Goal: Task Accomplishment & Management: Complete application form

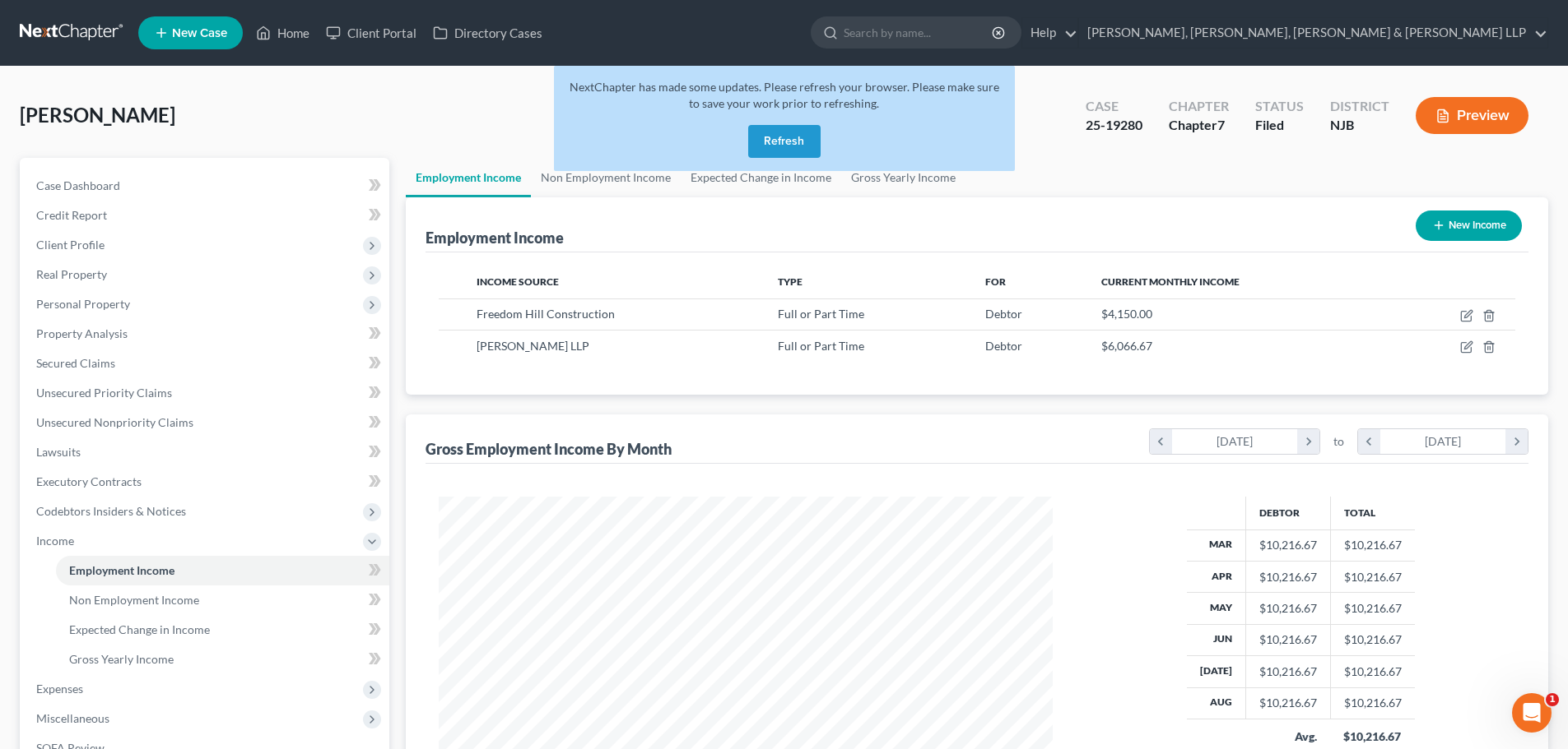
drag, startPoint x: 761, startPoint y: 145, endPoint x: 746, endPoint y: 142, distance: 15.3
click at [761, 145] on button "Refresh" at bounding box center [784, 141] width 73 height 33
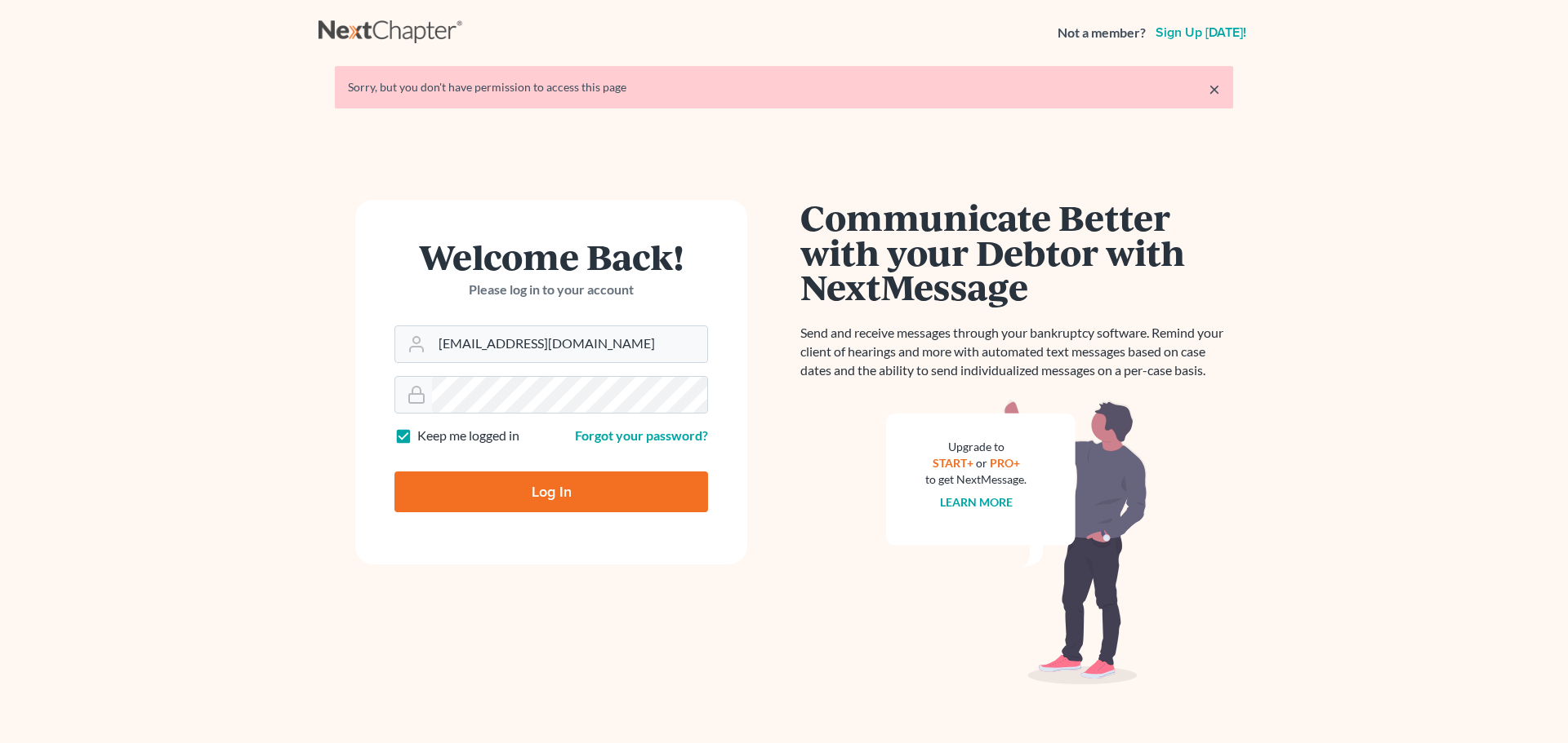
click at [286, 32] on nav "Not a member? Sign up [DATE]!" at bounding box center [784, 32] width 1568 height 65
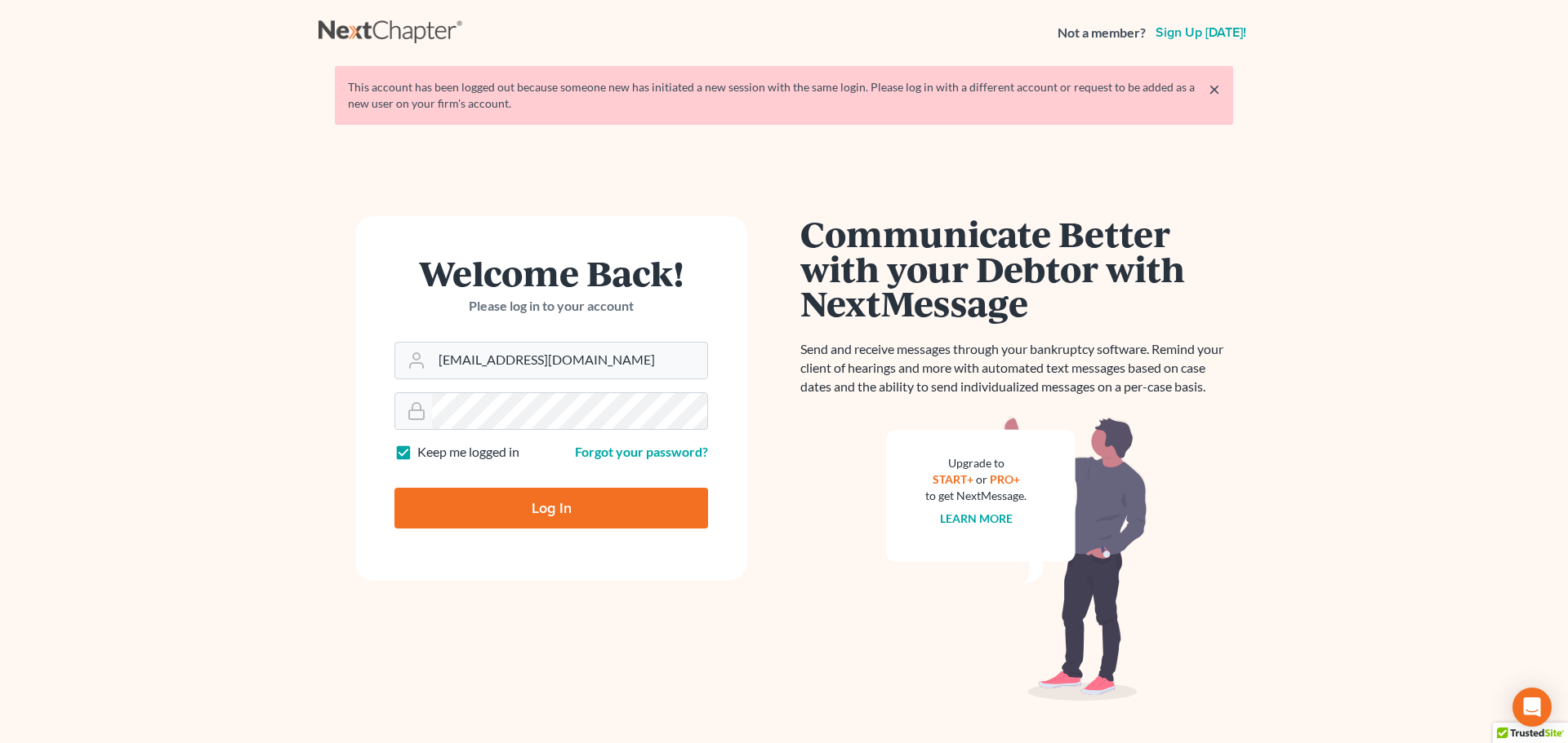
click at [499, 496] on input "Log In" at bounding box center [551, 509] width 314 height 41
type input "Thinking..."
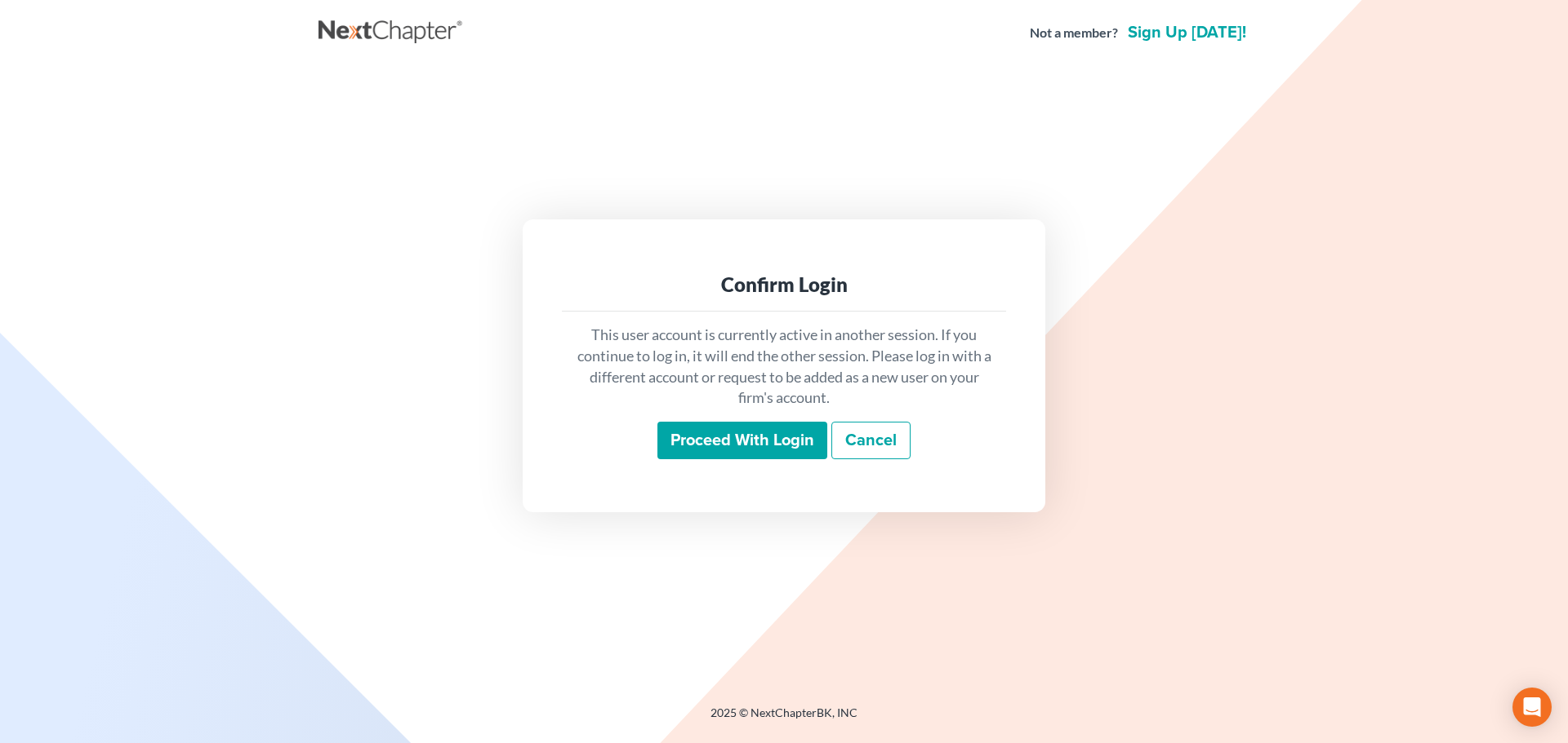
click at [705, 437] on input "Proceed with login" at bounding box center [742, 441] width 170 height 37
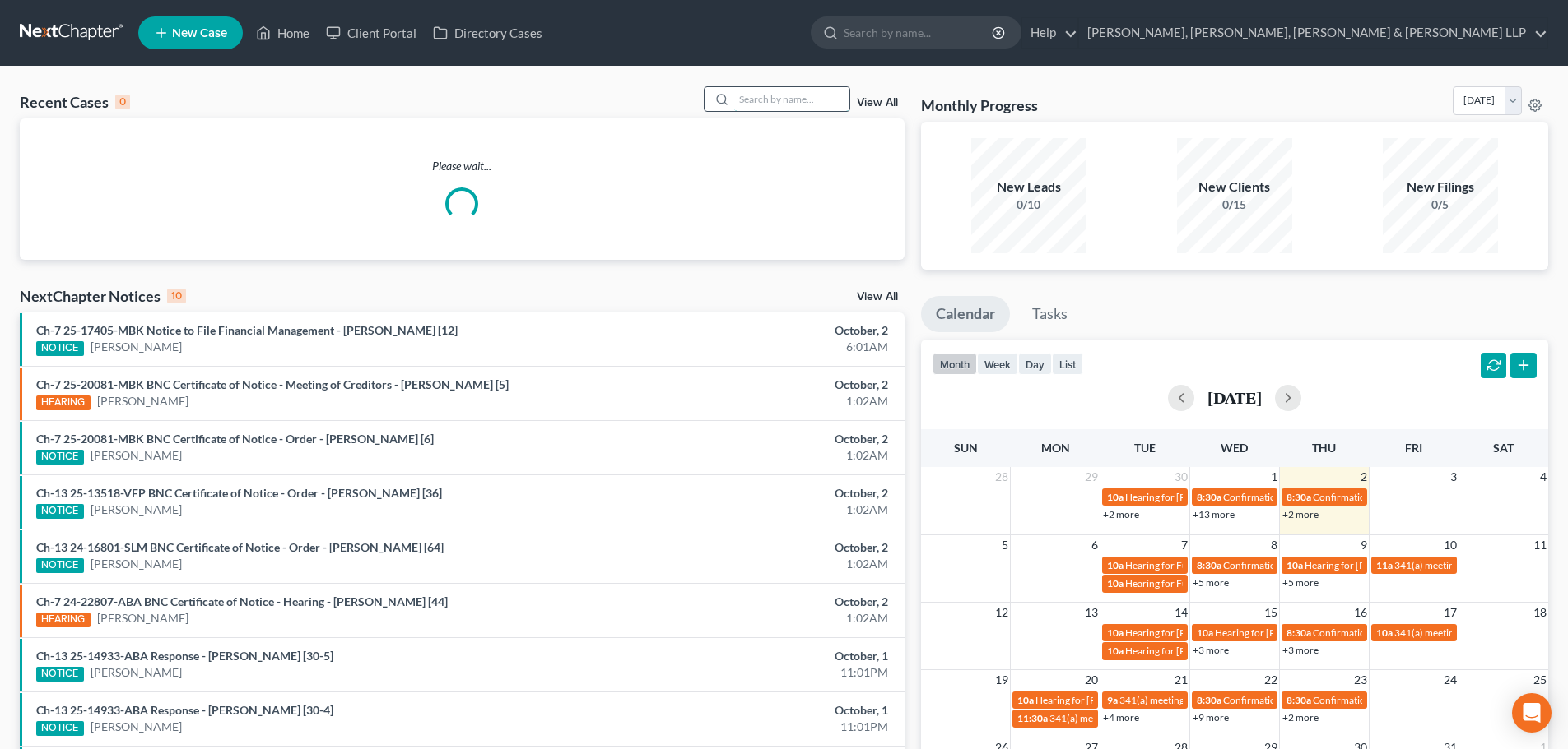
click at [764, 101] on input "search" at bounding box center [792, 99] width 115 height 24
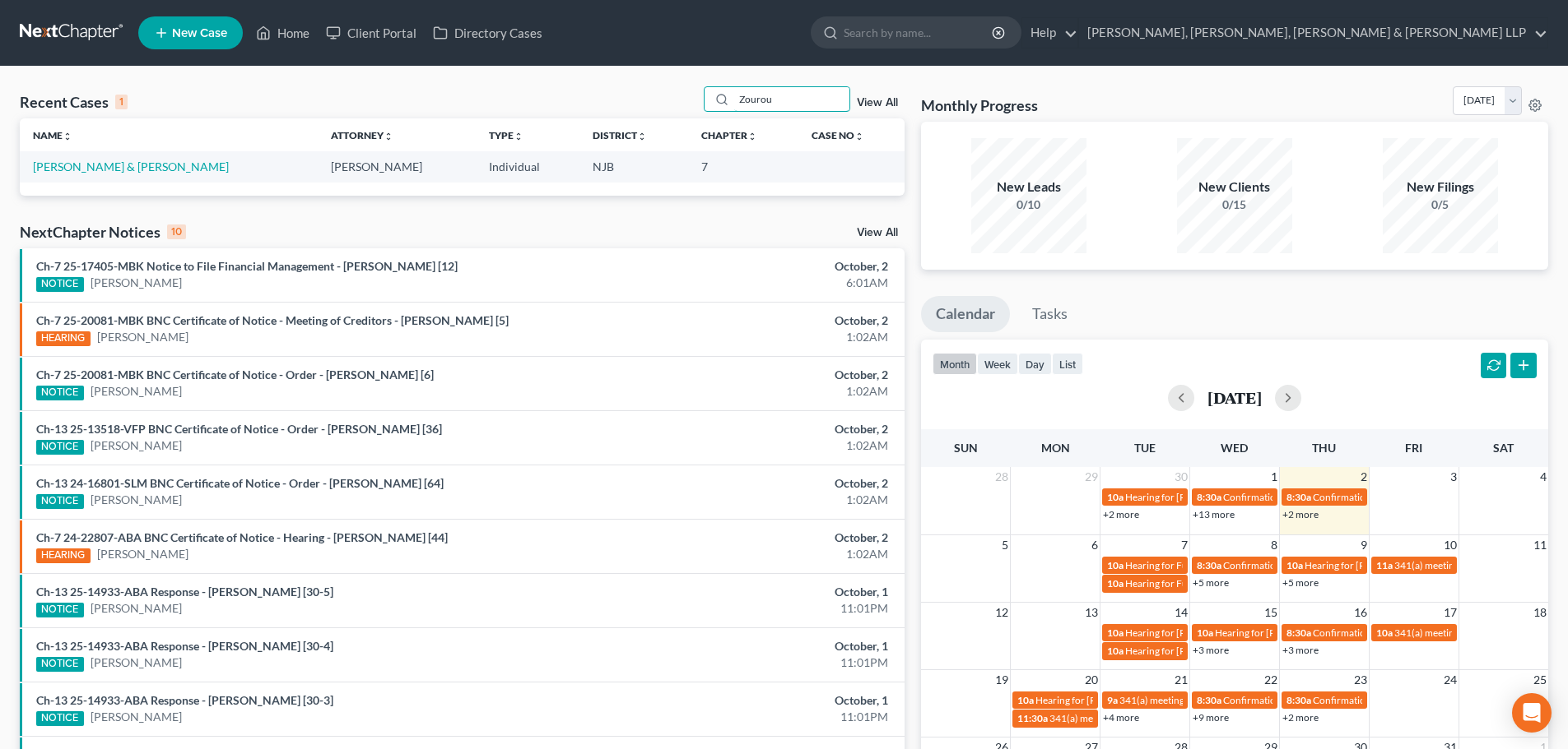
type input "Zourou"
click at [219, 165] on td "Zouroum, Bernard & Zourum, Erika" at bounding box center [169, 167] width 298 height 31
click at [180, 166] on link "Zouroum, Bernard & Zourum, Erika" at bounding box center [131, 167] width 196 height 14
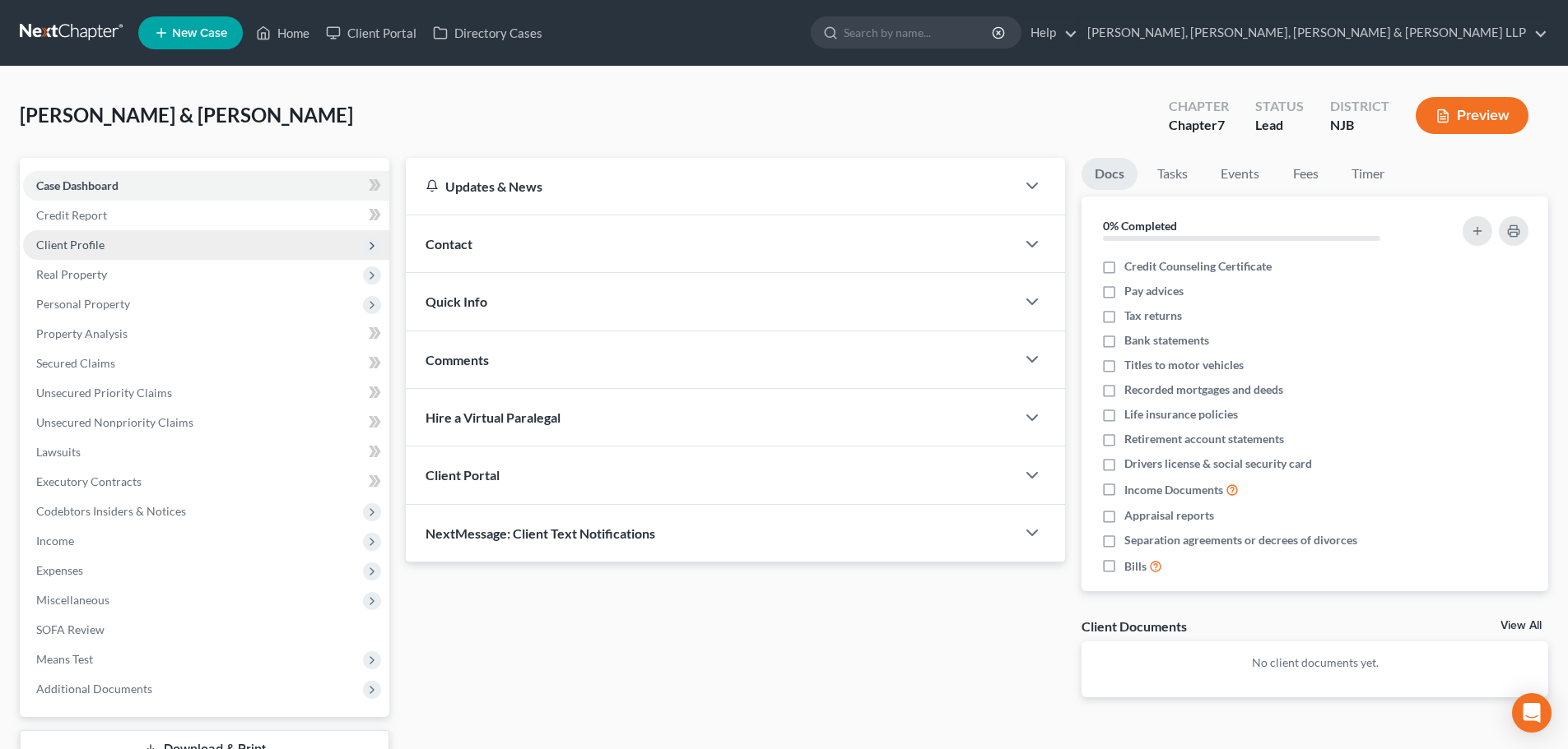
click at [98, 243] on span "Client Profile" at bounding box center [70, 245] width 68 height 14
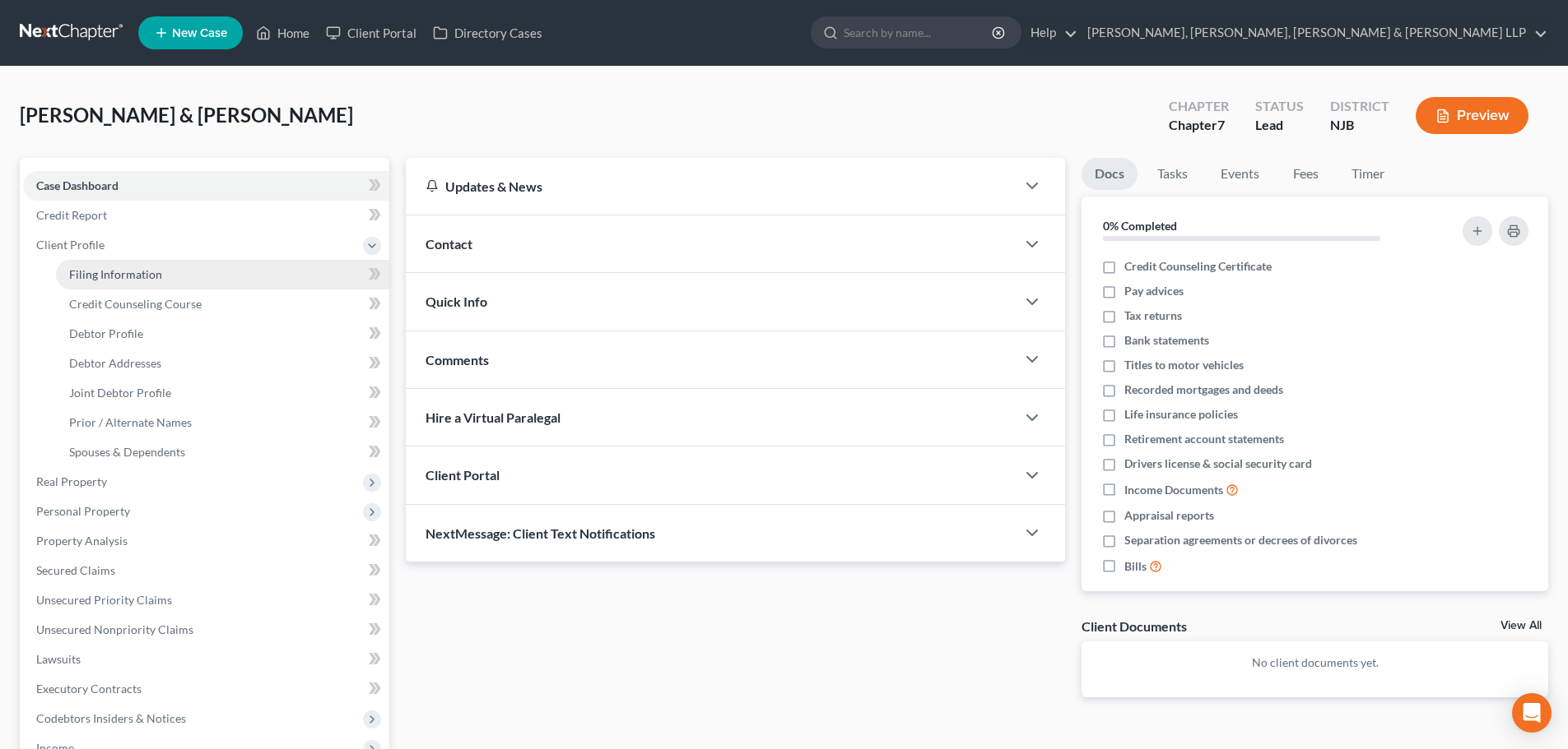
click at [114, 268] on span "Filing Information" at bounding box center [115, 275] width 93 height 14
select select "1"
select select "0"
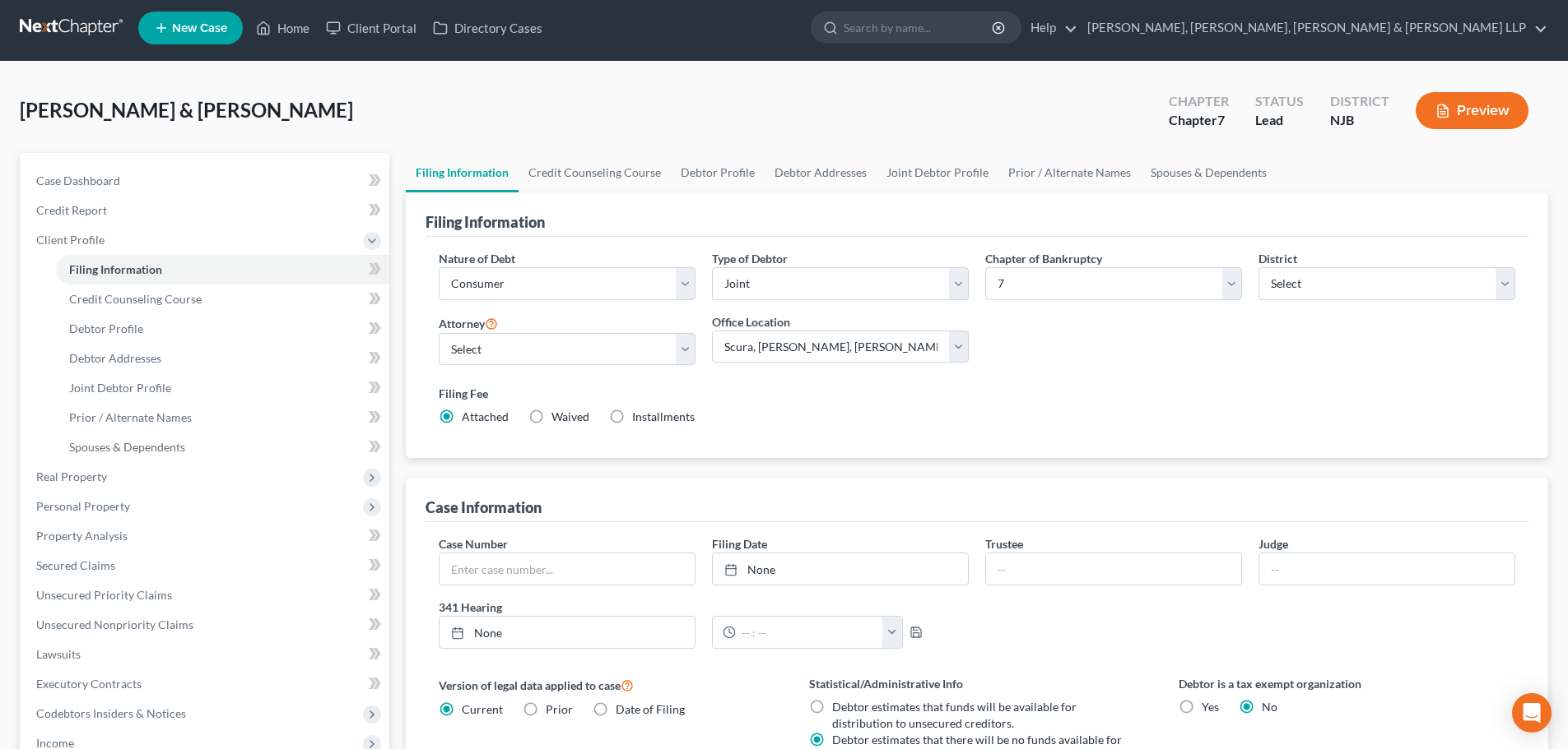
scroll to position [247, 0]
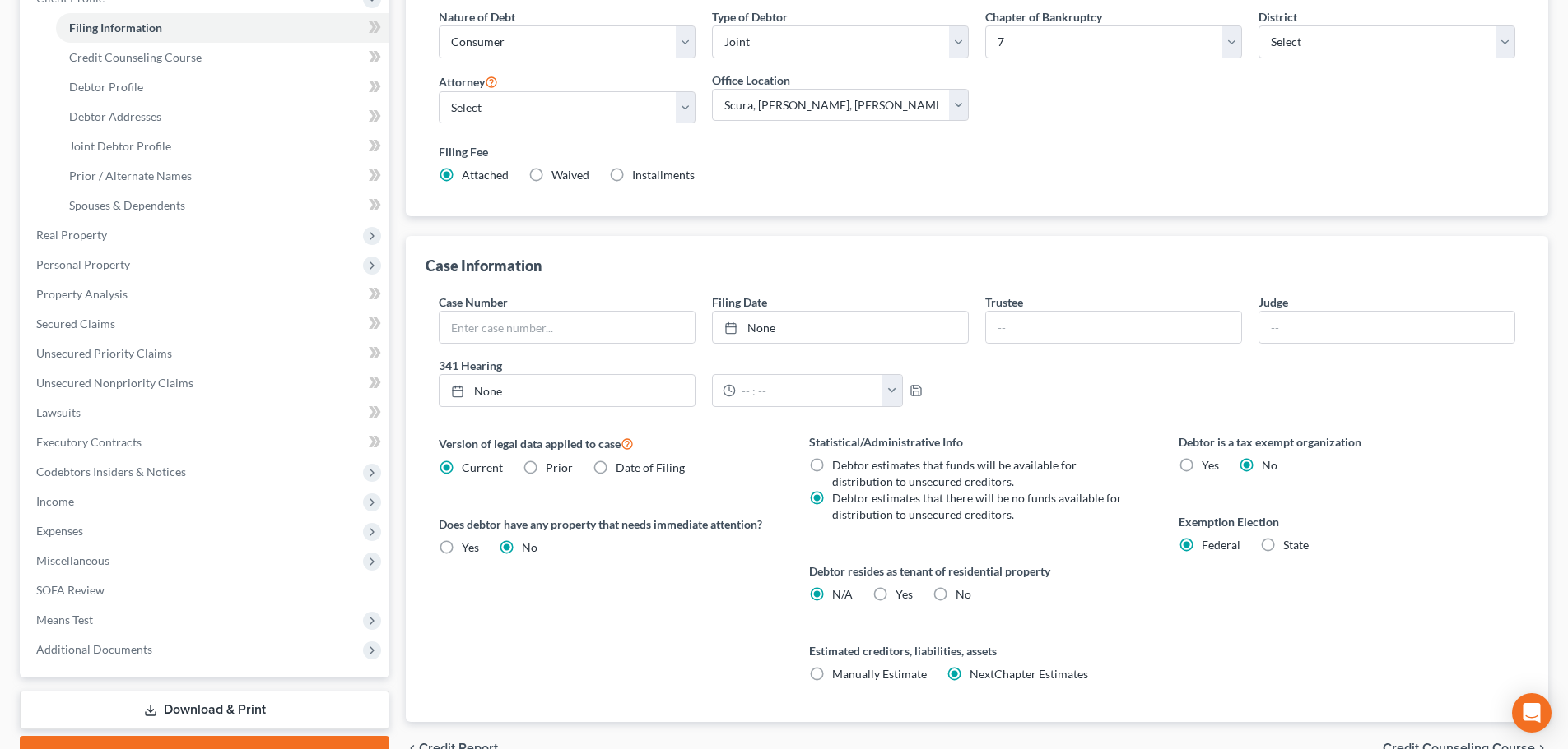
click at [955, 593] on label "No" at bounding box center [962, 595] width 15 height 16
click at [962, 593] on input "No" at bounding box center [968, 592] width 11 height 11
radio input "true"
radio input "false"
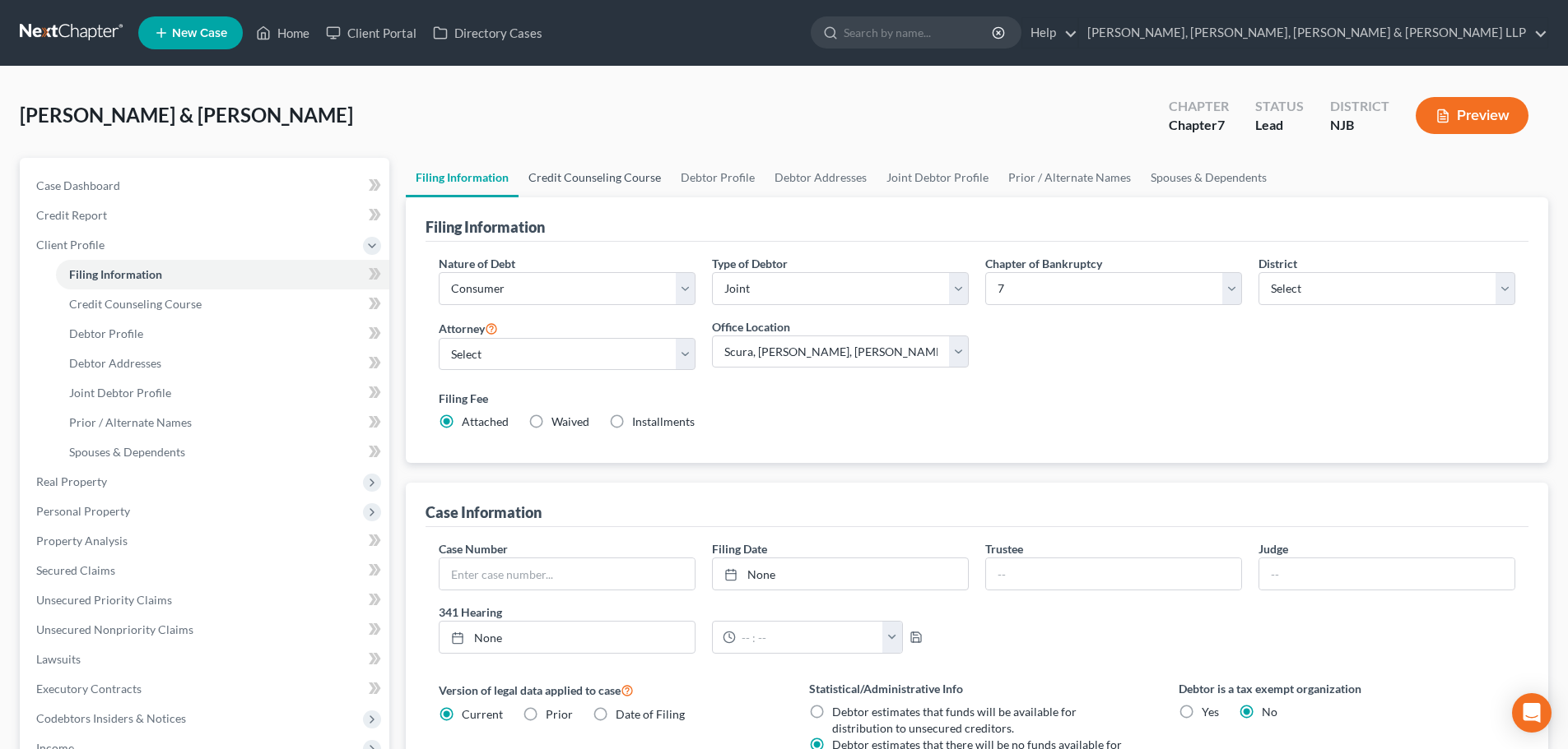
drag, startPoint x: 609, startPoint y: 179, endPoint x: 590, endPoint y: 188, distance: 21.0
click at [608, 179] on link "Credit Counseling Course" at bounding box center [594, 178] width 152 height 40
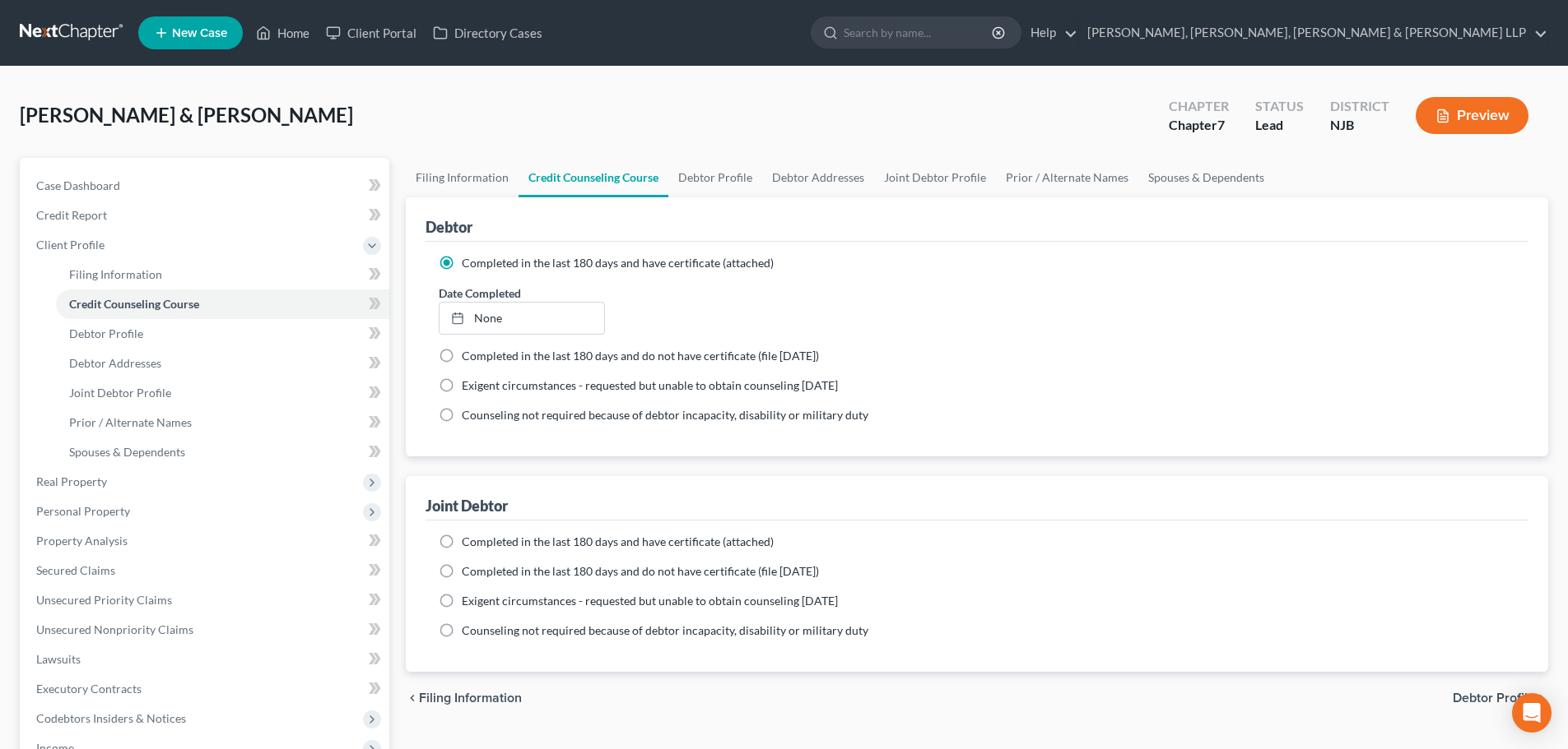
click at [491, 547] on span "Completed in the last 180 days and have certificate (attached)" at bounding box center [617, 542] width 312 height 14
click at [479, 544] on input "Completed in the last 180 days and have certificate (attached)" at bounding box center [474, 539] width 11 height 11
radio input "true"
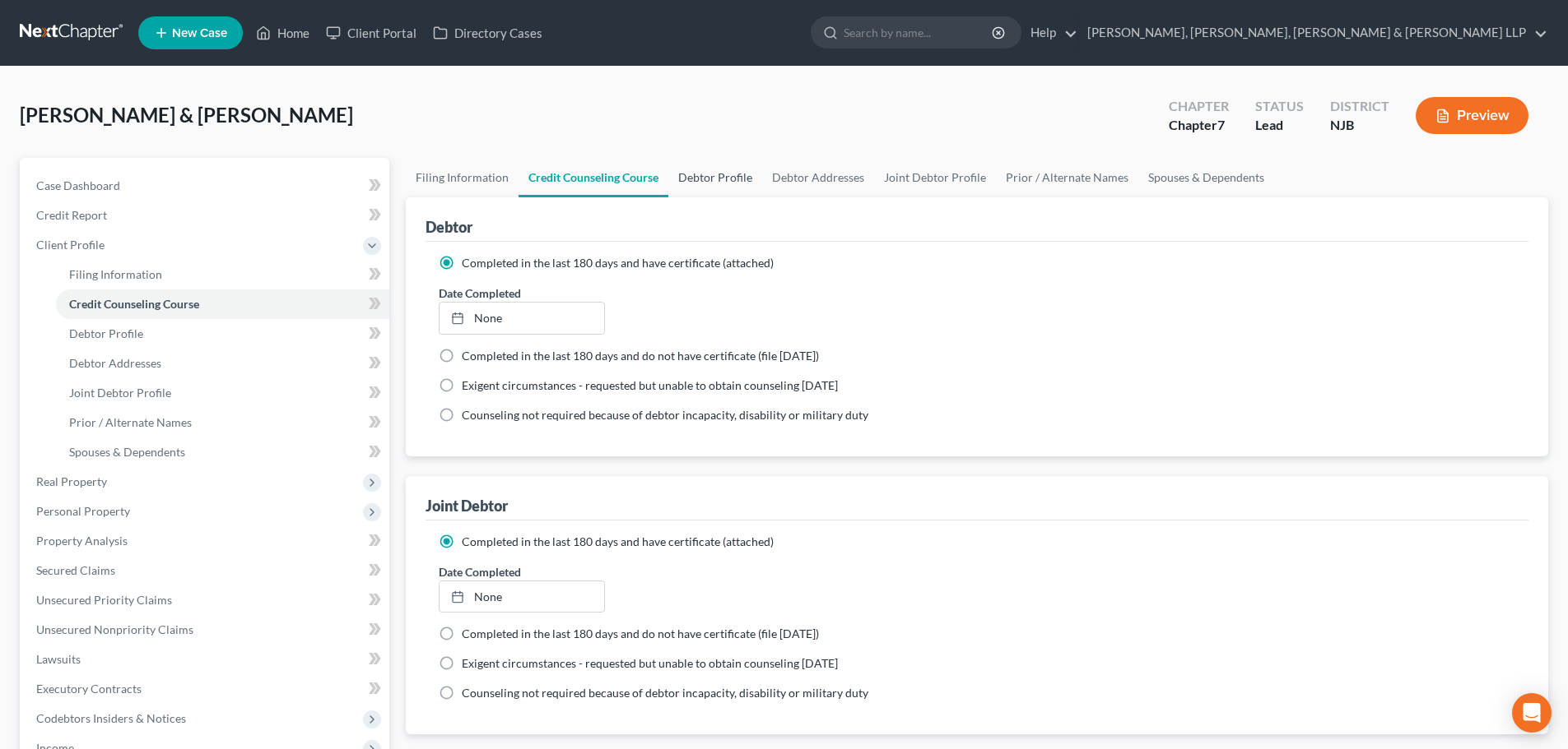
click at [673, 167] on link "Debtor Profile" at bounding box center [715, 178] width 93 height 40
select select "1"
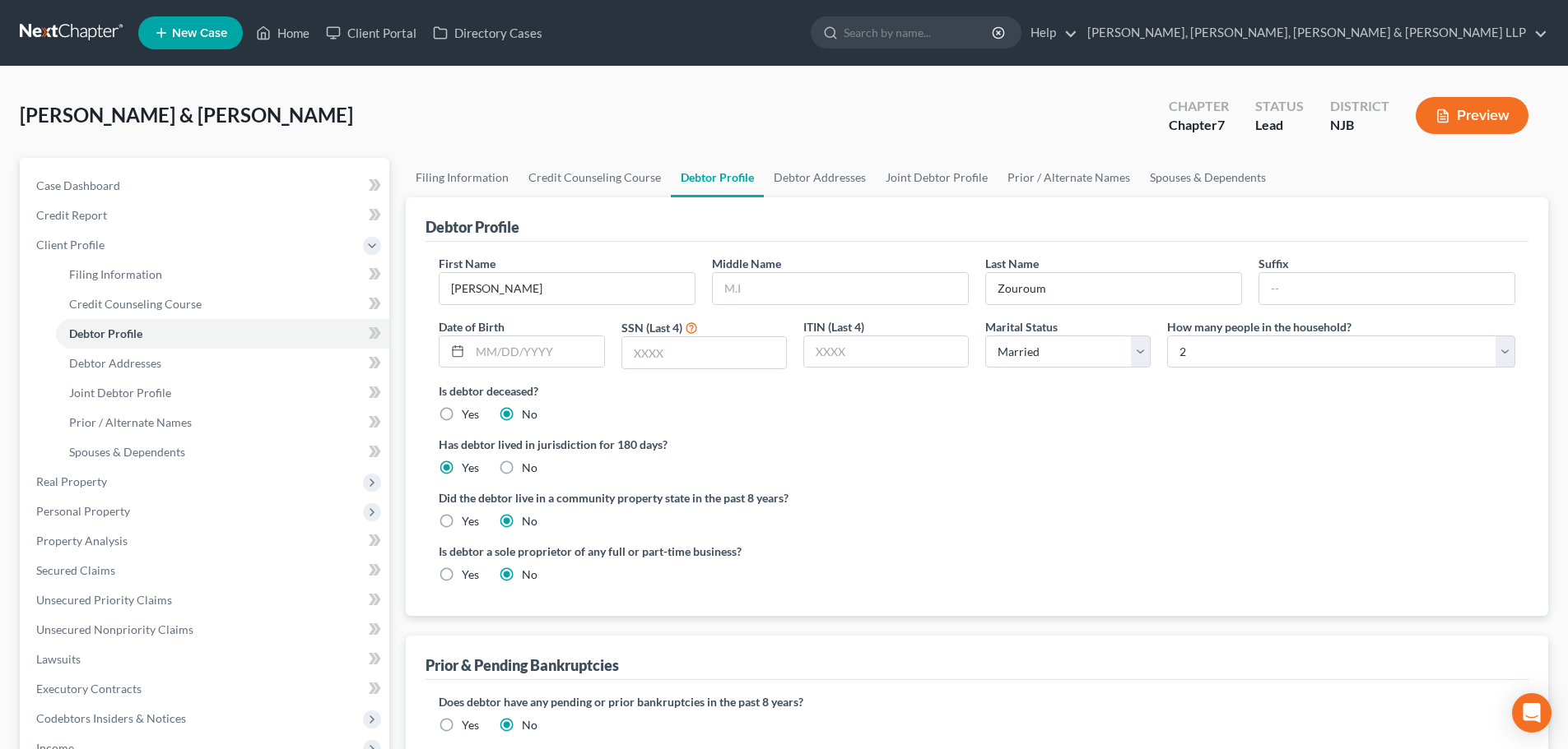
click at [726, 175] on link "Debtor Profile" at bounding box center [716, 178] width 93 height 40
click at [642, 351] on input "text" at bounding box center [704, 353] width 164 height 31
type input "2777"
click at [825, 181] on link "Debtor Addresses" at bounding box center [819, 178] width 112 height 40
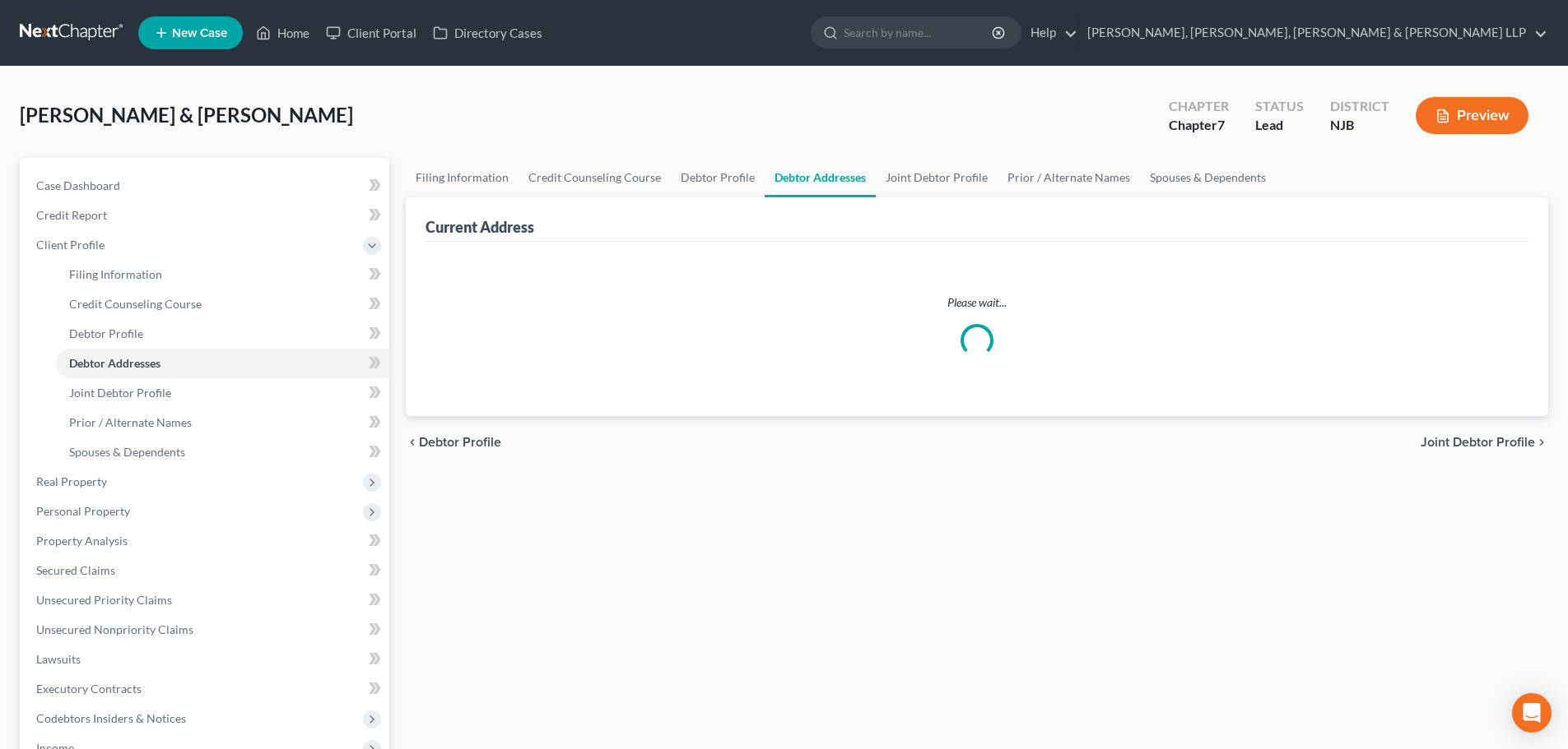
select select "0"
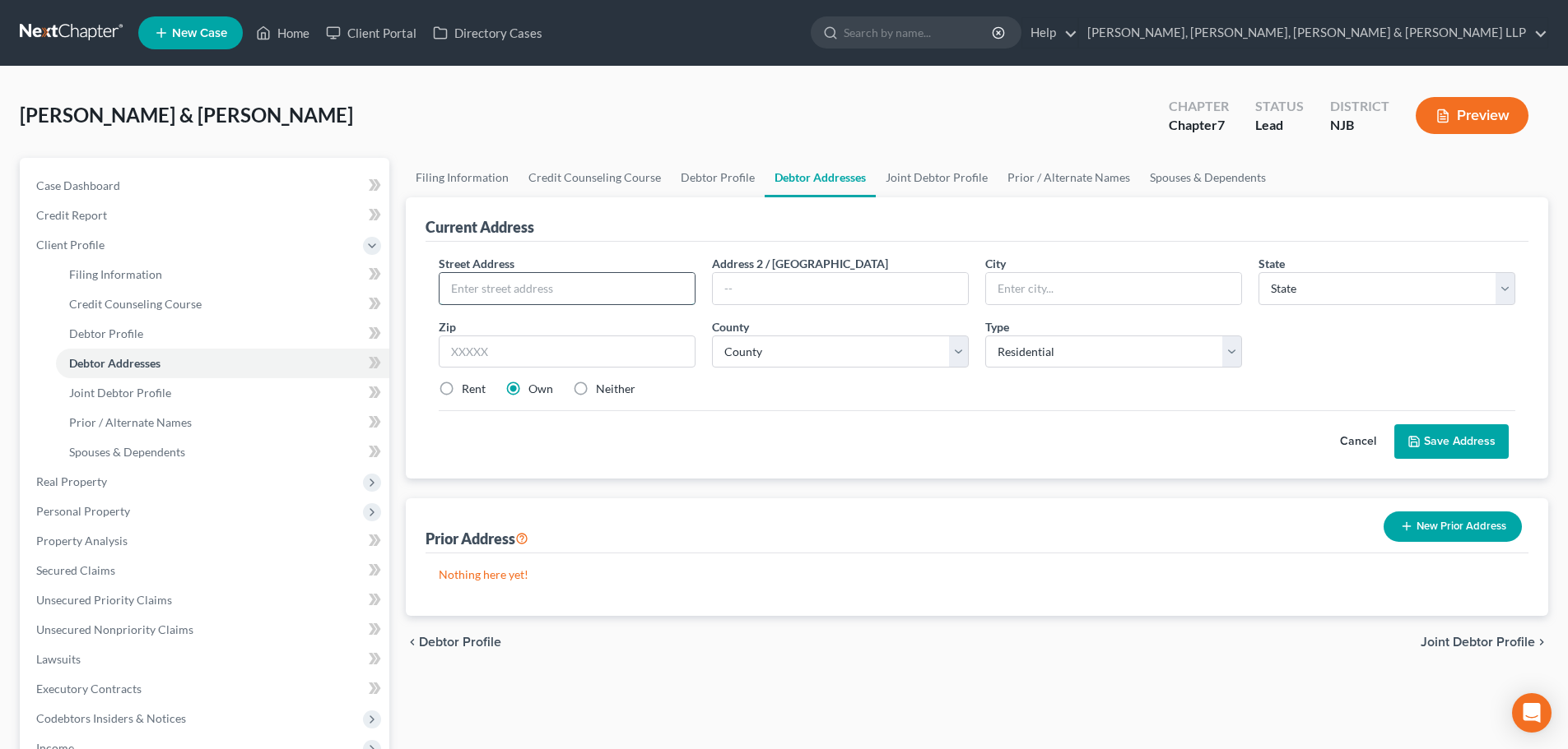
click at [554, 287] on input "text" at bounding box center [567, 288] width 255 height 31
type input "[STREET_ADDRESS]"
click at [493, 349] on input "text" at bounding box center [567, 352] width 257 height 33
type input "07462"
type input "[PERSON_NAME]"
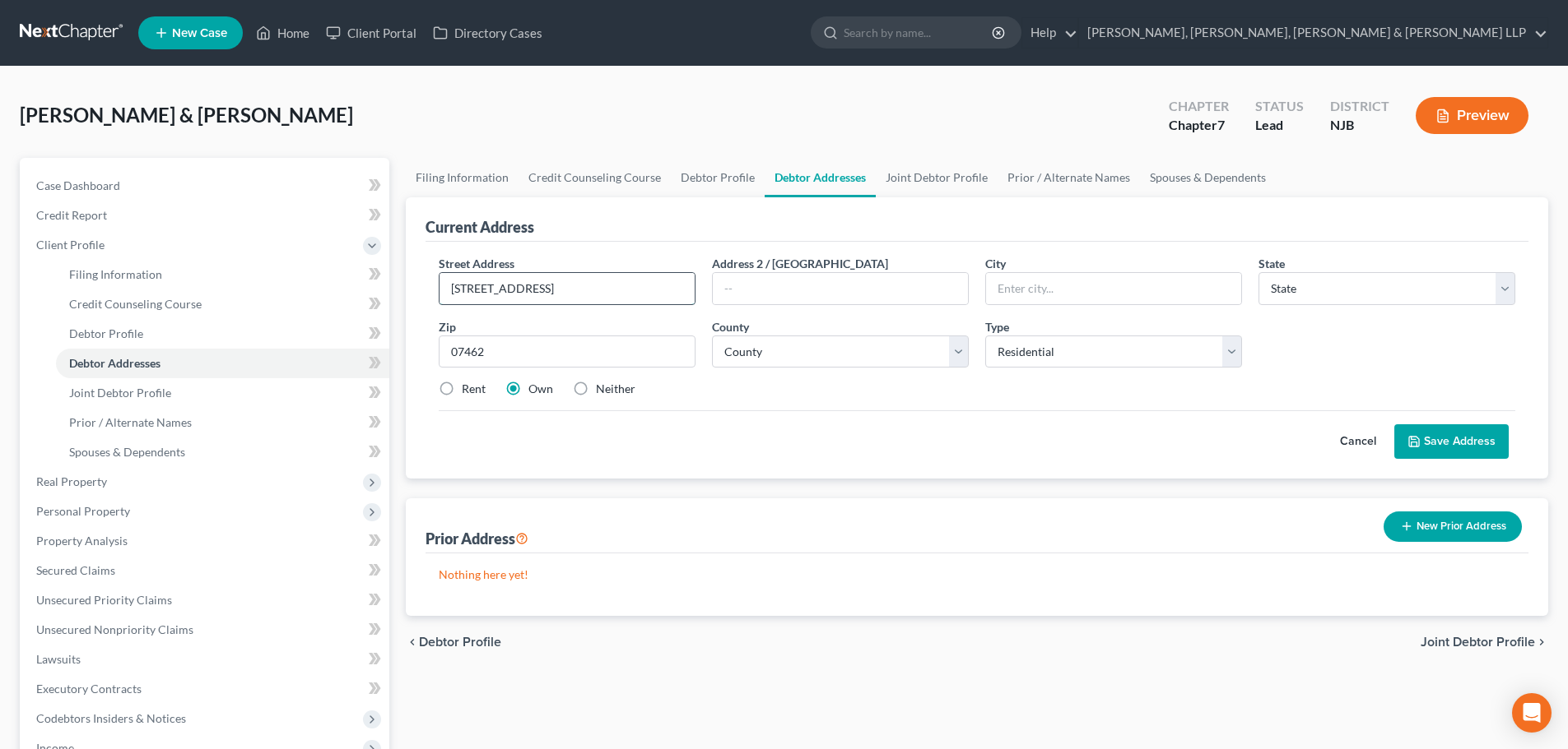
select select "33"
click at [561, 283] on input "[STREET_ADDRESS]" at bounding box center [567, 288] width 255 height 31
drag, startPoint x: 972, startPoint y: 297, endPoint x: 926, endPoint y: 297, distance: 46.0
click at [926, 297] on div "Street Address * 4 Canal Road Address 2 / PO Box City * Vernon State * State AL…" at bounding box center [977, 333] width 1093 height 156
click at [744, 332] on span "County" at bounding box center [730, 327] width 37 height 14
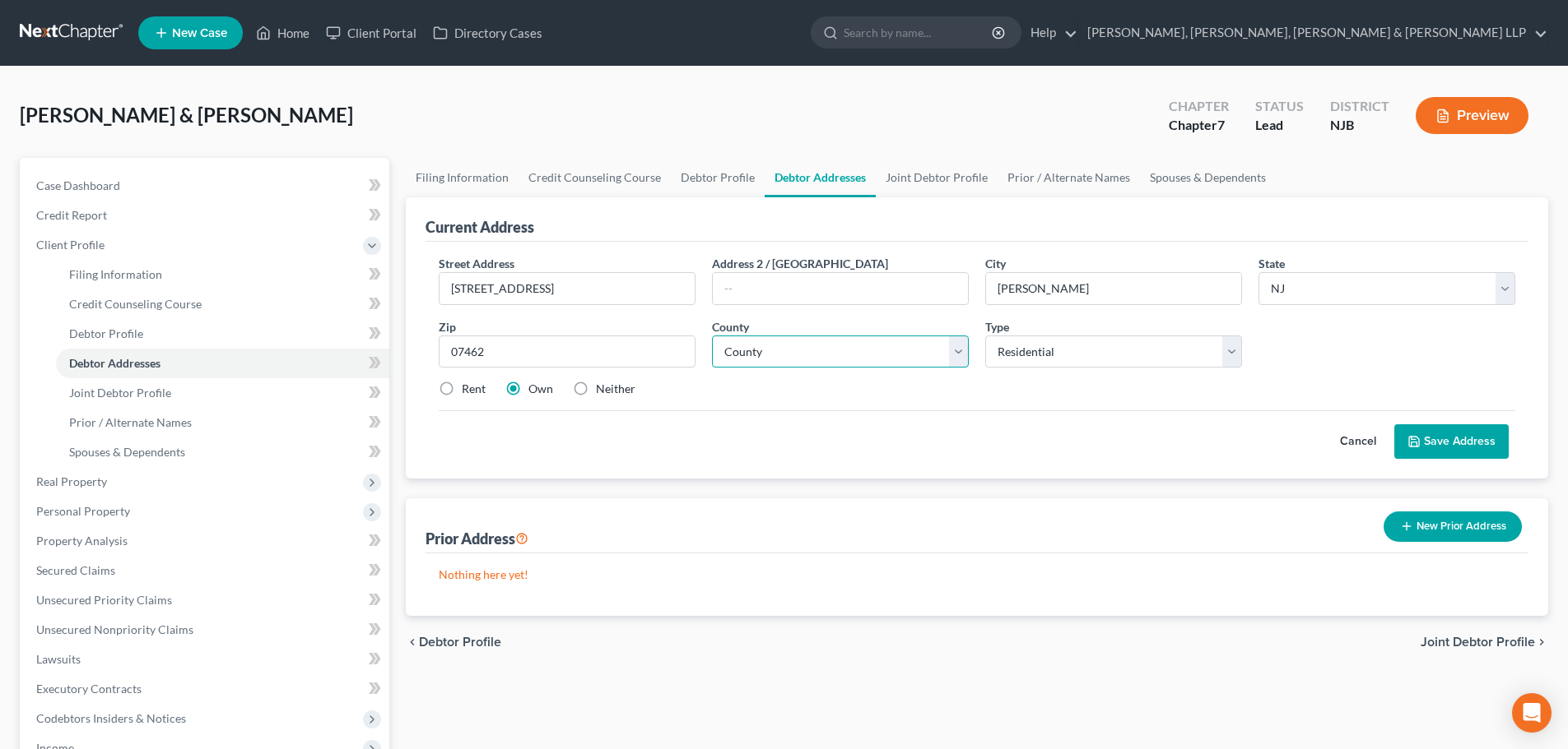
drag, startPoint x: 743, startPoint y: 357, endPoint x: 684, endPoint y: 308, distance: 76.7
click at [743, 357] on select "County Atlantic County Bergen County Burlington County Camden County Cape May C…" at bounding box center [840, 352] width 257 height 33
select select "18"
click at [712, 336] on select "County Atlantic County Bergen County Burlington County Camden County Cape May C…" at bounding box center [840, 352] width 257 height 33
click at [1453, 438] on button "Save Address" at bounding box center [1451, 442] width 114 height 34
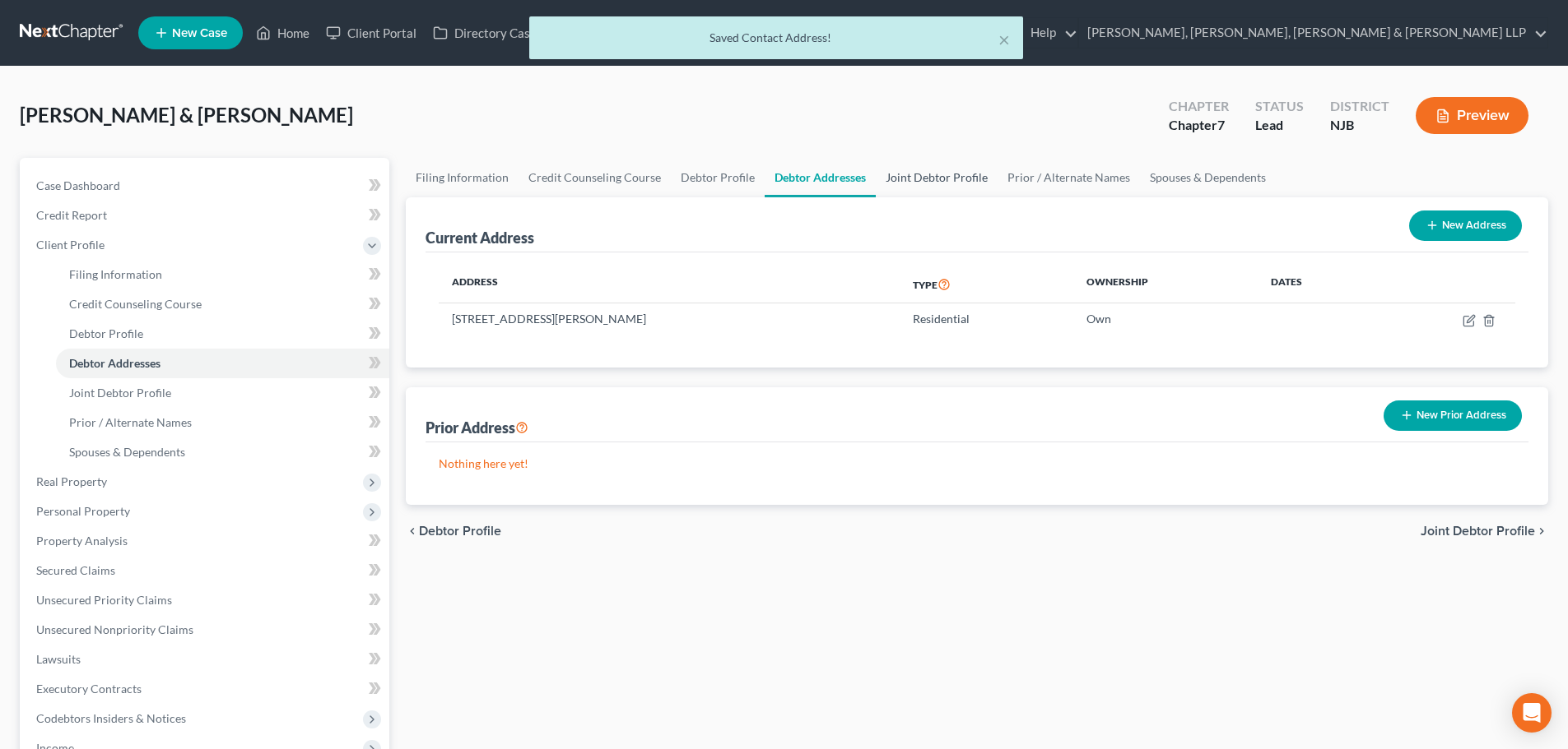
click at [924, 185] on link "Joint Debtor Profile" at bounding box center [937, 178] width 122 height 40
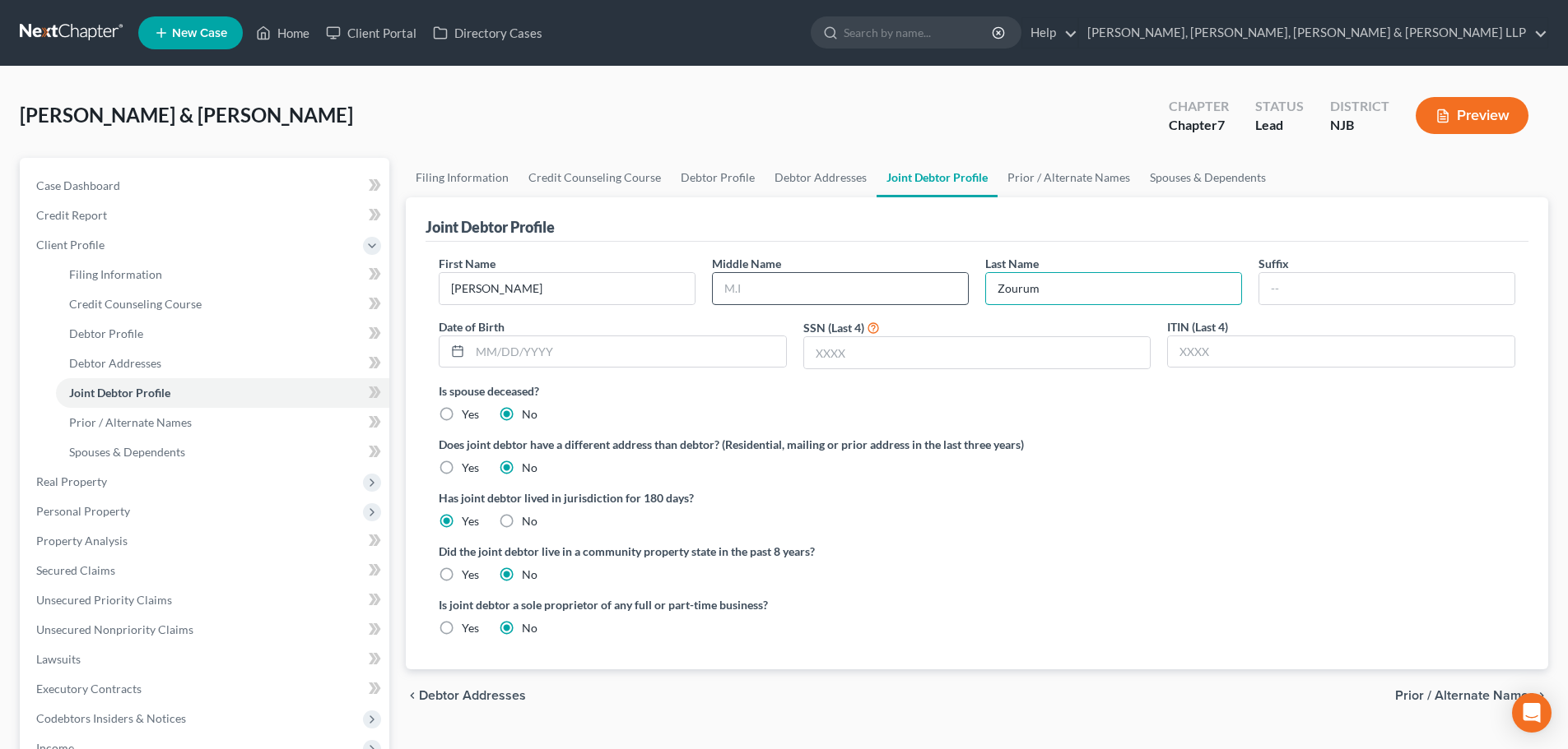
drag, startPoint x: 1055, startPoint y: 293, endPoint x: 909, endPoint y: 295, distance: 146.0
click at [909, 295] on div "First Name Erika Middle Name Last Name Zourum Suffix Date of Birth SSN (Last 4)…" at bounding box center [977, 319] width 1093 height 128
type input "Zouroum"
drag, startPoint x: 817, startPoint y: 181, endPoint x: 776, endPoint y: 184, distance: 41.1
click at [817, 181] on link "Debtor Addresses" at bounding box center [820, 178] width 112 height 40
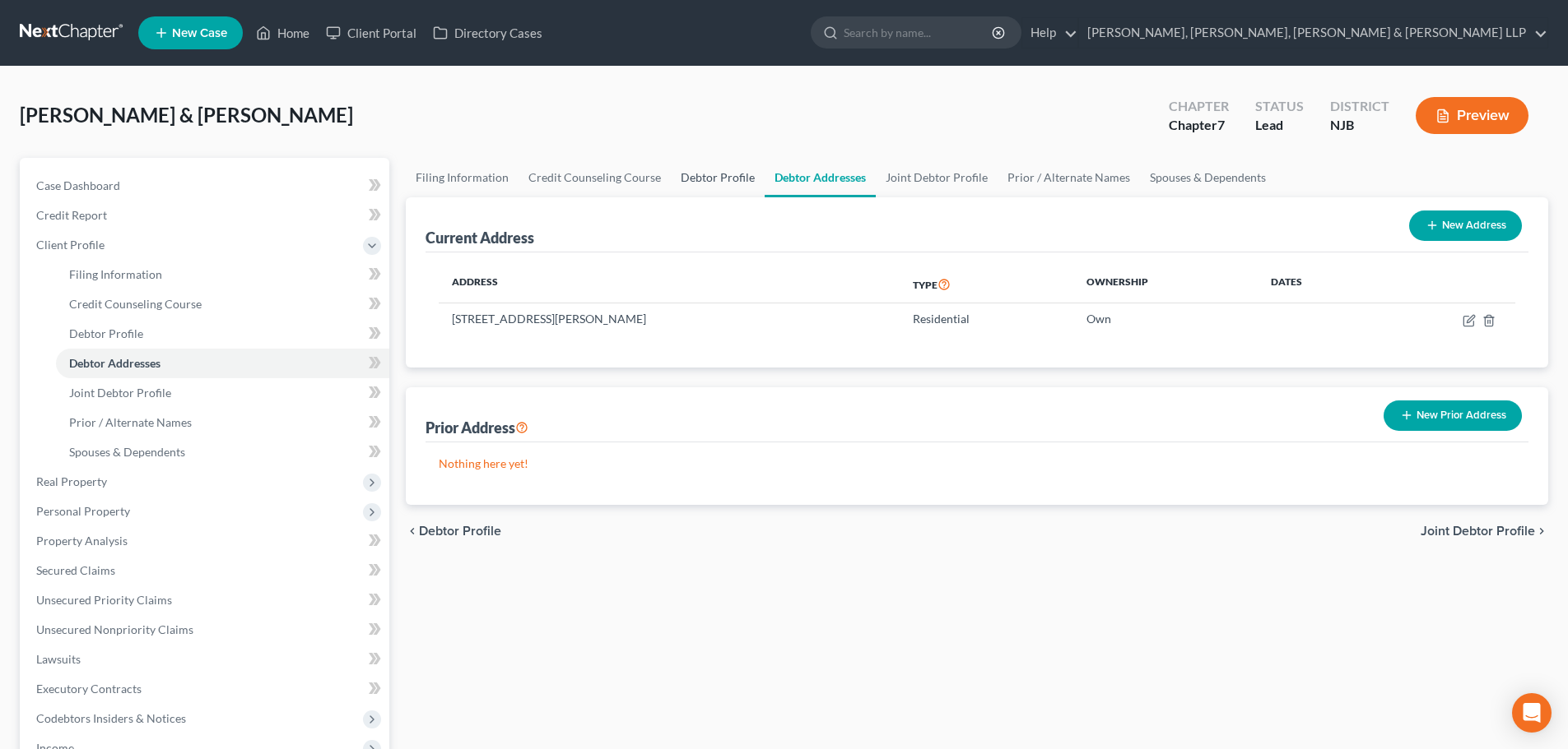
click at [726, 176] on link "Debtor Profile" at bounding box center [717, 178] width 93 height 40
select select "1"
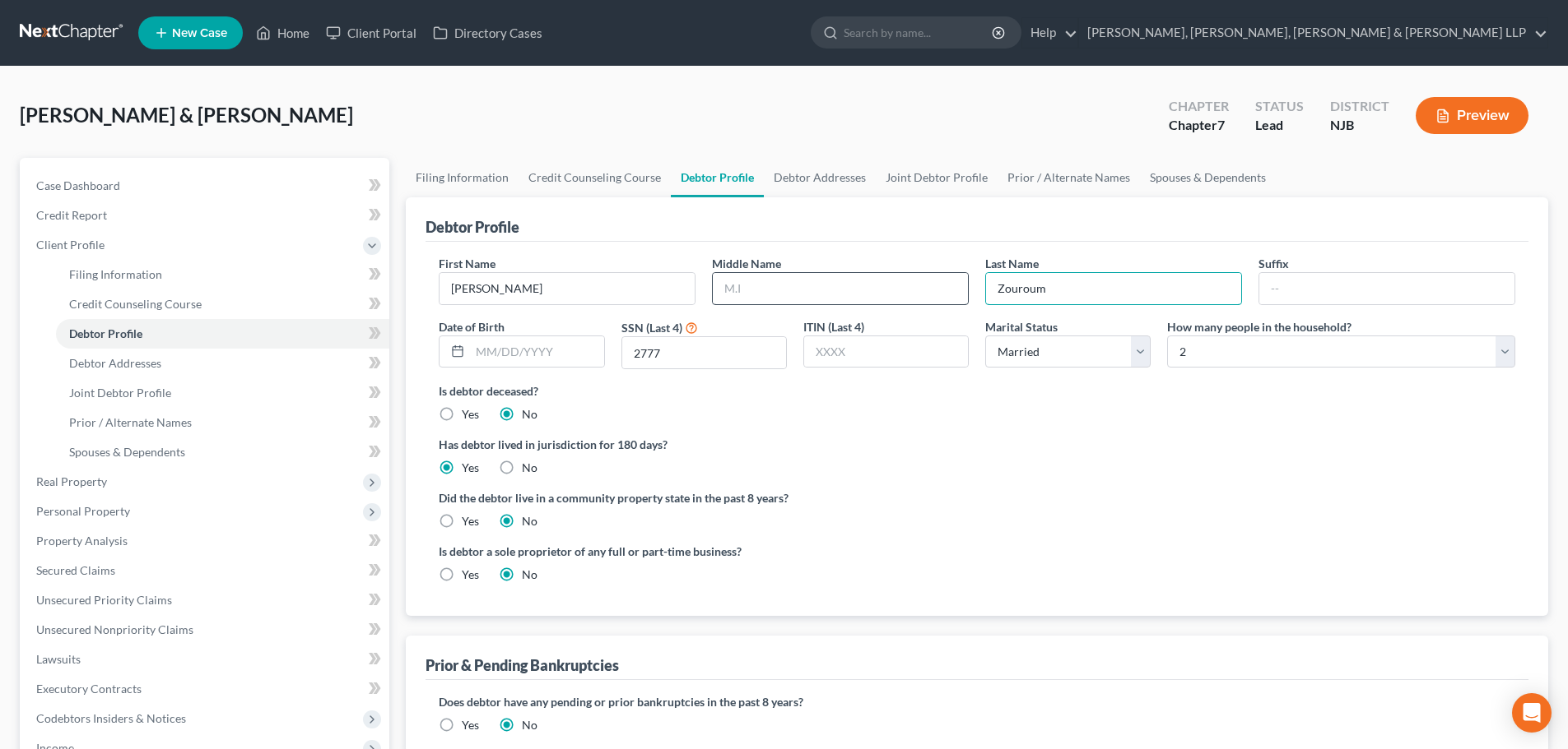
drag, startPoint x: 1061, startPoint y: 292, endPoint x: 916, endPoint y: 297, distance: 145.1
click at [917, 297] on div "First Name Bernard Middle Name Last Name Zouroum Suffix Date of Birth SSN (Last…" at bounding box center [977, 319] width 1093 height 128
type input "Zouroum"
click at [859, 408] on div "Is debtor deceased? Yes No" at bounding box center [977, 402] width 1076 height 40
click at [816, 183] on link "Debtor Addresses" at bounding box center [819, 178] width 112 height 40
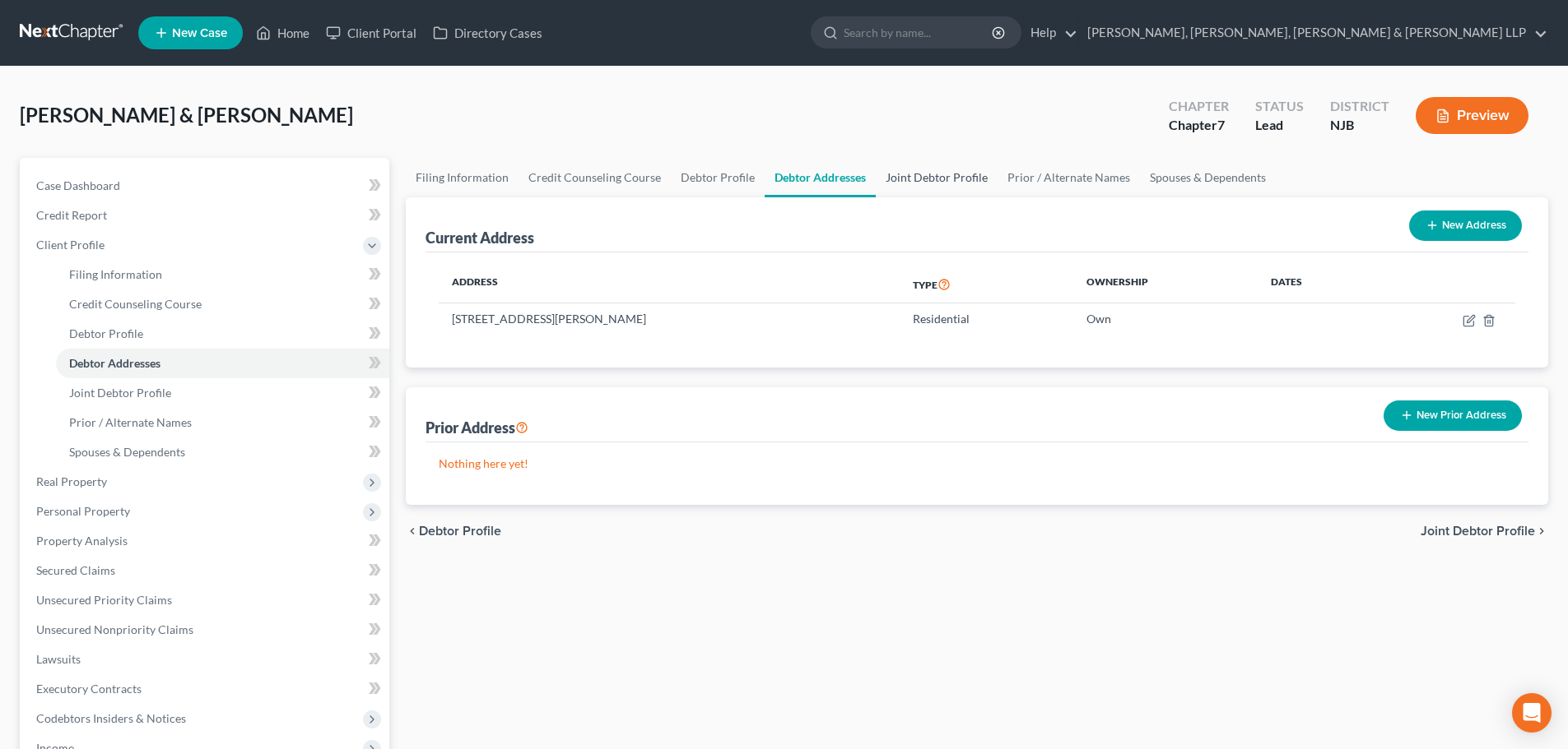
click at [920, 176] on link "Joint Debtor Profile" at bounding box center [937, 178] width 122 height 40
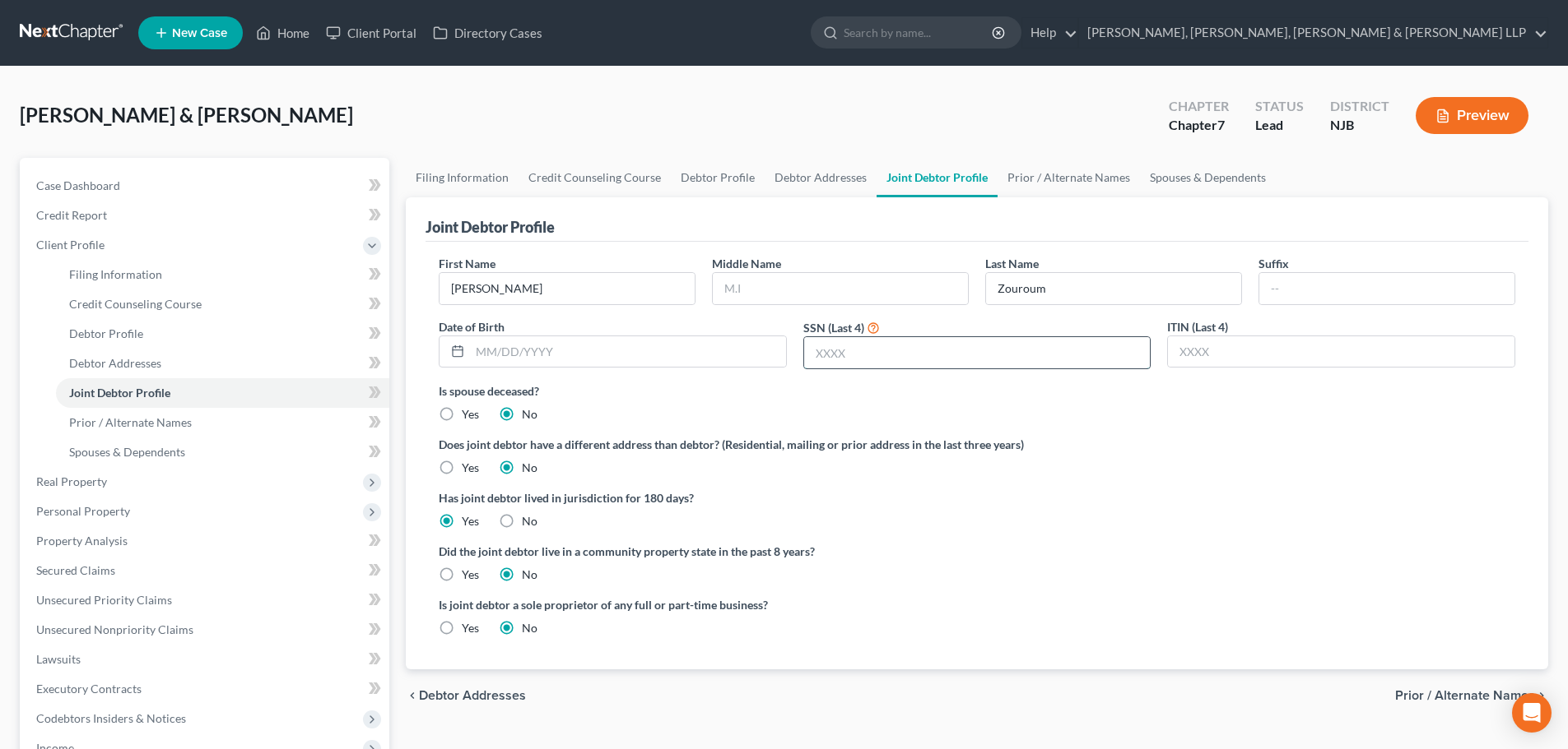
click at [879, 351] on input "text" at bounding box center [978, 353] width 347 height 31
type input "7521"
drag, startPoint x: 1042, startPoint y: 189, endPoint x: 1064, endPoint y: 181, distance: 23.4
click at [1042, 188] on link "Prior / Alternate Names" at bounding box center [1068, 178] width 142 height 40
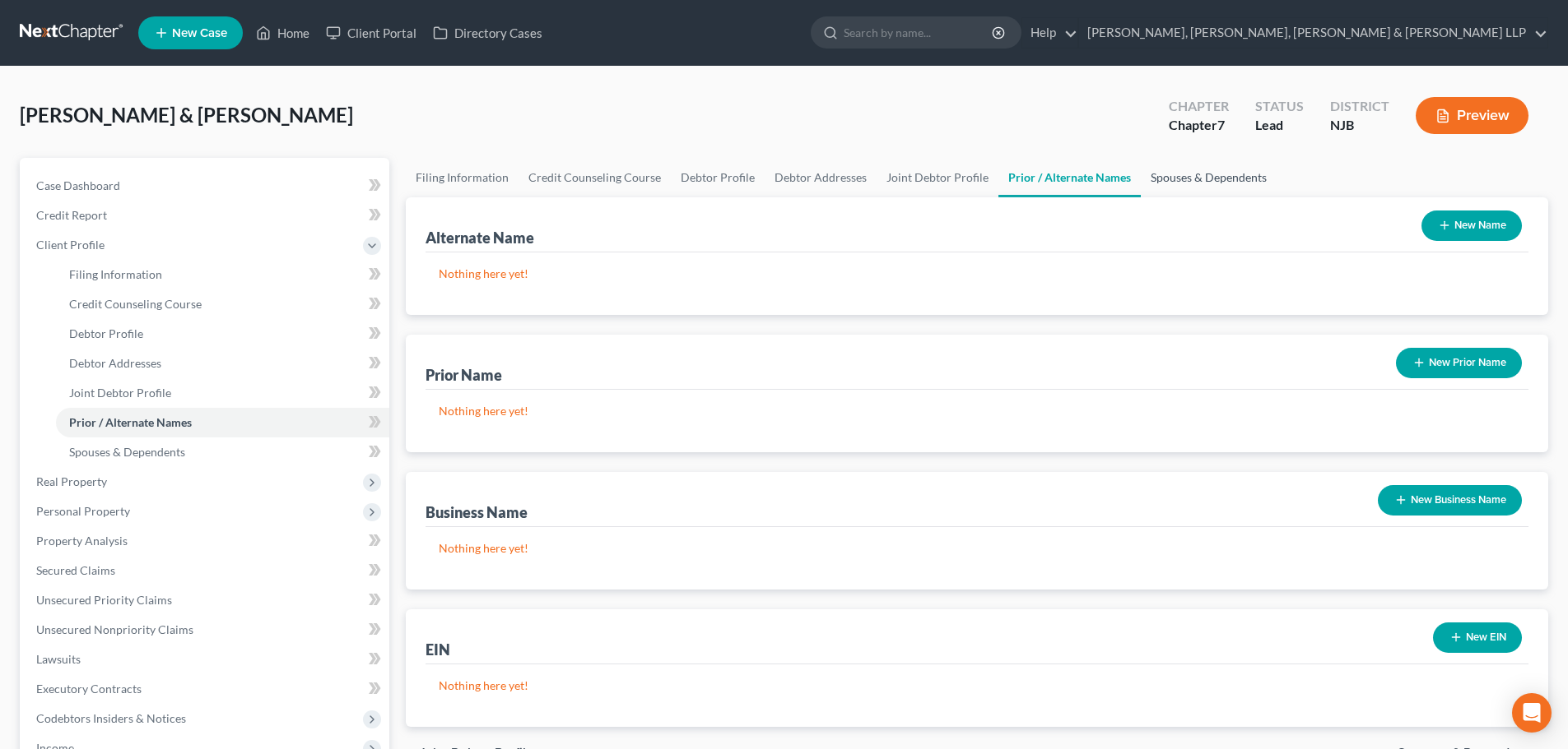
click at [1149, 172] on link "Spouses & Dependents" at bounding box center [1208, 178] width 136 height 40
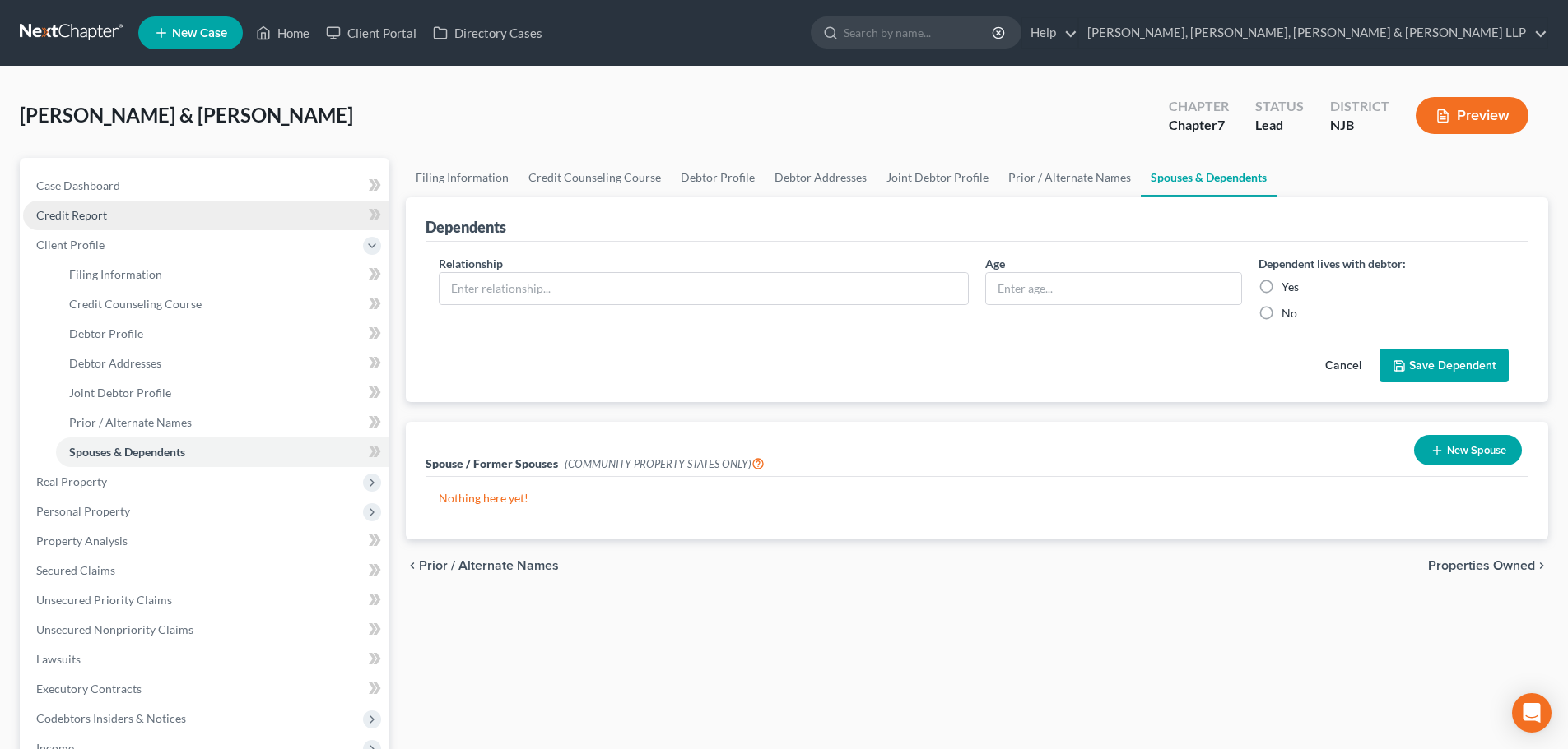
click at [141, 222] on link "Credit Report" at bounding box center [207, 215] width 367 height 30
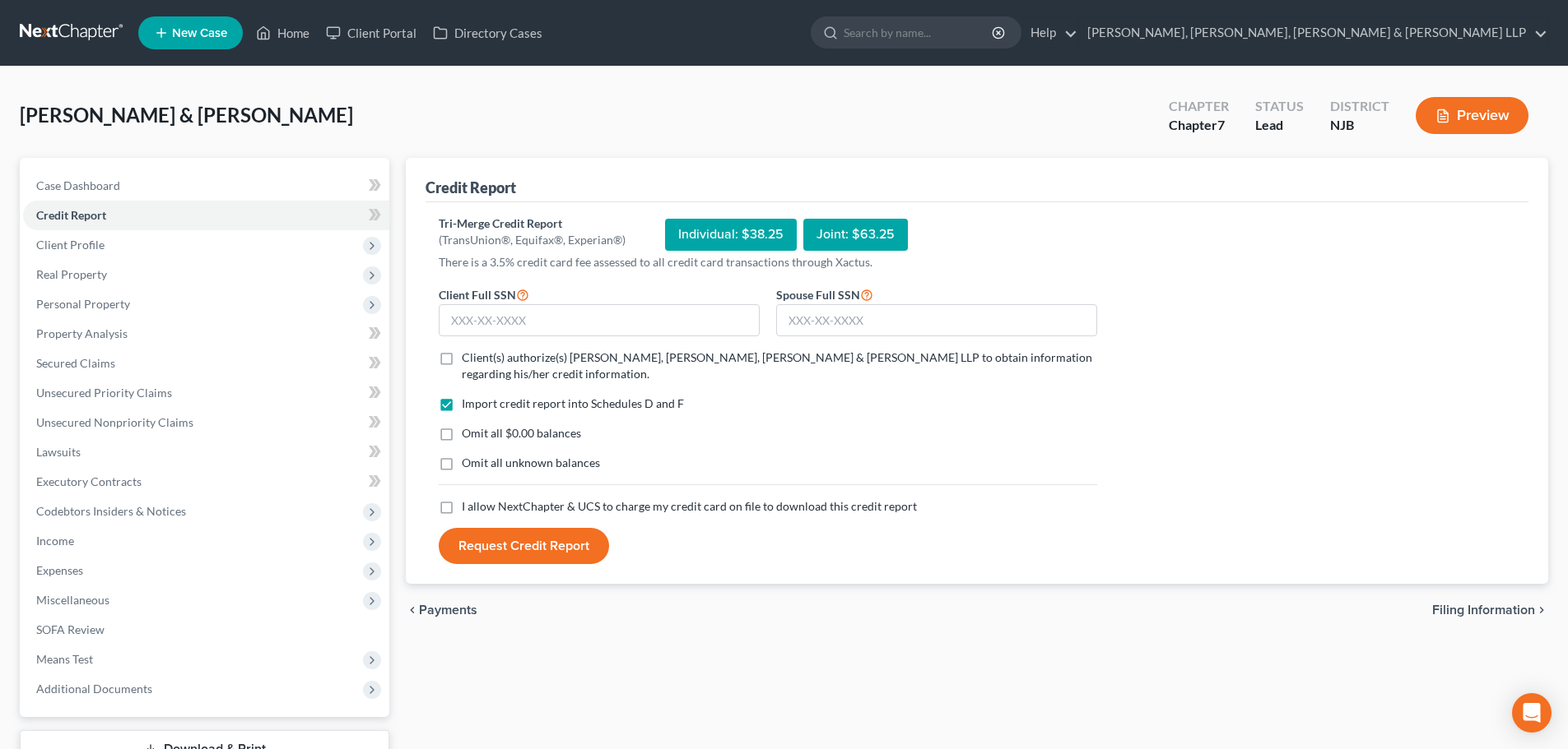
click at [462, 358] on label "Client(s) authorize(s) Scura Wigfield, Heyer, Stevens & Cammarota LLP to obtain…" at bounding box center [779, 366] width 635 height 33
click at [468, 358] on input "Client(s) authorize(s) Scura Wigfield, Heyer, Stevens & Cammarota LLP to obtain…" at bounding box center [474, 355] width 11 height 11
checkbox input "true"
click at [462, 504] on label "I allow NextChapter & UCS to charge my credit card on file to download this cre…" at bounding box center [689, 507] width 455 height 16
click at [468, 504] on input "I allow NextChapter & UCS to charge my credit card on file to download this cre…" at bounding box center [474, 504] width 11 height 11
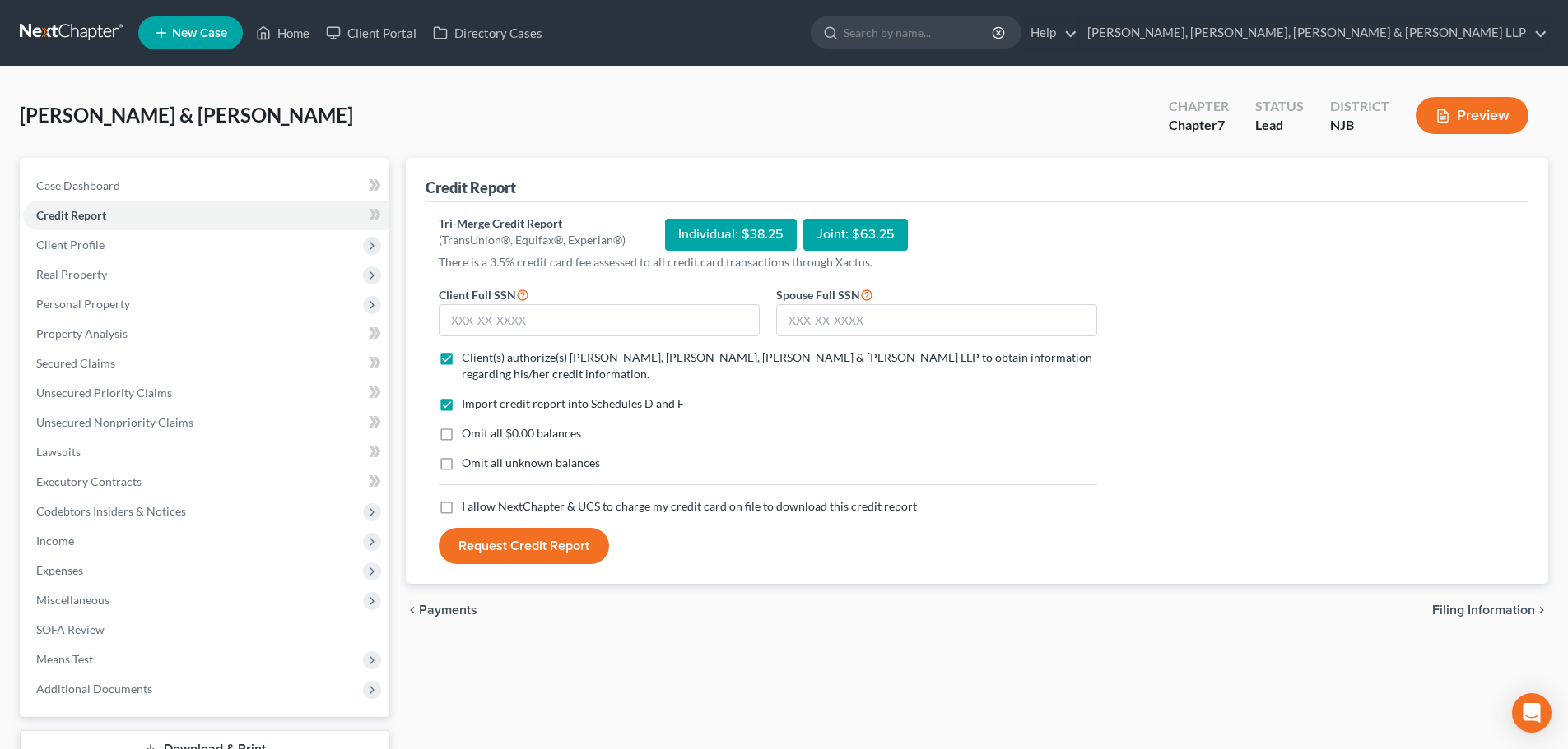
checkbox input "true"
click at [471, 326] on input "text" at bounding box center [598, 321] width 321 height 33
type input "158-84-2777"
click at [830, 322] on input "text" at bounding box center [936, 321] width 321 height 33
type input "203-87-7521"
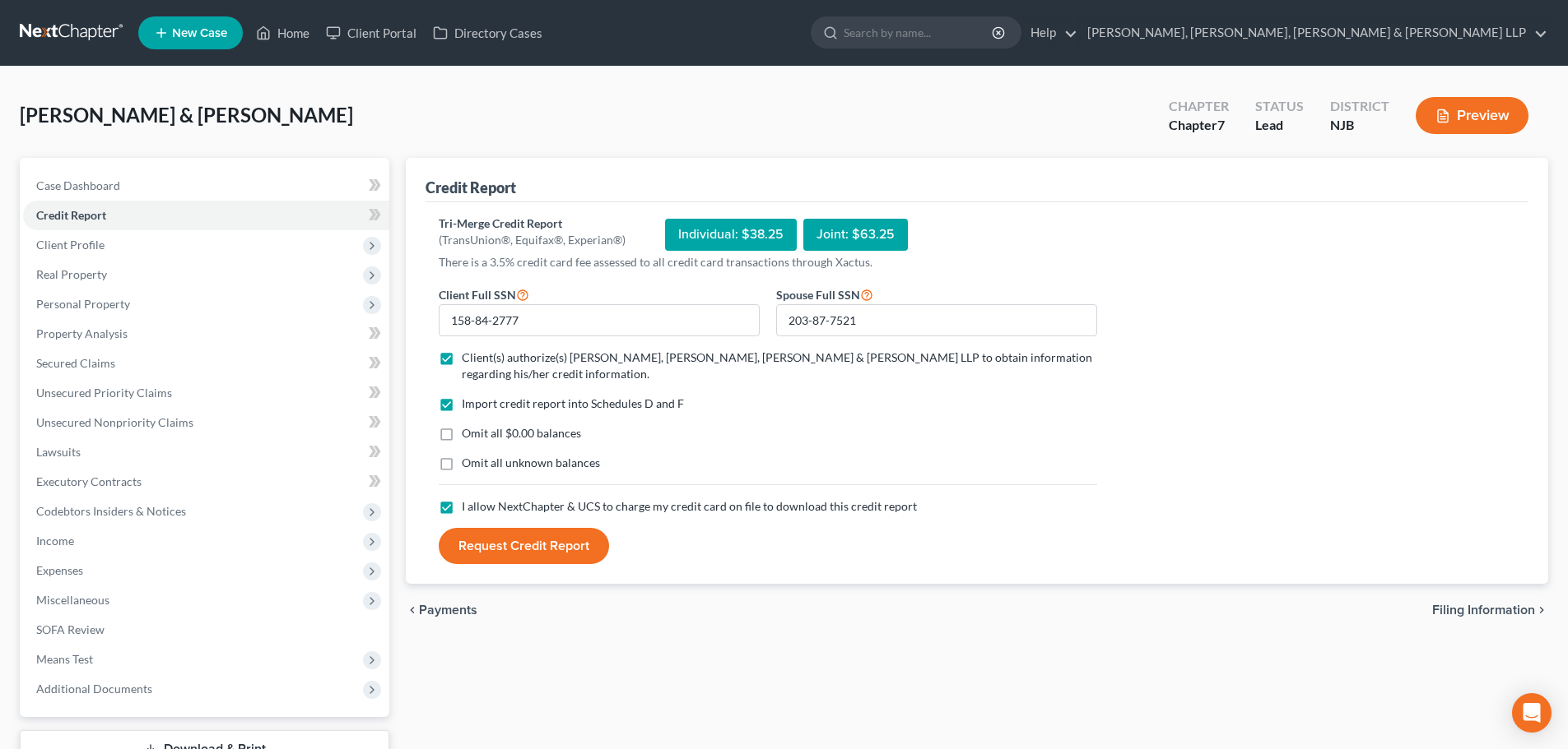
click at [500, 536] on button "Request Credit Report" at bounding box center [524, 546] width 171 height 36
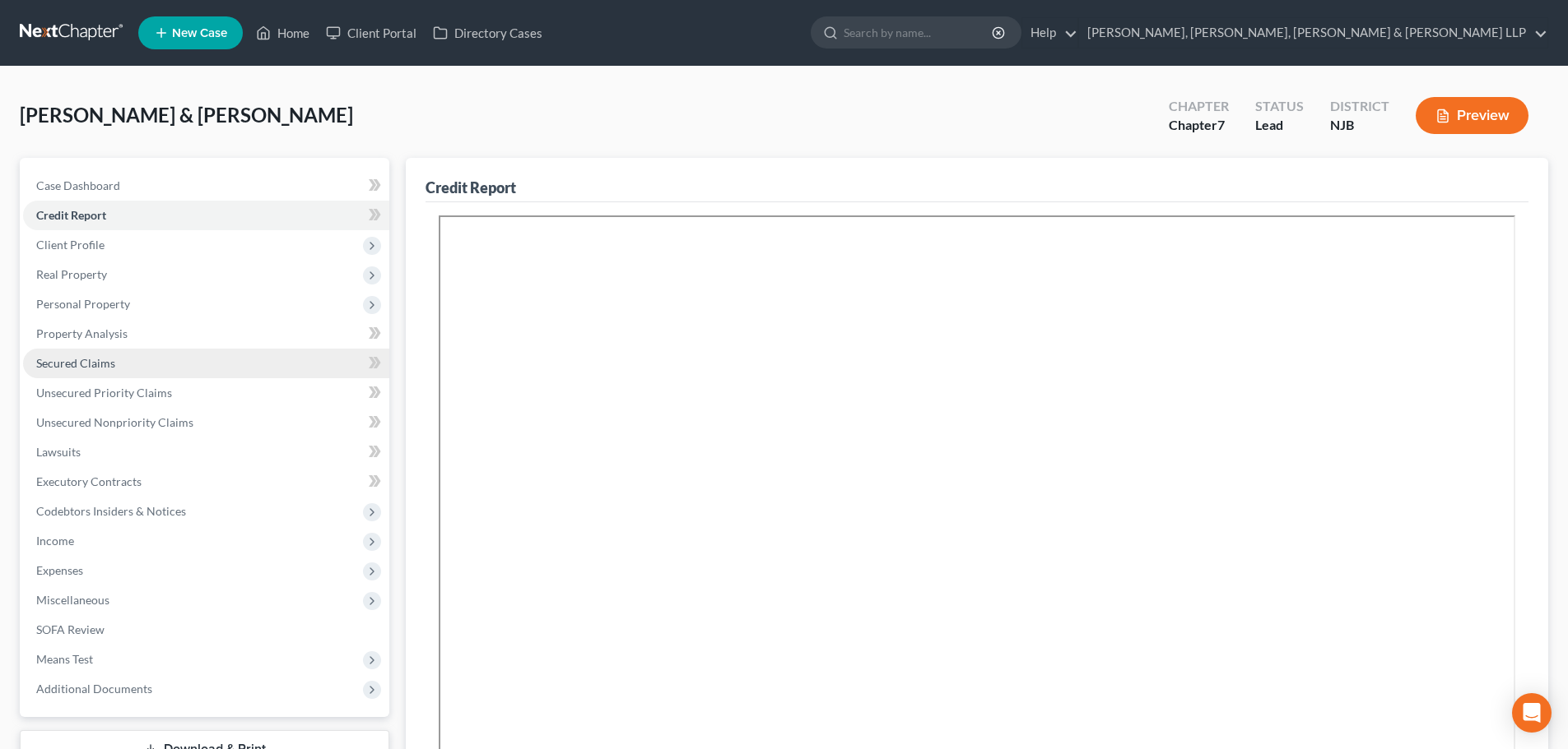
click at [199, 363] on link "Secured Claims" at bounding box center [207, 363] width 367 height 30
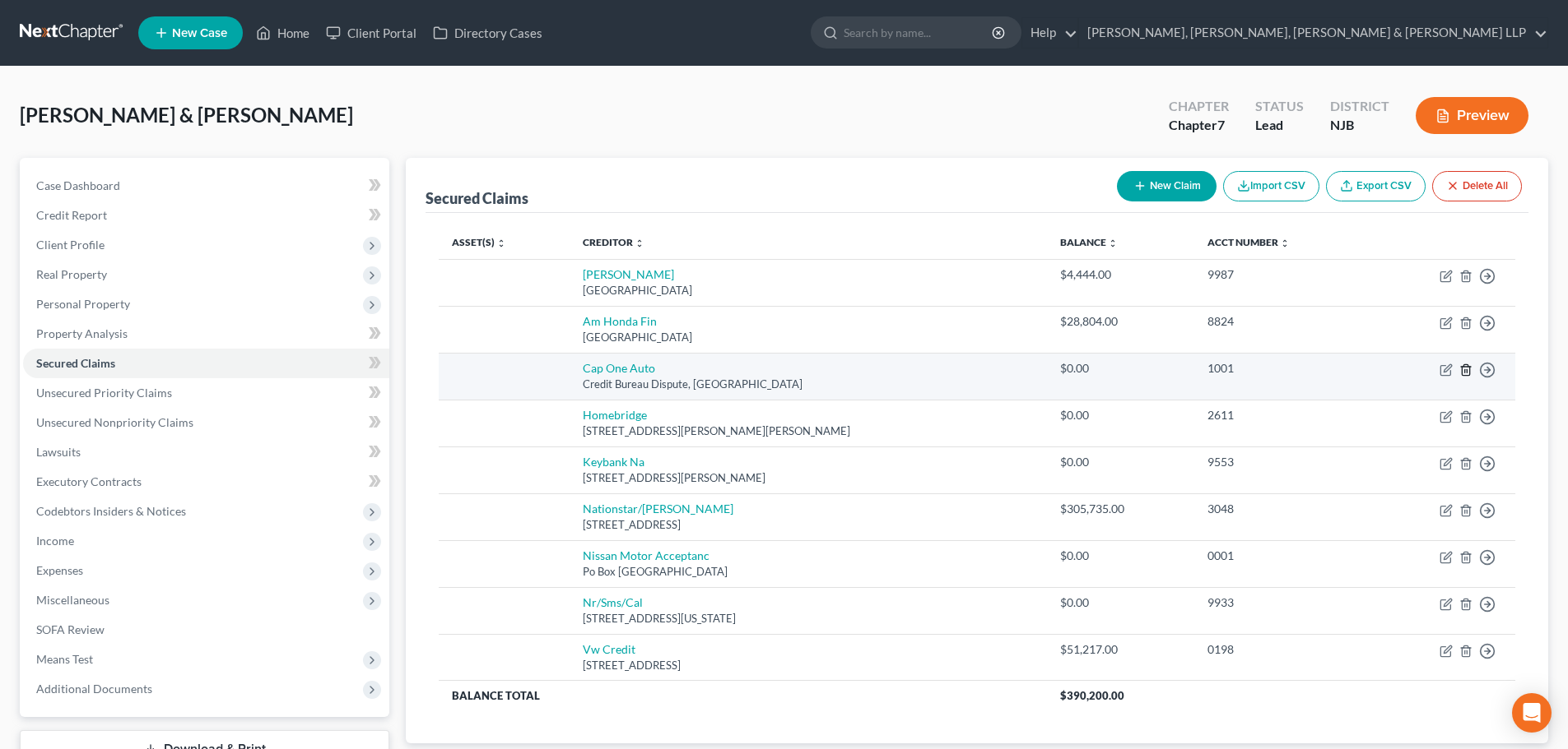
click at [1466, 373] on icon "button" at bounding box center [1466, 370] width 13 height 13
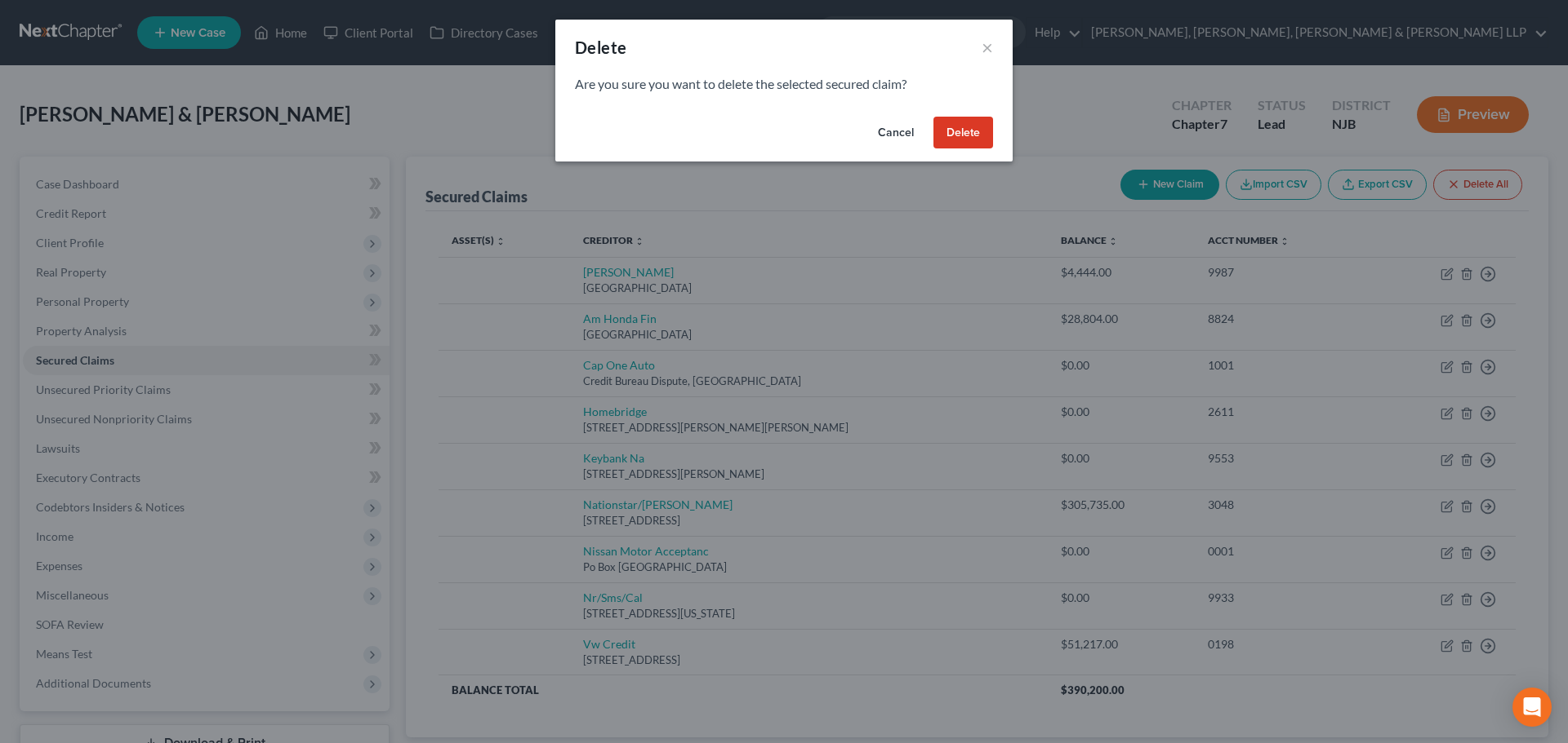
click at [939, 130] on button "Delete" at bounding box center [963, 133] width 60 height 33
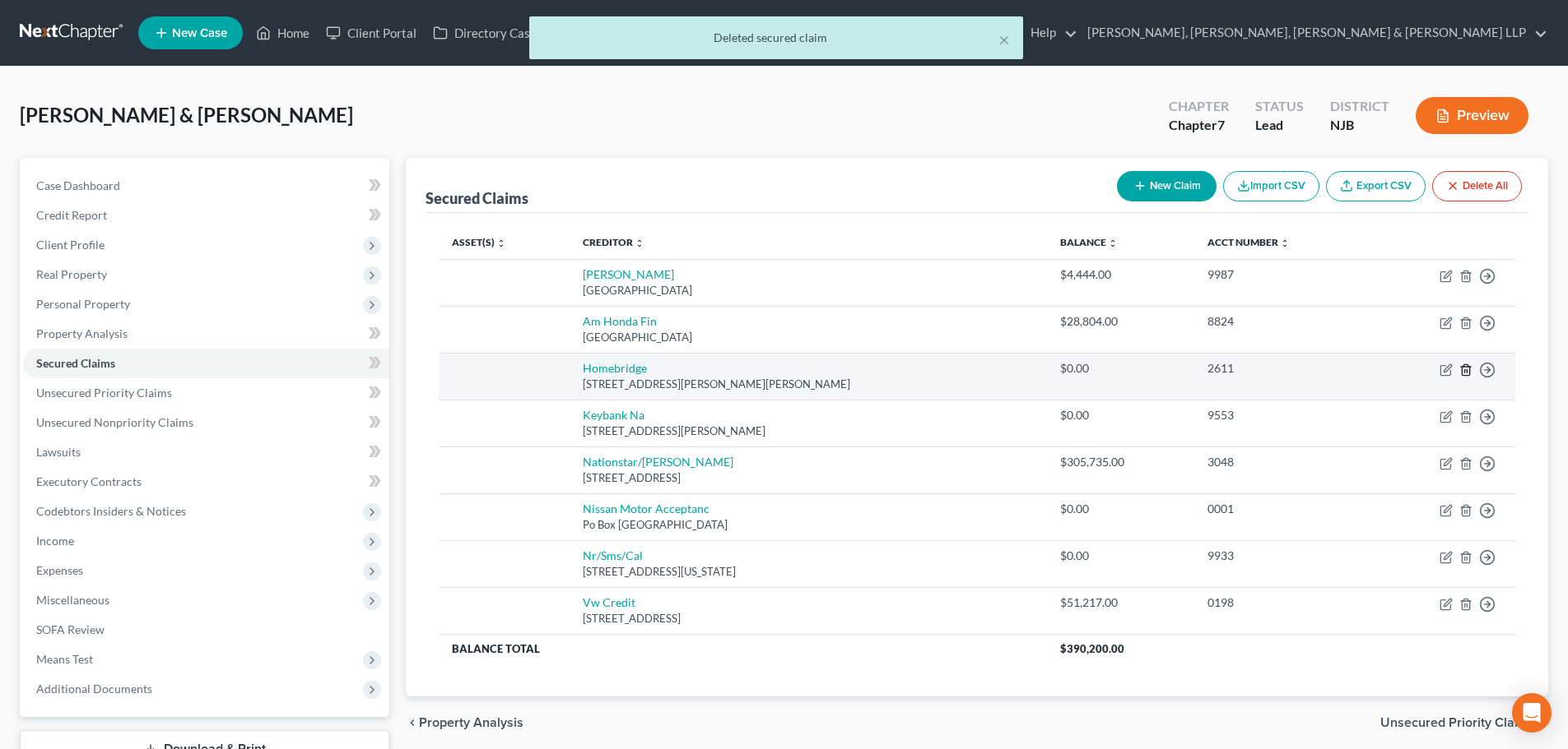
click at [1463, 370] on icon "button" at bounding box center [1466, 370] width 7 height 11
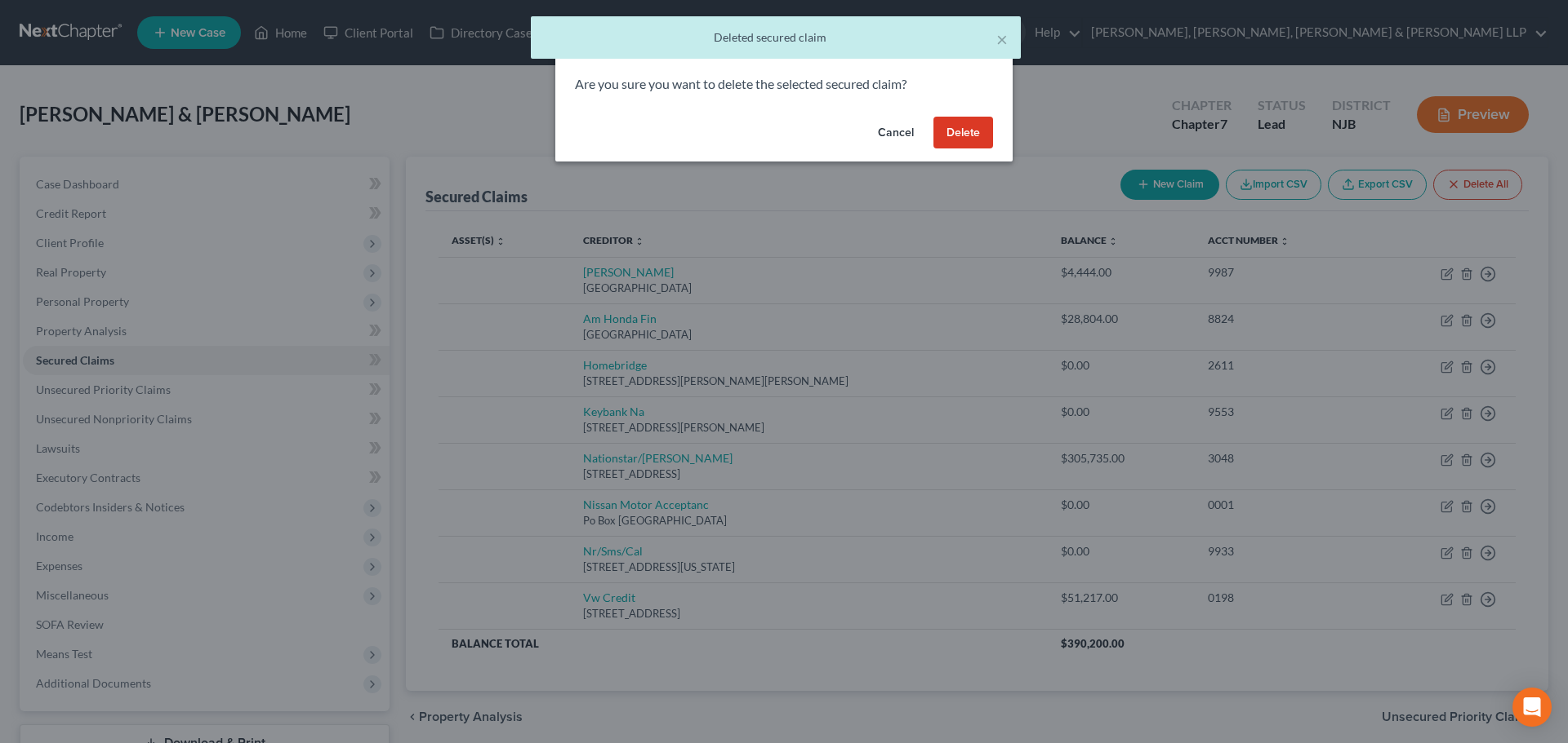
click at [965, 138] on button "Delete" at bounding box center [963, 133] width 60 height 33
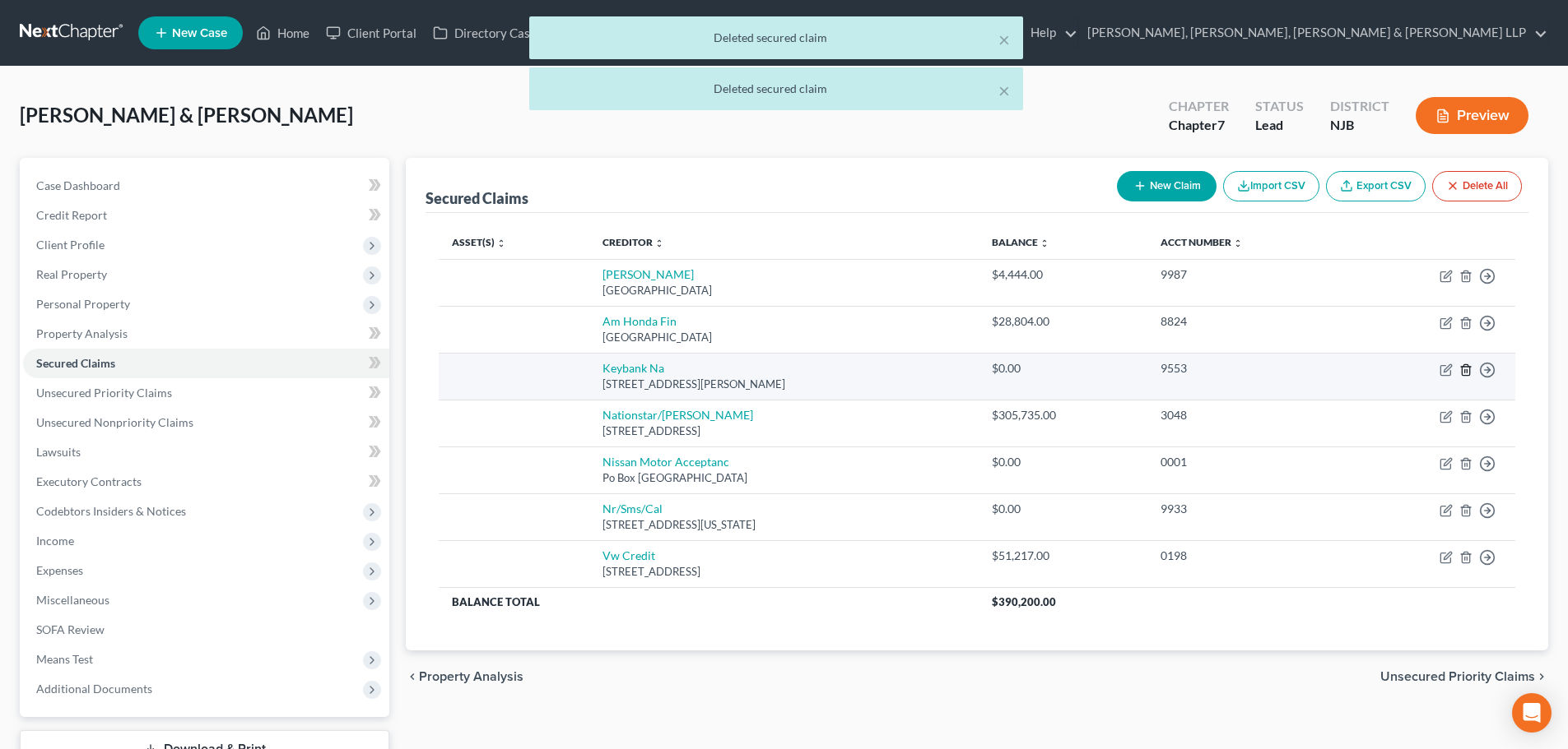
click at [1466, 366] on polyline "button" at bounding box center [1466, 366] width 10 height 0
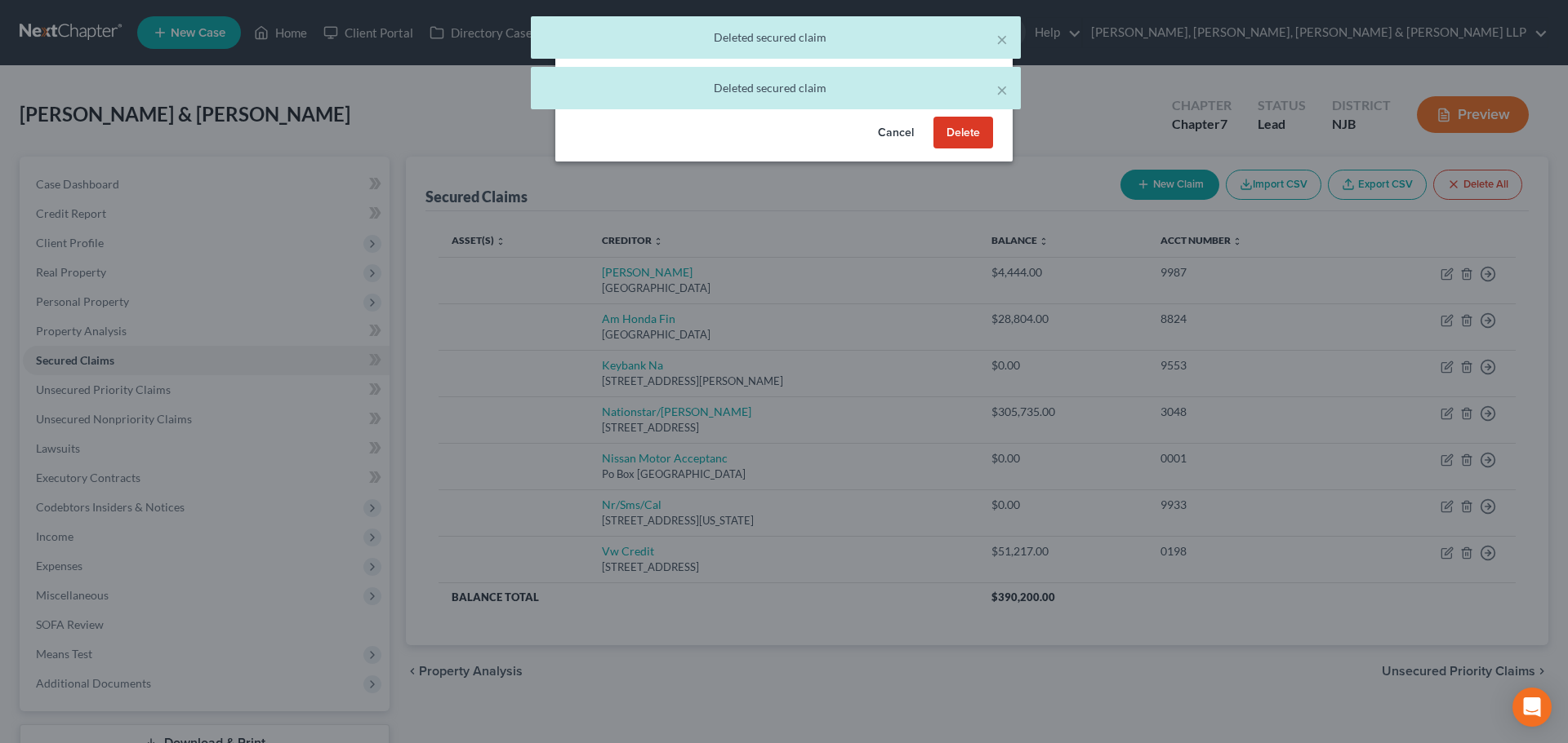
click at [978, 135] on button "Delete" at bounding box center [963, 133] width 60 height 33
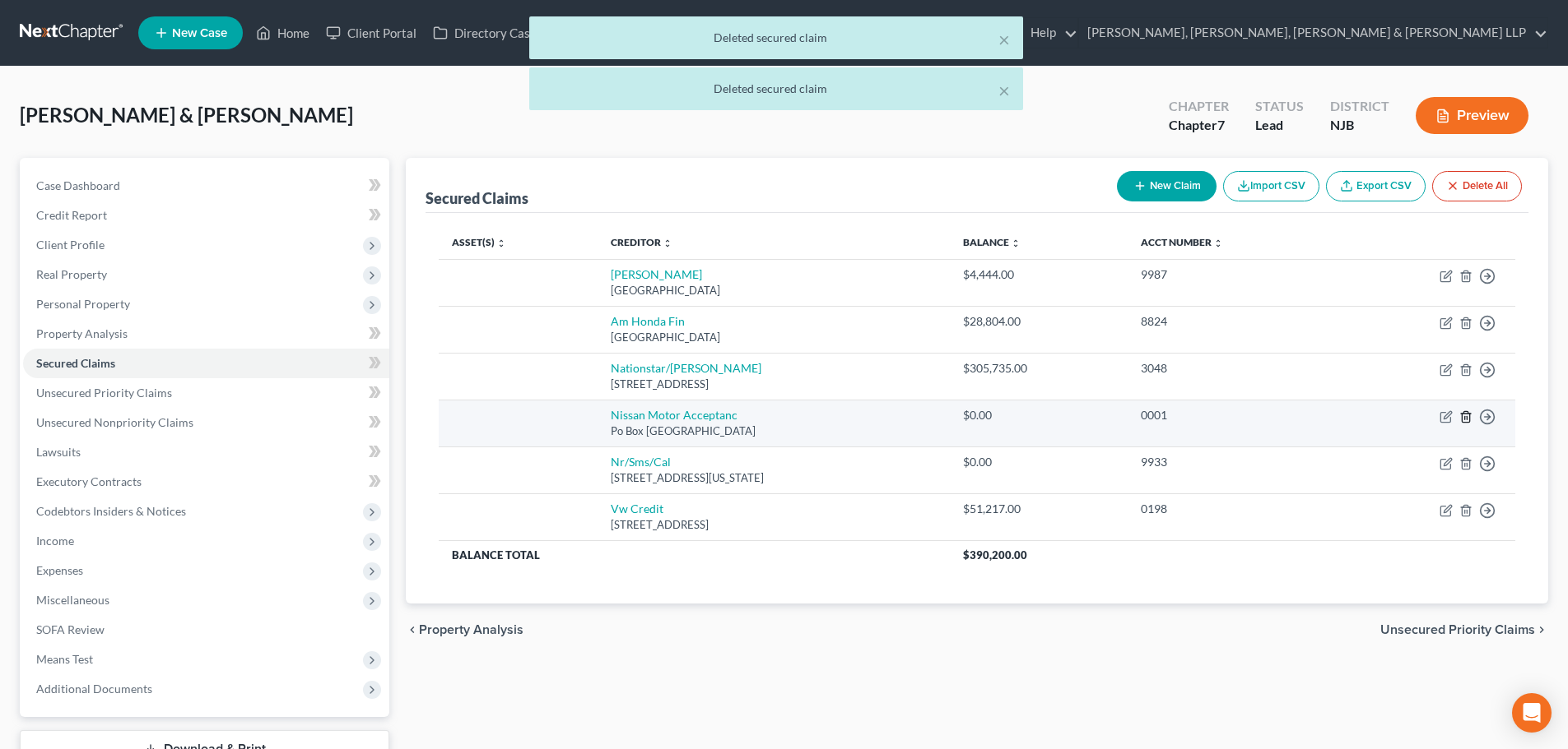
click at [1465, 420] on icon "button" at bounding box center [1466, 417] width 13 height 13
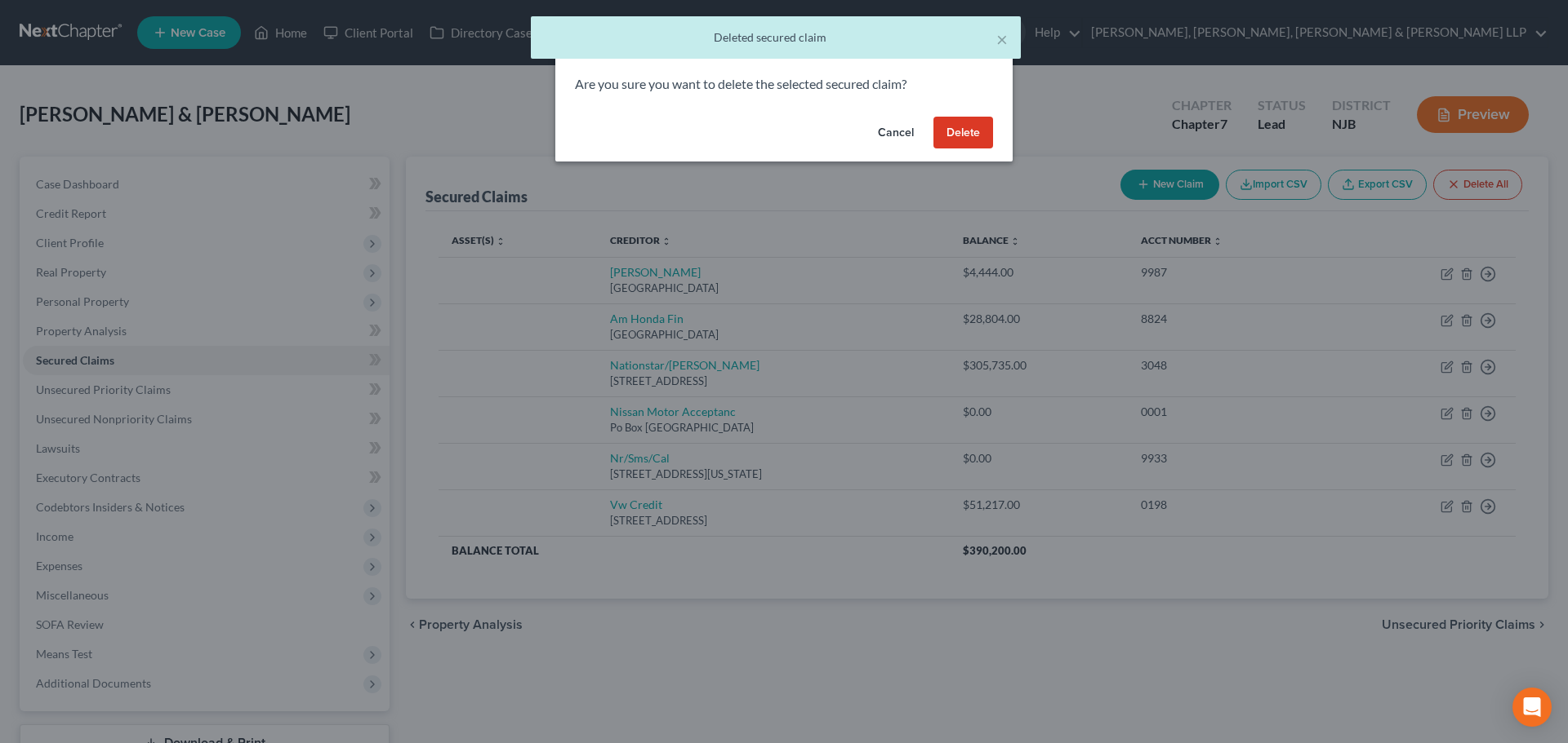
click at [962, 135] on button "Delete" at bounding box center [963, 133] width 60 height 33
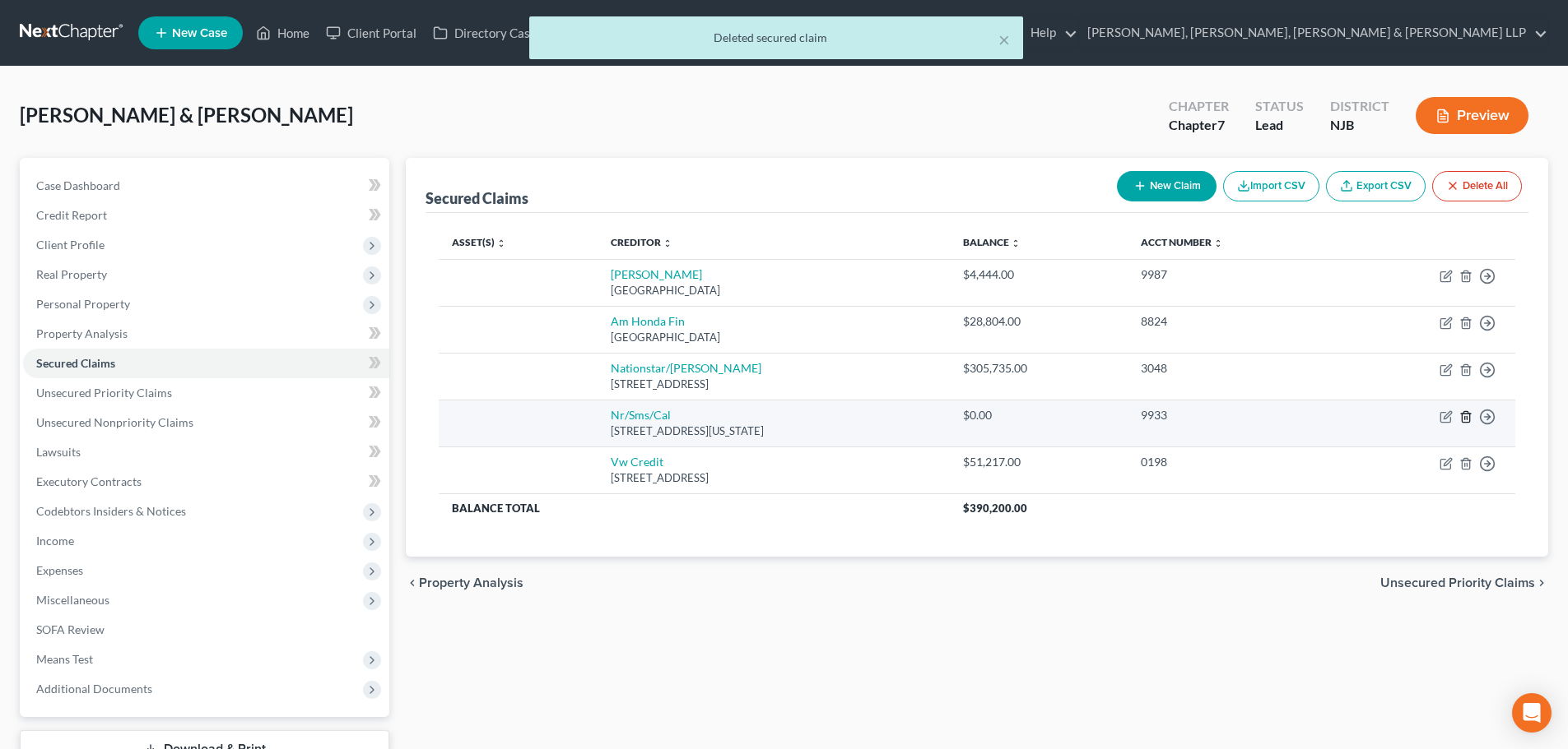
click at [1465, 418] on line "button" at bounding box center [1465, 418] width 0 height 4
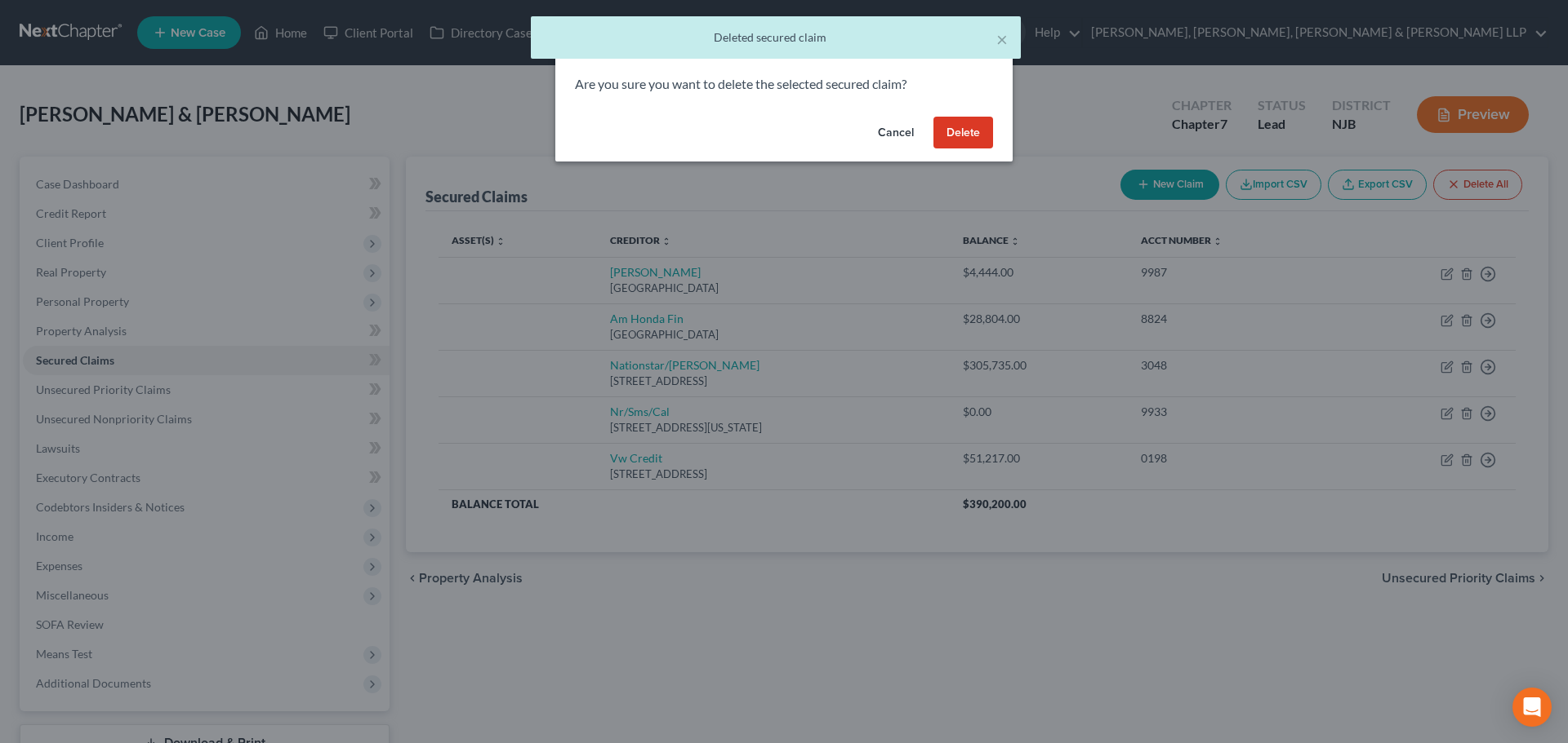
click at [955, 128] on button "Delete" at bounding box center [963, 133] width 60 height 33
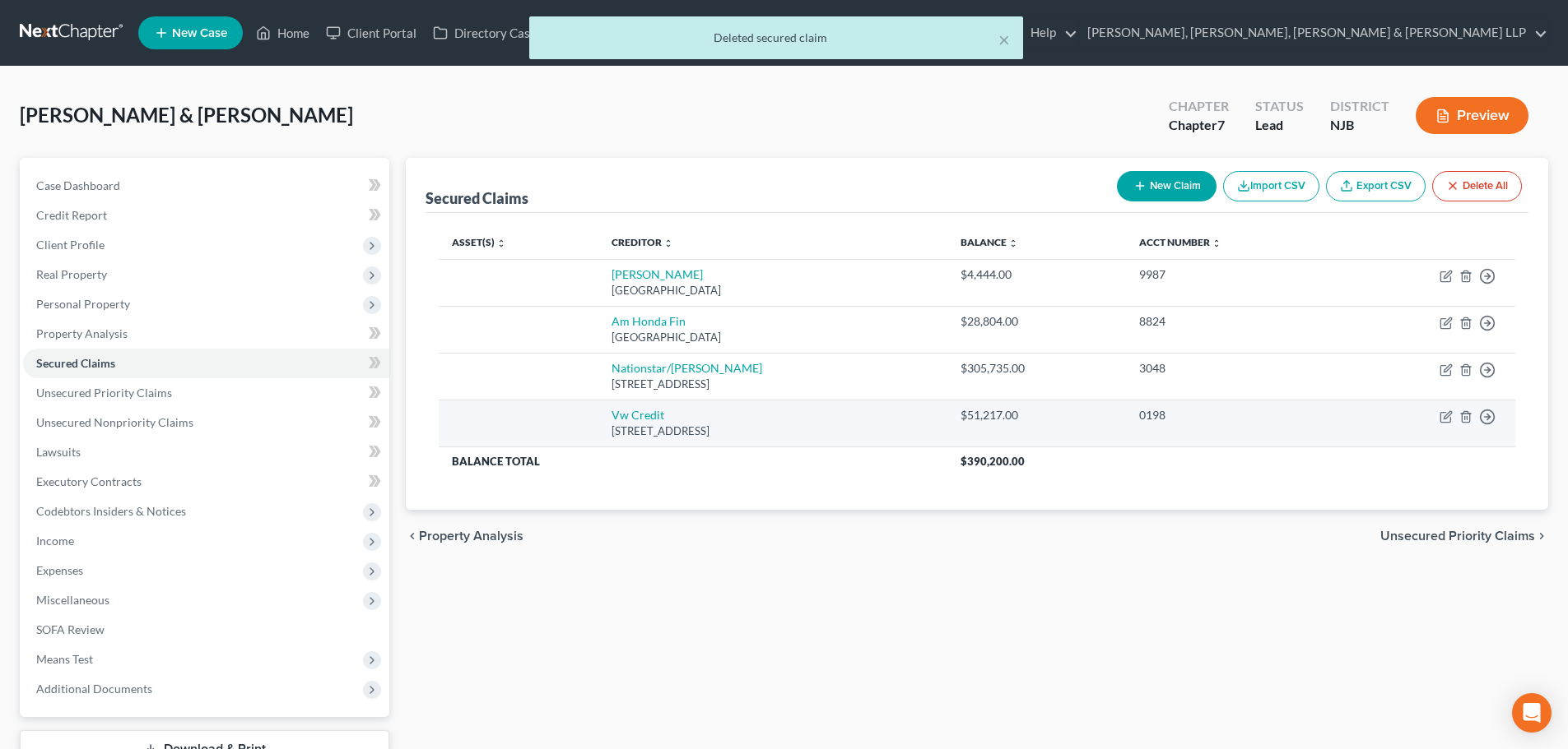
drag, startPoint x: 800, startPoint y: 428, endPoint x: 590, endPoint y: 415, distance: 210.4
click at [598, 415] on td "Vw Credit 1401 Franklin Blvd., Libertyville, IL 60048" at bounding box center [773, 423] width 349 height 47
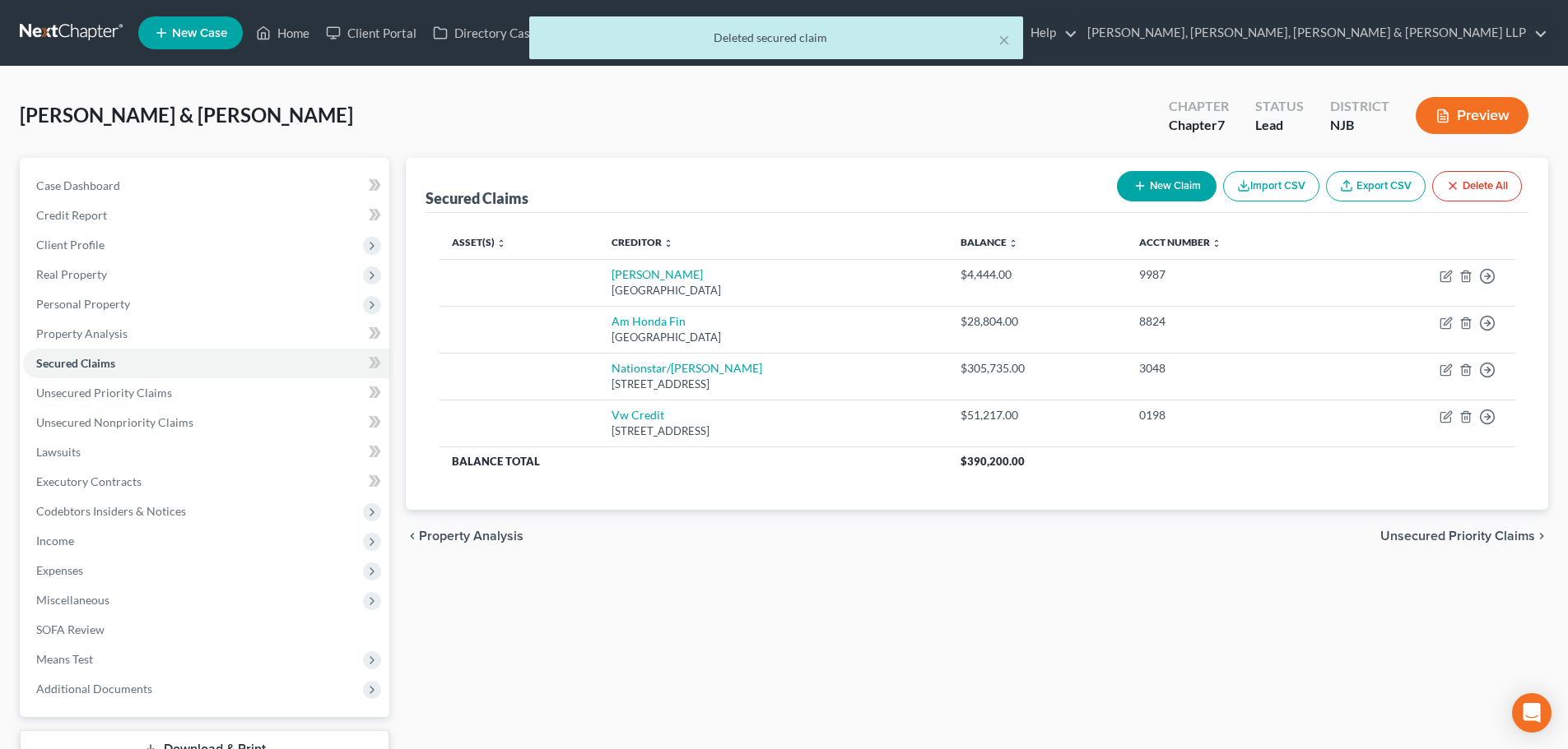
copy td "Vw Credit 1401 Franklin Blvd., Libertyville, IL 60048"
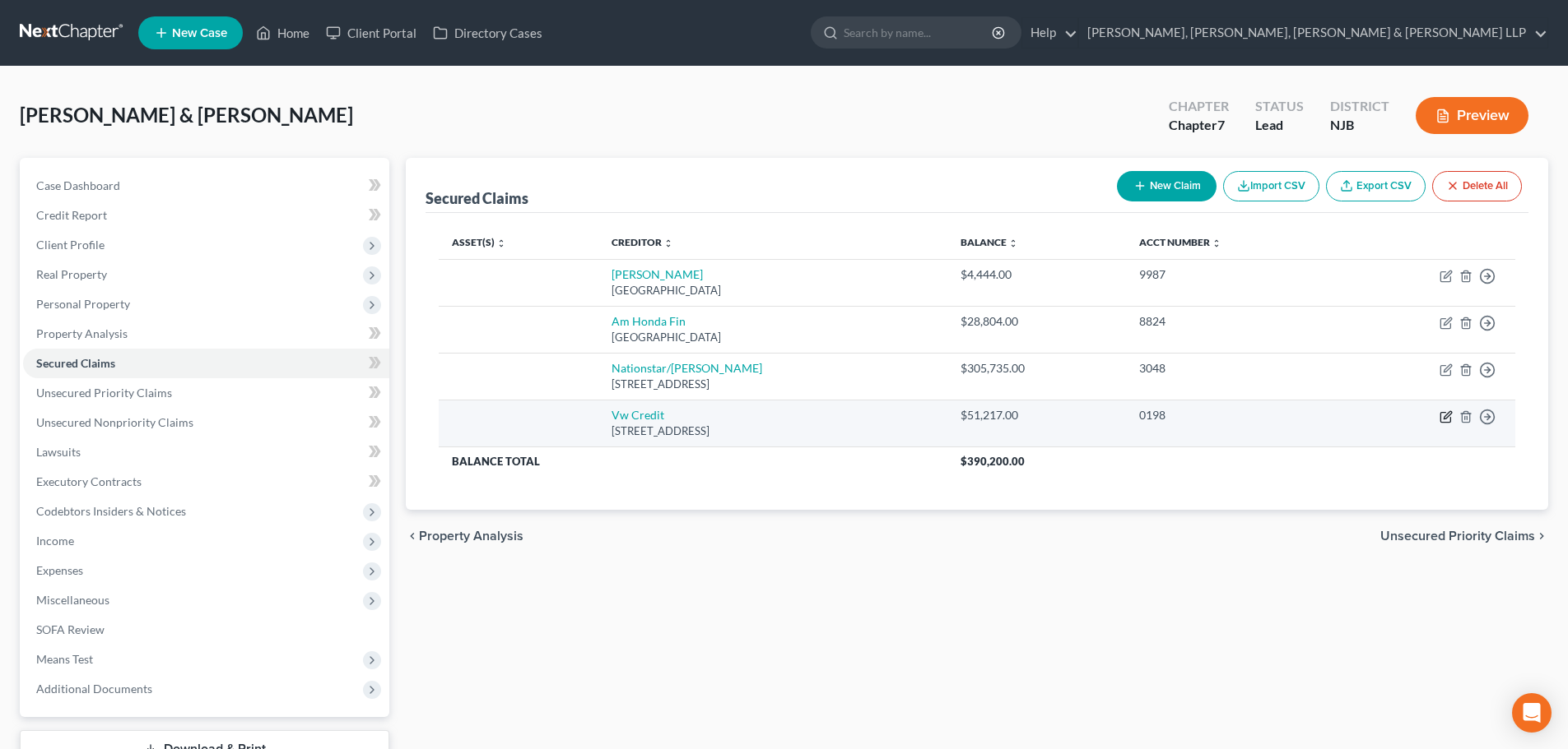
click at [1441, 415] on icon "button" at bounding box center [1445, 417] width 10 height 10
select select "14"
select select "0"
select select "2"
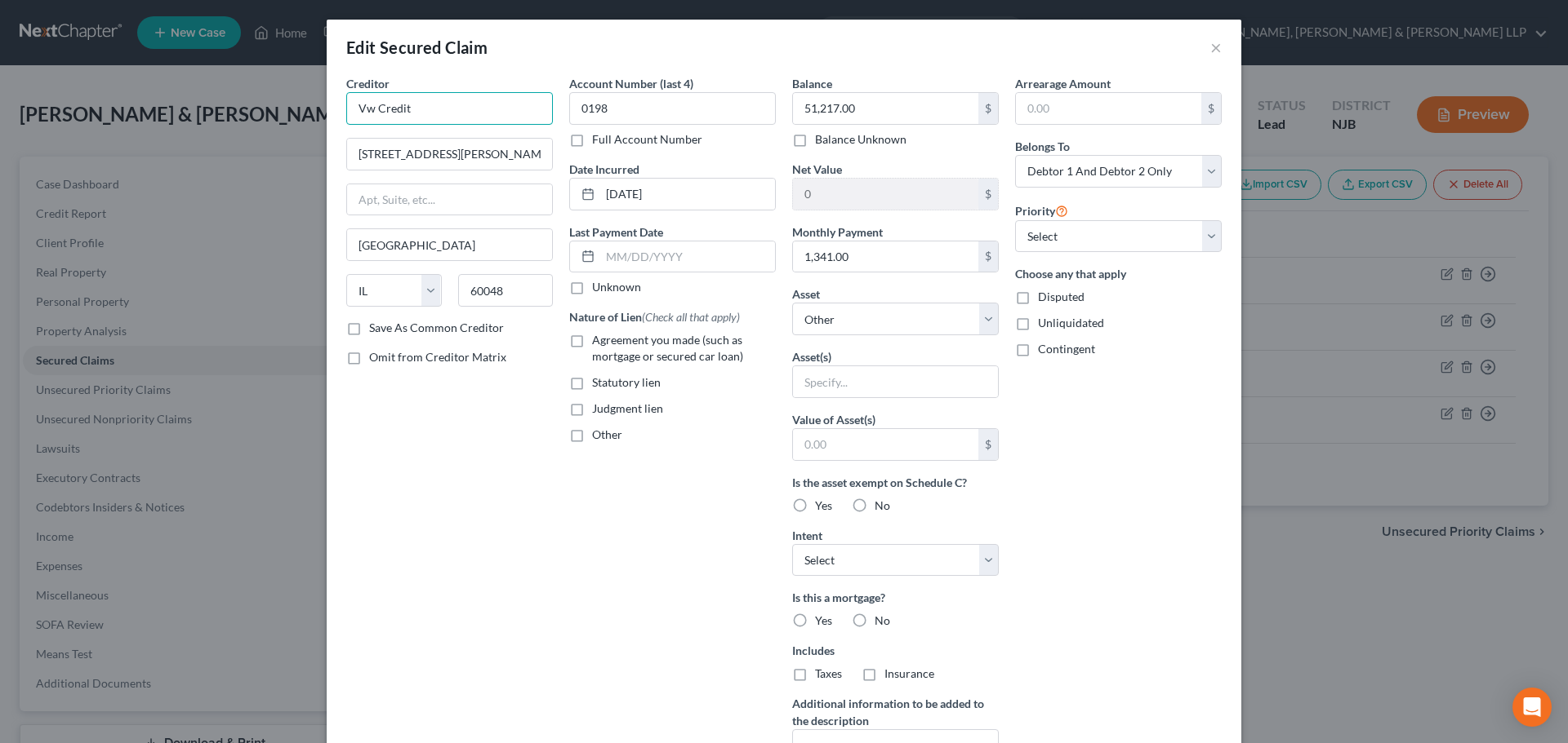
drag, startPoint x: 359, startPoint y: 108, endPoint x: 206, endPoint y: 107, distance: 153.0
click at [211, 108] on div "Edit Secured Claim × Creditor * Vw Credit 1401 Franklin Blvd. Libertyville Stat…" at bounding box center [784, 372] width 1568 height 743
paste input "olkswagen"
type input "Volkswagen Credit"
drag, startPoint x: 587, startPoint y: 342, endPoint x: 578, endPoint y: 342, distance: 9.0
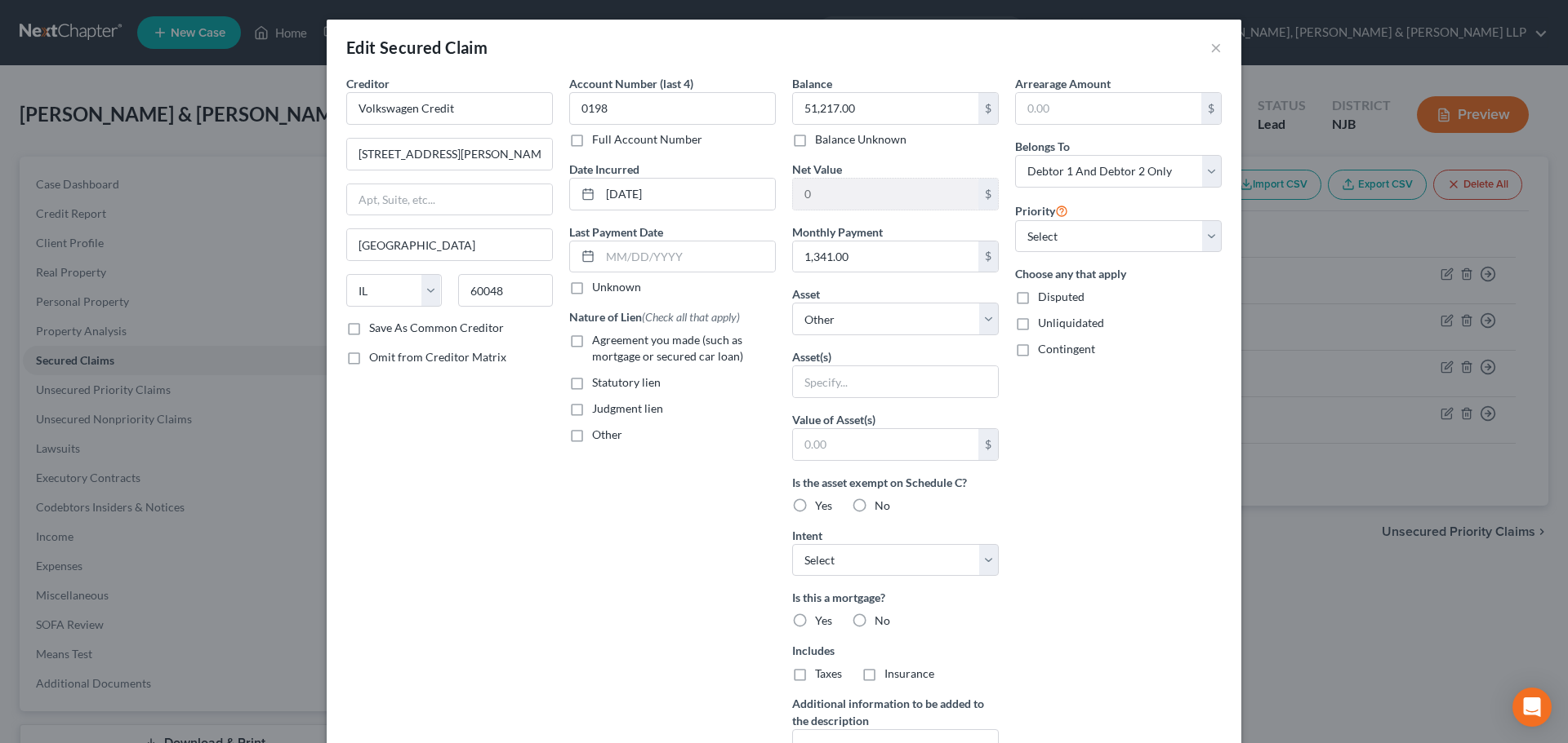
click at [592, 342] on label "Agreement you made (such as mortgage or secured car loan)" at bounding box center [684, 348] width 184 height 33
click at [598, 342] on input "Agreement you made (such as mortgage or secured car loan)" at bounding box center [603, 338] width 11 height 11
checkbox input "true"
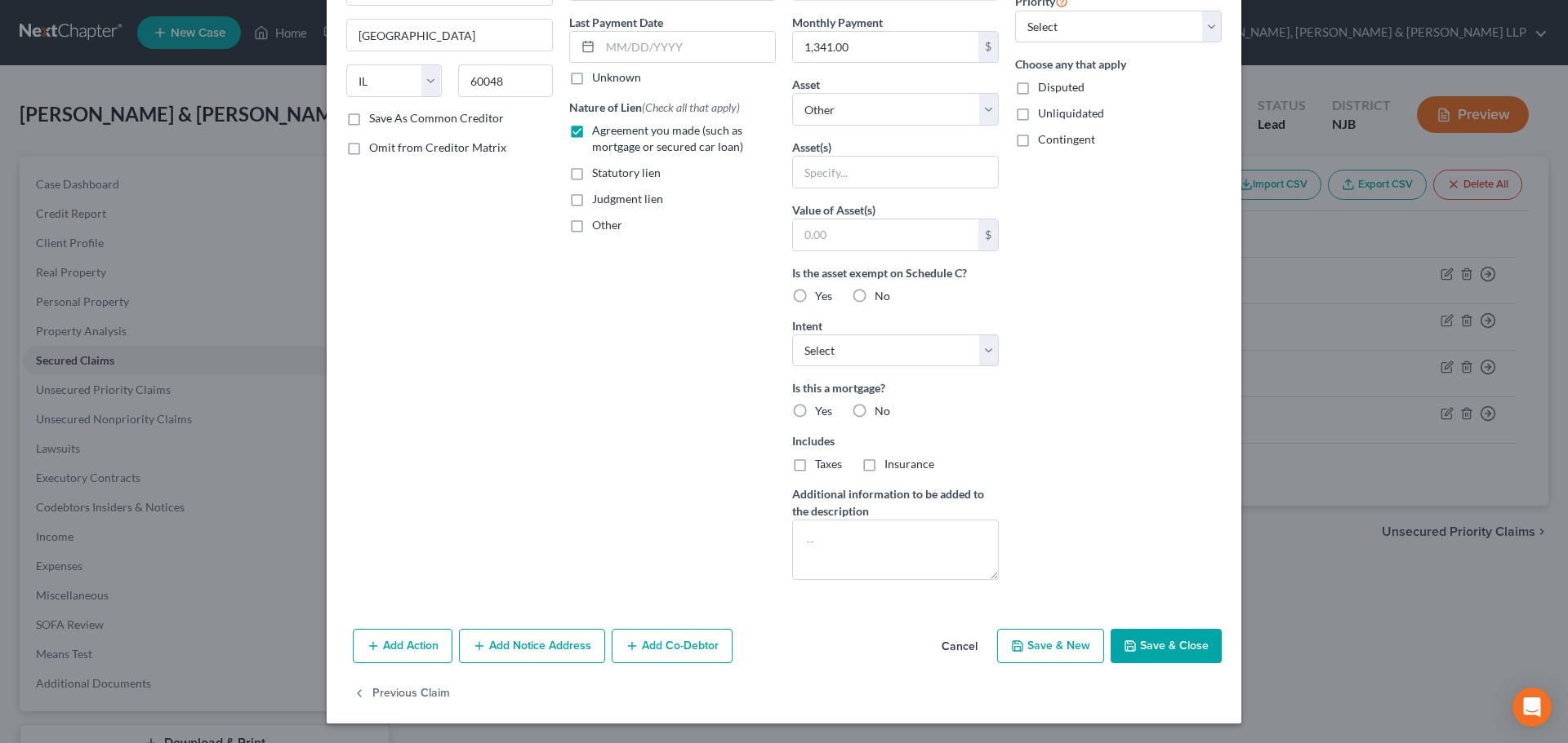
click at [1209, 641] on button "Save & Close" at bounding box center [1166, 646] width 111 height 34
select select
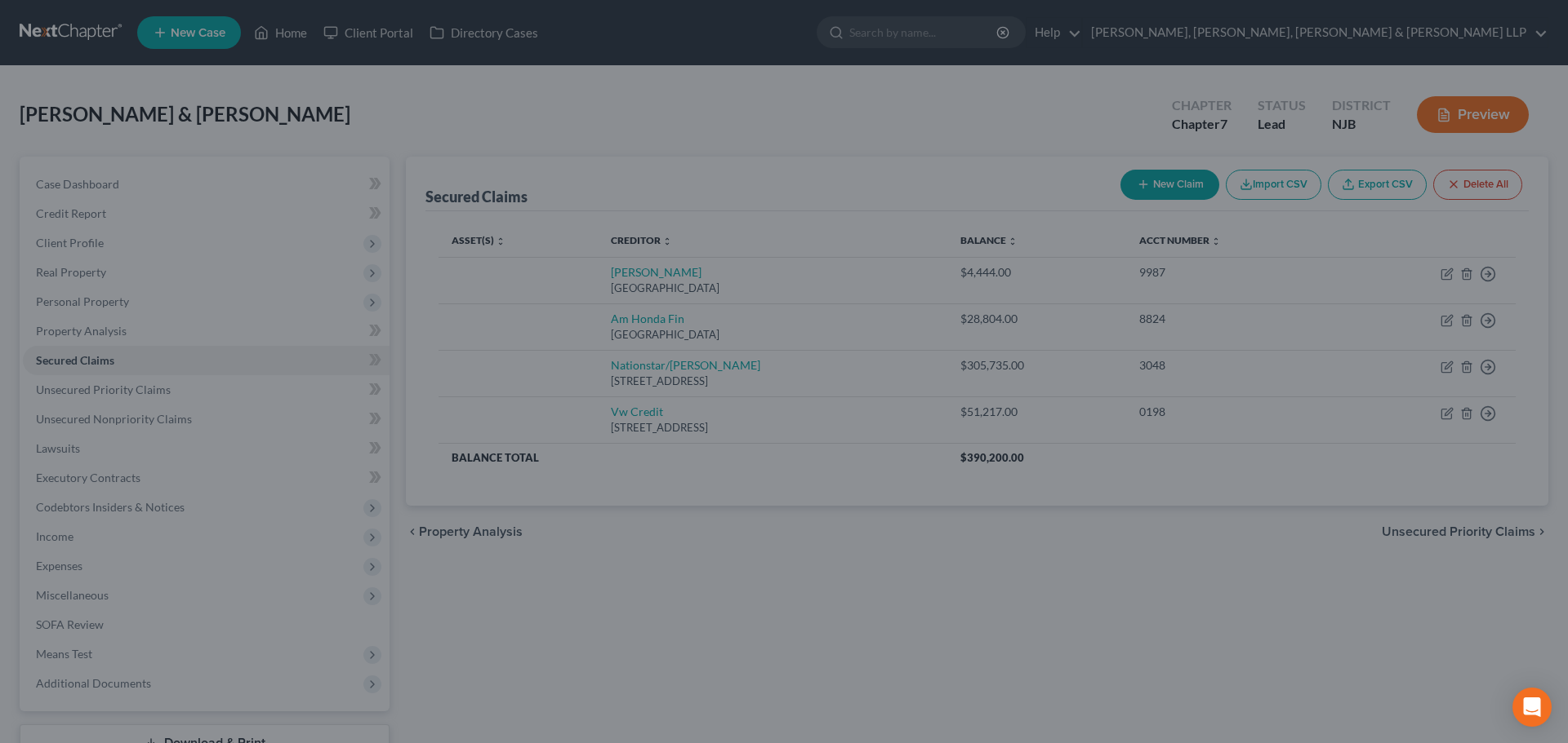
scroll to position [31, 0]
type input "0"
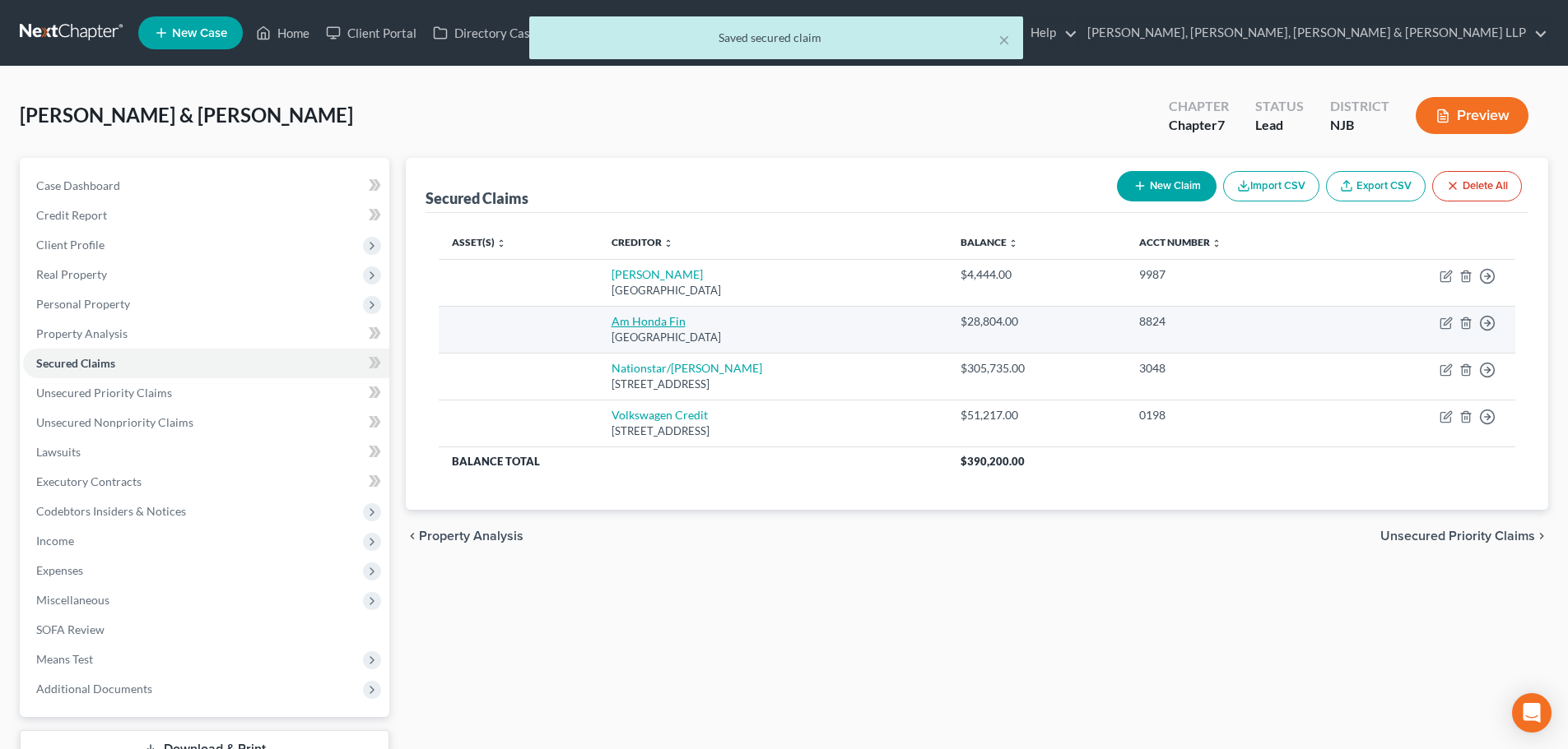
drag, startPoint x: 763, startPoint y: 340, endPoint x: 591, endPoint y: 322, distance: 172.9
click at [598, 322] on td "Am Honda Fin Po Box 168128, Irving, TX 75016" at bounding box center [773, 330] width 349 height 47
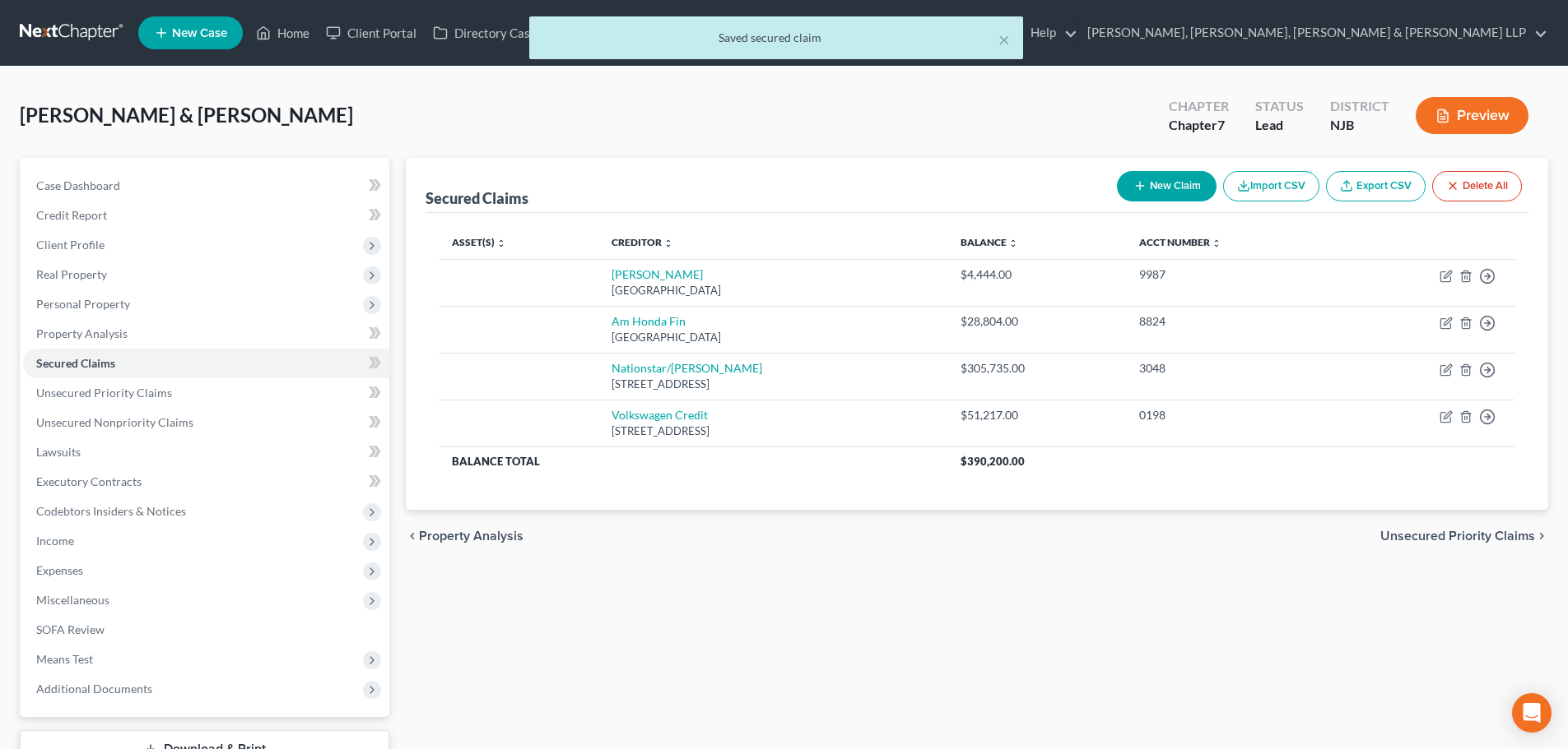
copy td "Am Honda Fin Po Box 168128, Irving, TX 75016"
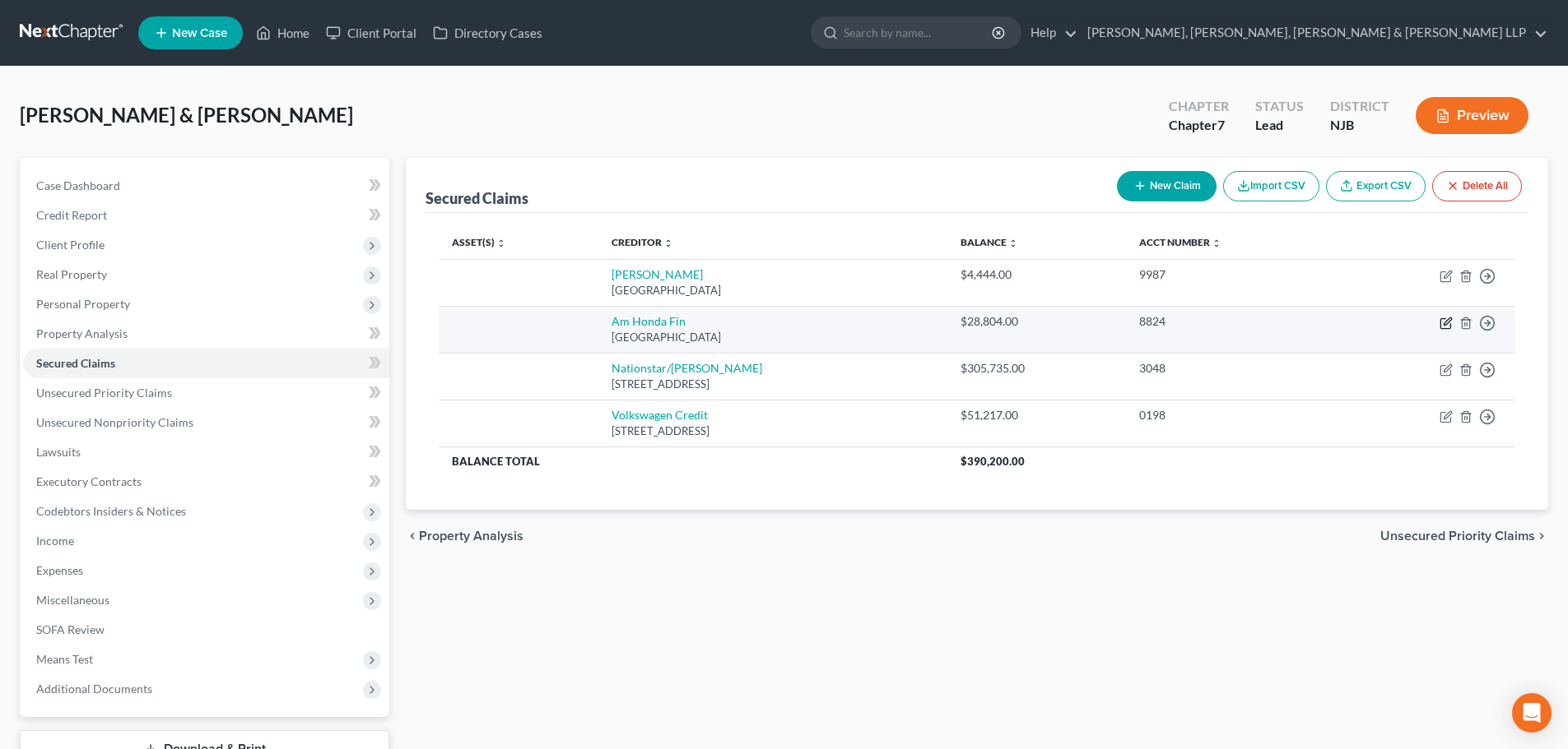
click at [1445, 321] on icon "button" at bounding box center [1446, 323] width 13 height 13
select select "45"
select select "0"
select select "1"
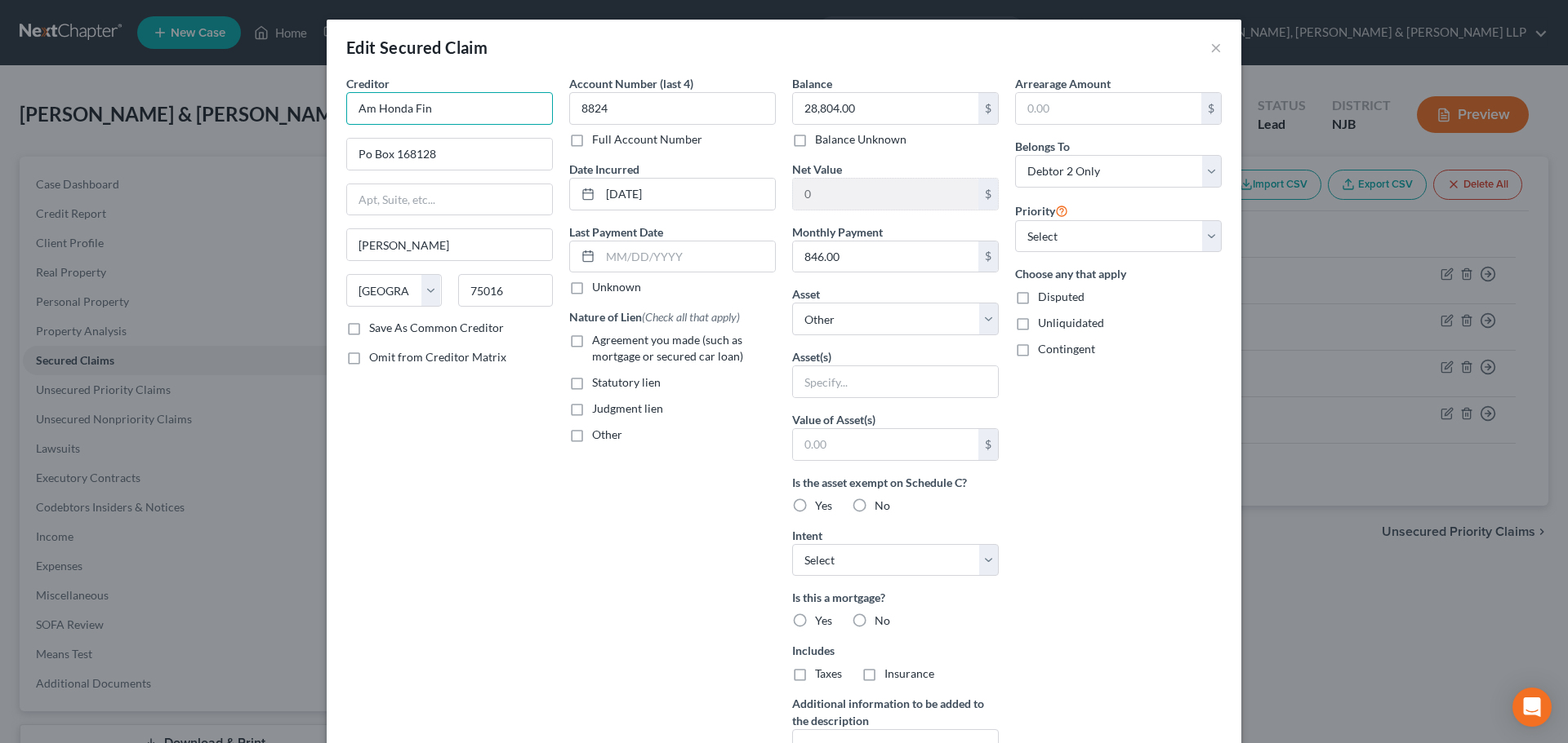
drag, startPoint x: 324, startPoint y: 125, endPoint x: 277, endPoint y: 123, distance: 47.0
click at [250, 120] on div "Edit Secured Claim × Creditor * Am Honda Fin Po Box 168128 Irving State AL AK A…" at bounding box center [784, 372] width 1568 height 743
paste input "erican Honda Finance"
type input "American Honda Finance"
click at [592, 337] on label "Agreement you made (such as mortgage or secured car loan)" at bounding box center [684, 348] width 184 height 33
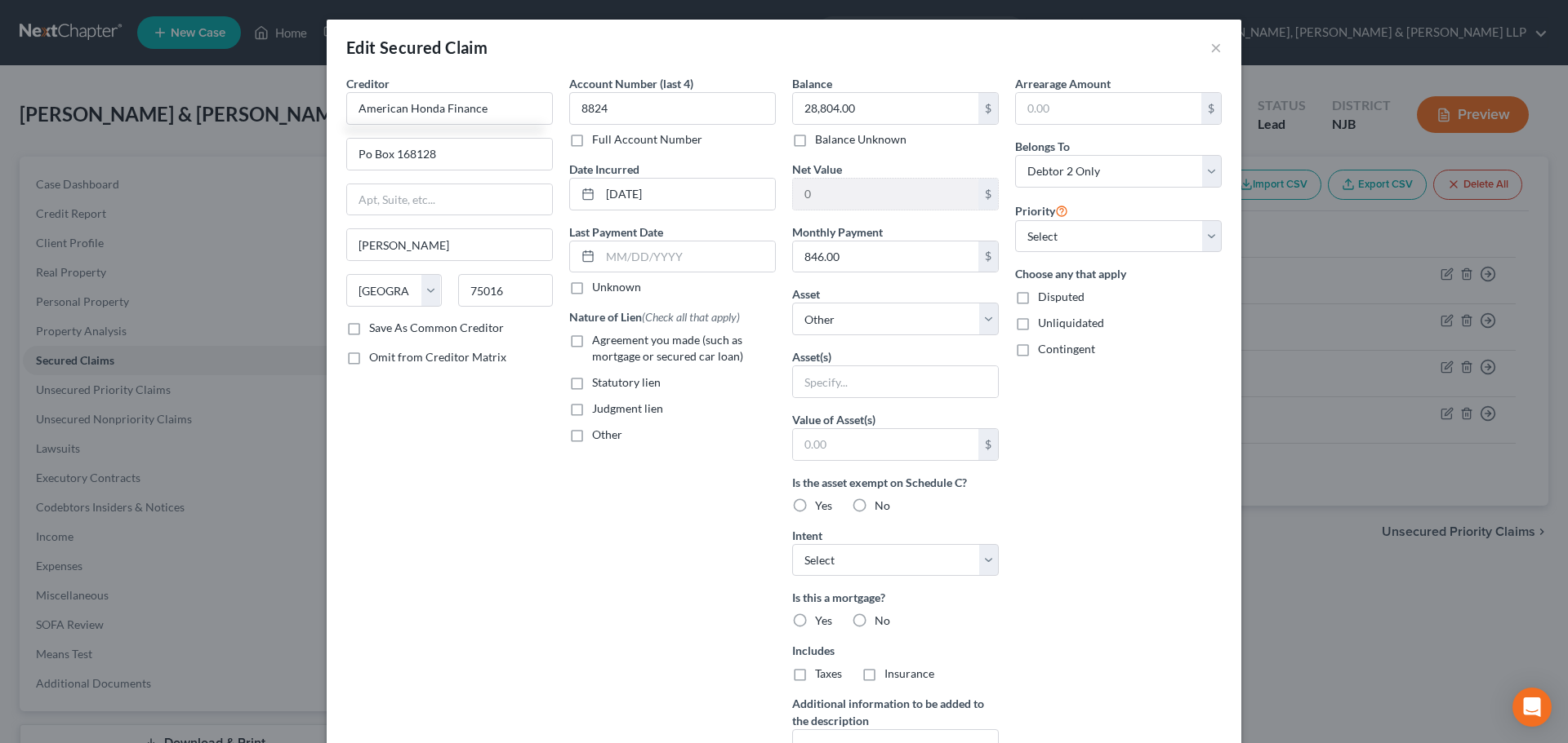
click at [598, 337] on input "Agreement you made (such as mortgage or secured car loan)" at bounding box center [603, 338] width 11 height 11
checkbox input "true"
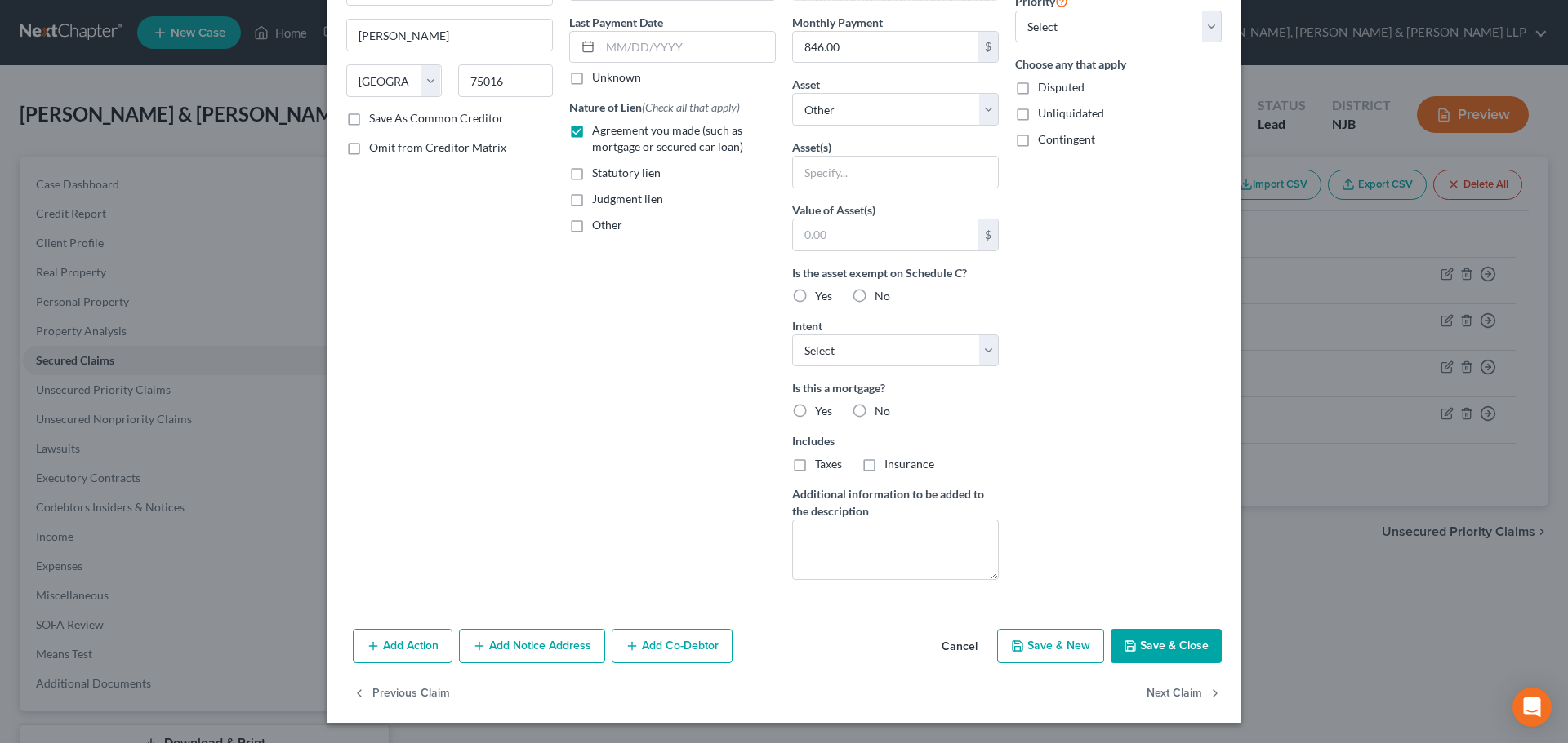
click at [1145, 639] on button "Save & Close" at bounding box center [1166, 646] width 111 height 34
select select
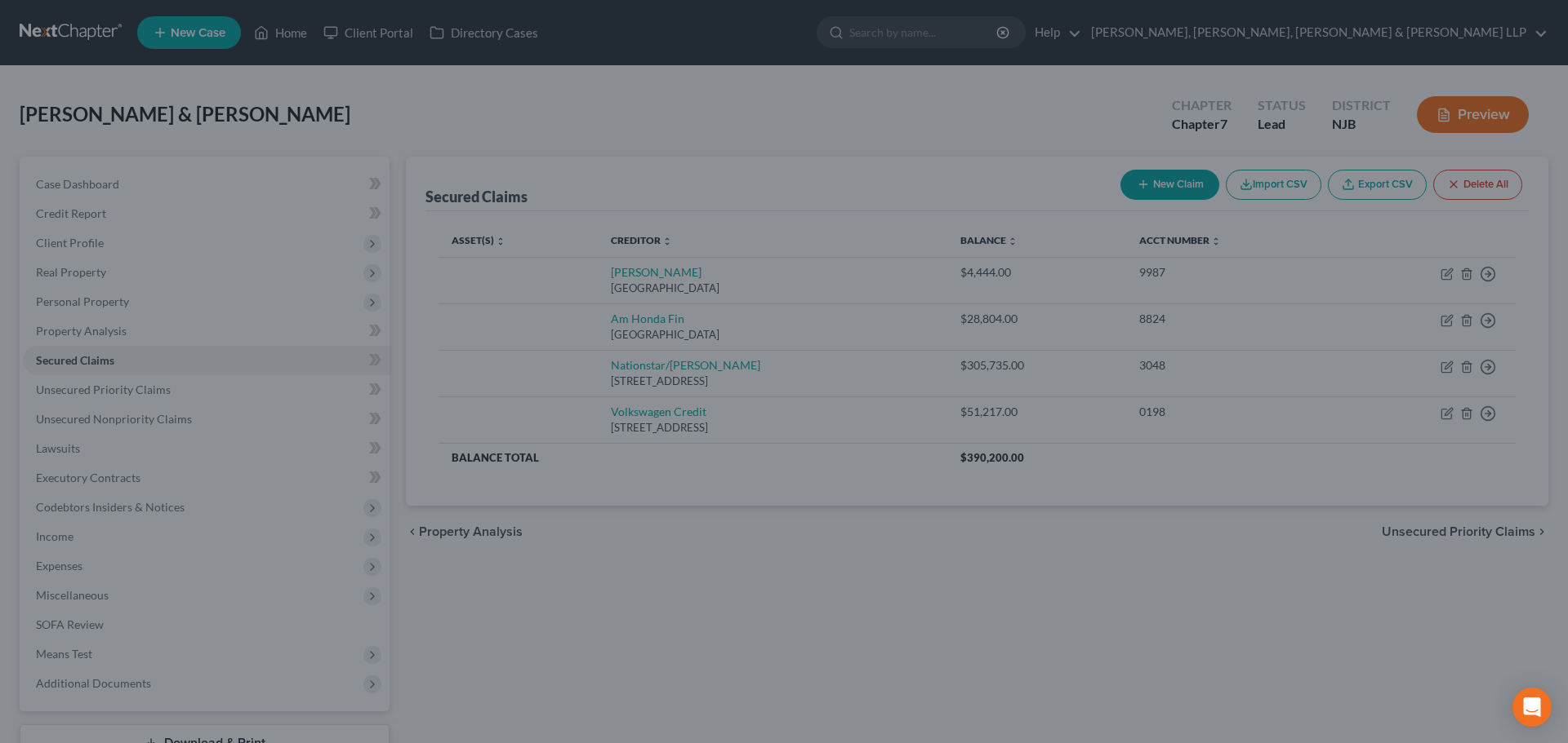
type input "0"
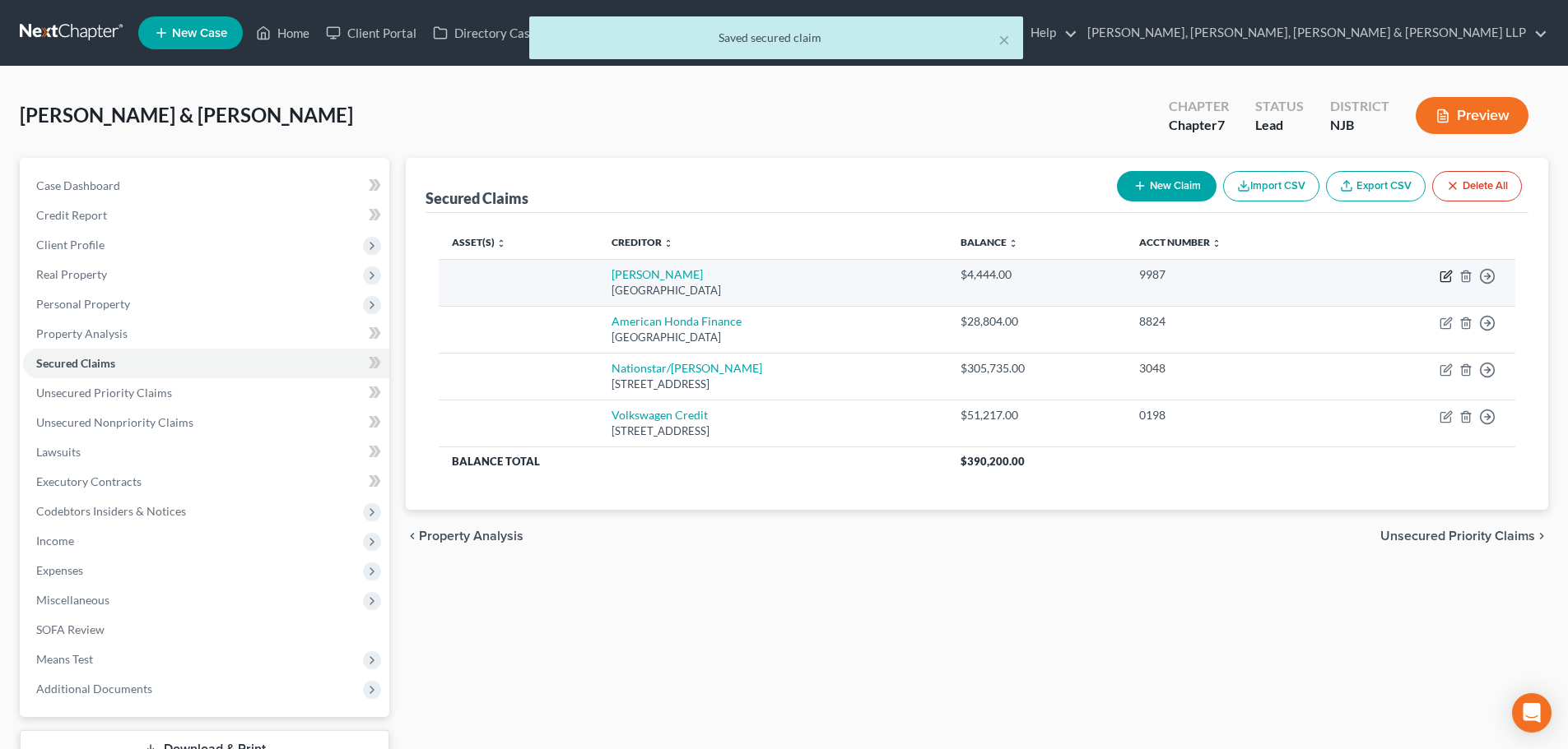
click at [1444, 274] on icon "button" at bounding box center [1446, 276] width 13 height 13
select select "45"
select select "0"
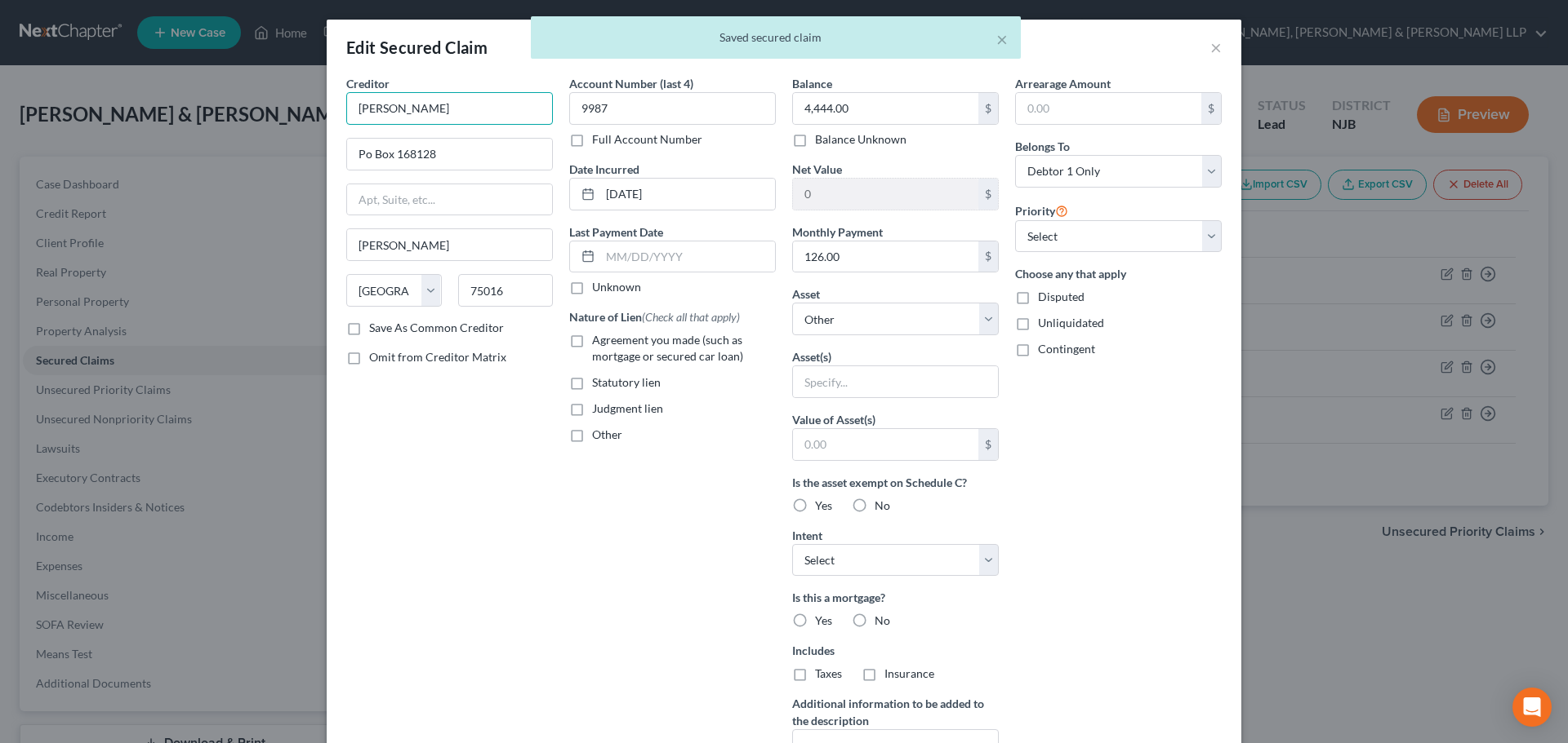
drag, startPoint x: 480, startPoint y: 107, endPoint x: 185, endPoint y: 109, distance: 295.0
click at [186, 107] on div "Edit Secured Claim × Creditor * Amer Honda Po Box 168128 Irving State AL AK AR …" at bounding box center [784, 372] width 1568 height 743
paste input "ican Honda Finance"
type input "American Honda Finance"
click at [592, 338] on label "Agreement you made (such as mortgage or secured car loan)" at bounding box center [684, 348] width 184 height 33
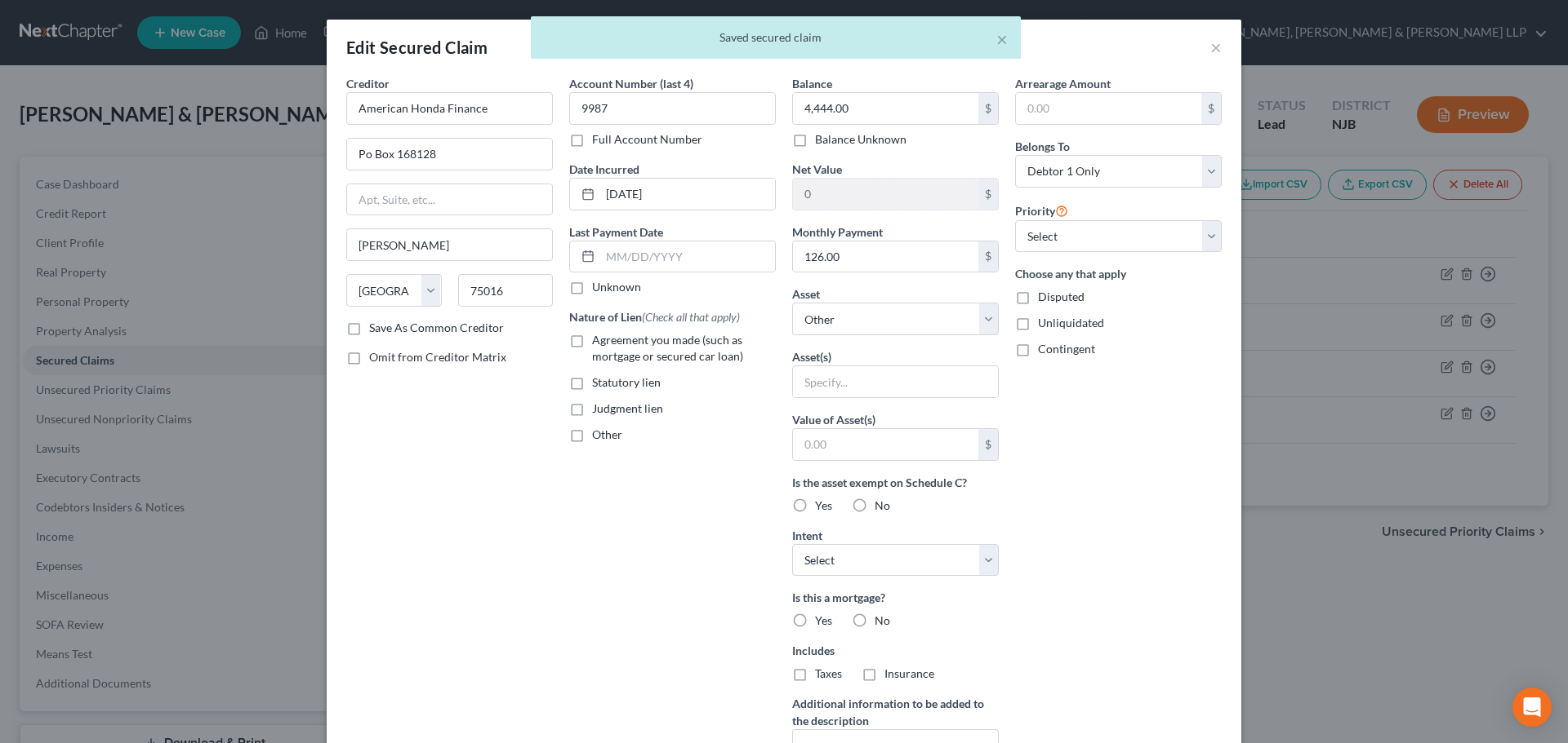
click at [598, 338] on input "Agreement you made (such as mortgage or secured car loan)" at bounding box center [603, 338] width 11 height 11
checkbox input "true"
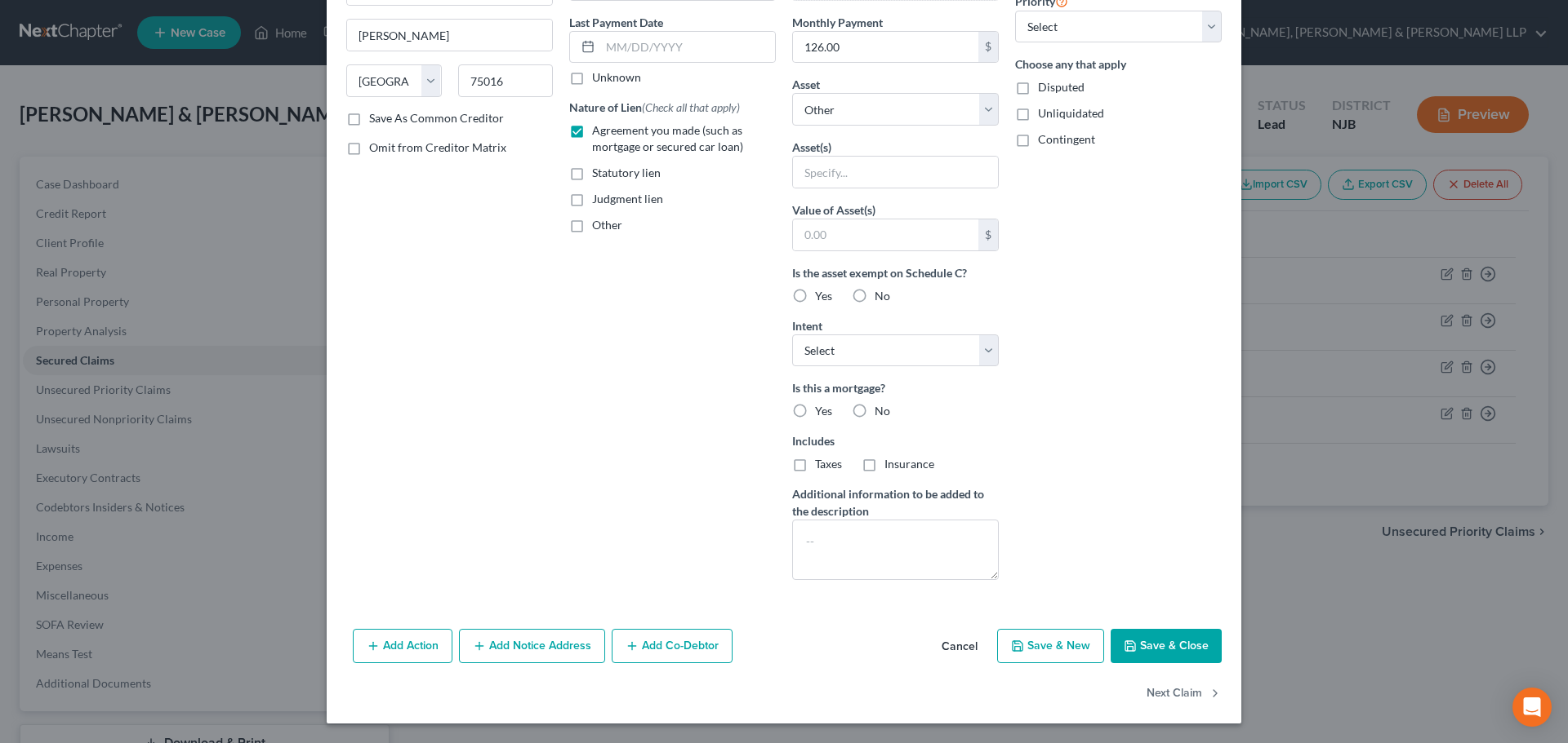
click at [1168, 641] on button "Save & Close" at bounding box center [1166, 646] width 111 height 34
select select
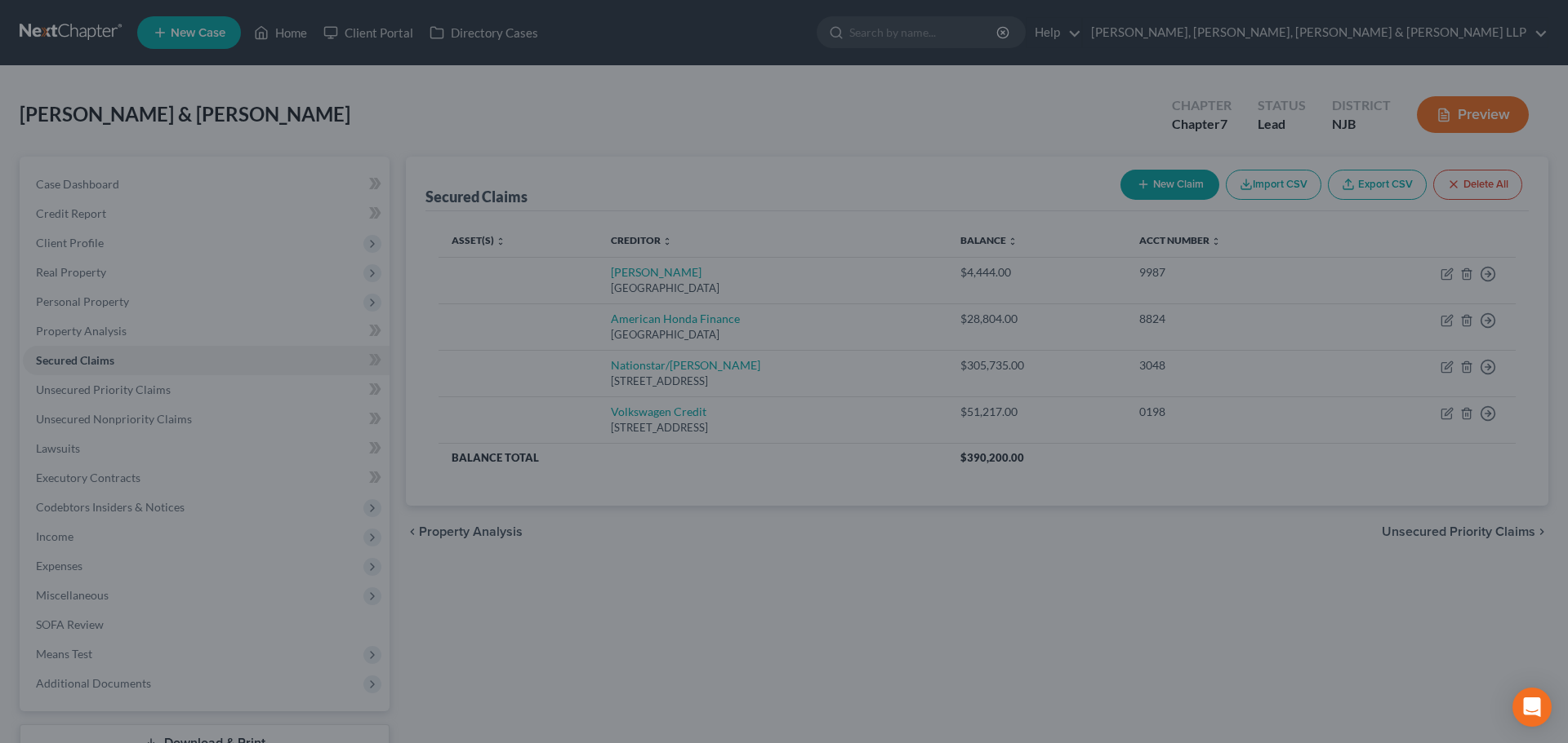
type input "0"
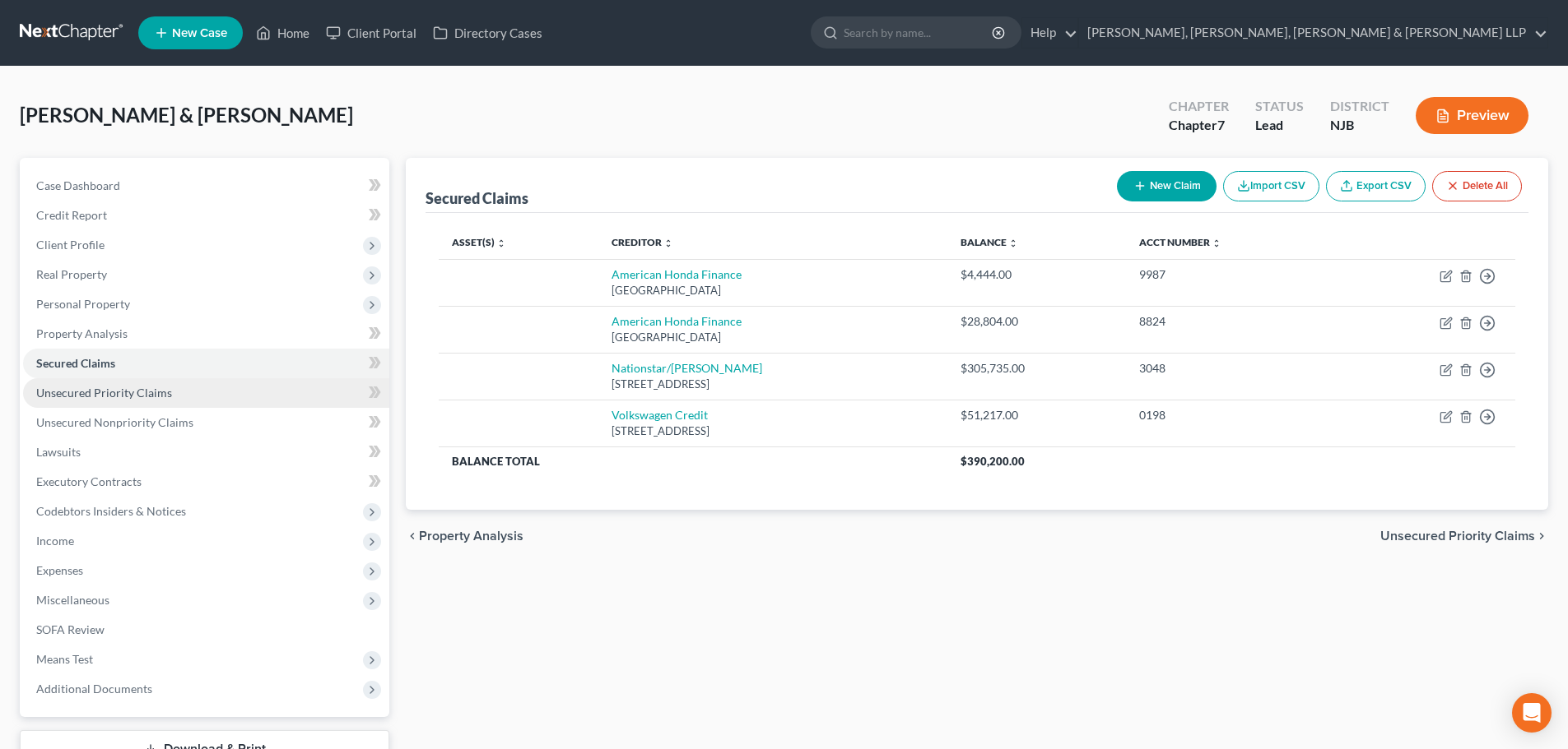
click at [179, 388] on link "Unsecured Priority Claims" at bounding box center [207, 392] width 367 height 30
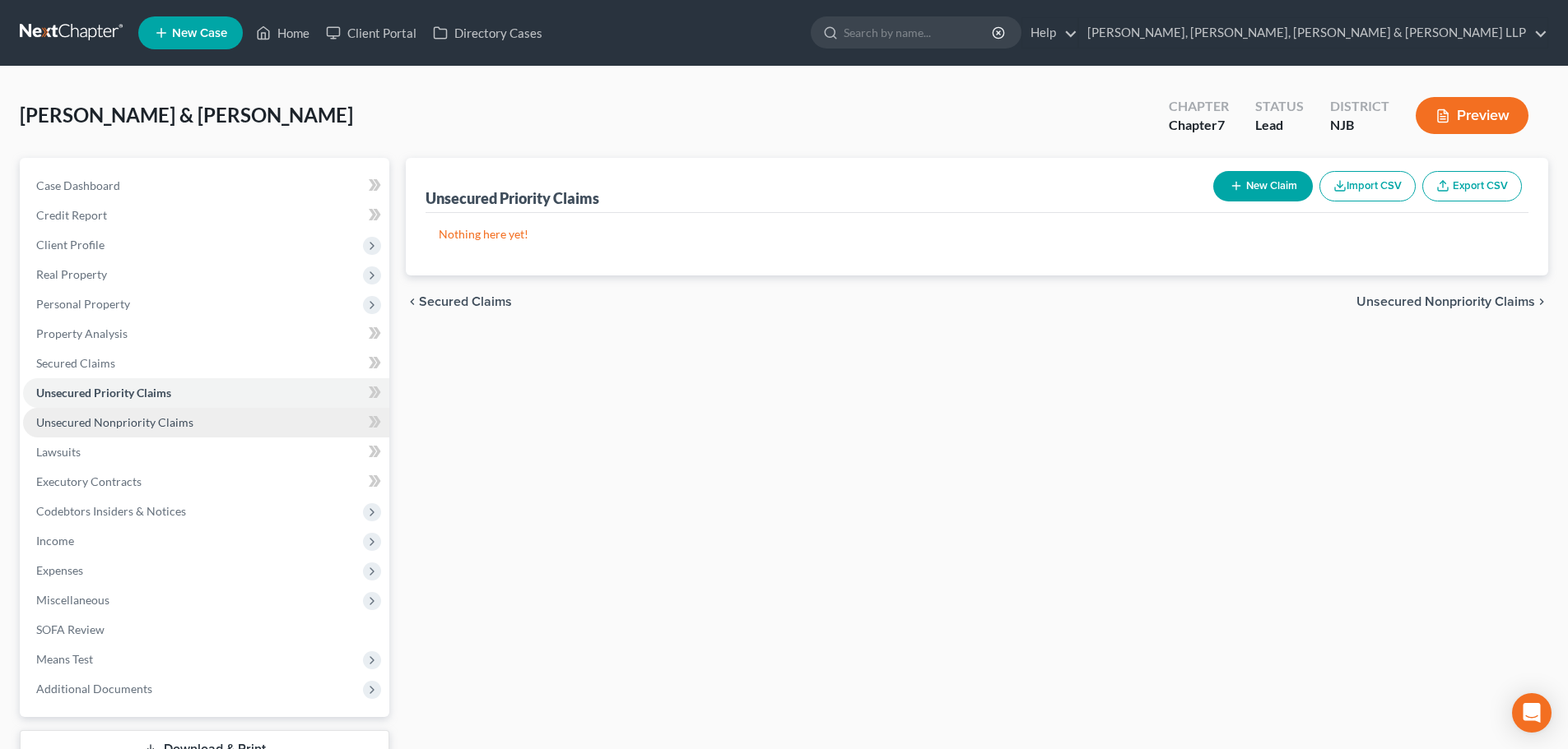
click at [182, 416] on span "Unsecured Nonpriority Claims" at bounding box center [114, 423] width 157 height 14
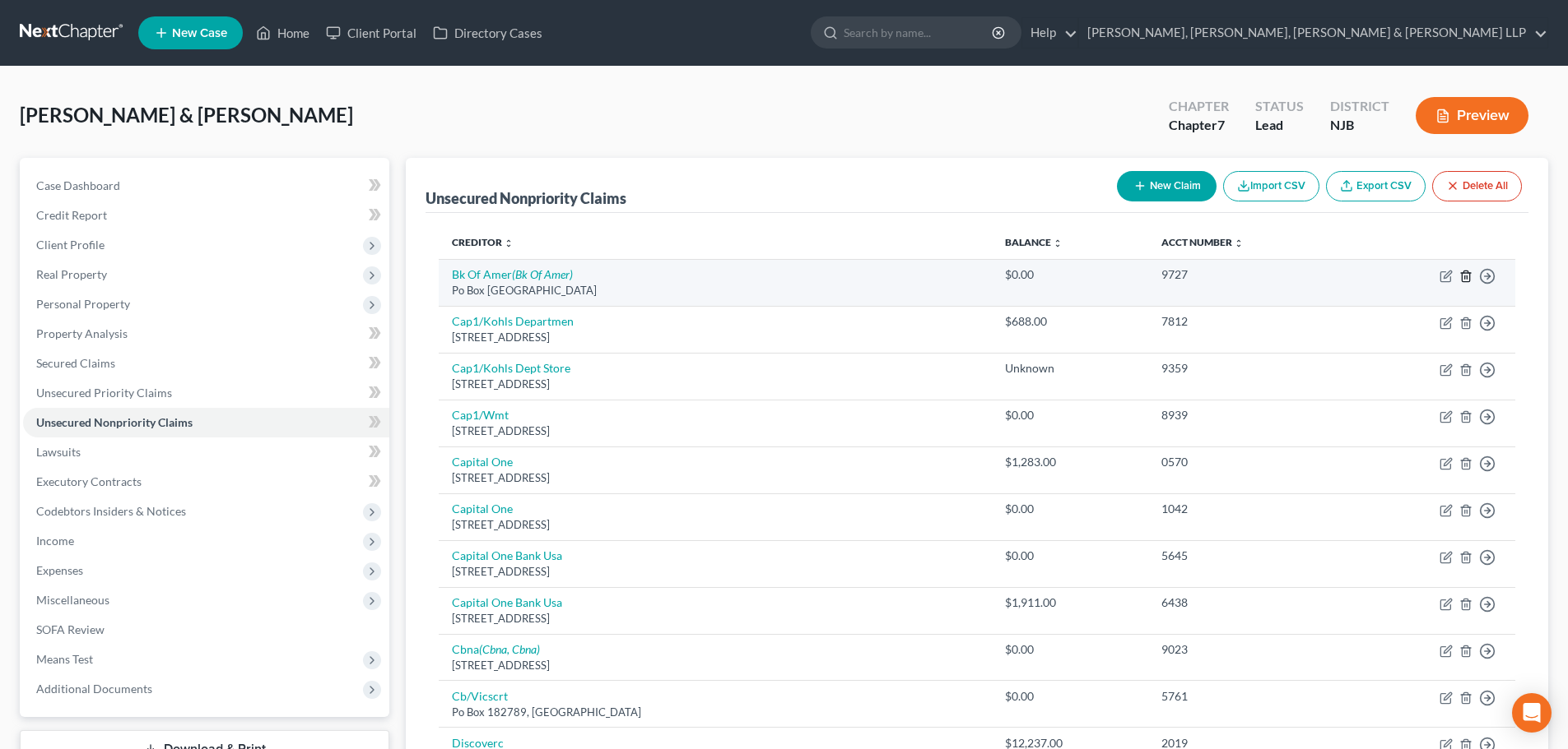
click at [1464, 274] on icon "button" at bounding box center [1466, 276] width 13 height 13
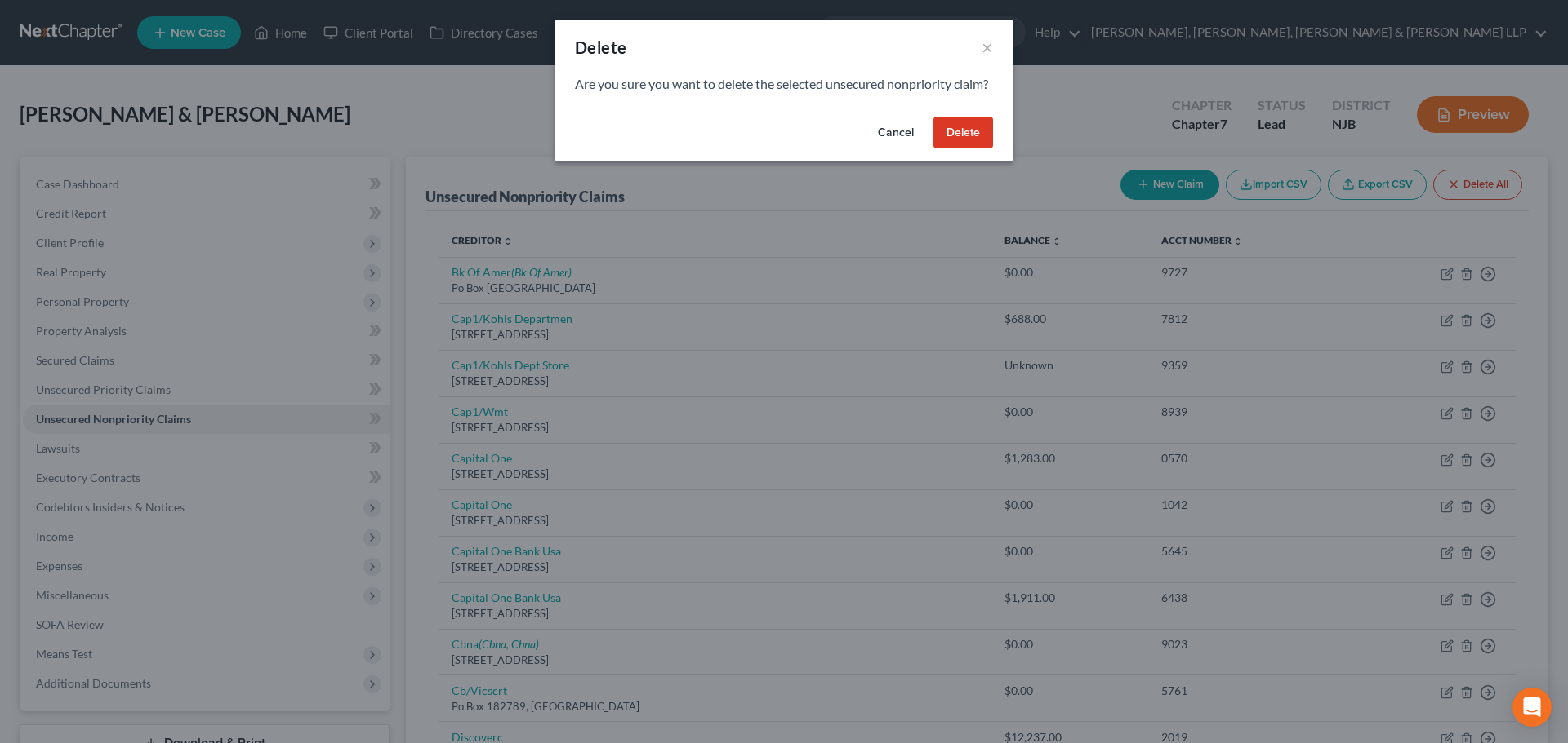
click at [965, 146] on button "Delete" at bounding box center [963, 133] width 60 height 33
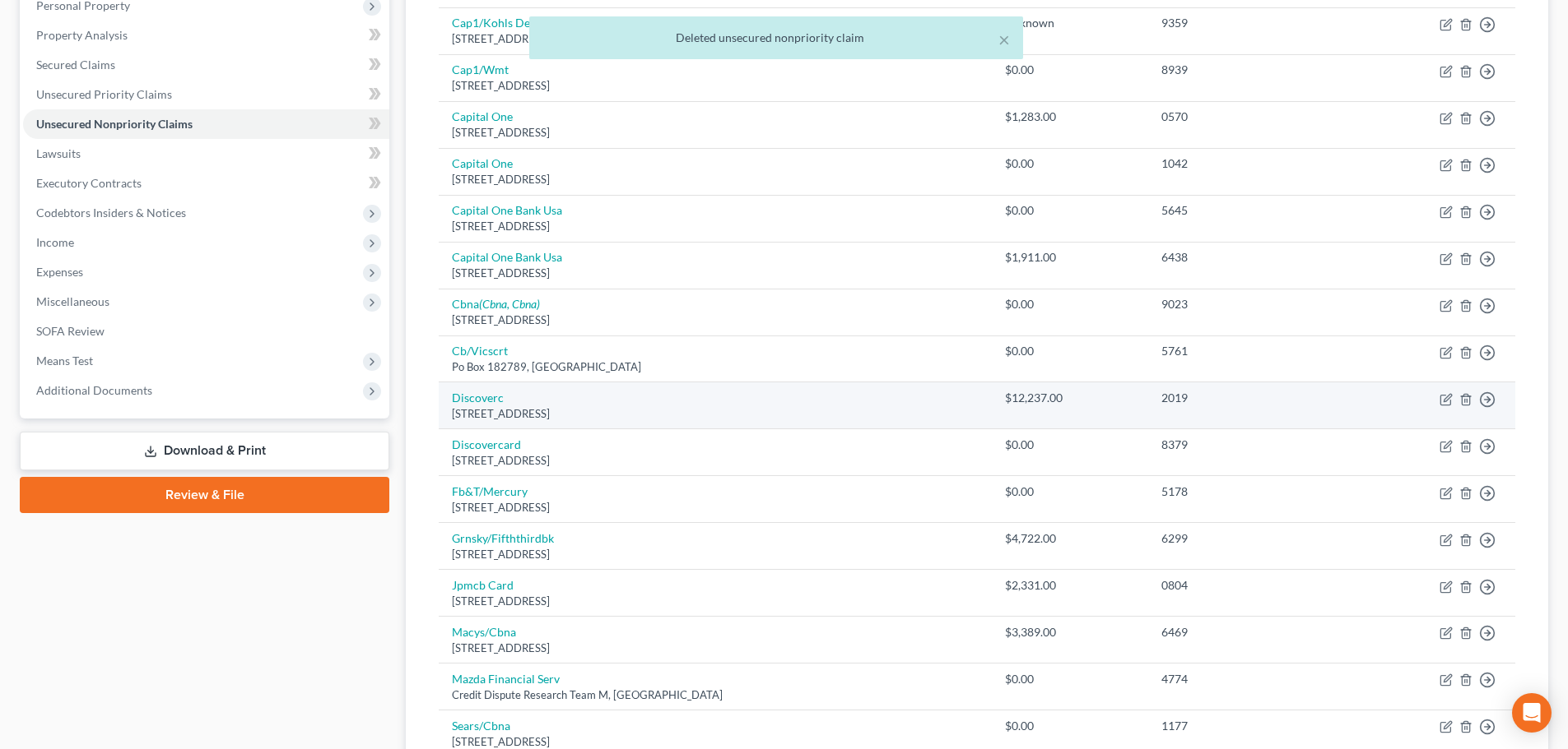
scroll to position [329, 0]
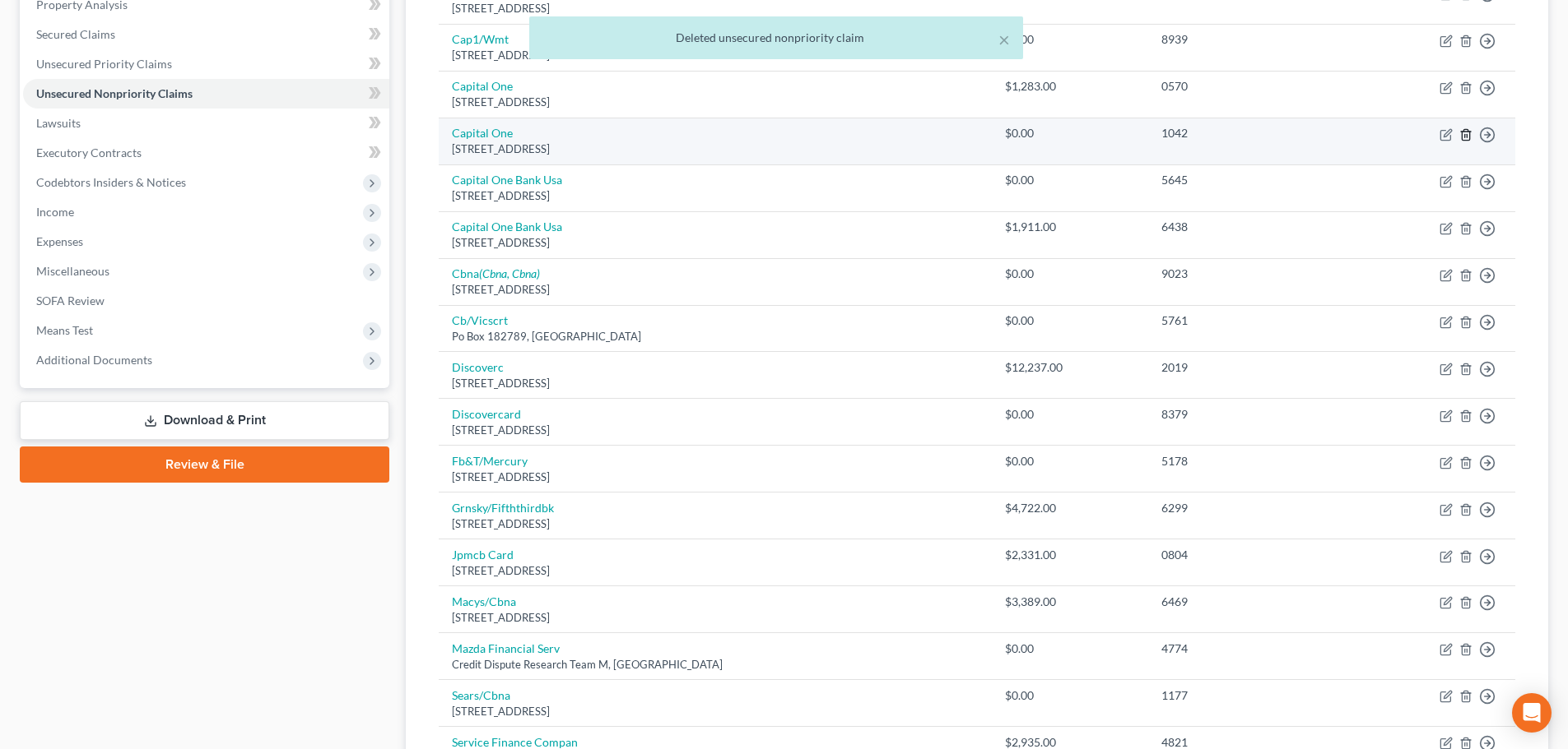
click at [1466, 135] on icon "button" at bounding box center [1466, 135] width 13 height 13
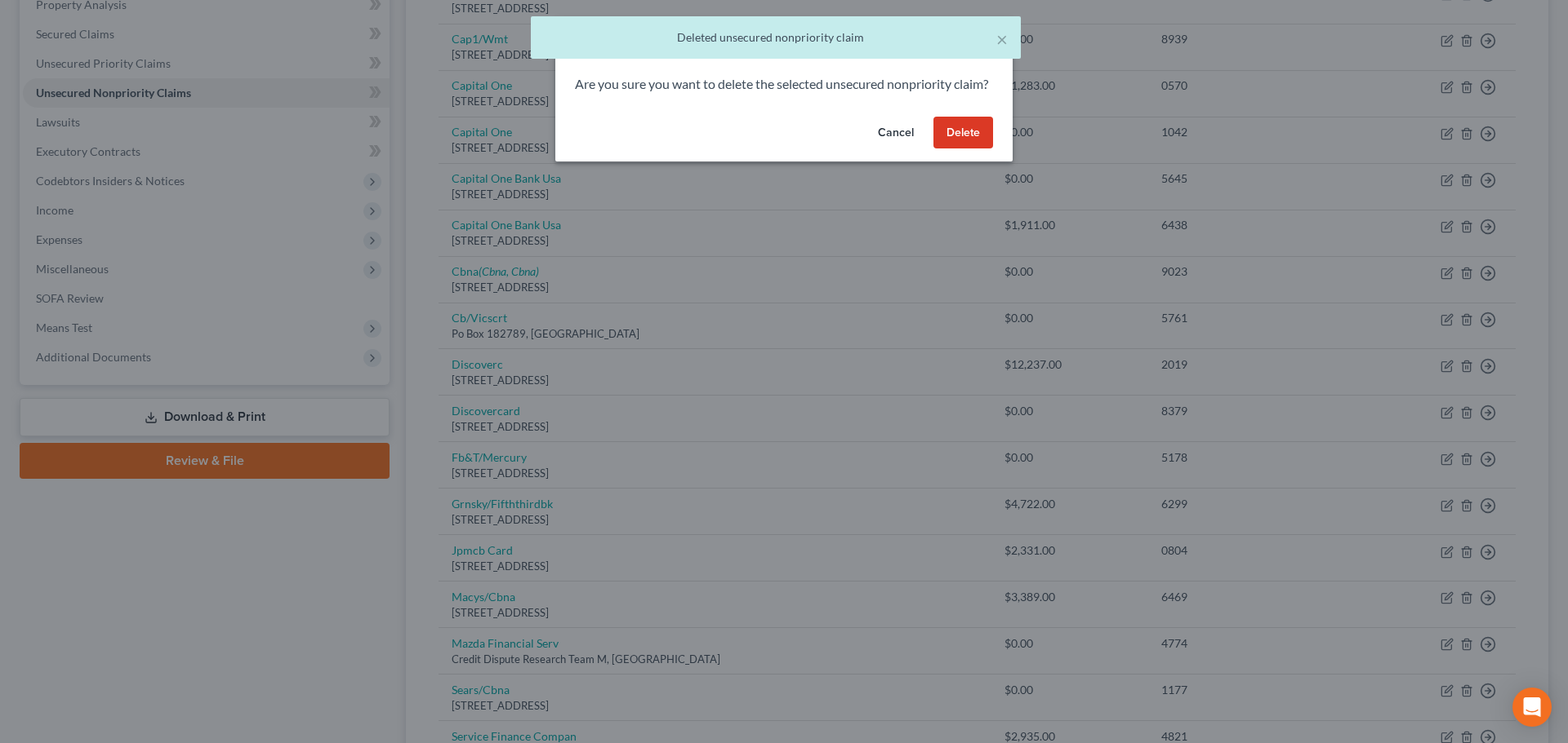
click at [970, 144] on button "Delete" at bounding box center [963, 133] width 60 height 33
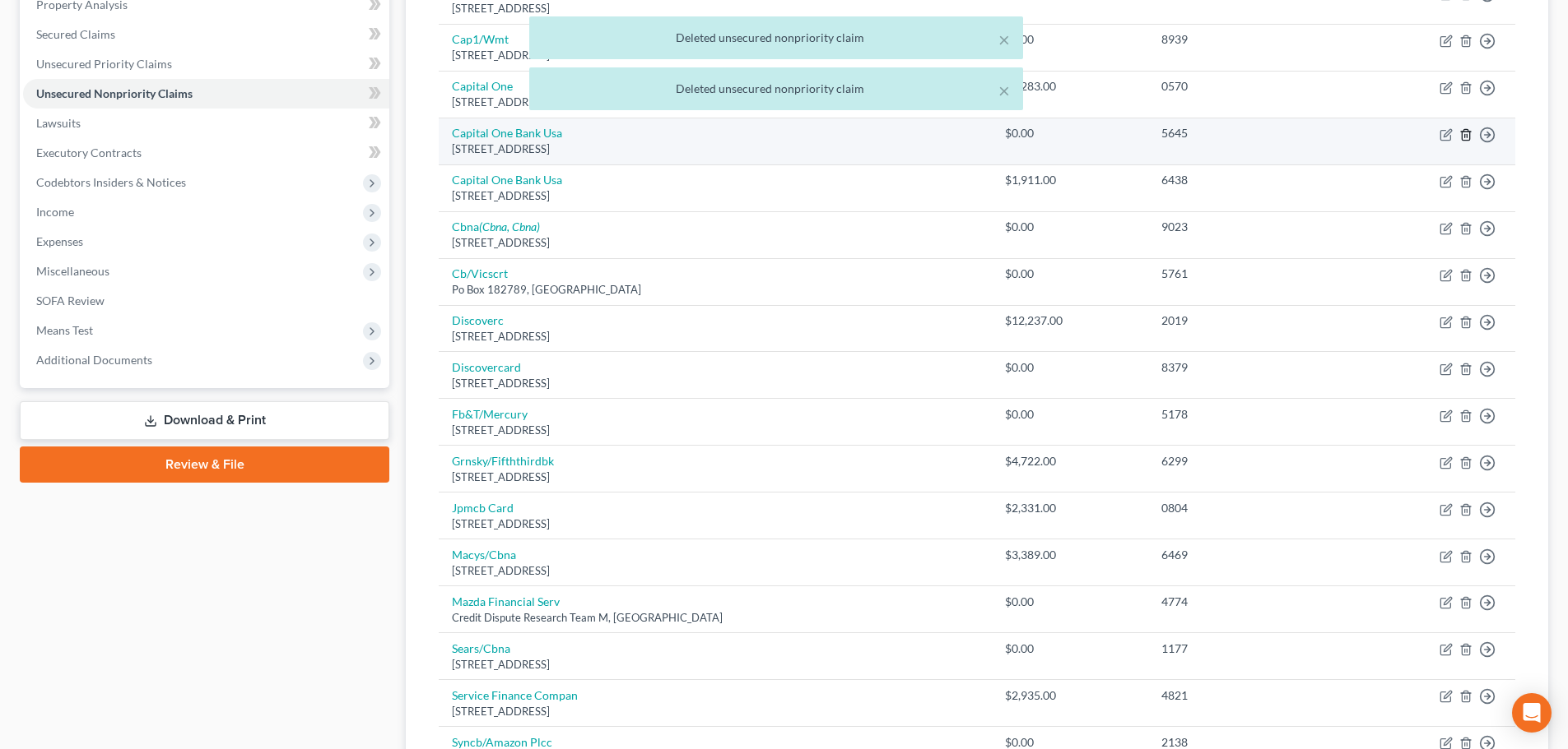
click at [1465, 136] on line "button" at bounding box center [1465, 136] width 0 height 4
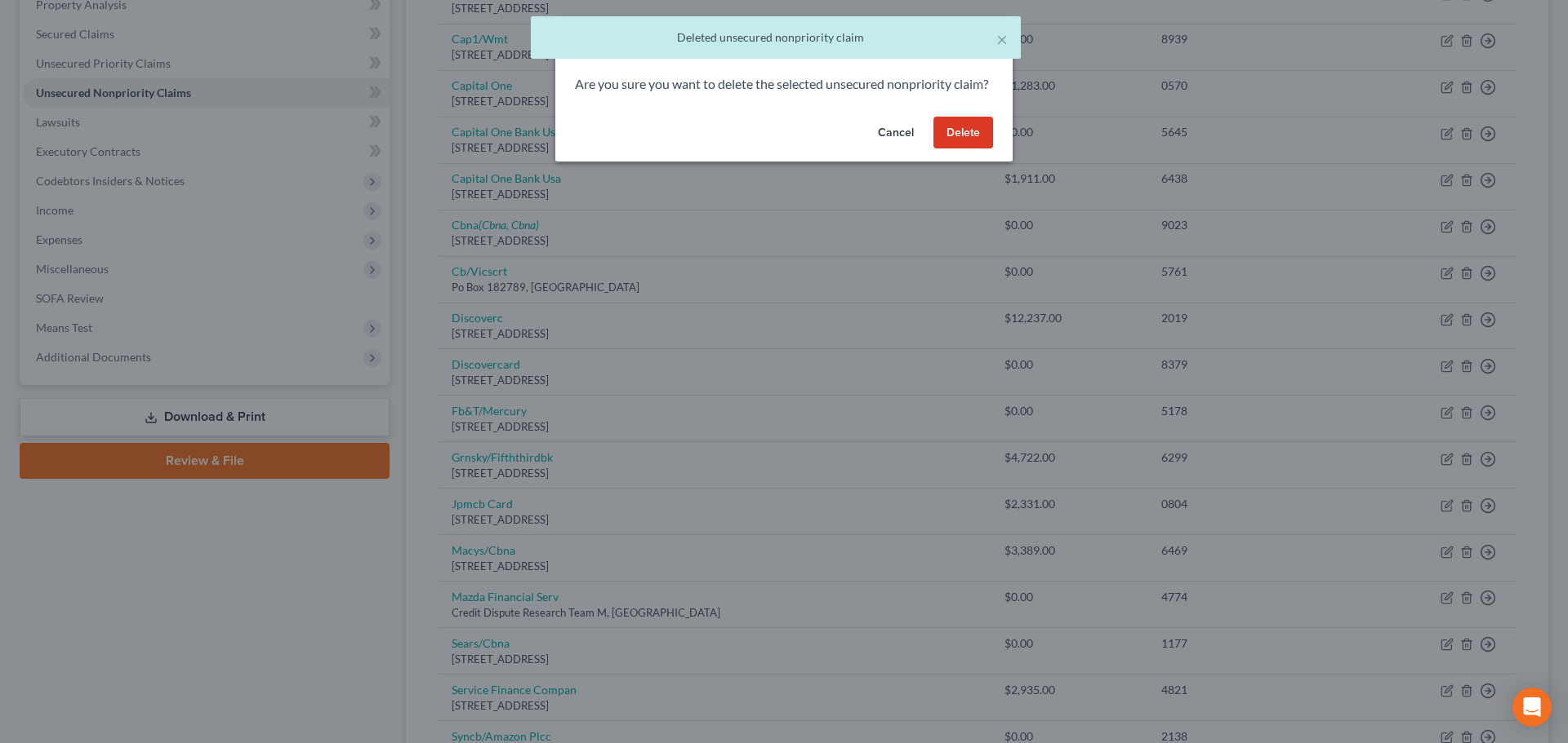
drag, startPoint x: 966, startPoint y: 150, endPoint x: 983, endPoint y: 179, distance: 33.6
click at [966, 150] on button "Delete" at bounding box center [963, 133] width 60 height 33
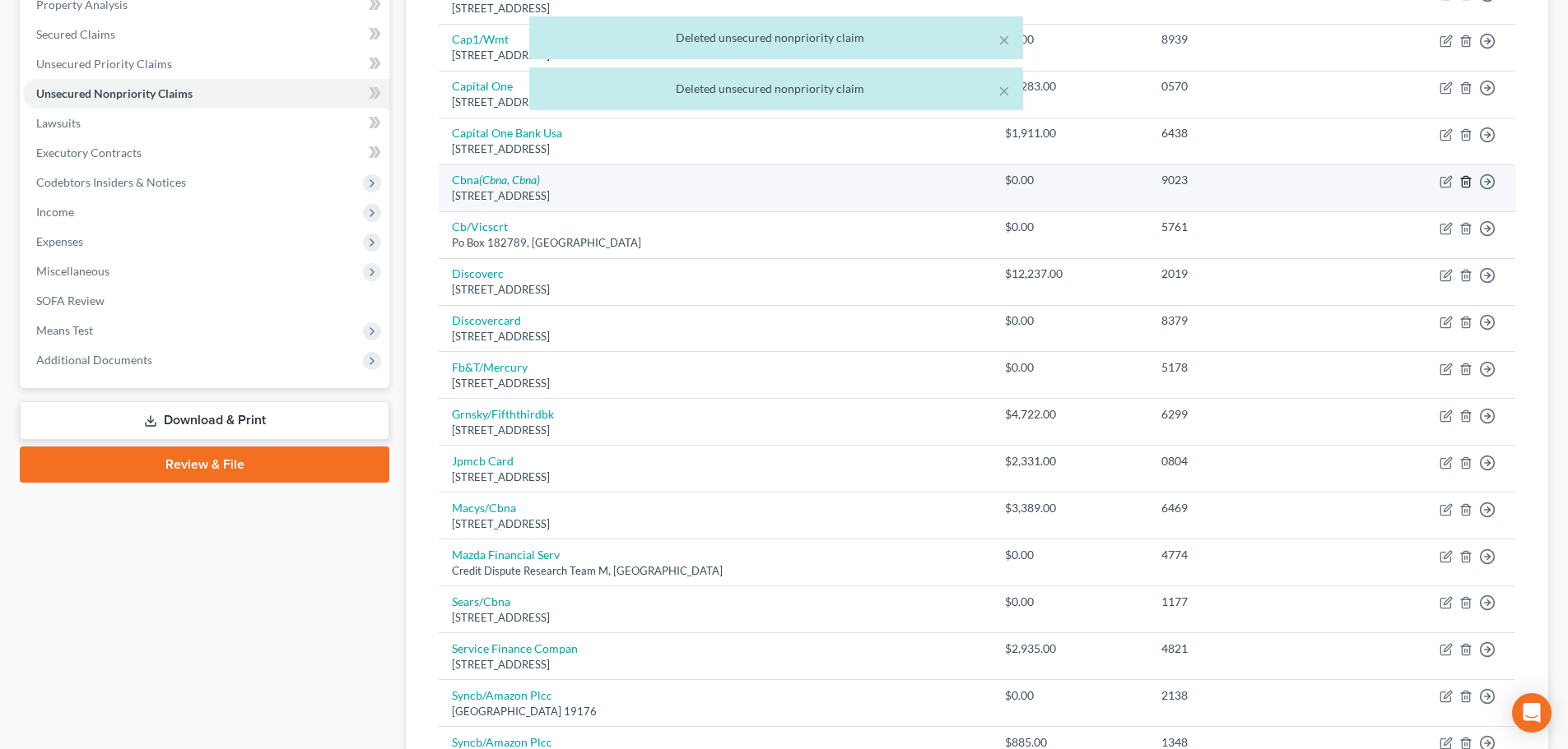
click at [1466, 185] on icon "button" at bounding box center [1466, 181] width 13 height 13
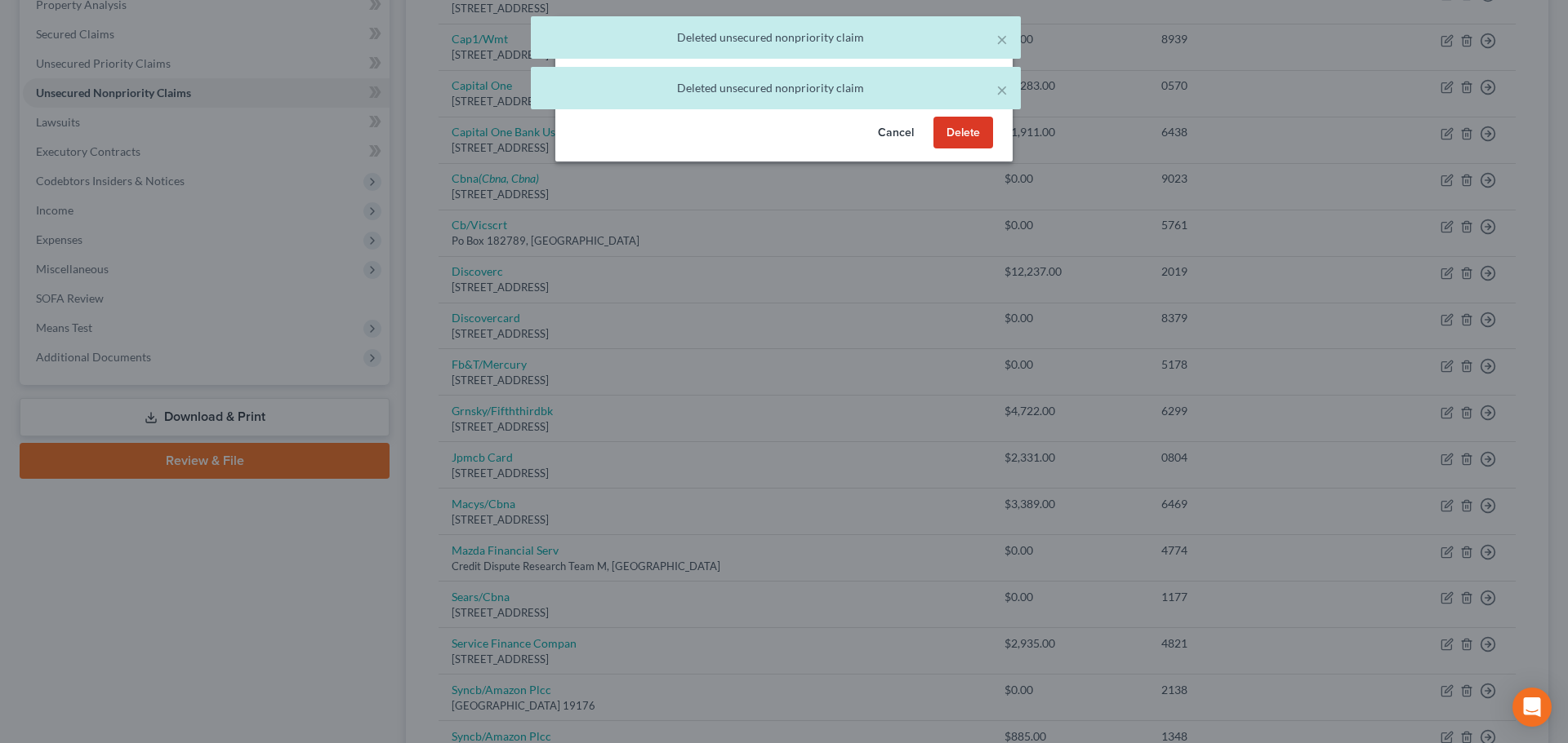
click at [964, 150] on button "Delete" at bounding box center [963, 133] width 60 height 33
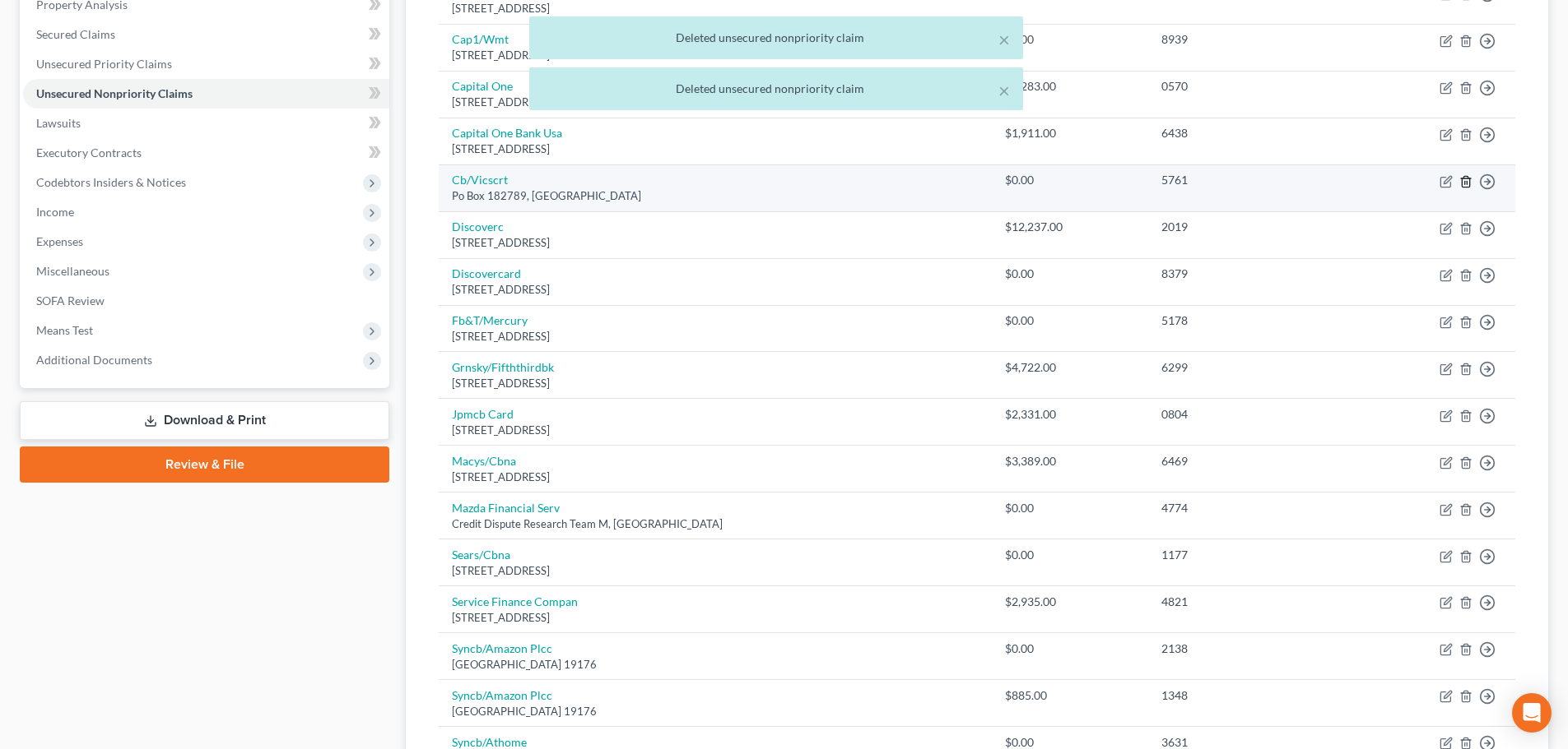
click at [1469, 179] on icon "button" at bounding box center [1466, 181] width 13 height 13
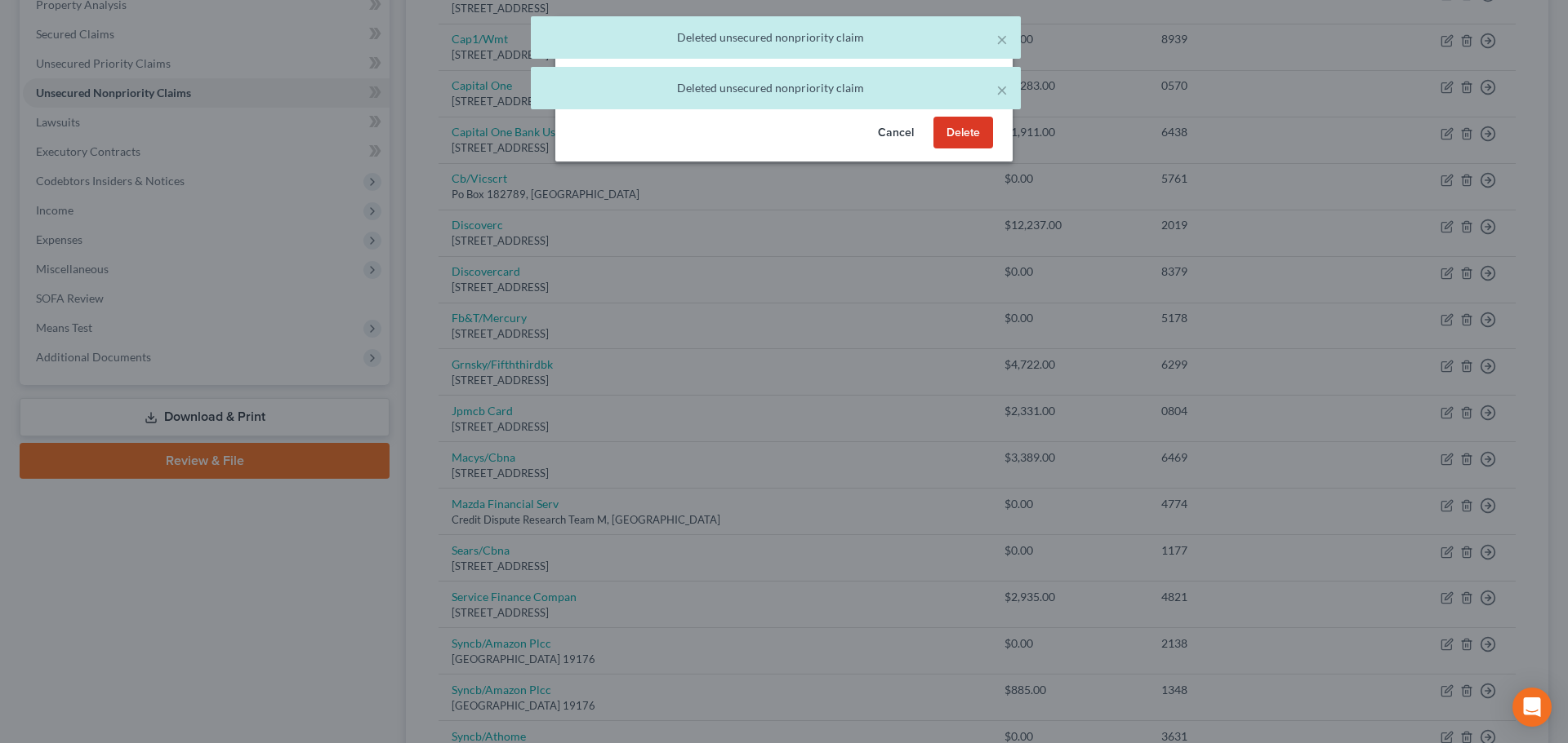
click at [956, 141] on button "Delete" at bounding box center [963, 133] width 60 height 33
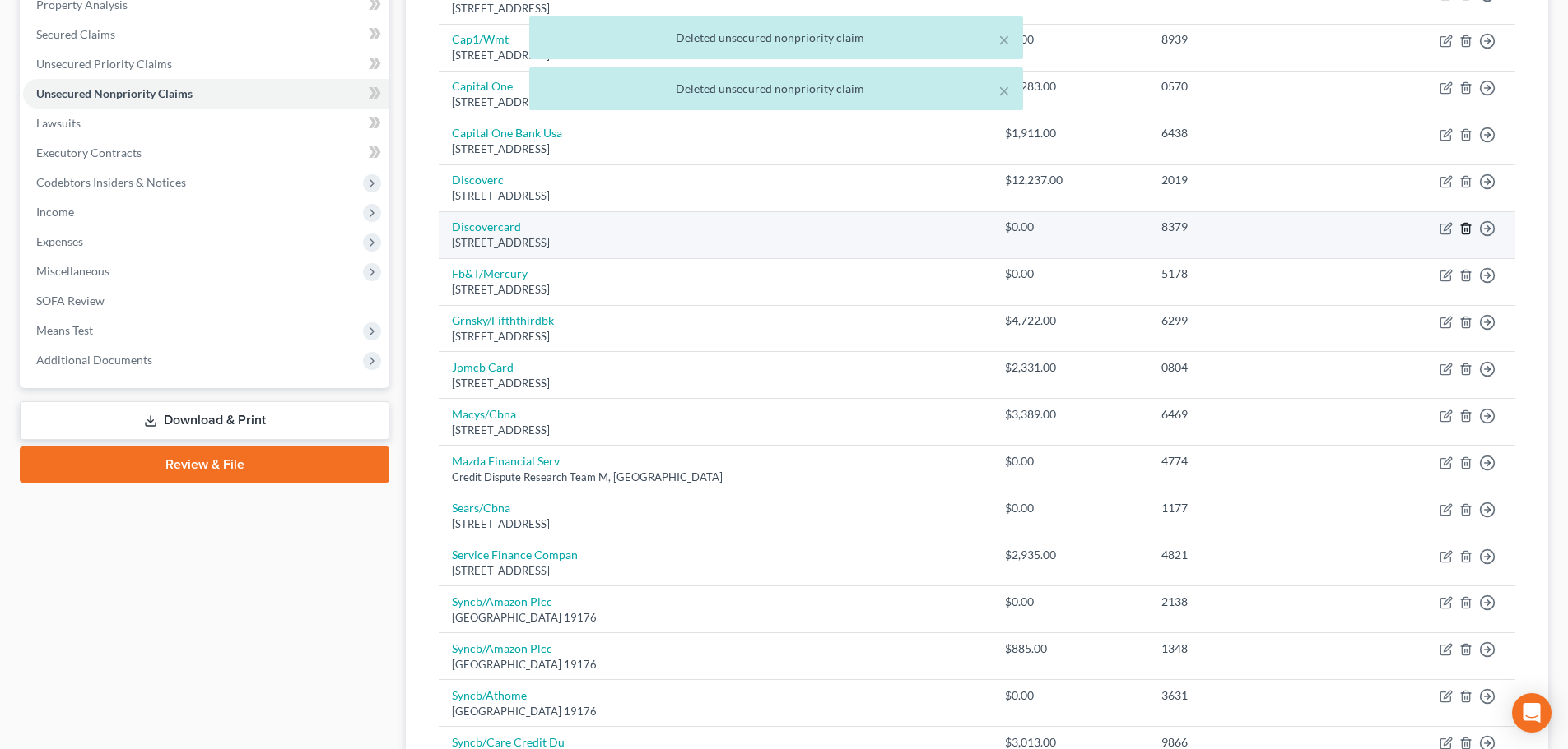
click at [1469, 229] on icon "button" at bounding box center [1466, 228] width 7 height 11
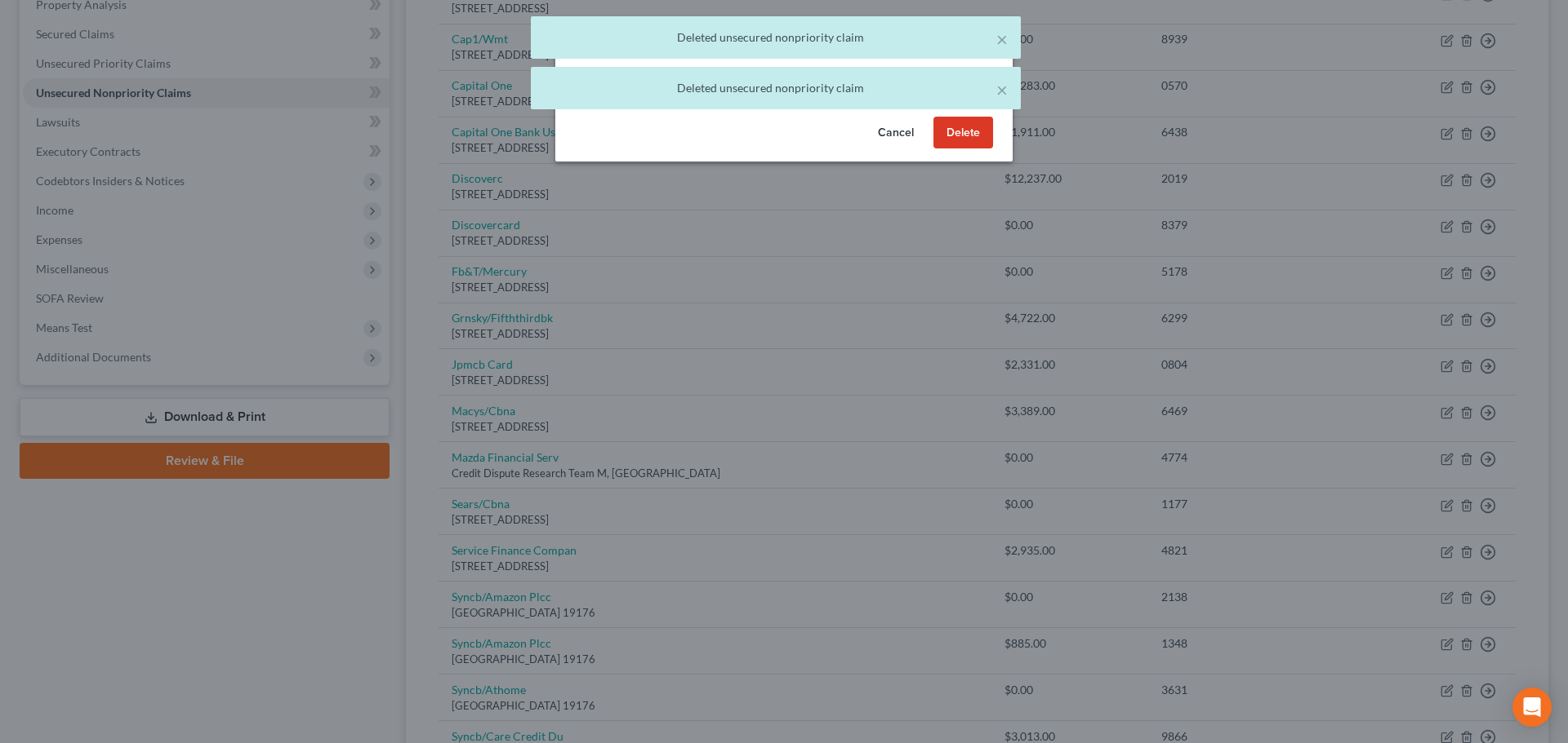
click at [978, 146] on button "Delete" at bounding box center [963, 133] width 60 height 33
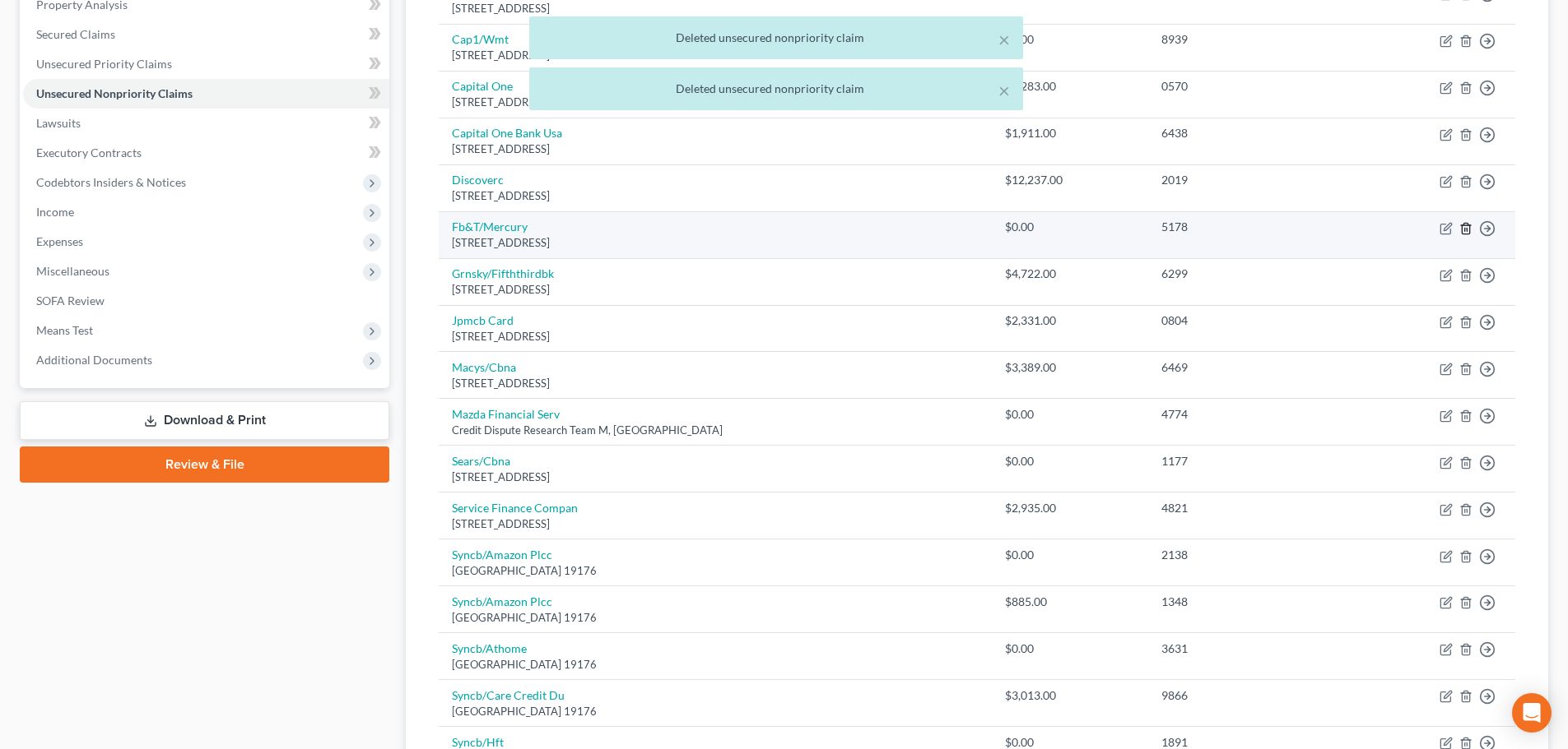
click at [1465, 232] on icon "button" at bounding box center [1466, 228] width 13 height 13
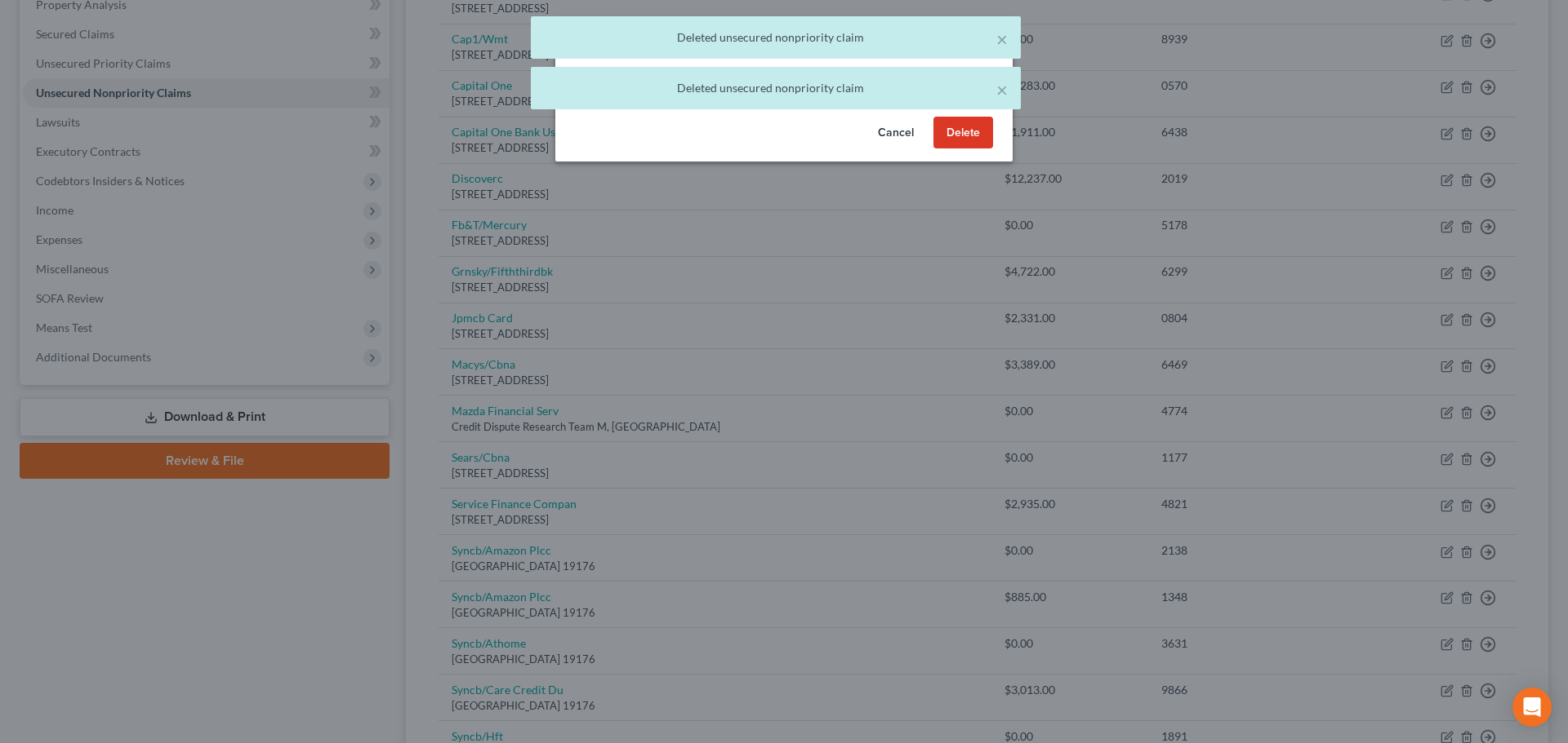
click at [947, 148] on button "Delete" at bounding box center [963, 133] width 60 height 33
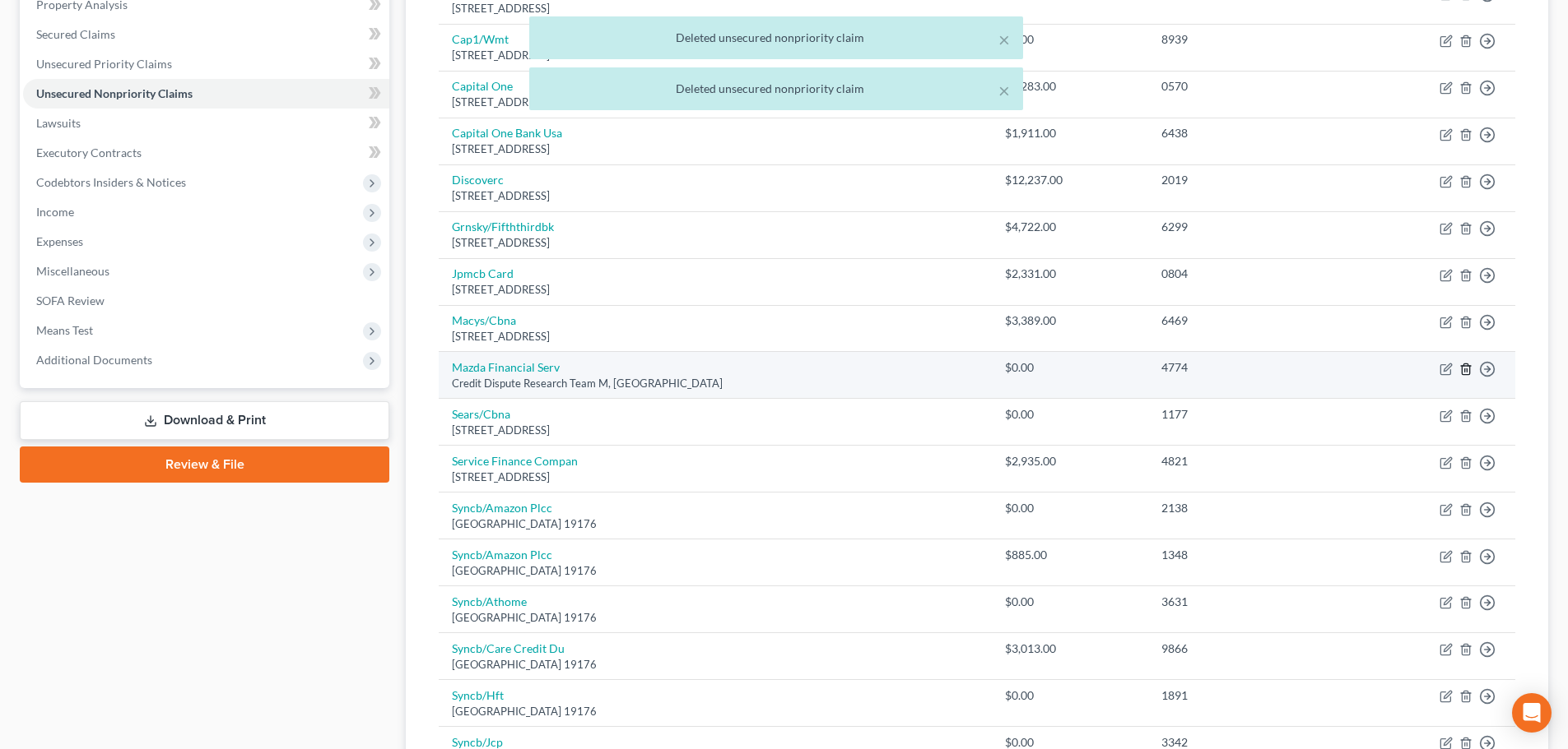
click at [1468, 367] on icon "button" at bounding box center [1466, 369] width 13 height 13
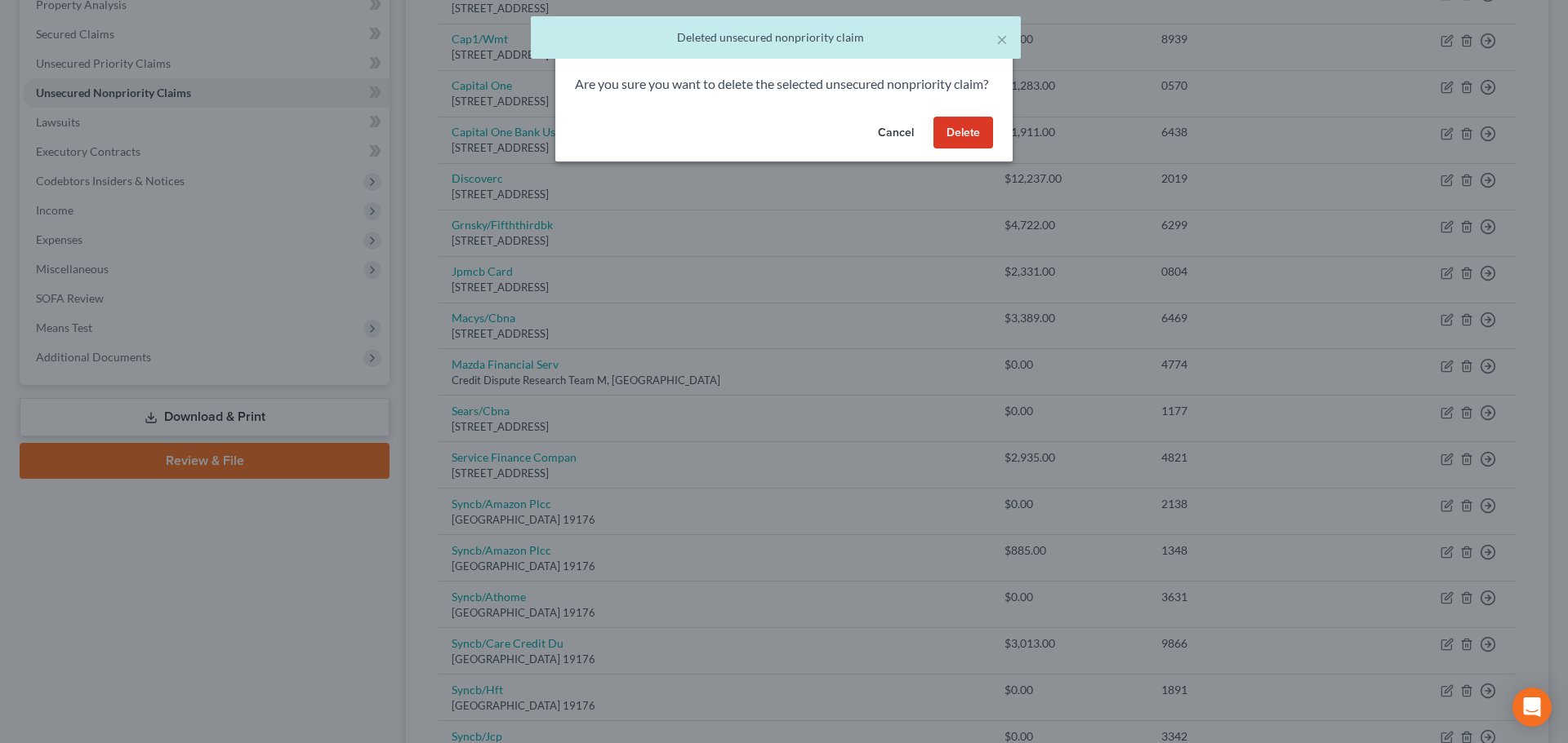
click at [937, 146] on button "Delete" at bounding box center [963, 133] width 60 height 33
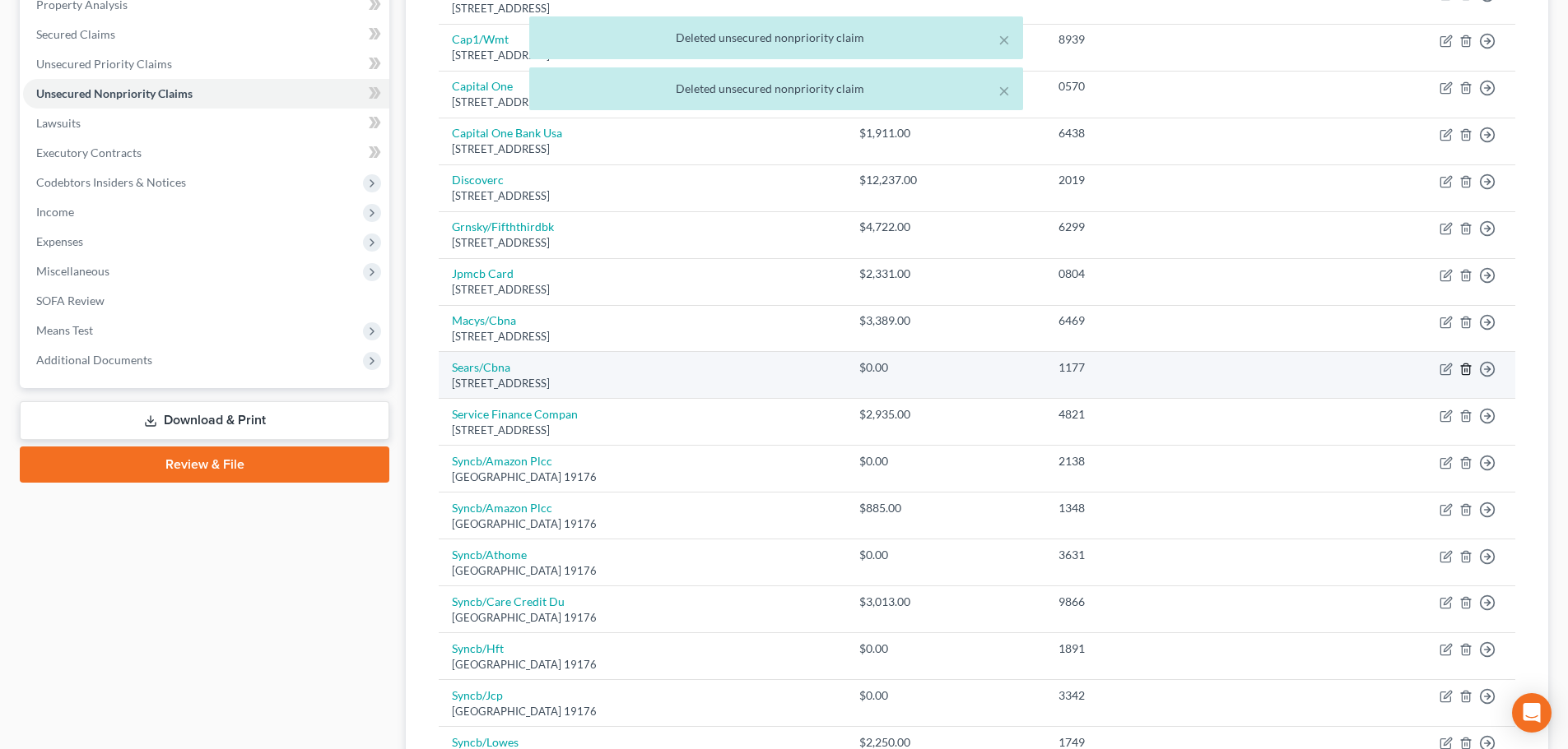
click at [1468, 368] on icon "button" at bounding box center [1466, 369] width 13 height 13
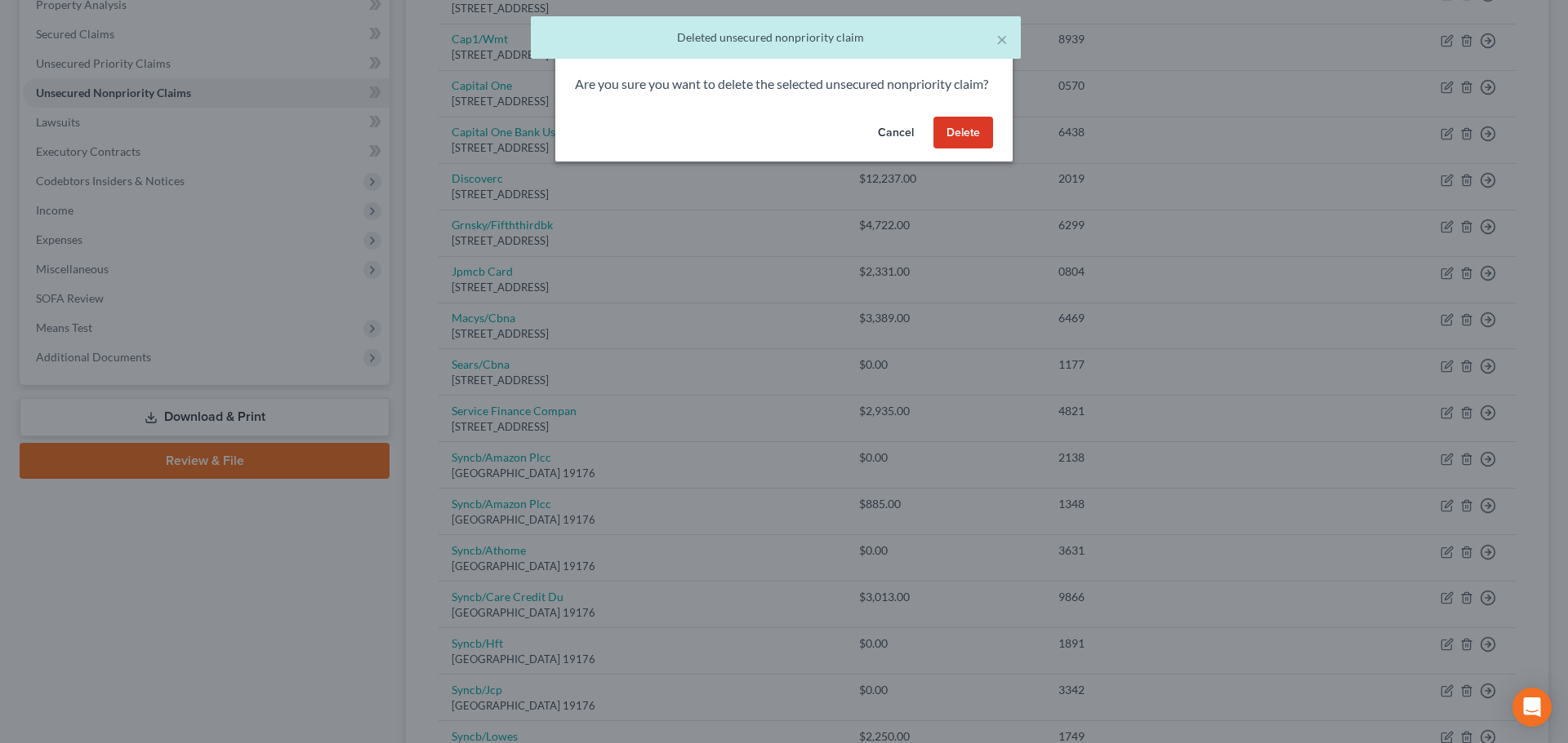
click at [949, 150] on button "Delete" at bounding box center [963, 133] width 60 height 33
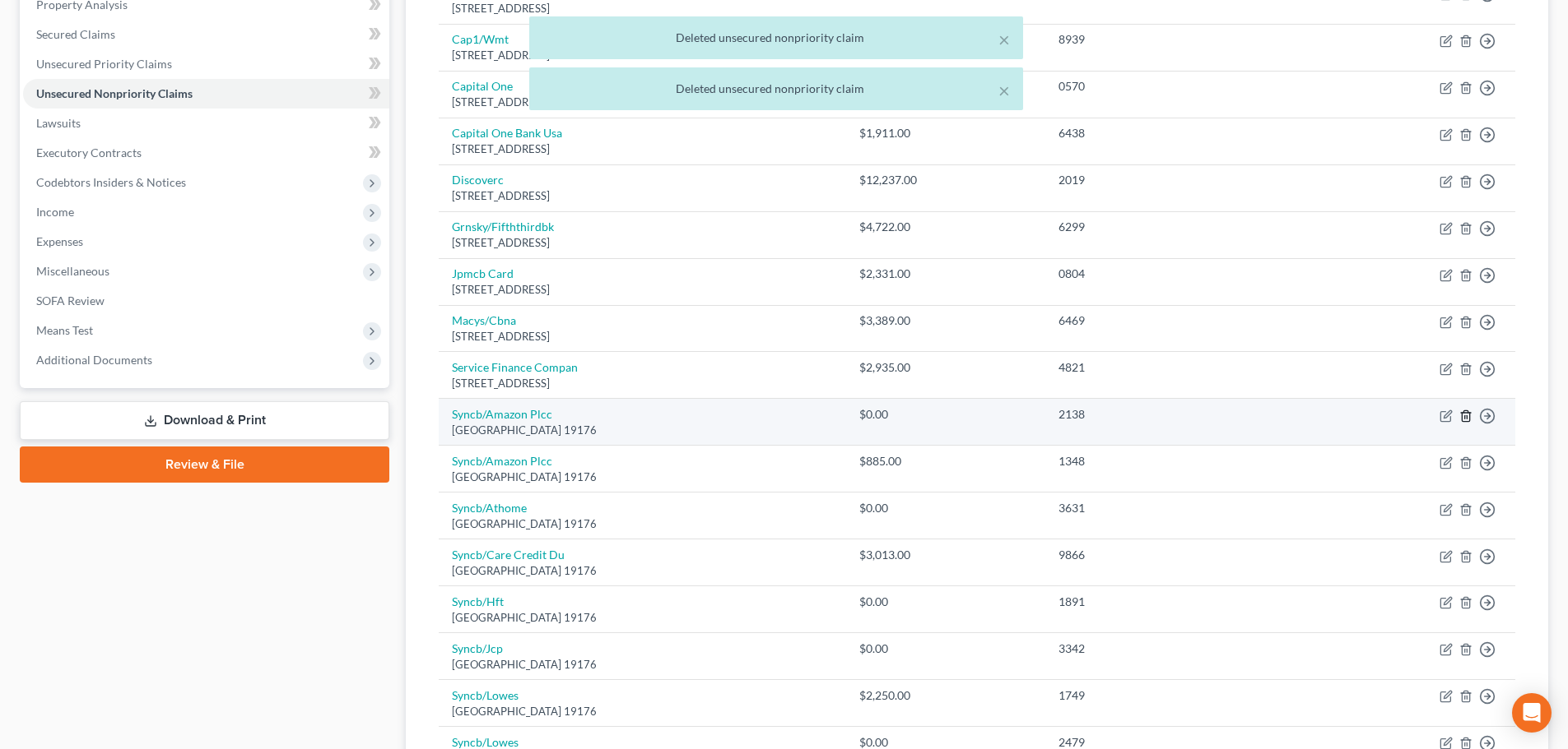
click at [1466, 416] on line "button" at bounding box center [1466, 418] width 0 height 4
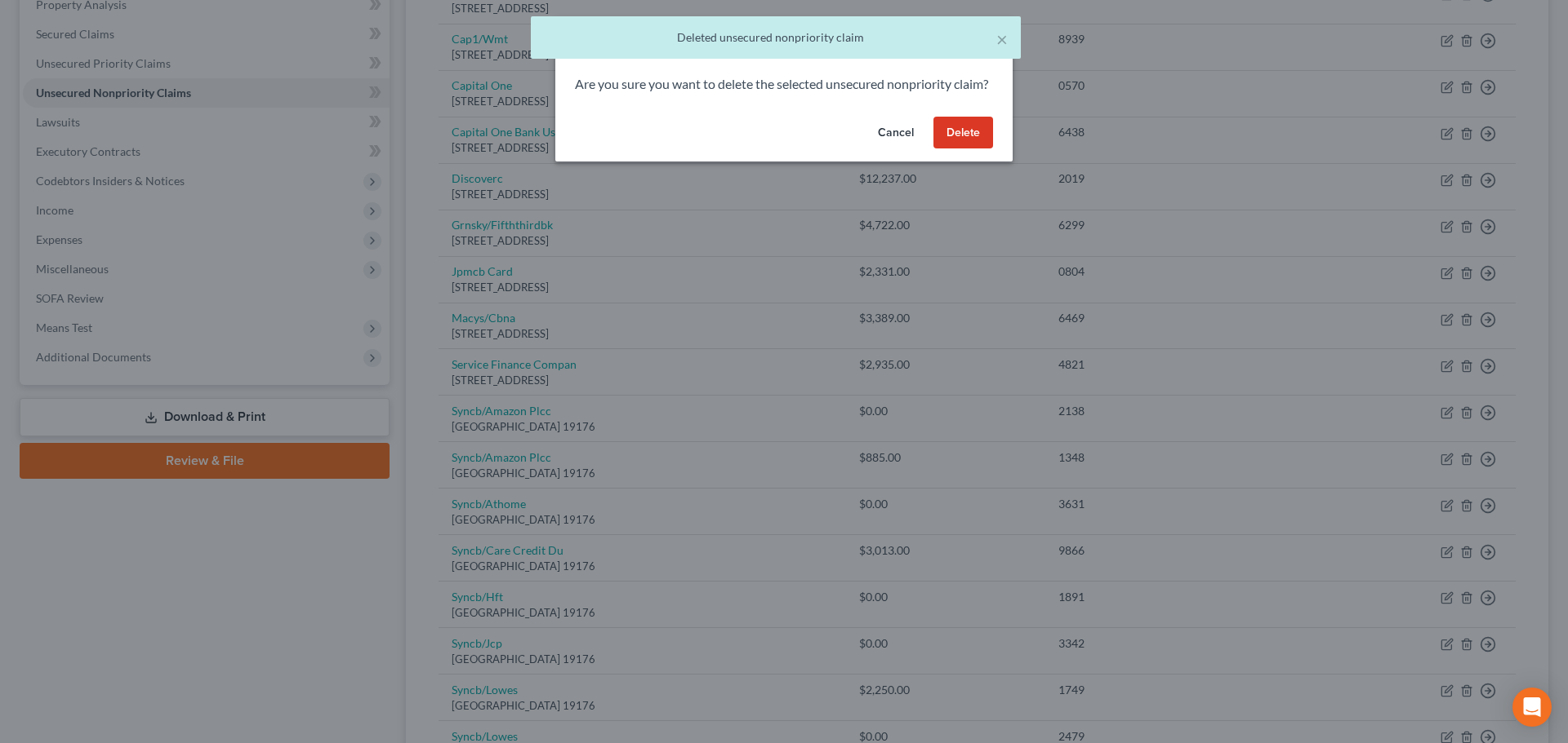
click at [947, 150] on button "Delete" at bounding box center [963, 133] width 60 height 33
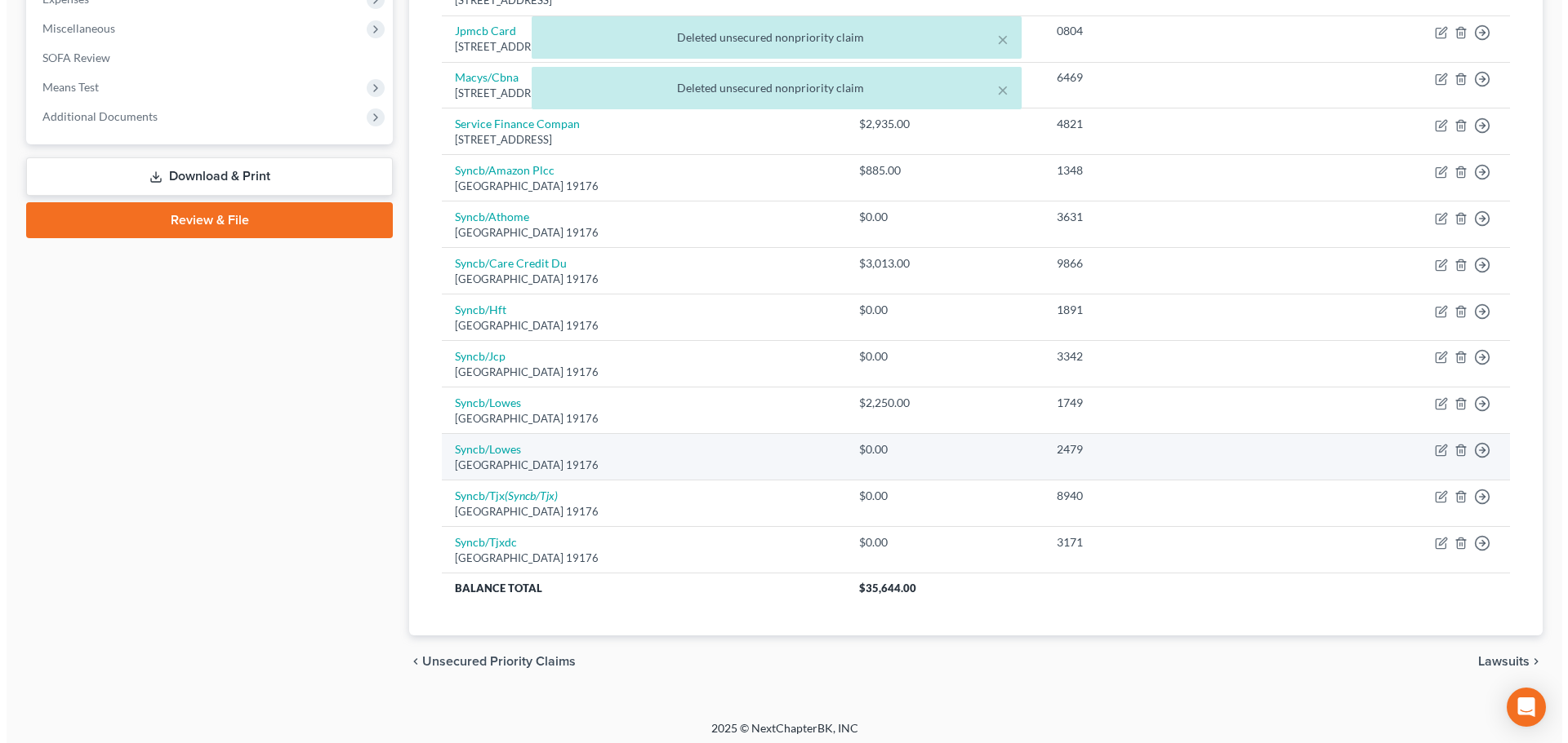
scroll to position [574, 0]
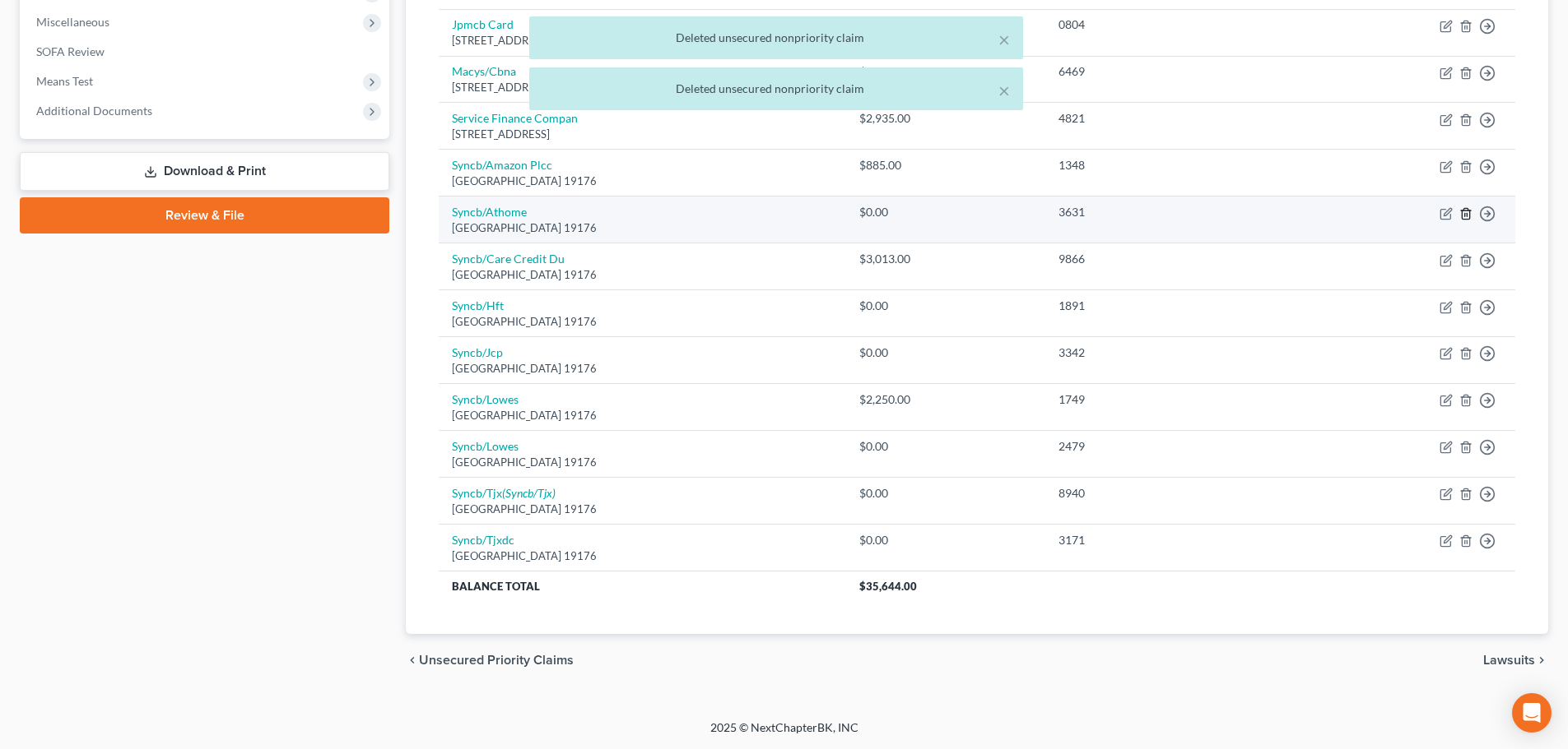
click at [1465, 213] on line "button" at bounding box center [1465, 215] width 0 height 4
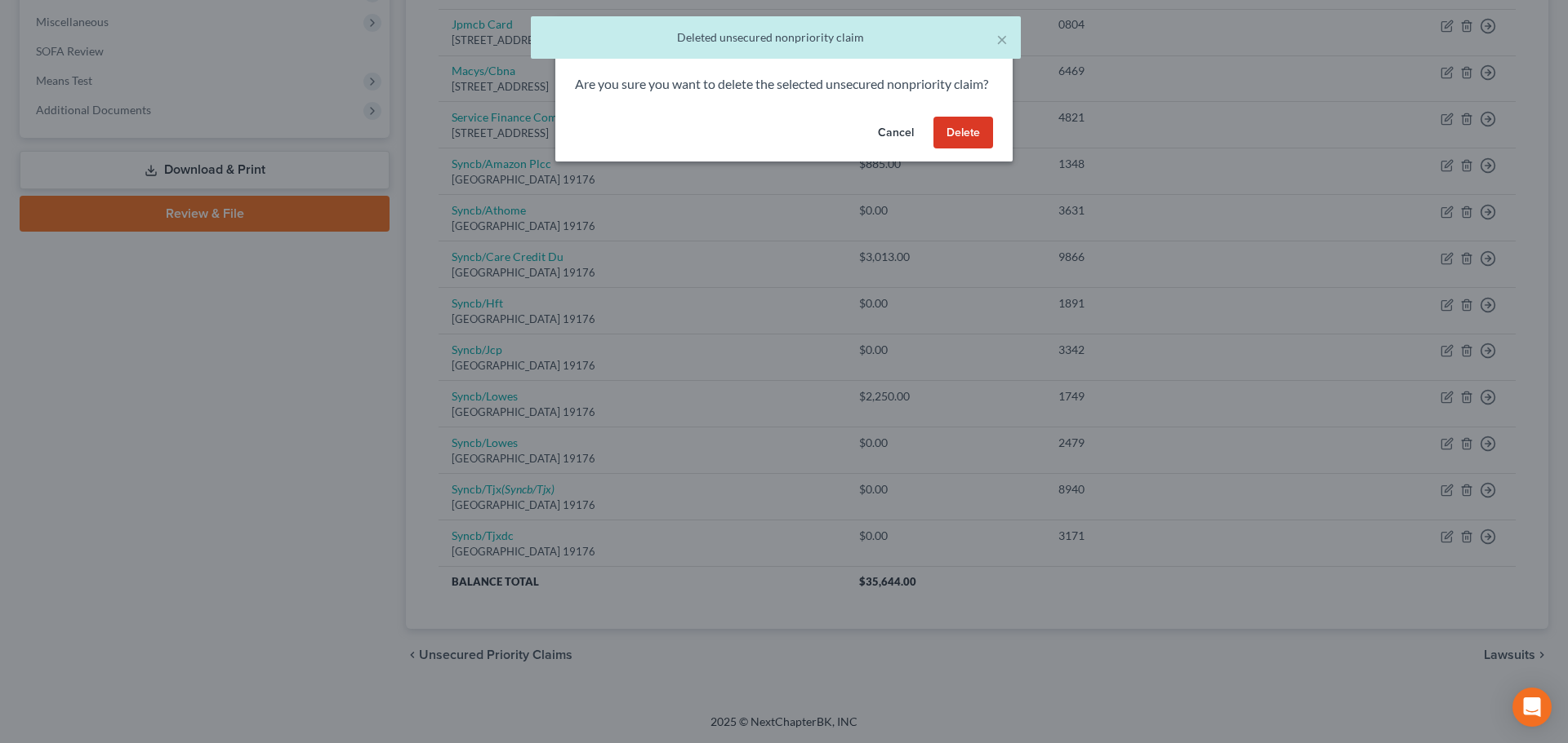
click at [981, 150] on button "Delete" at bounding box center [963, 133] width 60 height 33
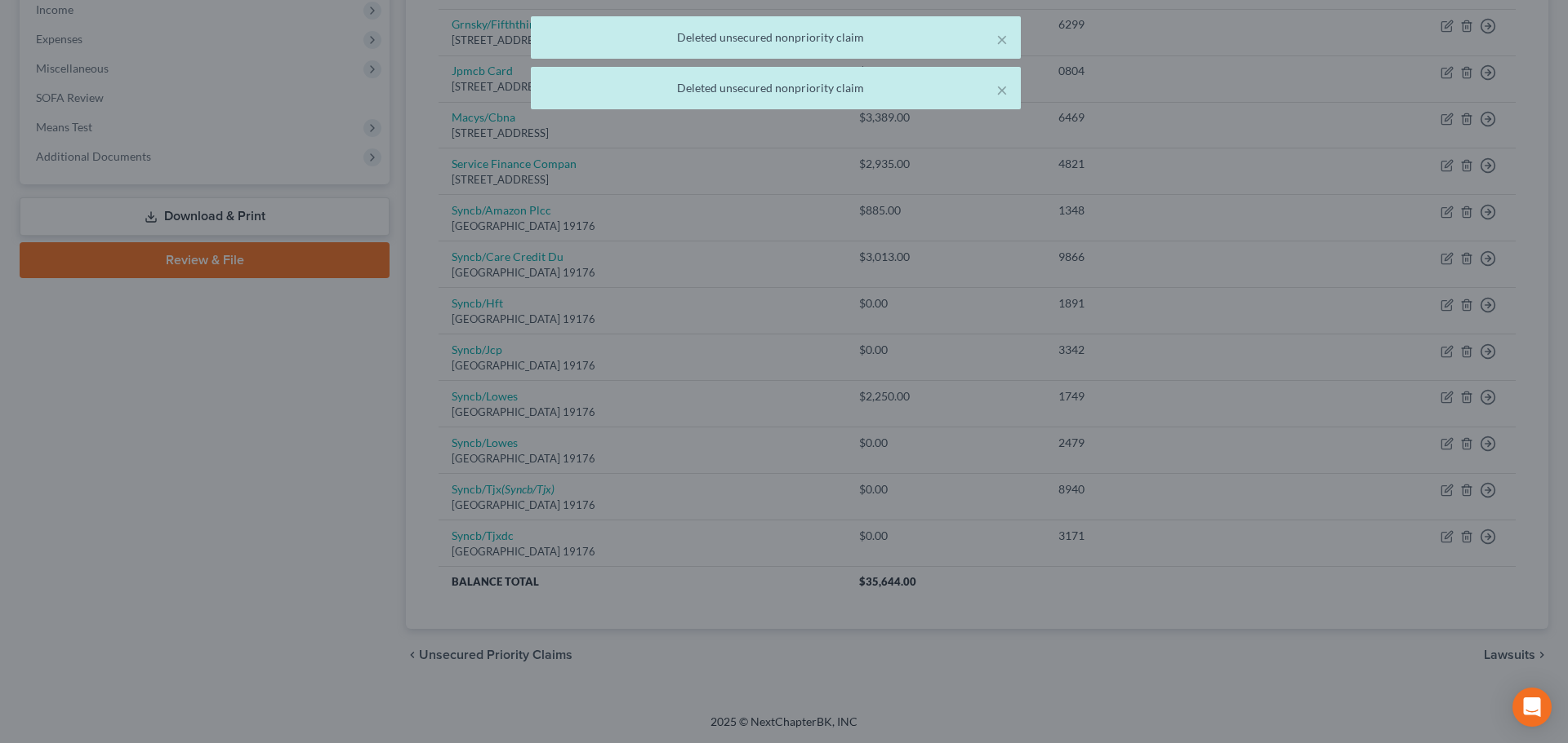
scroll to position [527, 0]
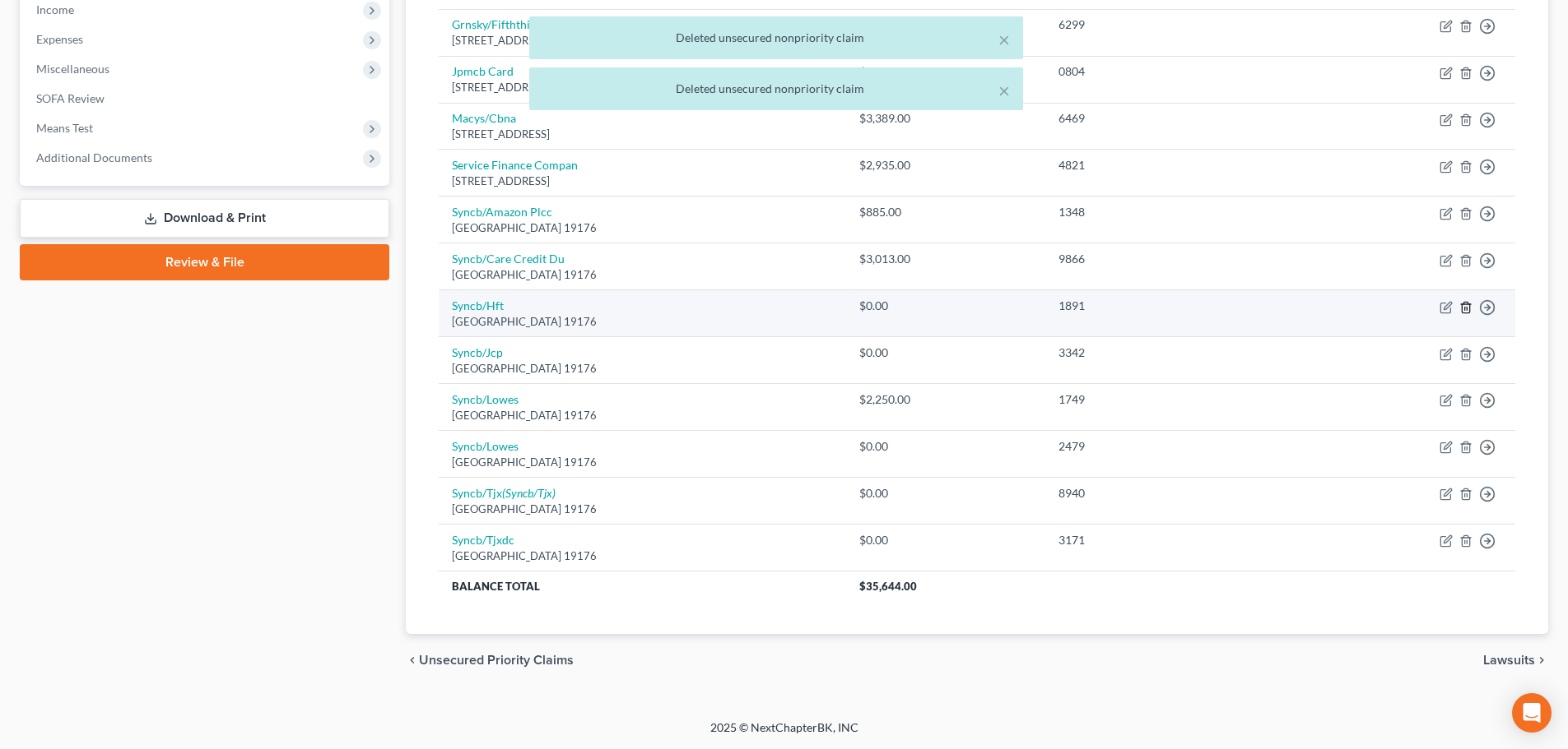
click at [1463, 311] on icon "button" at bounding box center [1466, 307] width 13 height 13
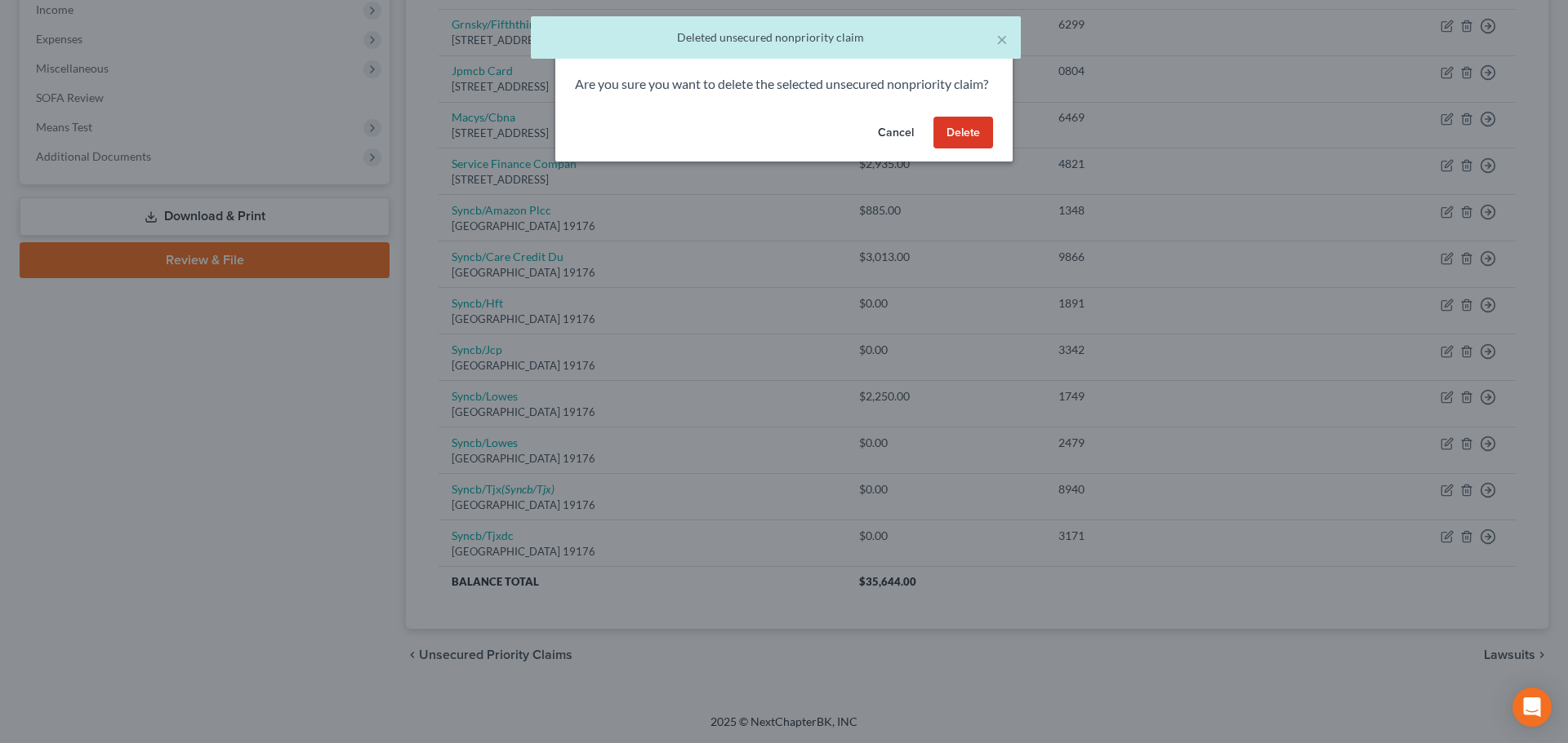
click at [950, 150] on button "Delete" at bounding box center [963, 133] width 60 height 33
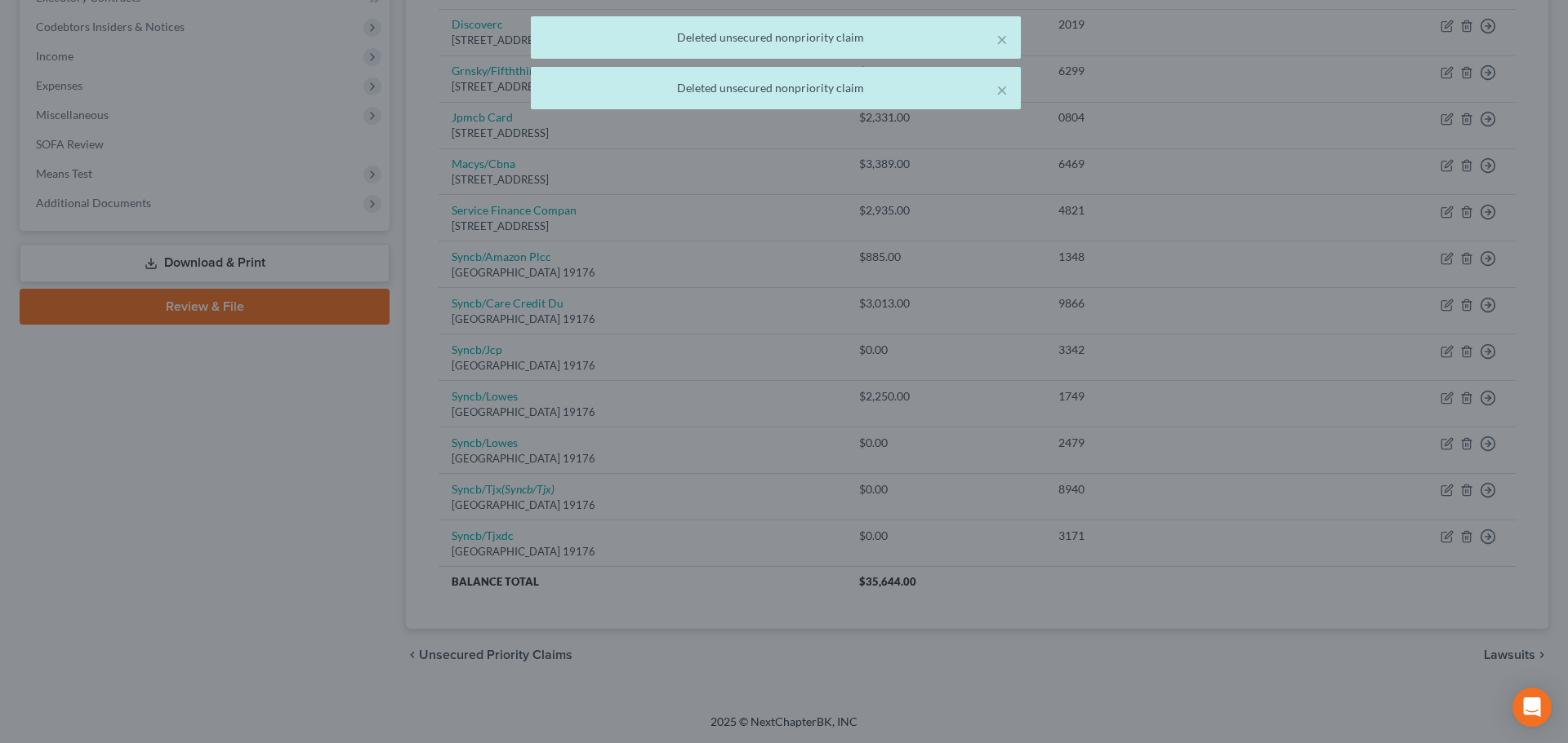
scroll to position [480, 0]
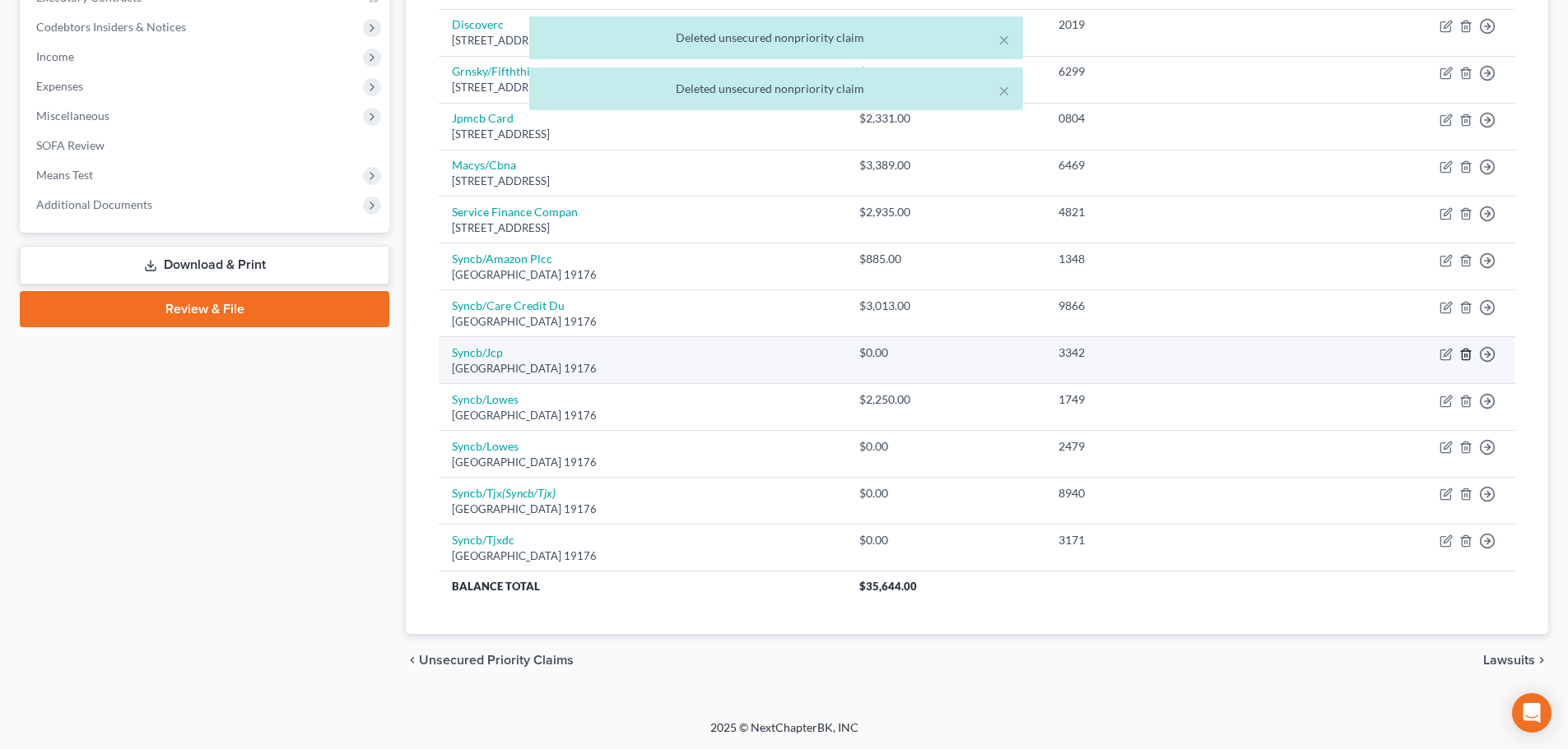
click at [1465, 357] on icon "button" at bounding box center [1466, 354] width 13 height 13
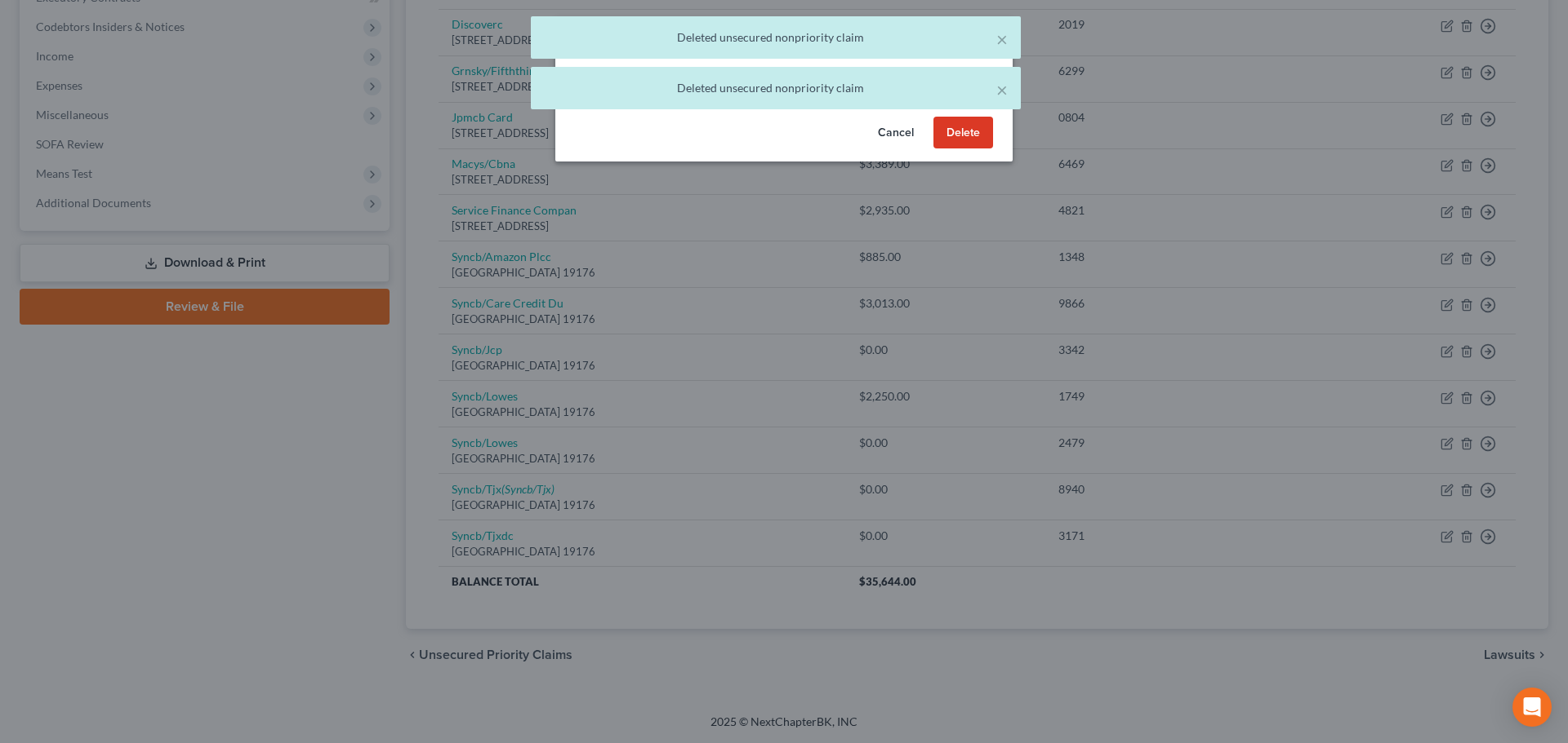
click at [947, 150] on button "Delete" at bounding box center [963, 133] width 60 height 33
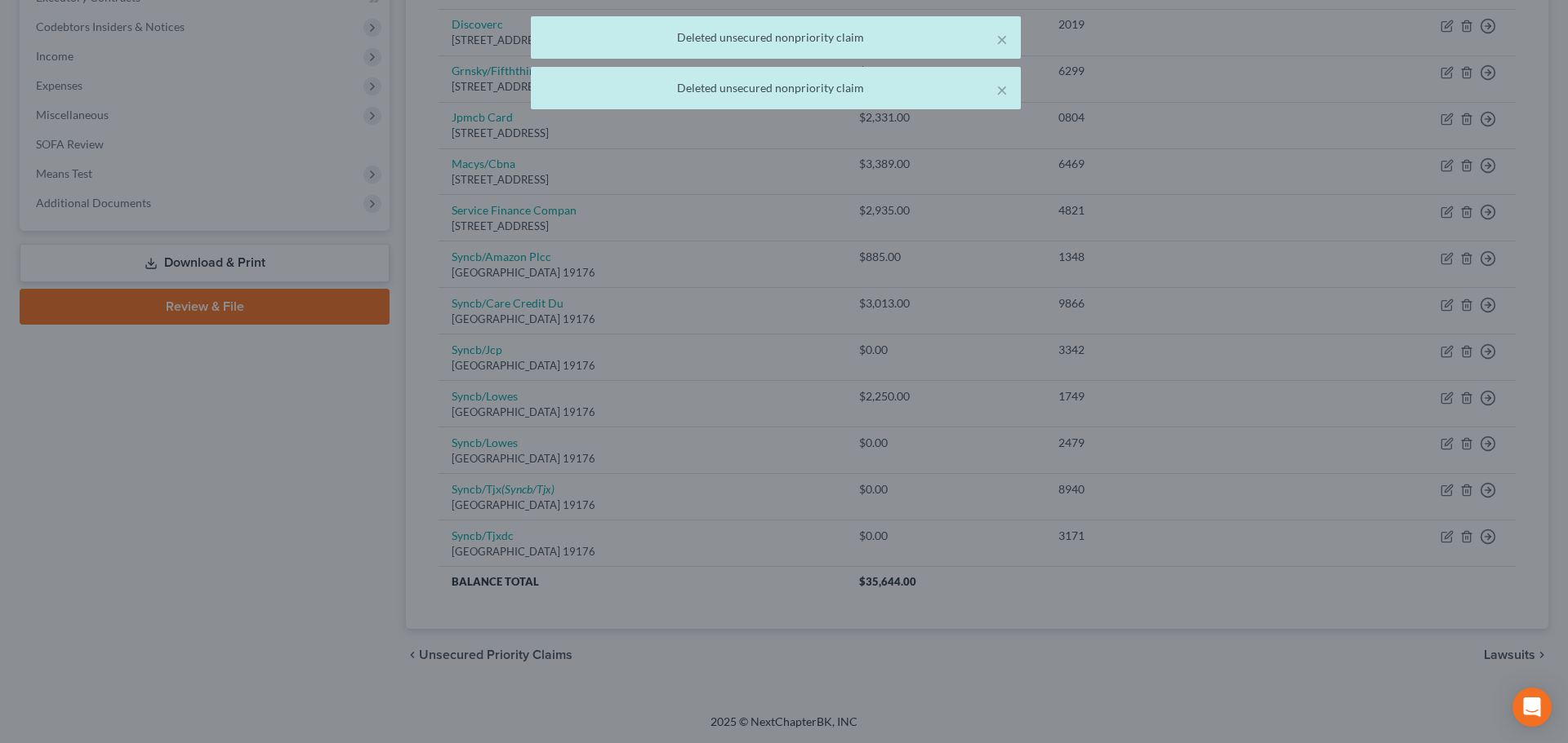
scroll to position [434, 0]
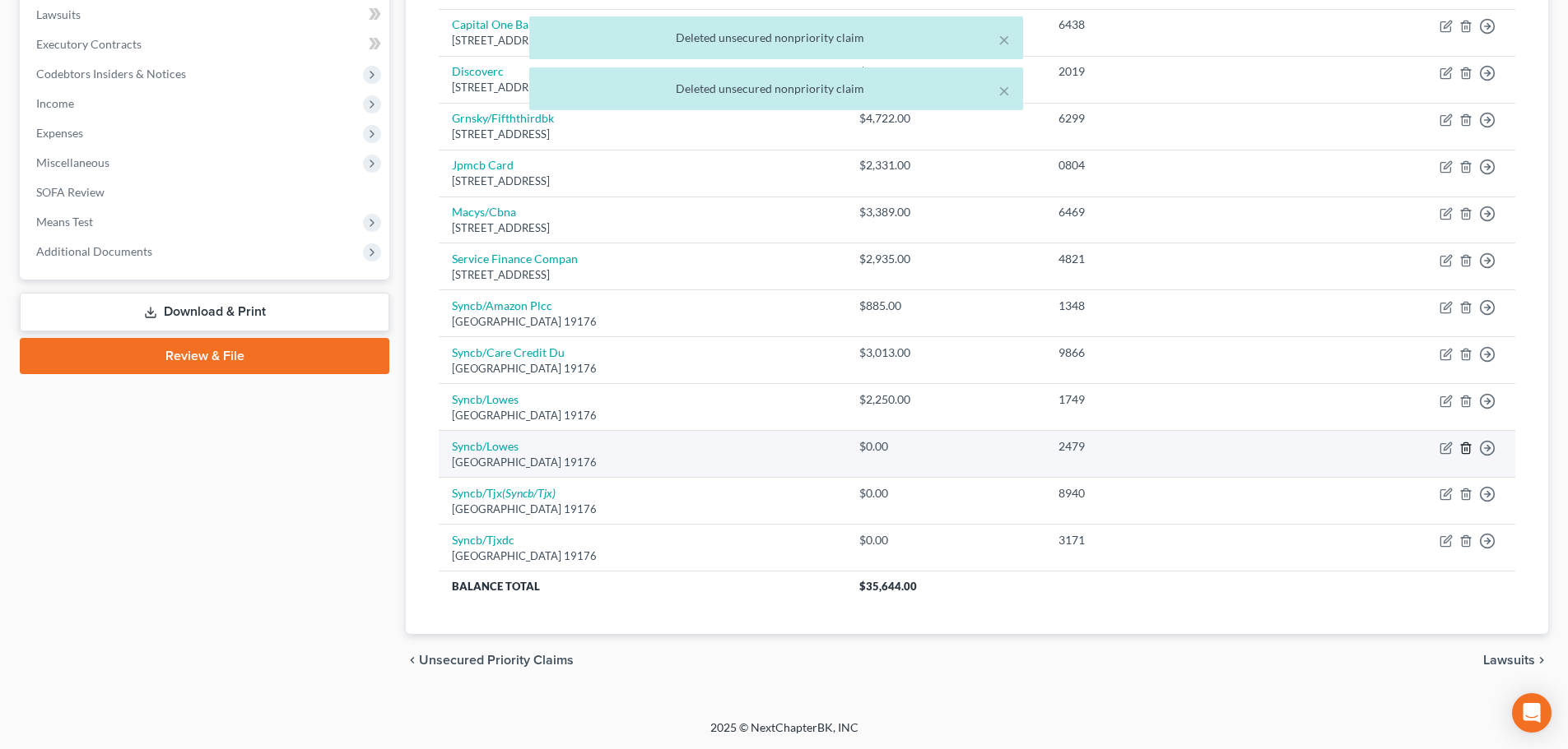
click at [1463, 445] on icon "button" at bounding box center [1466, 448] width 7 height 11
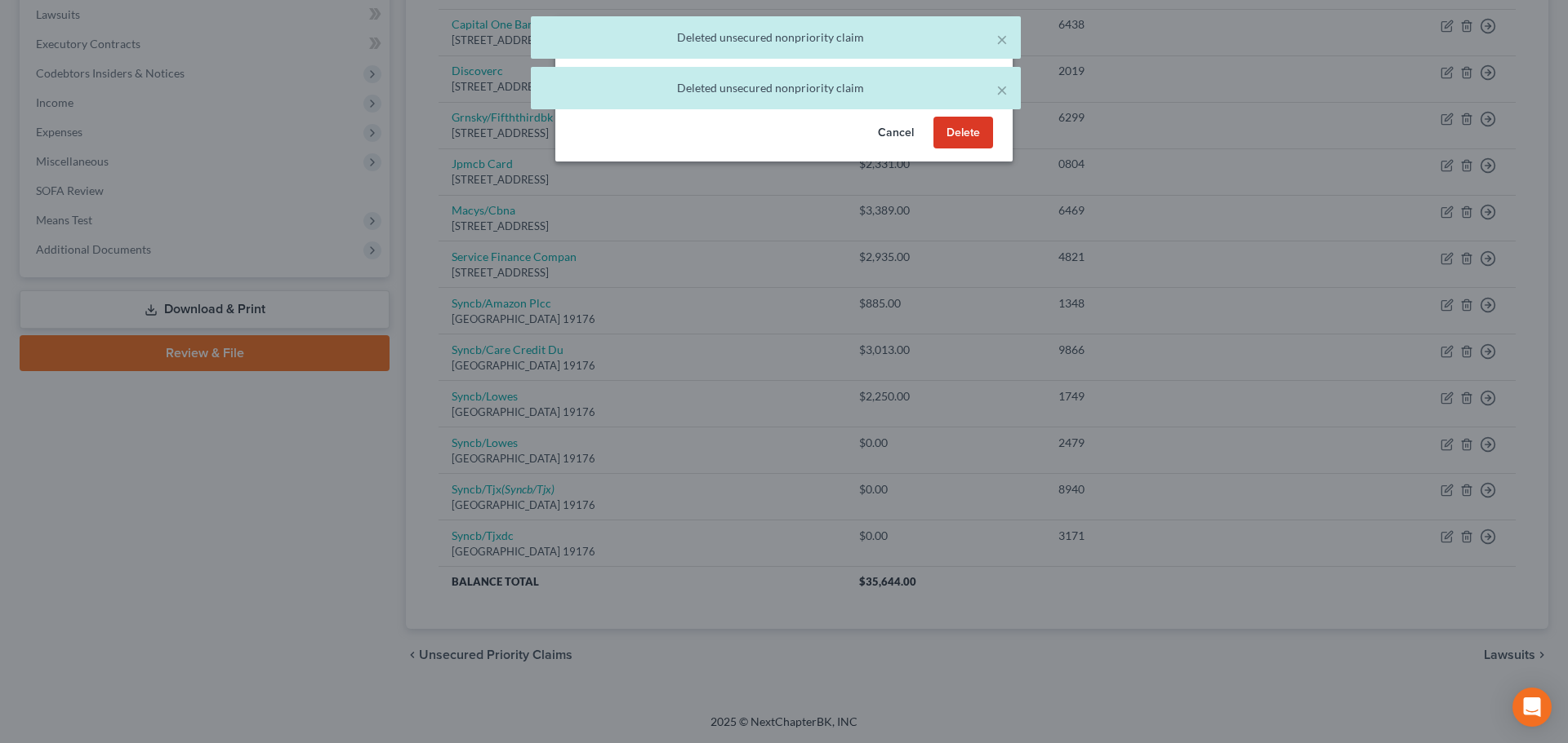
click at [971, 150] on button "Delete" at bounding box center [963, 133] width 60 height 33
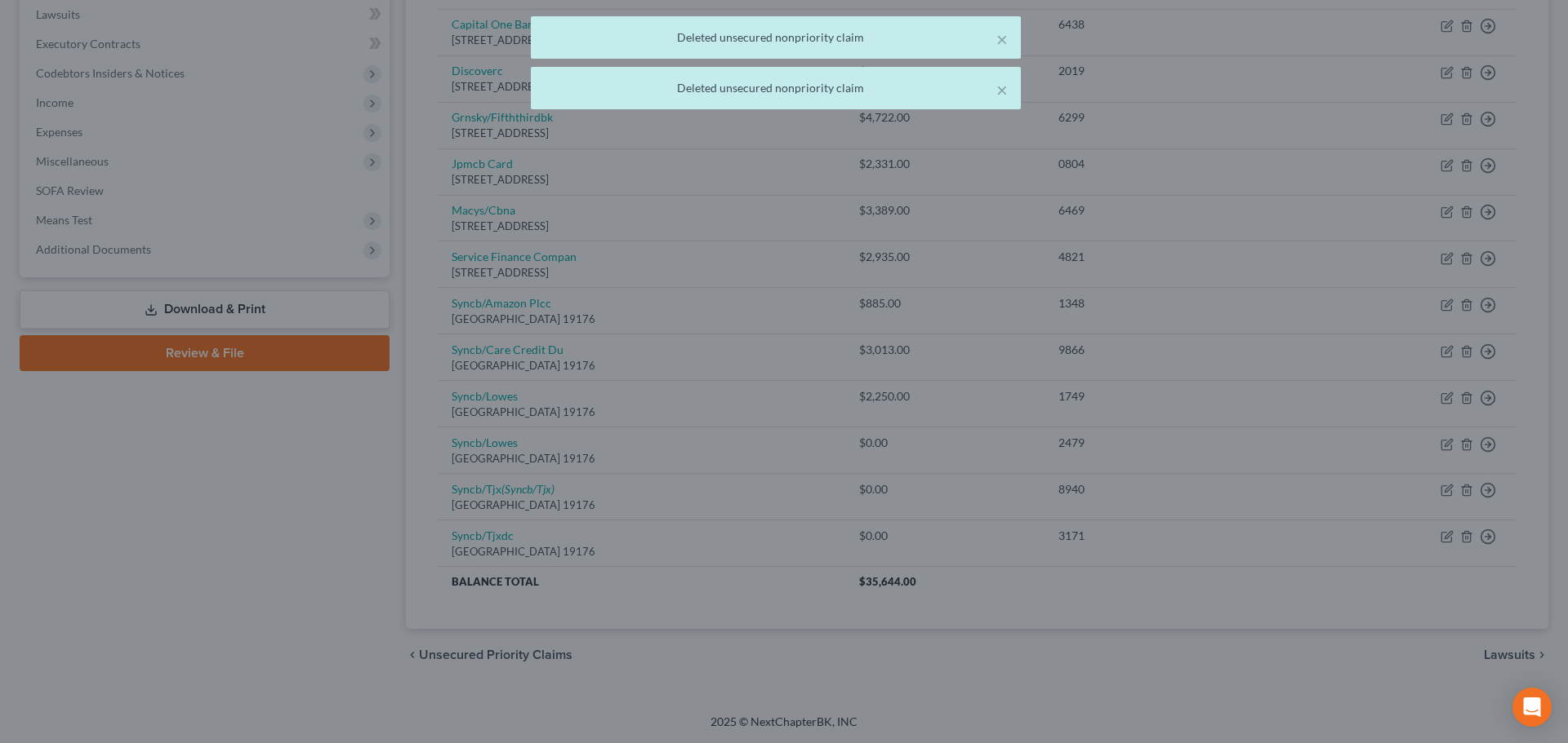
scroll to position [388, 0]
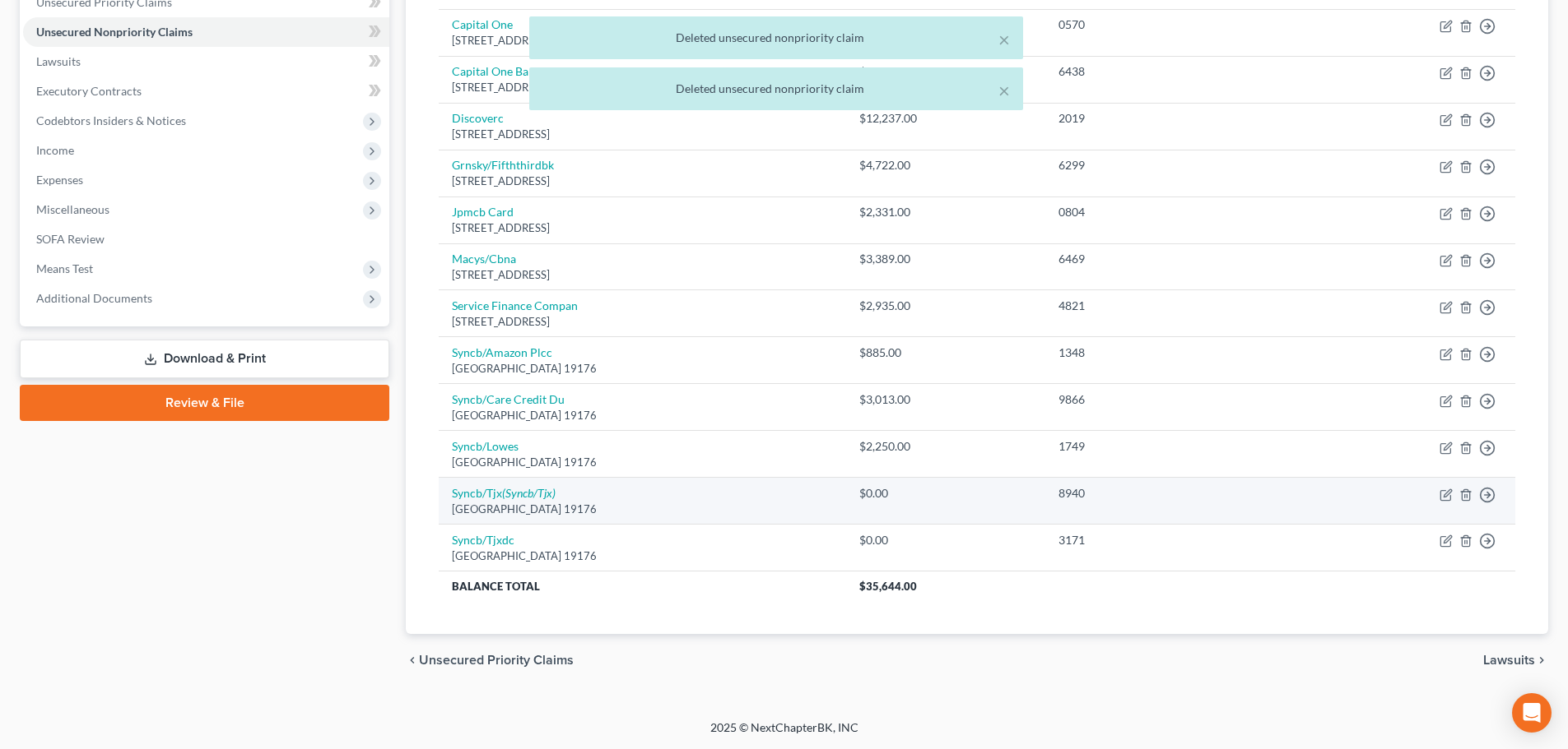
click at [1473, 497] on td "Move to D Move to E Move to G Move to Notice Only" at bounding box center [1409, 501] width 211 height 47
click at [1466, 496] on line "button" at bounding box center [1466, 496] width 0 height 4
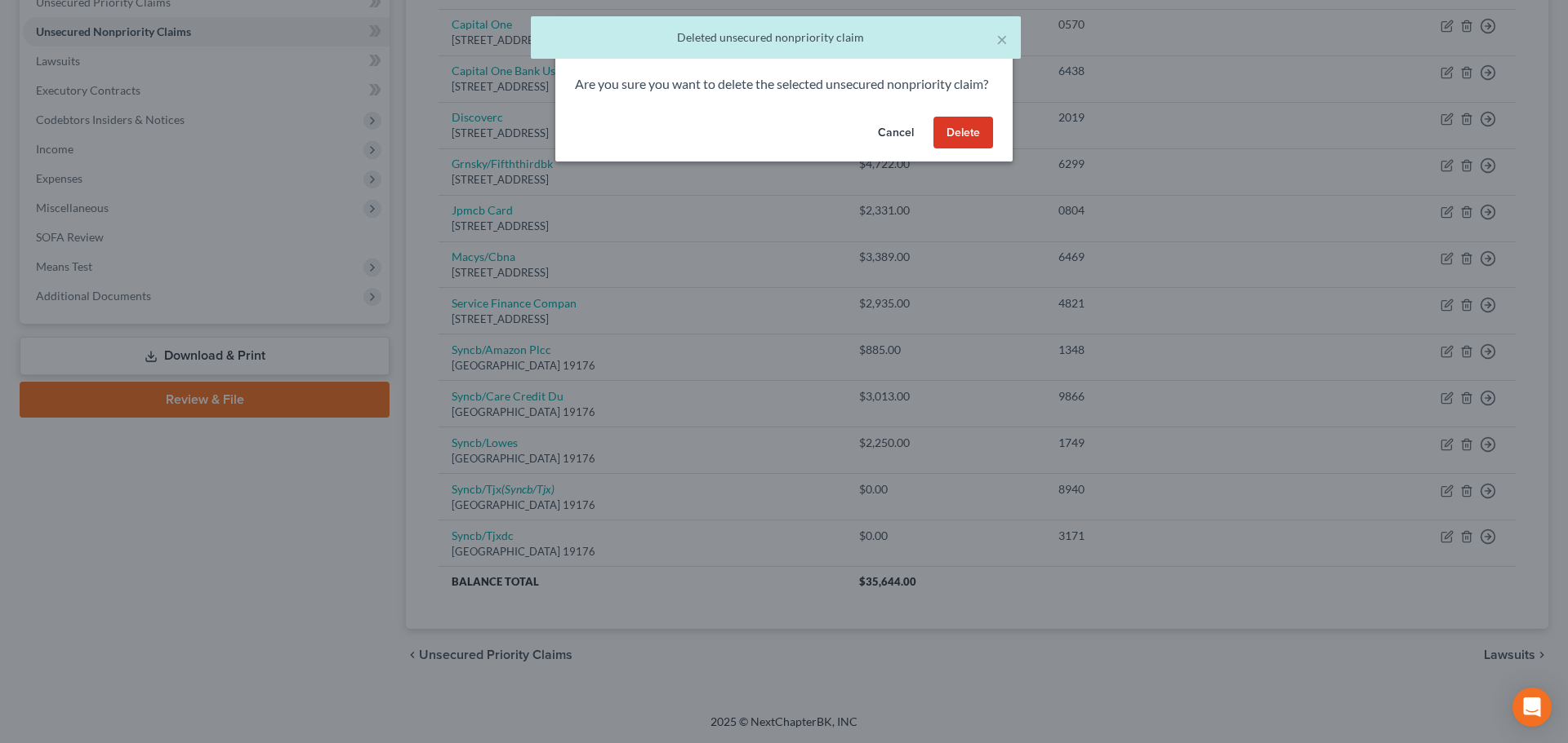
click at [989, 150] on button "Delete" at bounding box center [963, 133] width 60 height 33
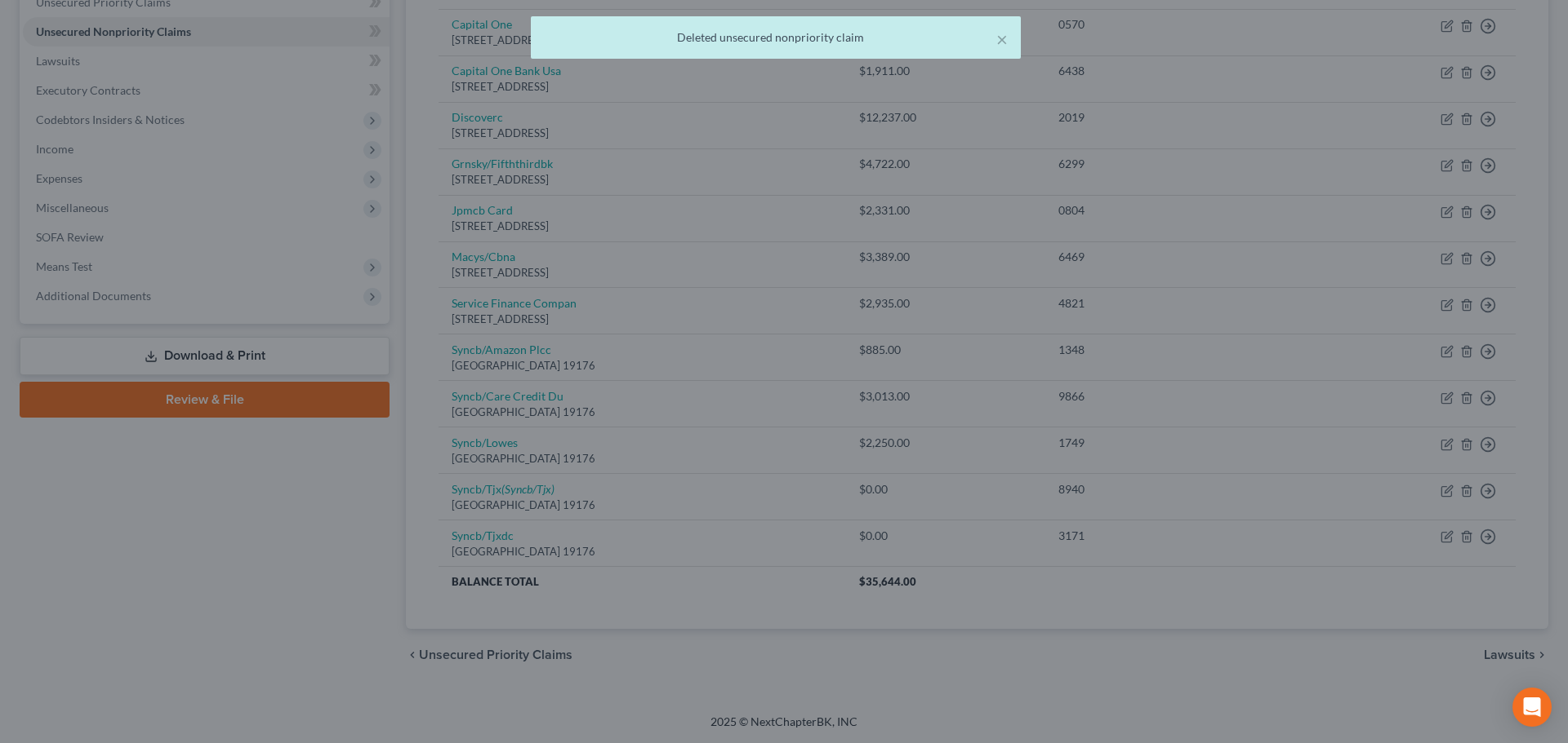
scroll to position [341, 0]
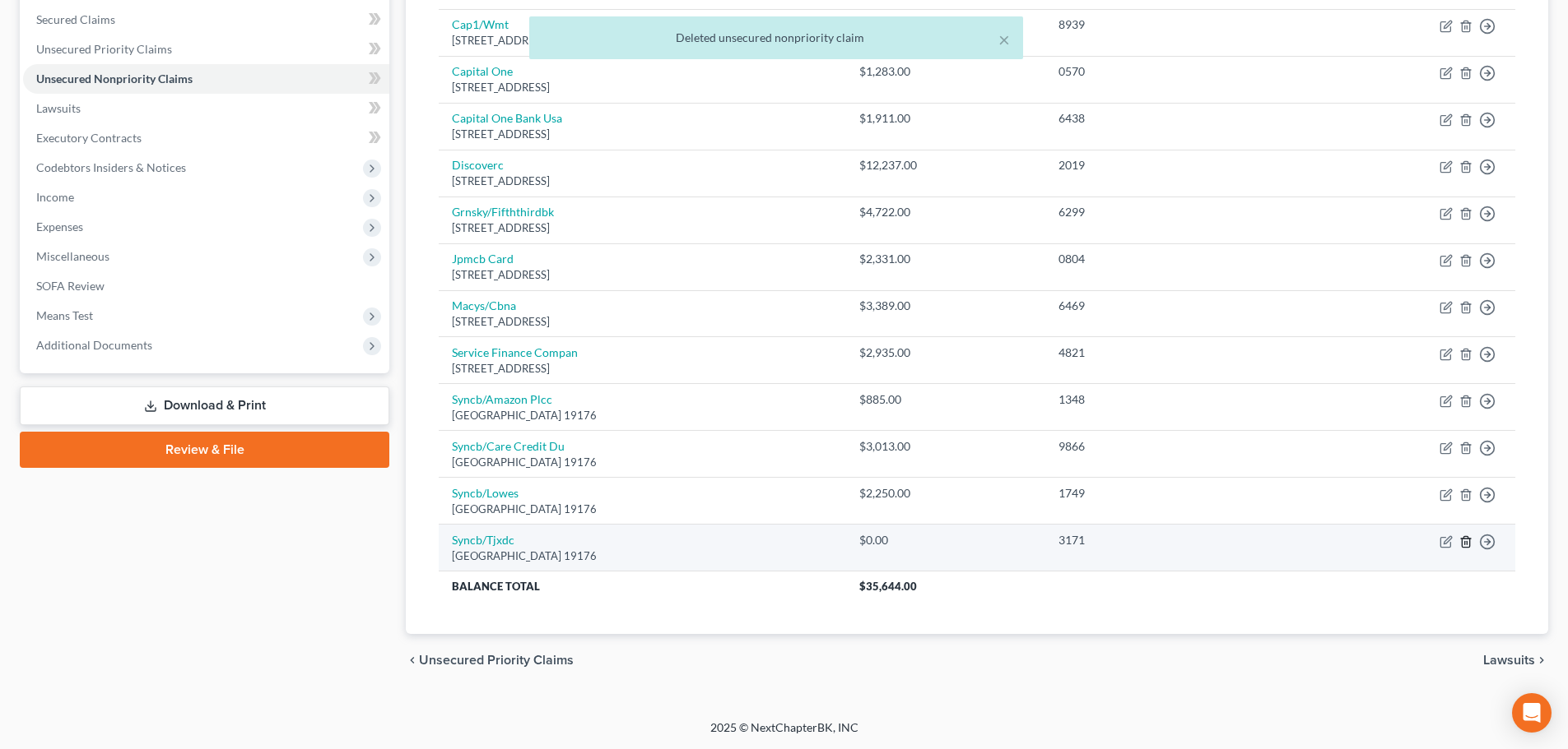
click at [1469, 539] on icon "button" at bounding box center [1466, 542] width 7 height 11
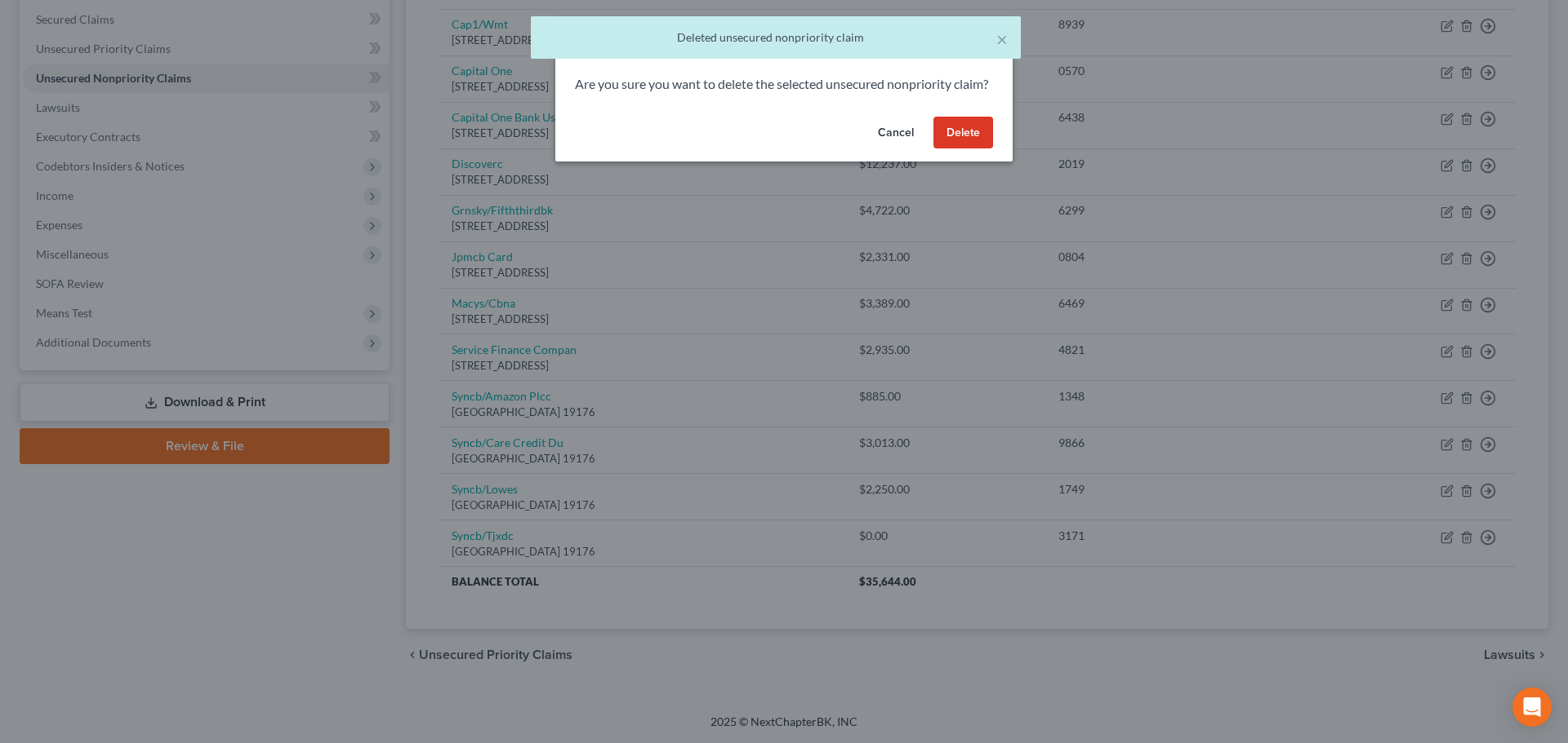
click at [976, 150] on button "Delete" at bounding box center [963, 133] width 60 height 33
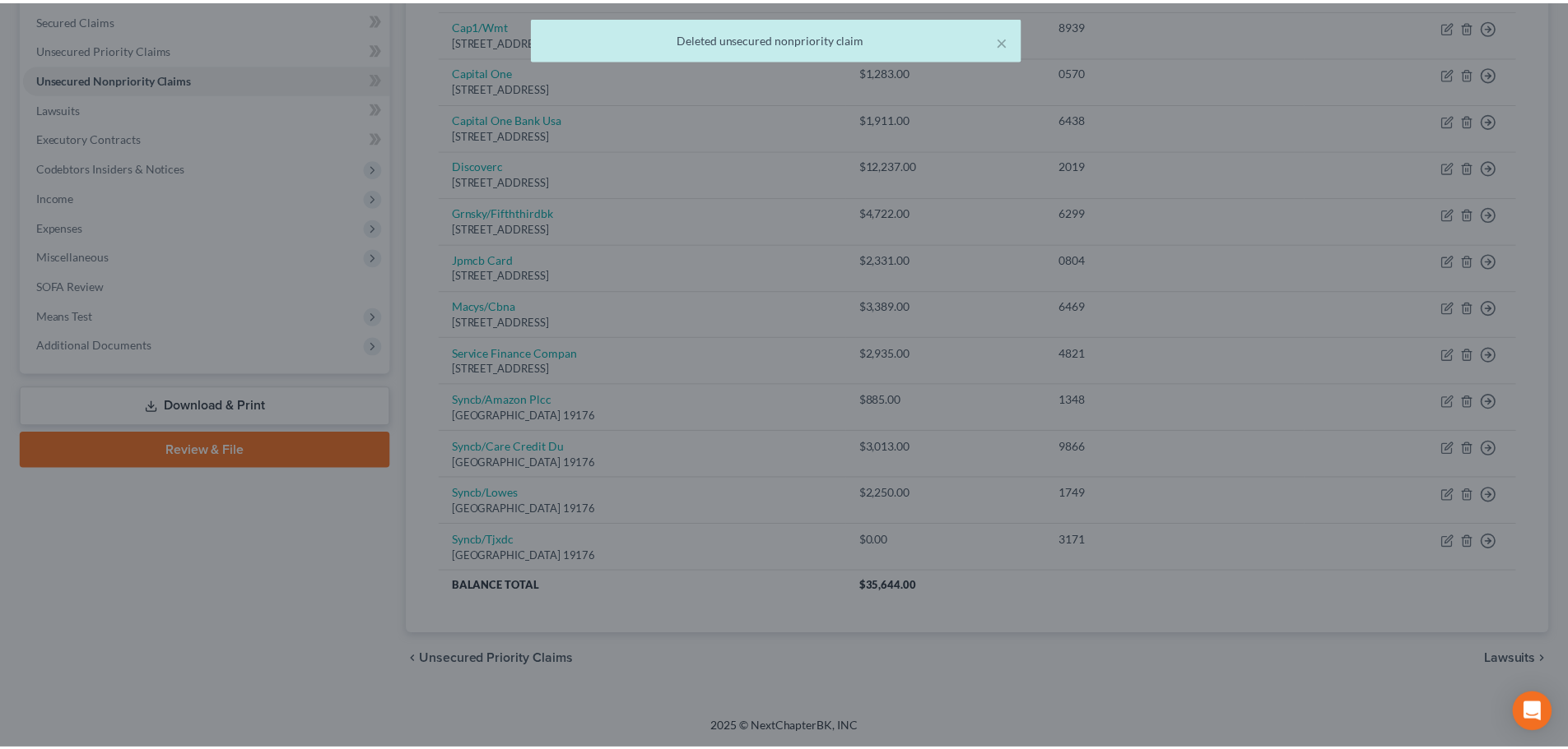
scroll to position [297, 0]
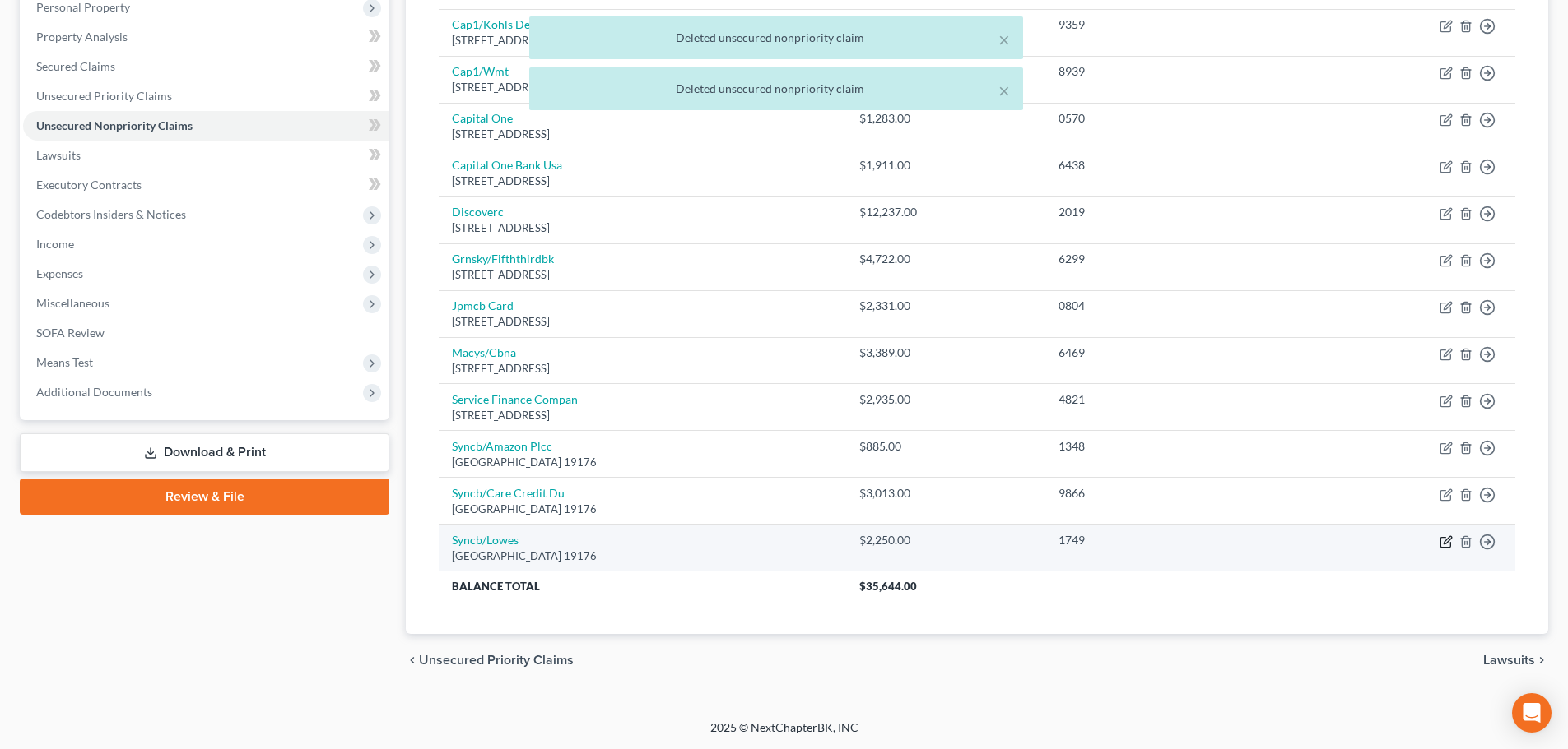
click at [1446, 542] on icon "button" at bounding box center [1447, 540] width 7 height 7
select select "39"
select select "2"
select select "1"
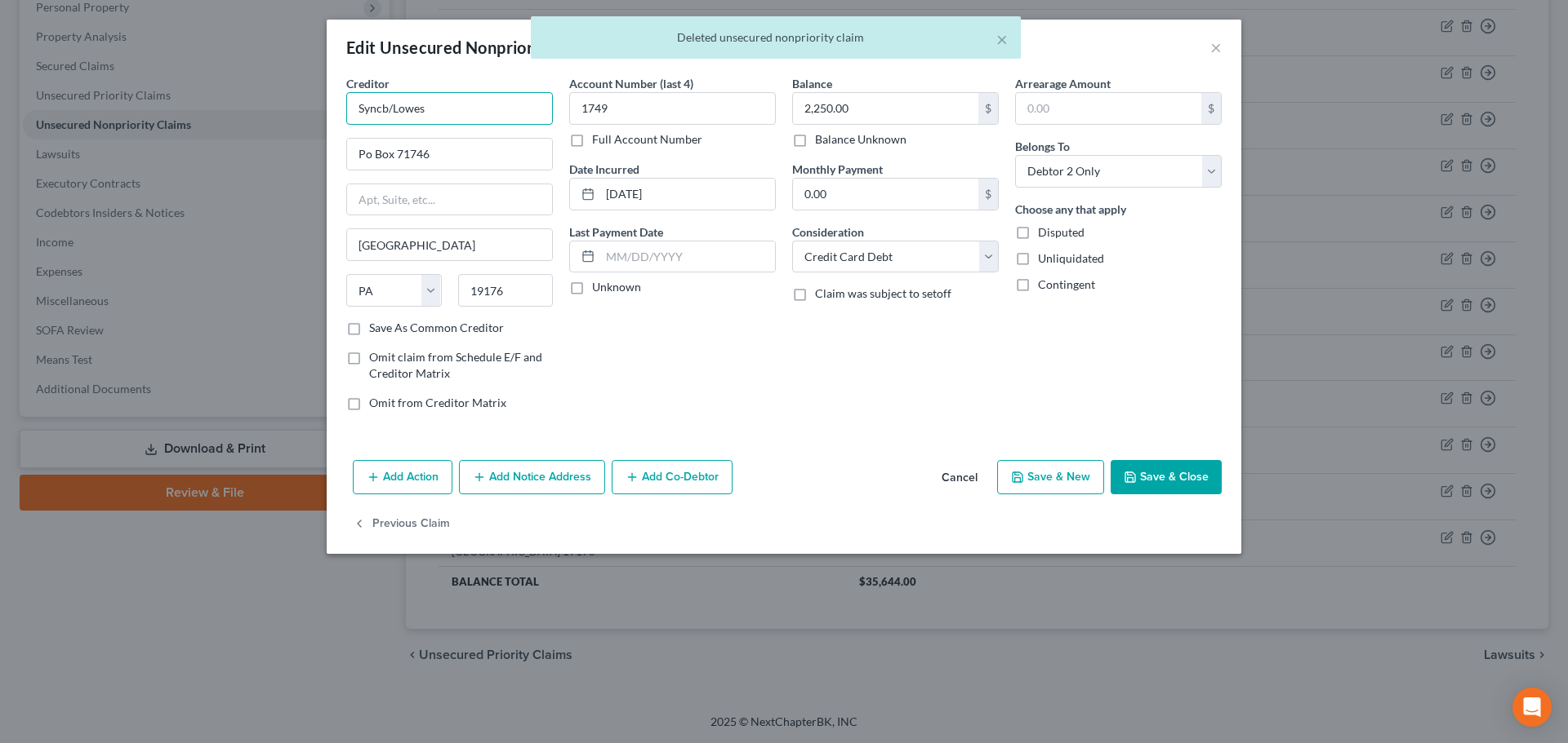
click at [387, 110] on input "Syncb/Lowes" at bounding box center [449, 108] width 207 height 33
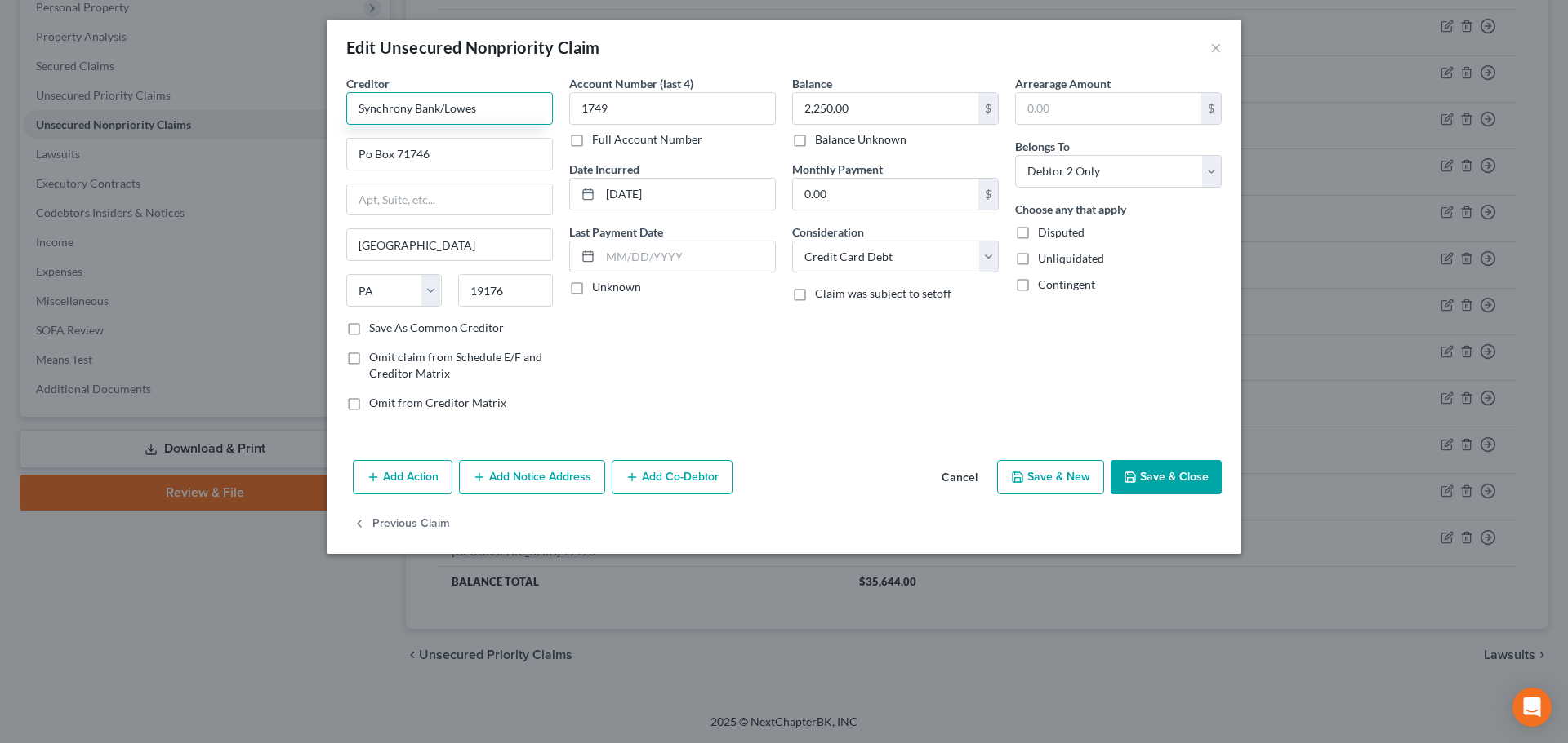
type input "Synchrony Bank/Lowes"
click at [1178, 471] on button "Save & Close" at bounding box center [1166, 478] width 111 height 34
type input "0"
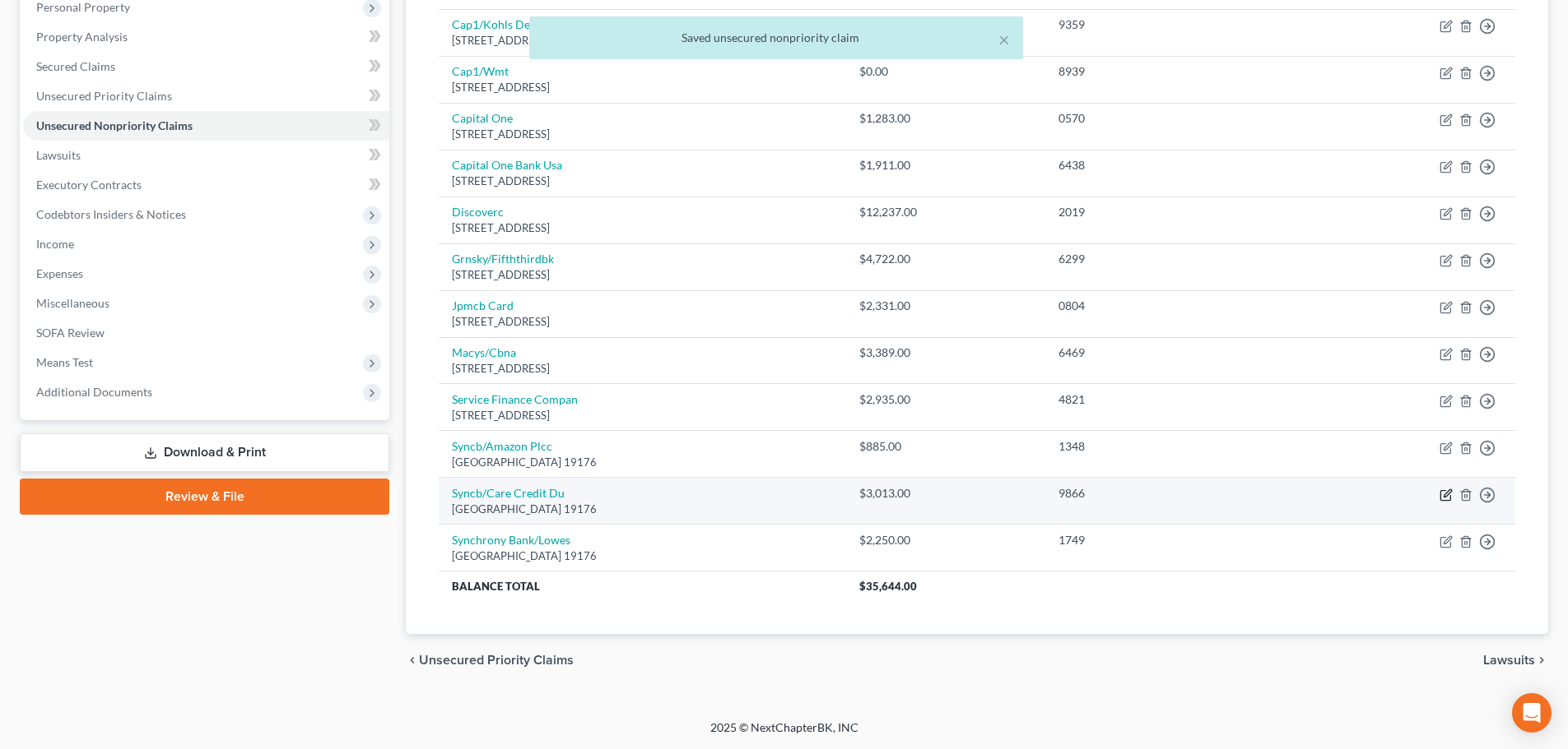
click at [1445, 495] on icon "button" at bounding box center [1446, 495] width 13 height 13
select select "39"
select select "1"
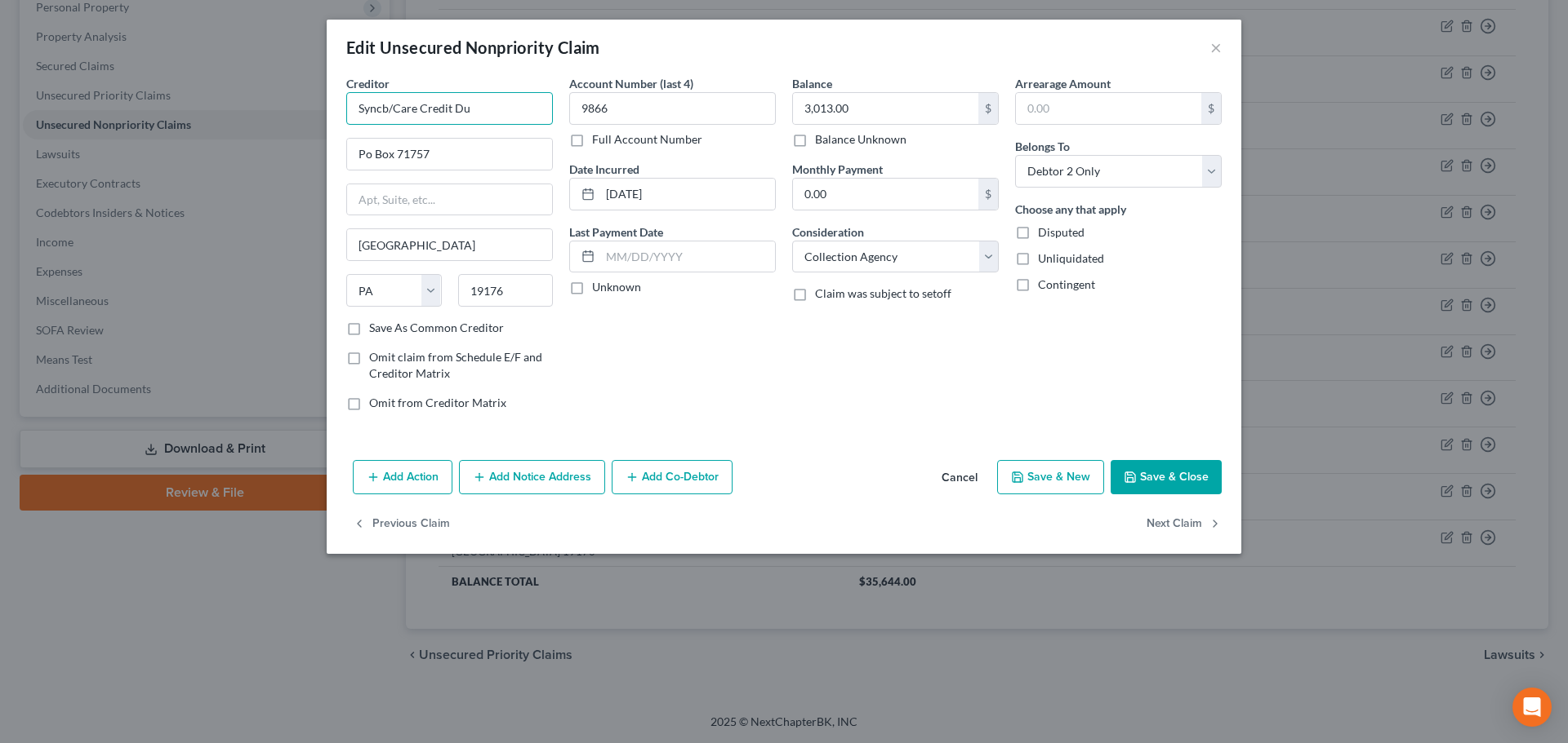
click at [387, 108] on input "Syncb/Care Credit Du" at bounding box center [449, 108] width 207 height 33
type input "Synchrony Bank/Care Credit Du"
click at [908, 260] on select "Select Cable / Satellite Services Collection Agency Credit Card Debt Debt Couns…" at bounding box center [895, 257] width 207 height 33
select select "2"
click at [792, 241] on select "Select Cable / Satellite Services Collection Agency Credit Card Debt Debt Couns…" at bounding box center [895, 257] width 207 height 33
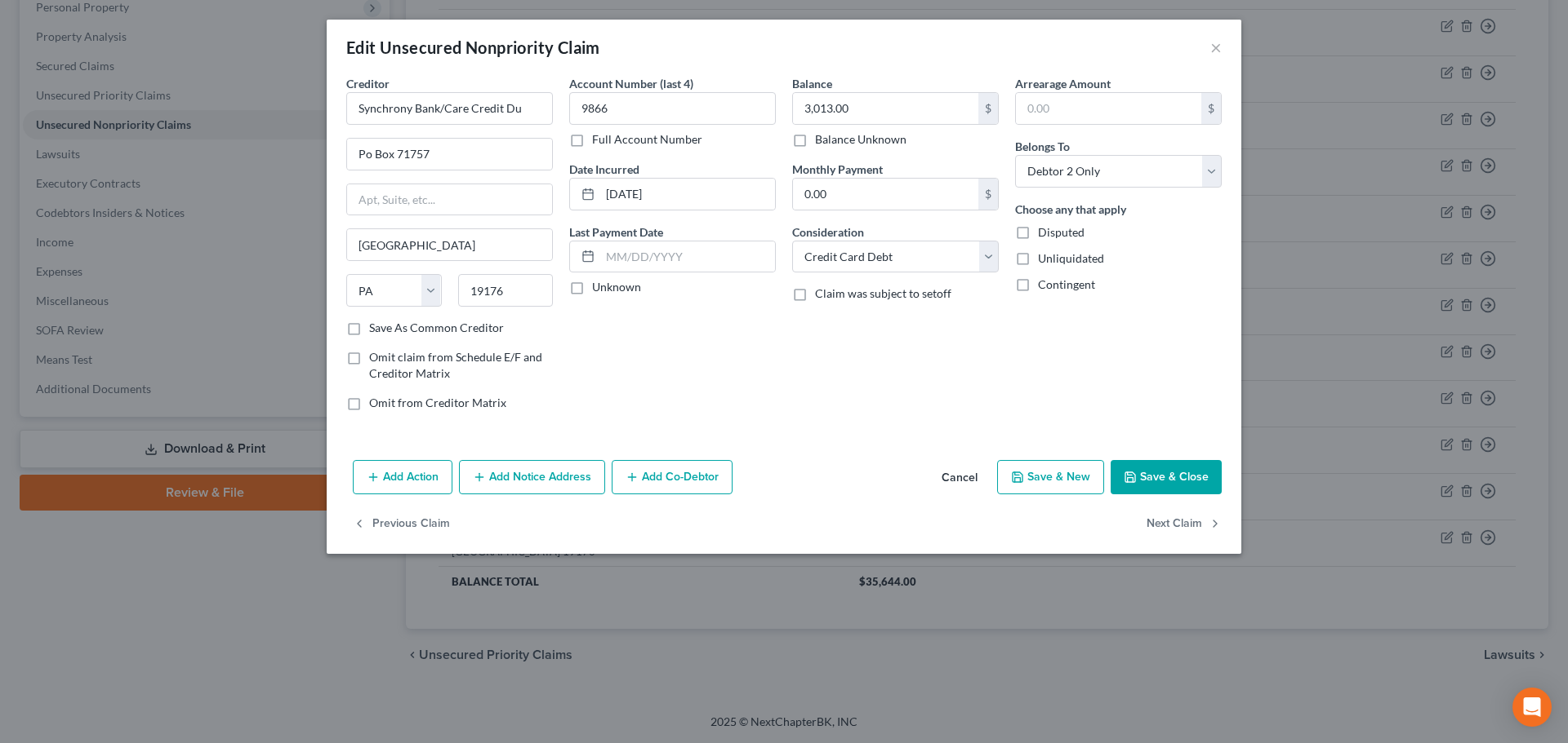
click at [1146, 489] on button "Save & Close" at bounding box center [1166, 478] width 111 height 34
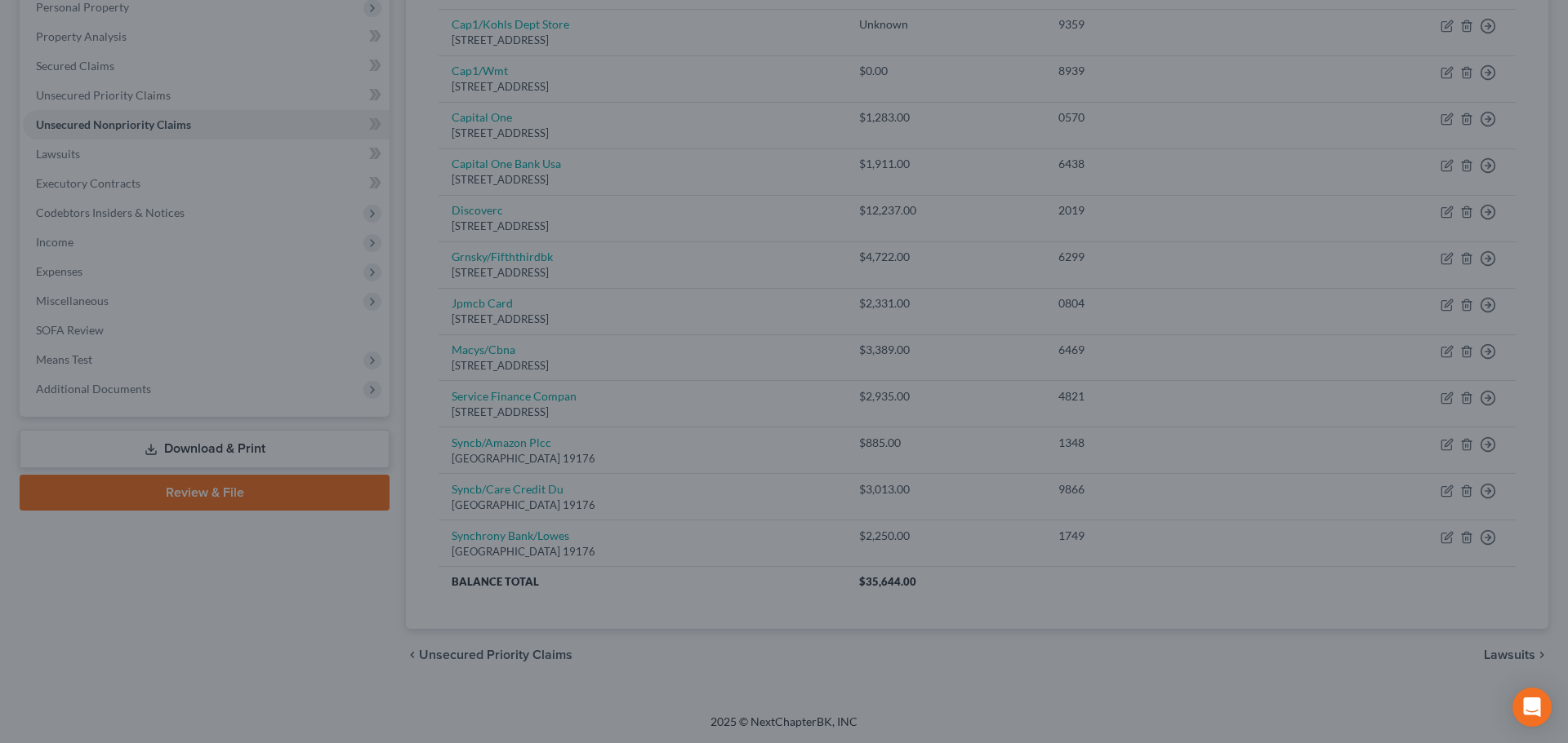
type input "0"
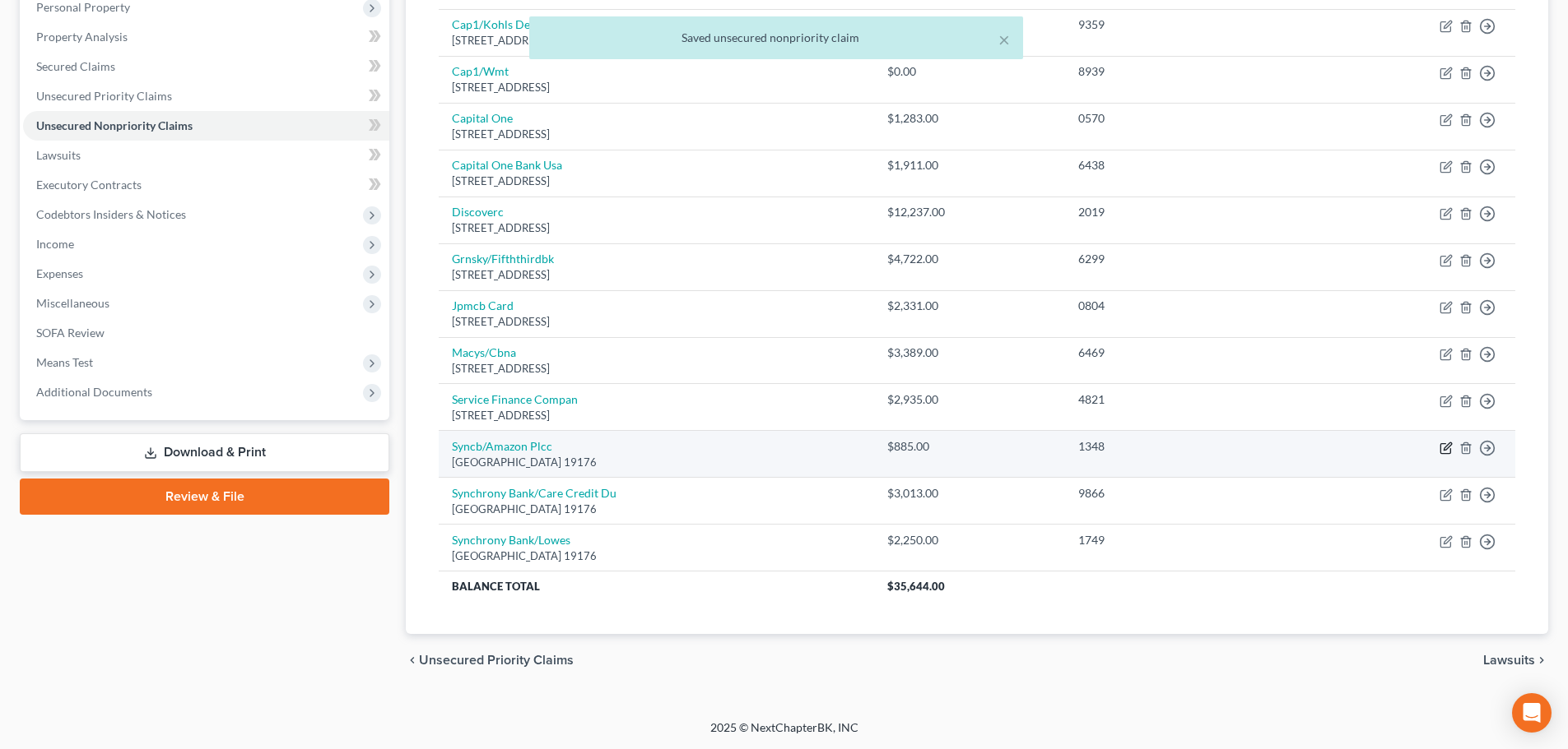
click at [1443, 445] on icon "button" at bounding box center [1446, 448] width 13 height 13
select select "39"
select select "1"
select select "0"
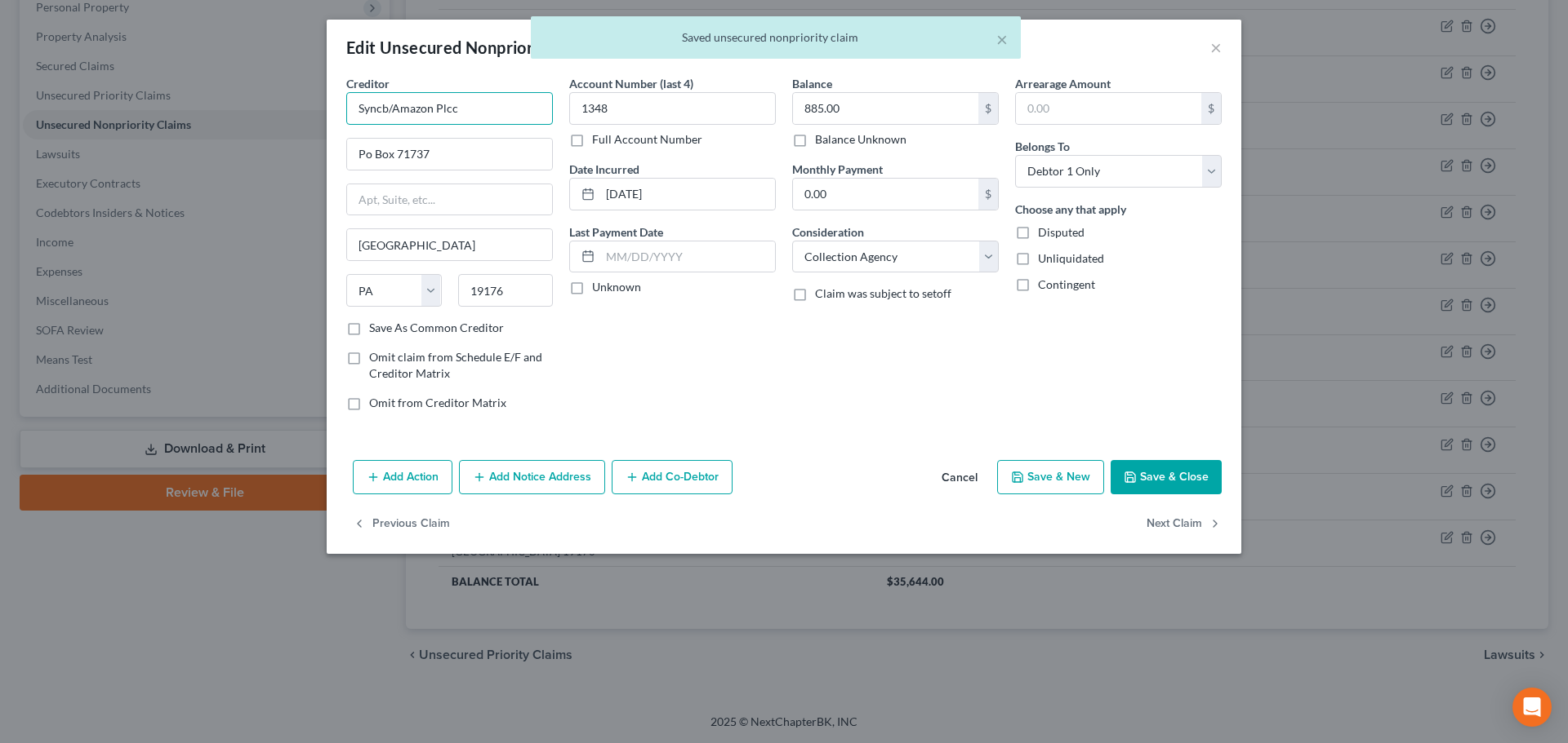
click at [385, 106] on input "Syncb/Amazon Plcc" at bounding box center [449, 108] width 207 height 33
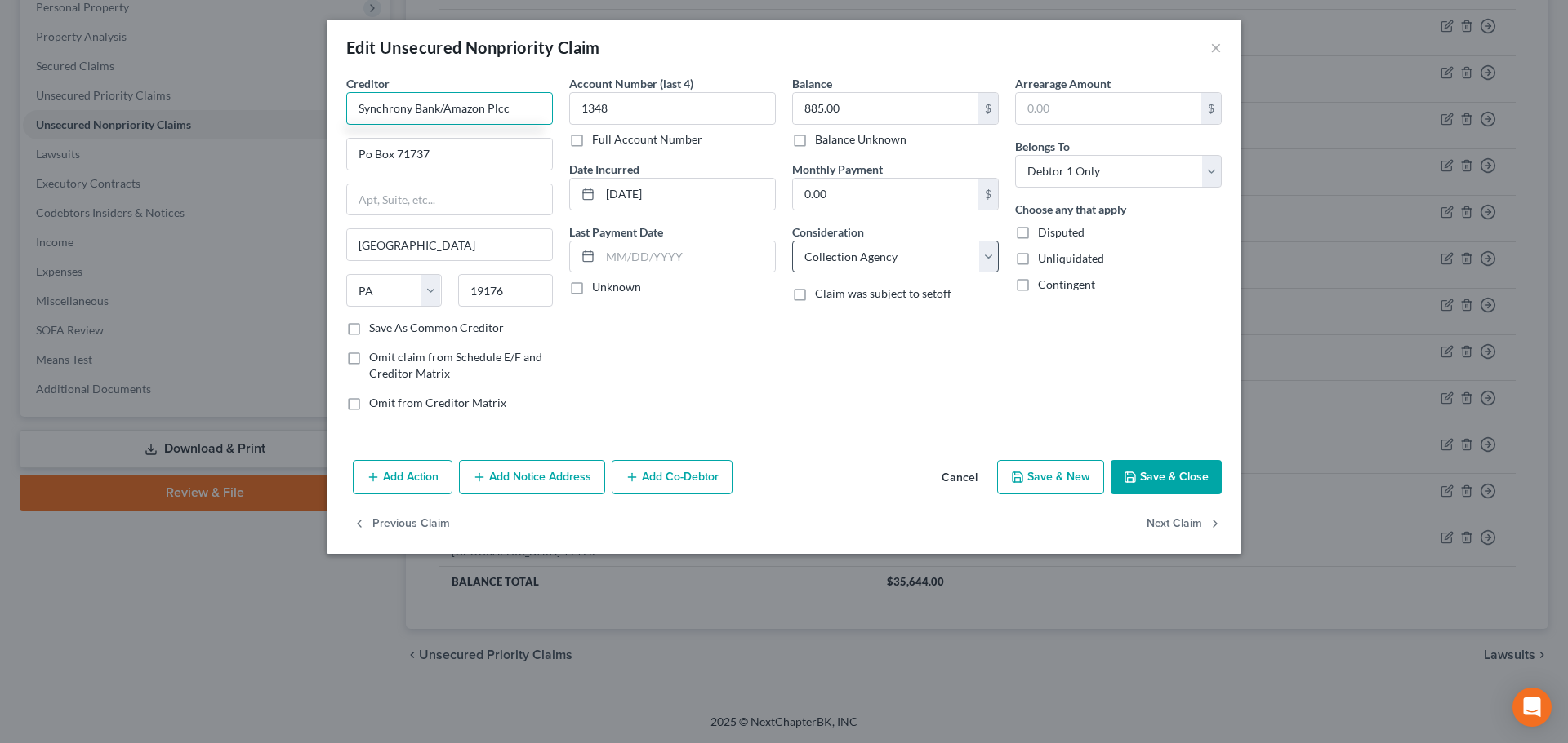
type input "Synchrony Bank/Amazon Plcc"
click at [877, 251] on select "Select Cable / Satellite Services Collection Agency Credit Card Debt Debt Couns…" at bounding box center [895, 257] width 207 height 33
select select "2"
click at [792, 241] on select "Select Cable / Satellite Services Collection Agency Credit Card Debt Debt Couns…" at bounding box center [895, 257] width 207 height 33
click at [1178, 480] on button "Save & Close" at bounding box center [1166, 478] width 111 height 34
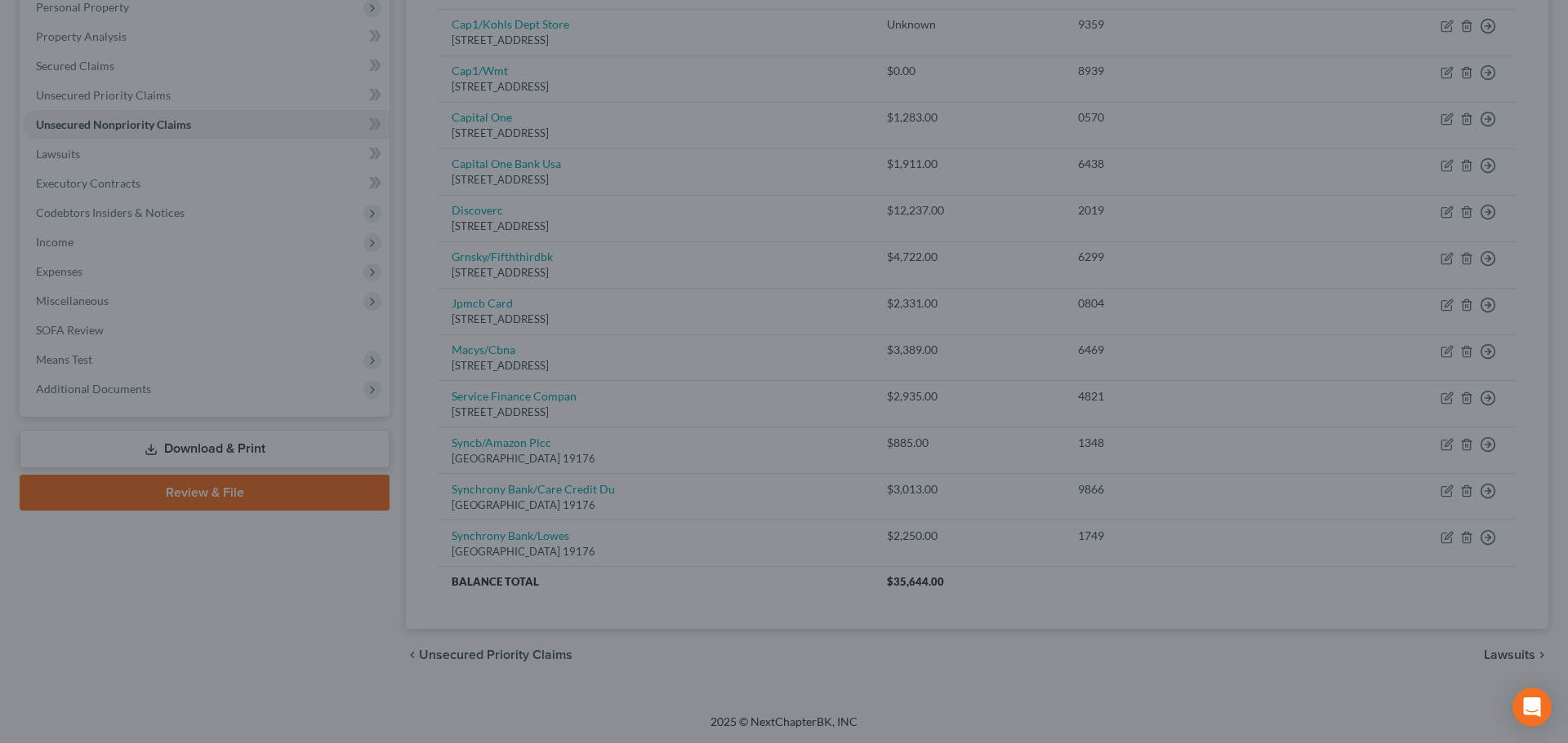
type input "0"
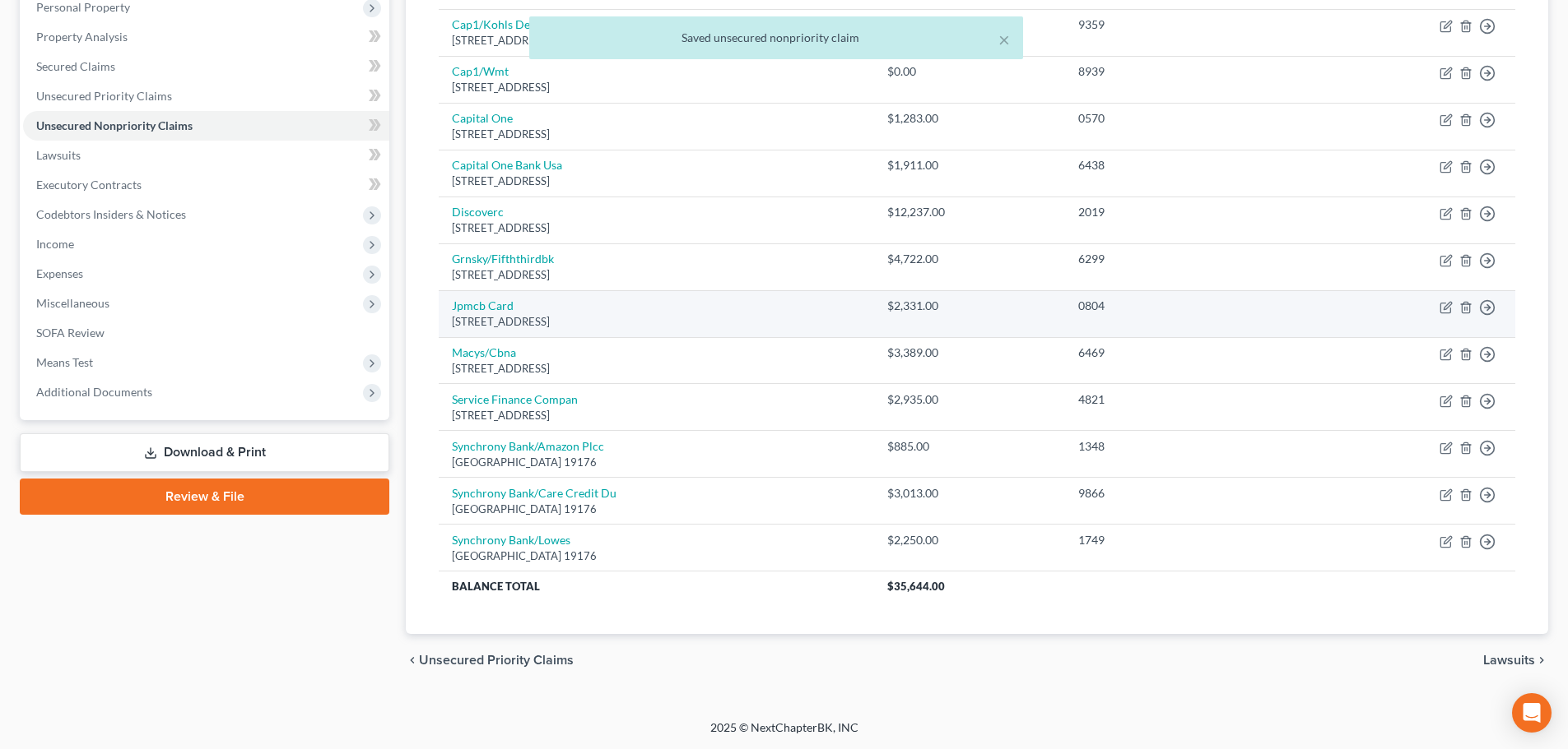
drag, startPoint x: 643, startPoint y: 322, endPoint x: 449, endPoint y: 304, distance: 194.8
click at [449, 304] on td "Jpmcb Card Po Box 15369, Wilmington, DE 19850" at bounding box center [656, 313] width 436 height 47
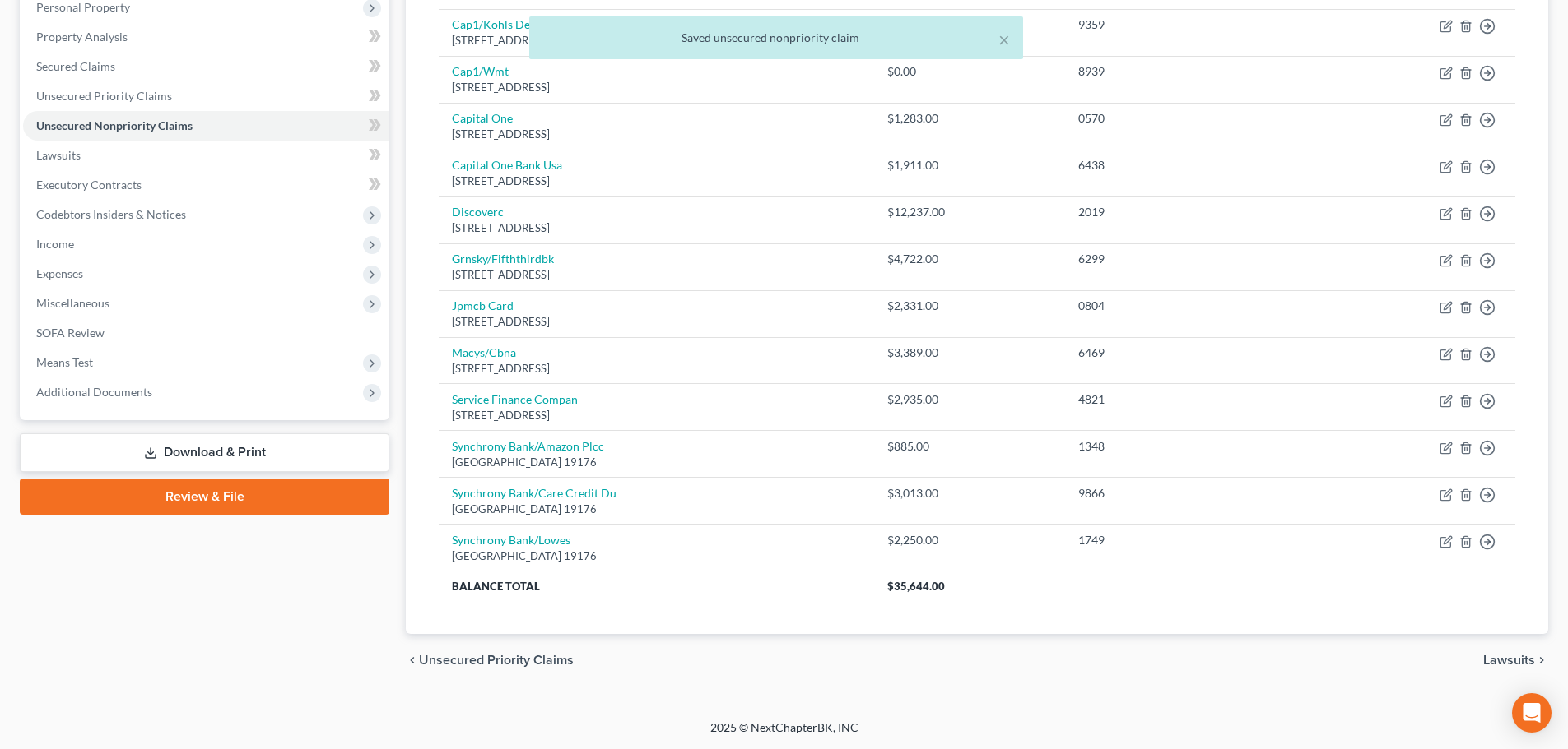
copy td "Jpmcb Card Po Box 15369, Wilmington, DE 19850"
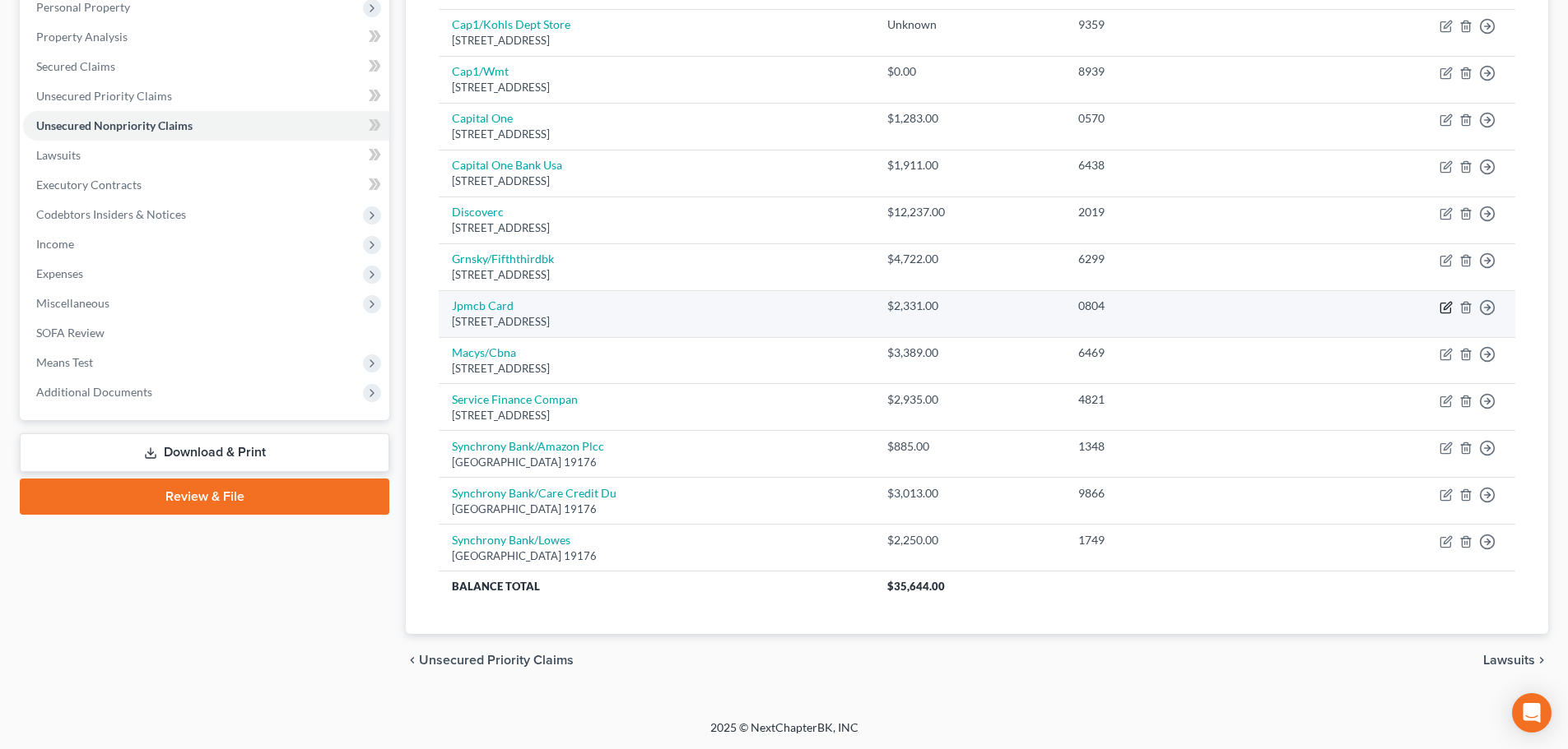
click at [1440, 304] on td "Move to D Move to E Move to G Move to Notice Only" at bounding box center [1413, 313] width 202 height 47
click at [1442, 304] on icon "button" at bounding box center [1445, 307] width 10 height 10
select select "7"
select select "2"
select select "1"
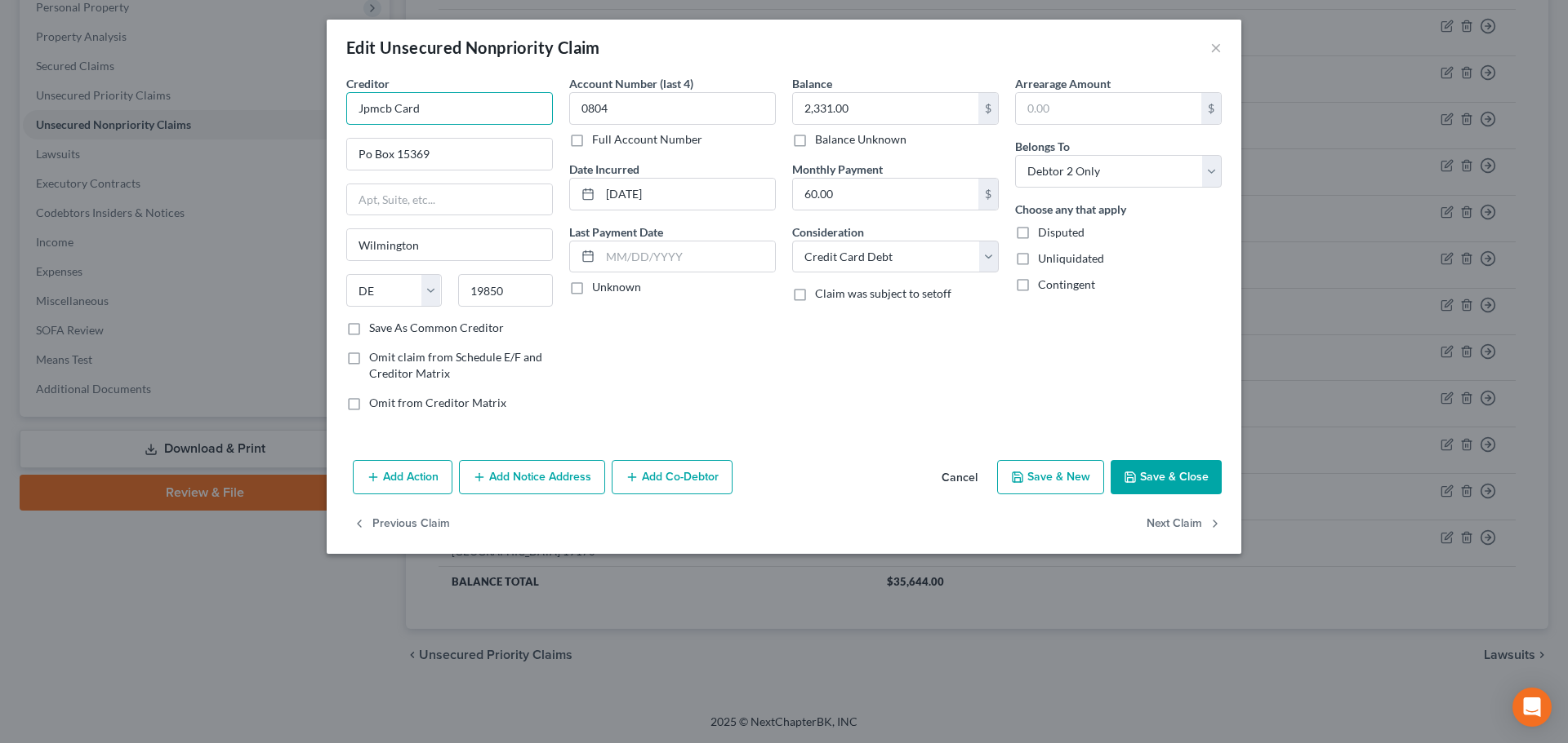
drag, startPoint x: 466, startPoint y: 102, endPoint x: 262, endPoint y: 102, distance: 204.0
click at [262, 102] on div "Edit Unsecured Nonpriority Claim × Creditor * Jpmcb Card Po Box 15369 Wilmingto…" at bounding box center [784, 372] width 1568 height 743
paste input "JPMorgan Chase Bank"
click at [1153, 475] on button "Save & Close" at bounding box center [1166, 478] width 111 height 34
type input "JPMorgan Chase Bank"
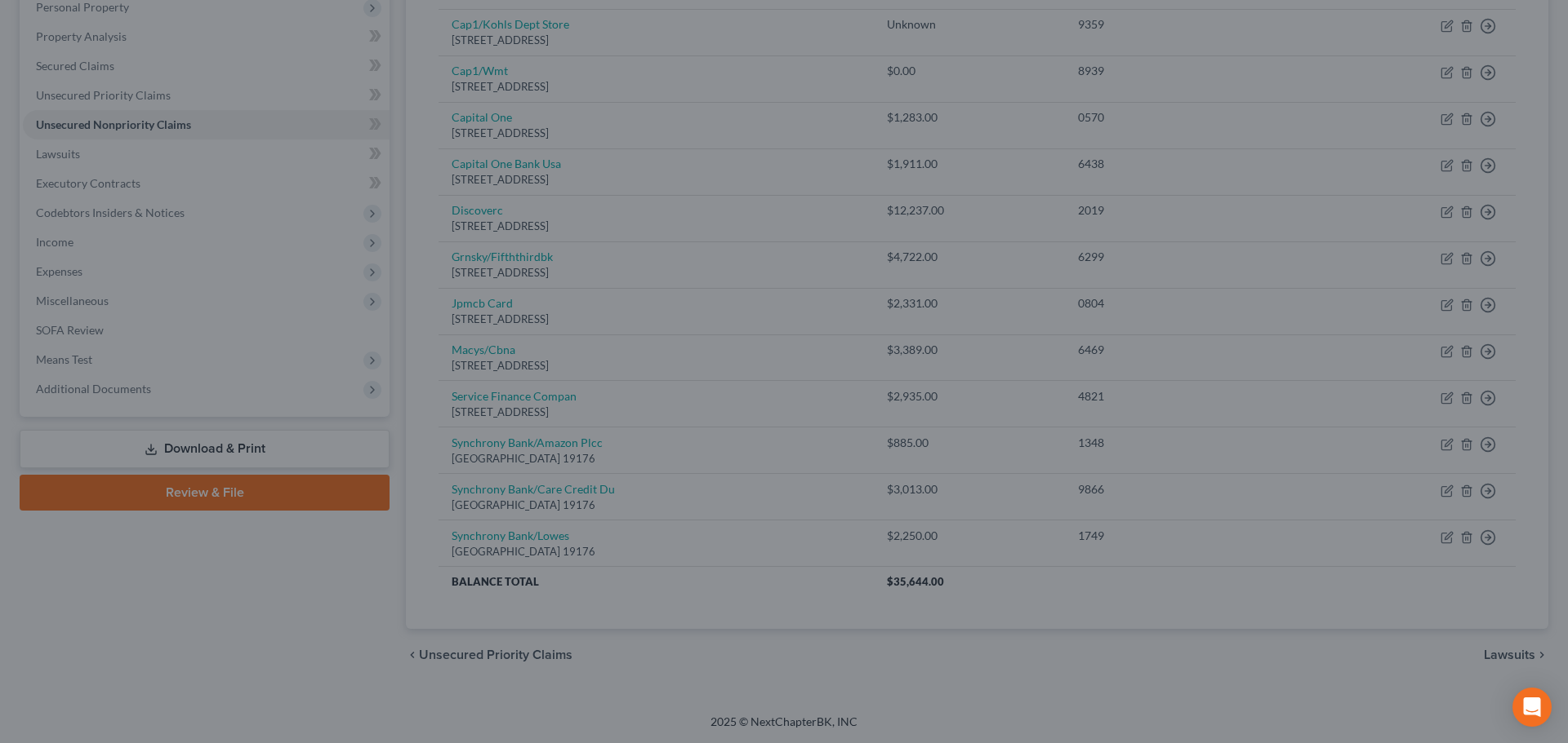
type input "0"
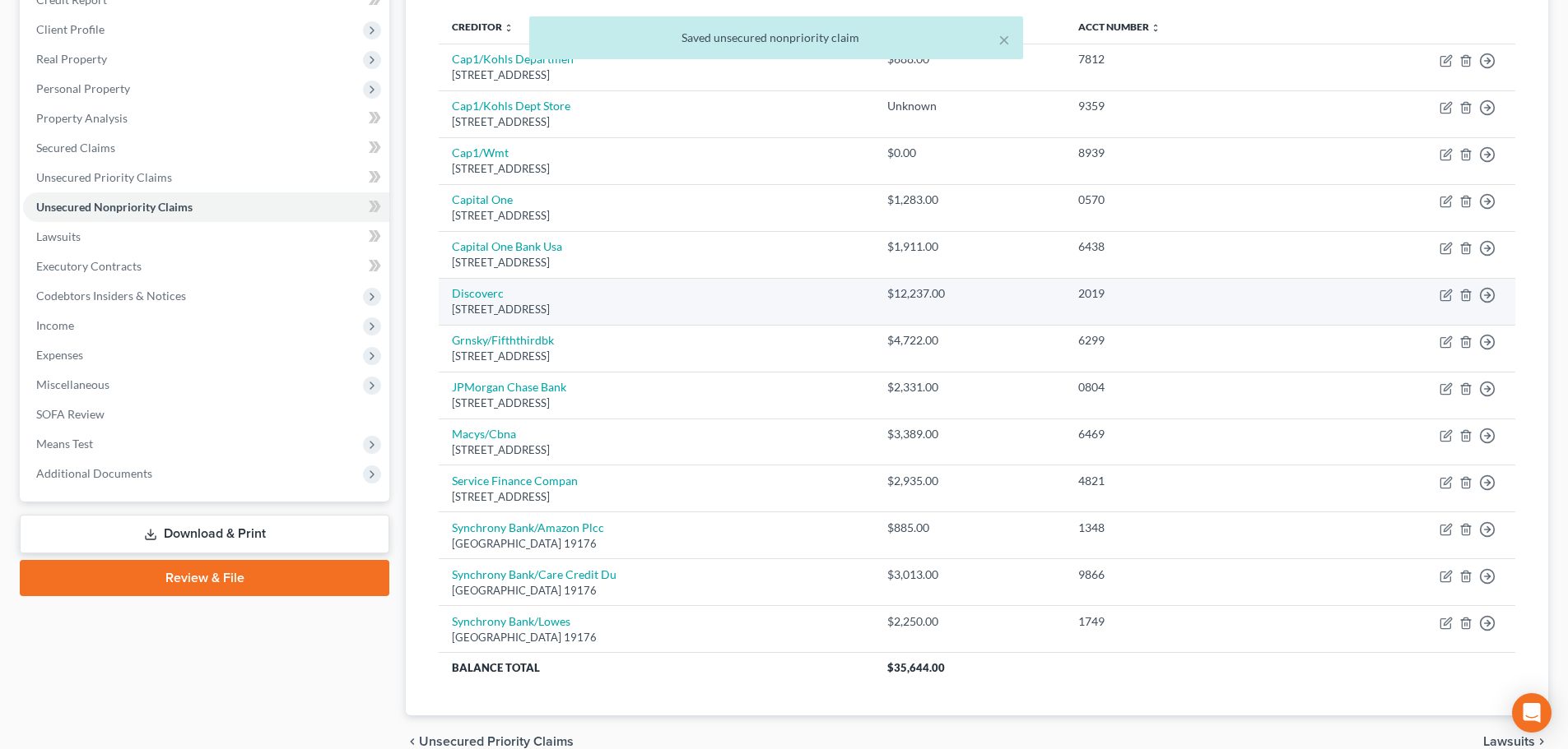
scroll to position [215, 0]
click at [1446, 293] on icon "button" at bounding box center [1446, 295] width 13 height 13
select select "46"
select select "2"
select select "0"
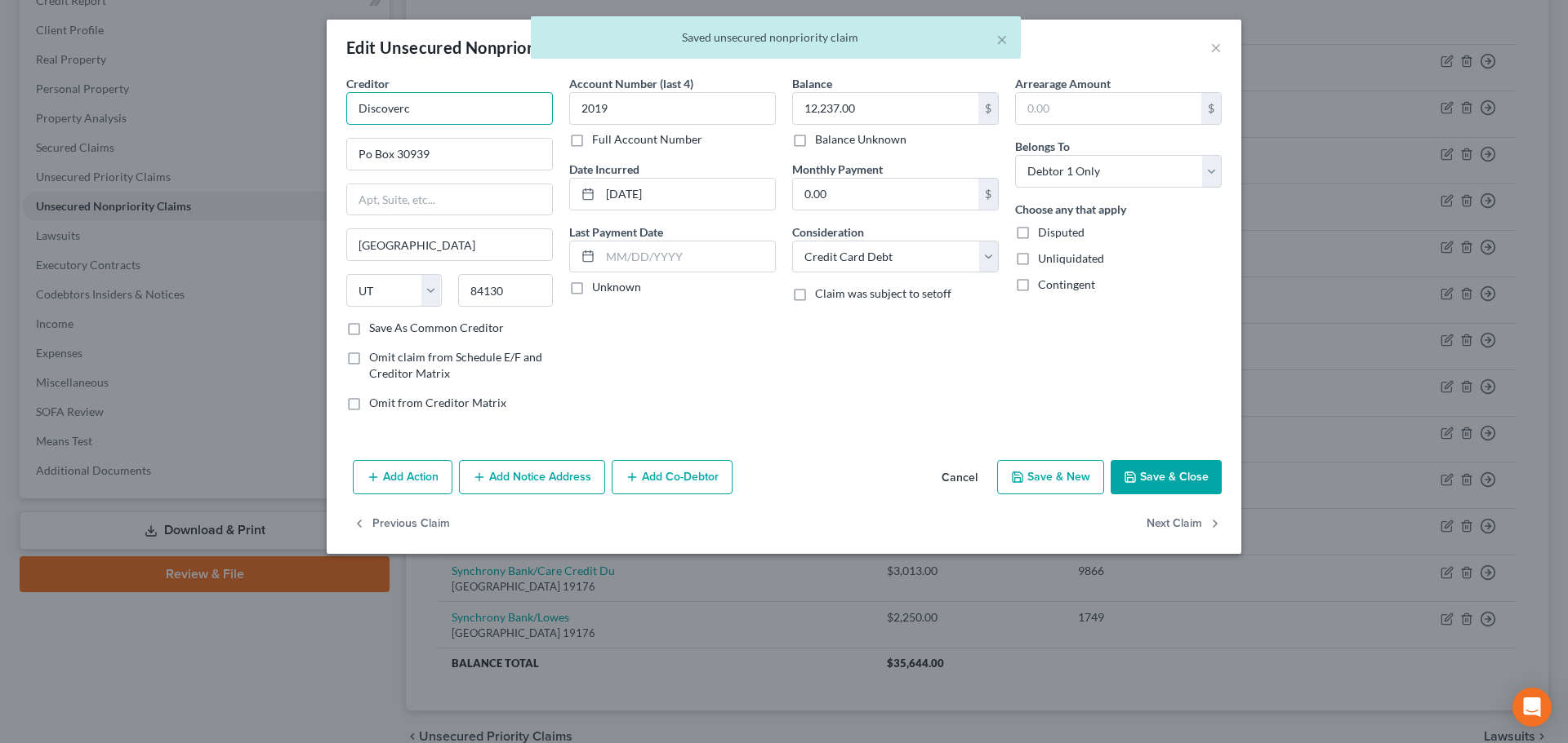
click at [469, 114] on input "Discoverc" at bounding box center [449, 108] width 207 height 33
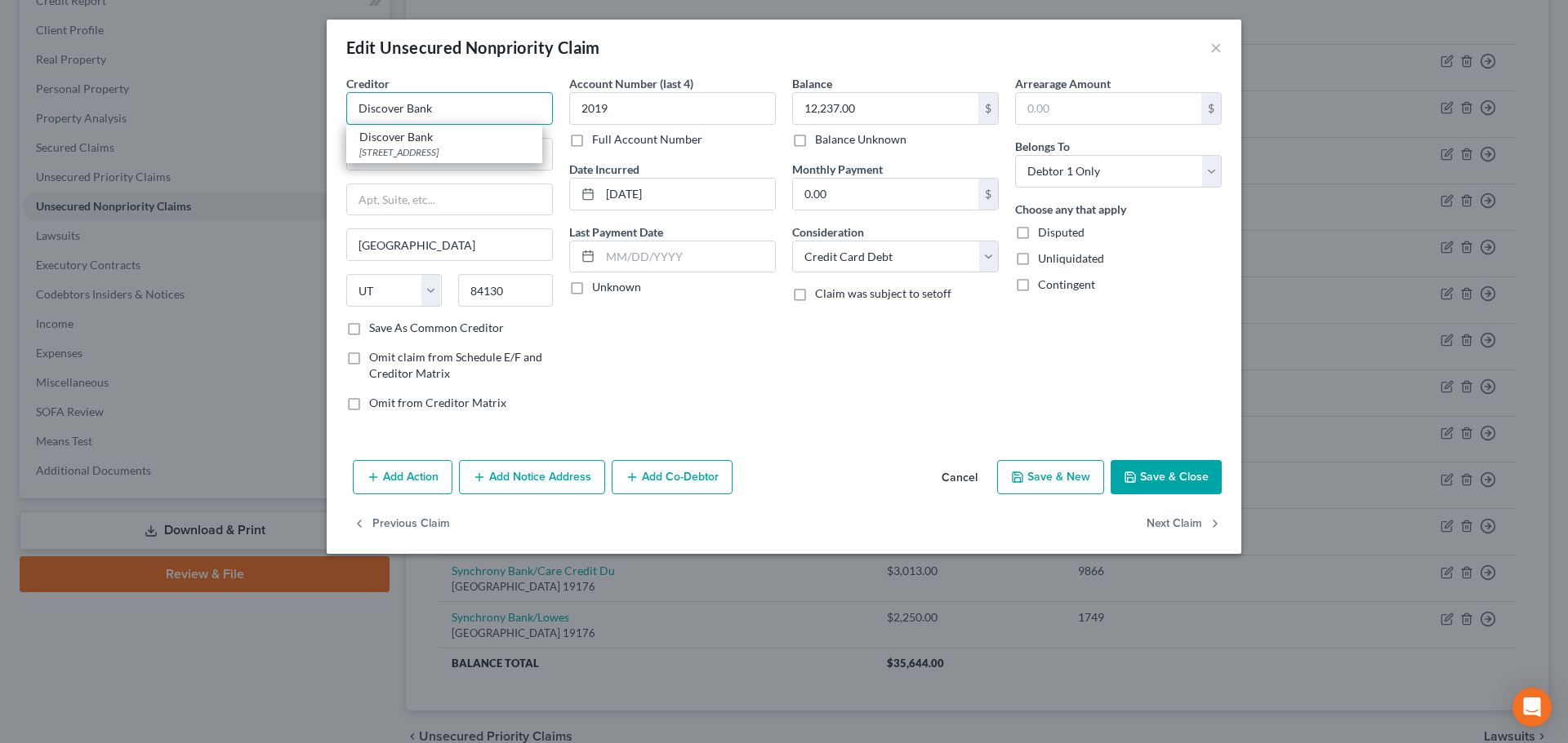
type input "Discover Bank"
click at [1160, 478] on button "Save & Close" at bounding box center [1166, 478] width 111 height 34
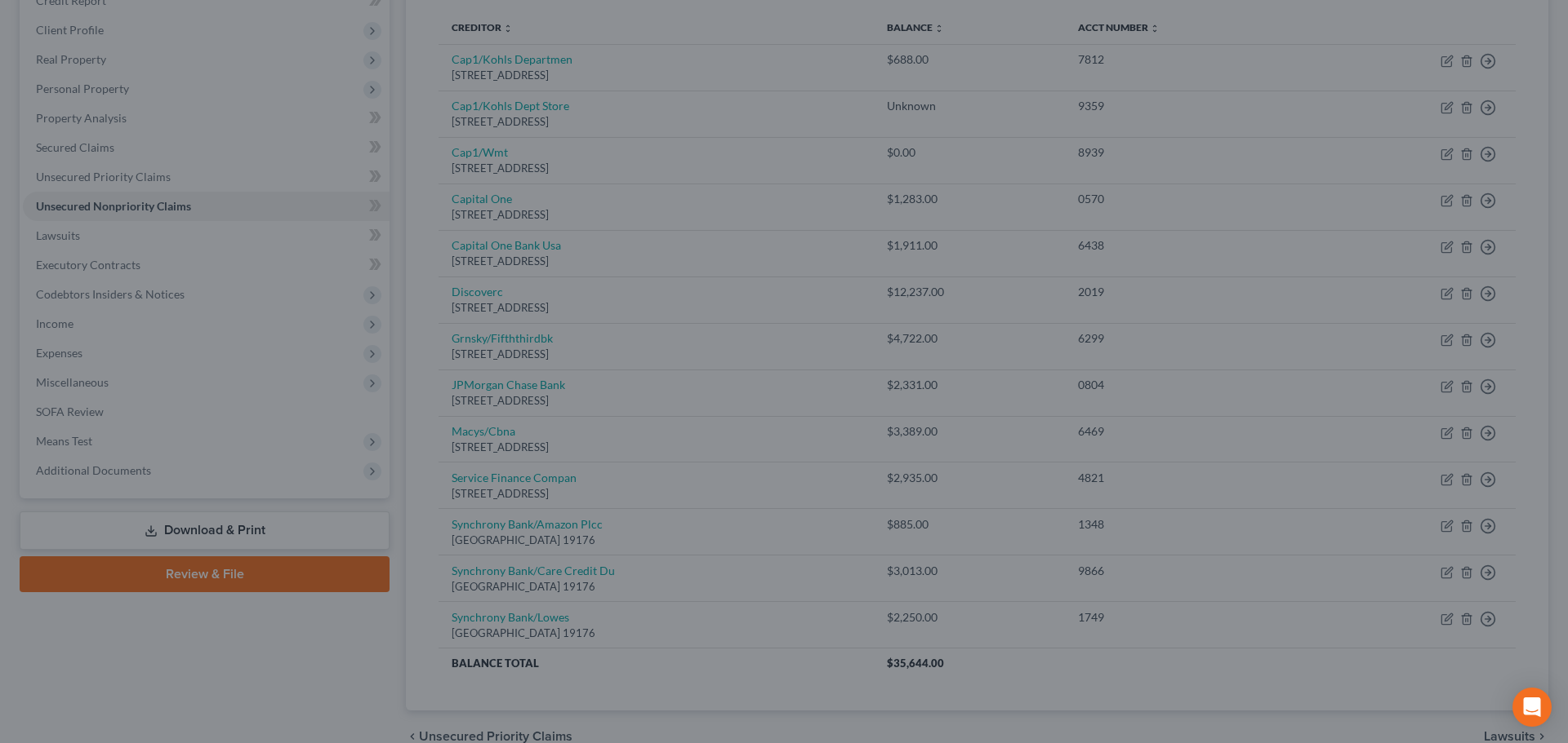
type input "0"
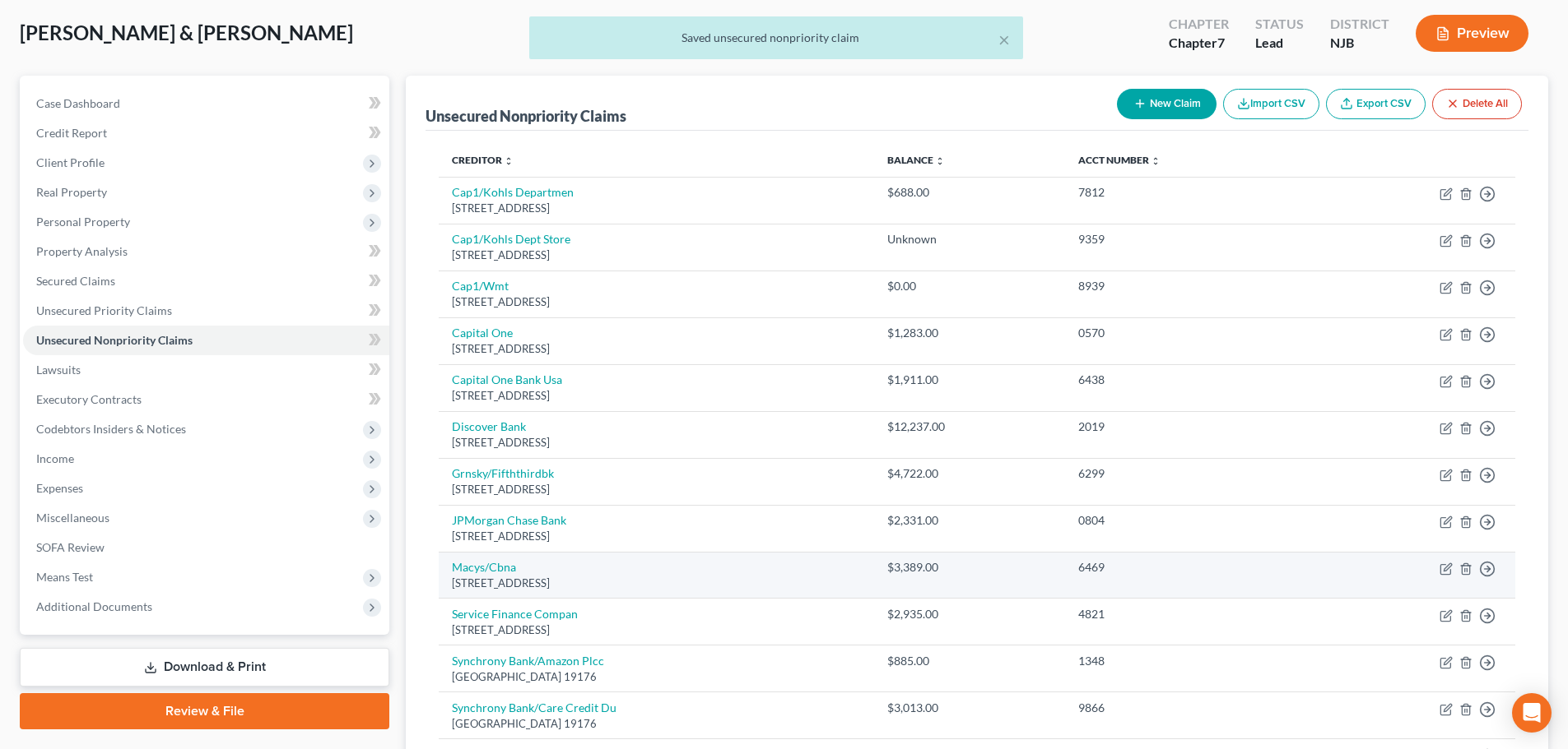
scroll to position [50, 0]
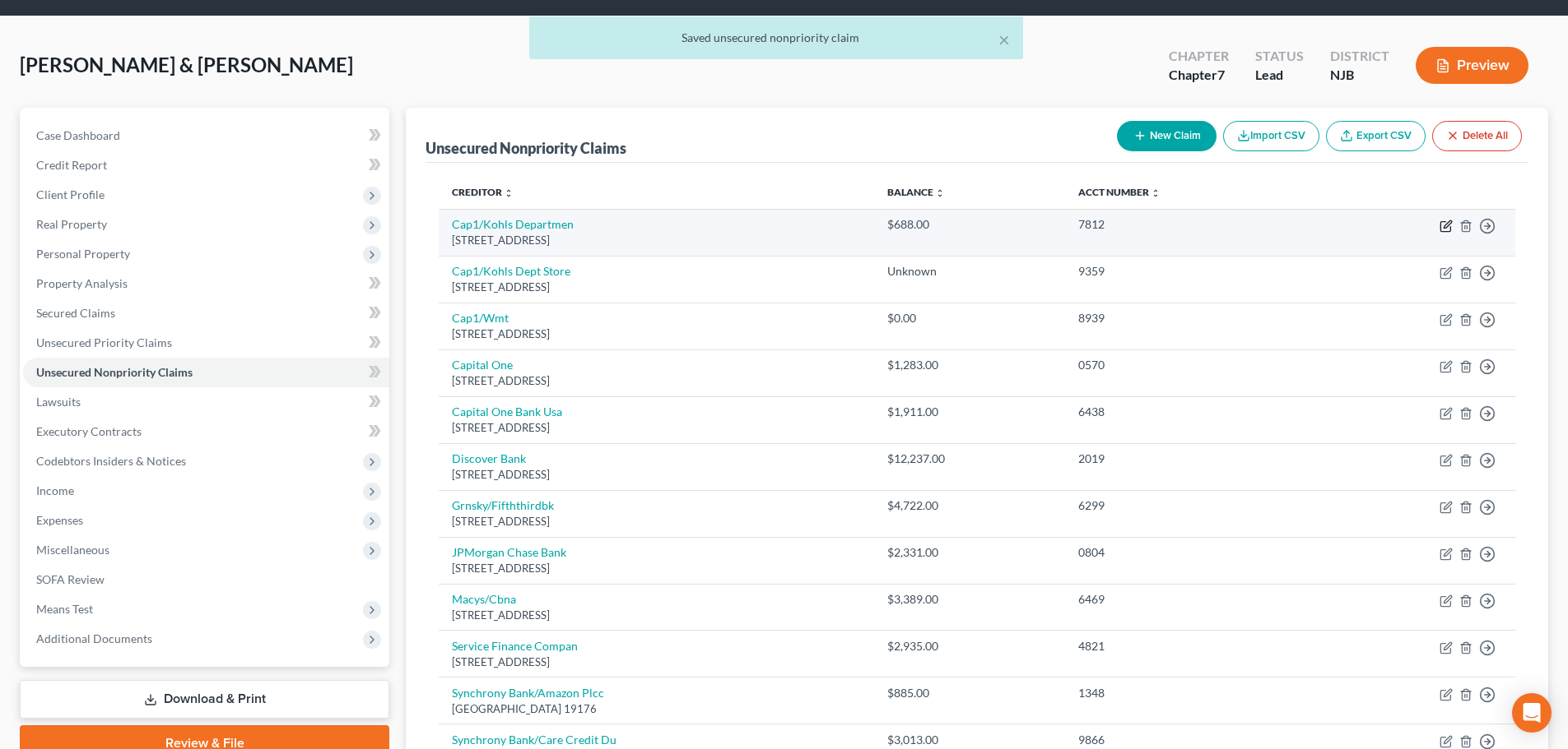
click at [1447, 227] on icon "button" at bounding box center [1447, 224] width 7 height 7
select select "46"
select select "1"
select select "0"
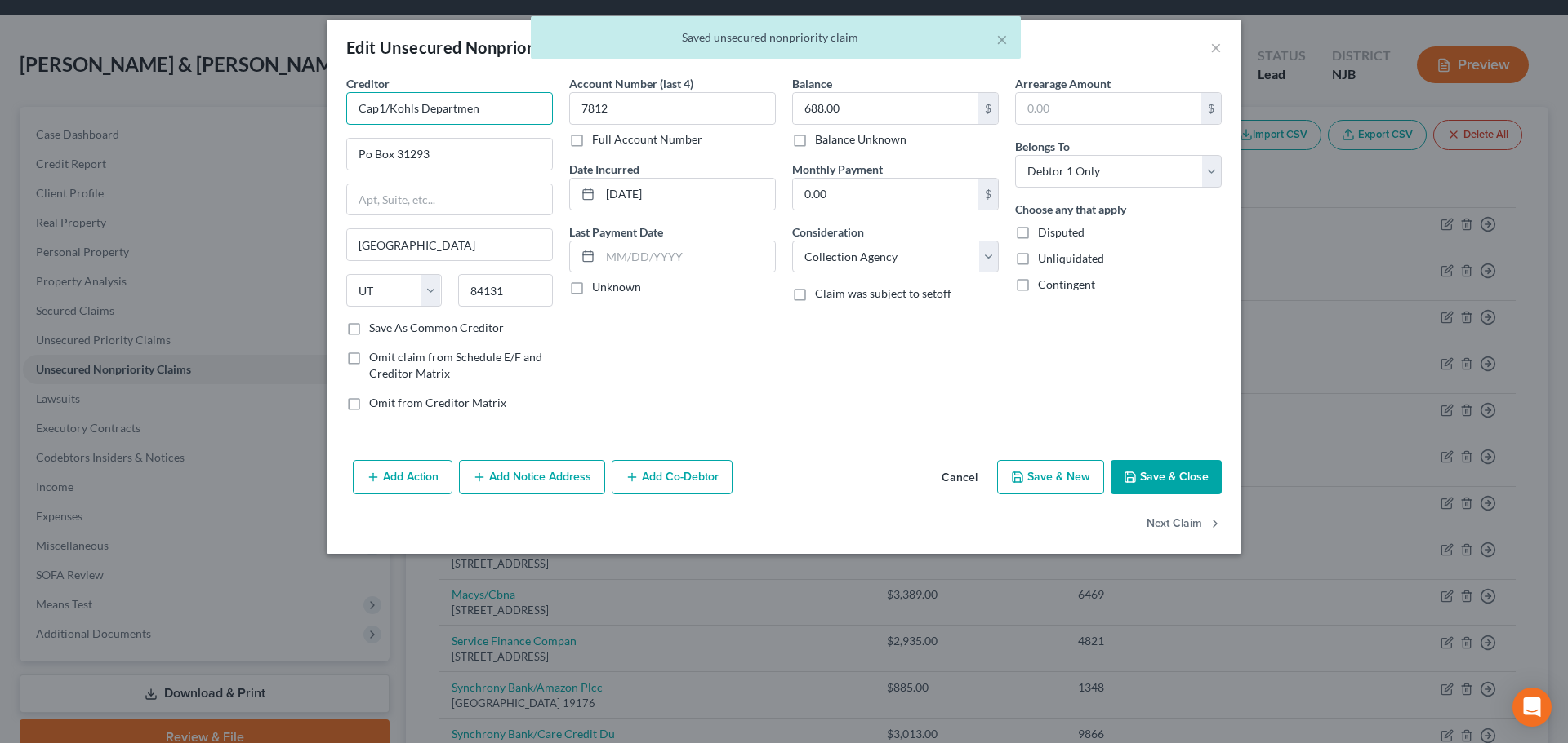
drag, startPoint x: 382, startPoint y: 110, endPoint x: 393, endPoint y: 124, distance: 17.8
click at [382, 111] on input "Cap1/Kohls Departmen" at bounding box center [449, 108] width 207 height 33
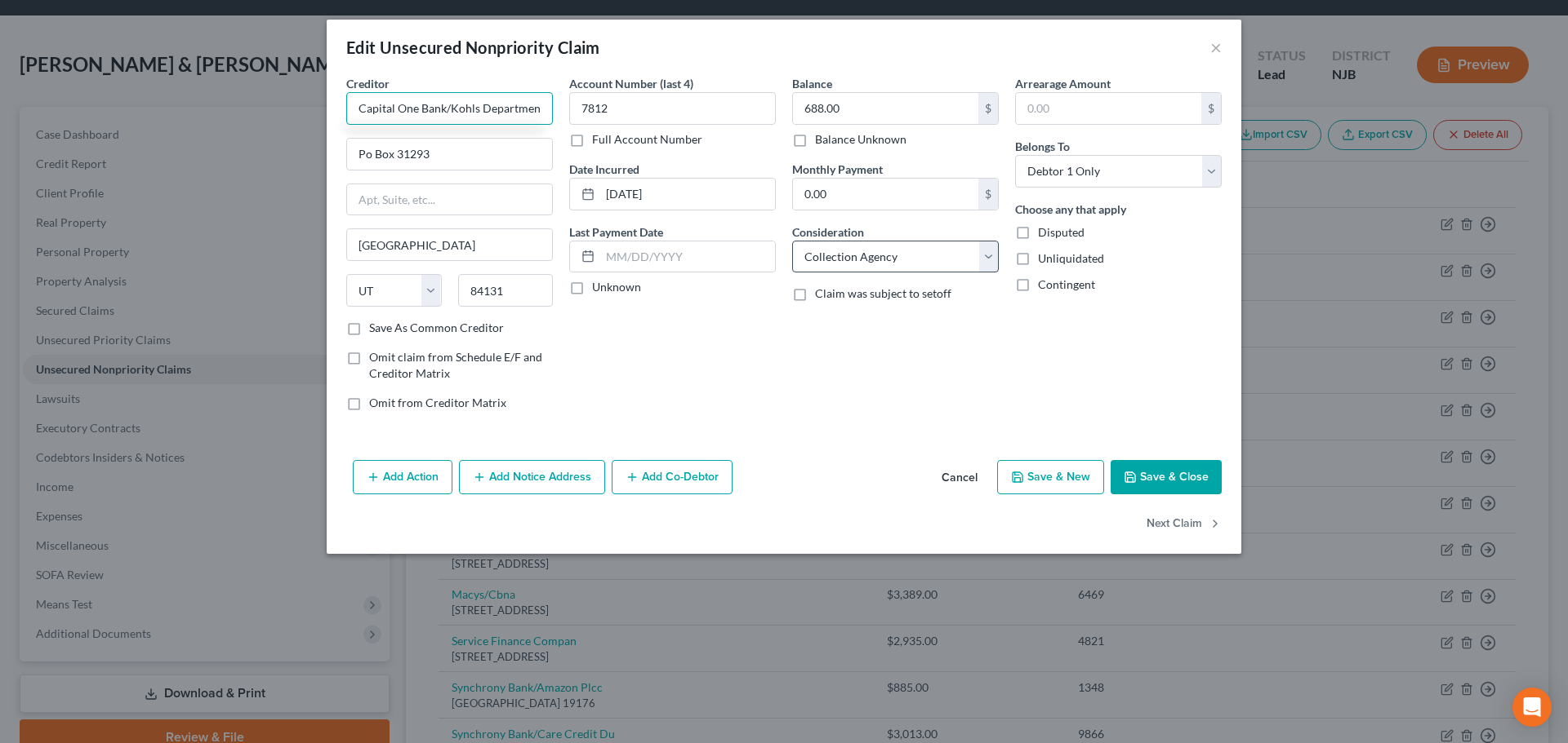
type input "Capital One Bank/Kohls Departmen"
drag, startPoint x: 899, startPoint y: 263, endPoint x: 899, endPoint y: 272, distance: 9.0
click at [899, 263] on select "Select Cable / Satellite Services Collection Agency Credit Card Debt Debt Couns…" at bounding box center [895, 257] width 207 height 33
select select "2"
click at [792, 241] on select "Select Cable / Satellite Services Collection Agency Credit Card Debt Debt Couns…" at bounding box center [895, 257] width 207 height 33
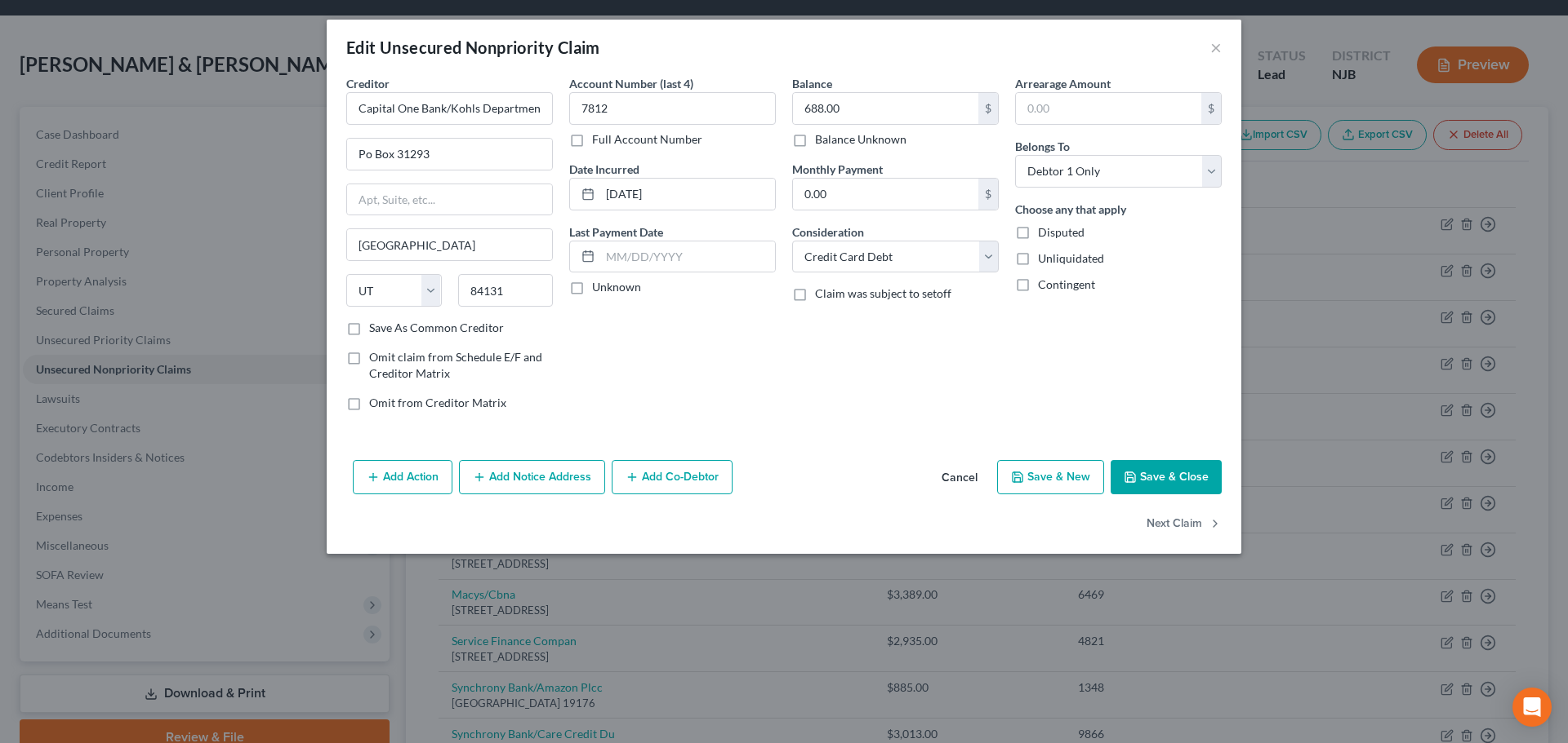
click at [1154, 468] on button "Save & Close" at bounding box center [1166, 478] width 111 height 34
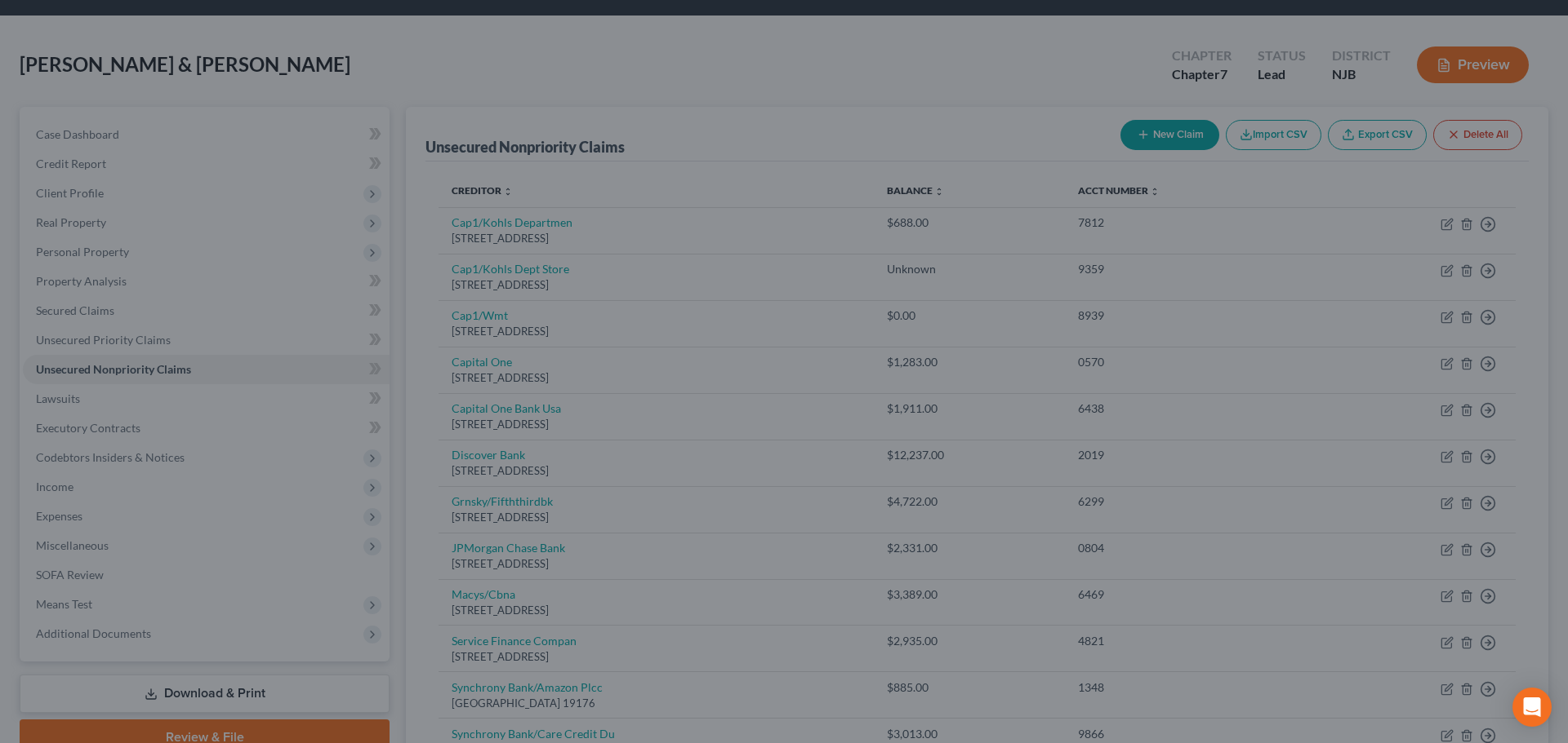
type input "0"
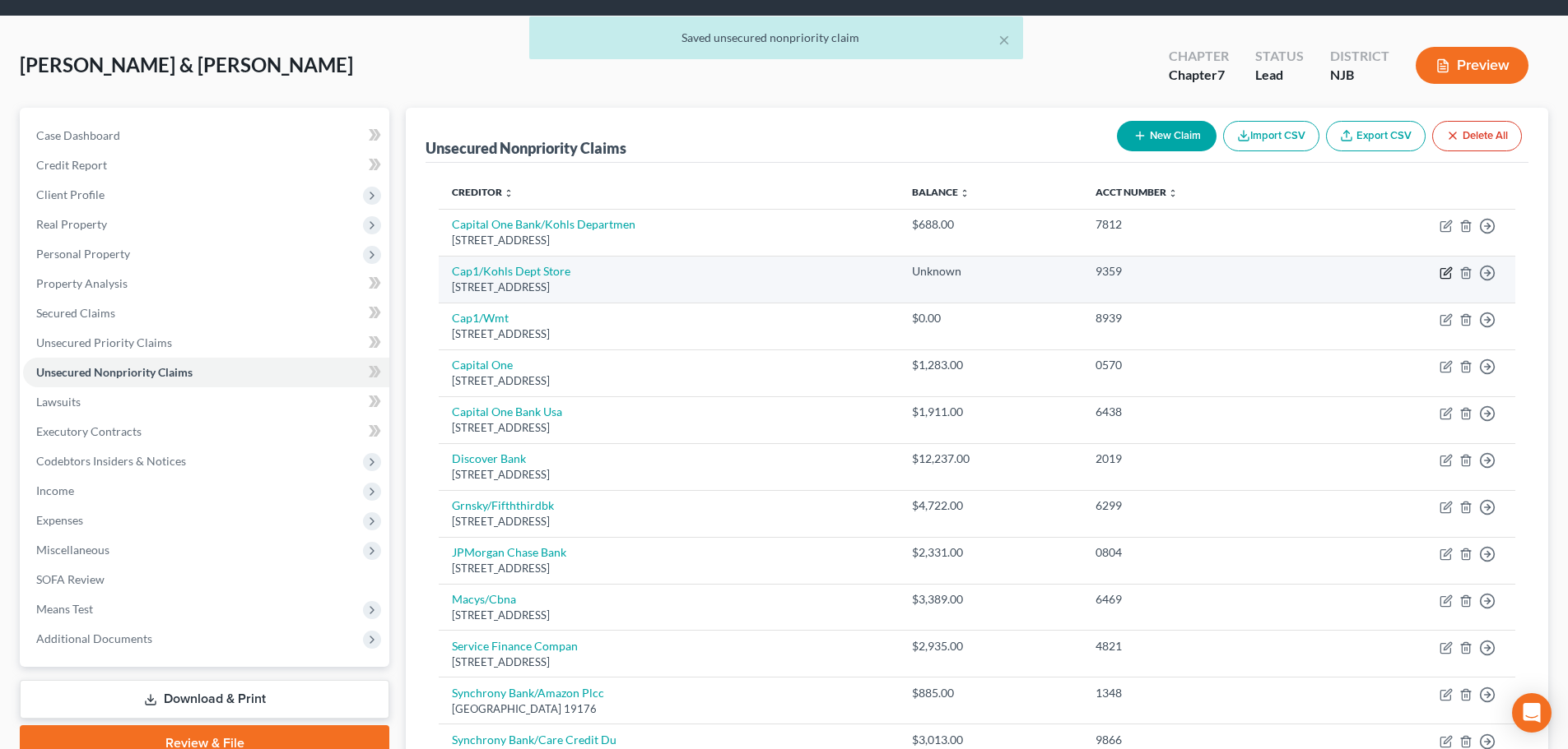
click at [1450, 270] on icon "button" at bounding box center [1447, 271] width 7 height 7
select select "46"
select select "2"
select select "1"
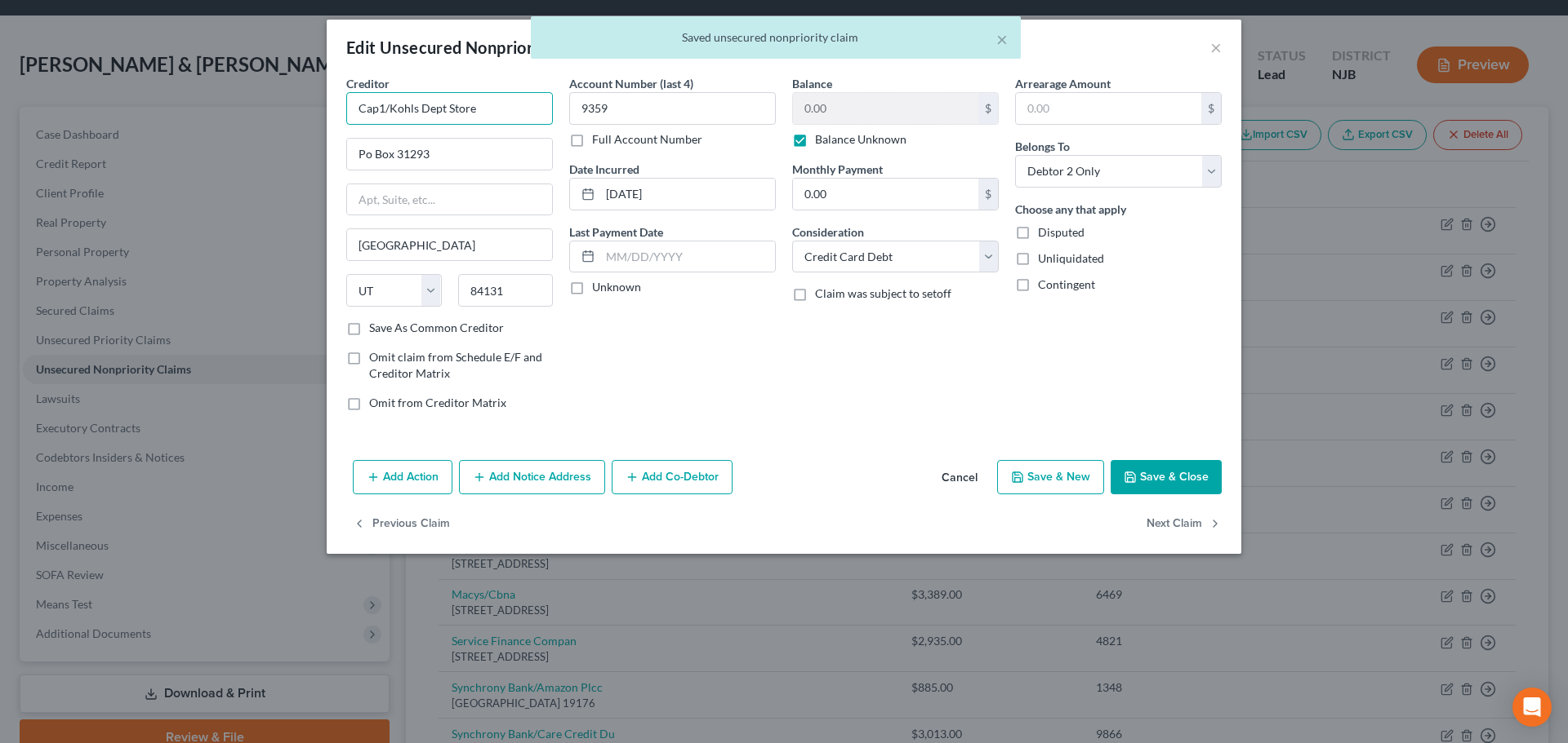
drag, startPoint x: 383, startPoint y: 104, endPoint x: 386, endPoint y: 112, distance: 8.5
click at [383, 104] on input "Cap1/Kohls Dept Store" at bounding box center [449, 108] width 207 height 33
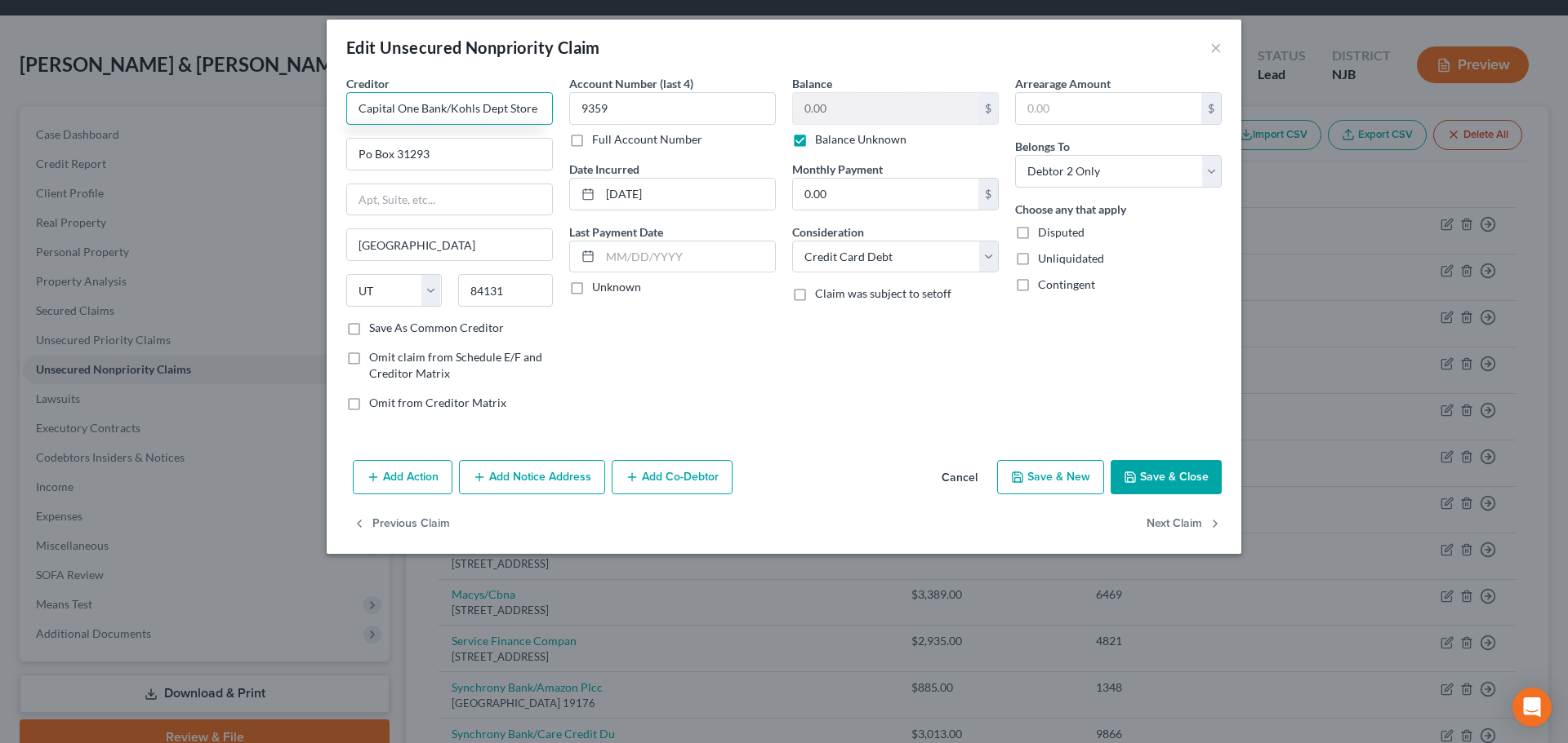
type input "Capital One Bank/Kohls Dept Store"
click at [1187, 480] on button "Save & Close" at bounding box center [1166, 478] width 111 height 34
type input "0"
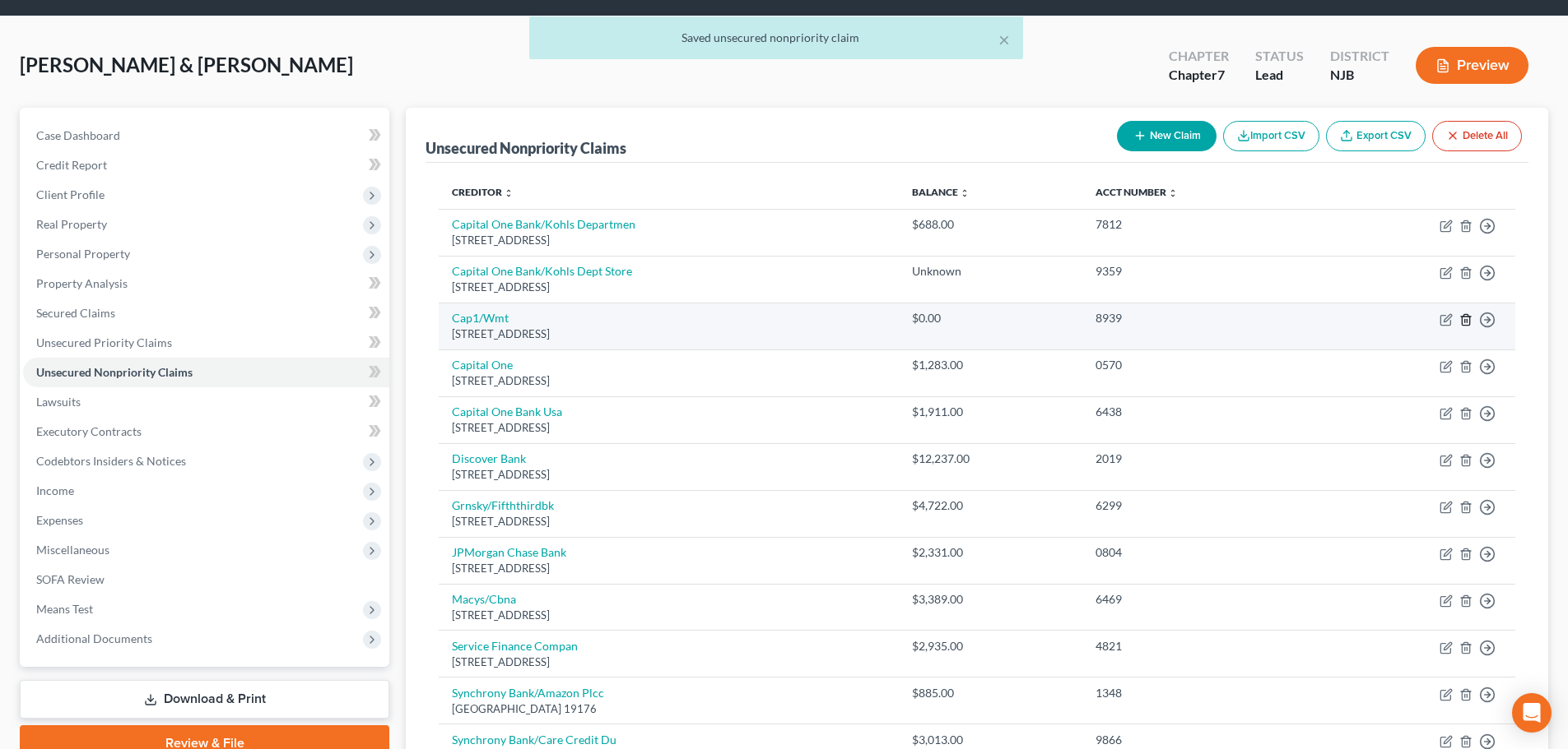
click at [1462, 321] on icon "button" at bounding box center [1466, 320] width 7 height 11
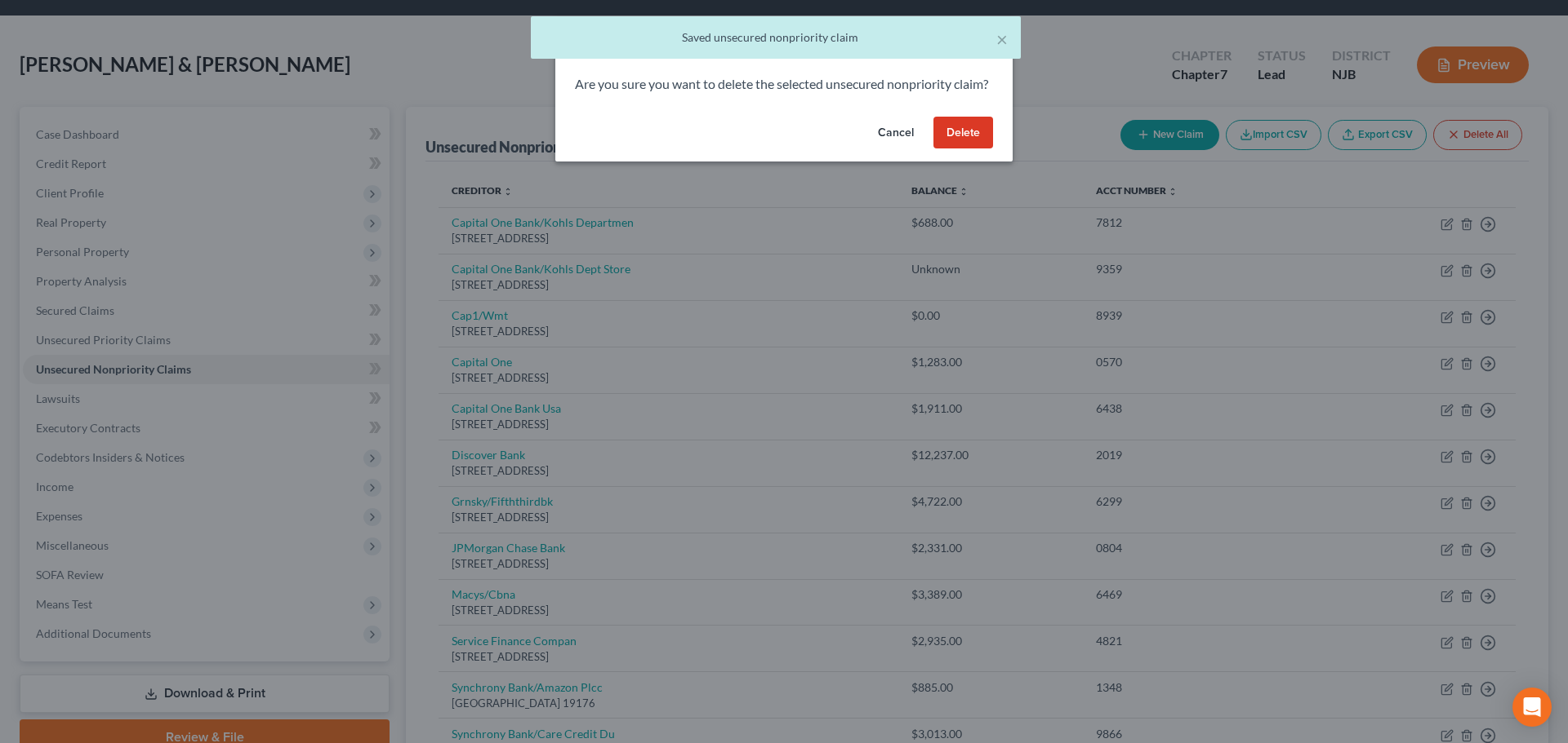
click at [941, 144] on button "Delete" at bounding box center [963, 133] width 60 height 33
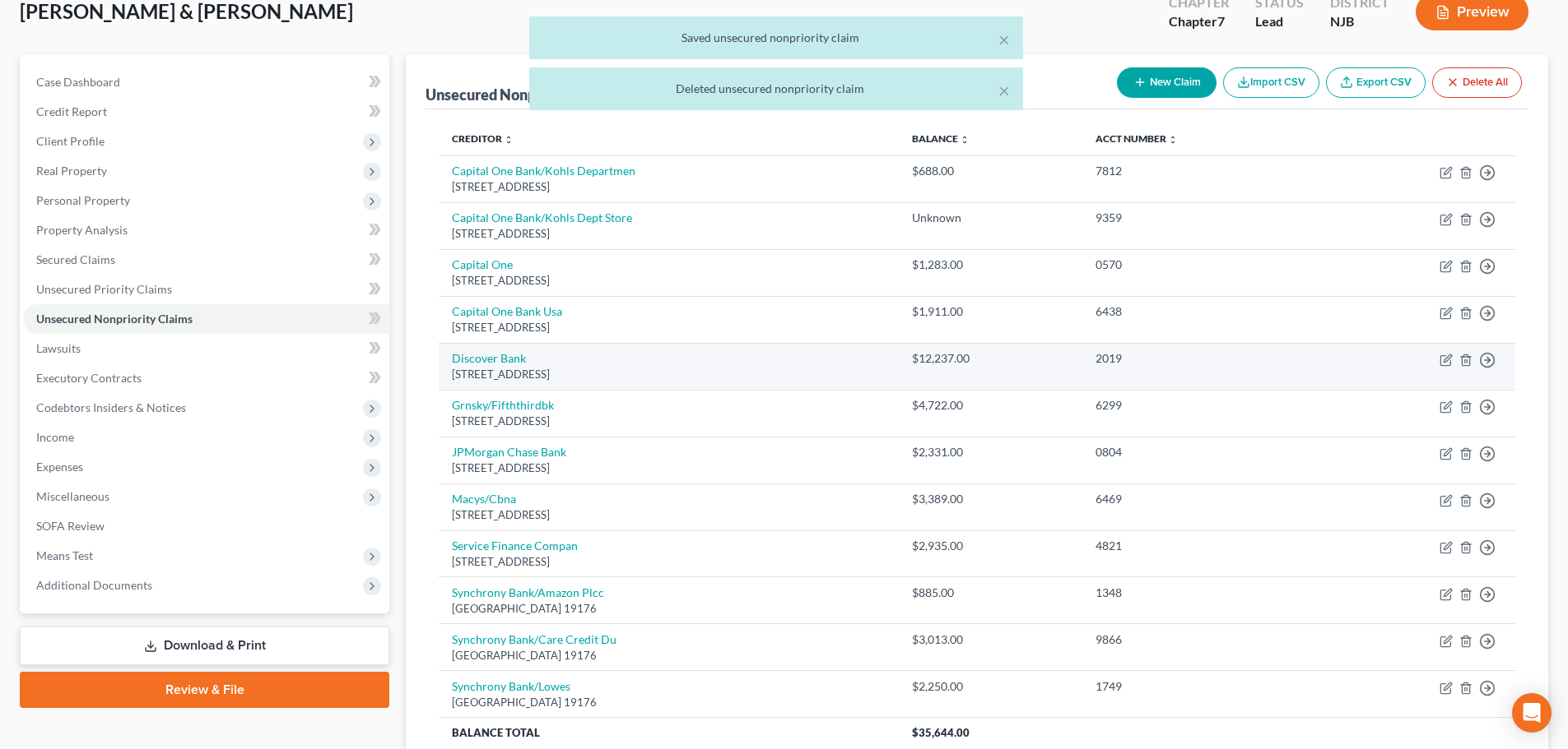
scroll to position [132, 0]
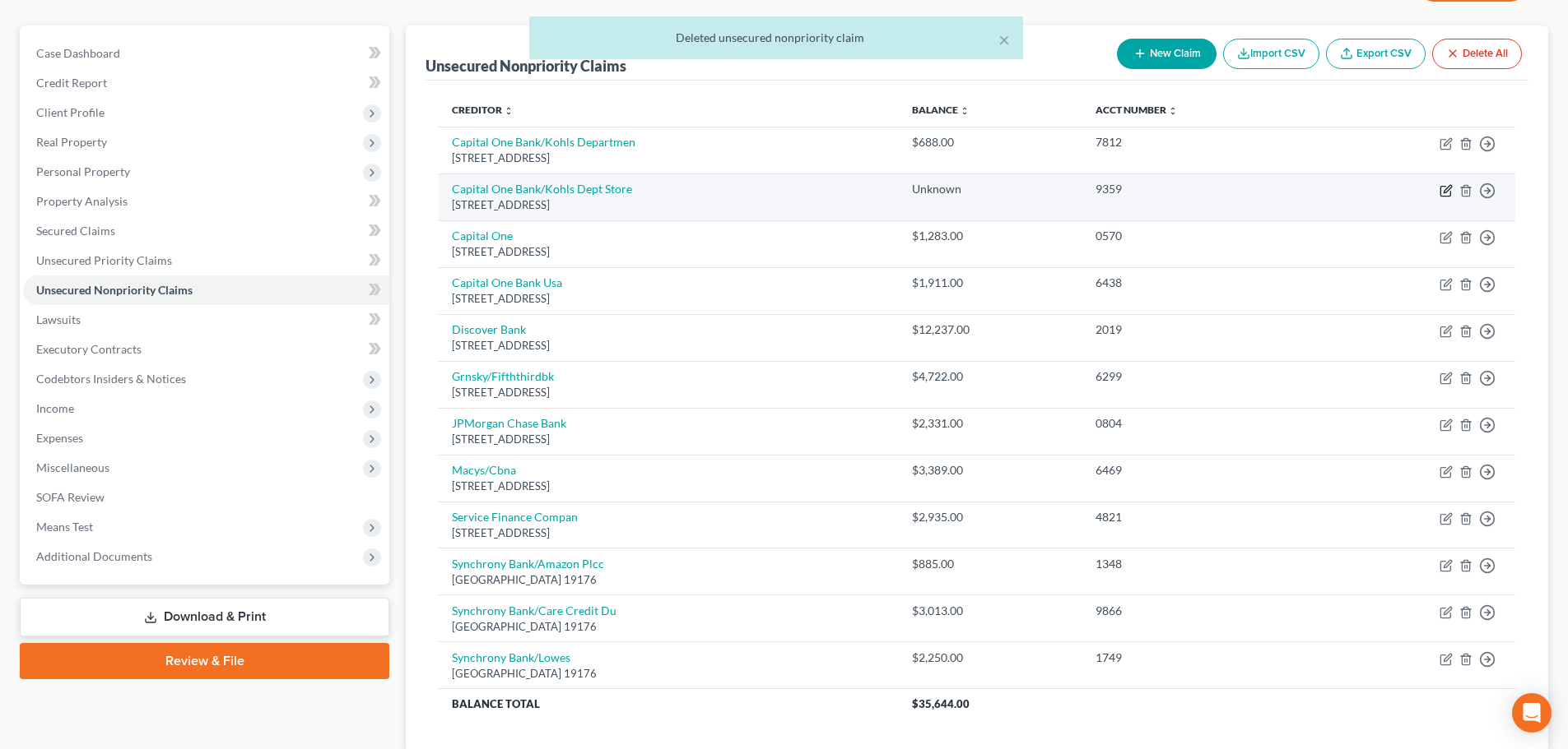
click at [1448, 189] on icon "button" at bounding box center [1446, 190] width 13 height 13
select select "46"
select select "2"
select select "1"
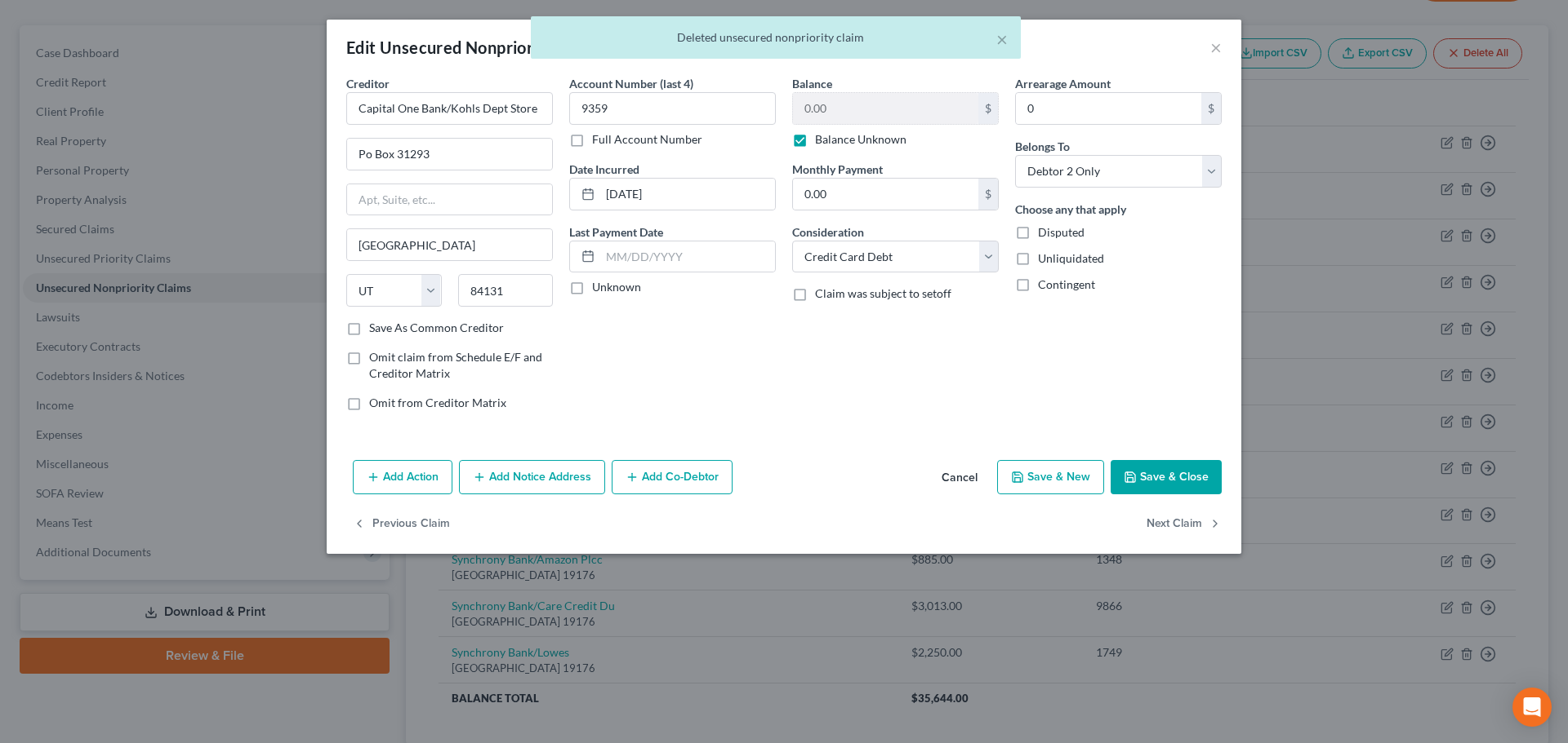
click at [840, 140] on label "Balance Unknown" at bounding box center [860, 139] width 92 height 16
click at [832, 140] on input "Balance Unknown" at bounding box center [826, 136] width 11 height 11
checkbox input "false"
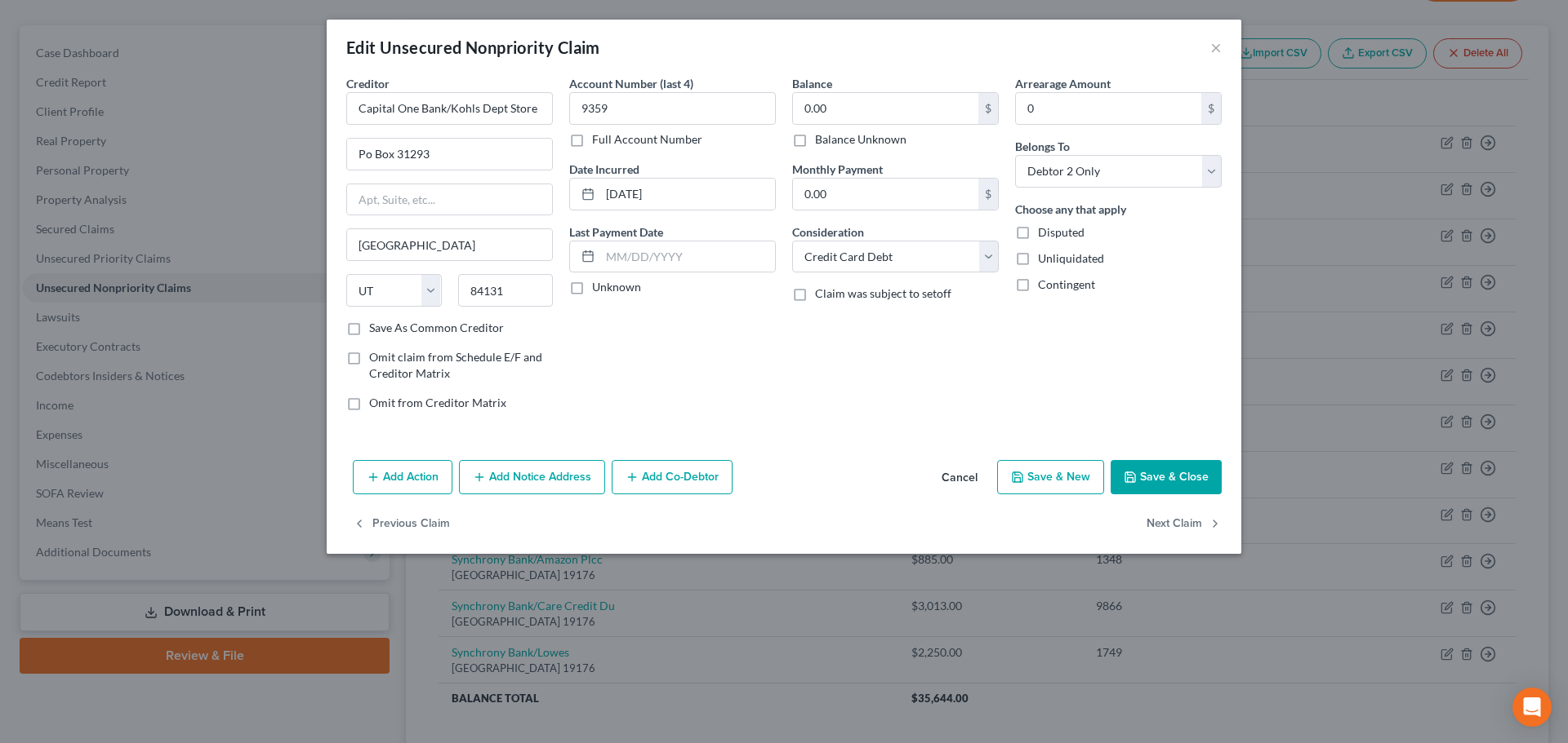
click at [1179, 480] on button "Save & Close" at bounding box center [1166, 478] width 111 height 34
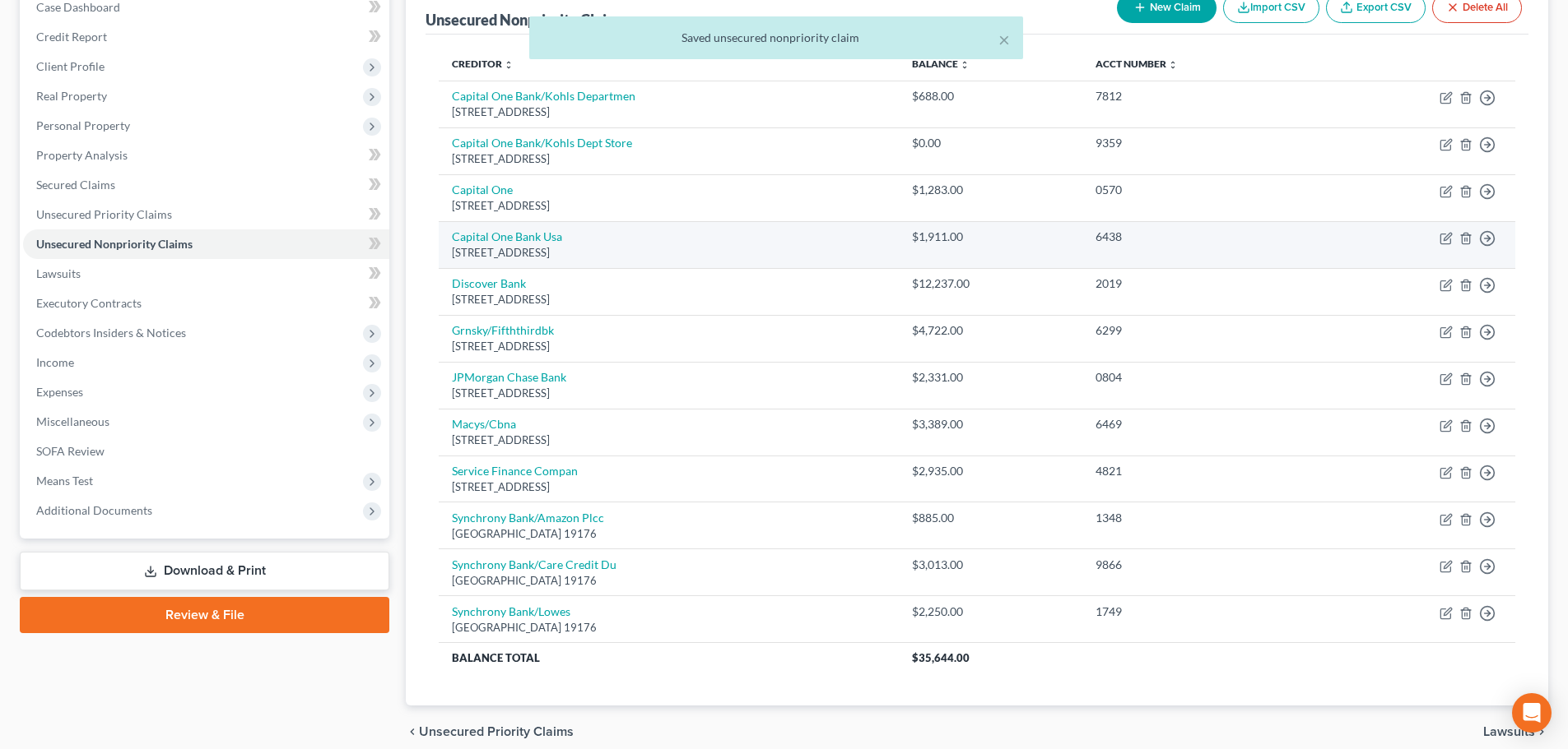
scroll to position [85, 0]
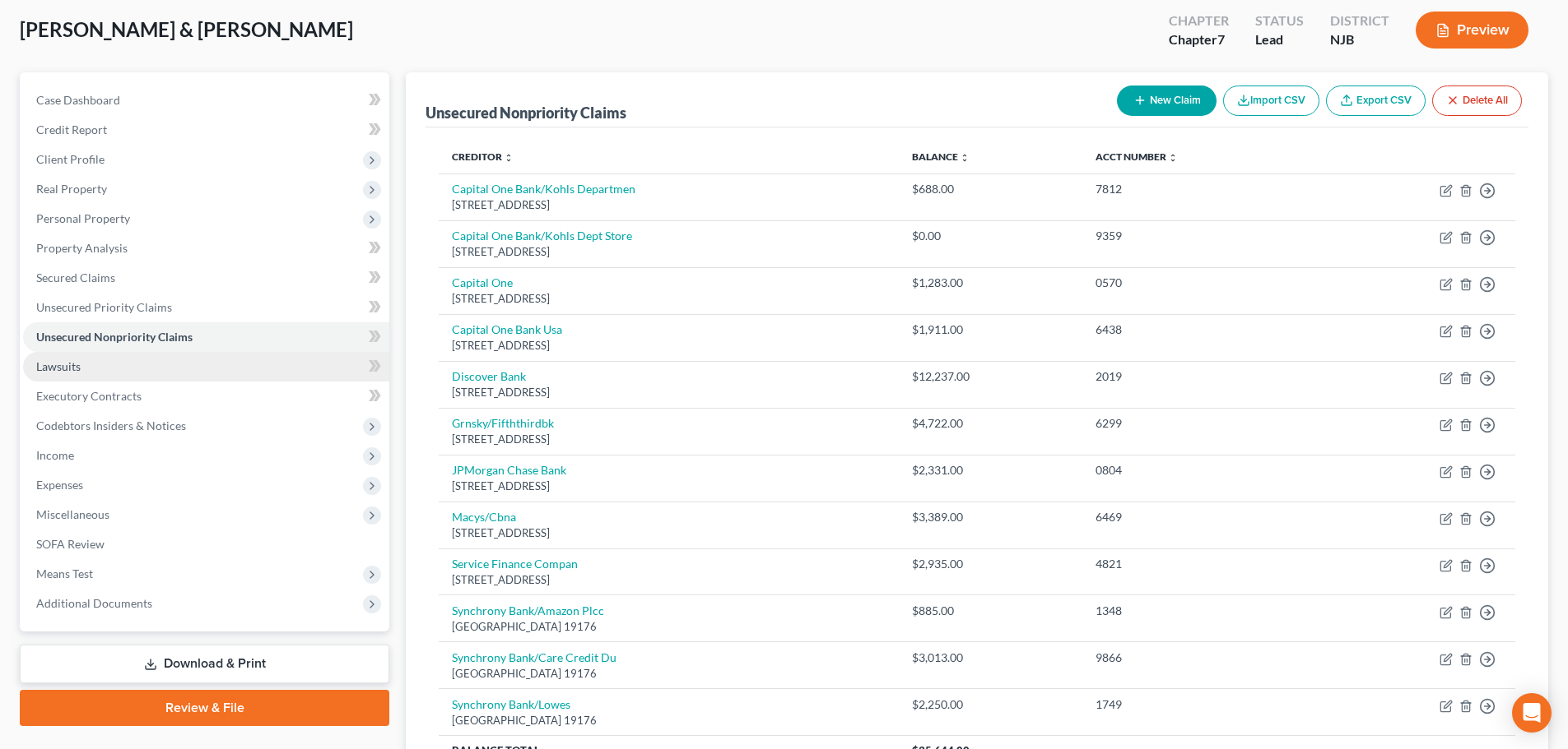
click at [223, 361] on link "Lawsuits" at bounding box center [207, 366] width 367 height 30
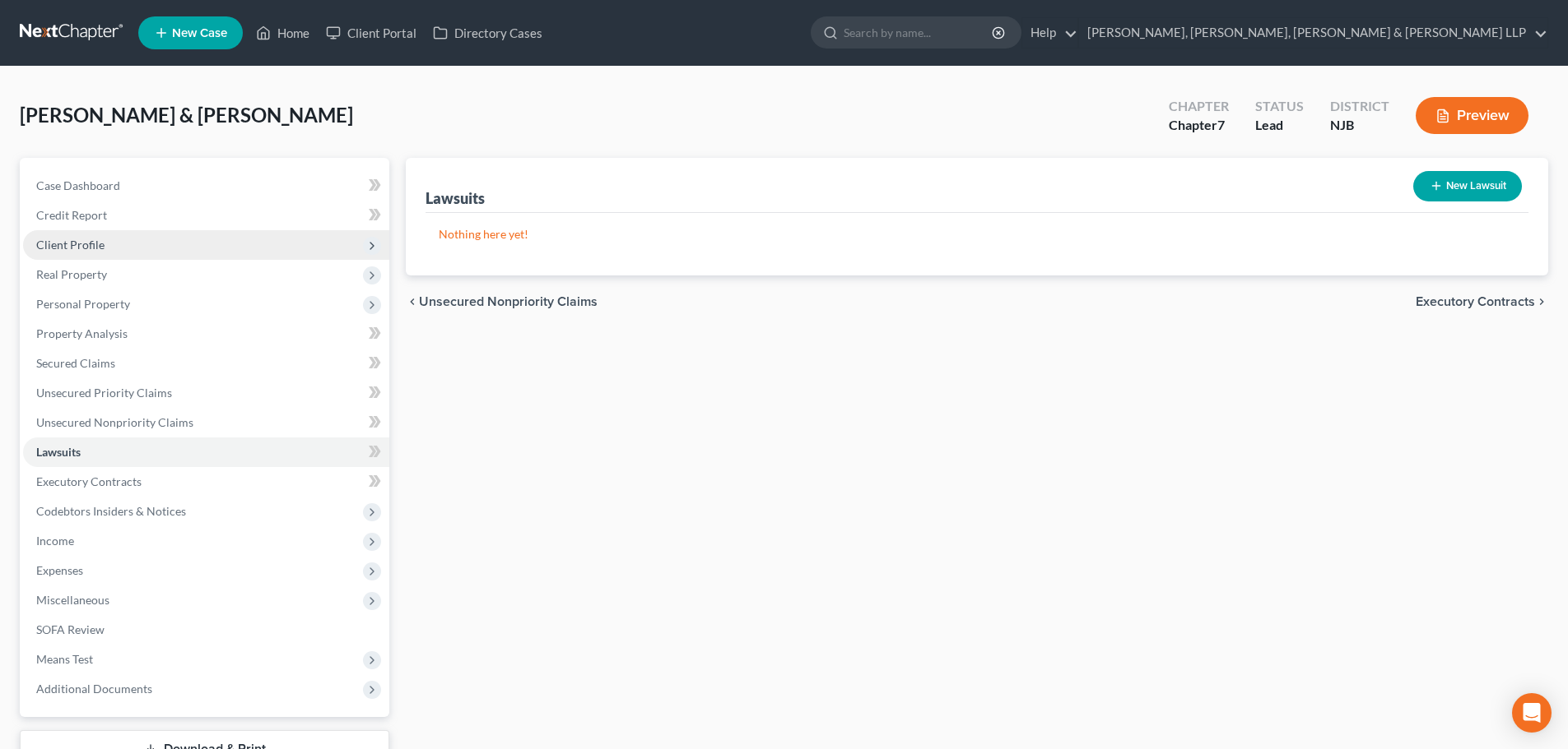
click at [146, 248] on span "Client Profile" at bounding box center [207, 244] width 367 height 30
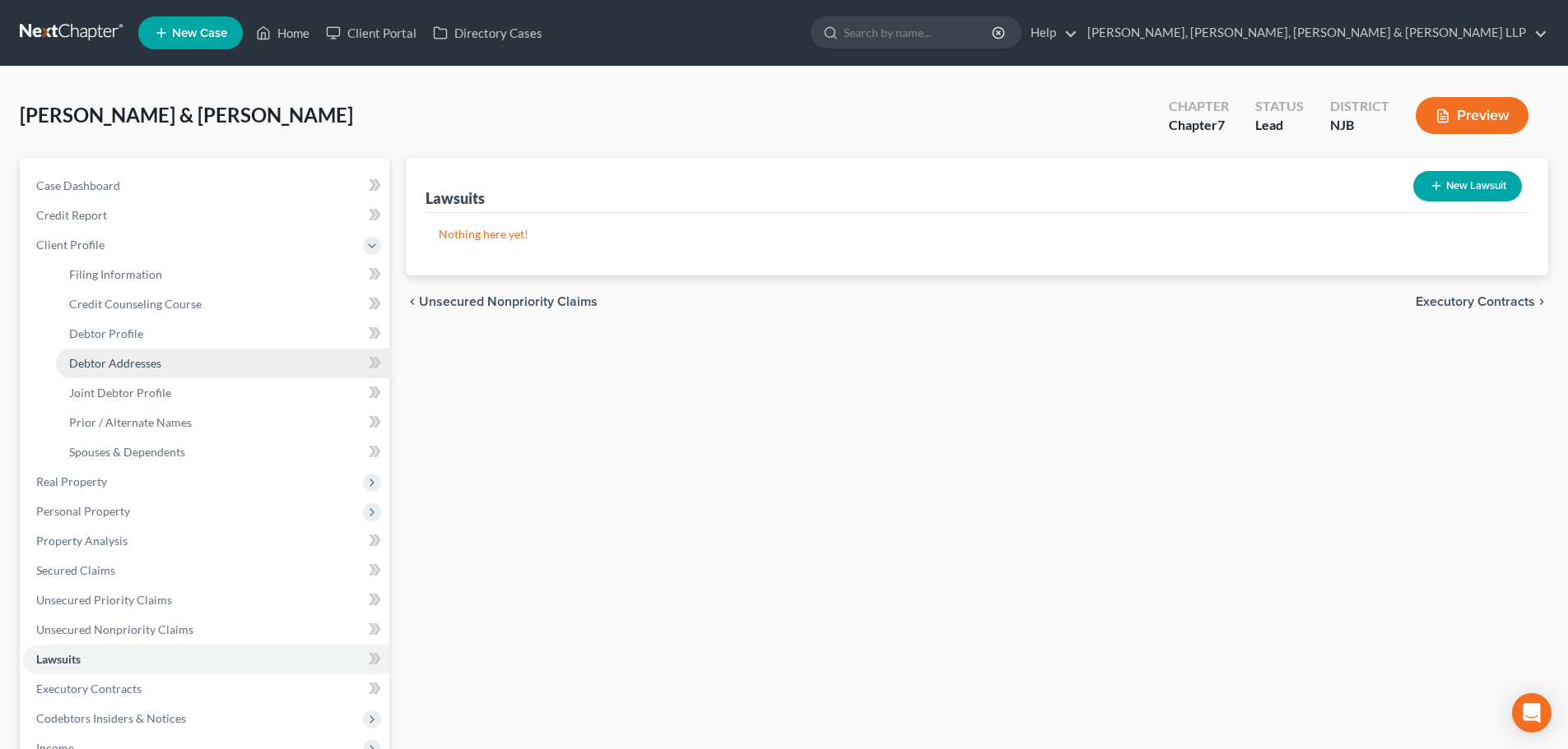
click at [133, 367] on span "Debtor Addresses" at bounding box center [115, 364] width 93 height 14
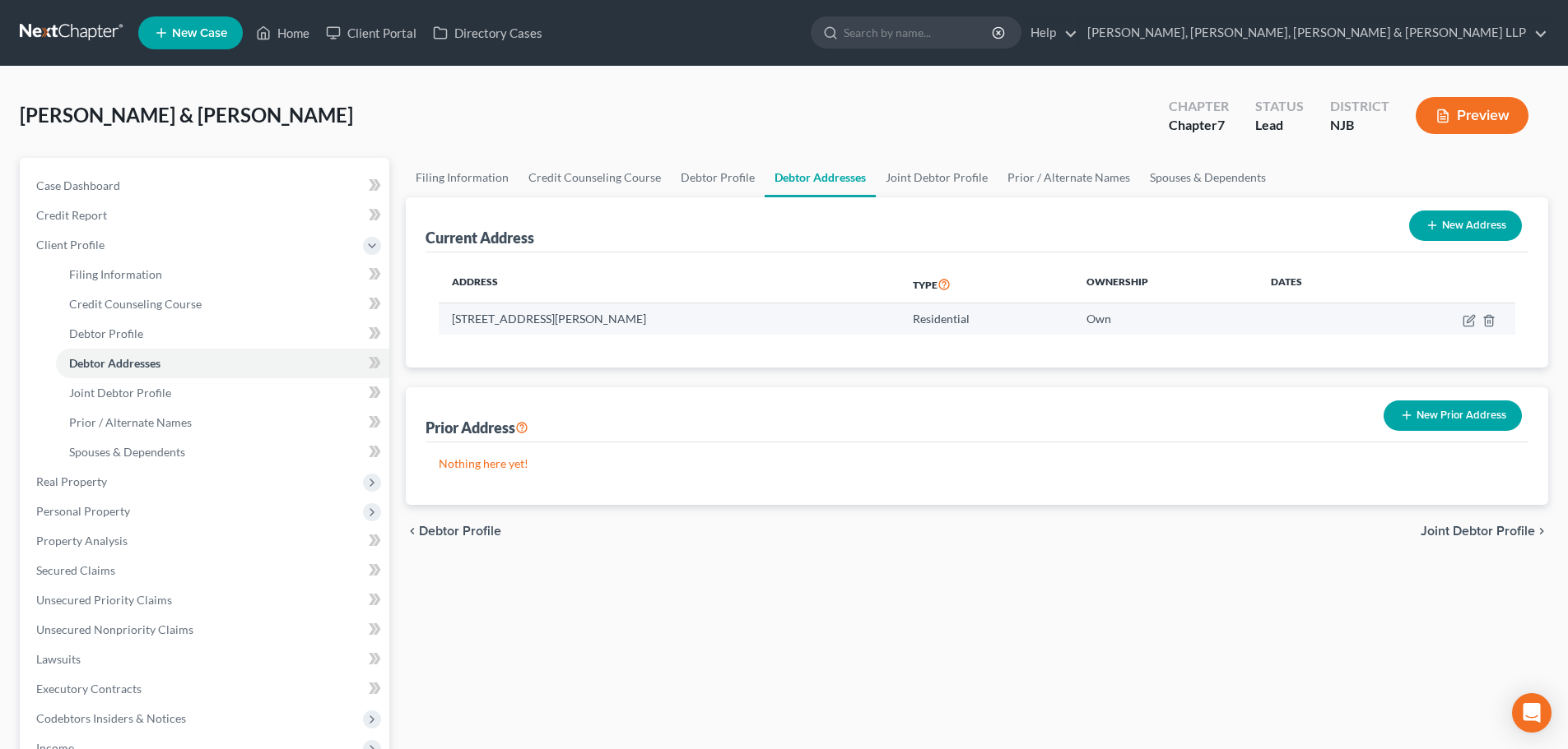
drag, startPoint x: 647, startPoint y: 319, endPoint x: 450, endPoint y: 318, distance: 197.0
click at [450, 318] on td "[STREET_ADDRESS][PERSON_NAME]" at bounding box center [669, 319] width 461 height 31
copy td "[STREET_ADDRESS][PERSON_NAME]"
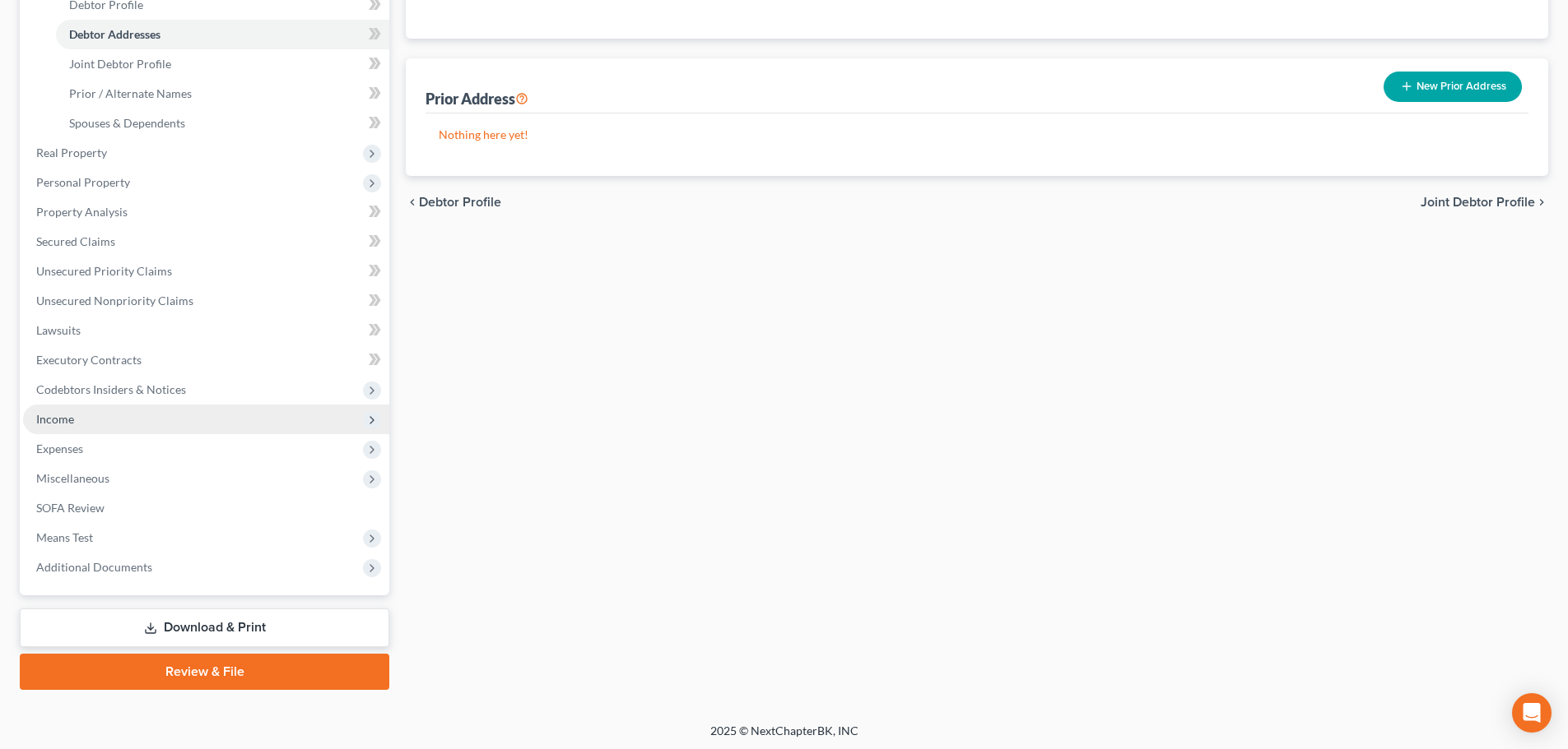
click at [83, 419] on span "Income" at bounding box center [207, 419] width 367 height 30
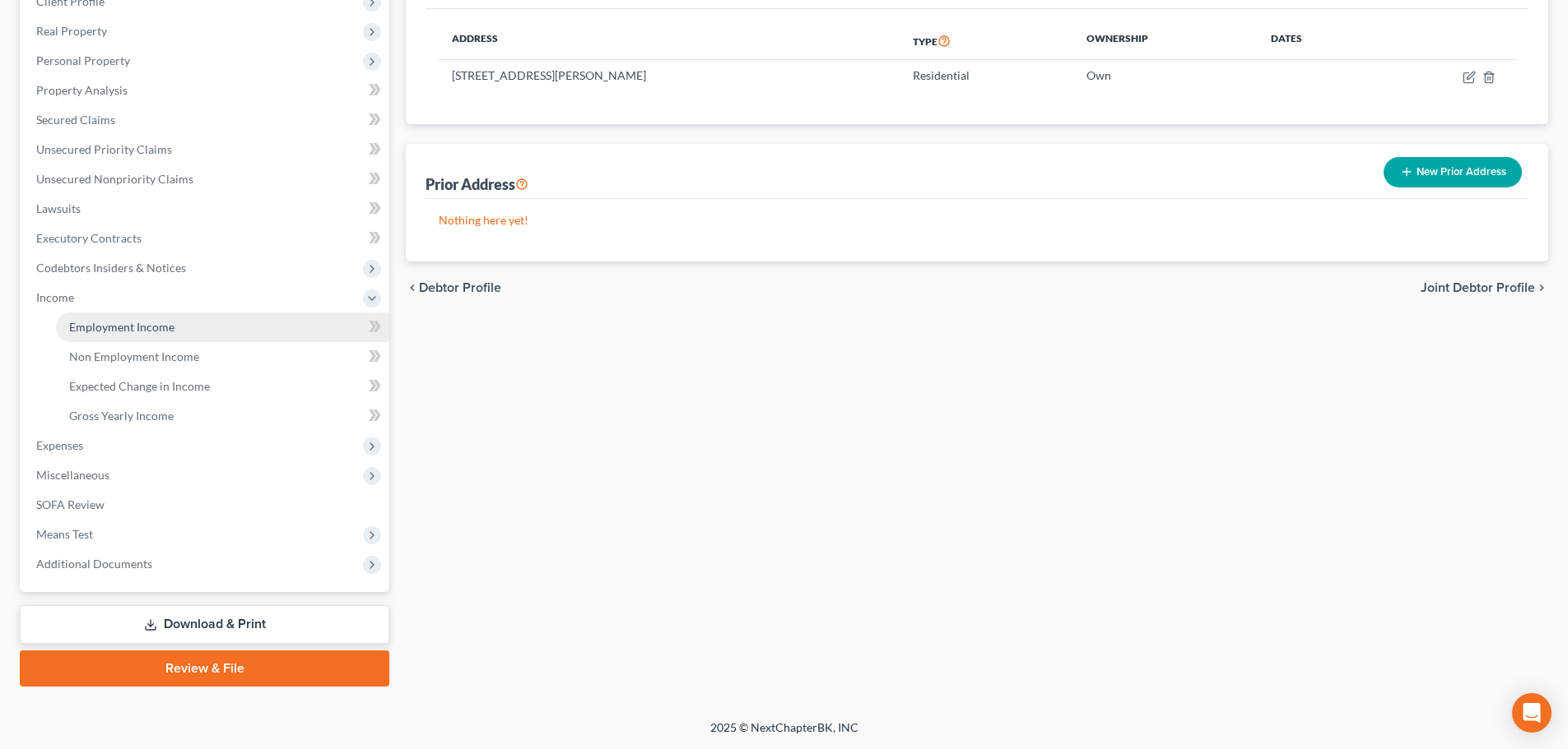
click at [128, 338] on link "Employment Income" at bounding box center [222, 327] width 333 height 30
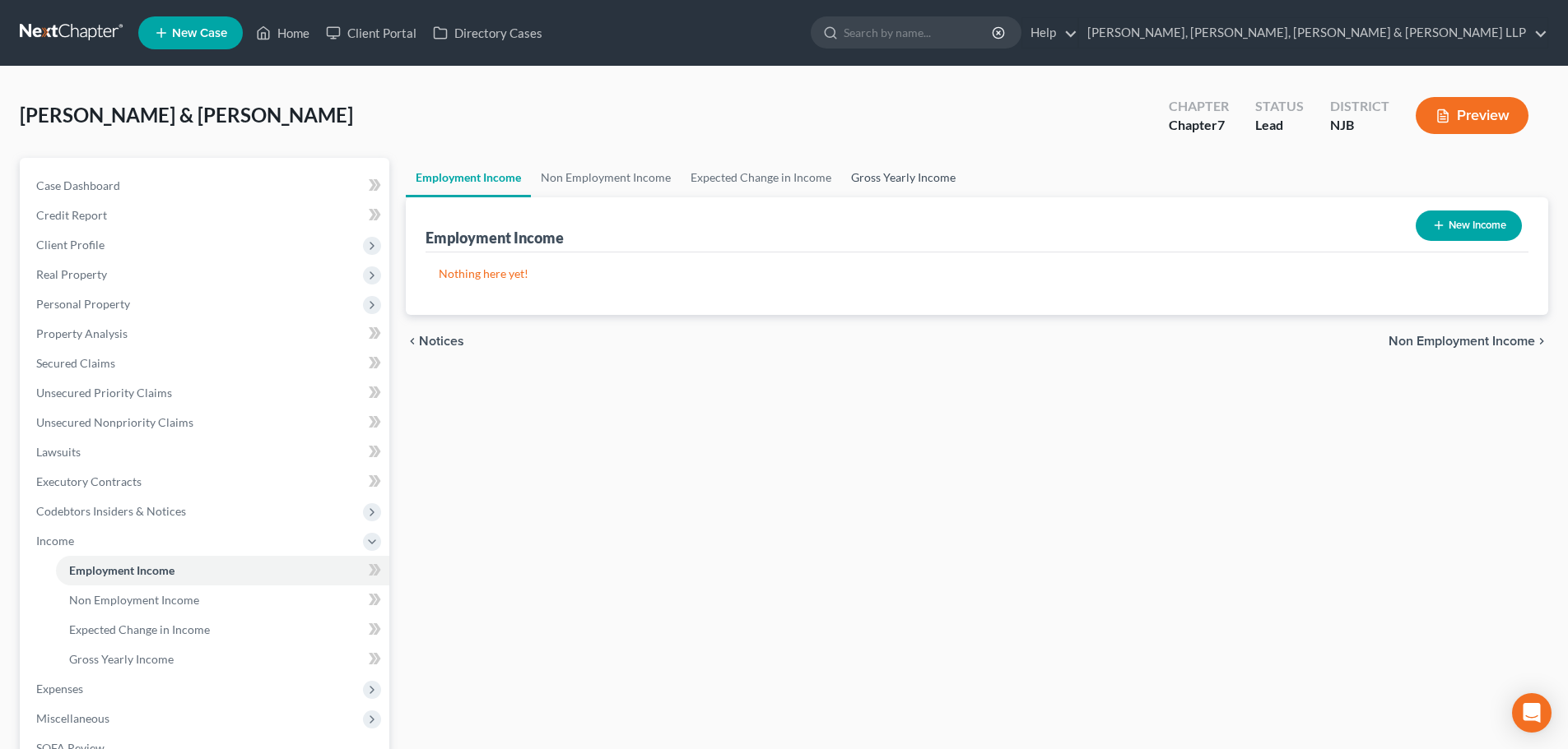
click at [881, 188] on link "Gross Yearly Income" at bounding box center [903, 178] width 124 height 40
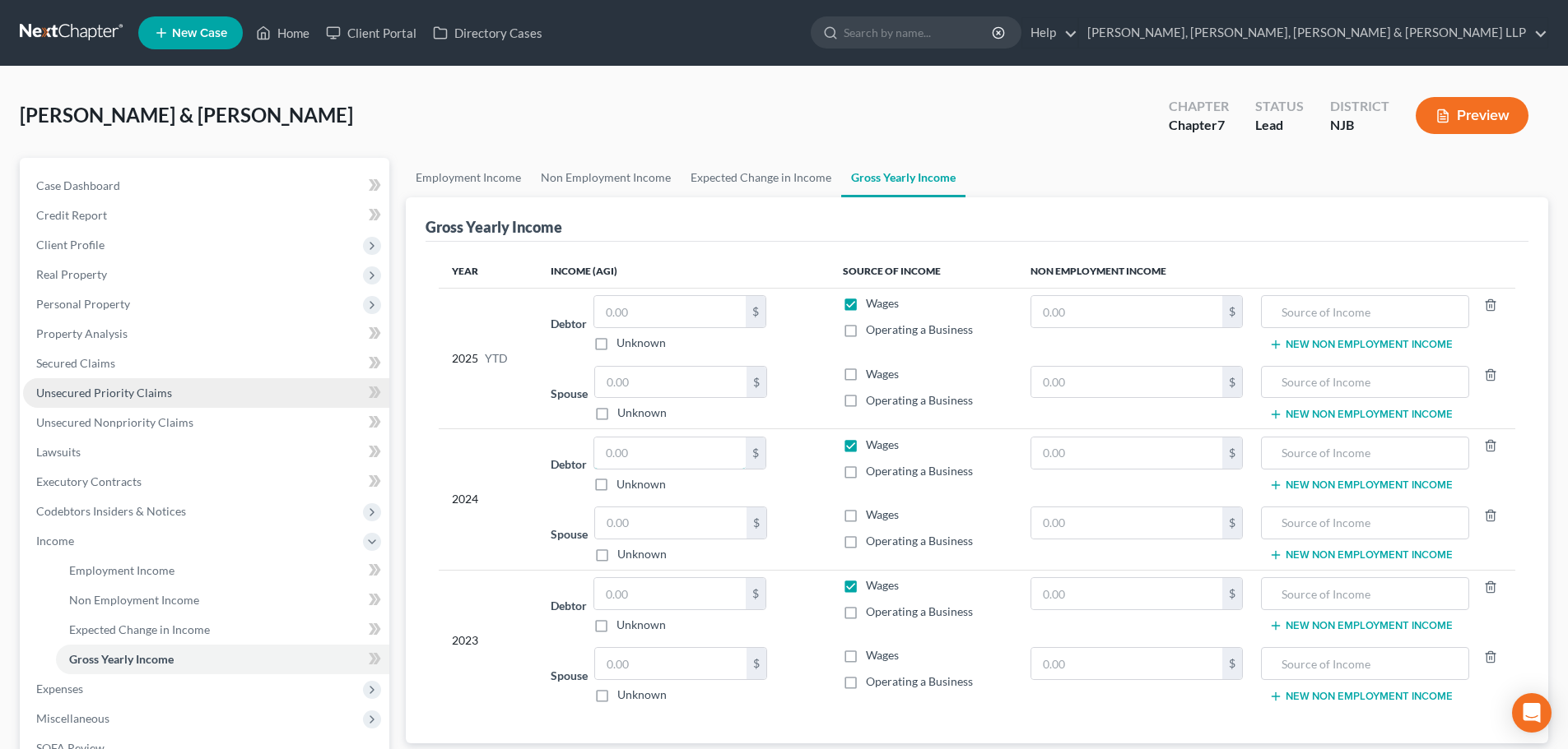
drag, startPoint x: 635, startPoint y: 455, endPoint x: 51, endPoint y: 406, distance: 586.1
click at [635, 454] on input "text" at bounding box center [669, 453] width 152 height 31
type input "152,522.00"
click at [639, 602] on input "text" at bounding box center [669, 594] width 152 height 31
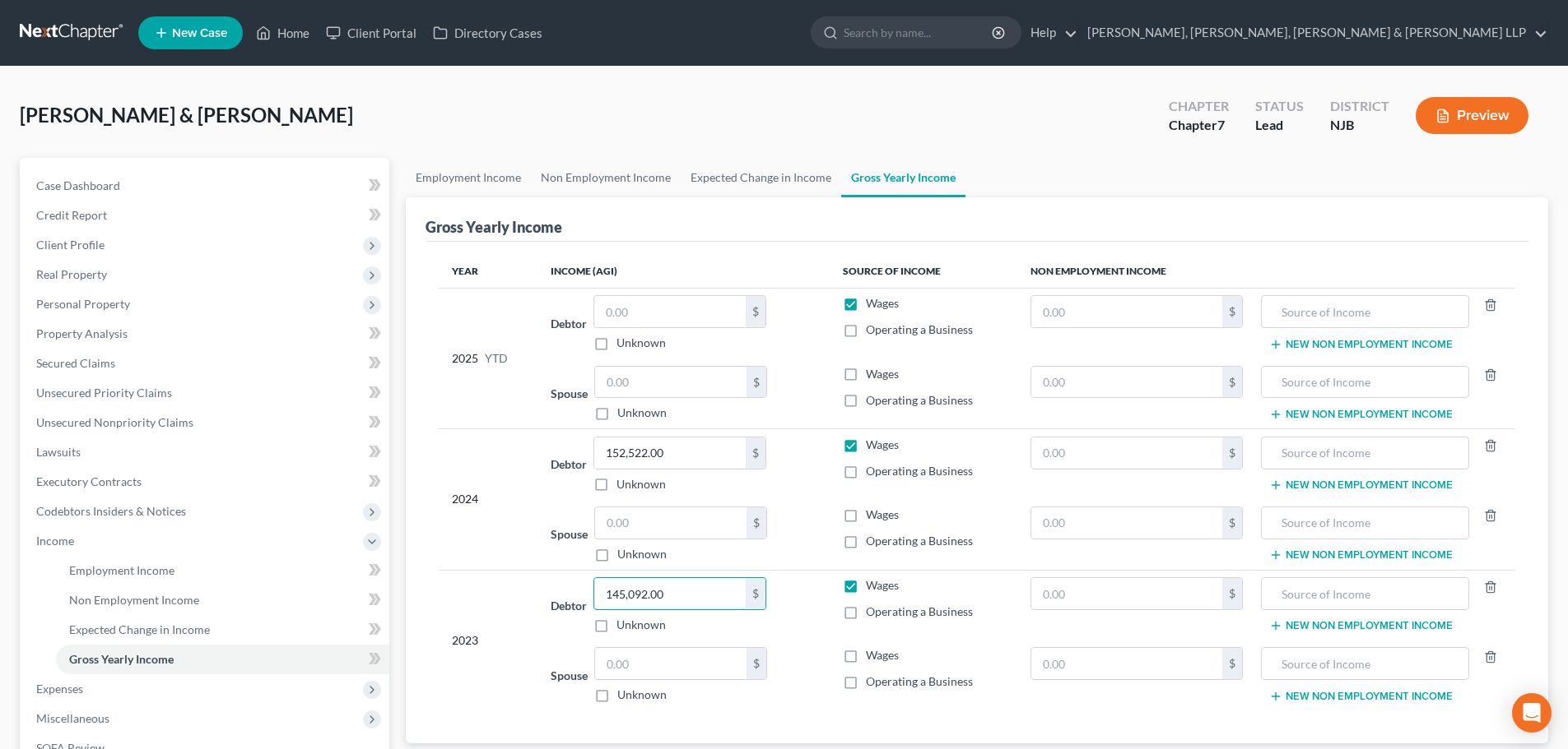
type input "145,092.00"
click at [866, 653] on label "Wages" at bounding box center [882, 656] width 33 height 16
click at [873, 653] on input "Wages" at bounding box center [878, 653] width 11 height 11
checkbox input "true"
click at [731, 167] on link "Expected Change in Income" at bounding box center [760, 178] width 161 height 40
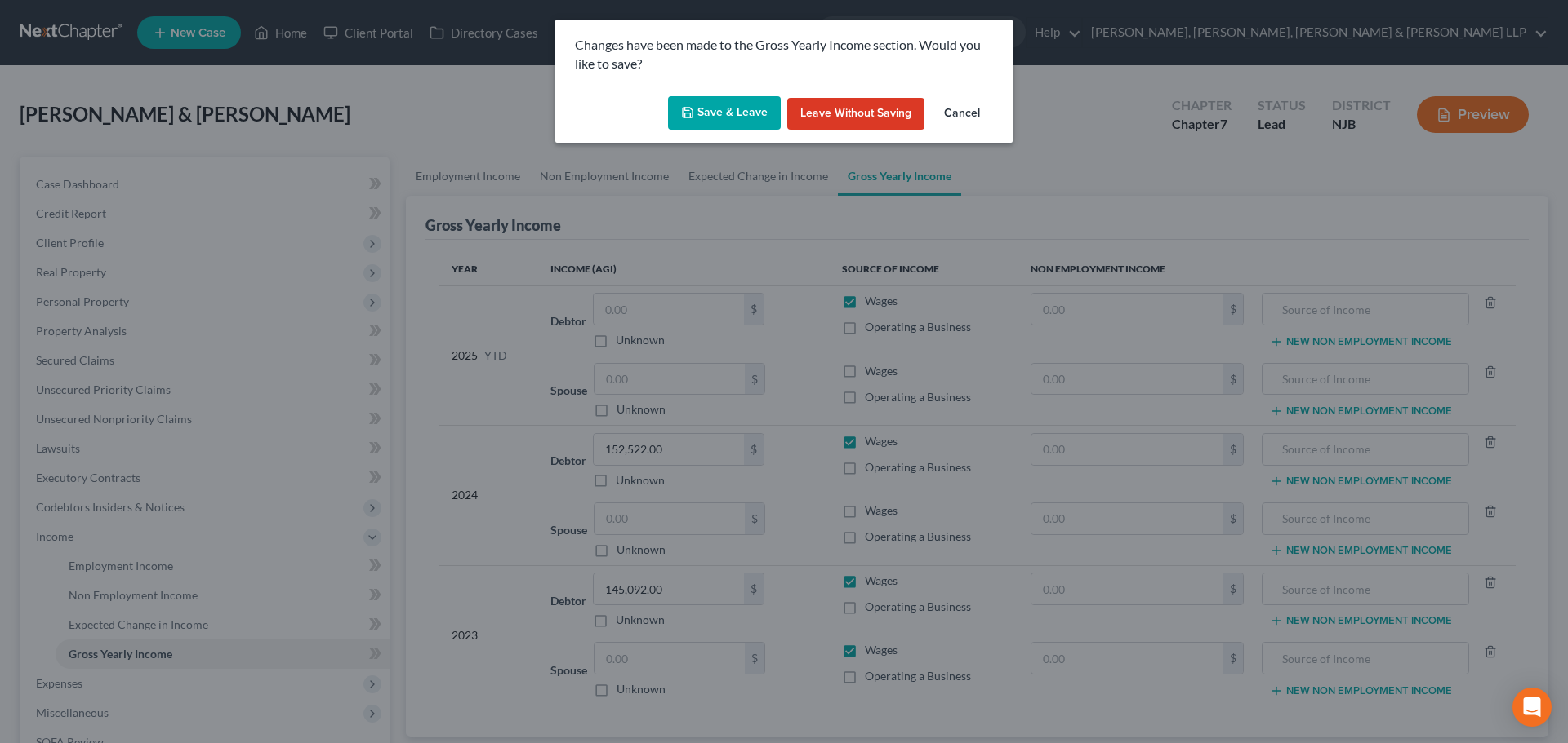
click at [737, 102] on button "Save & Leave" at bounding box center [724, 113] width 112 height 34
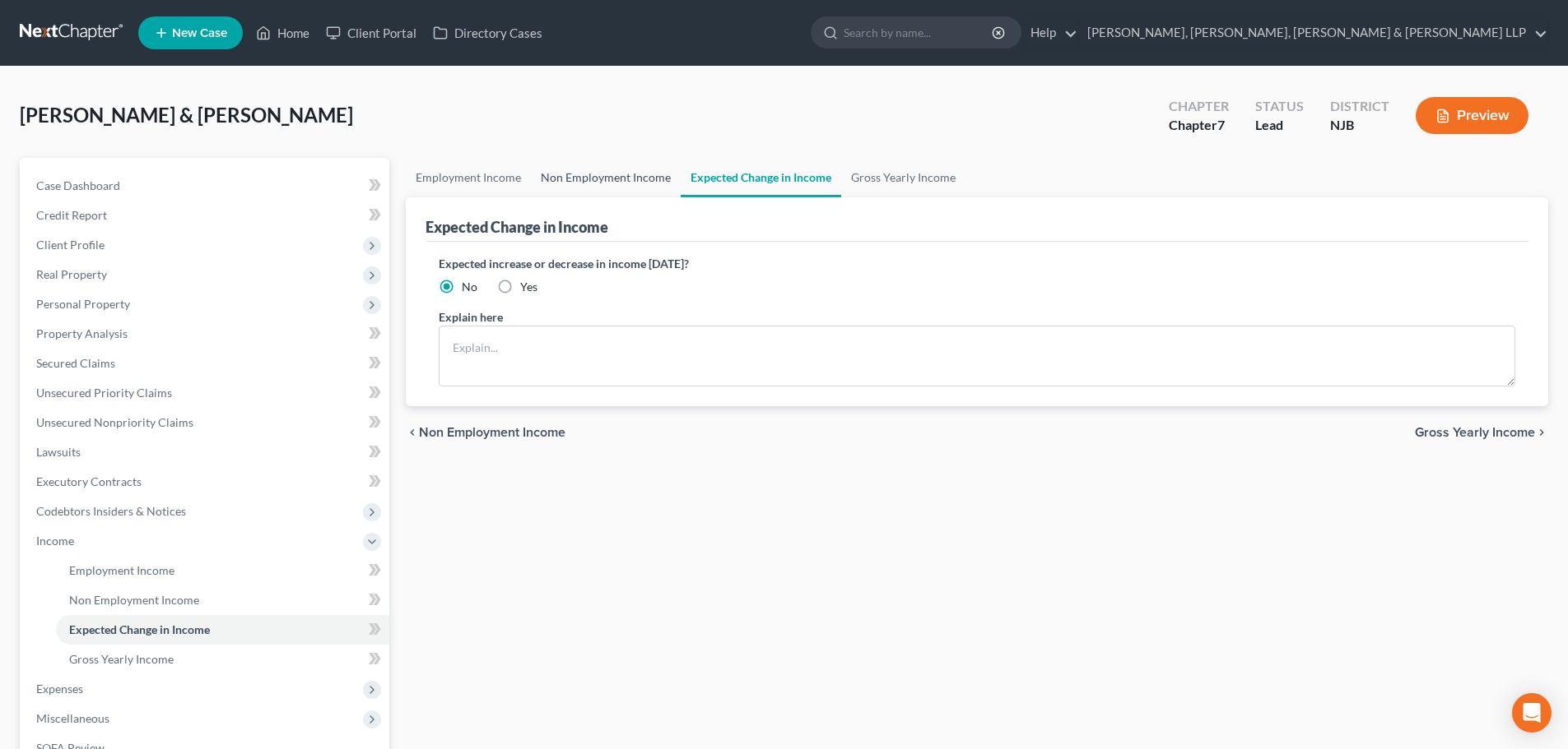
click at [539, 181] on link "Non Employment Income" at bounding box center [606, 178] width 150 height 40
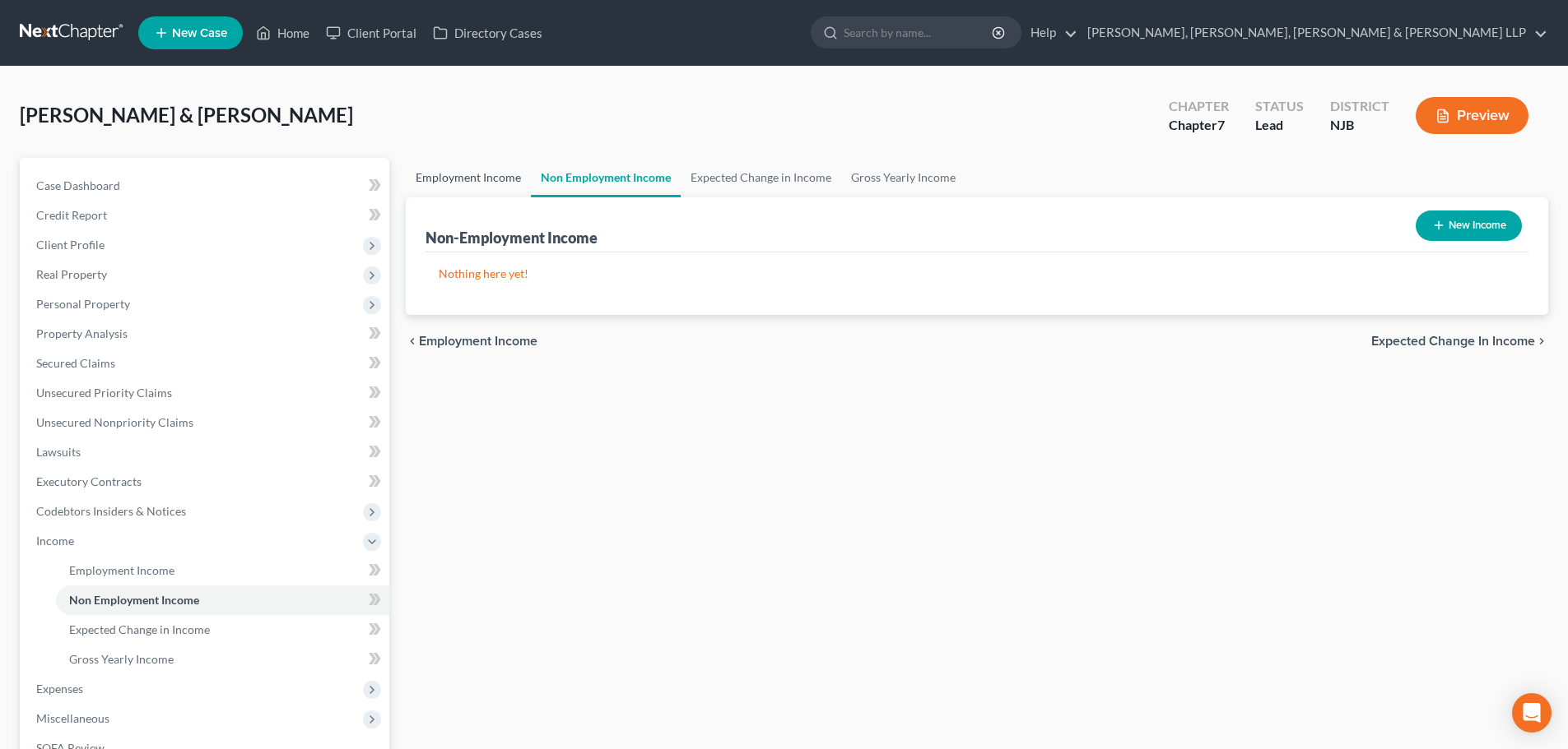
click at [476, 181] on link "Employment Income" at bounding box center [468, 178] width 125 height 40
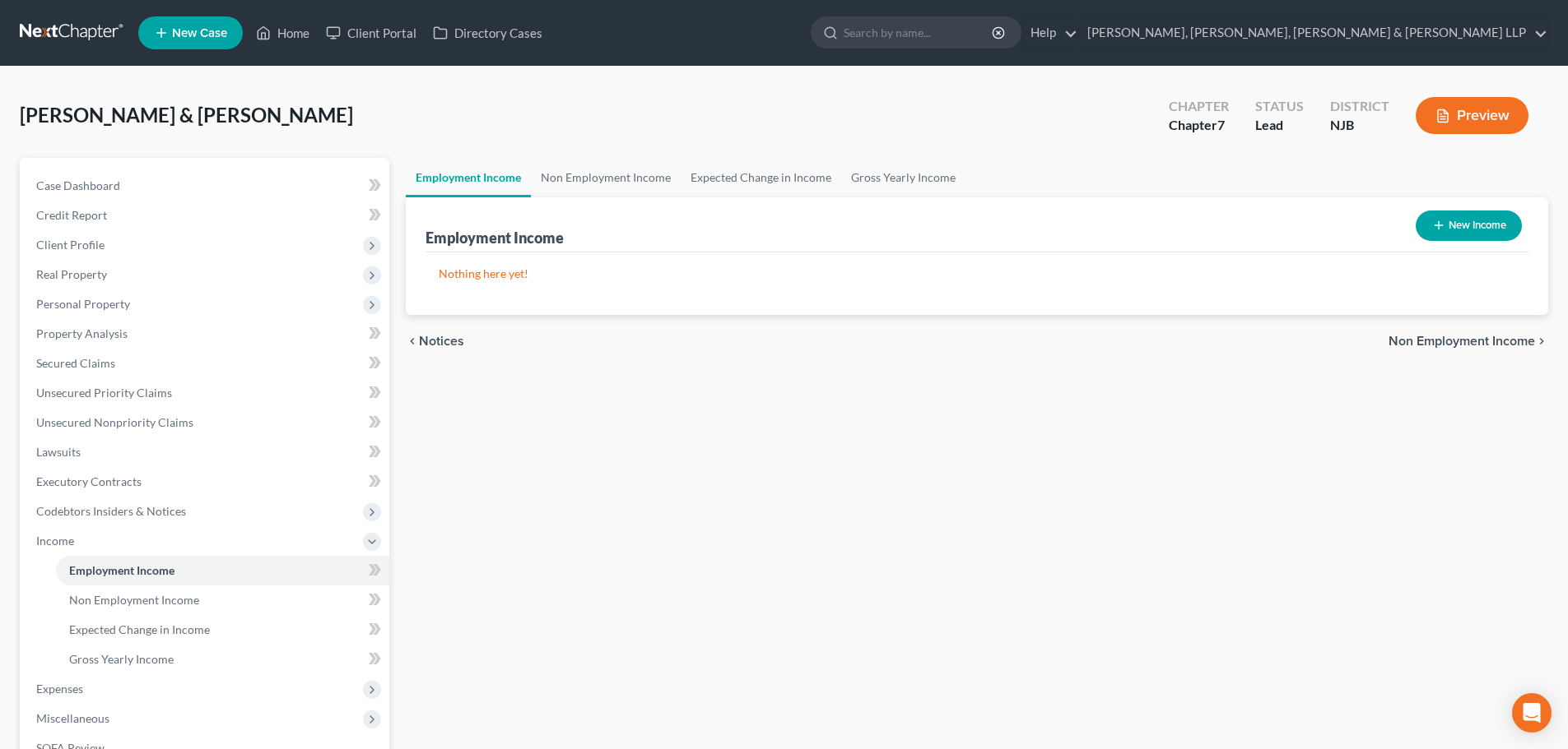
click at [1469, 232] on button "New Income" at bounding box center [1468, 225] width 106 height 31
select select "0"
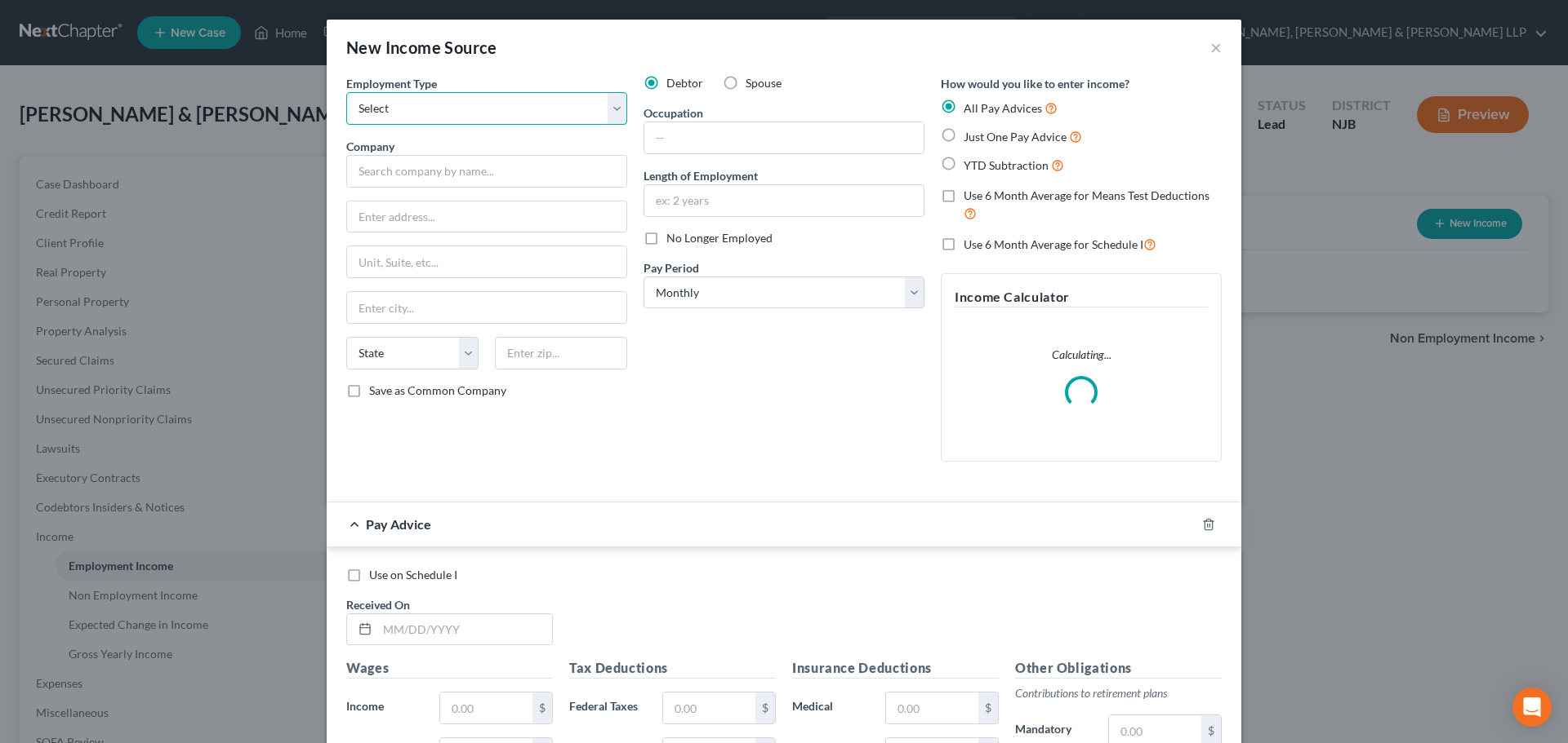
click at [460, 107] on select "Select Full or [DEMOGRAPHIC_DATA] Employment Self Employment" at bounding box center [486, 108] width 281 height 33
select select "0"
click at [346, 92] on select "Select Full or [DEMOGRAPHIC_DATA] Employment Self Employment" at bounding box center [486, 108] width 281 height 33
click at [745, 82] on label "Spouse" at bounding box center [763, 83] width 36 height 16
click at [752, 82] on input "Spouse" at bounding box center [758, 80] width 11 height 11
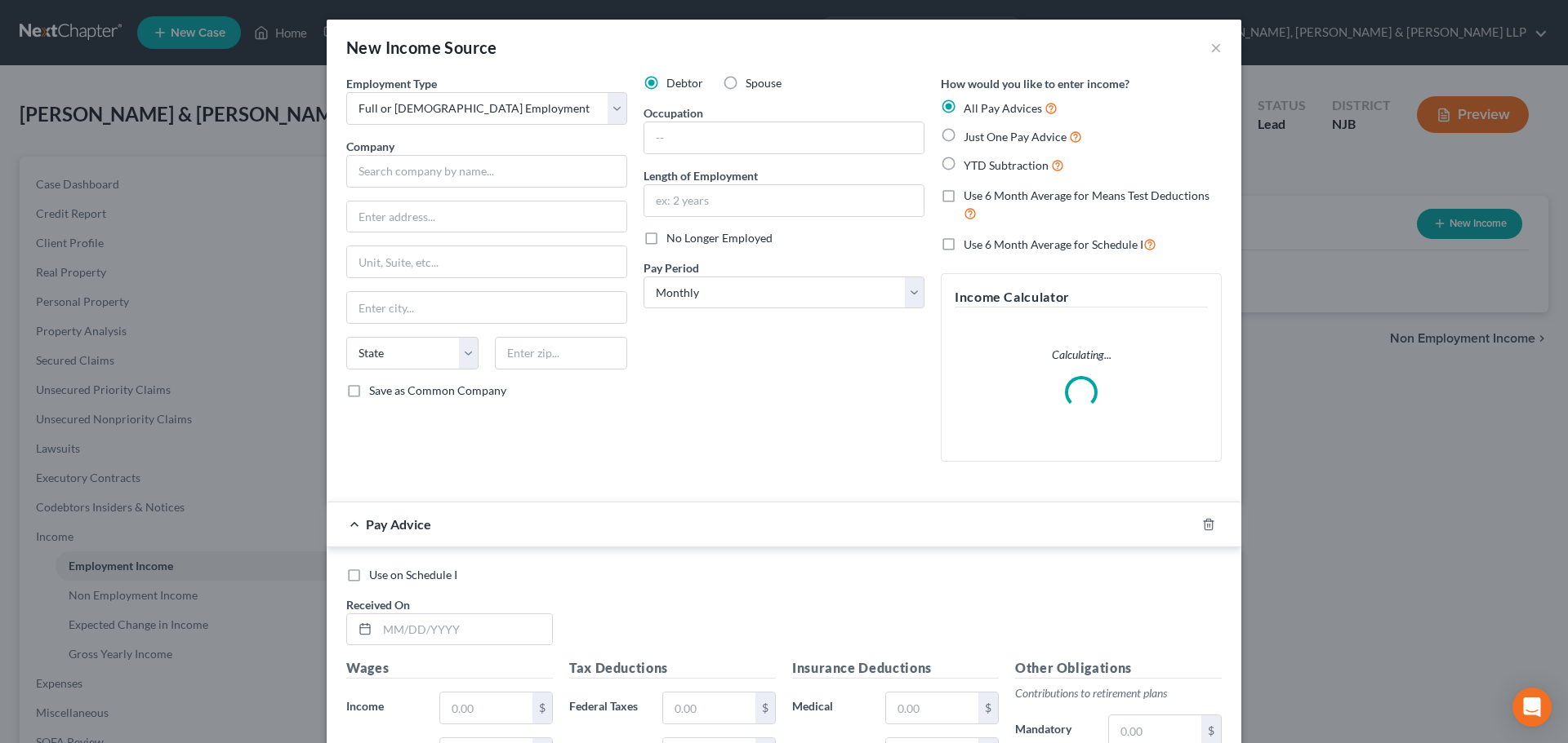
radio input "true"
click at [441, 168] on input "text" at bounding box center [486, 171] width 281 height 33
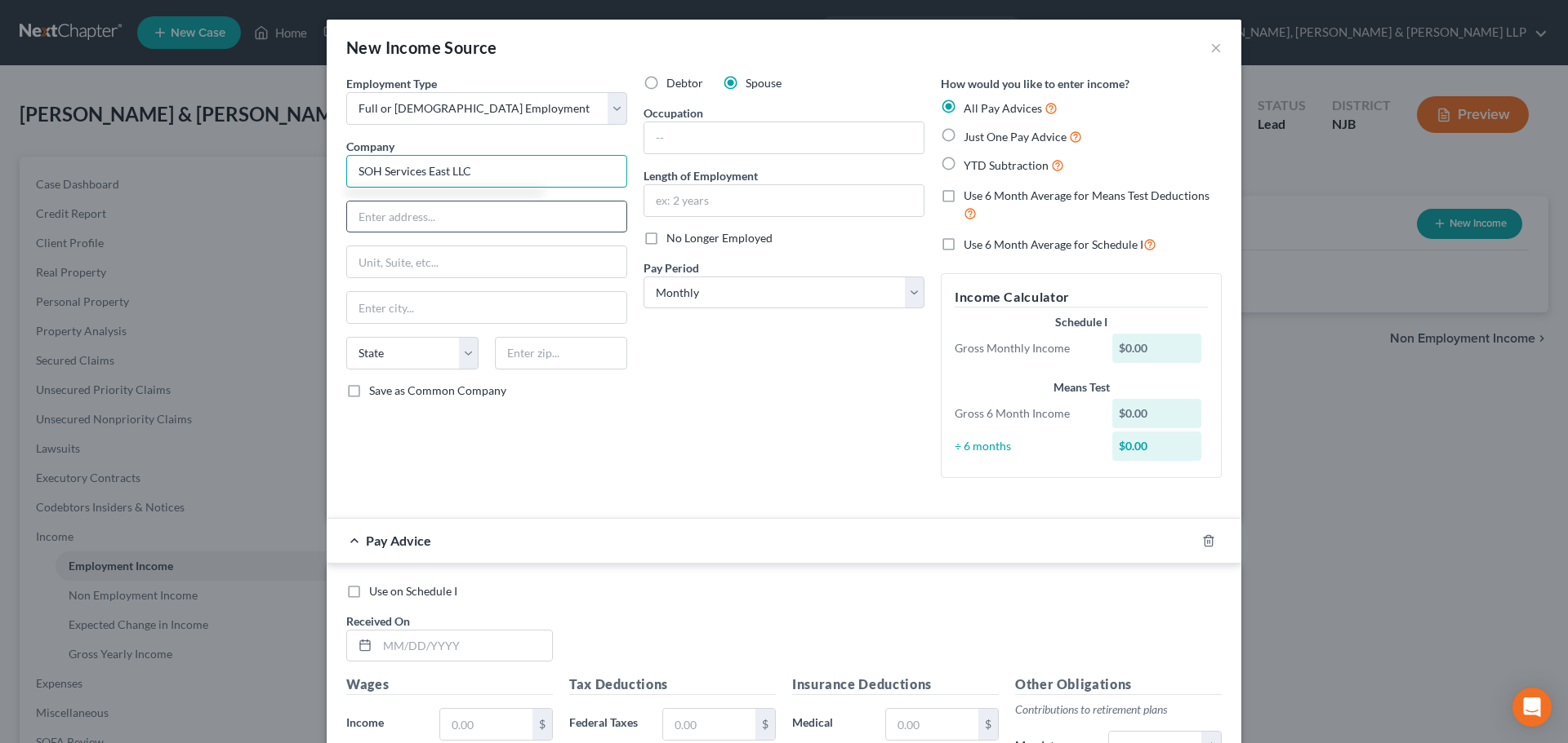
type input "SOH Services East LLC"
click at [415, 208] on input "text" at bounding box center [486, 216] width 279 height 31
type input "[STREET_ADDRESS]"
click at [552, 358] on input "text" at bounding box center [561, 353] width 132 height 33
type input "20852"
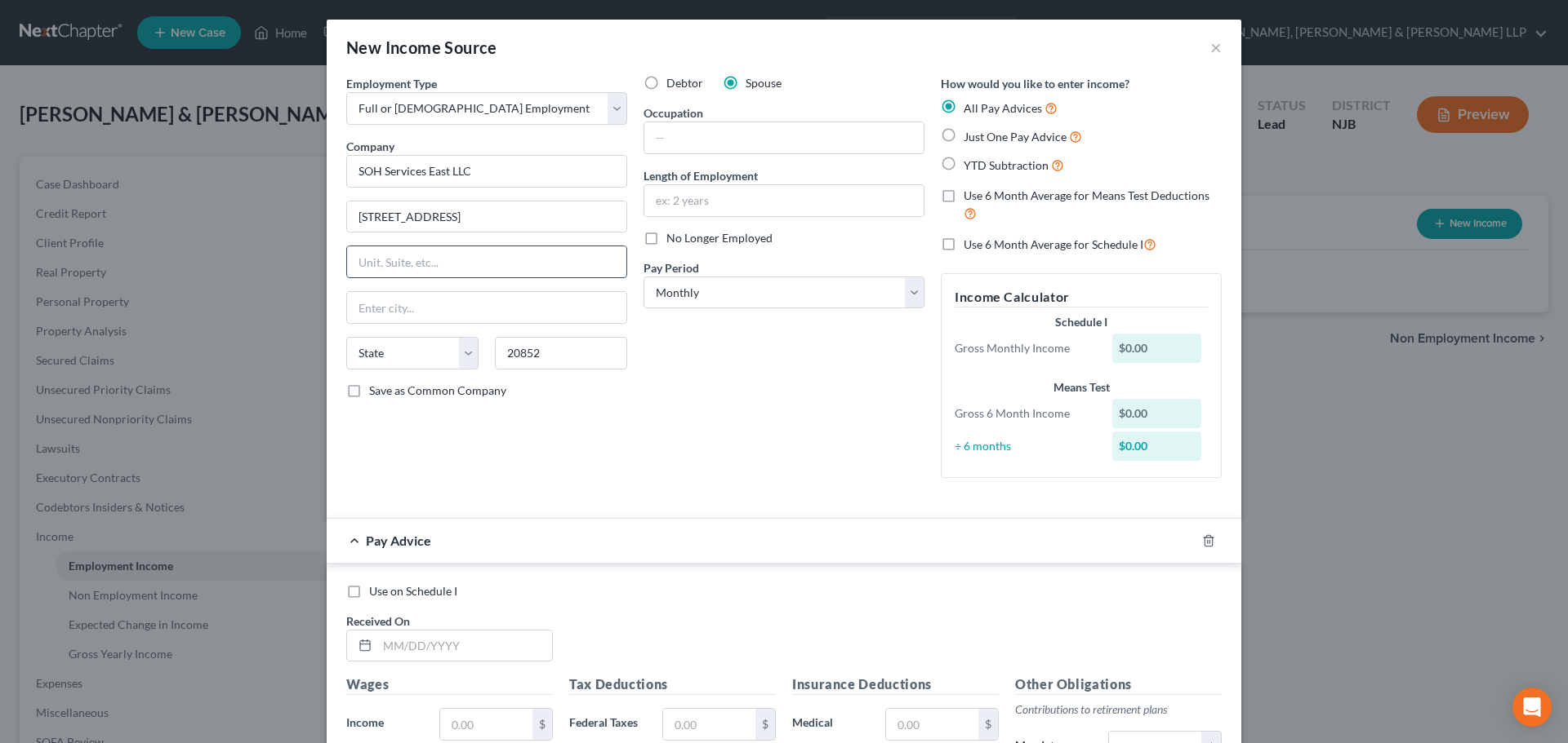
type input "Rockville"
select select "21"
click at [492, 259] on input "text" at bounding box center [486, 262] width 279 height 31
drag, startPoint x: 396, startPoint y: 306, endPoint x: 260, endPoint y: 319, distance: 136.6
click at [260, 319] on div "New Income Source × Employment Type * Select Full or Part Time Employment Self …" at bounding box center [784, 372] width 1568 height 743
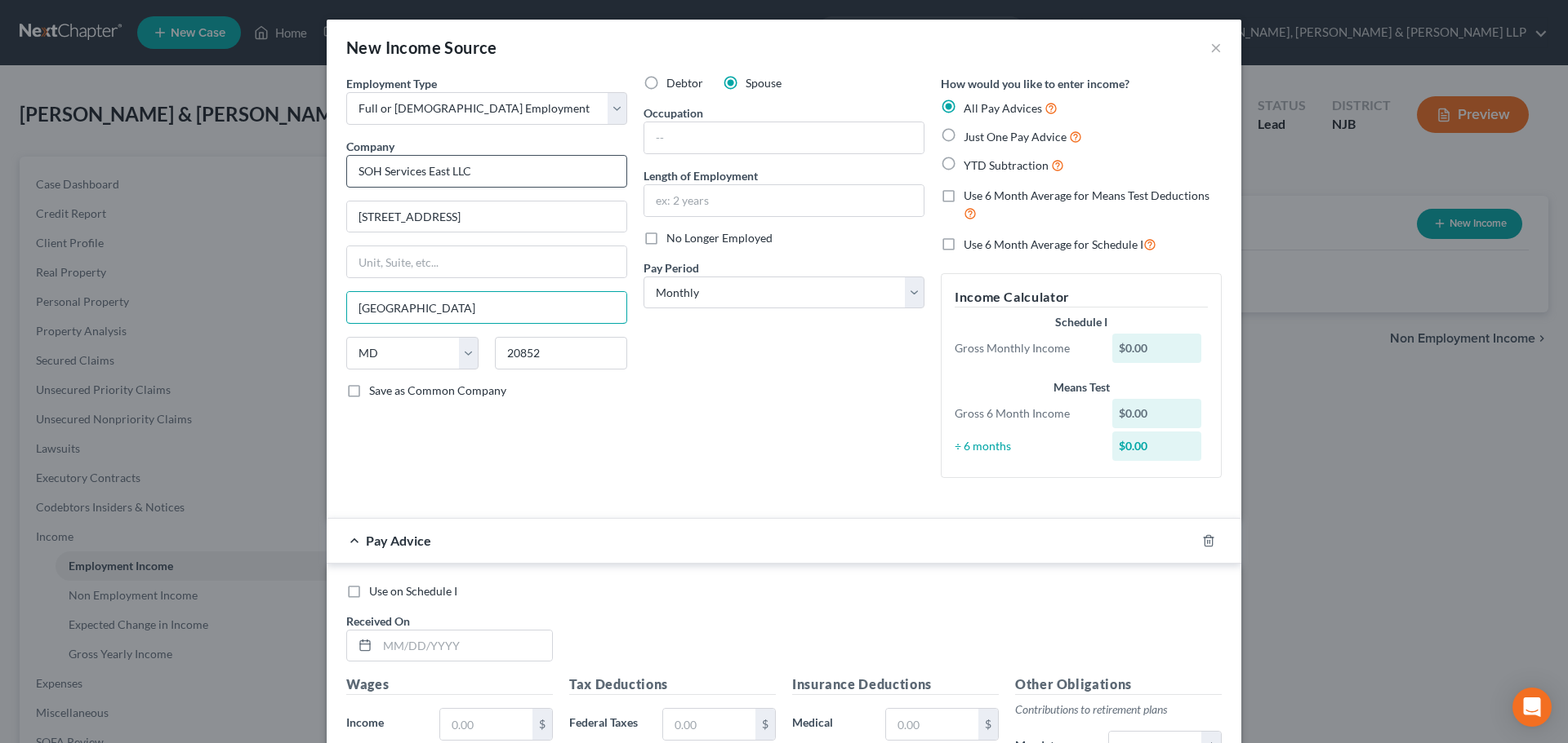
type input "[GEOGRAPHIC_DATA]"
click at [553, 170] on input "SOH Services East LLC" at bounding box center [486, 171] width 281 height 33
drag, startPoint x: 290, startPoint y: 175, endPoint x: 256, endPoint y: 173, distance: 34.1
click at [256, 173] on div "New Income Source × Employment Type * Select Full or Part Time Employment Self …" at bounding box center [784, 372] width 1568 height 743
drag, startPoint x: 440, startPoint y: 221, endPoint x: 204, endPoint y: 214, distance: 236.1
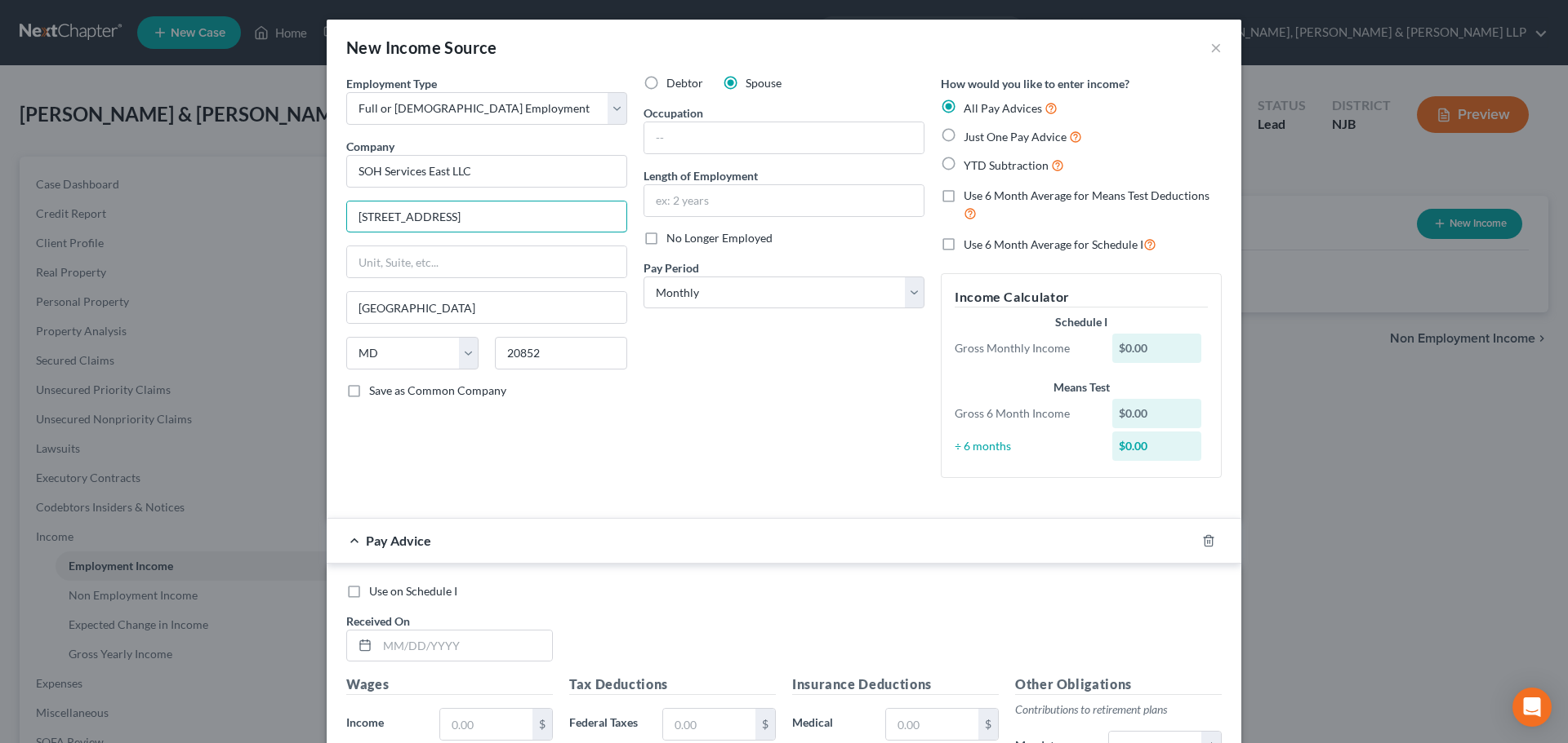
click at [205, 215] on div "New Income Source × Employment Type * Select Full or Part Time Employment Self …" at bounding box center [784, 372] width 1568 height 743
drag, startPoint x: 534, startPoint y: 358, endPoint x: 459, endPoint y: 340, distance: 77.1
click at [487, 353] on div "20852" at bounding box center [561, 353] width 149 height 33
drag, startPoint x: 364, startPoint y: 315, endPoint x: 250, endPoint y: 307, distance: 114.3
click at [247, 310] on div "New Income Source × Employment Type * Select Full or Part Time Employment Self …" at bounding box center [784, 372] width 1568 height 743
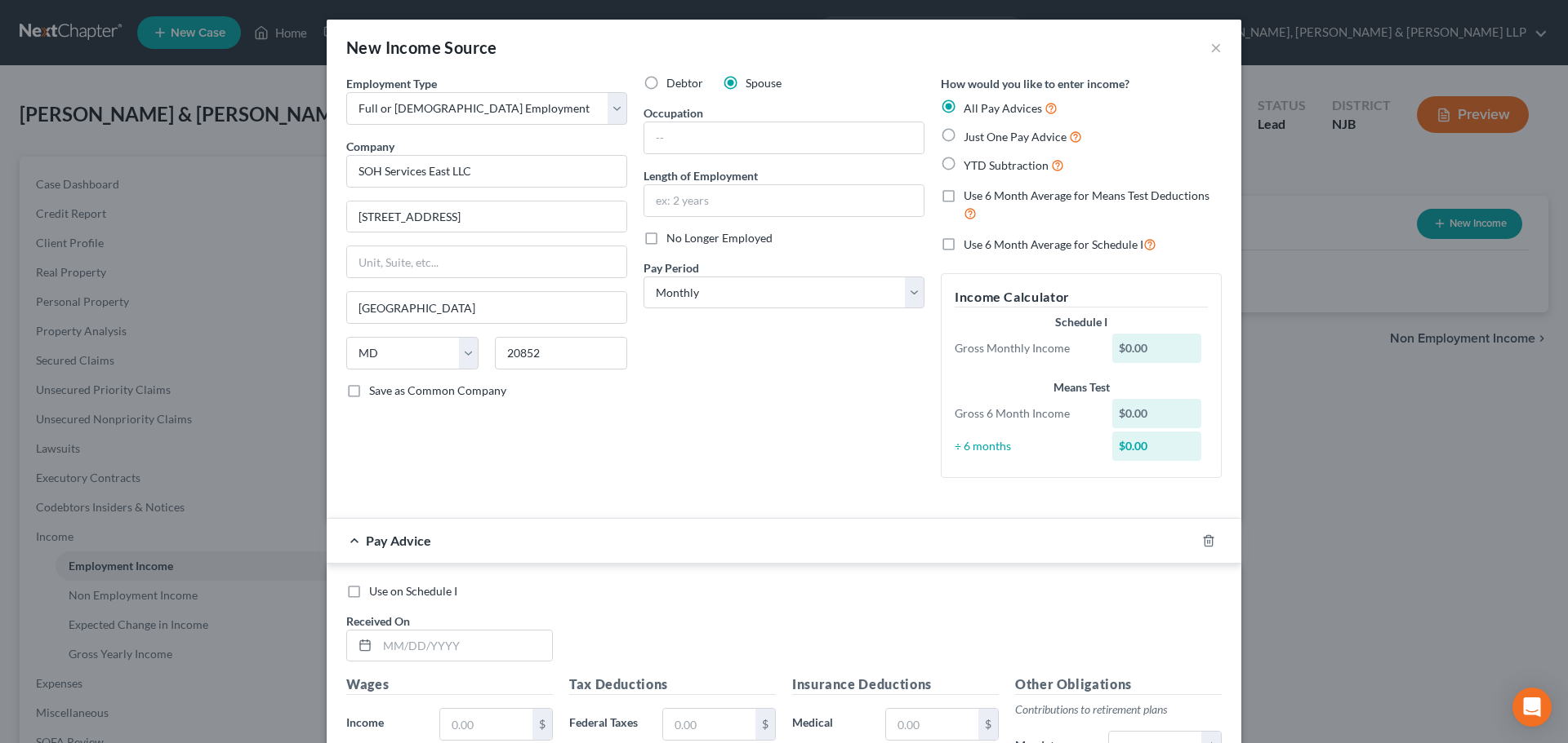
click at [689, 379] on div "Debtor Spouse Occupation Length of Employment No Longer Employed Pay Period * S…" at bounding box center [784, 282] width 297 height 416
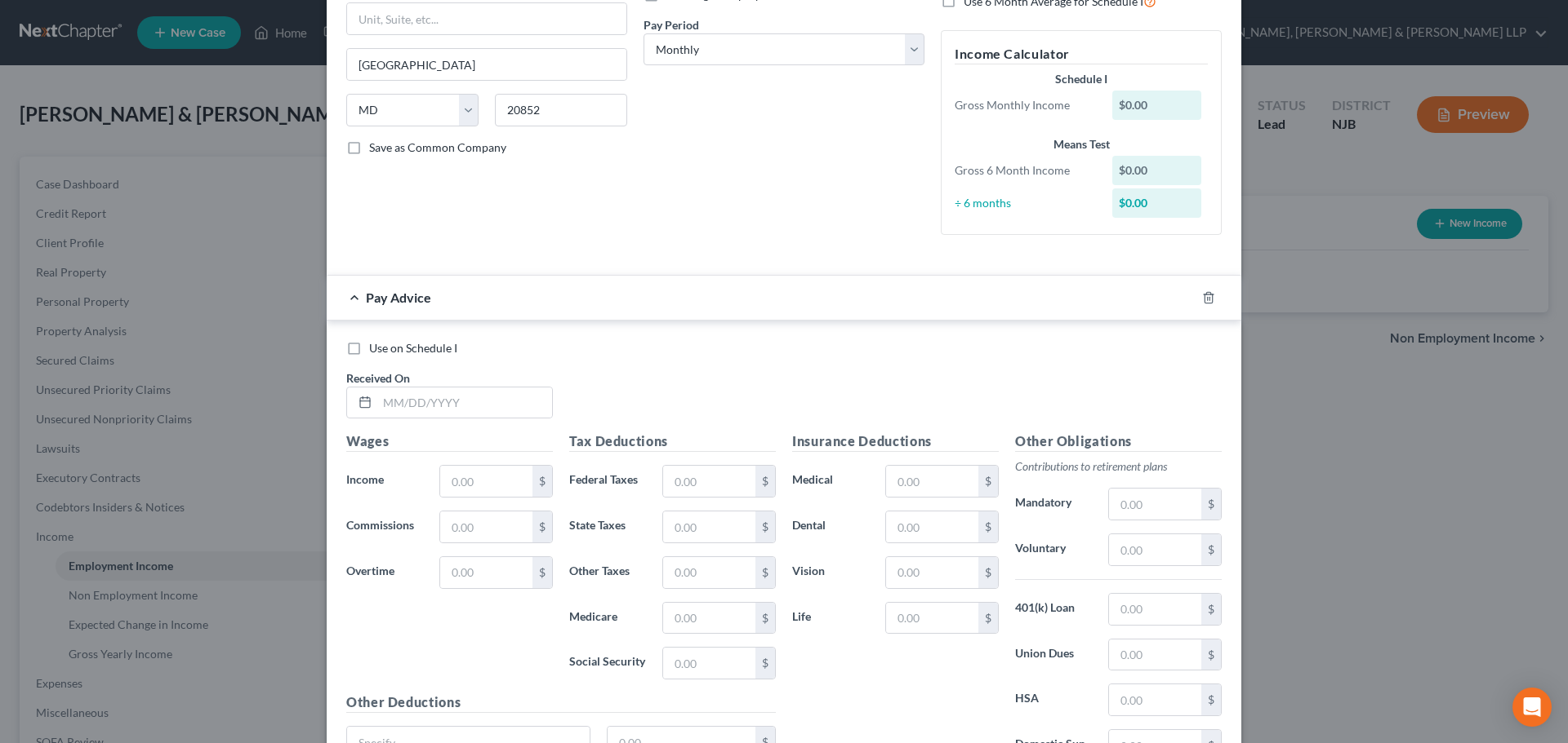
scroll to position [245, 0]
click at [479, 405] on input "text" at bounding box center [464, 401] width 175 height 31
type input "[DATE]"
click at [490, 485] on input "text" at bounding box center [486, 479] width 92 height 31
type input "801.09"
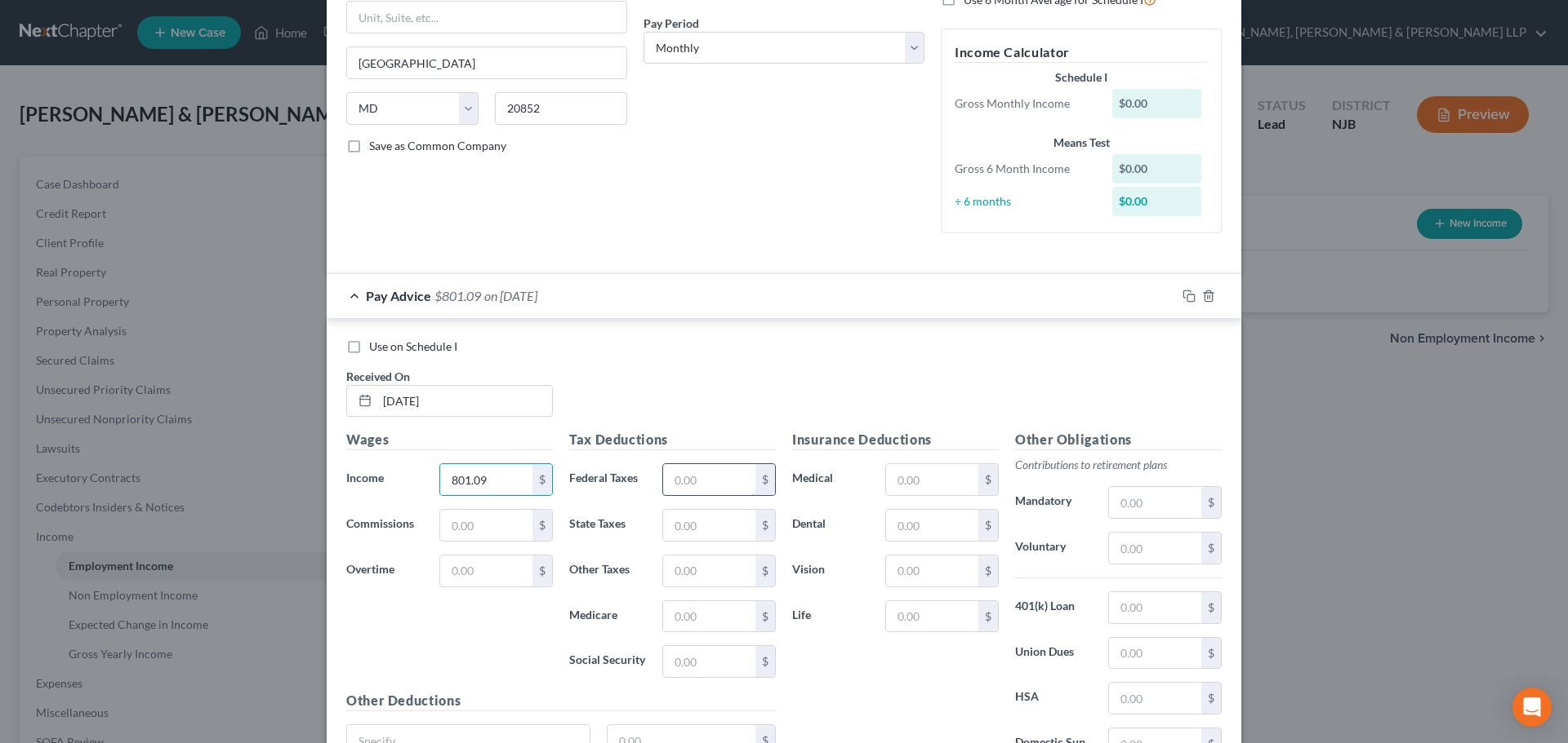
click at [703, 480] on input "text" at bounding box center [709, 479] width 92 height 31
type input "75.62"
click at [703, 513] on input "text" at bounding box center [709, 525] width 92 height 31
type input "48.79"
click at [711, 604] on input "text" at bounding box center [709, 616] width 92 height 31
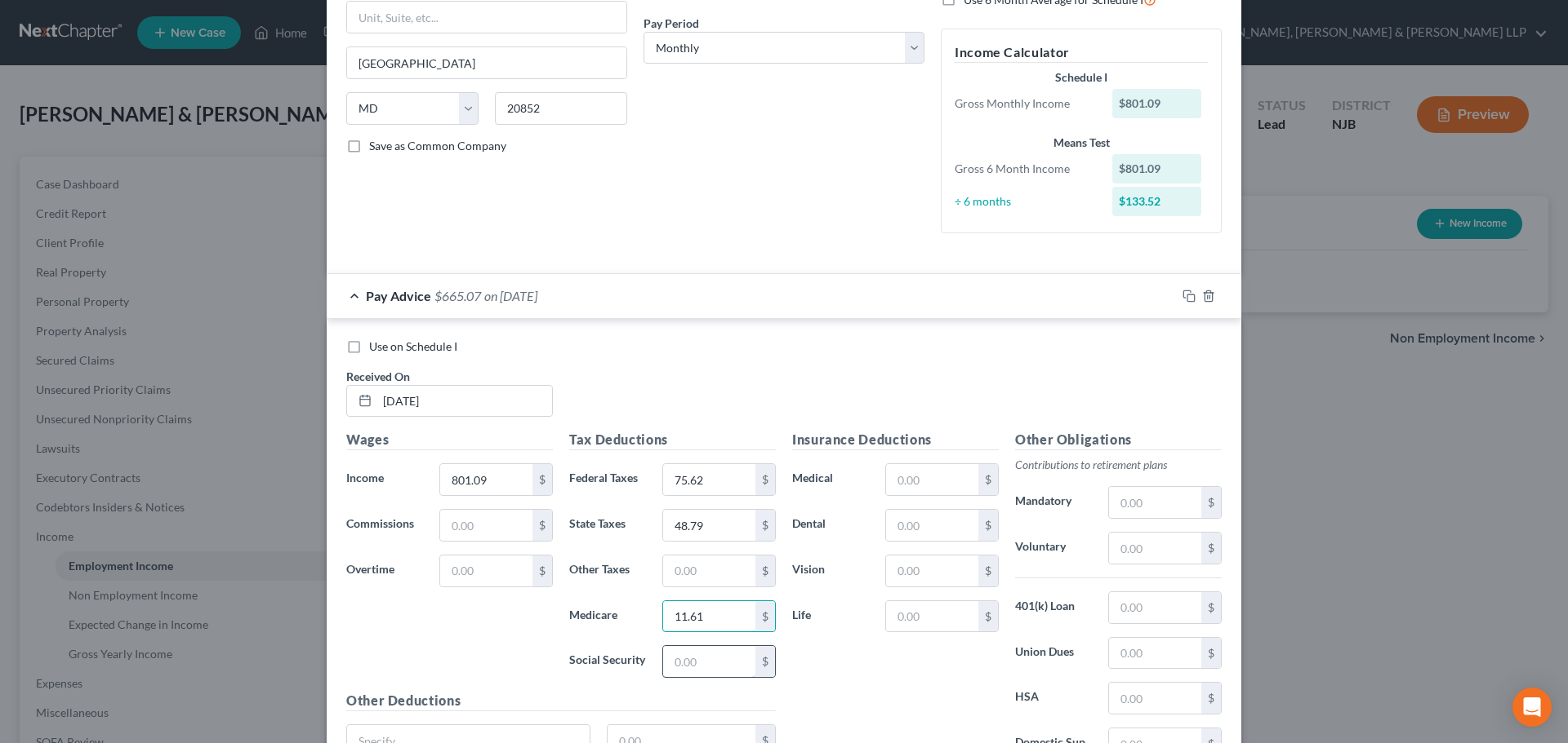
type input "11.61"
click at [691, 656] on input "text" at bounding box center [709, 661] width 92 height 31
type input "49.66"
click at [677, 564] on input "text" at bounding box center [709, 571] width 92 height 31
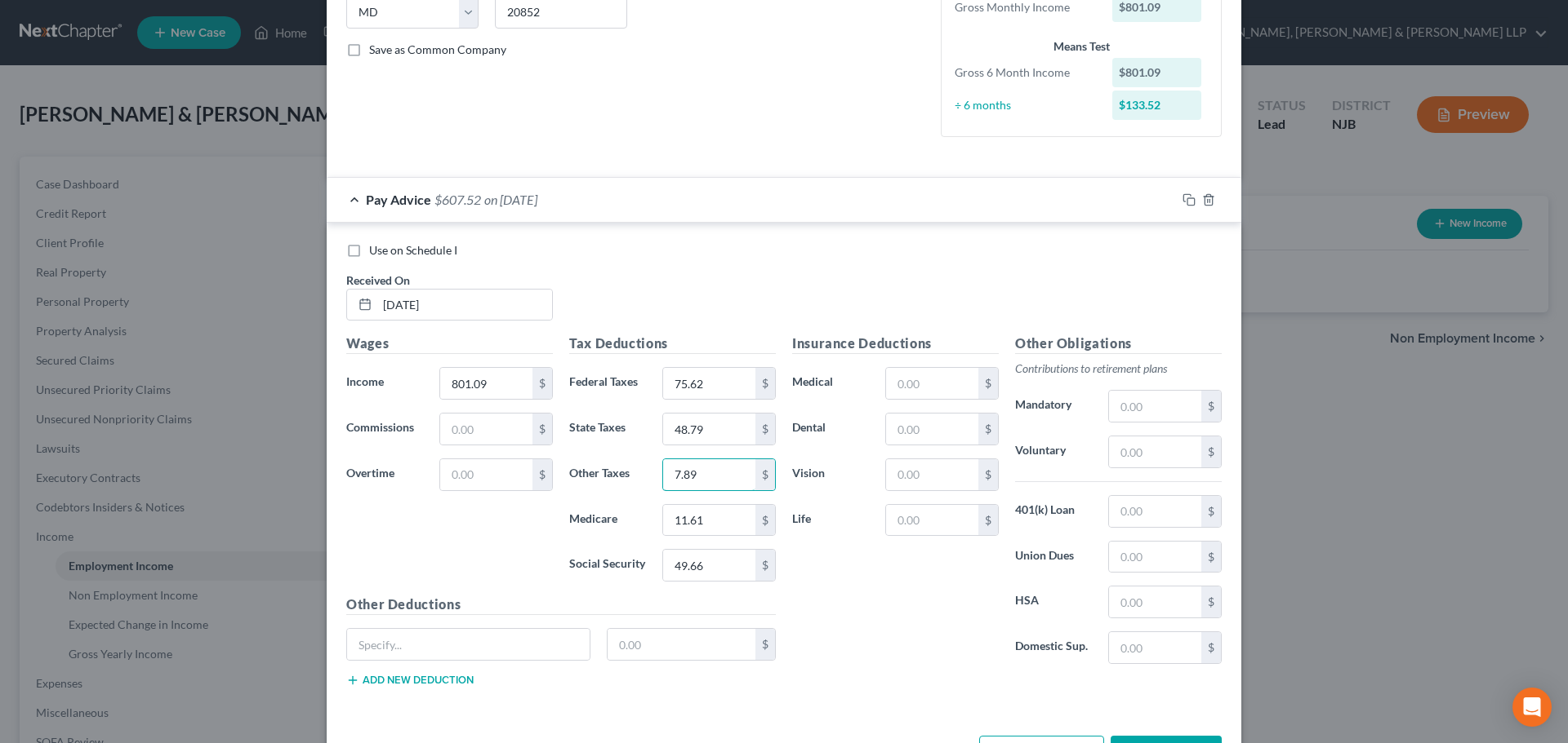
scroll to position [401, 0]
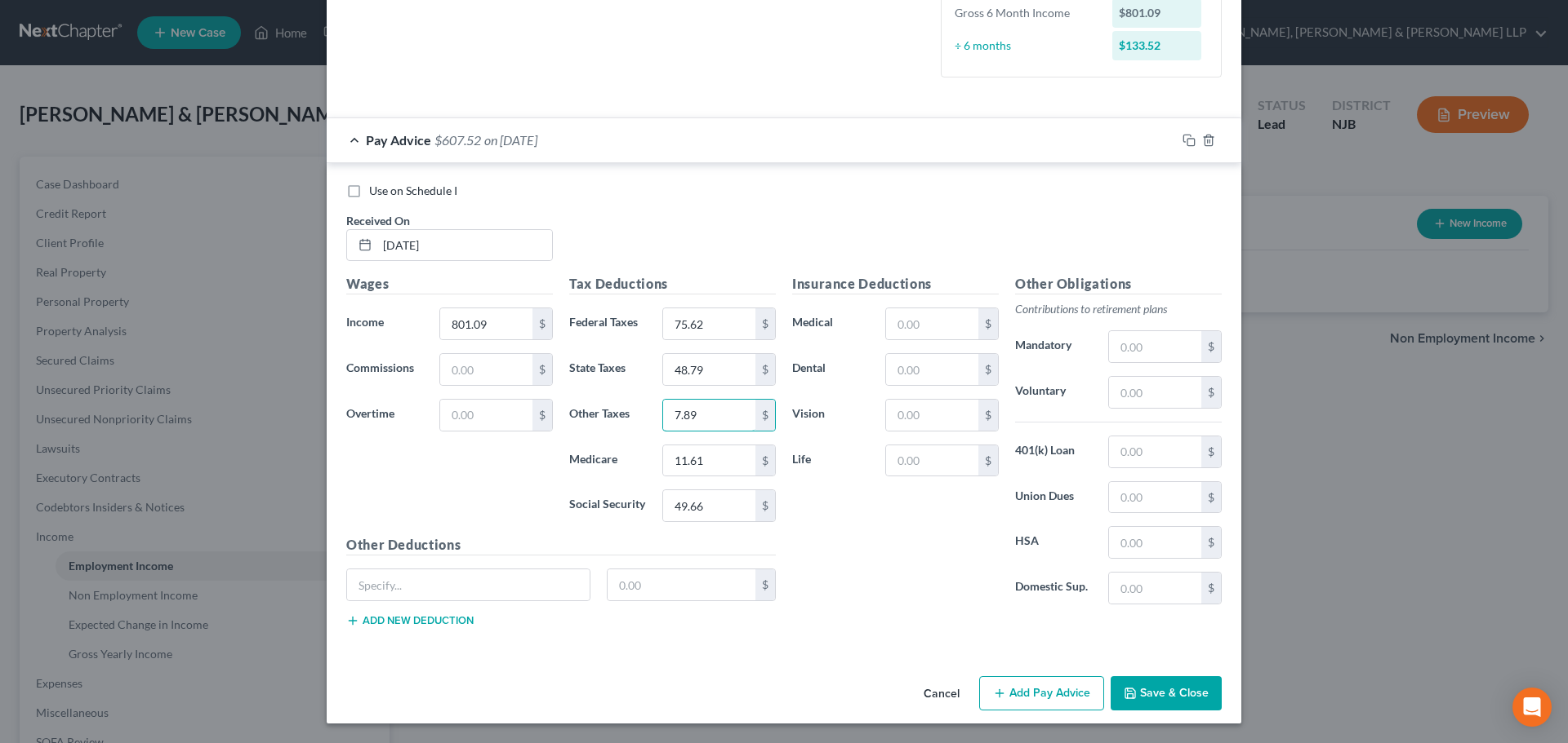
type input "7.89"
drag, startPoint x: 1048, startPoint y: 699, endPoint x: 278, endPoint y: 415, distance: 820.7
click at [1047, 698] on button "Add Pay Advice" at bounding box center [1041, 693] width 125 height 34
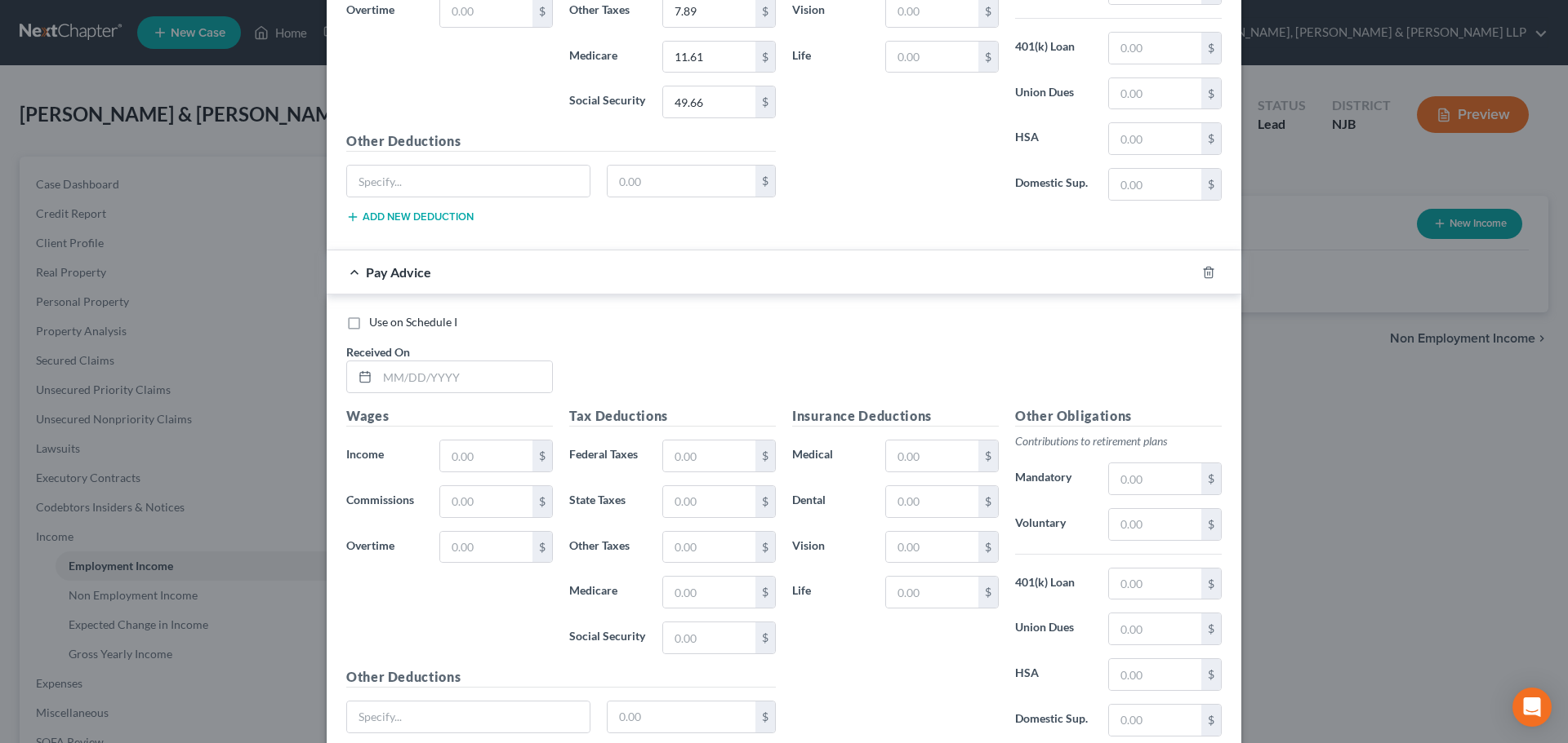
scroll to position [809, 0]
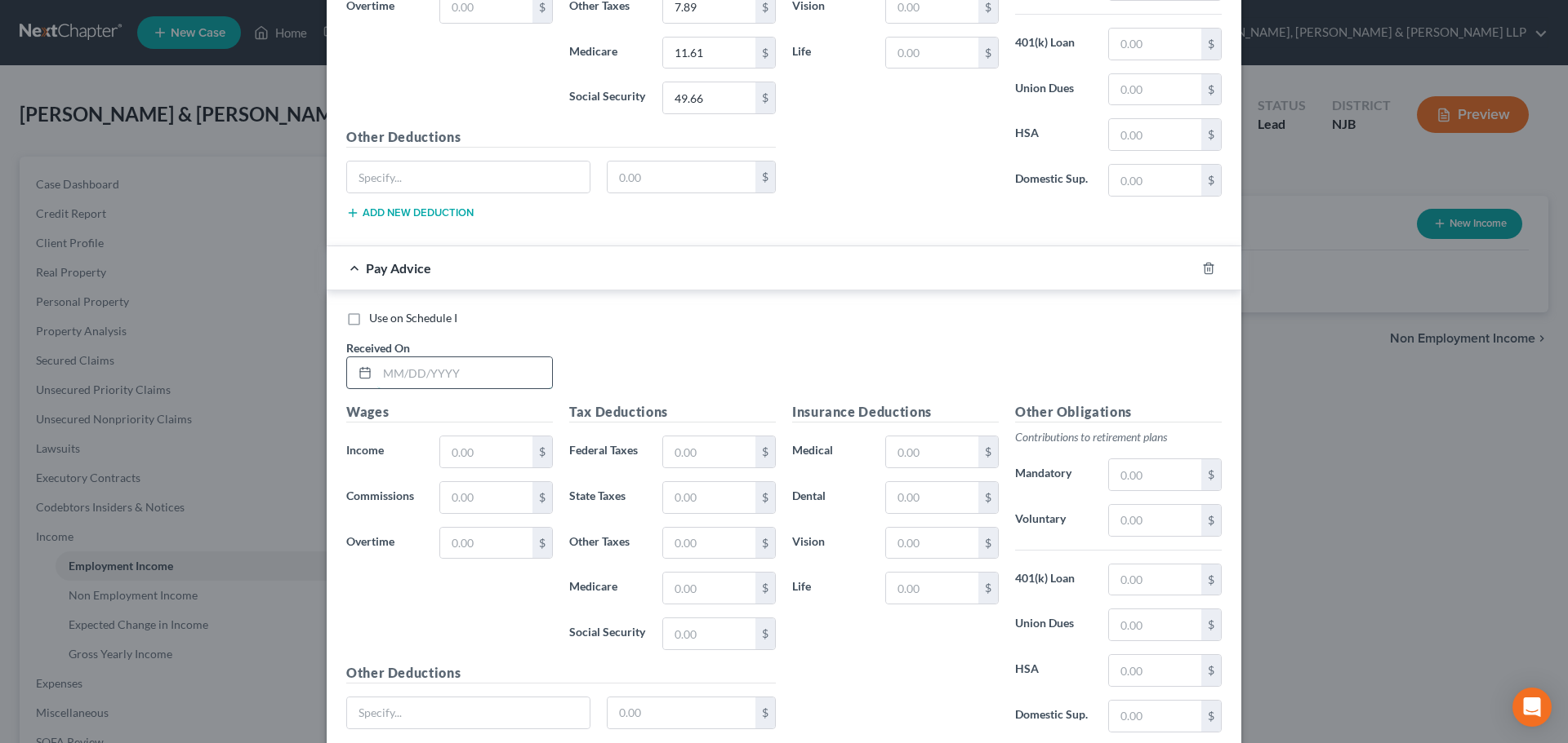
click at [396, 366] on input "text" at bounding box center [464, 372] width 175 height 31
type input "[DATE]"
click at [490, 467] on input "text" at bounding box center [486, 452] width 92 height 31
type input "952.82"
click at [685, 447] on input "text" at bounding box center [709, 452] width 92 height 31
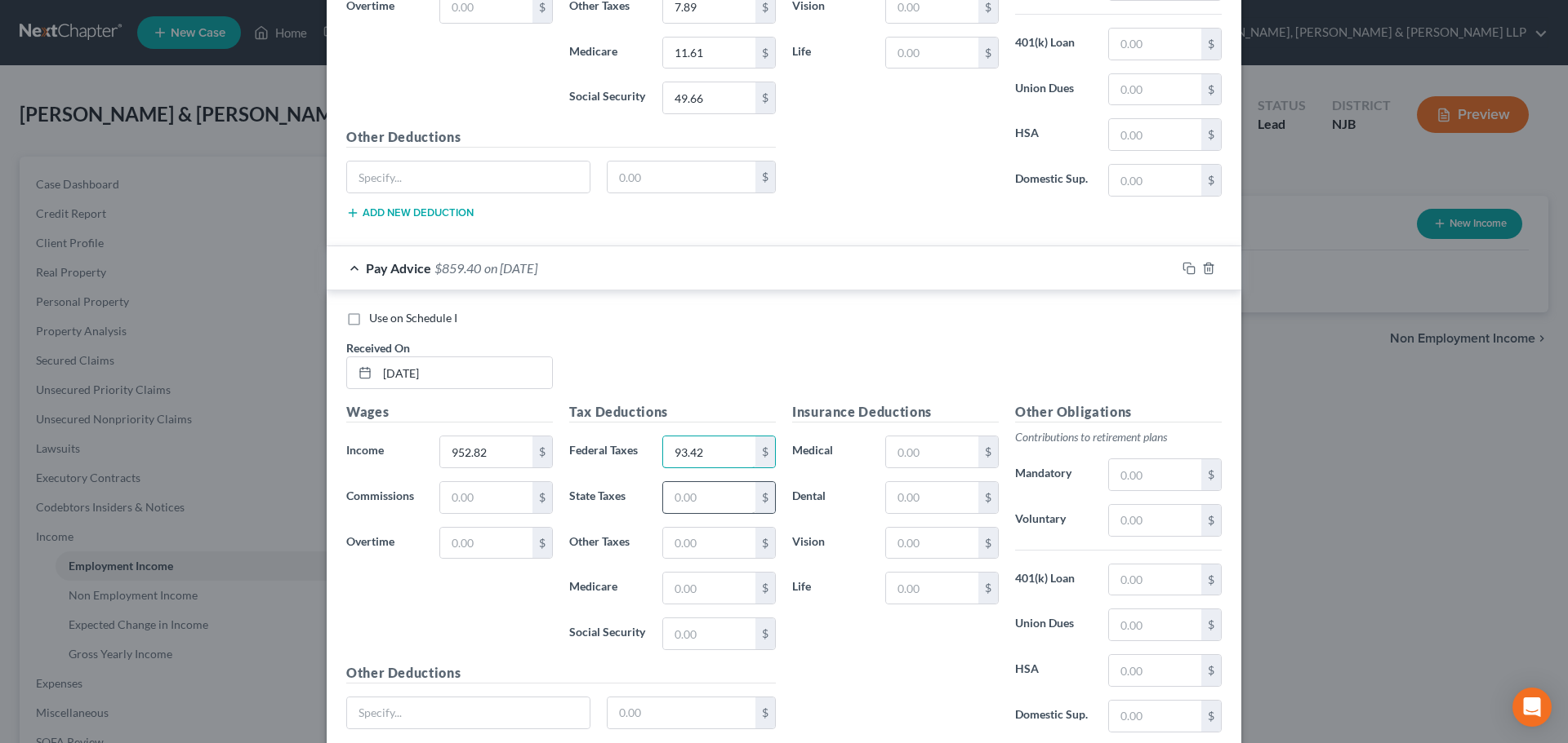
type input "93.42"
click at [695, 494] on input "text" at bounding box center [709, 497] width 92 height 31
type input "51.75"
click at [713, 596] on input "text" at bounding box center [709, 588] width 92 height 31
type input "13.82"
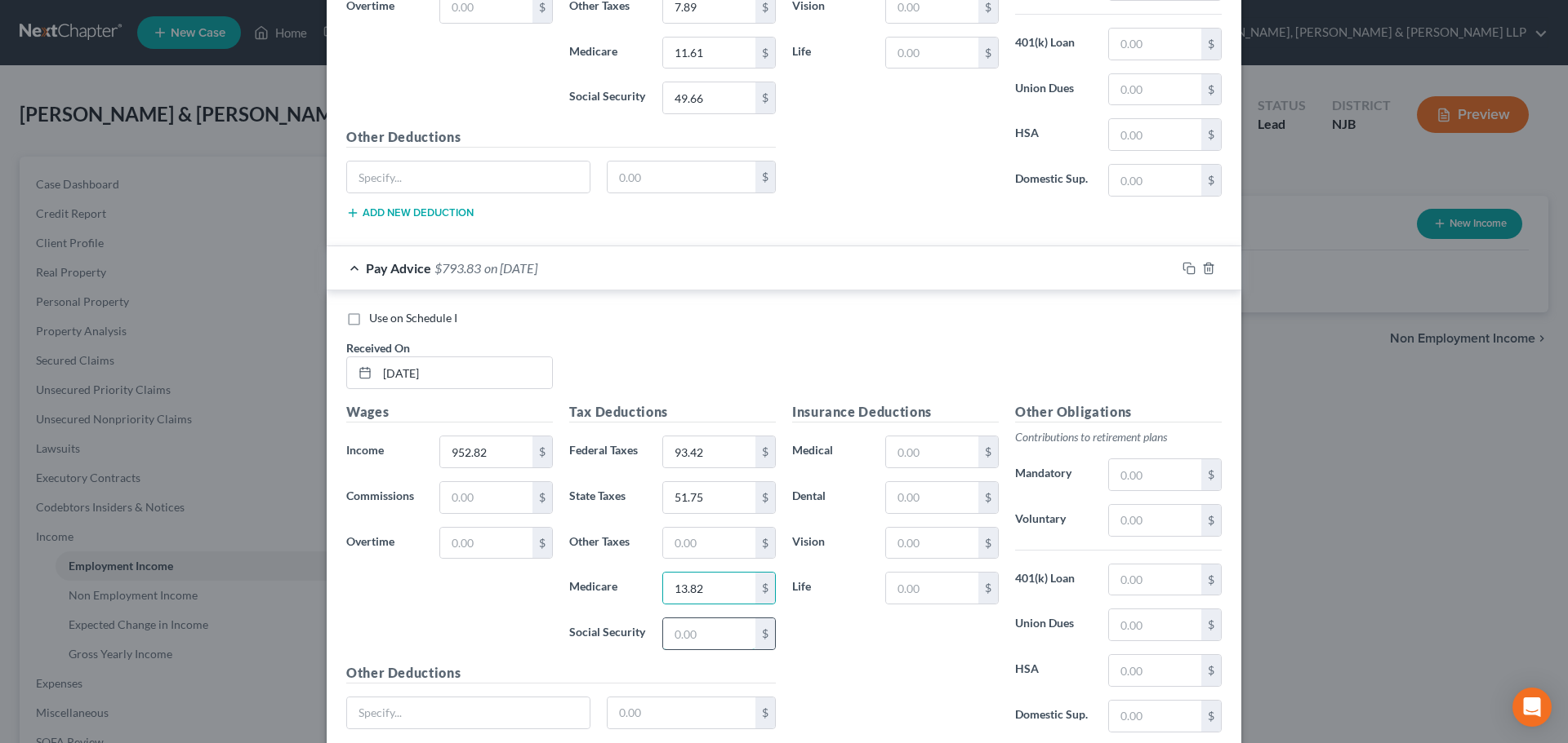
click at [702, 638] on input "text" at bounding box center [709, 633] width 92 height 31
type input "59.08"
click at [723, 552] on input "text" at bounding box center [709, 543] width 92 height 31
type input "9.39"
click at [1123, 528] on input "text" at bounding box center [1154, 520] width 92 height 31
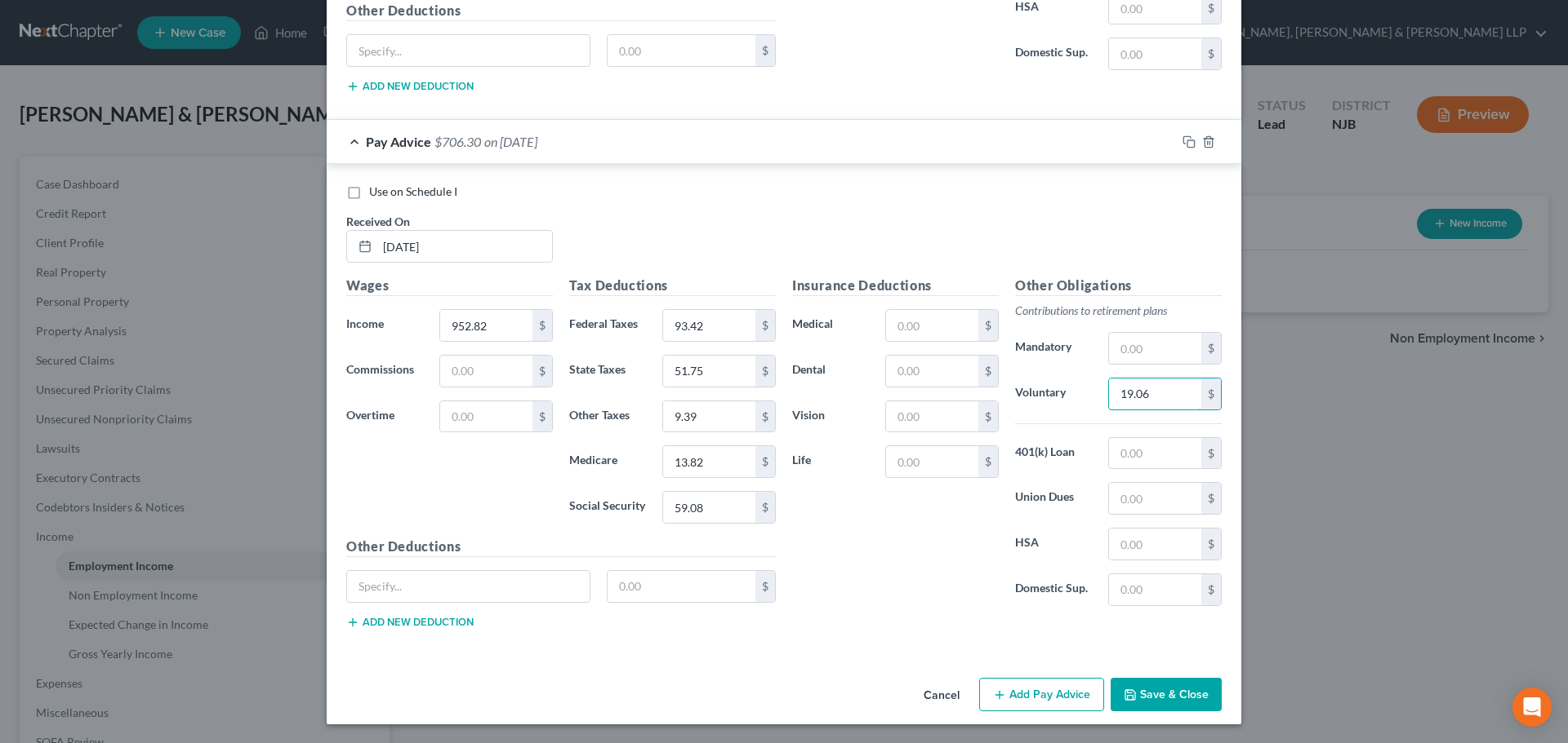
scroll to position [936, 0]
type input "19.06"
click at [1021, 691] on button "Add Pay Advice" at bounding box center [1041, 694] width 125 height 34
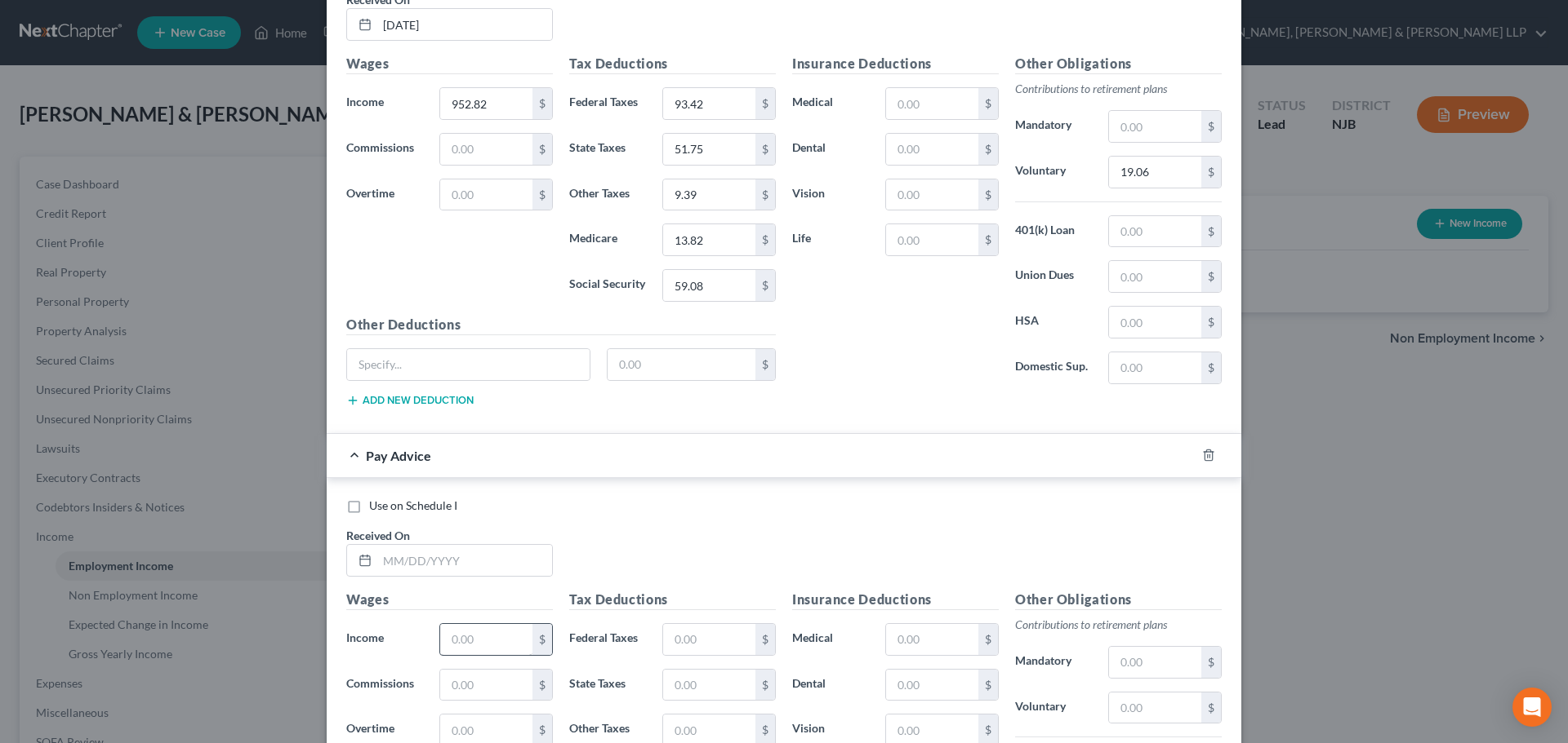
scroll to position [1262, 0]
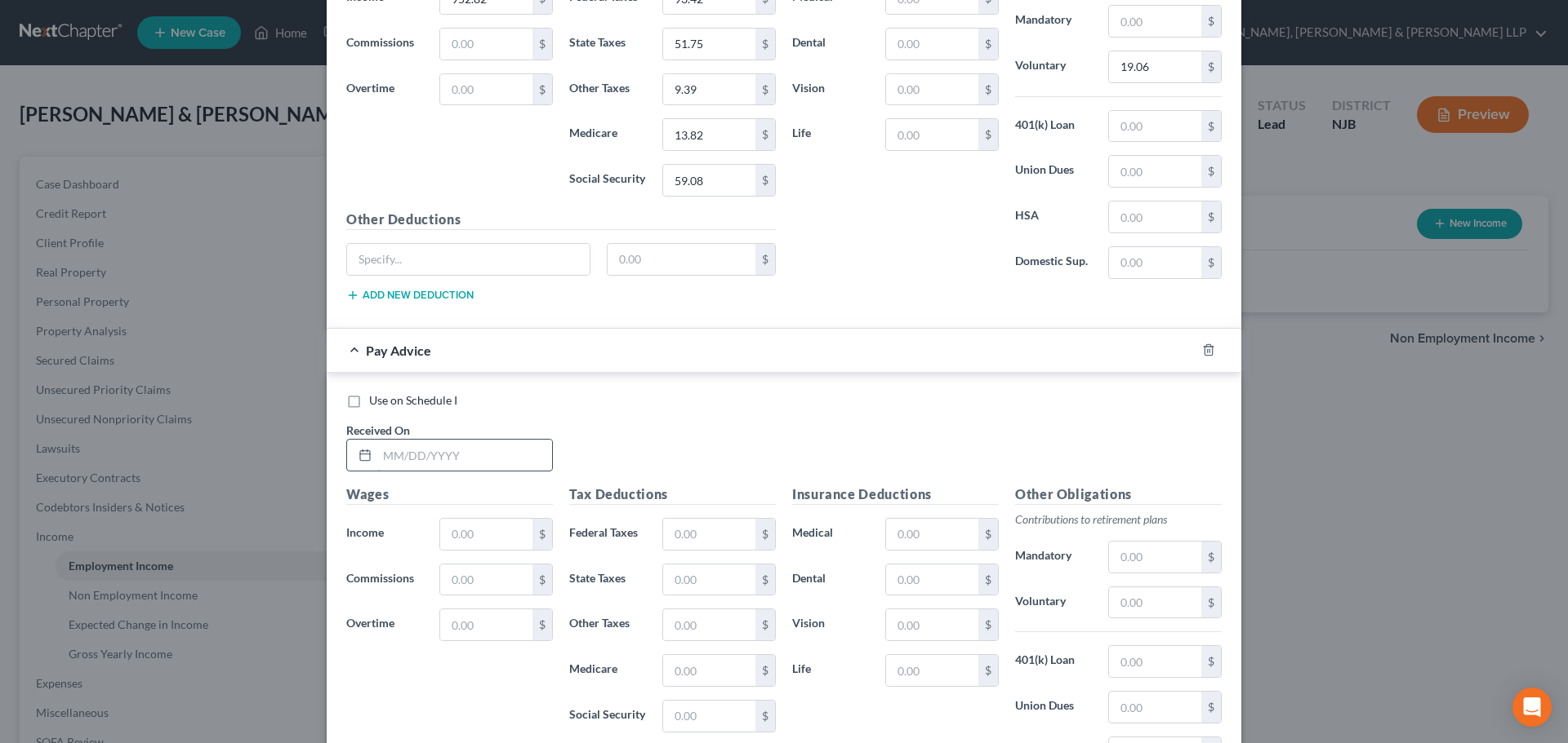
click at [471, 458] on input "text" at bounding box center [464, 455] width 175 height 31
type input "[DATE]"
click at [473, 540] on input "text" at bounding box center [486, 535] width 92 height 31
type input "761.10"
click at [708, 537] on input "text" at bounding box center [709, 535] width 92 height 31
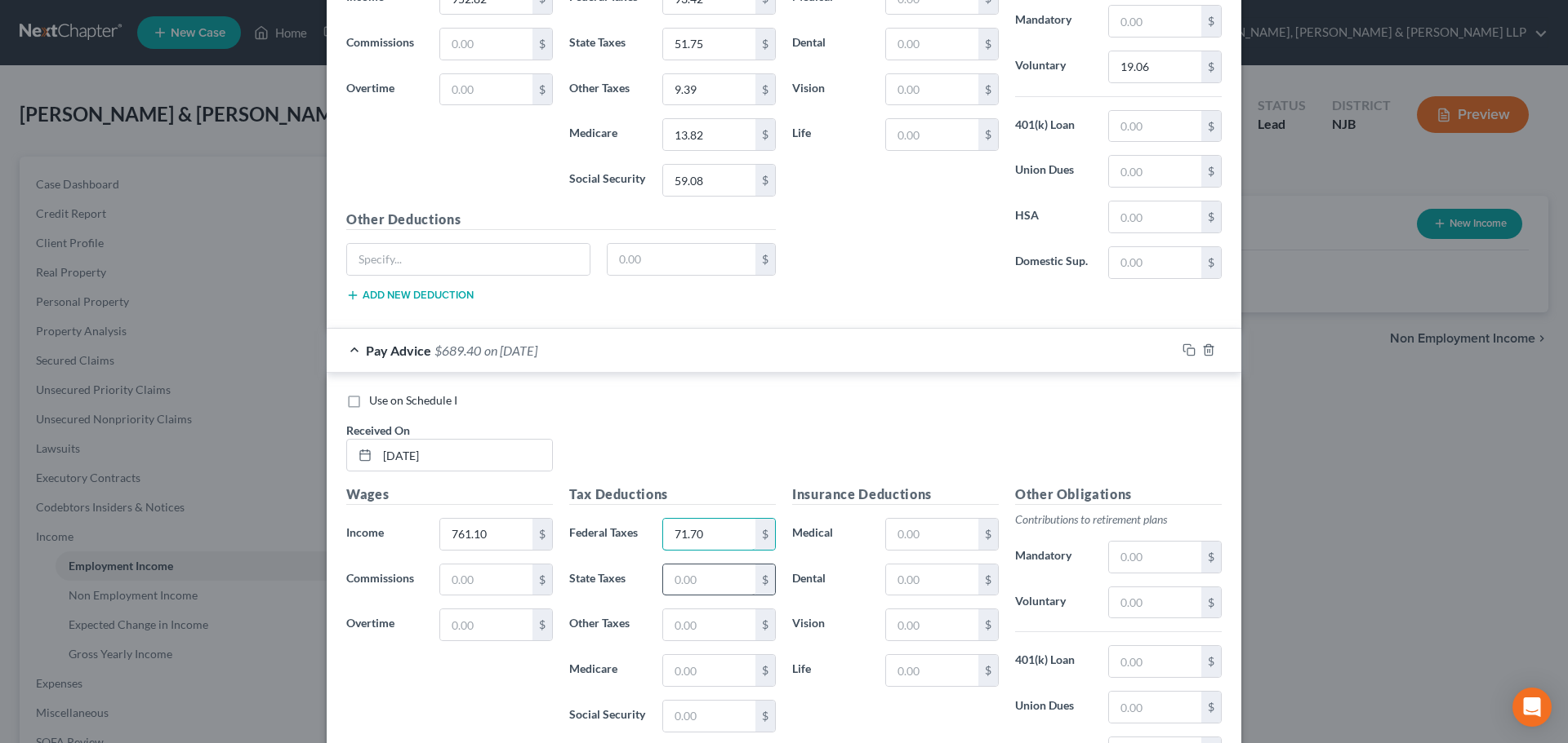
type input "71.70"
click at [690, 579] on input "text" at bounding box center [709, 580] width 92 height 31
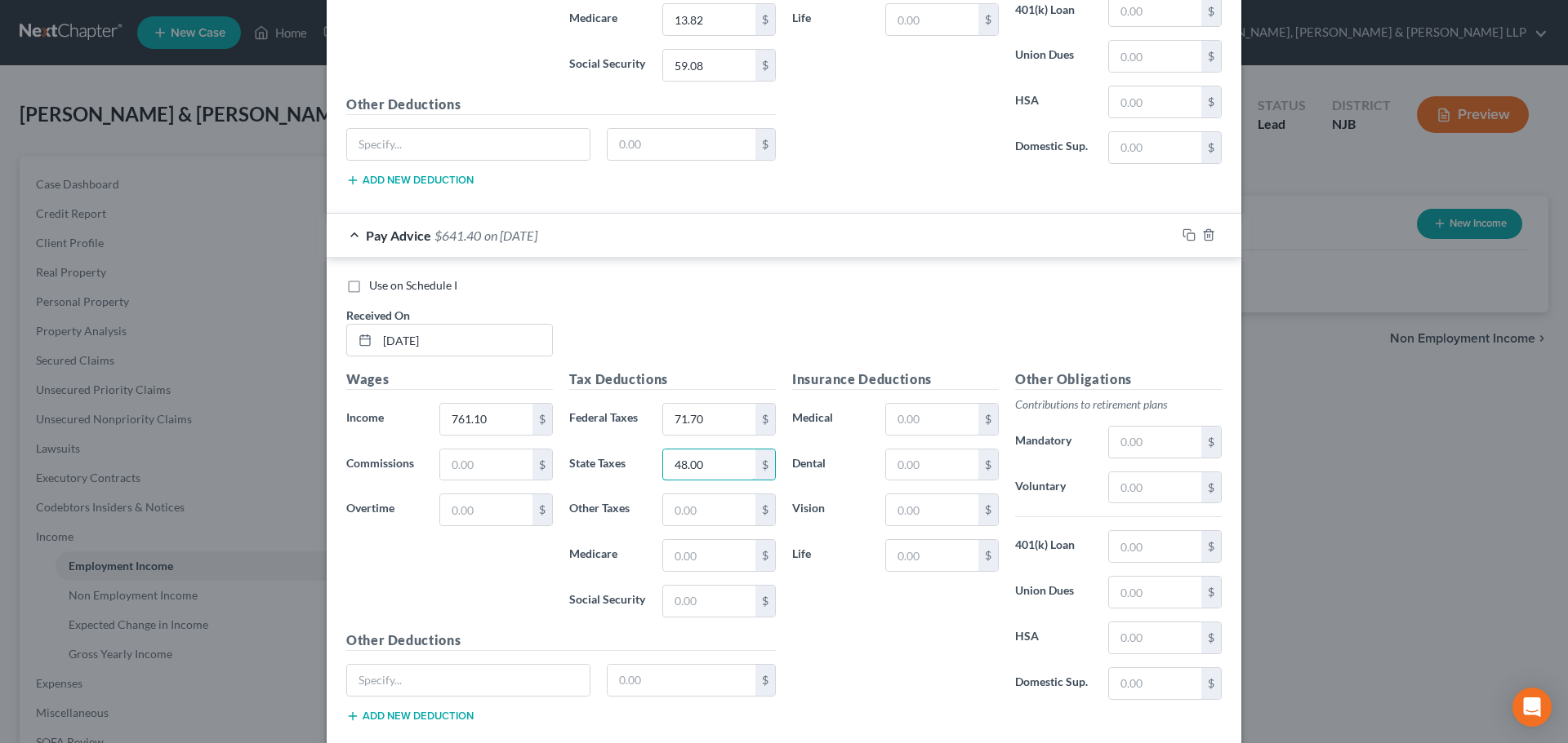
scroll to position [1425, 0]
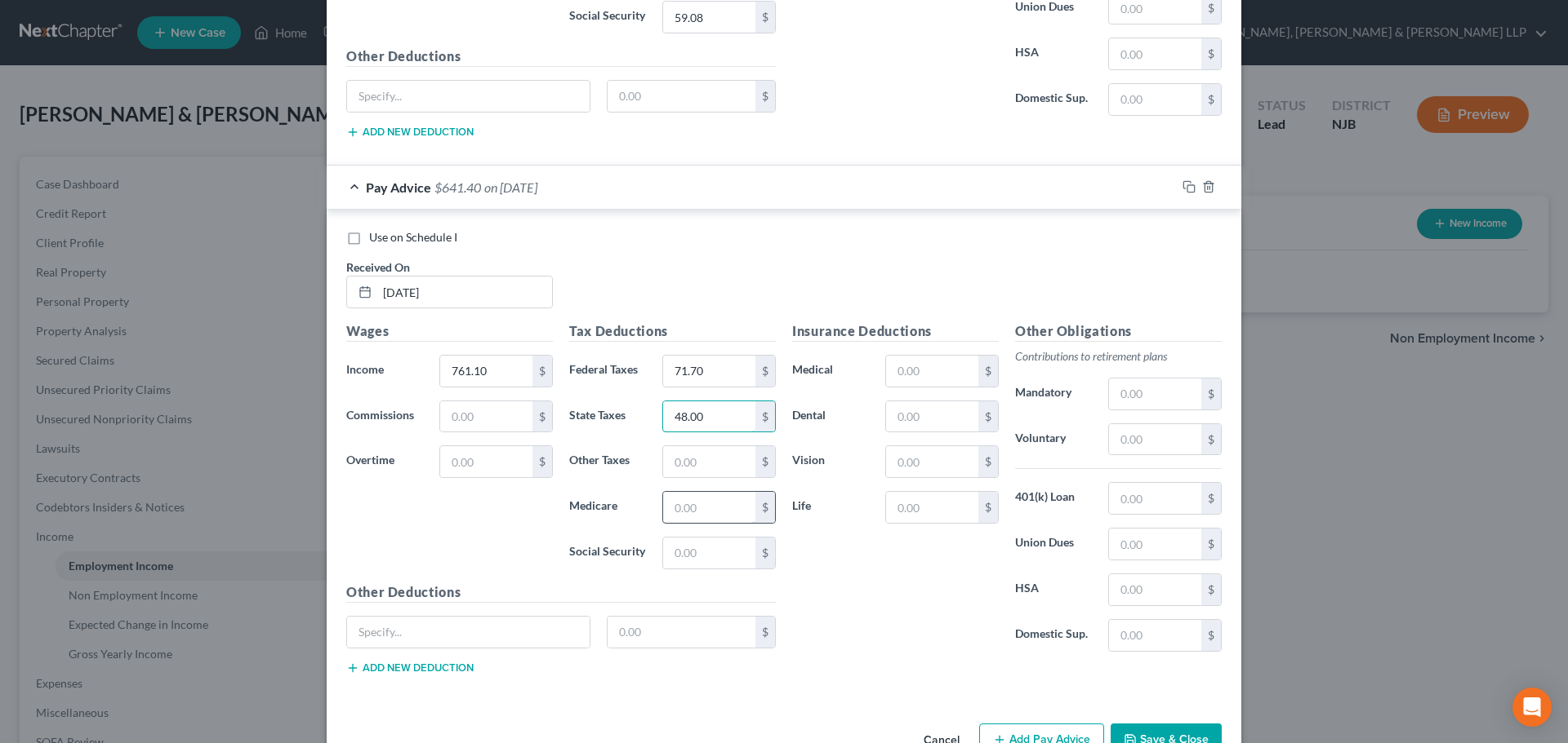
type input "48.00"
click at [689, 503] on input "text" at bounding box center [709, 507] width 92 height 31
type input "11.04"
click at [682, 564] on input "text" at bounding box center [709, 553] width 92 height 31
type input "47.19"
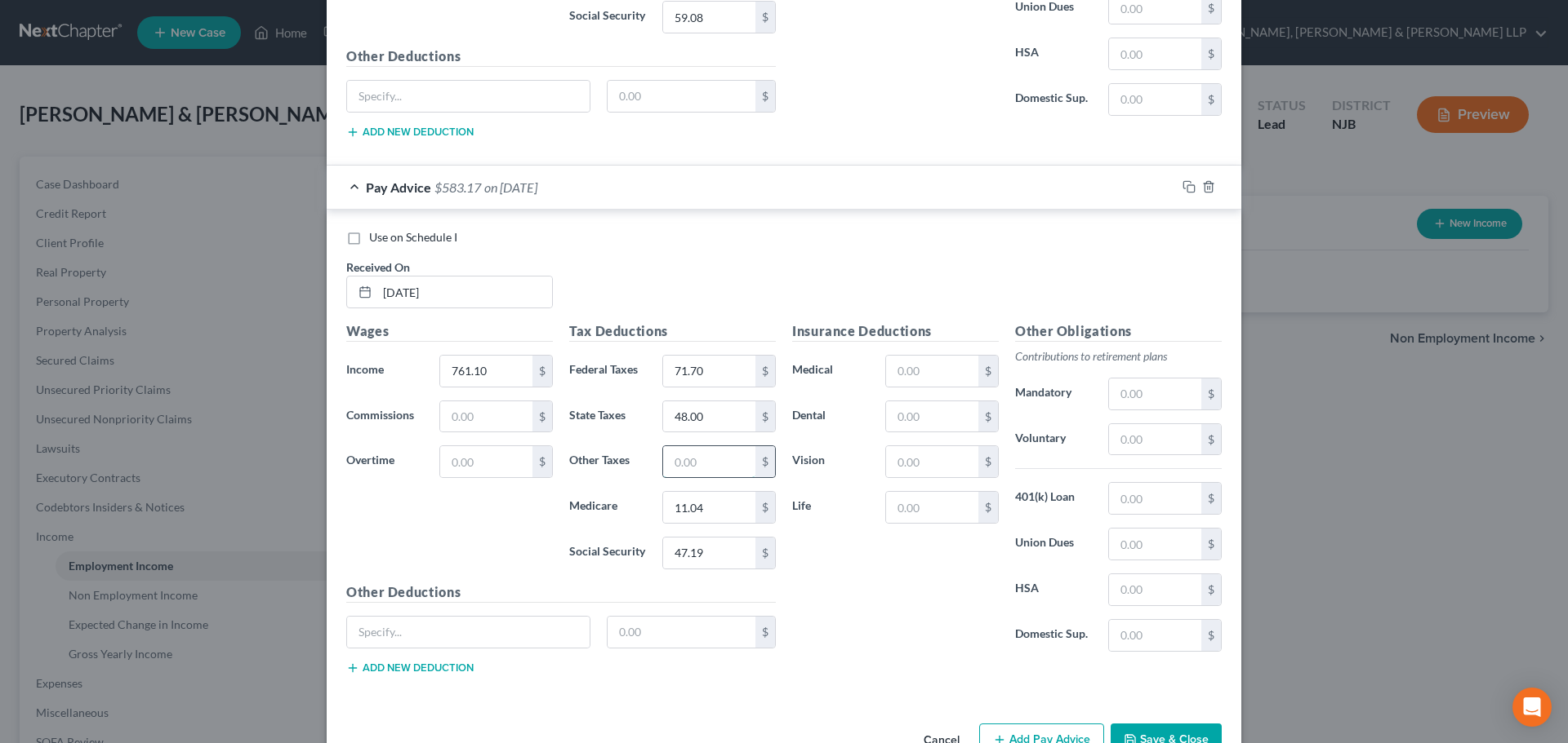
click at [678, 472] on input "text" at bounding box center [709, 461] width 92 height 31
type input "7.49"
click at [1140, 439] on input "text" at bounding box center [1154, 439] width 92 height 31
type input "15.22"
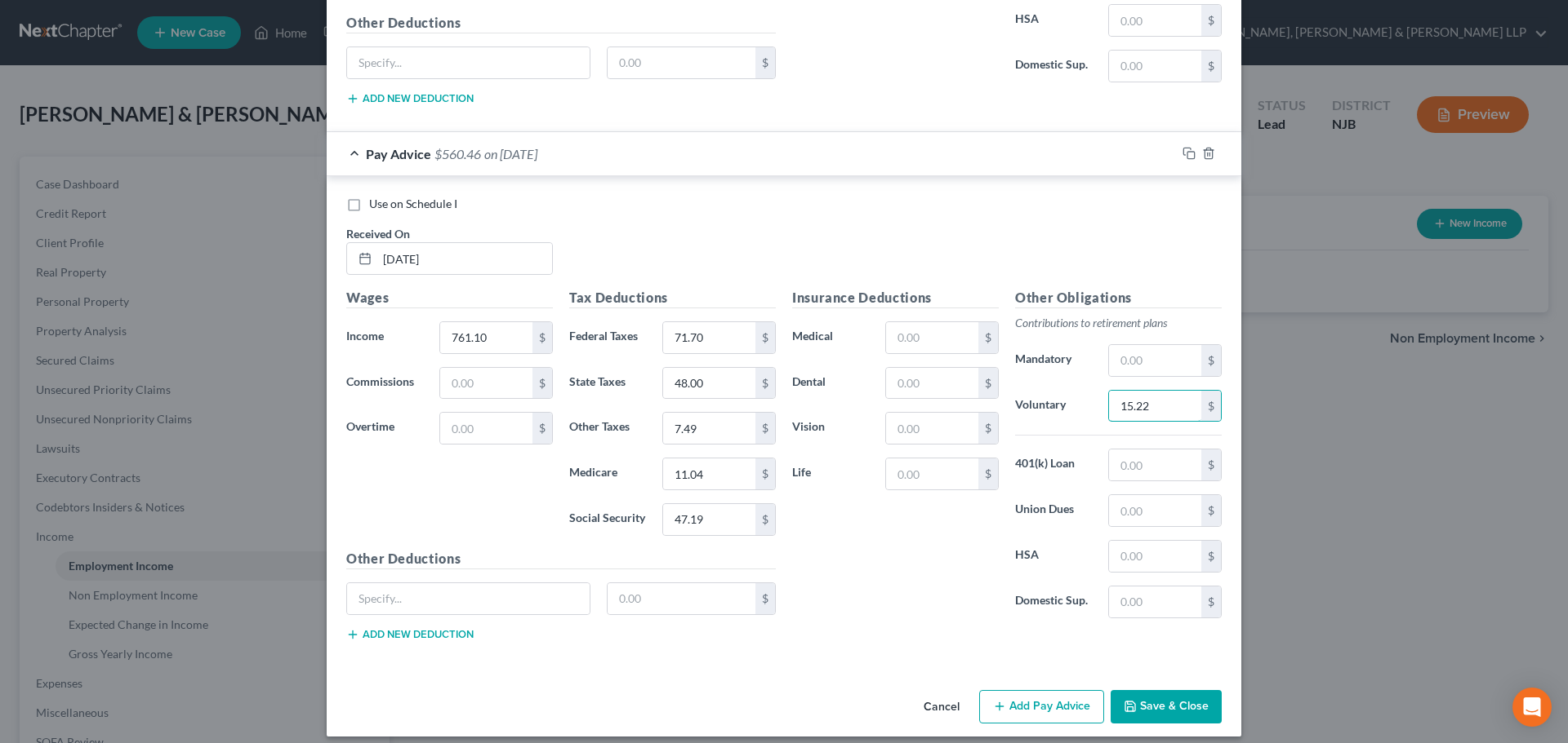
scroll to position [1472, 0]
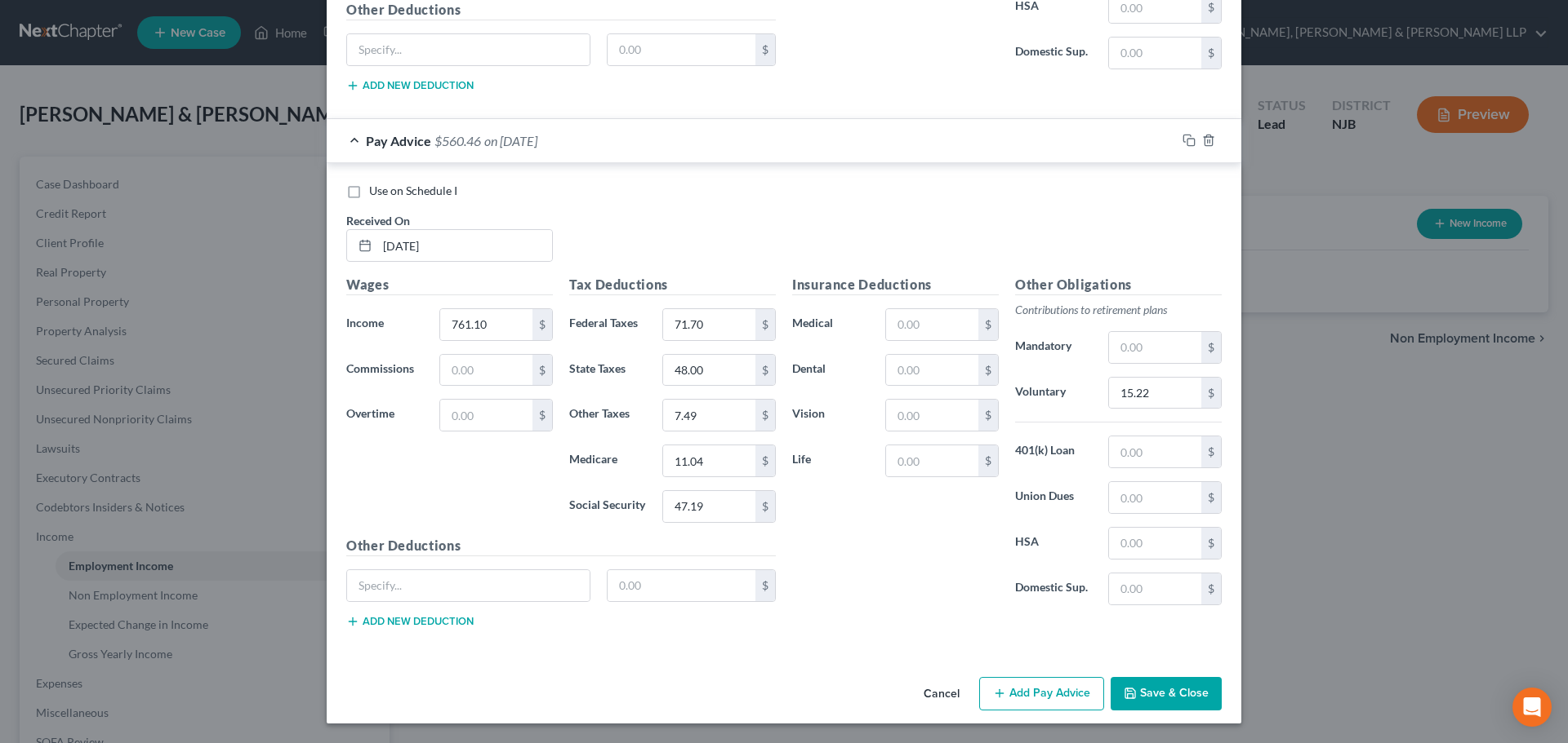
click at [1054, 703] on button "Add Pay Advice" at bounding box center [1041, 694] width 125 height 34
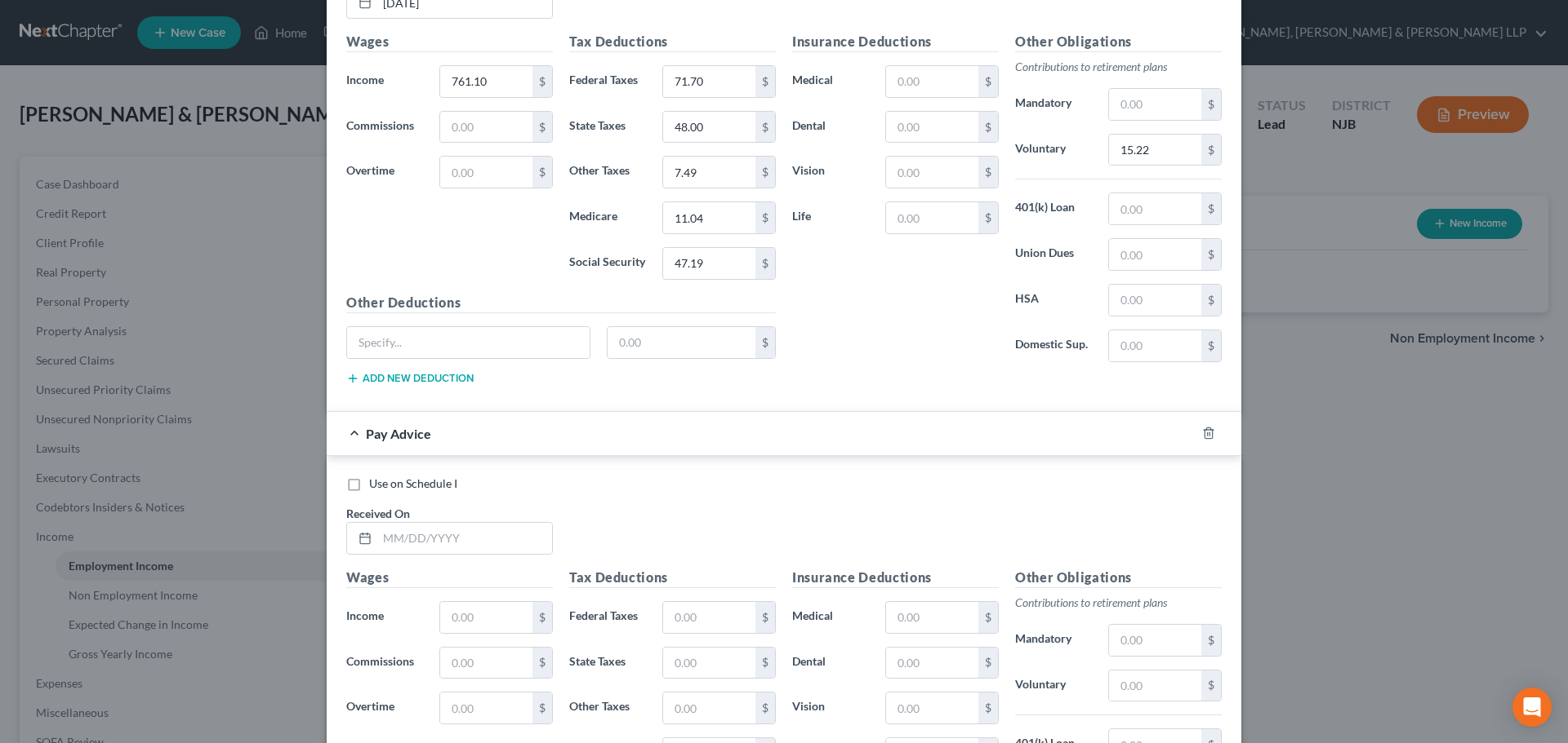
scroll to position [1717, 0]
click at [487, 546] on input "text" at bounding box center [464, 536] width 175 height 31
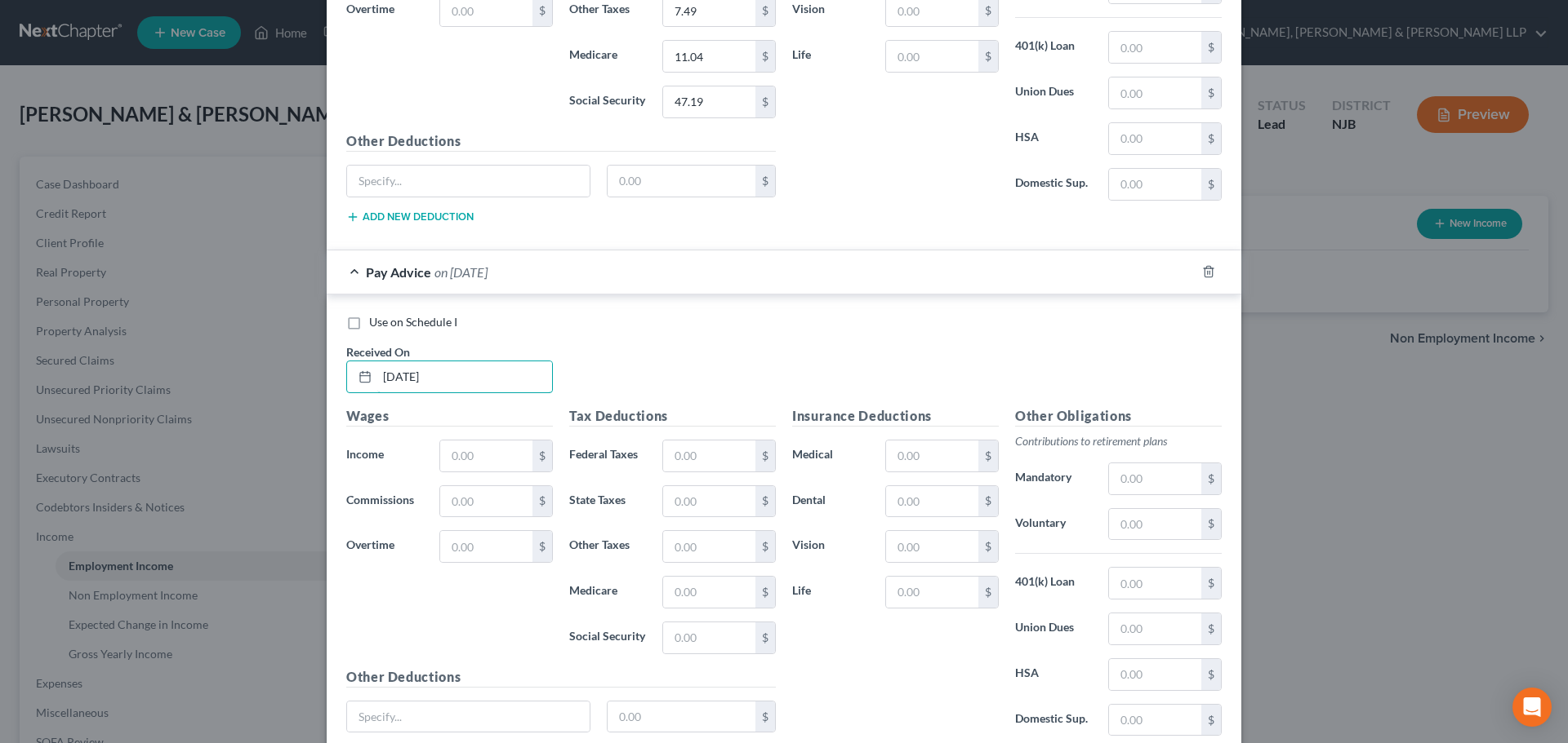
scroll to position [1880, 0]
type input "[DATE]"
click at [471, 434] on div "Wages Income * $ Commissions $ Overtime $" at bounding box center [449, 533] width 223 height 261
click at [482, 451] on input "text" at bounding box center [486, 453] width 92 height 31
type input "2"
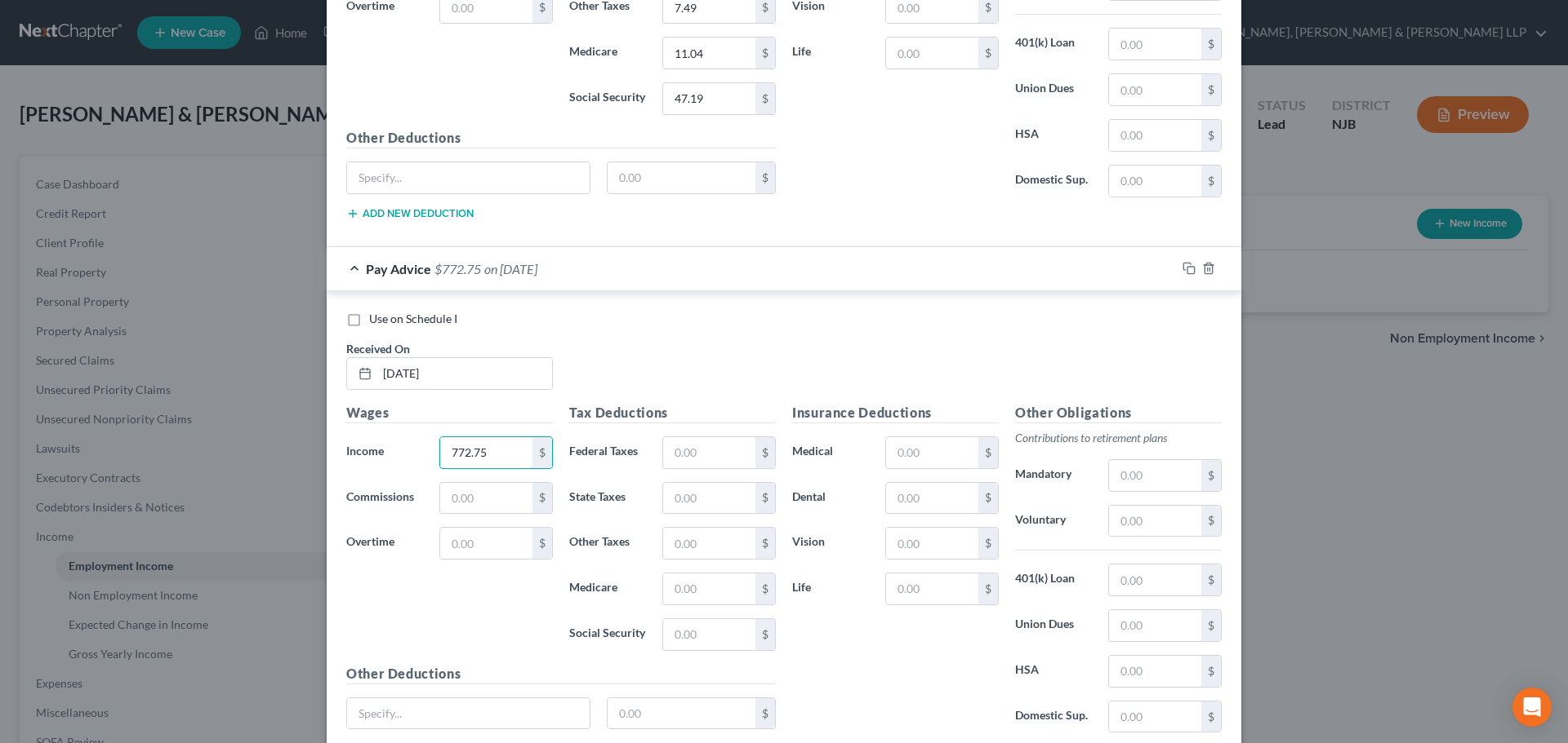
type input "772.75"
click at [679, 456] on input "text" at bounding box center [709, 453] width 92 height 31
type input "72.84"
click at [692, 497] on input "text" at bounding box center [709, 498] width 92 height 31
type input "48.22"
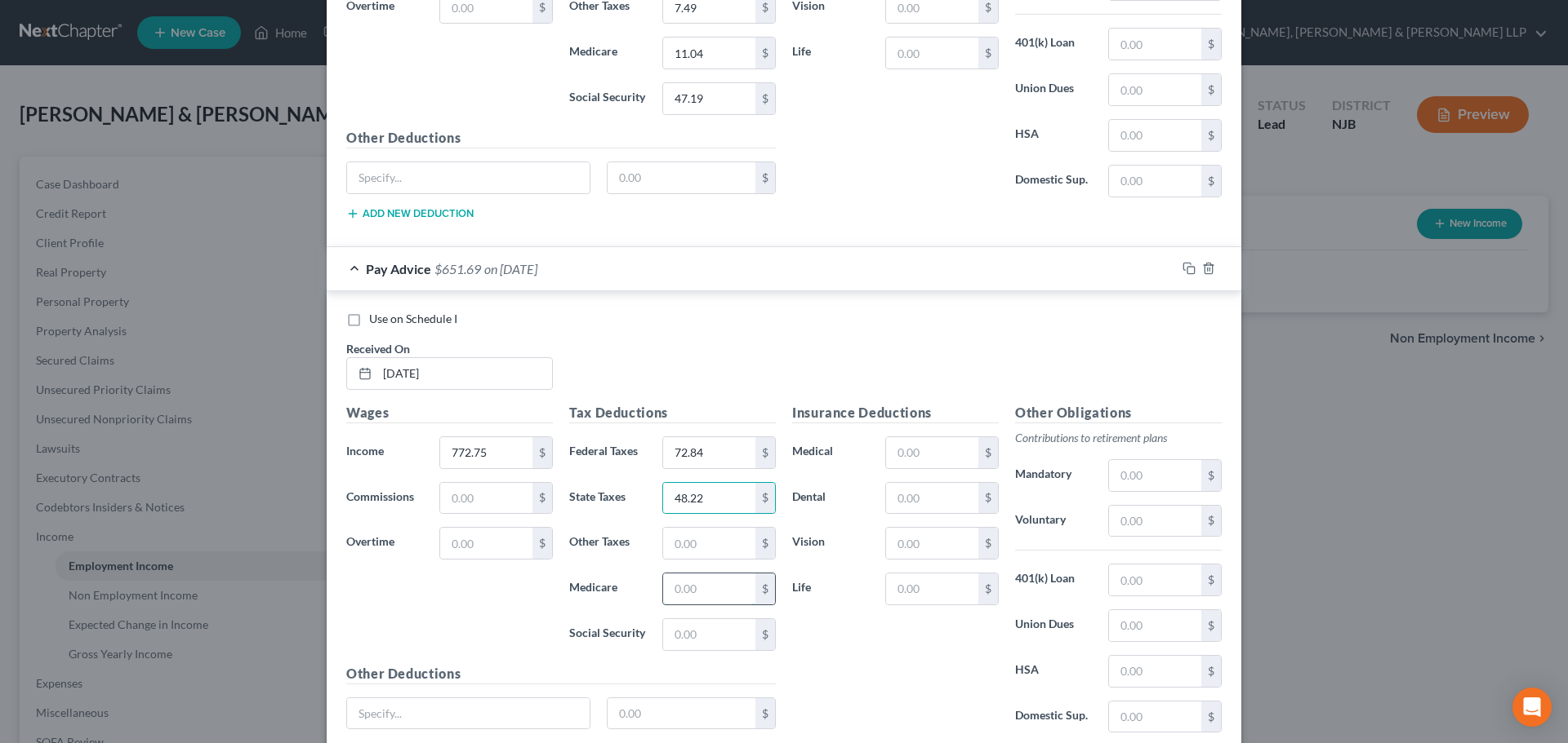
click at [691, 584] on input "text" at bounding box center [709, 589] width 92 height 31
type input "11.20"
click at [677, 653] on div "Tax Deductions Federal Taxes 72.84 $ State Taxes 48.22 $ Other Taxes $ Medicare…" at bounding box center [672, 533] width 223 height 261
click at [688, 635] on input "text" at bounding box center [709, 634] width 92 height 31
type input "47.91"
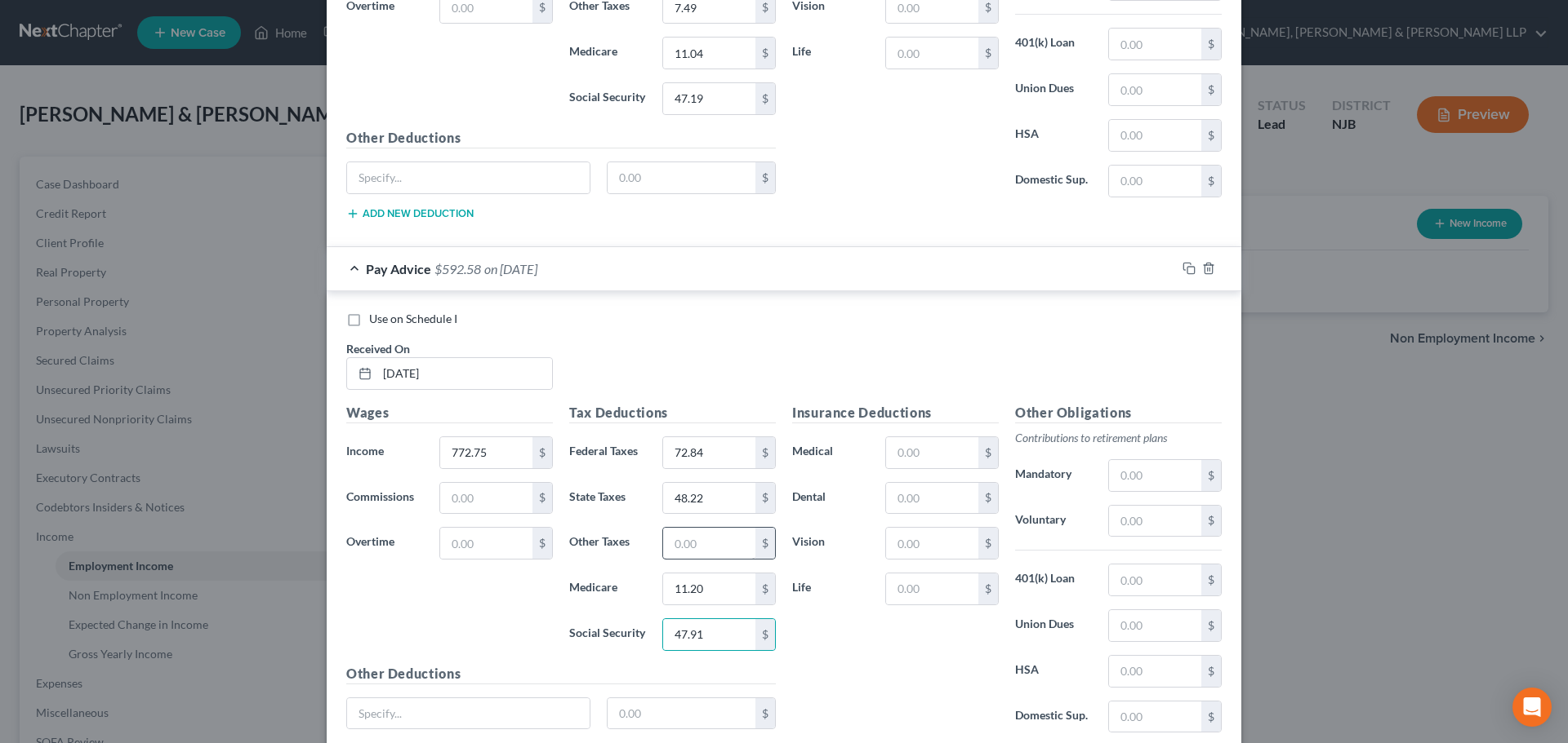
click at [684, 558] on div "Tax Deductions Federal Taxes 72.84 $ State Taxes 48.22 $ Other Taxes $ Medicare…" at bounding box center [672, 533] width 223 height 261
click at [684, 557] on input "text" at bounding box center [709, 543] width 92 height 31
type input "7.61"
click at [1123, 528] on input "text" at bounding box center [1154, 521] width 92 height 31
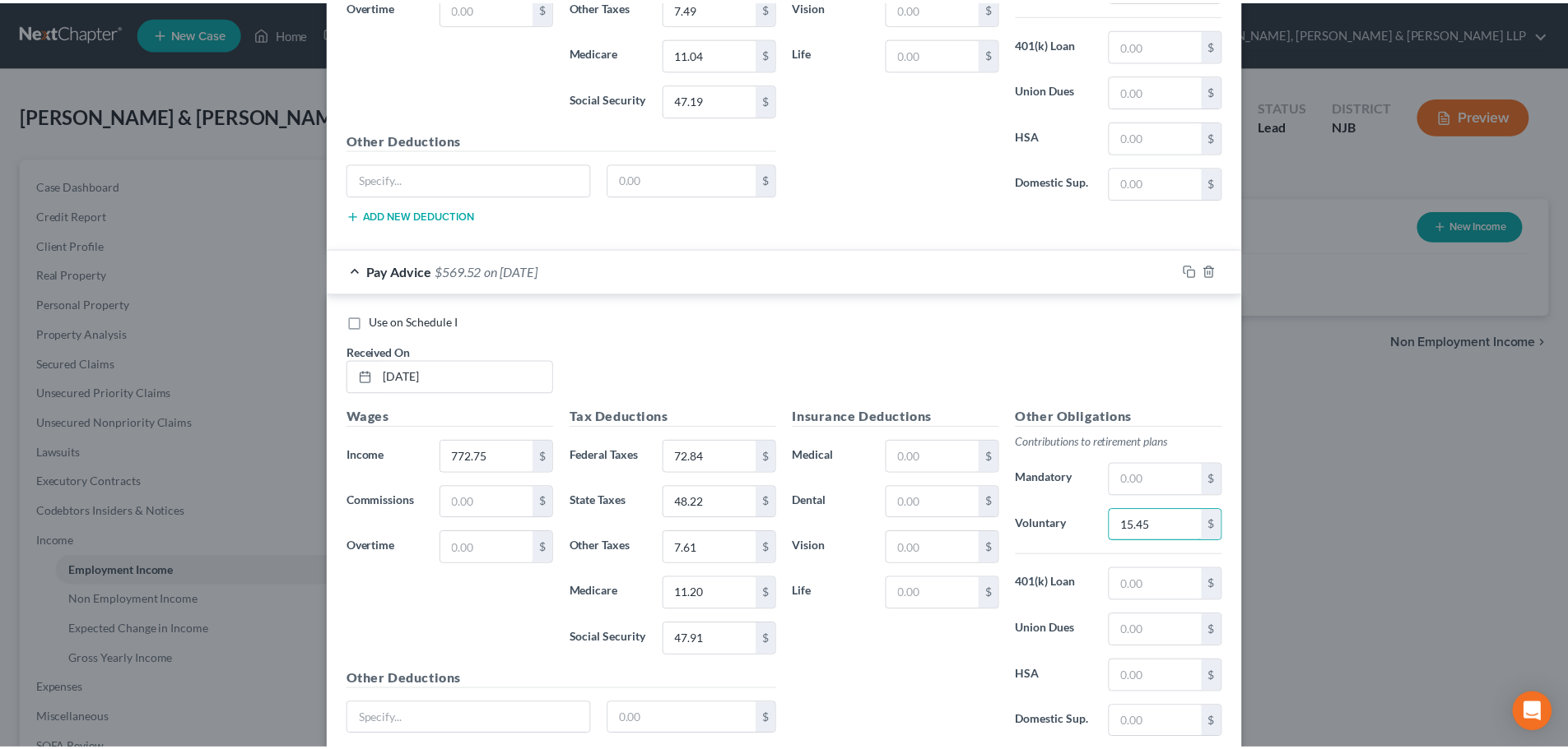
scroll to position [2024, 0]
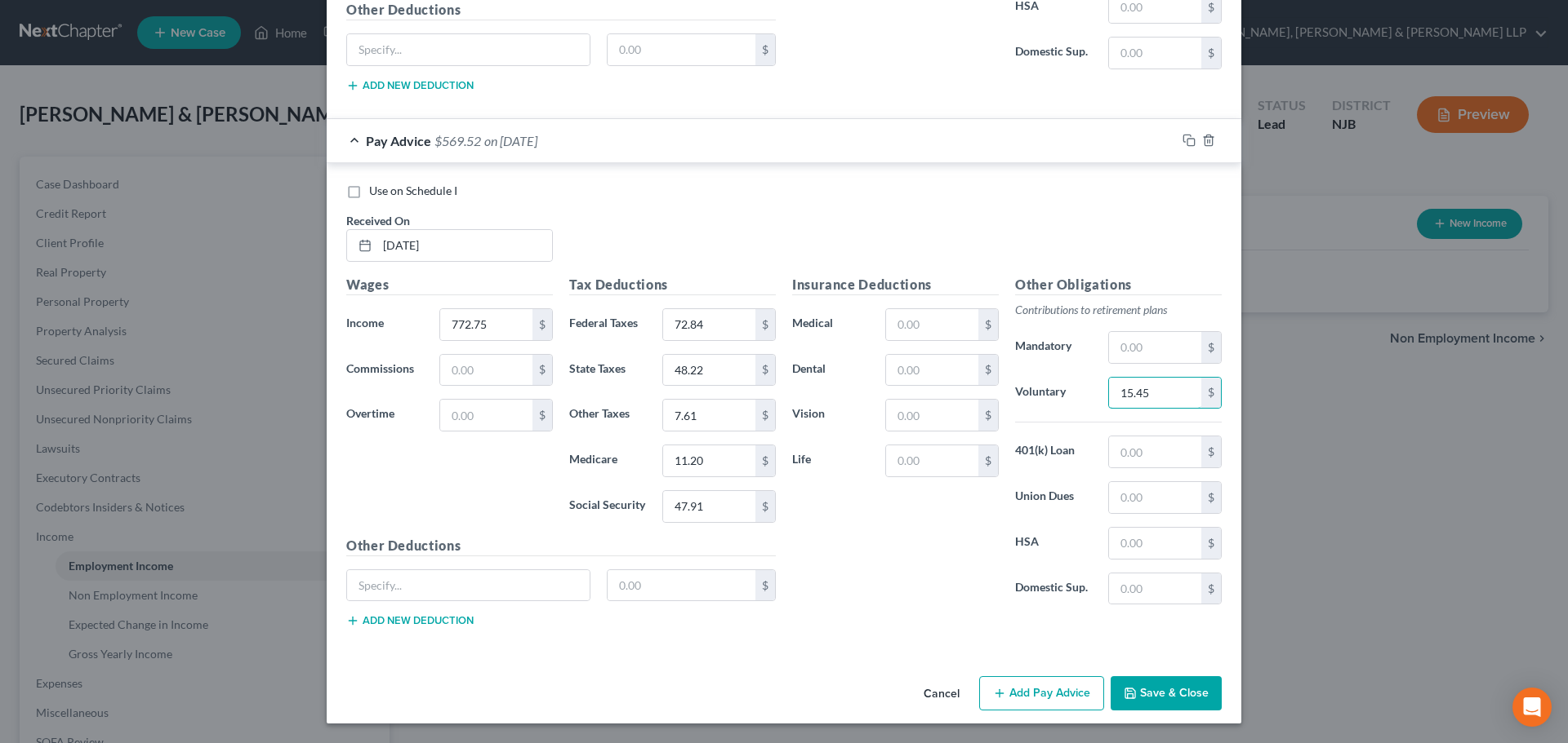
type input "15.45"
click at [1176, 690] on button "Save & Close" at bounding box center [1166, 693] width 111 height 34
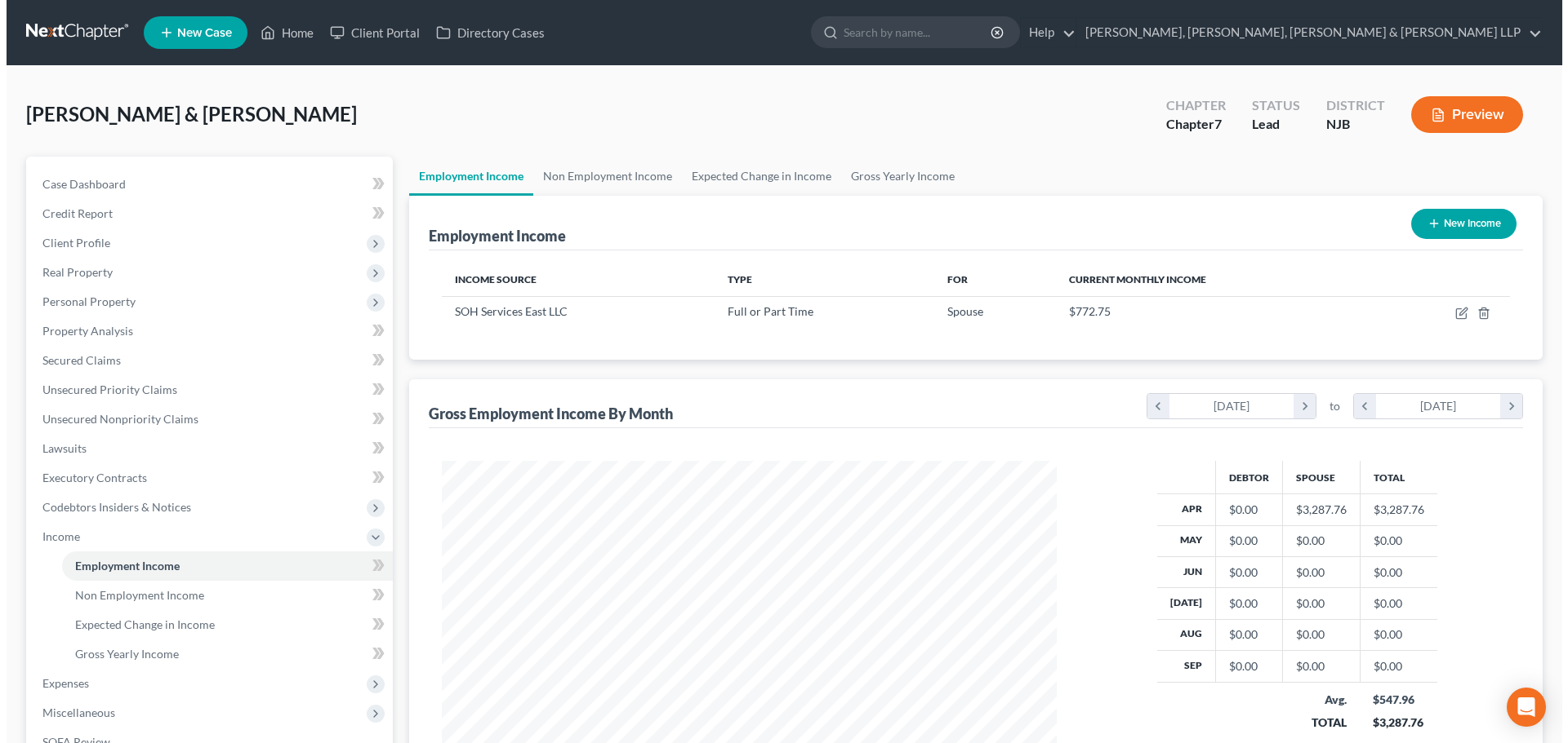
scroll to position [815647, 815793]
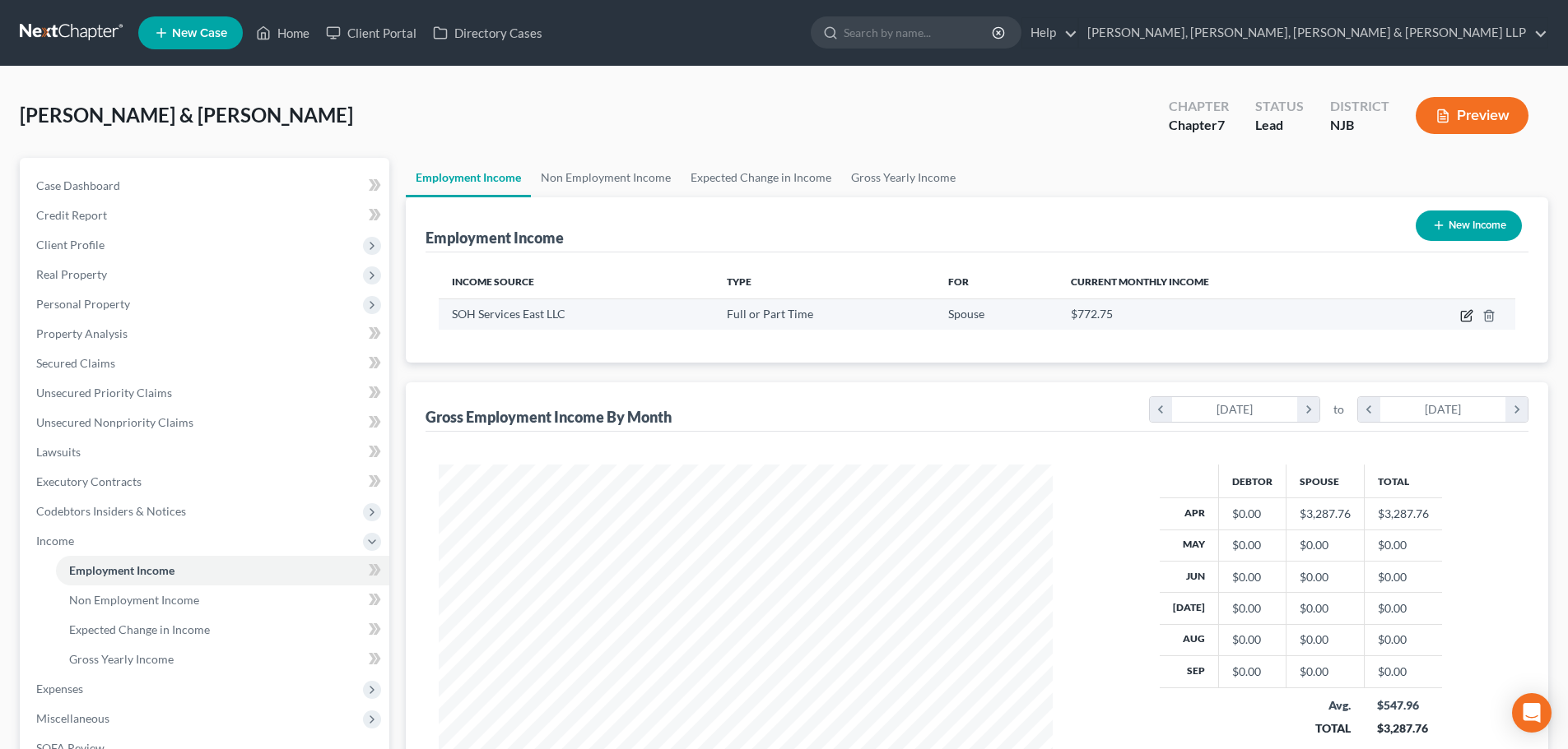
click at [1466, 318] on icon "button" at bounding box center [1467, 313] width 7 height 7
select select "0"
select select "21"
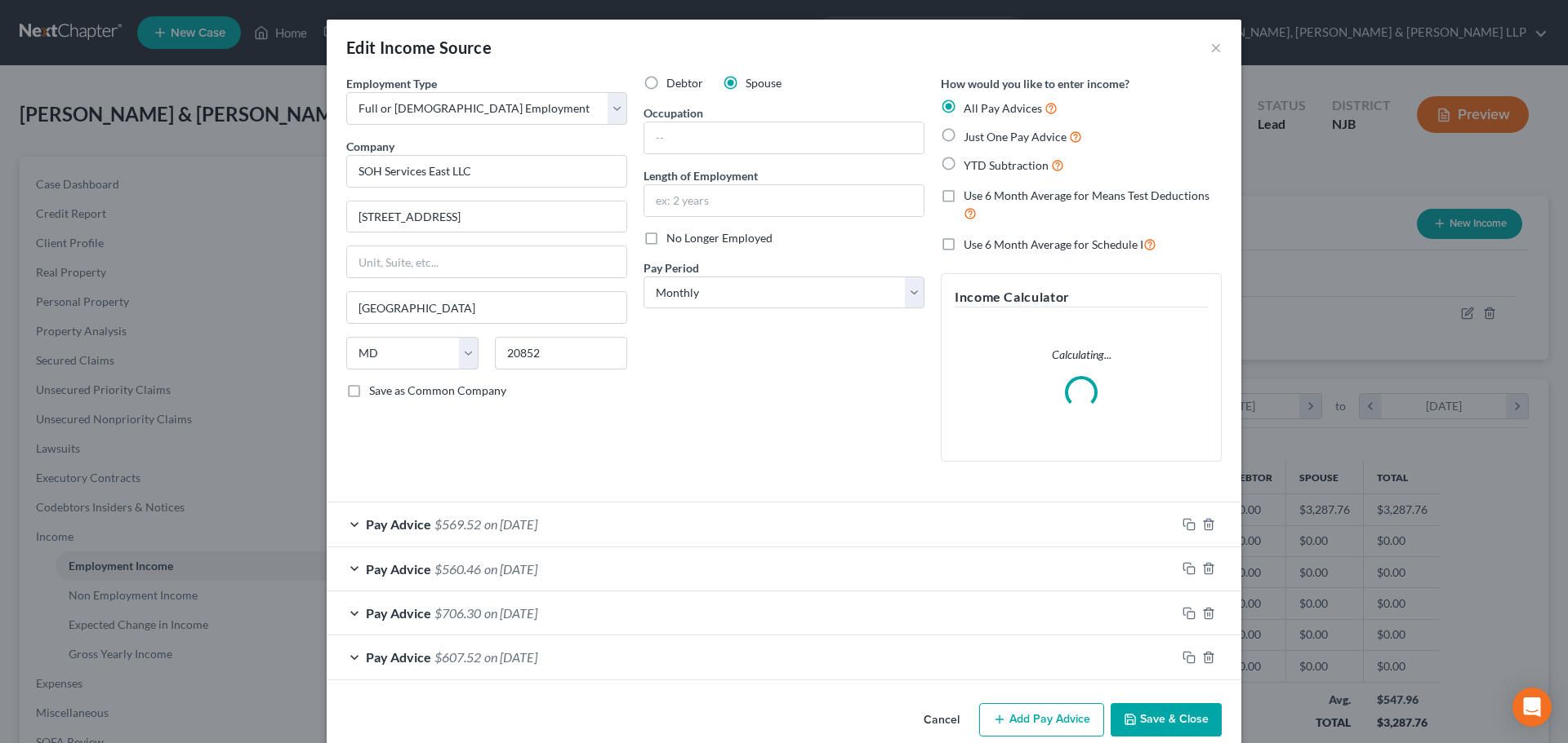
scroll to position [306, 647]
drag, startPoint x: 773, startPoint y: 288, endPoint x: 771, endPoint y: 307, distance: 19.1
click at [773, 288] on select "Select Monthly Twice Monthly Every Other Week Weekly" at bounding box center [784, 292] width 281 height 33
select select "3"
click at [644, 276] on select "Select Monthly Twice Monthly Every Other Week Weekly" at bounding box center [784, 292] width 281 height 33
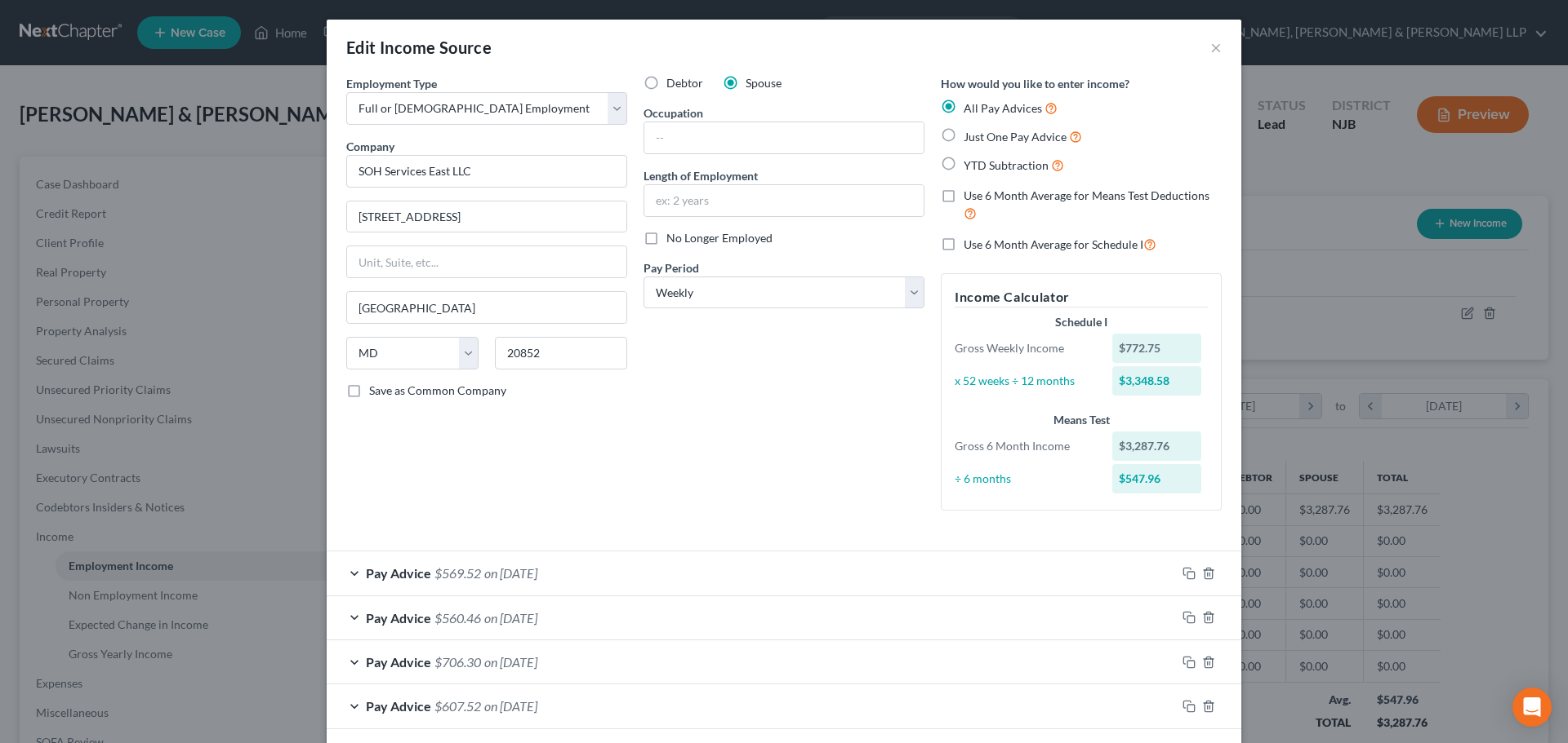
click at [1155, 718] on div "Pay Advice $607.52 on 04/03/2025" at bounding box center [751, 706] width 850 height 44
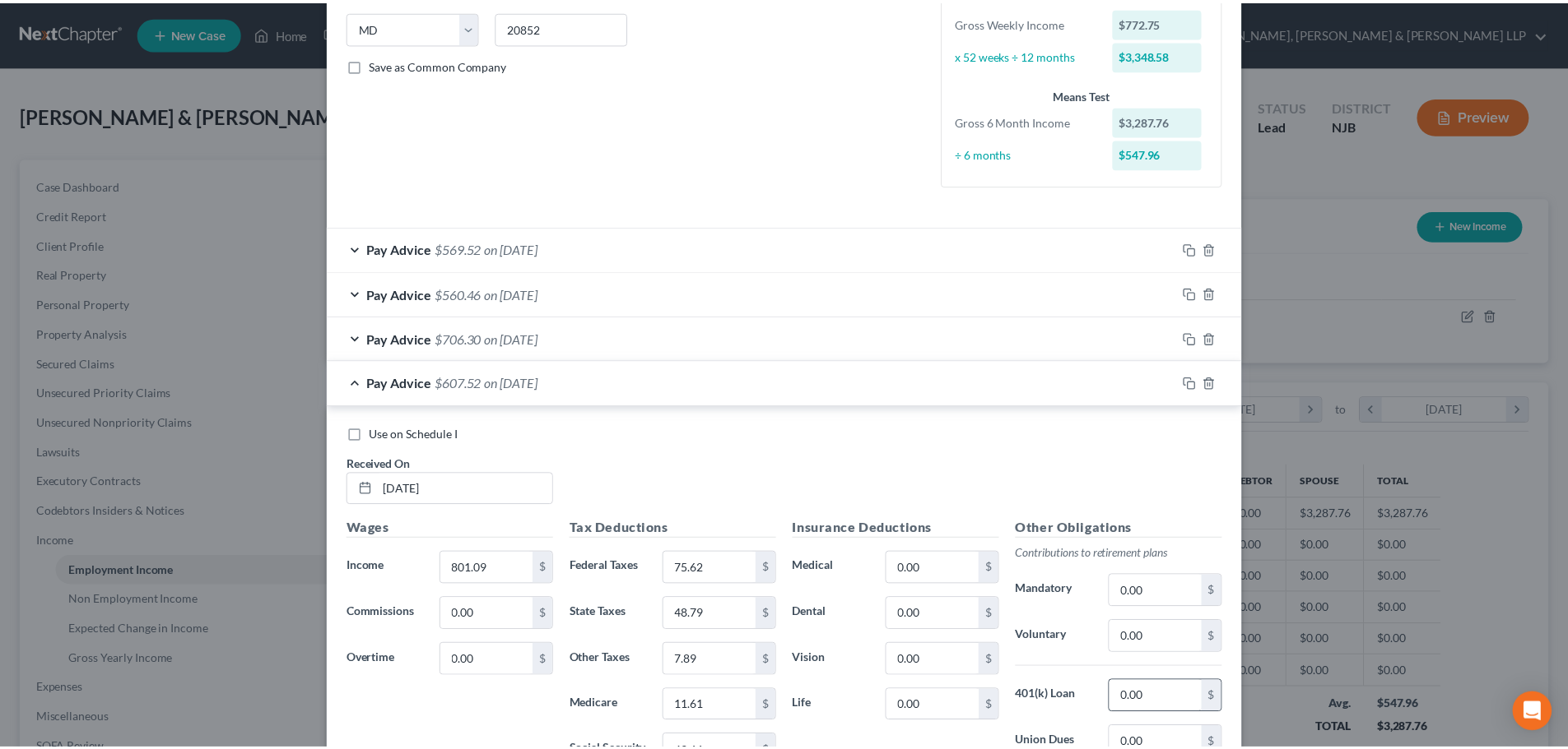
scroll to position [571, 0]
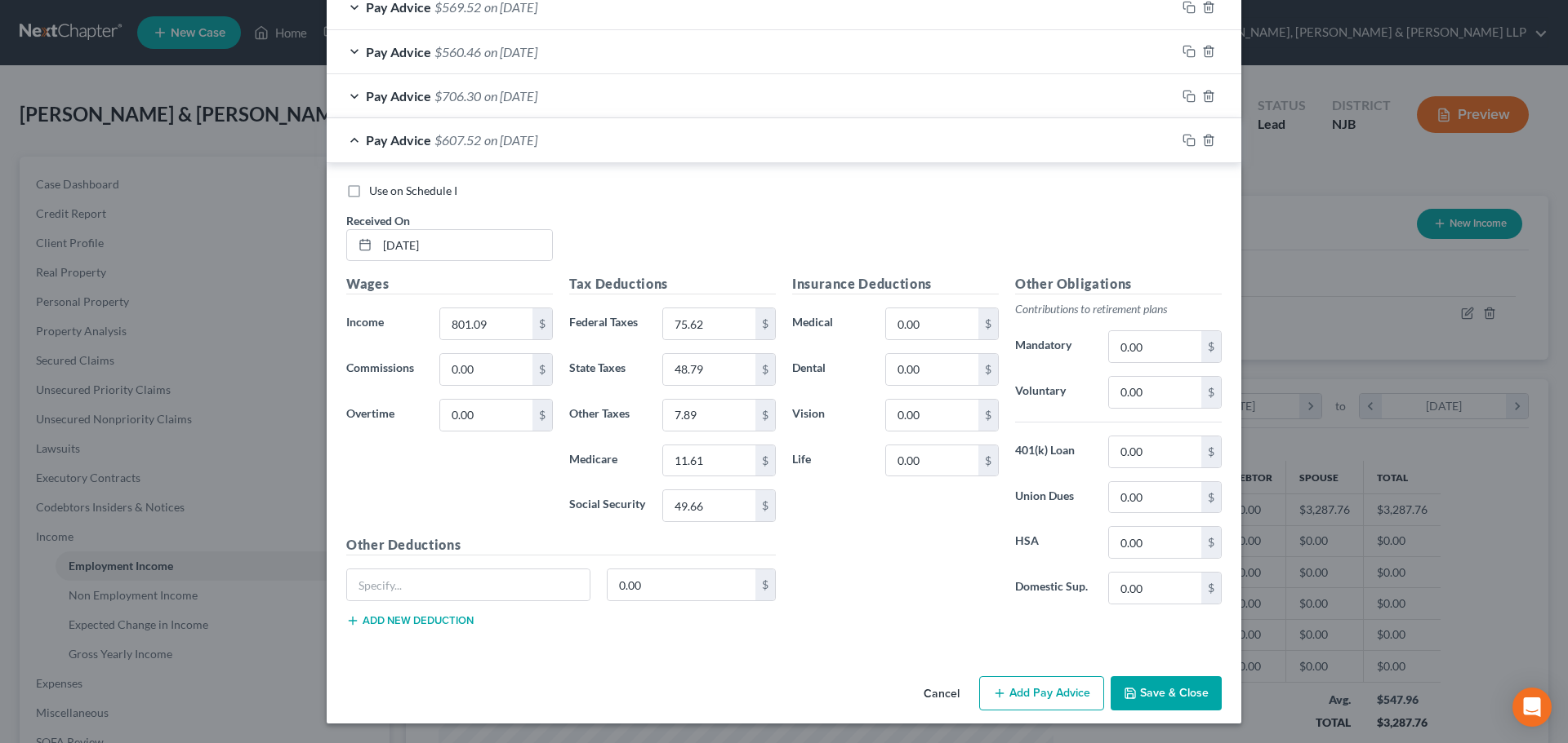
click at [1155, 694] on button "Save & Close" at bounding box center [1166, 693] width 111 height 34
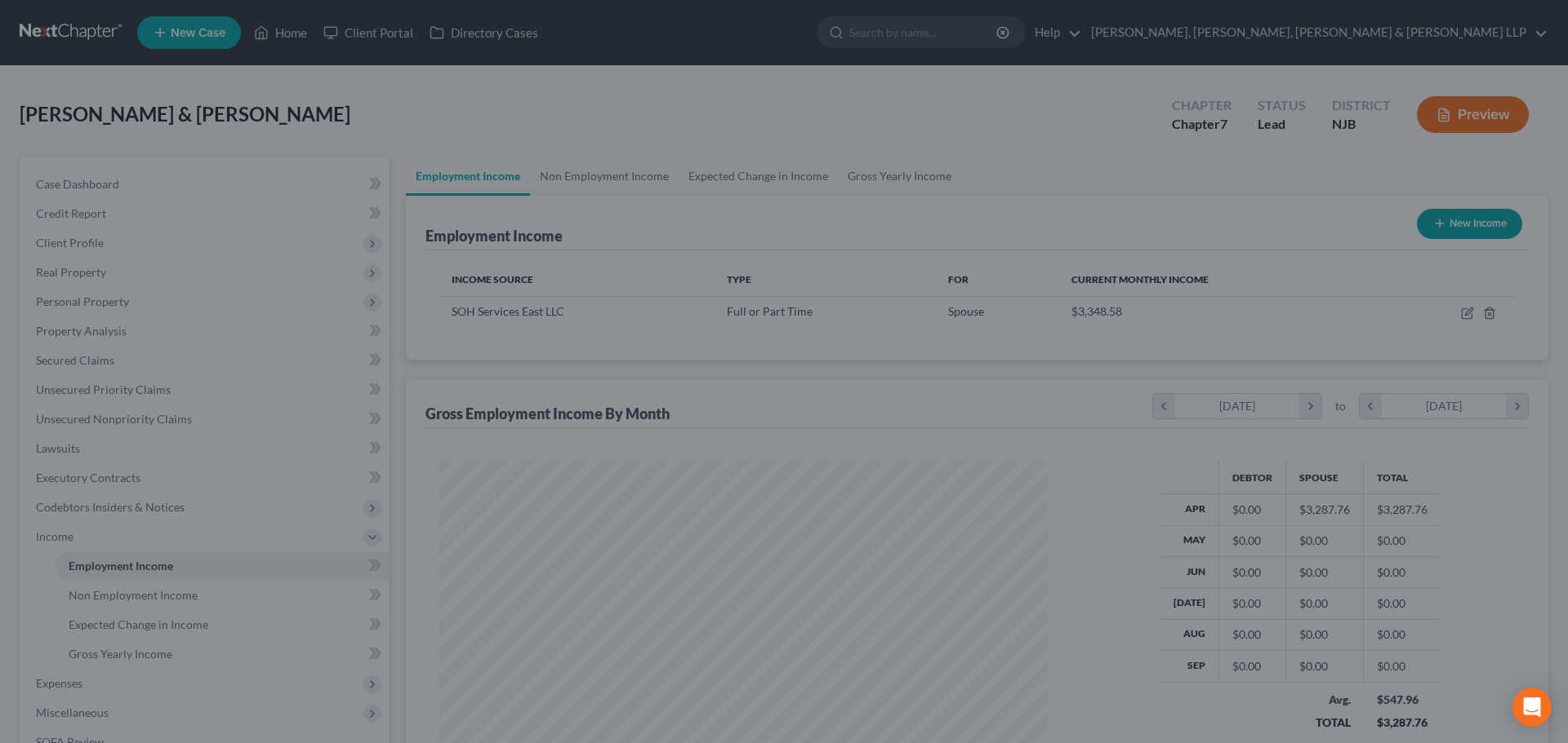
scroll to position [815647, 815793]
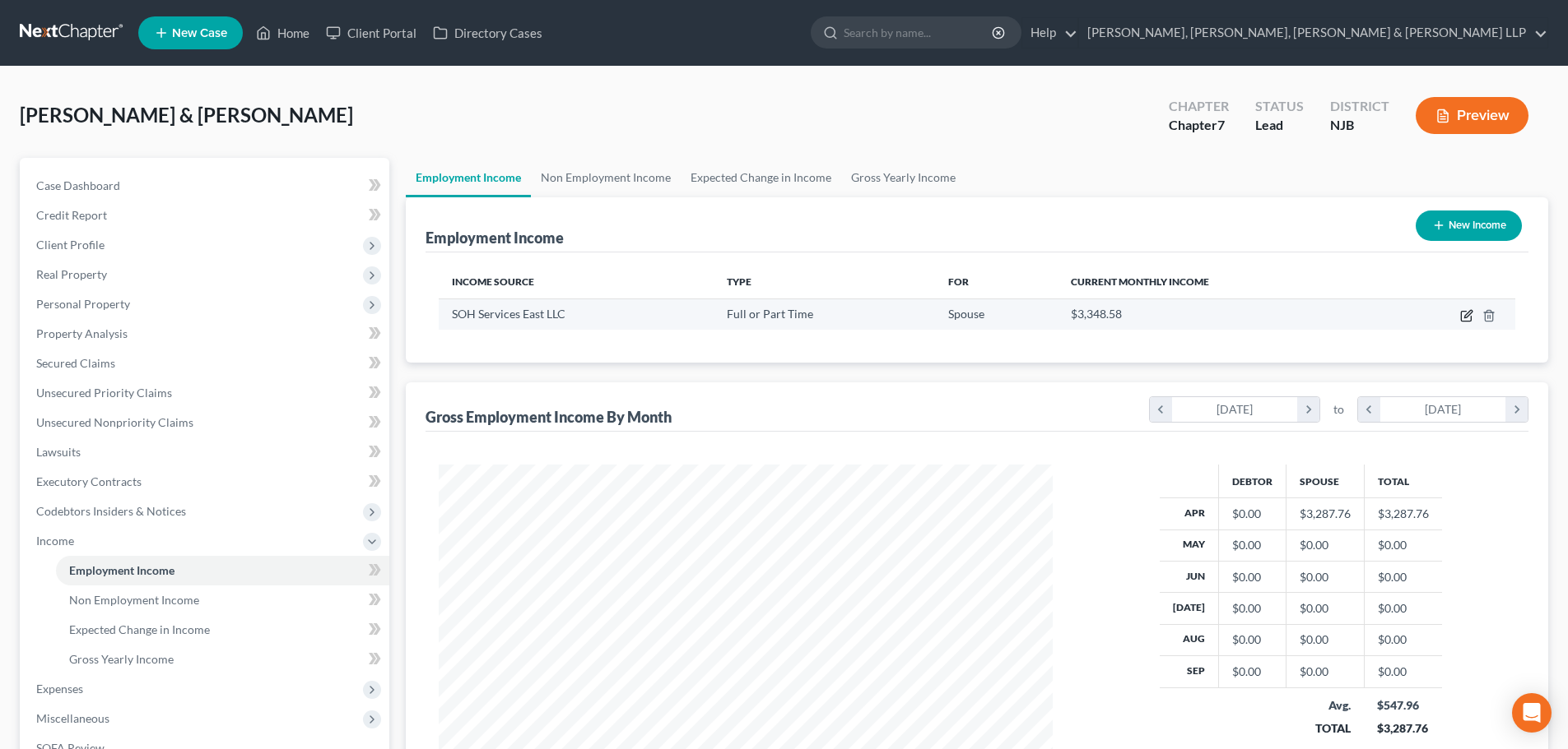
click at [1464, 318] on icon "button" at bounding box center [1466, 315] width 13 height 13
select select "0"
select select "21"
select select "3"
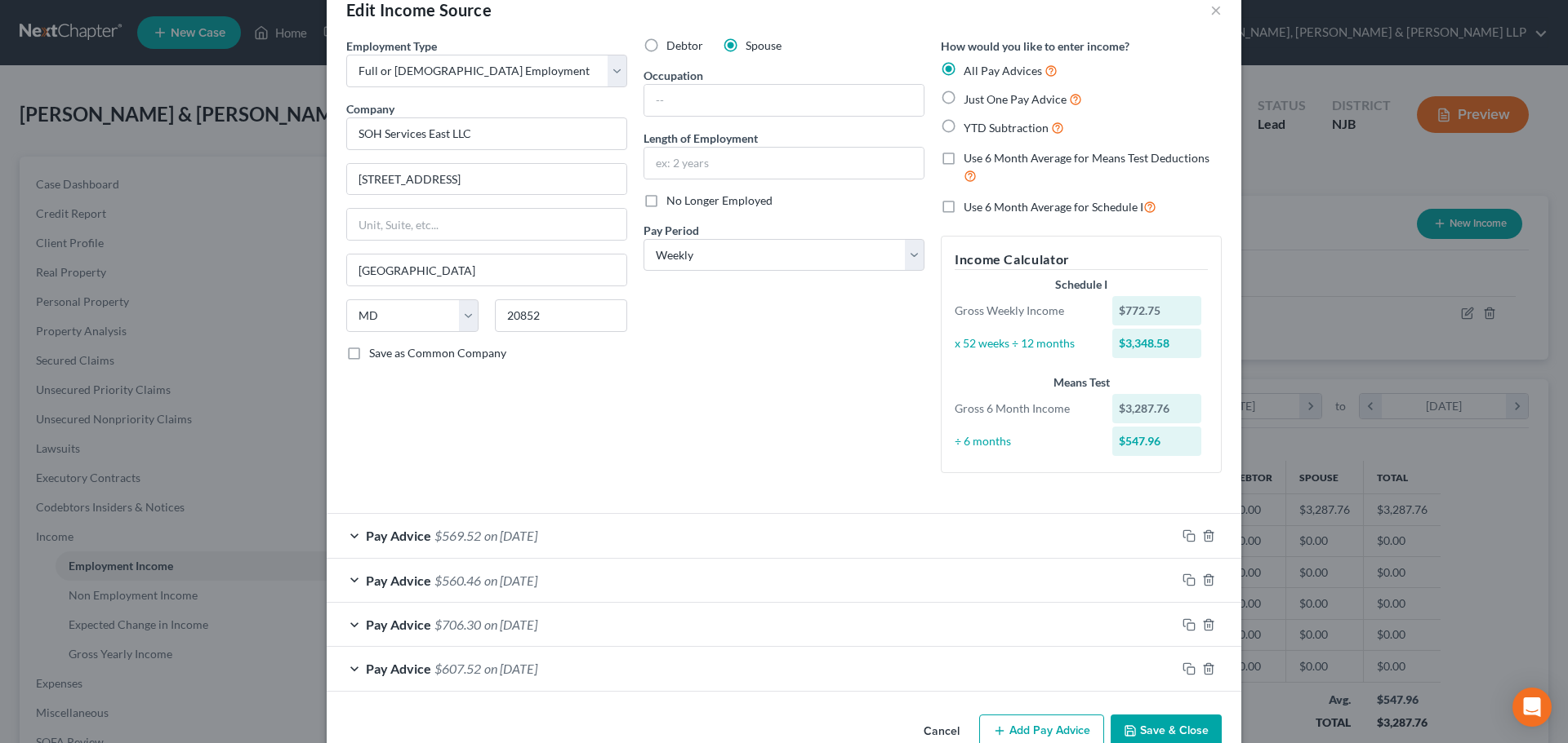
scroll to position [75, 0]
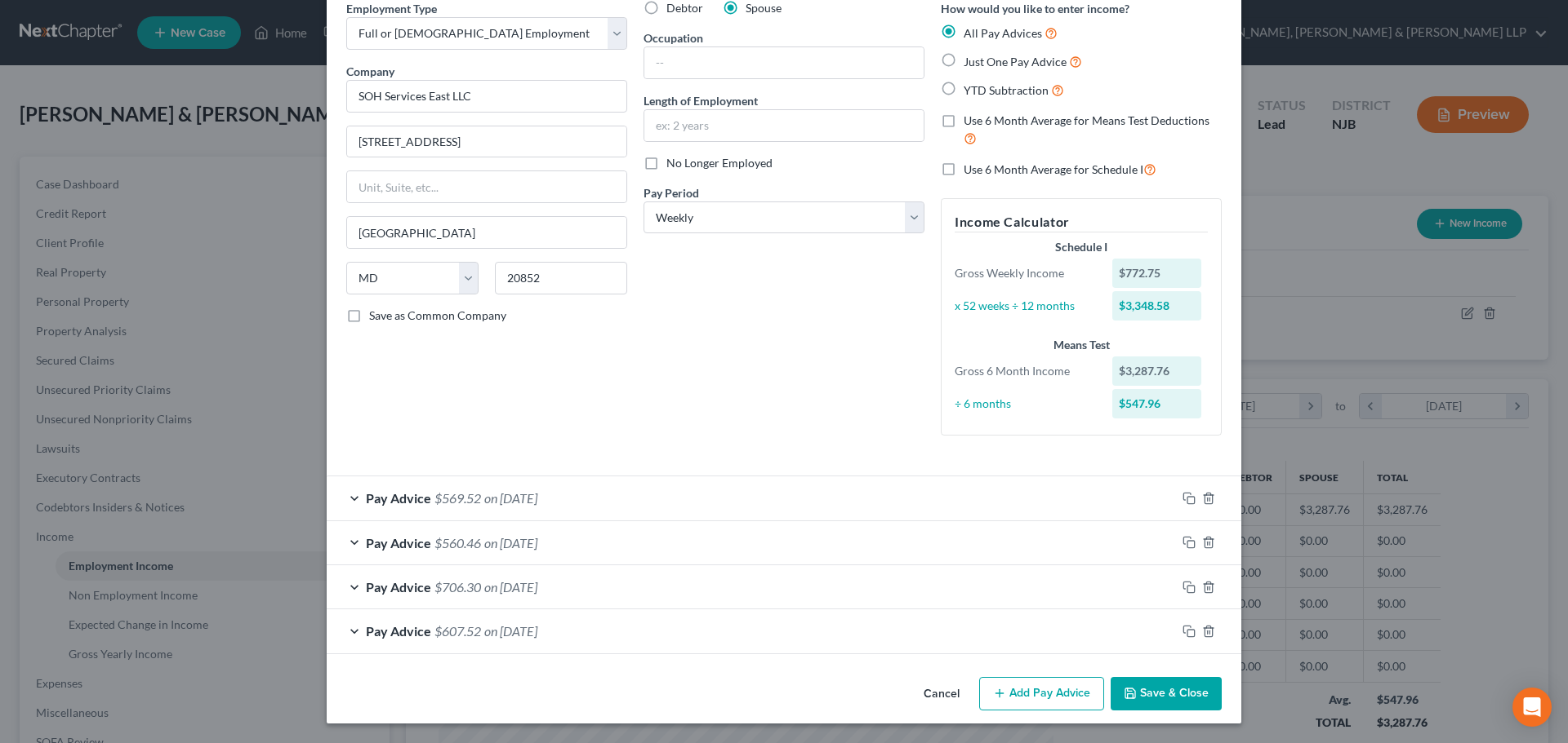
click at [1047, 685] on button "Add Pay Advice" at bounding box center [1041, 694] width 125 height 34
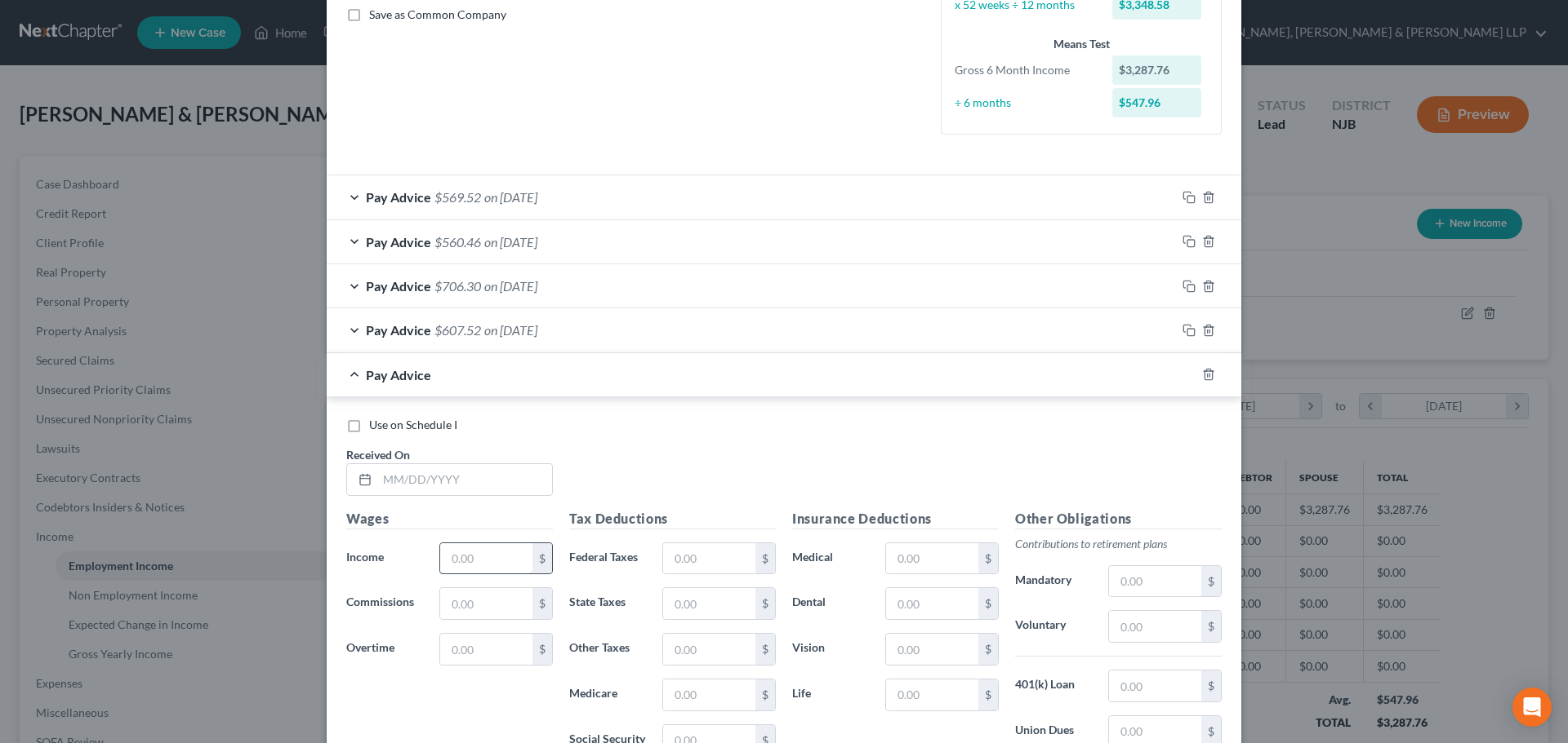
scroll to position [402, 0]
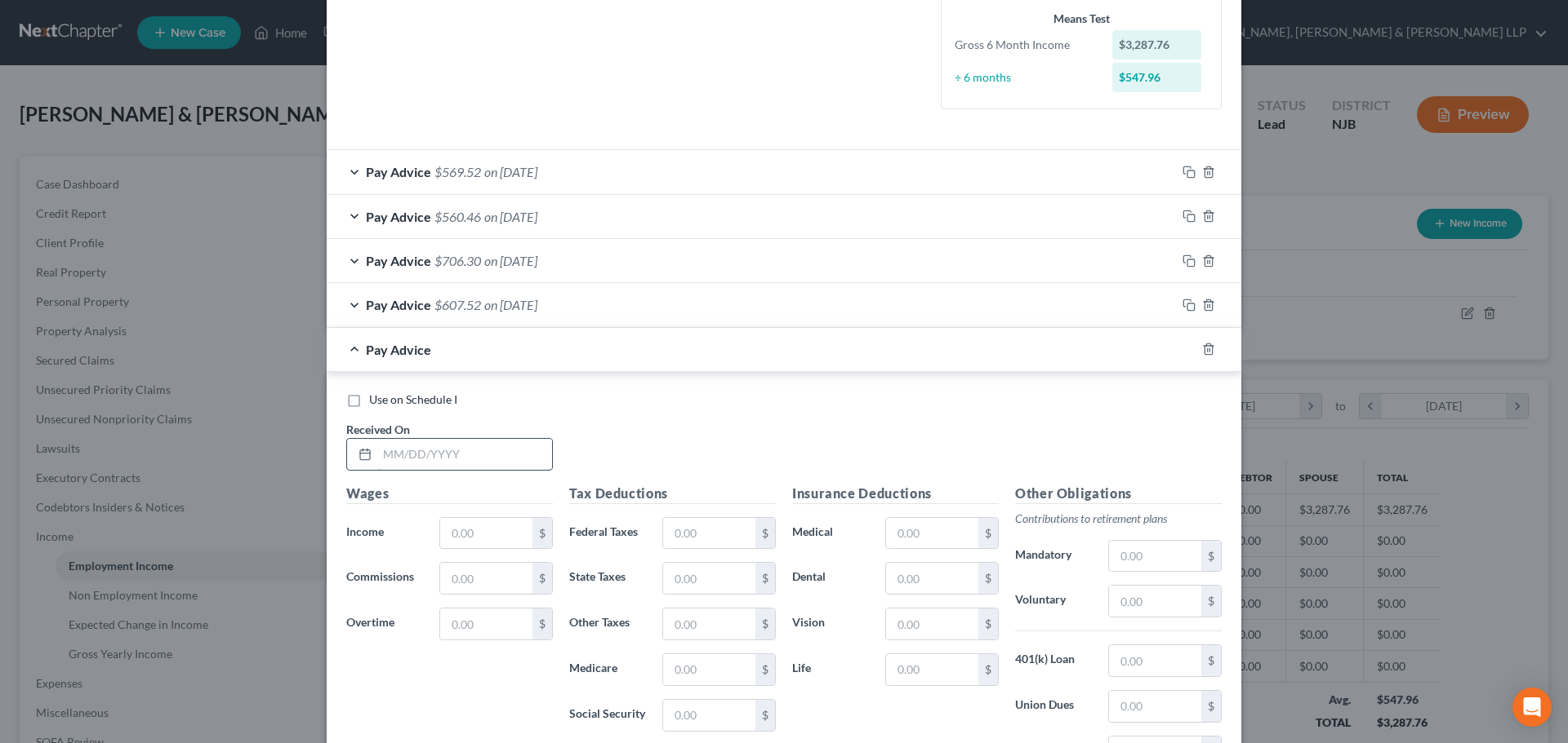
click at [427, 456] on input "text" at bounding box center [464, 454] width 175 height 31
type input "[DATE]"
click at [497, 538] on input "text" at bounding box center [486, 534] width 92 height 31
type input "755.45"
click at [720, 541] on input "text" at bounding box center [709, 534] width 92 height 31
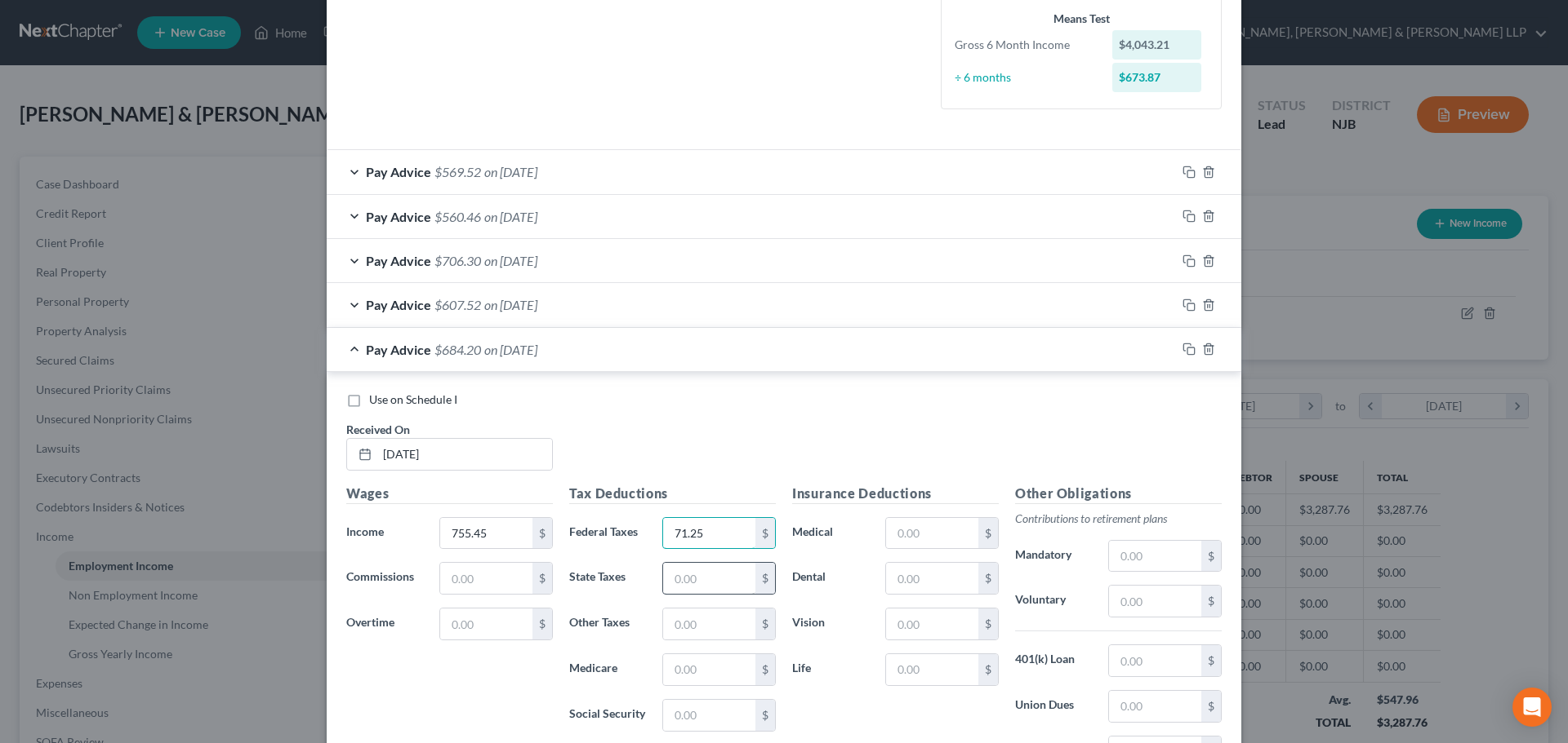
type input "71.25"
click at [691, 593] on input "text" at bounding box center [709, 578] width 92 height 31
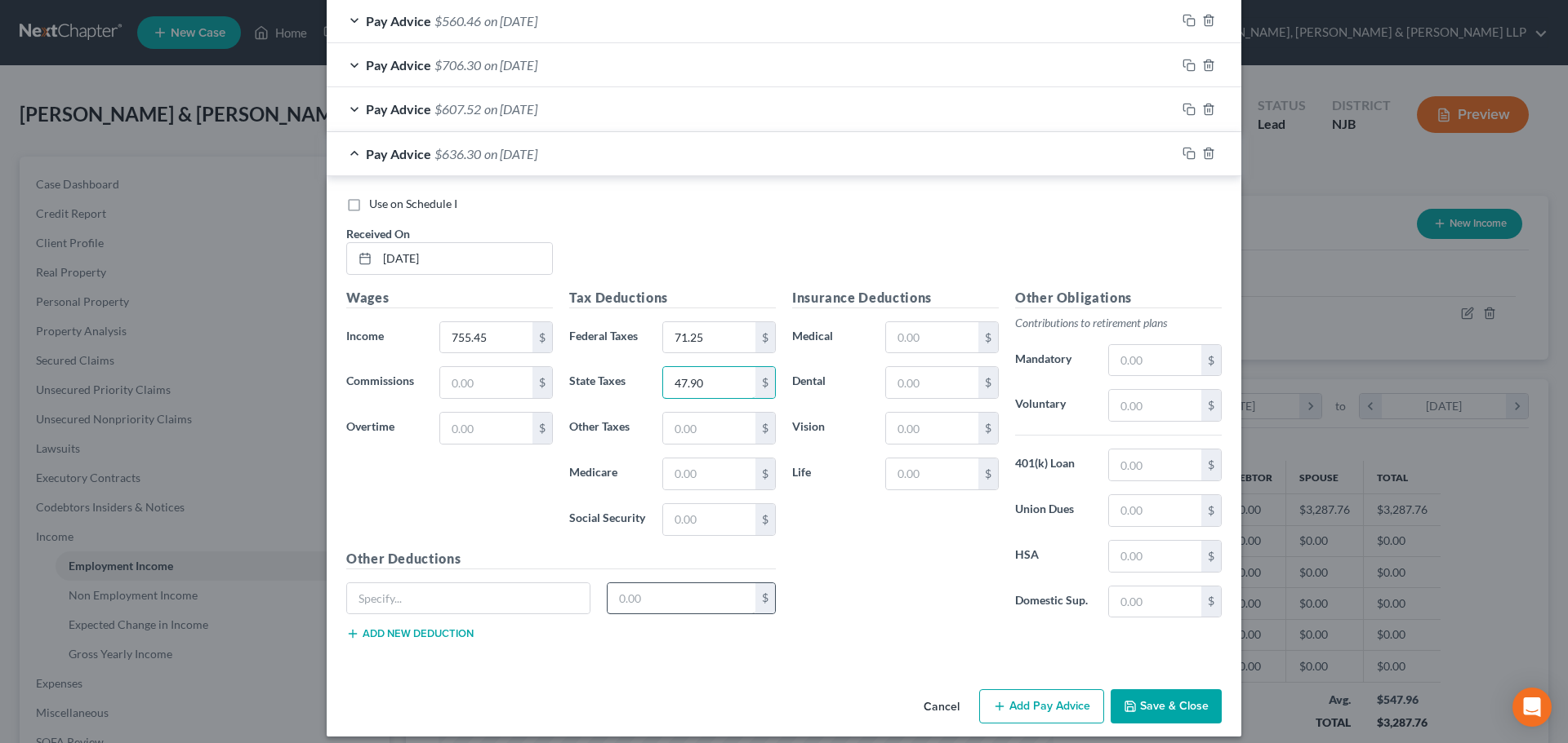
scroll to position [610, 0]
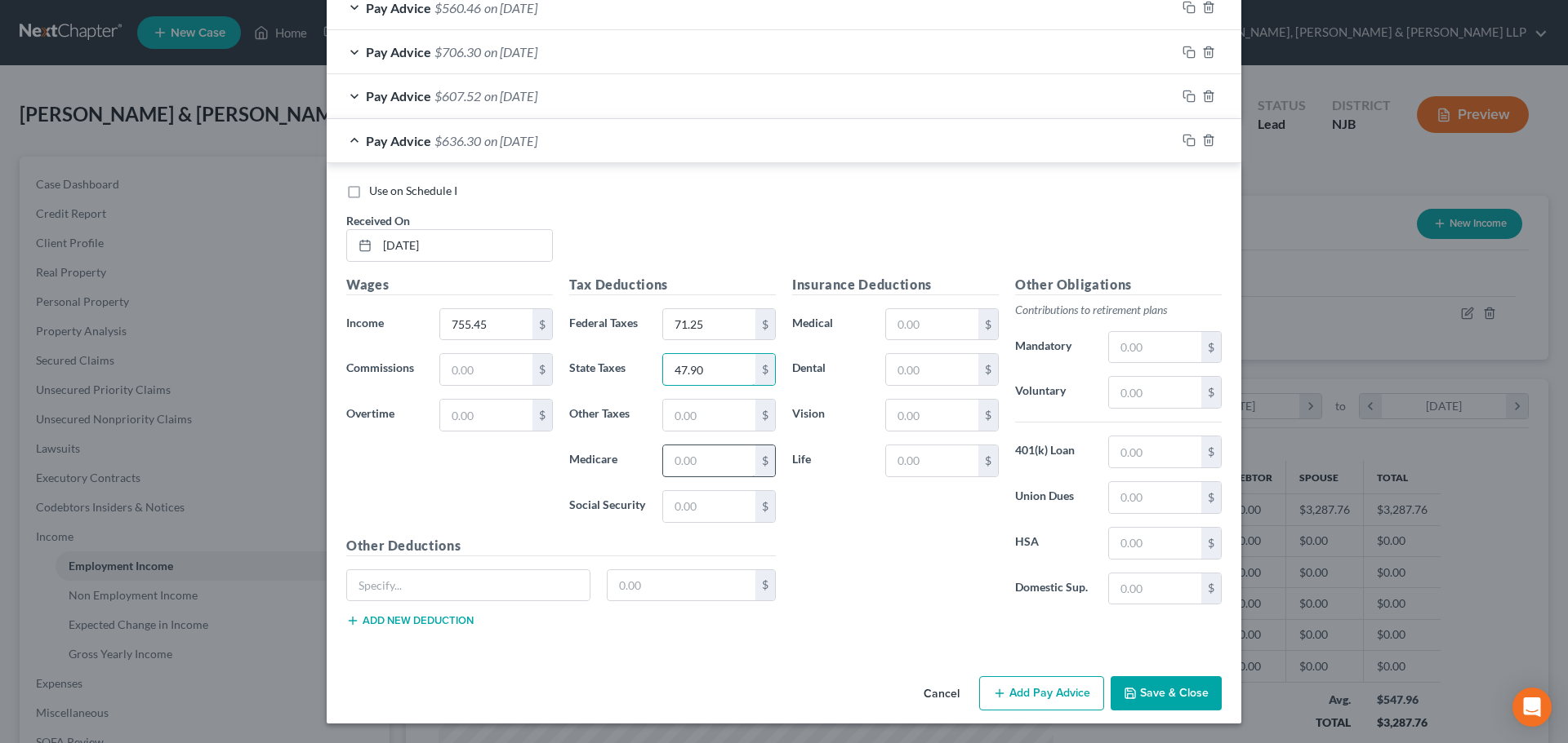
type input "47.90"
click at [686, 459] on input "text" at bounding box center [709, 461] width 92 height 31
type input "10.97"
click at [654, 507] on div "$" at bounding box center [719, 506] width 130 height 33
click at [704, 510] on input "text" at bounding box center [709, 506] width 92 height 31
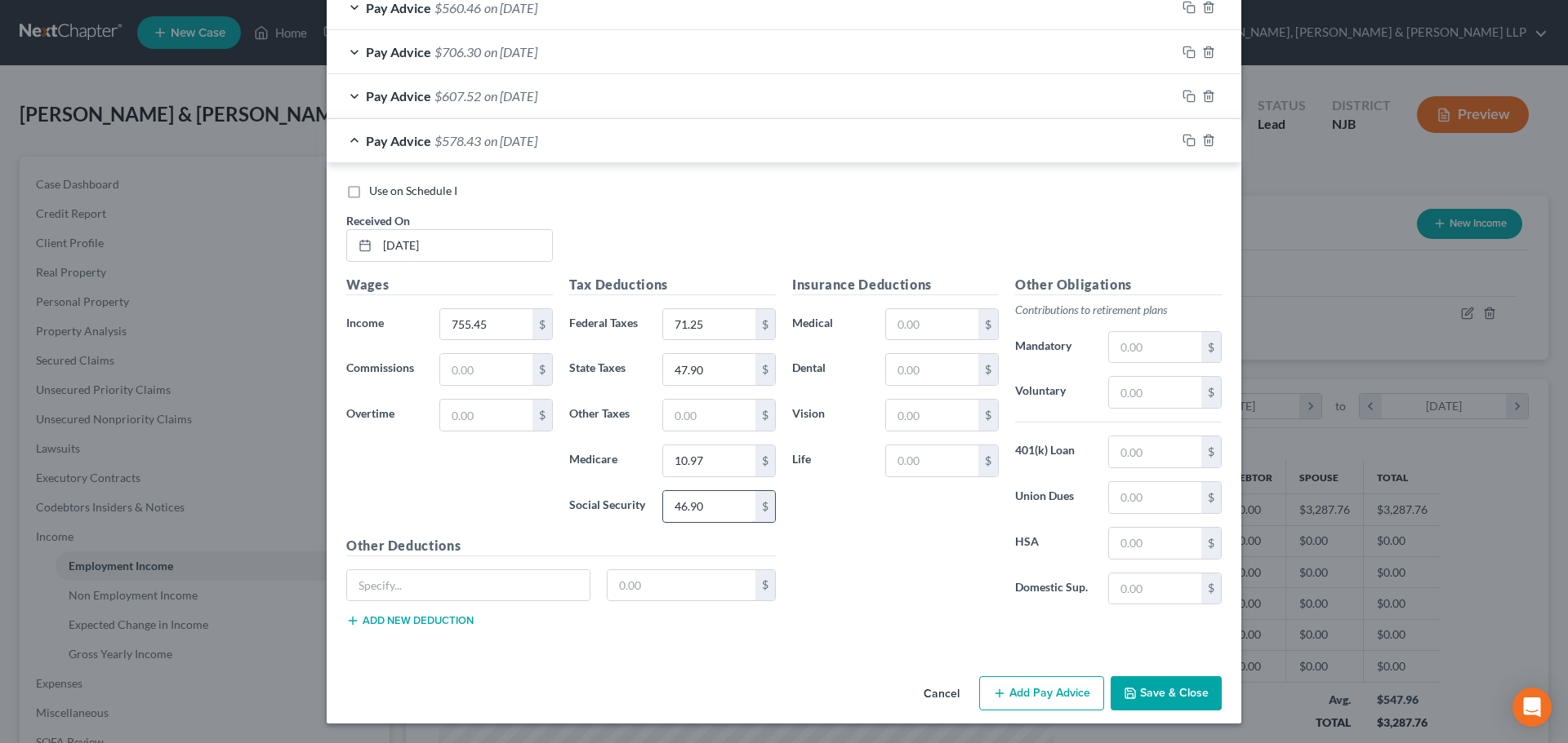
type input "46.90"
click at [724, 420] on input "text" at bounding box center [709, 415] width 92 height 31
type input "7.45"
click at [1128, 393] on input "text" at bounding box center [1154, 392] width 92 height 31
type input "15.13"
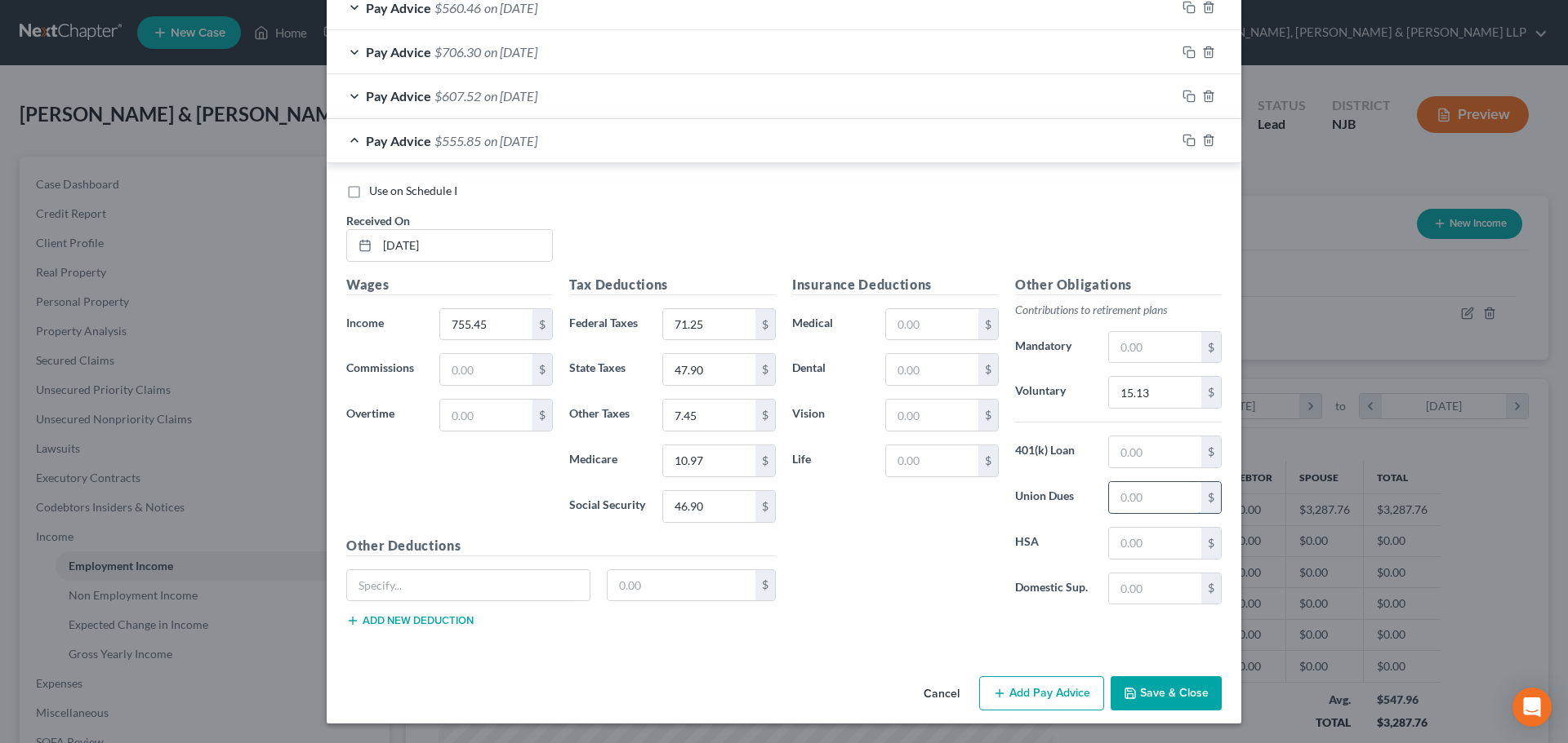
click at [1121, 496] on input "text" at bounding box center [1154, 497] width 92 height 31
type input "37.50"
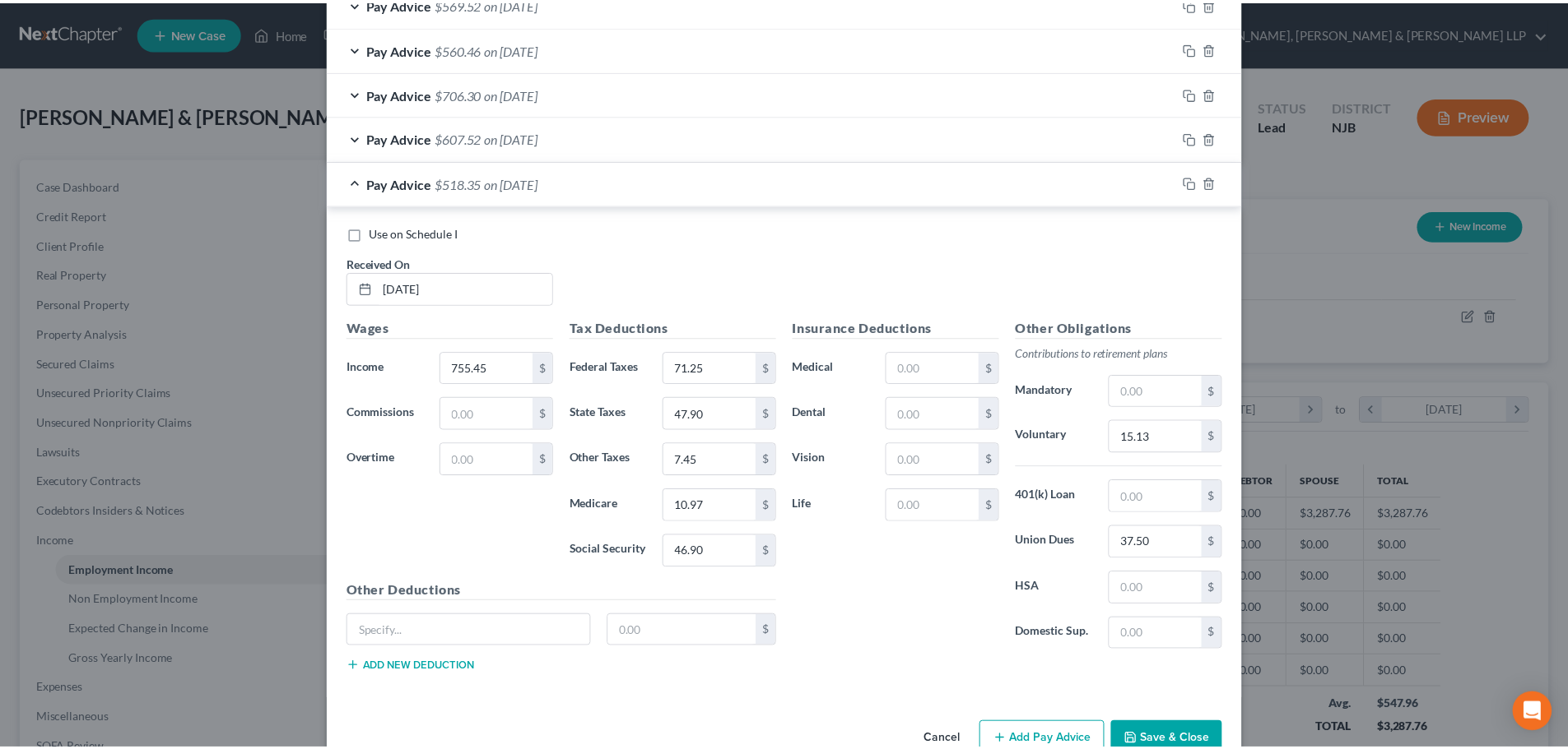
scroll to position [576, 0]
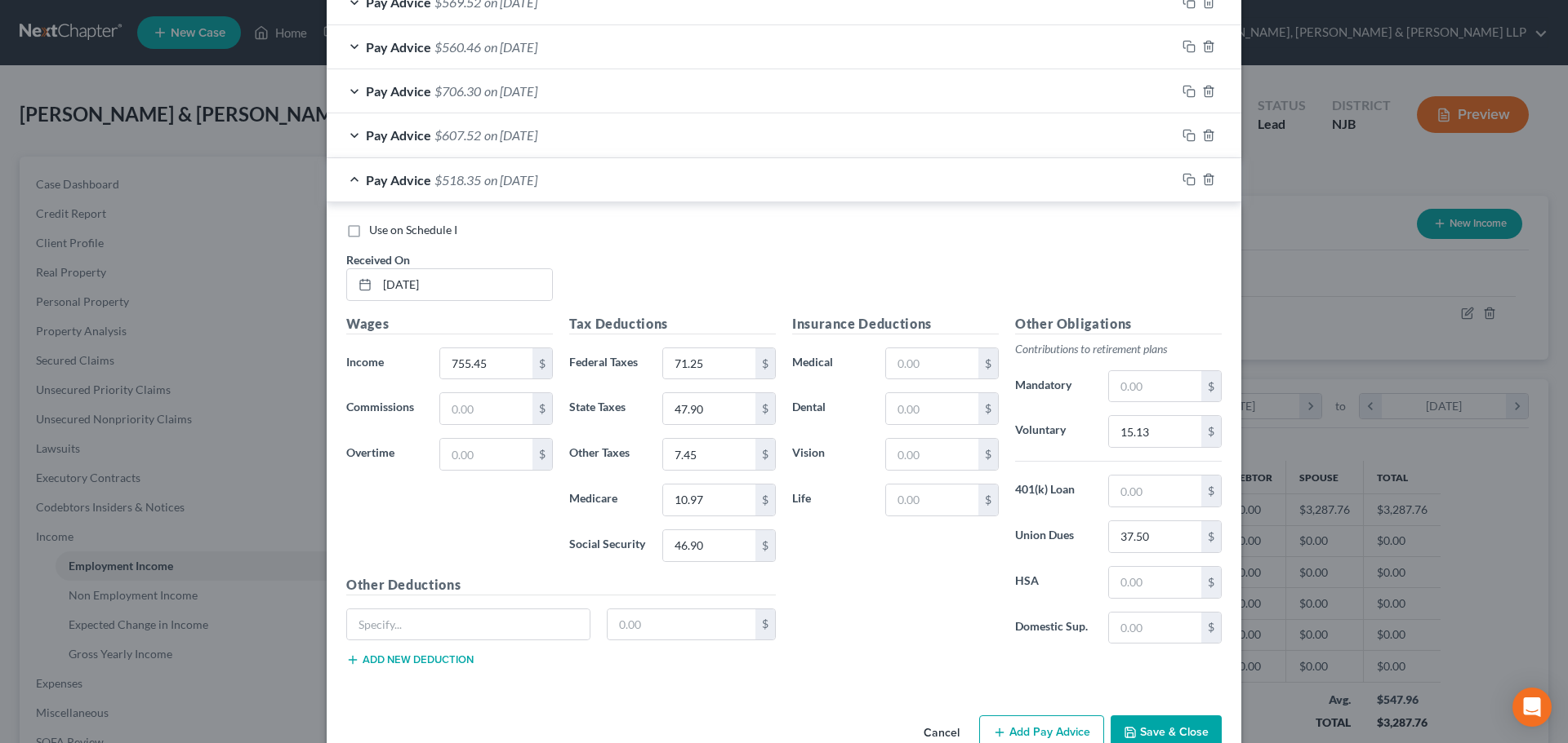
click at [1155, 723] on button "Save & Close" at bounding box center [1166, 732] width 111 height 34
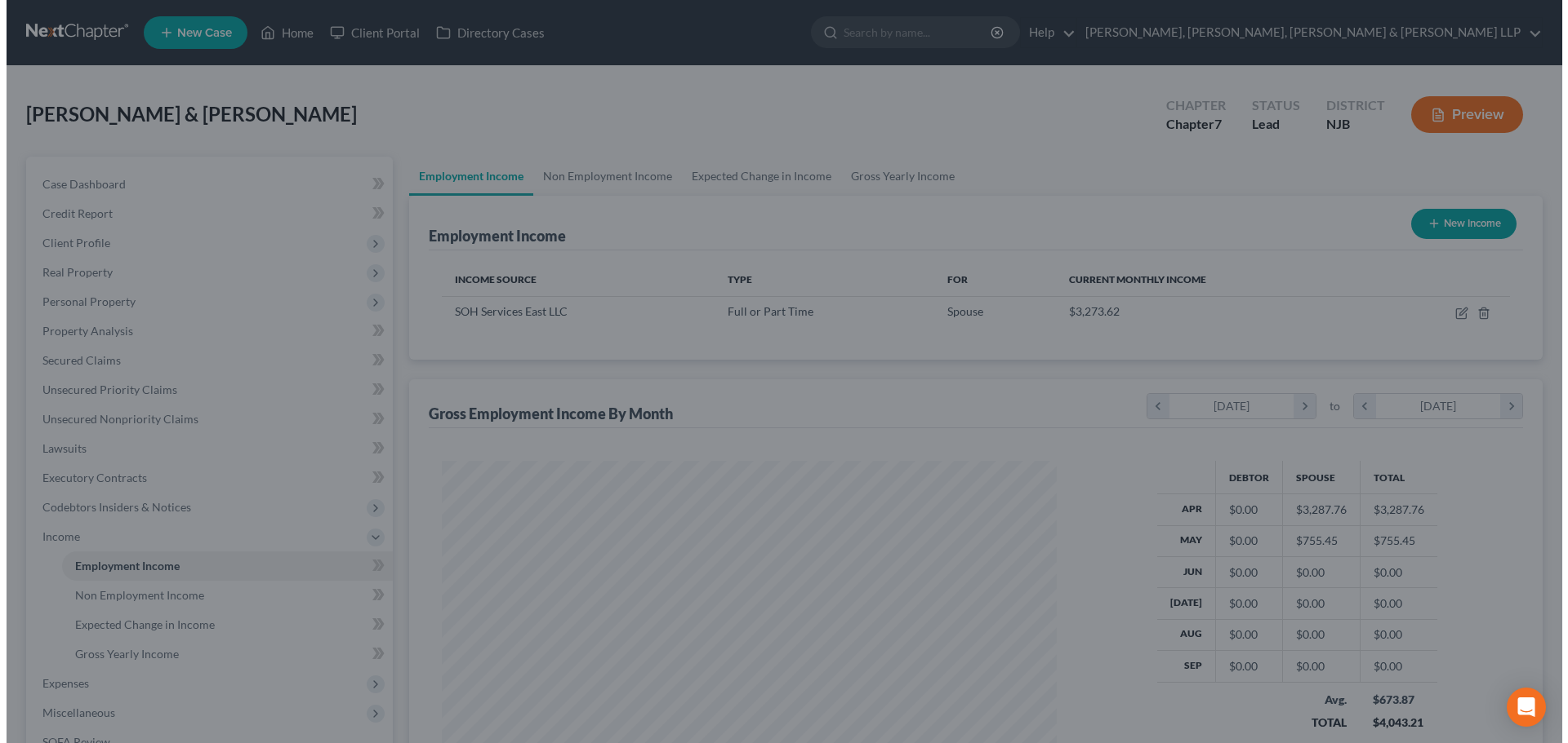
scroll to position [815647, 815793]
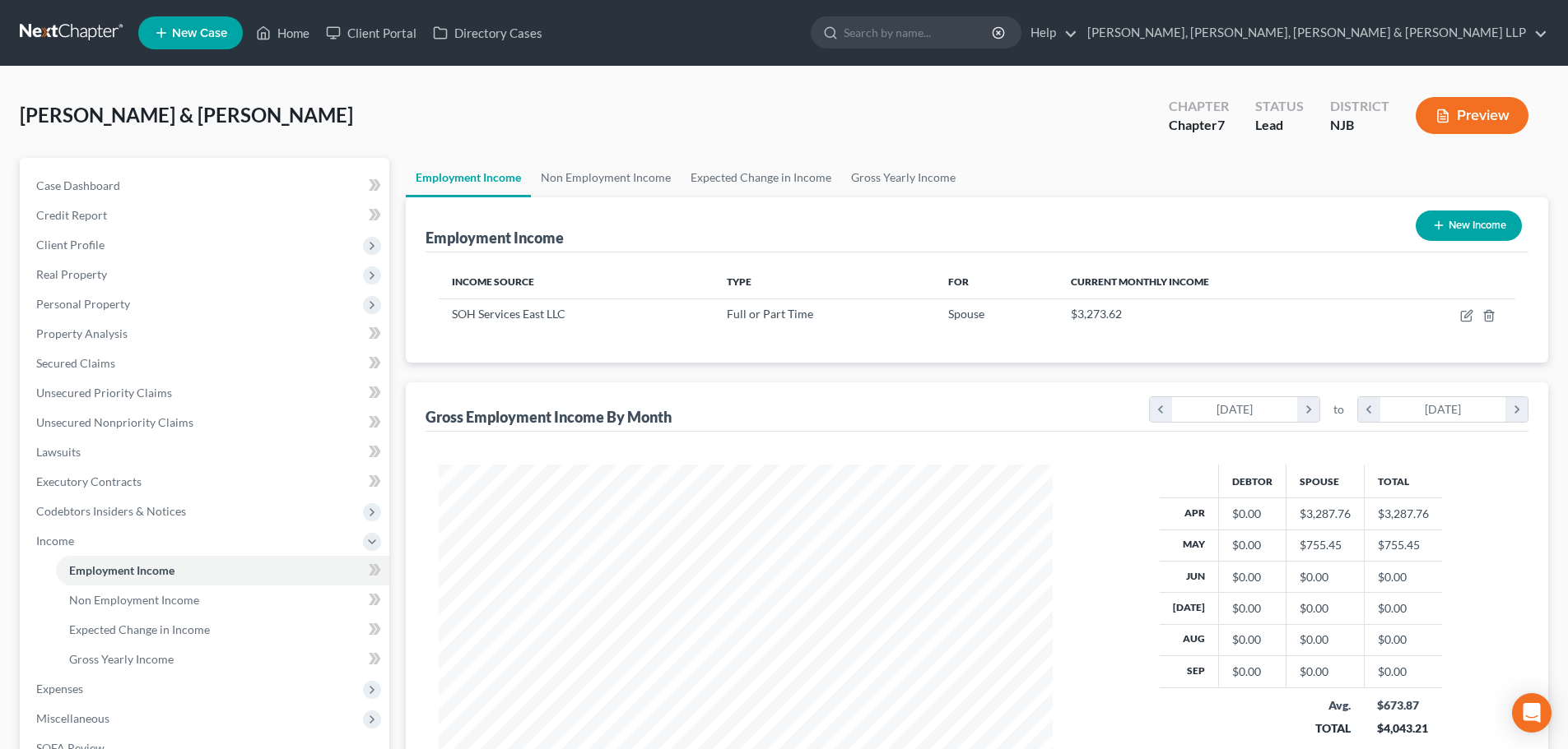
click at [1477, 228] on button "New Income" at bounding box center [1468, 225] width 106 height 31
select select "0"
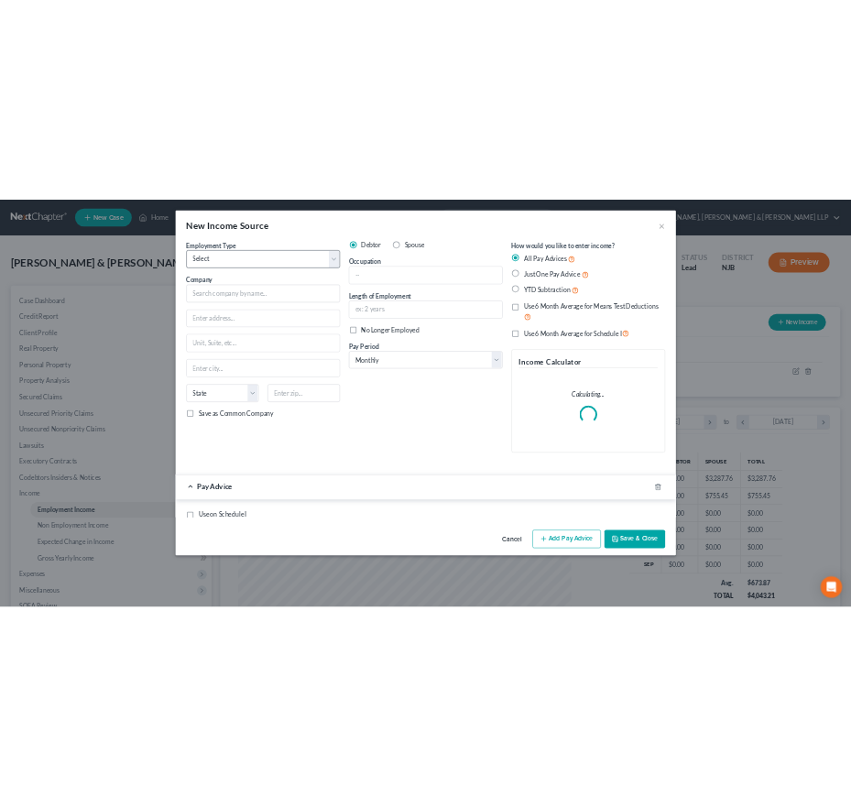
scroll to position [344, 726]
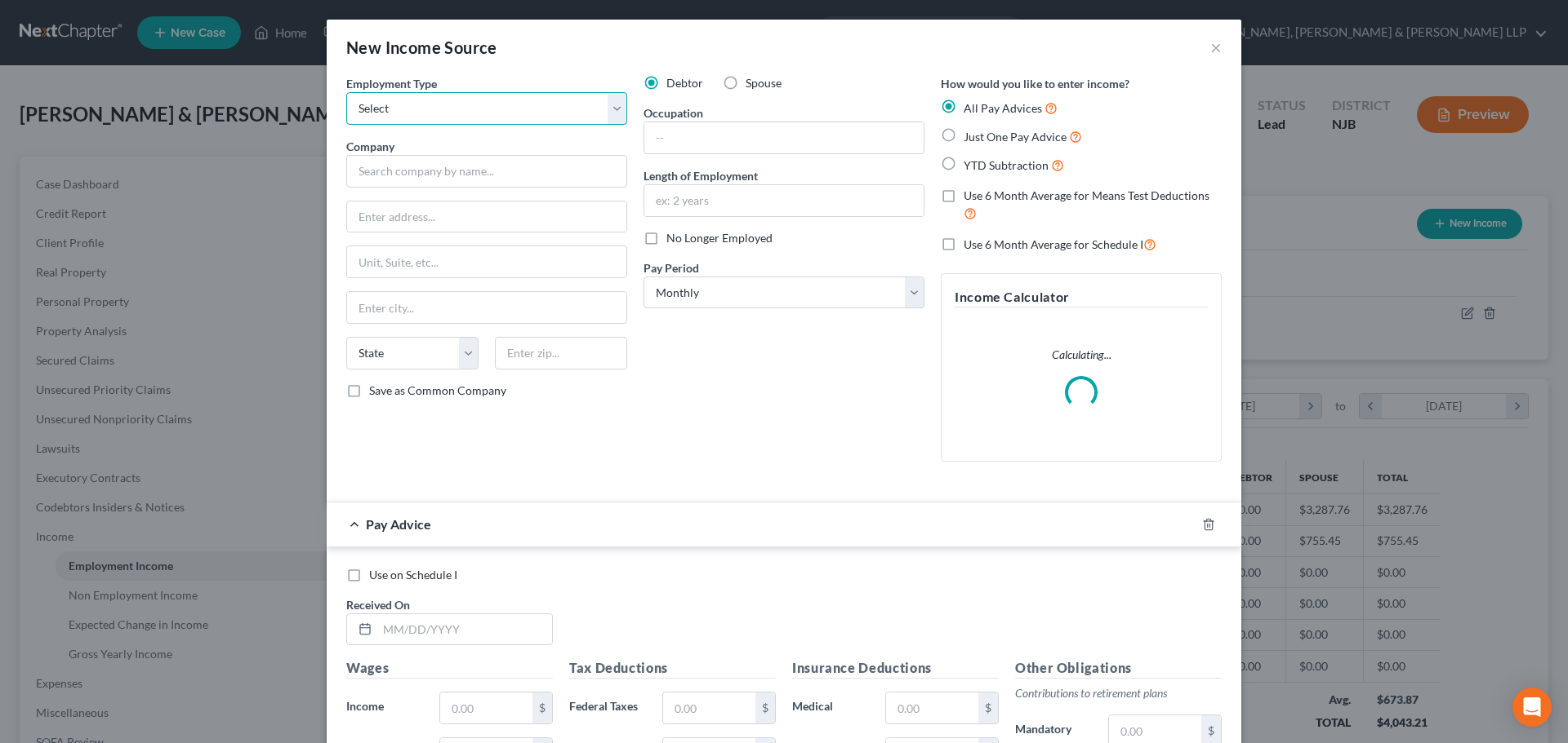
click at [444, 117] on select "Select Full or [DEMOGRAPHIC_DATA] Employment Self Employment" at bounding box center [486, 108] width 281 height 33
select select "0"
click at [346, 92] on select "Select Full or [DEMOGRAPHIC_DATA] Employment Self Employment" at bounding box center [486, 108] width 281 height 33
click at [745, 80] on span "Spouse" at bounding box center [763, 83] width 36 height 14
click at [752, 80] on input "Spouse" at bounding box center [758, 80] width 11 height 11
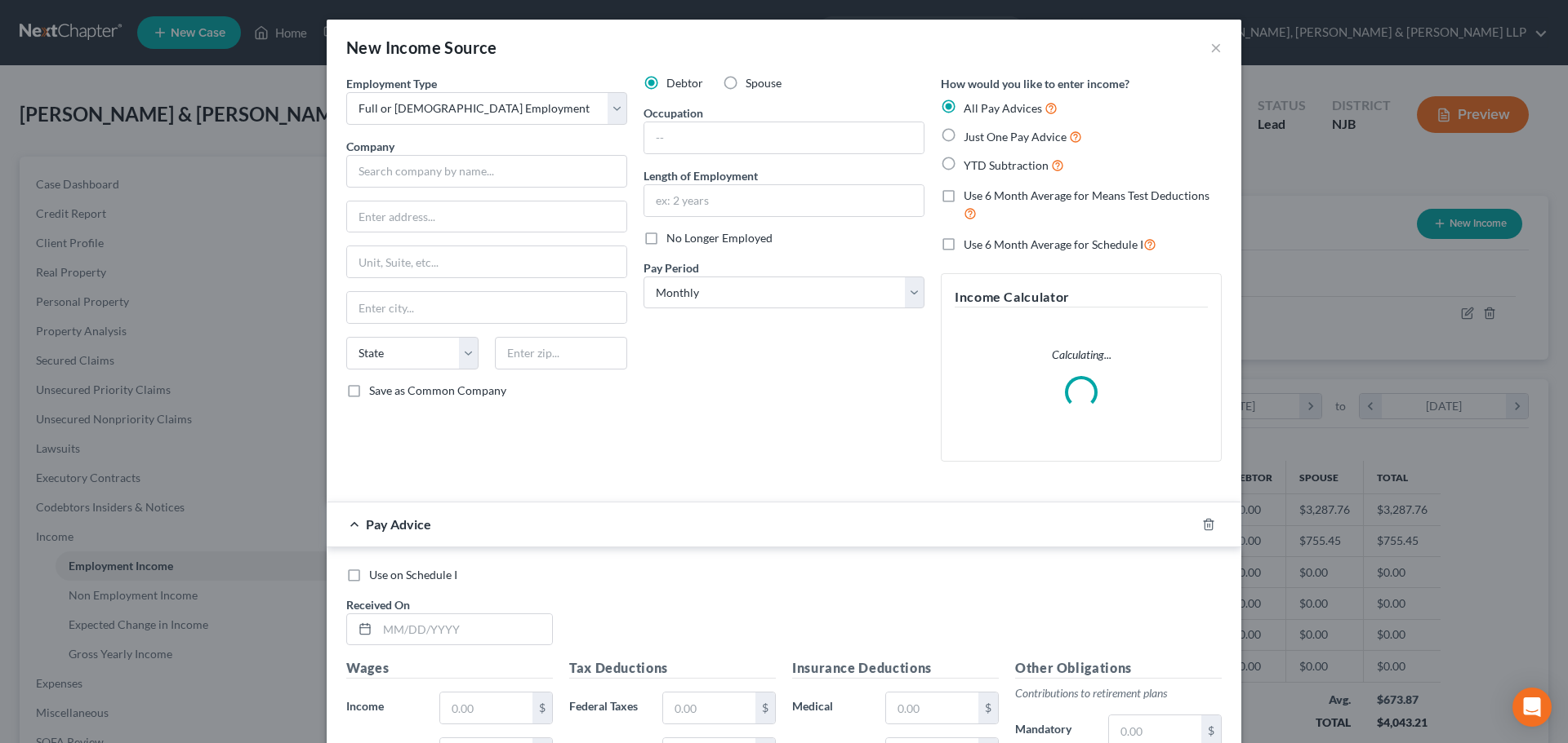
radio input "true"
click at [435, 169] on input "text" at bounding box center [486, 171] width 281 height 33
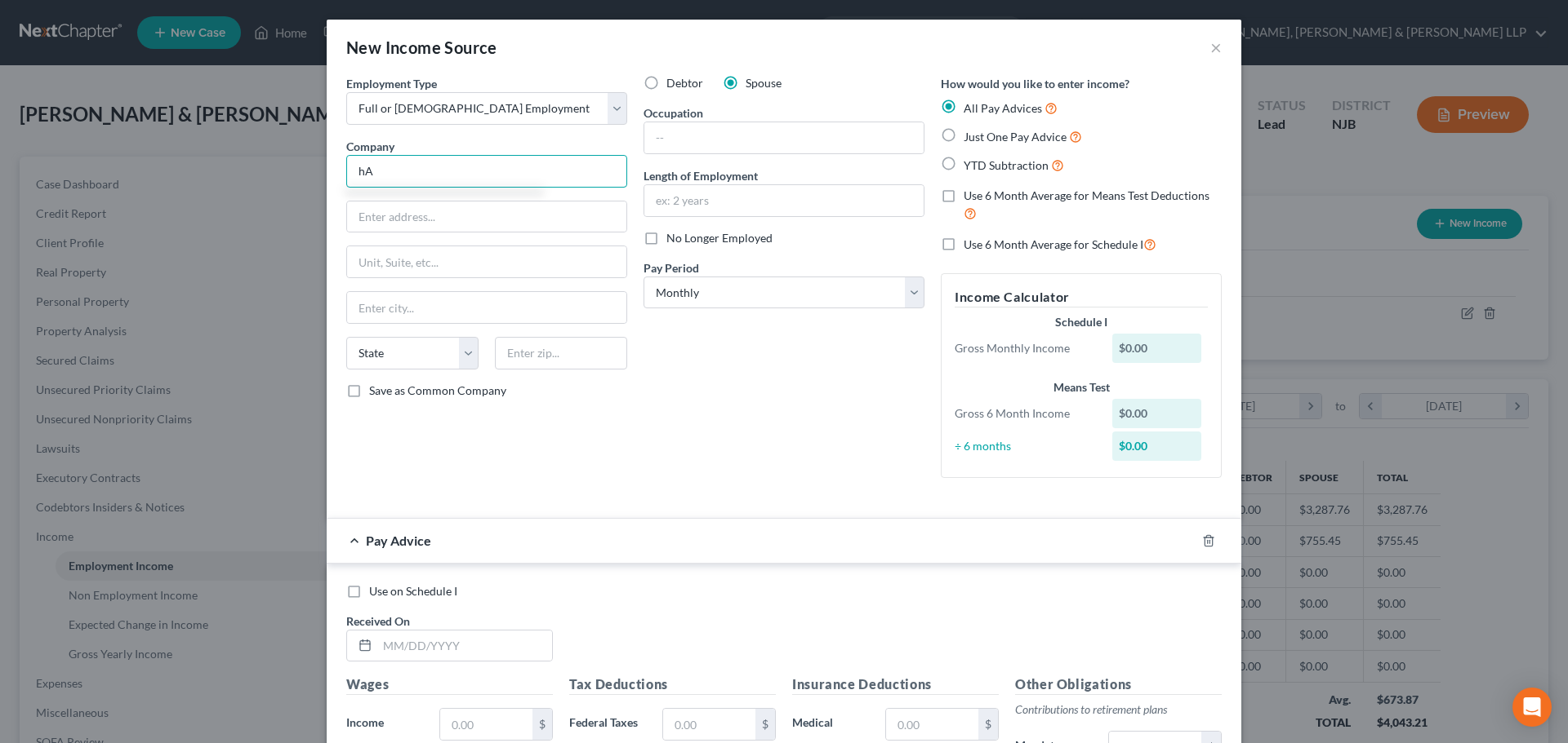
type input "h"
type input "Harvard Maintenance, Inc."
click at [390, 229] on input "text" at bounding box center [486, 216] width 279 height 31
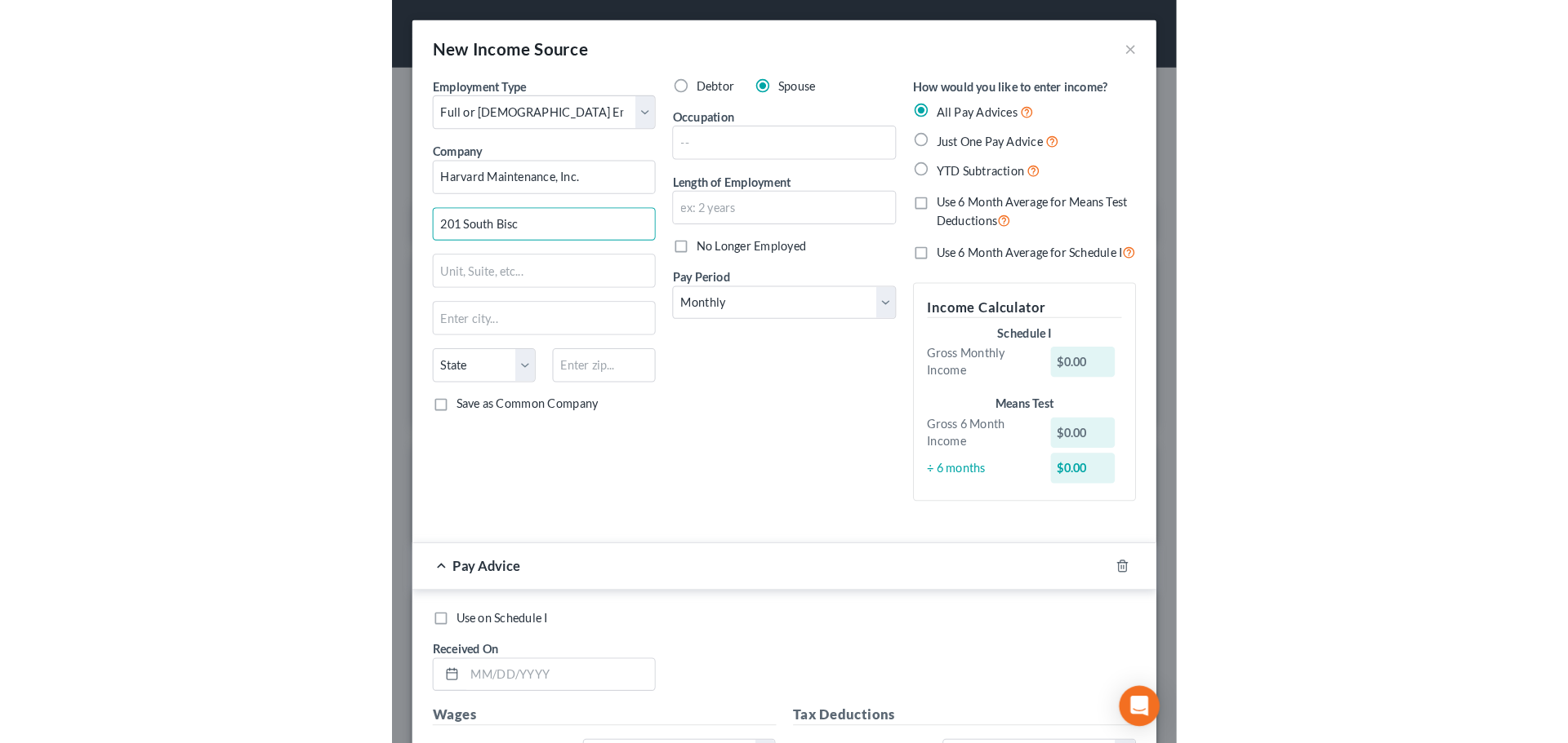
scroll to position [815645, 815788]
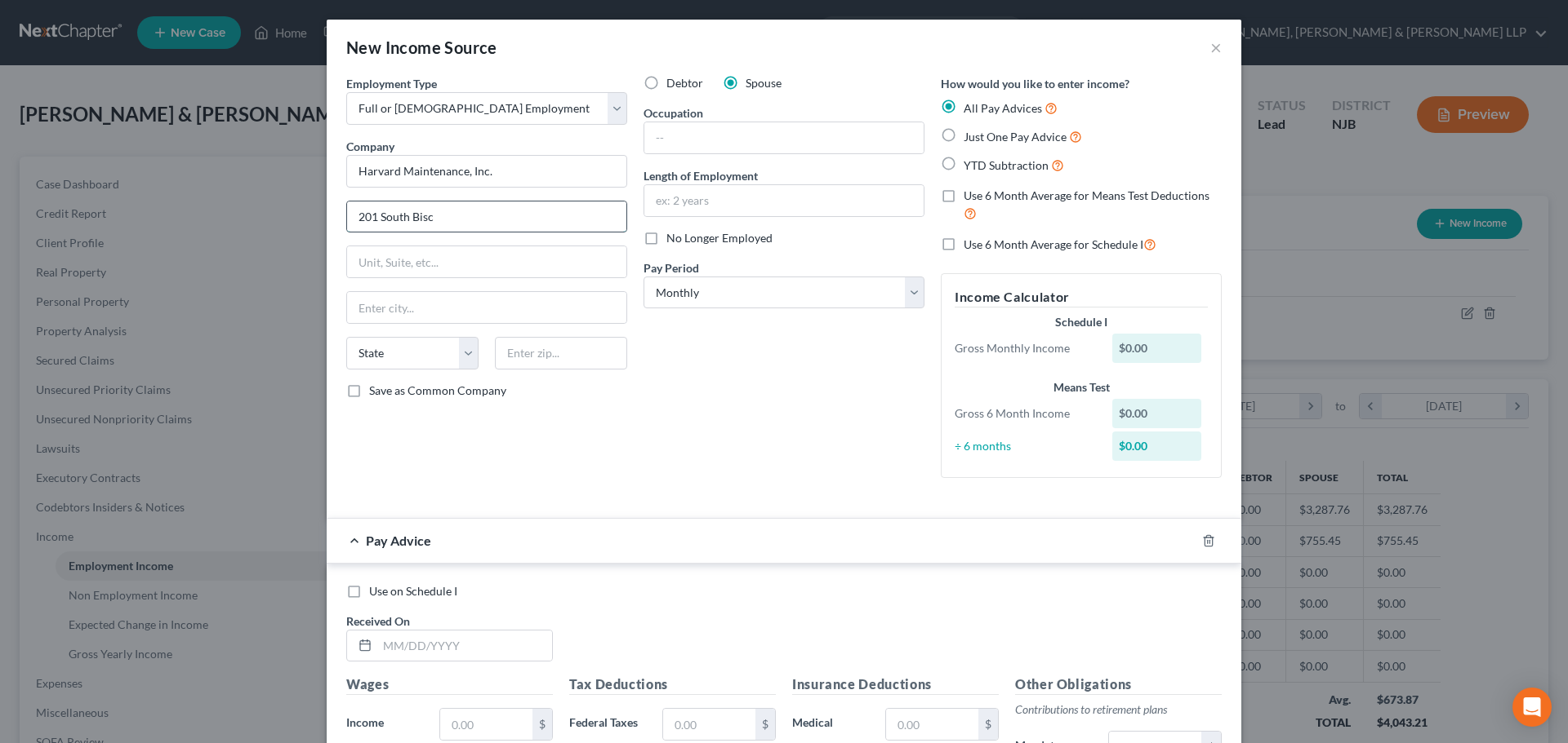
click at [468, 229] on input "201 South Bisc" at bounding box center [486, 216] width 279 height 31
type input "[STREET_ADDRESS]"
click at [538, 355] on input "text" at bounding box center [561, 353] width 132 height 33
drag, startPoint x: 538, startPoint y: 355, endPoint x: 706, endPoint y: 330, distance: 169.8
type input "33131"
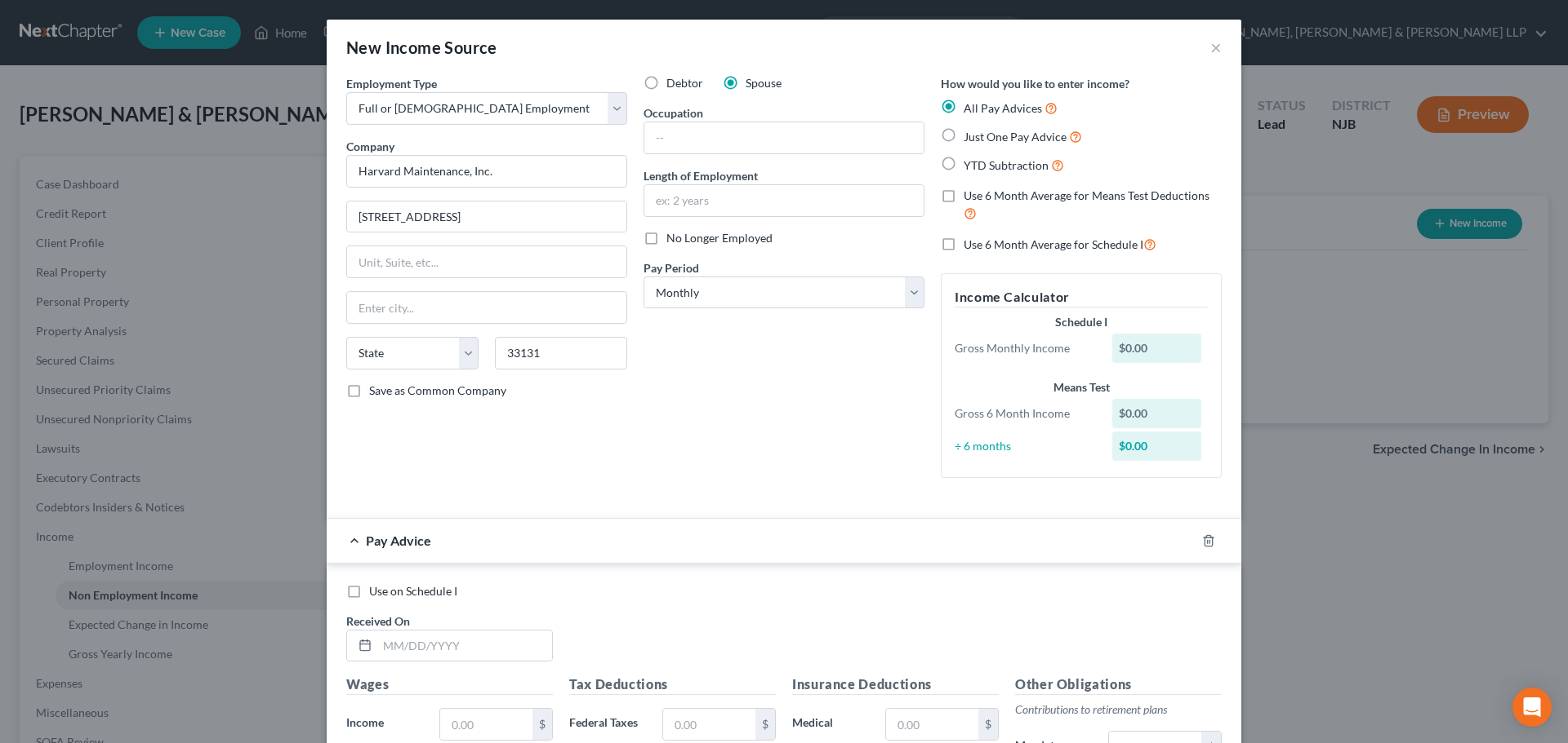
click at [476, 287] on div "Employment Type * Select Full or Part Time Employment Self Employment Company *…" at bounding box center [486, 282] width 297 height 416
type input "[GEOGRAPHIC_DATA]"
select select "9"
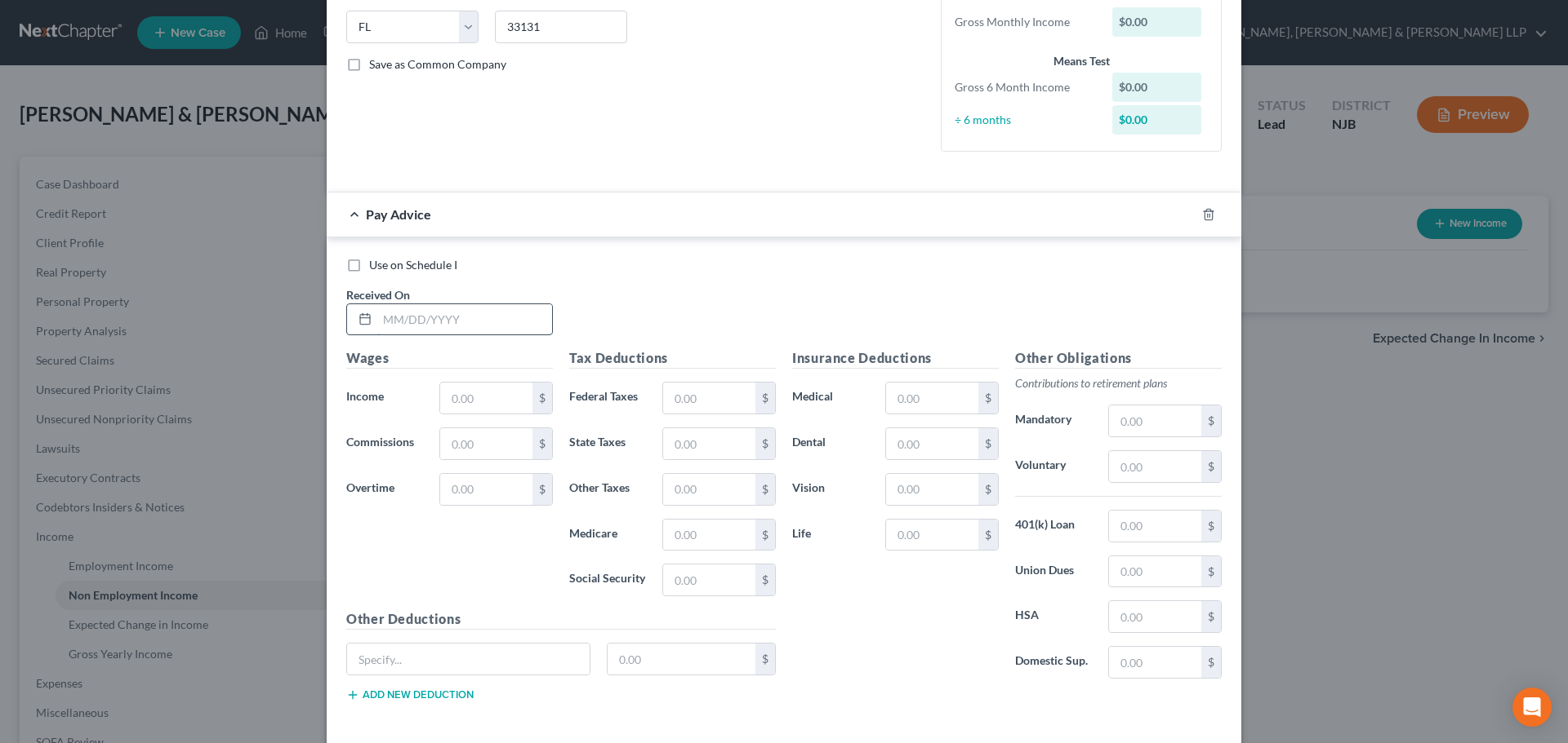
click at [430, 321] on input "text" at bounding box center [464, 320] width 175 height 31
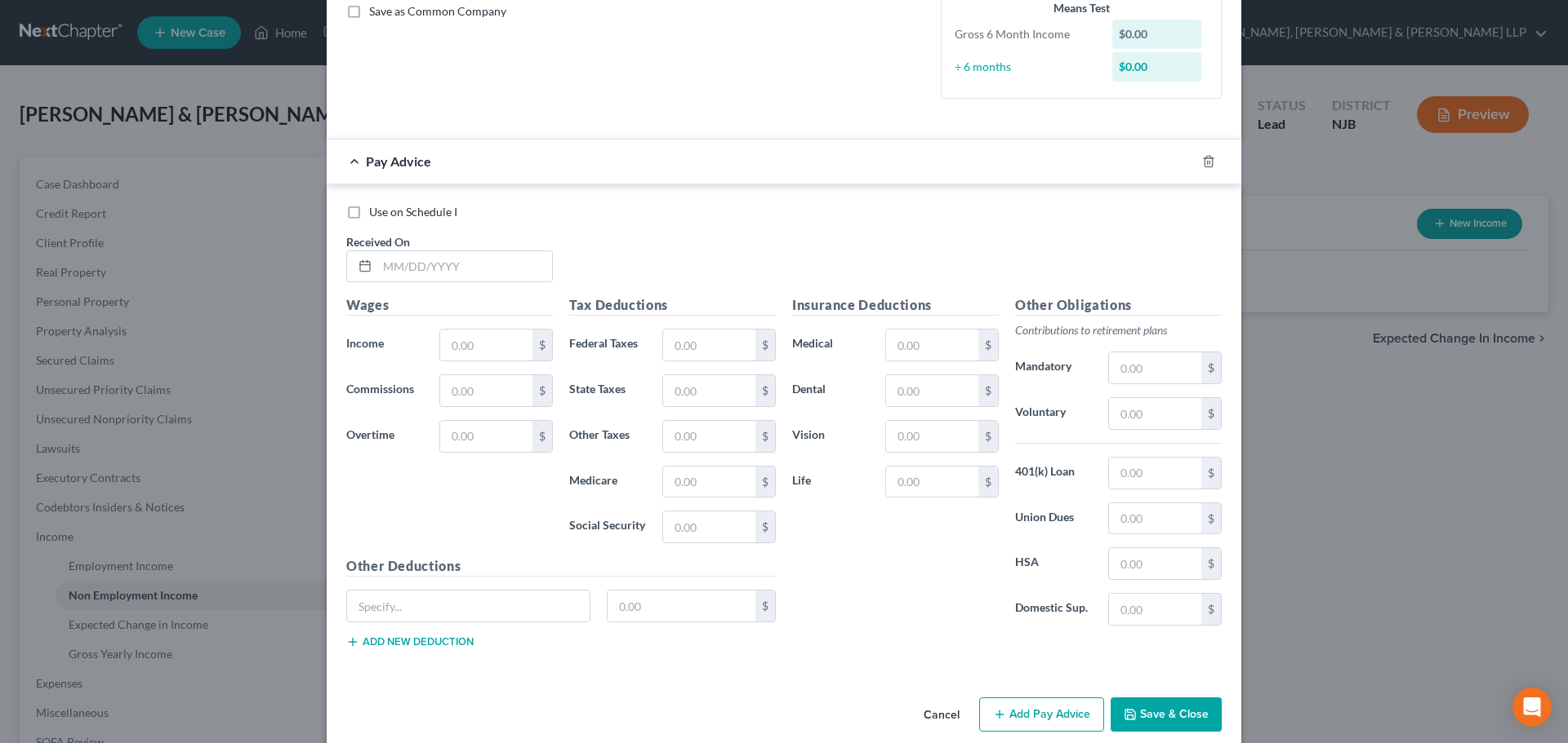
scroll to position [401, 0]
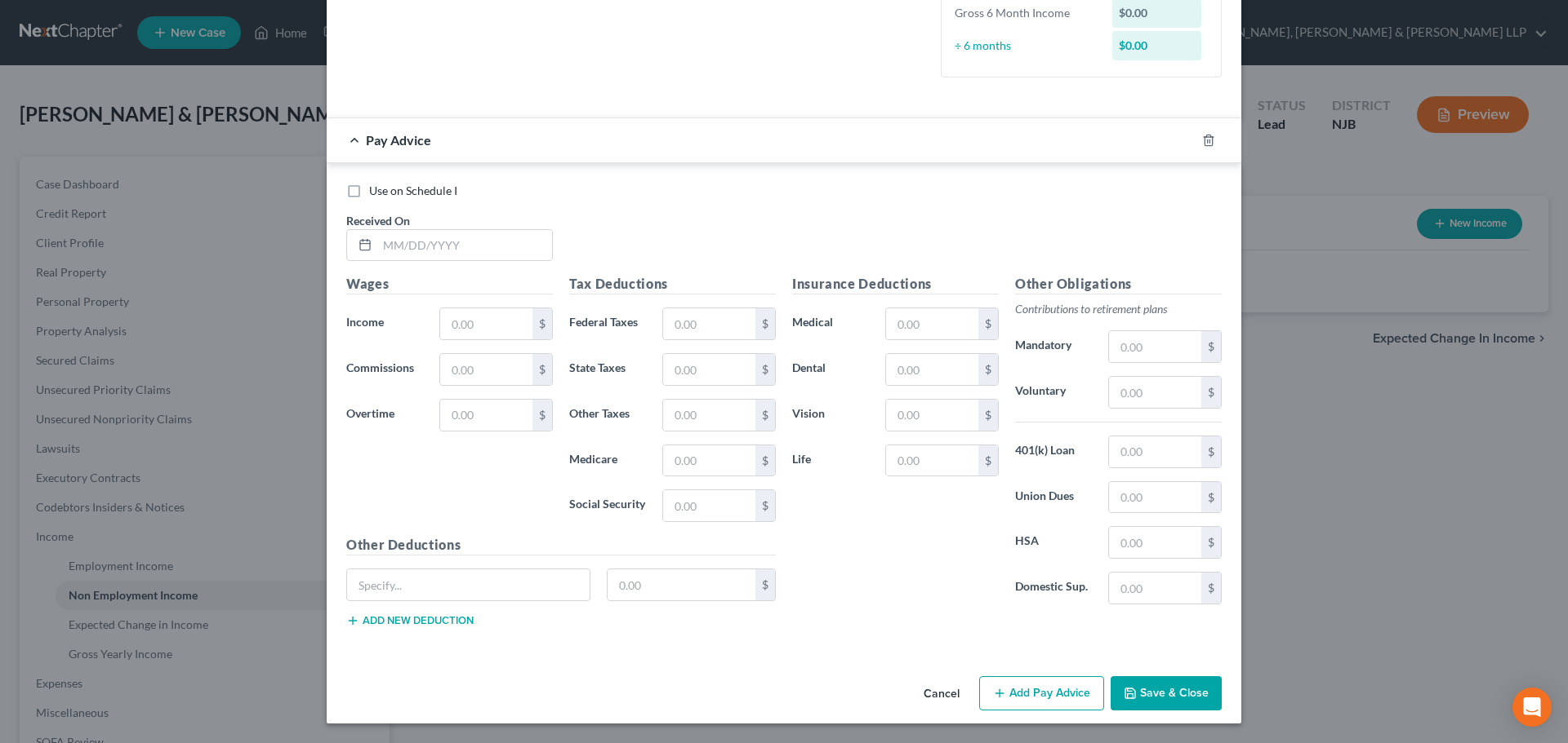
drag, startPoint x: 1155, startPoint y: 692, endPoint x: 1398, endPoint y: 155, distance: 589.4
click at [1155, 692] on button "Save & Close" at bounding box center [1166, 693] width 111 height 34
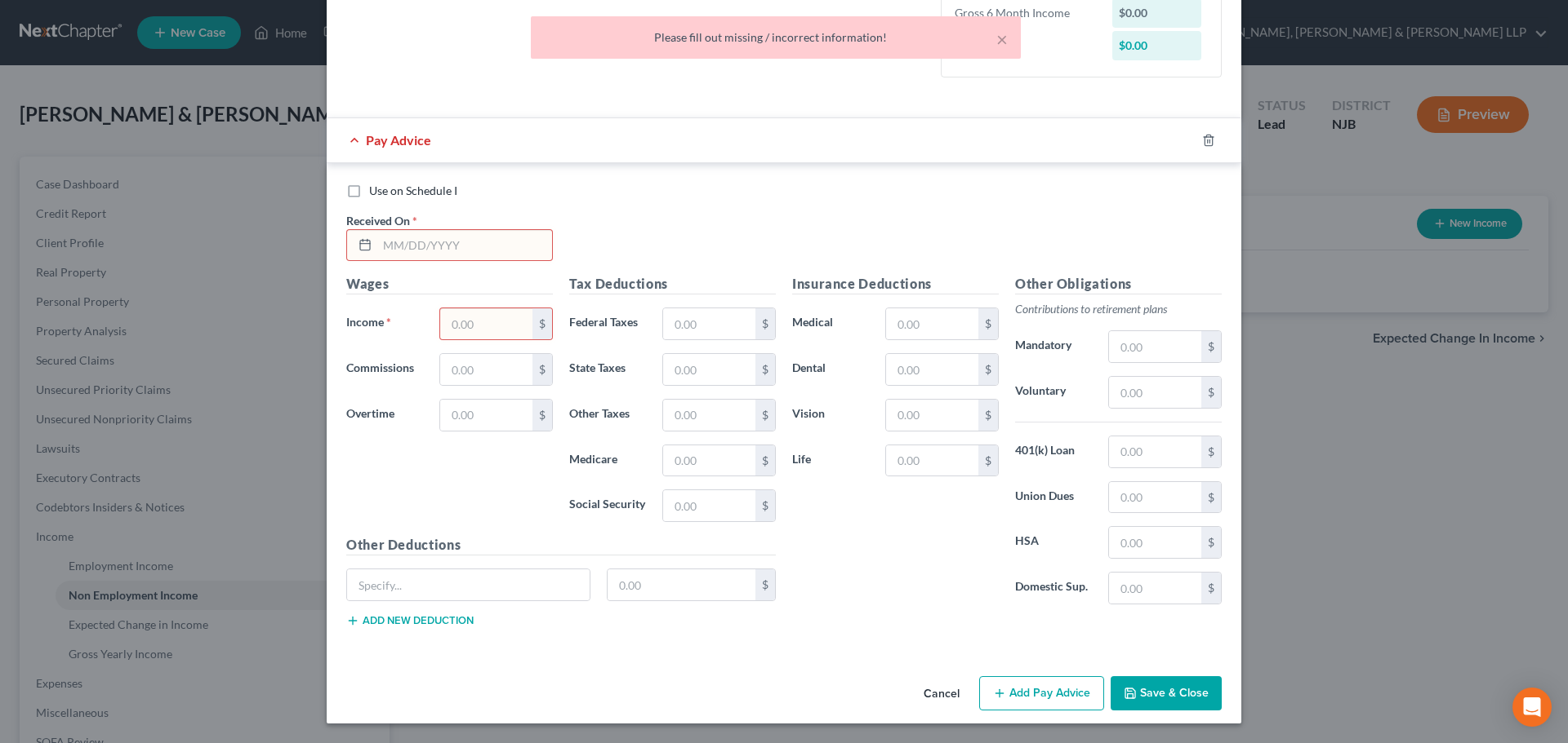
drag, startPoint x: 1211, startPoint y: 143, endPoint x: 1194, endPoint y: 143, distance: 17.0
click at [1211, 143] on div at bounding box center [1218, 140] width 45 height 26
drag, startPoint x: 1198, startPoint y: 141, endPoint x: 1176, endPoint y: 166, distance: 33.3
click at [1202, 141] on icon "button" at bounding box center [1208, 140] width 13 height 13
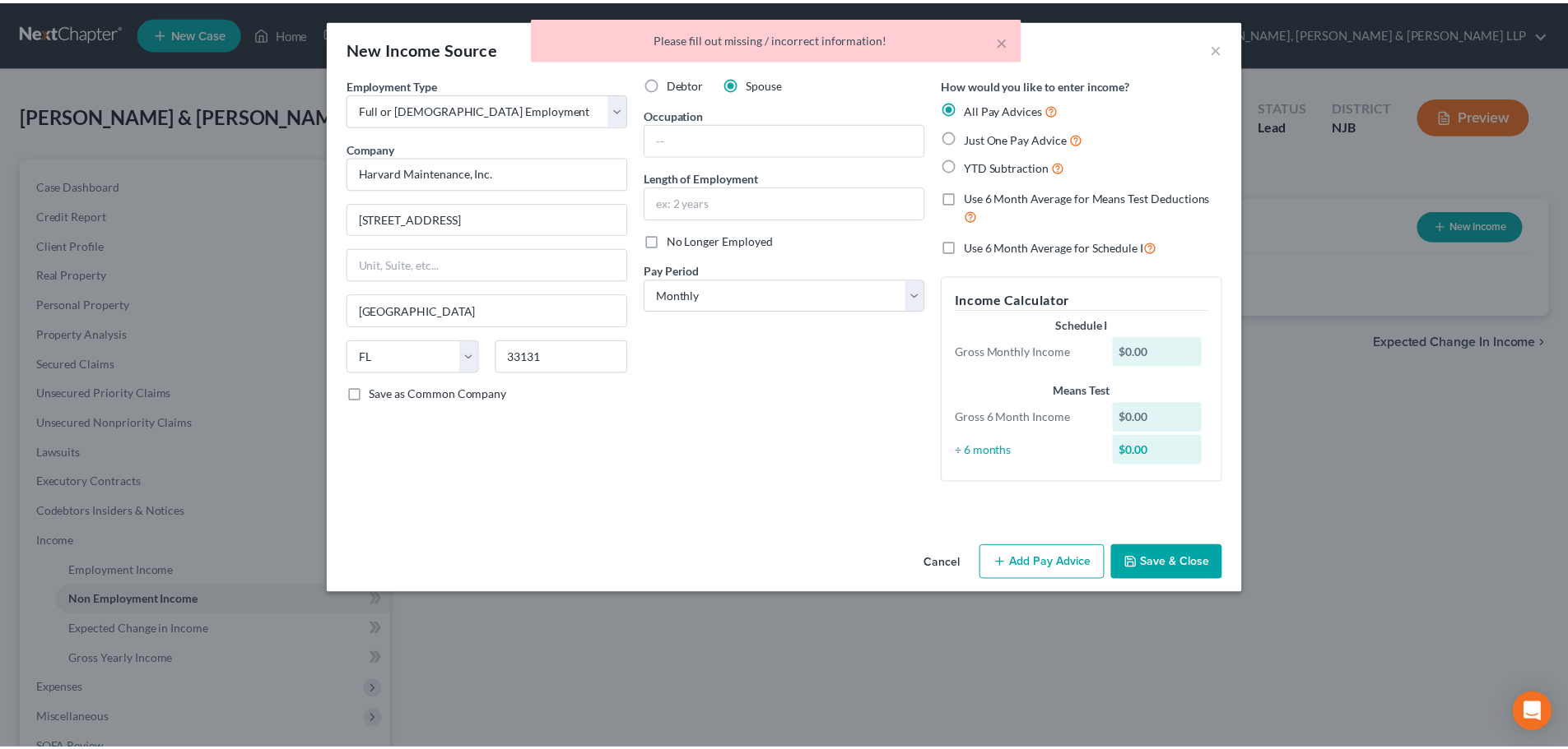
scroll to position [0, 0]
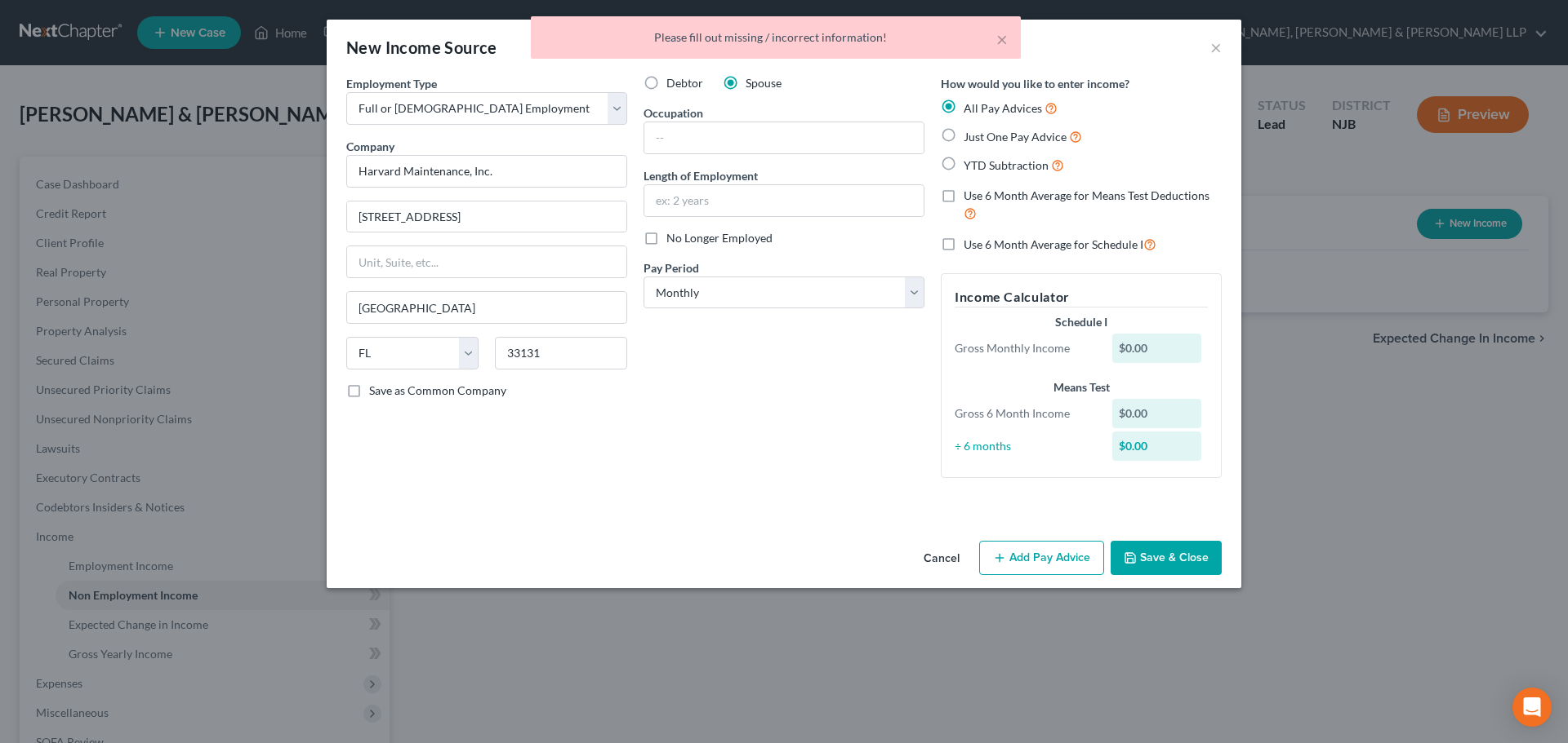
click at [1183, 547] on button "Save & Close" at bounding box center [1166, 558] width 111 height 34
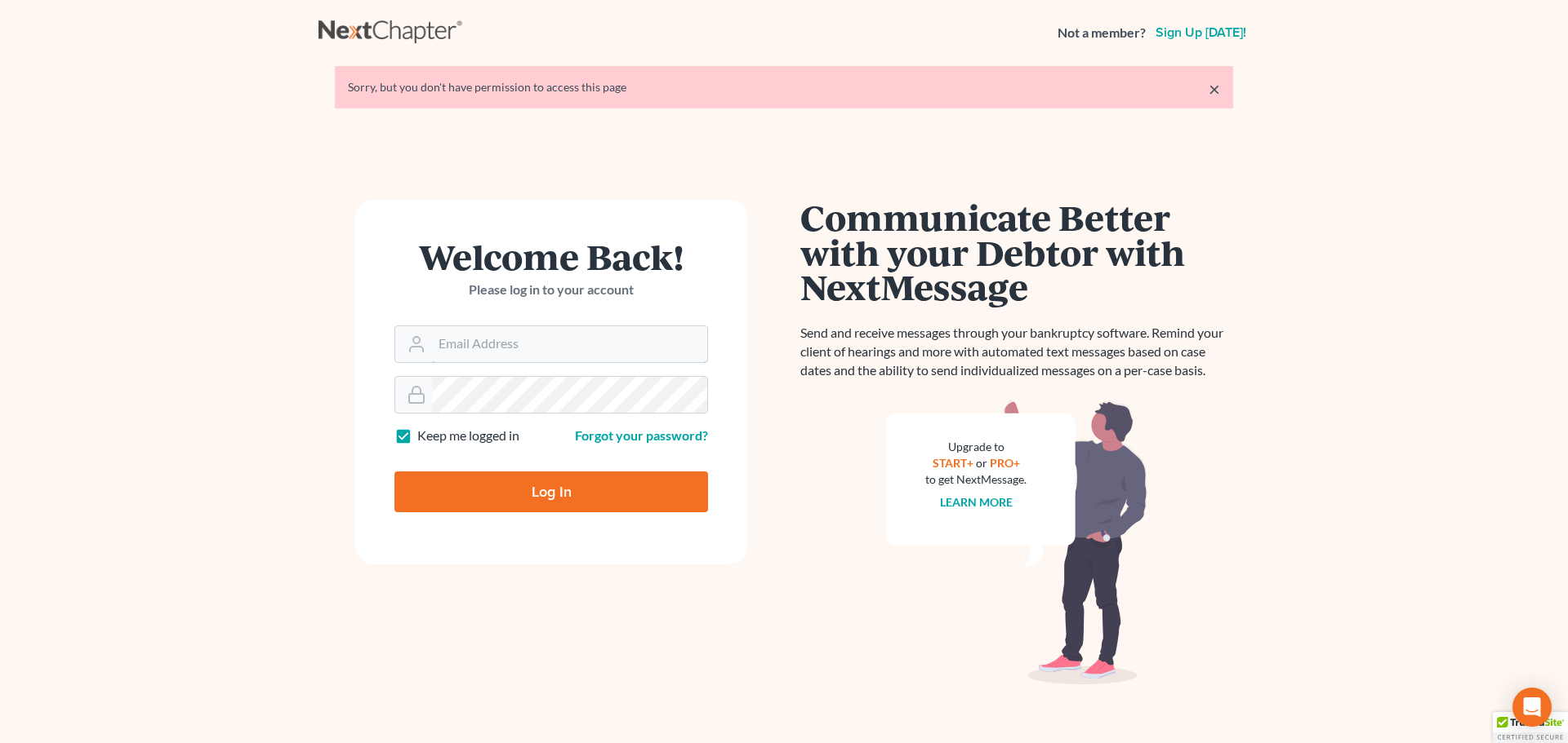
type input "[EMAIL_ADDRESS][DOMAIN_NAME]"
click at [480, 516] on form "Welcome Back! Please log in to your account Email Address vmajano@scura.com Pas…" at bounding box center [551, 381] width 392 height 364
click at [500, 498] on input "Log In" at bounding box center [551, 492] width 314 height 41
type input "Thinking..."
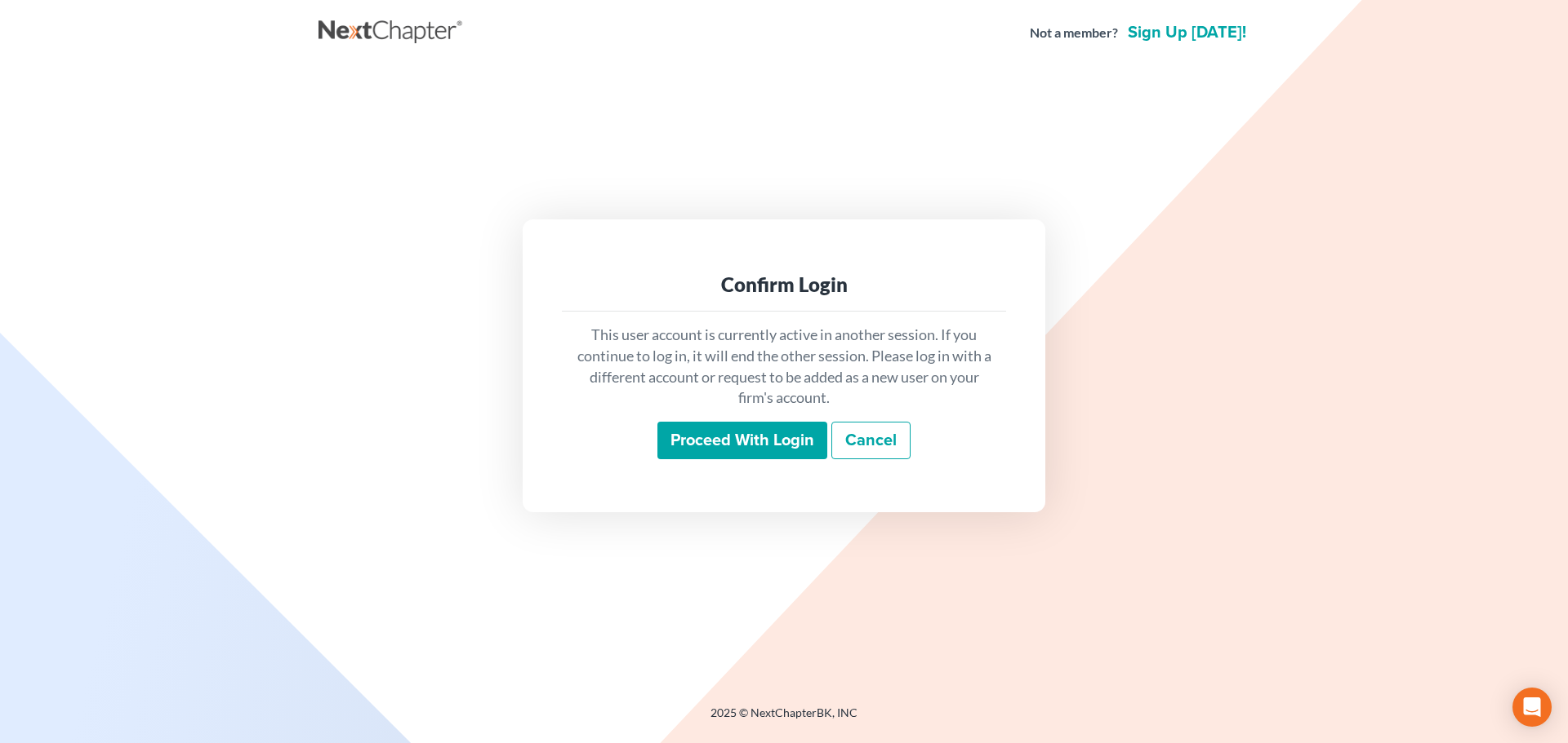
drag, startPoint x: 695, startPoint y: 436, endPoint x: 374, endPoint y: 176, distance: 413.1
click at [696, 436] on input "Proceed with login" at bounding box center [742, 441] width 170 height 37
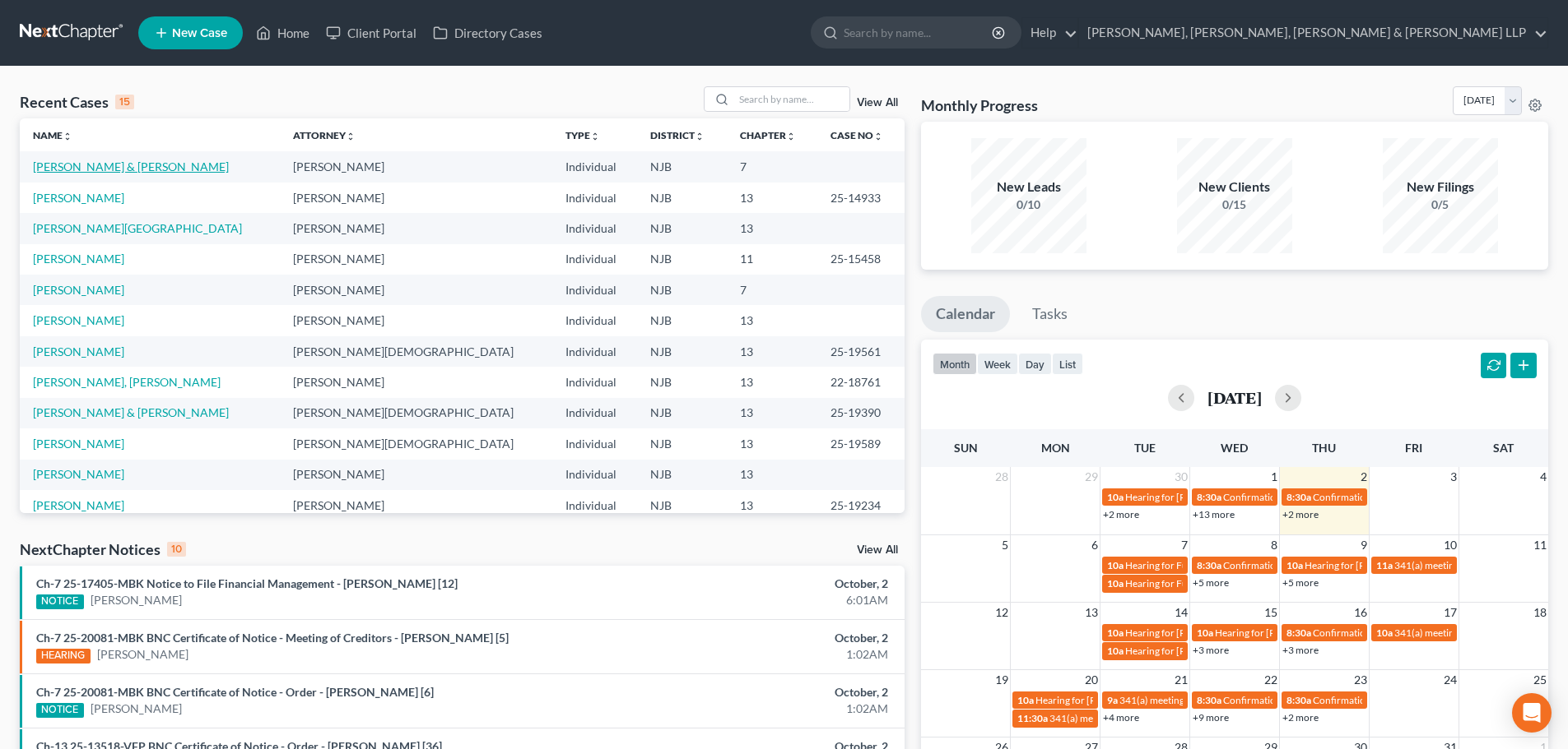
click at [139, 169] on link "[PERSON_NAME] & [PERSON_NAME]" at bounding box center [131, 167] width 196 height 14
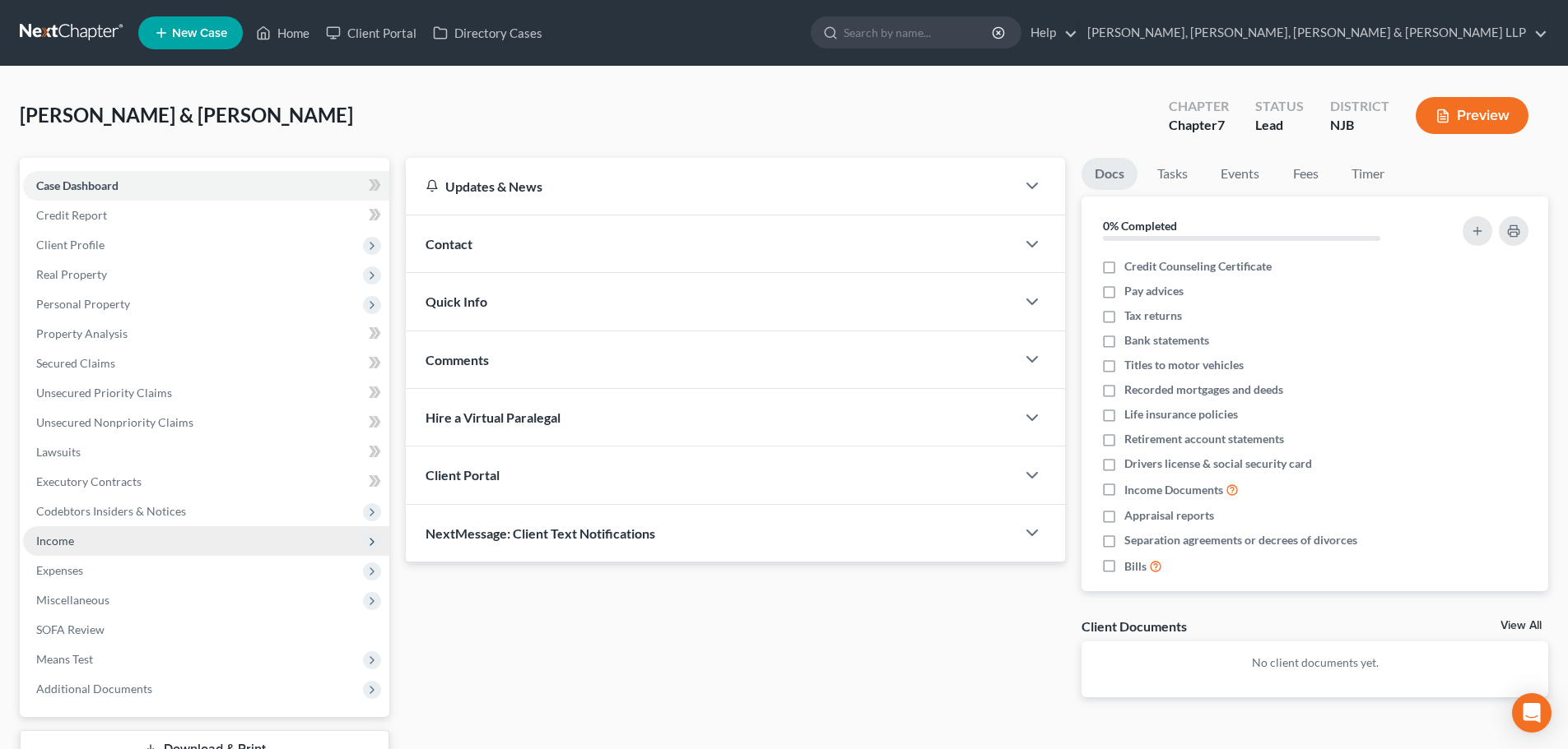
click at [87, 541] on span "Income" at bounding box center [207, 541] width 367 height 30
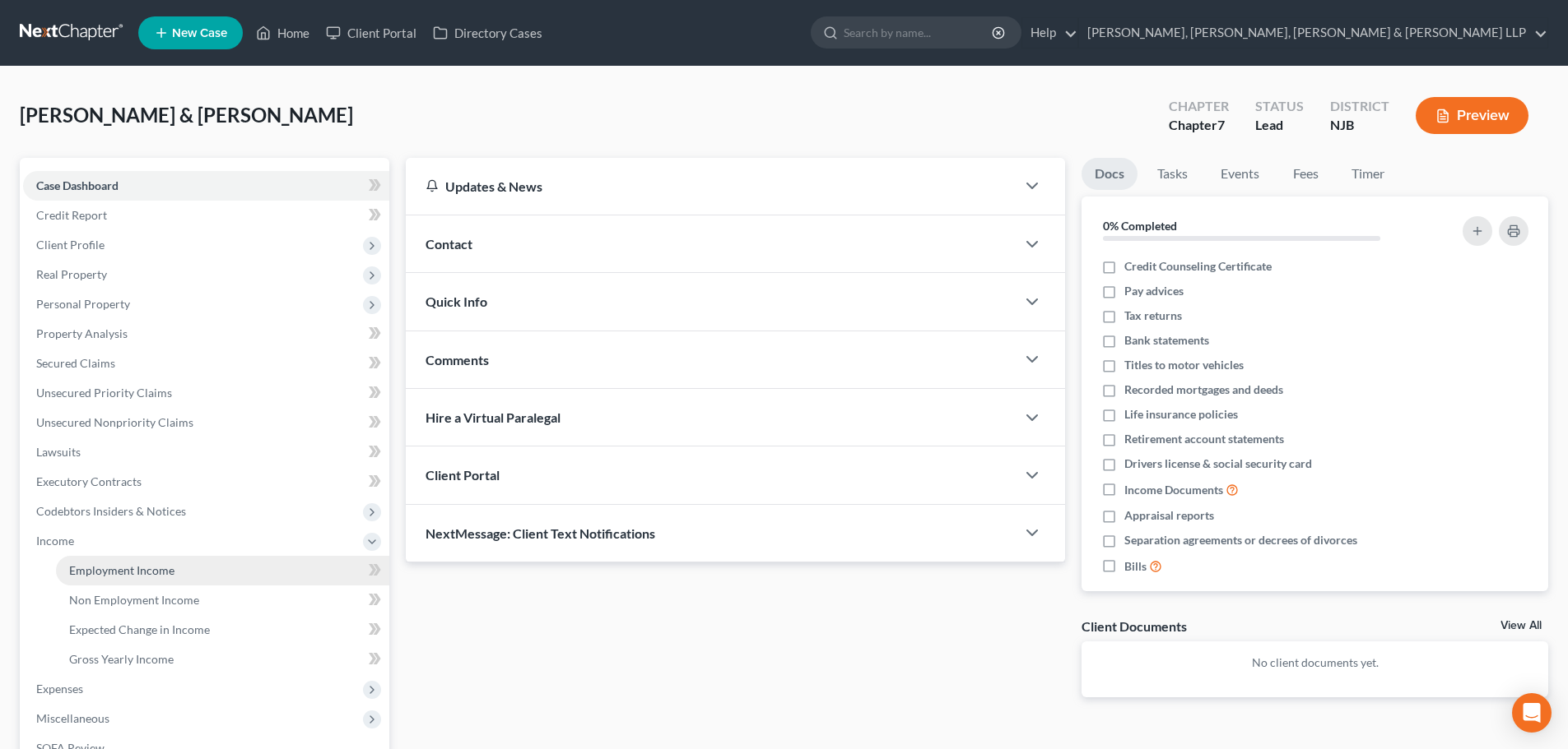
click at [132, 564] on span "Employment Income" at bounding box center [121, 570] width 105 height 14
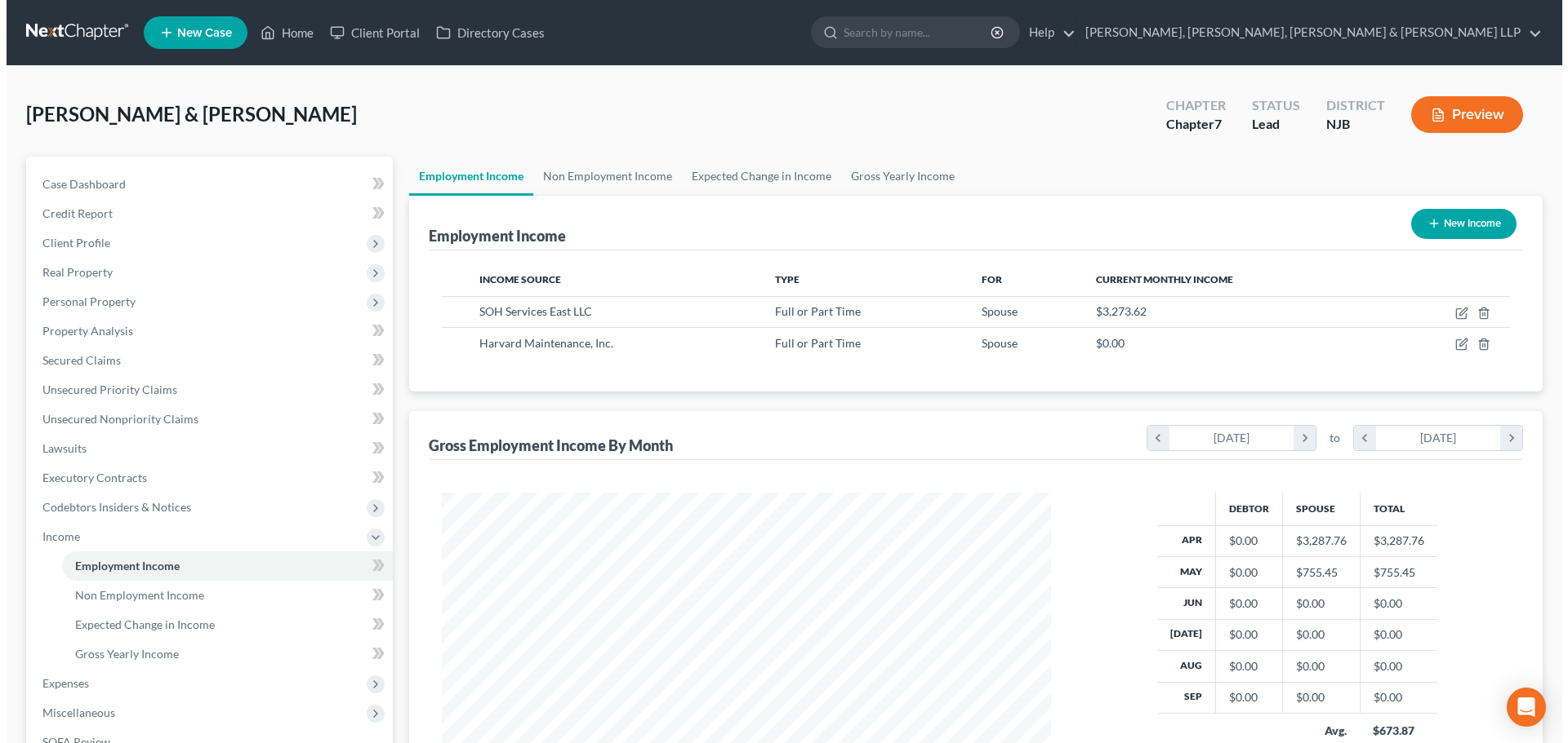
scroll to position [305, 642]
click at [1447, 222] on button "New Income" at bounding box center [1457, 224] width 105 height 30
select select "0"
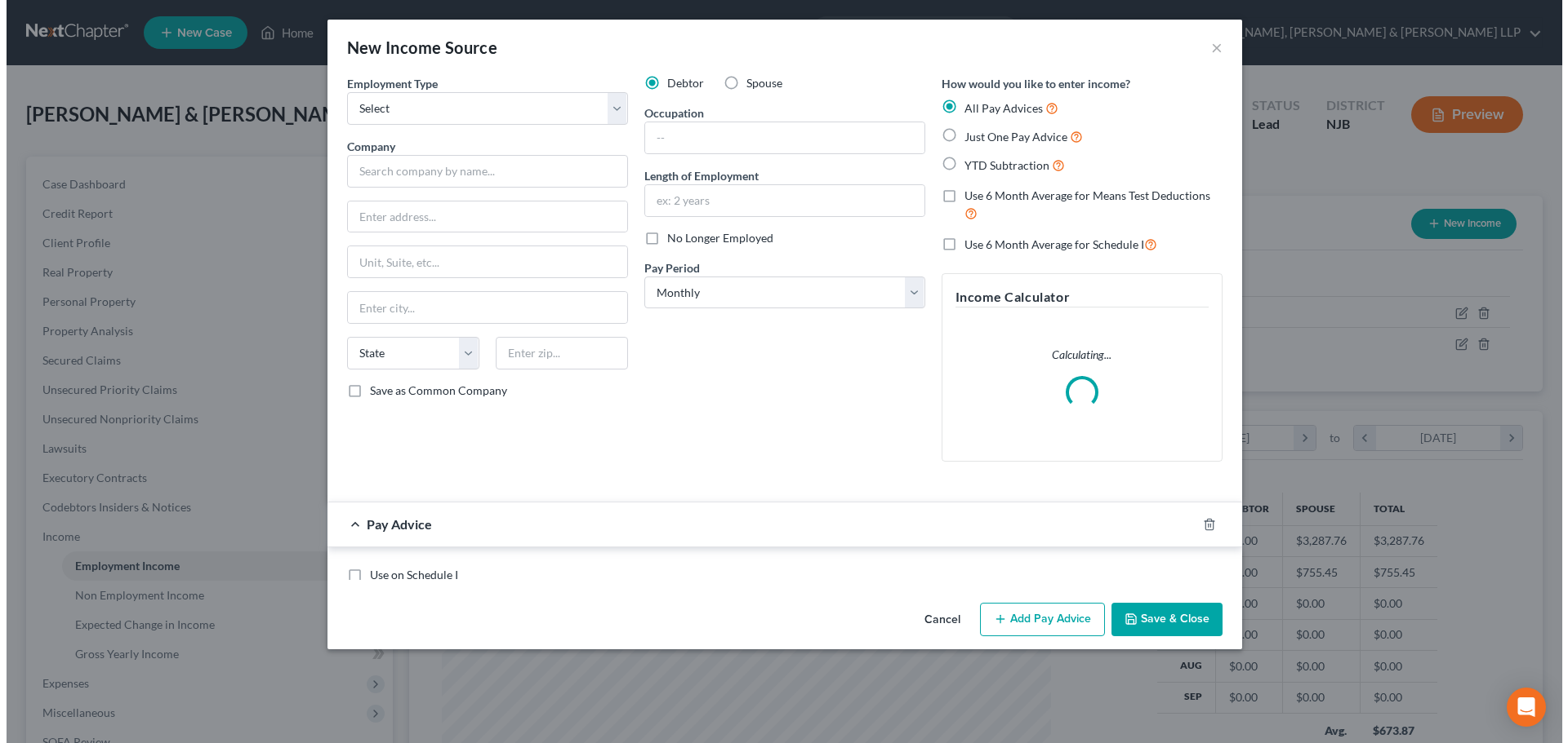
scroll to position [306, 647]
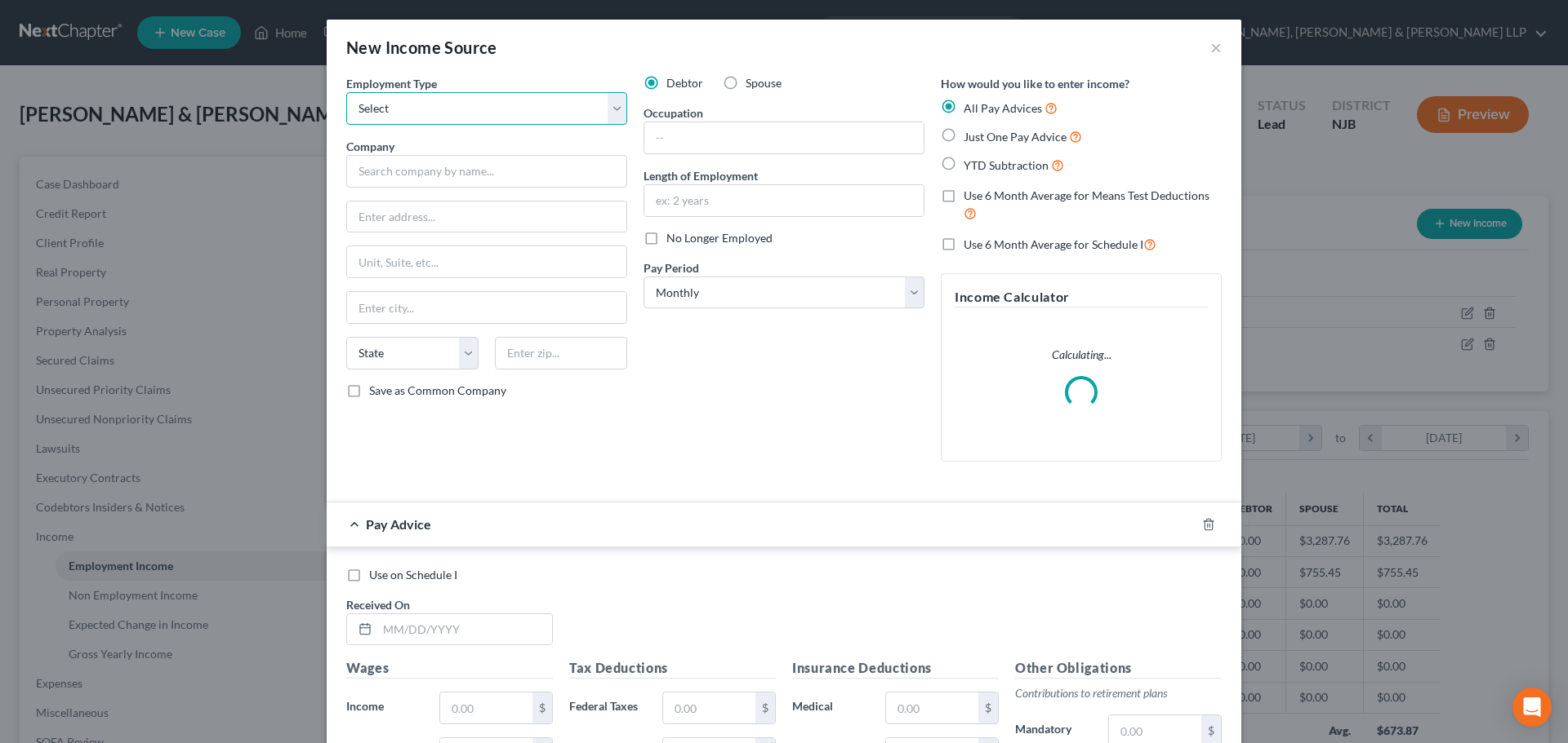
click at [431, 122] on select "Select Full or [DEMOGRAPHIC_DATA] Employment Self Employment" at bounding box center [486, 108] width 281 height 33
drag, startPoint x: 431, startPoint y: 114, endPoint x: 410, endPoint y: 143, distance: 35.8
click at [432, 114] on select "Select Full or [DEMOGRAPHIC_DATA] Employment Self Employment" at bounding box center [486, 108] width 281 height 33
click at [460, 114] on select "Select Full or [DEMOGRAPHIC_DATA] Employment Self Employment" at bounding box center [486, 108] width 281 height 33
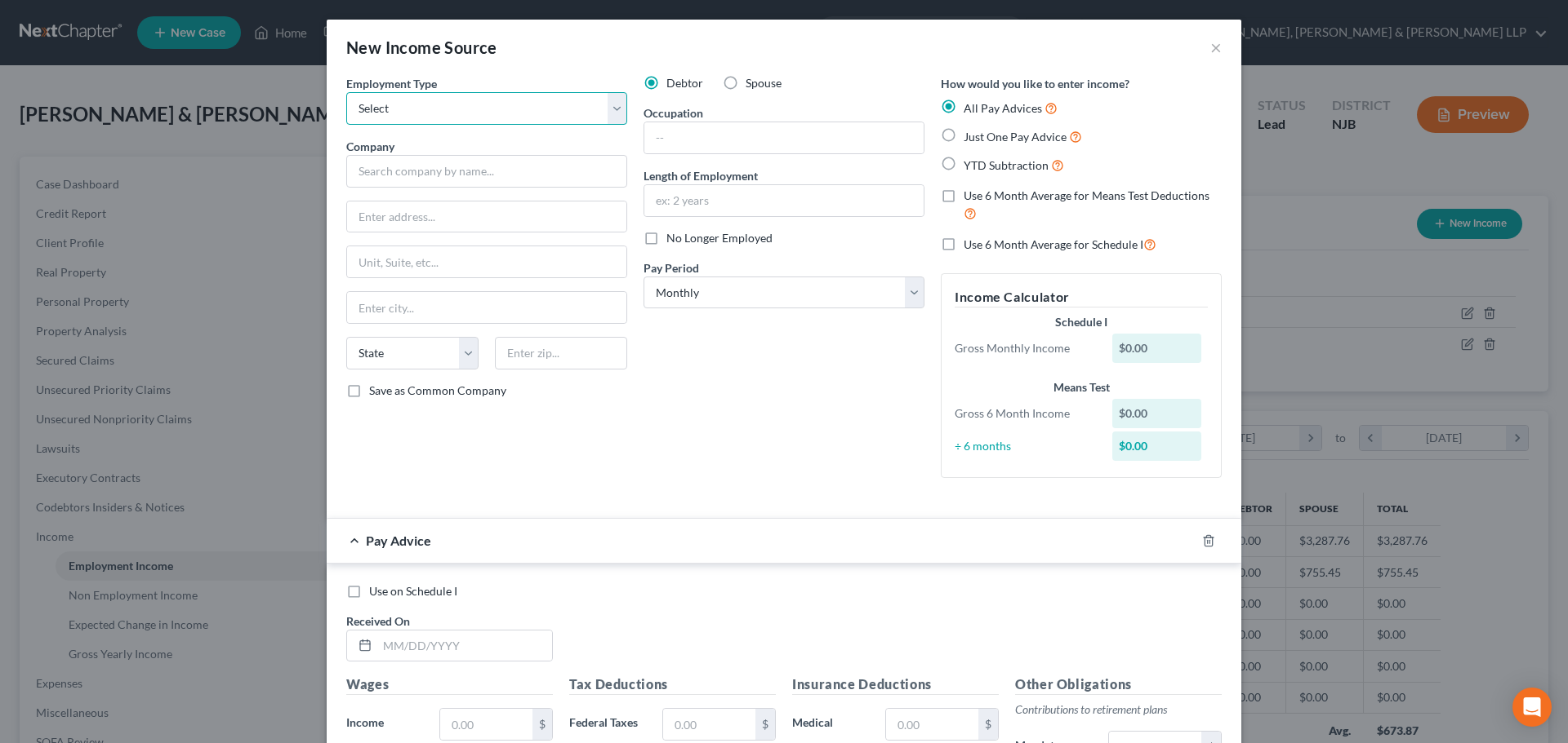
select select "0"
click at [346, 92] on select "Select Full or [DEMOGRAPHIC_DATA] Employment Self Employment" at bounding box center [486, 108] width 281 height 33
click at [412, 171] on input "text" at bounding box center [486, 171] width 281 height 33
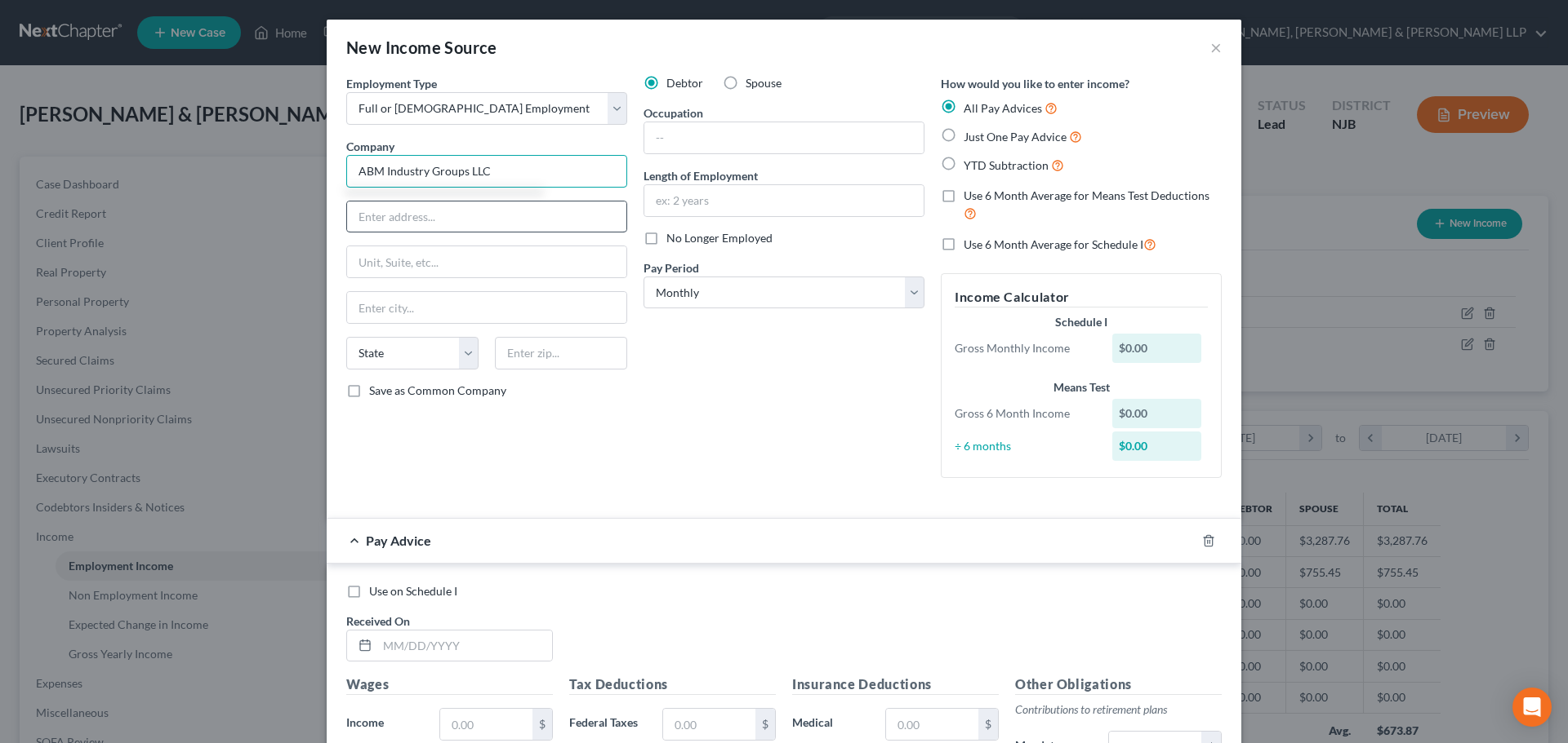
type input "ABM Industry Groups LLC"
click at [392, 214] on input "text" at bounding box center [486, 216] width 279 height 31
type input "[STREET_ADDRESS]"
click at [568, 353] on input "text" at bounding box center [561, 353] width 132 height 33
type input "77478"
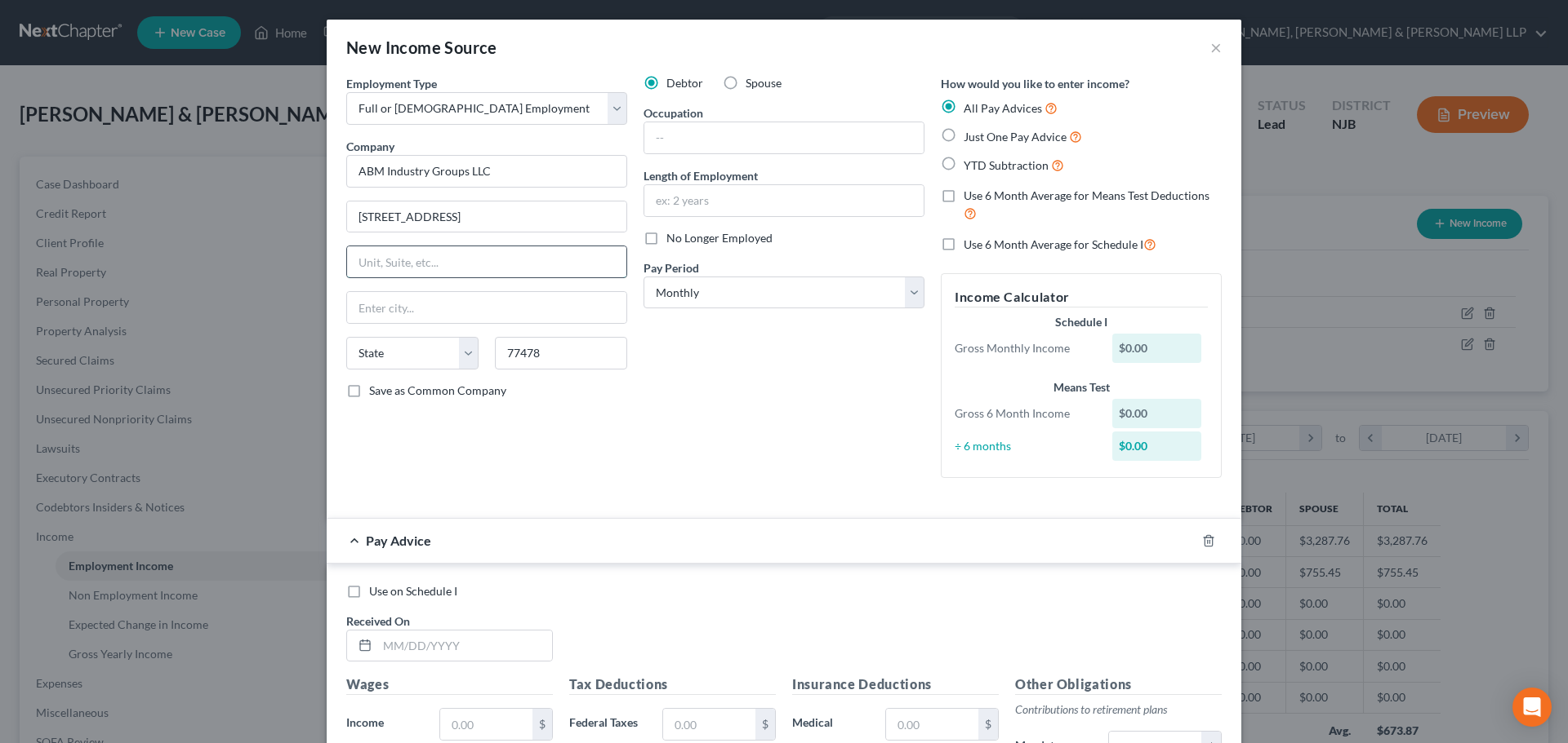
click at [530, 276] on input "text" at bounding box center [486, 262] width 279 height 31
type input "Sugar Land"
select select "45"
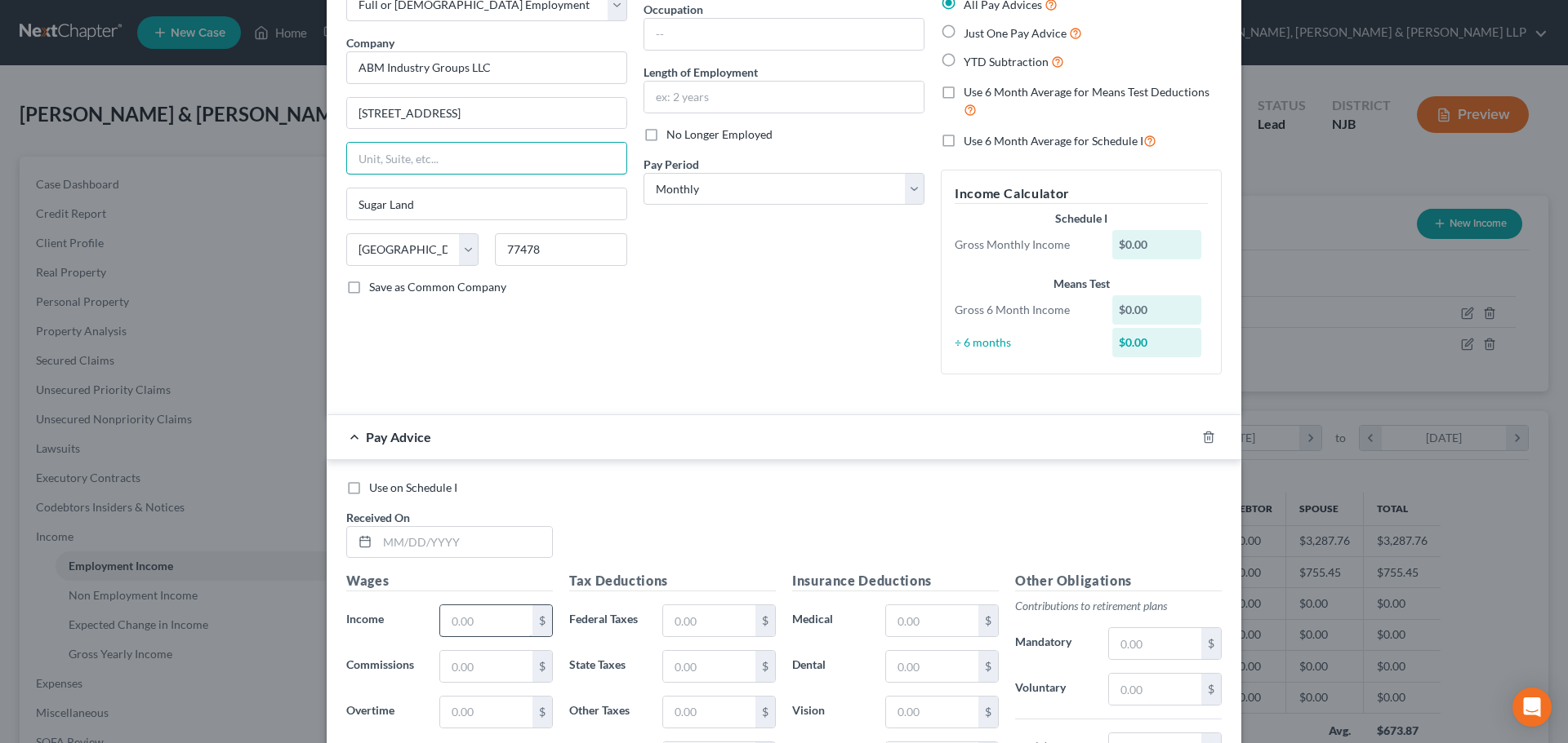
scroll to position [245, 0]
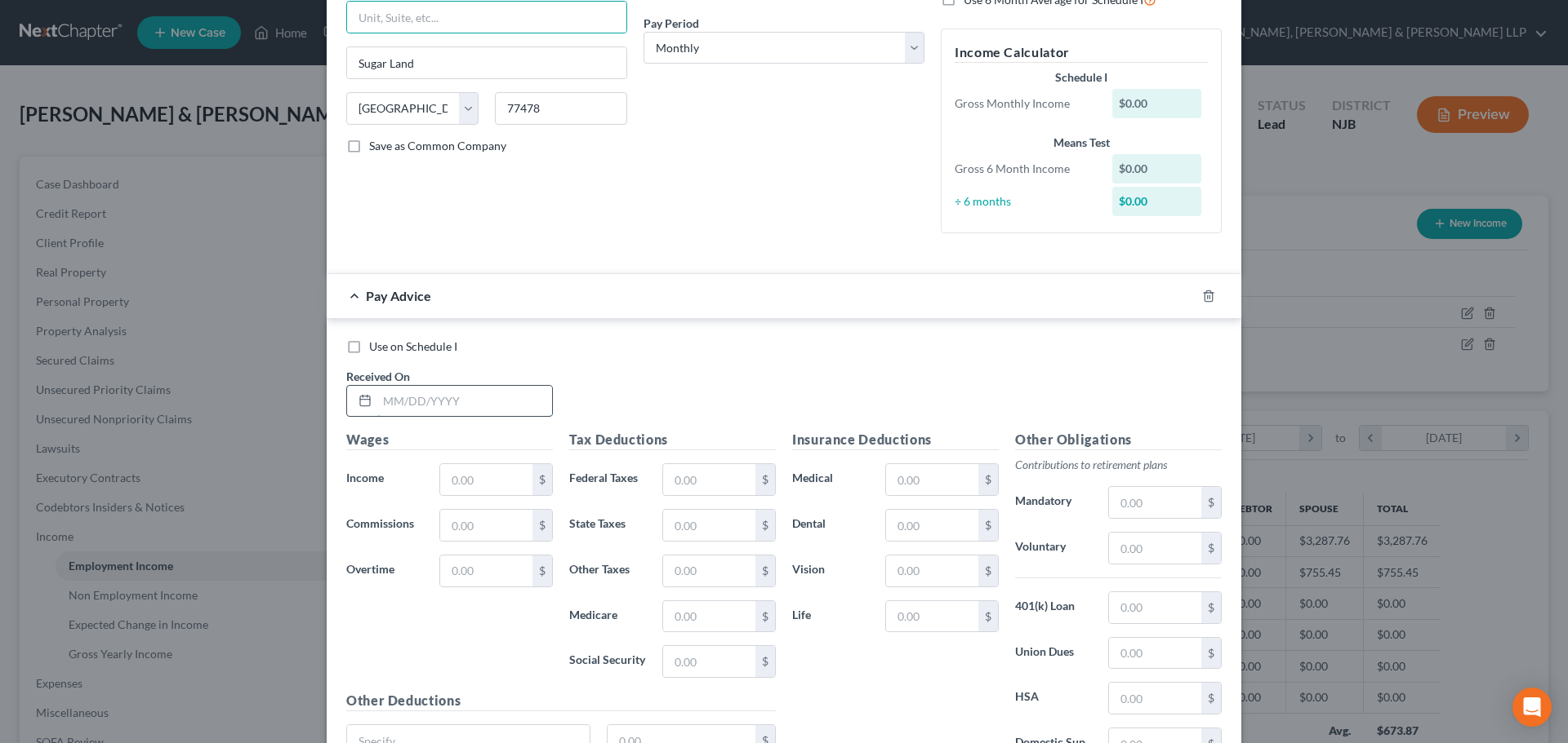
click at [445, 401] on input "text" at bounding box center [464, 401] width 175 height 31
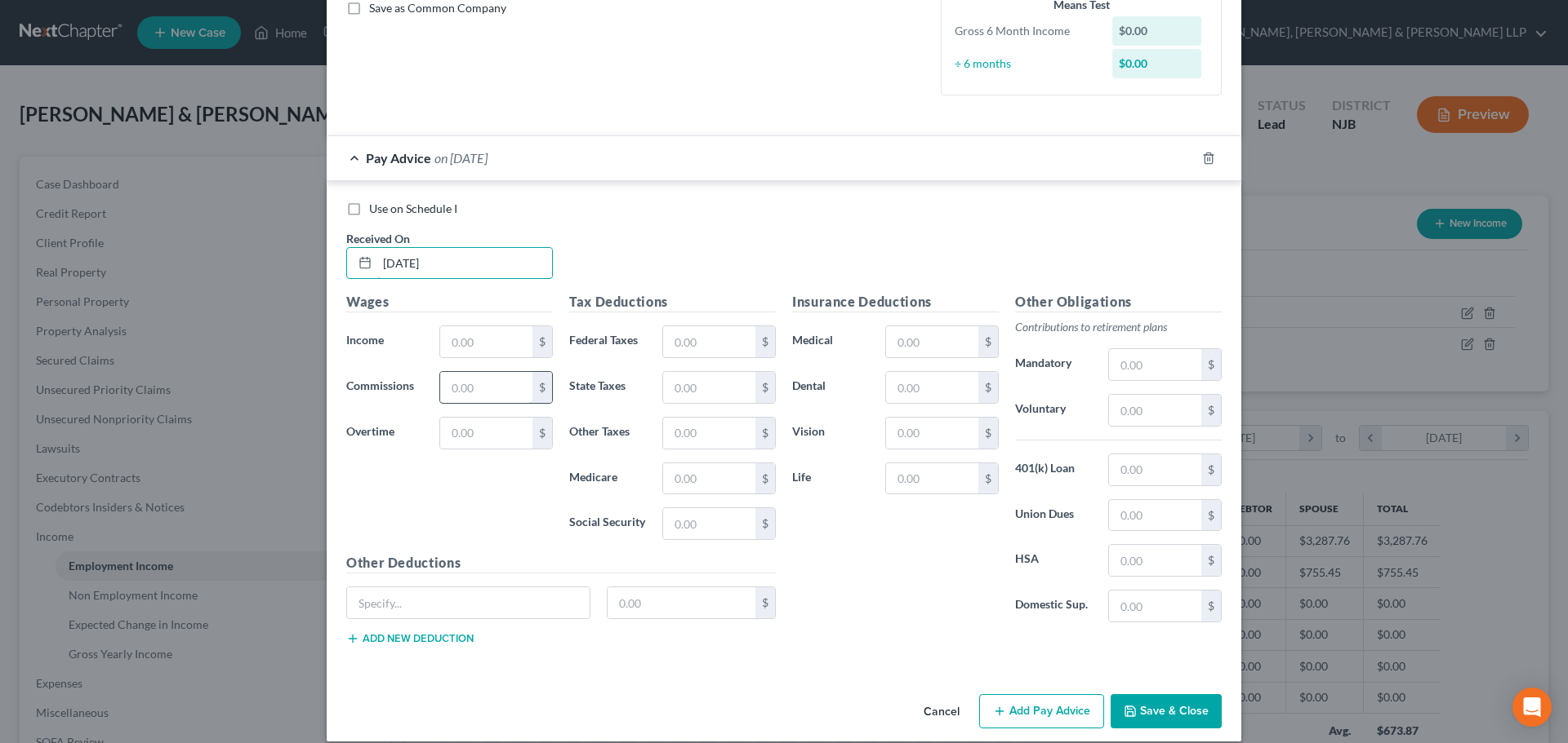
scroll to position [401, 0]
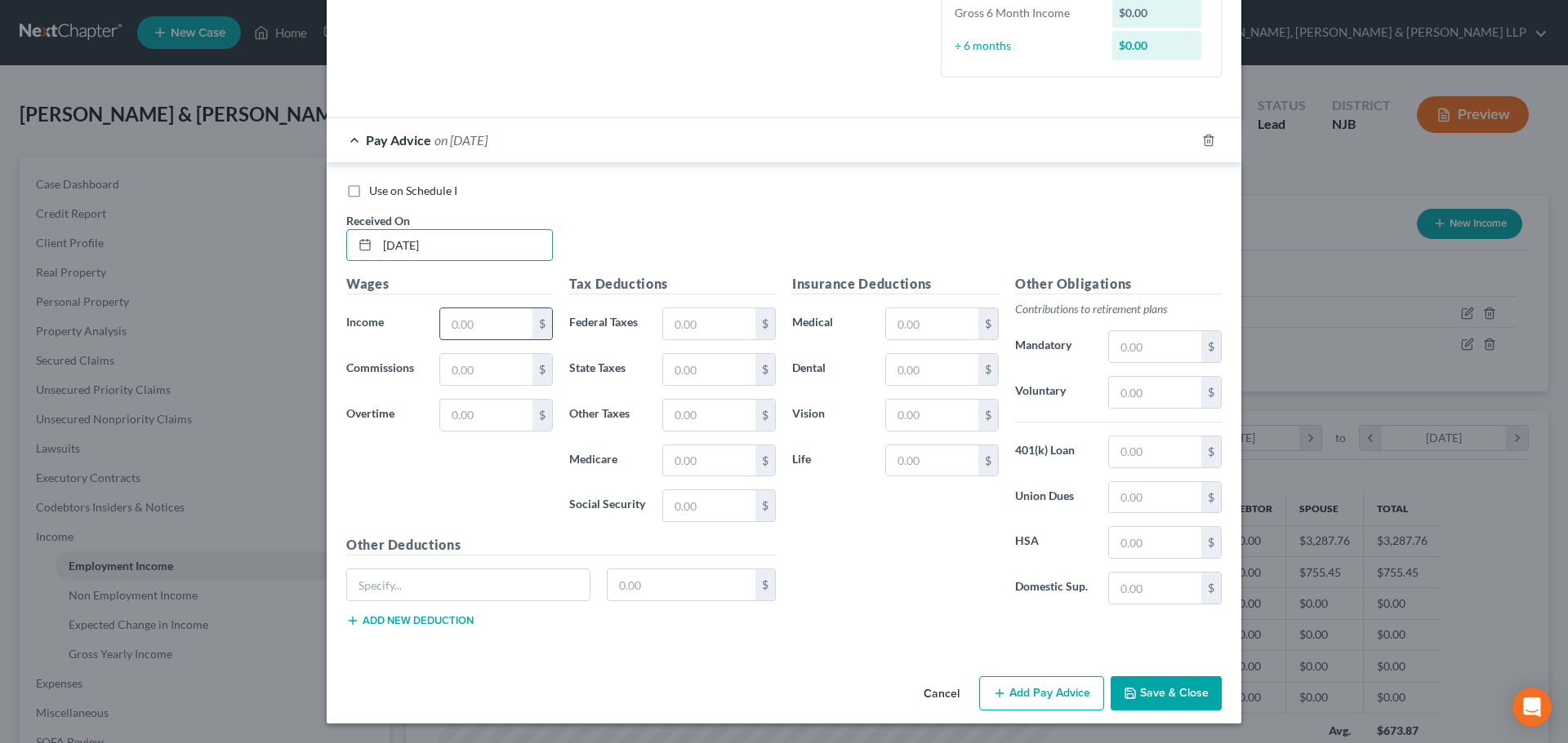
type input "[DATE]"
click at [464, 330] on input "text" at bounding box center [486, 323] width 92 height 31
type input "2,998.92"
click at [709, 337] on input "text" at bounding box center [709, 323] width 92 height 31
type input "356.20"
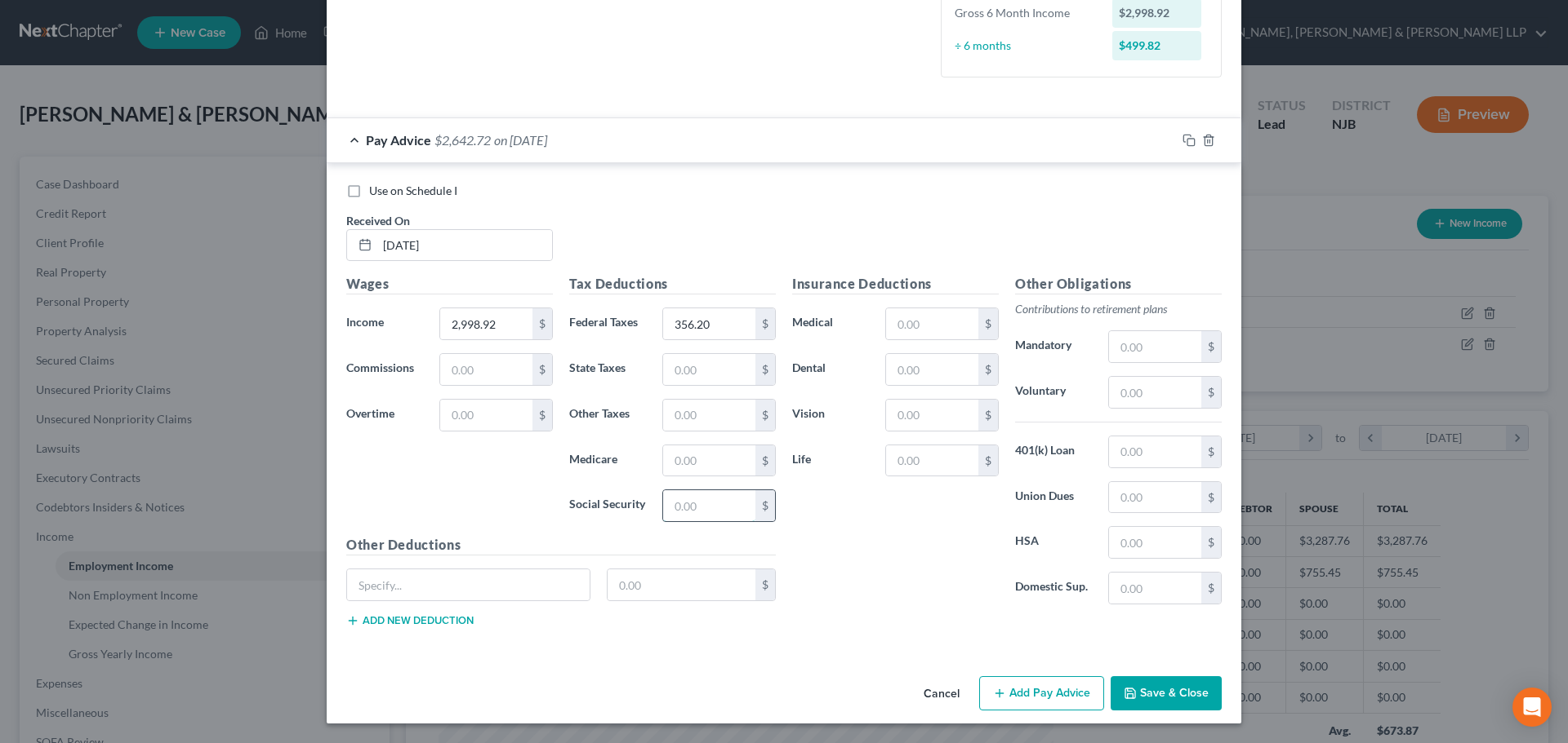
click at [708, 507] on input "text" at bounding box center [709, 505] width 92 height 31
type input "186.60"
click at [697, 464] on input "text" at bounding box center [709, 461] width 92 height 31
type input "43.64"
click at [692, 384] on input "text" at bounding box center [709, 369] width 92 height 31
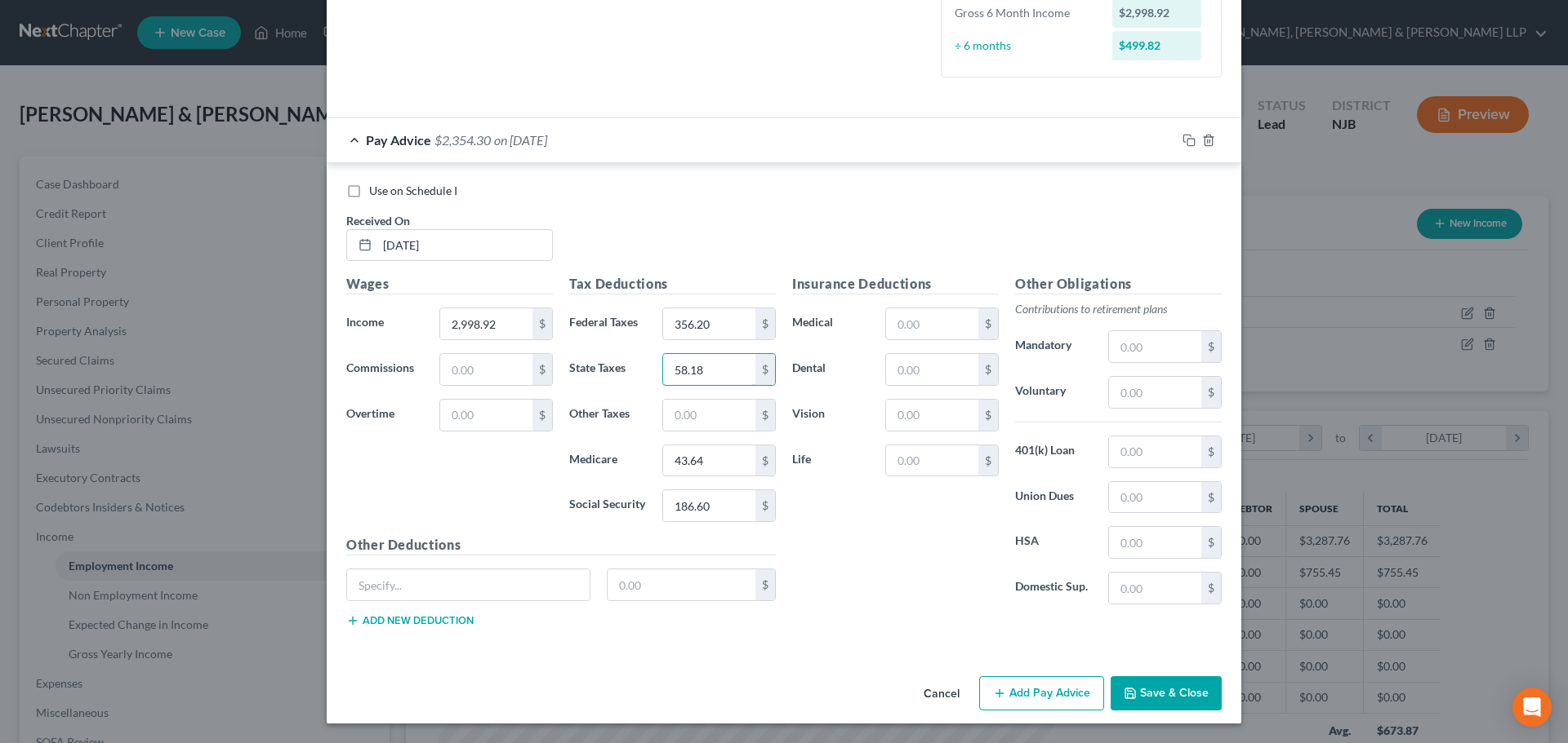
type input "58.18"
click at [722, 429] on input "text" at bounding box center [709, 415] width 92 height 31
type input "29.52"
click at [1140, 389] on input "text" at bounding box center [1154, 392] width 92 height 31
type input "149.95"
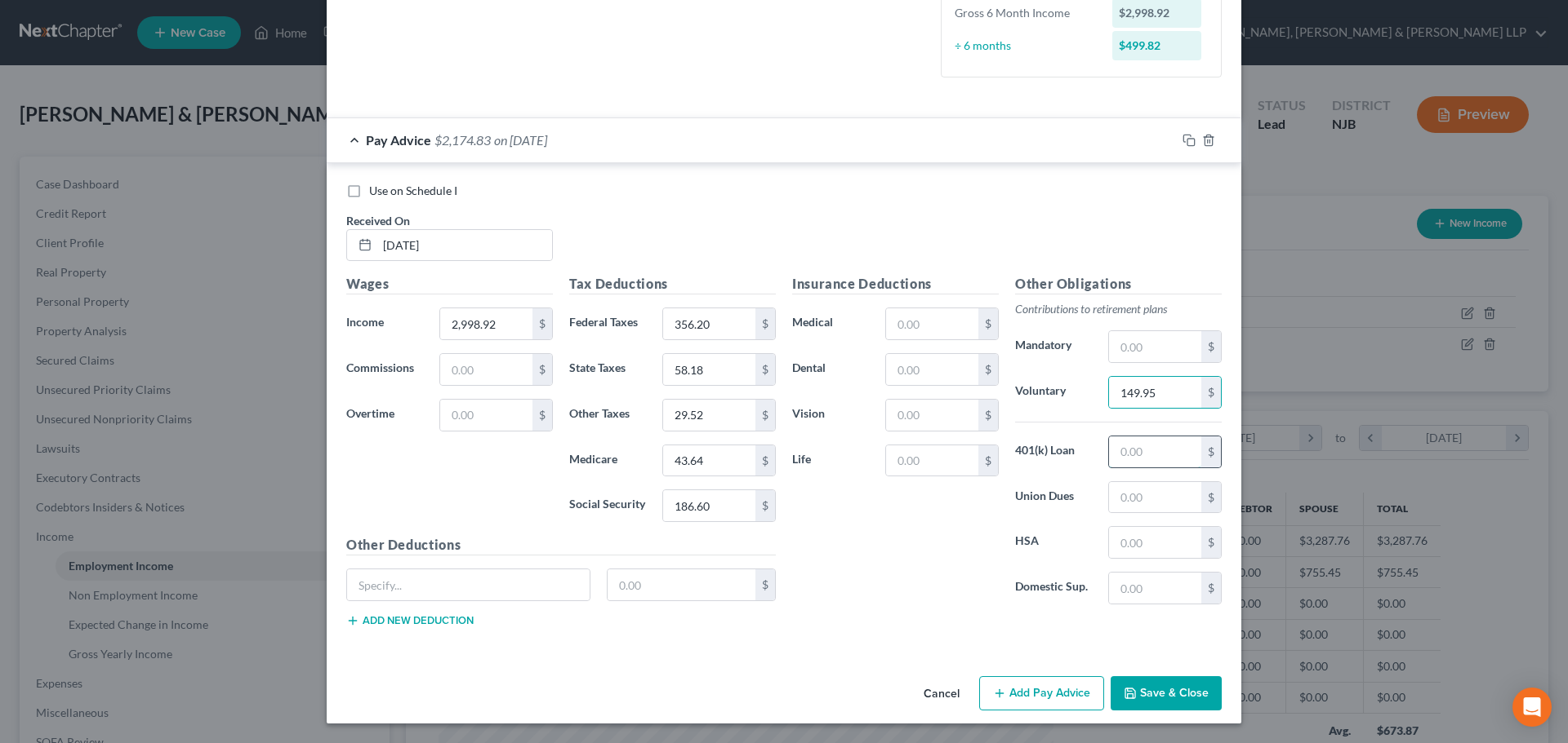
click at [1149, 450] on input "text" at bounding box center [1154, 452] width 92 height 31
type input "53.84"
drag, startPoint x: 1017, startPoint y: 687, endPoint x: 831, endPoint y: 631, distance: 194.2
click at [1017, 687] on button "Add Pay Advice" at bounding box center [1041, 693] width 125 height 34
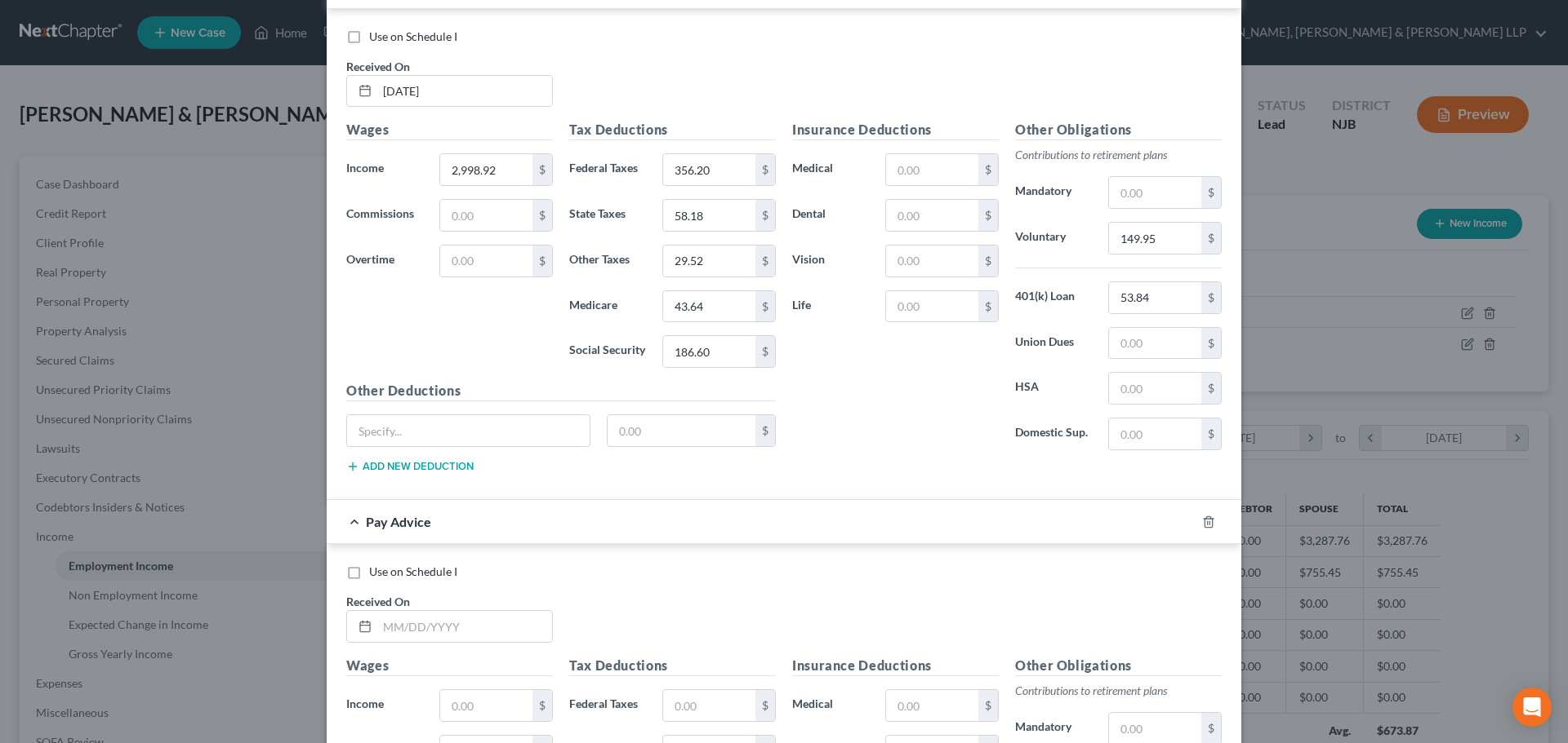
scroll to position [727, 0]
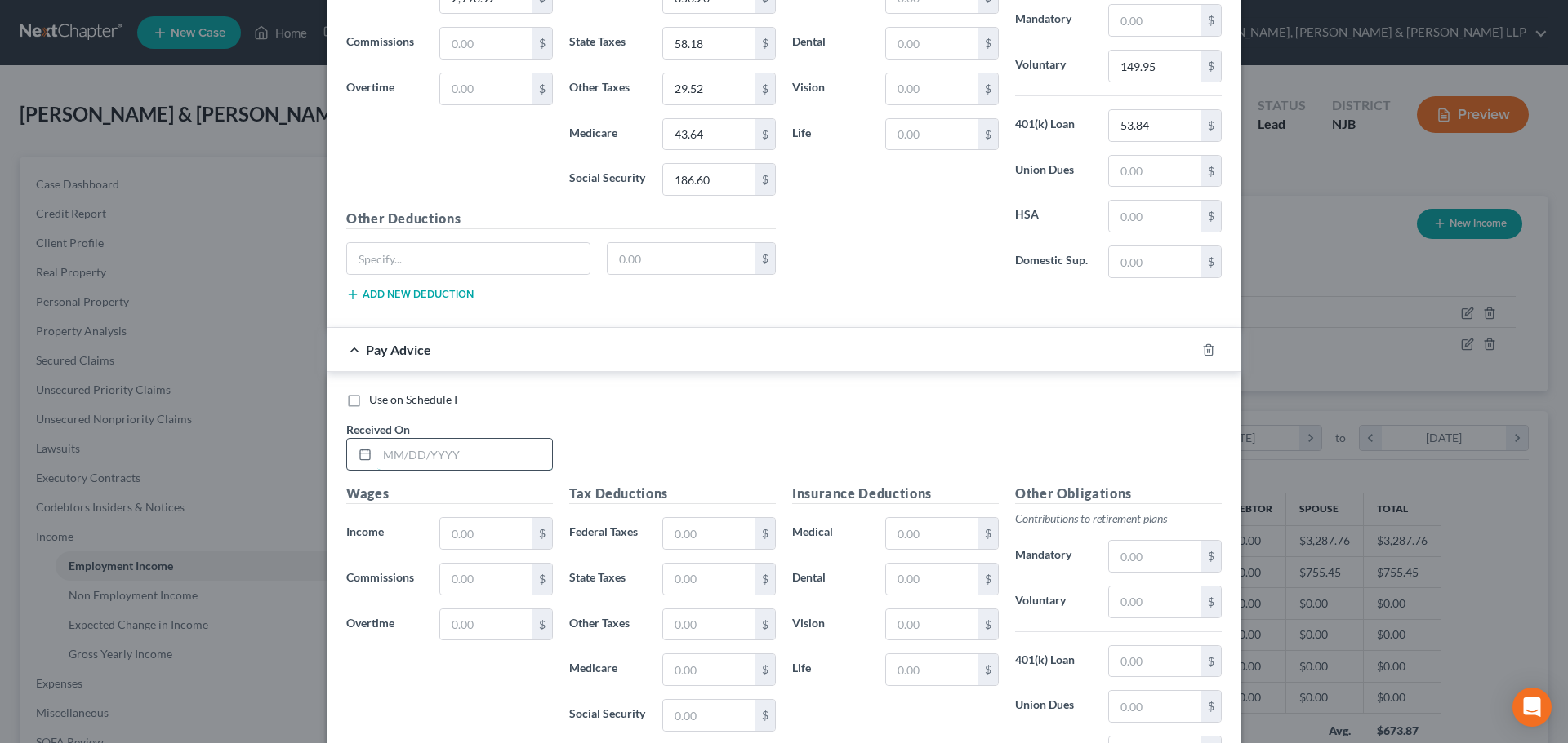
click at [474, 462] on input "text" at bounding box center [464, 454] width 175 height 31
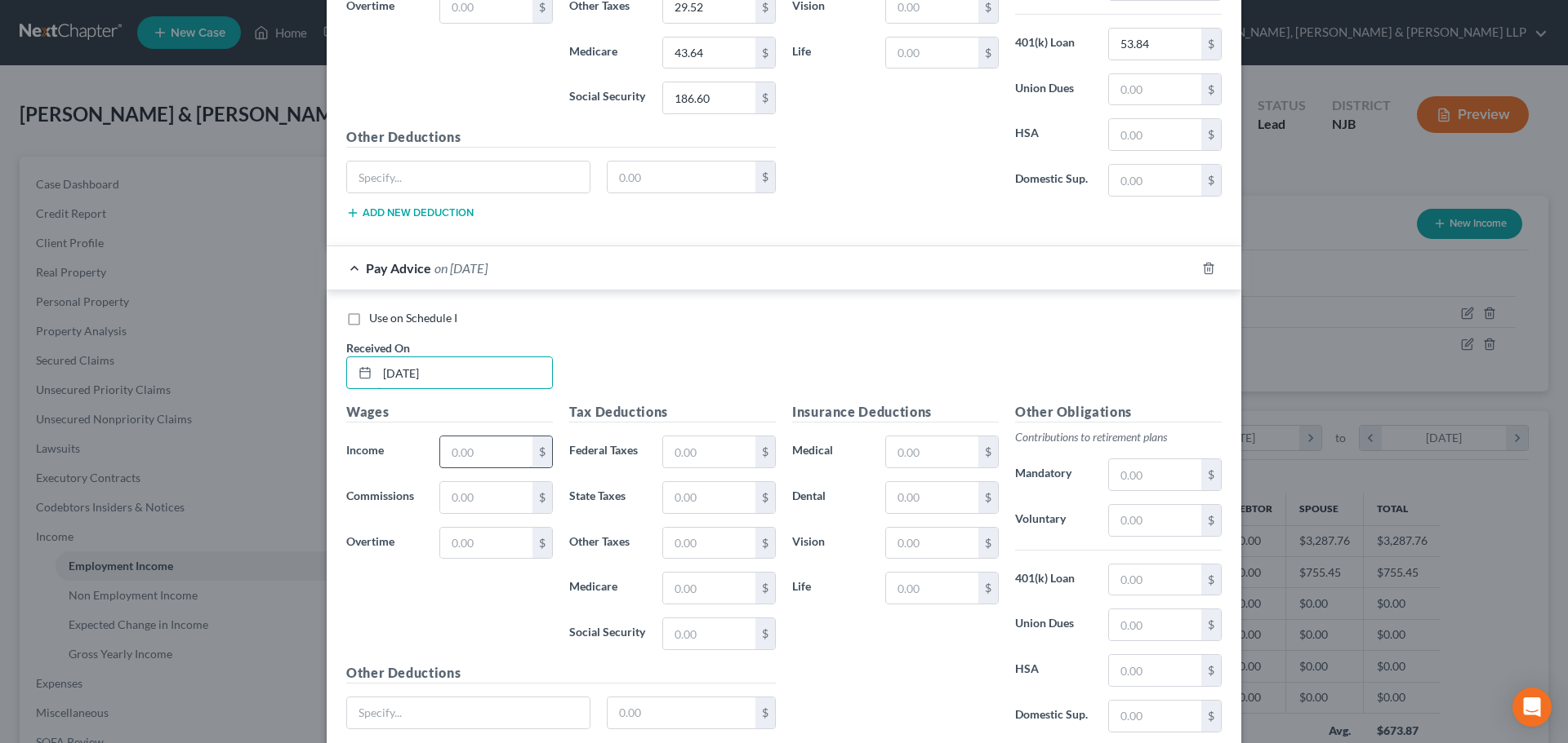
type input "[DATE]"
click at [473, 459] on input "text" at bounding box center [486, 452] width 92 height 31
type input "2,998.92"
click at [674, 437] on input "text" at bounding box center [709, 452] width 92 height 31
type input "356.20"
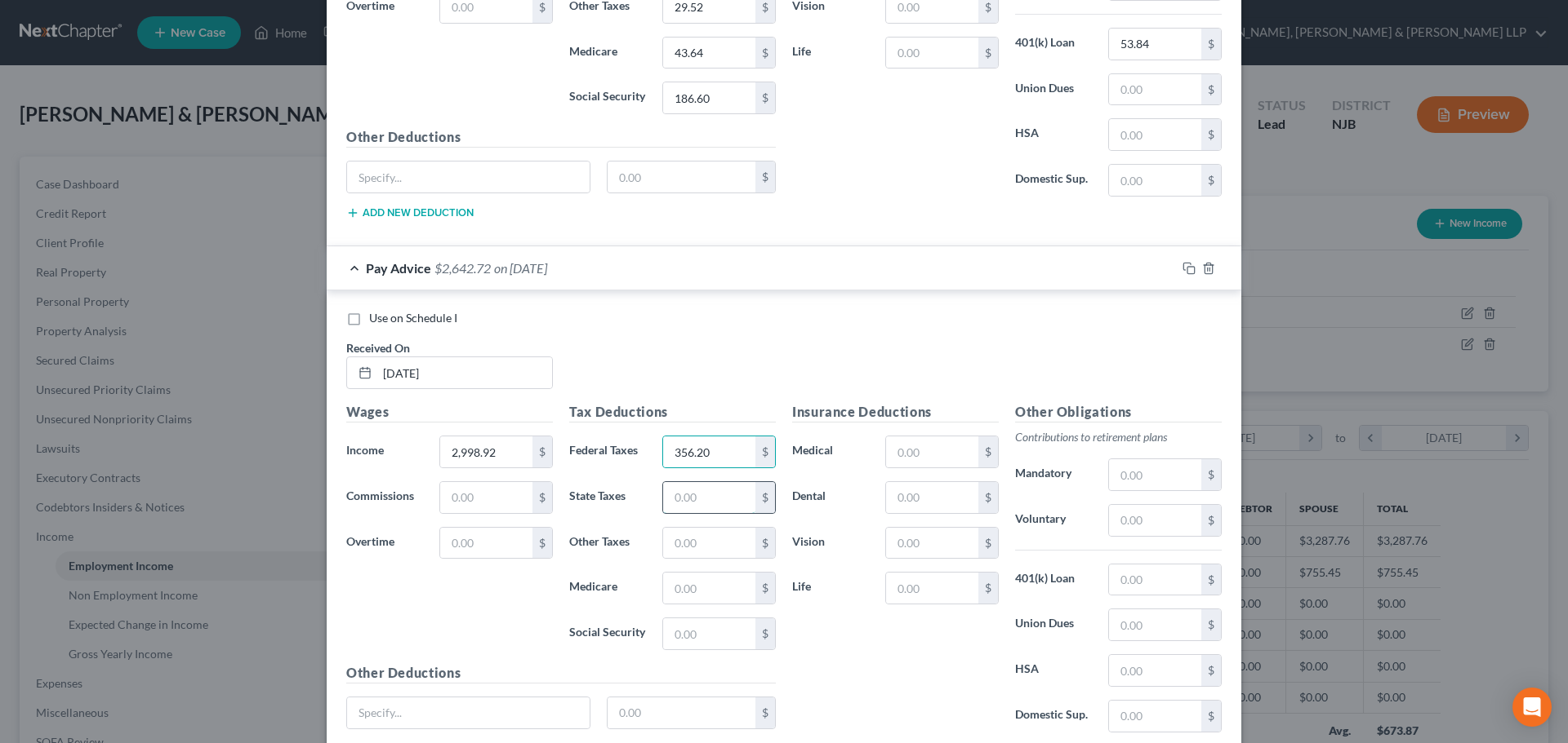
click at [685, 500] on input "text" at bounding box center [709, 497] width 92 height 31
type input "58.18"
click at [690, 579] on input "text" at bounding box center [709, 588] width 92 height 31
type input "43.65"
click at [688, 639] on input "text" at bounding box center [709, 633] width 92 height 31
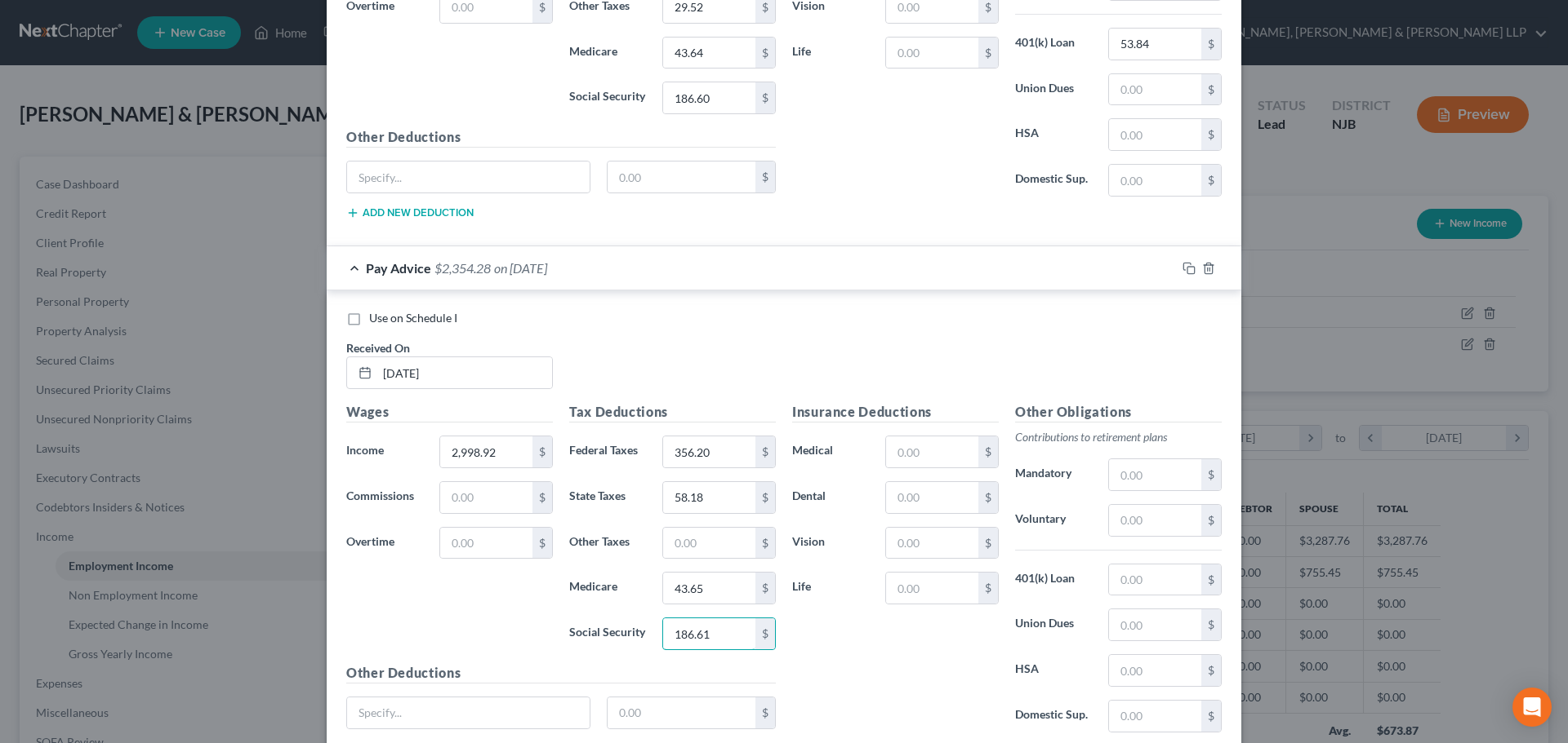
type input "186.61"
click at [683, 546] on input "text" at bounding box center [709, 543] width 92 height 31
type input "29.55"
click at [1151, 512] on input "text" at bounding box center [1154, 520] width 92 height 31
type input "149.95"
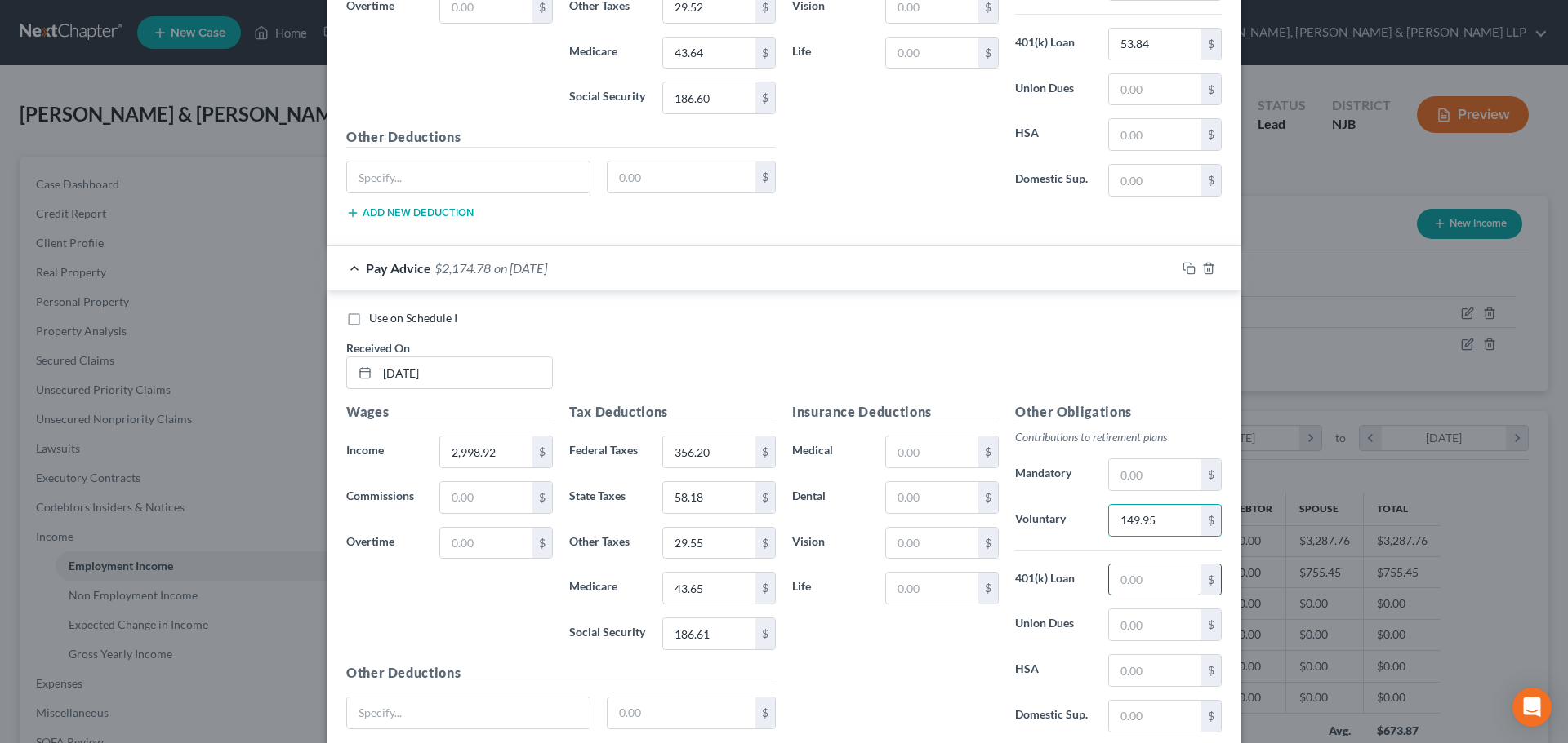
click at [1140, 589] on input "text" at bounding box center [1154, 580] width 92 height 31
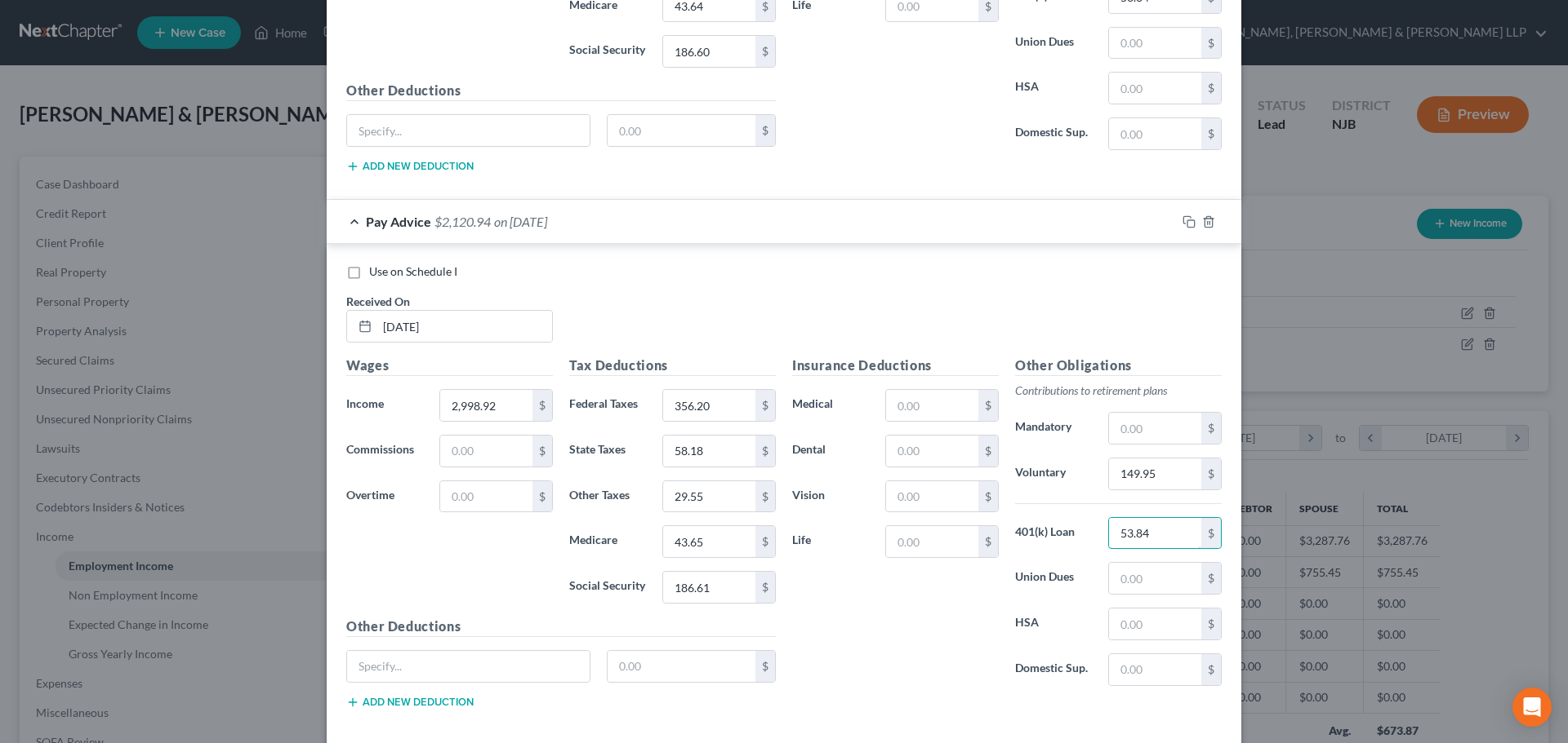
scroll to position [936, 0]
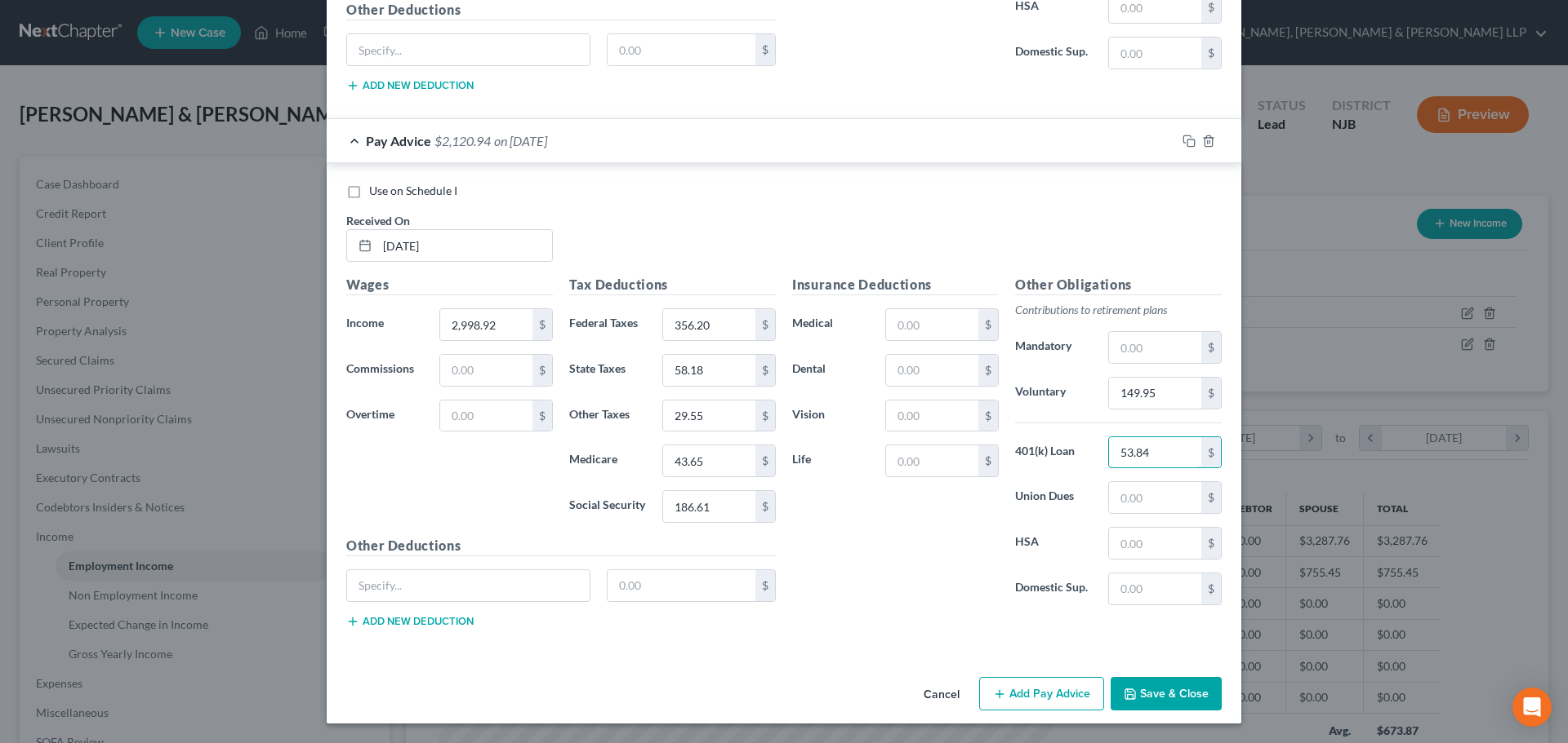
type input "53.84"
click at [1030, 695] on button "Add Pay Advice" at bounding box center [1041, 694] width 125 height 34
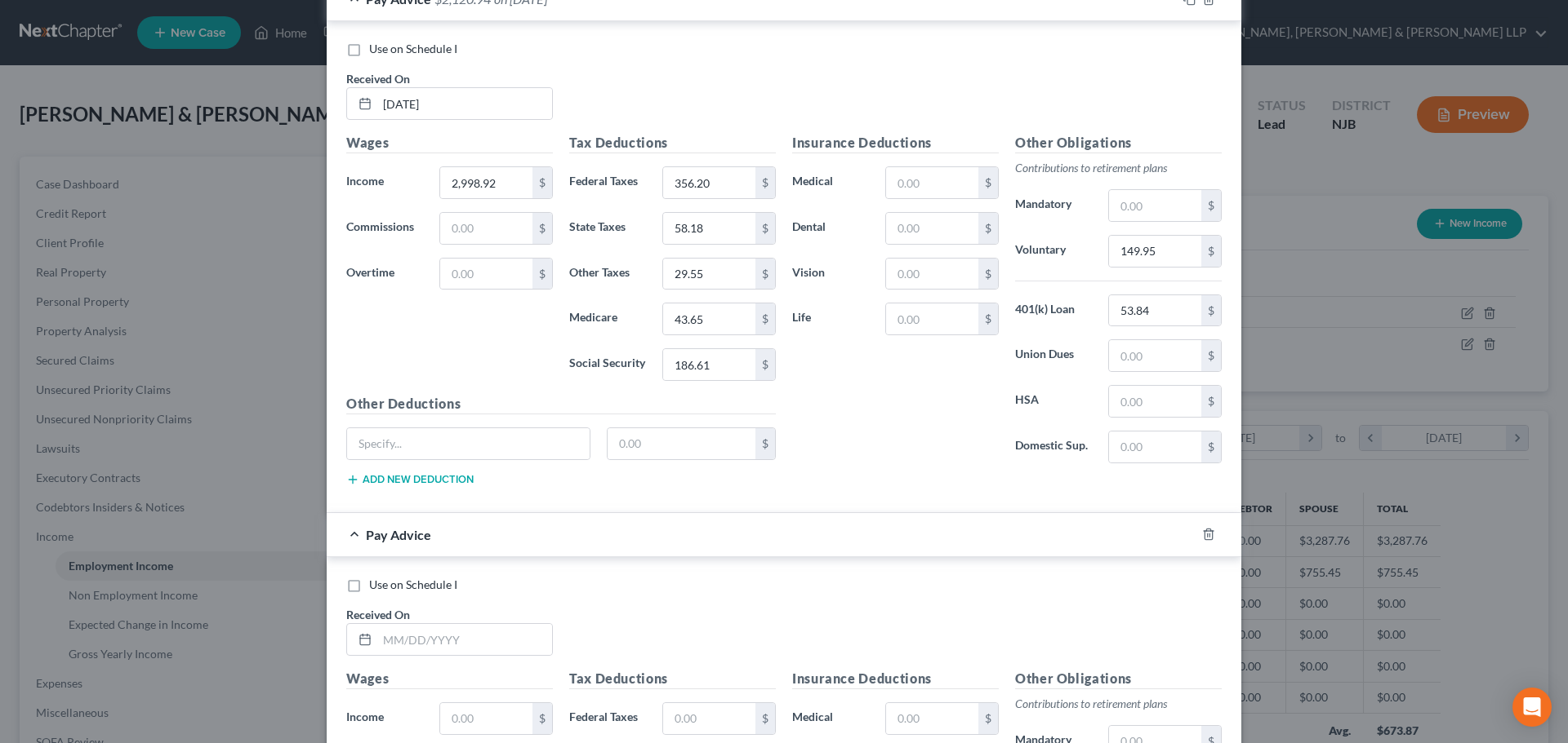
scroll to position [1262, 0]
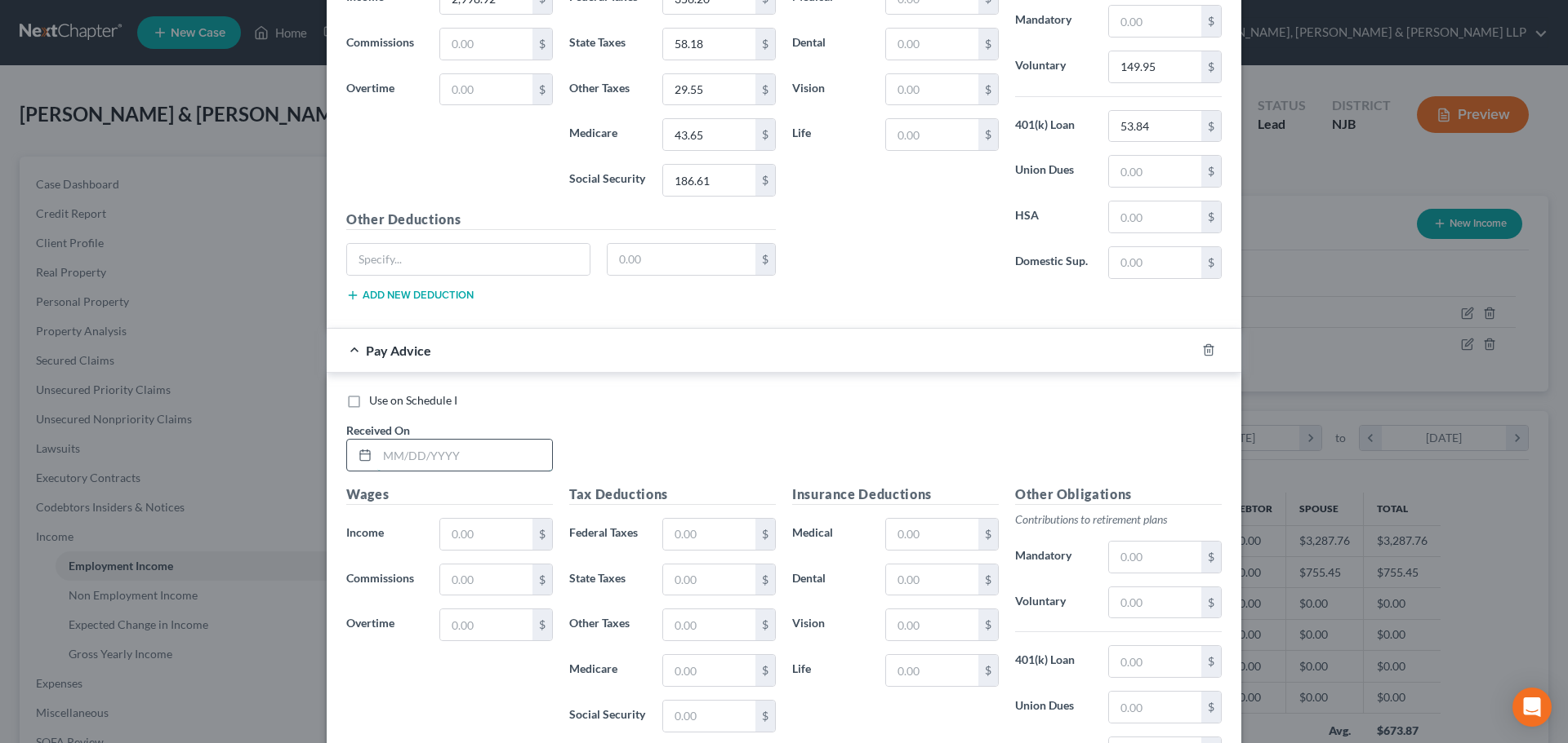
click at [449, 454] on input "text" at bounding box center [464, 455] width 175 height 31
type input "[DATE]"
click at [455, 526] on input "text" at bounding box center [486, 535] width 92 height 31
type input "3"
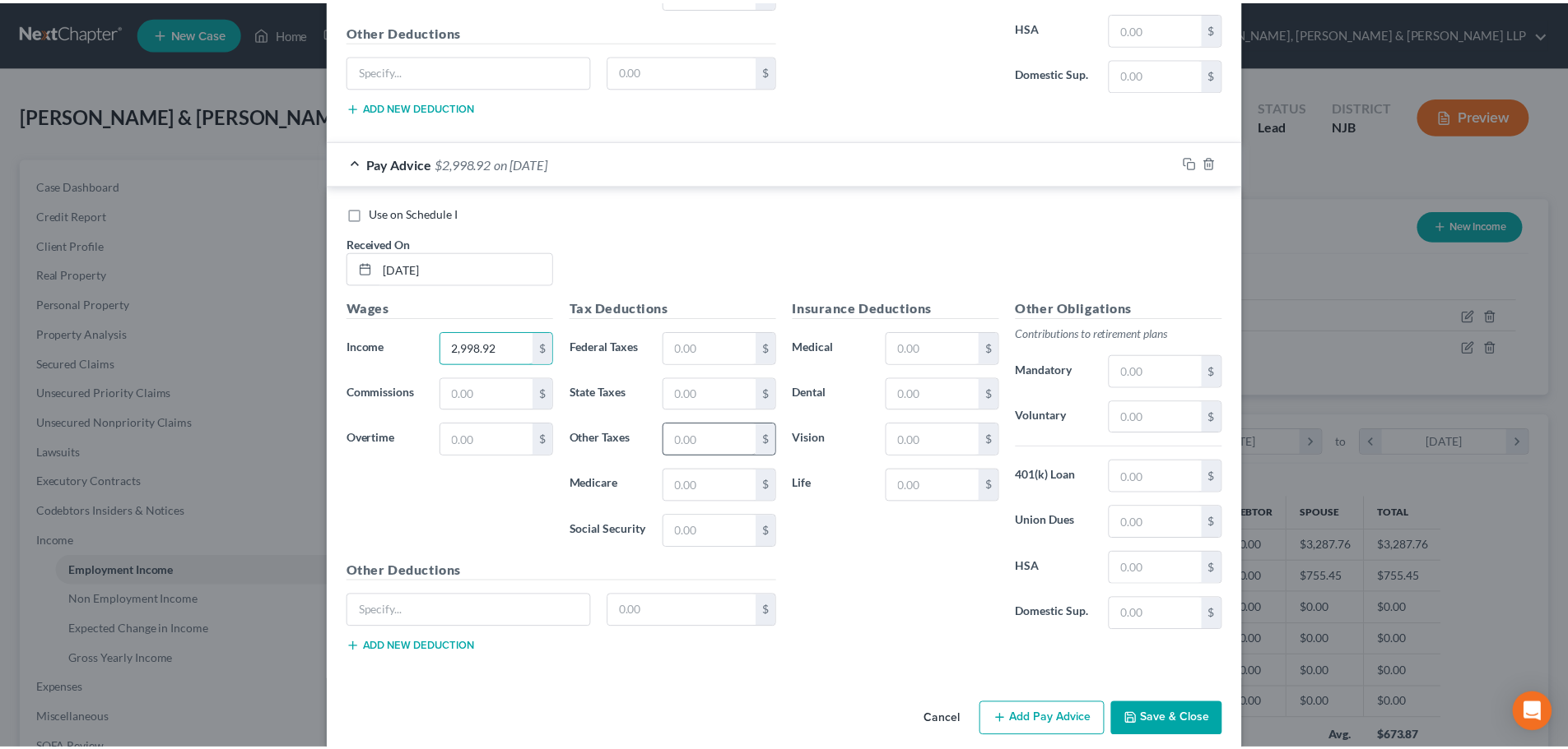
scroll to position [1484, 0]
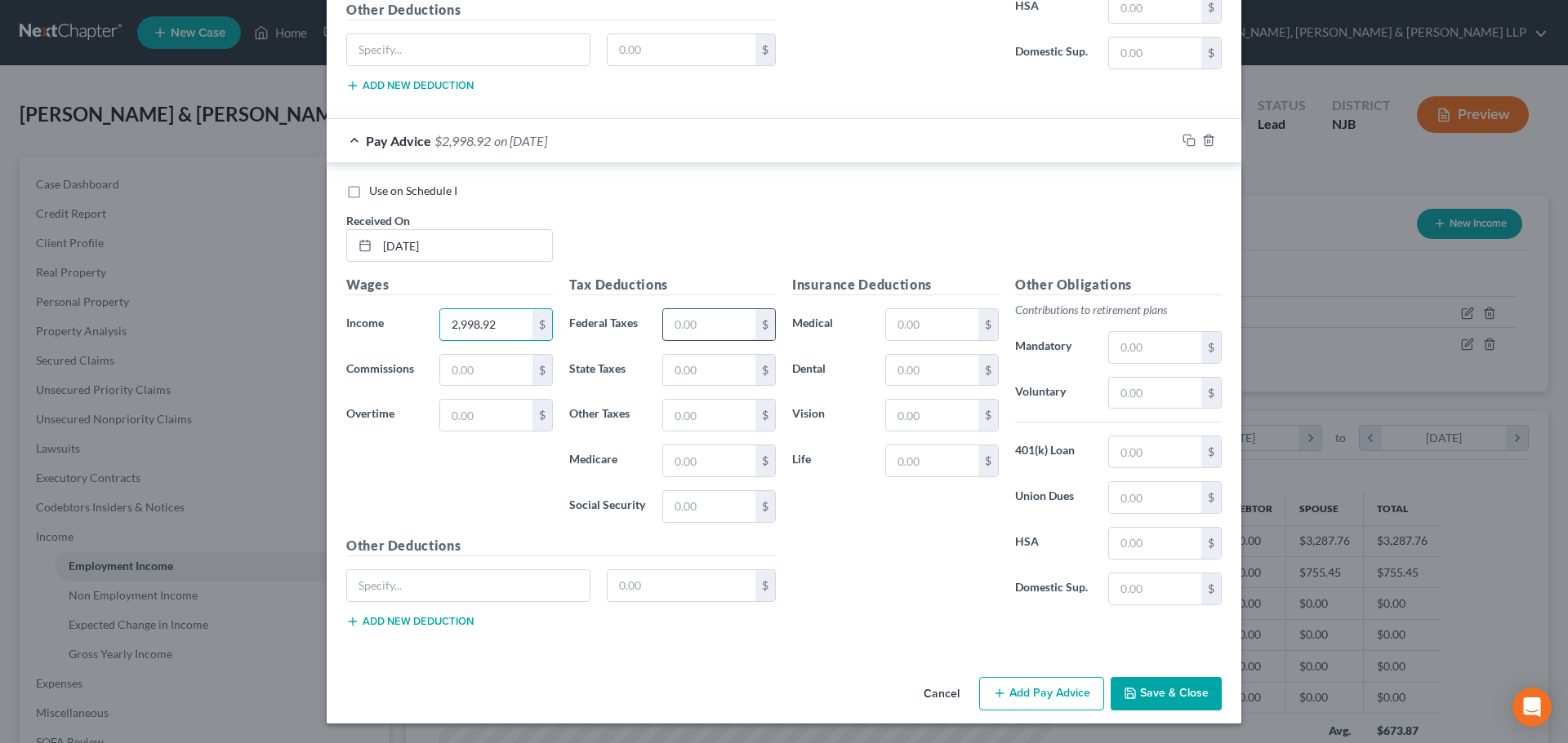
type input "2,998.92"
click at [706, 337] on input "text" at bounding box center [709, 324] width 92 height 31
type input "356.20"
click at [702, 373] on input "text" at bounding box center [709, 370] width 92 height 31
type input "58.18"
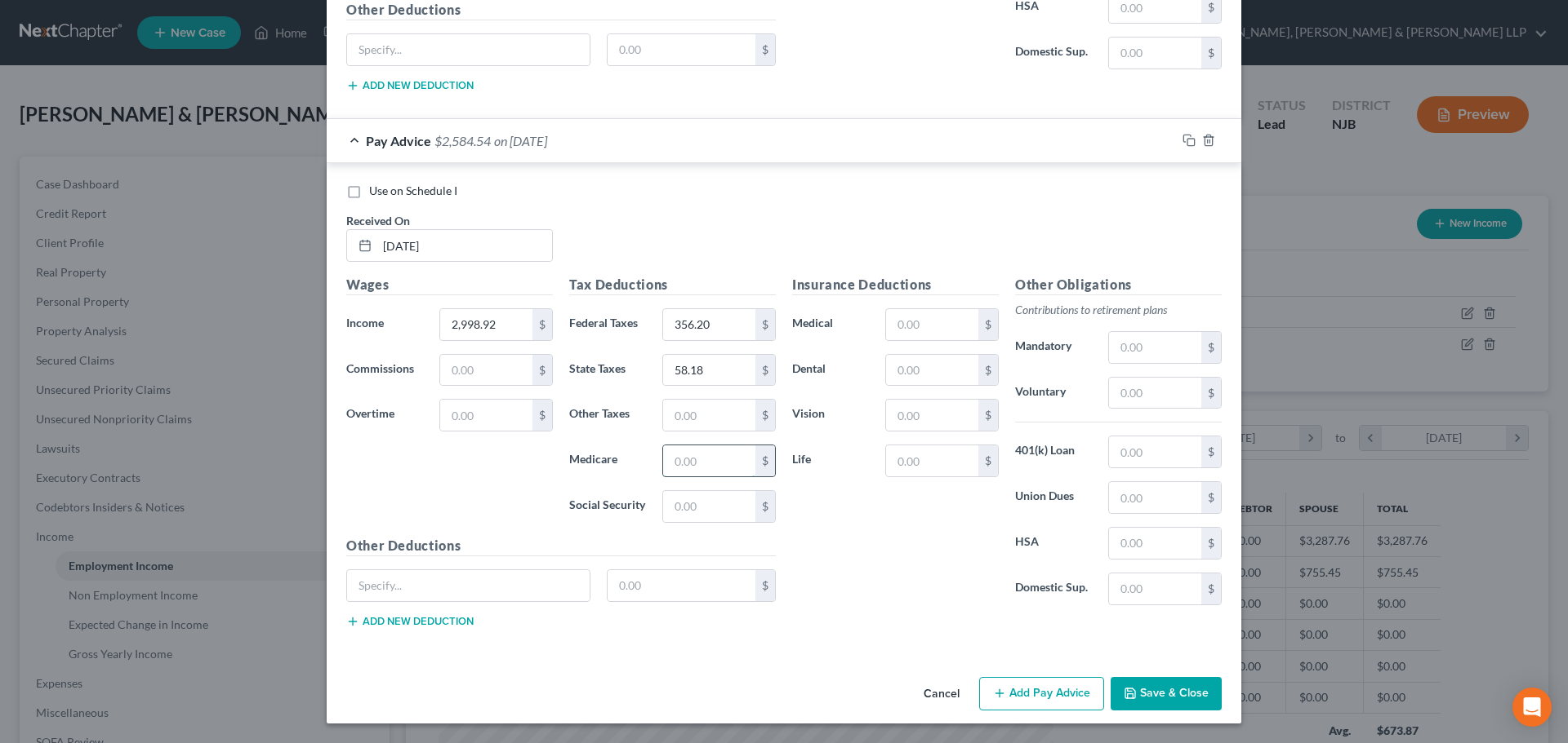
click at [689, 477] on input "text" at bounding box center [709, 461] width 92 height 31
type input "43.64"
click at [677, 509] on input "text" at bounding box center [709, 506] width 92 height 31
type input "186.60"
click at [675, 408] on input "text" at bounding box center [709, 415] width 92 height 31
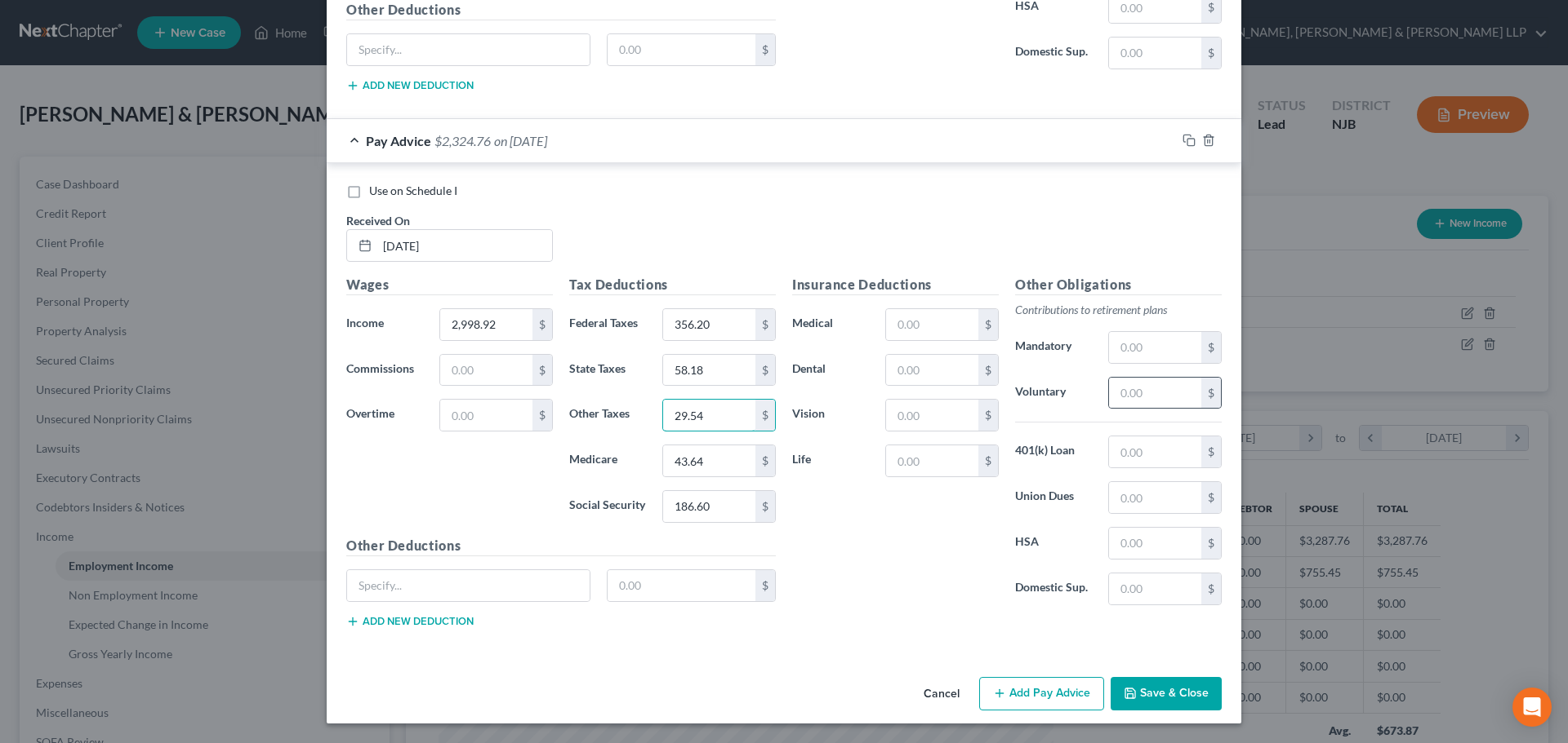
type input "29.54"
click at [1108, 404] on div "$" at bounding box center [1164, 393] width 113 height 33
click at [1112, 397] on input "text" at bounding box center [1154, 393] width 92 height 31
type input "149.95"
click at [1131, 455] on input "text" at bounding box center [1154, 452] width 92 height 31
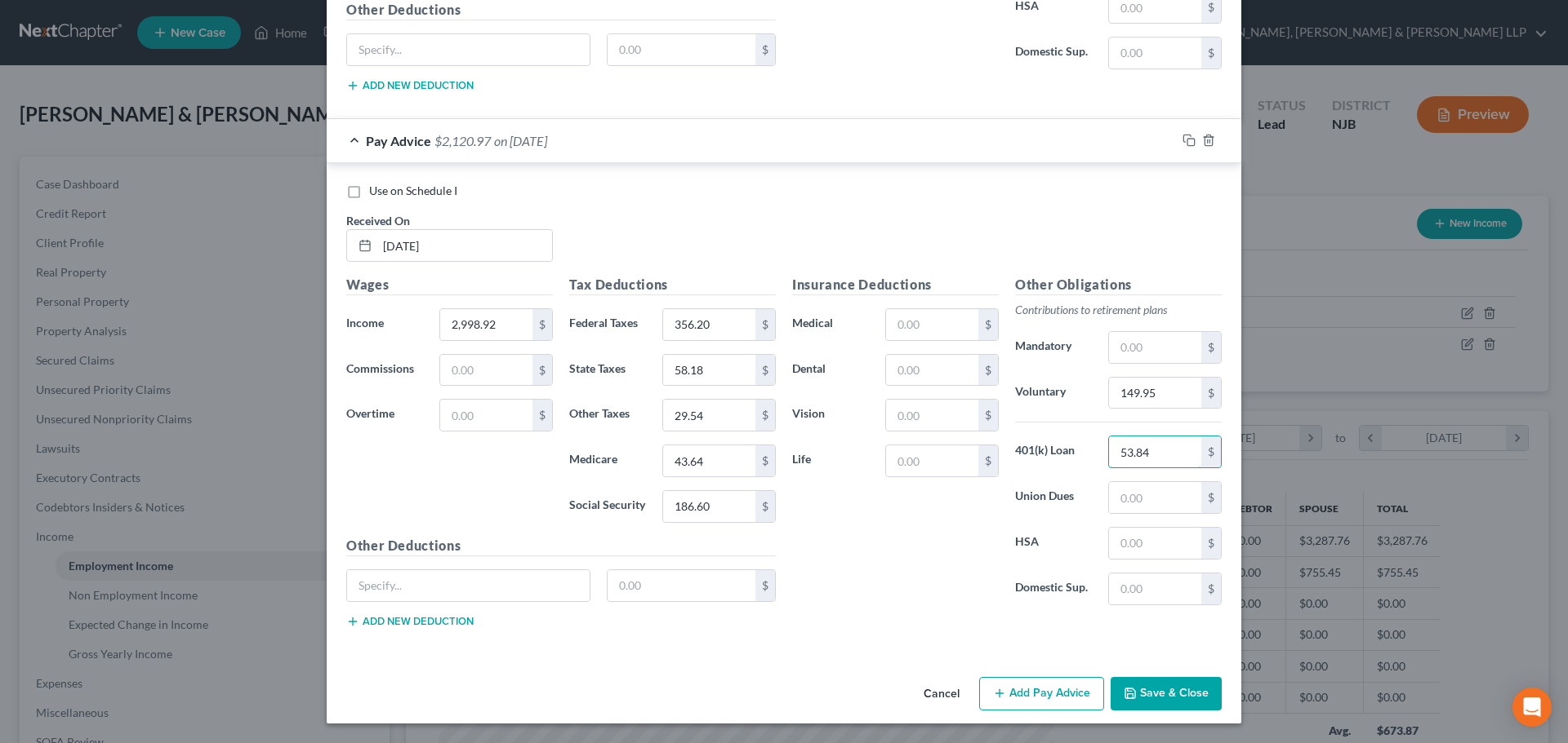
type input "53.84"
click at [1167, 691] on button "Save & Close" at bounding box center [1166, 694] width 111 height 34
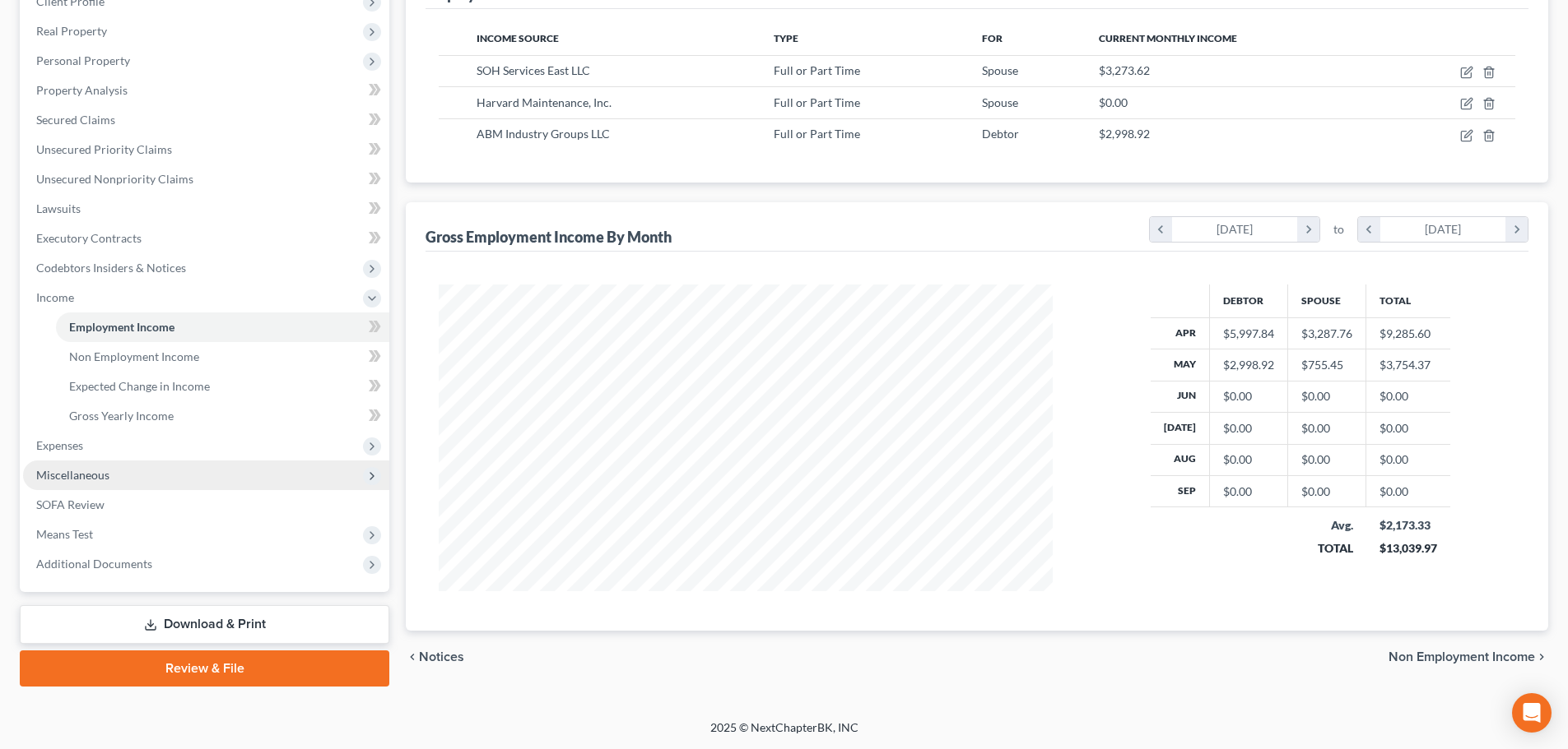
scroll to position [79, 0]
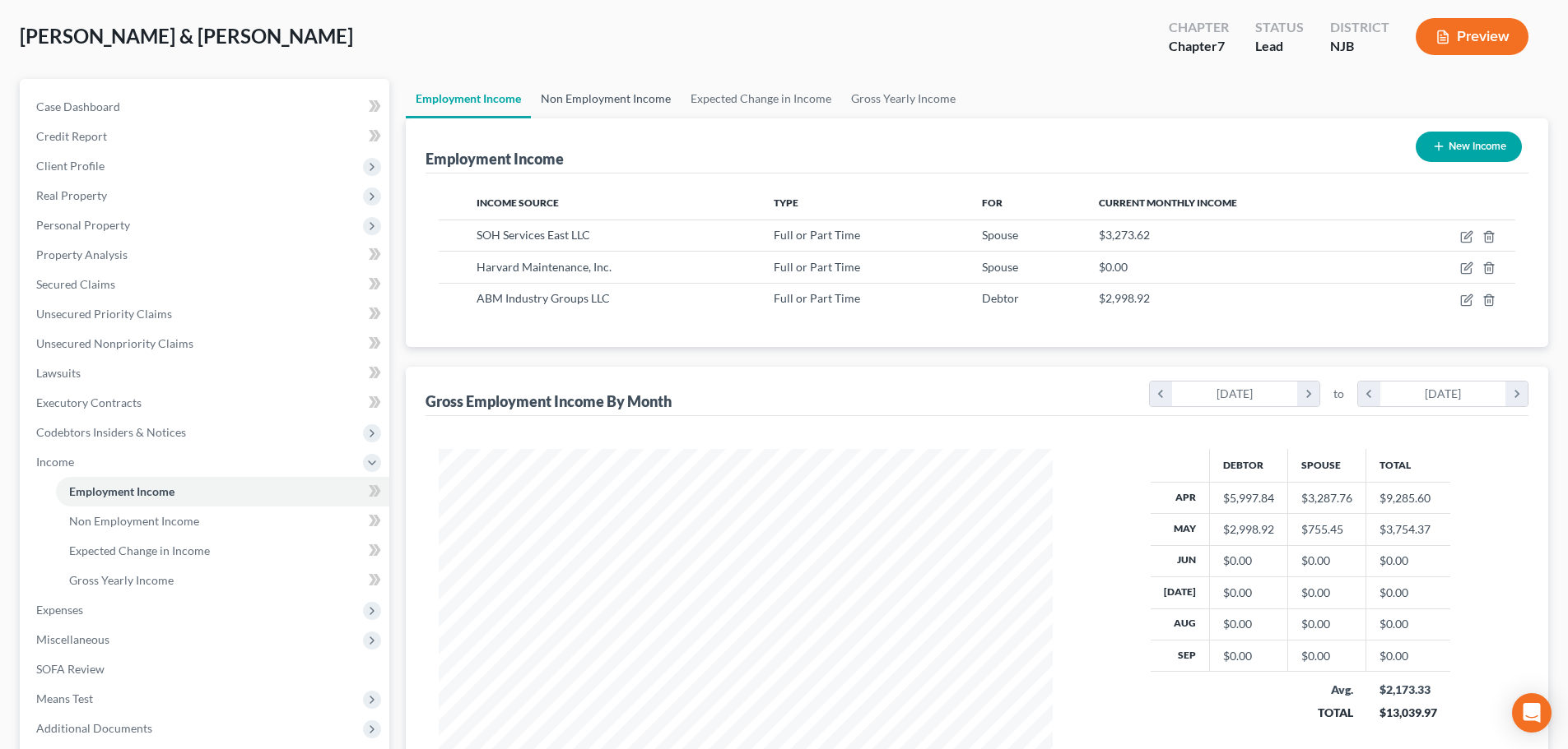
click at [625, 112] on link "Non Employment Income" at bounding box center [606, 99] width 150 height 40
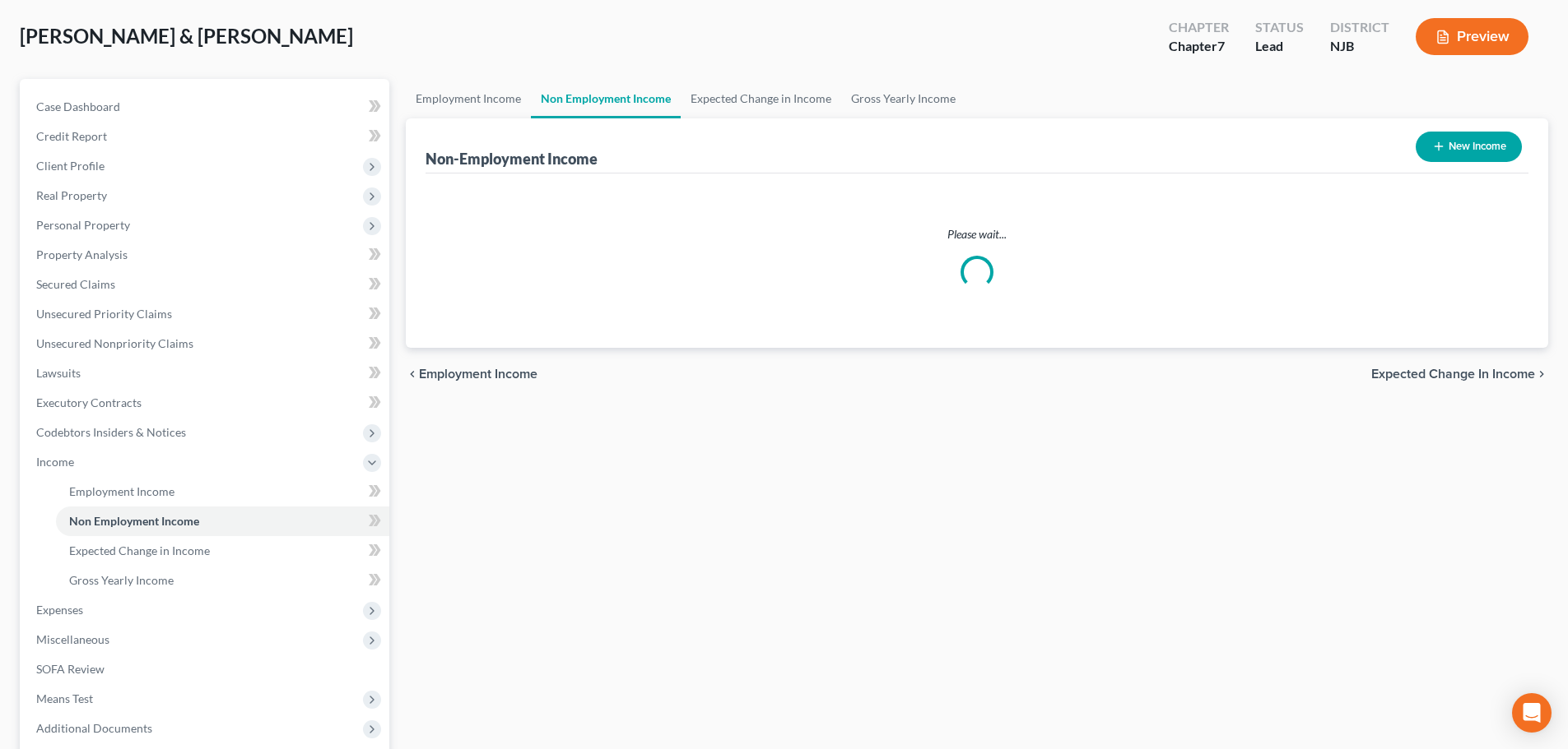
scroll to position [1, 0]
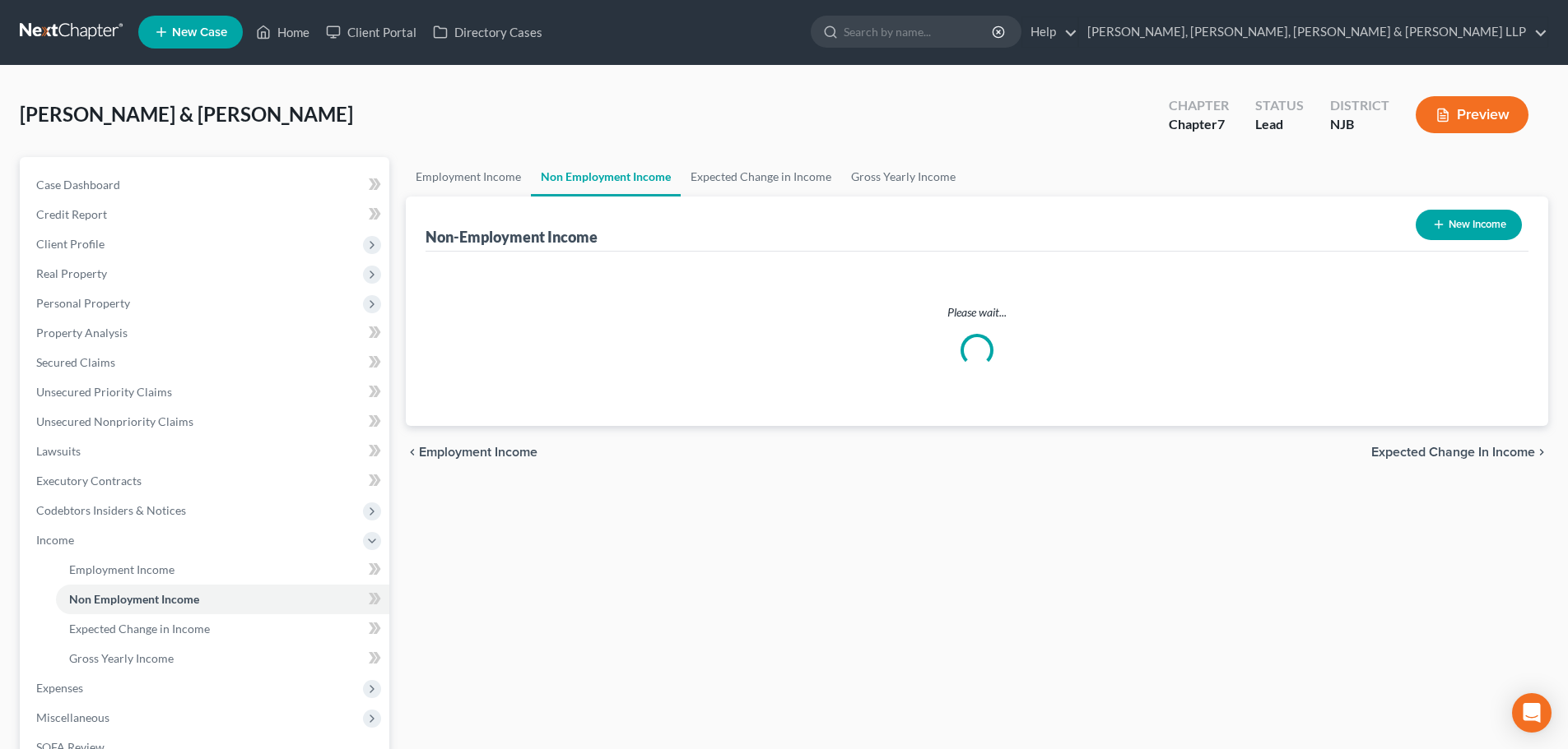
drag, startPoint x: 741, startPoint y: 108, endPoint x: 758, endPoint y: 108, distance: 17.0
click at [743, 108] on div "[PERSON_NAME] & [PERSON_NAME] Upgraded Chapter Chapter 7 Status [GEOGRAPHIC_DAT…" at bounding box center [784, 121] width 1528 height 72
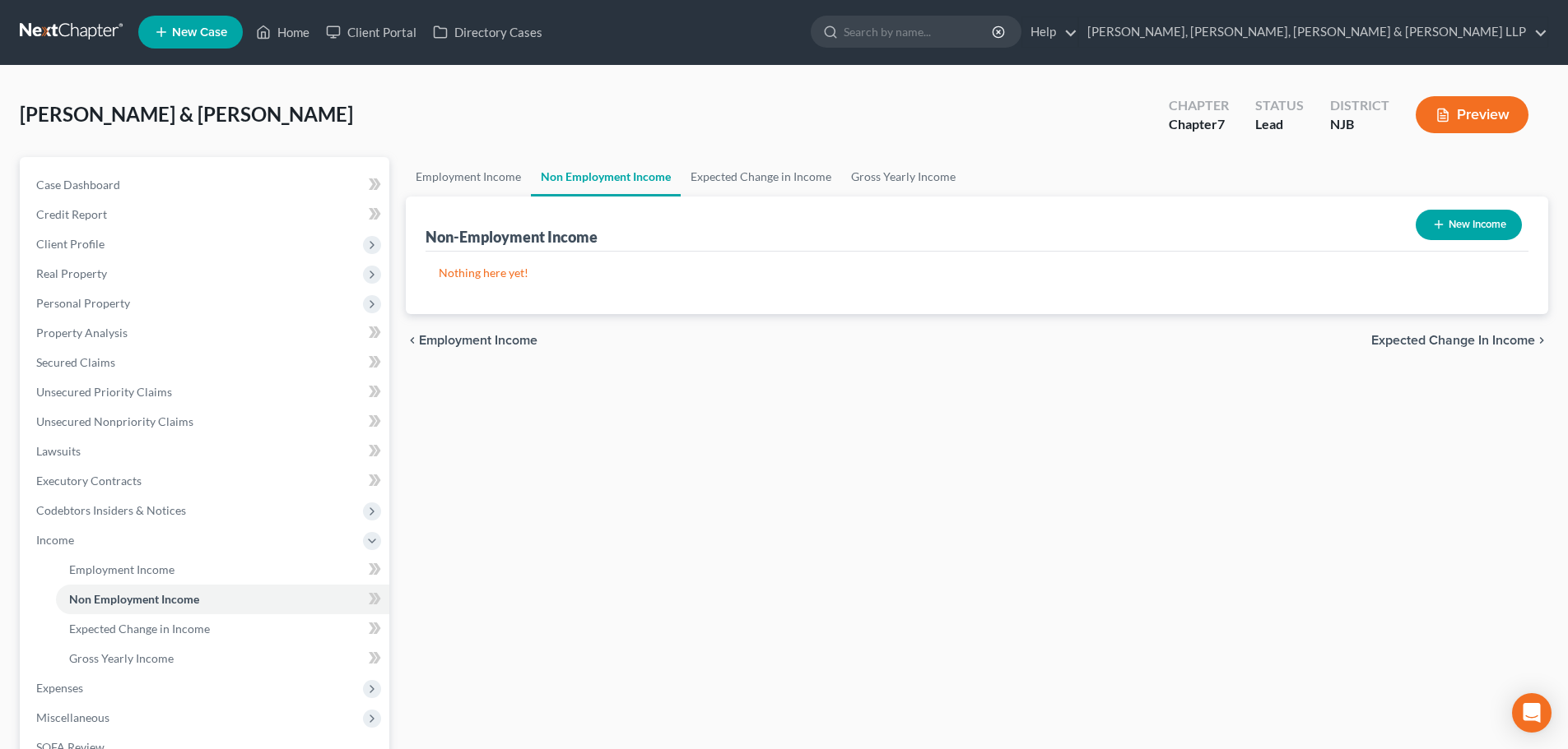
scroll to position [0, 0]
click at [780, 168] on link "Expected Change in Income" at bounding box center [760, 178] width 161 height 40
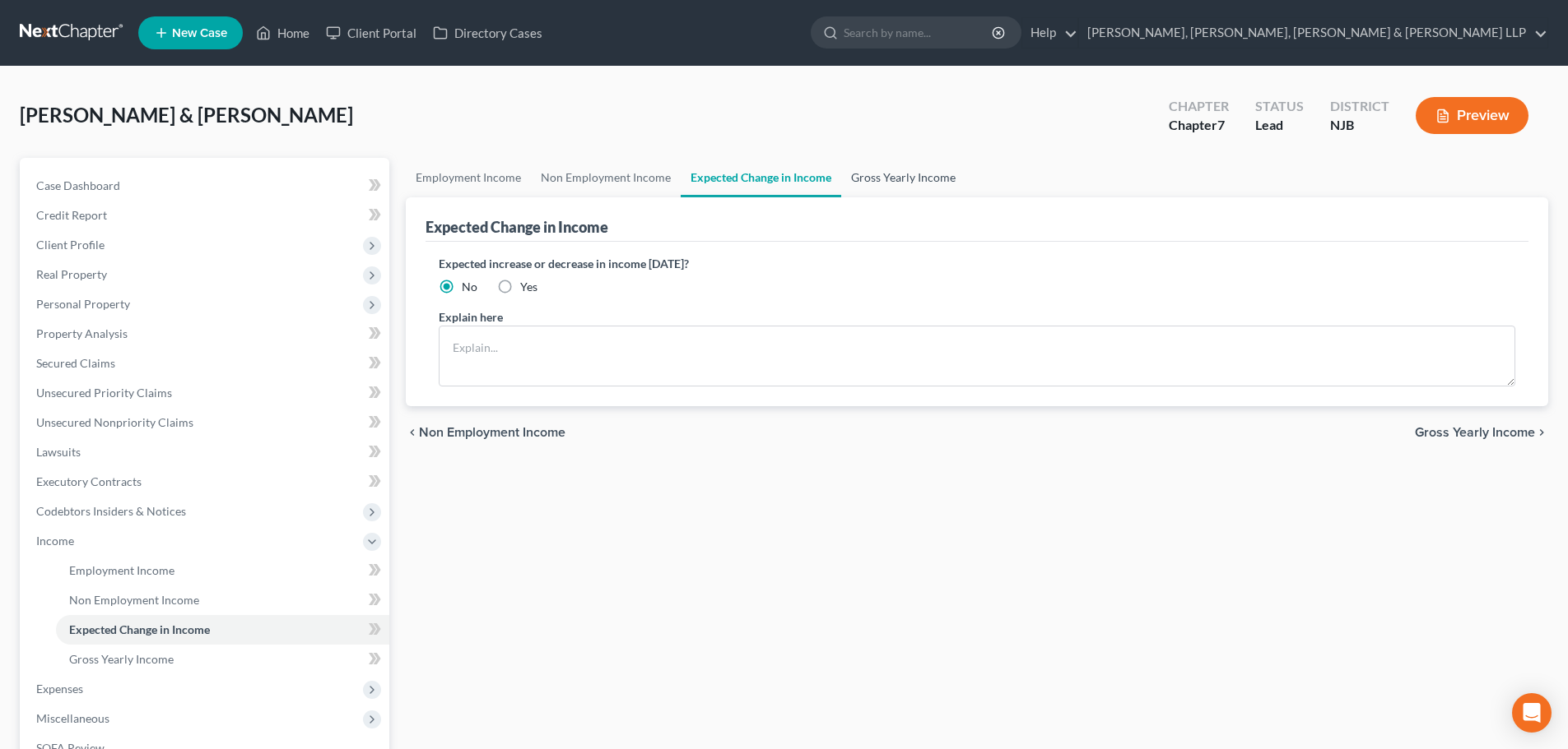
click at [874, 187] on link "Gross Yearly Income" at bounding box center [903, 178] width 124 height 40
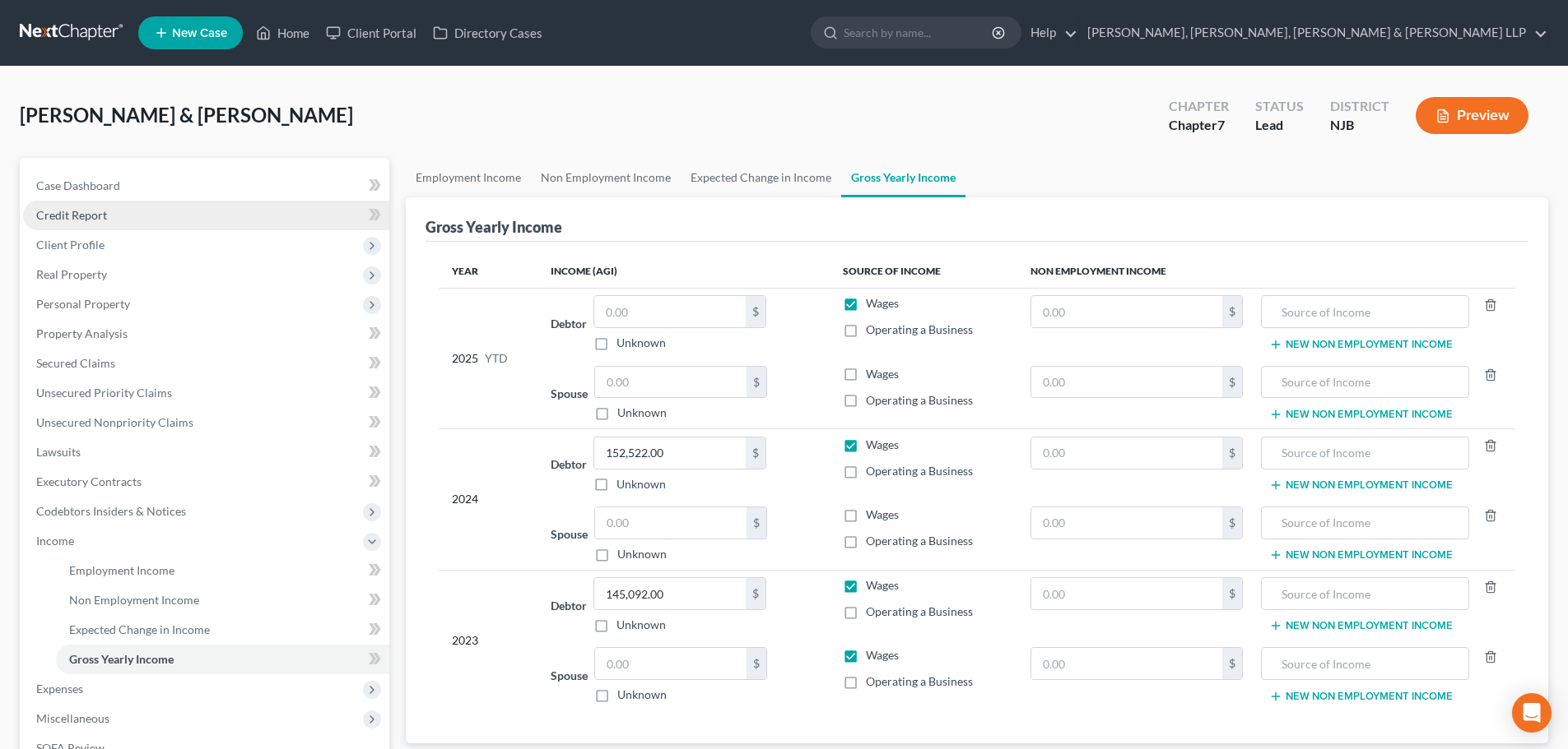
click at [135, 224] on link "Credit Report" at bounding box center [207, 215] width 367 height 30
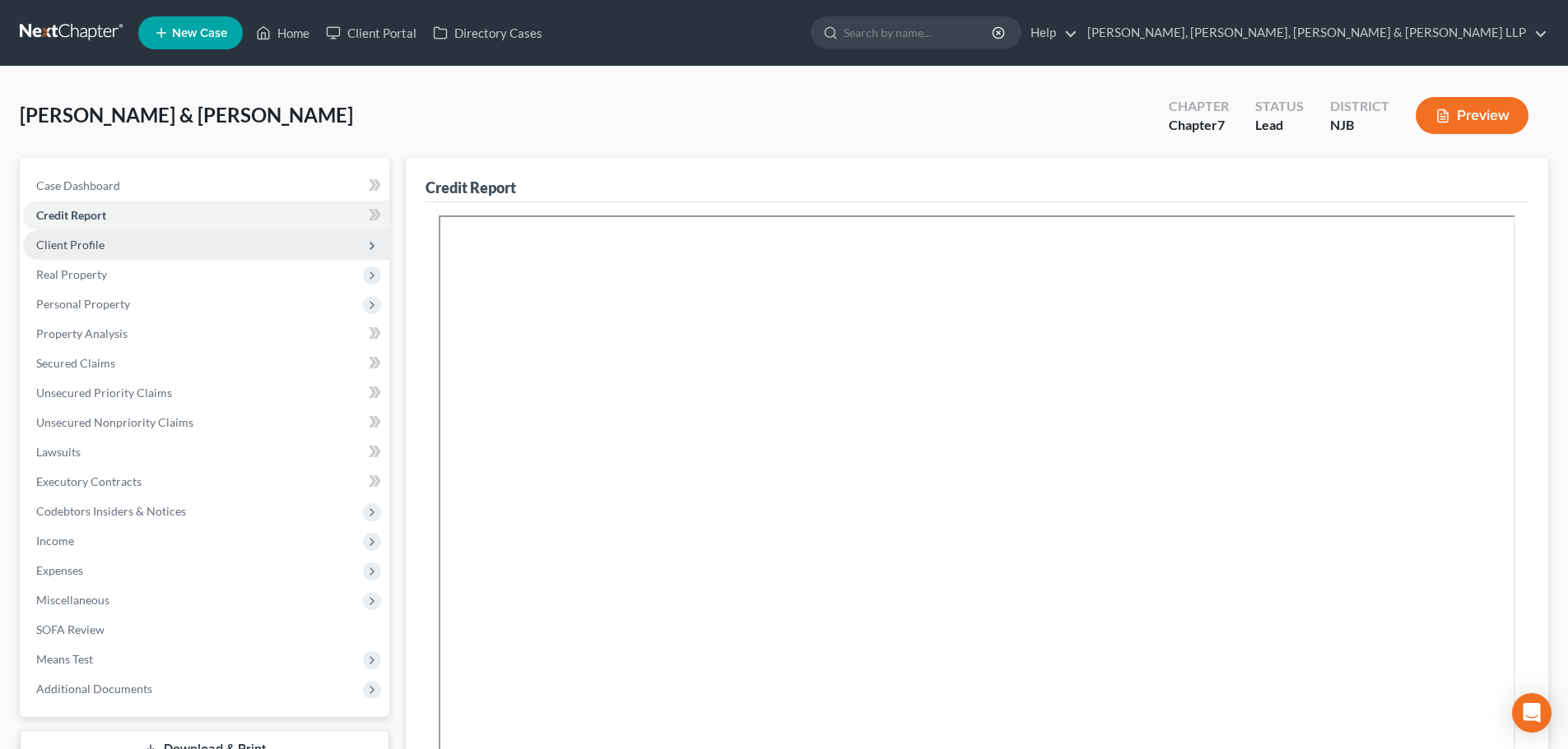
click at [123, 245] on span "Client Profile" at bounding box center [207, 244] width 367 height 30
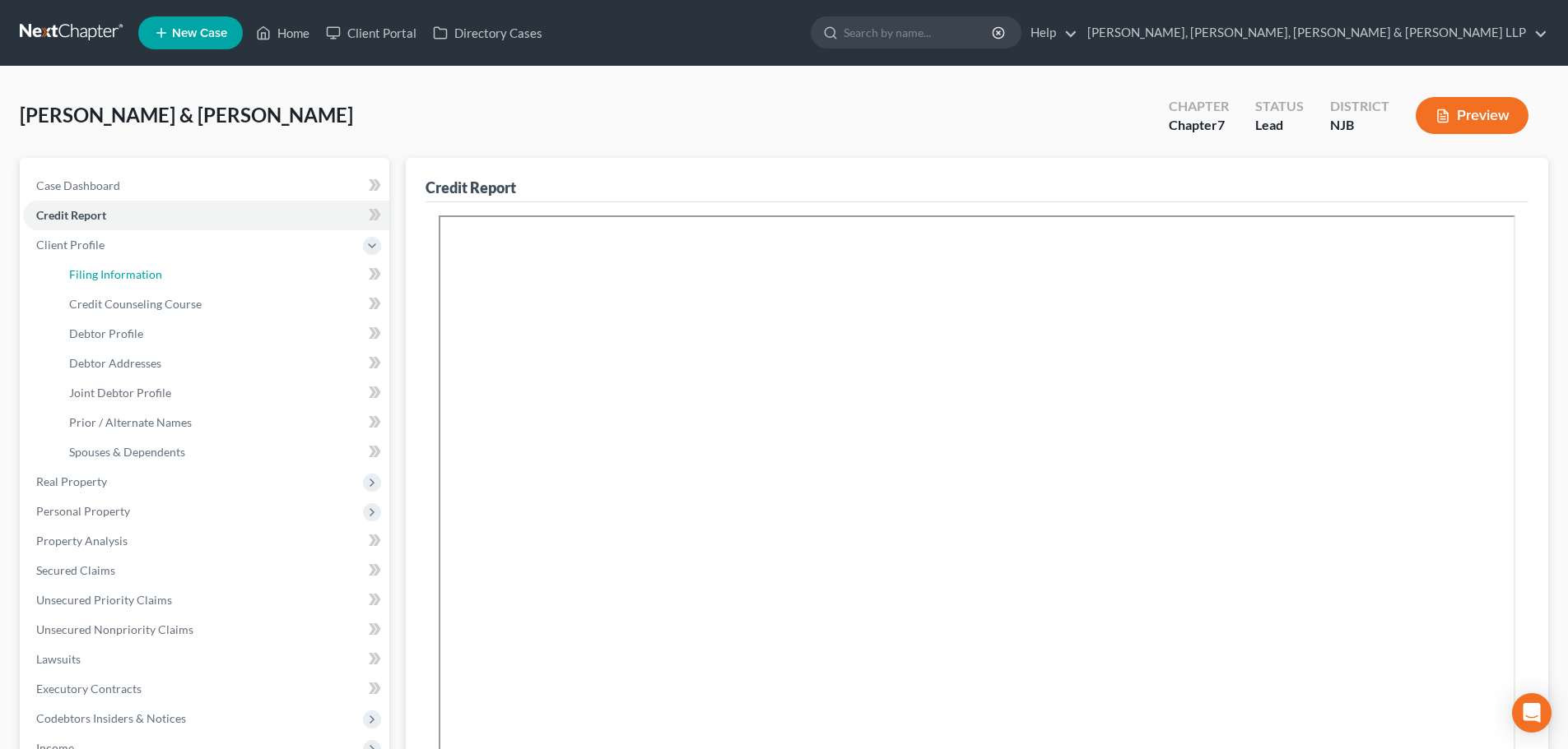
drag, startPoint x: 122, startPoint y: 269, endPoint x: 400, endPoint y: 252, distance: 278.5
click at [122, 271] on span "Filing Information" at bounding box center [115, 275] width 93 height 14
select select "1"
select select "0"
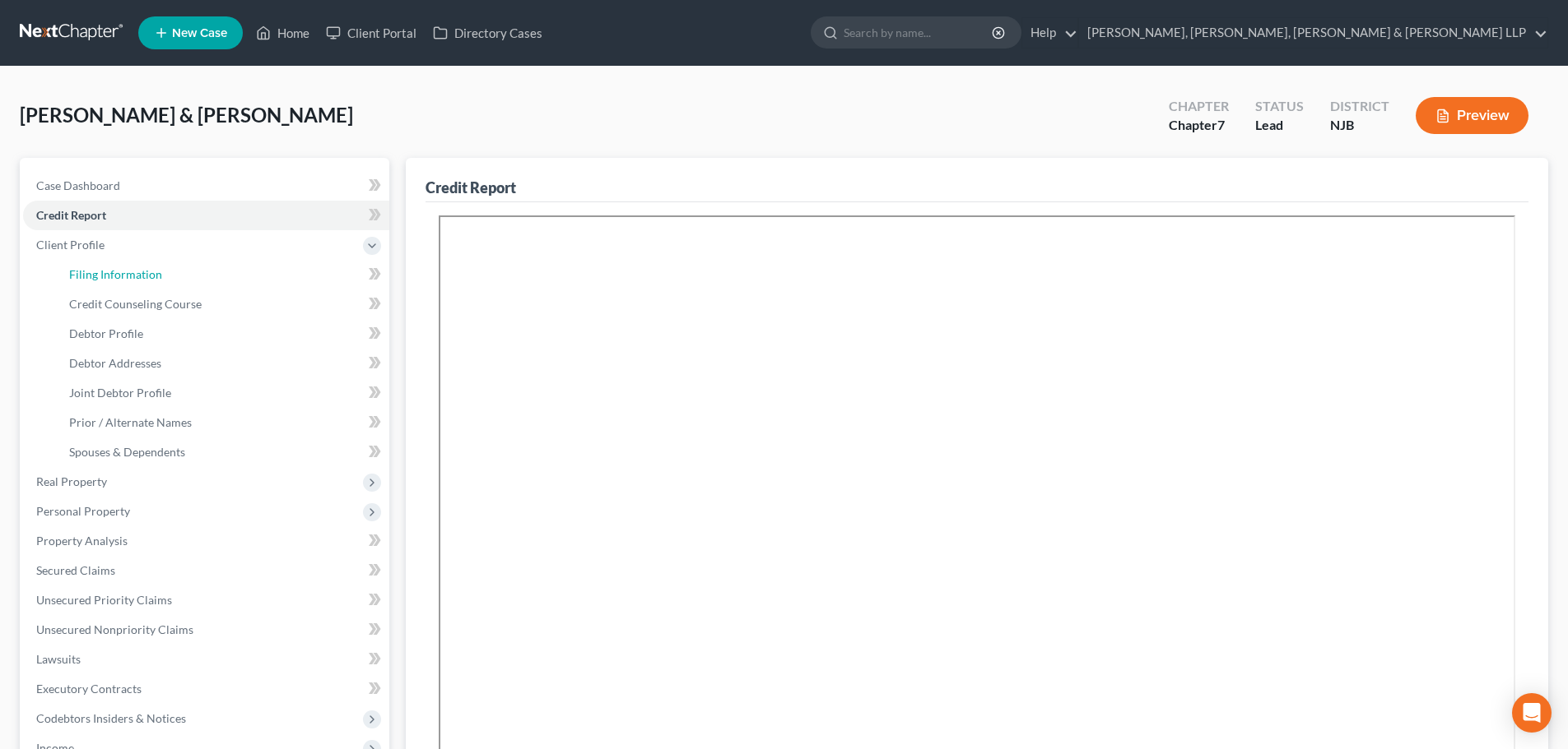
select select "0"
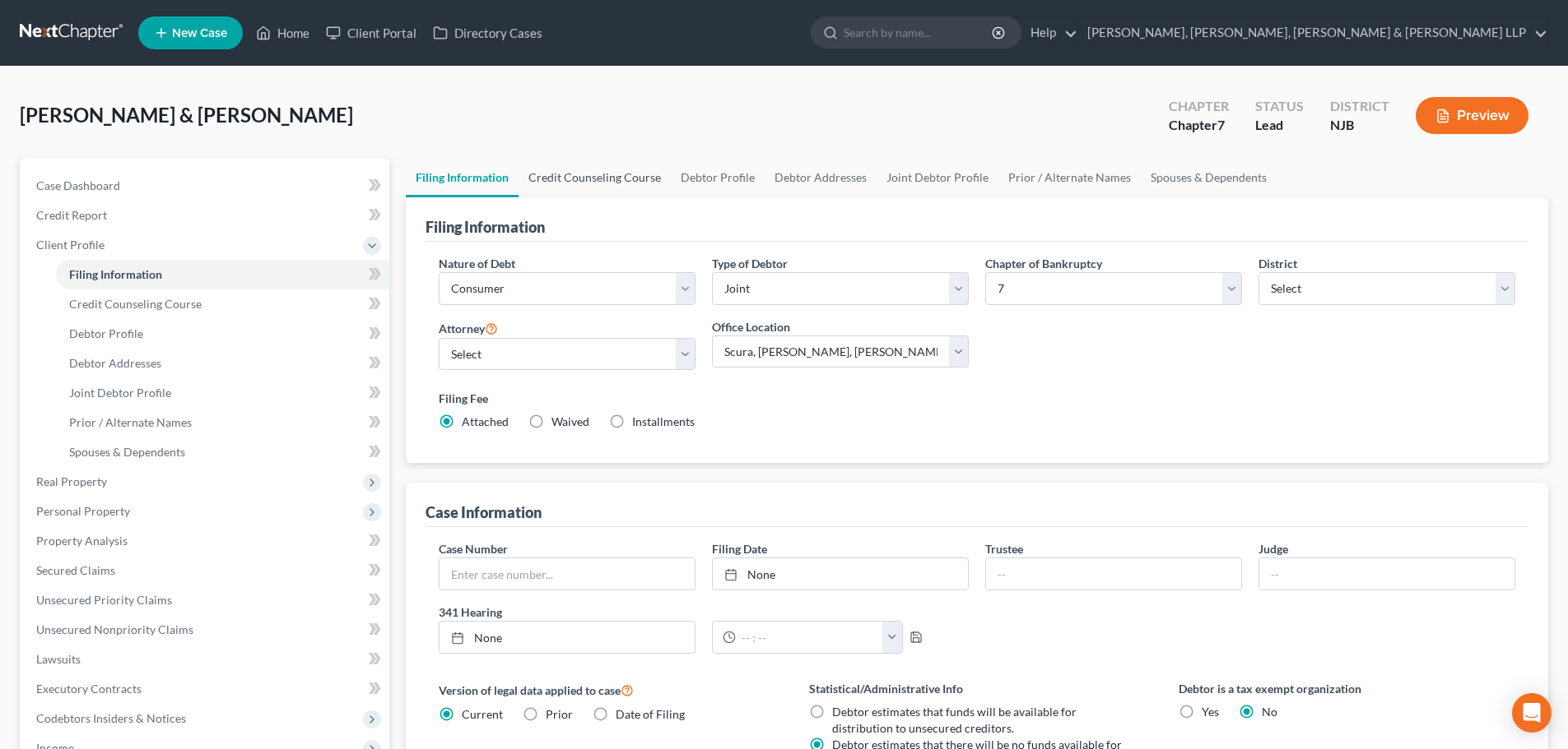
click at [589, 187] on link "Credit Counseling Course" at bounding box center [594, 178] width 152 height 40
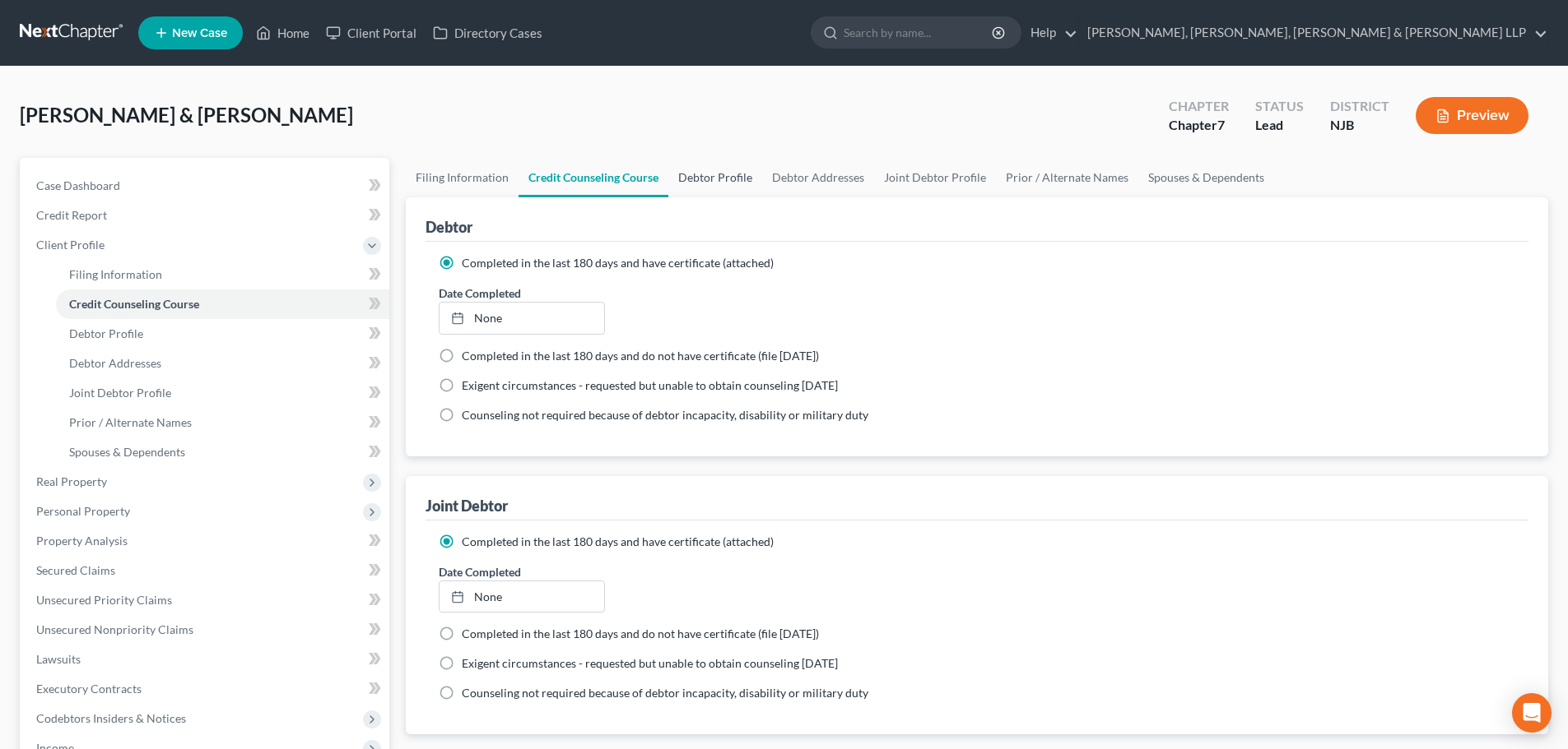
click at [729, 188] on link "Debtor Profile" at bounding box center [715, 178] width 93 height 40
select select "1"
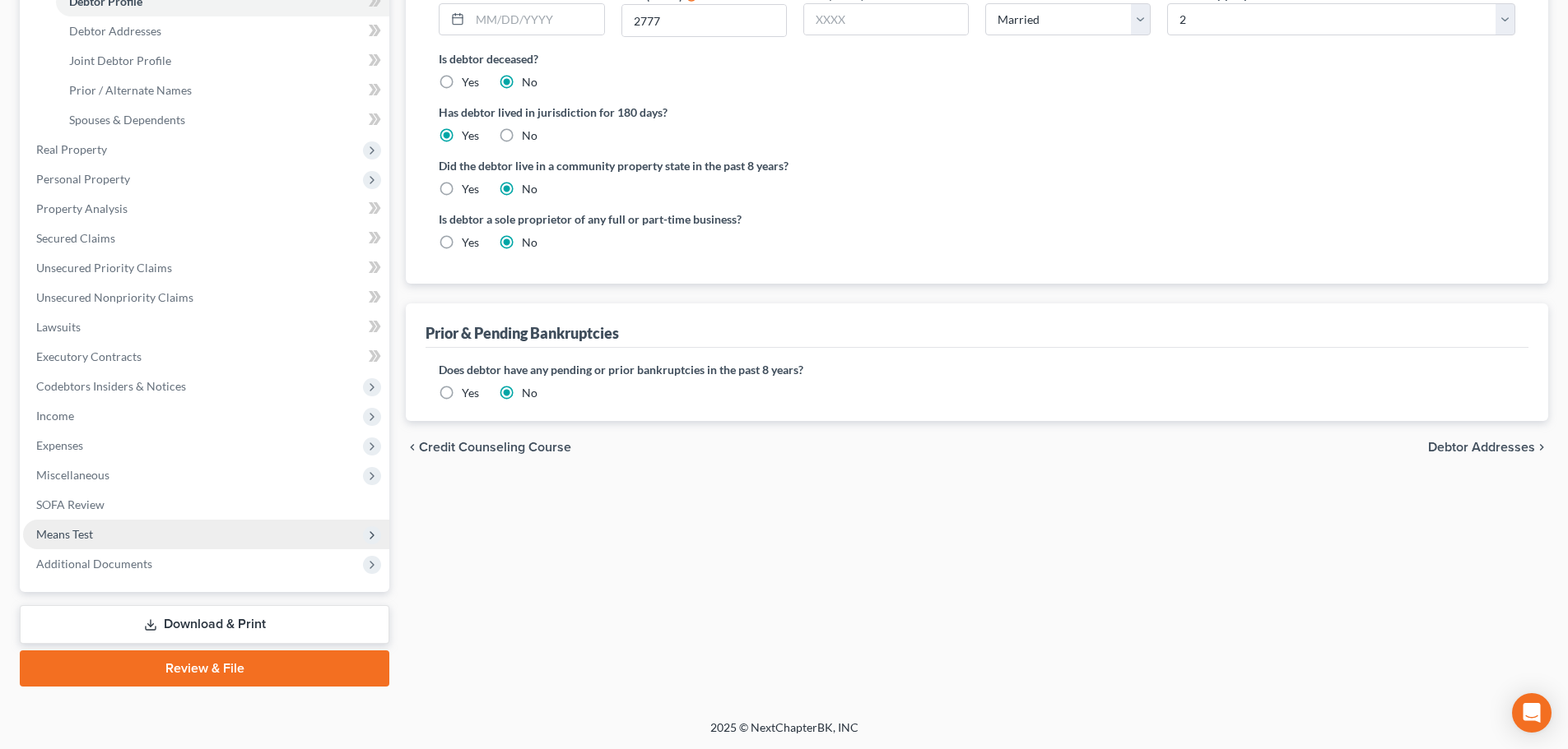
click at [109, 527] on span "Means Test" at bounding box center [207, 534] width 367 height 30
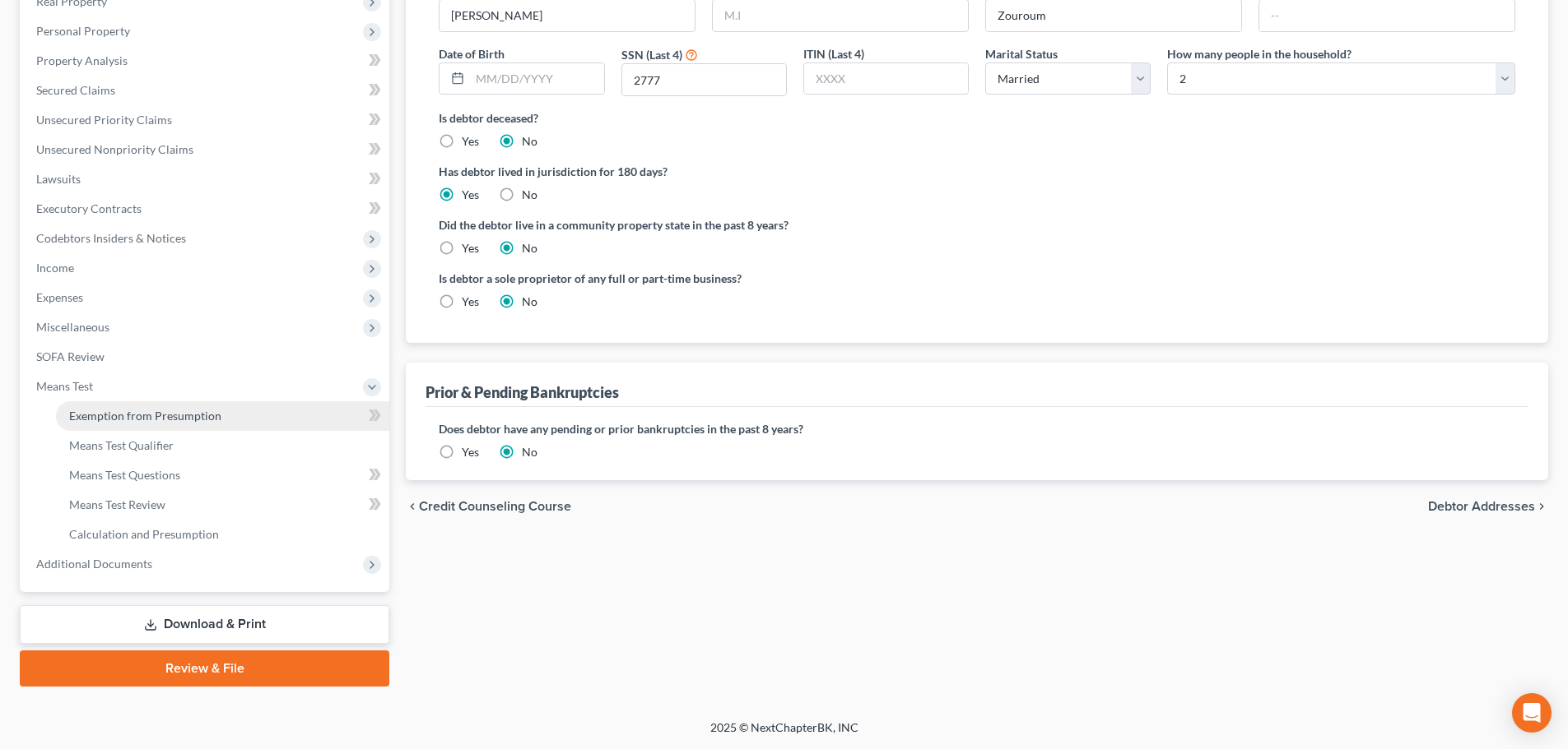
click at [181, 422] on span "Exemption from Presumption" at bounding box center [145, 416] width 152 height 14
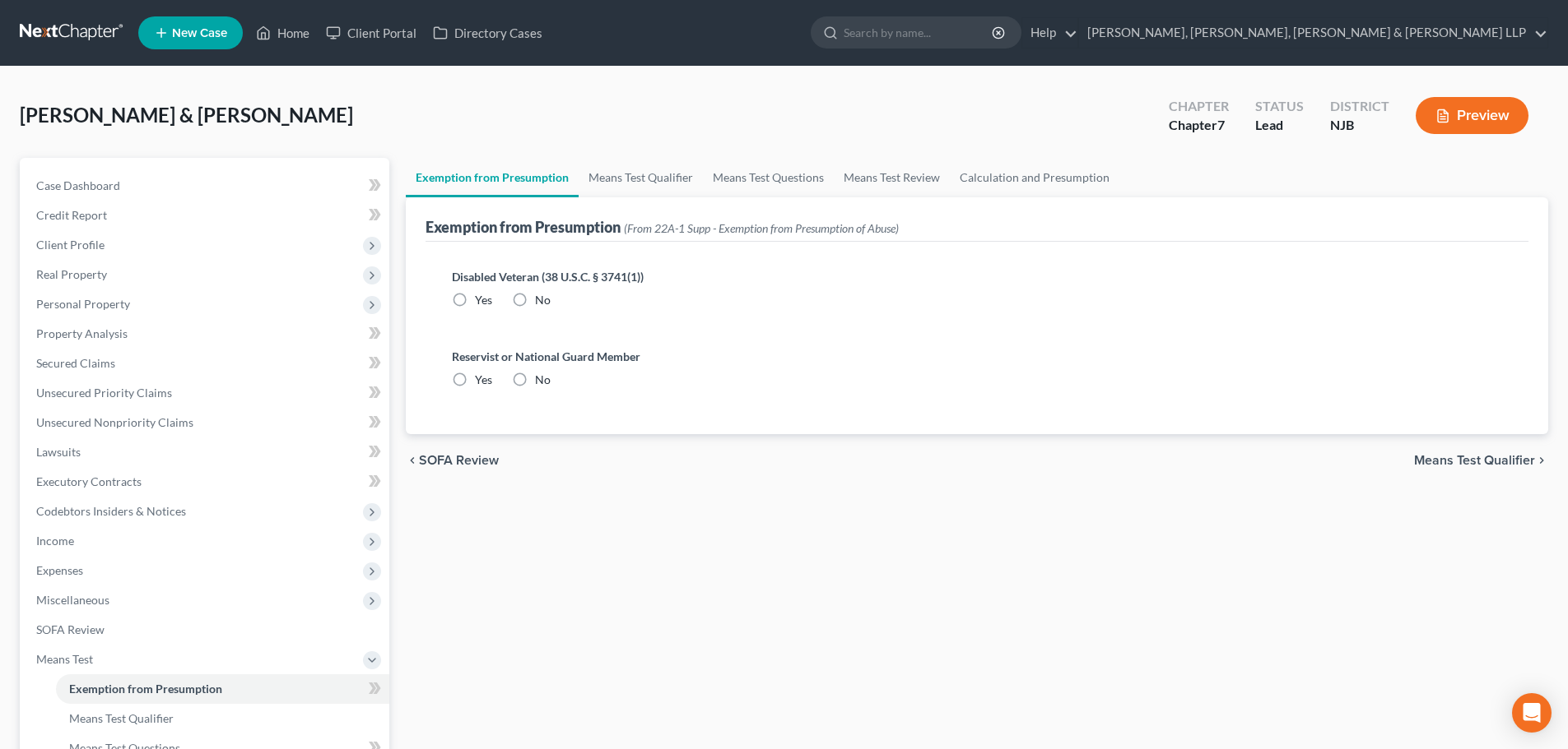
click at [535, 297] on label "No" at bounding box center [542, 300] width 15 height 16
click at [542, 297] on input "No" at bounding box center [547, 297] width 11 height 11
radio input "true"
drag, startPoint x: 521, startPoint y: 374, endPoint x: 540, endPoint y: 352, distance: 29.1
click at [535, 375] on label "No" at bounding box center [542, 380] width 15 height 16
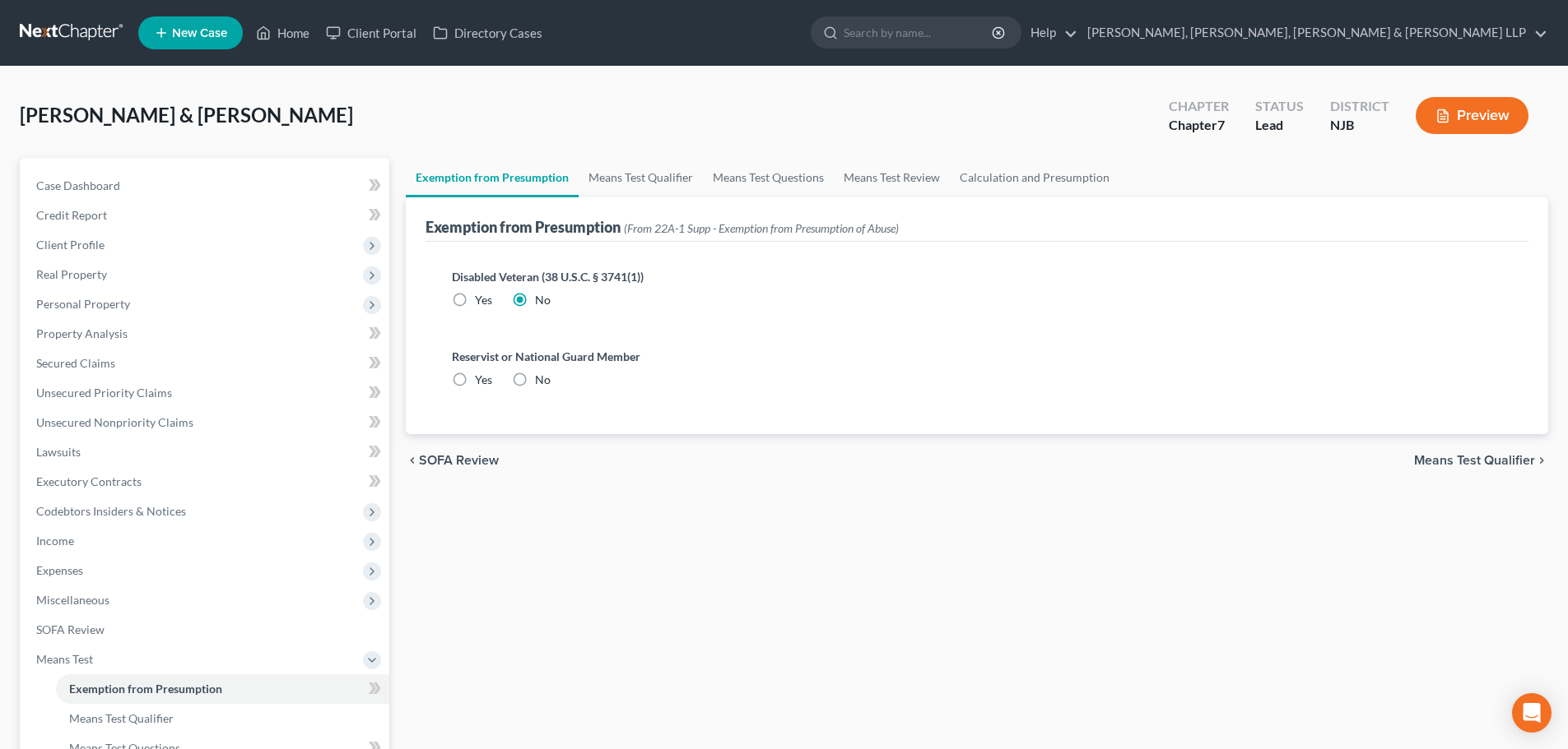
click at [542, 375] on input "No" at bounding box center [547, 377] width 11 height 11
radio input "true"
click at [633, 177] on link "Means Test Qualifier" at bounding box center [641, 178] width 124 height 40
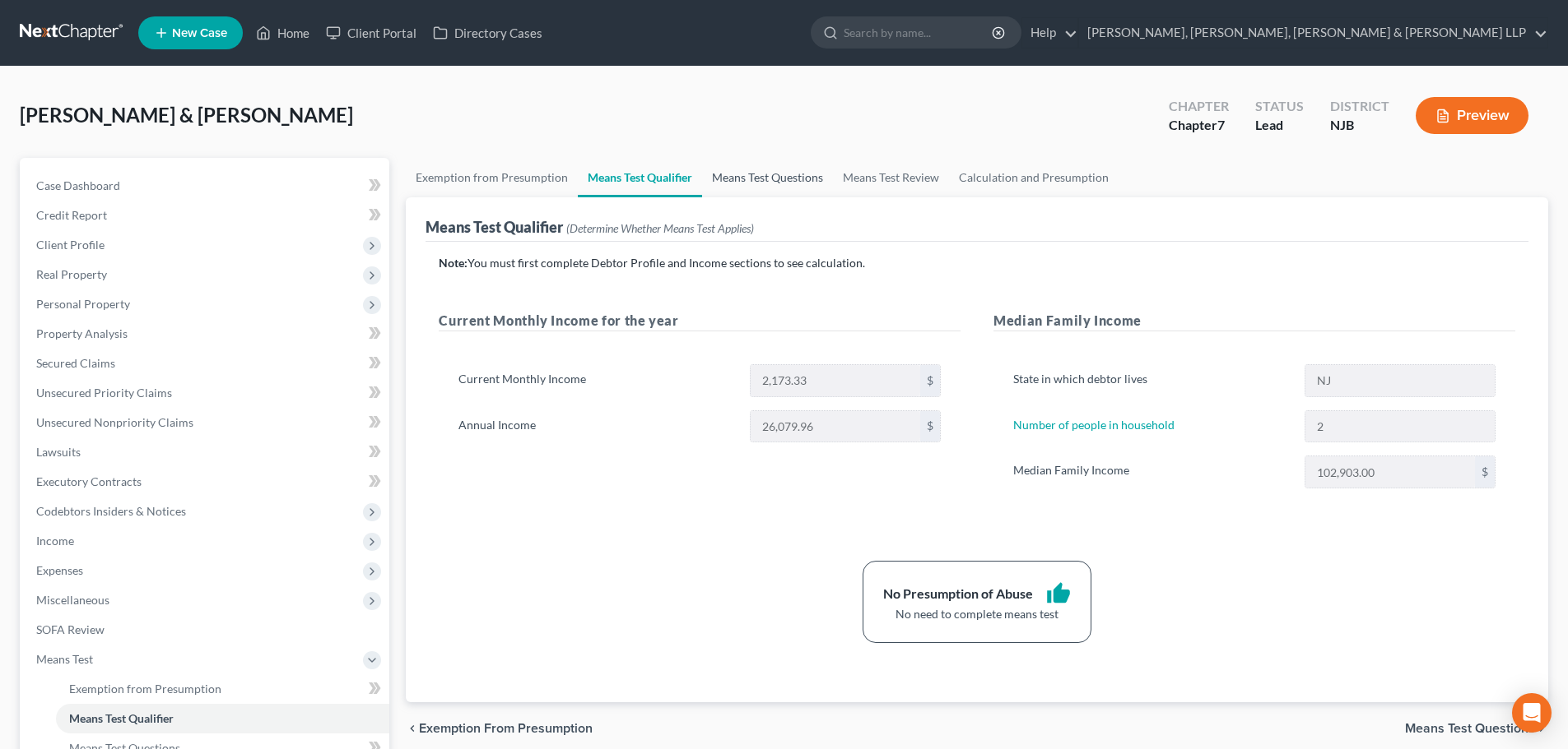
click at [744, 173] on link "Means Test Questions" at bounding box center [767, 178] width 131 height 40
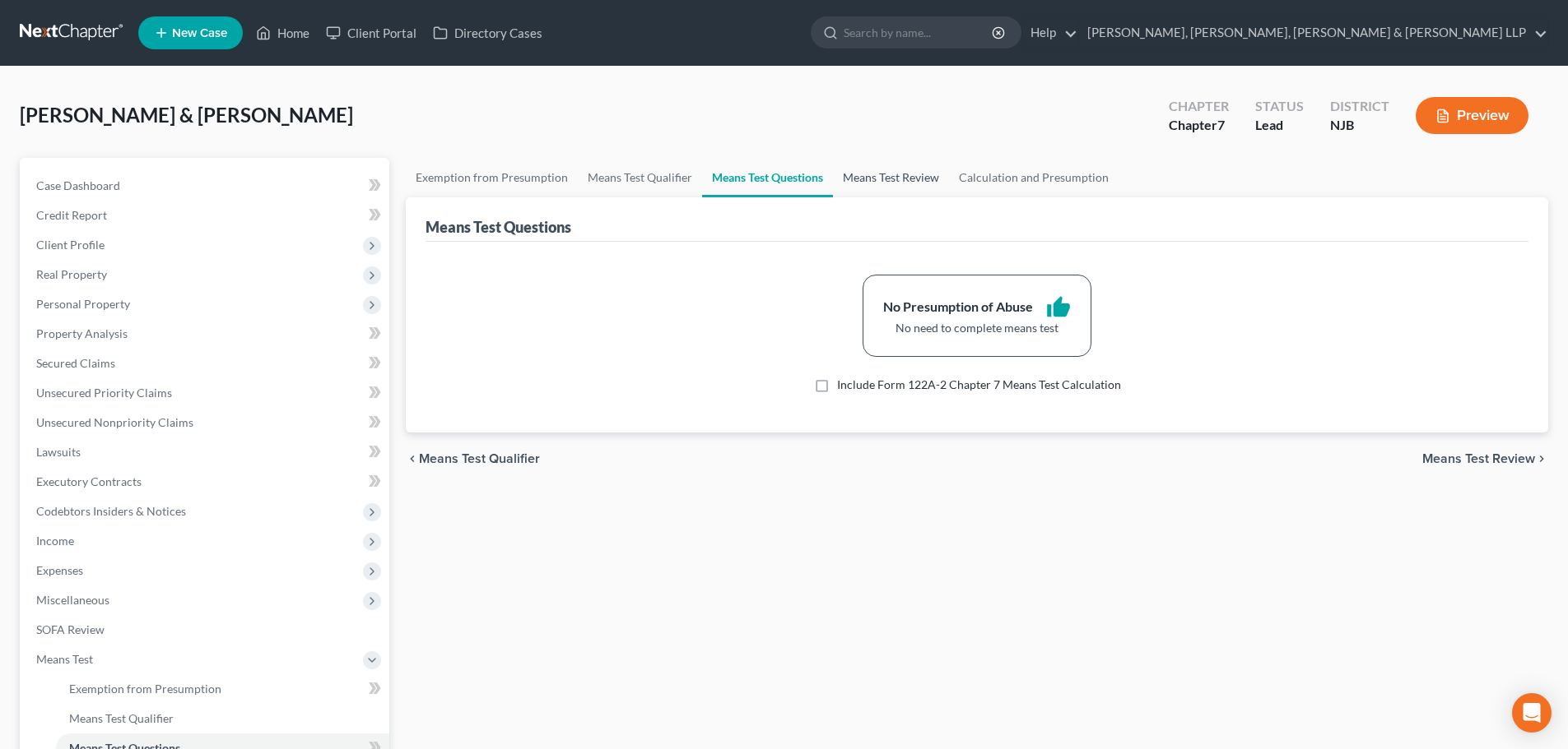
click at [846, 175] on link "Means Test Review" at bounding box center [890, 178] width 116 height 40
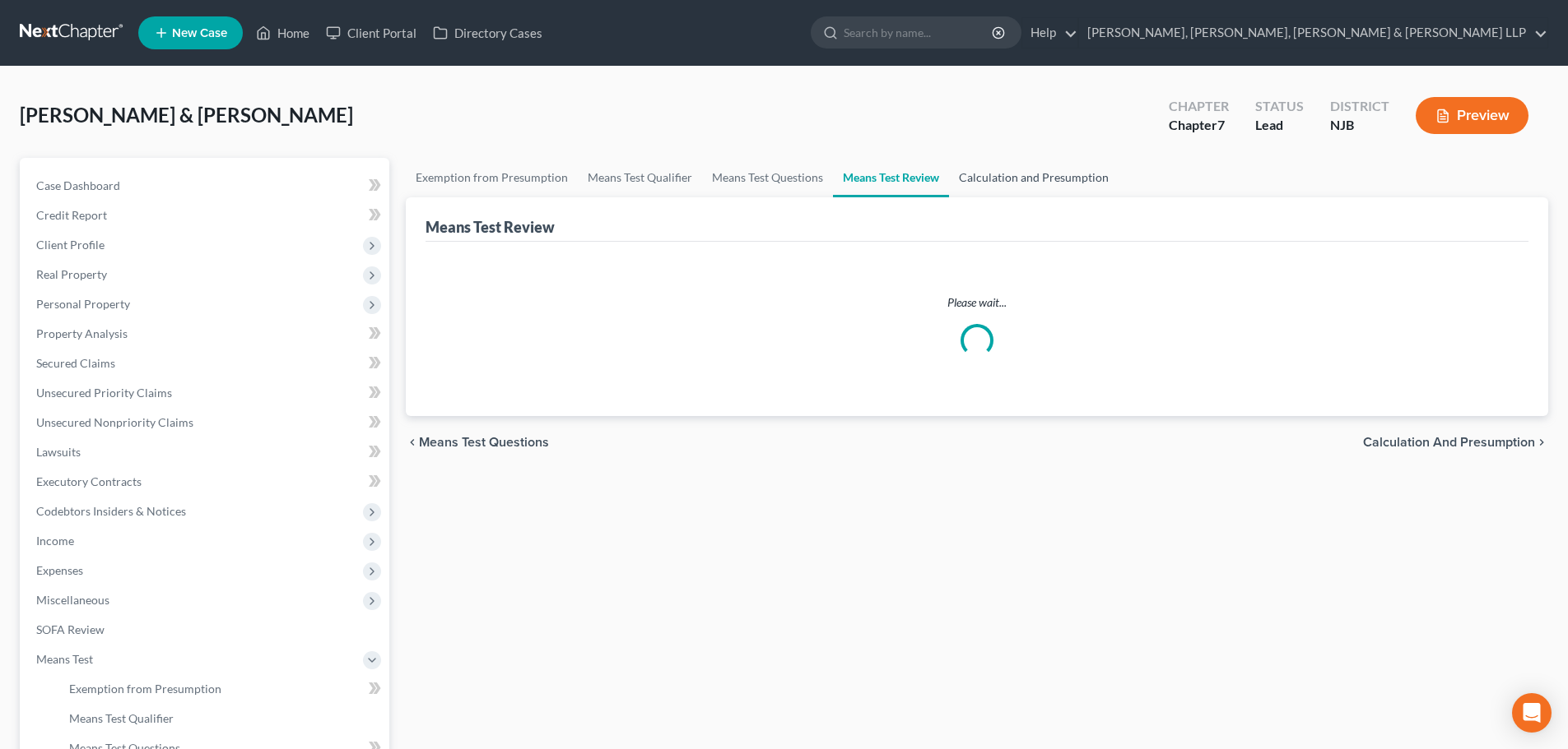
click at [1031, 172] on link "Calculation and Presumption" at bounding box center [1033, 178] width 170 height 40
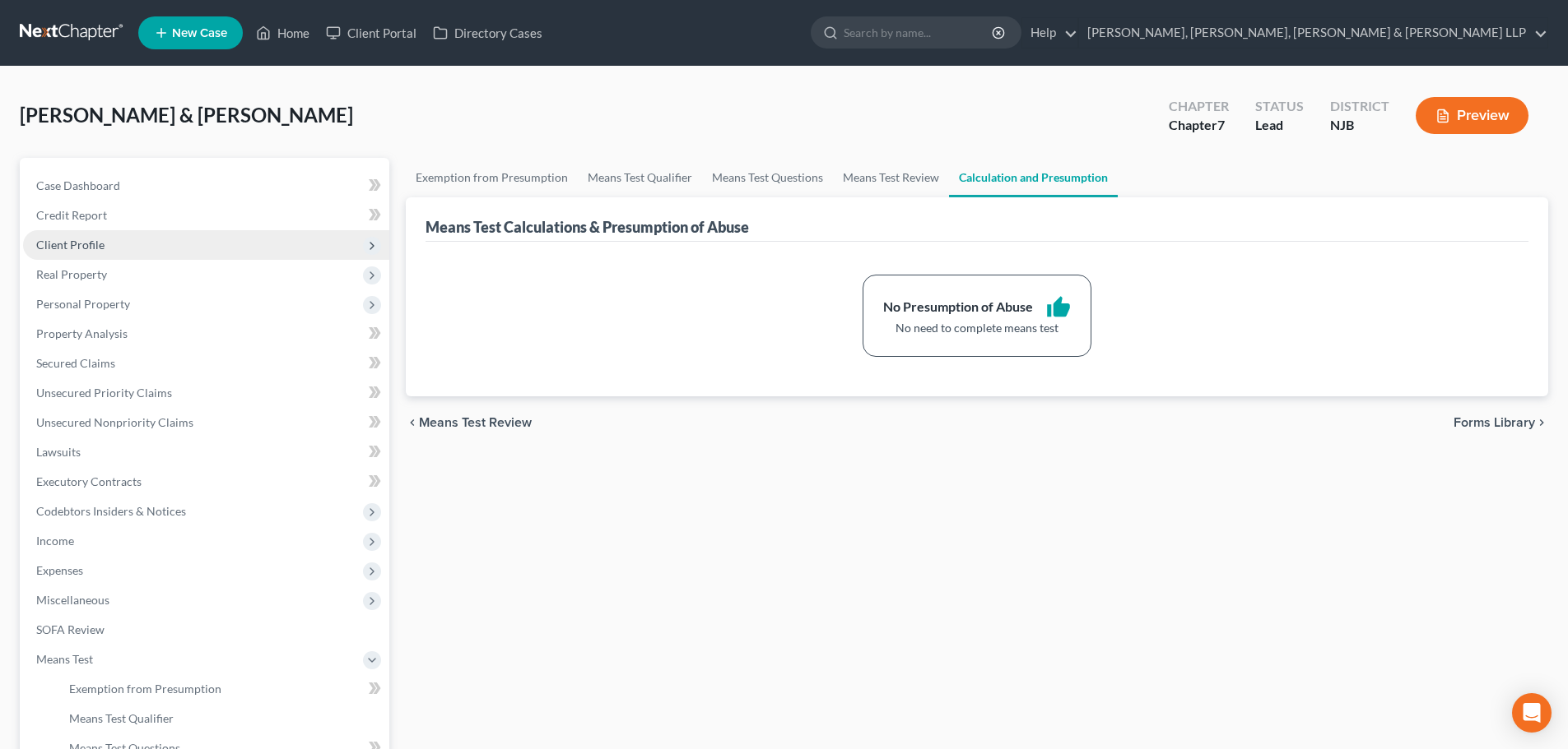
click at [111, 246] on span "Client Profile" at bounding box center [207, 244] width 367 height 30
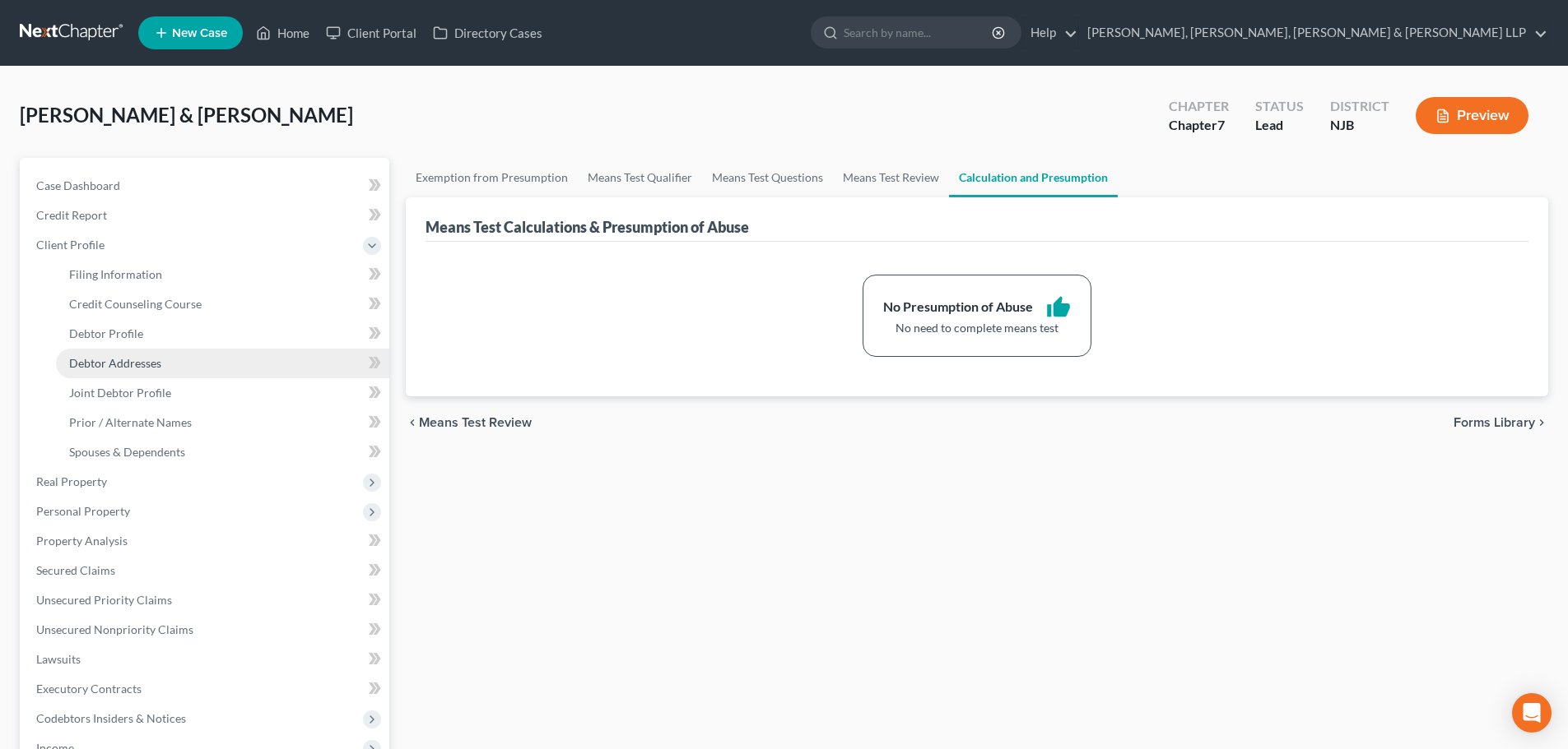
click at [146, 370] on link "Debtor Addresses" at bounding box center [222, 363] width 333 height 30
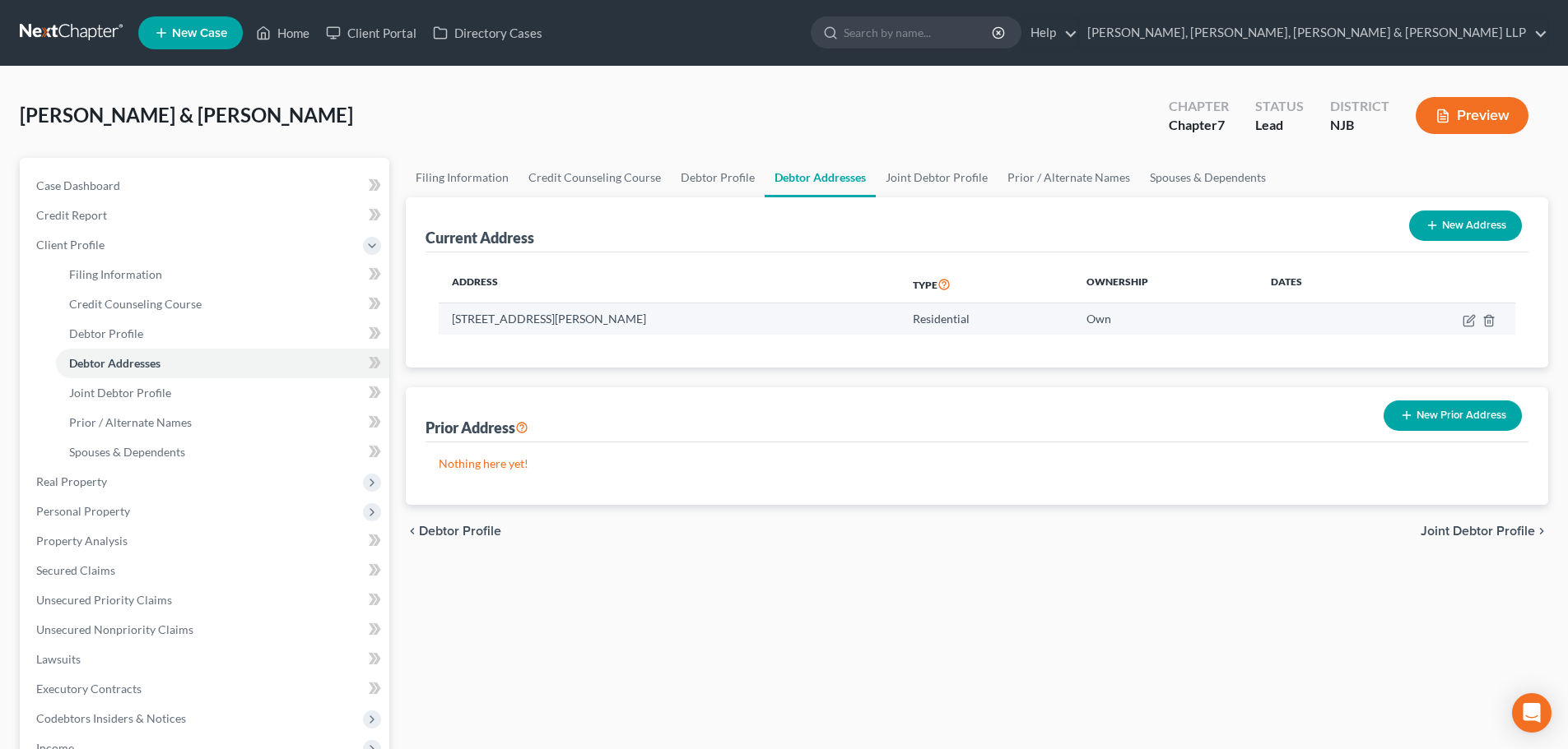
drag, startPoint x: 634, startPoint y: 315, endPoint x: 446, endPoint y: 316, distance: 188.0
click at [446, 316] on td "[STREET_ADDRESS][PERSON_NAME]" at bounding box center [669, 319] width 461 height 31
copy td "[STREET_ADDRESS][PERSON_NAME]"
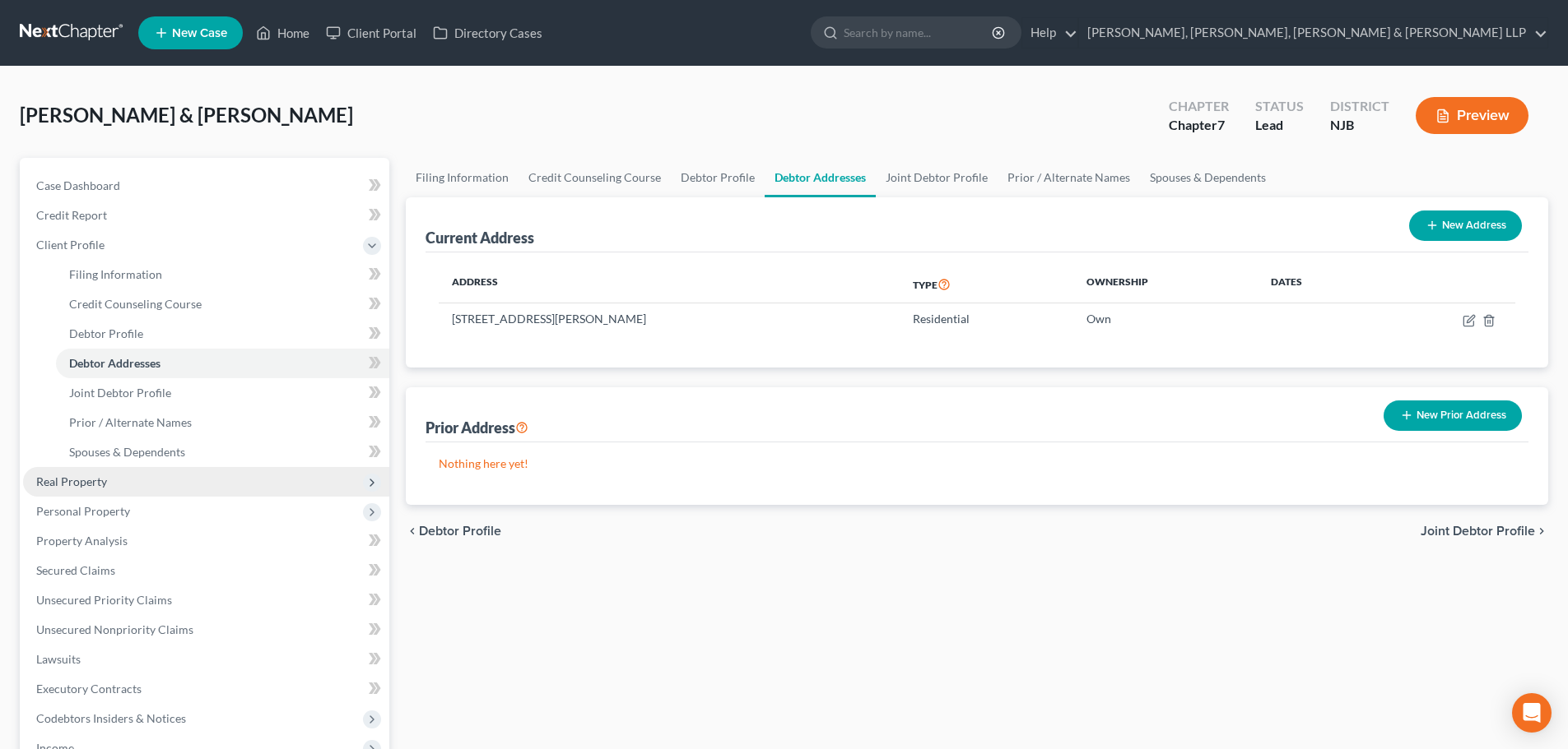
drag, startPoint x: 93, startPoint y: 481, endPoint x: 160, endPoint y: 476, distance: 67.2
click at [93, 482] on span "Real Property" at bounding box center [71, 481] width 71 height 14
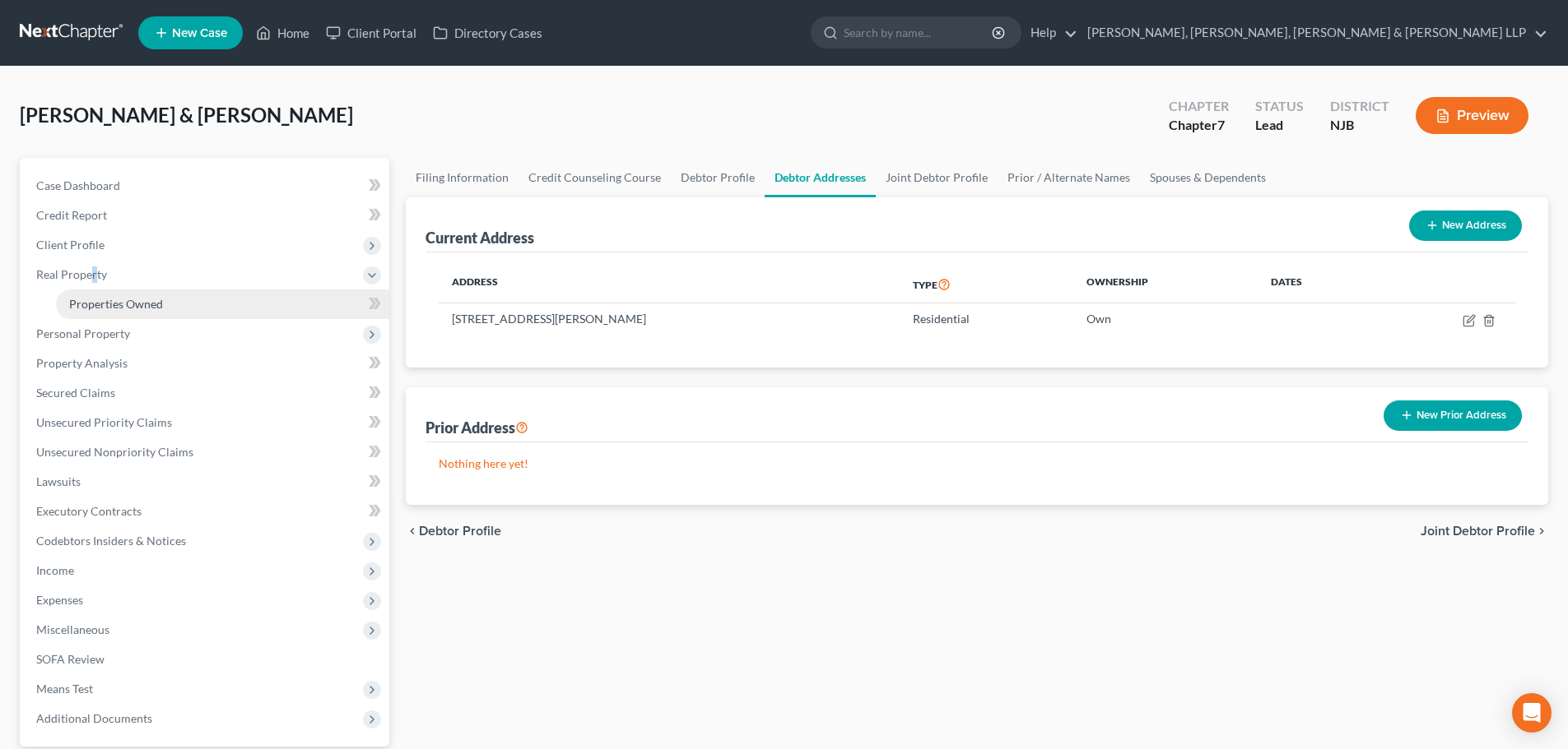
click at [129, 315] on link "Properties Owned" at bounding box center [222, 304] width 333 height 30
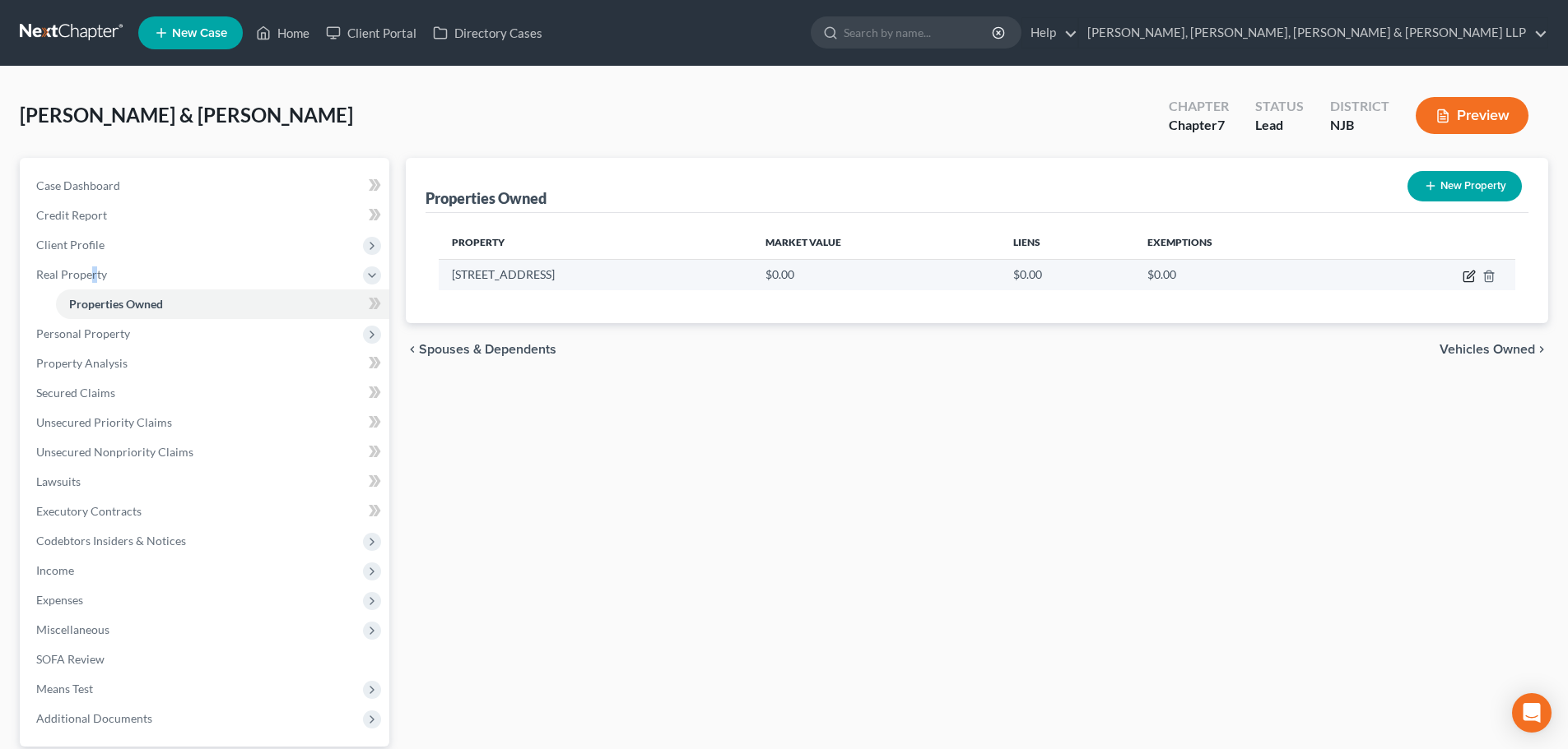
click at [1466, 277] on icon "button" at bounding box center [1469, 276] width 13 height 13
select select "33"
select select "18"
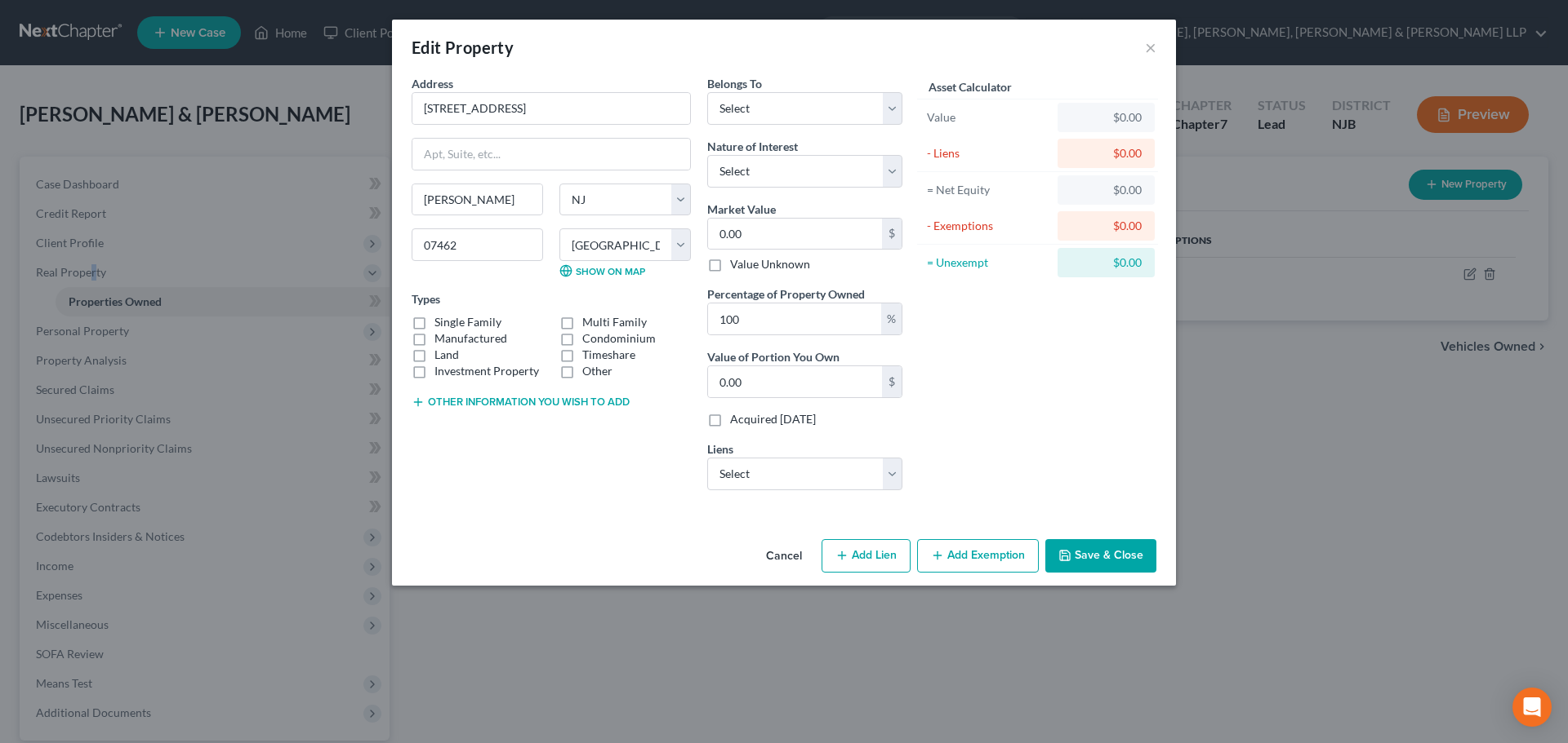
click at [458, 323] on label "Single Family" at bounding box center [467, 323] width 67 height 16
click at [451, 323] on input "Single Family" at bounding box center [447, 320] width 11 height 11
checkbox input "true"
click at [759, 110] on select "Select Debtor 1 Only Debtor 2 Only Debtor 1 And Debtor 2 Only At Least One Of T…" at bounding box center [804, 108] width 195 height 33
select select "2"
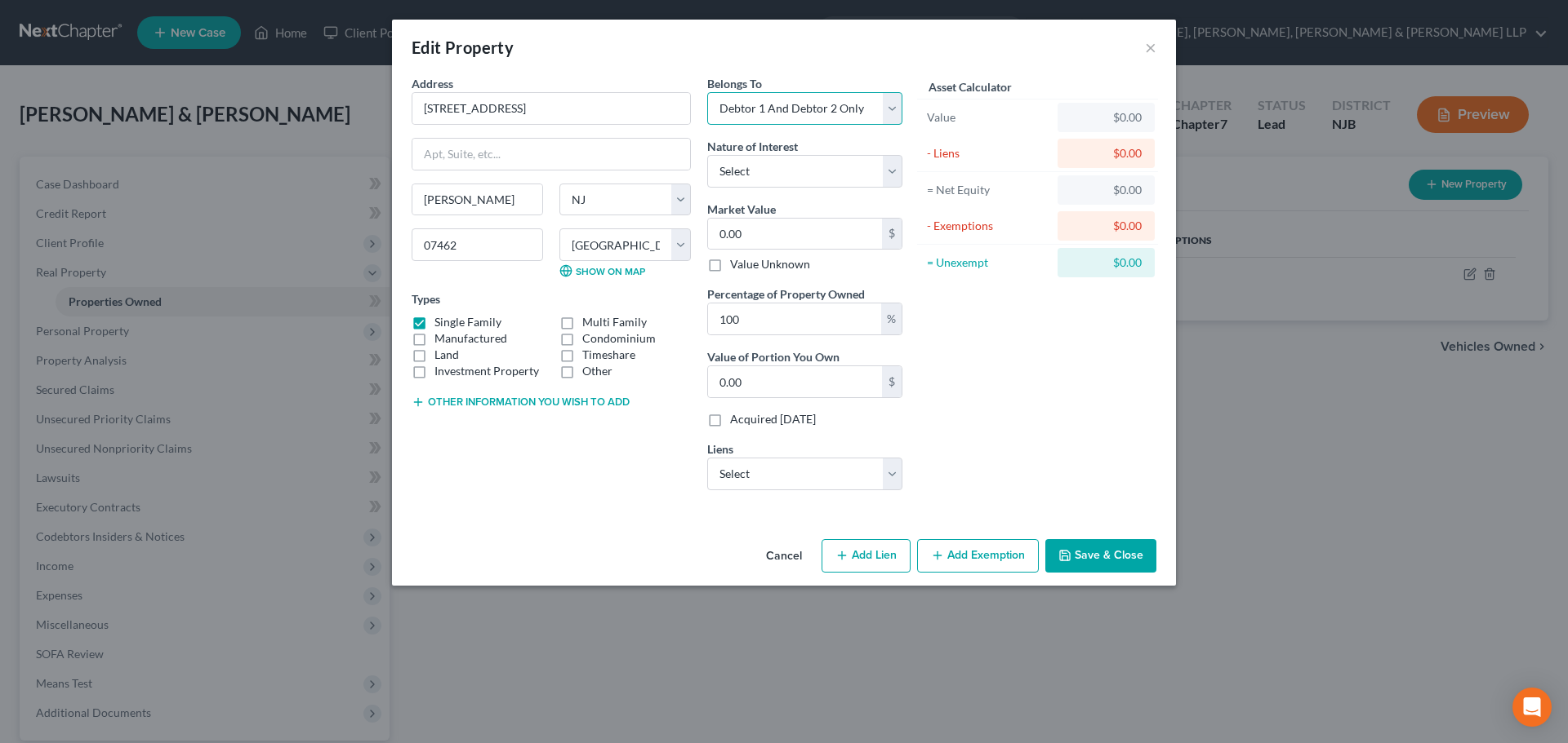
click at [707, 92] on select "Select Debtor 1 Only Debtor 2 Only Debtor 1 And Debtor 2 Only At Least One Of T…" at bounding box center [804, 108] width 195 height 33
click at [778, 232] on input "0.00" at bounding box center [794, 233] width 174 height 31
type input "4"
type input "4.00"
type input "46"
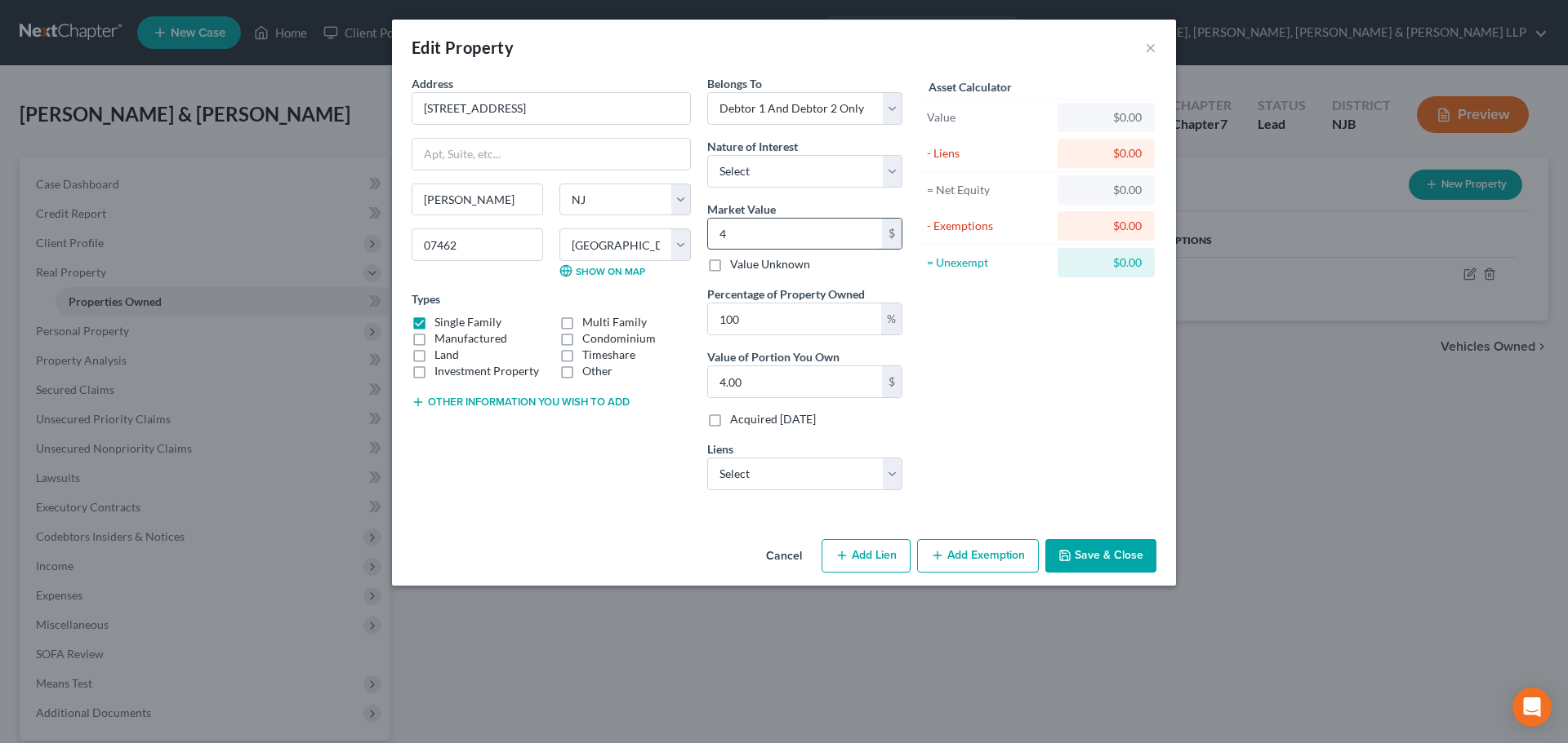
type input "46.00"
type input "460"
type input "460.00"
type input "4600"
type input "4,600.00"
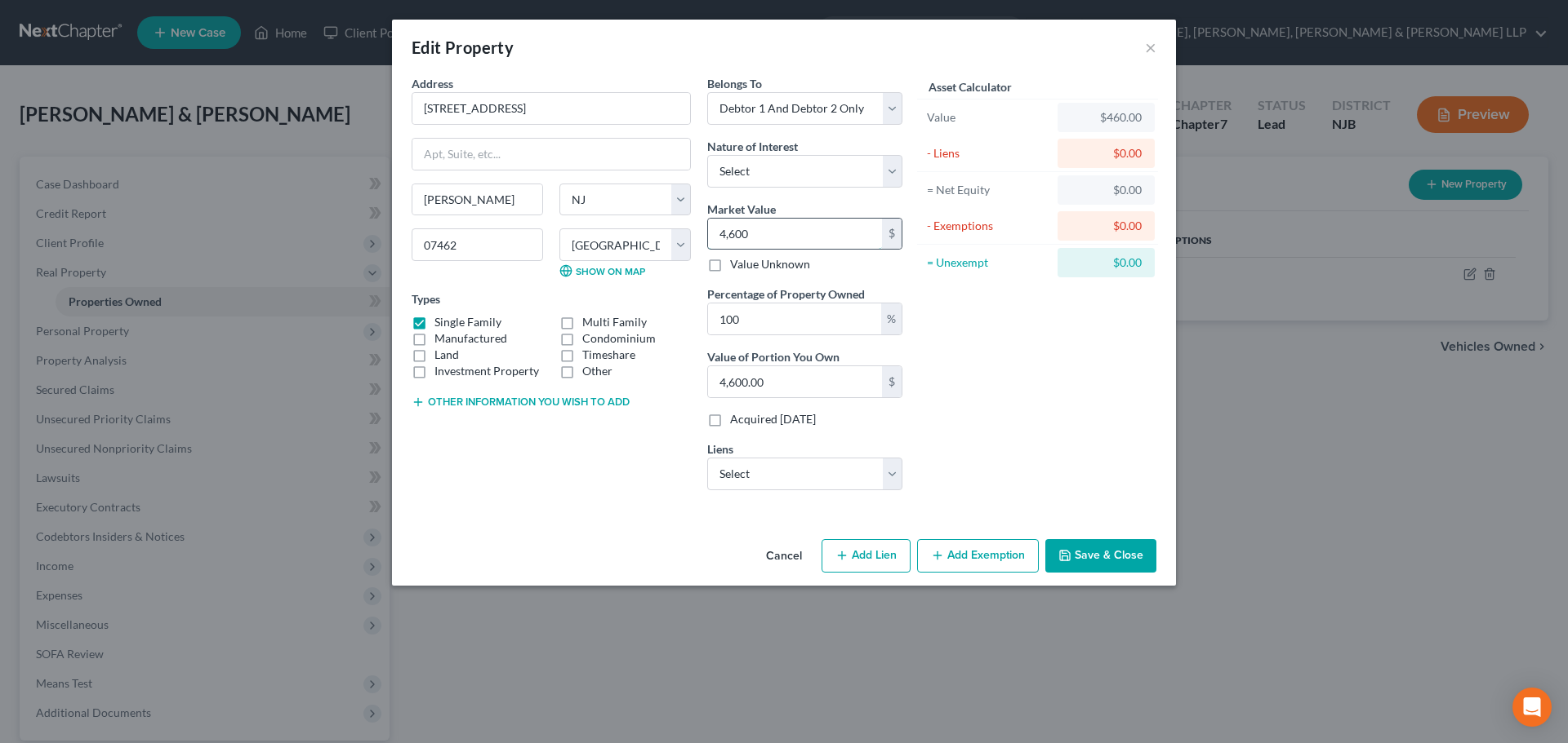
type input "4,6000"
type input "46,000.00"
type input "46,0000"
type input "460,000.00"
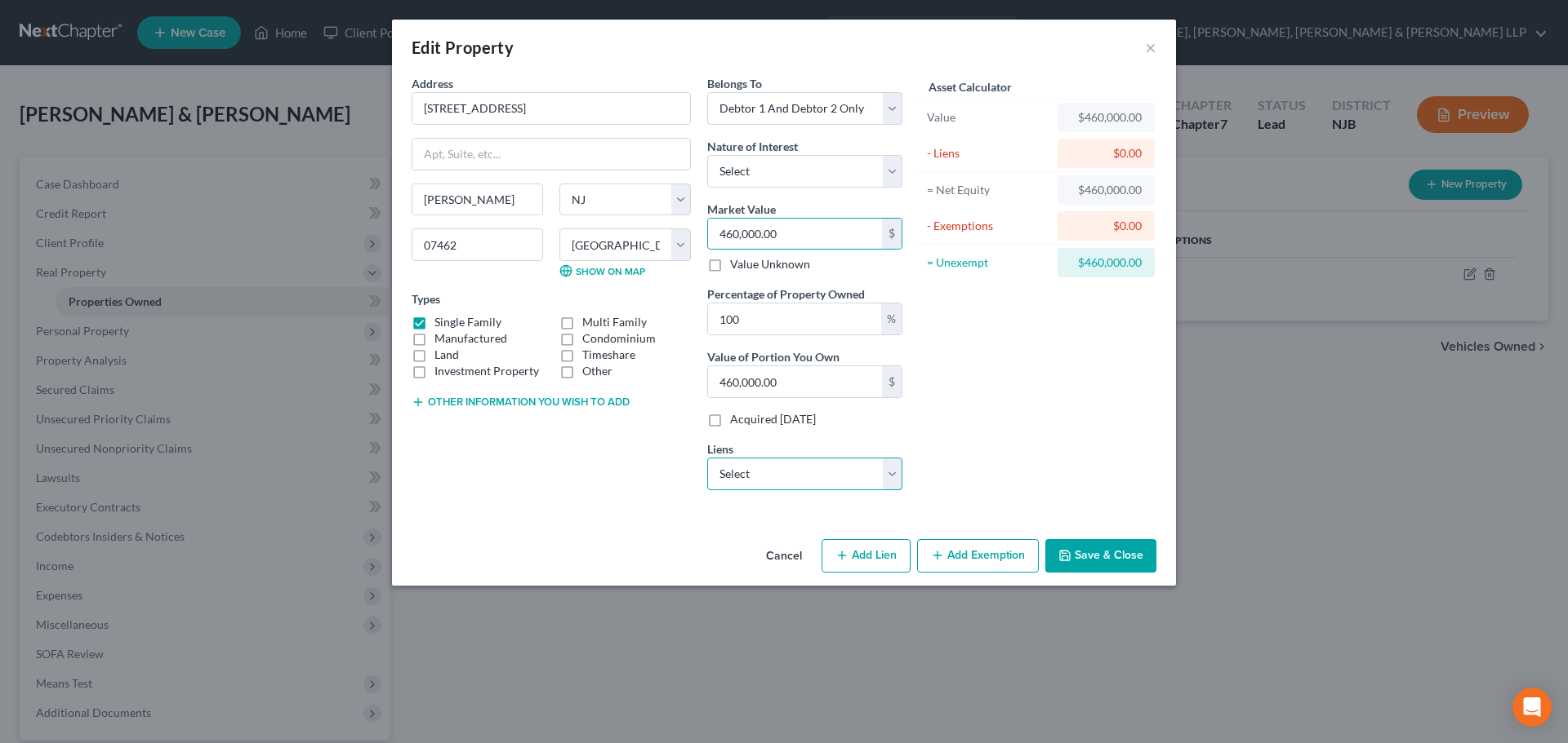
click at [760, 485] on select "Select Nationstar/[PERSON_NAME] - $305,735.00 Volkswagen Credit - $51,217.00 Am…" at bounding box center [804, 474] width 195 height 33
select select "0"
click at [707, 458] on select "Select Nationstar/[PERSON_NAME] - $305,735.00 Volkswagen Credit - $51,217.00 Am…" at bounding box center [804, 474] width 195 height 33
select select
select select "45"
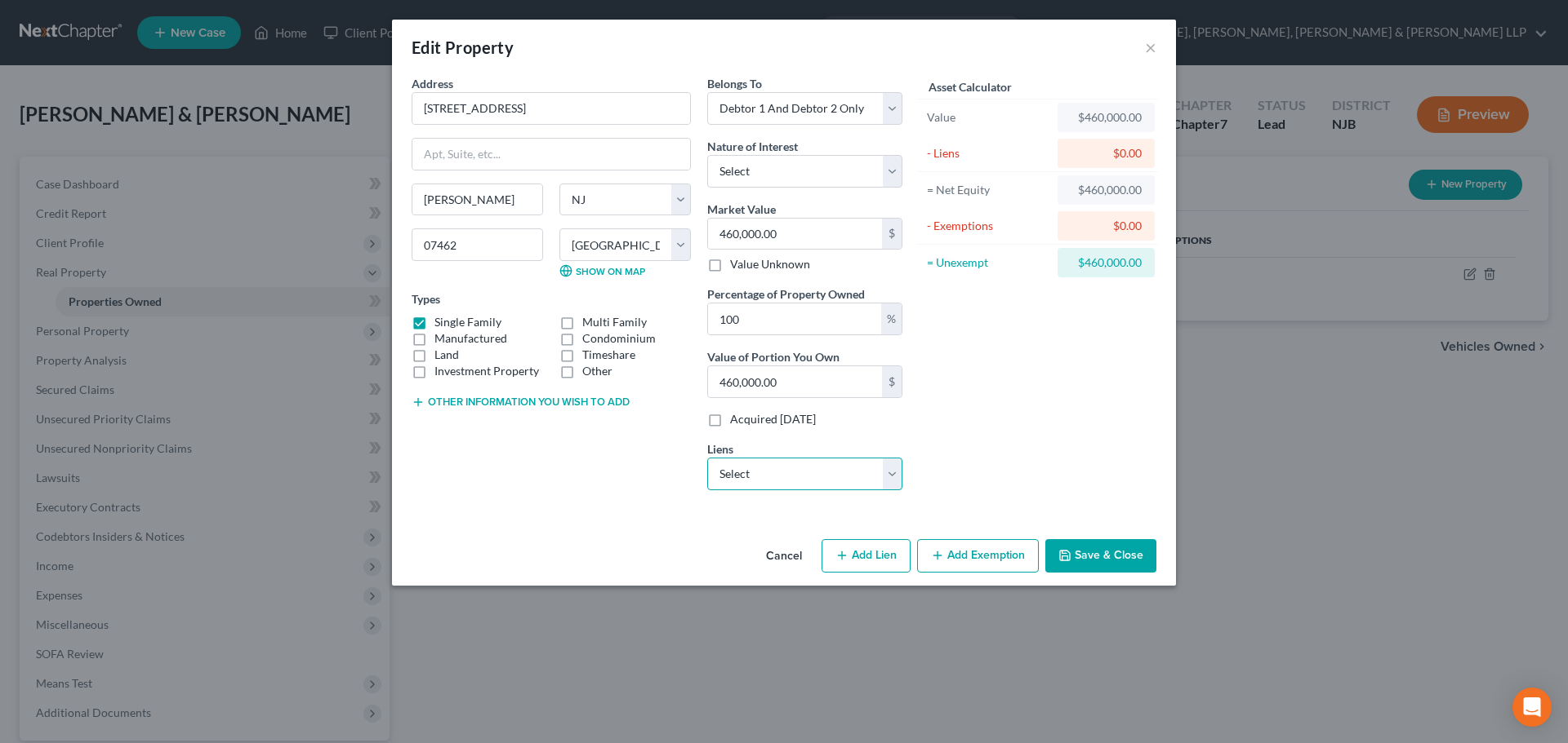
select select "2"
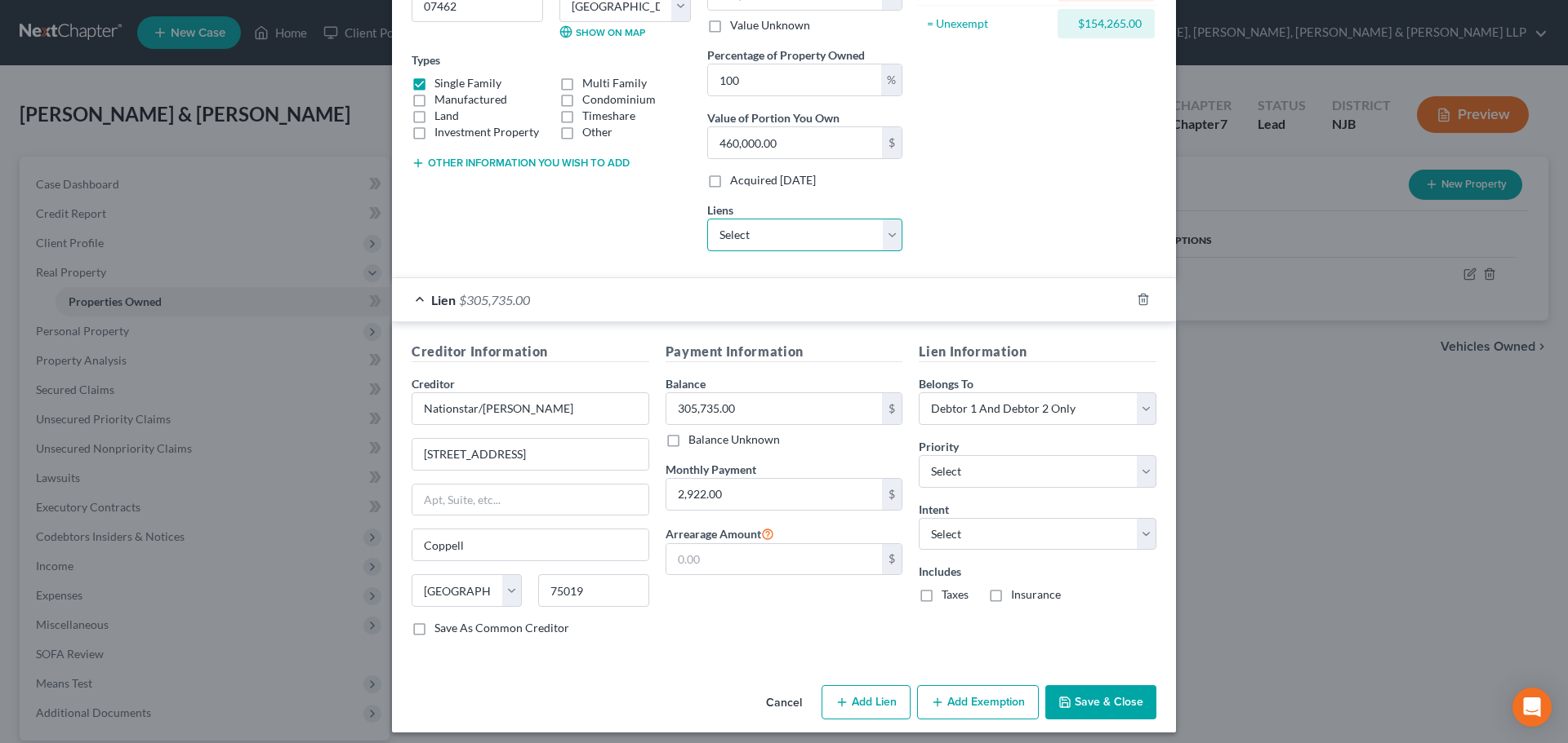
scroll to position [245, 0]
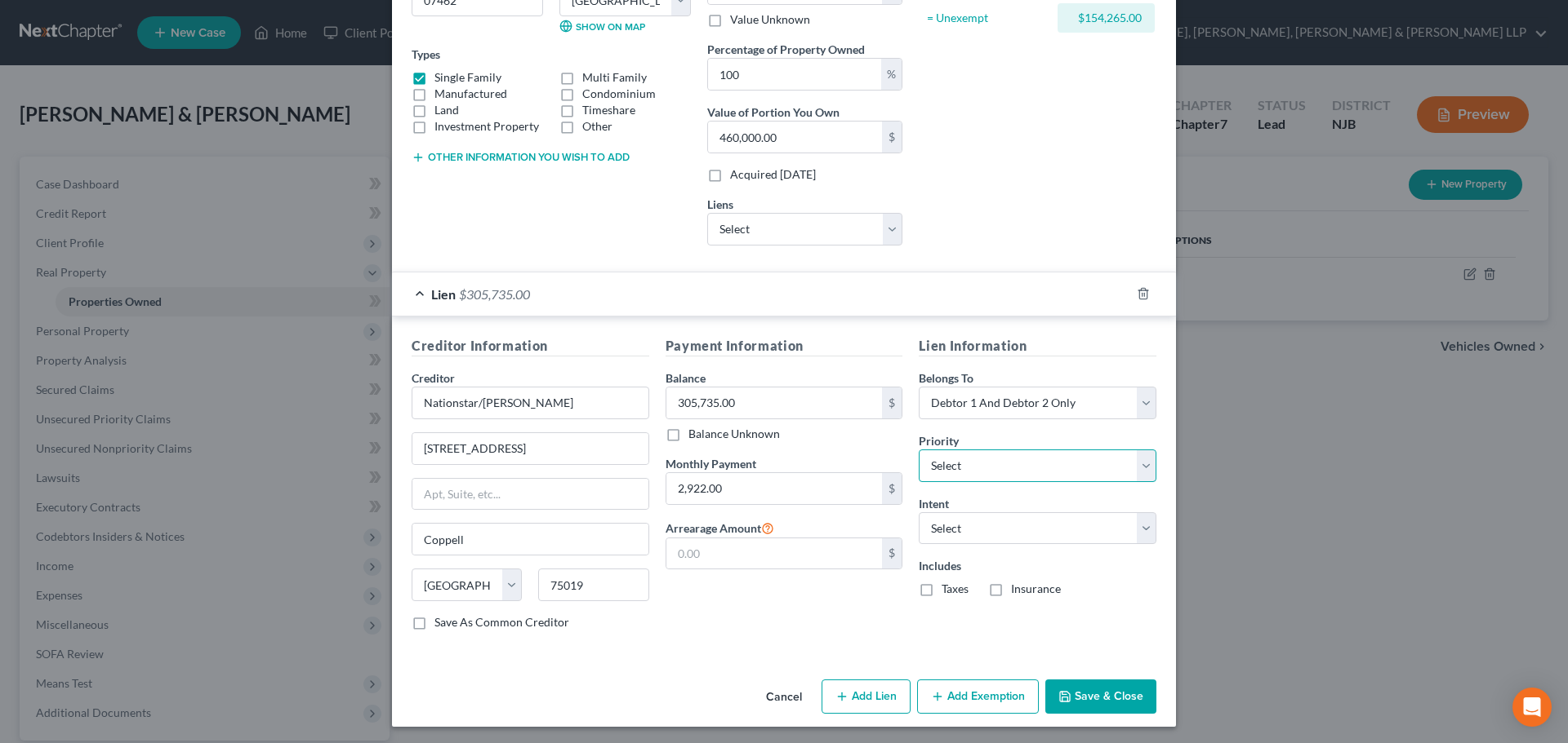
click at [964, 469] on select "Select 1st 2nd 3rd 4th 5th 6th 7th 8th 9th 10th 11th 12th 13th 14th 15th 16th 1…" at bounding box center [1037, 466] width 238 height 33
select select "0"
click at [918, 450] on select "Select 1st 2nd 3rd 4th 5th 6th 7th 8th 9th 10th 11th 12th 13th 14th 15th 16th 1…" at bounding box center [1037, 466] width 238 height 33
click at [956, 523] on select "Select Surrender Redeem Reaffirm Avoid Other" at bounding box center [1037, 528] width 238 height 33
select select "4"
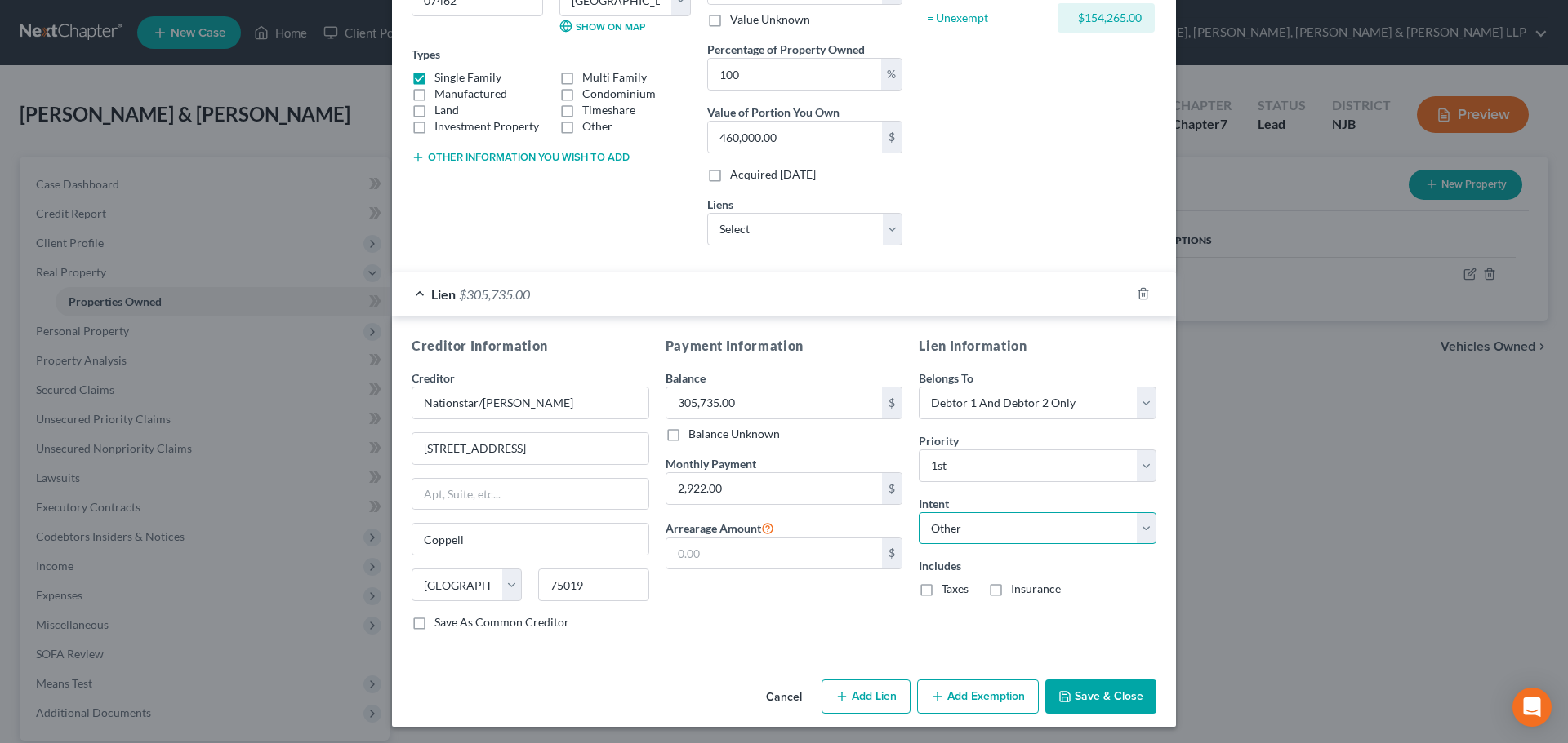
click at [918, 512] on select "Select Surrender Redeem Reaffirm Avoid Other" at bounding box center [1037, 528] width 238 height 33
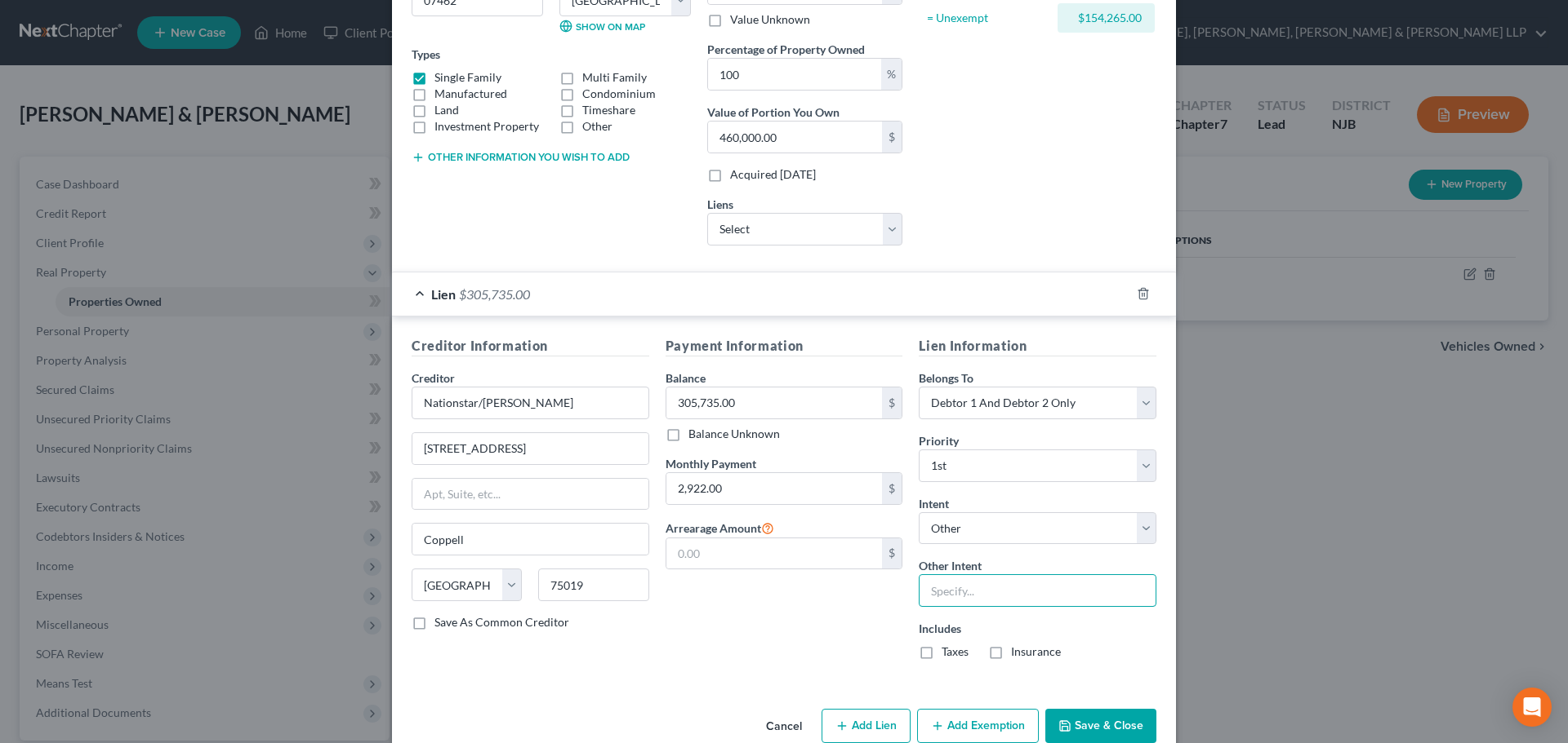
click at [962, 584] on input "text" at bounding box center [1037, 591] width 238 height 33
type input "Retain"
click at [413, 289] on div "Lien $305,735.00" at bounding box center [761, 294] width 738 height 44
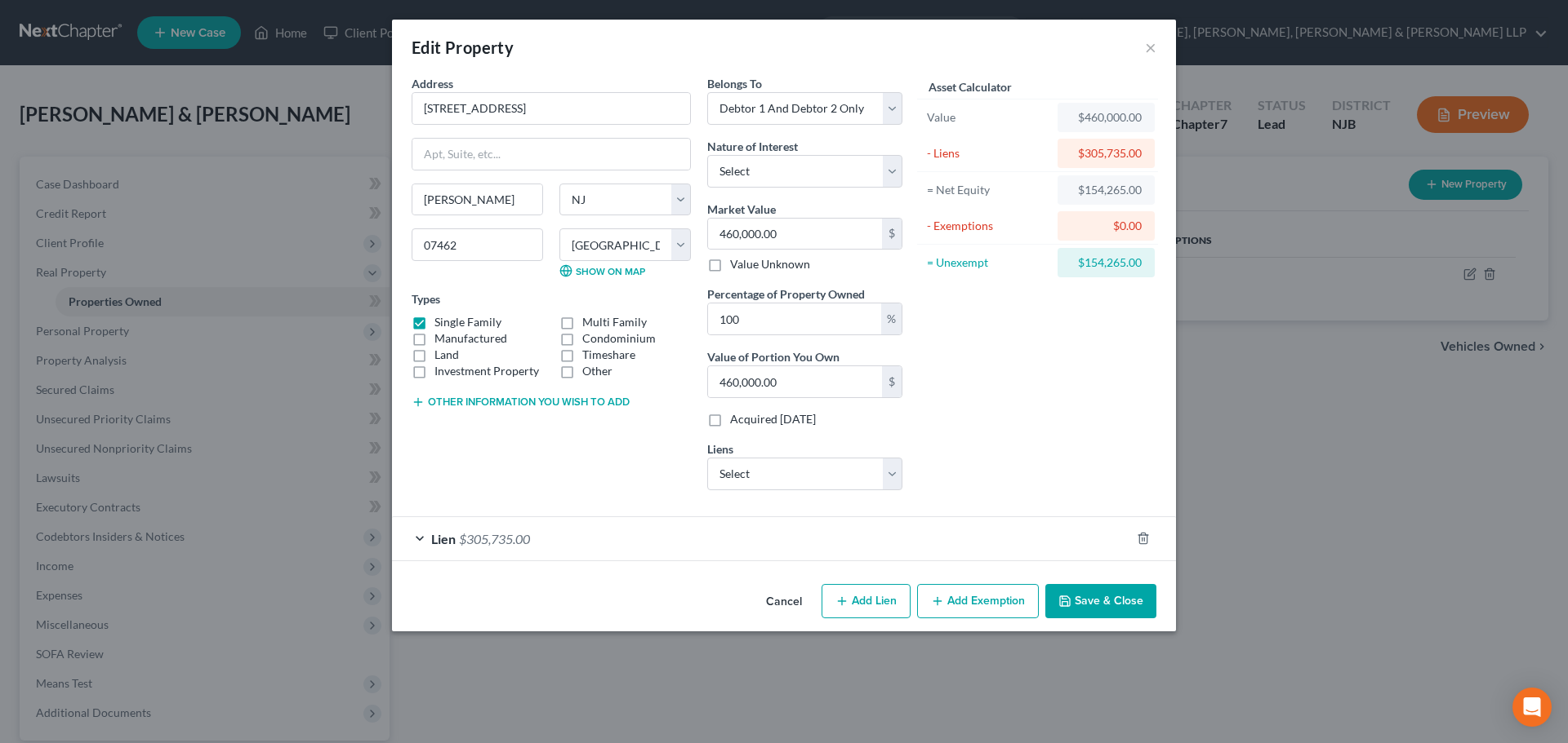
scroll to position [0, 0]
click at [956, 604] on button "Add Exemption" at bounding box center [978, 601] width 121 height 34
select select "2"
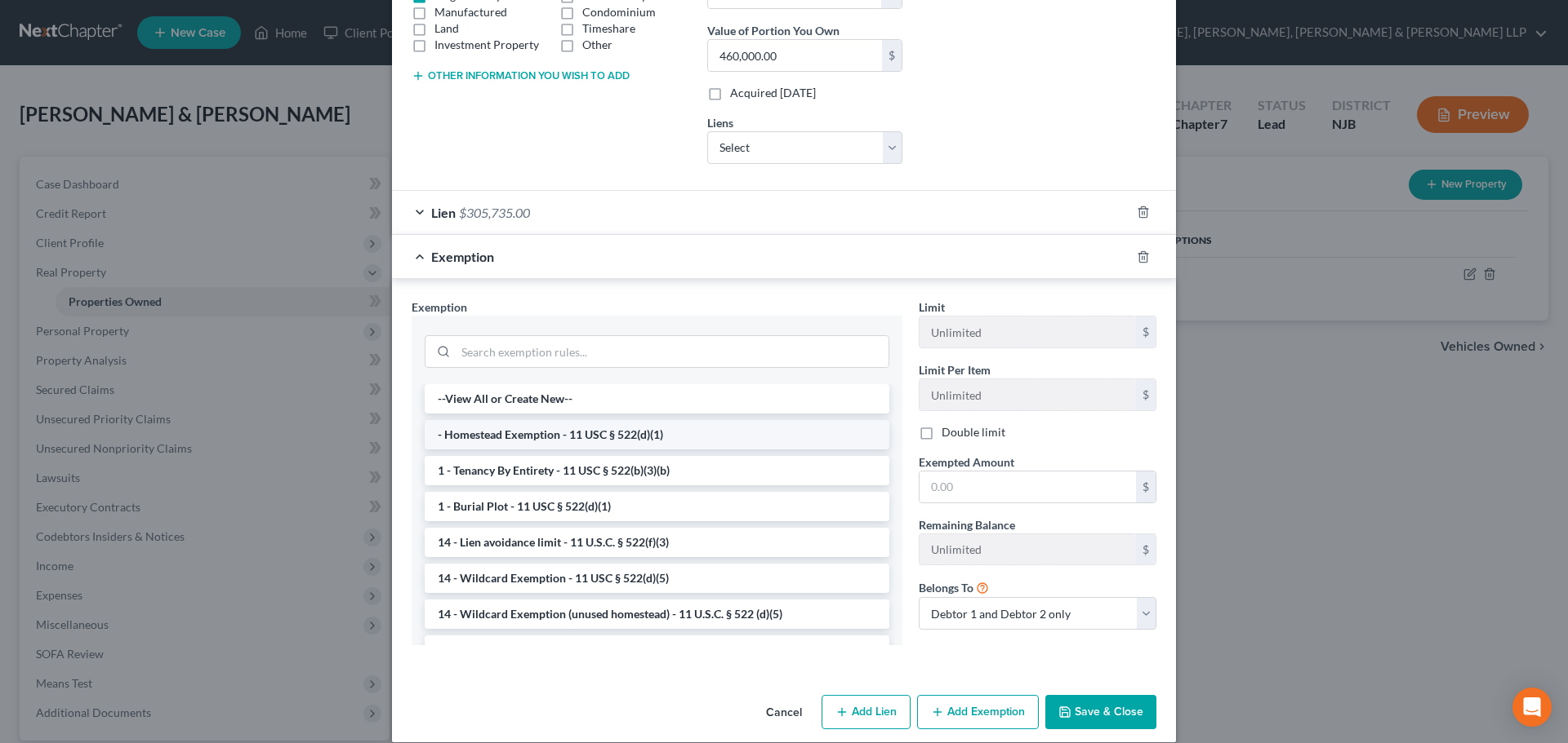
click at [539, 437] on li "- Homestead Exemption - 11 USC § 522(d)(1)" at bounding box center [656, 435] width 464 height 29
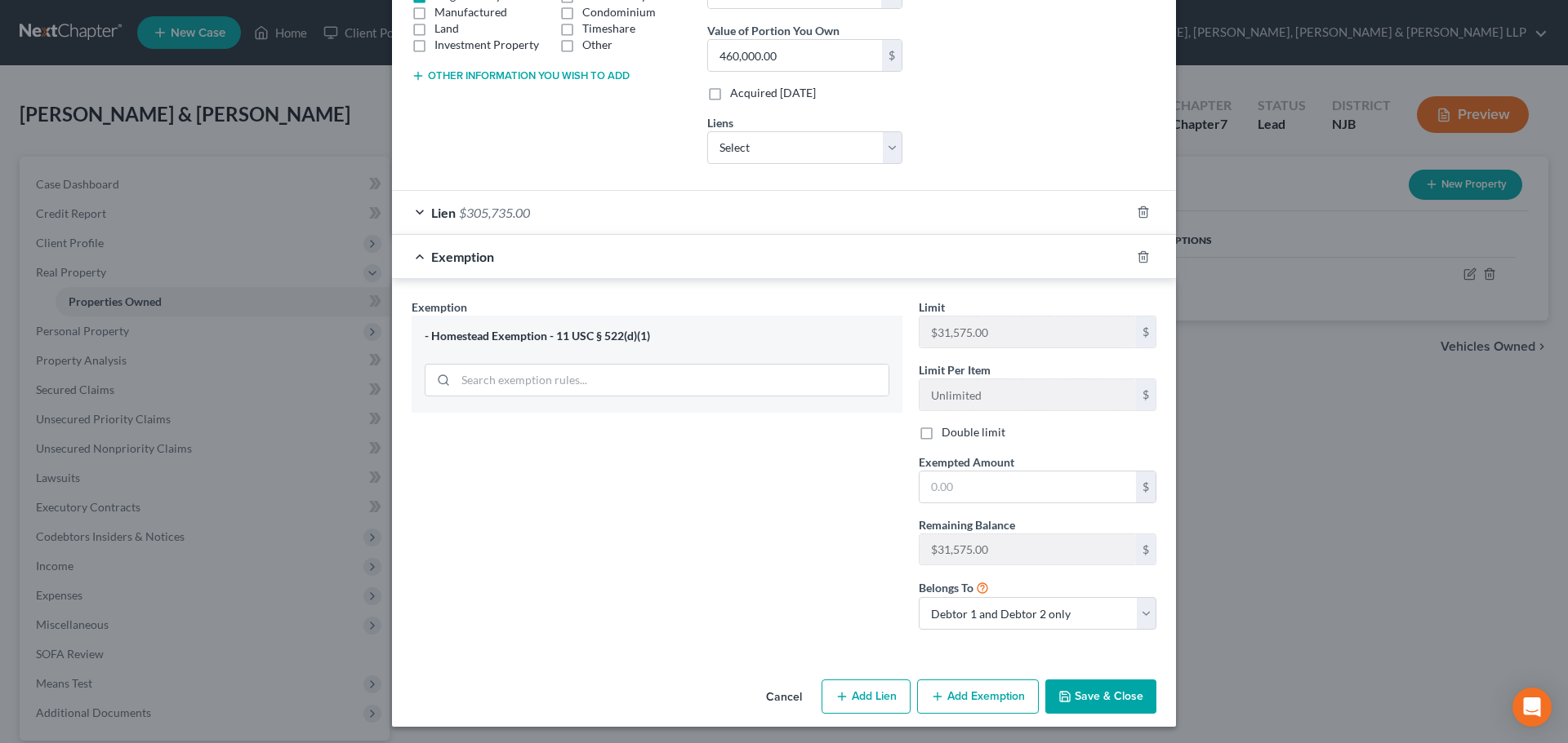
click at [941, 434] on label "Double limit" at bounding box center [973, 432] width 63 height 16
click at [948, 434] on input "Double limit" at bounding box center [953, 429] width 11 height 11
checkbox input "true"
click at [958, 481] on input "text" at bounding box center [1027, 486] width 217 height 31
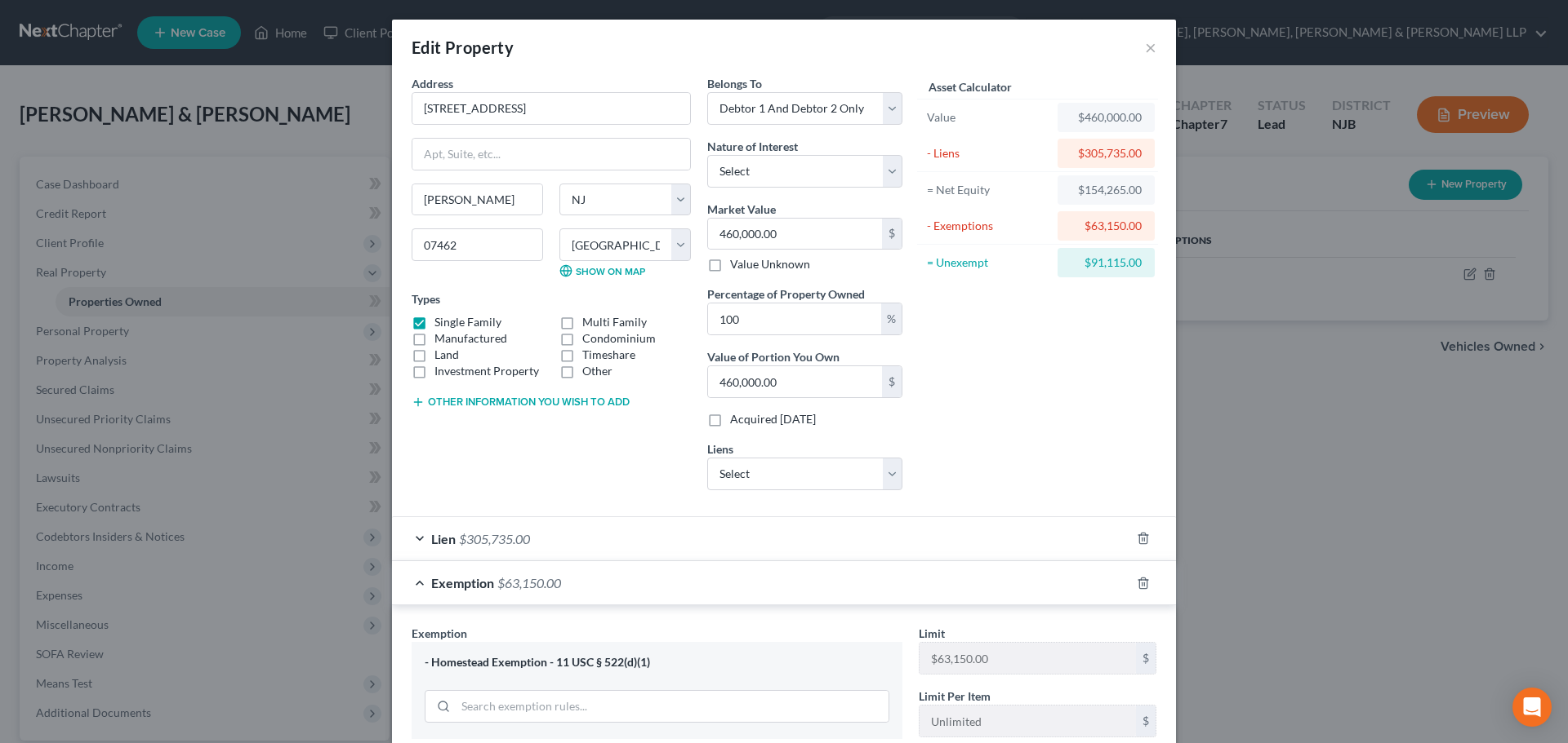
type input "63,150.00"
click at [415, 583] on div "Exemption $63,150.00" at bounding box center [761, 583] width 738 height 44
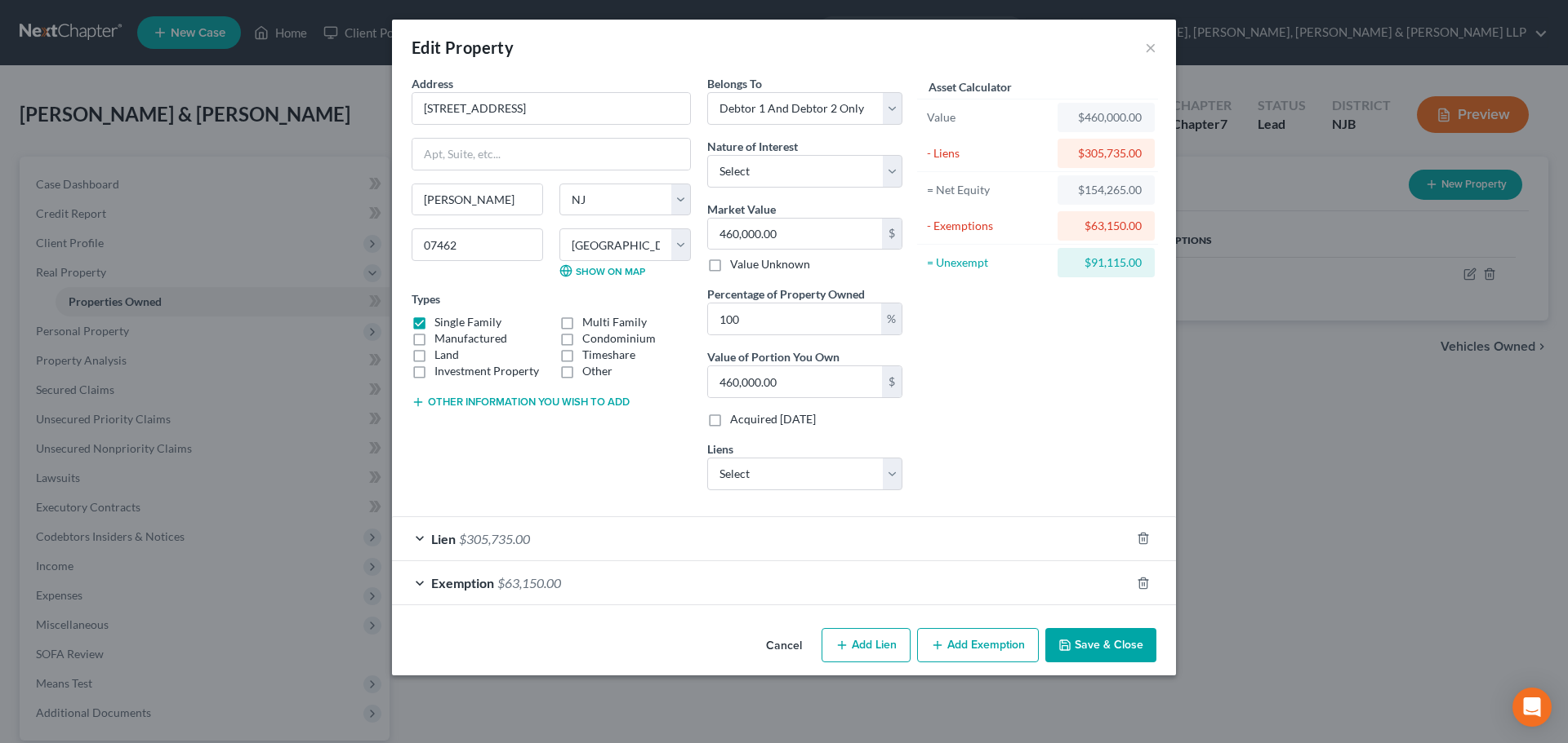
click at [1111, 644] on button "Save & Close" at bounding box center [1100, 645] width 111 height 34
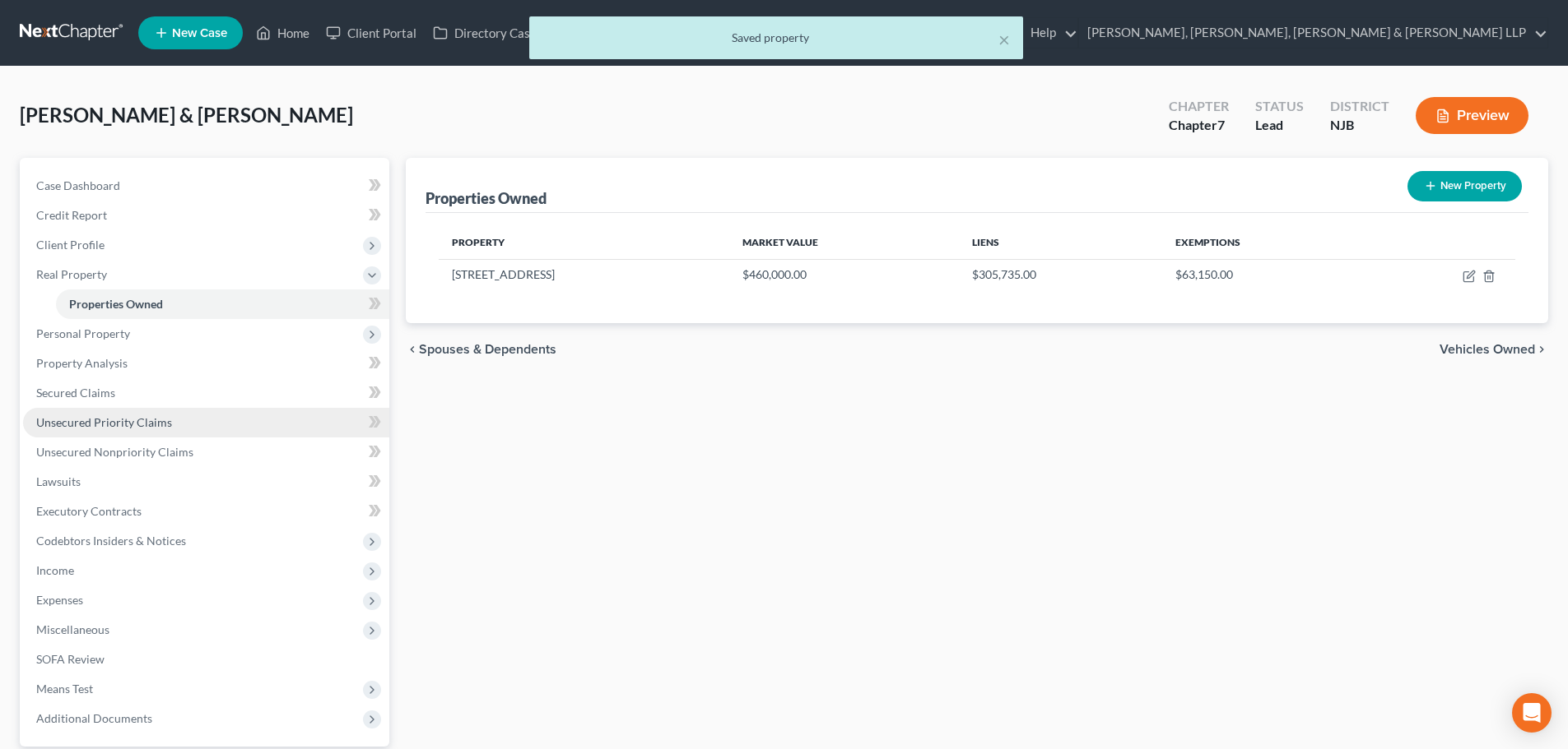
click at [120, 412] on link "Unsecured Priority Claims" at bounding box center [207, 422] width 367 height 30
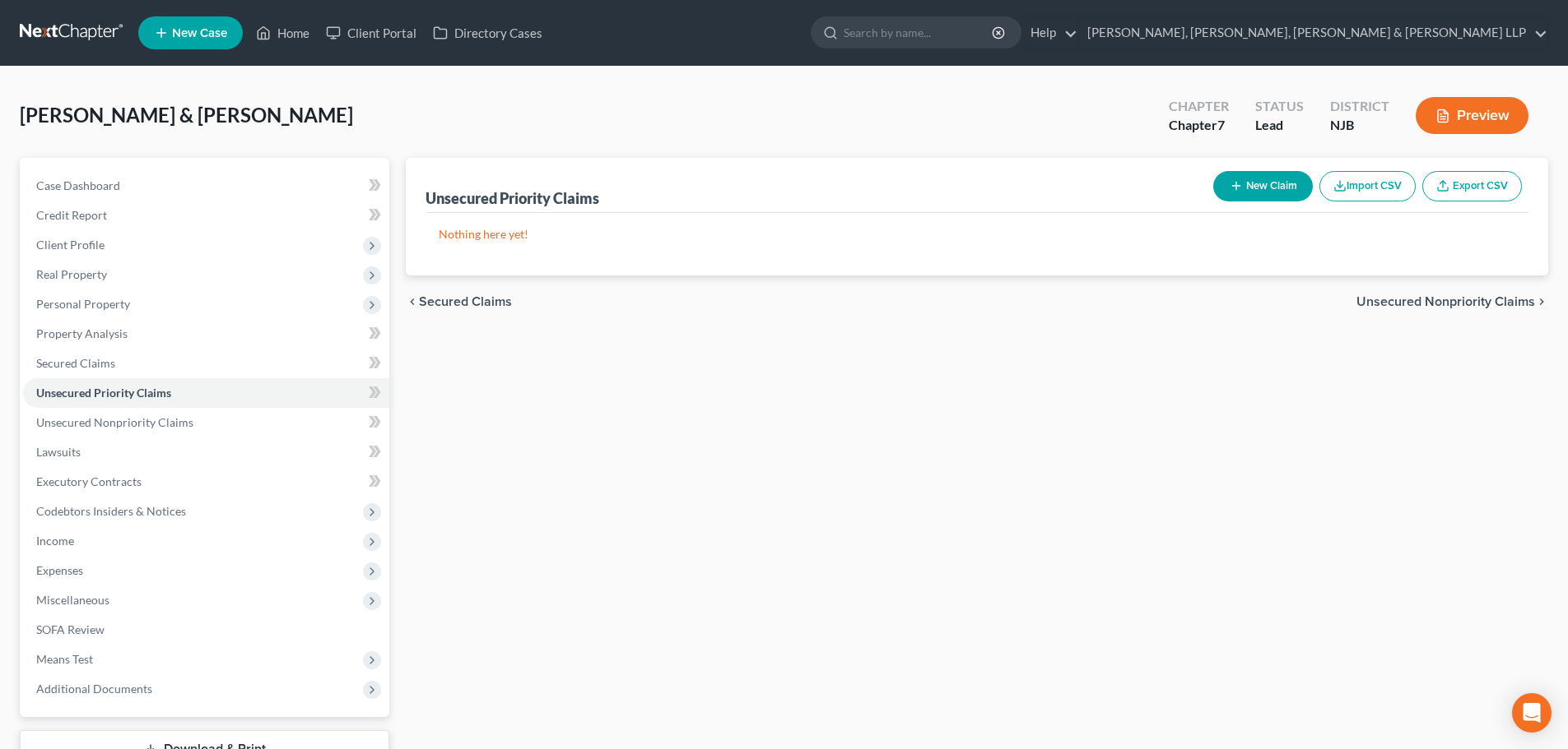
click at [1255, 181] on button "New Claim" at bounding box center [1262, 187] width 100 height 31
select select "2"
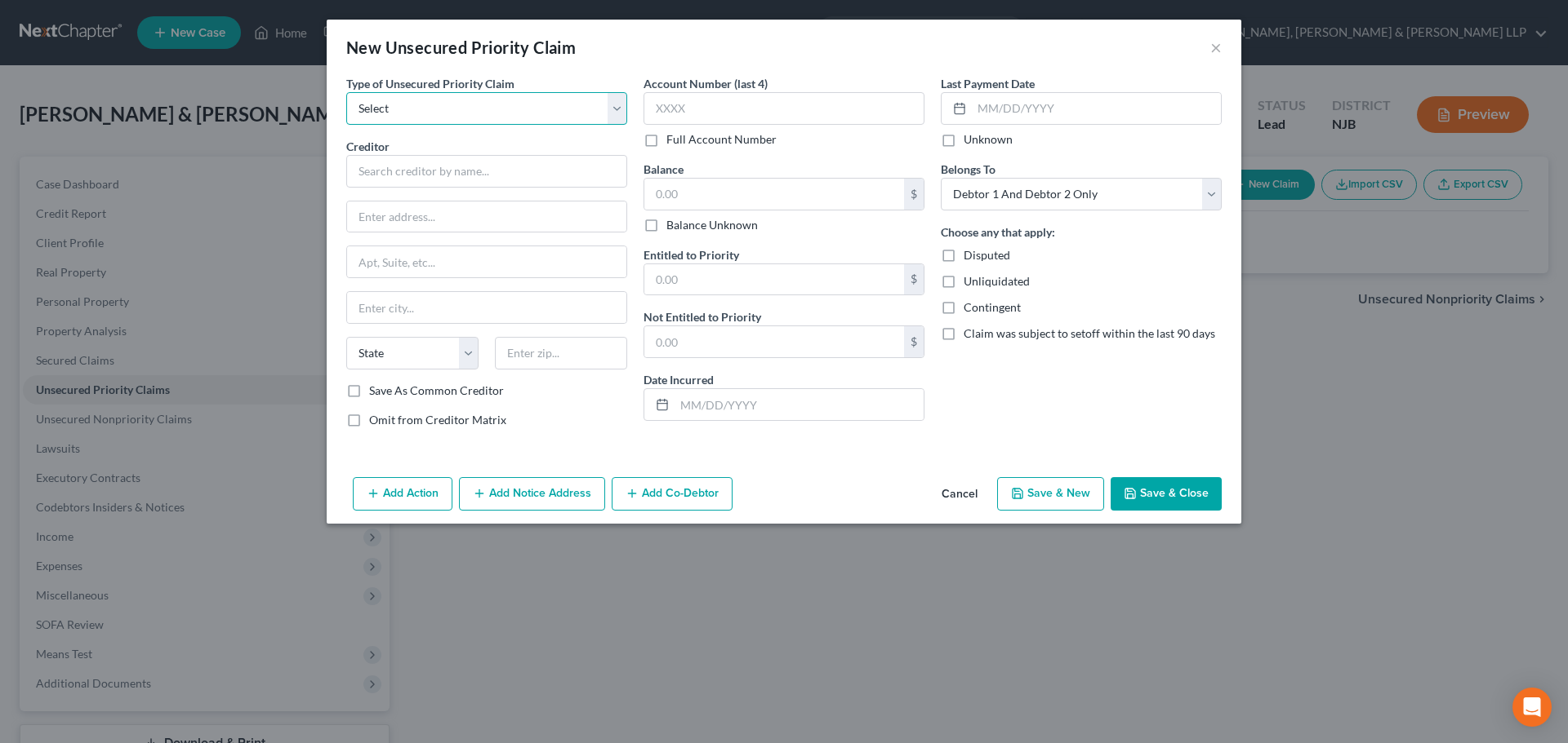
click at [557, 109] on select "Select Taxes & Other Government Units Domestic Support Obligations Extensions o…" at bounding box center [486, 108] width 281 height 33
select select "0"
click at [346, 92] on select "Select Taxes & Other Government Units Domestic Support Obligations Extensions o…" at bounding box center [486, 108] width 281 height 33
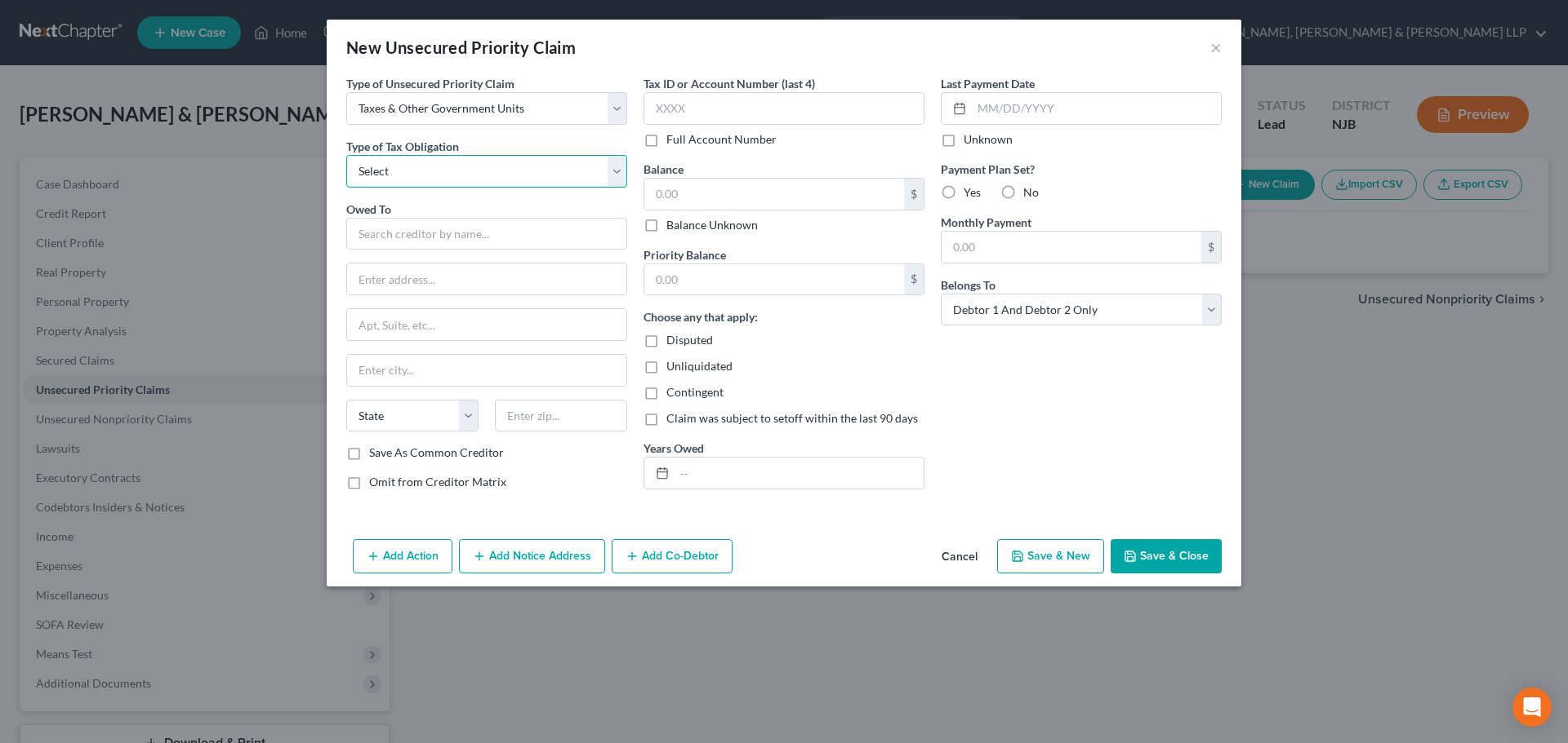
click at [448, 171] on select "Select Federal City State Franchise Tax Board Other" at bounding box center [486, 171] width 281 height 33
select select "0"
click at [346, 155] on select "Select Federal City State Franchise Tax Board Other" at bounding box center [486, 171] width 281 height 33
click at [405, 227] on input "text" at bounding box center [486, 234] width 281 height 33
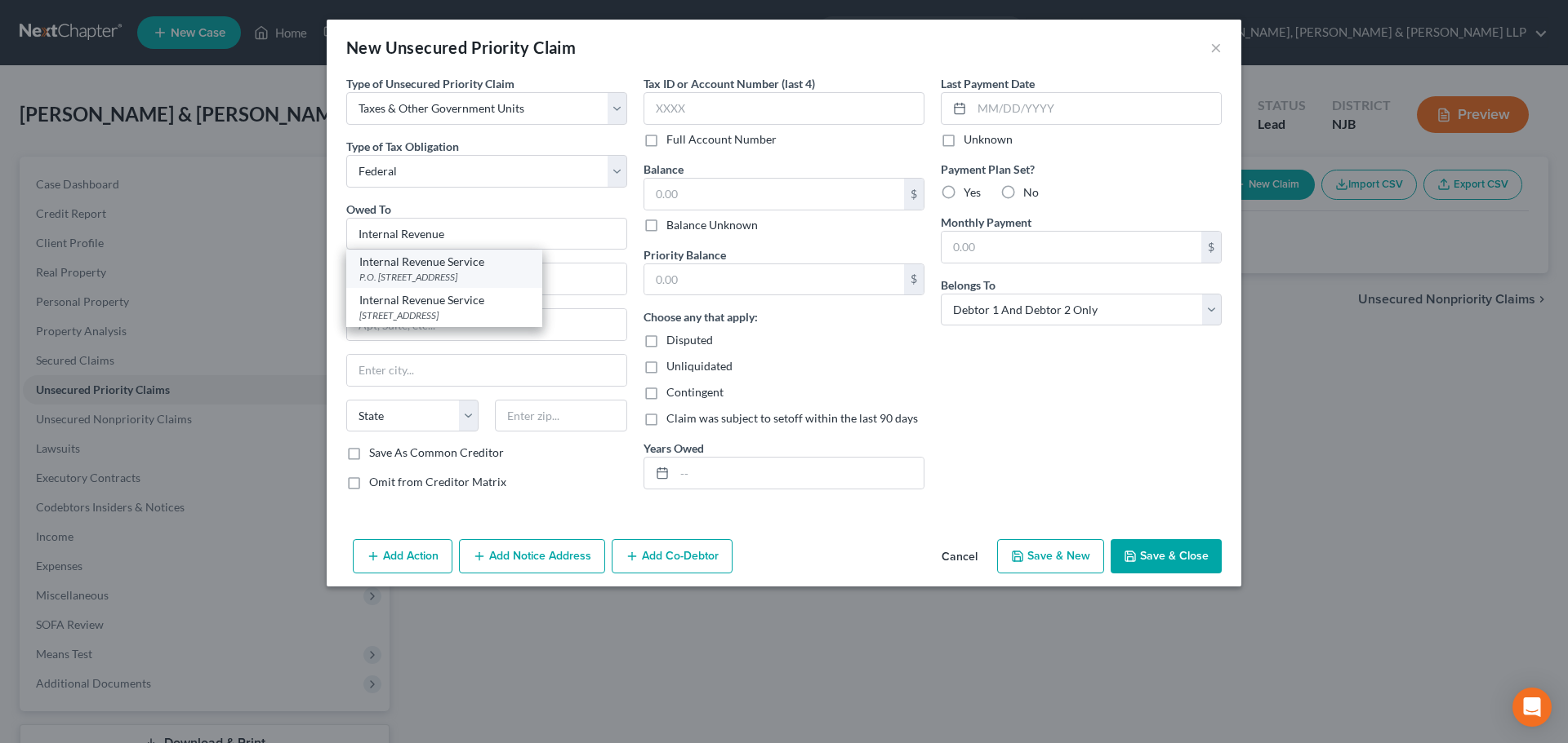
click at [460, 285] on div "Internal Revenue Service P.O. [STREET_ADDRESS]" at bounding box center [444, 268] width 196 height 38
type input "Internal Revenue Service"
type input "P.O. Box 7346"
type input "[GEOGRAPHIC_DATA]"
select select "39"
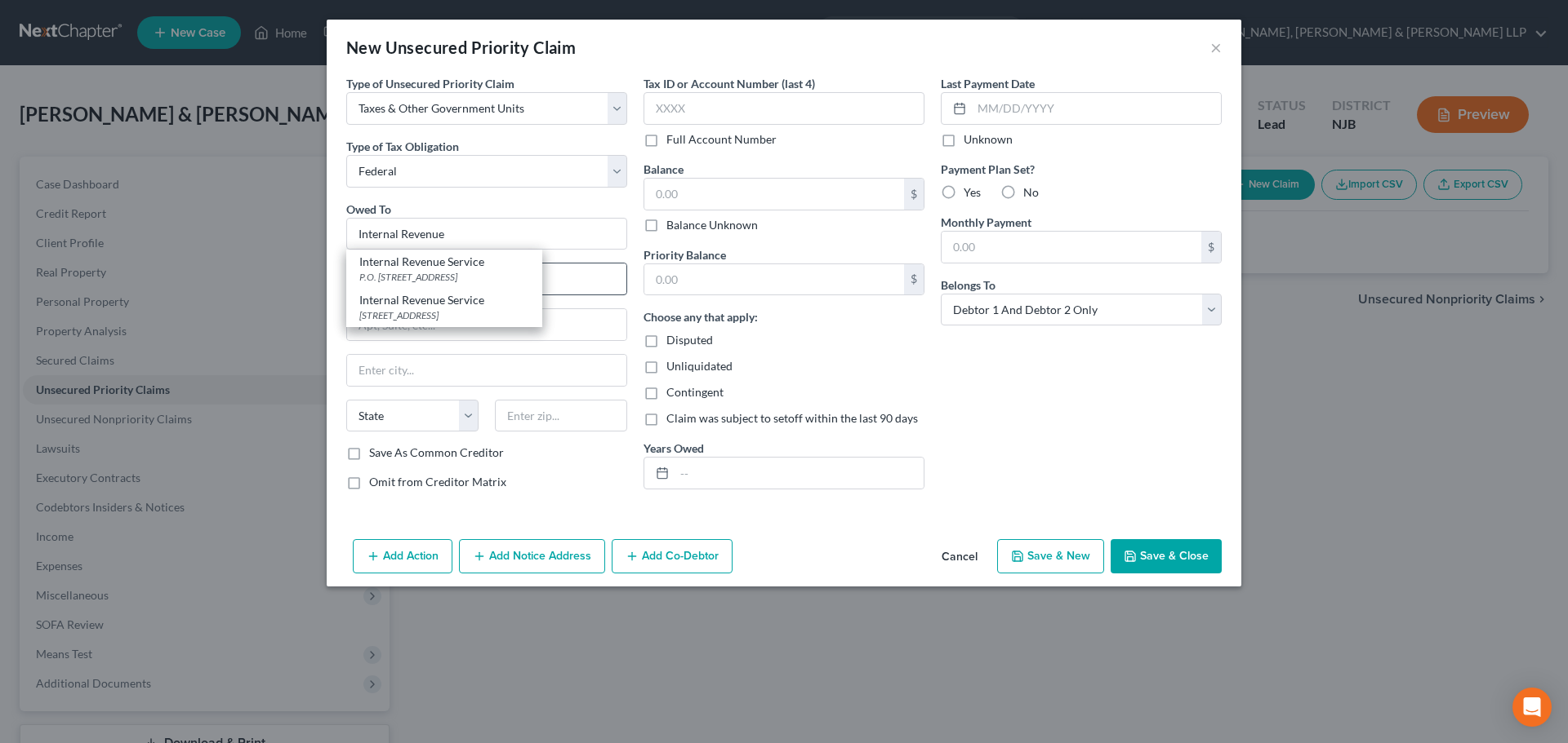
type input "19101"
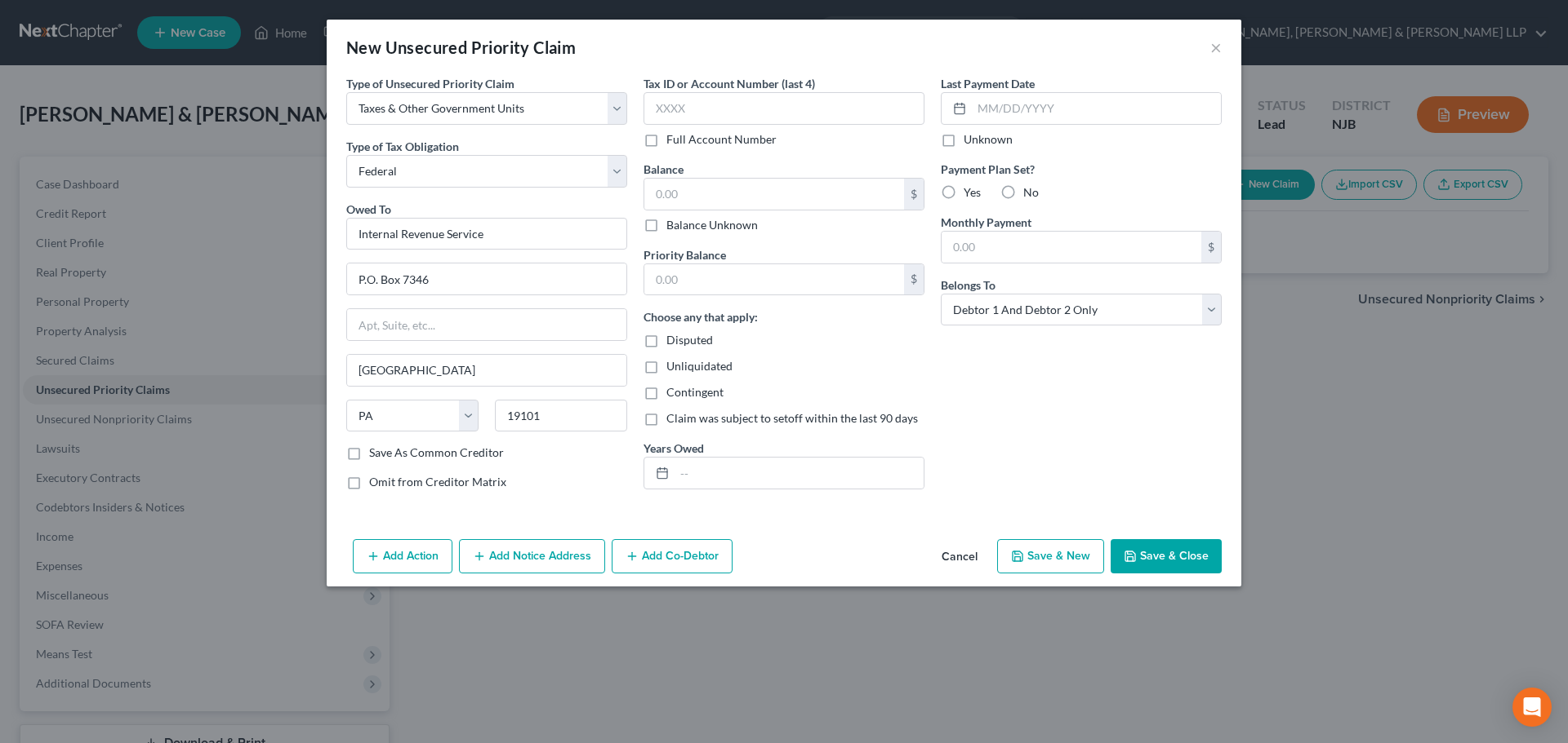
click at [1148, 561] on button "Save & Close" at bounding box center [1166, 556] width 111 height 34
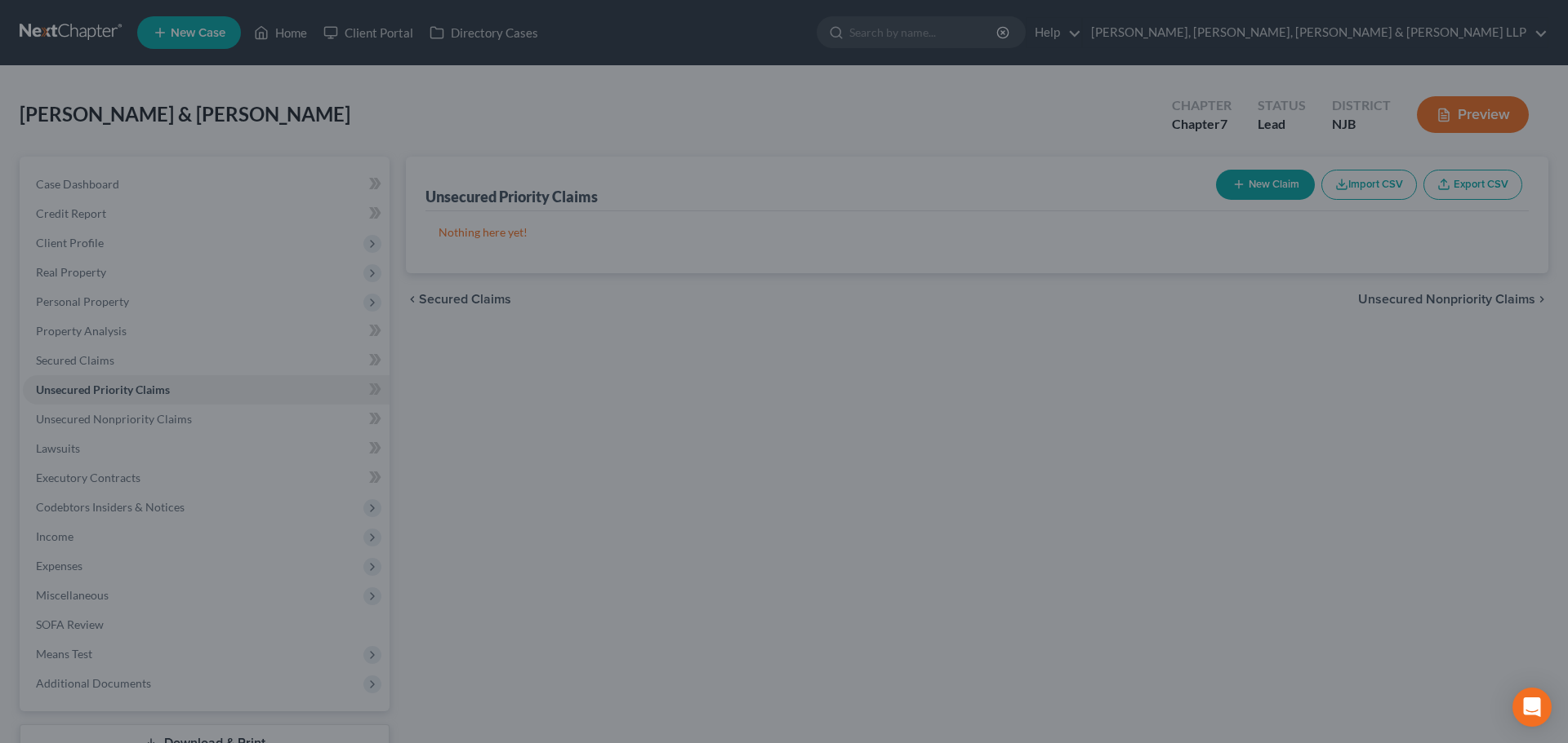
type input "0.00"
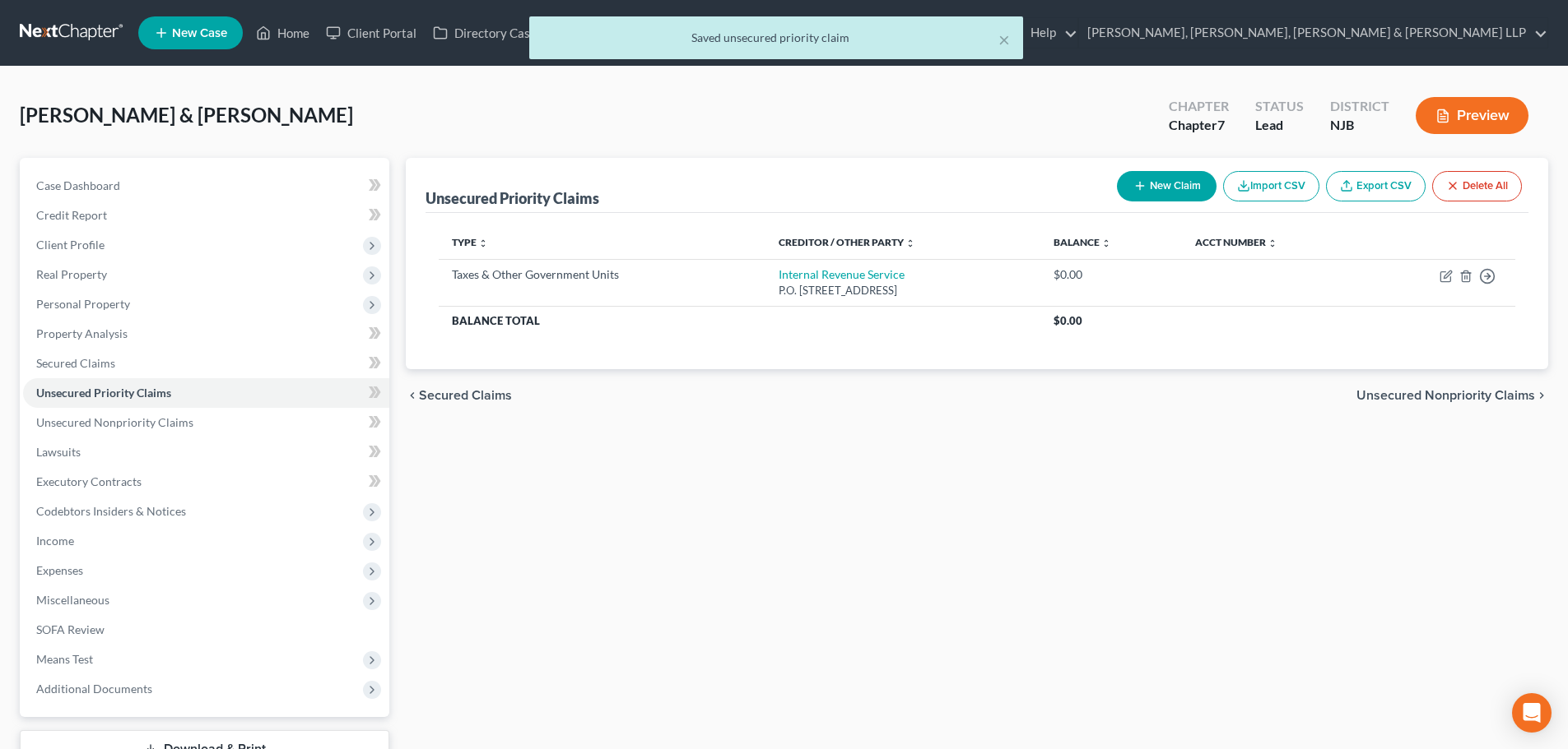
click at [1144, 186] on button "New Claim" at bounding box center [1166, 187] width 100 height 31
select select "2"
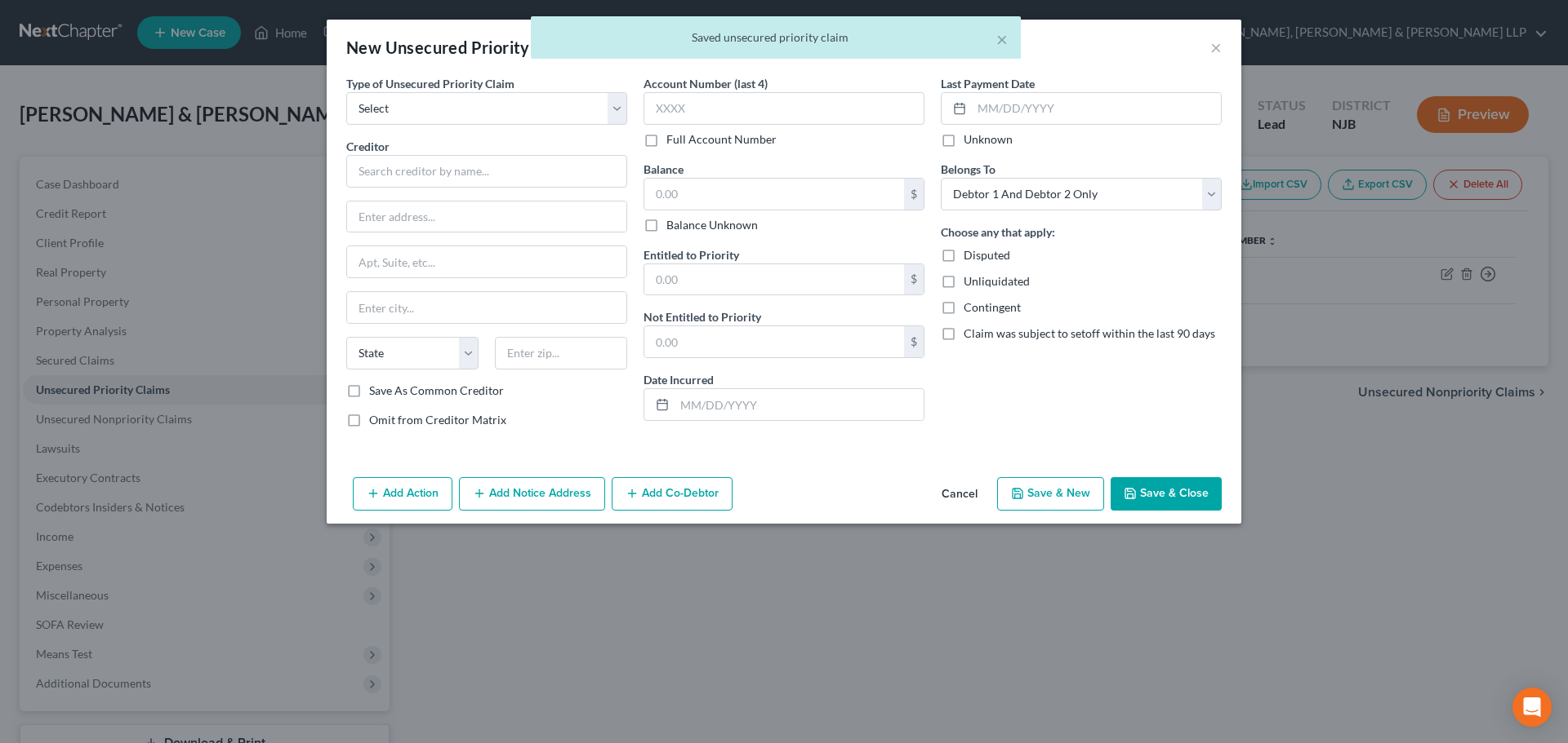
click at [490, 78] on span "Type of Unsecured Priority Claim" at bounding box center [430, 84] width 168 height 14
drag, startPoint x: 467, startPoint y: 97, endPoint x: 458, endPoint y: 111, distance: 16.6
click at [466, 99] on select "Select Taxes & Other Government Units Domestic Support Obligations Extensions o…" at bounding box center [486, 108] width 281 height 33
select select "0"
click at [346, 92] on select "Select Taxes & Other Government Units Domestic Support Obligations Extensions o…" at bounding box center [486, 108] width 281 height 33
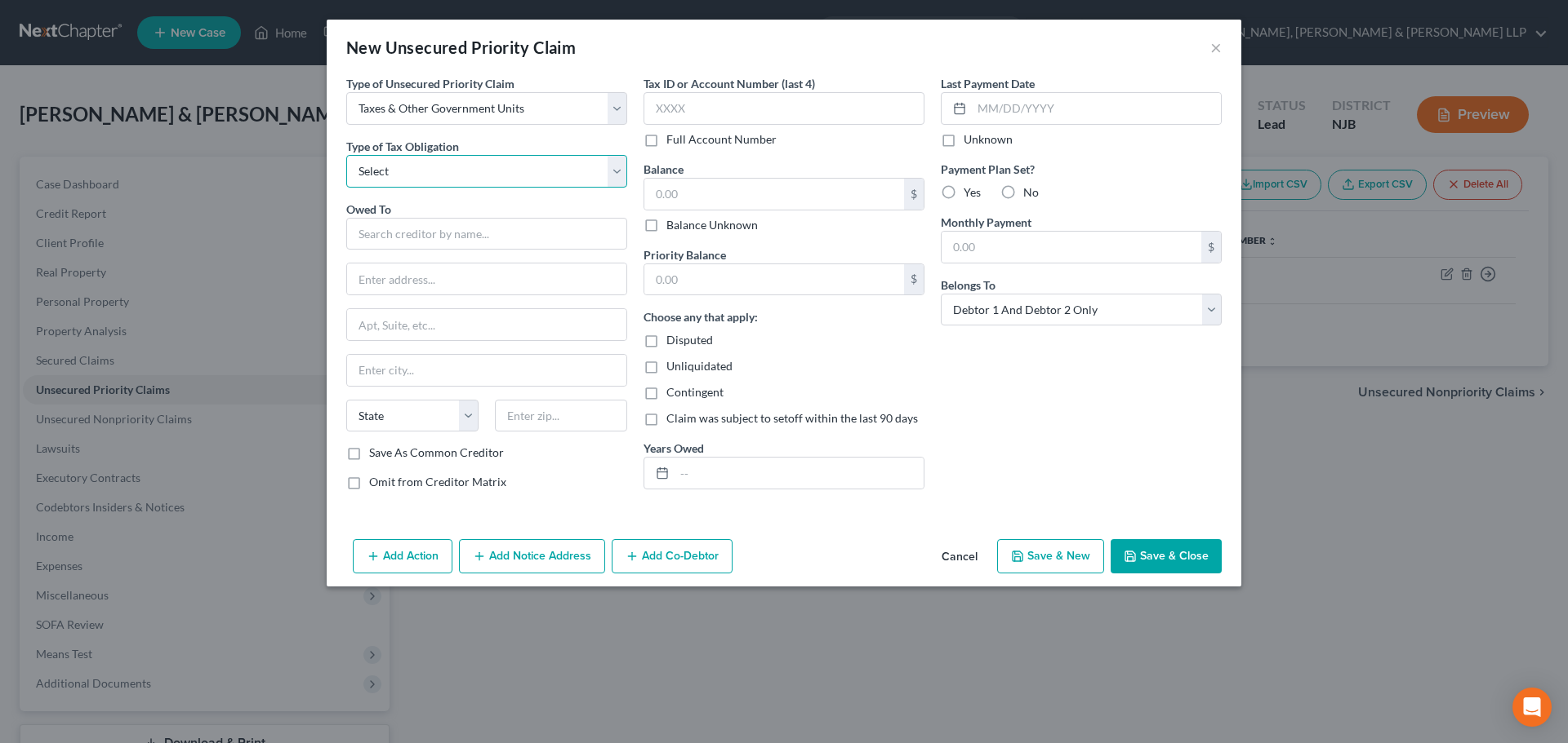
click at [436, 170] on select "Select Federal City State Franchise Tax Board Other" at bounding box center [486, 171] width 281 height 33
select select "2"
click at [346, 155] on select "Select Federal City State Franchise Tax Board Other" at bounding box center [486, 171] width 281 height 33
click at [403, 248] on input "text" at bounding box center [486, 234] width 281 height 33
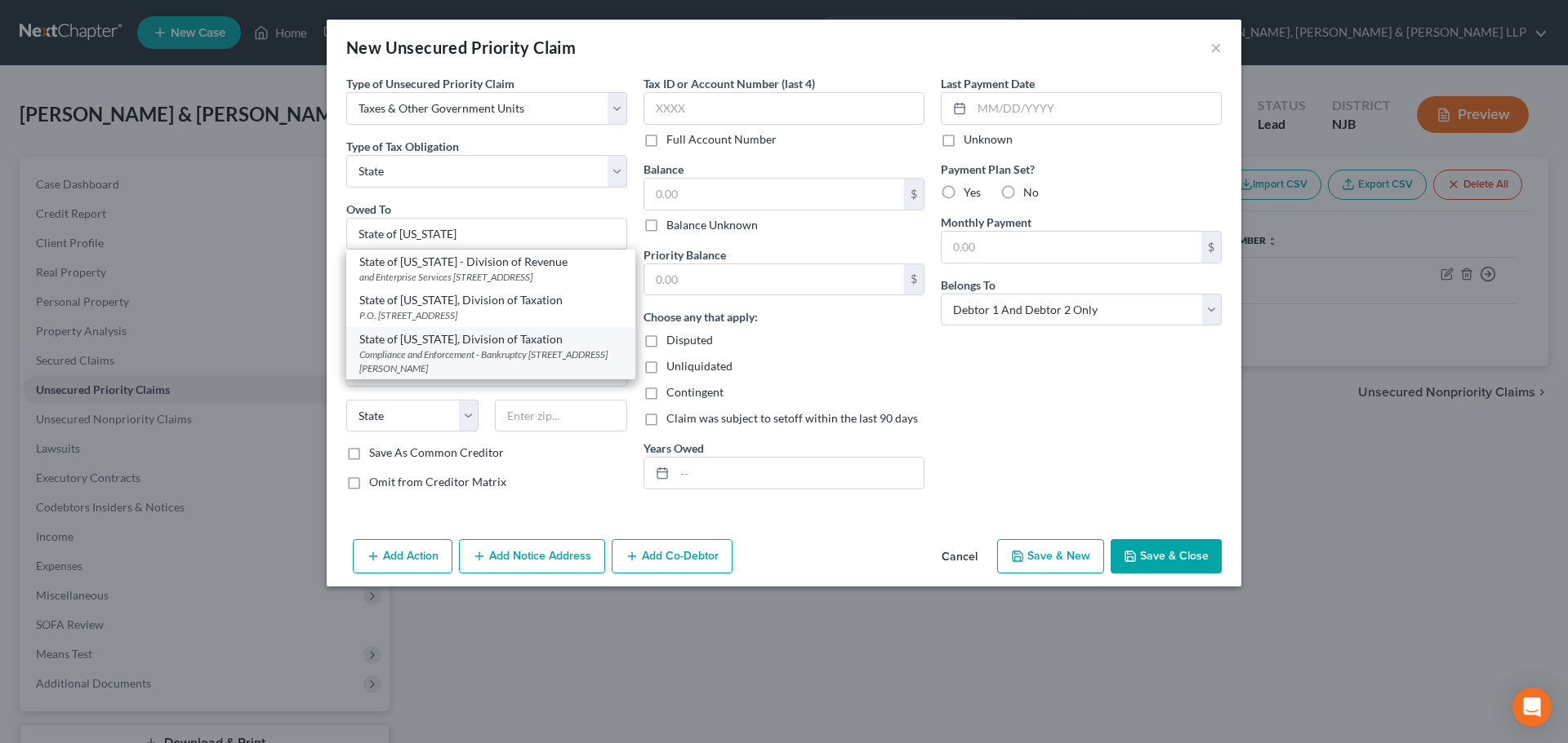
click at [536, 344] on div "State of [US_STATE], Division of Taxation Compliance and Enforcement - Bankrupt…" at bounding box center [490, 353] width 289 height 53
type input "State of [US_STATE], Division of Taxation"
type input "Compliance and Enforcement - Bankruptcy Unit"
type input "[STREET_ADDRESS][PERSON_NAME]"
type input "[GEOGRAPHIC_DATA]"
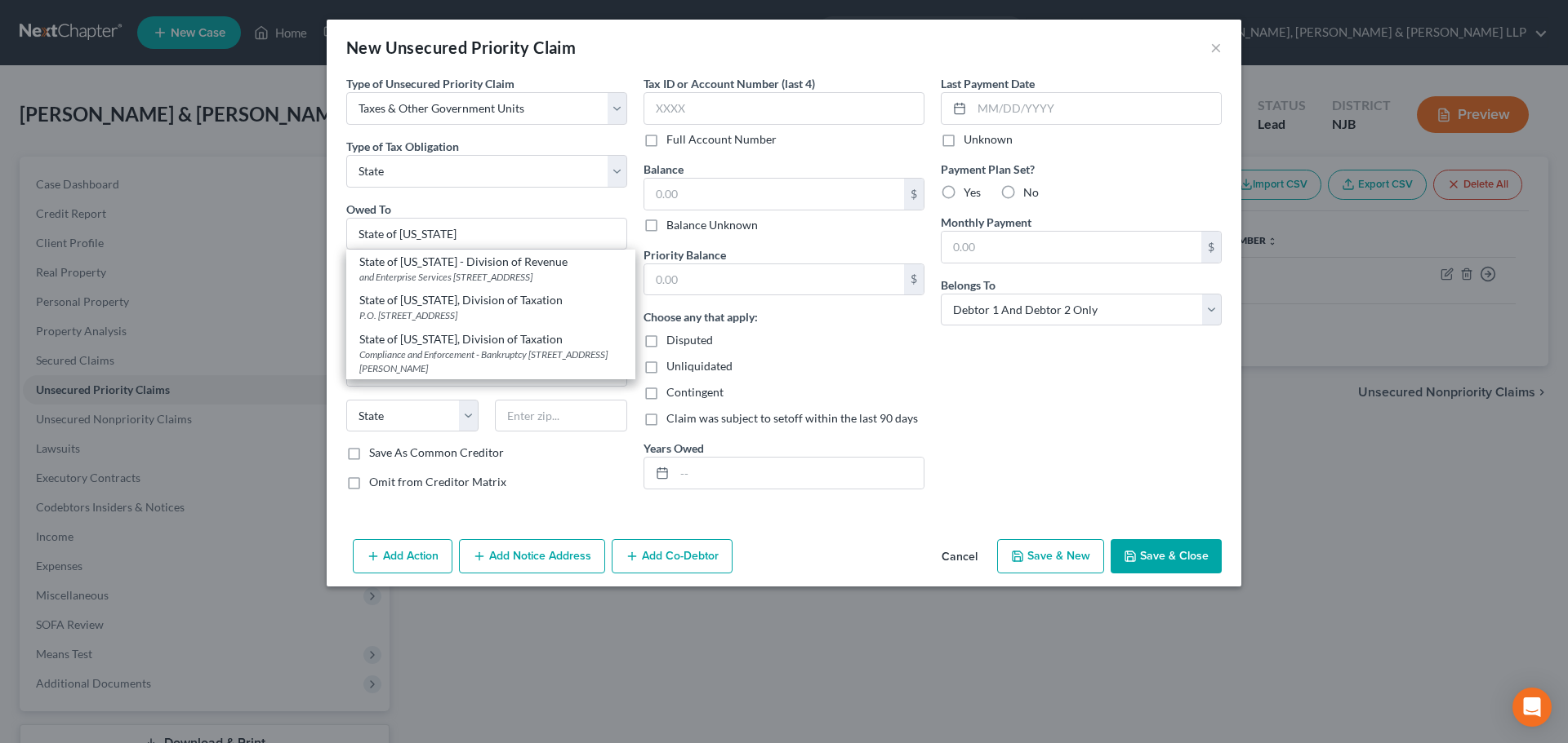
select select "33"
type input "08695"
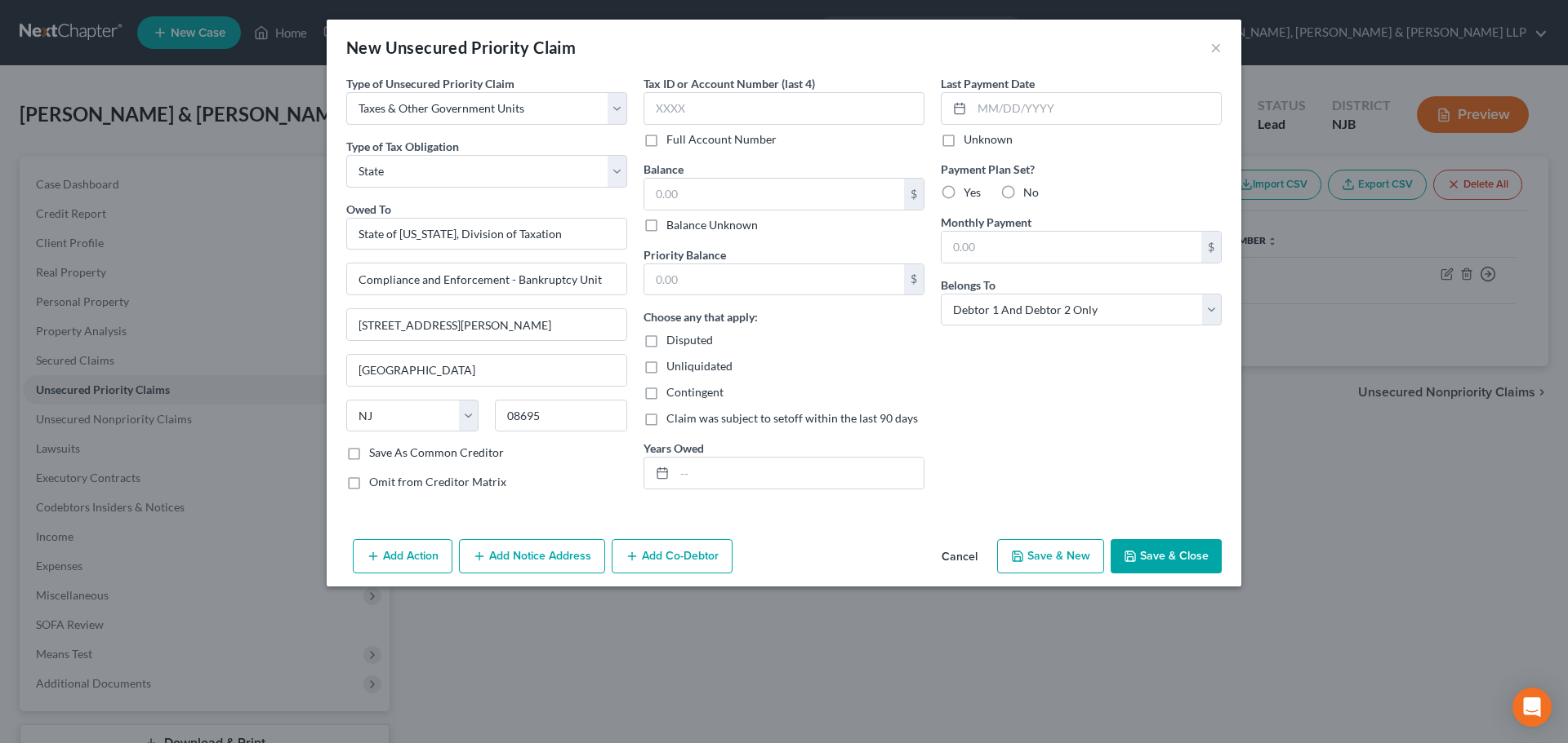
click at [1188, 547] on button "Save & Close" at bounding box center [1166, 556] width 111 height 34
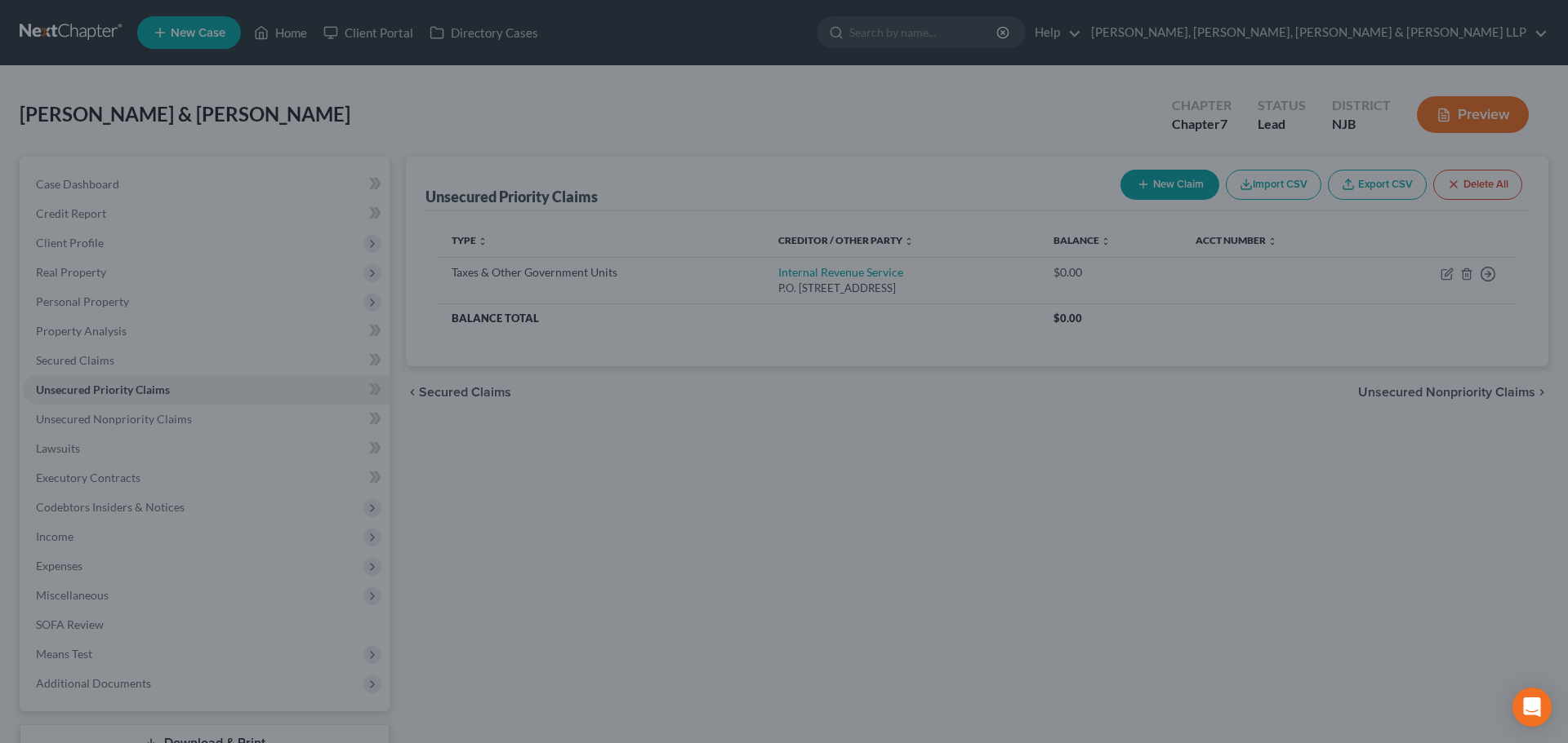
type input "0.00"
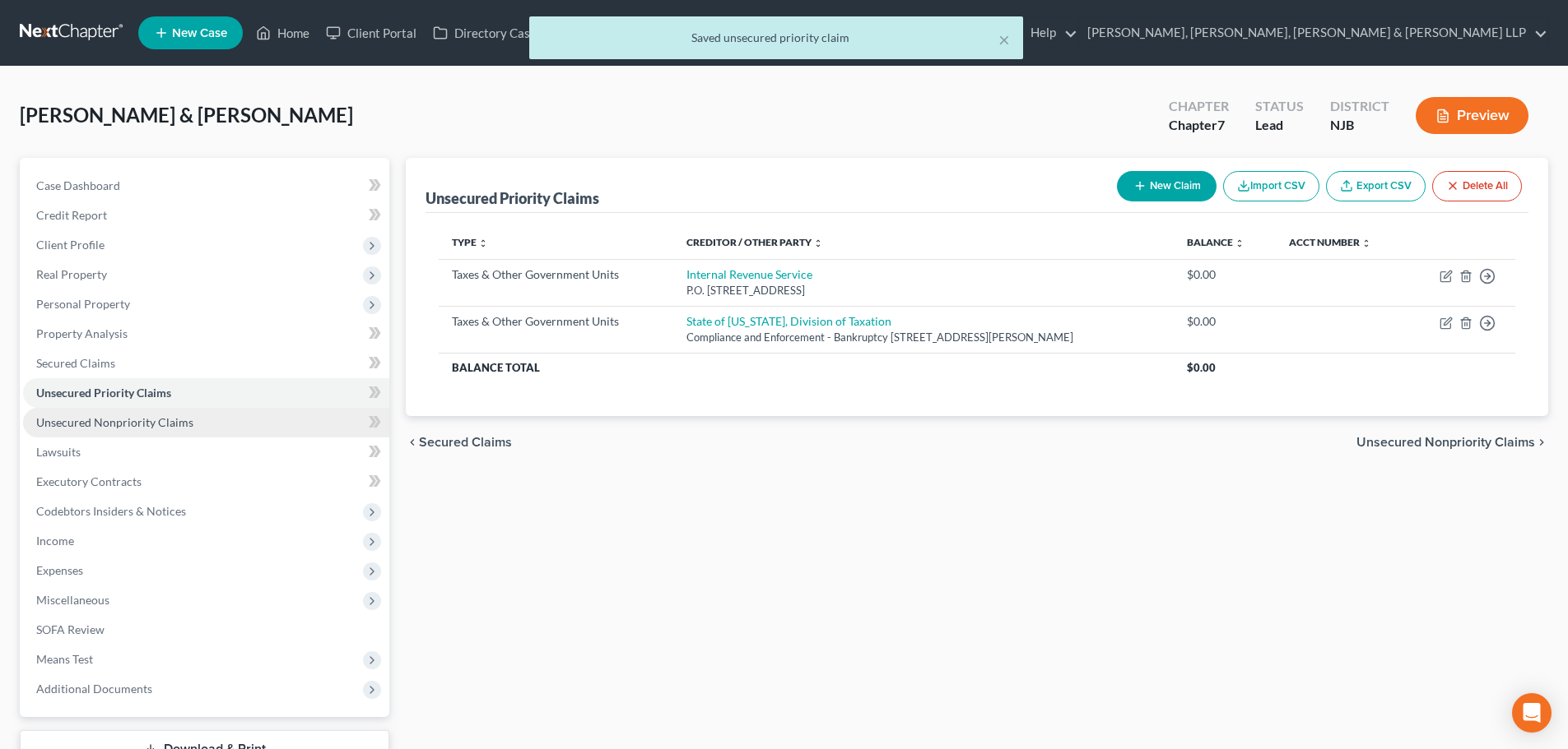
click at [155, 432] on link "Unsecured Nonpriority Claims" at bounding box center [207, 422] width 367 height 30
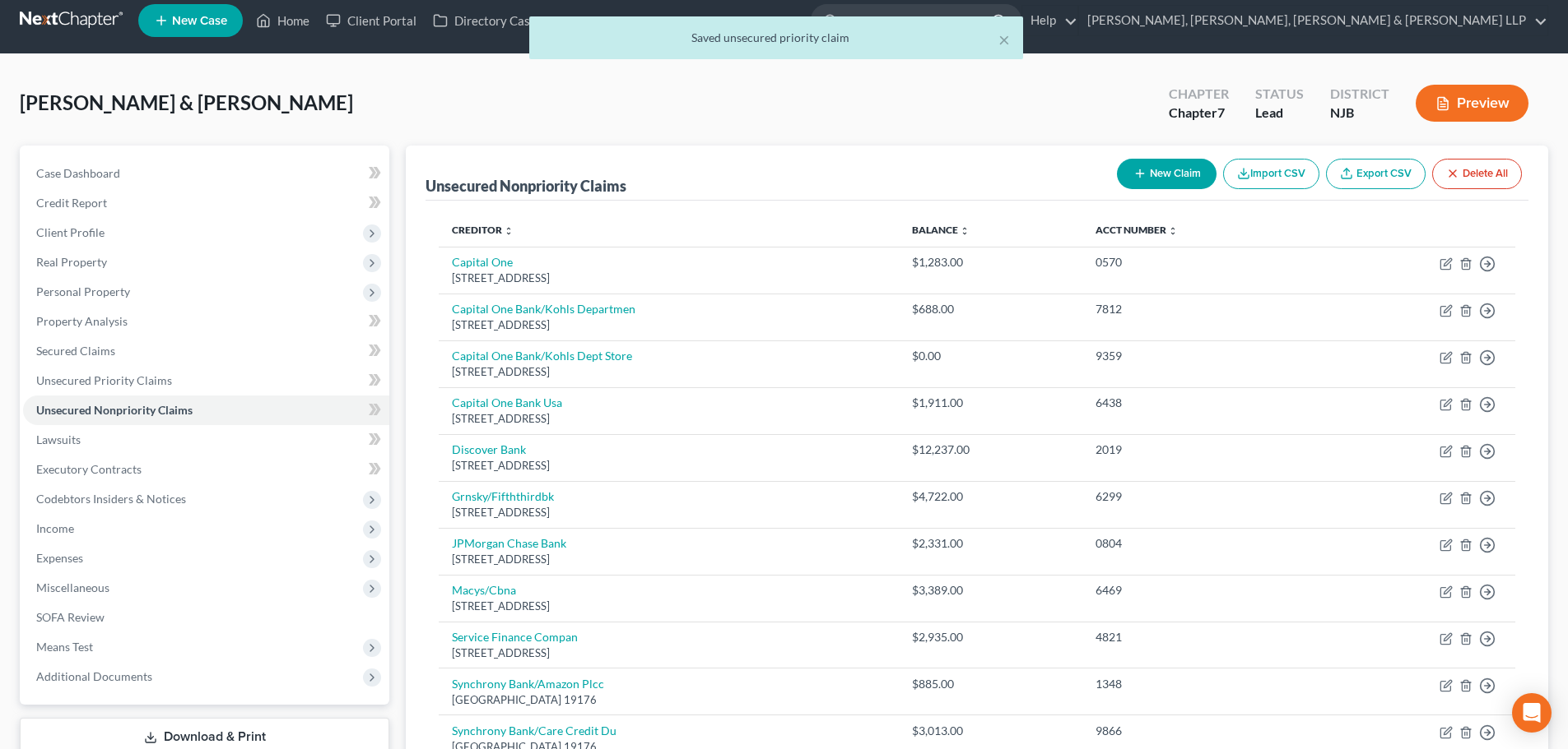
scroll to position [4, 0]
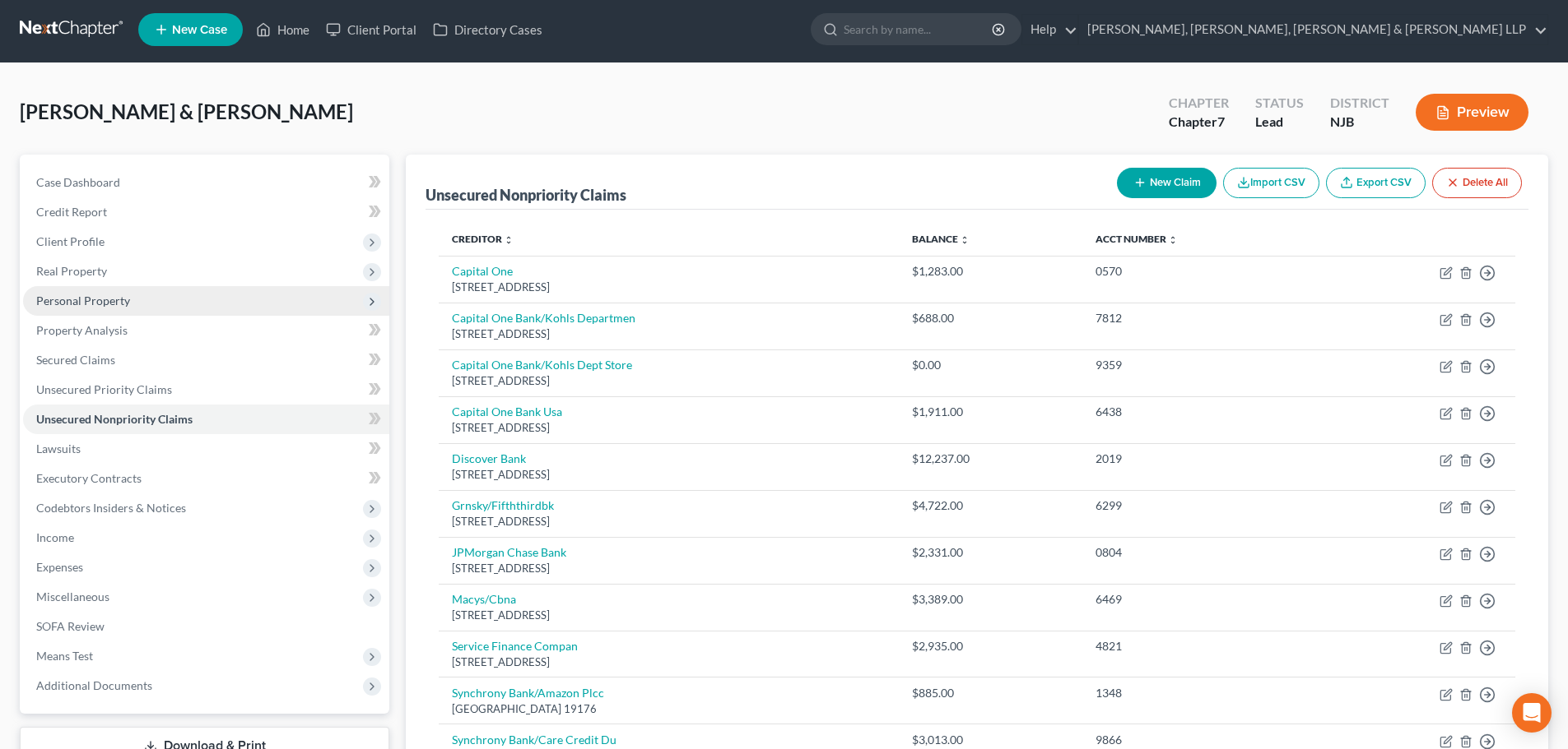
click at [142, 297] on span "Personal Property" at bounding box center [207, 301] width 367 height 30
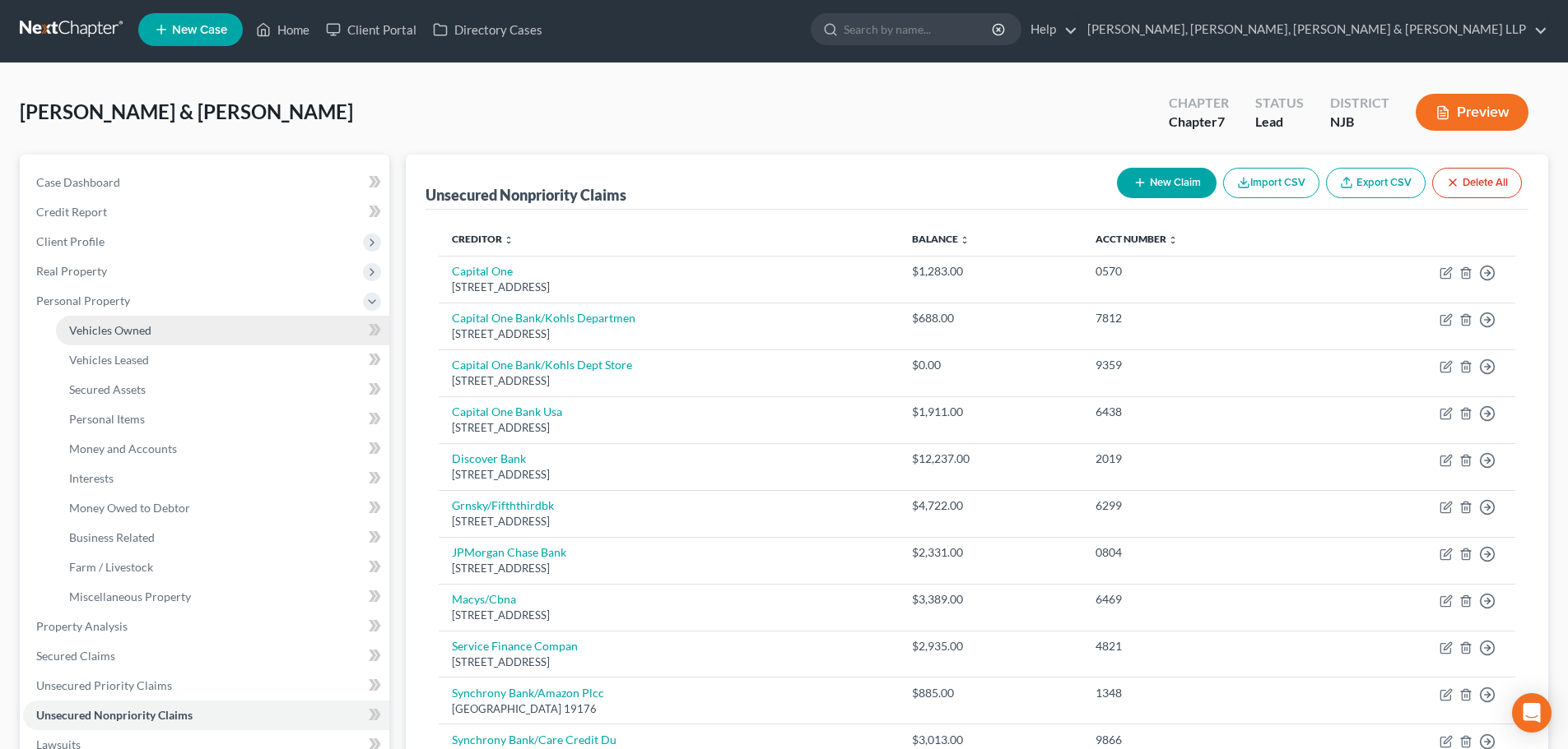
click at [142, 332] on span "Vehicles Owned" at bounding box center [111, 330] width 83 height 14
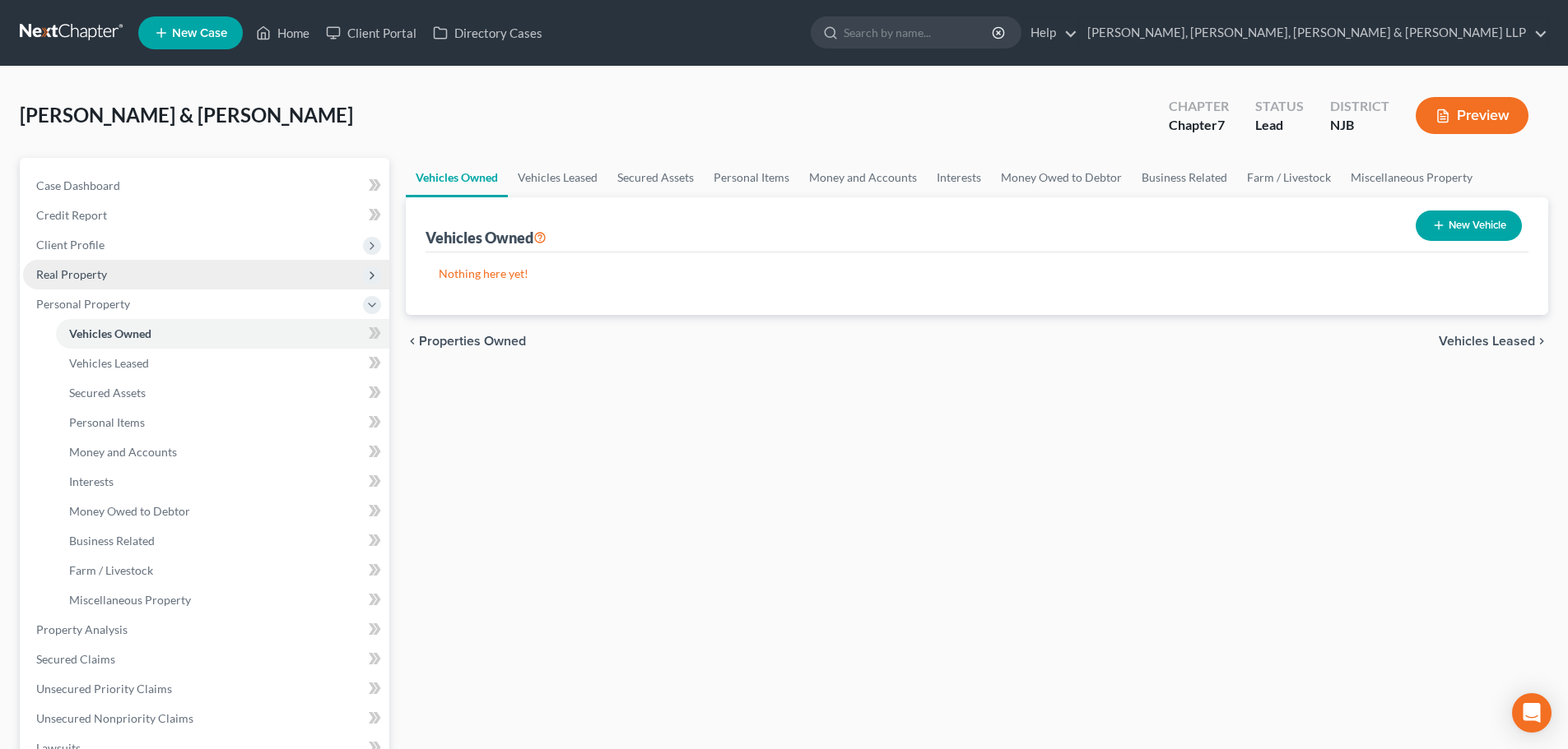
drag, startPoint x: 126, startPoint y: 282, endPoint x: 130, endPoint y: 304, distance: 22.4
click at [126, 281] on span "Real Property" at bounding box center [207, 274] width 367 height 30
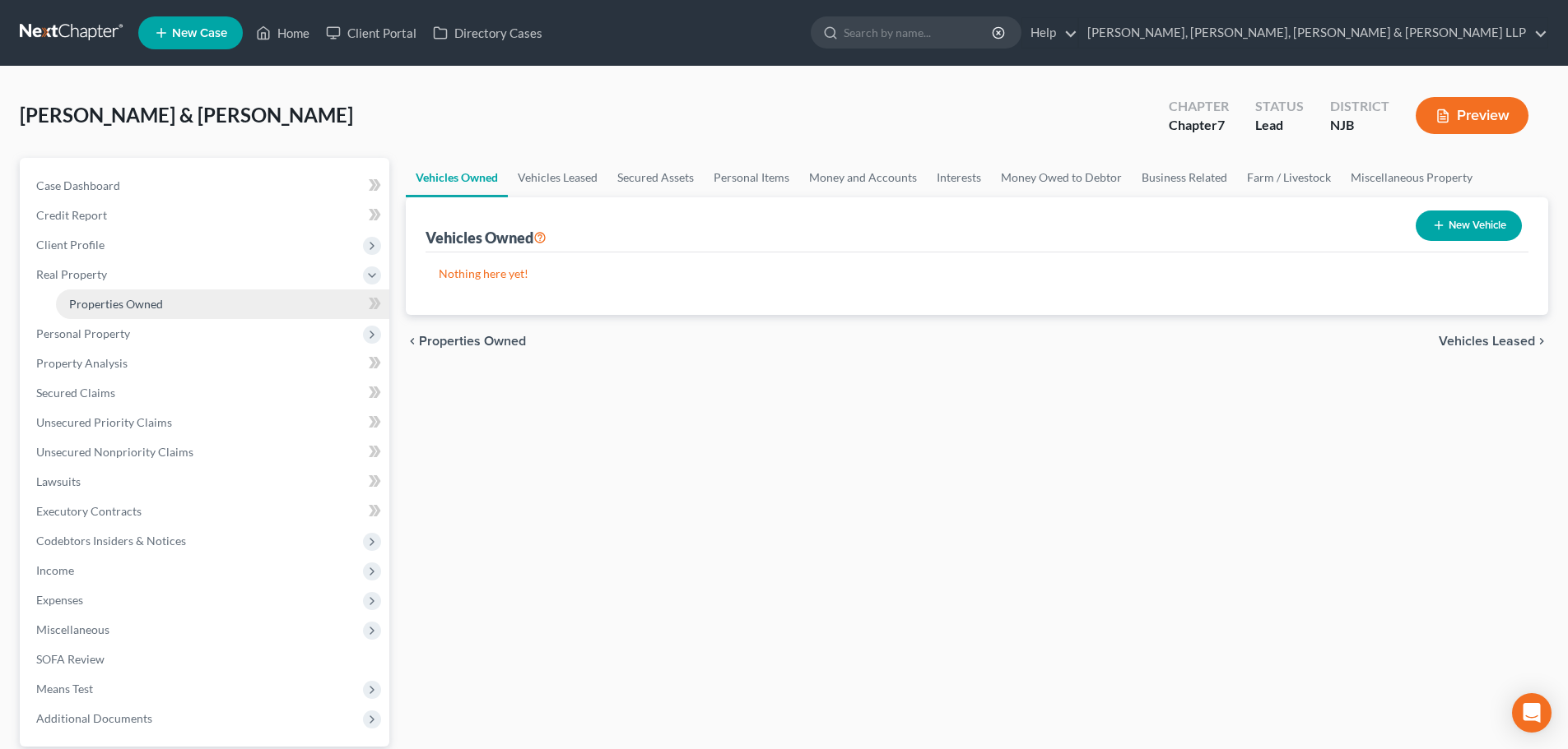
drag, startPoint x: 130, startPoint y: 304, endPoint x: 392, endPoint y: 293, distance: 262.2
click at [131, 304] on span "Properties Owned" at bounding box center [116, 304] width 93 height 14
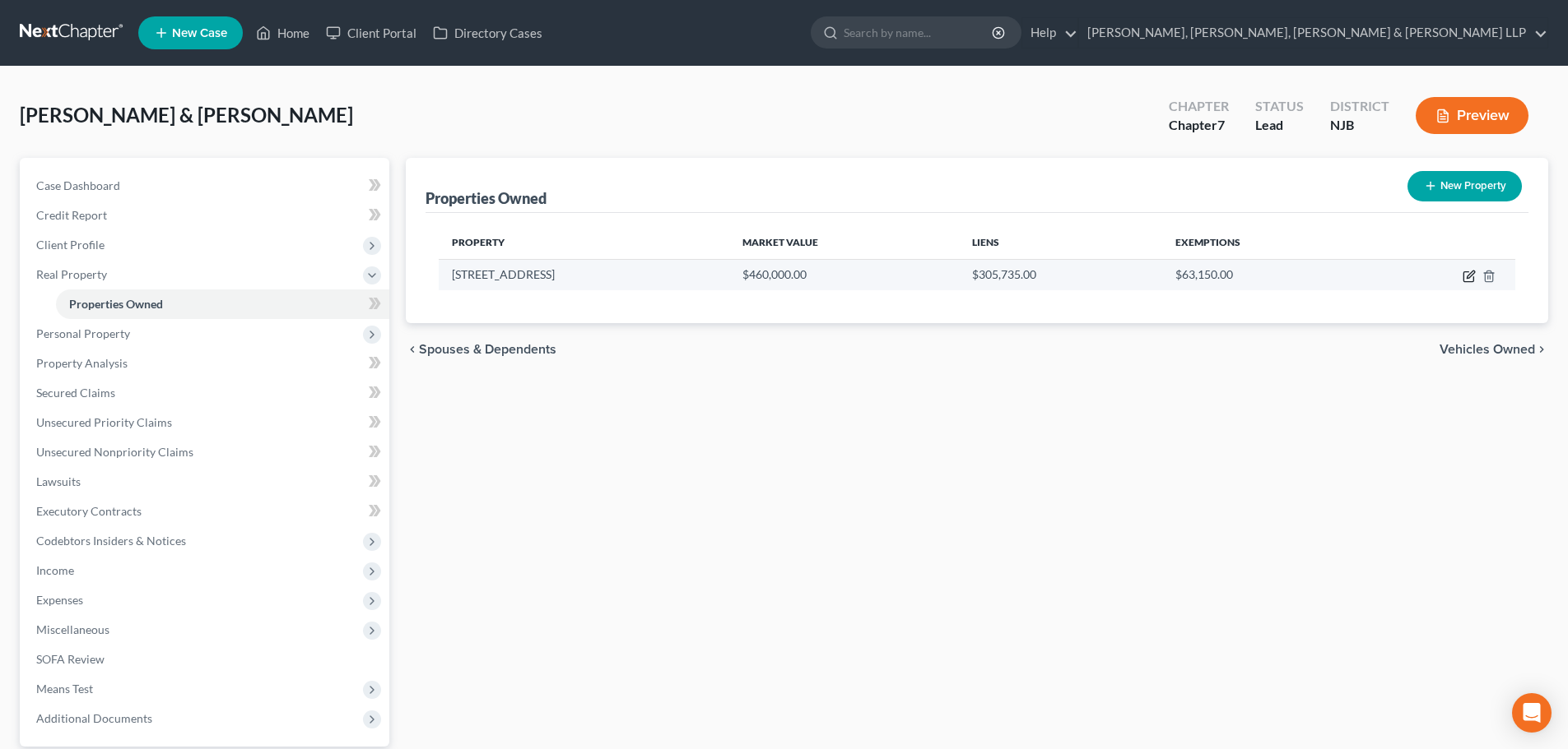
click at [1466, 278] on icon "button" at bounding box center [1469, 276] width 13 height 13
select select "33"
select select "18"
select select "2"
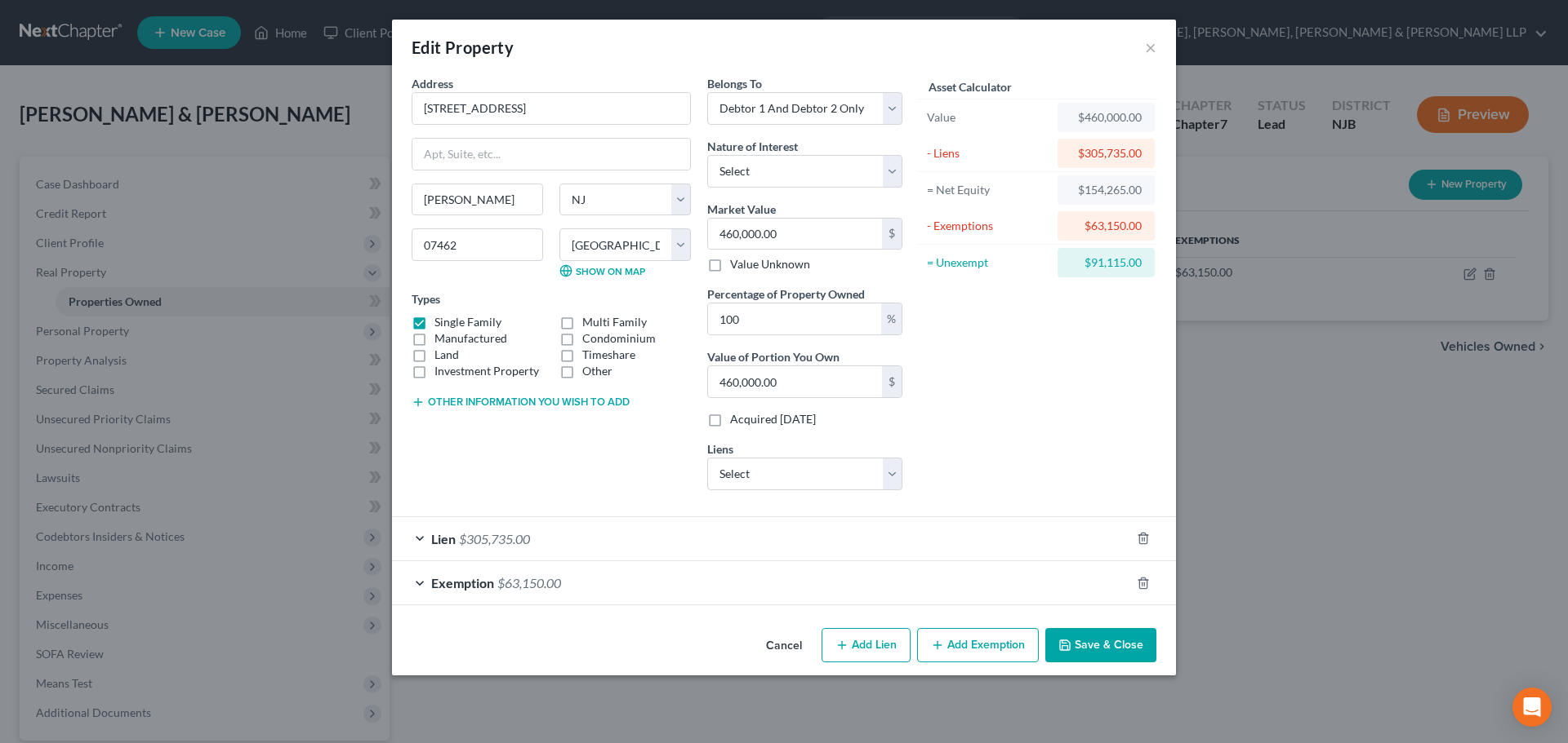
click at [1103, 642] on button "Save & Close" at bounding box center [1100, 645] width 111 height 34
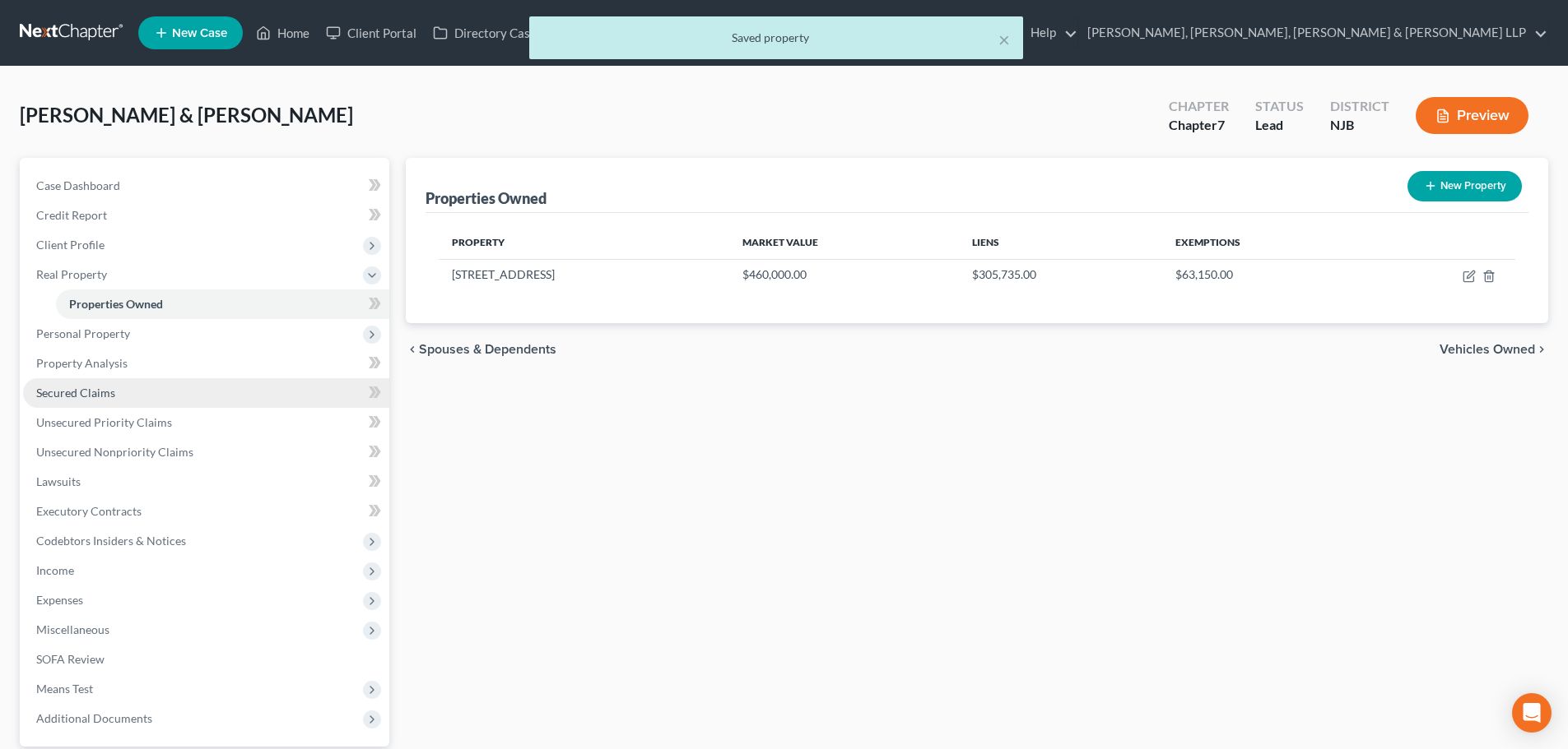
click at [112, 403] on link "Secured Claims" at bounding box center [207, 392] width 367 height 30
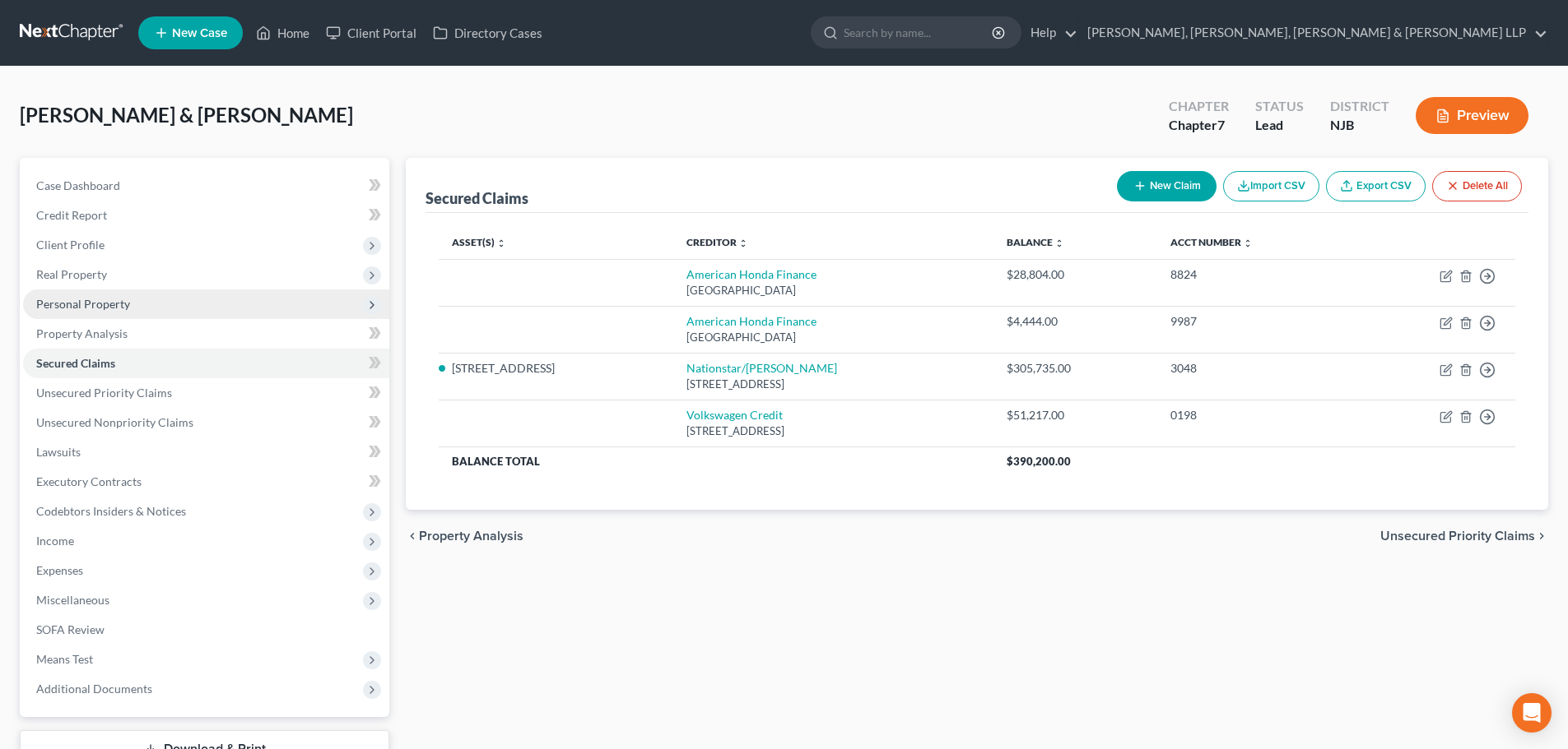
drag, startPoint x: 125, startPoint y: 279, endPoint x: 140, endPoint y: 289, distance: 18.0
click at [125, 278] on span "Real Property" at bounding box center [207, 274] width 367 height 30
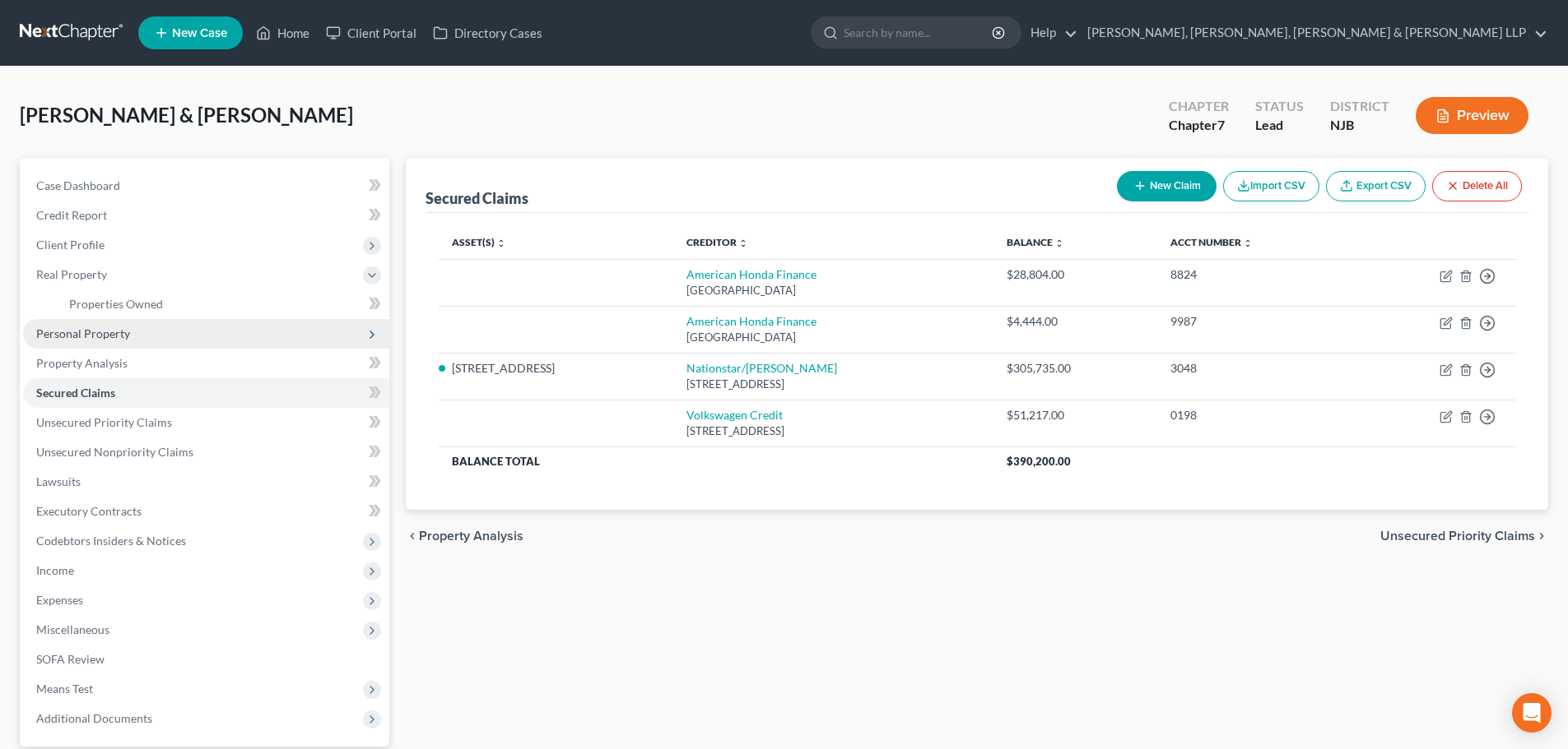
drag, startPoint x: 113, startPoint y: 330, endPoint x: 139, endPoint y: 346, distance: 30.5
click at [112, 330] on span "Personal Property" at bounding box center [83, 334] width 93 height 14
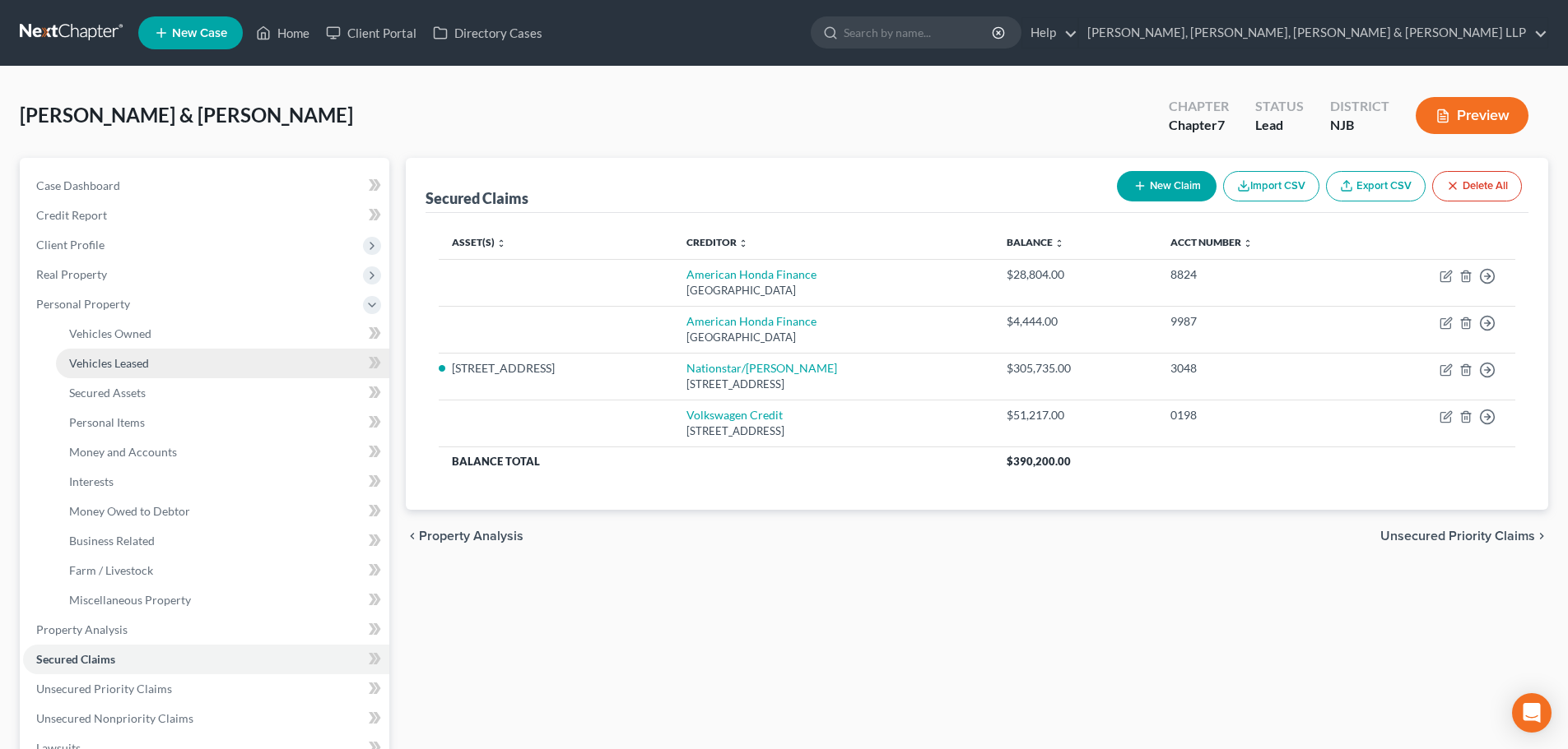
click at [148, 349] on link "Vehicles Leased" at bounding box center [222, 363] width 333 height 30
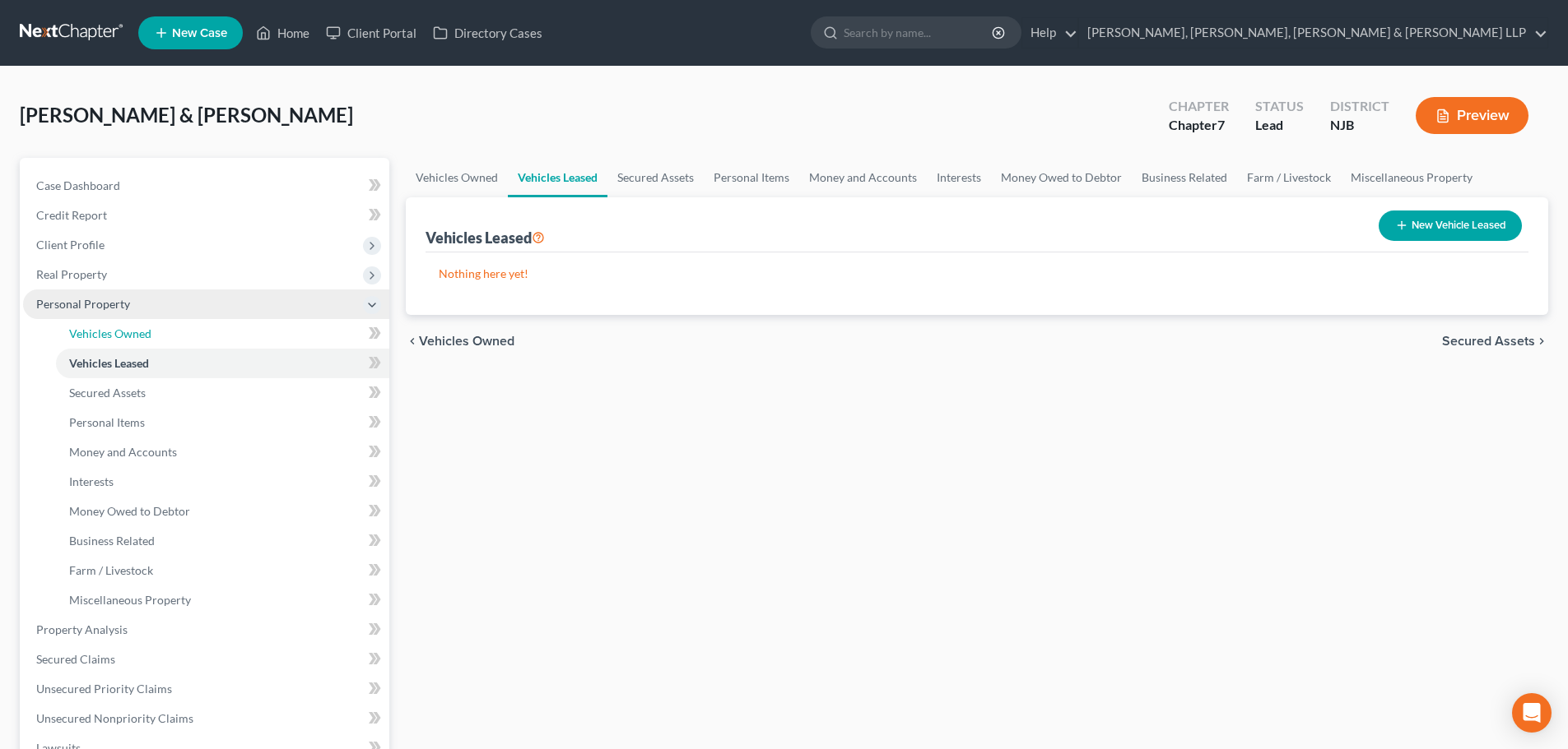
drag, startPoint x: 167, startPoint y: 330, endPoint x: 232, endPoint y: 314, distance: 66.9
click at [168, 330] on link "Vehicles Owned" at bounding box center [222, 333] width 333 height 30
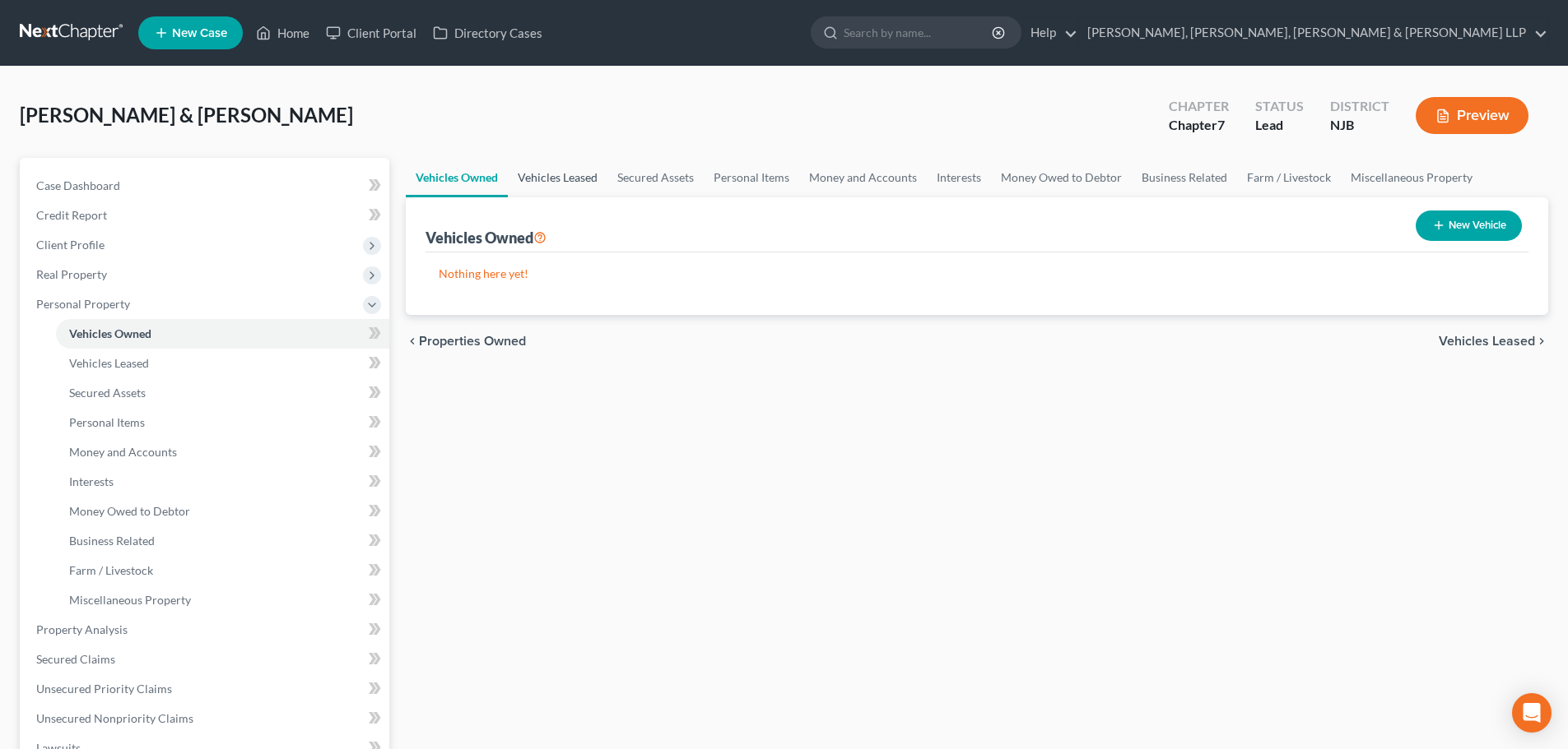
drag, startPoint x: 522, startPoint y: 172, endPoint x: 610, endPoint y: 172, distance: 88.0
click at [523, 172] on link "Vehicles Leased" at bounding box center [557, 178] width 100 height 40
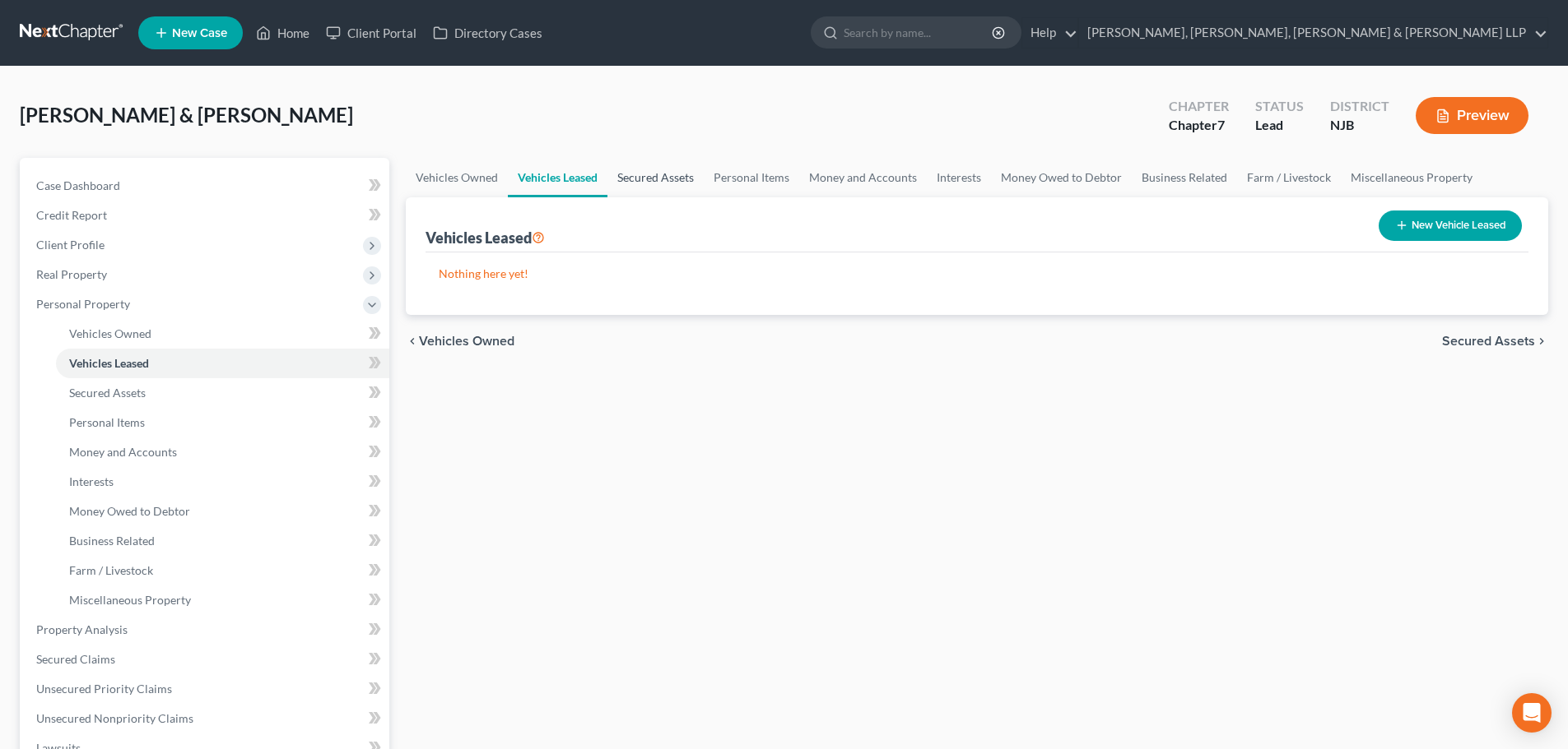
click at [628, 174] on link "Secured Assets" at bounding box center [655, 178] width 96 height 40
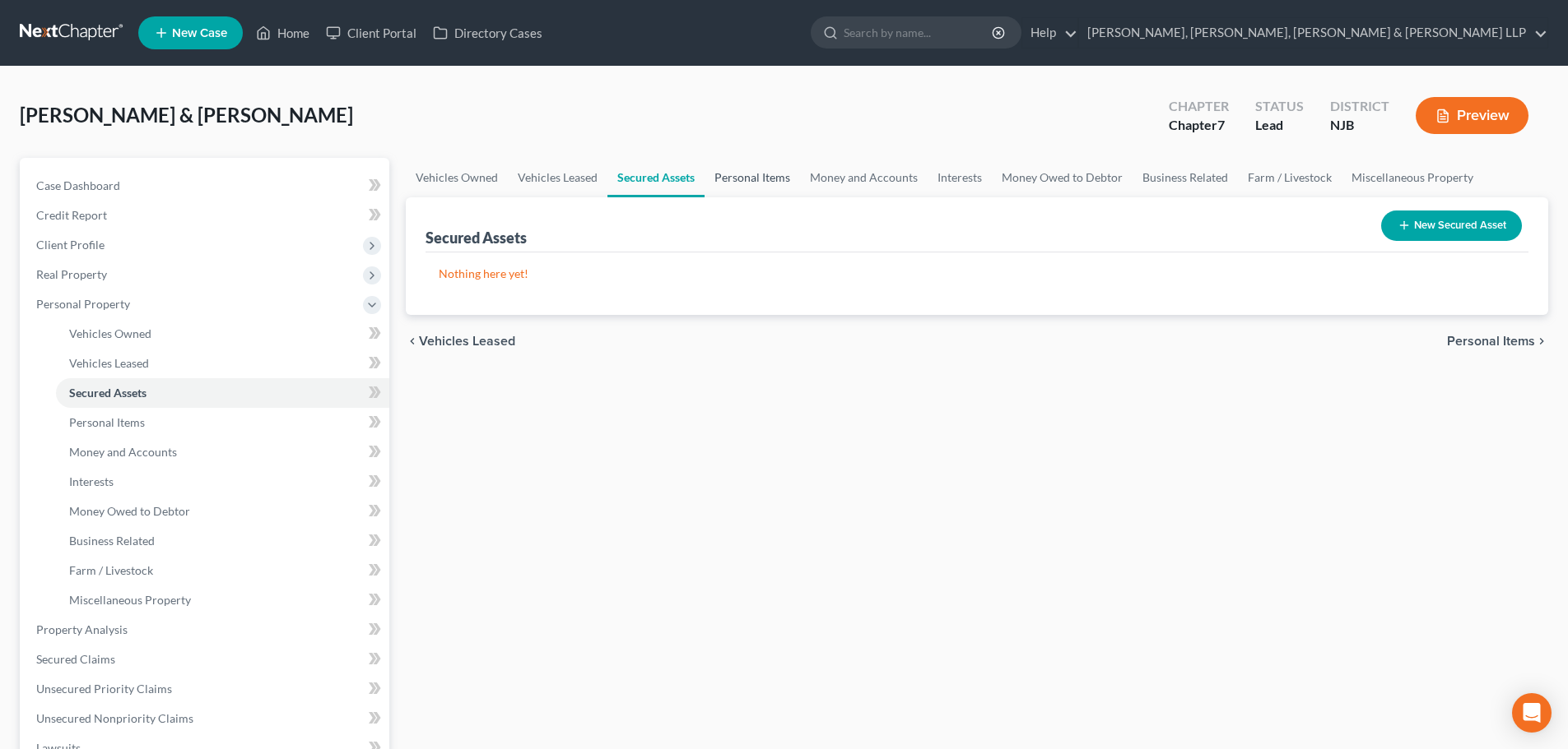
click at [737, 176] on link "Personal Items" at bounding box center [752, 178] width 95 height 40
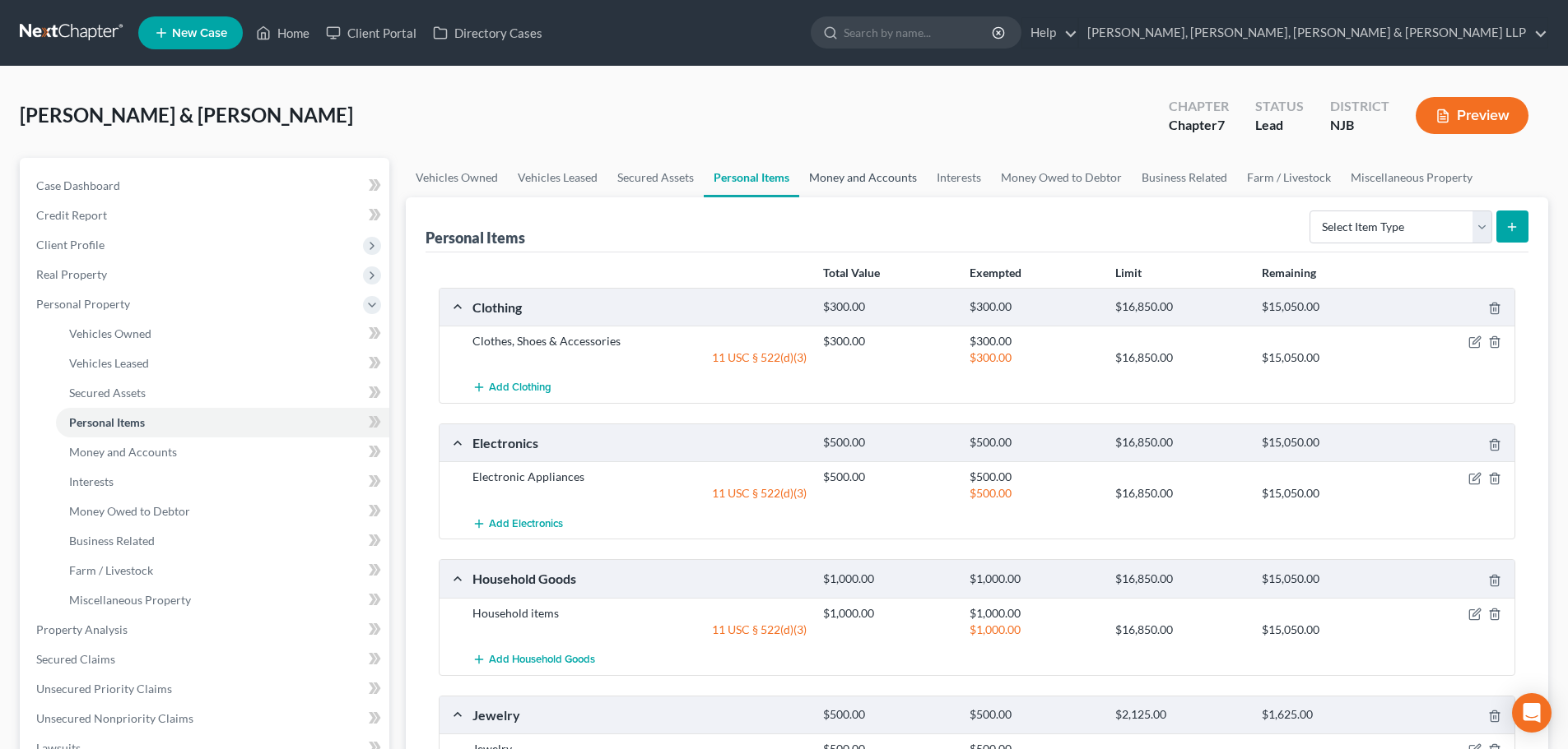
click at [812, 182] on link "Money and Accounts" at bounding box center [863, 178] width 128 height 40
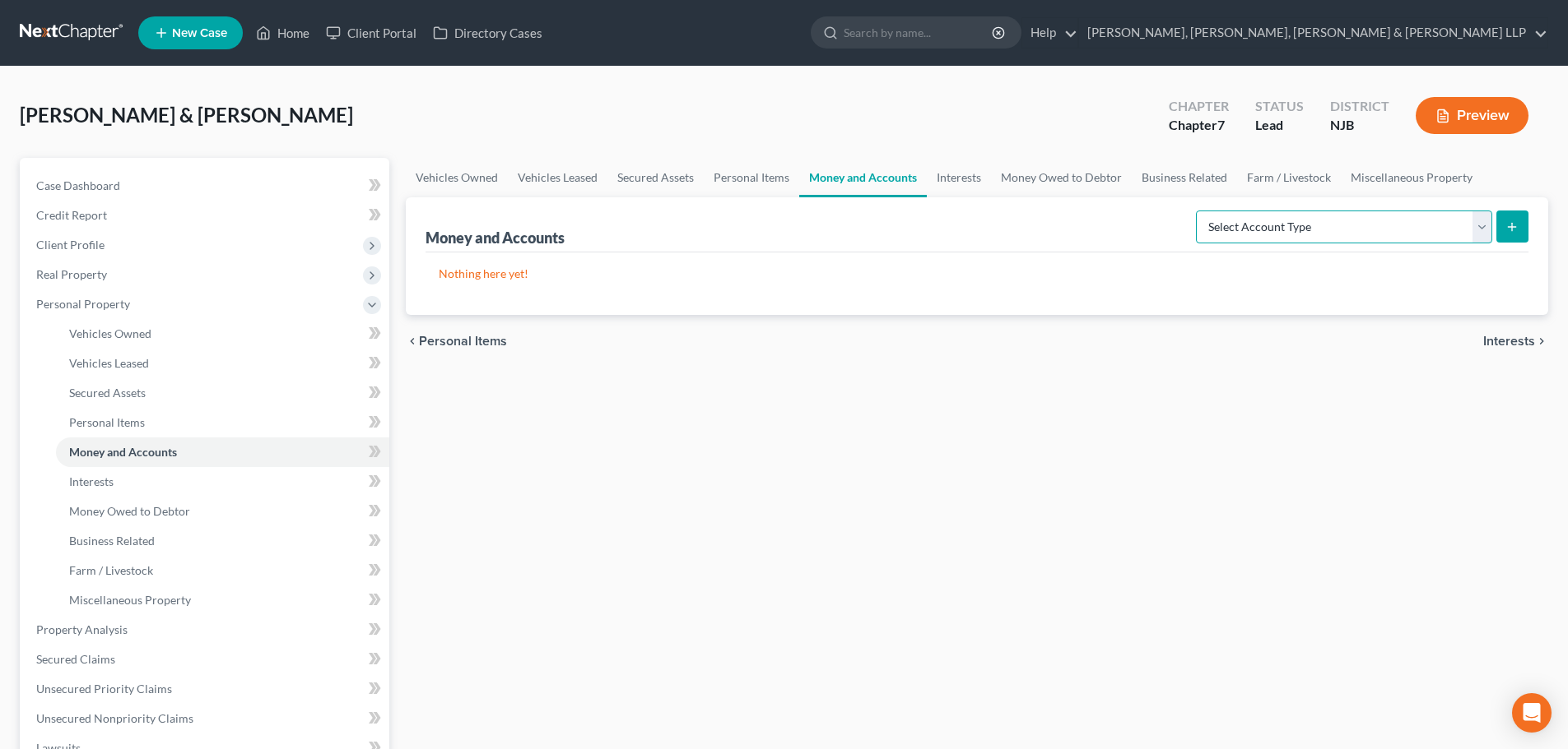
click at [1316, 228] on select "Select Account Type Brokerage Cash on Hand Certificates of Deposit Checking Acc…" at bounding box center [1344, 226] width 297 height 33
click at [1199, 210] on select "Select Account Type Brokerage Cash on Hand Certificates of Deposit Checking Acc…" at bounding box center [1344, 226] width 297 height 33
click at [1310, 225] on select "Select Account Type Brokerage Cash on Hand Certificates of Deposit Checking Acc…" at bounding box center [1344, 226] width 297 height 33
select select "checking"
click at [1199, 210] on select "Select Account Type Brokerage Cash on Hand Certificates of Deposit Checking Acc…" at bounding box center [1344, 226] width 297 height 33
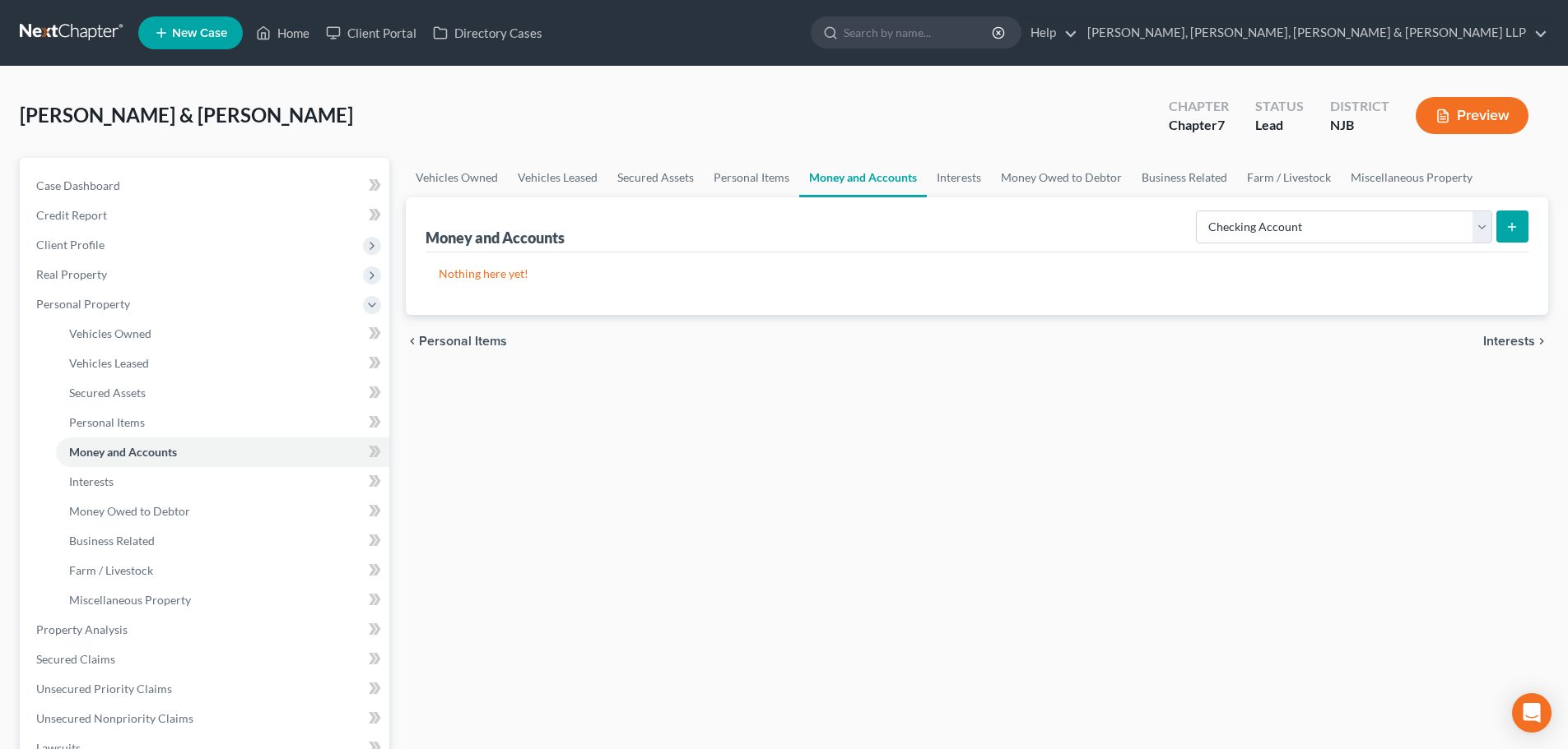
click at [1517, 223] on icon "submit" at bounding box center [1511, 226] width 13 height 13
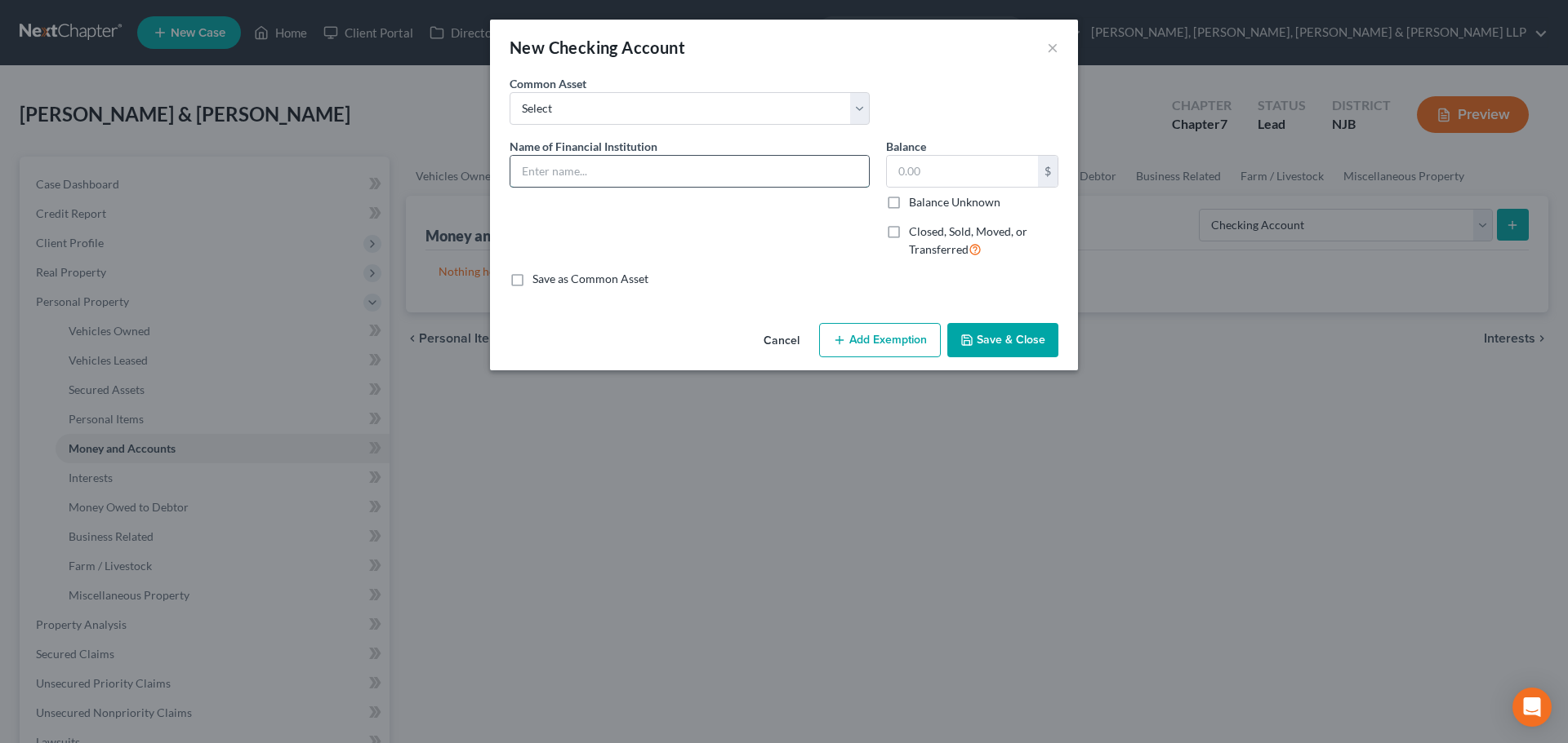
click at [614, 164] on input "text" at bounding box center [689, 171] width 358 height 31
click at [669, 171] on input "Bank of America -" at bounding box center [689, 171] width 358 height 31
type input "Bank of America - 1948"
click at [930, 167] on input "text" at bounding box center [962, 171] width 151 height 31
type input "70"
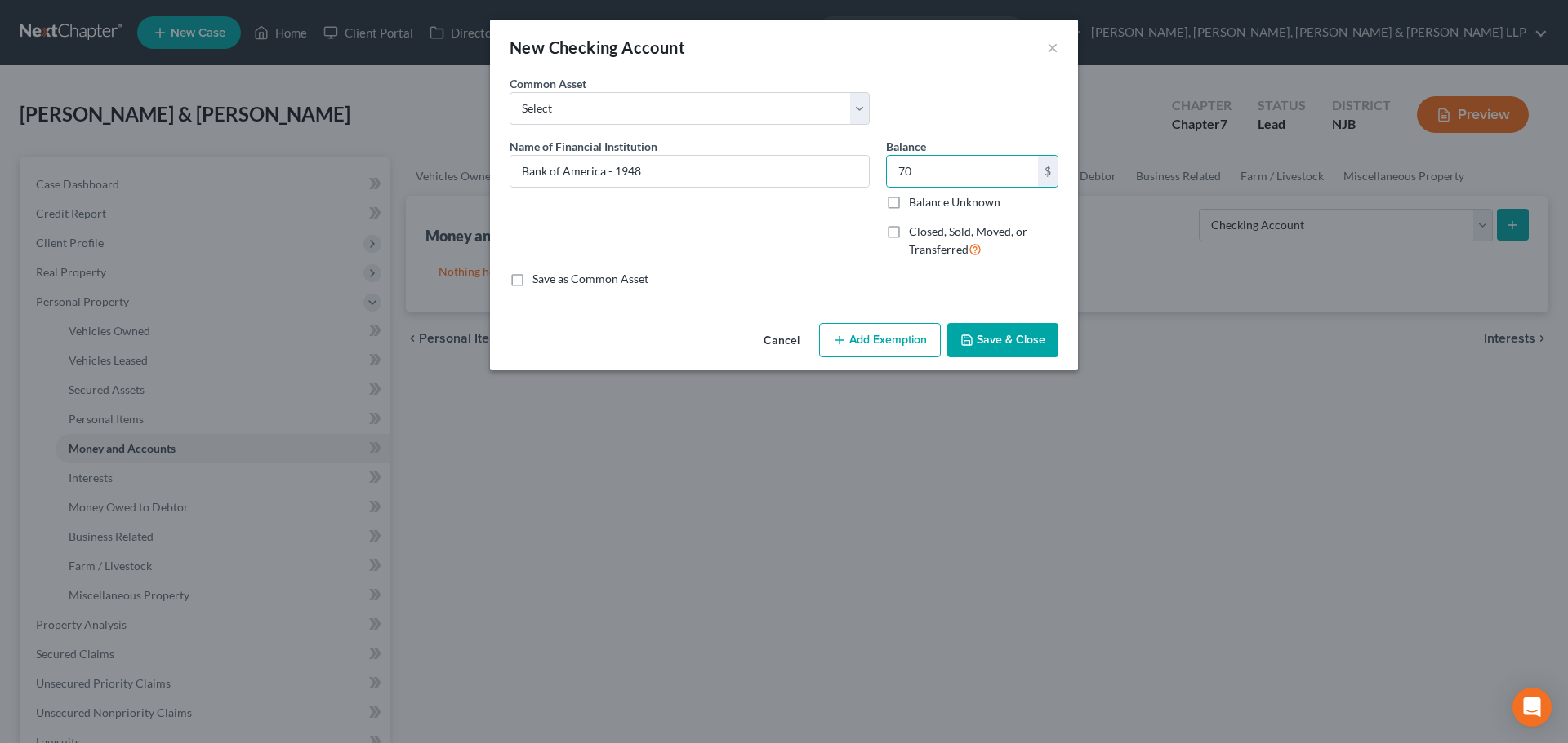
click at [899, 325] on button "Add Exemption" at bounding box center [880, 340] width 121 height 34
select select "2"
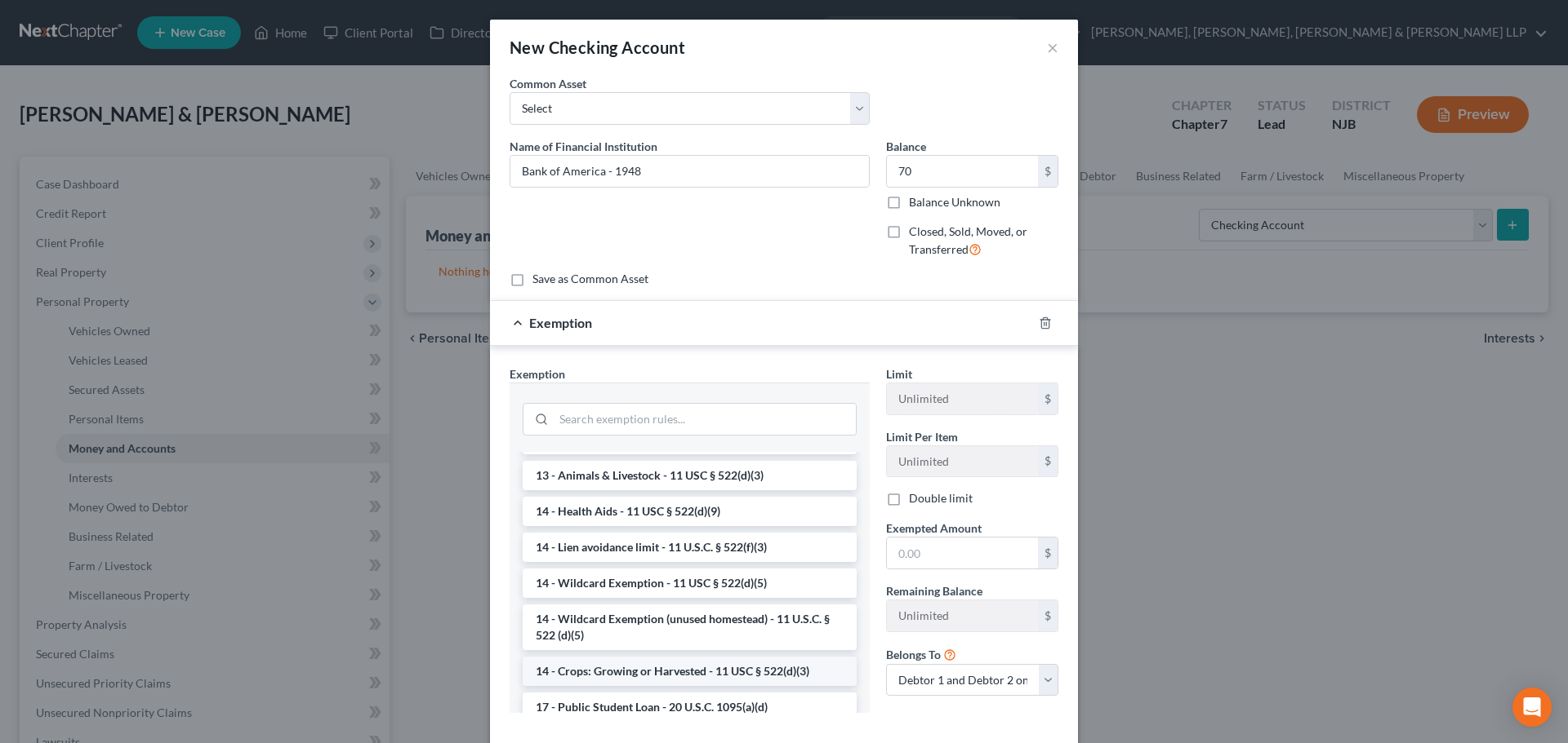
scroll to position [326, 0]
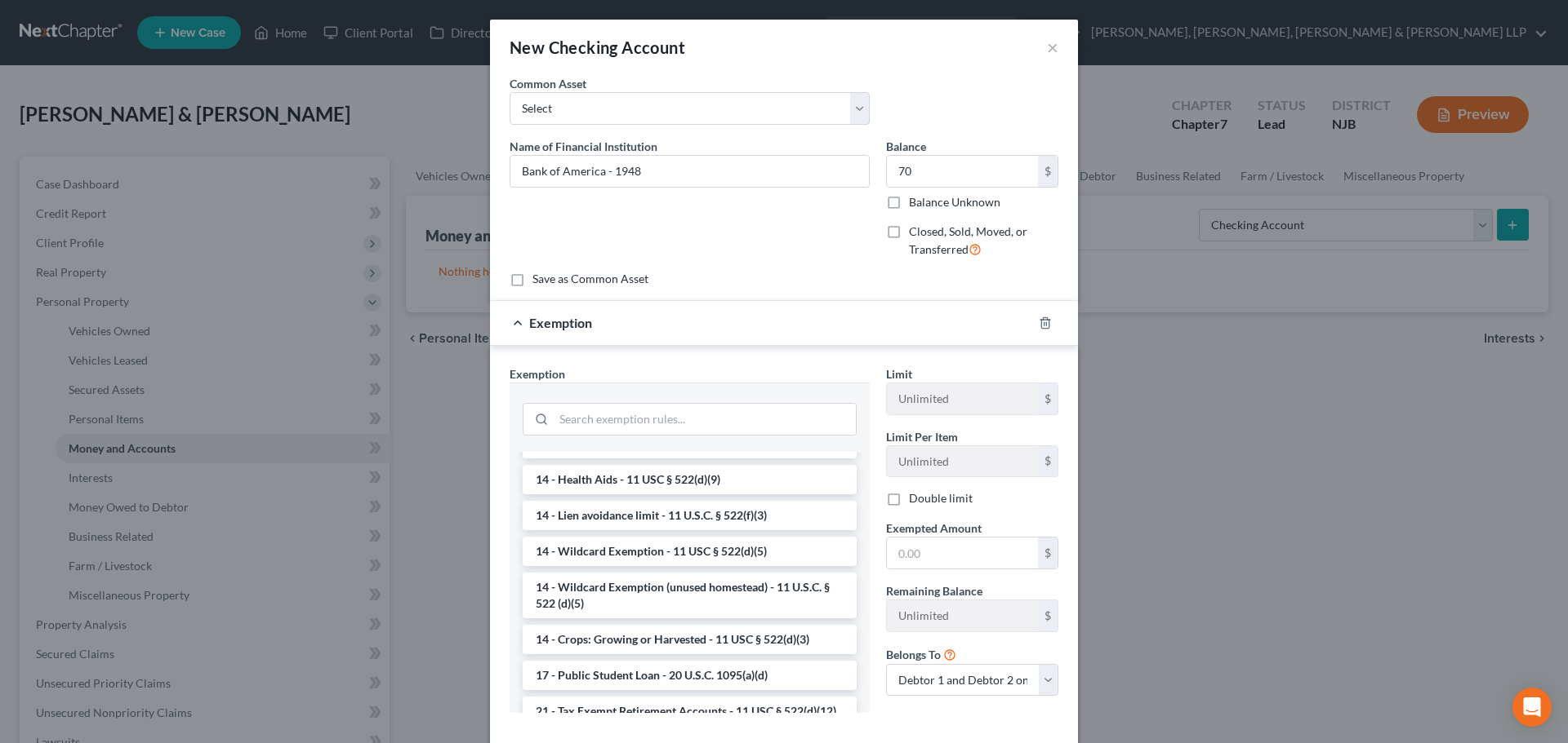
drag, startPoint x: 655, startPoint y: 552, endPoint x: 791, endPoint y: 552, distance: 136.0
click at [661, 551] on li "14 - Wildcard Exemption - 11 USC § 522(d)(5)" at bounding box center [689, 551] width 334 height 29
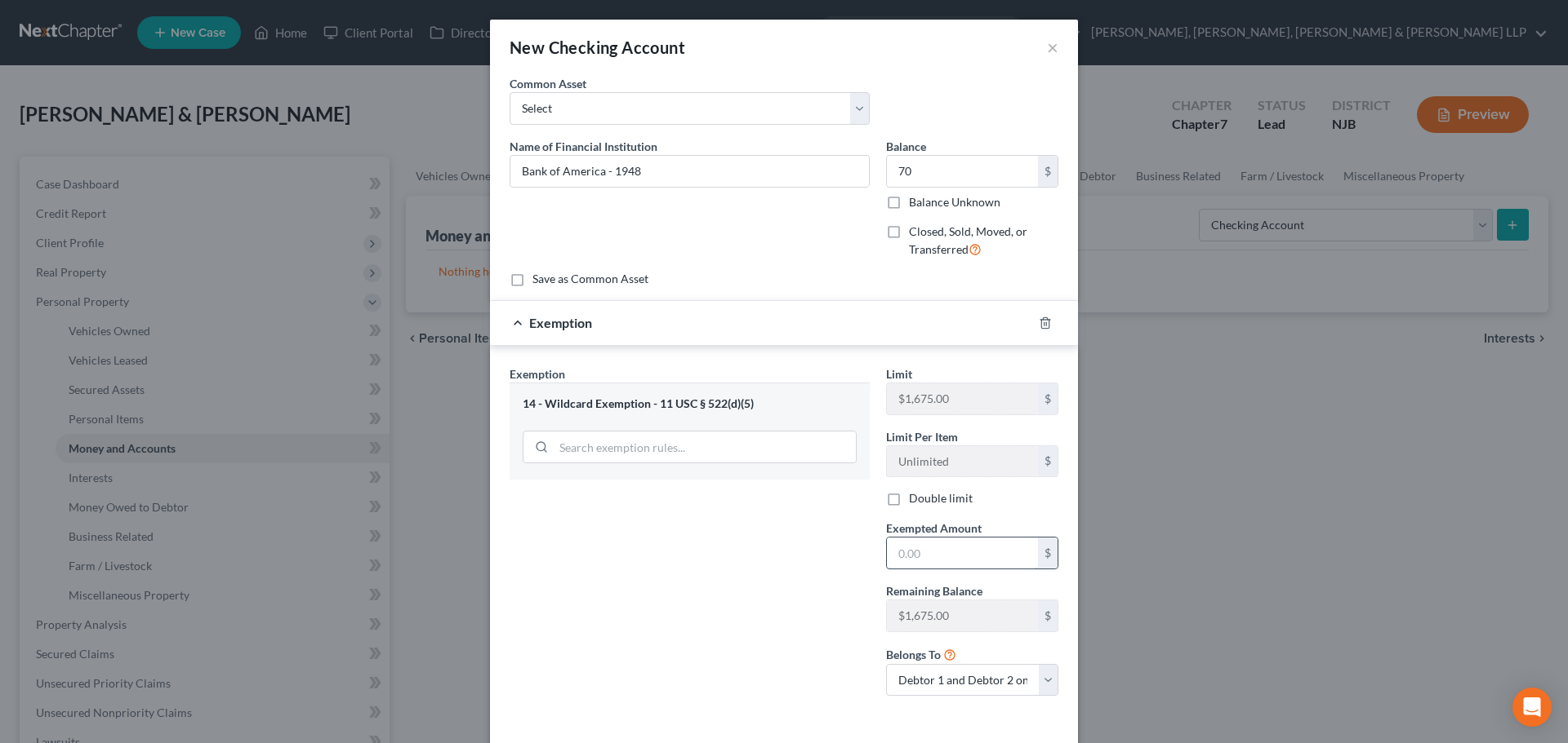
click at [944, 549] on input "text" at bounding box center [962, 553] width 151 height 31
type input "70"
click at [911, 690] on select "Debtor 1 only Debtor 2 only Debtor 1 and Debtor 2 only" at bounding box center [972, 681] width 172 height 33
select select "1"
click at [886, 665] on select "Debtor 1 only Debtor 2 only Debtor 1 and Debtor 2 only" at bounding box center [972, 681] width 172 height 33
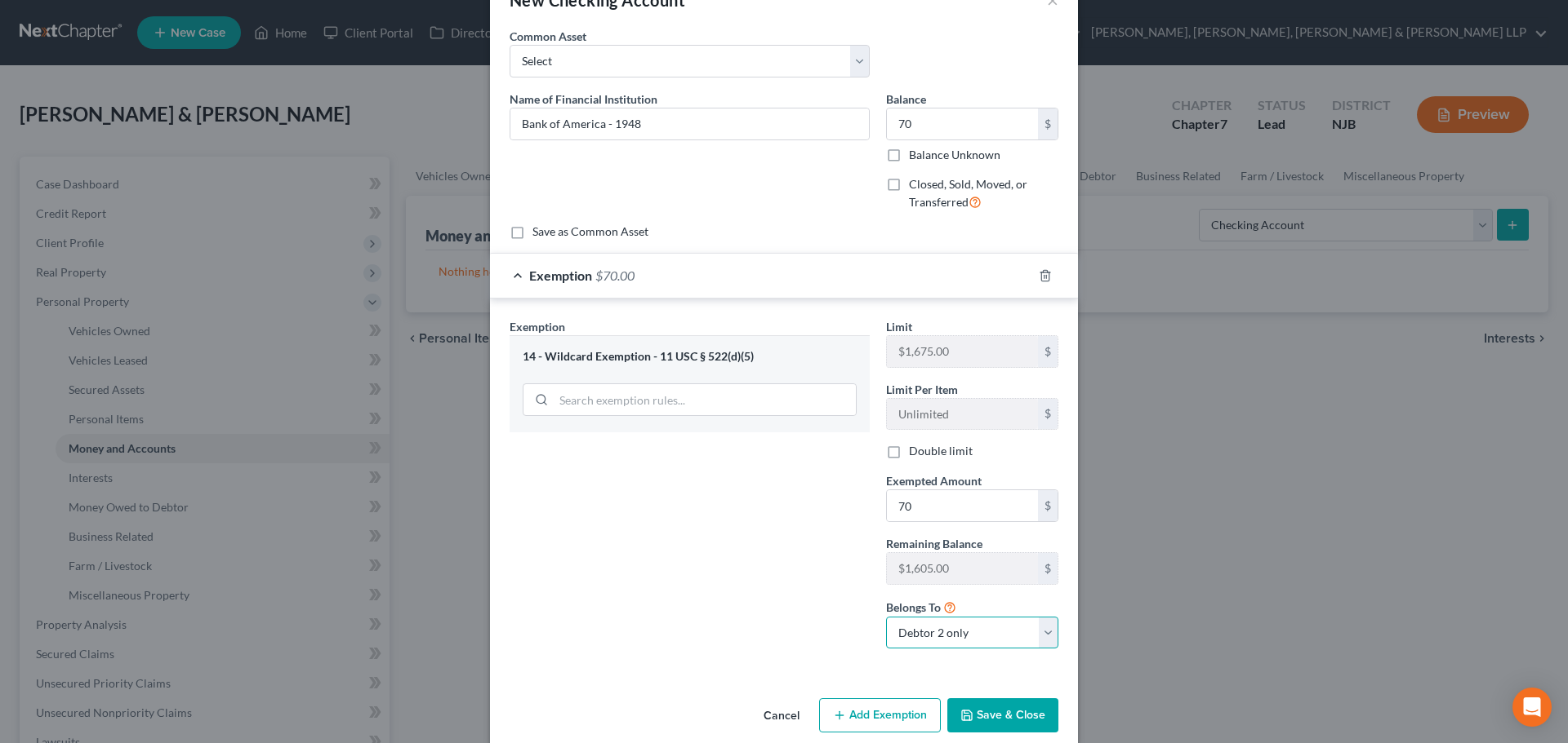
scroll to position [69, 0]
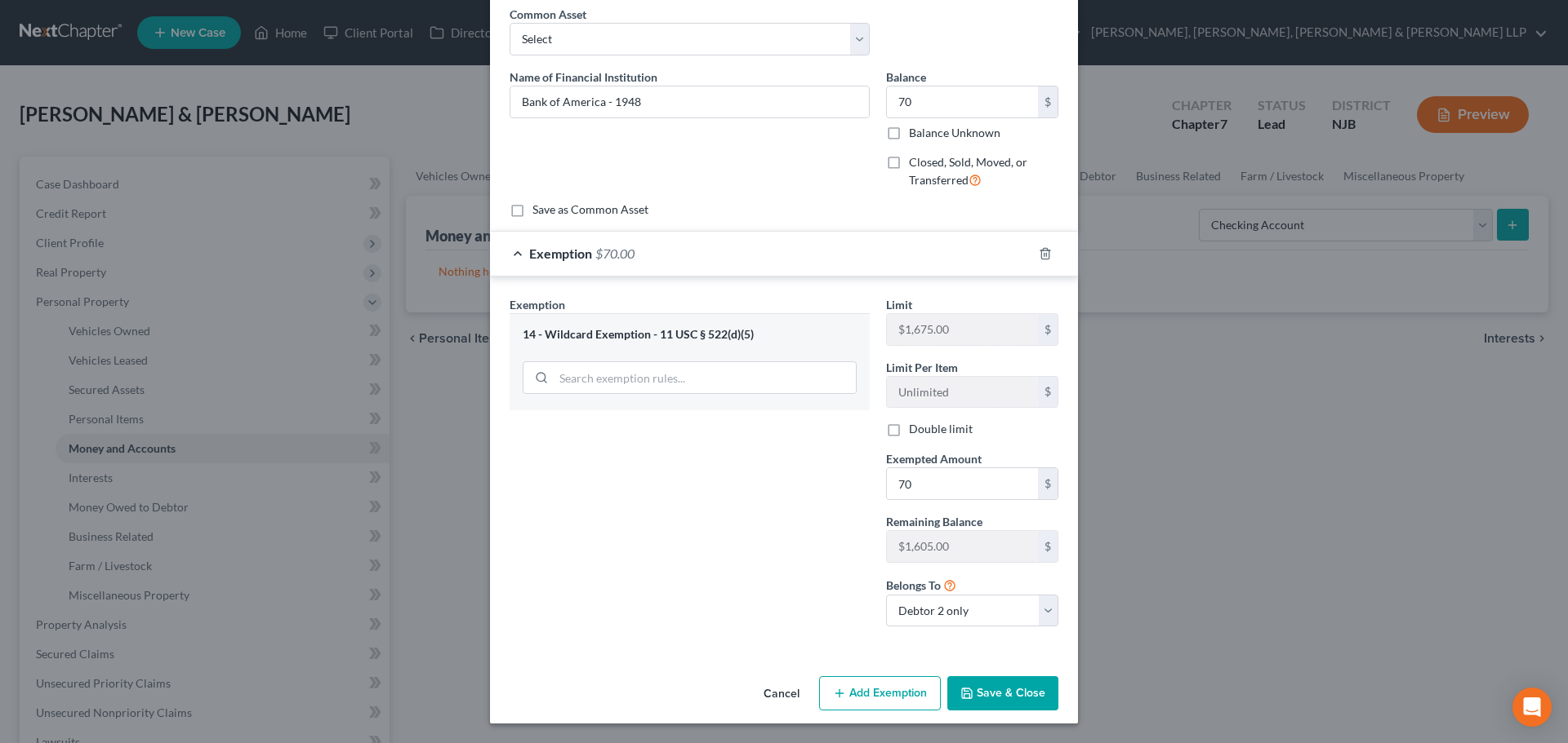
click at [997, 701] on button "Save & Close" at bounding box center [1002, 693] width 111 height 34
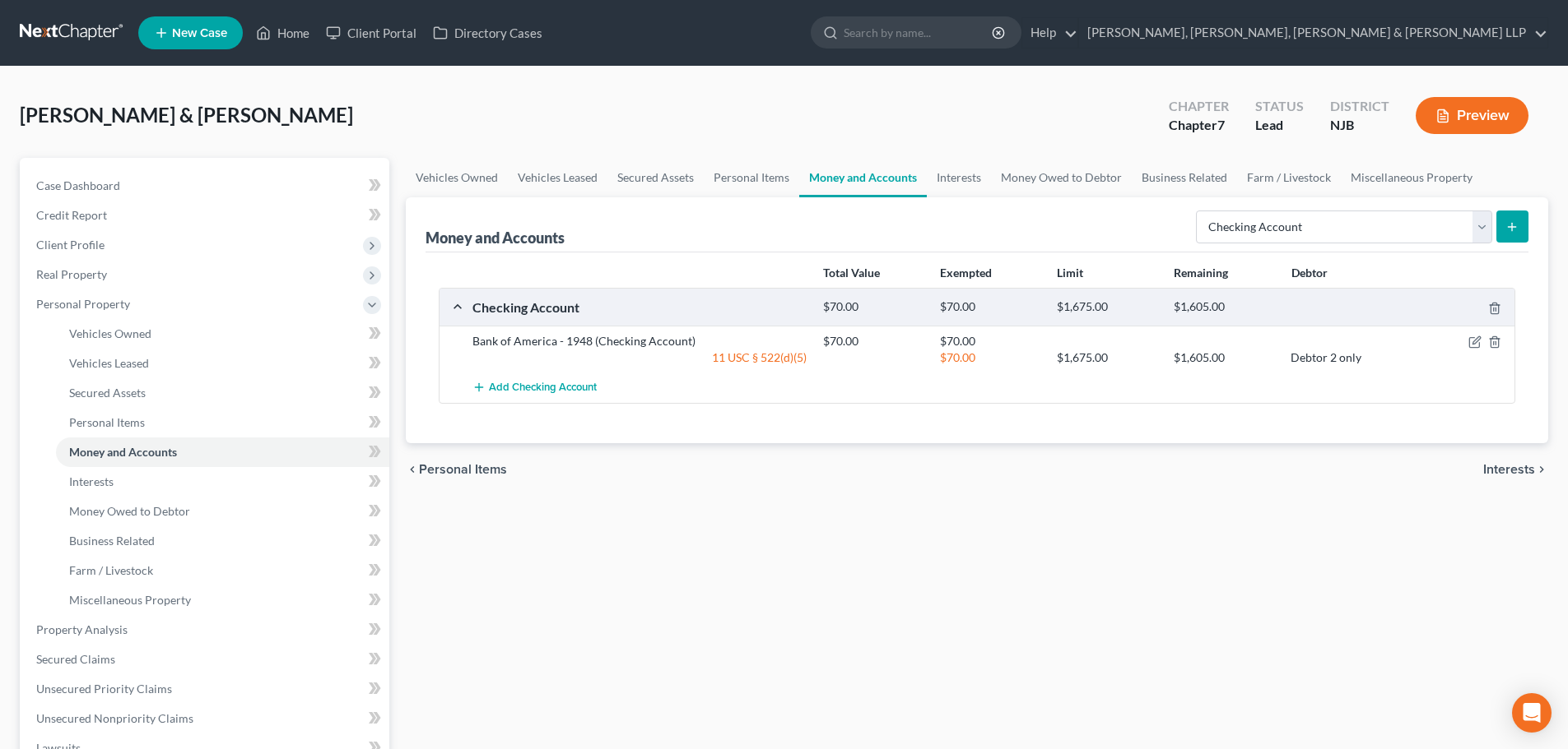
click at [1510, 221] on icon "submit" at bounding box center [1511, 226] width 13 height 13
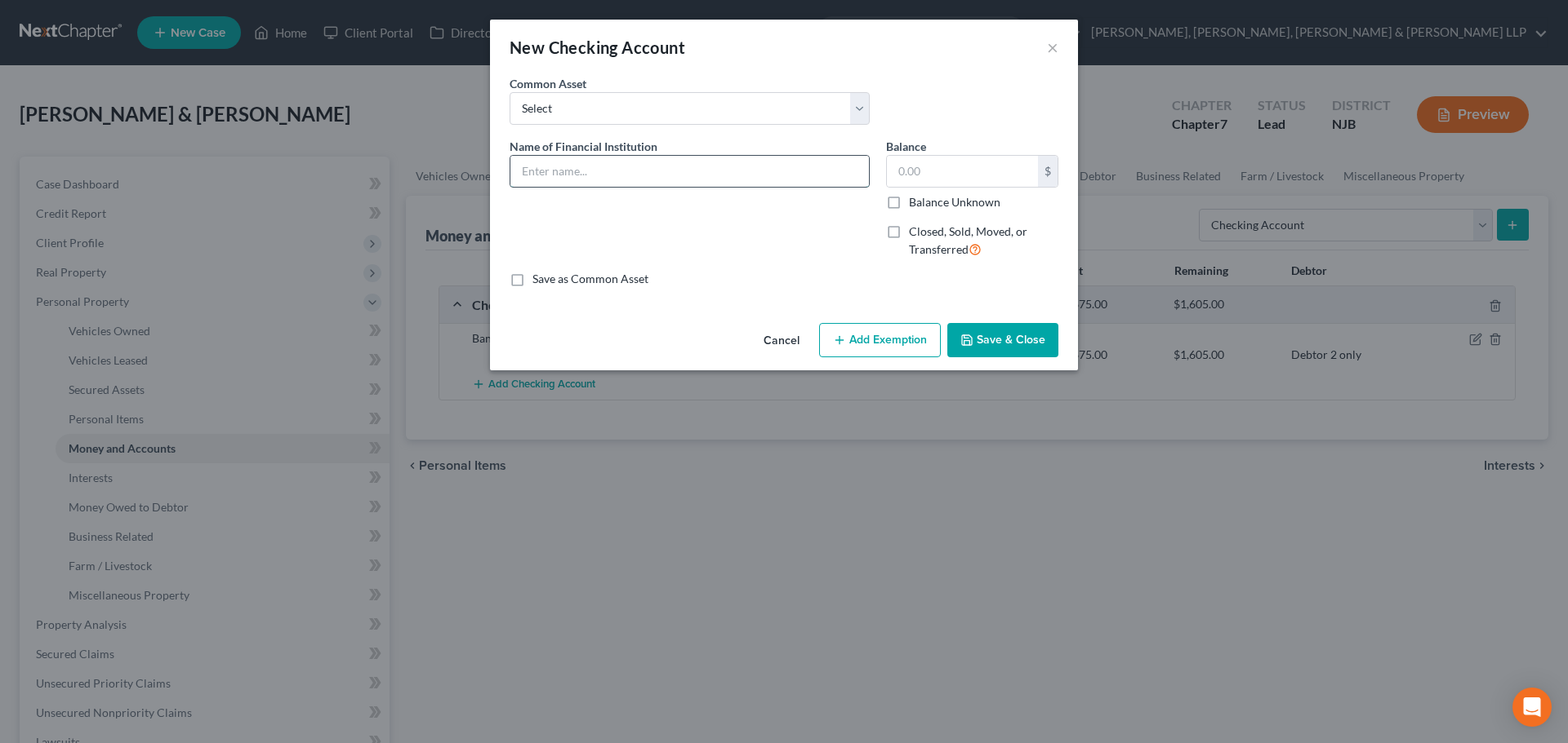
click at [659, 181] on input "text" at bounding box center [689, 171] width 358 height 31
type input "Bank of America - 7068"
click at [909, 176] on input "text" at bounding box center [962, 171] width 151 height 31
type input "500"
click at [865, 337] on button "Add Exemption" at bounding box center [880, 340] width 121 height 34
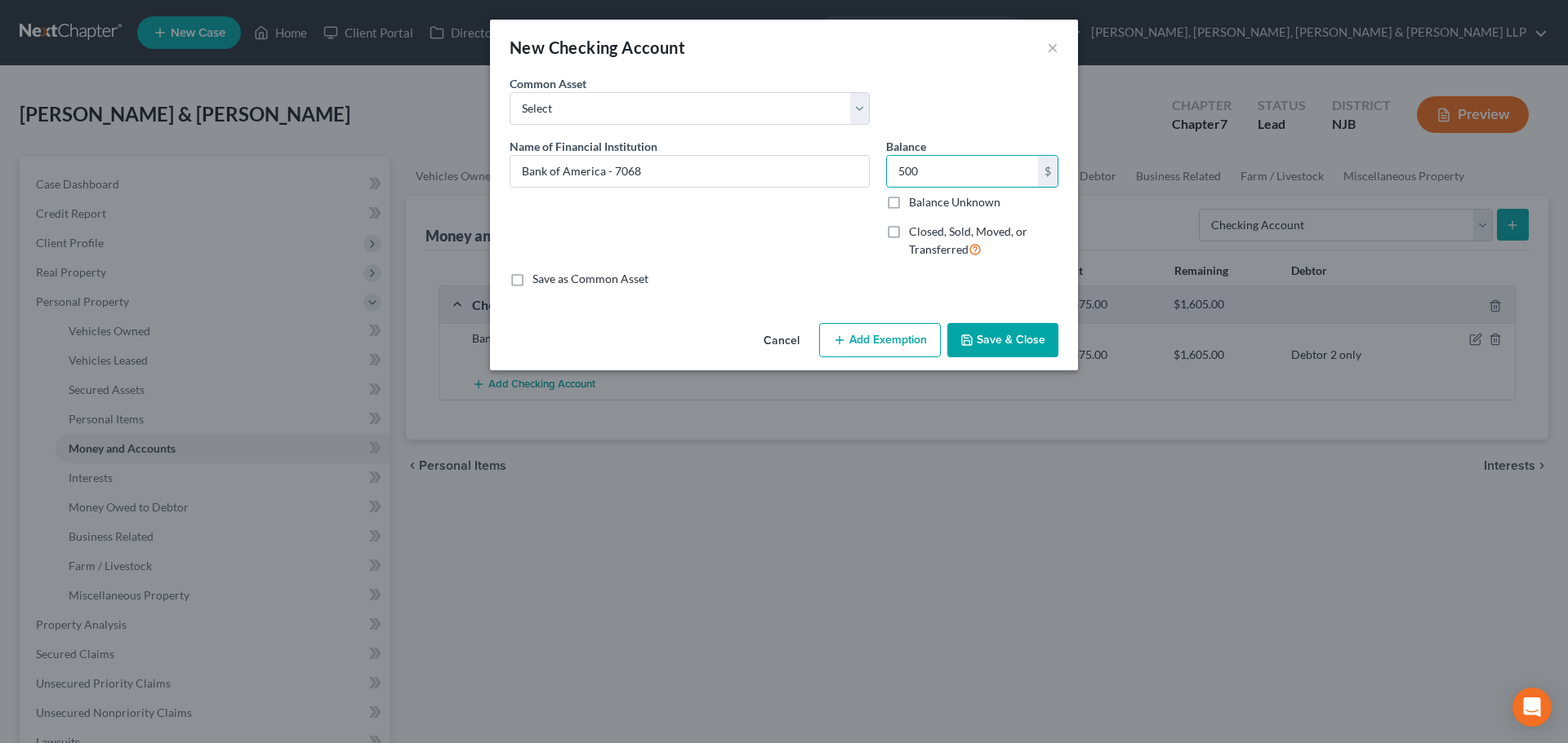
select select "2"
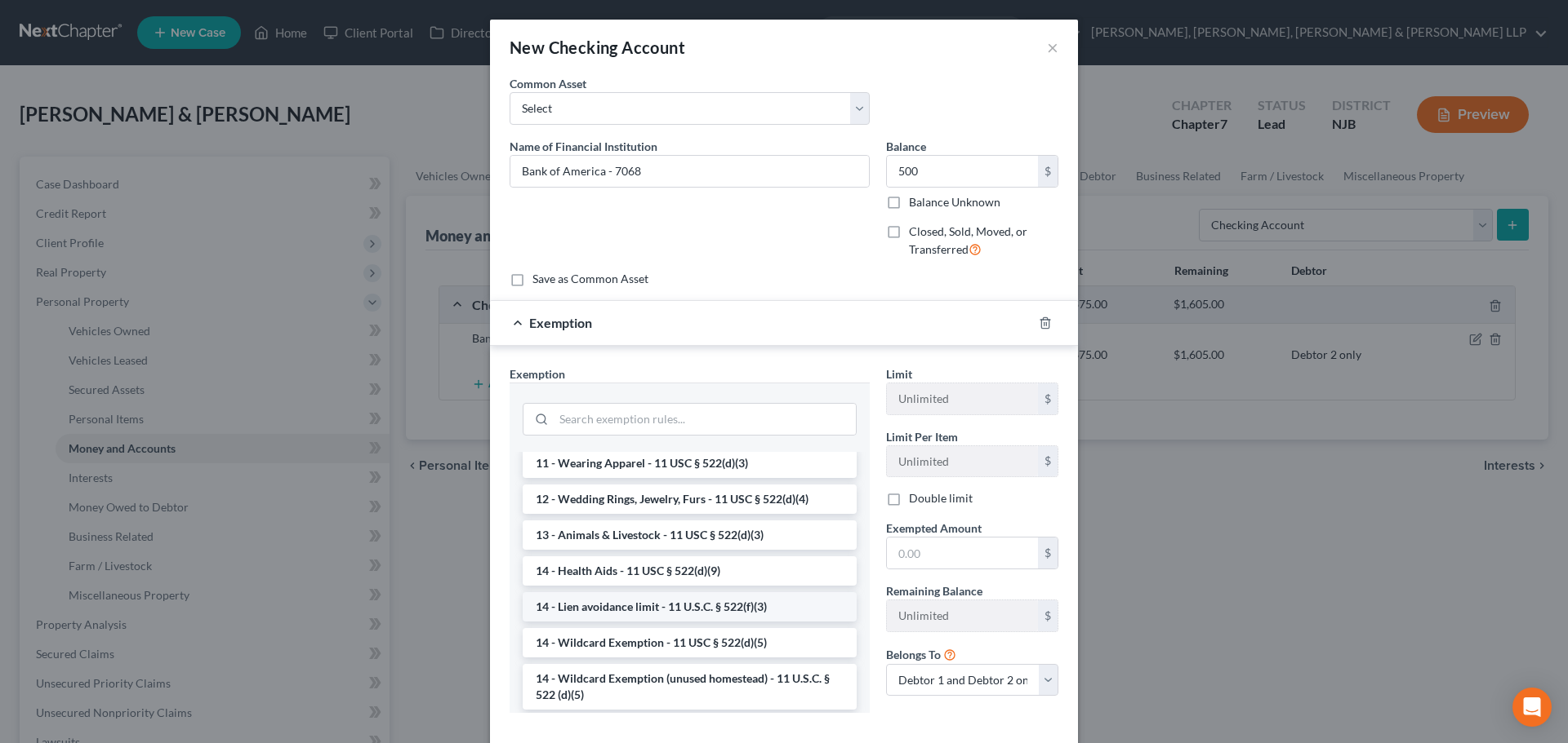
scroll to position [245, 0]
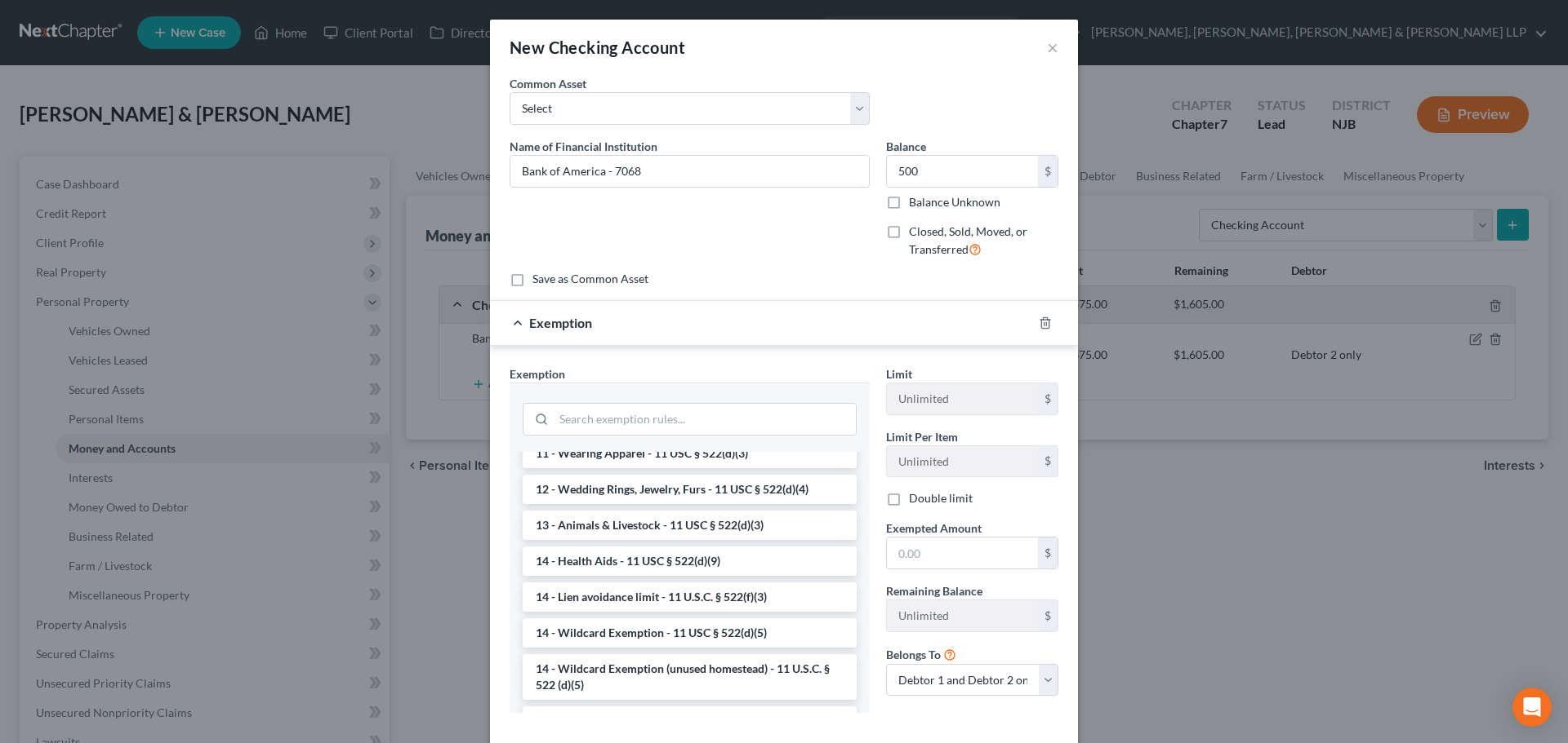
drag, startPoint x: 672, startPoint y: 628, endPoint x: 713, endPoint y: 623, distance: 41.3
click at [673, 631] on li "14 - Wildcard Exemption - 11 USC § 522(d)(5)" at bounding box center [689, 633] width 334 height 29
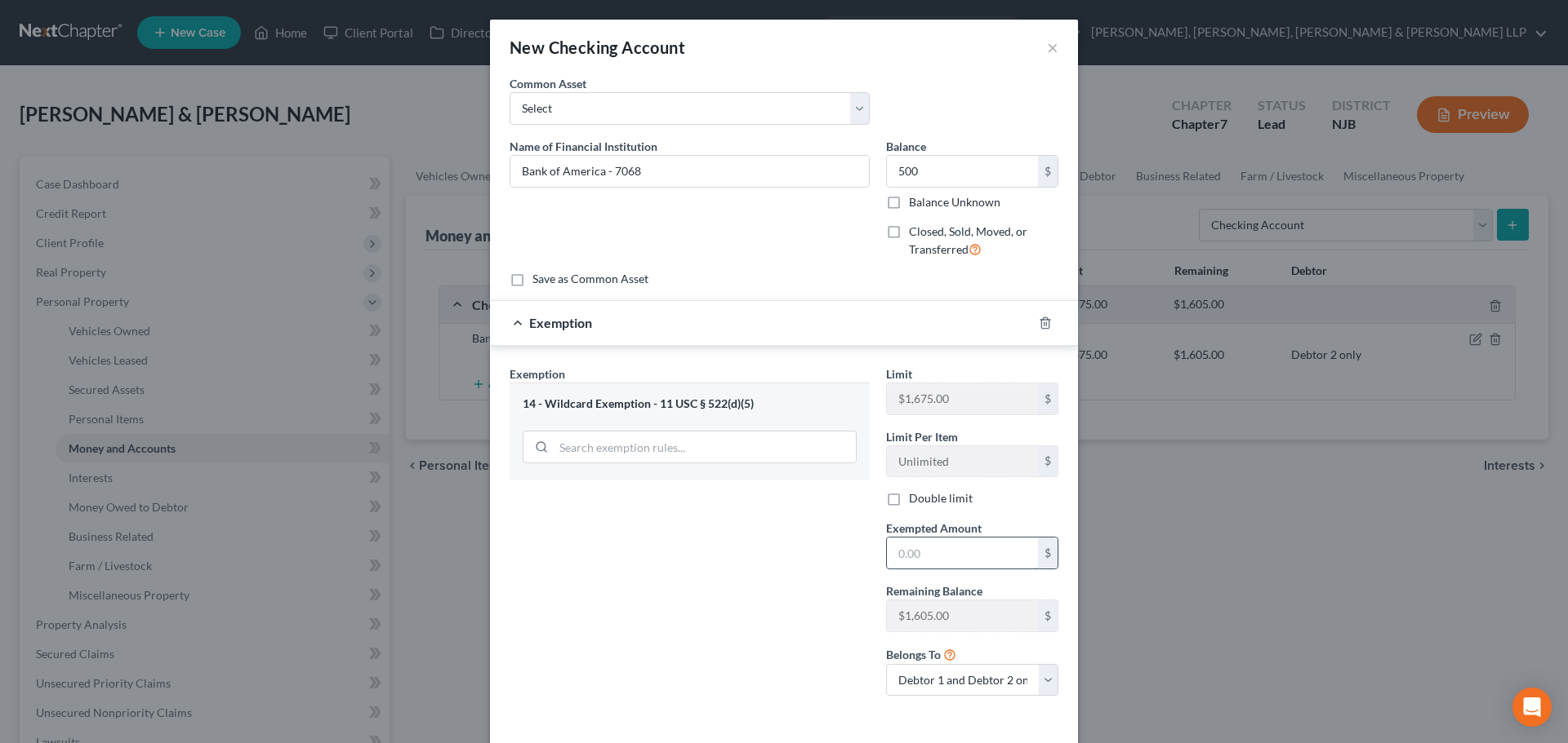
click at [940, 555] on input "text" at bounding box center [962, 553] width 151 height 31
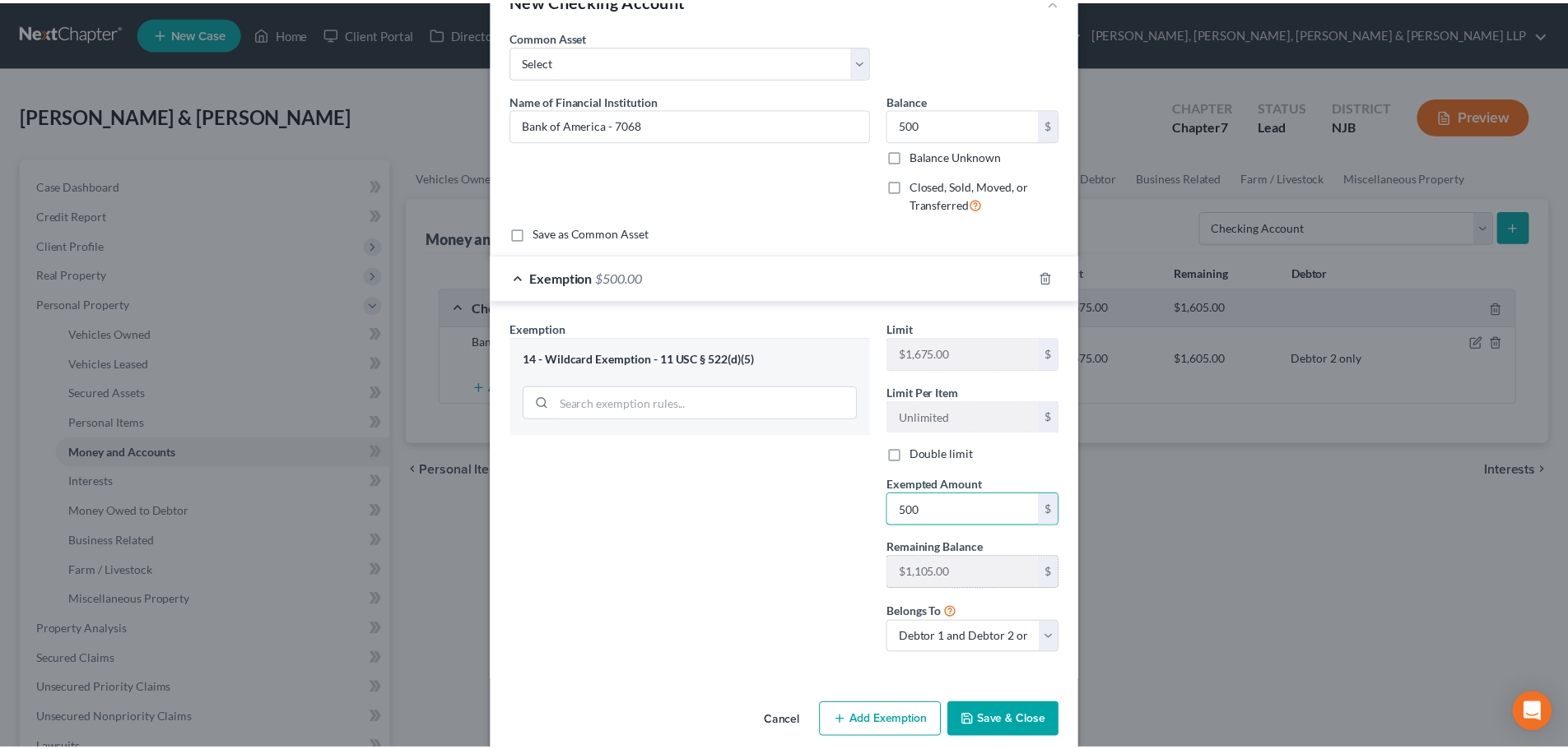
scroll to position [70, 0]
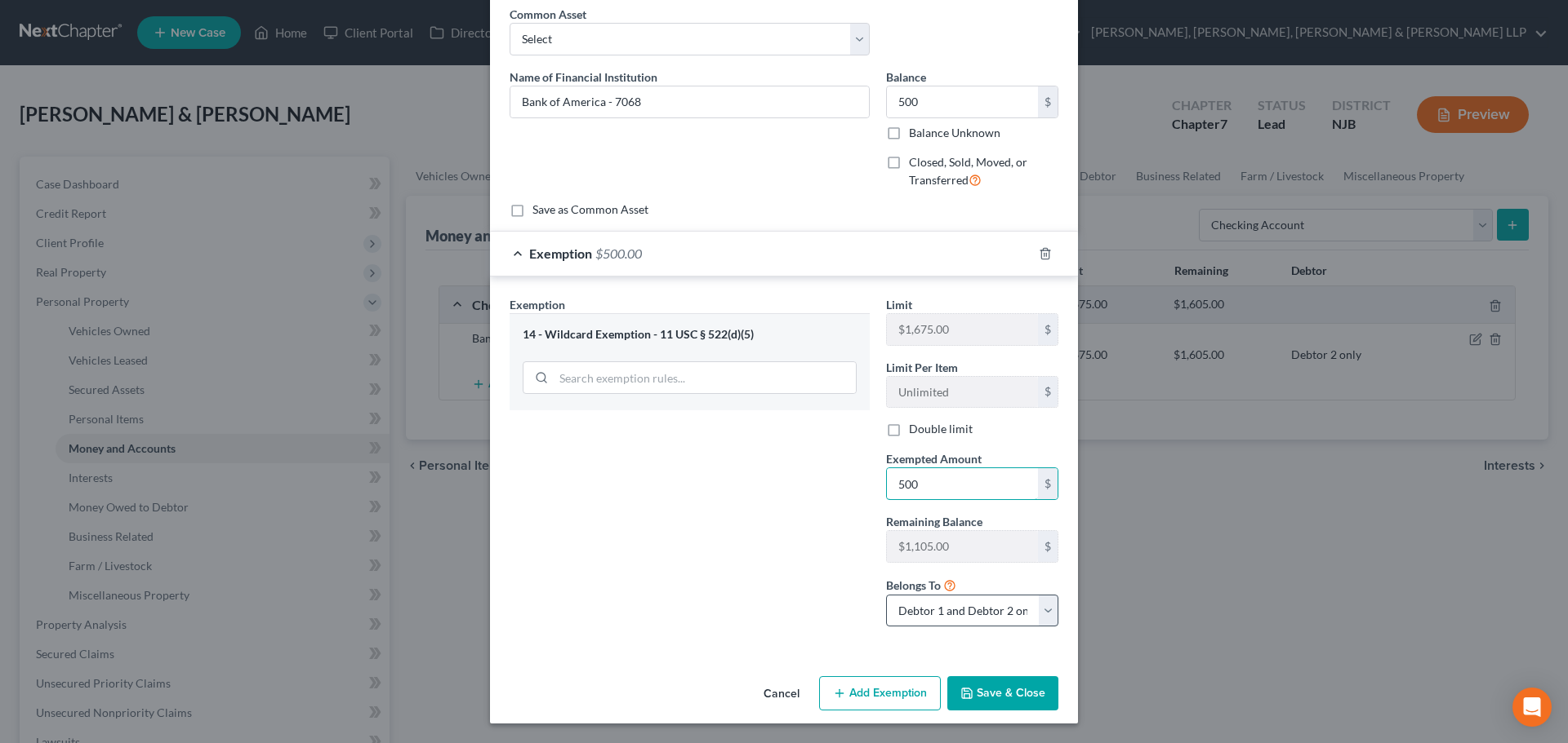
type input "500"
click at [936, 607] on select "Debtor 1 only Debtor 2 only Debtor 1 and Debtor 2 only" at bounding box center [972, 611] width 172 height 33
select select "0"
click at [886, 595] on select "Debtor 1 only Debtor 2 only Debtor 1 and Debtor 2 only" at bounding box center [972, 611] width 172 height 33
click at [978, 700] on button "Save & Close" at bounding box center [1002, 693] width 111 height 34
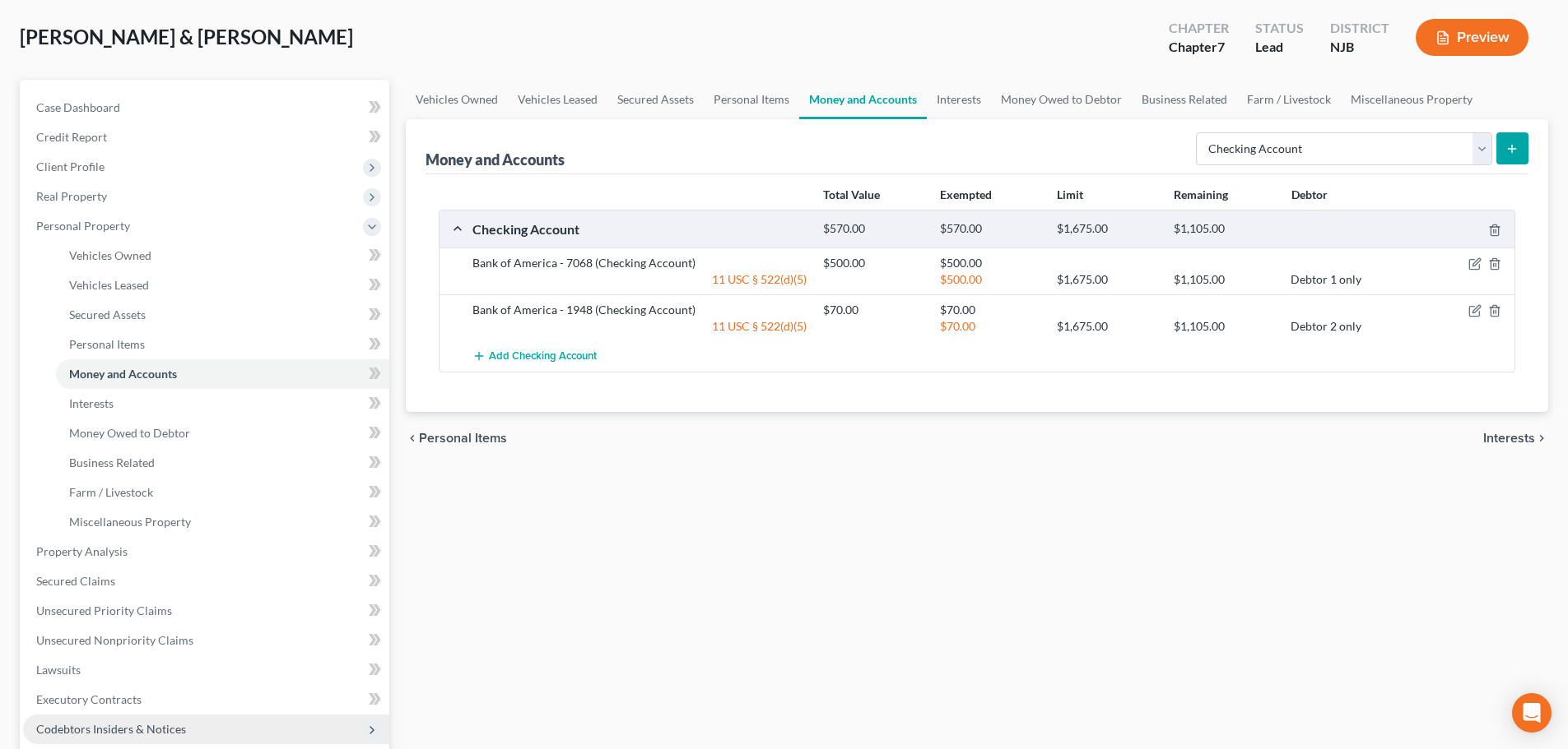
scroll to position [164, 0]
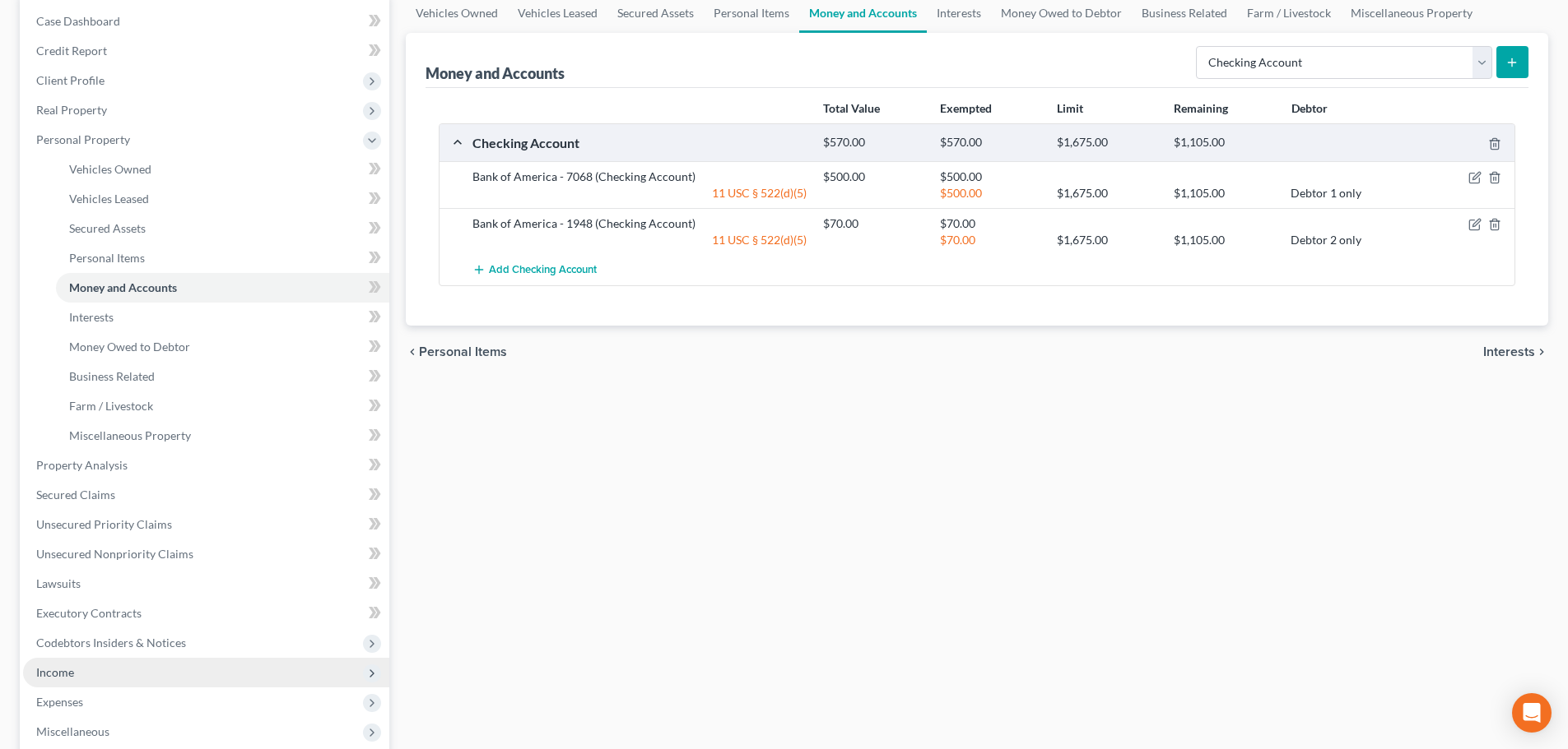
click at [84, 674] on span "Income" at bounding box center [207, 673] width 367 height 30
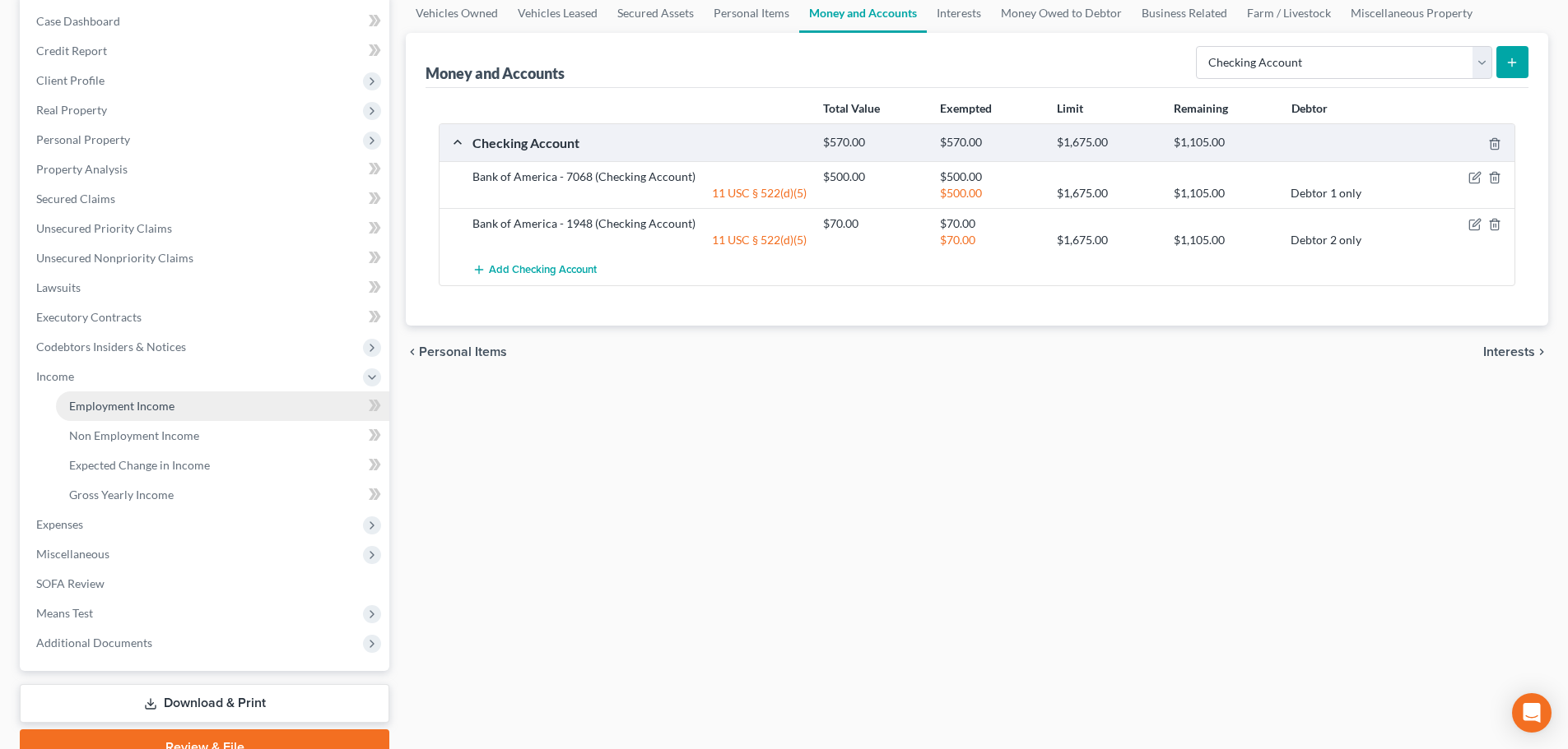
click at [145, 413] on link "Employment Income" at bounding box center [222, 406] width 333 height 30
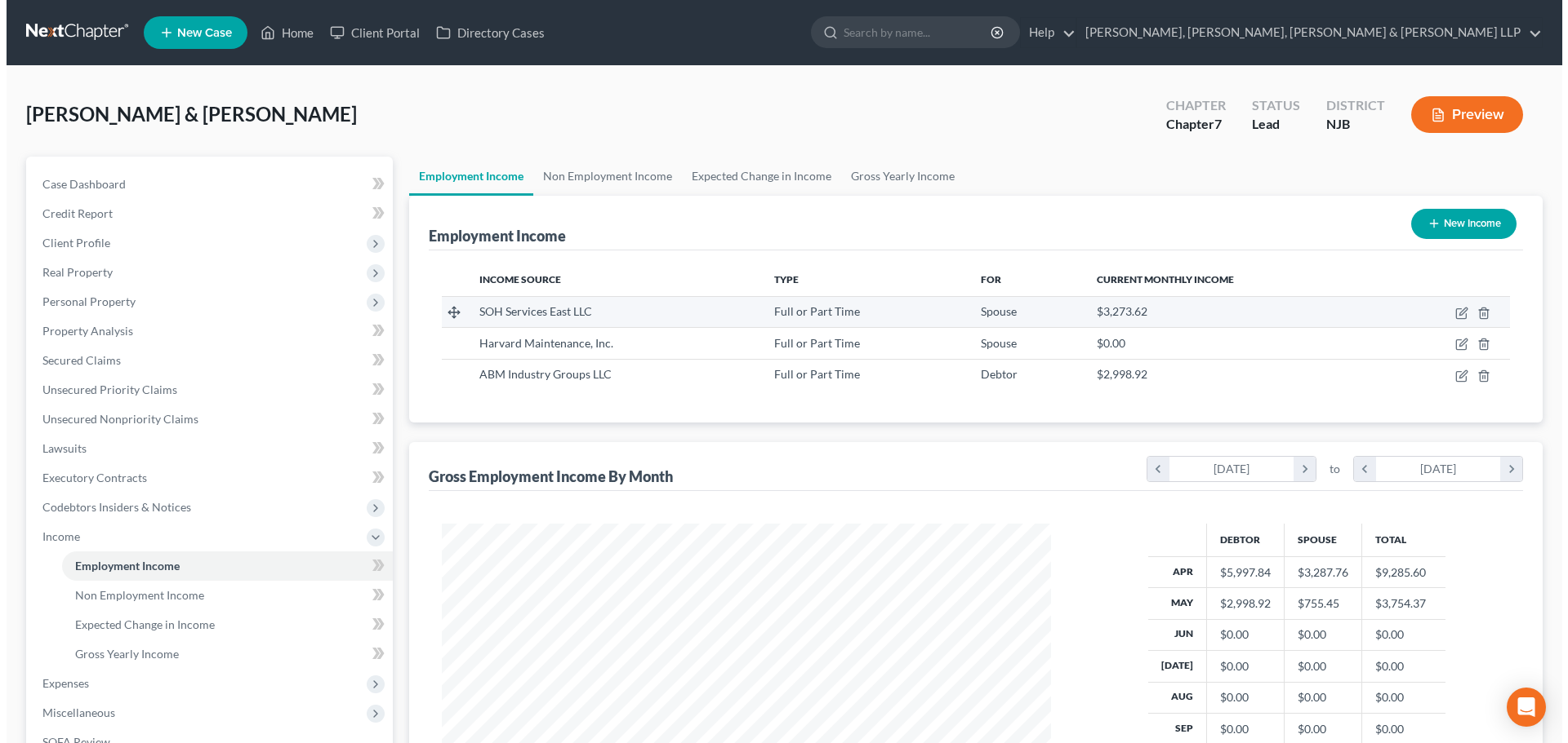
scroll to position [305, 642]
drag, startPoint x: 611, startPoint y: 307, endPoint x: 470, endPoint y: 314, distance: 141.2
click at [470, 314] on td "SOH Services East LLC" at bounding box center [608, 311] width 296 height 31
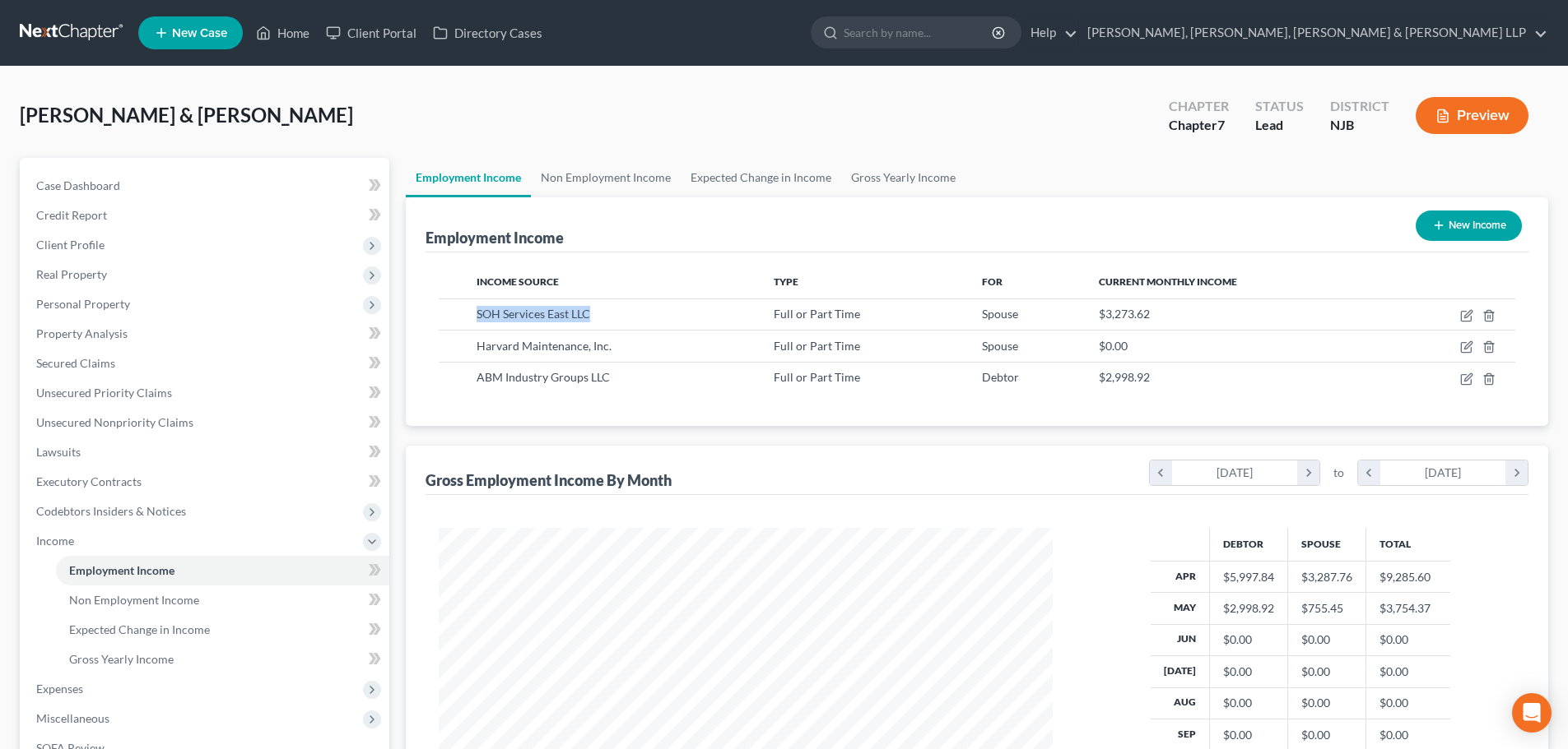
copy span "SOH Services East LLC"
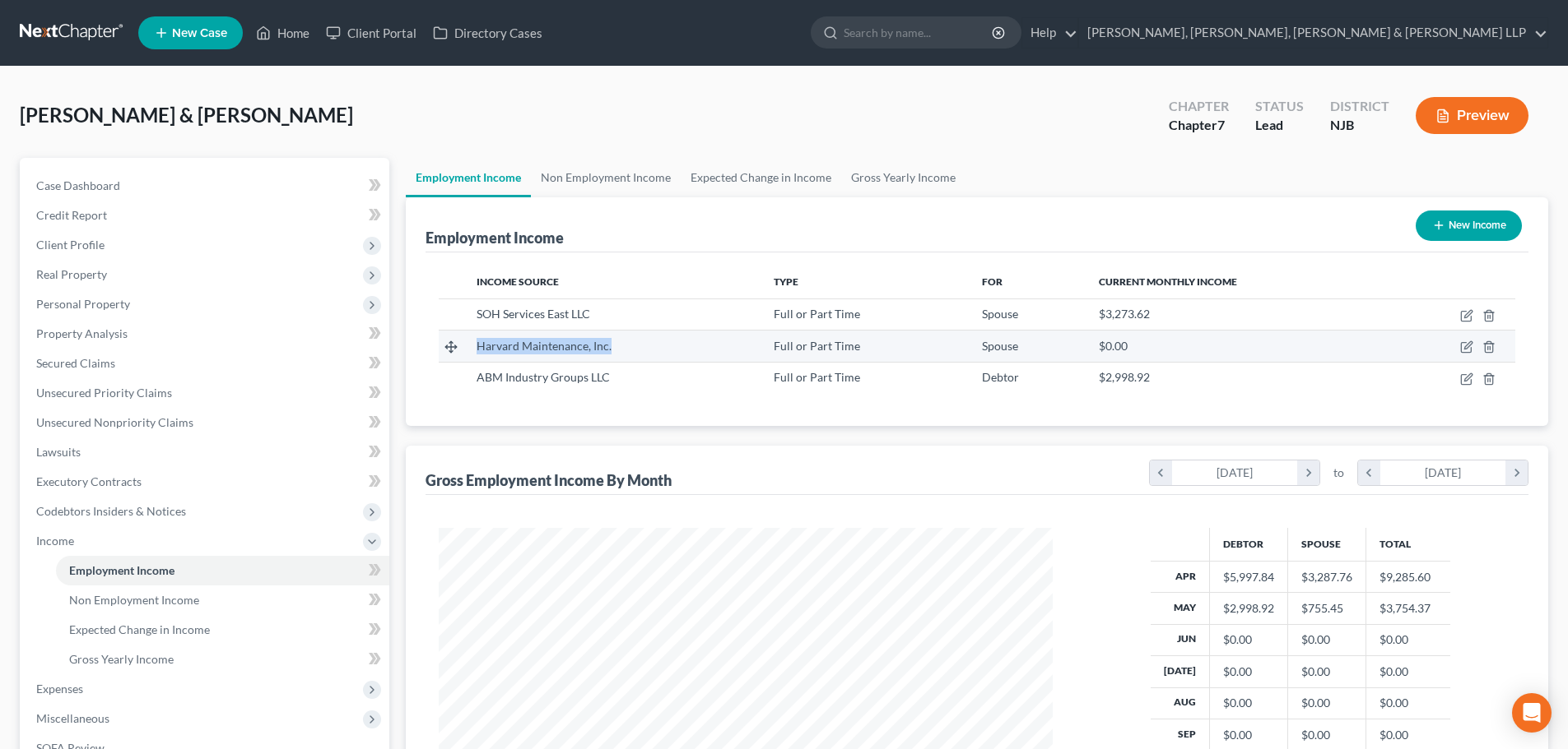
drag, startPoint x: 627, startPoint y: 344, endPoint x: 479, endPoint y: 348, distance: 148.1
click at [479, 348] on div "Harvard Maintenance, Inc." at bounding box center [612, 346] width 271 height 16
copy span "Harvard Maintenance, Inc."
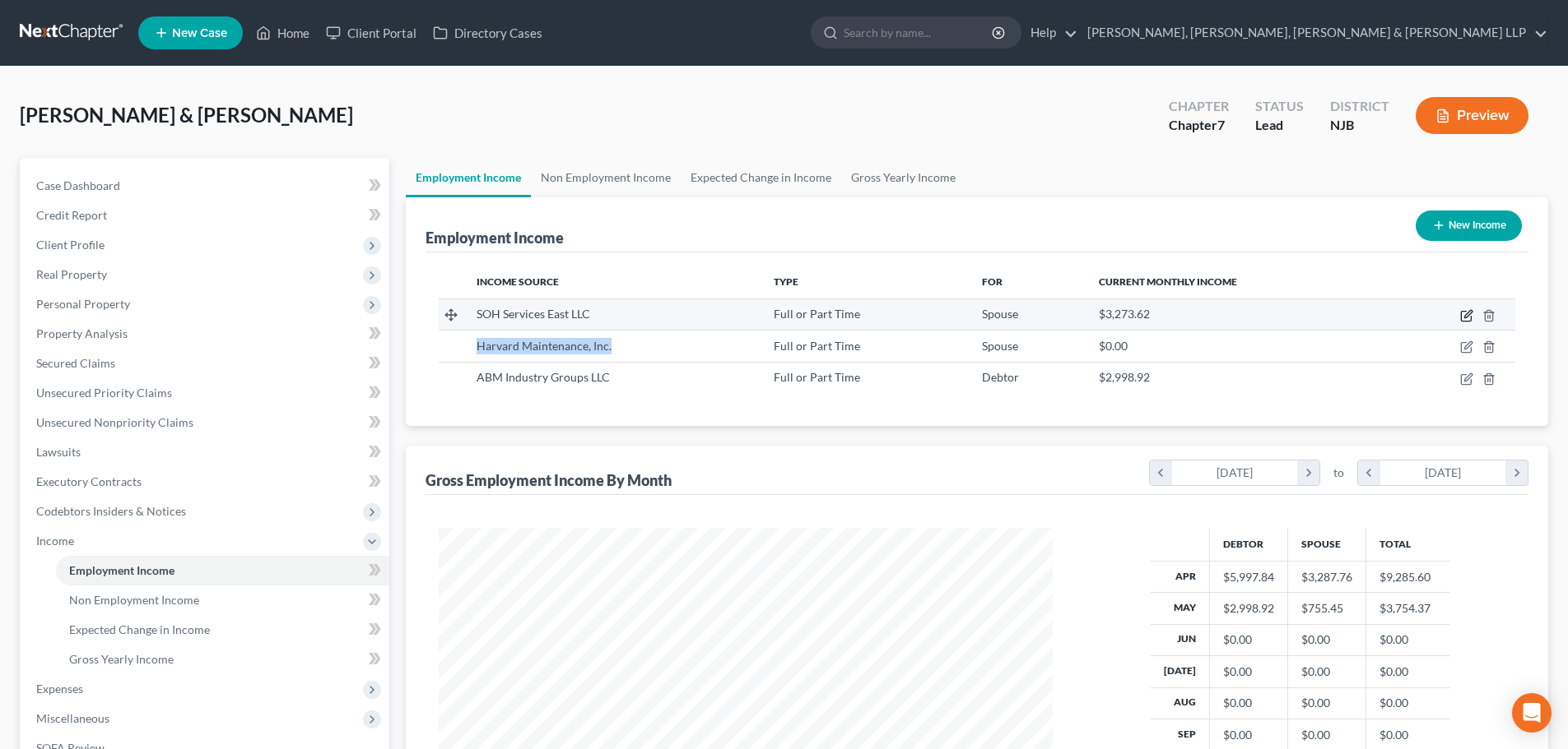
click at [1464, 309] on icon "button" at bounding box center [1466, 315] width 13 height 13
select select "0"
select select "21"
select select "3"
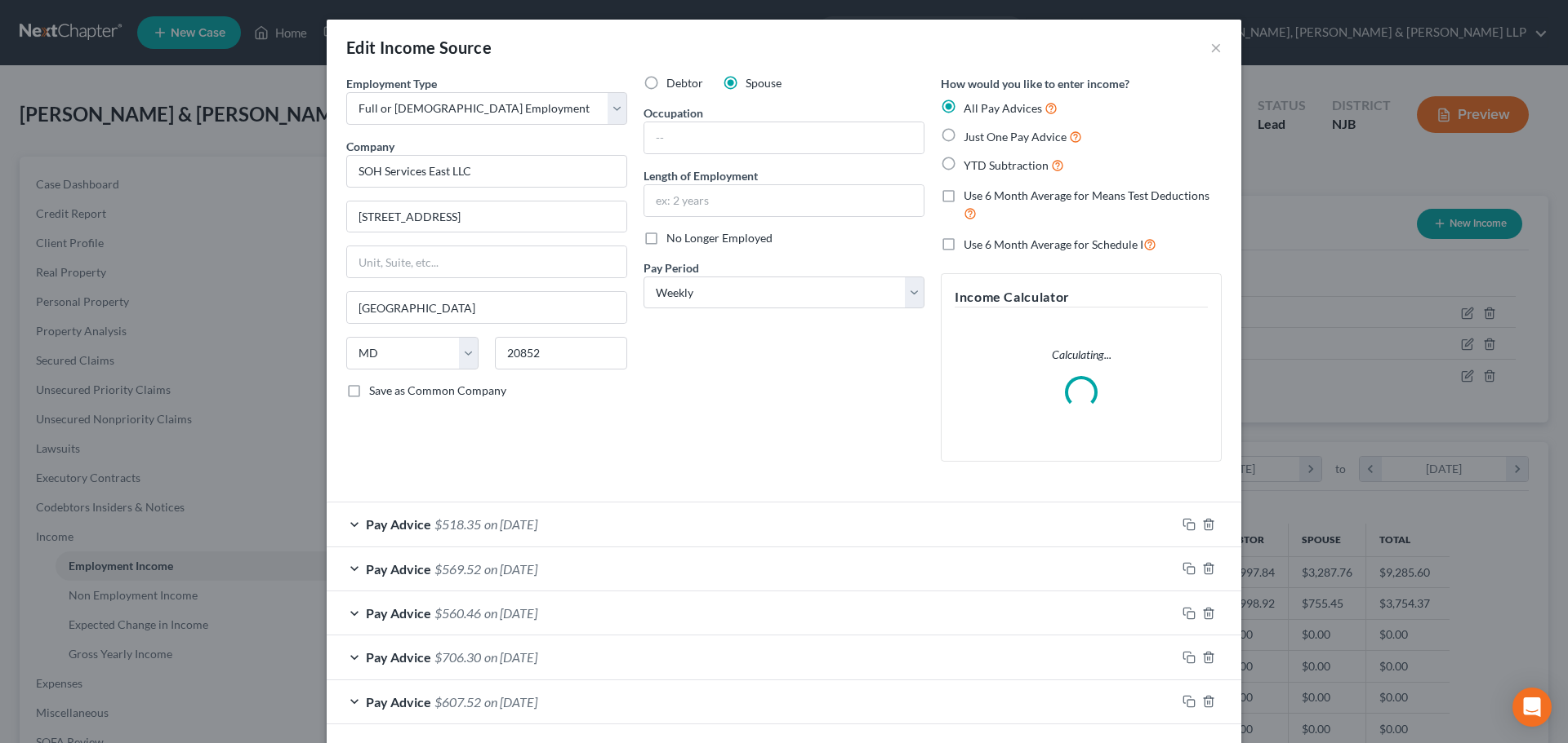
scroll to position [306, 647]
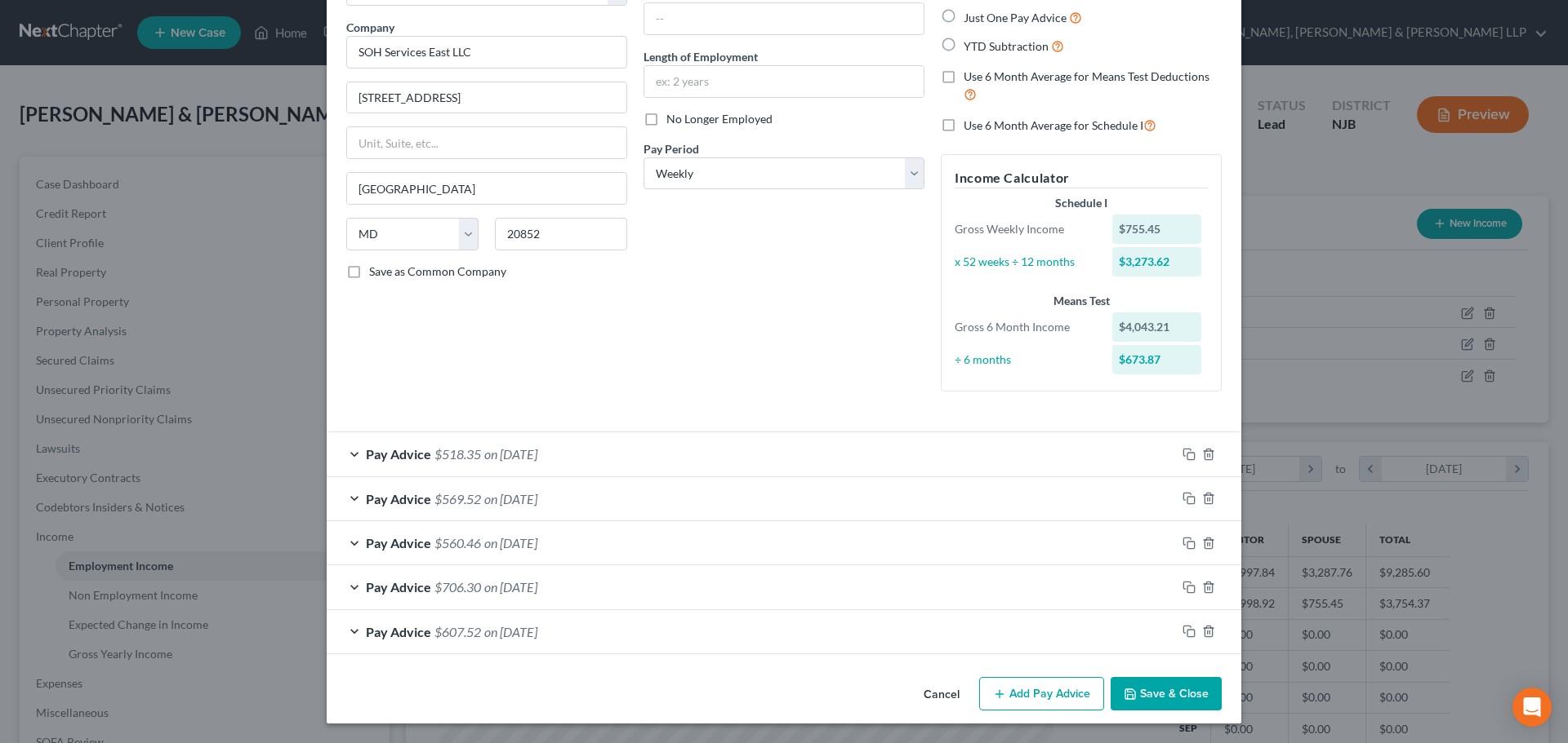
click at [1034, 691] on button "Add Pay Advice" at bounding box center [1041, 694] width 125 height 34
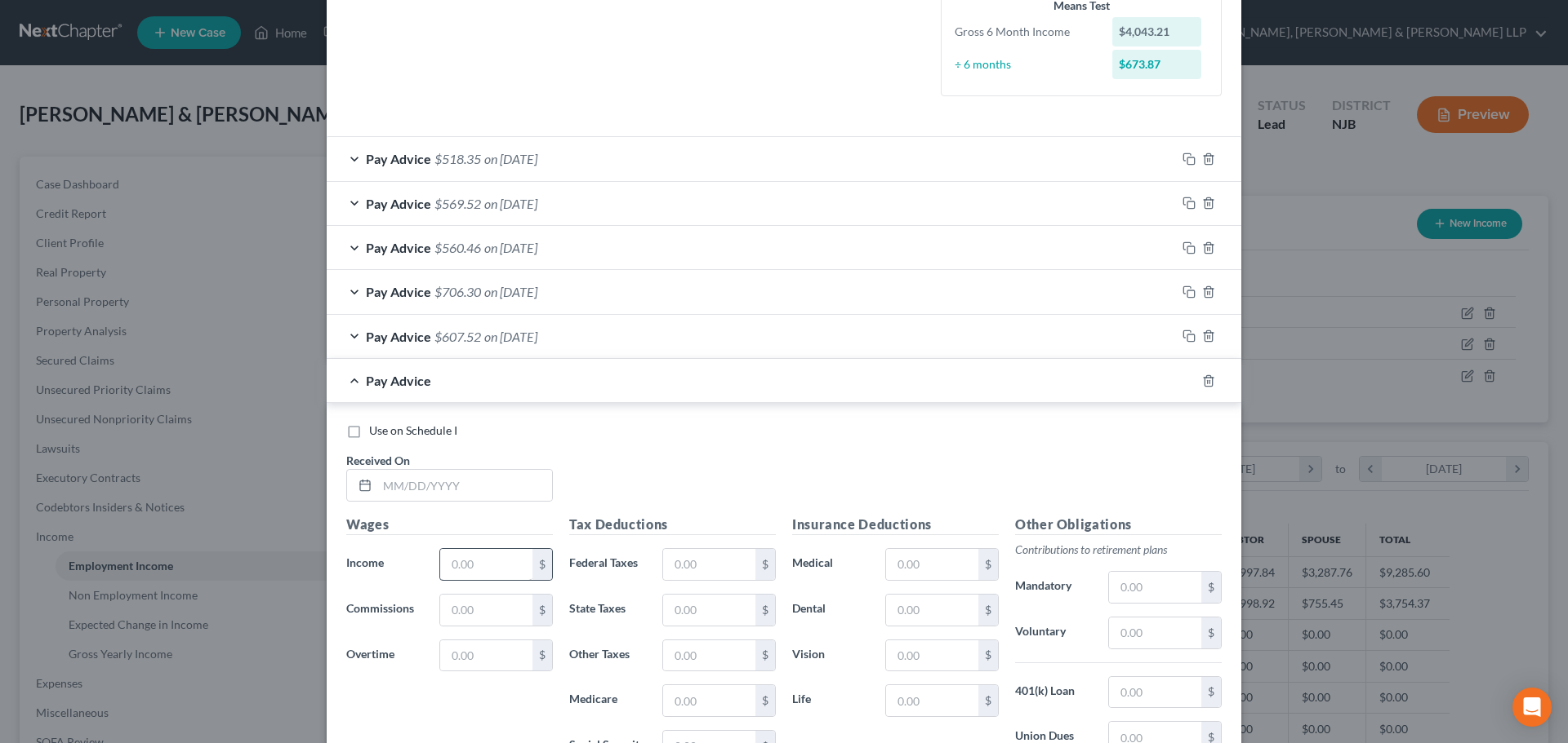
scroll to position [445, 0]
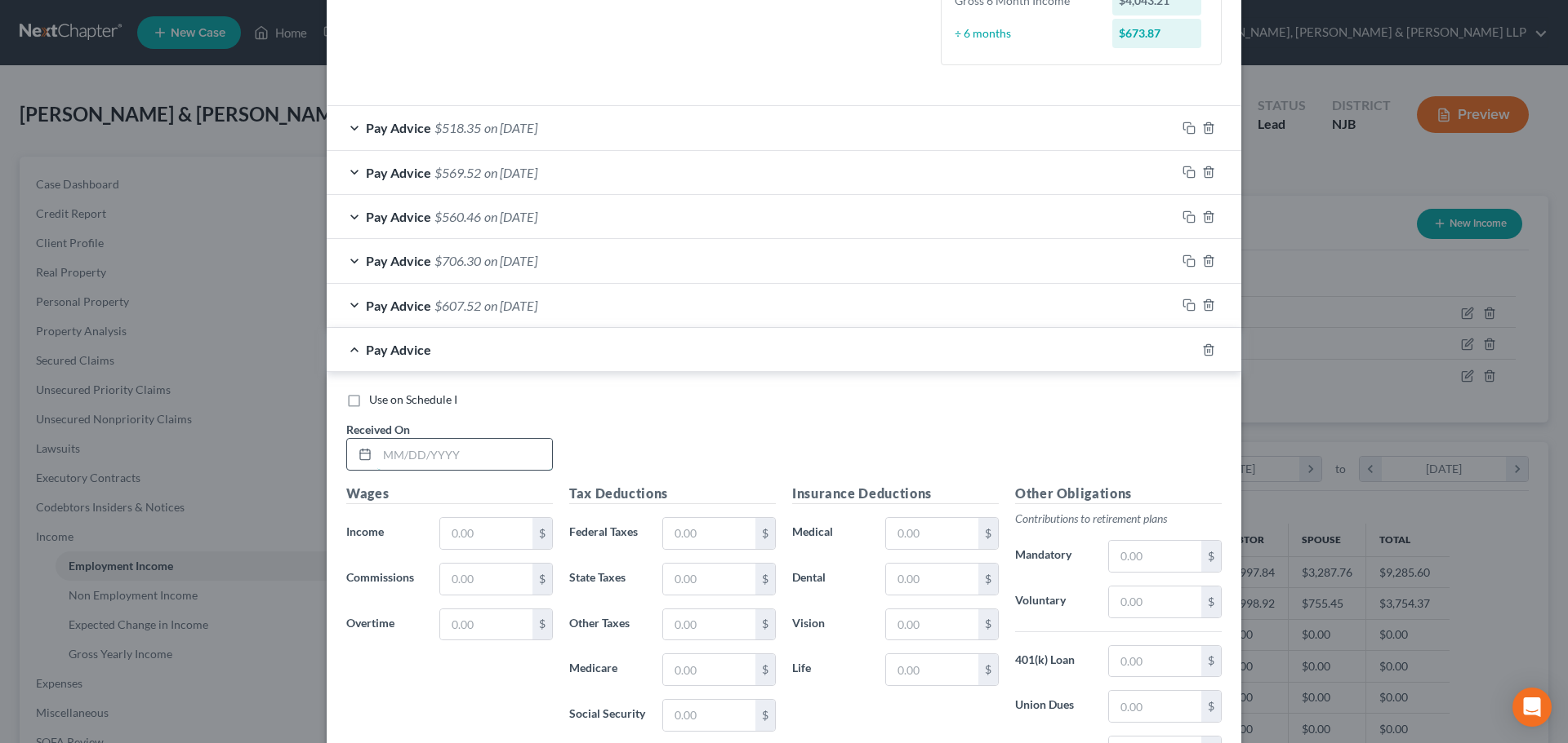
click at [472, 462] on input "text" at bounding box center [464, 454] width 175 height 31
type input "[DATE]"
click at [480, 526] on input "text" at bounding box center [486, 534] width 92 height 31
type input "764.35"
click at [693, 527] on input "text" at bounding box center [709, 534] width 92 height 31
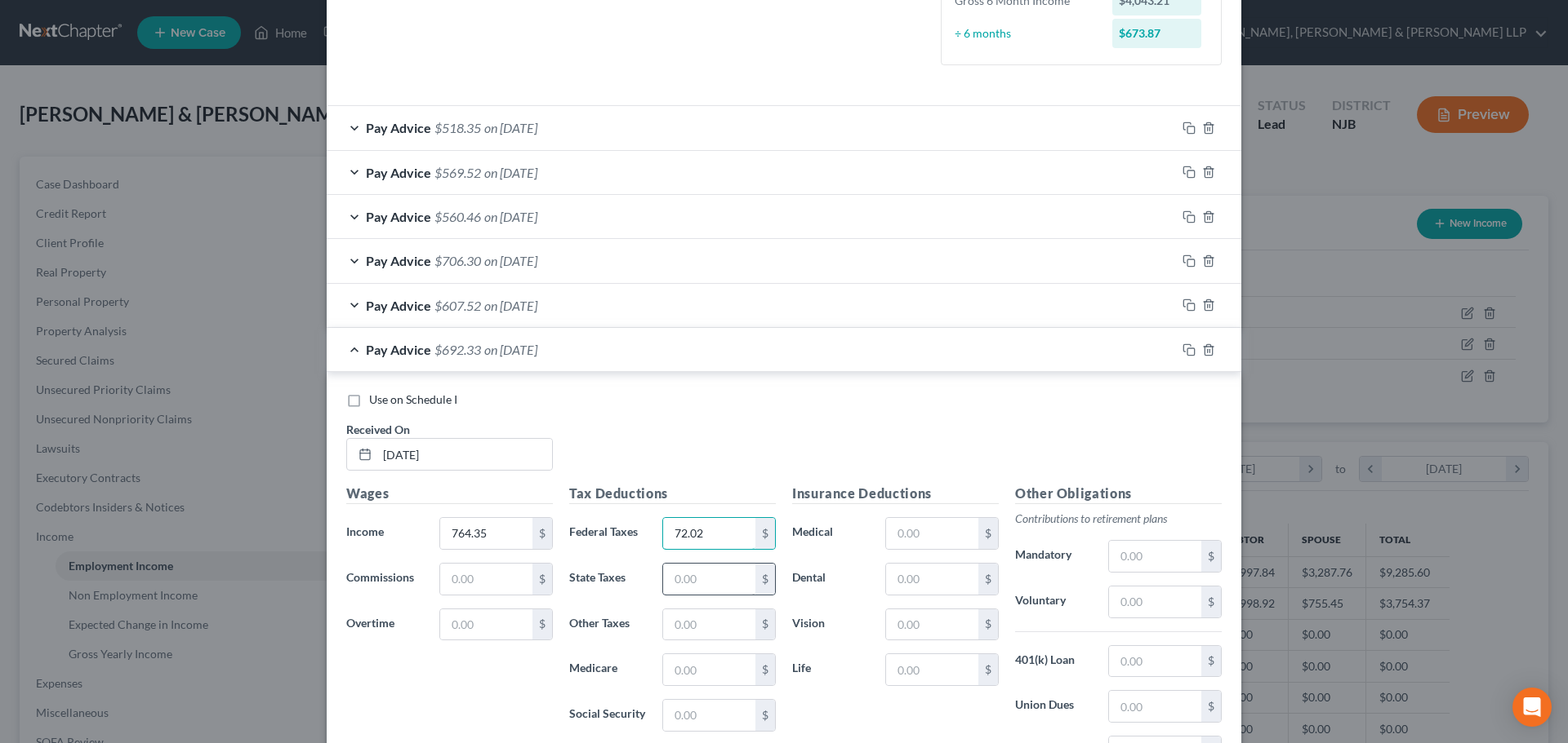
type input "72.02"
click at [709, 575] on input "text" at bounding box center [709, 579] width 92 height 31
type input "48.06"
click at [731, 681] on input "text" at bounding box center [709, 670] width 92 height 31
type input "11.08"
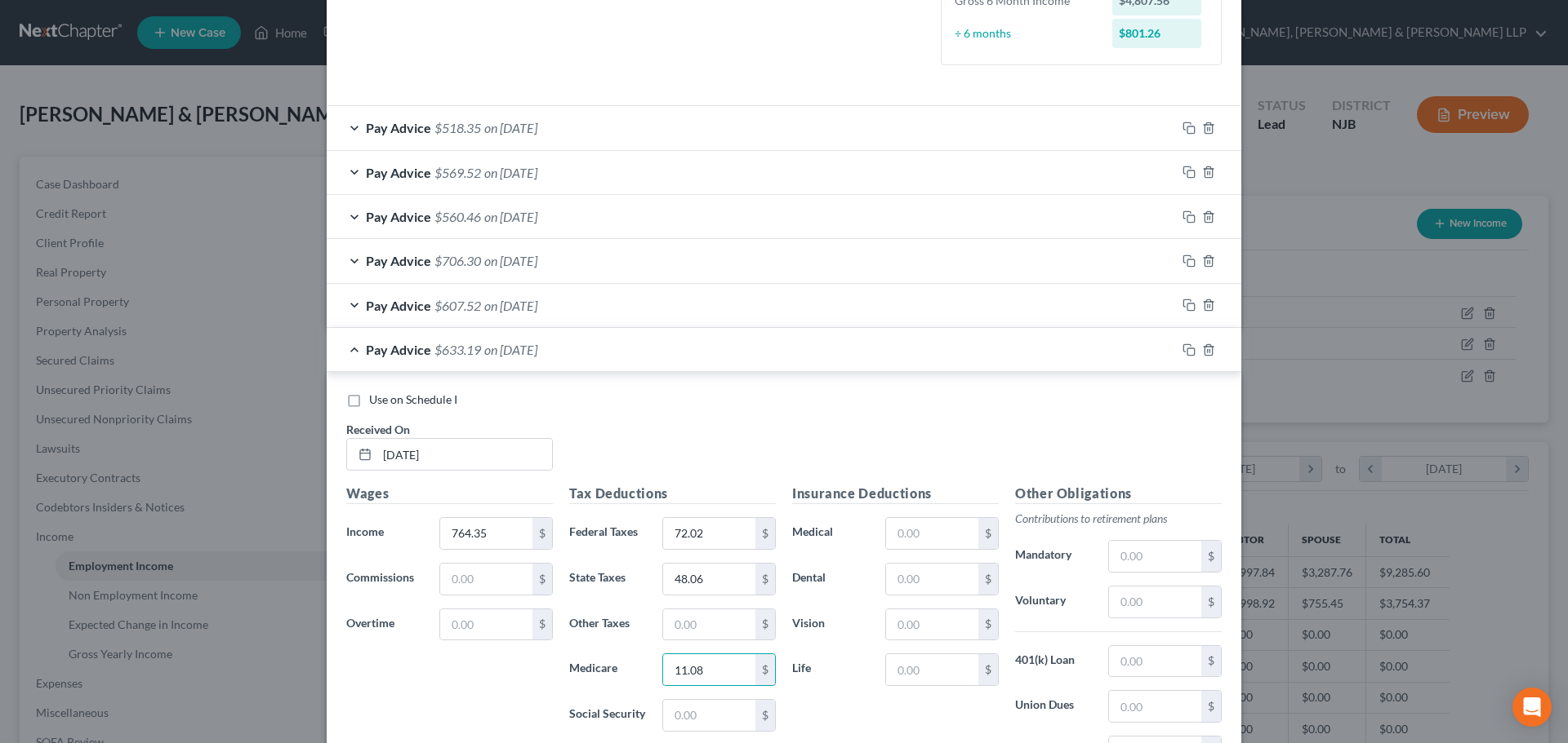
click at [723, 698] on div "Tax Deductions Federal Taxes 72.02 $ State Taxes 48.06 $ Other Taxes $ Medicare…" at bounding box center [672, 614] width 223 height 261
click at [721, 706] on input "text" at bounding box center [709, 715] width 92 height 31
type input "47.39"
click at [685, 620] on input "text" at bounding box center [709, 625] width 92 height 31
type input "7.53"
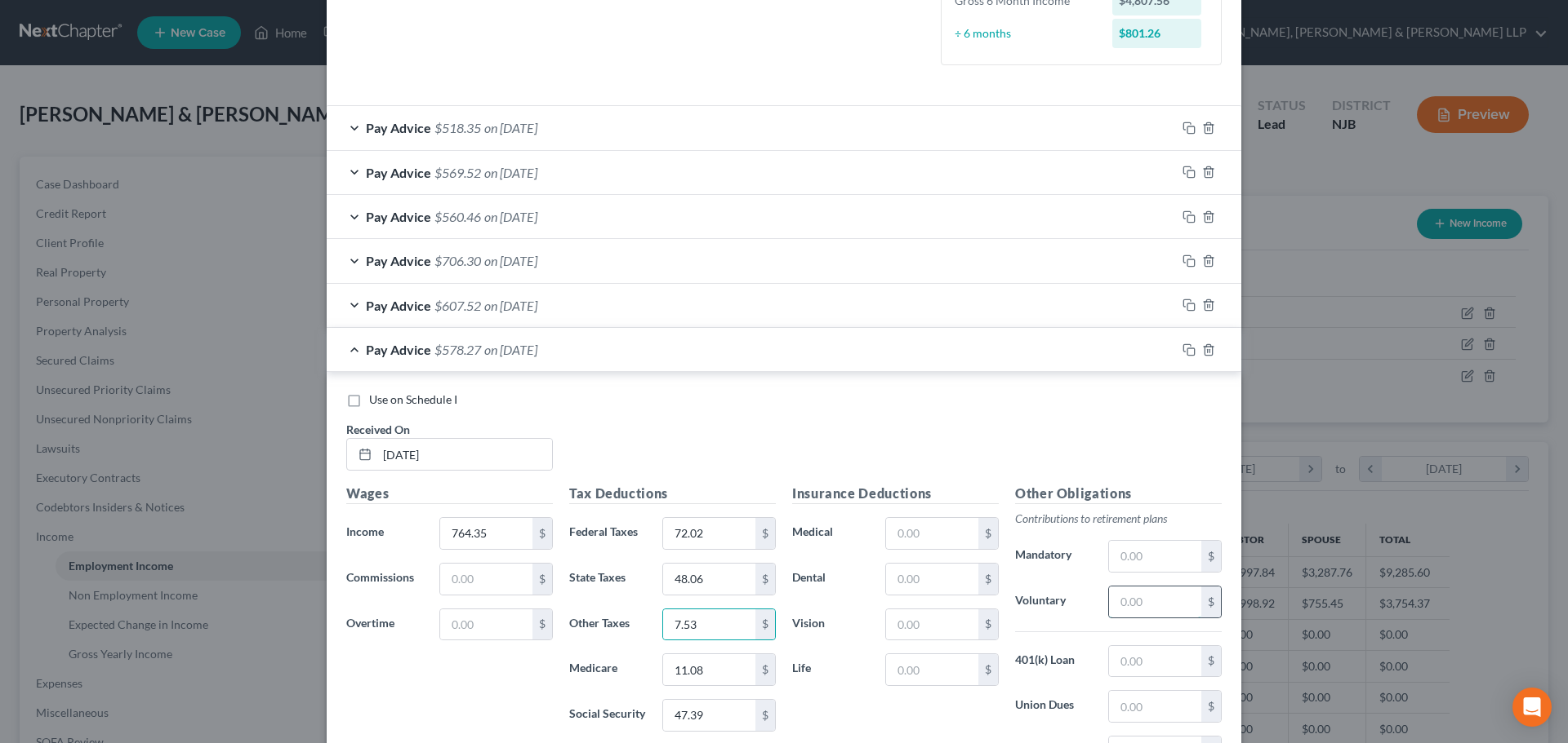
click at [1149, 595] on input "text" at bounding box center [1154, 602] width 92 height 31
type input "15.29"
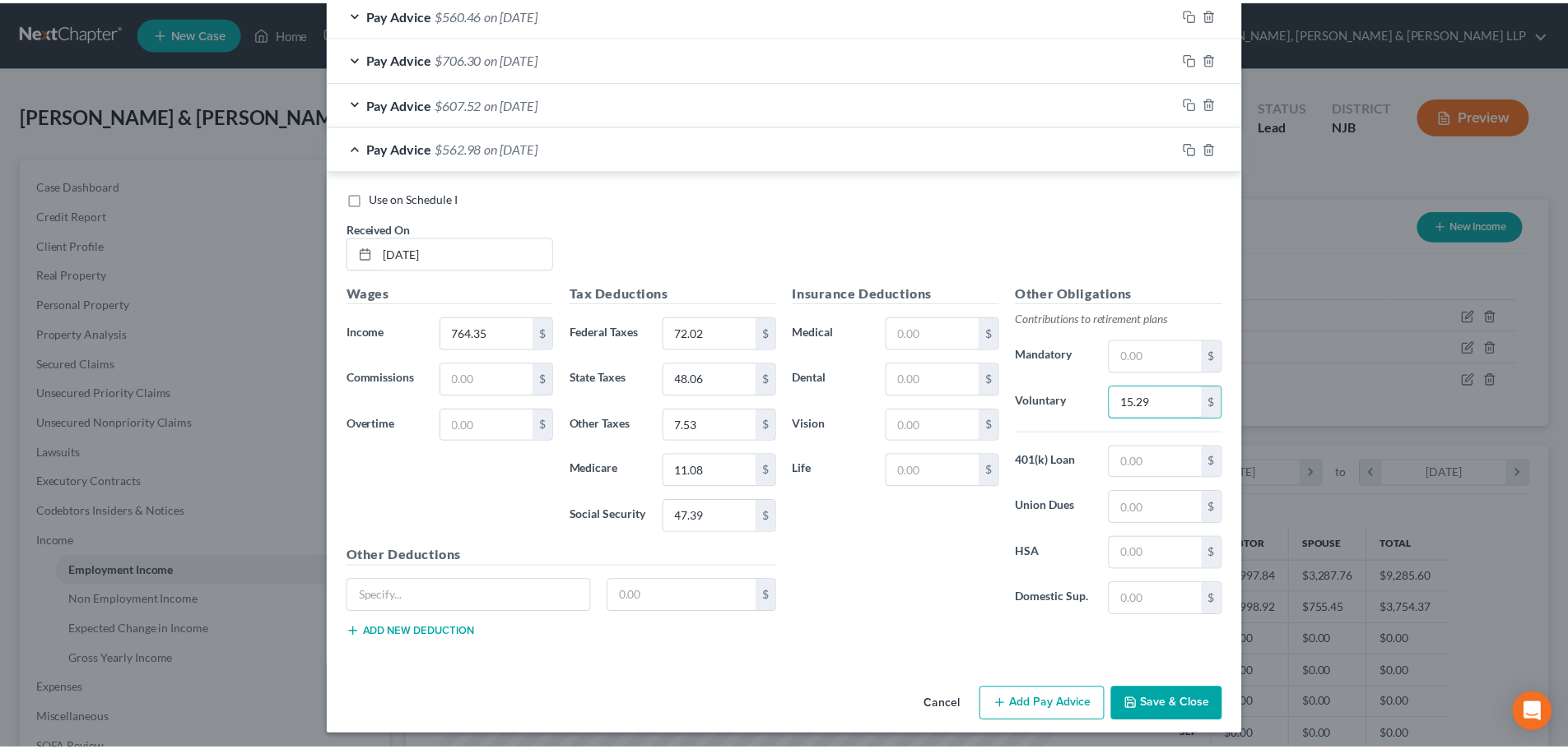
scroll to position [660, 0]
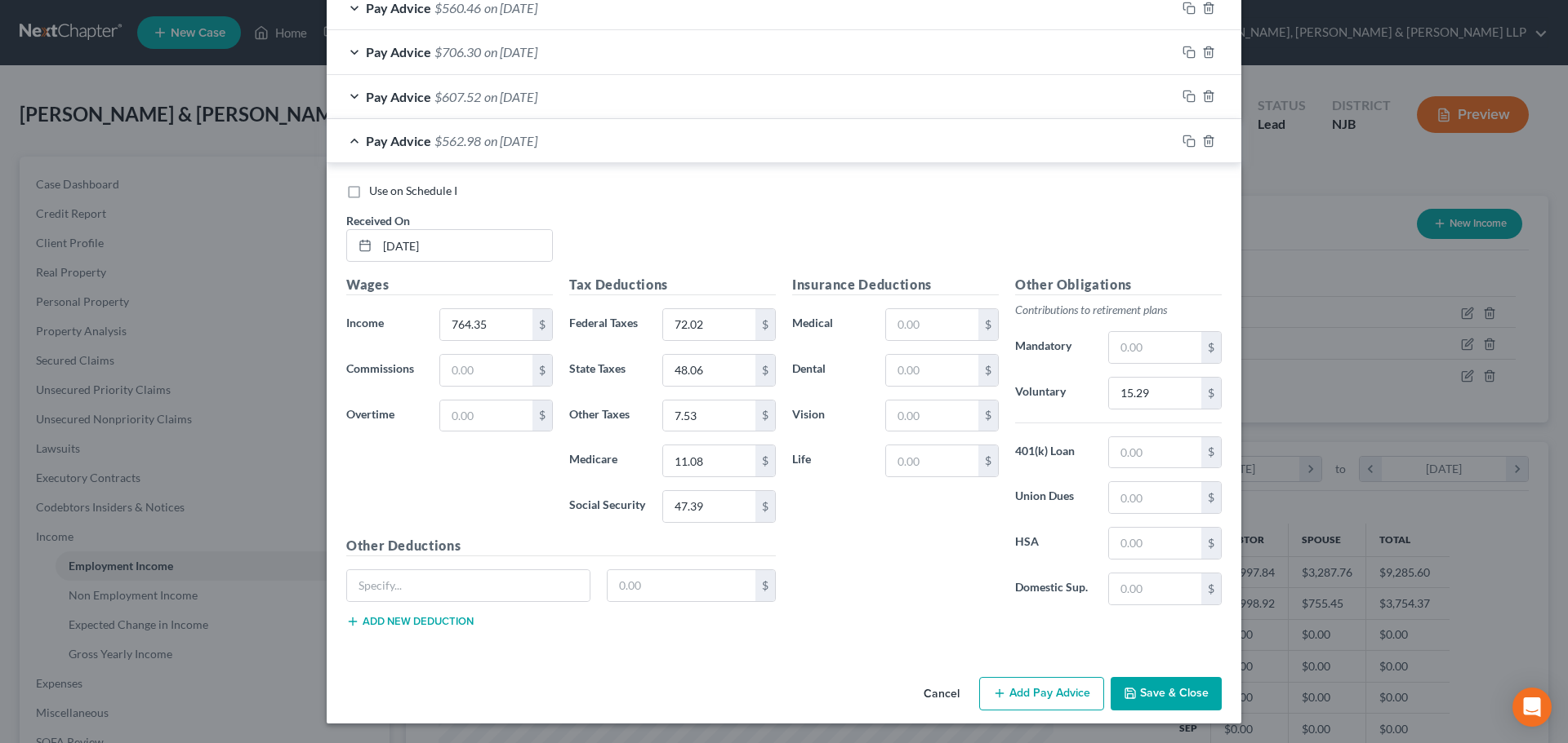
click at [1158, 685] on button "Save & Close" at bounding box center [1166, 694] width 111 height 34
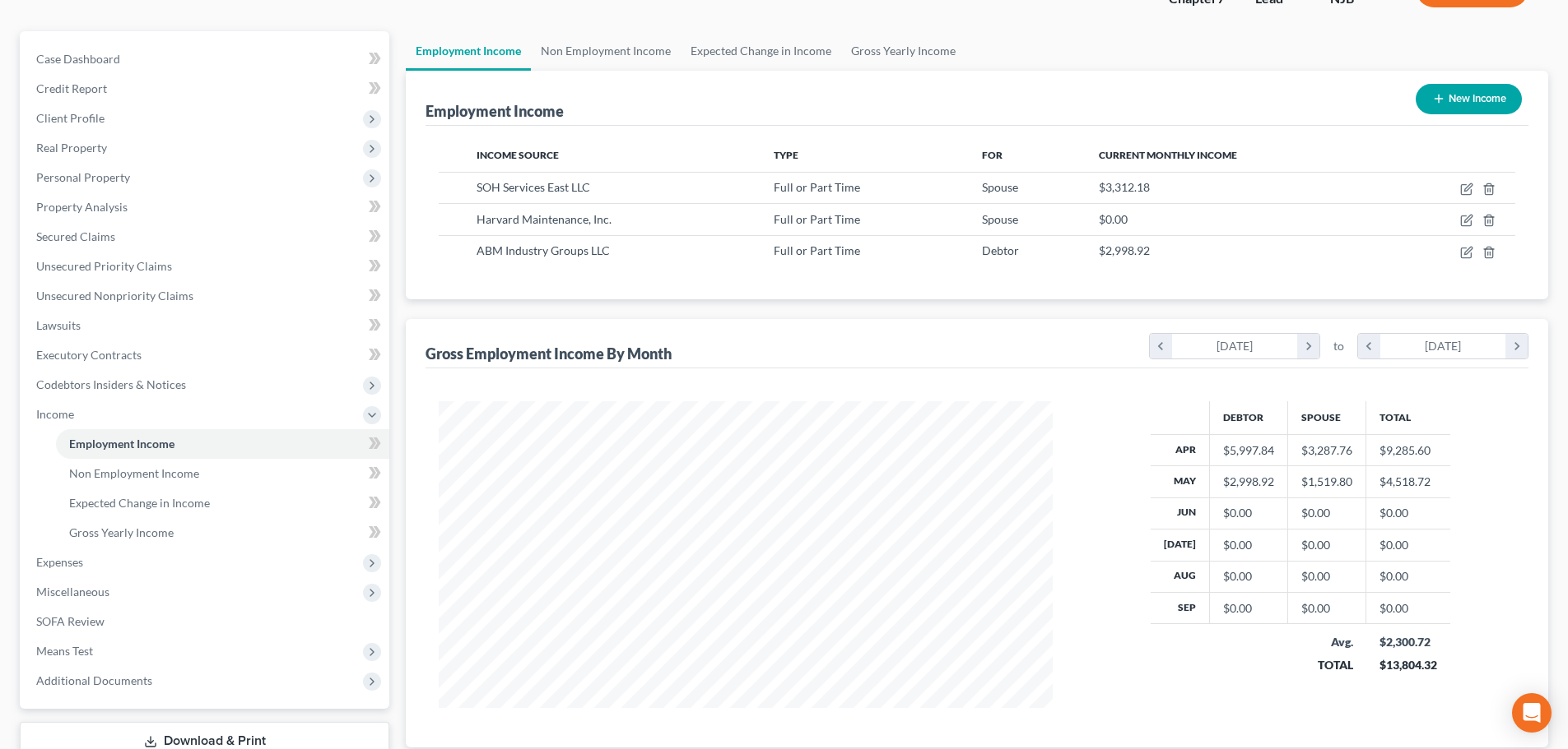
scroll to position [164, 0]
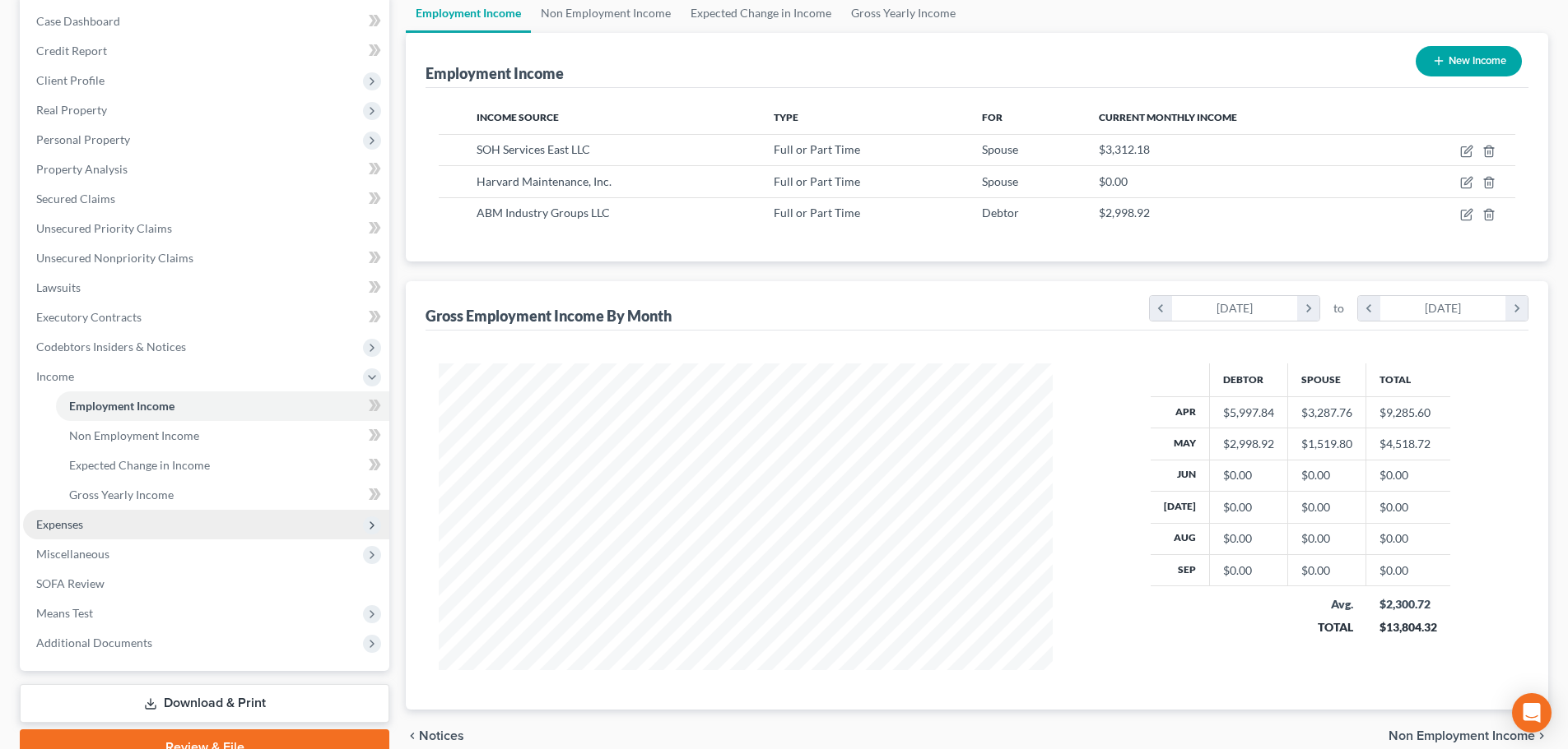
click at [93, 522] on span "Expenses" at bounding box center [207, 524] width 367 height 30
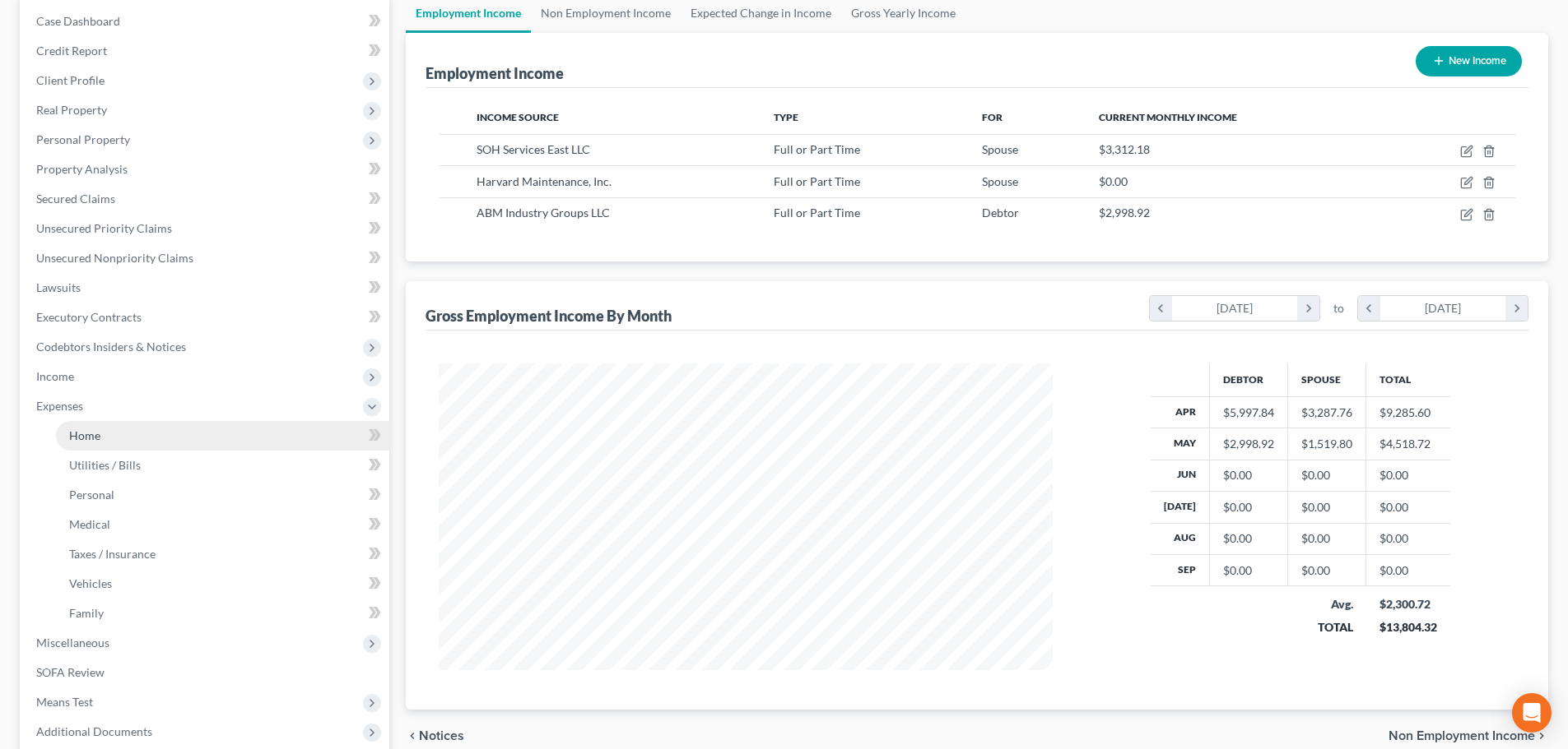
click at [105, 438] on link "Home" at bounding box center [222, 436] width 333 height 30
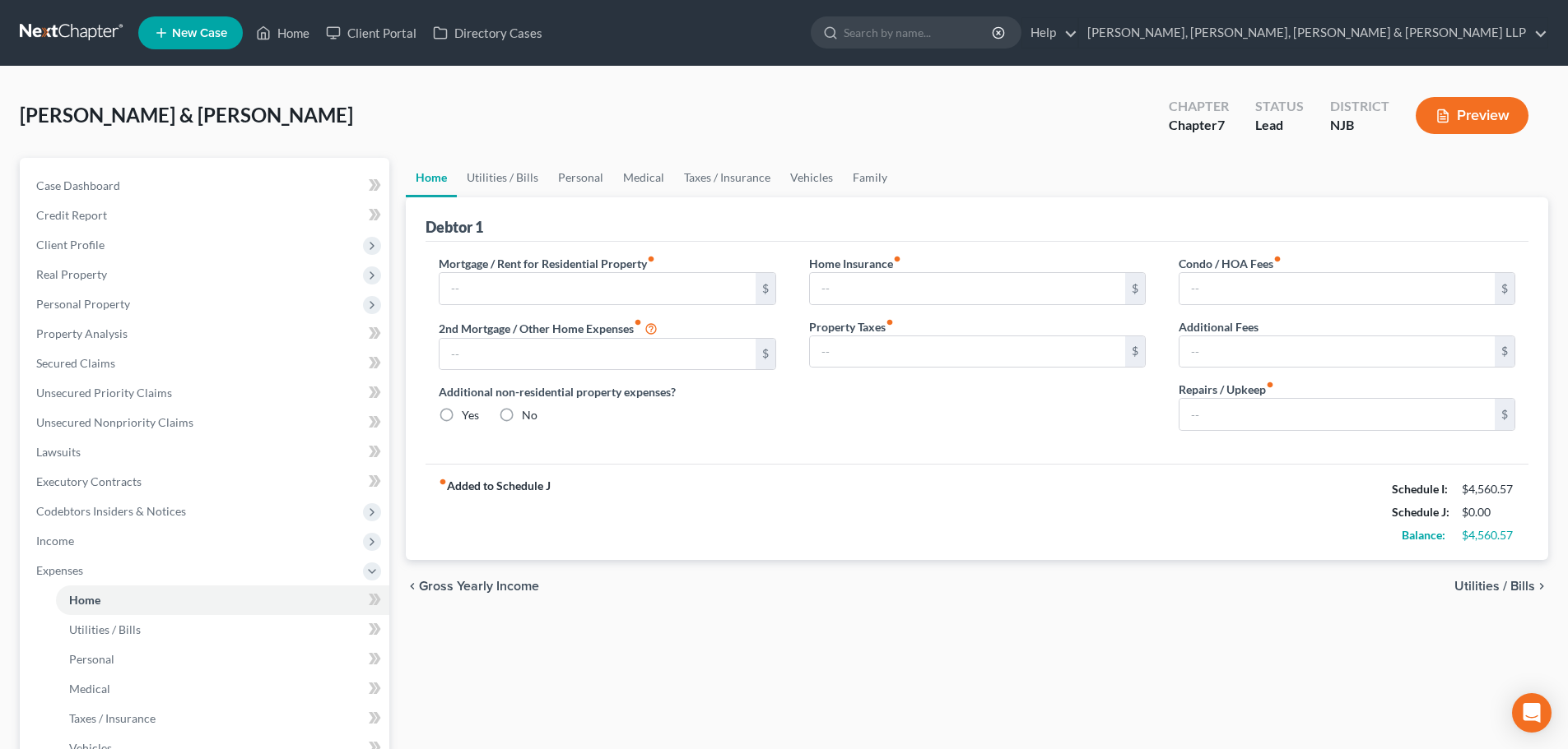
type input "0.00"
radio input "true"
type input "0.00"
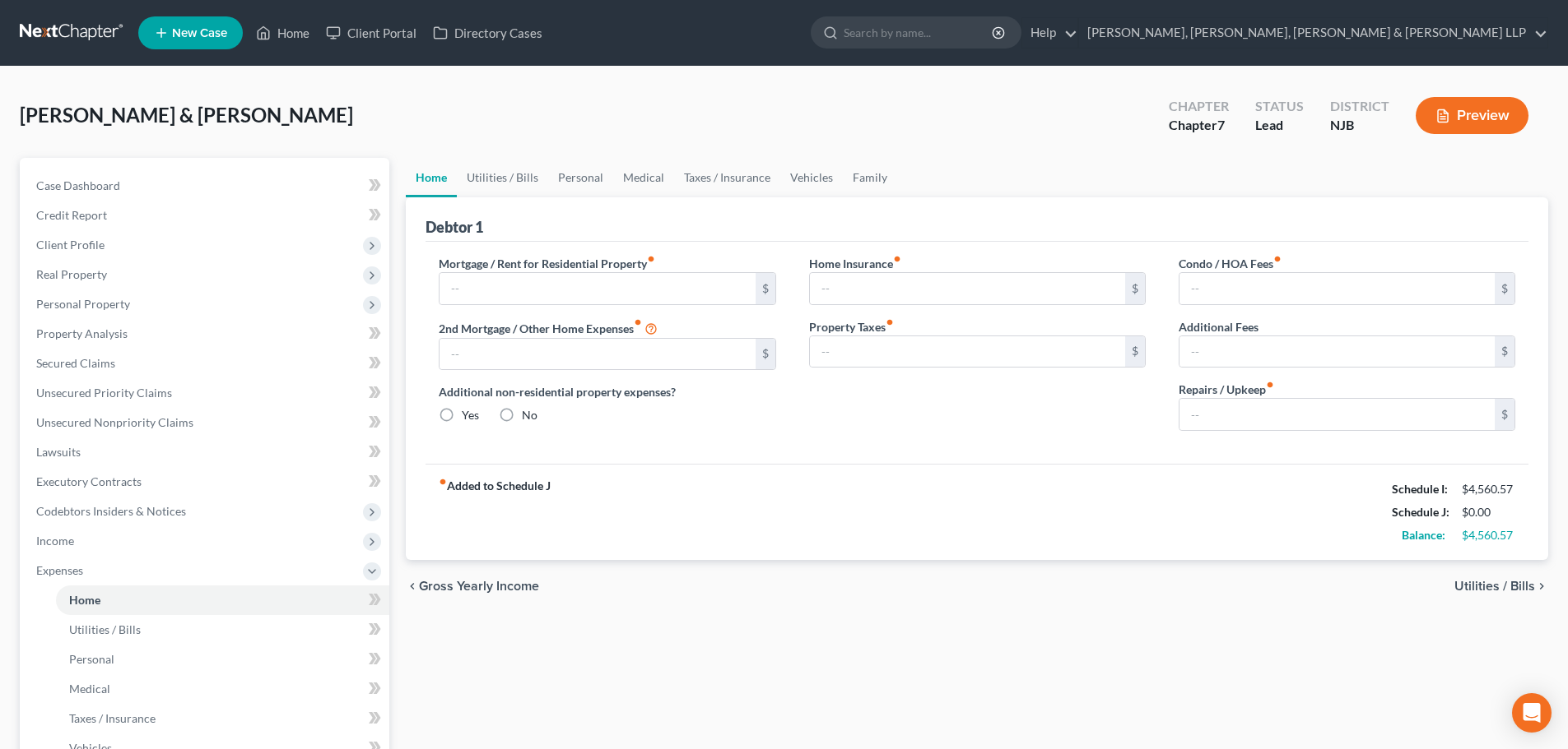
type input "0.00"
click at [109, 353] on link "Secured Claims" at bounding box center [207, 363] width 367 height 30
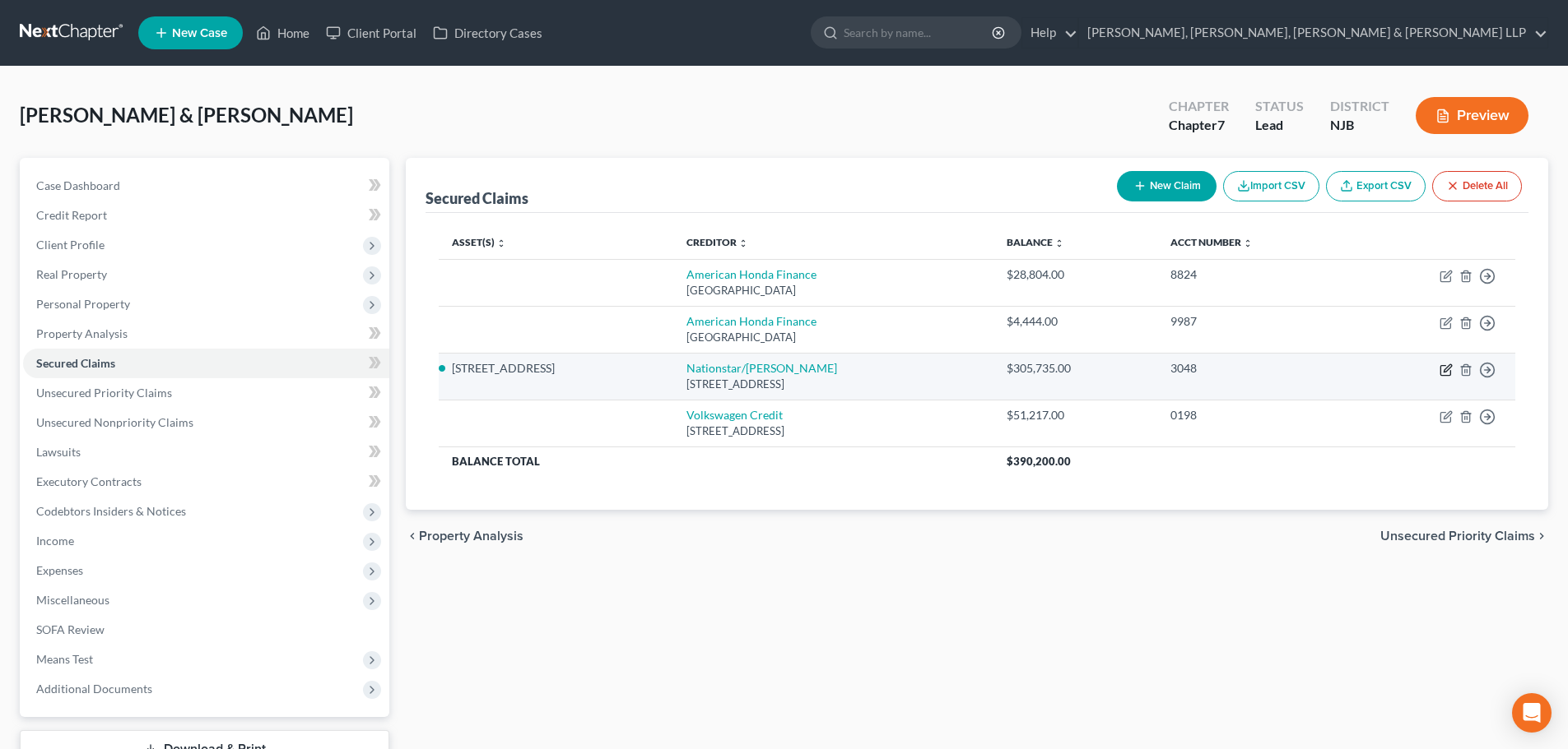
click at [1448, 372] on icon "button" at bounding box center [1446, 370] width 13 height 13
select select "45"
select select "4"
select select "2"
select select "0"
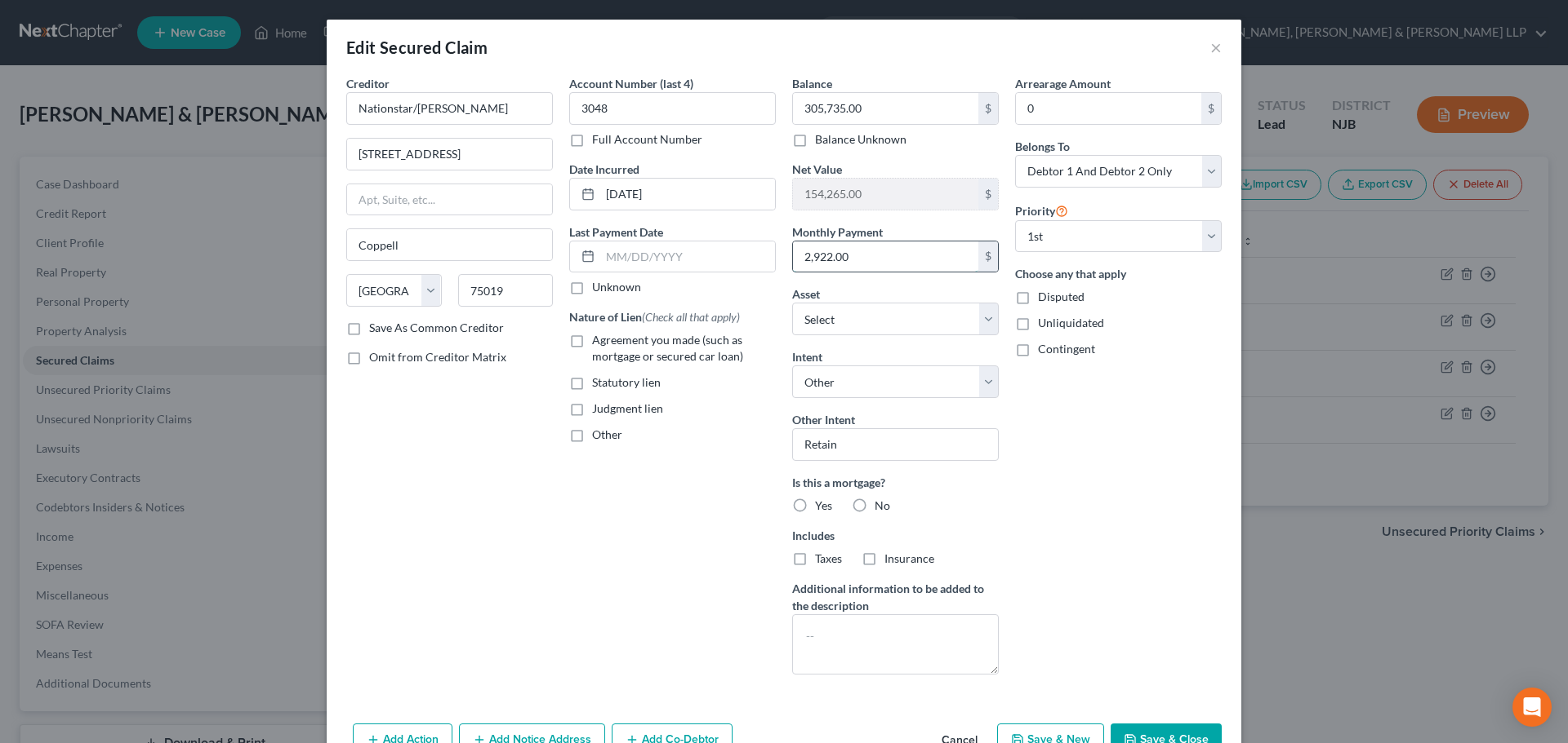
click at [878, 264] on input "2,922.00" at bounding box center [885, 257] width 185 height 31
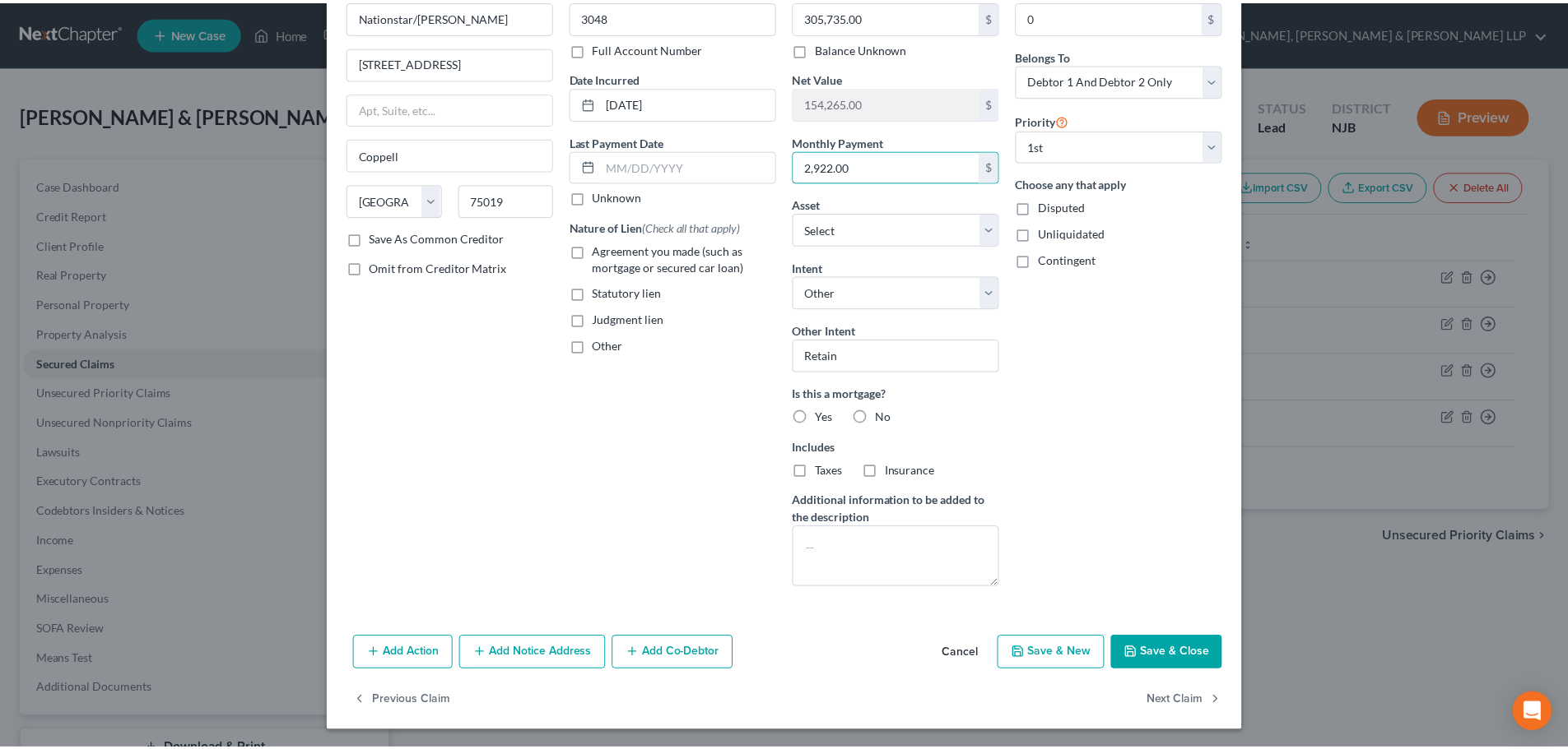
scroll to position [94, 0]
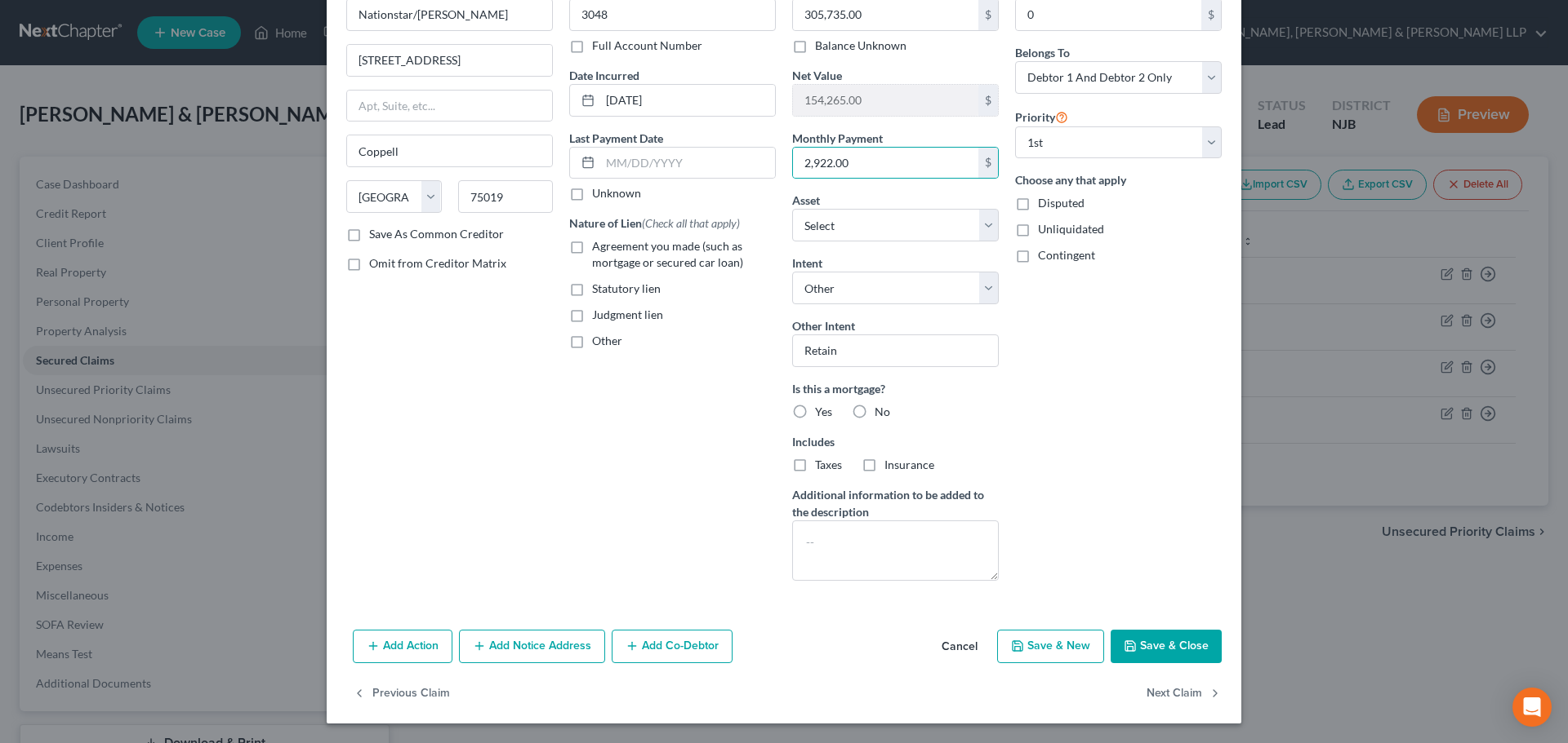
click at [592, 248] on label "Agreement you made (such as mortgage or secured car loan)" at bounding box center [684, 254] width 184 height 33
click at [598, 248] on input "Agreement you made (such as mortgage or secured car loan)" at bounding box center [603, 243] width 11 height 11
checkbox input "true"
click at [1185, 657] on button "Save & Close" at bounding box center [1166, 647] width 111 height 34
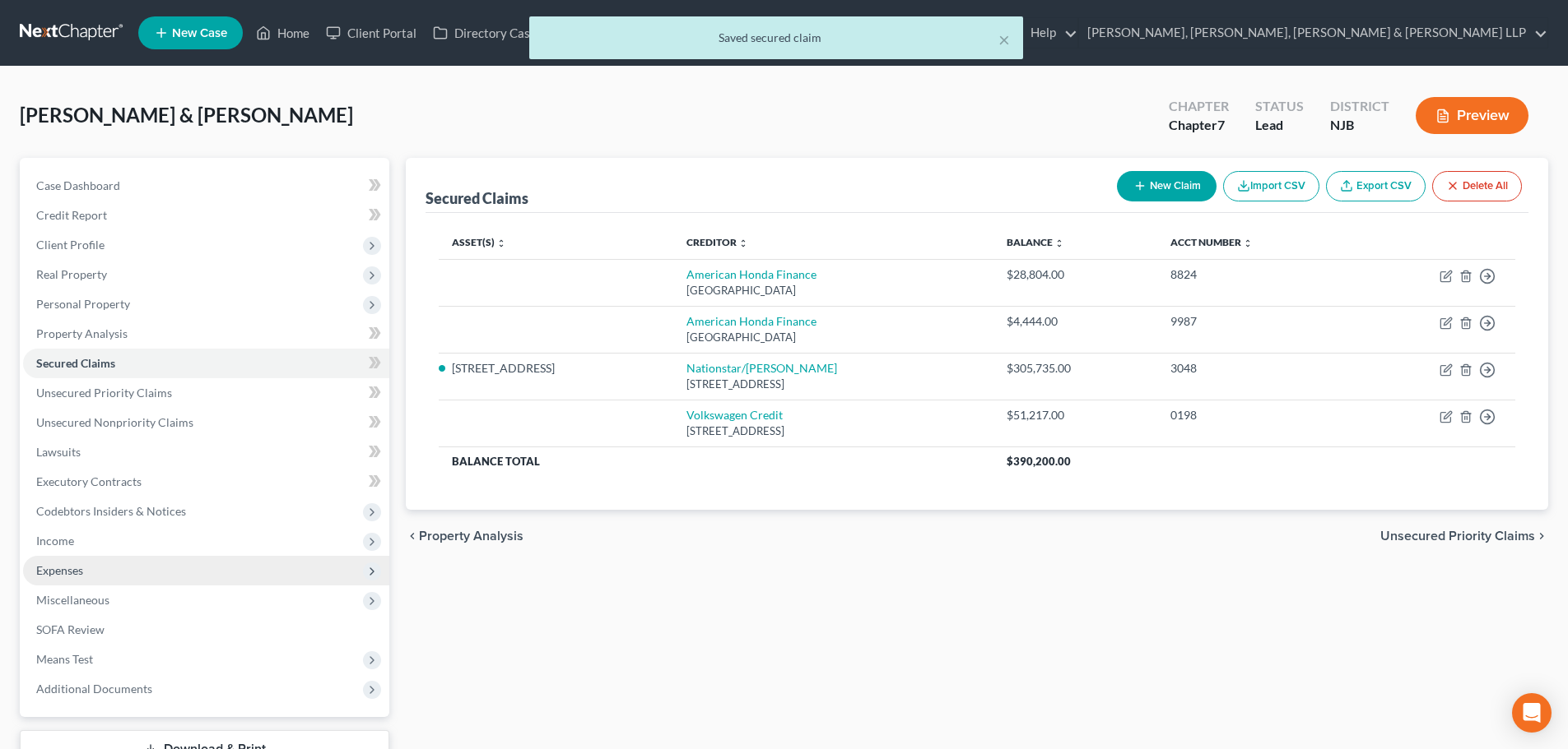
click at [113, 562] on span "Expenses" at bounding box center [207, 570] width 367 height 30
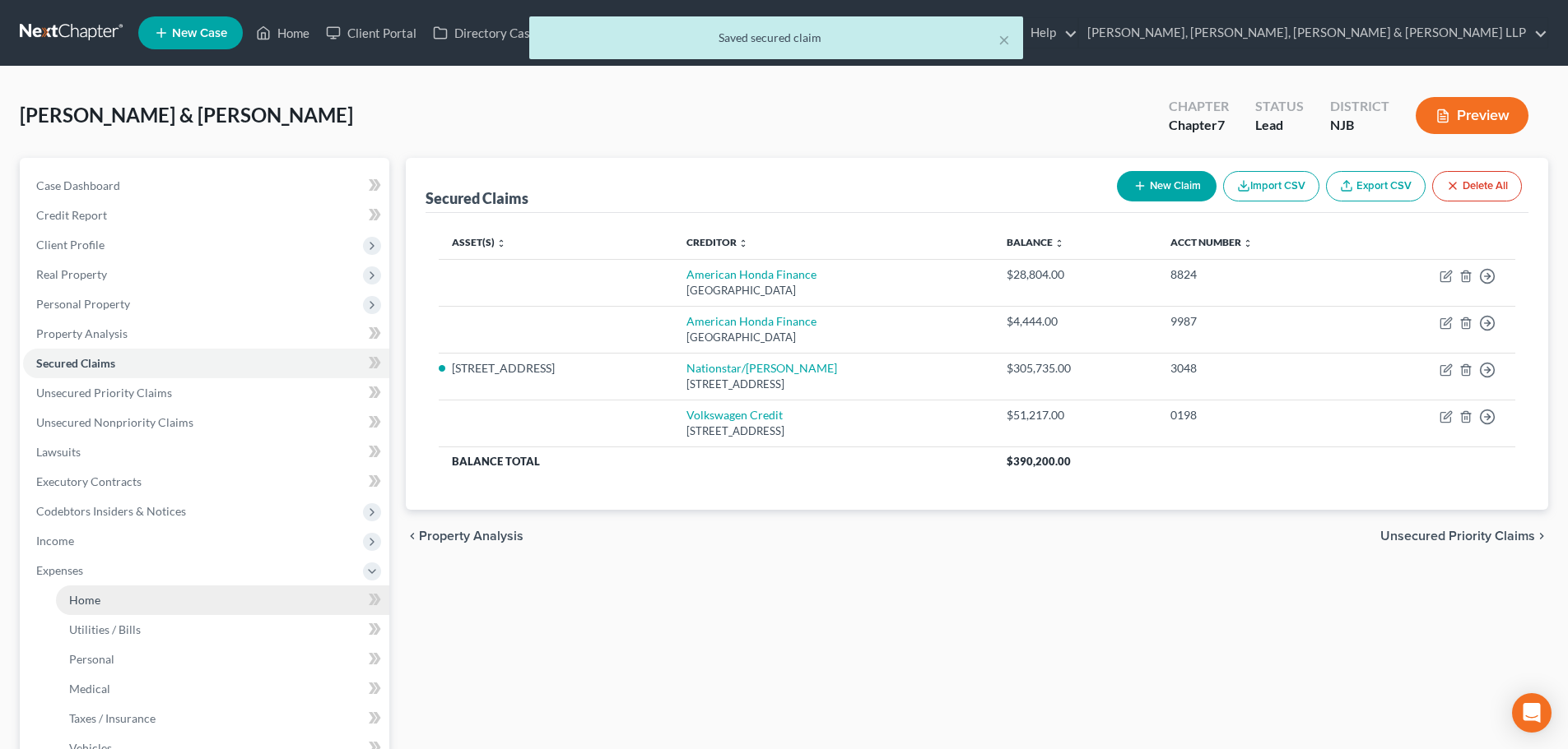
click at [92, 593] on span "Home" at bounding box center [84, 600] width 31 height 14
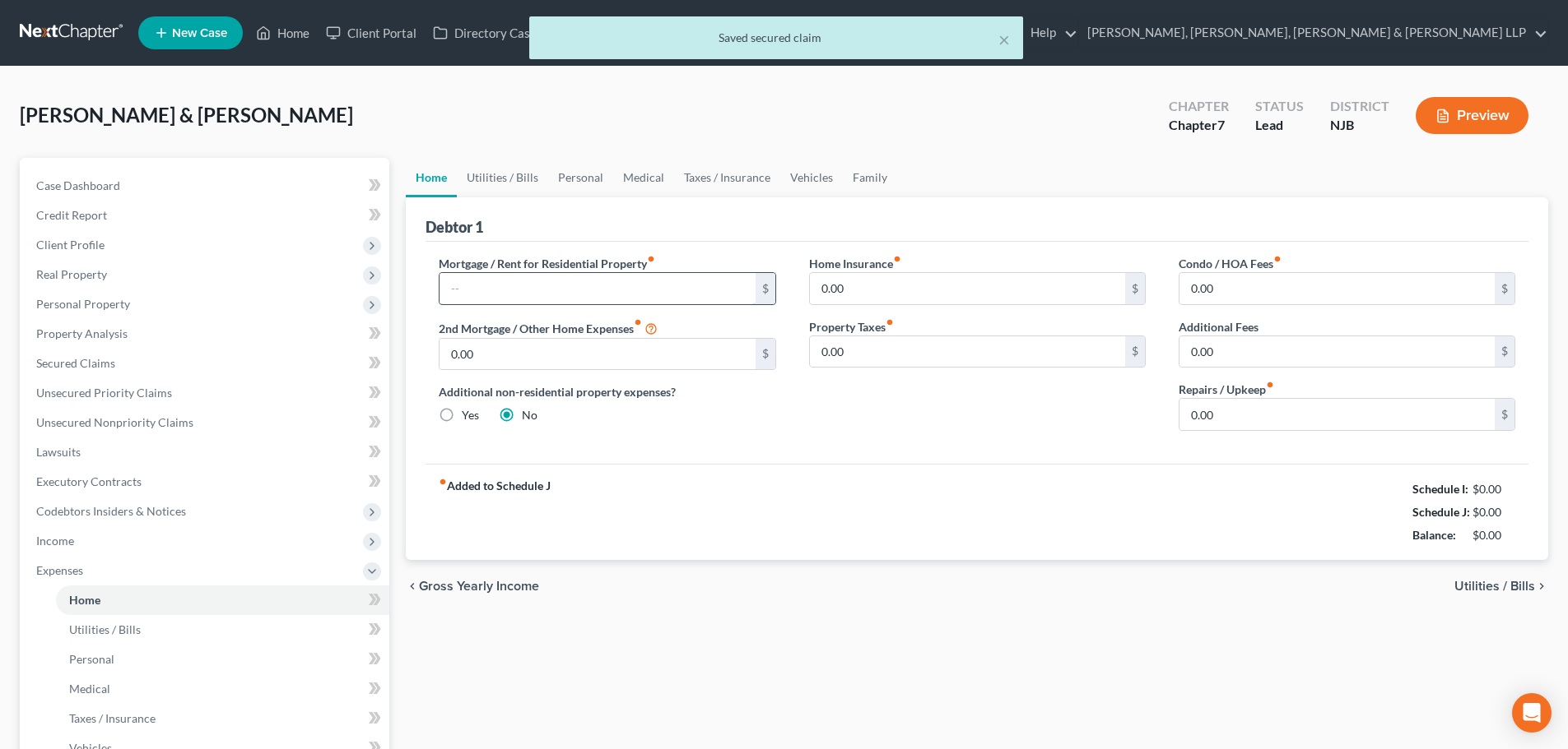
click at [484, 287] on input "text" at bounding box center [597, 288] width 315 height 31
paste input "2,922.00"
type input "2,922.00"
click at [1246, 415] on input "0.00" at bounding box center [1336, 414] width 315 height 31
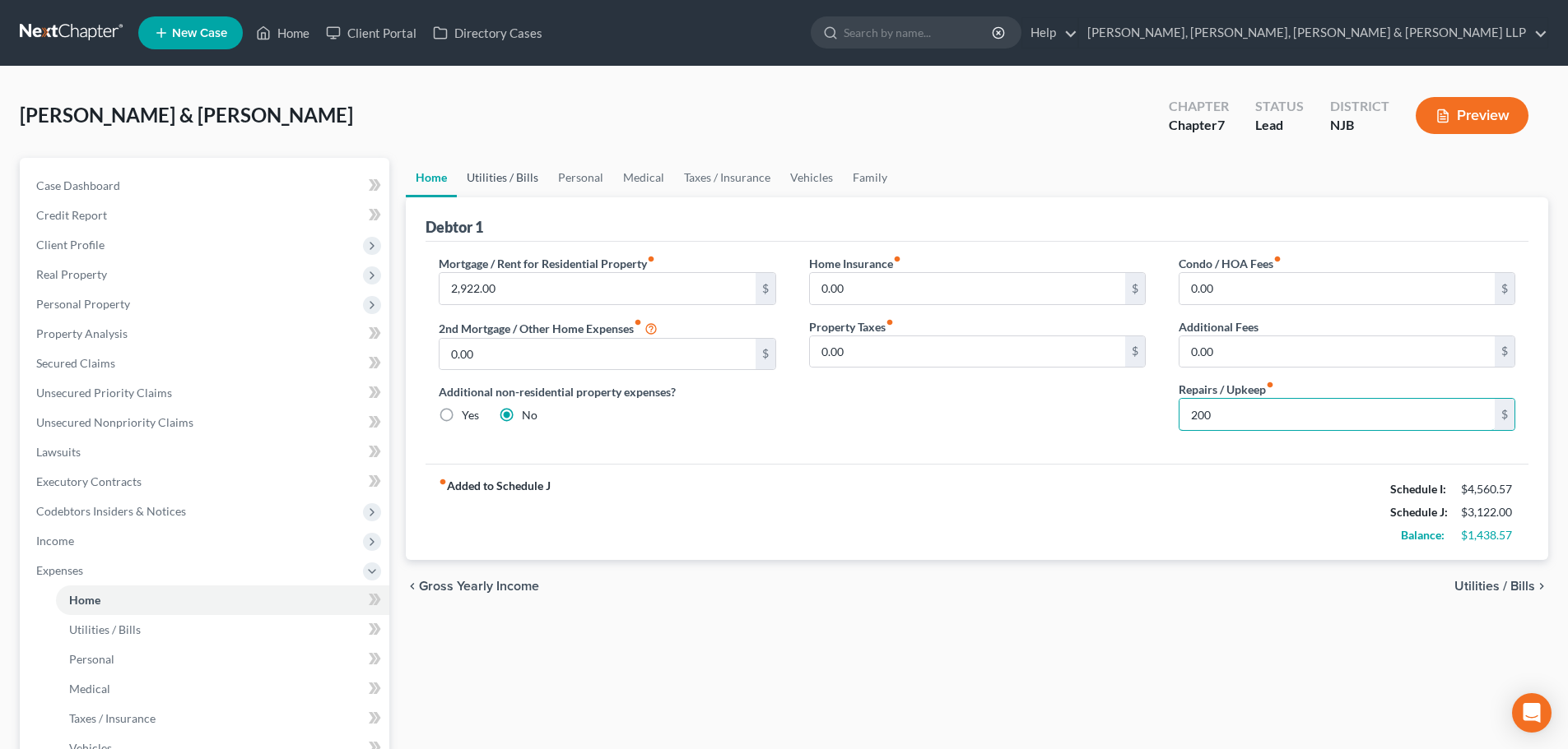
type input "200"
click at [518, 183] on link "Utilities / Bills" at bounding box center [502, 178] width 92 height 40
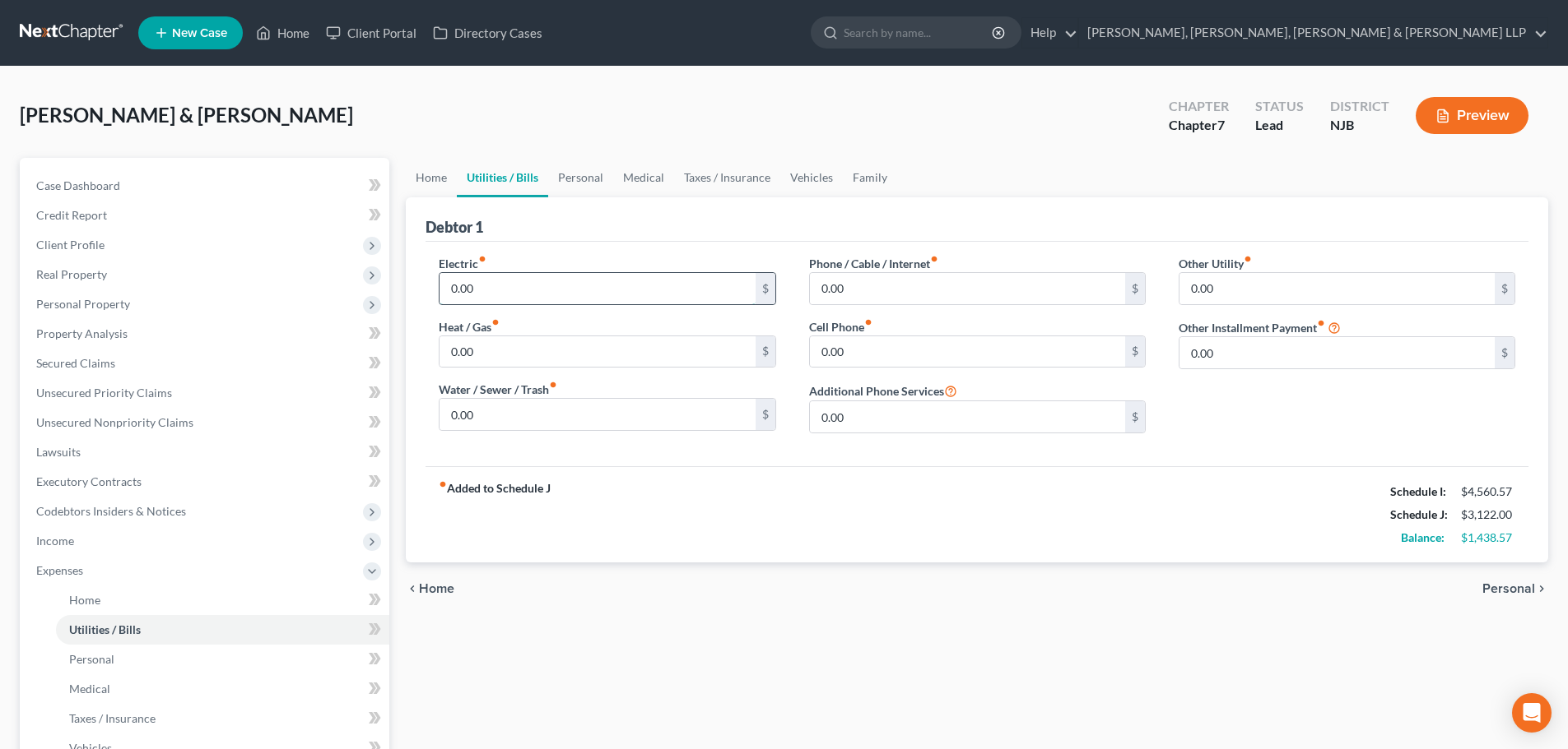
click at [509, 288] on input "0.00" at bounding box center [597, 288] width 315 height 31
type input "220"
click at [885, 302] on input "0.00" at bounding box center [967, 288] width 315 height 31
type input "250"
click at [610, 184] on link "Personal" at bounding box center [580, 178] width 65 height 40
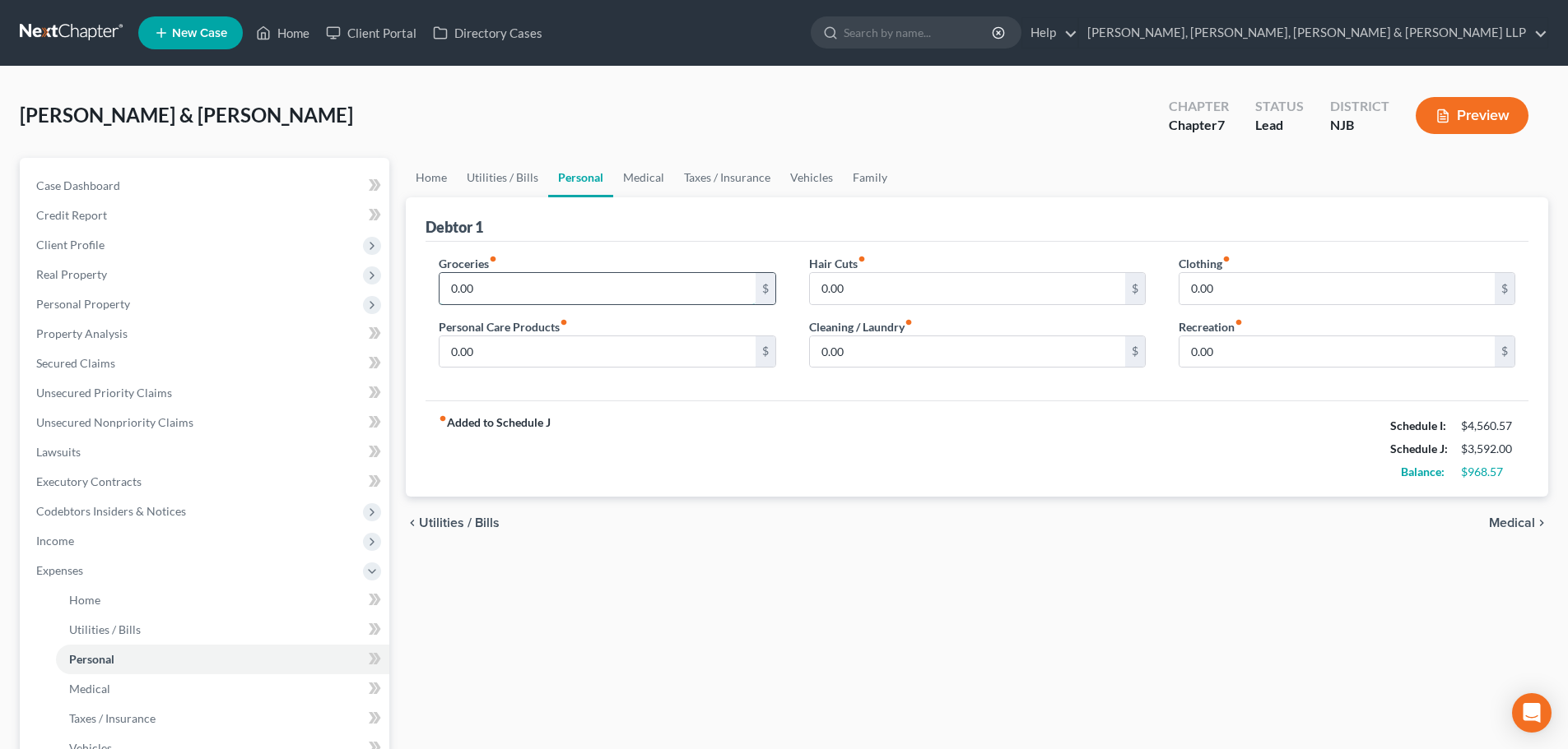
click at [518, 286] on input "0.00" at bounding box center [597, 288] width 315 height 31
type input "700"
drag, startPoint x: 480, startPoint y: 345, endPoint x: 488, endPoint y: 346, distance: 8.1
click at [480, 345] on input "0.00" at bounding box center [597, 352] width 315 height 31
type input "200"
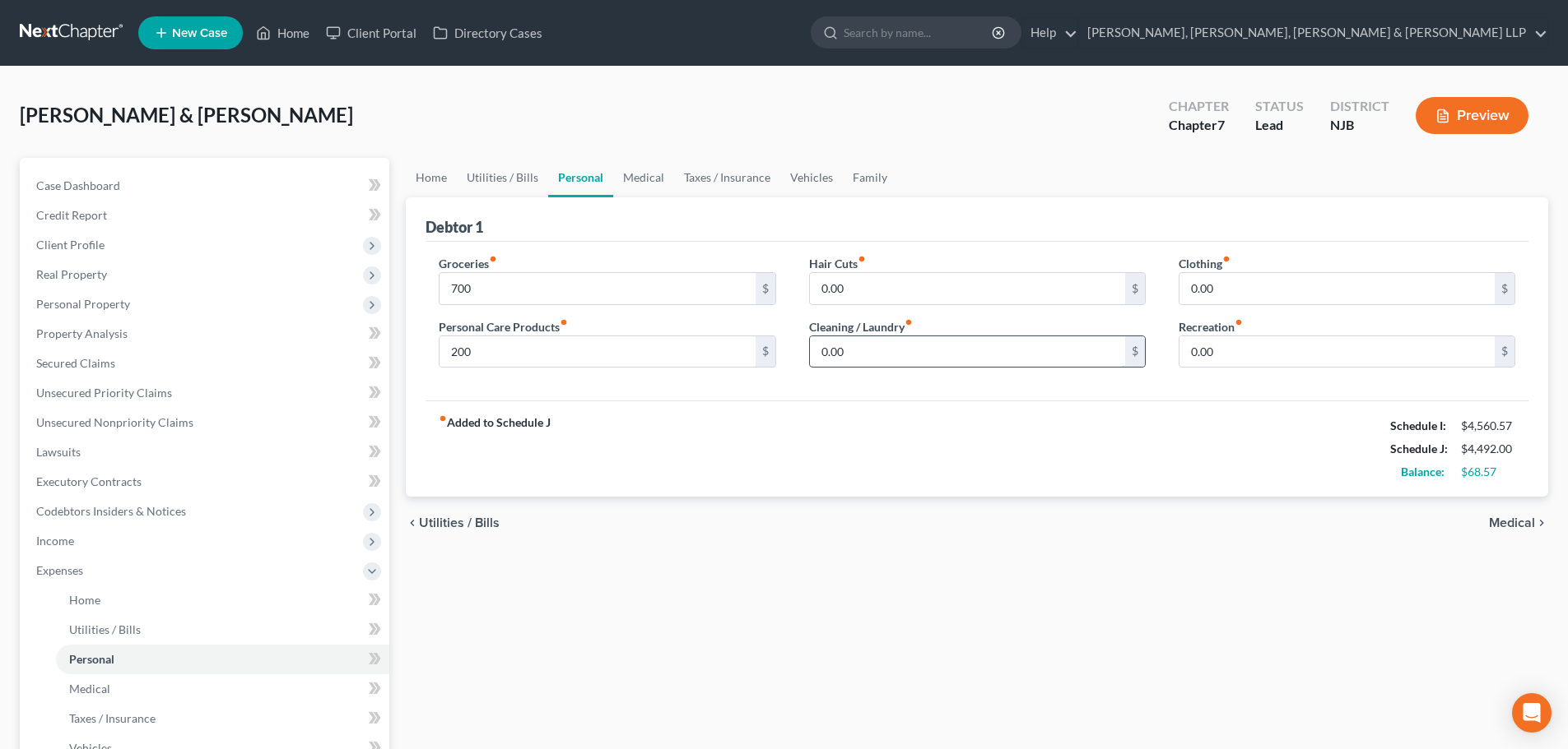
click at [878, 354] on input "0.00" at bounding box center [967, 352] width 315 height 31
type input "200"
click at [1236, 351] on input "0.00" at bounding box center [1336, 352] width 315 height 31
type input "200"
click at [826, 172] on link "Vehicles" at bounding box center [811, 178] width 63 height 40
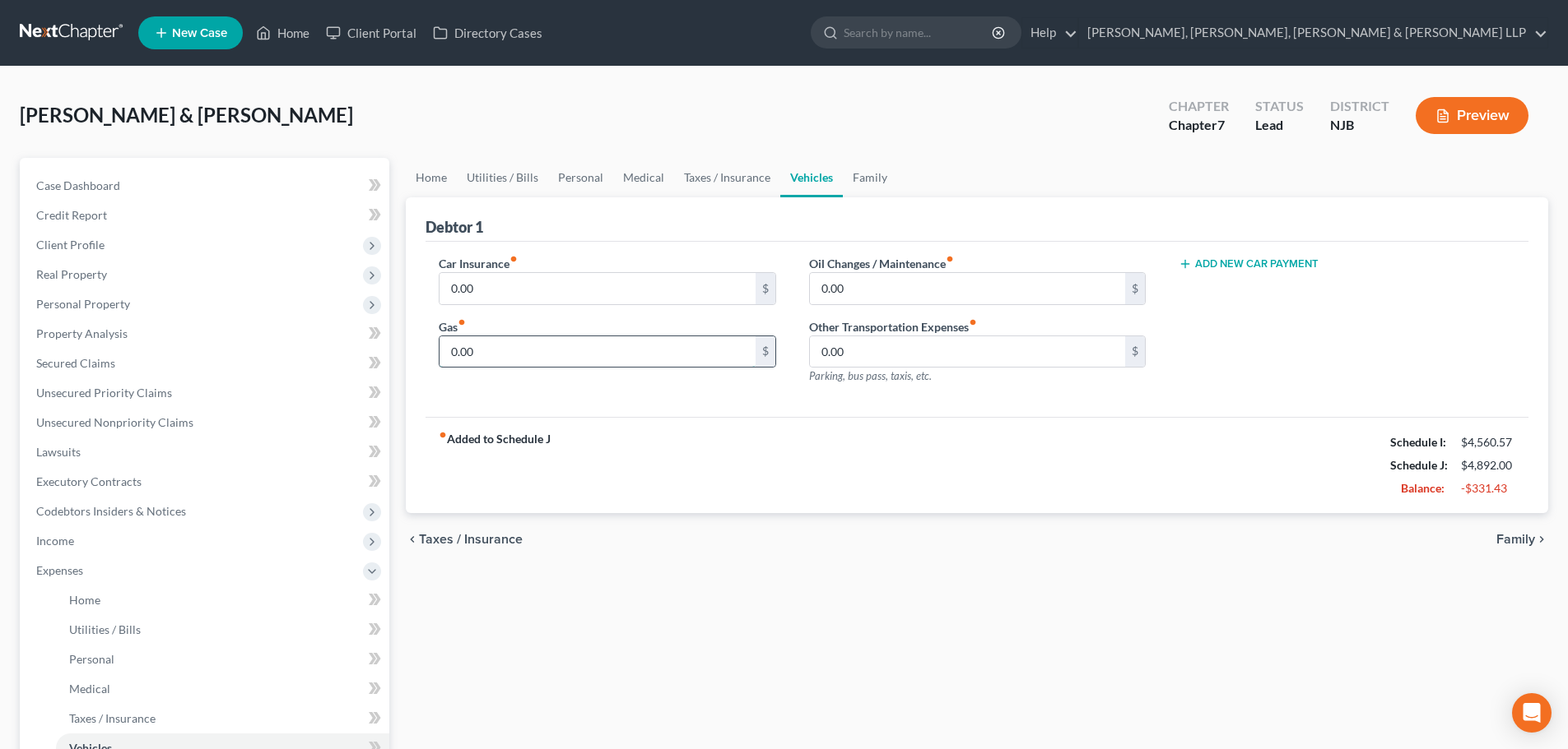
click at [492, 356] on input "0.00" at bounding box center [597, 352] width 315 height 31
type input "200"
click at [642, 181] on link "Medical" at bounding box center [643, 178] width 61 height 40
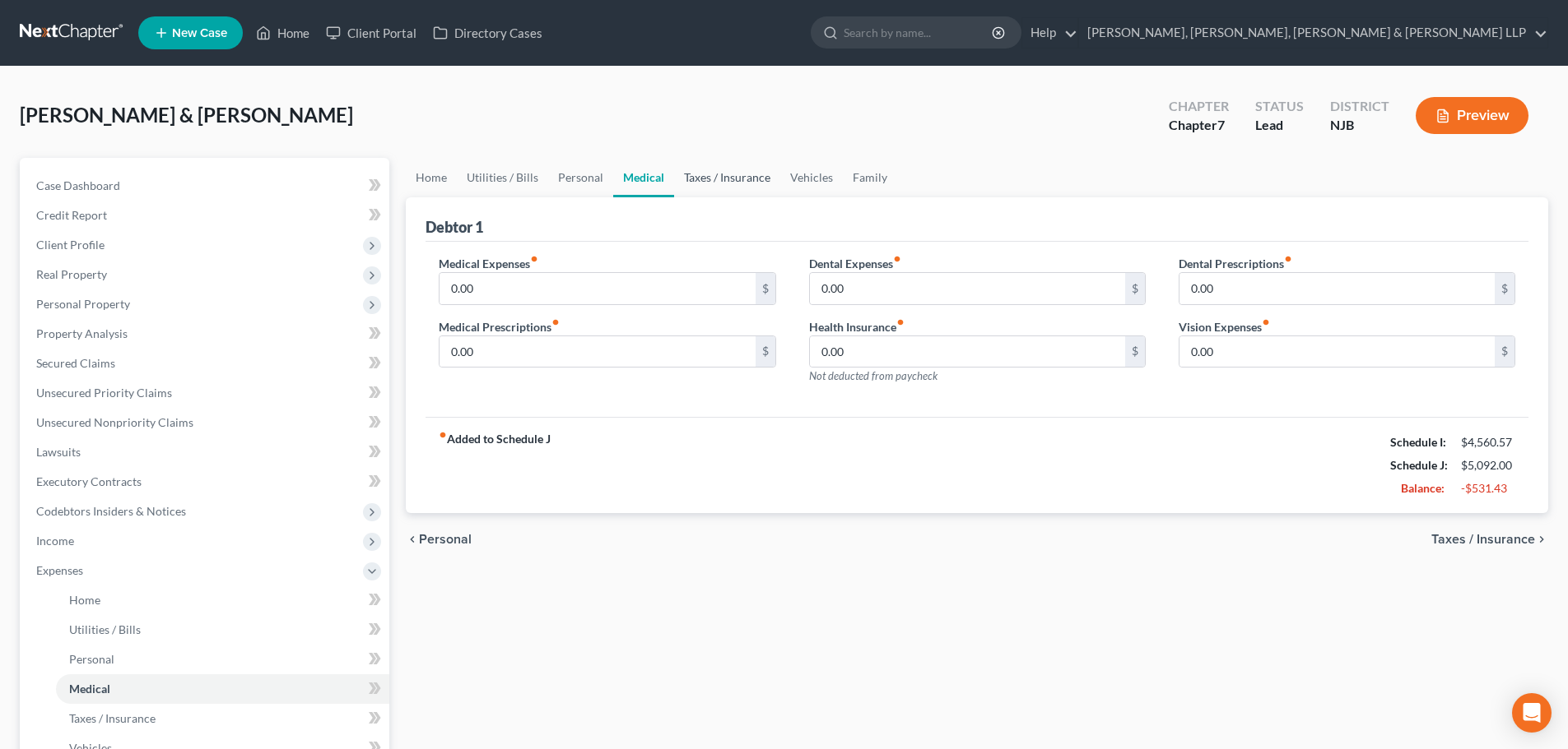
click at [705, 182] on link "Taxes / Insurance" at bounding box center [727, 178] width 106 height 40
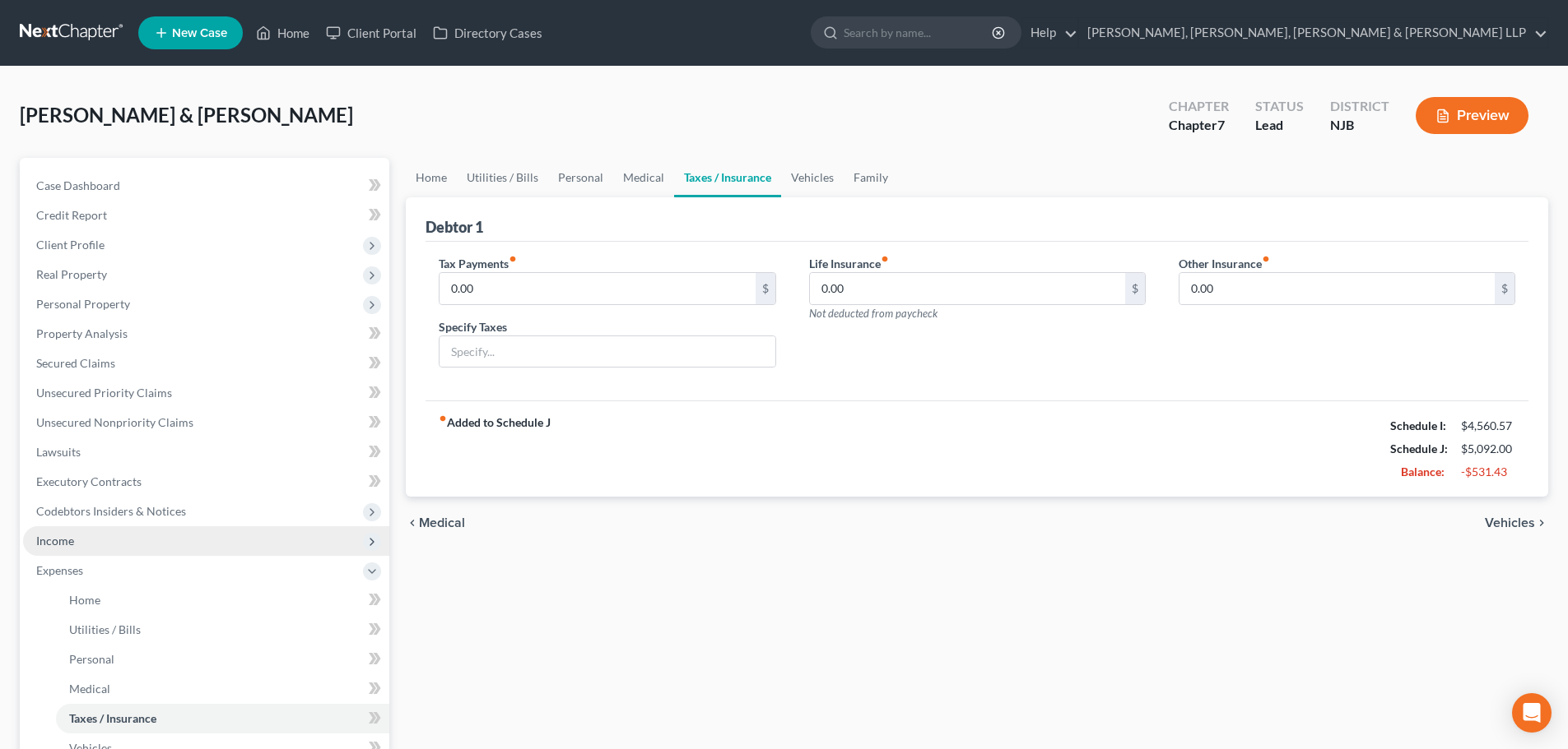
drag, startPoint x: 91, startPoint y: 532, endPoint x: 100, endPoint y: 534, distance: 9.2
click at [91, 532] on span "Income" at bounding box center [207, 541] width 367 height 30
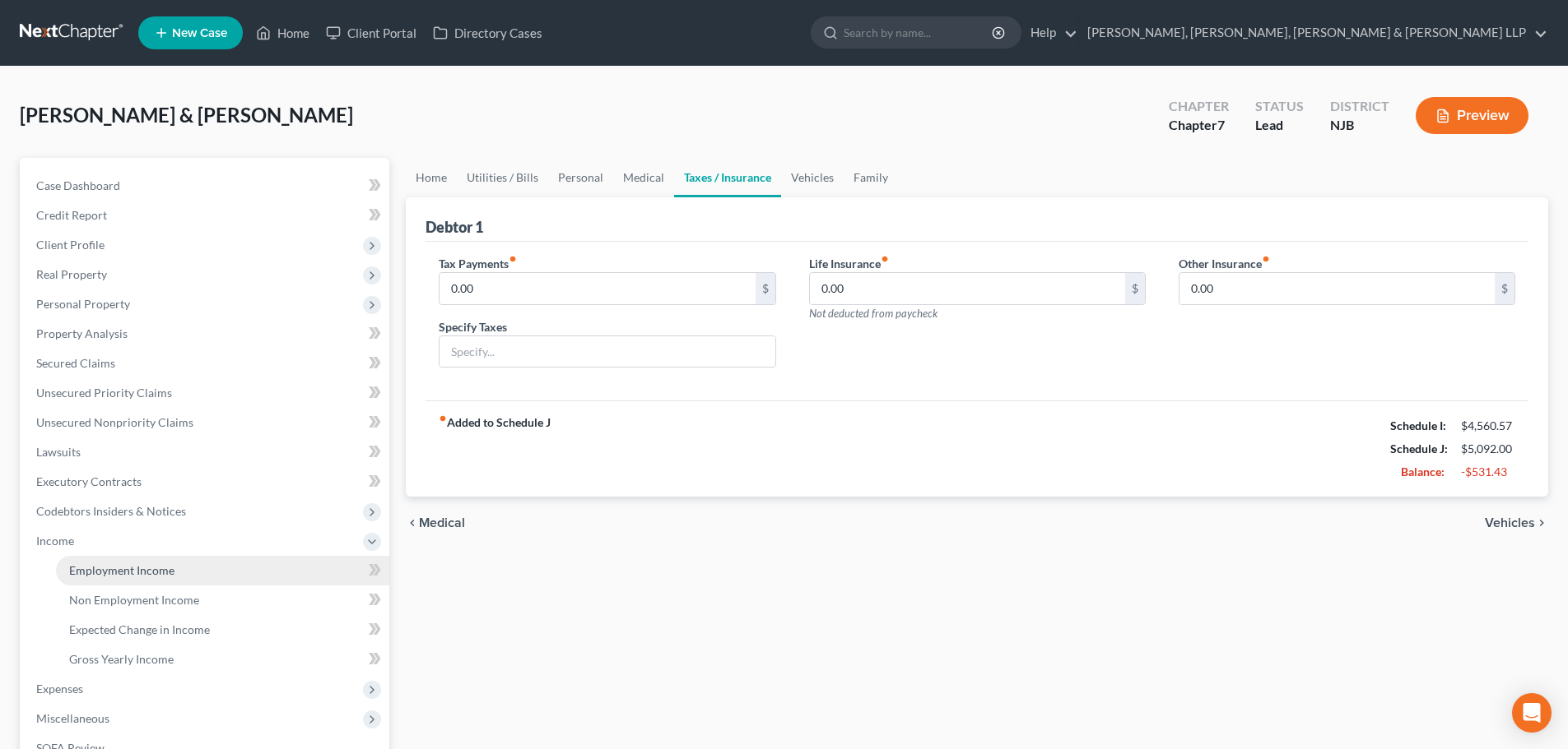
drag, startPoint x: 127, startPoint y: 568, endPoint x: 150, endPoint y: 557, distance: 25.5
click at [128, 568] on span "Employment Income" at bounding box center [121, 570] width 105 height 14
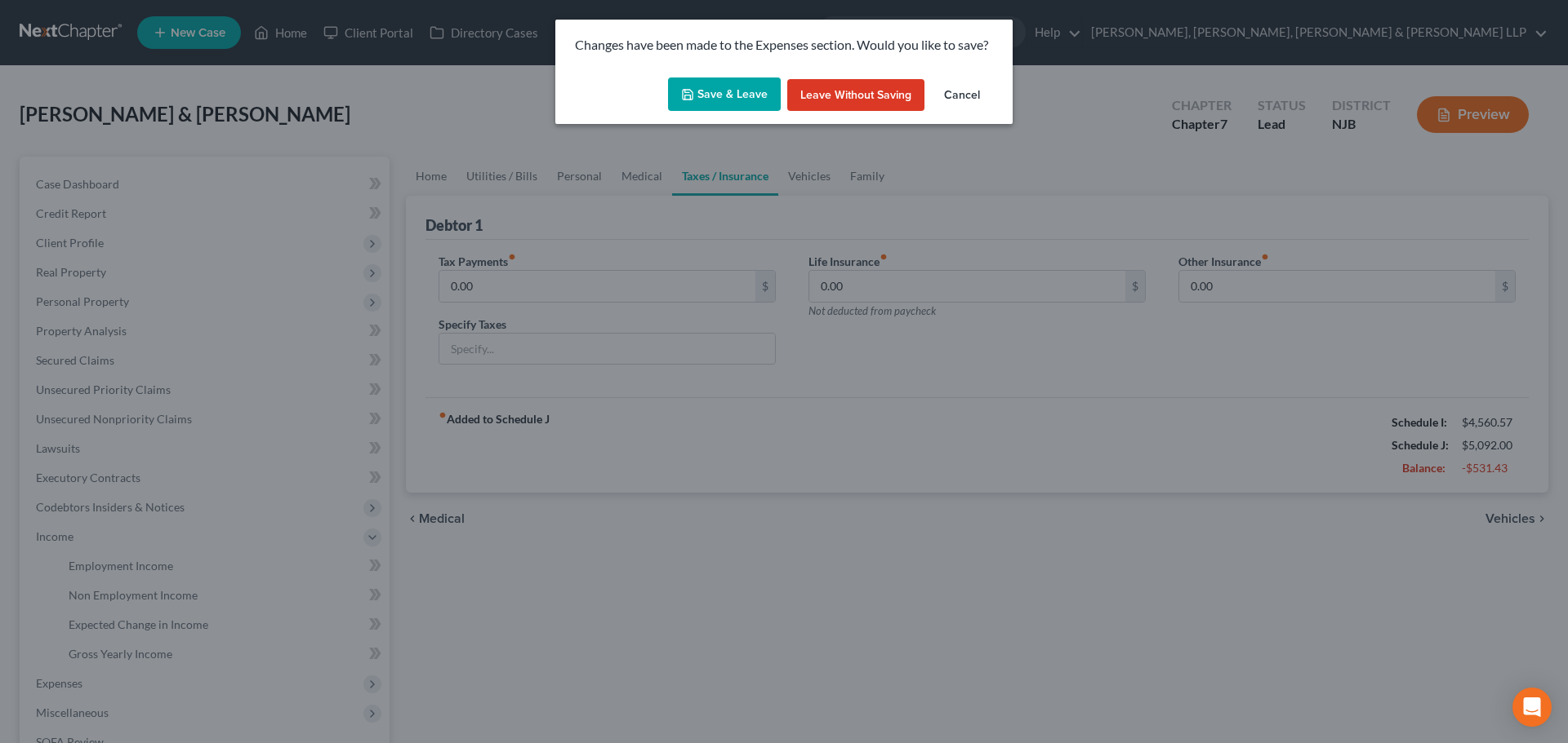
click at [738, 86] on button "Save & Leave" at bounding box center [724, 94] width 112 height 34
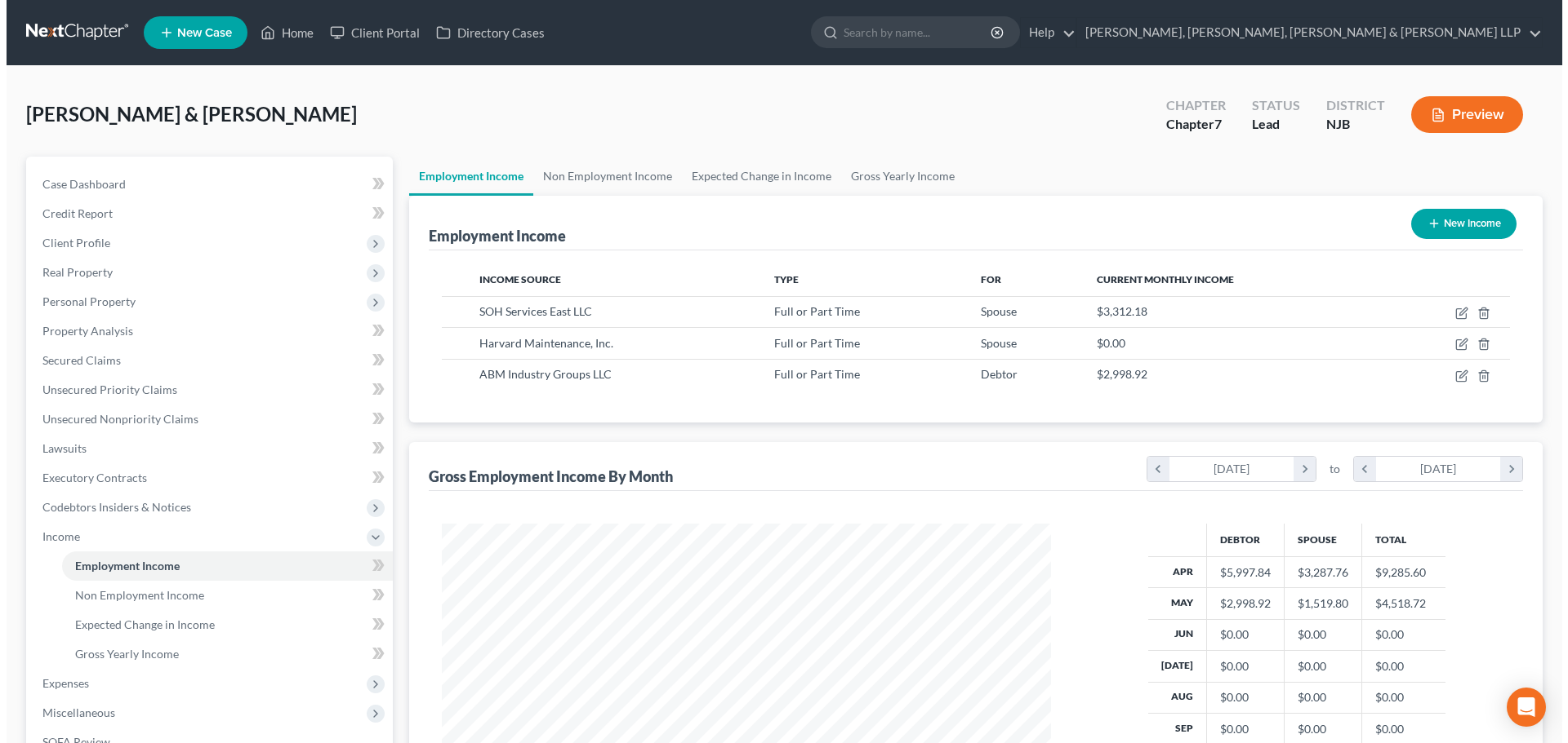
scroll to position [305, 642]
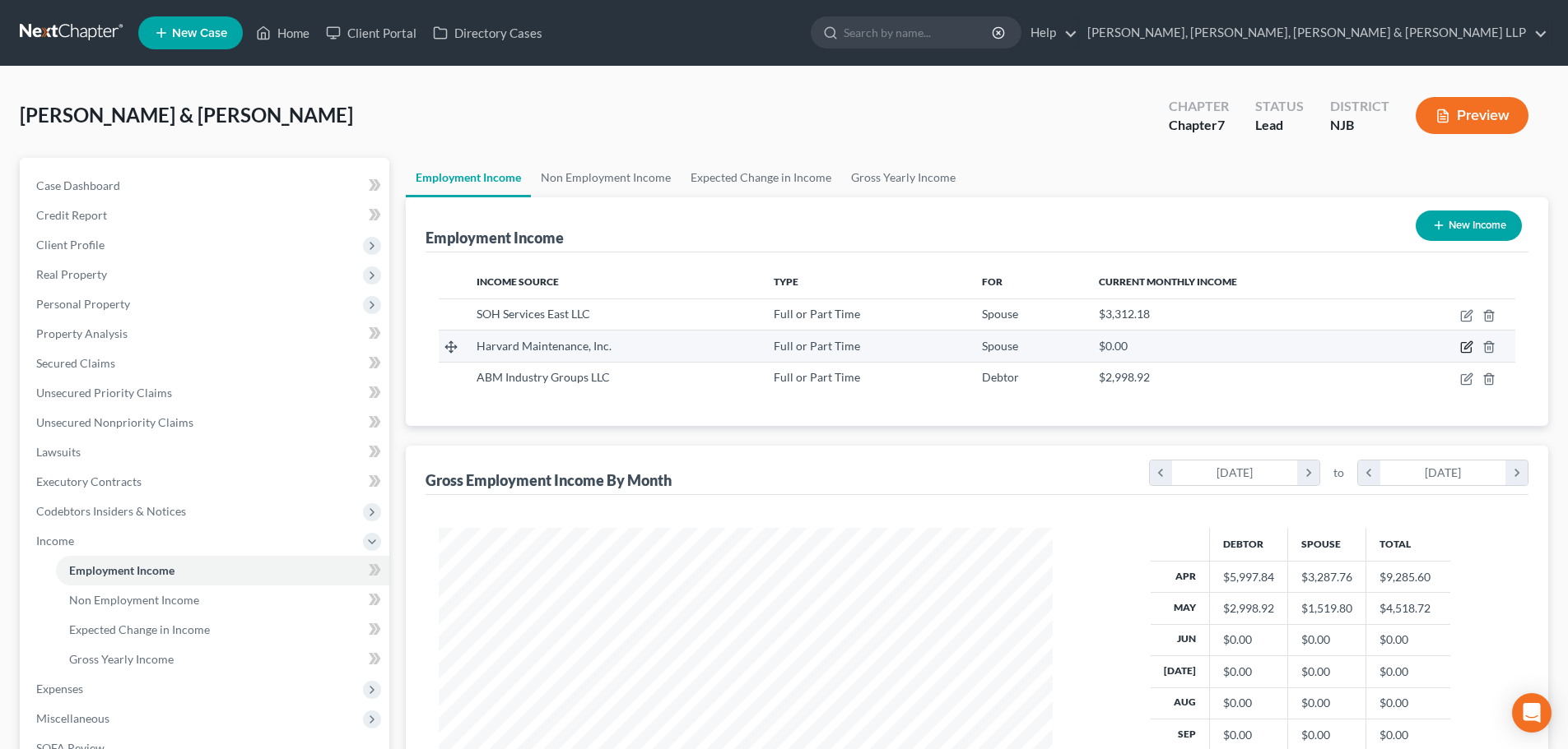
click at [1467, 347] on icon "button" at bounding box center [1466, 347] width 13 height 13
select select "0"
select select "9"
select select "0"
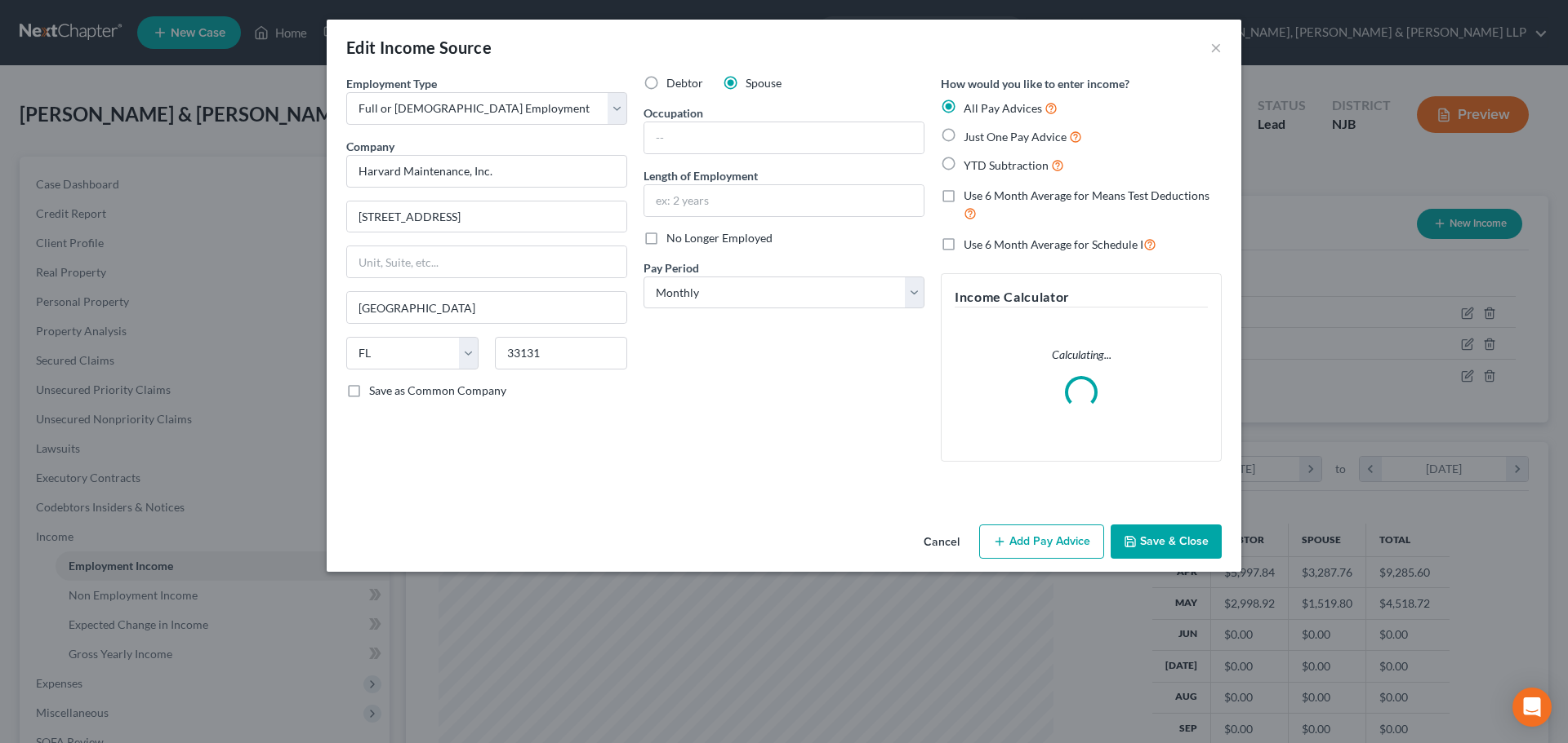
scroll to position [306, 647]
click at [1030, 529] on button "Add Pay Advice" at bounding box center [1041, 542] width 125 height 34
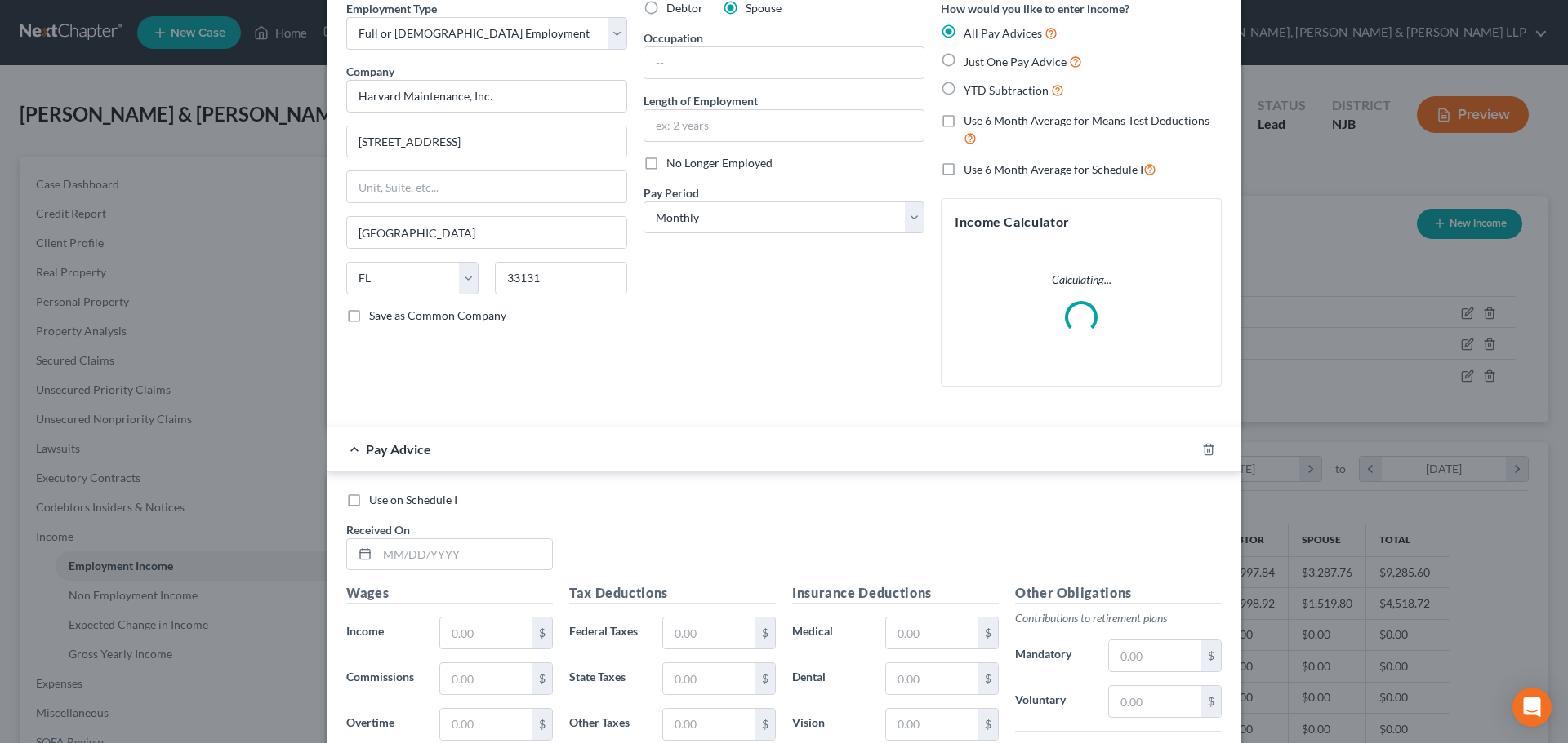
scroll to position [163, 0]
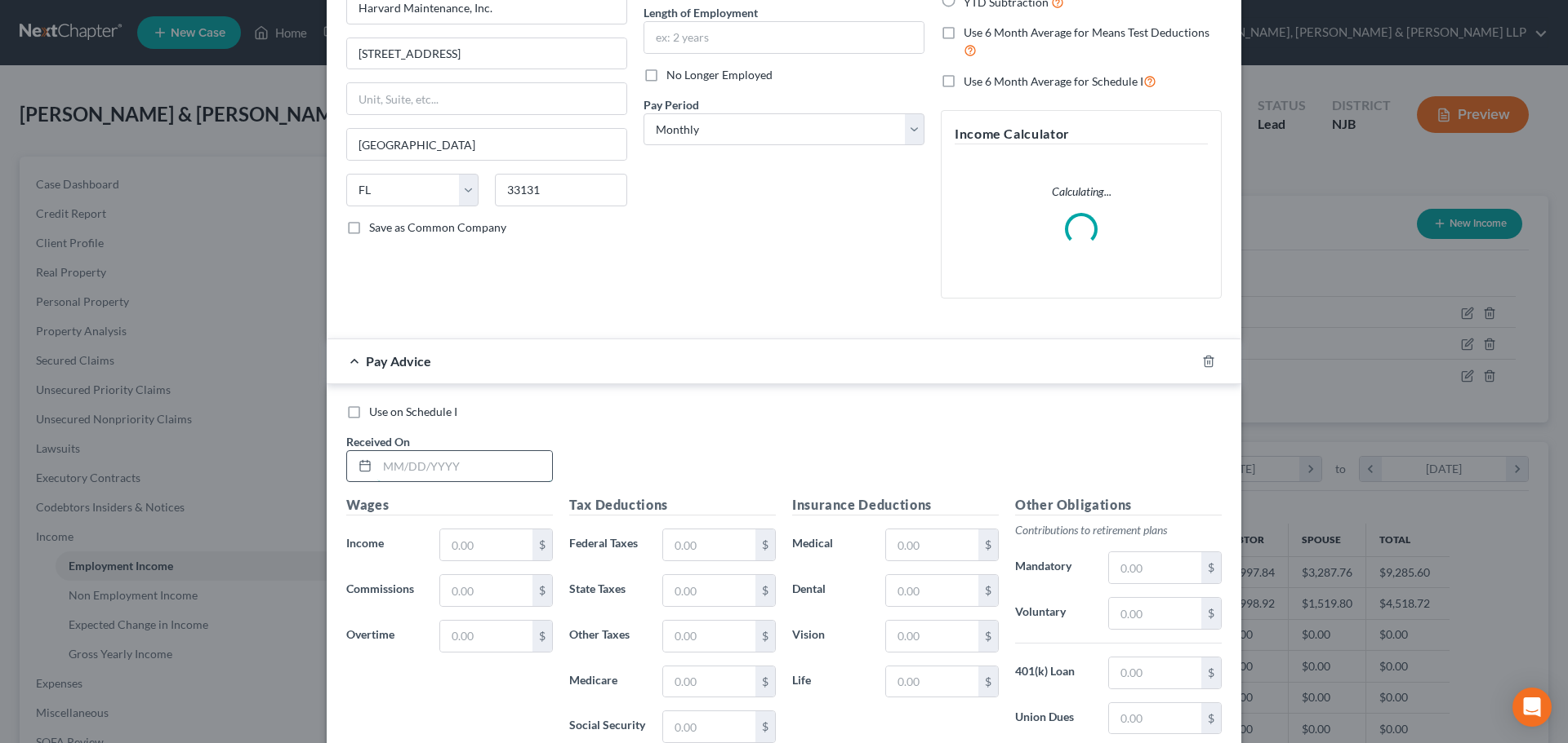
click at [470, 470] on input "text" at bounding box center [464, 466] width 175 height 31
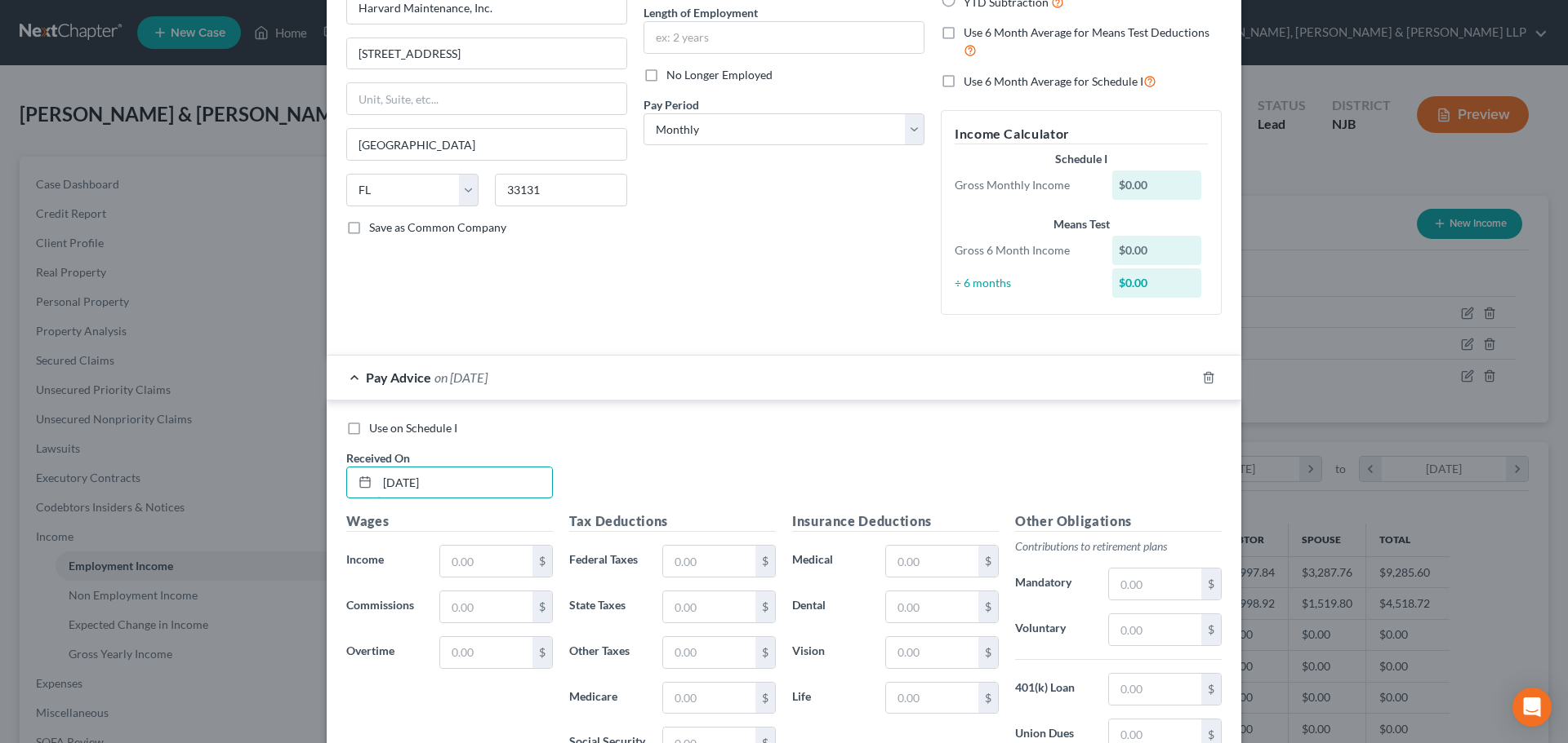
type input "[DATE]"
click at [494, 569] on input "text" at bounding box center [486, 561] width 92 height 31
type input "1,048.16"
click at [721, 558] on input "text" at bounding box center [709, 561] width 92 height 31
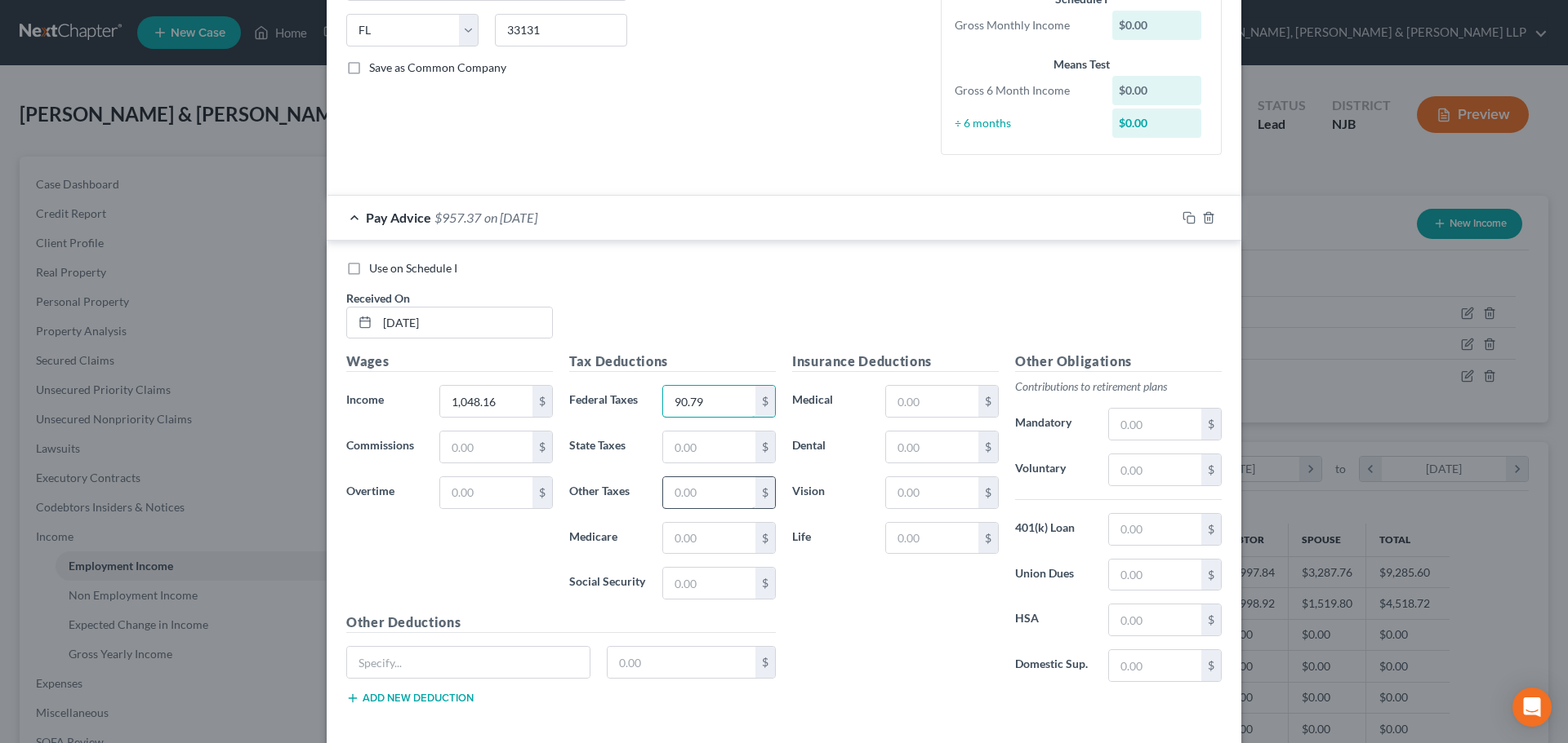
scroll to position [326, 0]
type input "90.79"
drag, startPoint x: 714, startPoint y: 458, endPoint x: 713, endPoint y: 449, distance: 9.1
click at [713, 455] on input "text" at bounding box center [709, 444] width 92 height 31
type input "36.31"
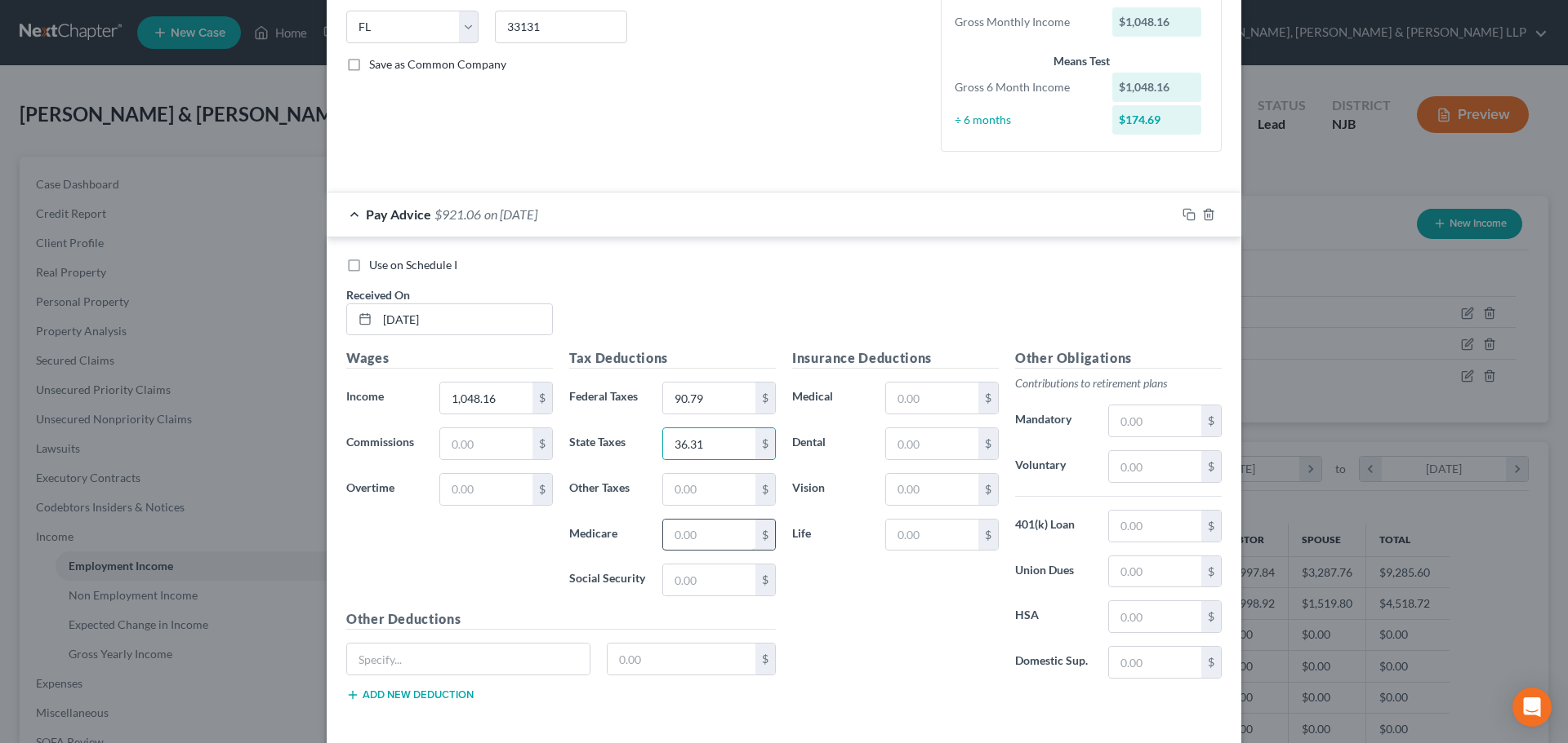
click at [684, 527] on input "text" at bounding box center [709, 535] width 92 height 31
type input "15.20"
click at [699, 576] on input "text" at bounding box center [709, 580] width 92 height 31
type input "64.98"
click at [696, 488] on input "text" at bounding box center [709, 489] width 92 height 31
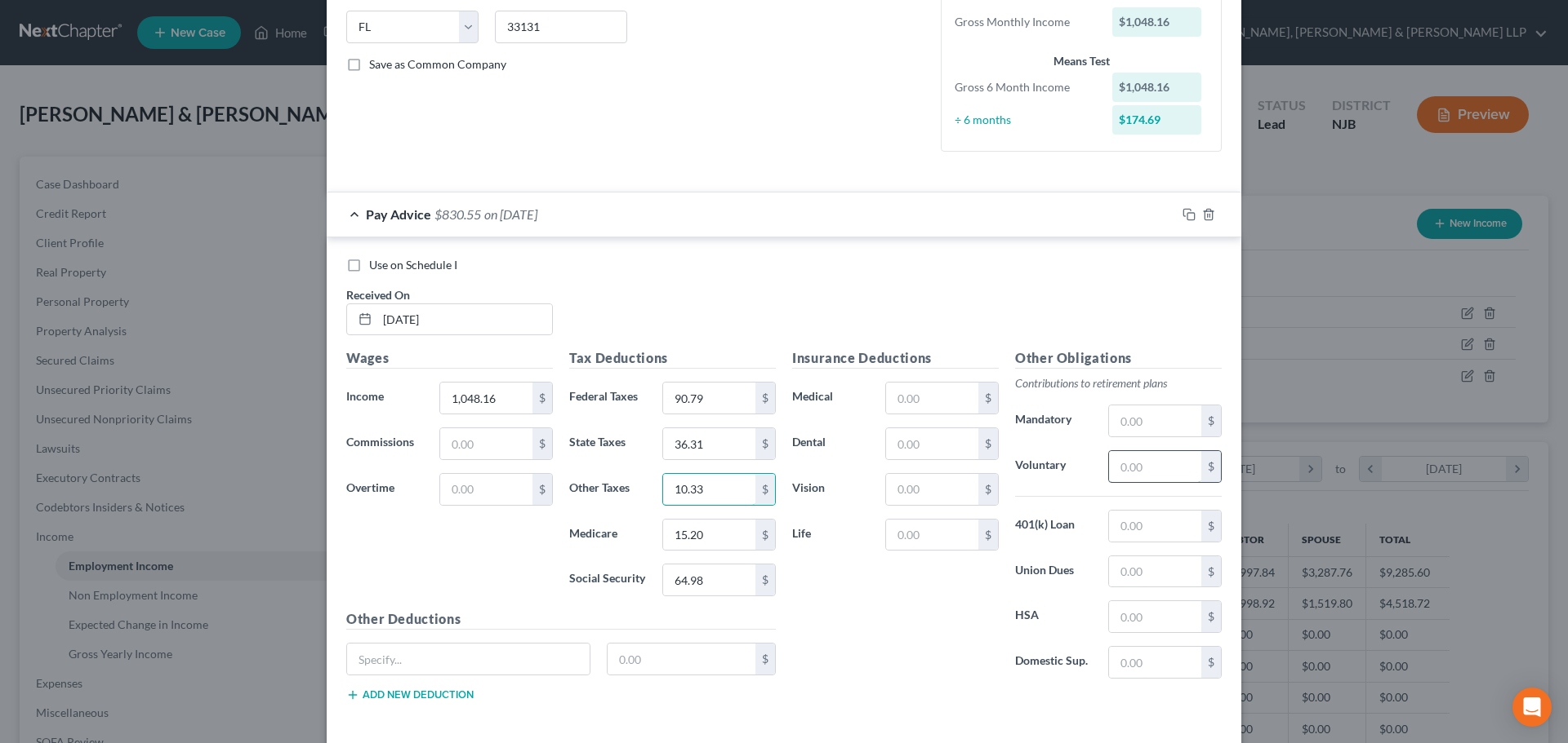
type input "10.33"
click at [1148, 468] on input "text" at bounding box center [1154, 466] width 92 height 31
drag, startPoint x: 1162, startPoint y: 467, endPoint x: 1137, endPoint y: 478, distance: 27.3
click at [1137, 478] on input "136.00" at bounding box center [1154, 466] width 92 height 31
type input "136.26"
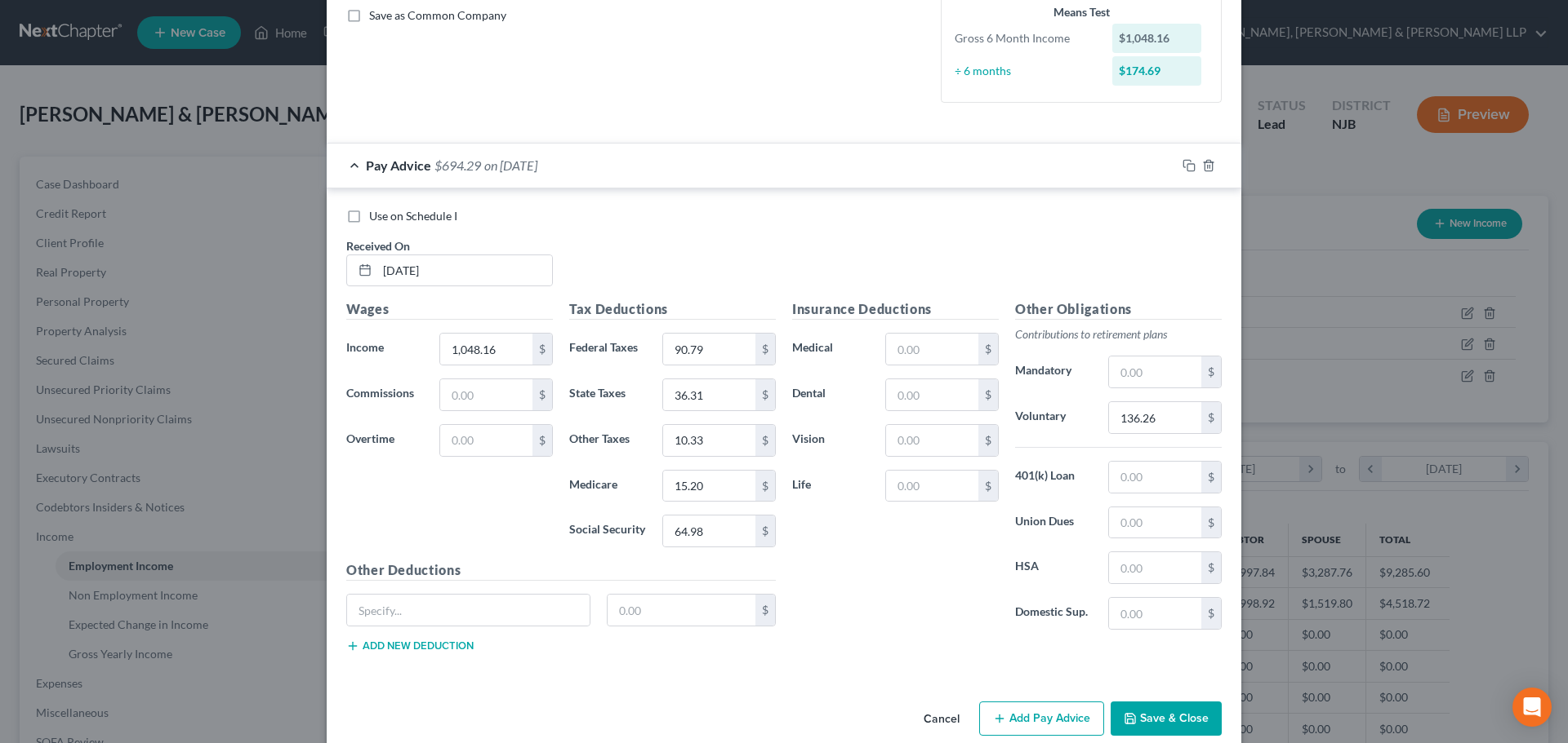
scroll to position [401, 0]
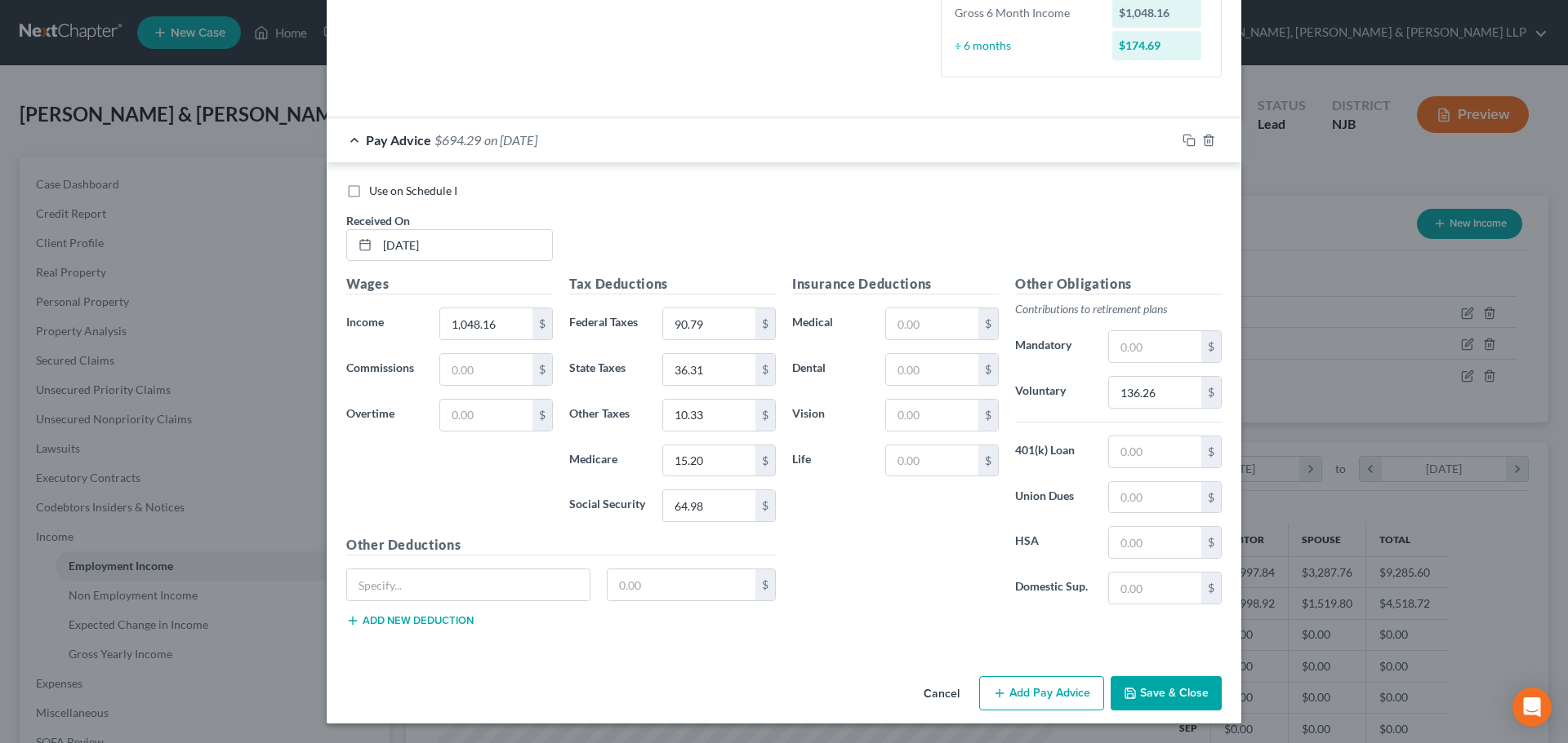
click at [1042, 683] on button "Add Pay Advice" at bounding box center [1041, 693] width 125 height 34
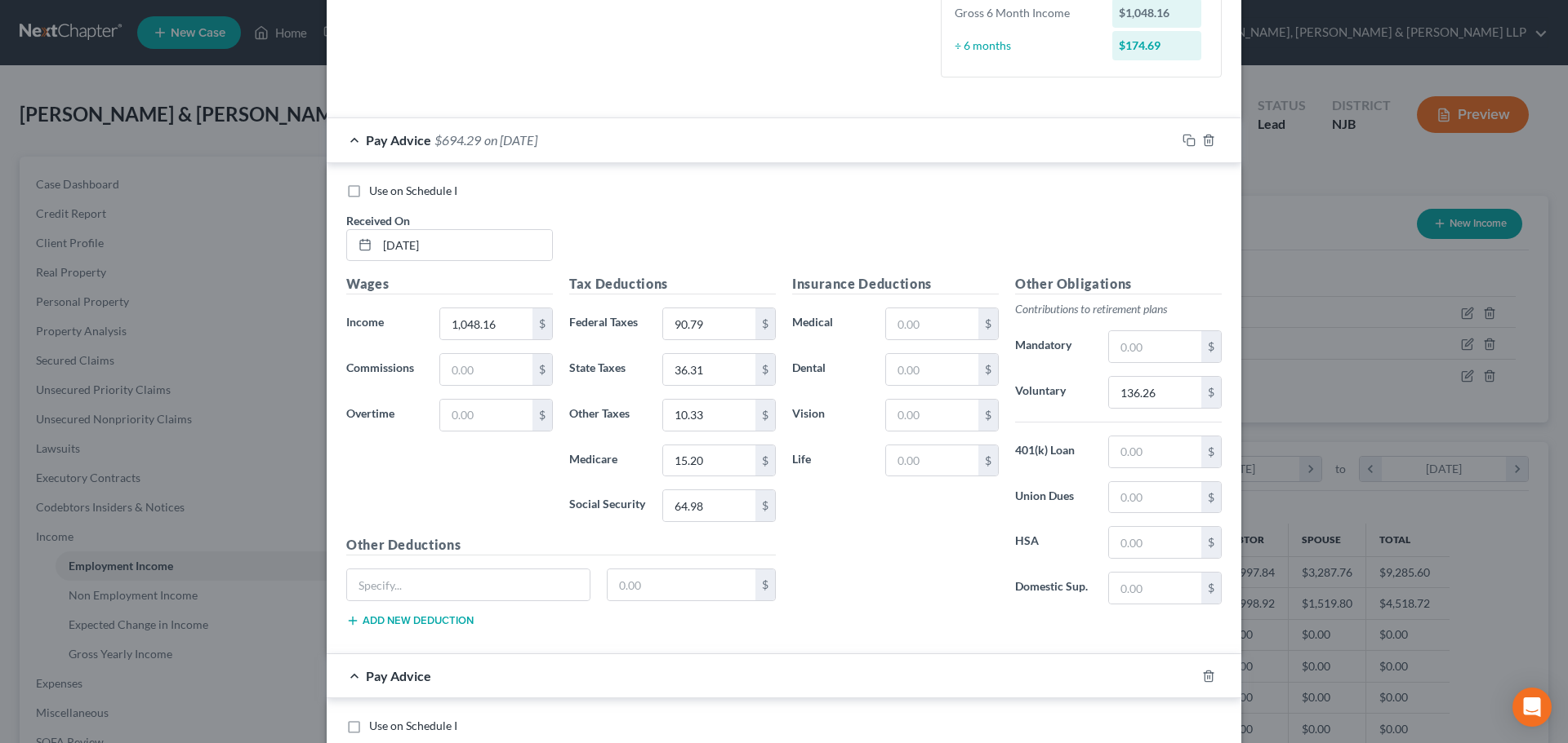
scroll to position [645, 0]
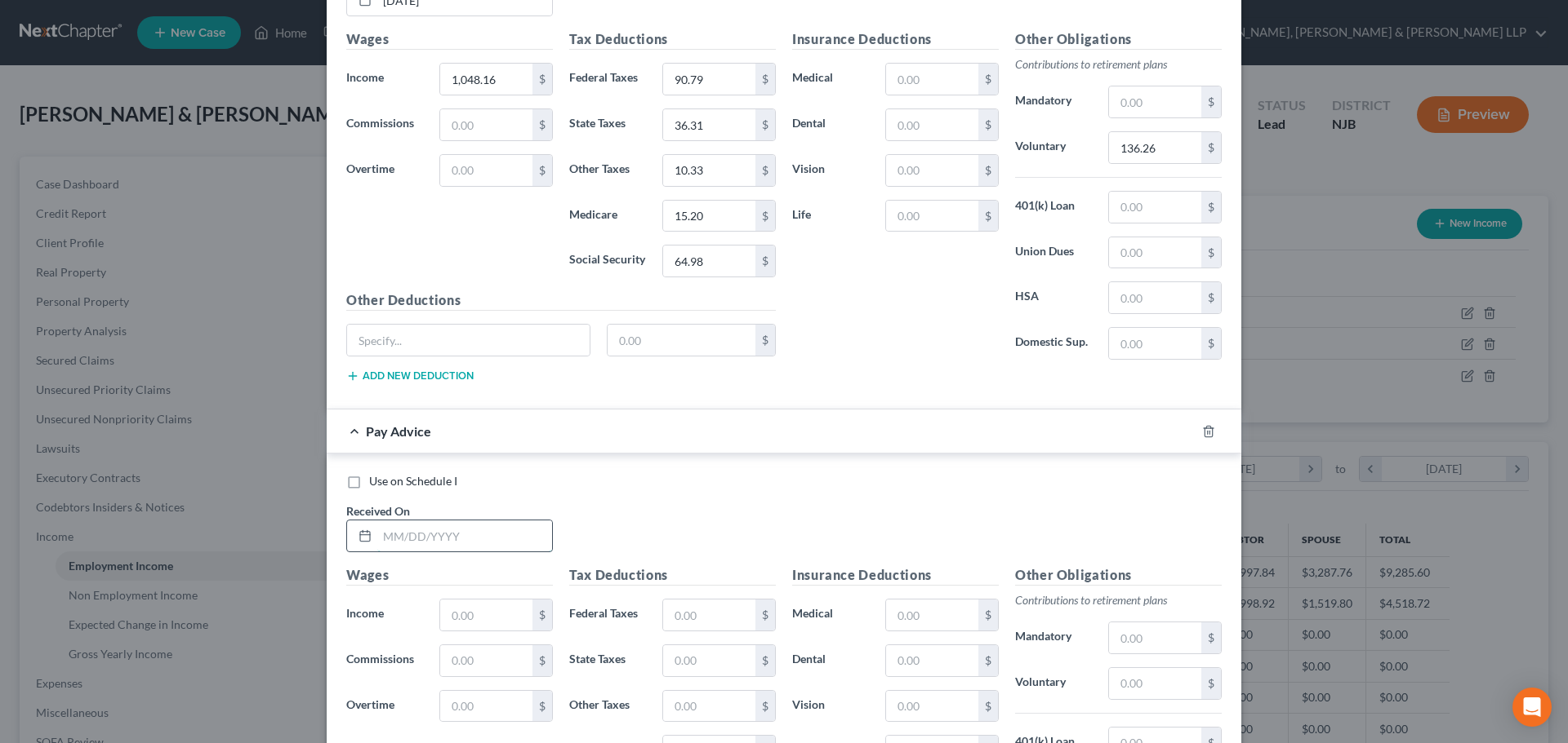
click at [415, 538] on input "text" at bounding box center [464, 535] width 175 height 31
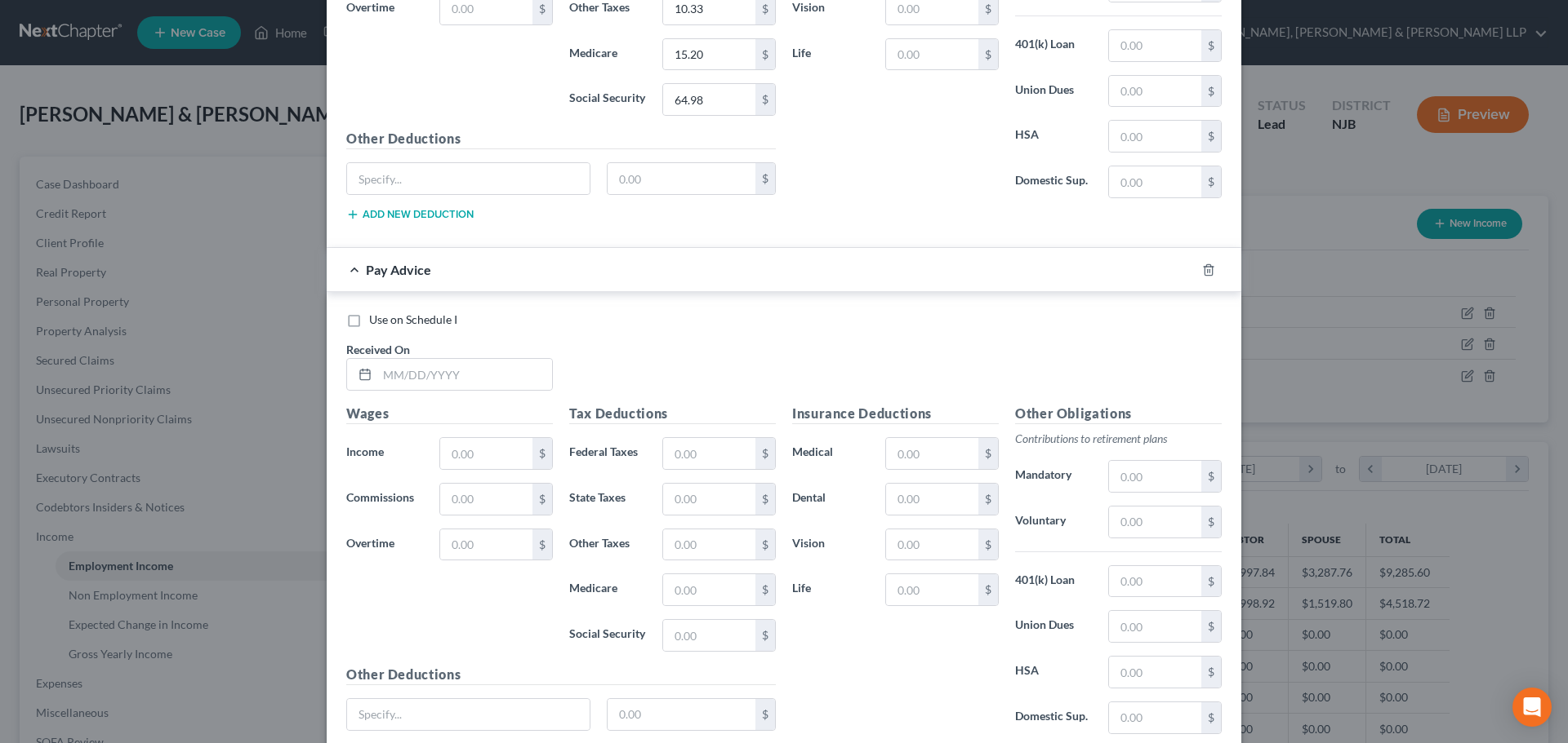
scroll to position [809, 0]
click at [433, 370] on input "text" at bounding box center [464, 372] width 175 height 31
type input "[DATE]"
click at [474, 441] on input "text" at bounding box center [486, 452] width 92 height 31
type input "1,048.16"
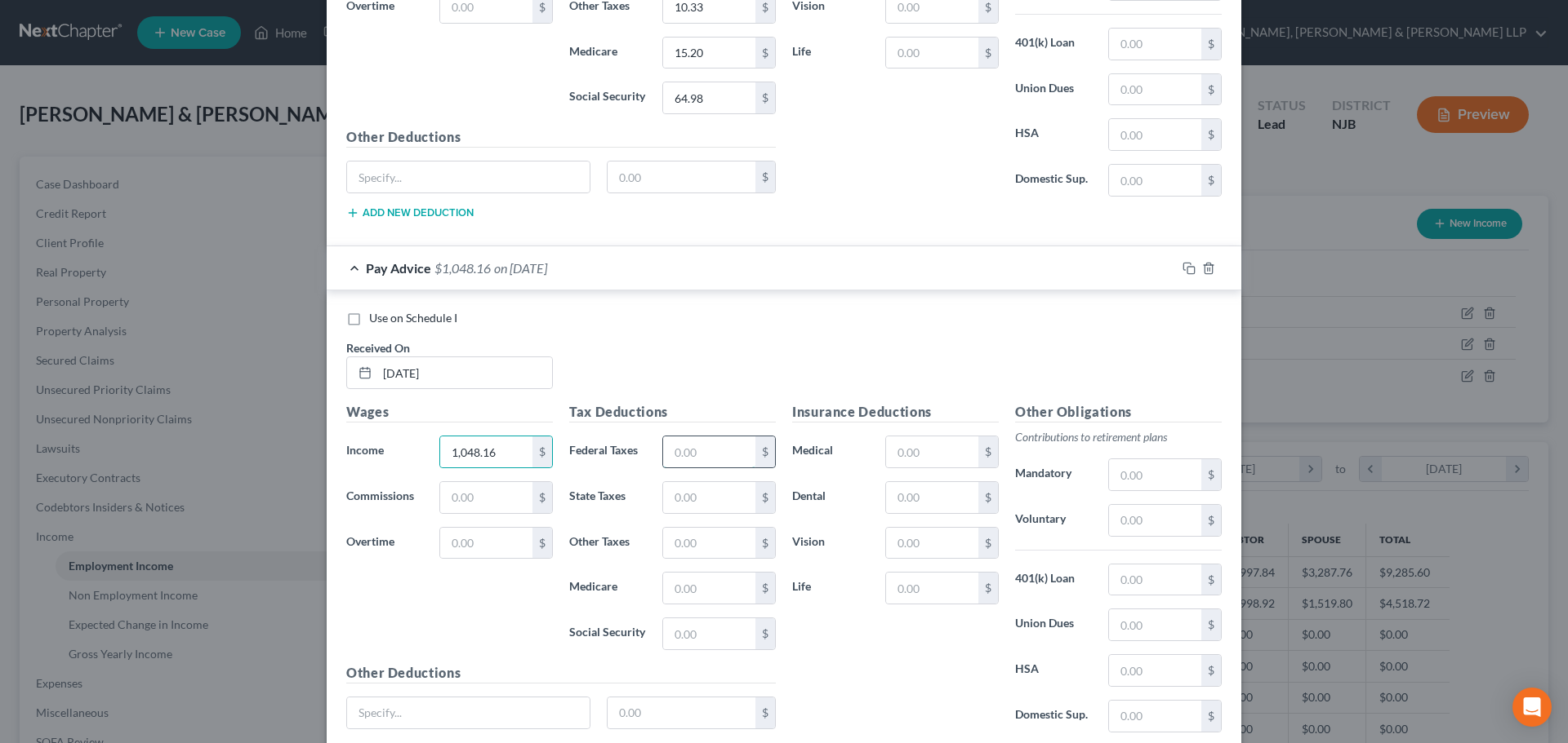
click at [704, 453] on input "text" at bounding box center [709, 452] width 92 height 31
type input "90.79"
click at [679, 506] on input "text" at bounding box center [709, 497] width 92 height 31
type input "36.31"
click at [685, 585] on input "text" at bounding box center [709, 588] width 92 height 31
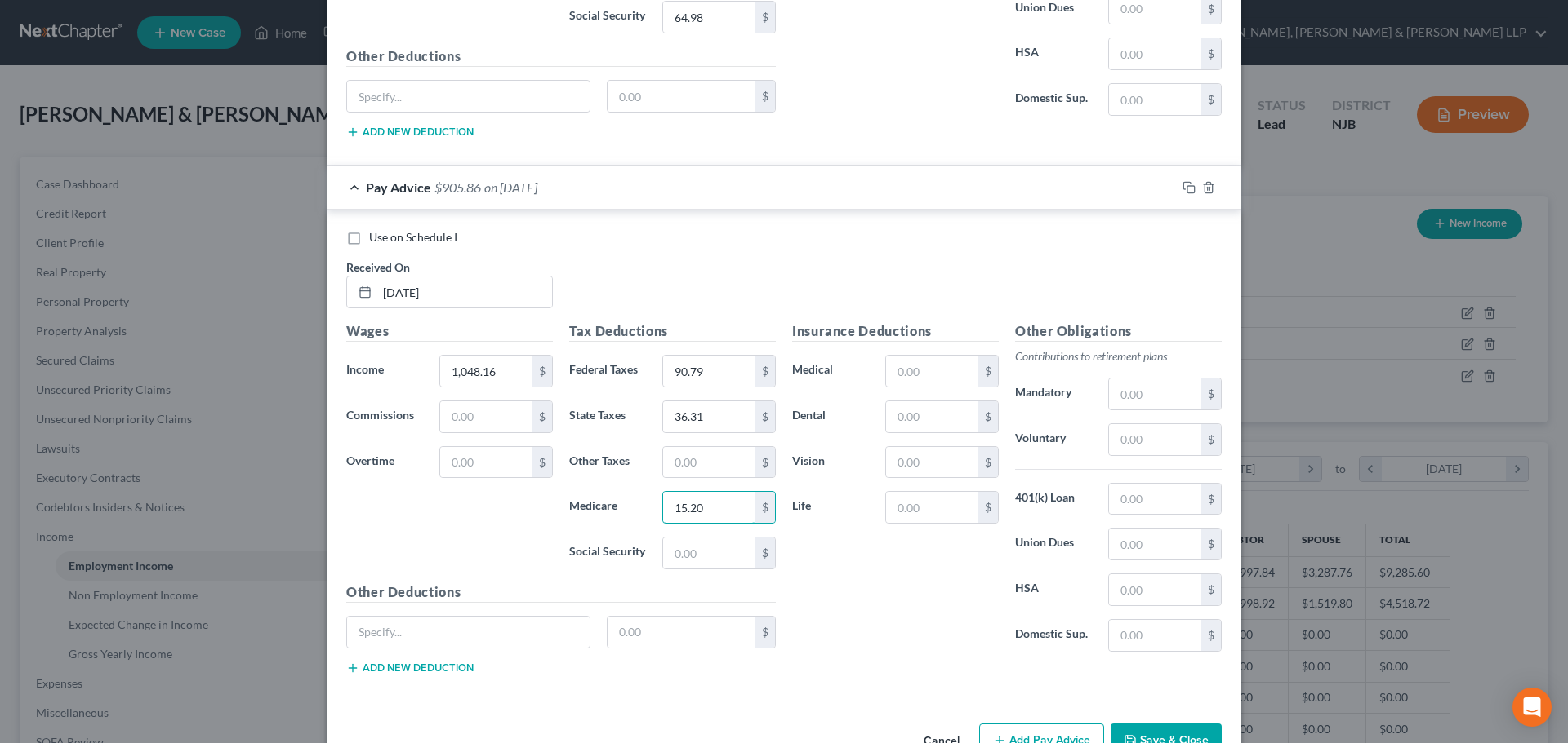
scroll to position [890, 0]
type input "15.20"
click at [695, 558] on input "text" at bounding box center [709, 552] width 92 height 31
type input "36.31"
click at [725, 461] on input "text" at bounding box center [709, 461] width 92 height 31
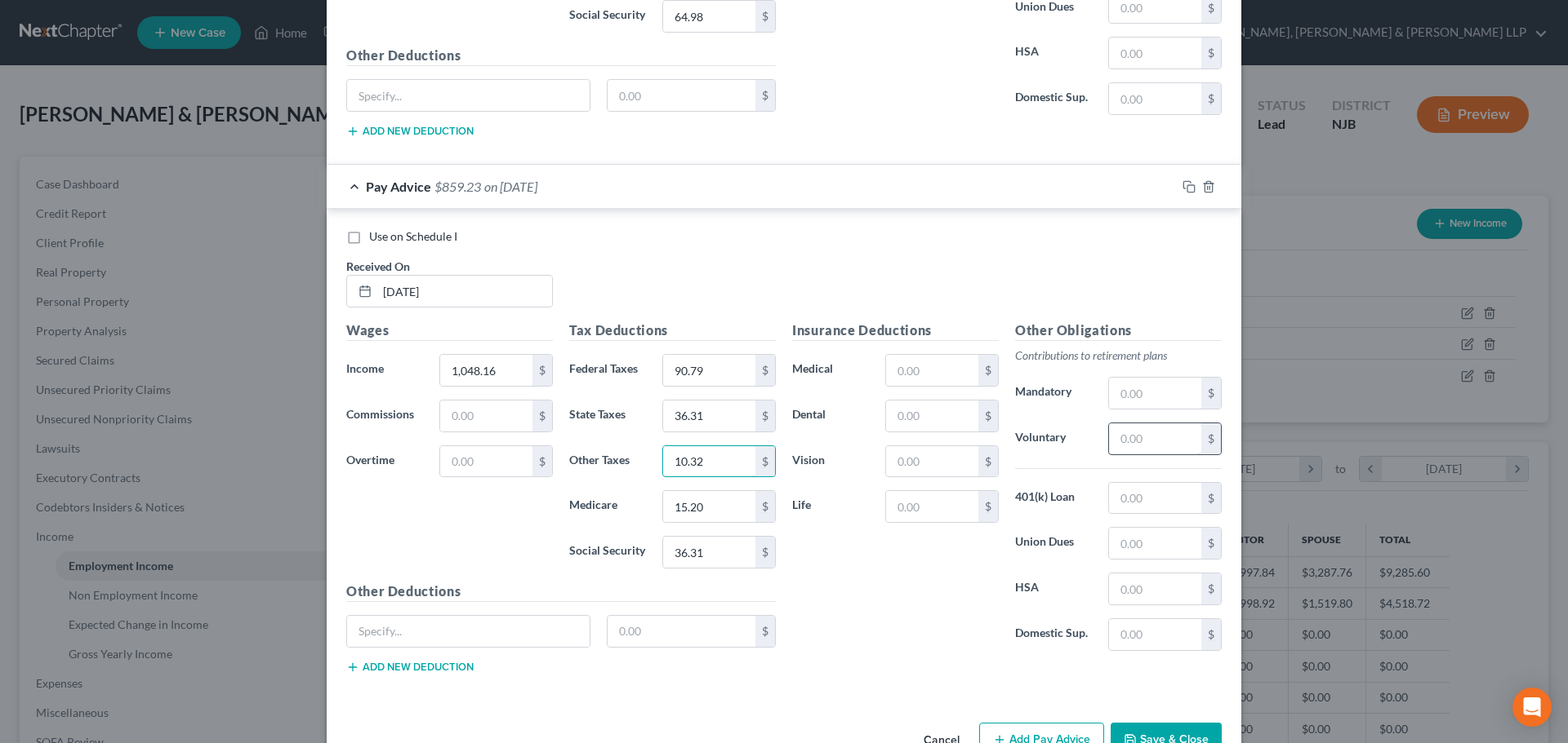
type input "10.32"
click at [1153, 442] on input "text" at bounding box center [1154, 438] width 92 height 31
type input "136.26"
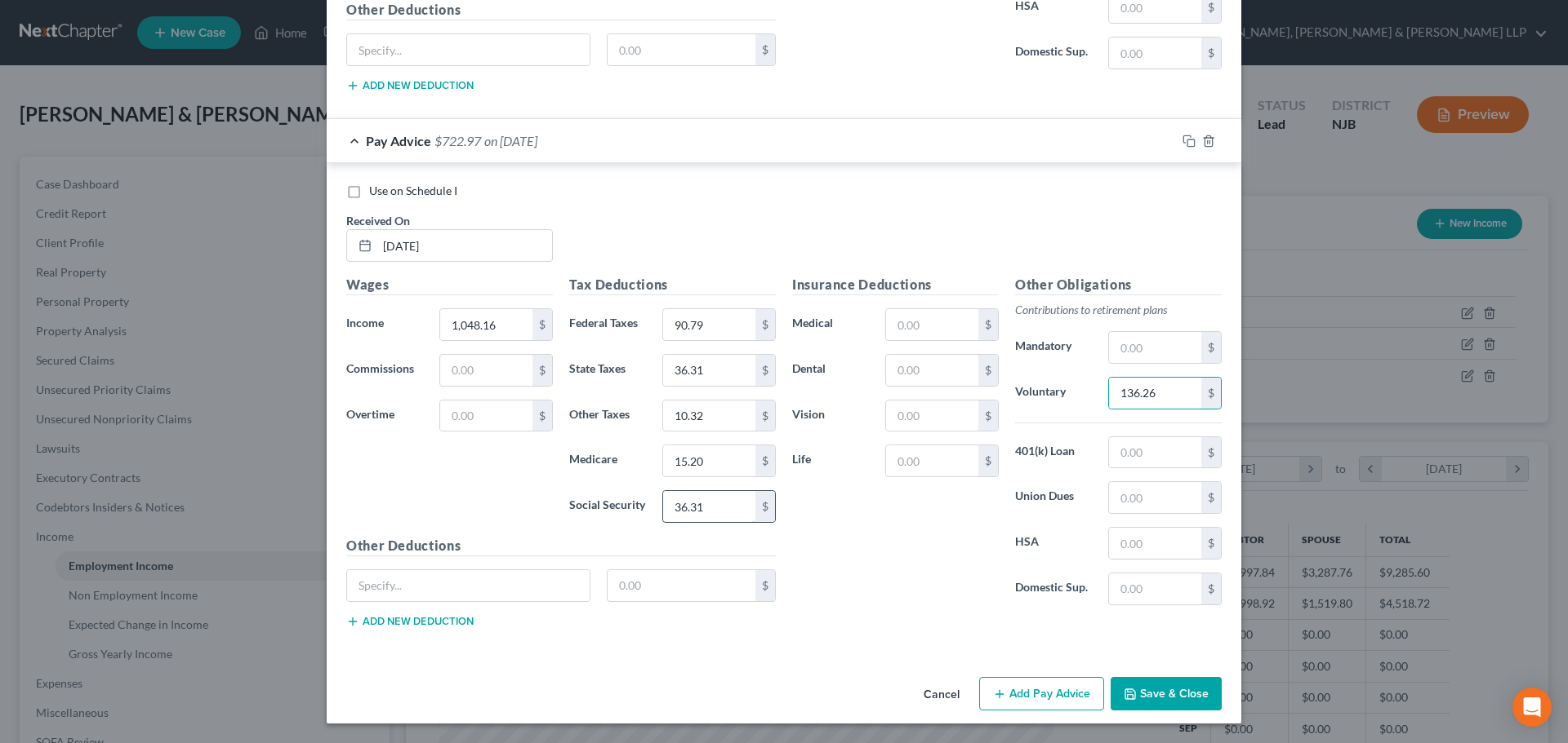
click at [703, 507] on input "36.31" at bounding box center [709, 506] width 92 height 31
type input "64.99"
click at [1046, 682] on button "Add Pay Advice" at bounding box center [1041, 694] width 125 height 34
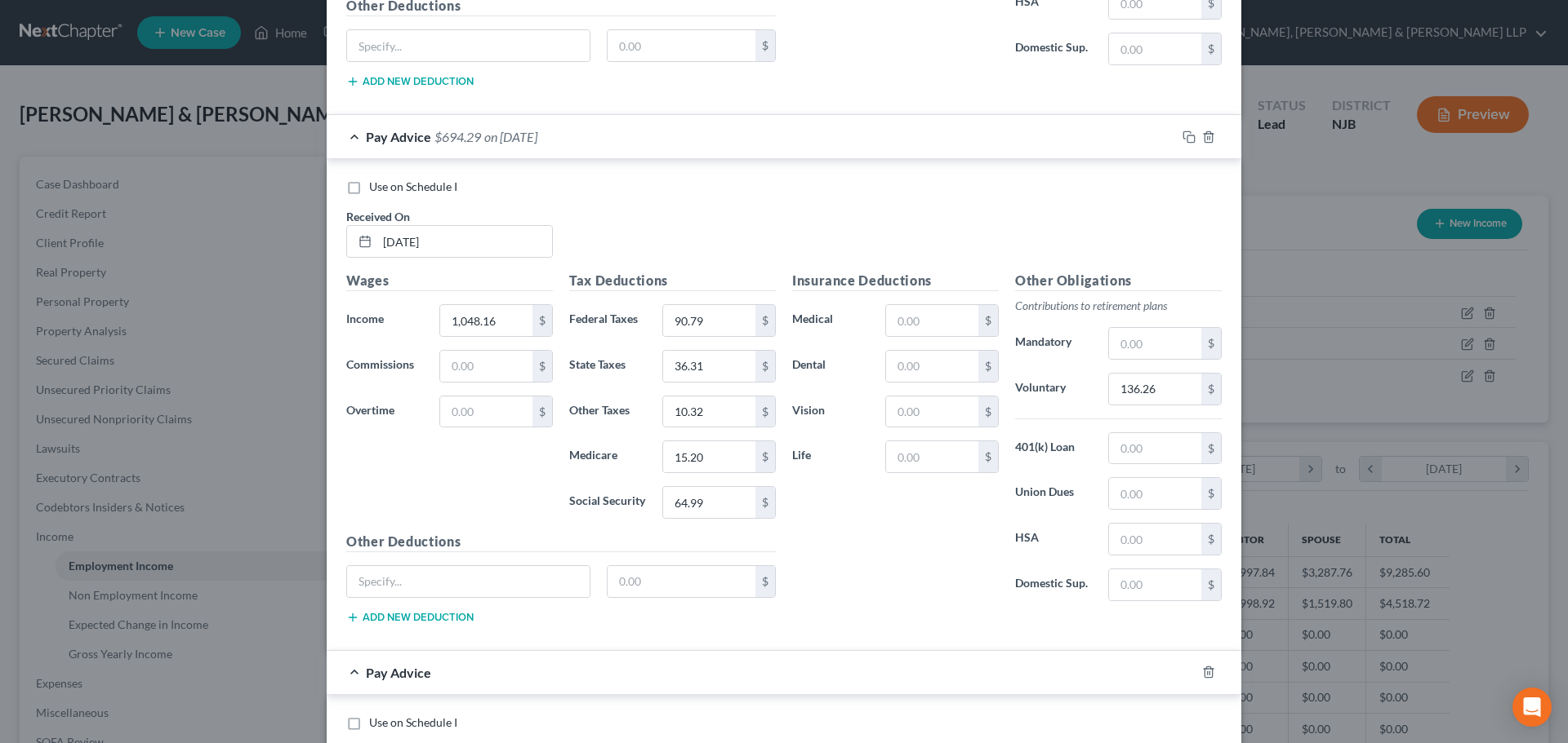
scroll to position [1146, 0]
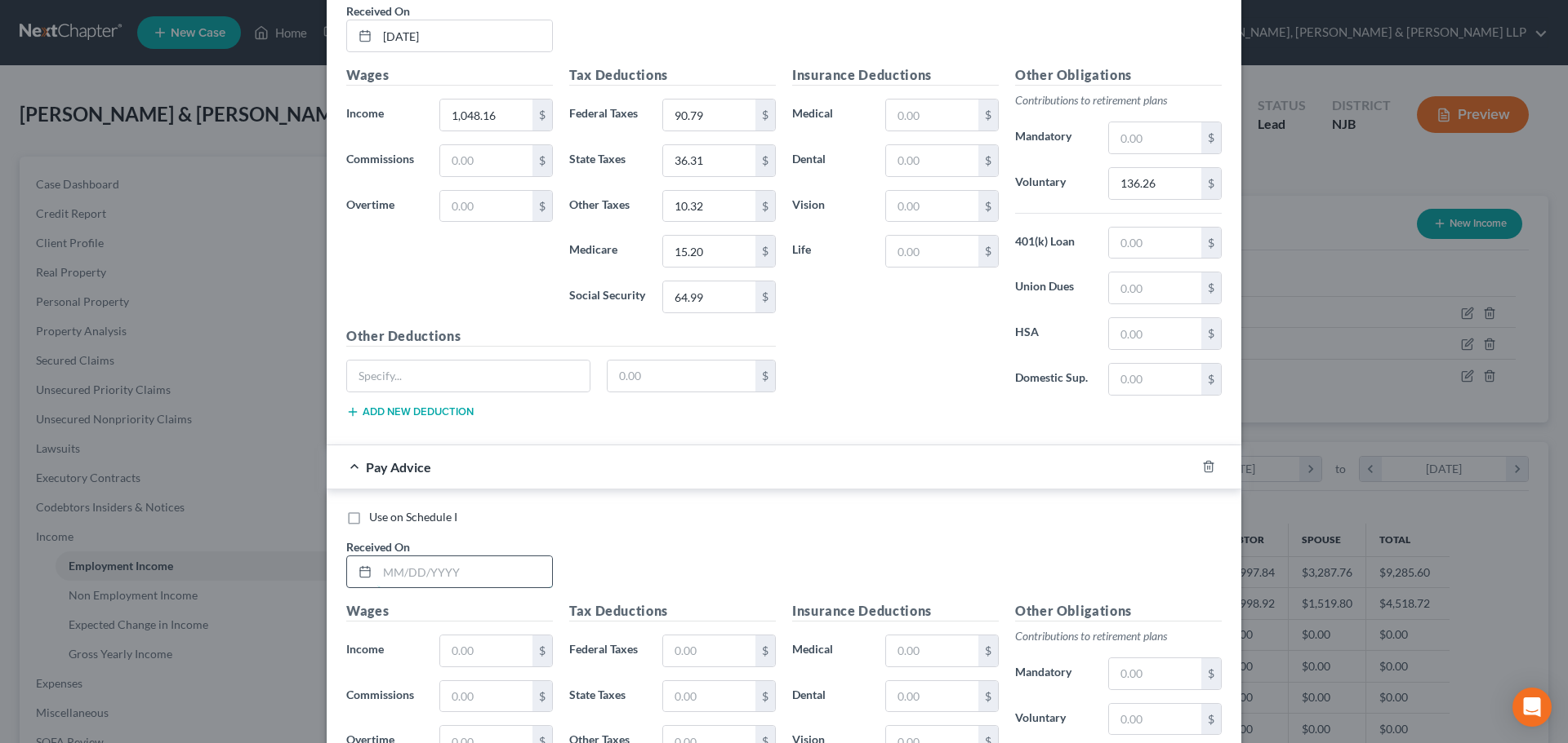
click at [451, 582] on input "text" at bounding box center [464, 572] width 175 height 31
type input "[DATE]"
click at [478, 654] on input "text" at bounding box center [486, 650] width 92 height 31
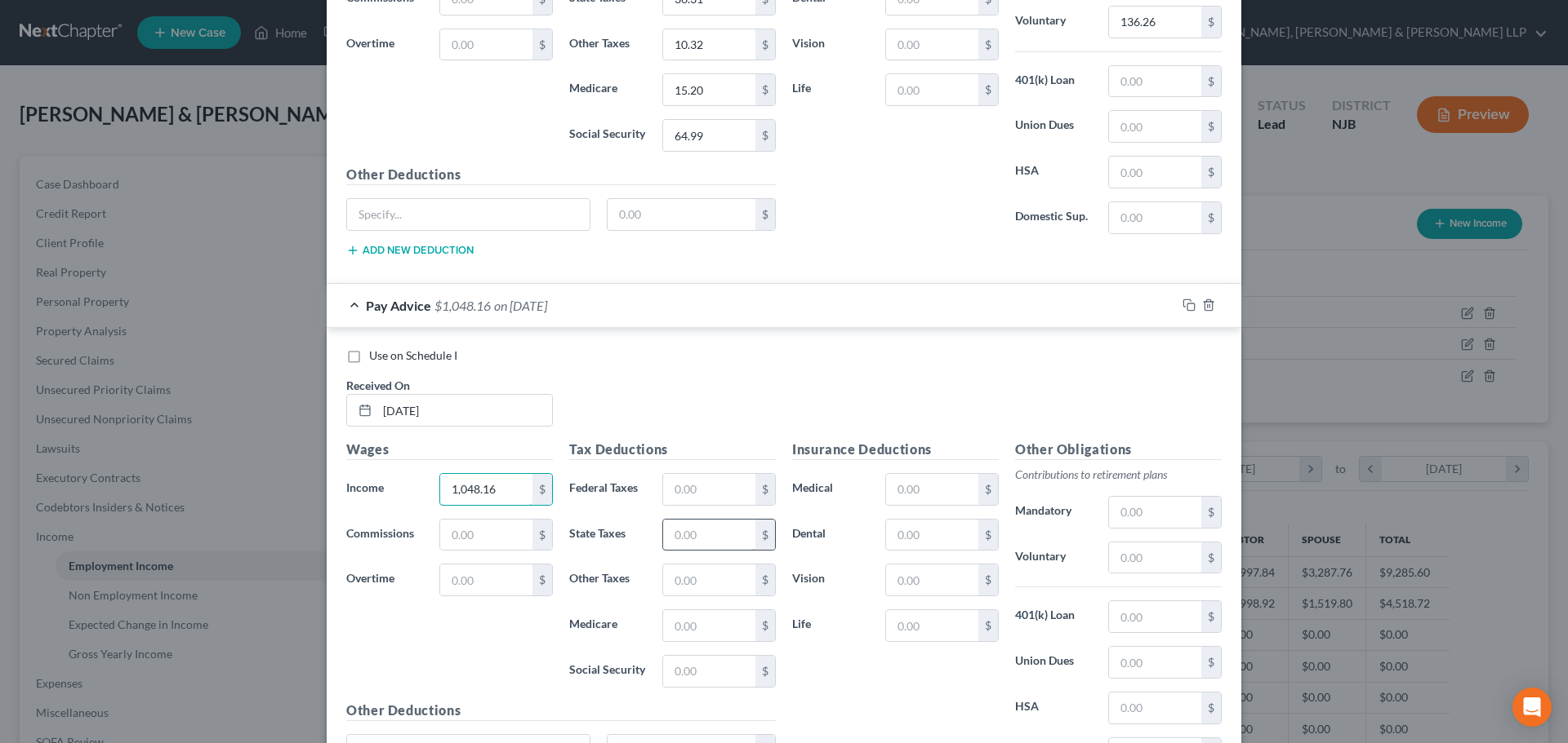
scroll to position [1309, 0]
type input "1,048.16"
click at [685, 501] on input "text" at bounding box center [709, 487] width 92 height 31
type input "90.79"
click at [694, 529] on input "text" at bounding box center [709, 534] width 92 height 31
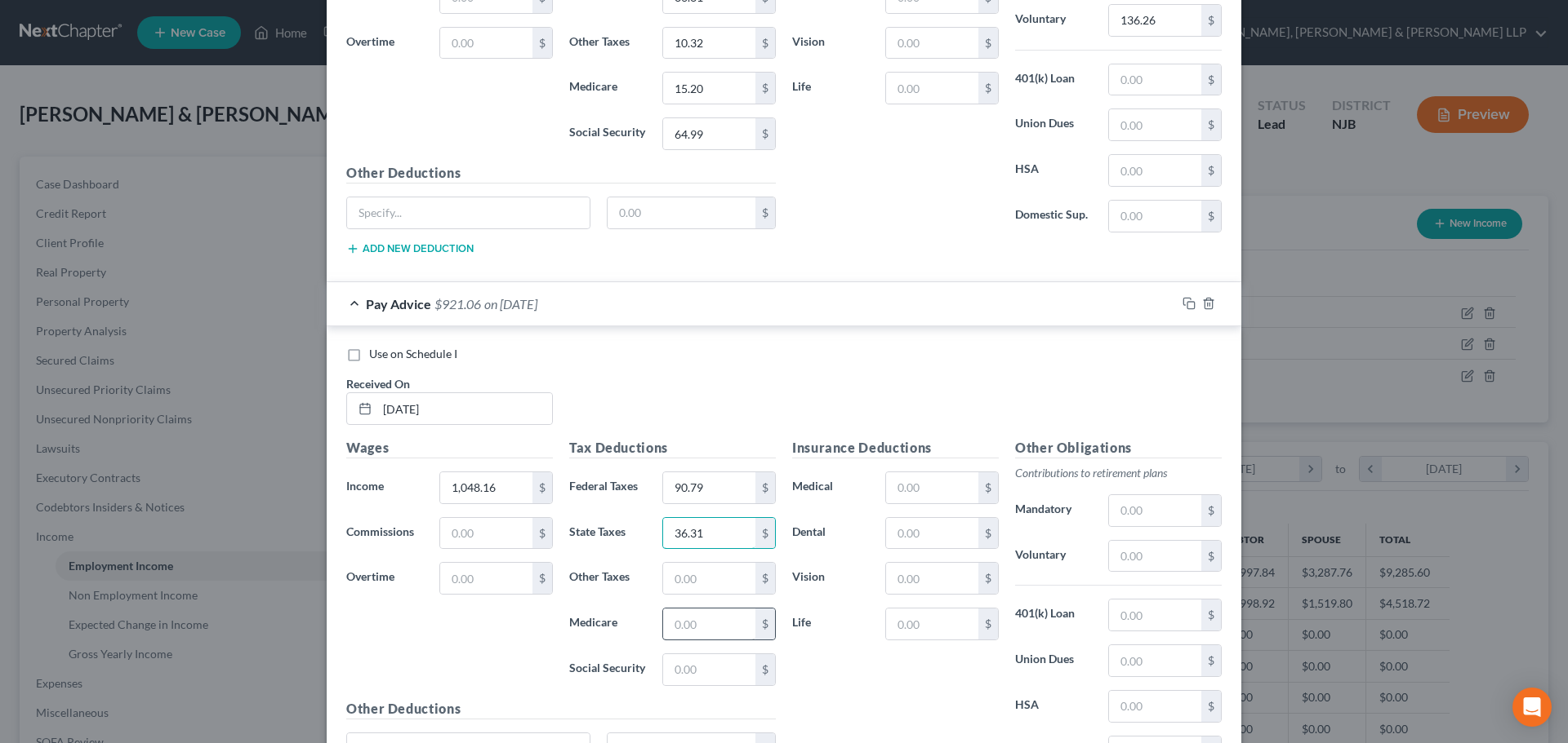
type input "36.31"
click at [696, 613] on input "text" at bounding box center [709, 624] width 92 height 31
type input "15.20"
click at [700, 675] on input "text" at bounding box center [709, 670] width 92 height 31
type input "64.98"
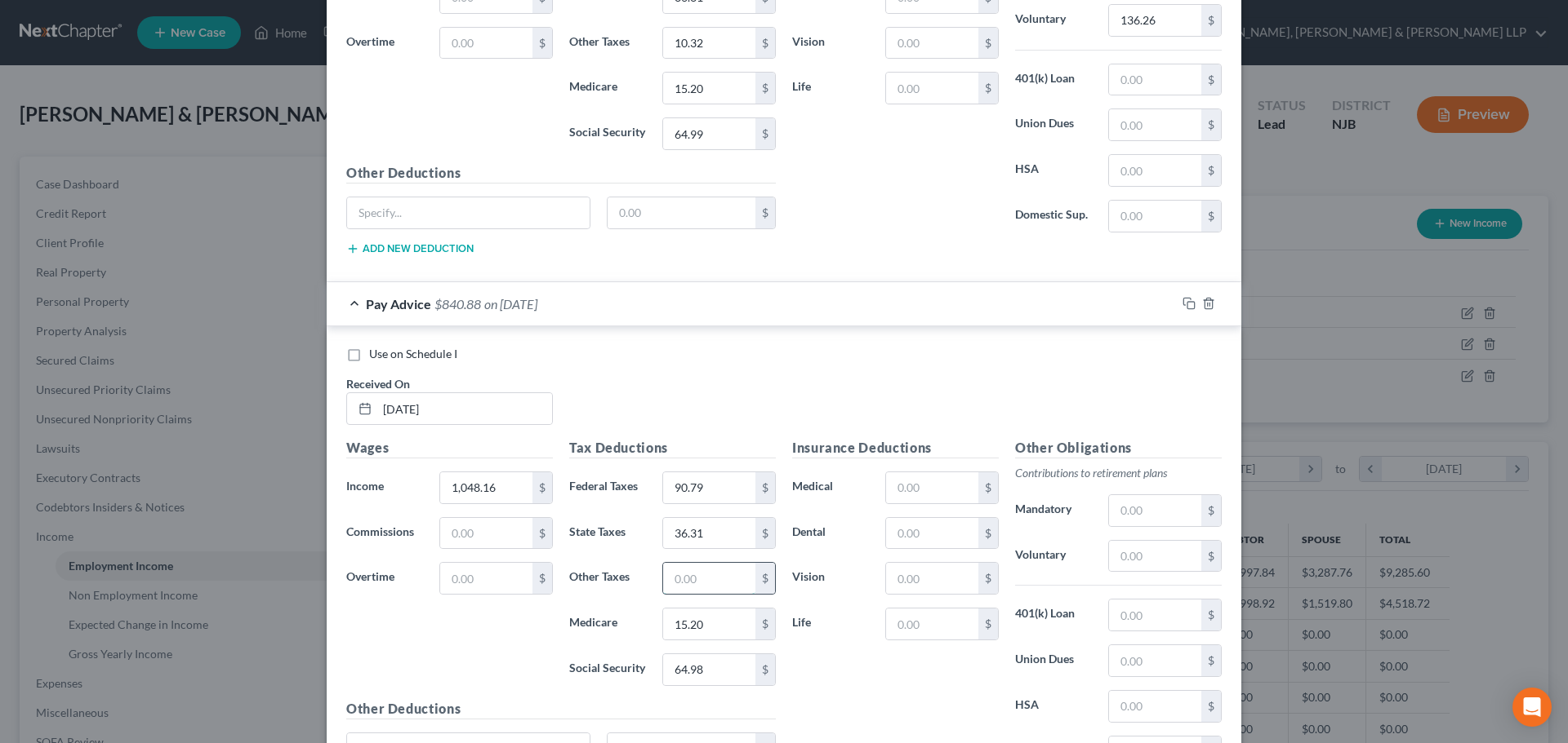
click at [687, 584] on input "text" at bounding box center [709, 578] width 92 height 31
type input "10.23"
click at [1140, 558] on input "text" at bounding box center [1154, 556] width 92 height 31
type input "136.26"
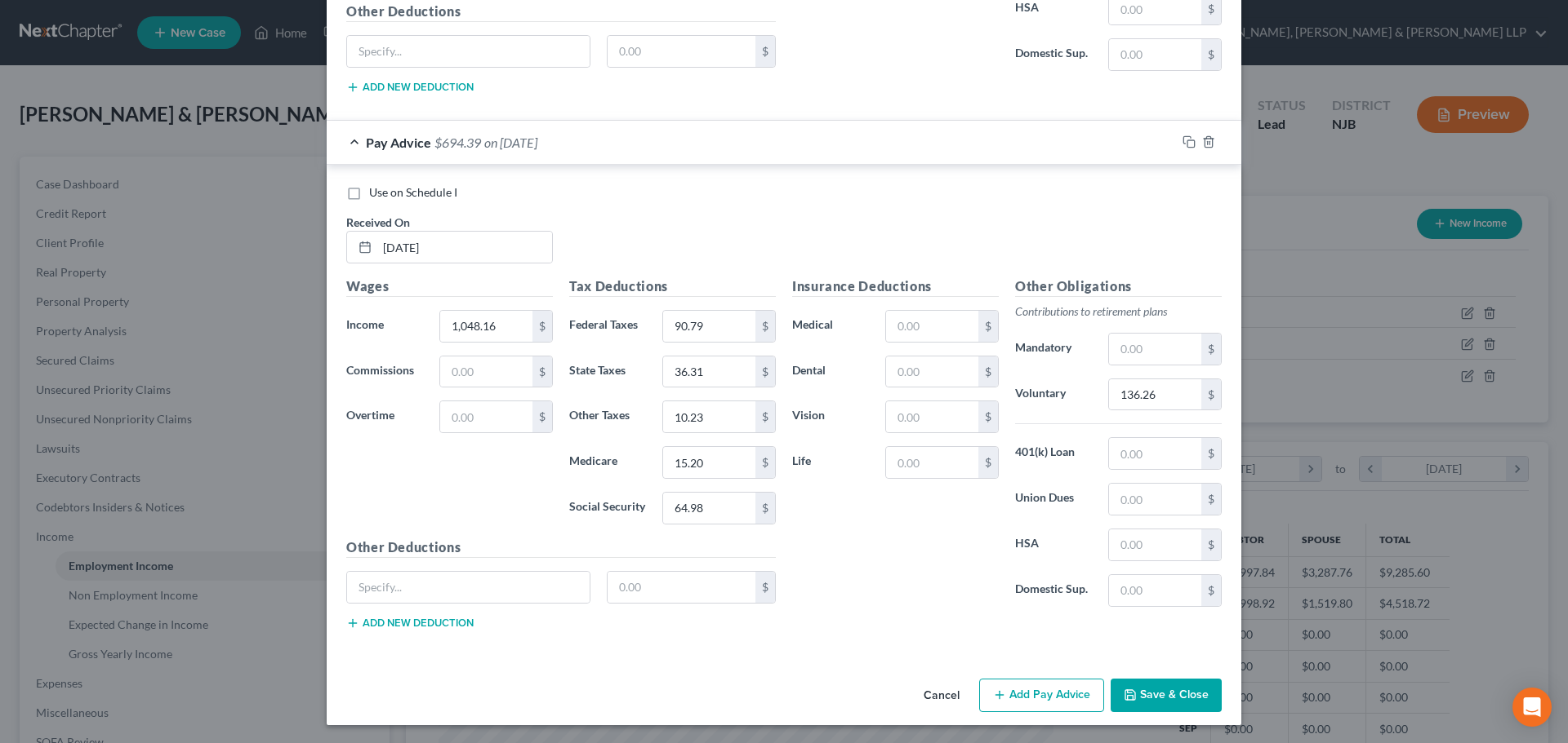
scroll to position [1472, 0]
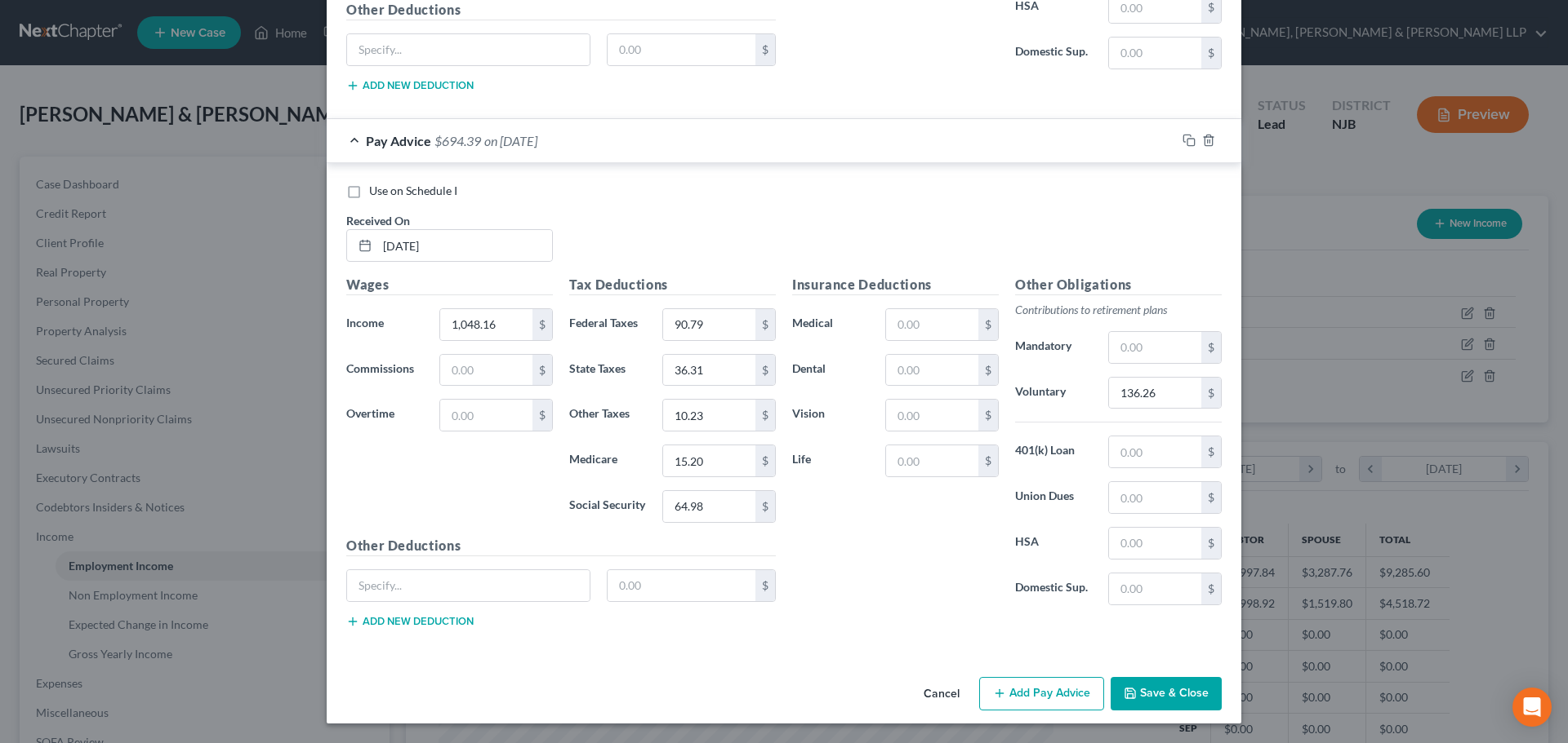
drag, startPoint x: 1042, startPoint y: 698, endPoint x: 782, endPoint y: 639, distance: 266.6
click at [1042, 698] on button "Add Pay Advice" at bounding box center [1041, 694] width 125 height 34
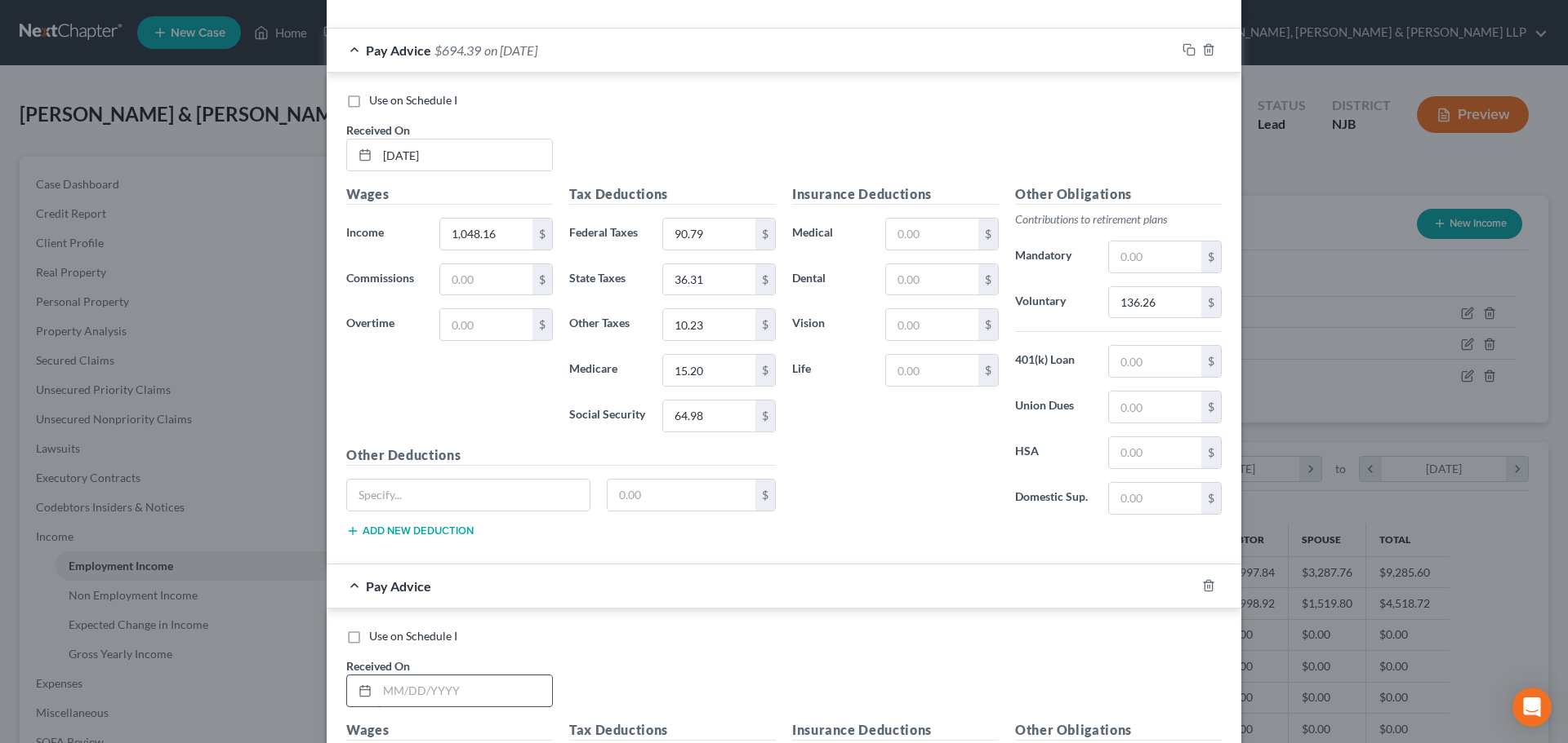
scroll to position [1717, 0]
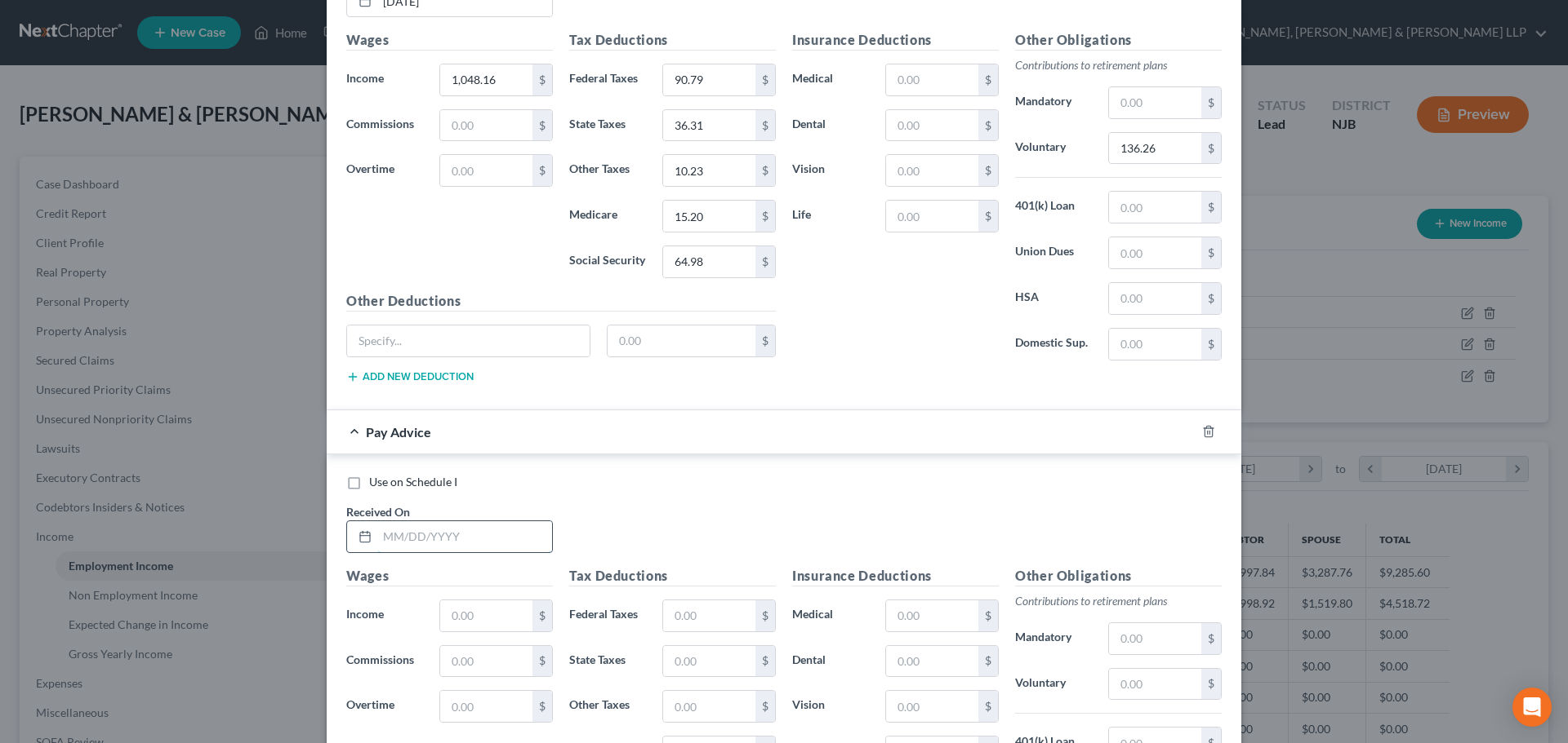
click at [454, 542] on input "text" at bounding box center [464, 536] width 175 height 31
type input "[DATE]"
click at [450, 620] on input "text" at bounding box center [486, 616] width 92 height 31
type input "1,048.16"
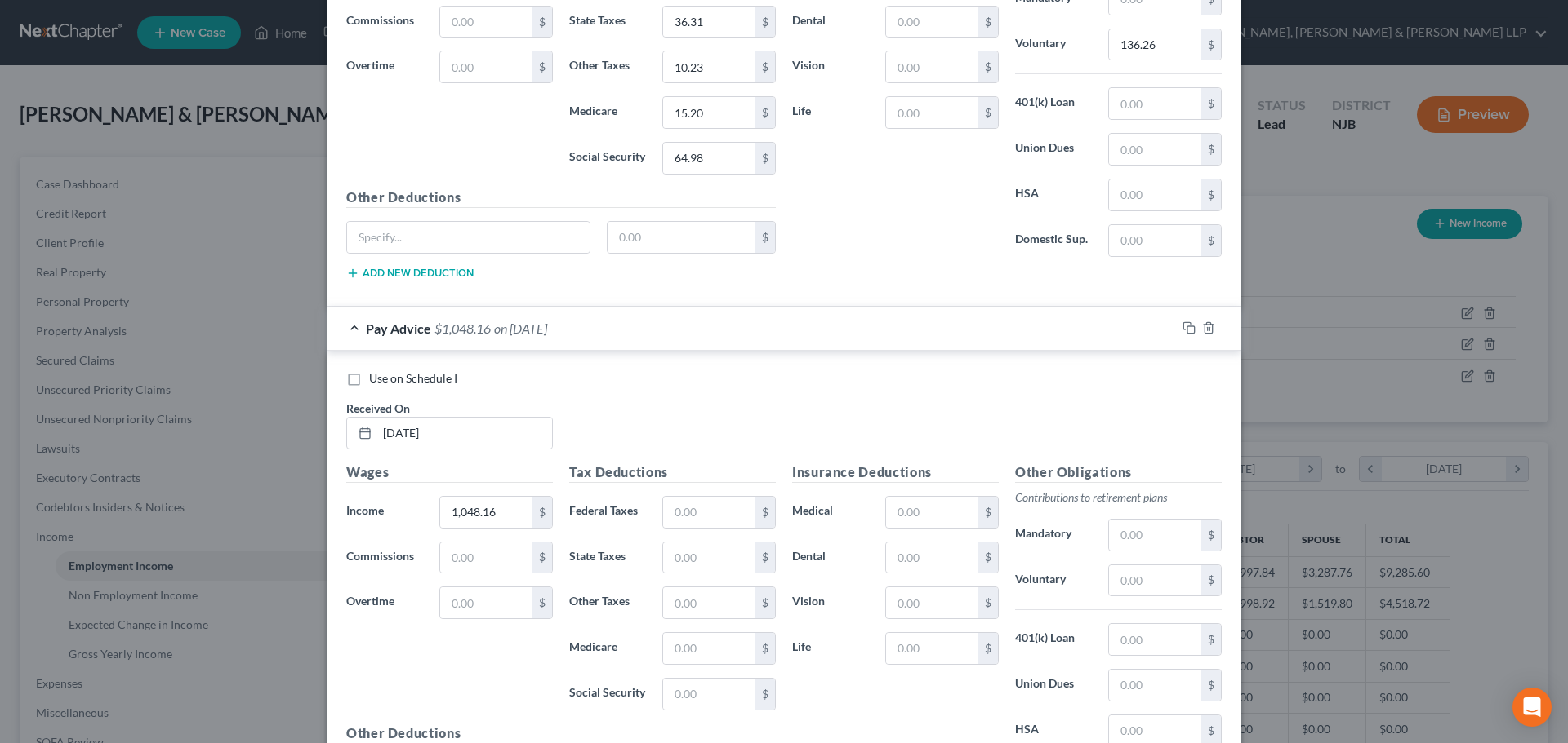
scroll to position [1962, 0]
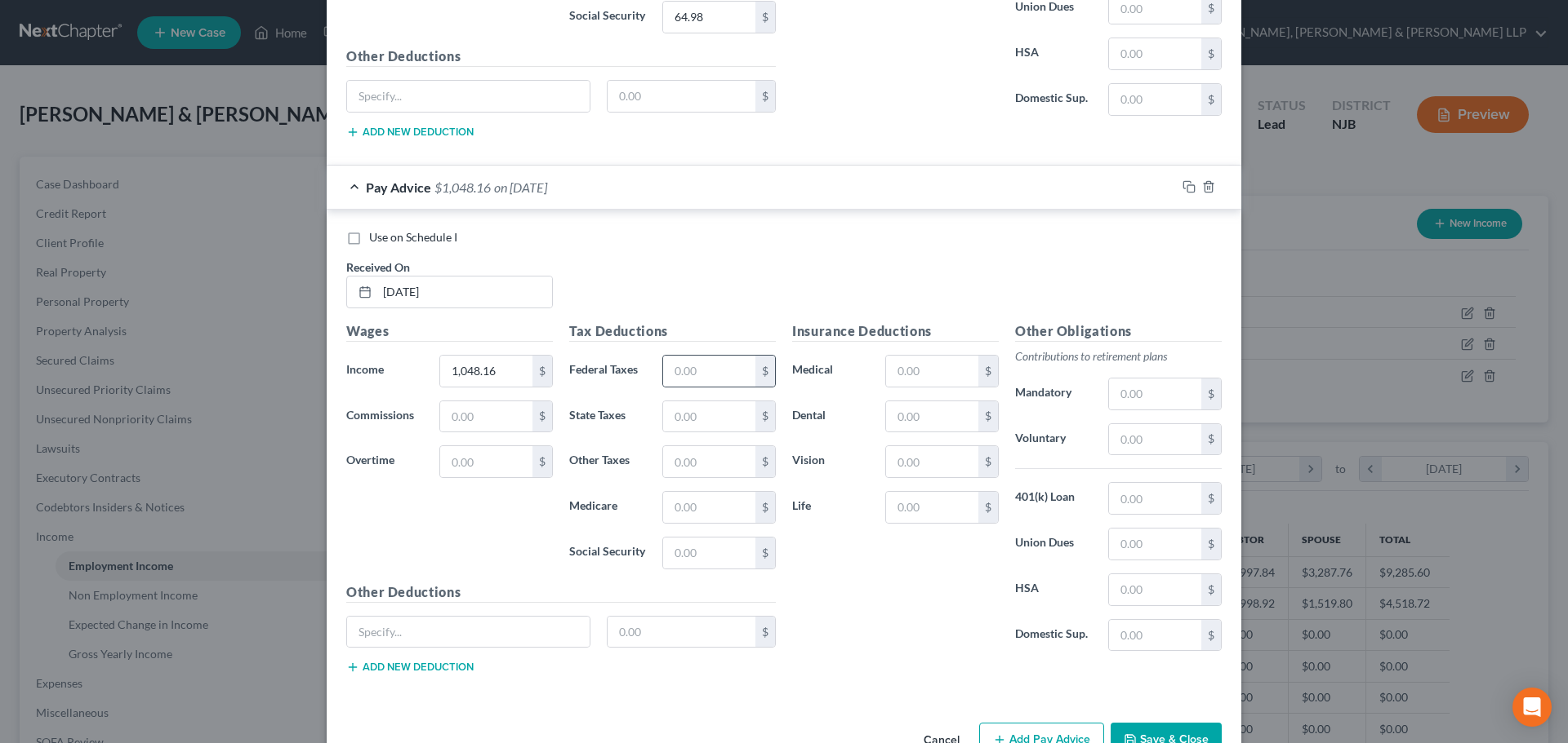
click at [687, 388] on div "Tax Deductions Federal Taxes $ State Taxes $ Other Taxes $ Medicare $ Social Se…" at bounding box center [672, 452] width 223 height 261
click at [699, 375] on input "text" at bounding box center [709, 371] width 92 height 31
type input "90.79"
click at [698, 423] on input "text" at bounding box center [709, 417] width 92 height 31
type input "36.31"
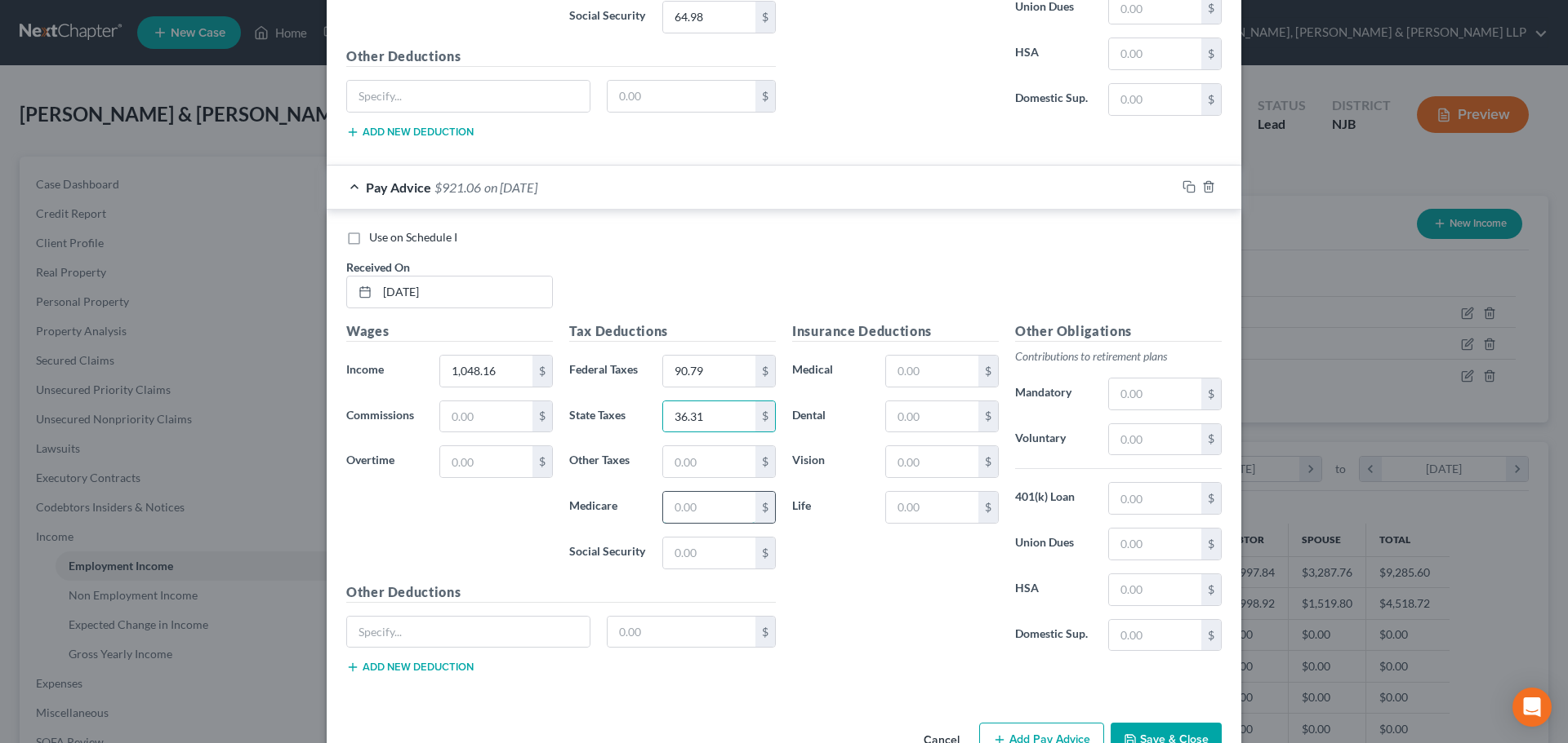
click at [693, 511] on input "text" at bounding box center [709, 507] width 92 height 31
type input "15.20"
click at [684, 549] on input "text" at bounding box center [709, 553] width 92 height 31
type input "64.99"
click at [714, 469] on input "text" at bounding box center [709, 461] width 92 height 31
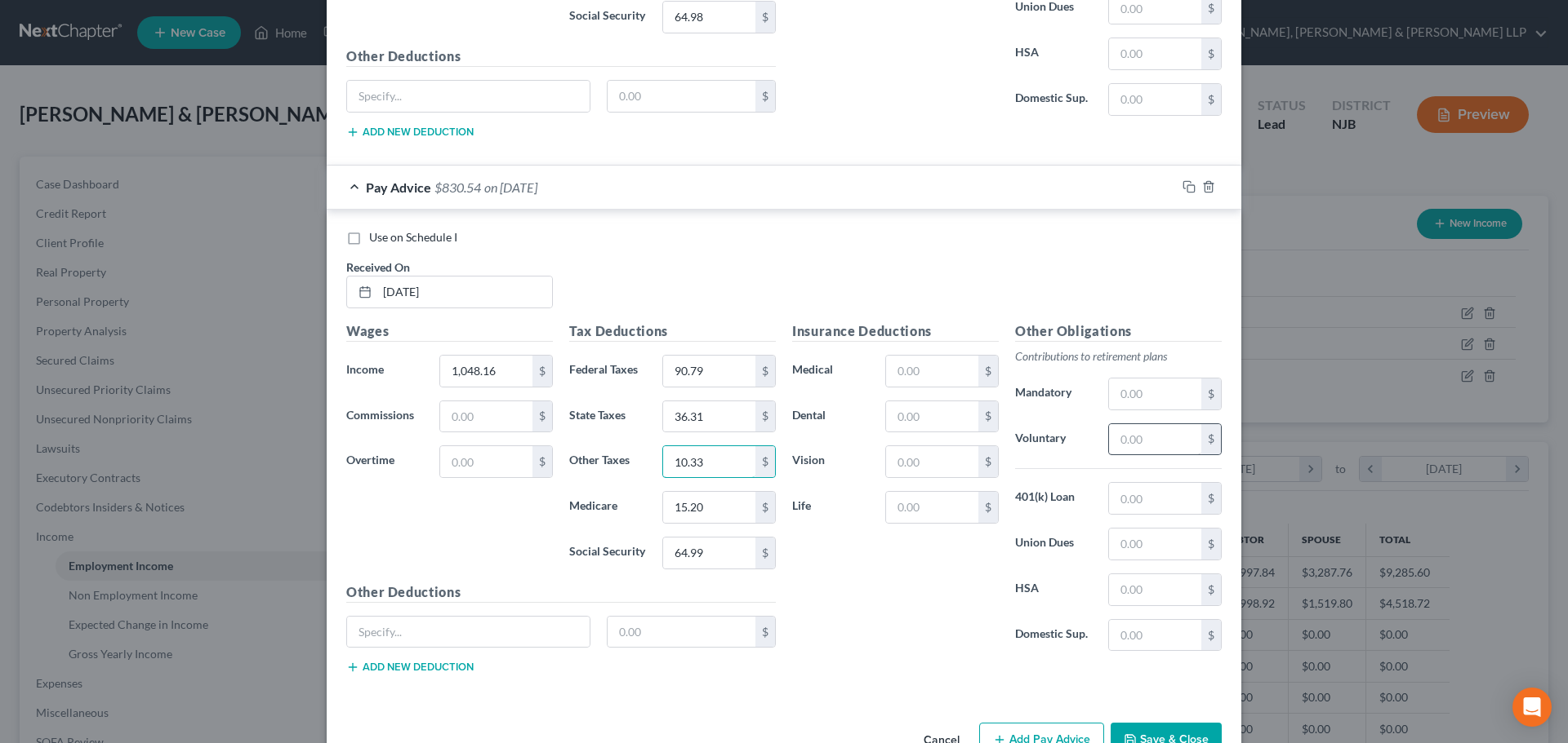
type input "10.33"
click at [1137, 453] on input "text" at bounding box center [1154, 439] width 92 height 31
type input "136.26"
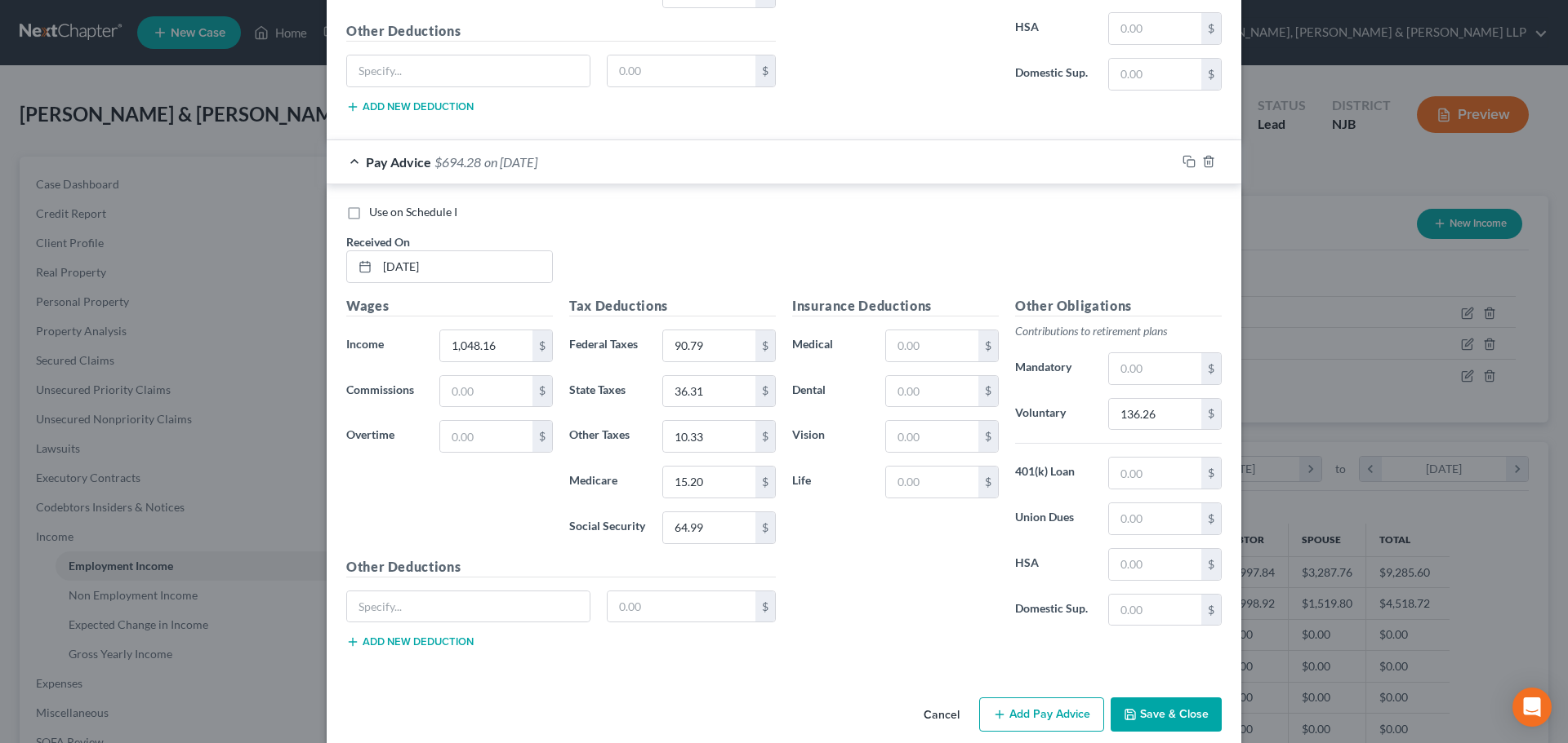
scroll to position [2008, 0]
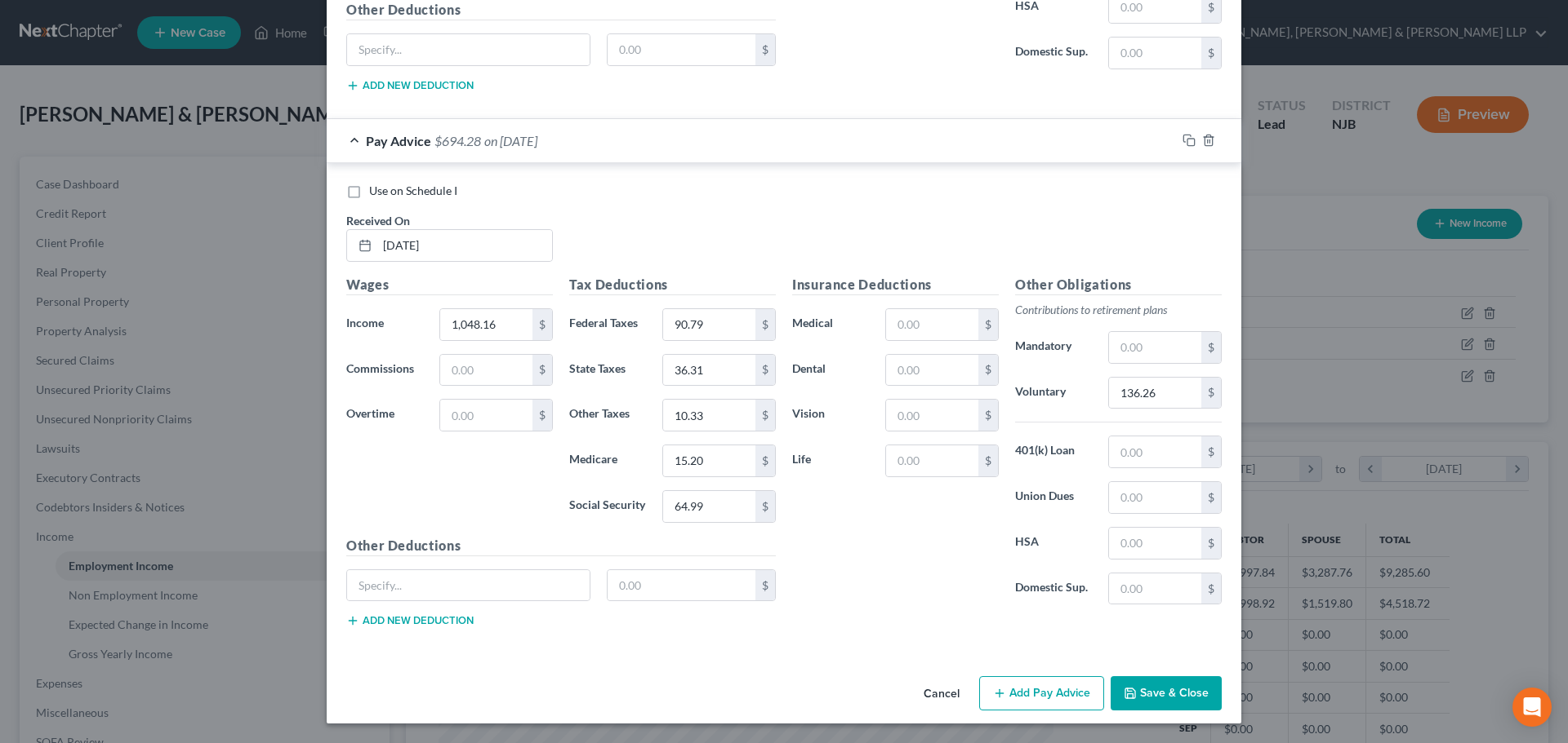
drag, startPoint x: 1002, startPoint y: 693, endPoint x: 789, endPoint y: 634, distance: 221.0
click at [1002, 693] on button "Add Pay Advice" at bounding box center [1041, 693] width 125 height 34
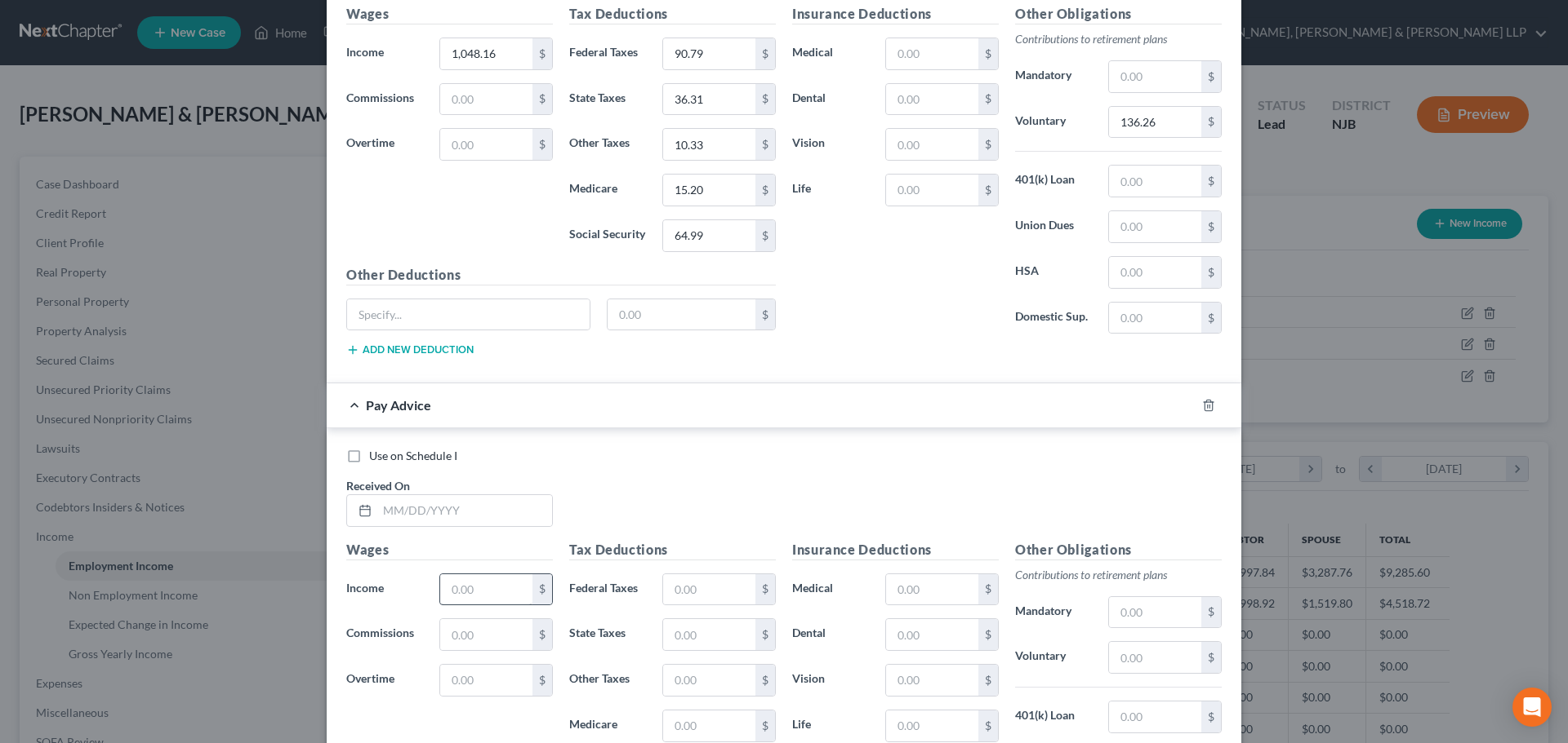
scroll to position [2334, 0]
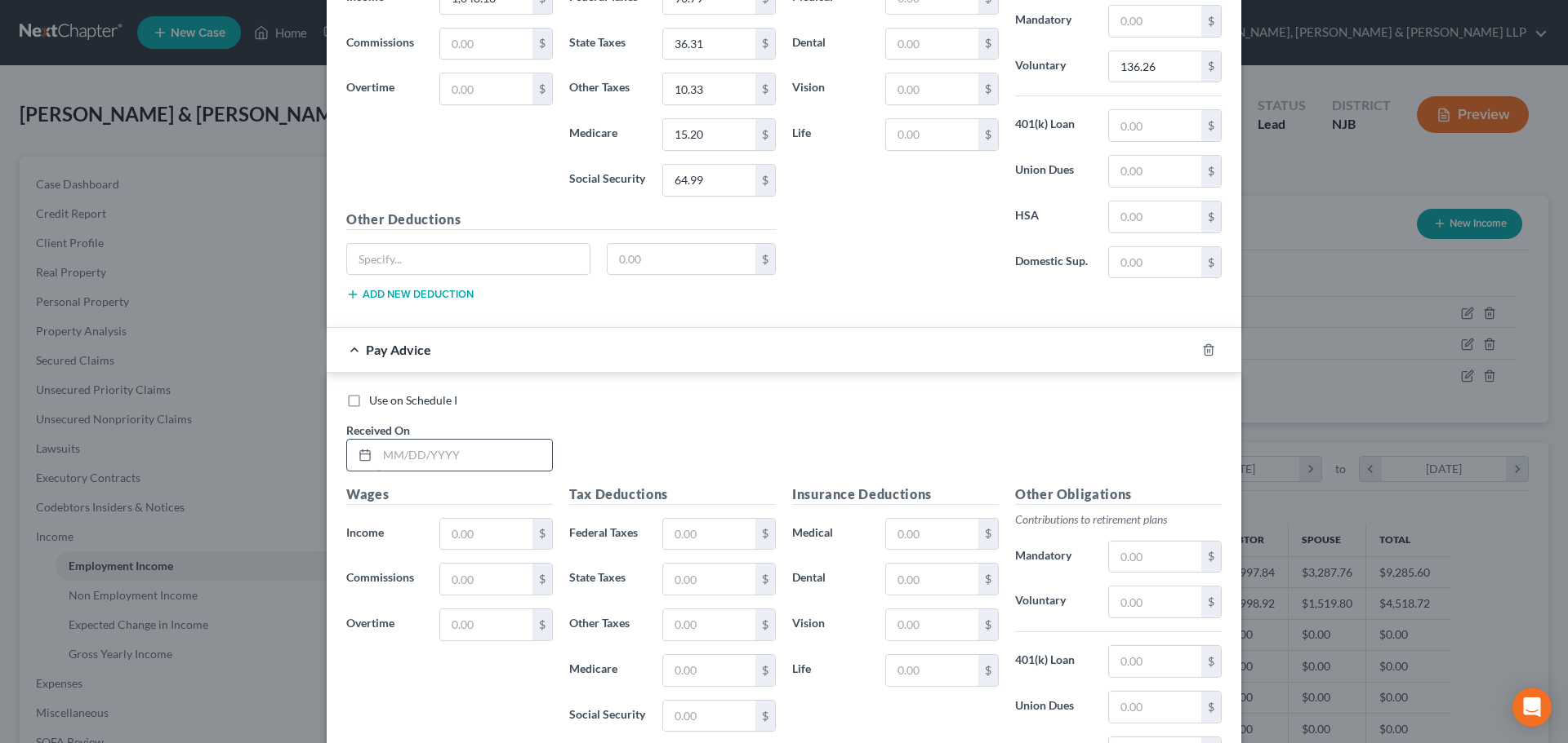
click at [474, 461] on input "text" at bounding box center [464, 455] width 175 height 31
type input "[DATE]"
click at [467, 523] on input "text" at bounding box center [486, 535] width 92 height 31
type input "1,048.16"
click at [712, 540] on input "text" at bounding box center [709, 535] width 92 height 31
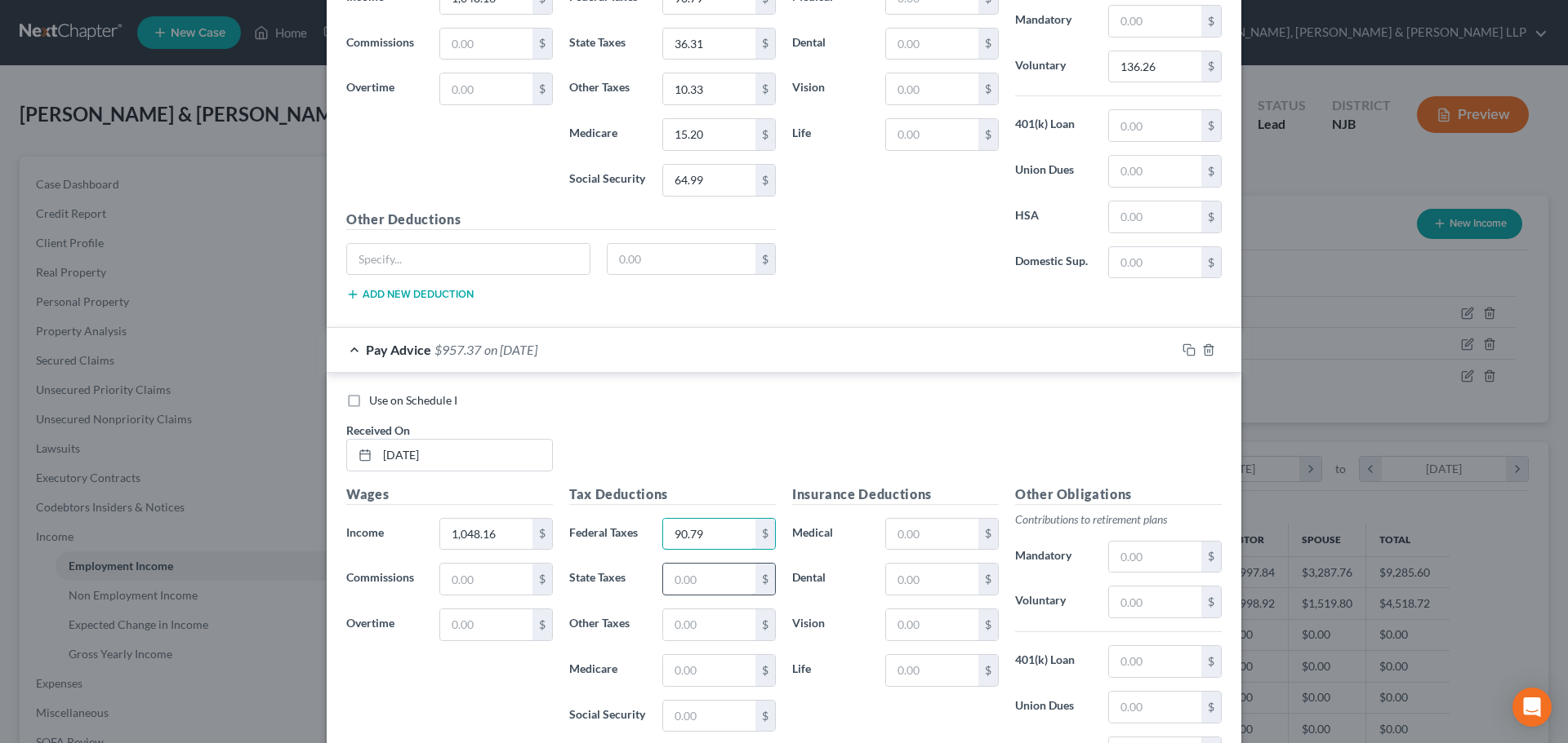
type input "90.79"
click at [703, 570] on input "text" at bounding box center [709, 579] width 92 height 31
type input "36.31"
click at [700, 677] on input "text" at bounding box center [709, 670] width 92 height 31
type input "15.20"
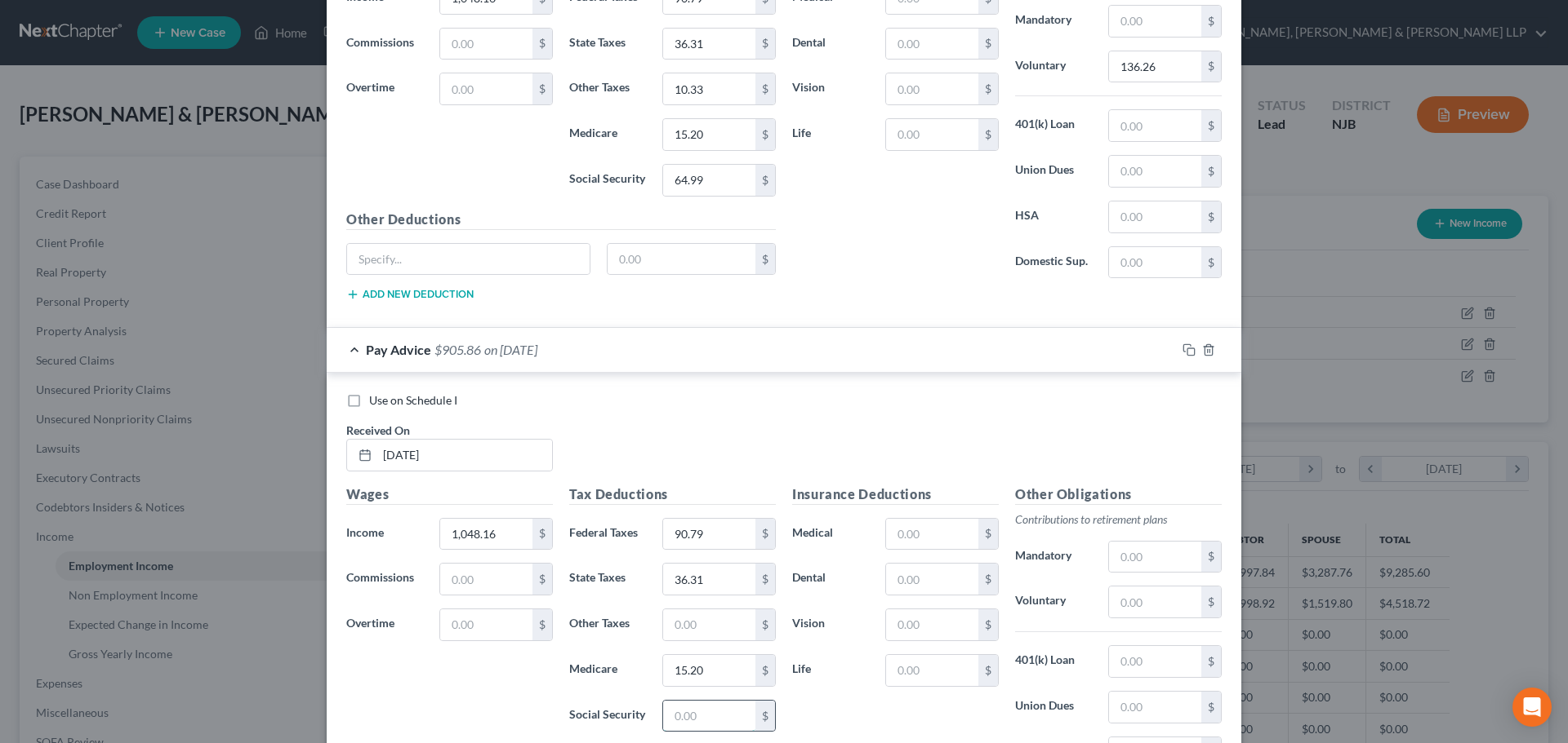
click at [704, 720] on input "text" at bounding box center [709, 716] width 92 height 31
type input "64.99"
click at [683, 635] on input "text" at bounding box center [709, 625] width 92 height 31
type input "10.33"
click at [1137, 608] on input "text" at bounding box center [1154, 602] width 92 height 31
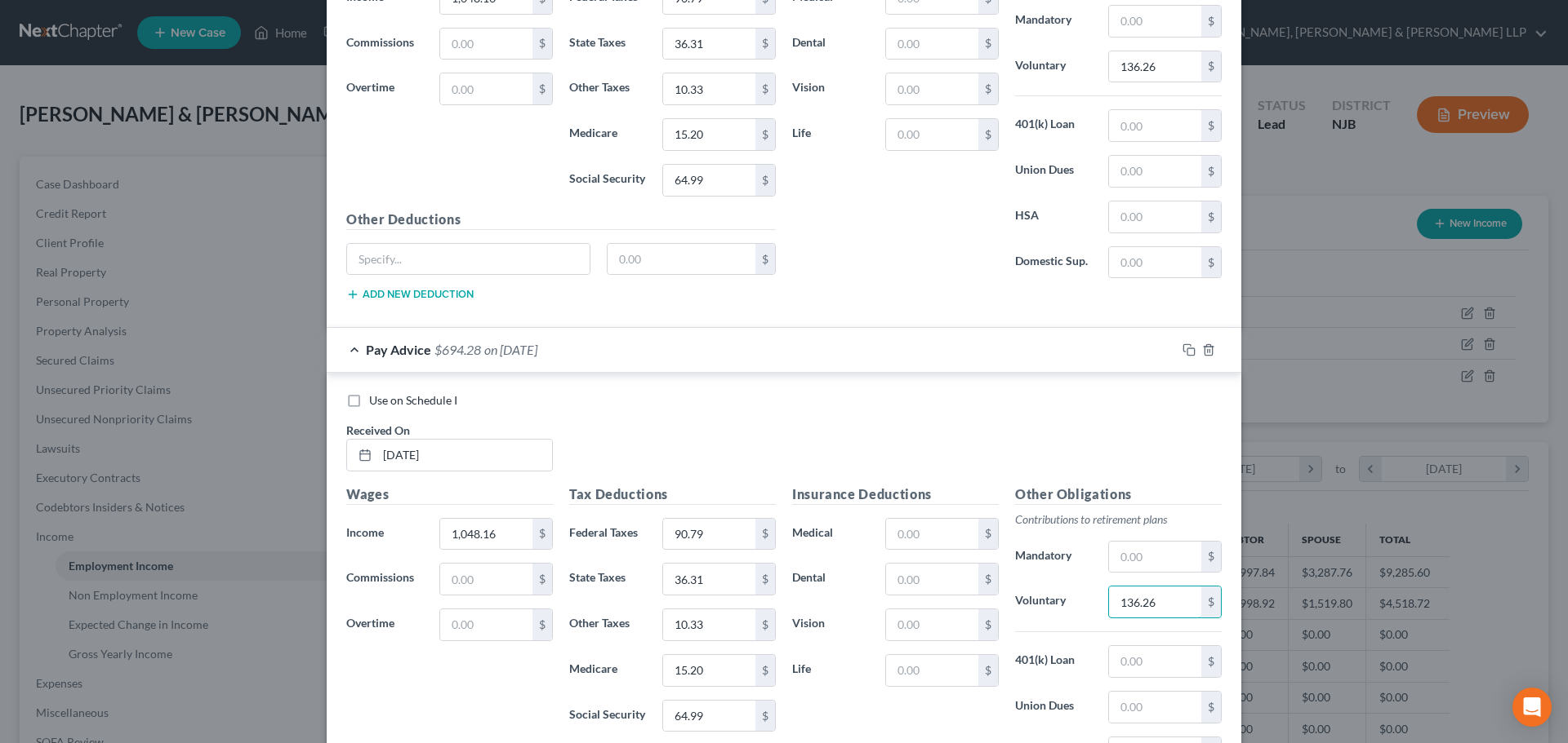
type input "136.26"
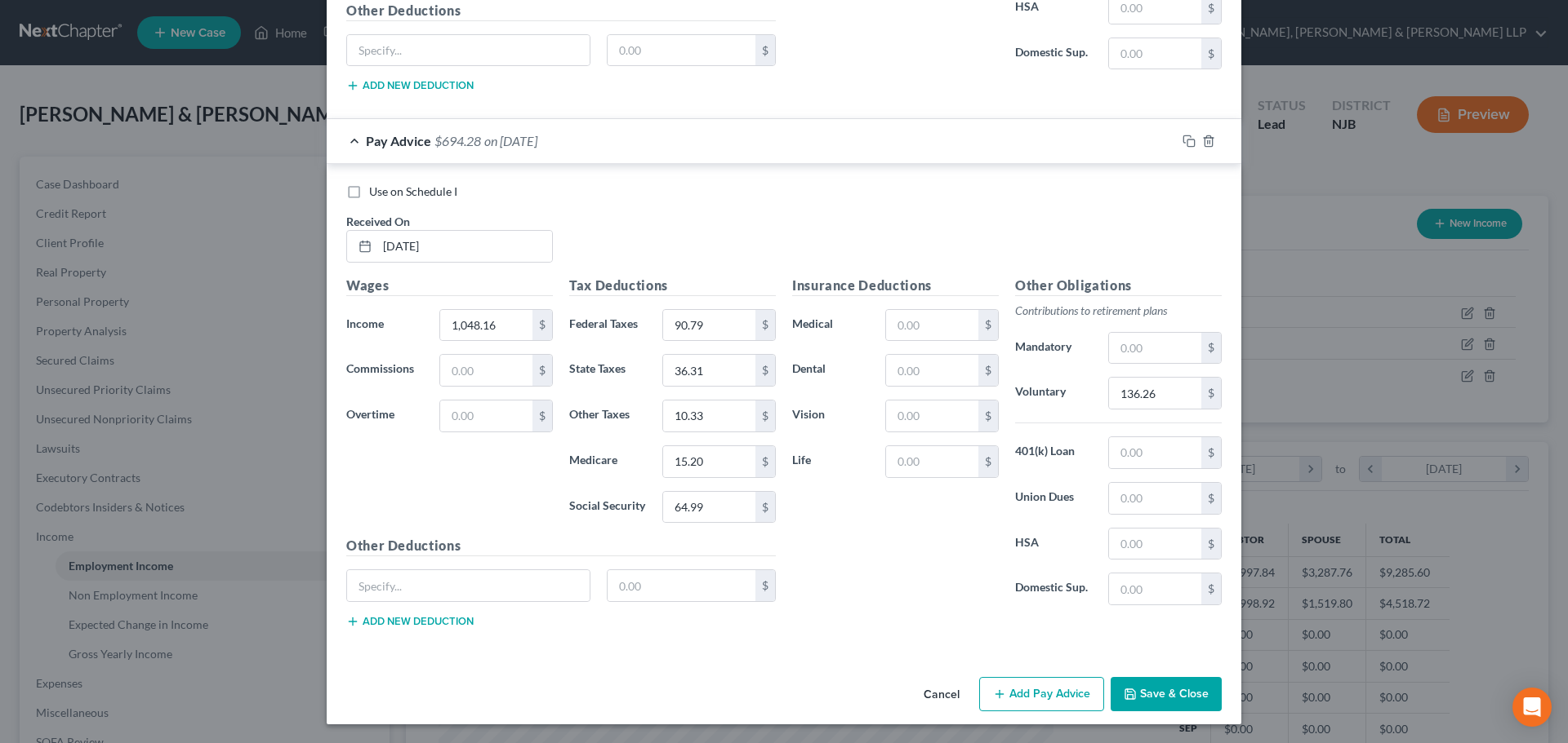
scroll to position [2544, 0]
click at [1044, 694] on button "Add Pay Advice" at bounding box center [1041, 693] width 125 height 34
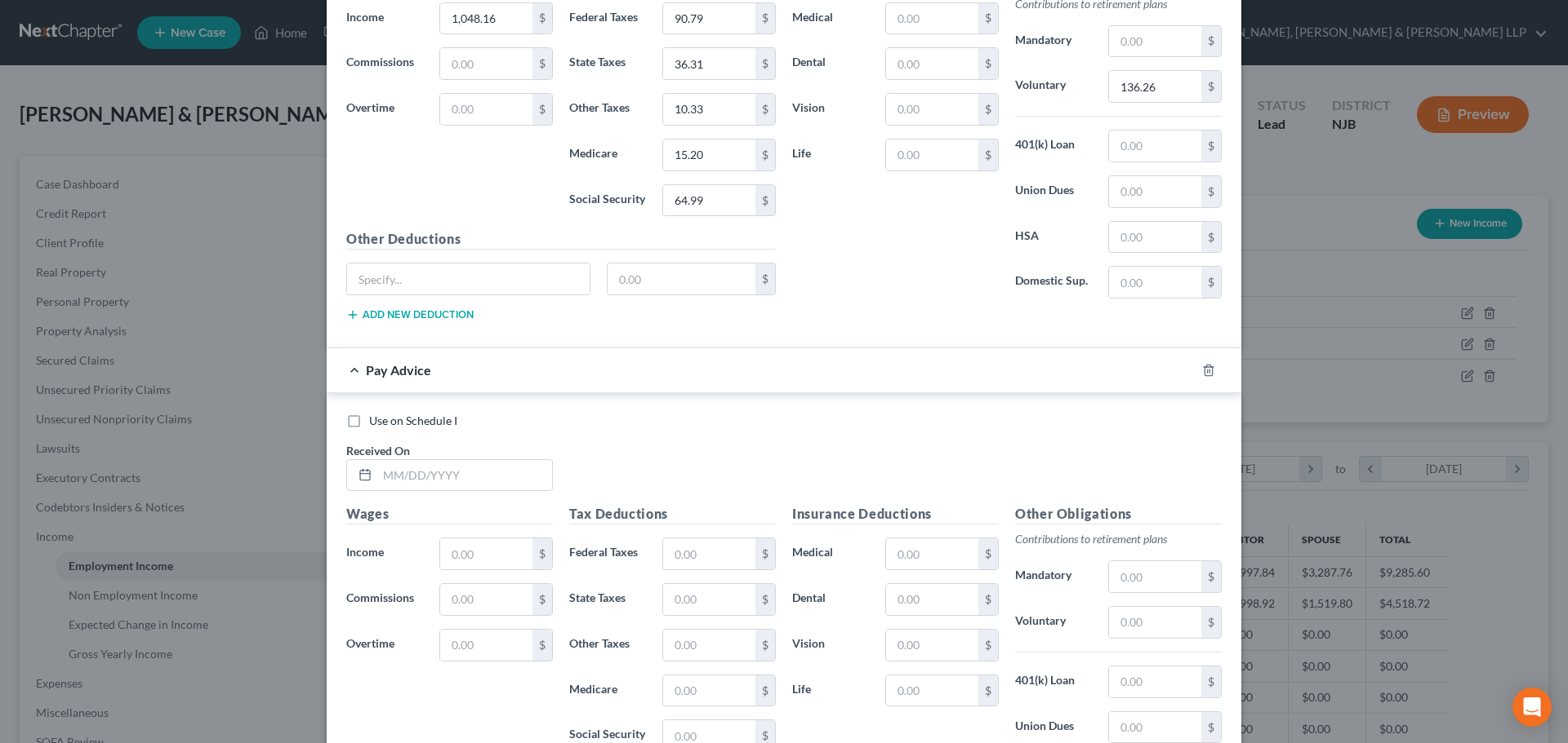
scroll to position [3080, 0]
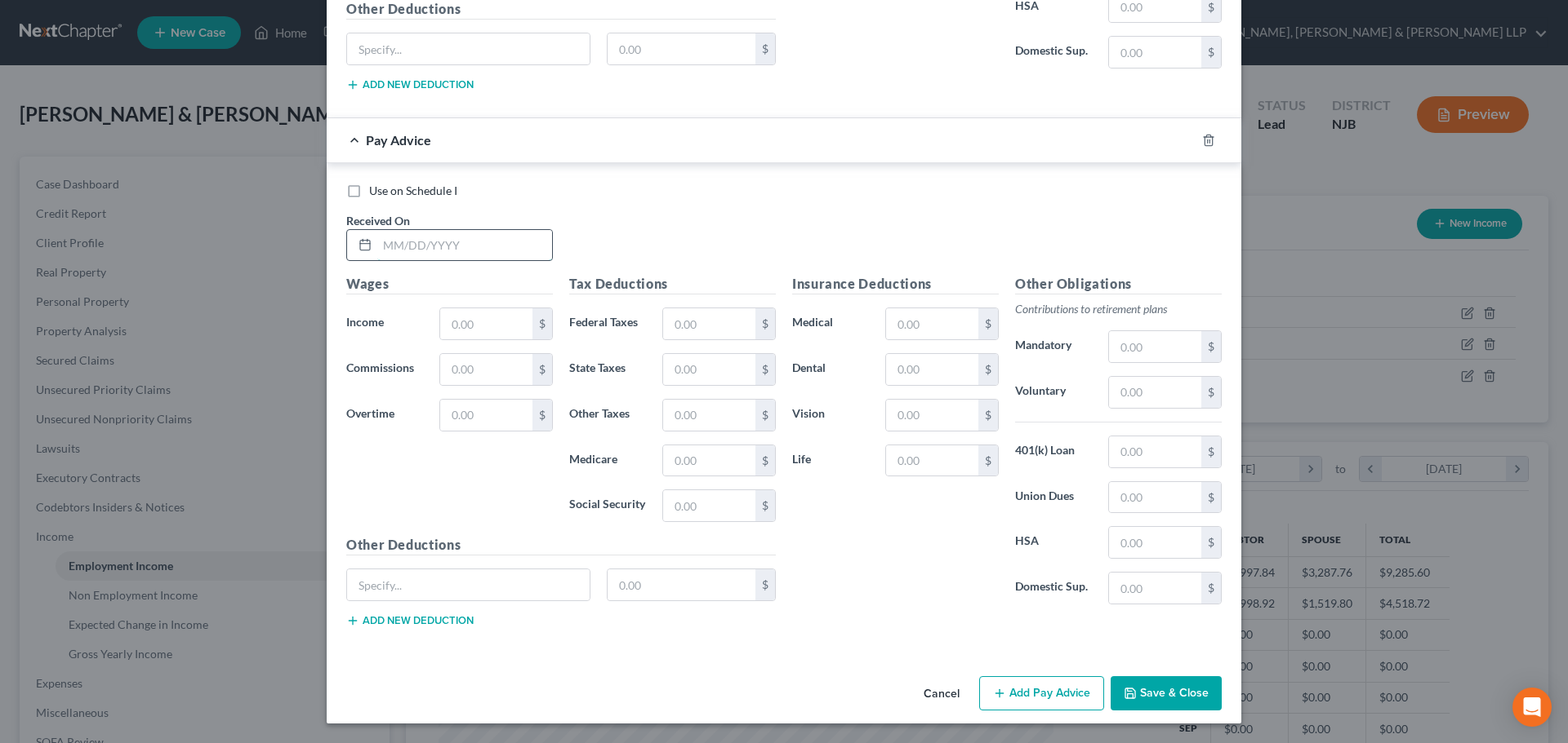
click at [454, 254] on input "text" at bounding box center [464, 245] width 175 height 31
type input "[DATE]"
click at [459, 338] on input "text" at bounding box center [486, 323] width 92 height 31
type input "1,048.16"
click at [683, 336] on input "text" at bounding box center [709, 323] width 92 height 31
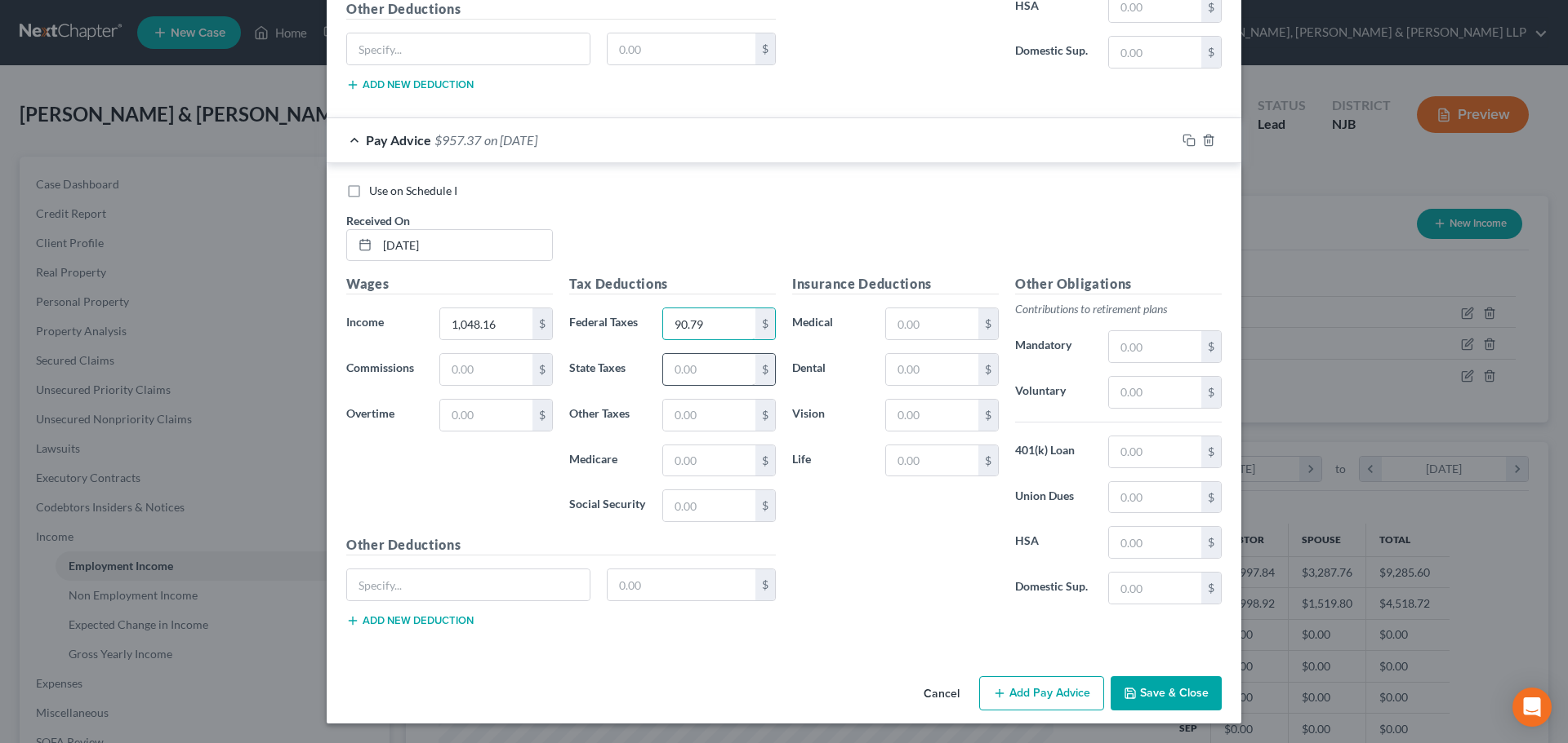
type input "90.79"
click at [705, 363] on input "text" at bounding box center [709, 369] width 92 height 31
type input "36.31"
click at [691, 464] on input "text" at bounding box center [709, 461] width 92 height 31
type input "15.20"
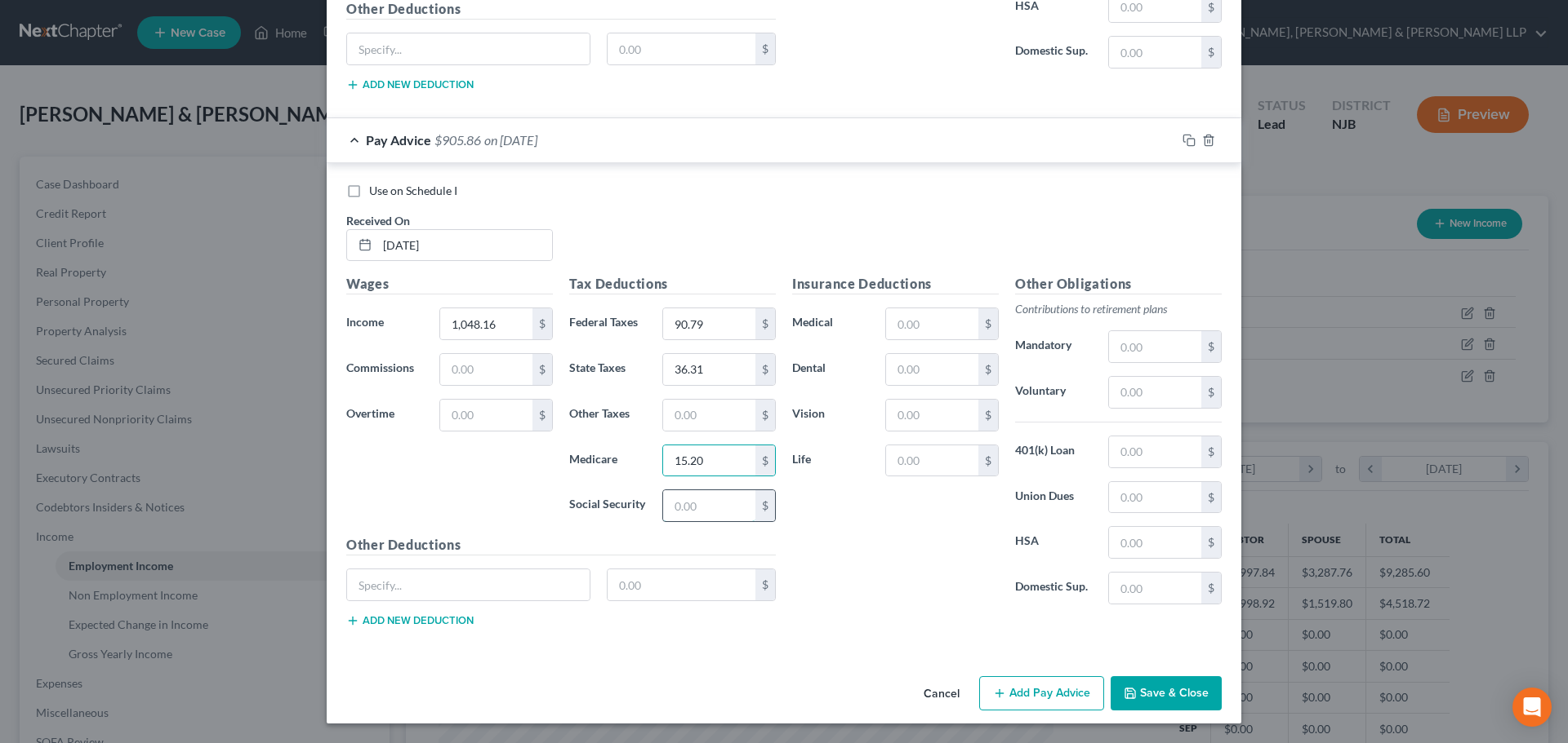
click at [701, 500] on input "text" at bounding box center [709, 505] width 92 height 31
type input "64.98"
click at [697, 412] on input "text" at bounding box center [709, 415] width 92 height 31
type input "10.32"
click at [1145, 398] on input "text" at bounding box center [1154, 392] width 92 height 31
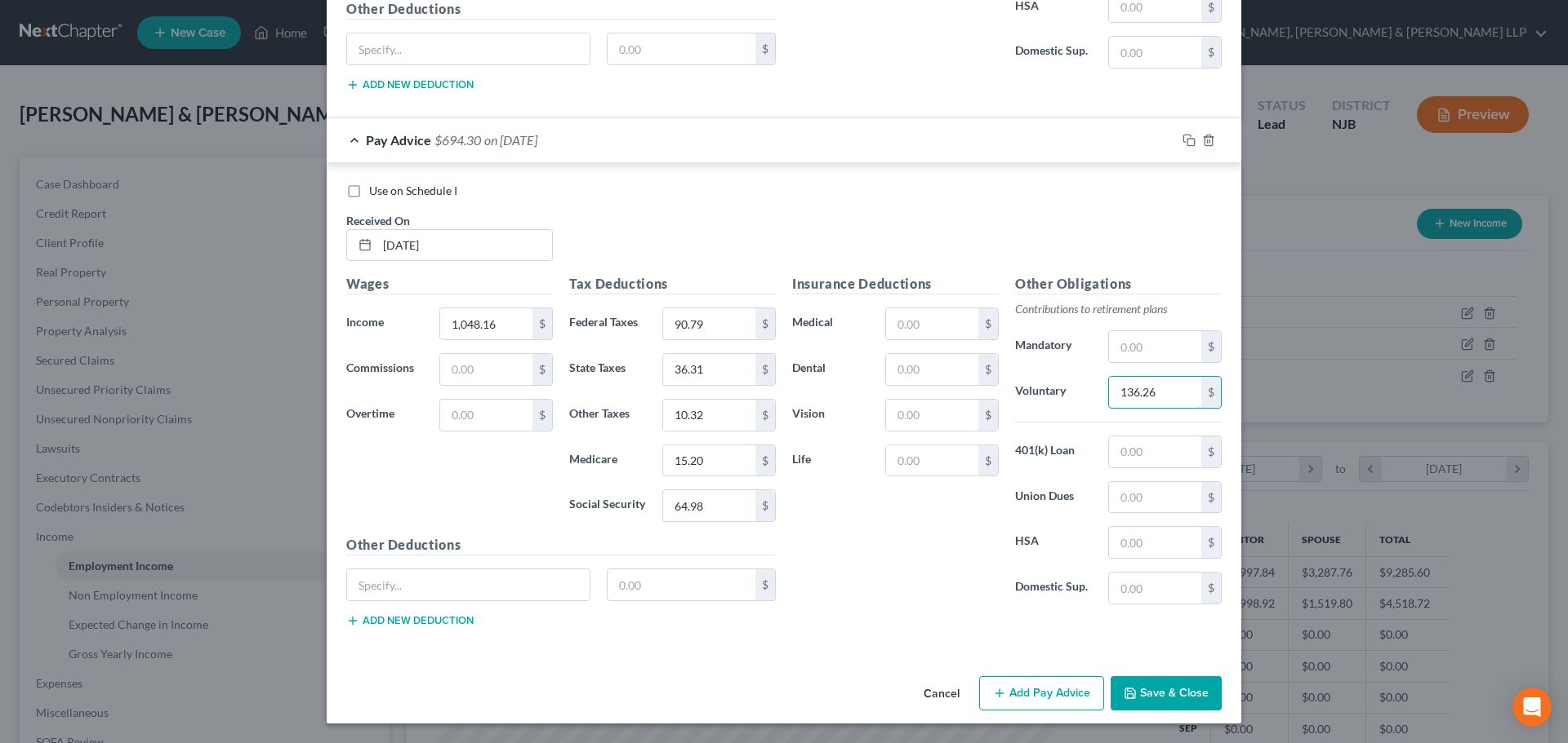
type input "136.26"
drag, startPoint x: 1013, startPoint y: 696, endPoint x: 781, endPoint y: 625, distance: 242.6
click at [1013, 696] on button "Add Pay Advice" at bounding box center [1041, 693] width 125 height 34
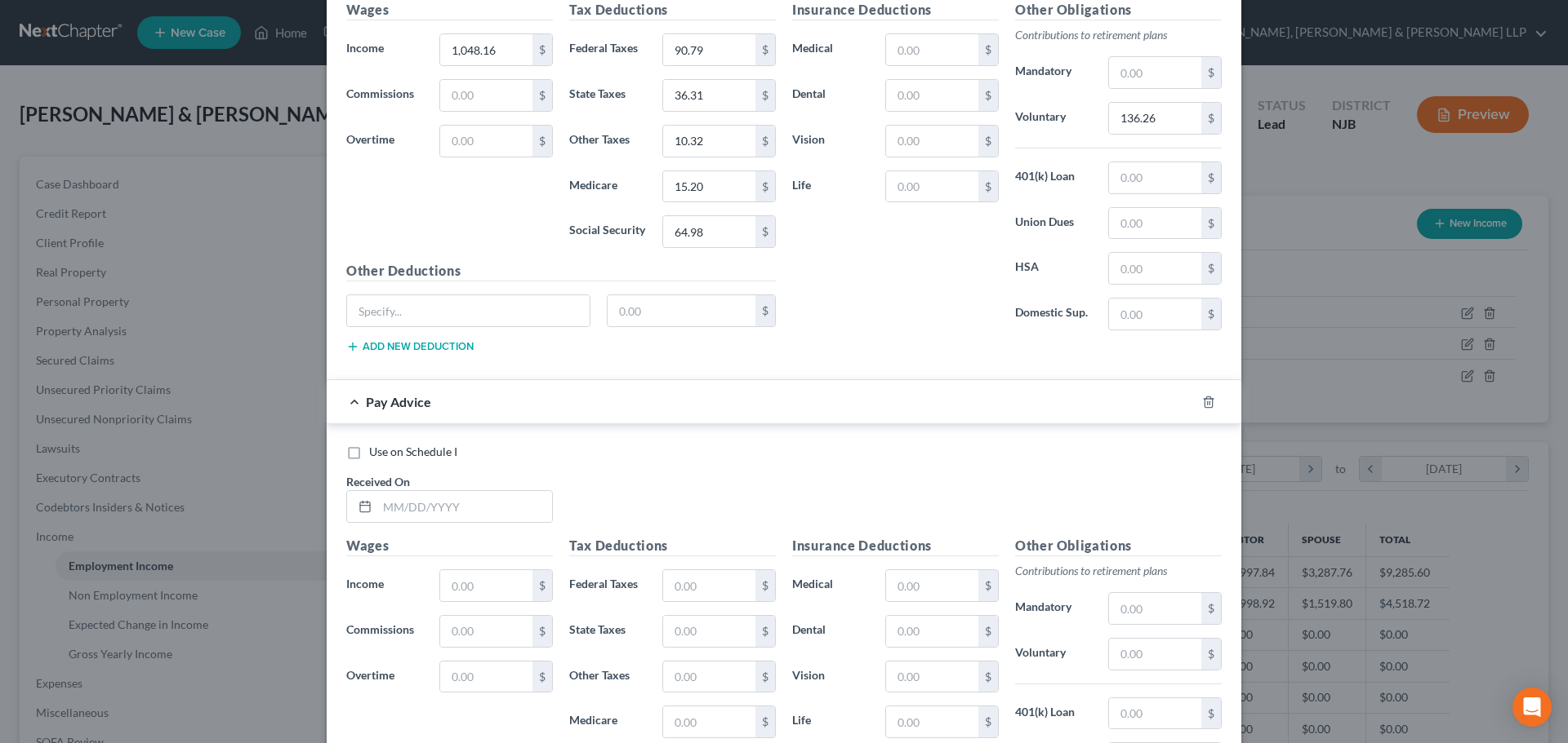
scroll to position [3407, 0]
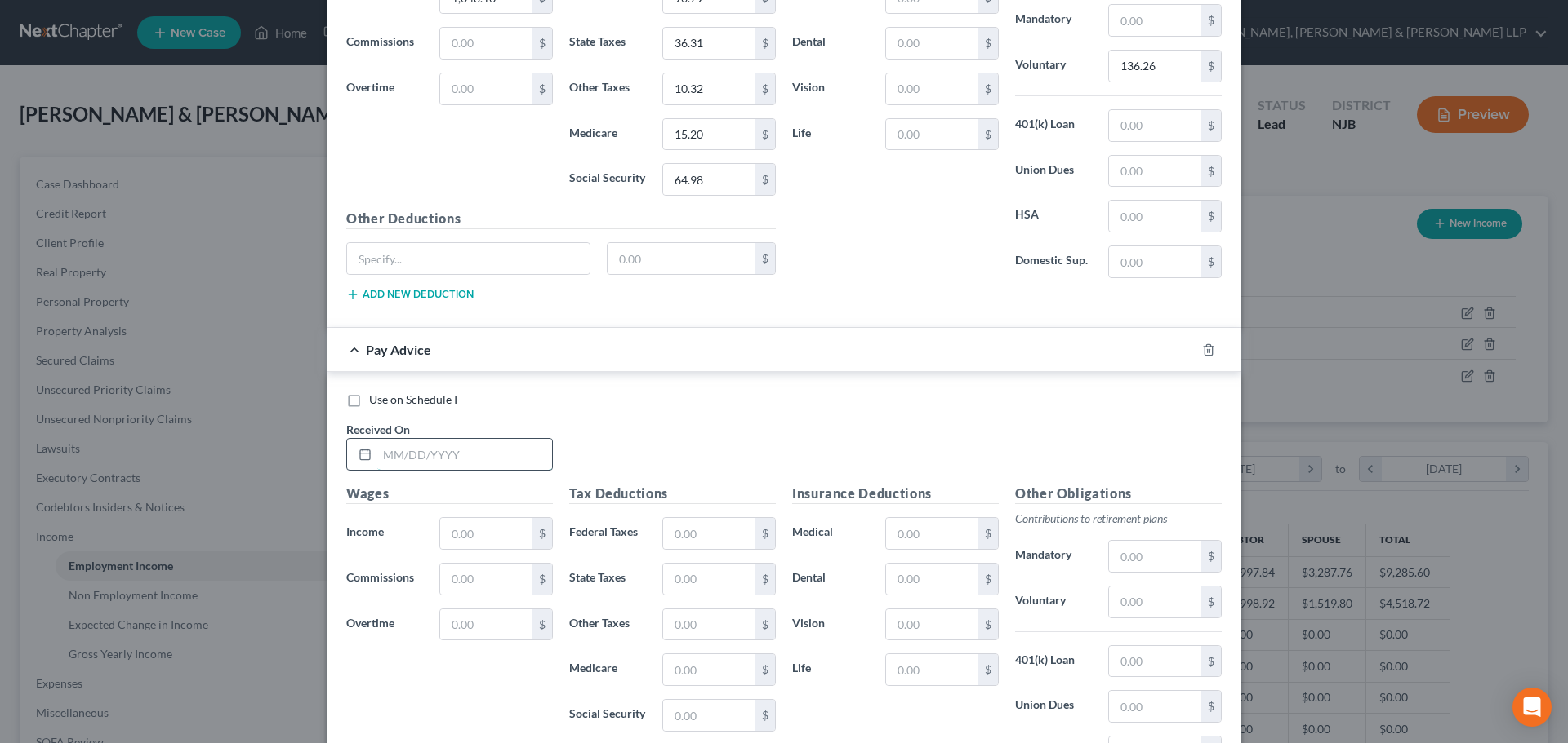
click at [436, 461] on input "text" at bounding box center [464, 454] width 175 height 31
type input "[DATE]"
click at [451, 518] on div "Wages Income * $ Commissions $ Overtime $" at bounding box center [449, 614] width 223 height 261
click at [466, 536] on input "text" at bounding box center [486, 534] width 92 height 31
drag, startPoint x: 494, startPoint y: 543, endPoint x: 255, endPoint y: 567, distance: 240.2
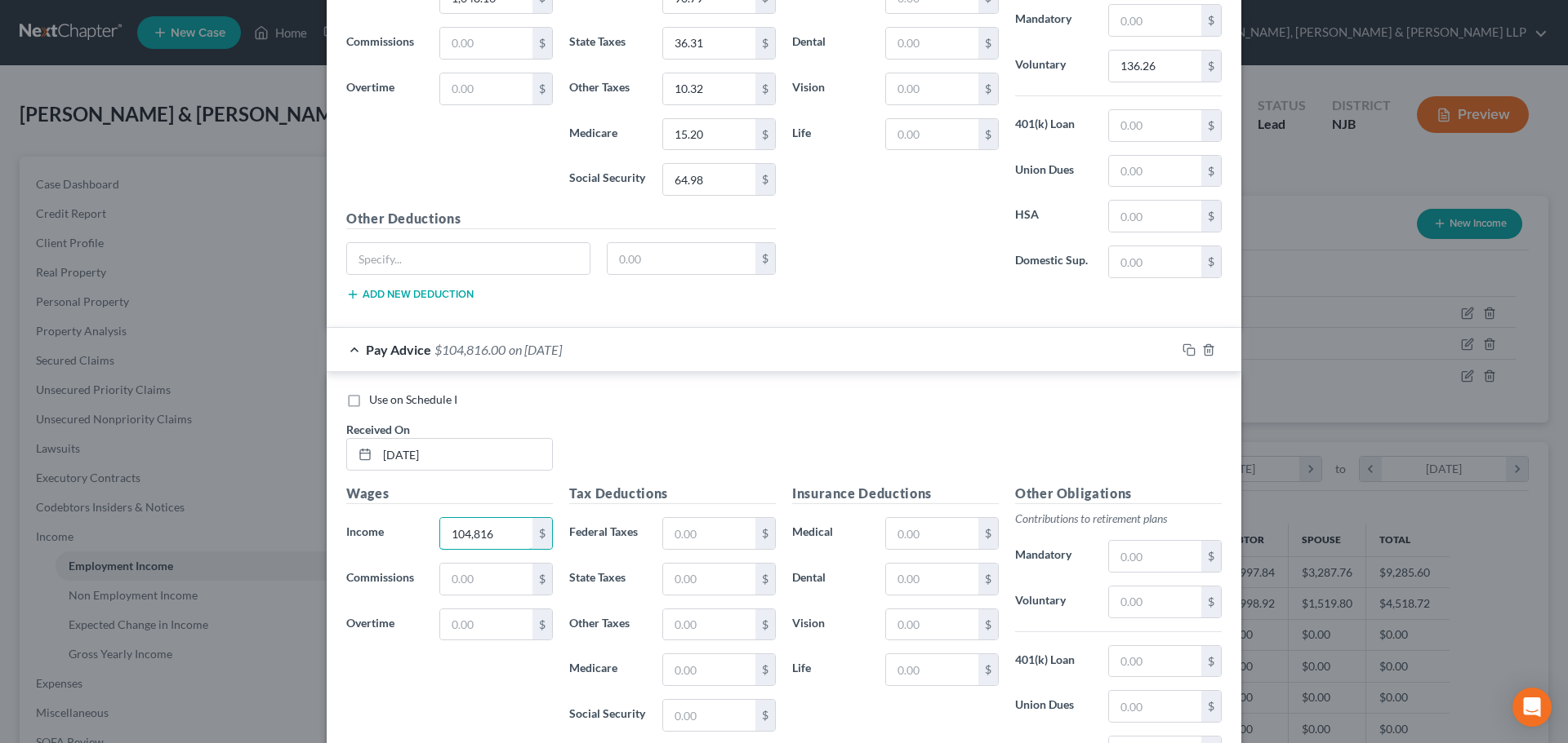
click at [255, 567] on div "Edit Income Source × Employment Type * Select Full or [DEMOGRAPHIC_DATA] Employ…" at bounding box center [784, 372] width 1568 height 743
type input "1,048.16"
click at [663, 538] on input "text" at bounding box center [709, 534] width 92 height 31
type input "90.79"
click at [686, 573] on input "text" at bounding box center [709, 579] width 92 height 31
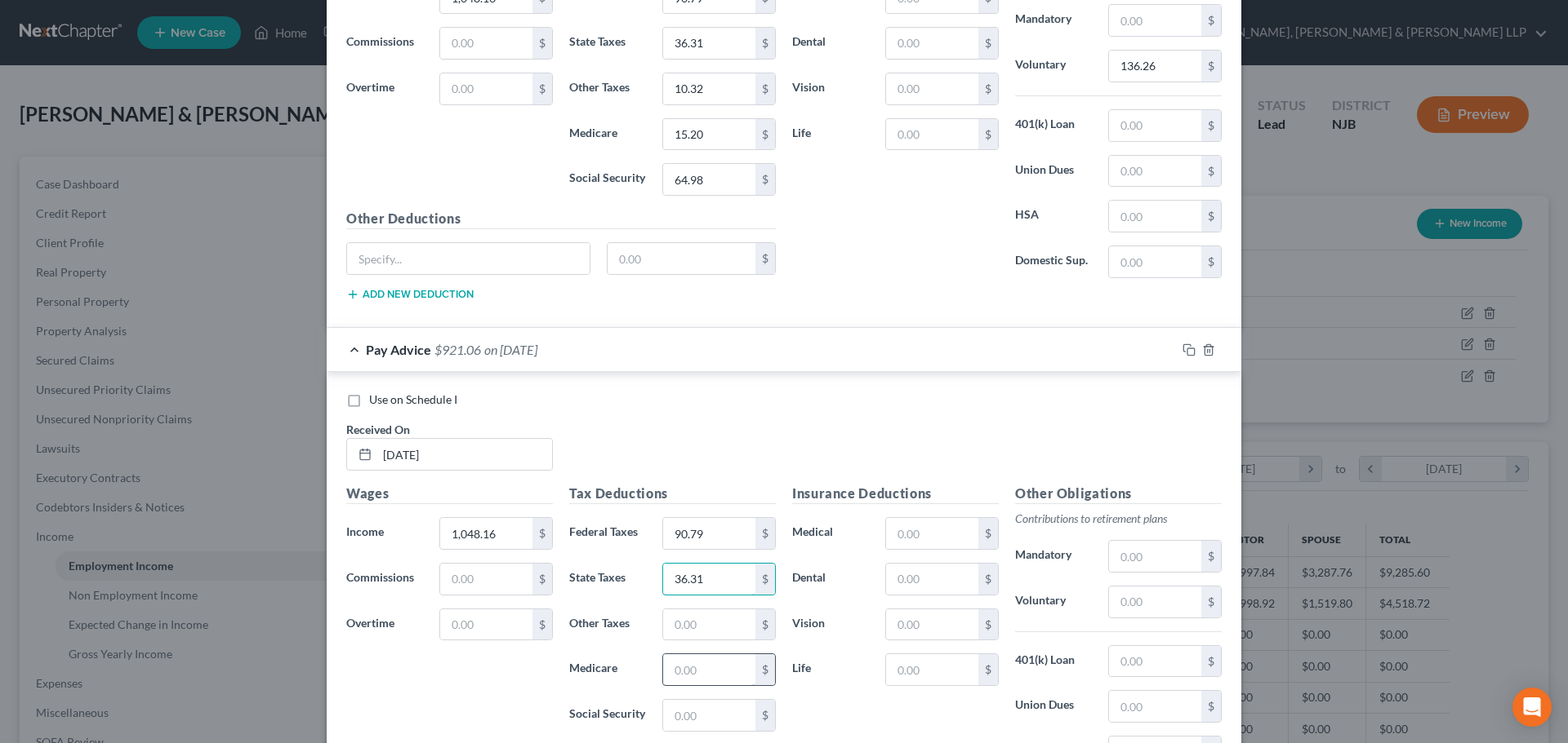
type input "36.31"
click at [683, 683] on input "text" at bounding box center [709, 670] width 92 height 31
type input "15.20"
click at [680, 711] on input "text" at bounding box center [709, 715] width 92 height 31
type input "64.99"
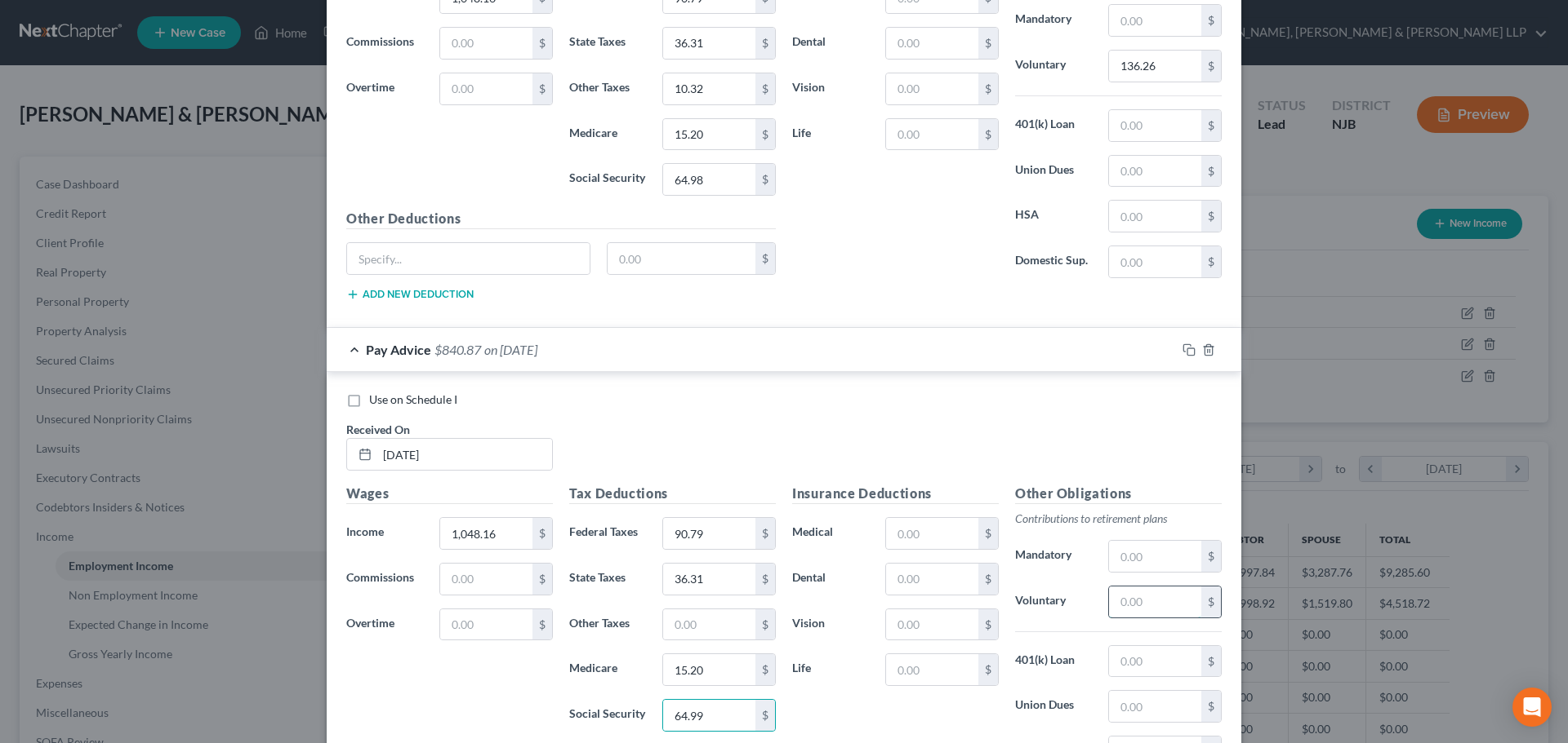
click at [1125, 611] on input "text" at bounding box center [1154, 602] width 92 height 31
type input "136.26"
click at [712, 633] on input "text" at bounding box center [709, 625] width 92 height 31
type input "10.31"
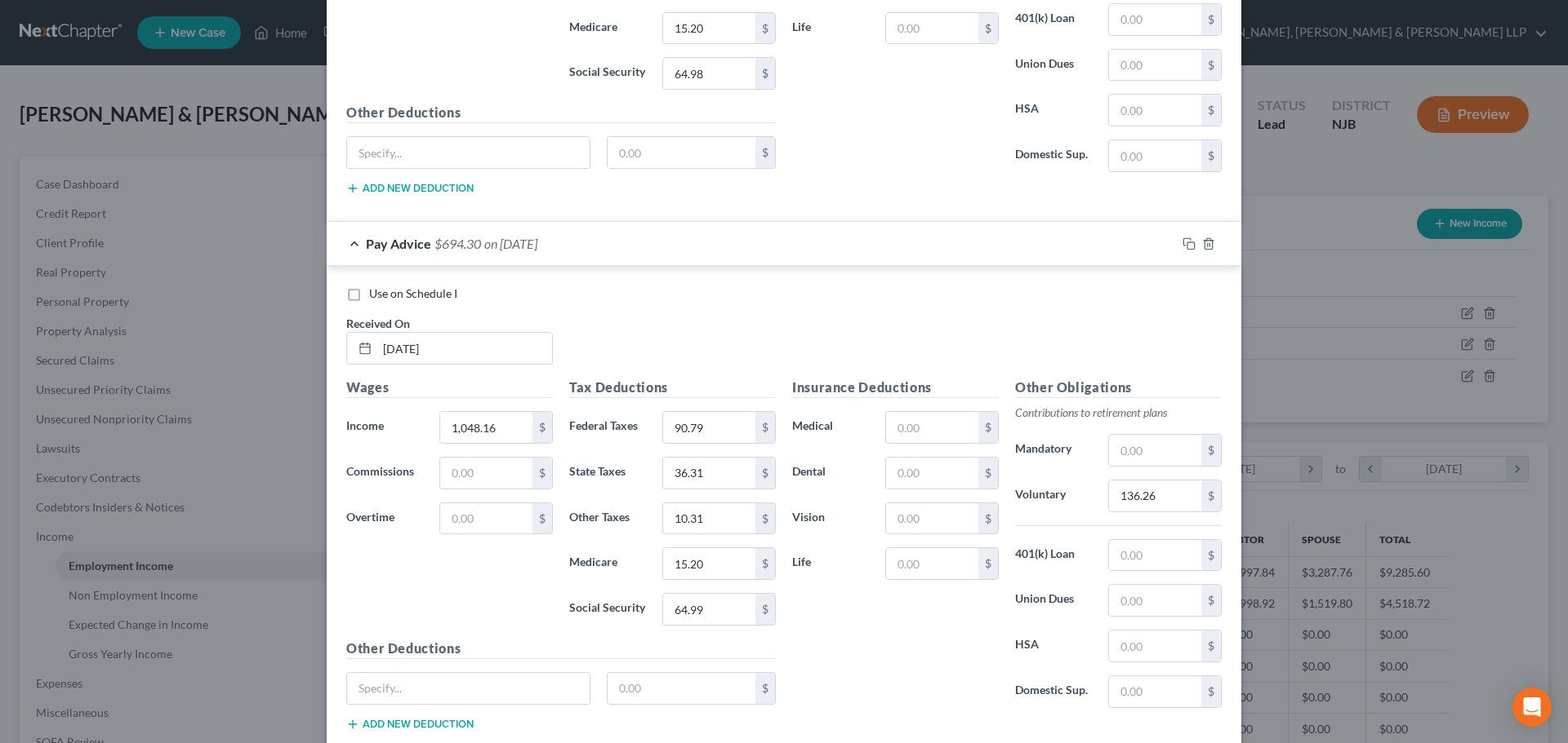
scroll to position [3615, 0]
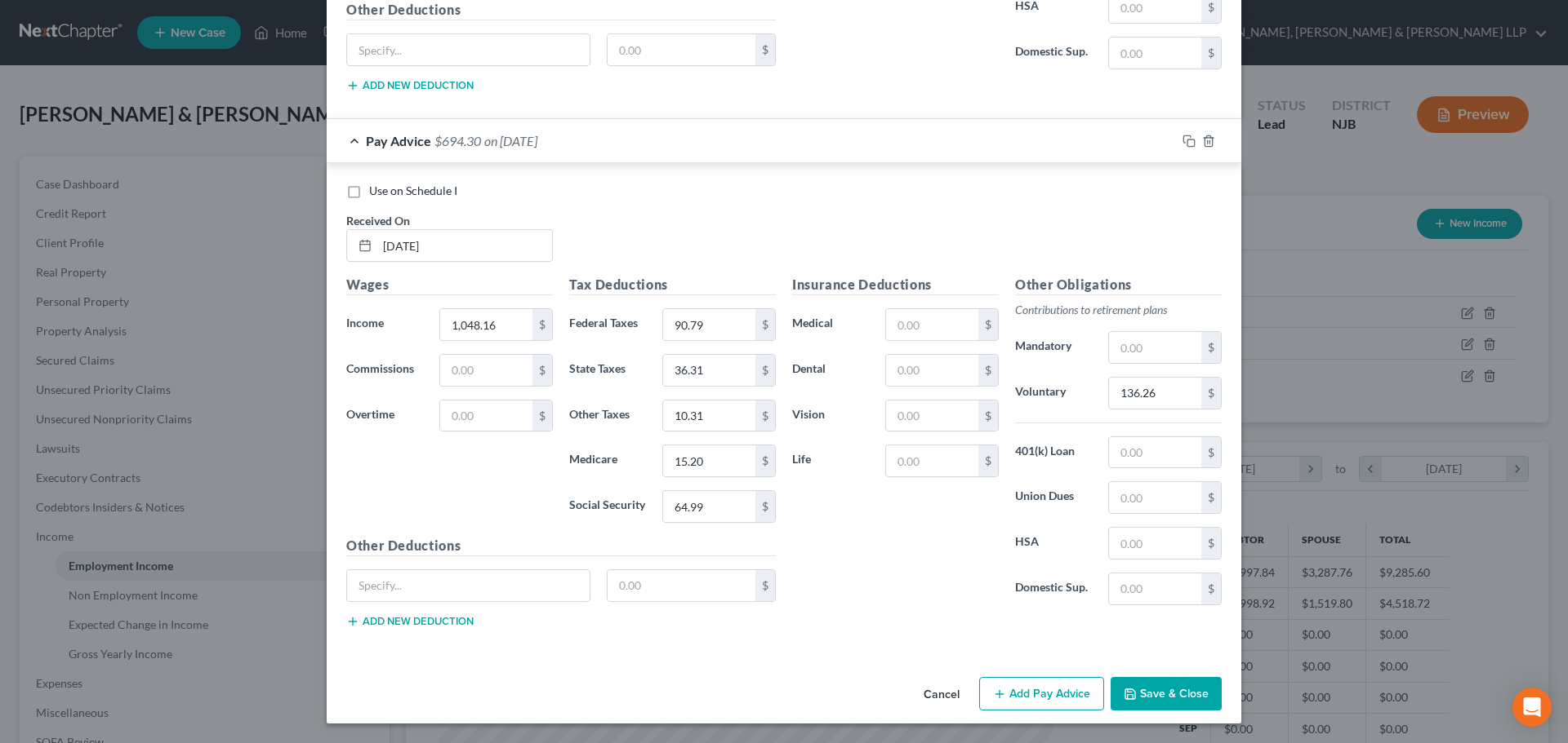
click at [1047, 703] on button "Add Pay Advice" at bounding box center [1041, 694] width 125 height 34
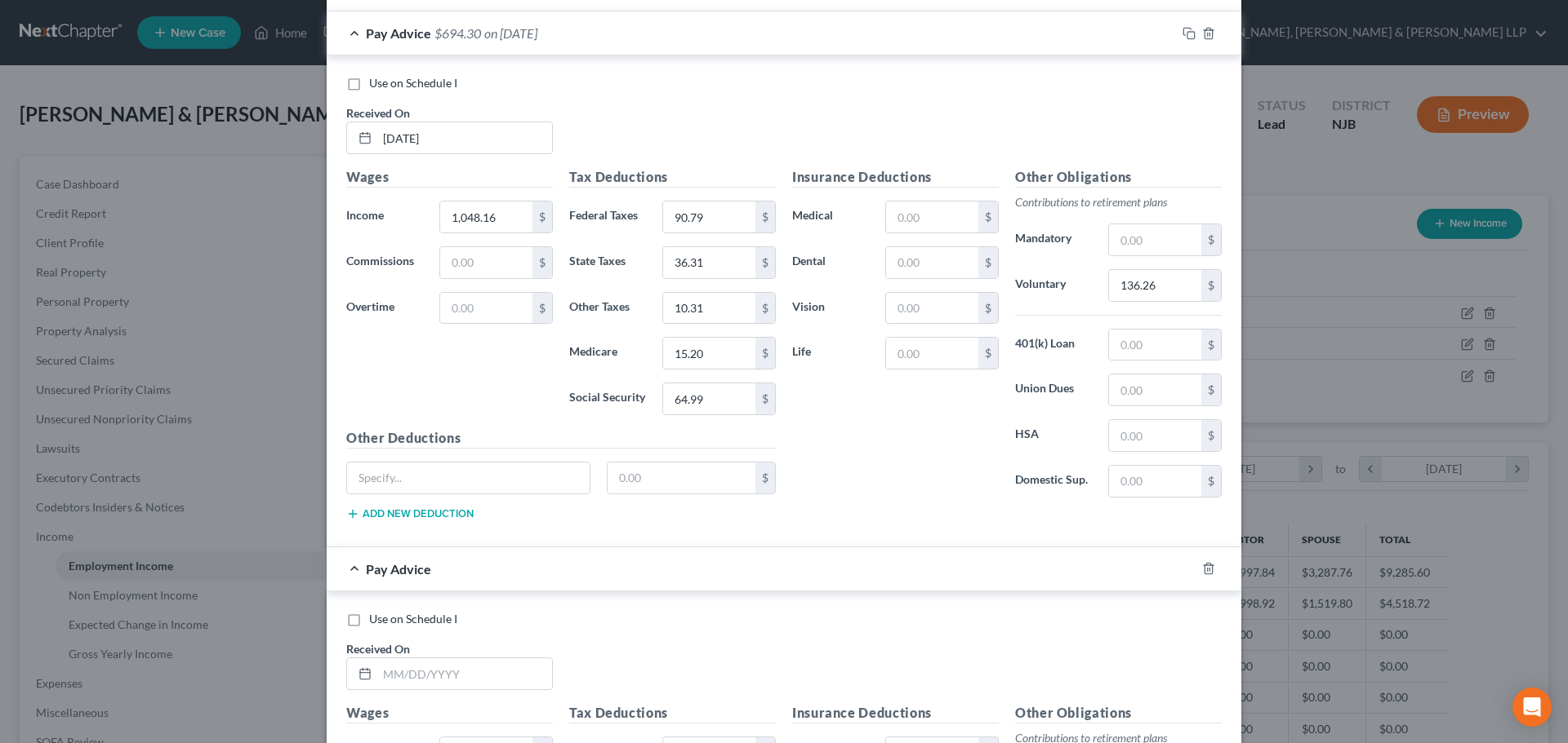
scroll to position [3942, 0]
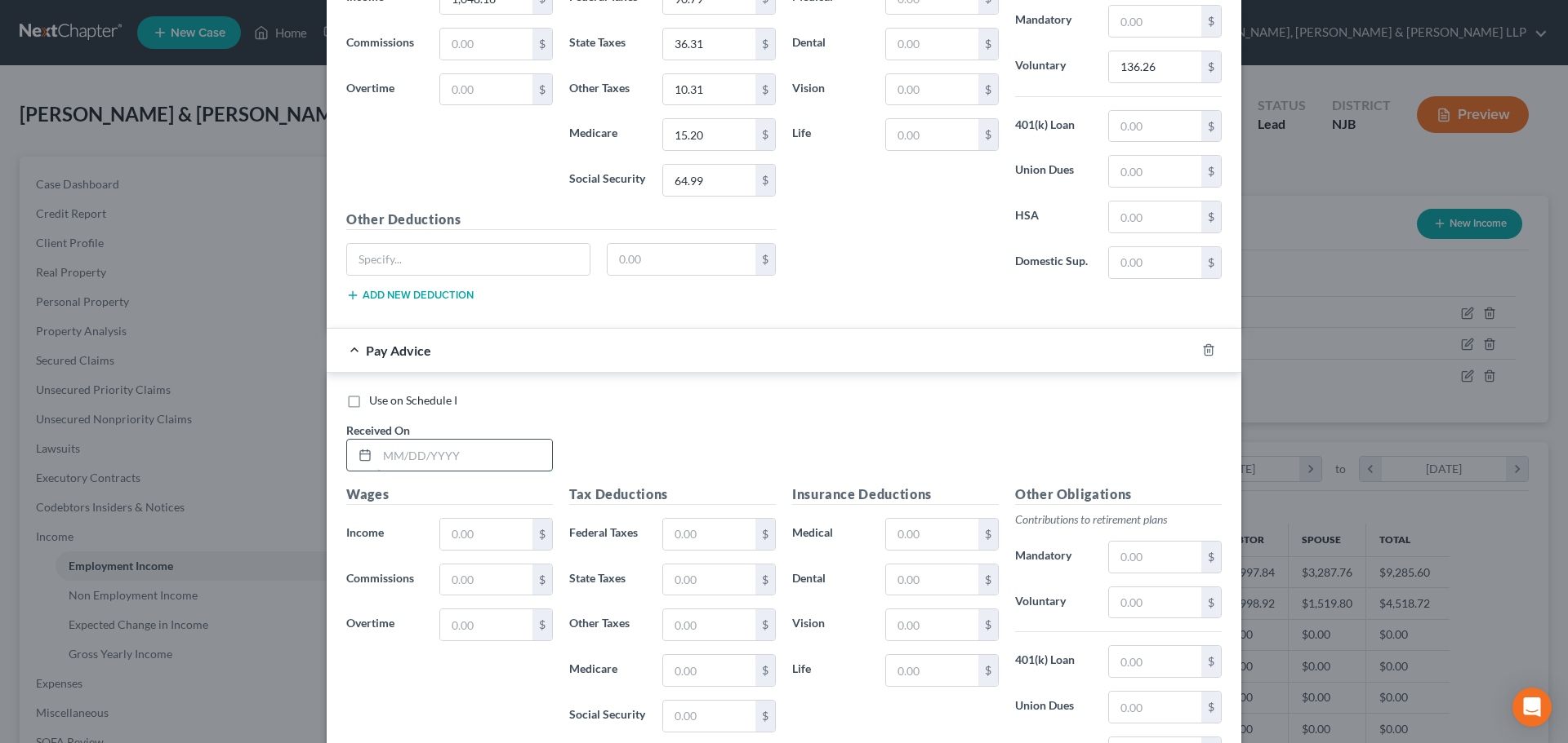
click at [461, 465] on input "text" at bounding box center [464, 455] width 175 height 31
type input "[DATE]"
click at [452, 533] on input "text" at bounding box center [486, 535] width 92 height 31
type input "1,048.16"
click at [669, 540] on input "text" at bounding box center [709, 535] width 92 height 31
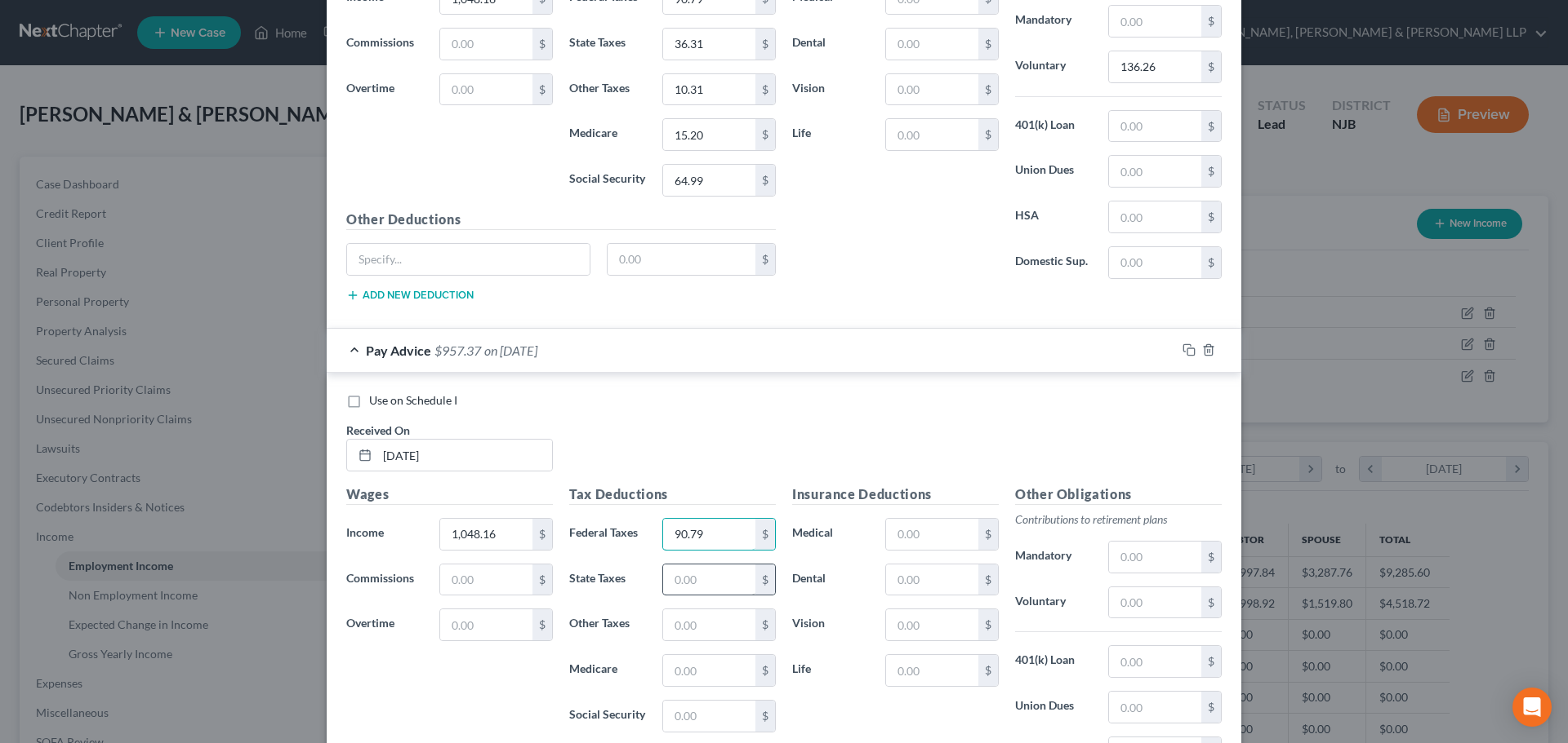
type input "90.79"
click at [672, 569] on input "text" at bounding box center [709, 580] width 92 height 31
drag, startPoint x: 693, startPoint y: 650, endPoint x: 692, endPoint y: 658, distance: 8.1
click at [690, 652] on div "Tax Deductions Federal Taxes 90.79 $ State Taxes 36.31 $ Other Taxes $ Medicare…" at bounding box center [672, 615] width 223 height 261
click at [694, 661] on input "text" at bounding box center [709, 670] width 92 height 31
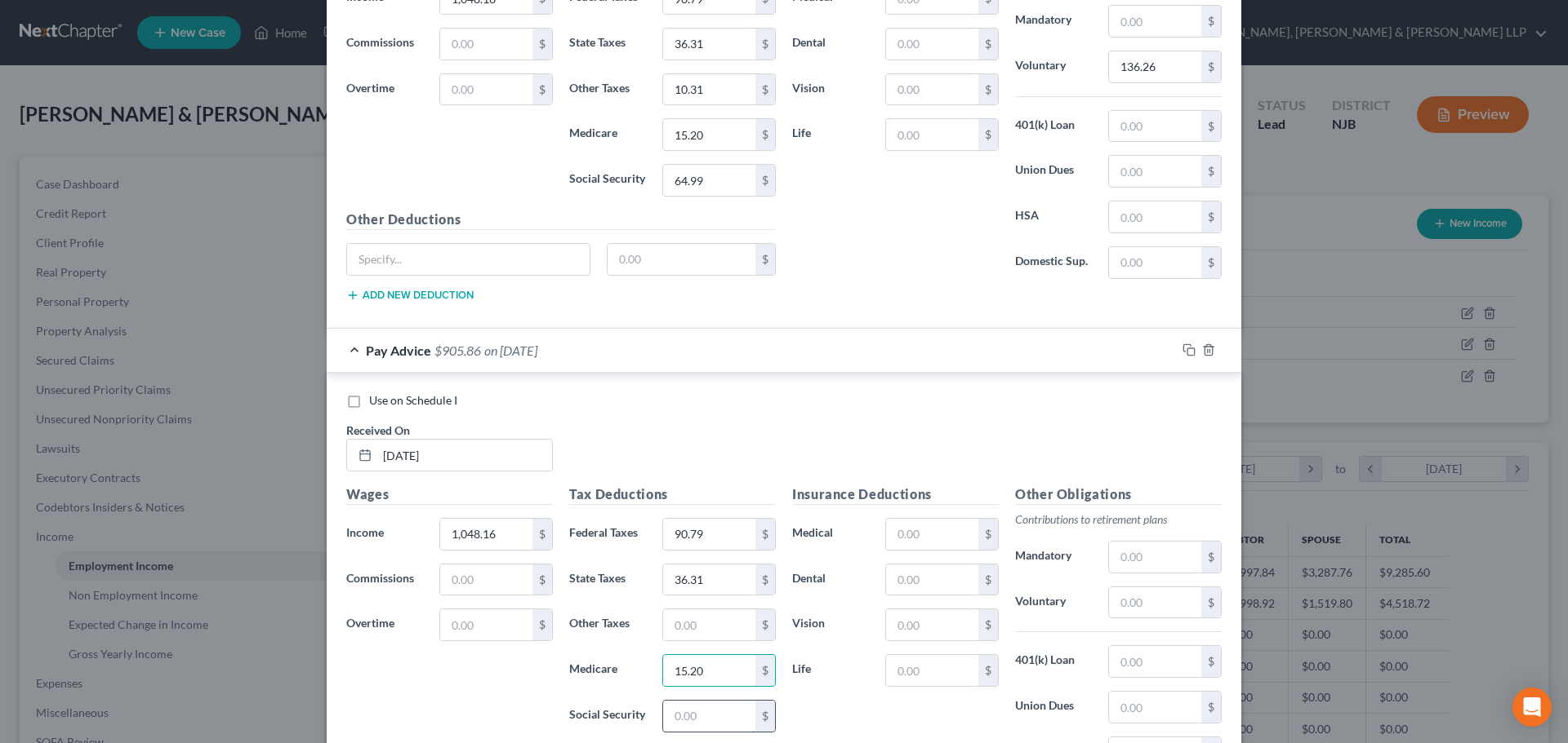
click at [686, 707] on input "text" at bounding box center [709, 716] width 92 height 31
click at [701, 631] on input "text" at bounding box center [709, 625] width 92 height 31
click at [1137, 616] on input "text" at bounding box center [1154, 602] width 92 height 31
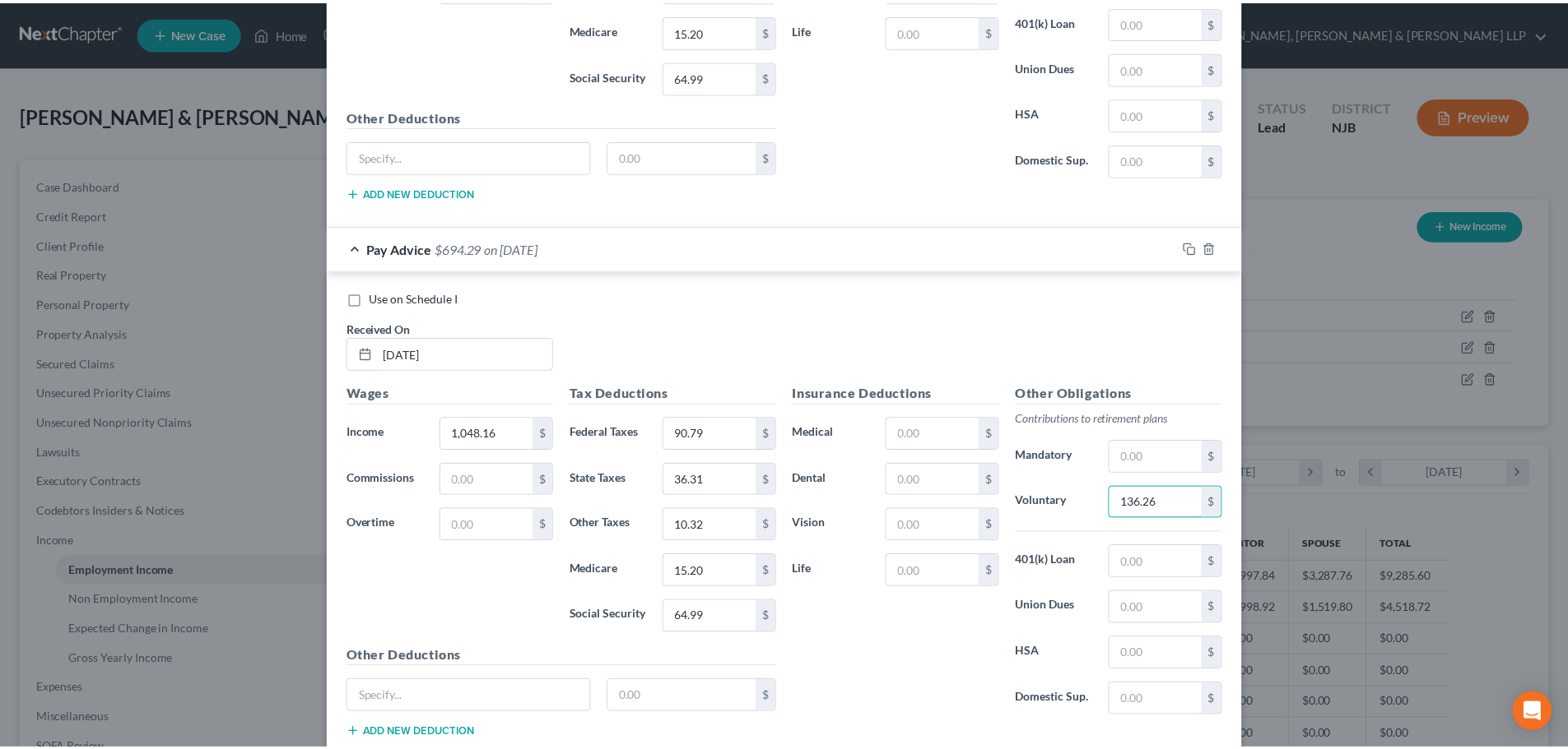
scroll to position [4185, 0]
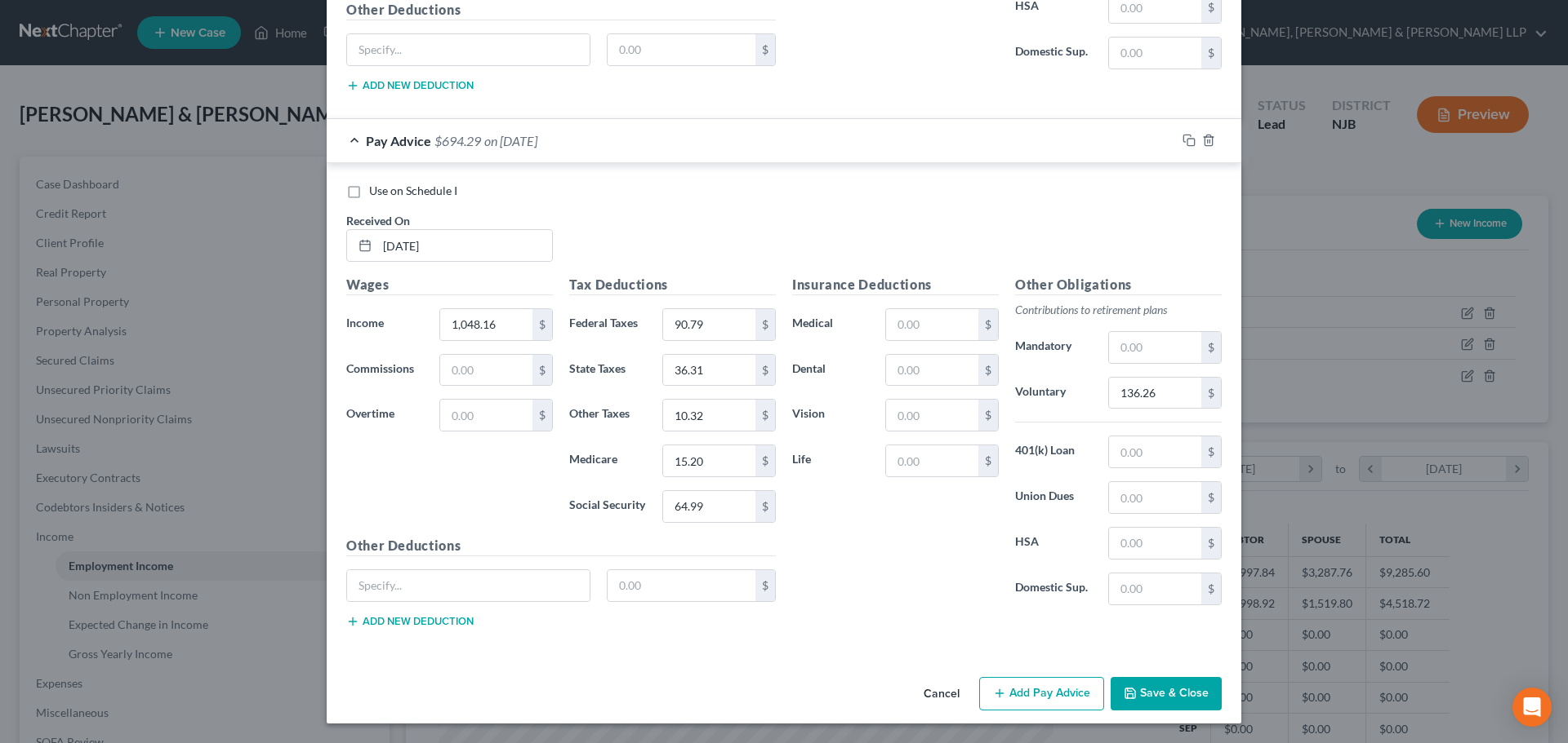
click at [1174, 703] on button "Save & Close" at bounding box center [1166, 694] width 111 height 34
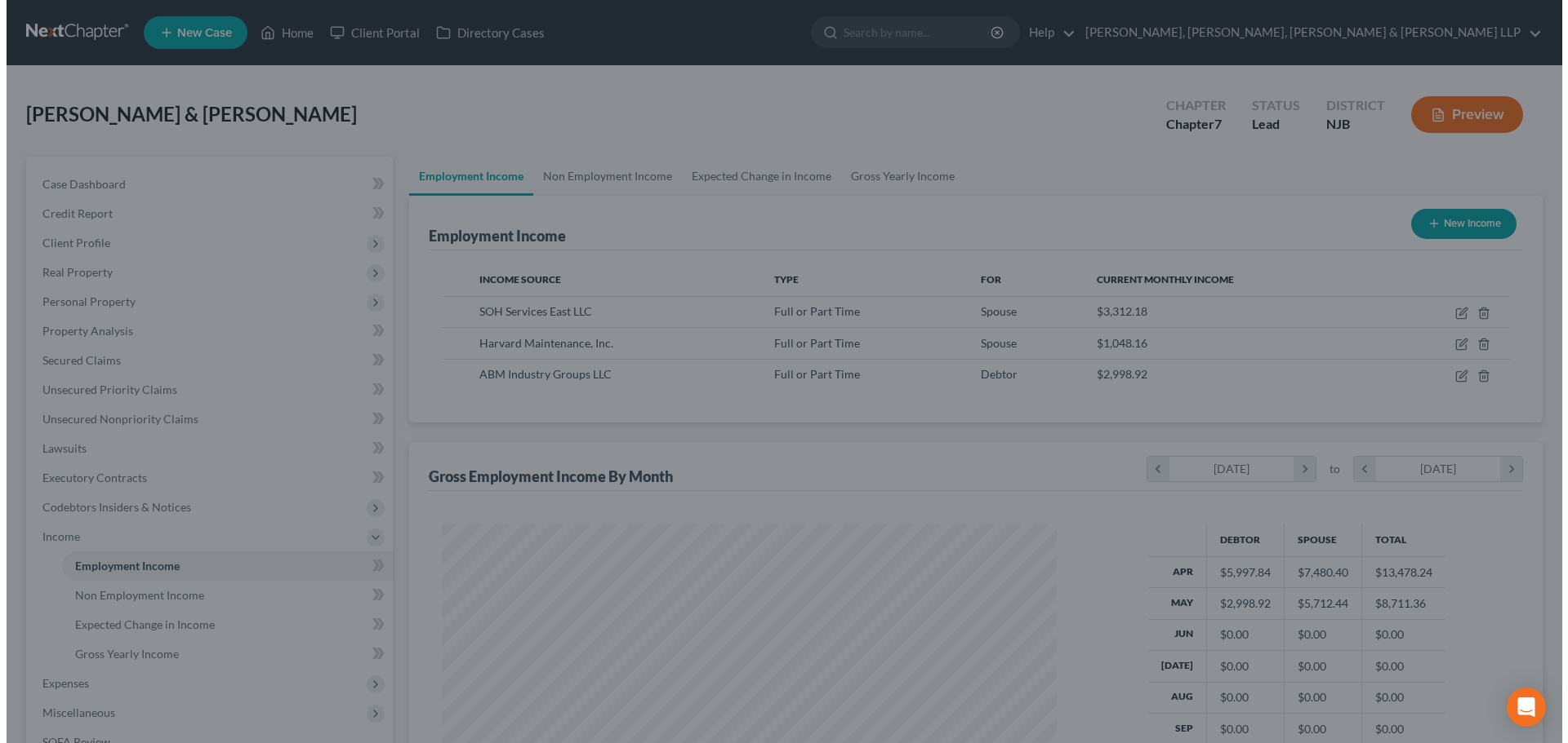
scroll to position [815647, 815793]
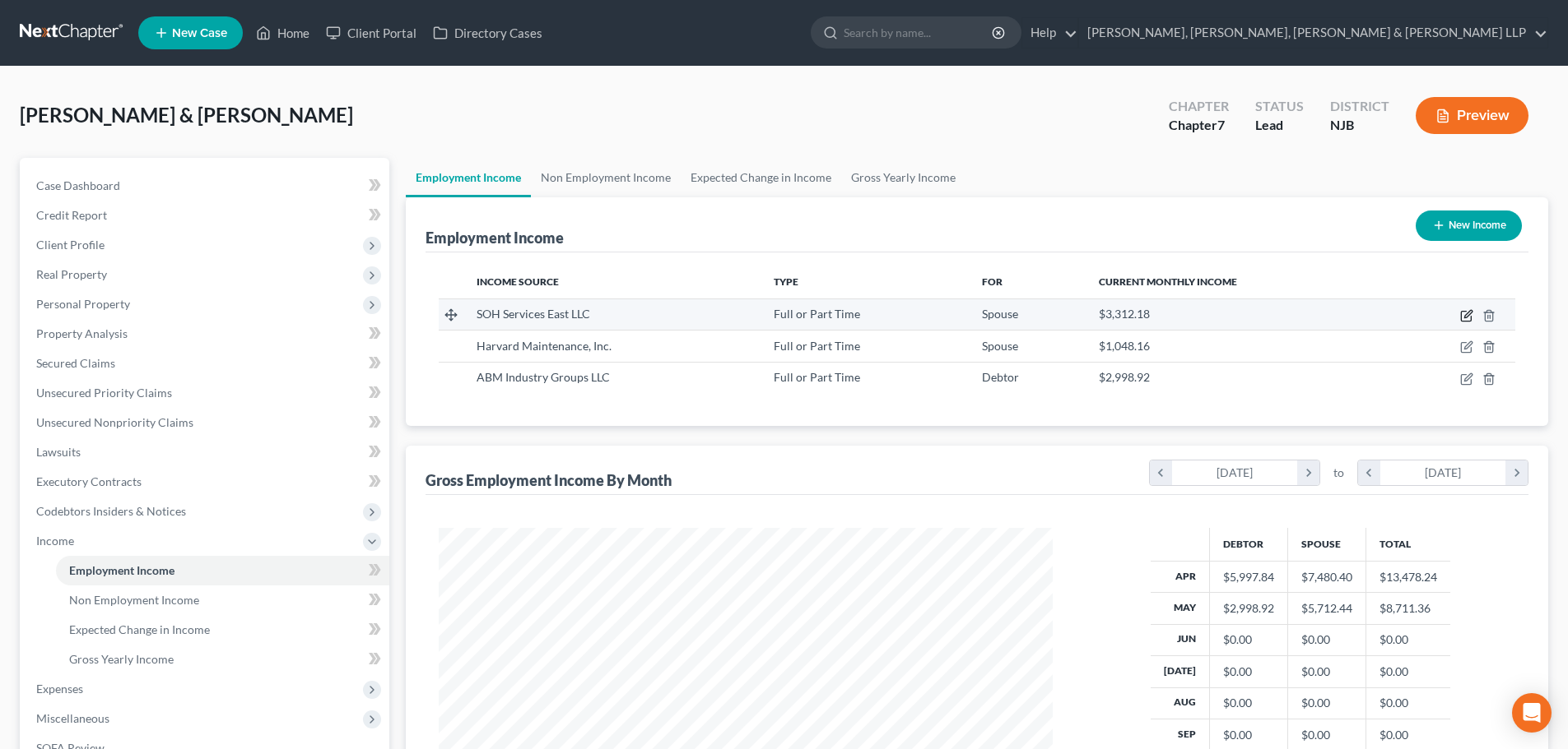
click at [1464, 316] on icon "button" at bounding box center [1466, 315] width 13 height 13
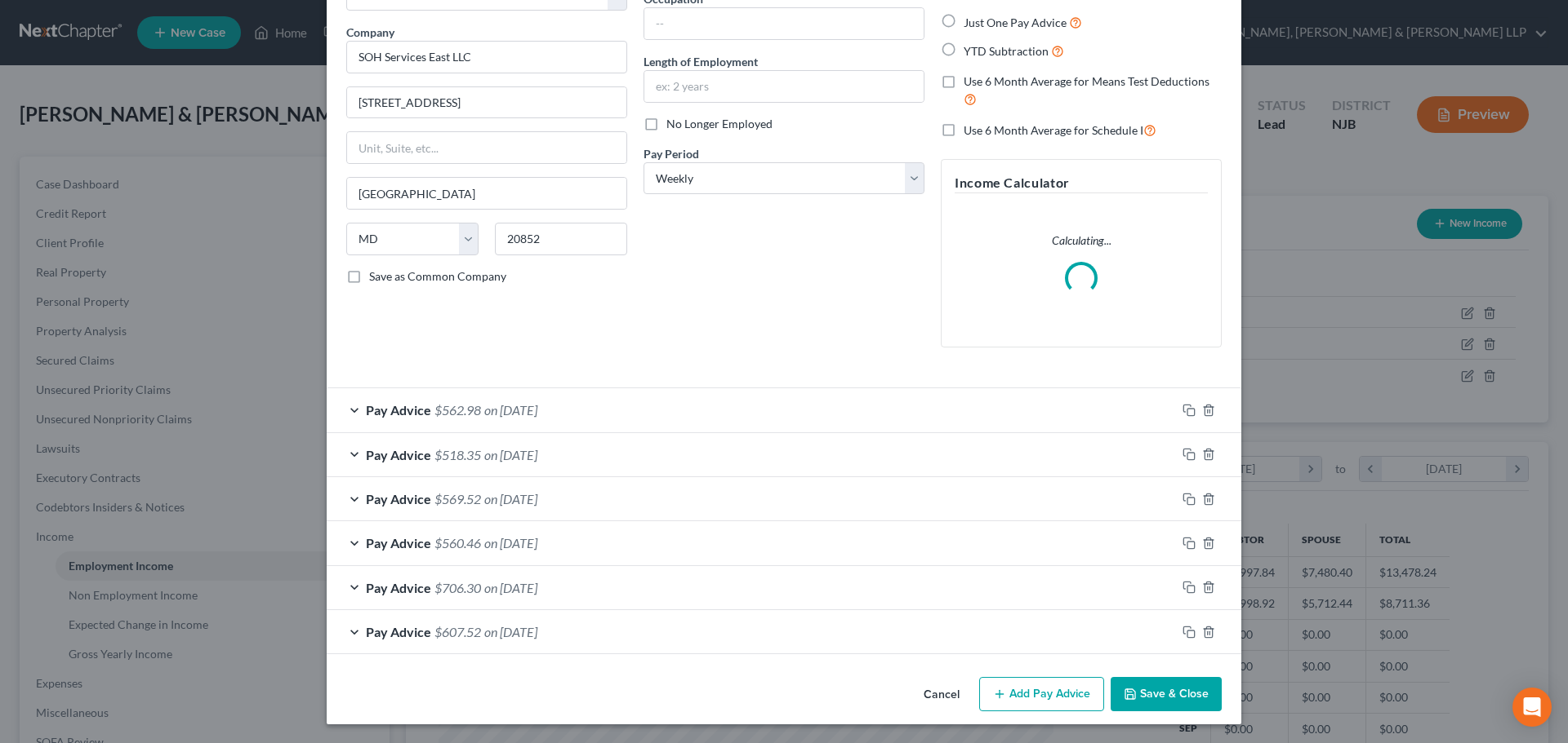
scroll to position [115, 0]
click at [472, 412] on span "$562.98" at bounding box center [457, 409] width 46 height 15
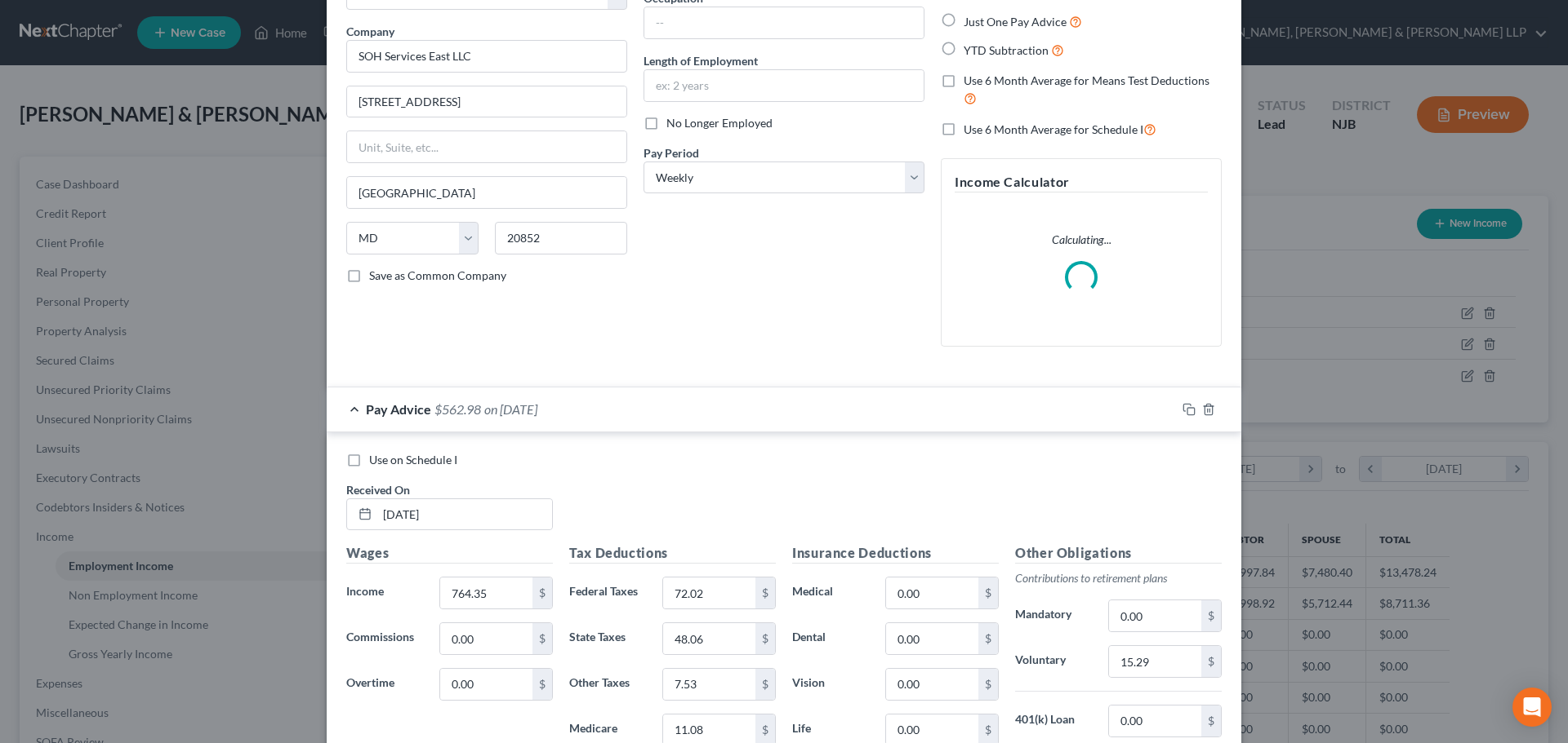
click at [369, 456] on label "Use on Schedule I" at bounding box center [413, 460] width 88 height 16
click at [375, 456] on input "Use on Schedule I" at bounding box center [381, 457] width 11 height 11
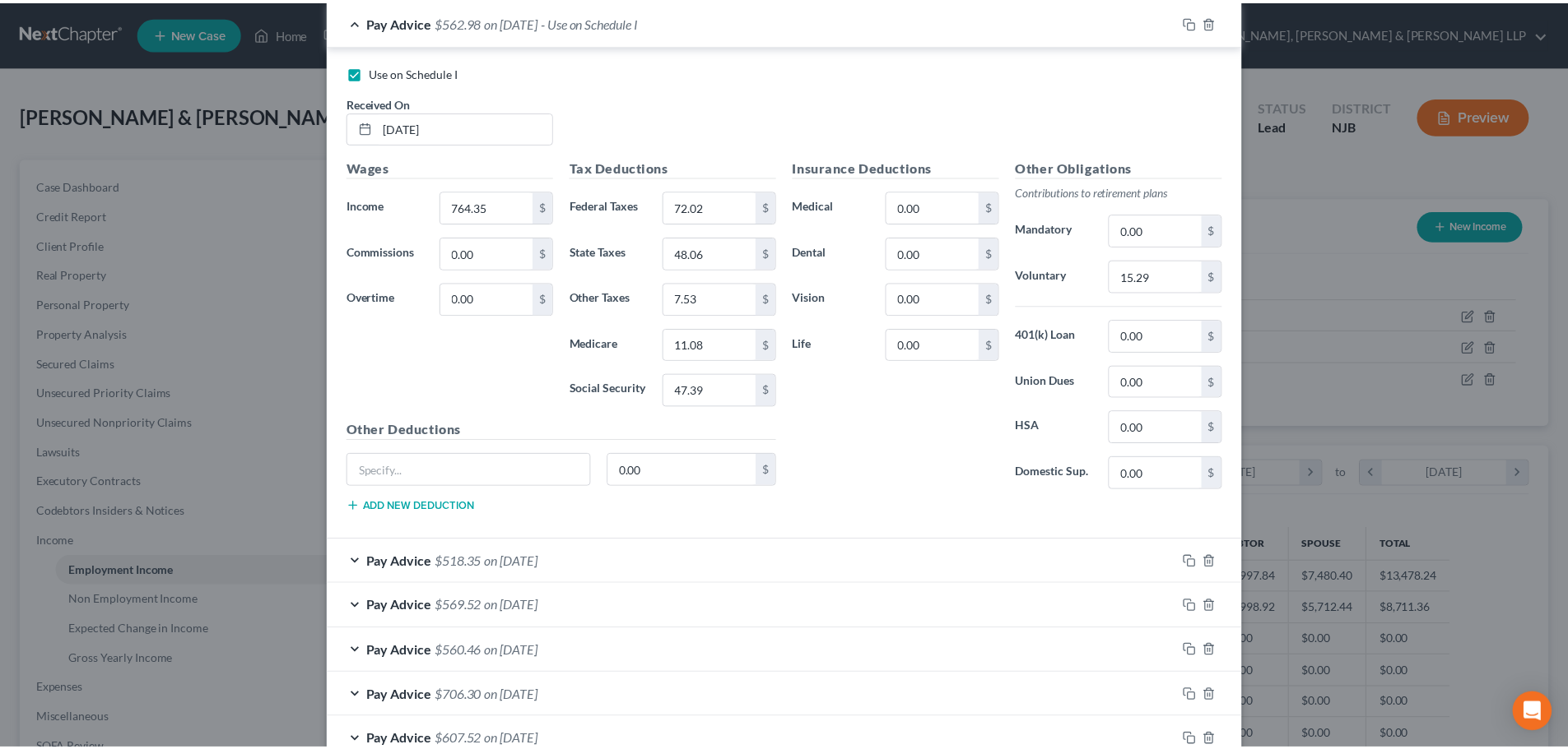
scroll to position [612, 0]
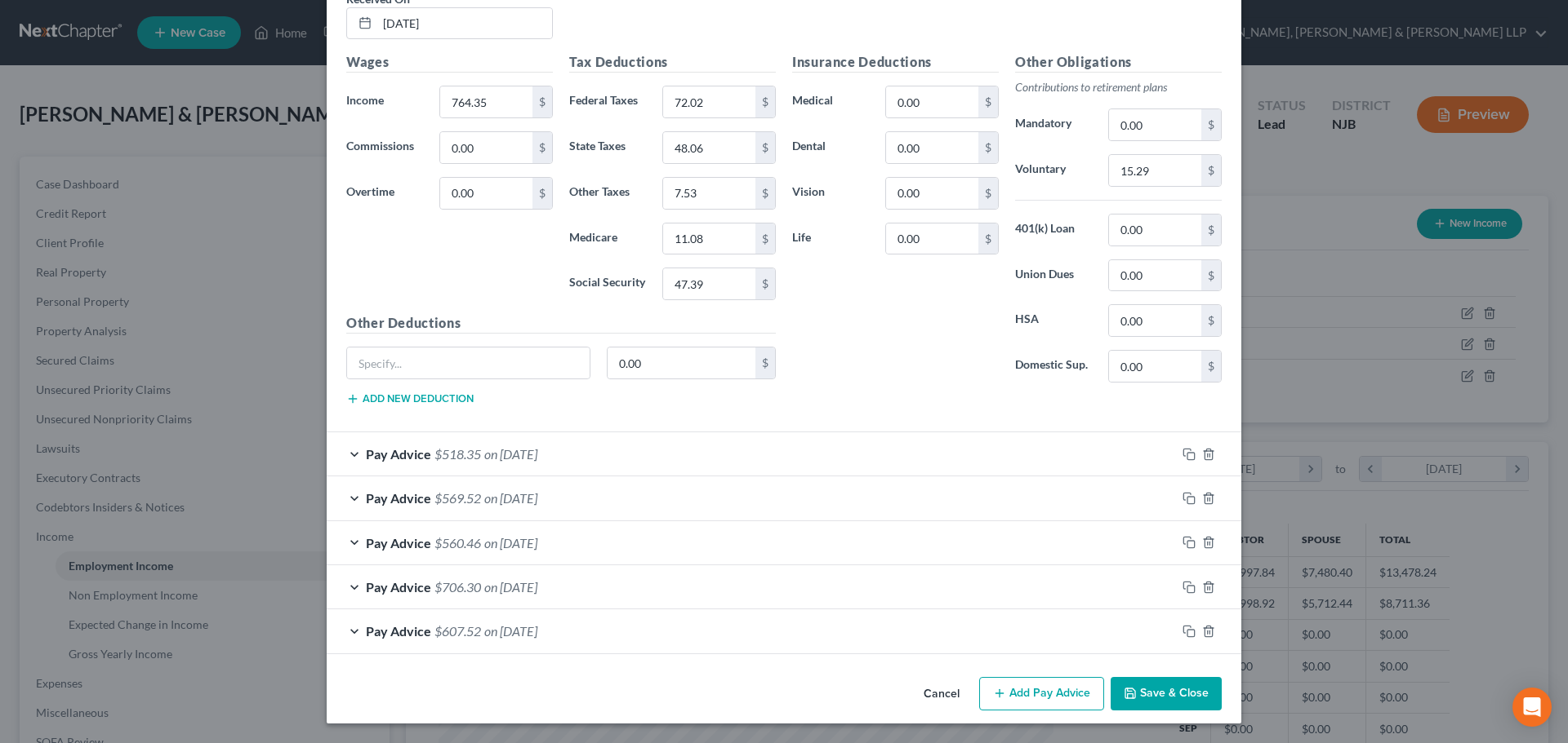
click at [1164, 698] on button "Save & Close" at bounding box center [1166, 694] width 111 height 34
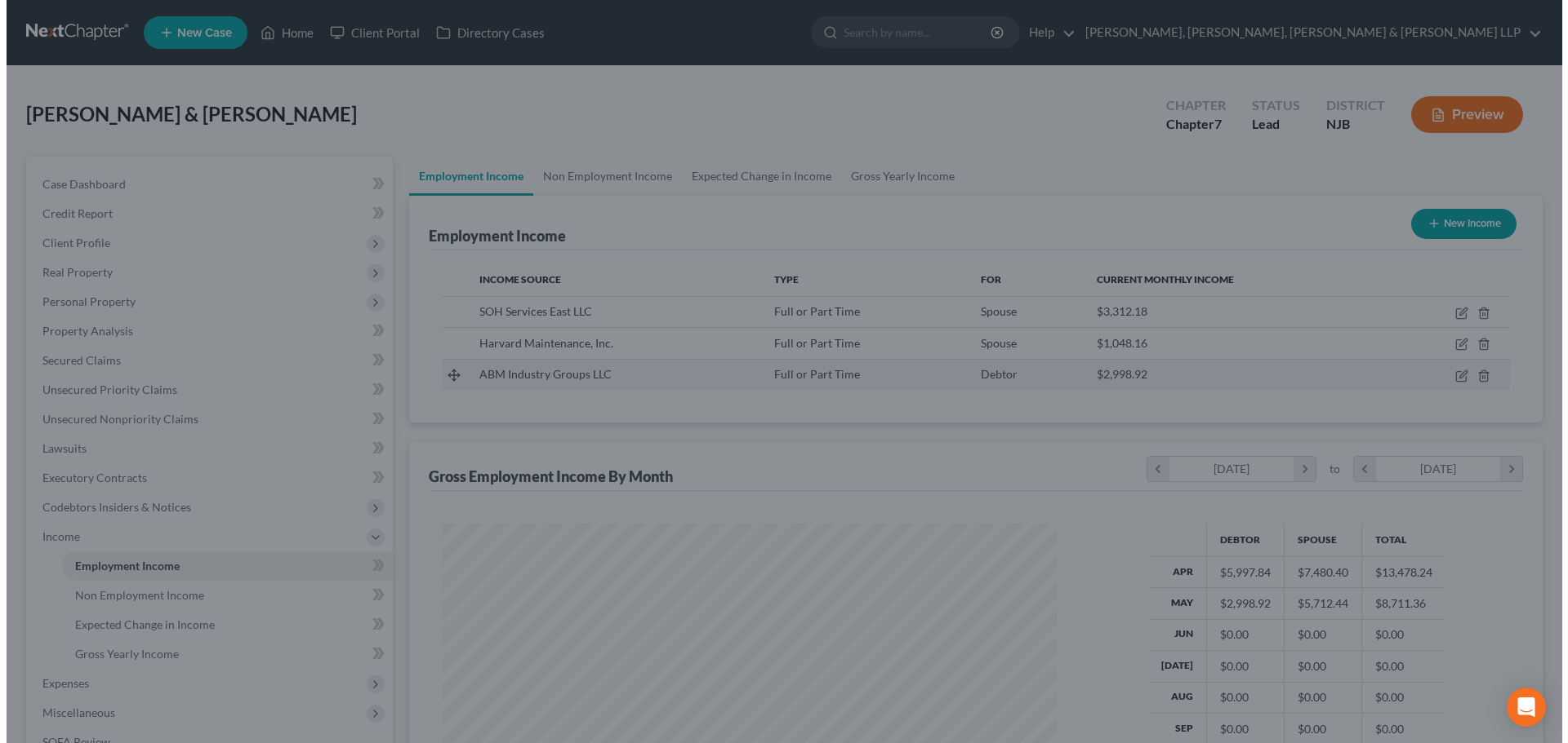
scroll to position [815647, 815793]
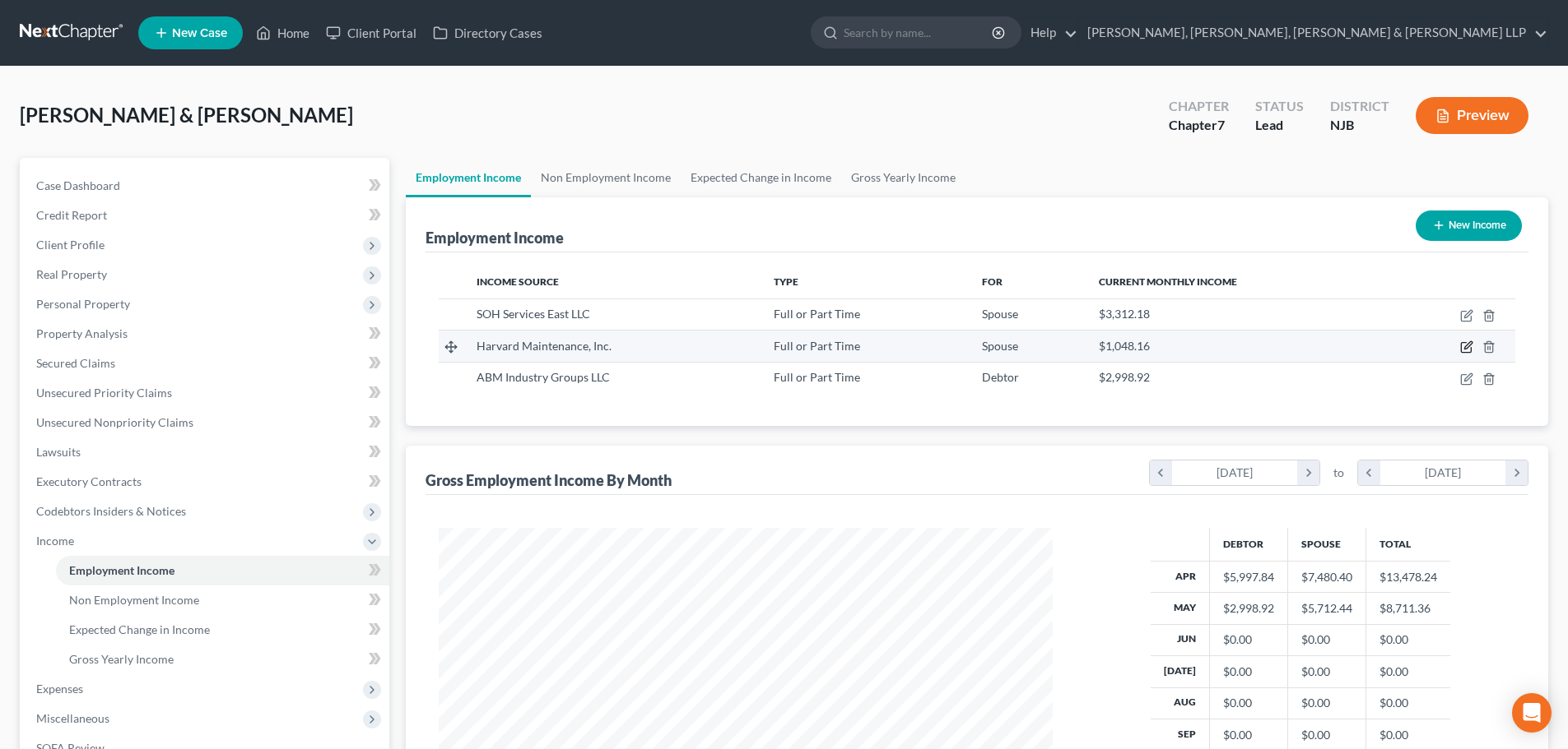
click at [1466, 346] on icon "button" at bounding box center [1467, 346] width 7 height 7
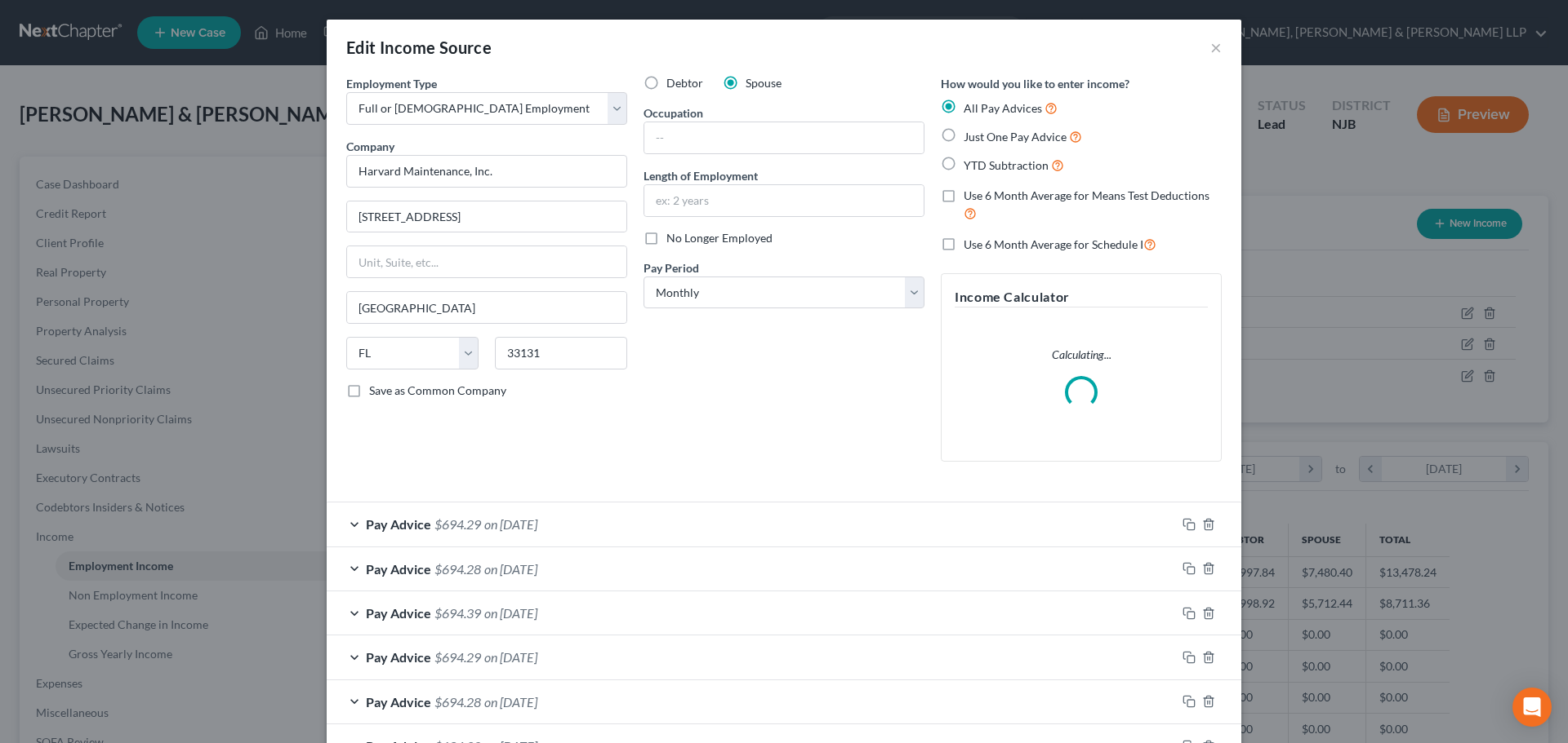
scroll to position [306, 647]
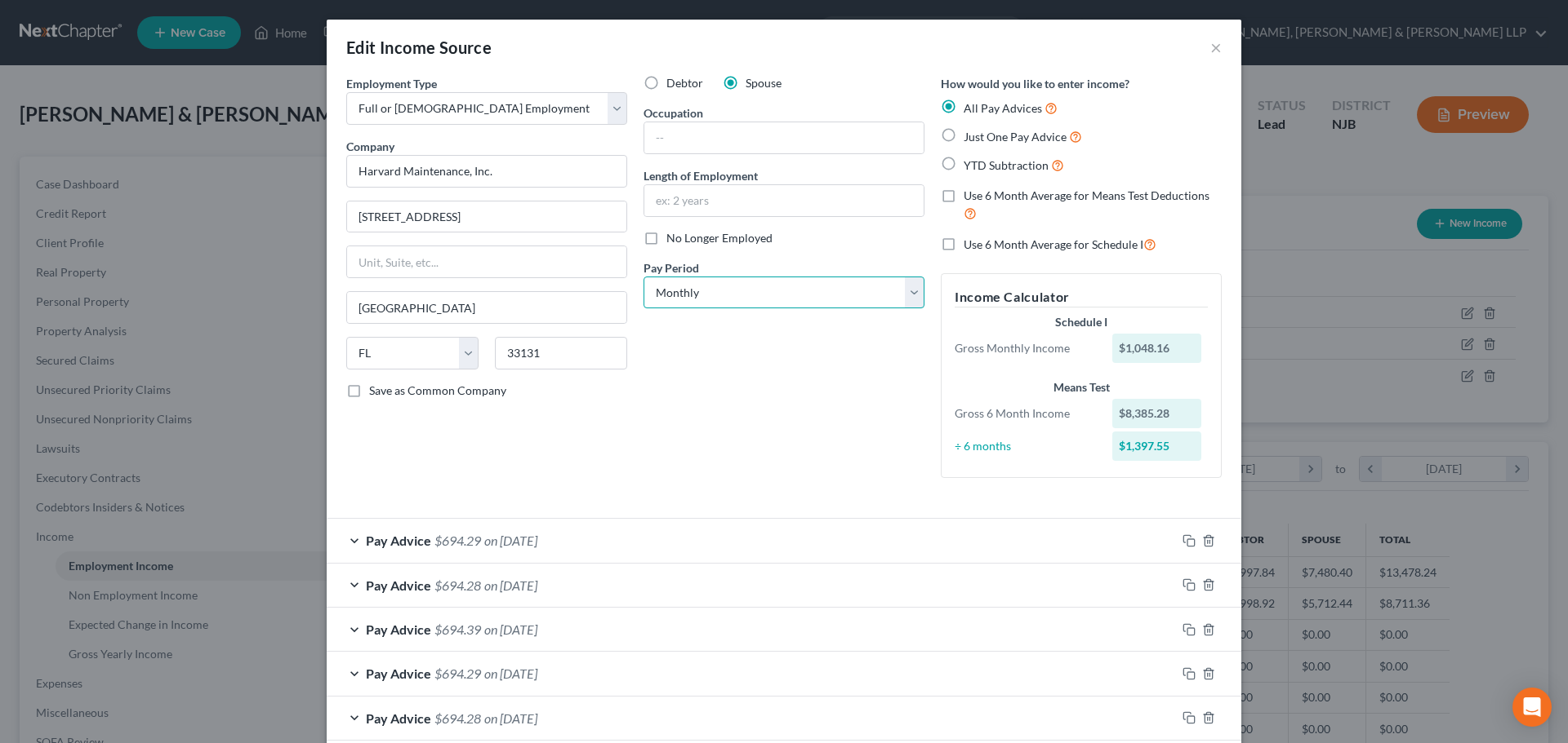
drag, startPoint x: 694, startPoint y: 293, endPoint x: 694, endPoint y: 306, distance: 13.0
click at [694, 293] on select "Select Monthly Twice Monthly Every Other Week Weekly" at bounding box center [784, 292] width 281 height 33
click at [644, 276] on select "Select Monthly Twice Monthly Every Other Week Weekly" at bounding box center [784, 292] width 281 height 33
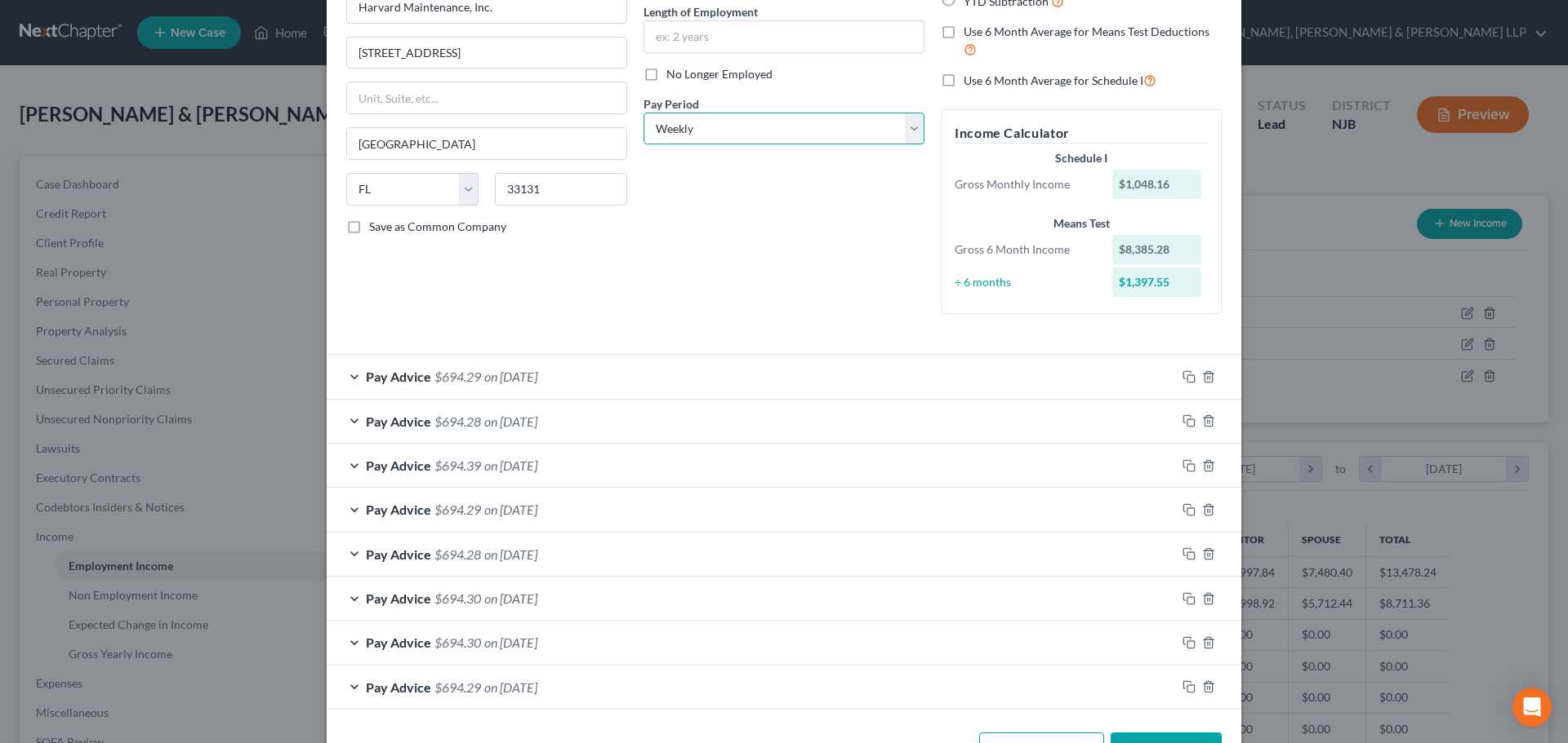
scroll to position [56, 0]
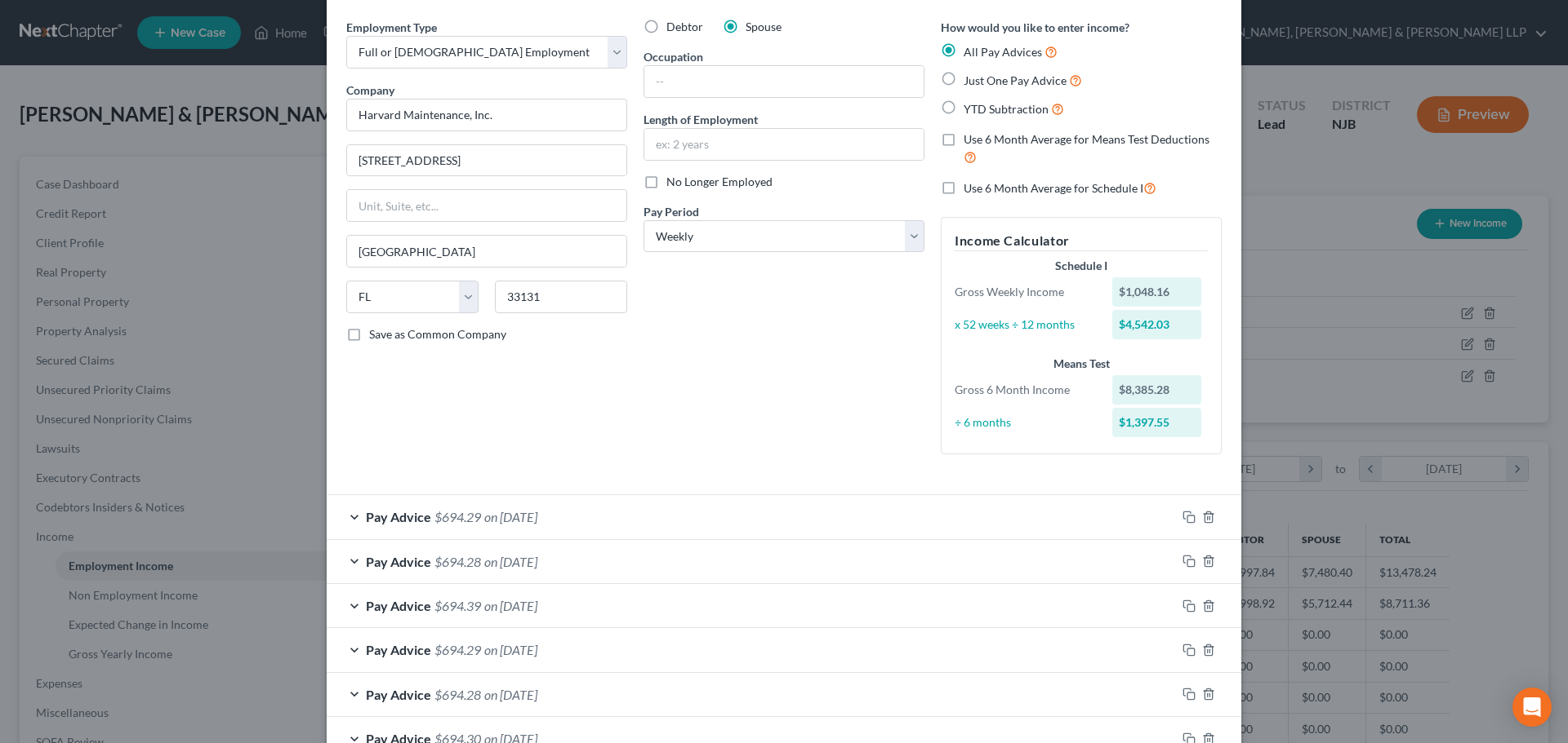
click at [483, 488] on form "Employment Type * Select Full or [DEMOGRAPHIC_DATA] Employment Self Employment …" at bounding box center [784, 434] width 875 height 831
click at [462, 524] on span "$694.29" at bounding box center [457, 517] width 46 height 15
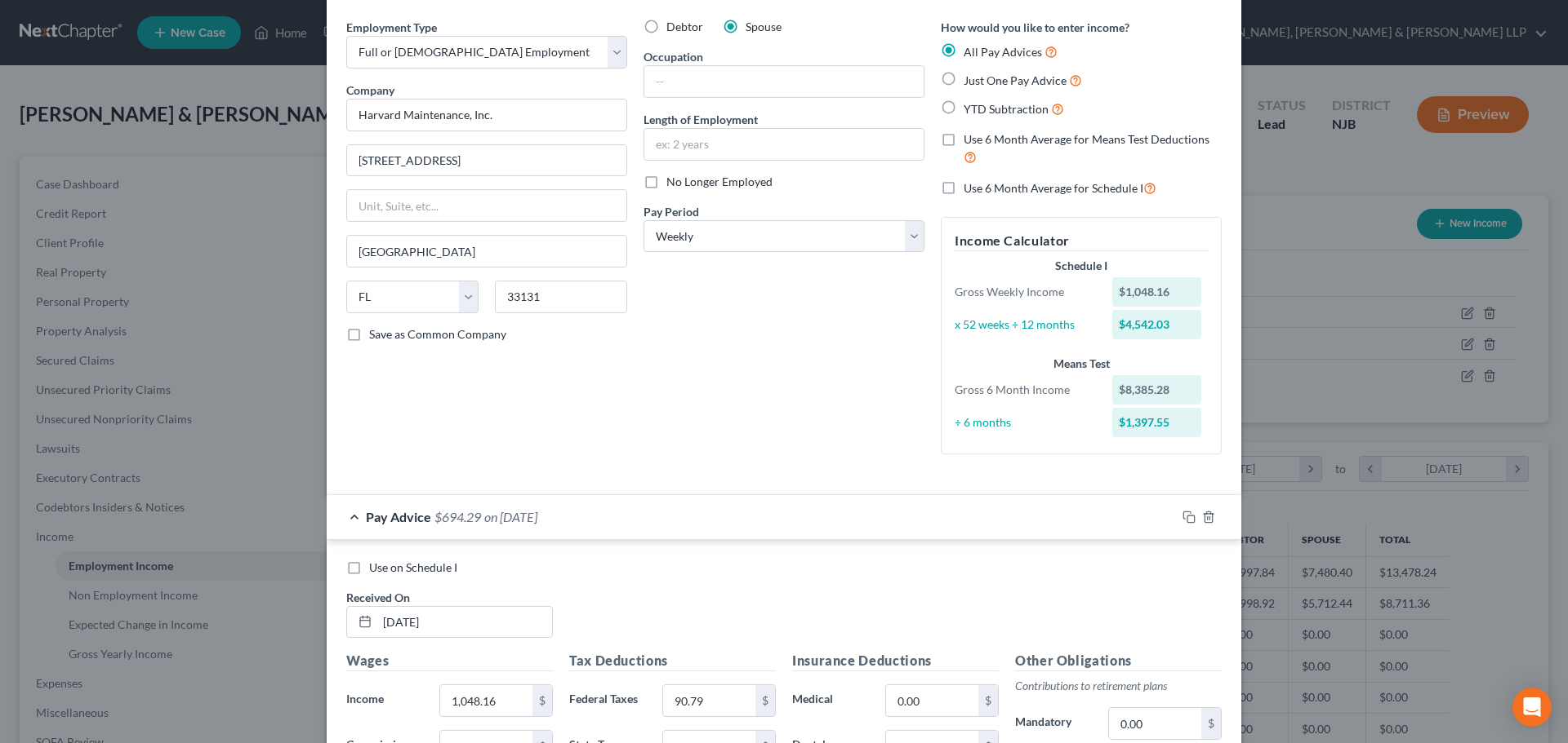
click at [369, 567] on label "Use on Schedule I" at bounding box center [413, 567] width 88 height 16
click at [375, 567] on input "Use on Schedule I" at bounding box center [381, 565] width 11 height 11
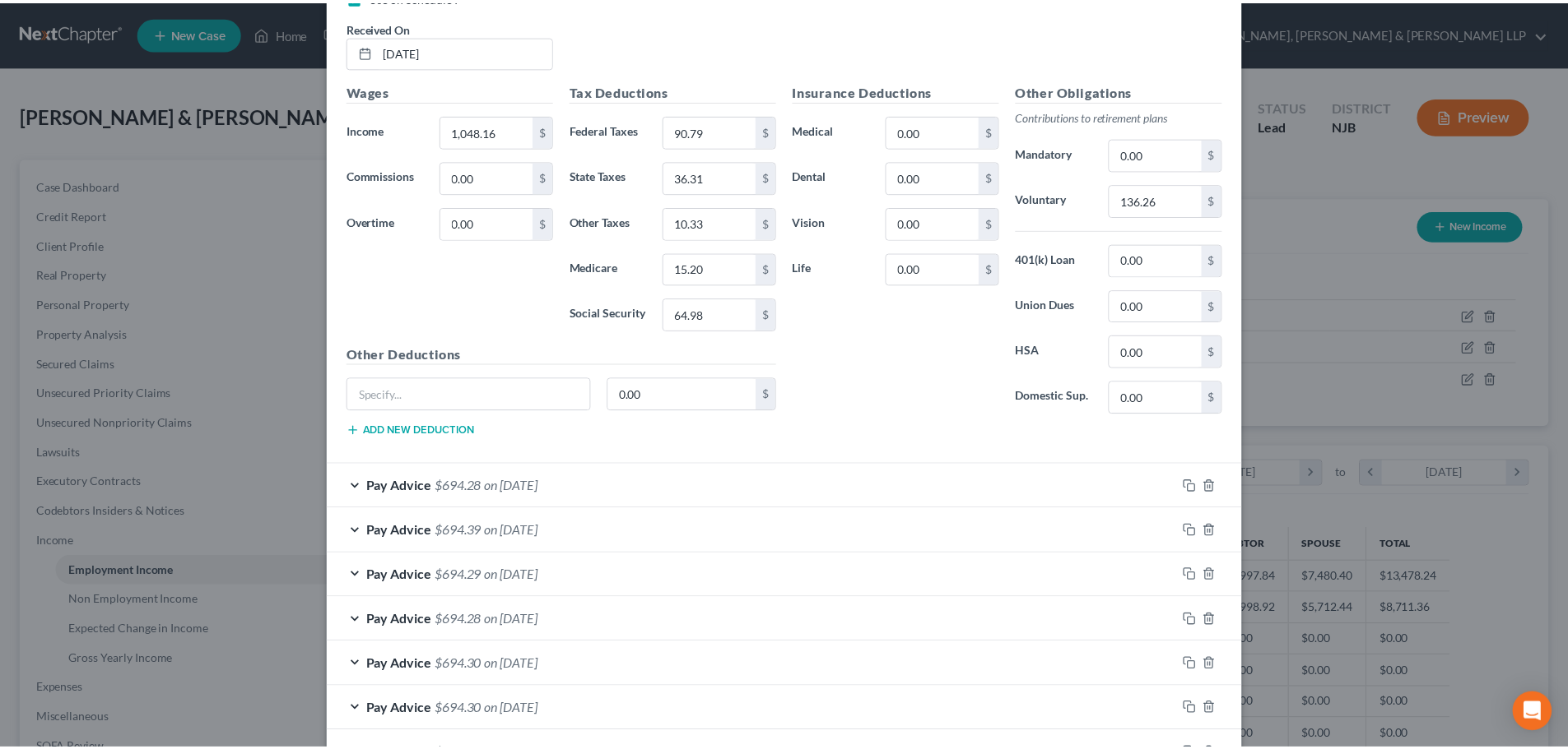
scroll to position [750, 0]
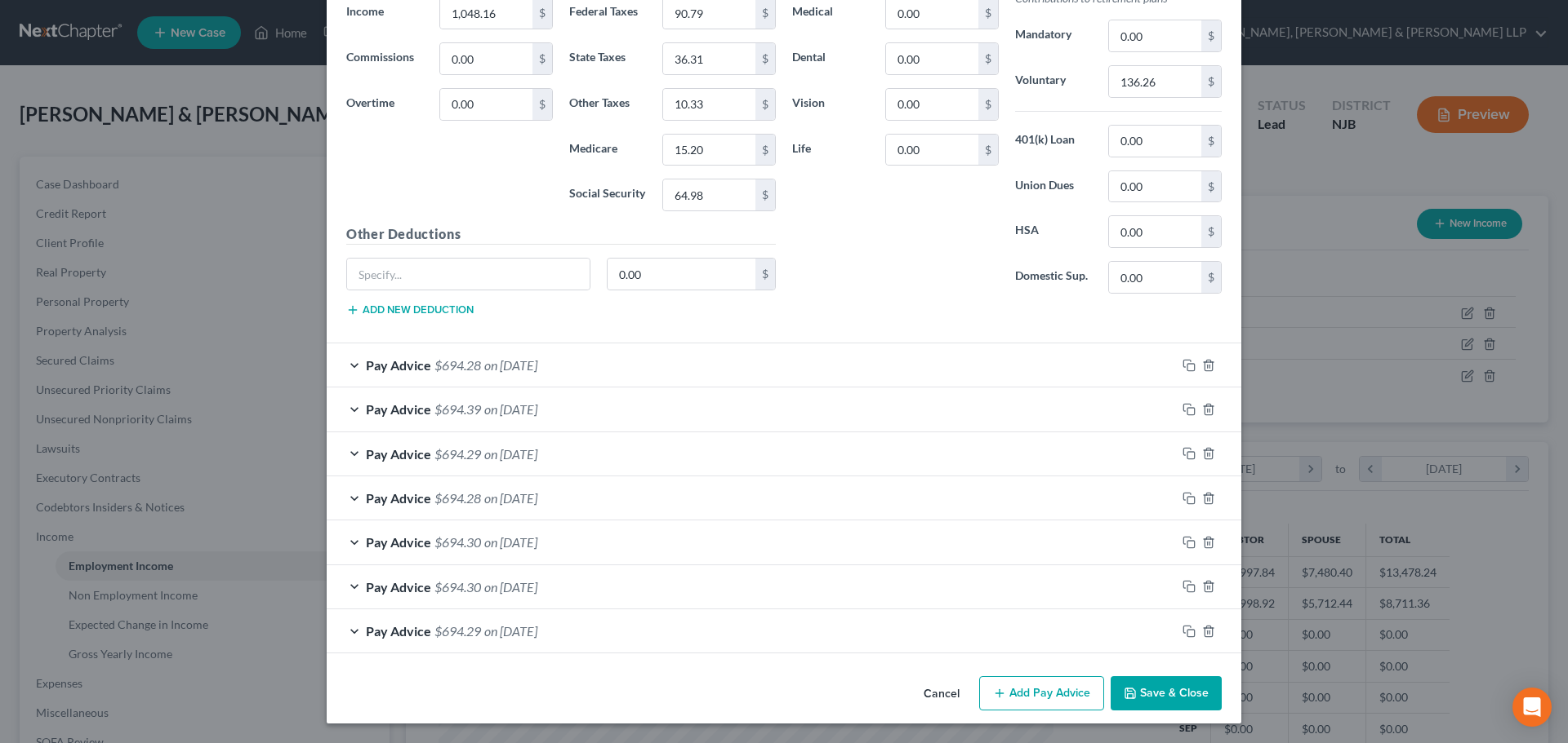
click at [1155, 694] on button "Save & Close" at bounding box center [1166, 693] width 111 height 34
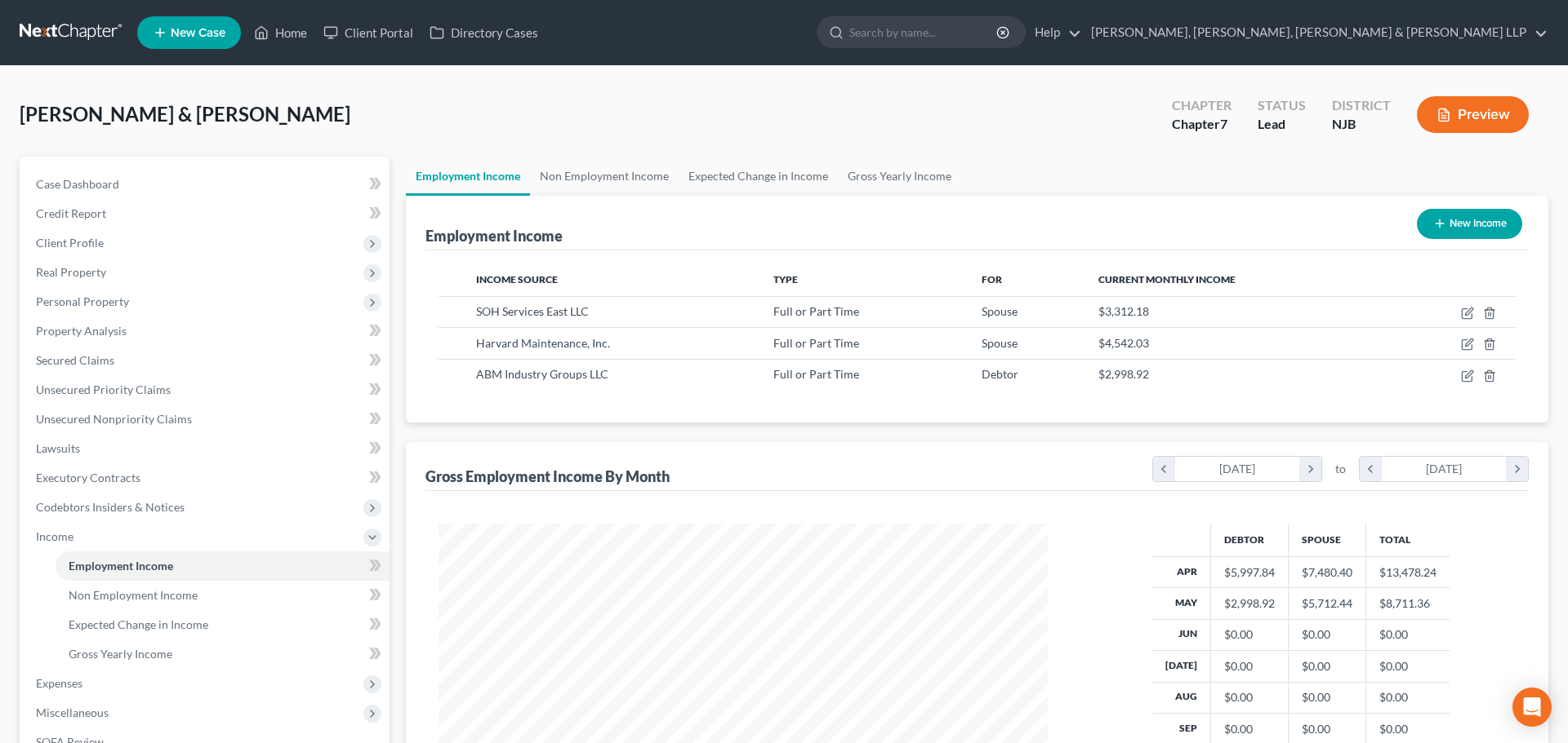
scroll to position [815647, 815793]
click at [1454, 374] on icon "button" at bounding box center [1455, 376] width 13 height 13
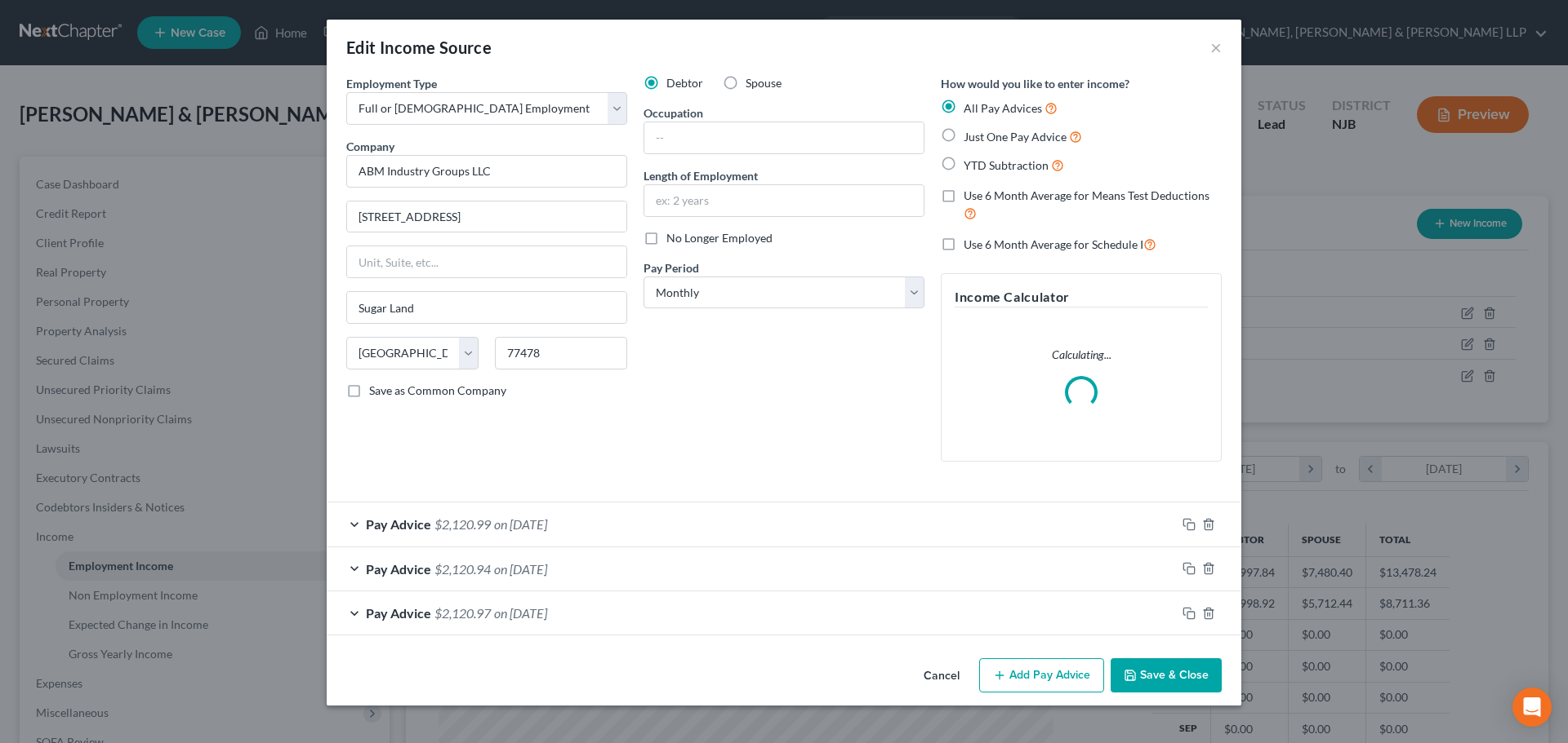
scroll to position [306, 647]
click at [734, 292] on select "Select Monthly Twice Monthly Every Other Week Weekly" at bounding box center [784, 292] width 281 height 33
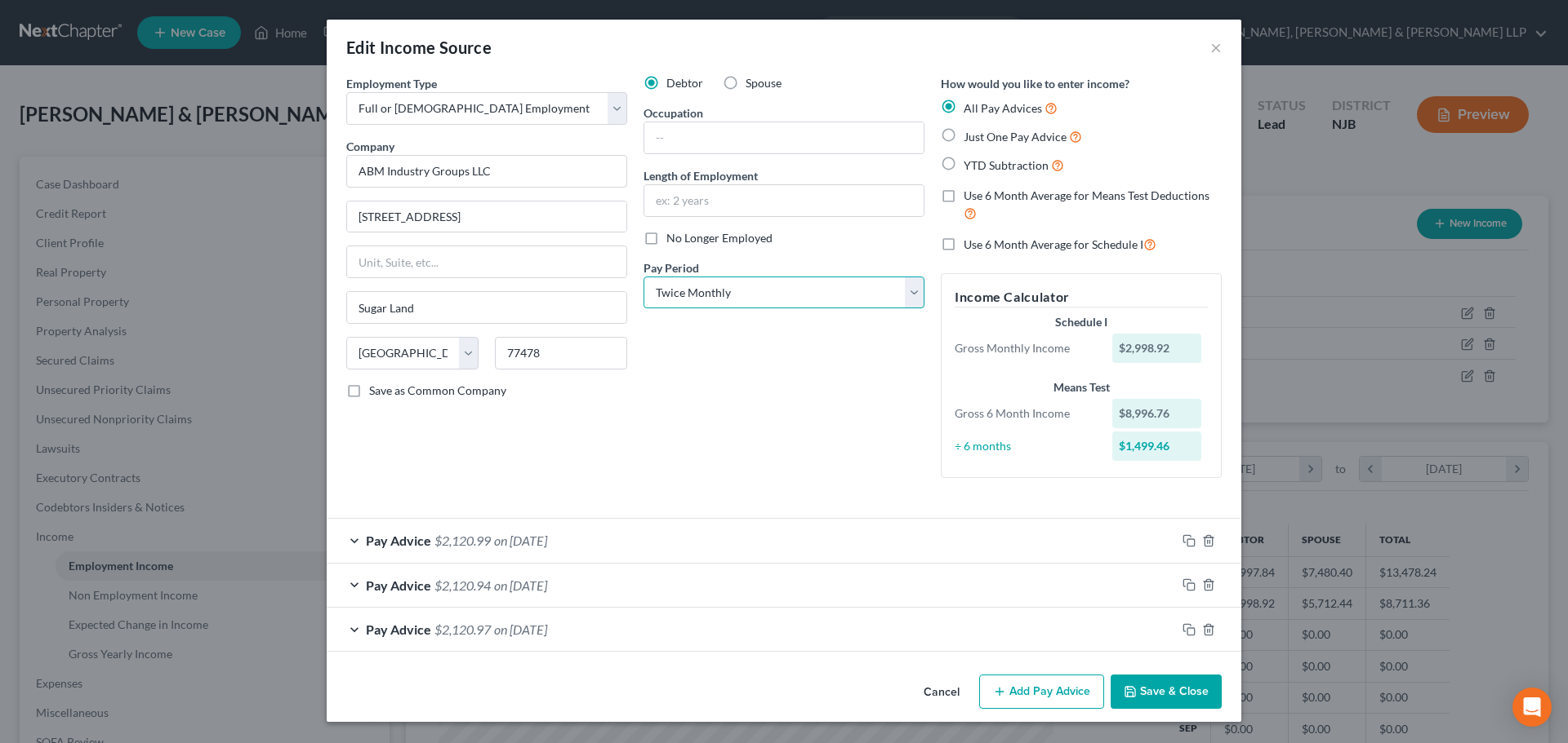
click at [644, 276] on select "Select Monthly Twice Monthly Every Other Week Weekly" at bounding box center [784, 292] width 281 height 33
click at [488, 550] on div "Pay Advice $2,120.99 on [DATE]" at bounding box center [751, 541] width 850 height 44
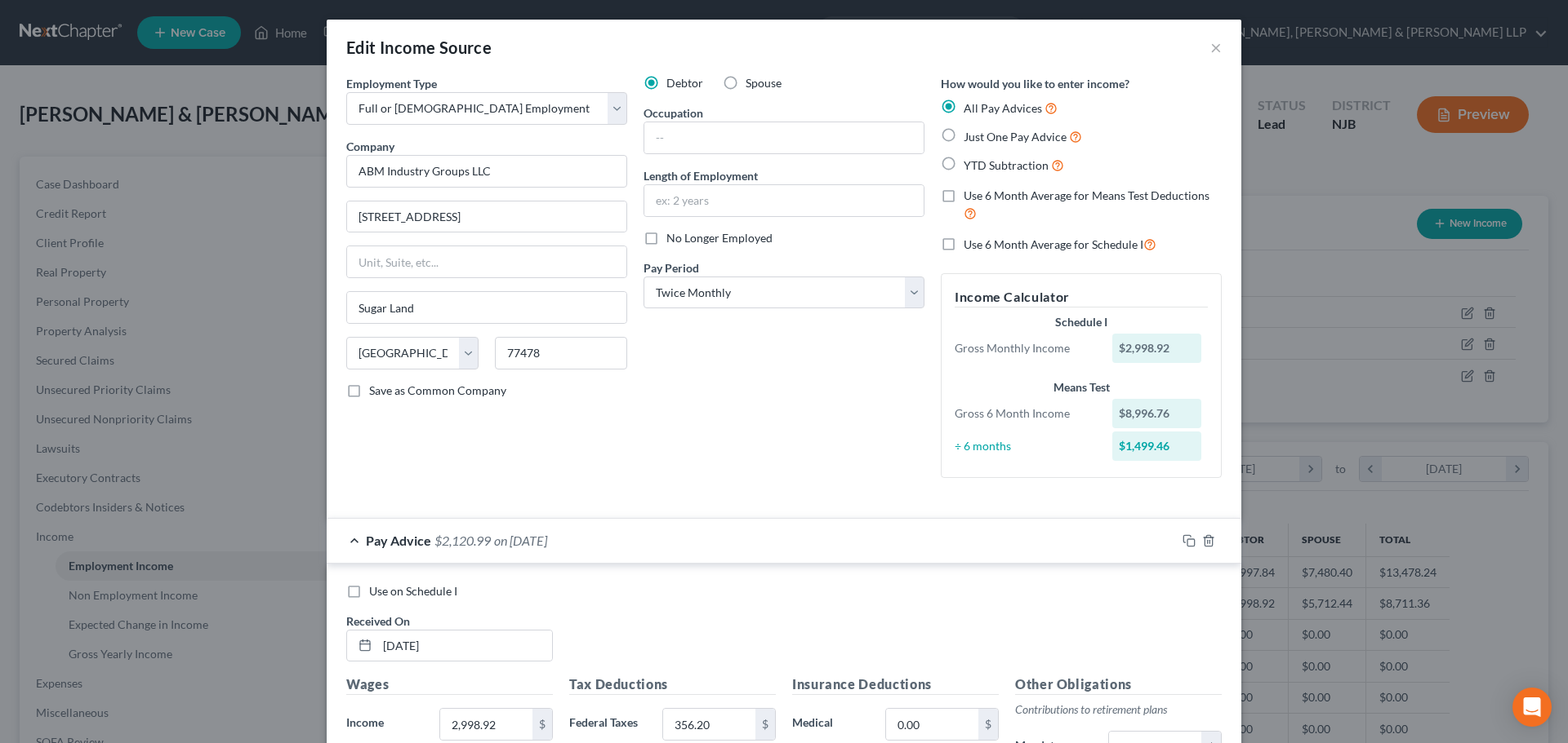
click at [369, 597] on label "Use on Schedule I" at bounding box center [413, 592] width 88 height 16
click at [375, 594] on input "Use on Schedule I" at bounding box center [381, 589] width 11 height 11
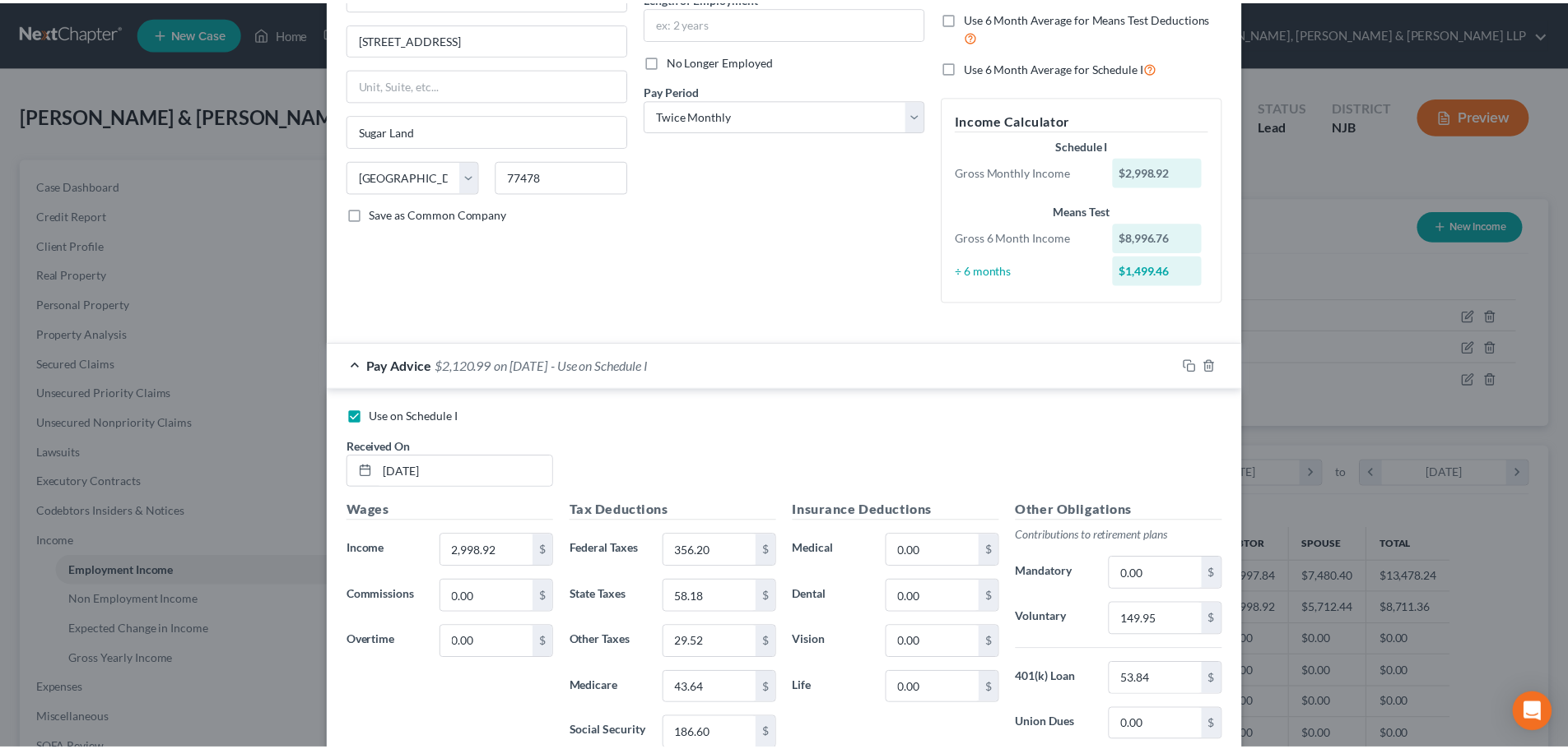
scroll to position [494, 0]
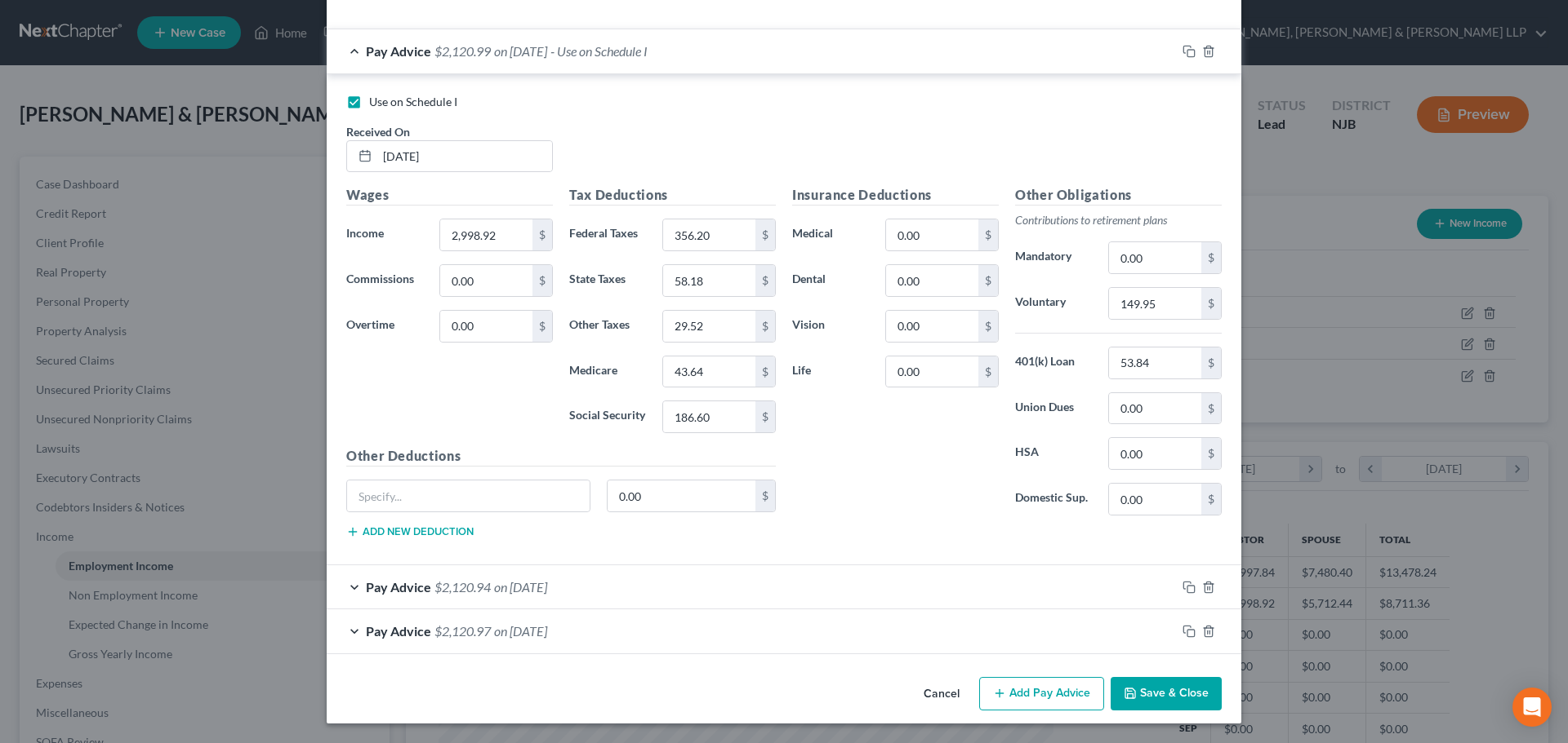
drag, startPoint x: 1150, startPoint y: 696, endPoint x: 1172, endPoint y: 696, distance: 22.0
click at [1151, 696] on button "Save & Close" at bounding box center [1166, 694] width 111 height 34
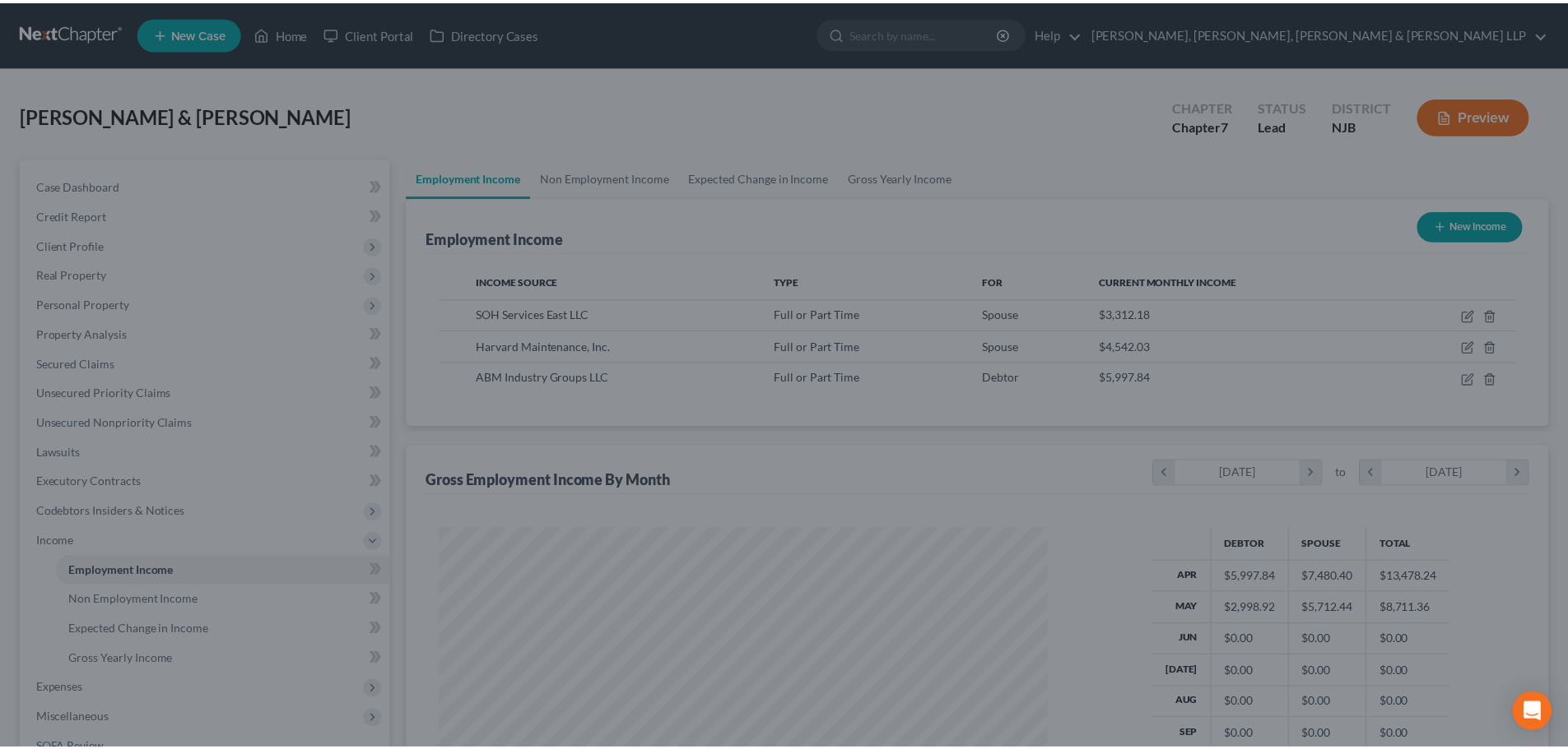
scroll to position [822233, 822338]
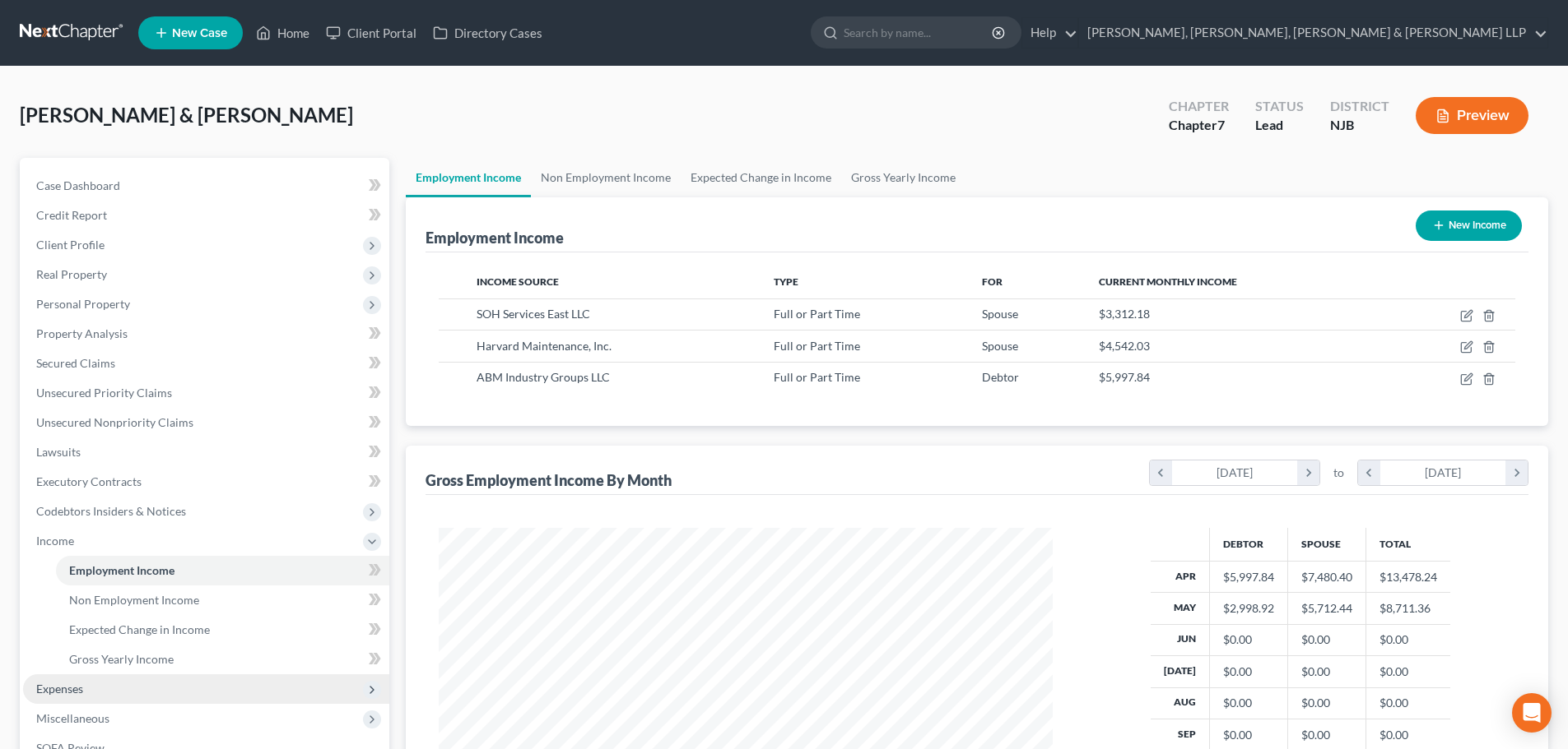
click at [115, 682] on span "Expenses" at bounding box center [207, 689] width 367 height 30
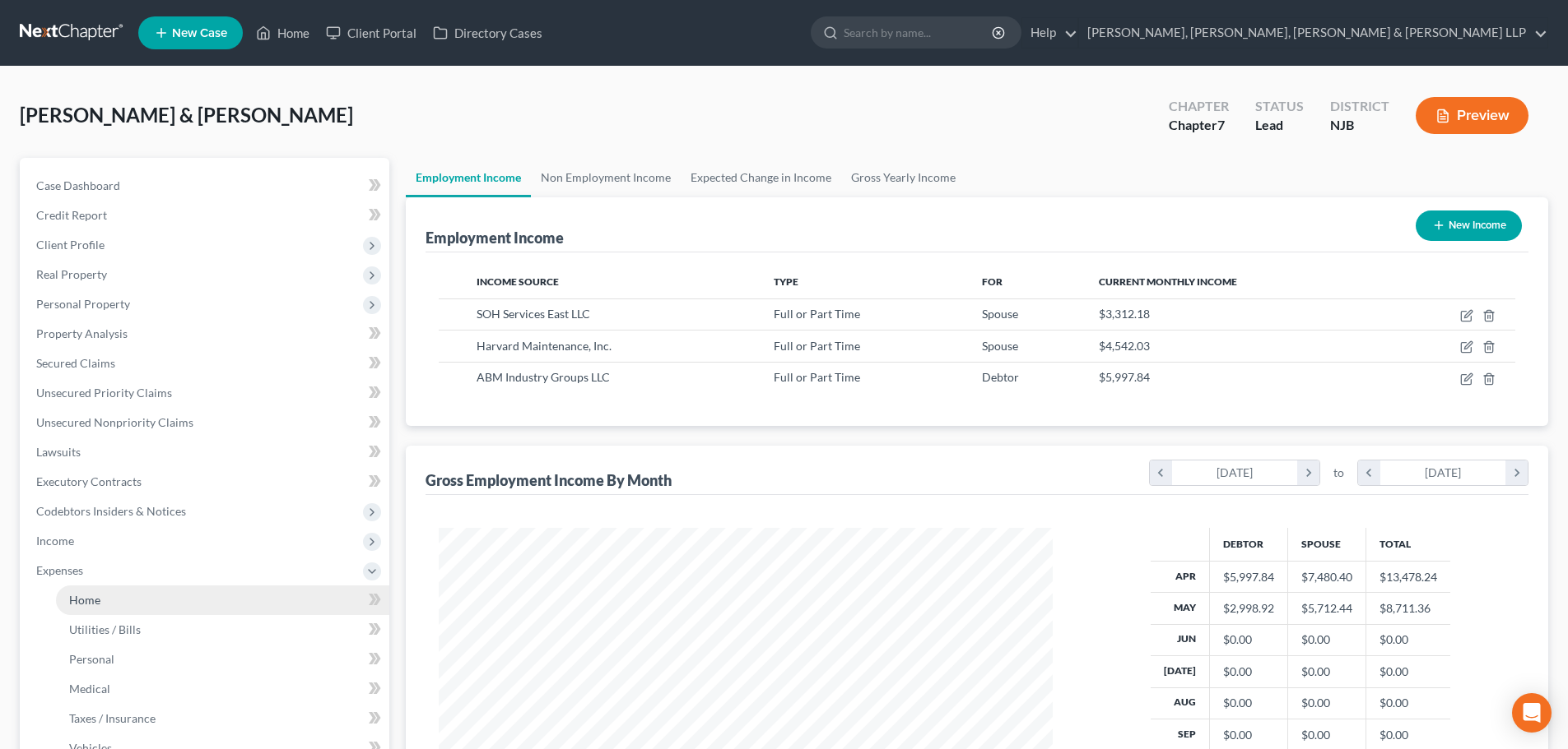
click at [109, 609] on link "Home" at bounding box center [222, 600] width 333 height 30
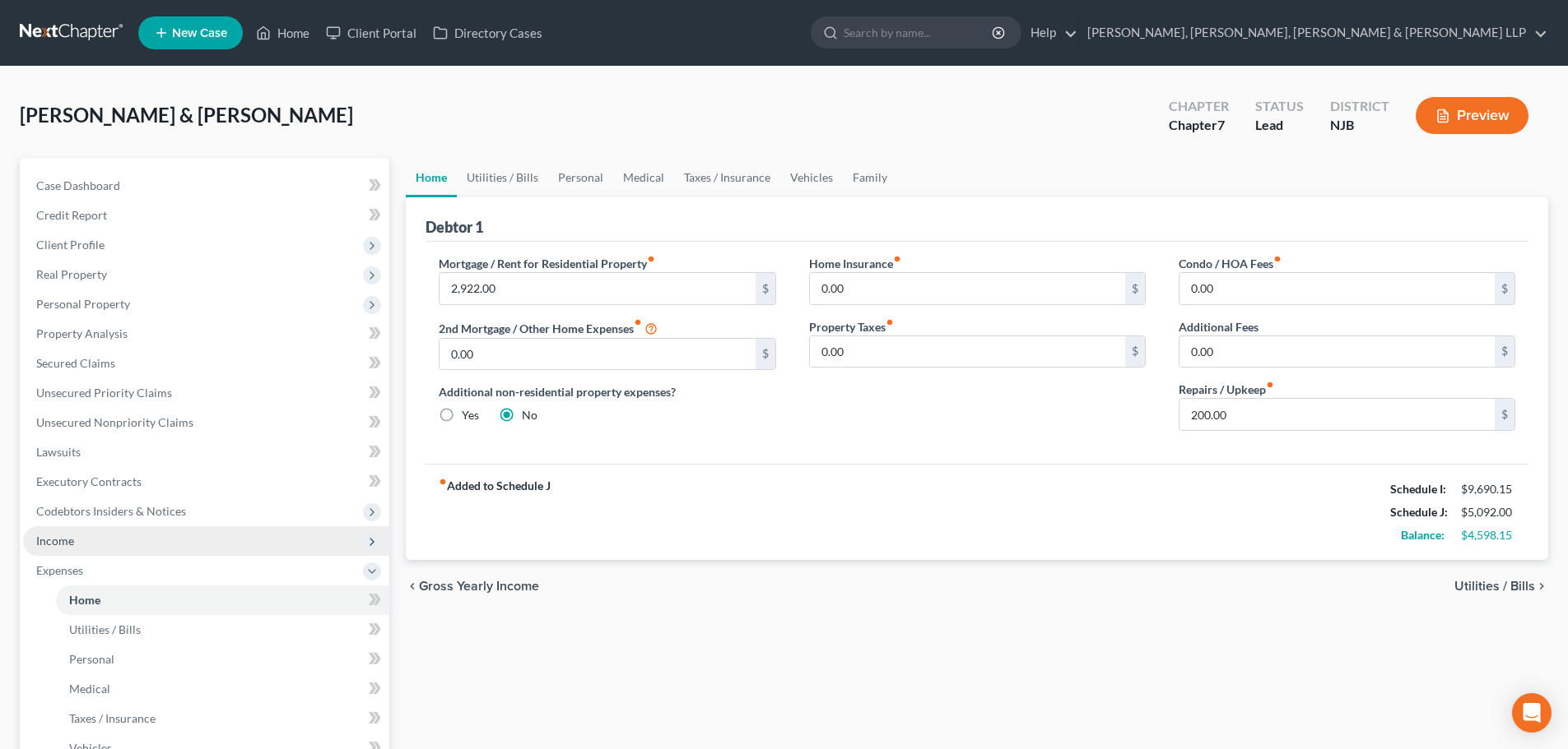
drag, startPoint x: 70, startPoint y: 533, endPoint x: 113, endPoint y: 542, distance: 43.9
click at [70, 533] on span "Income" at bounding box center [207, 541] width 367 height 30
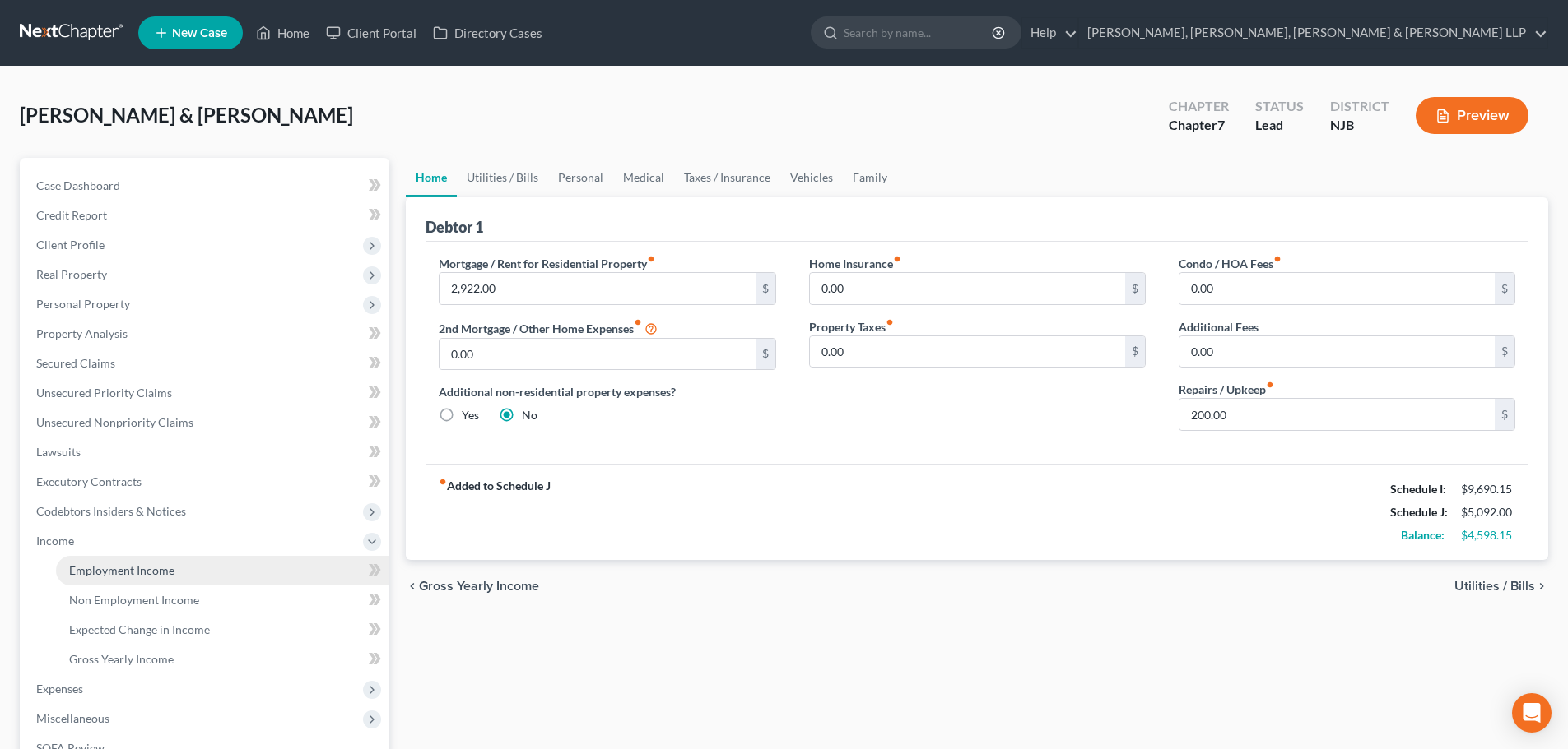
click at [154, 562] on link "Employment Income" at bounding box center [222, 570] width 333 height 30
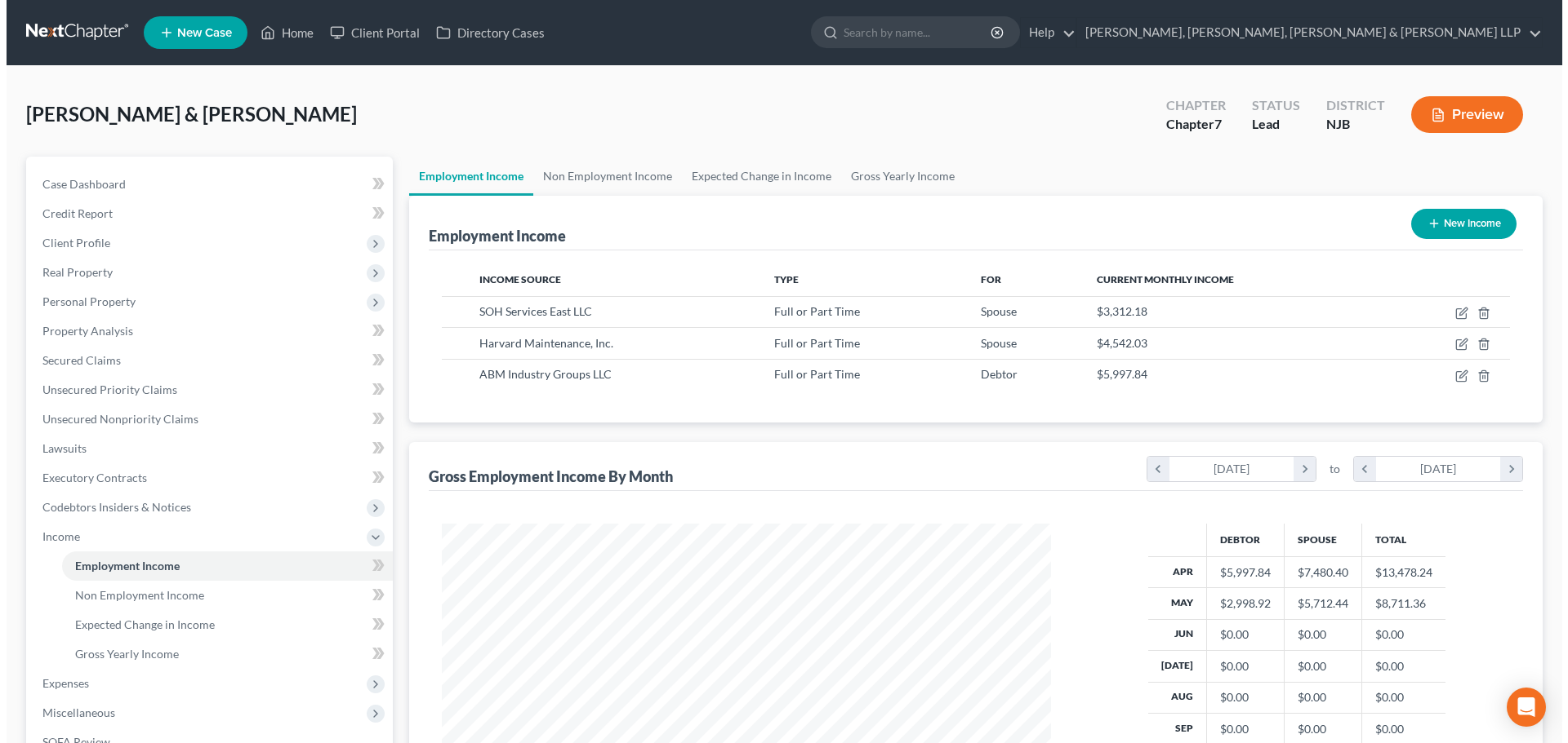
scroll to position [305, 642]
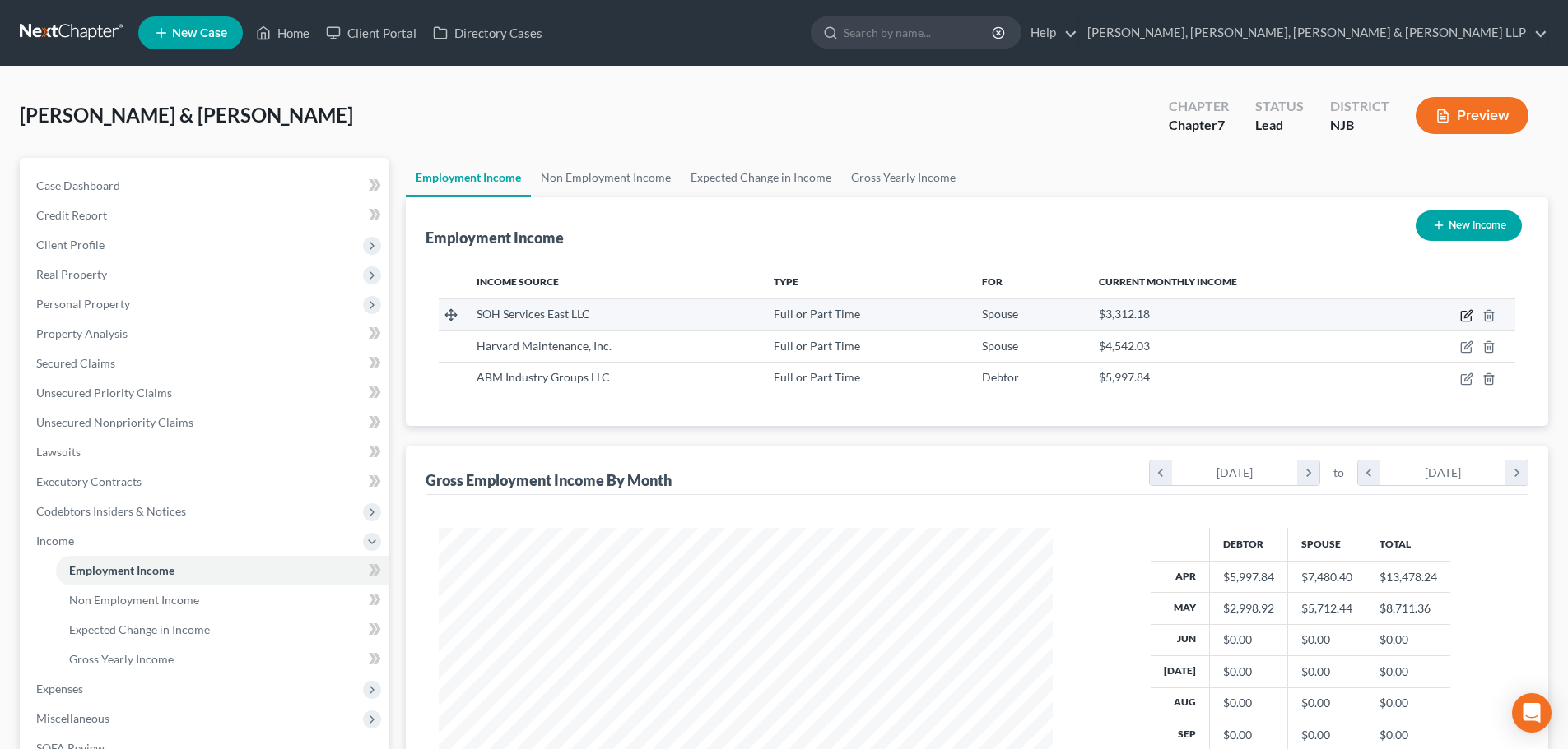
click at [1463, 316] on icon "button" at bounding box center [1466, 315] width 13 height 13
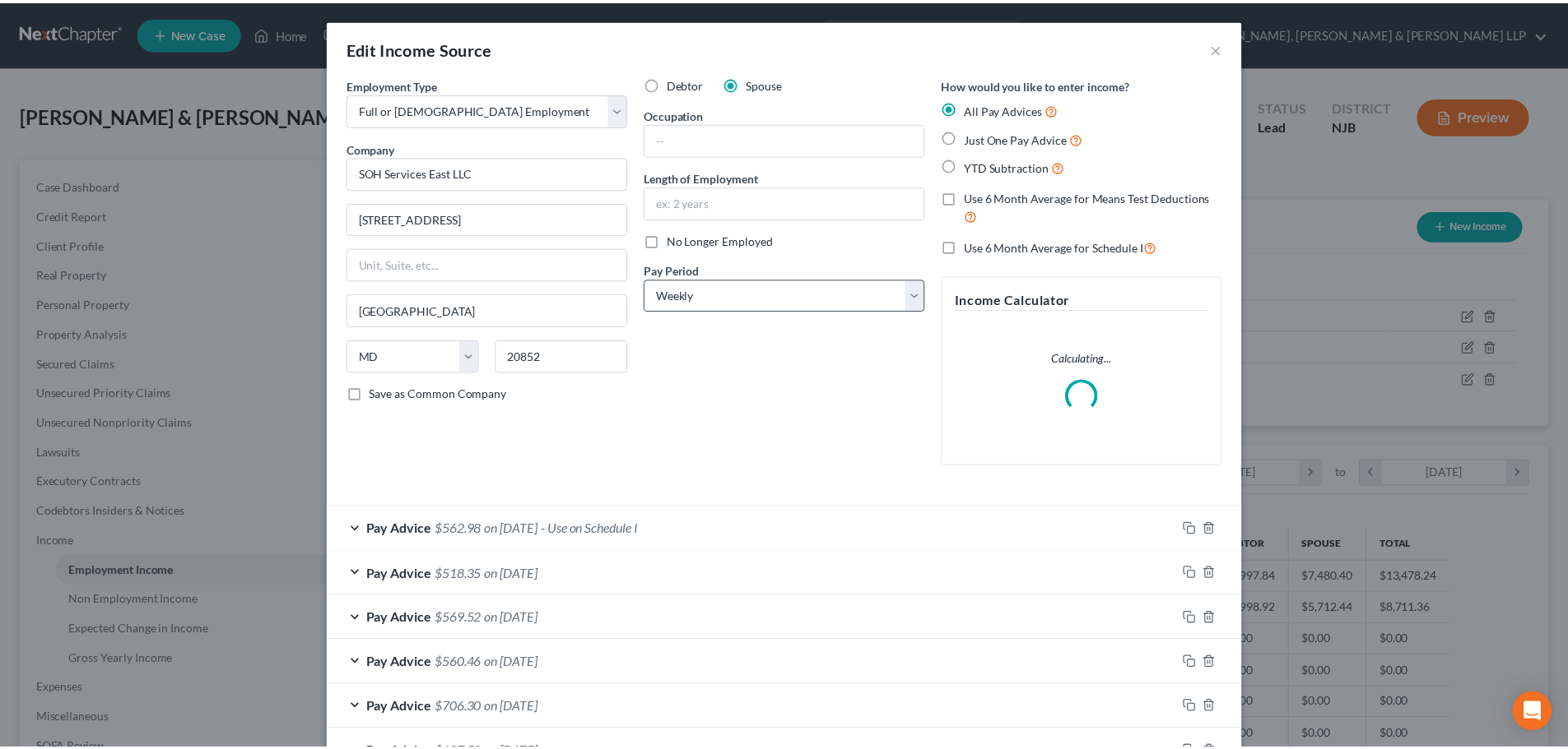
scroll to position [309, 652]
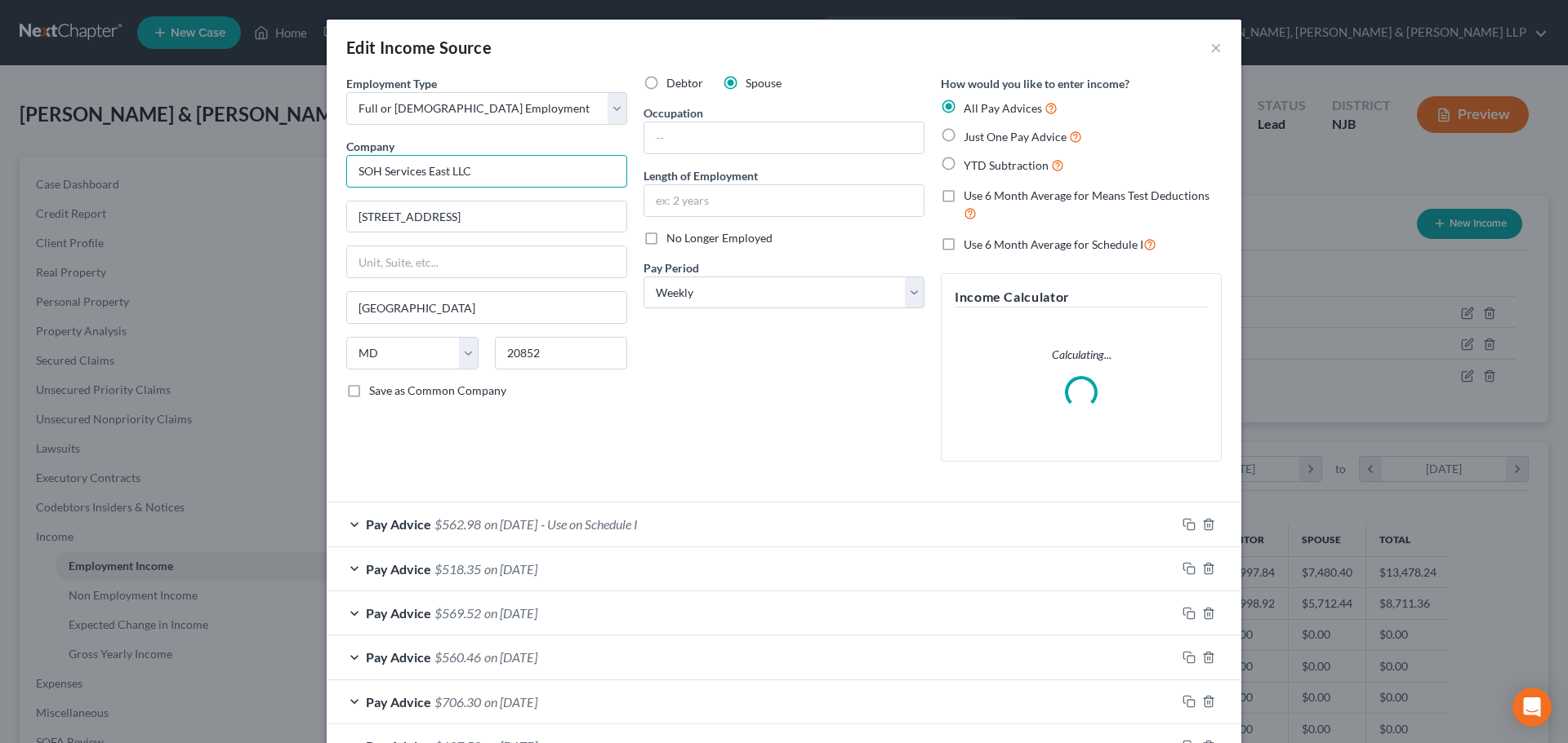
drag, startPoint x: 361, startPoint y: 181, endPoint x: 296, endPoint y: 181, distance: 65.0
click at [296, 181] on div "Edit Income Source × Employment Type * Select Full or [DEMOGRAPHIC_DATA] Employ…" at bounding box center [784, 372] width 1568 height 743
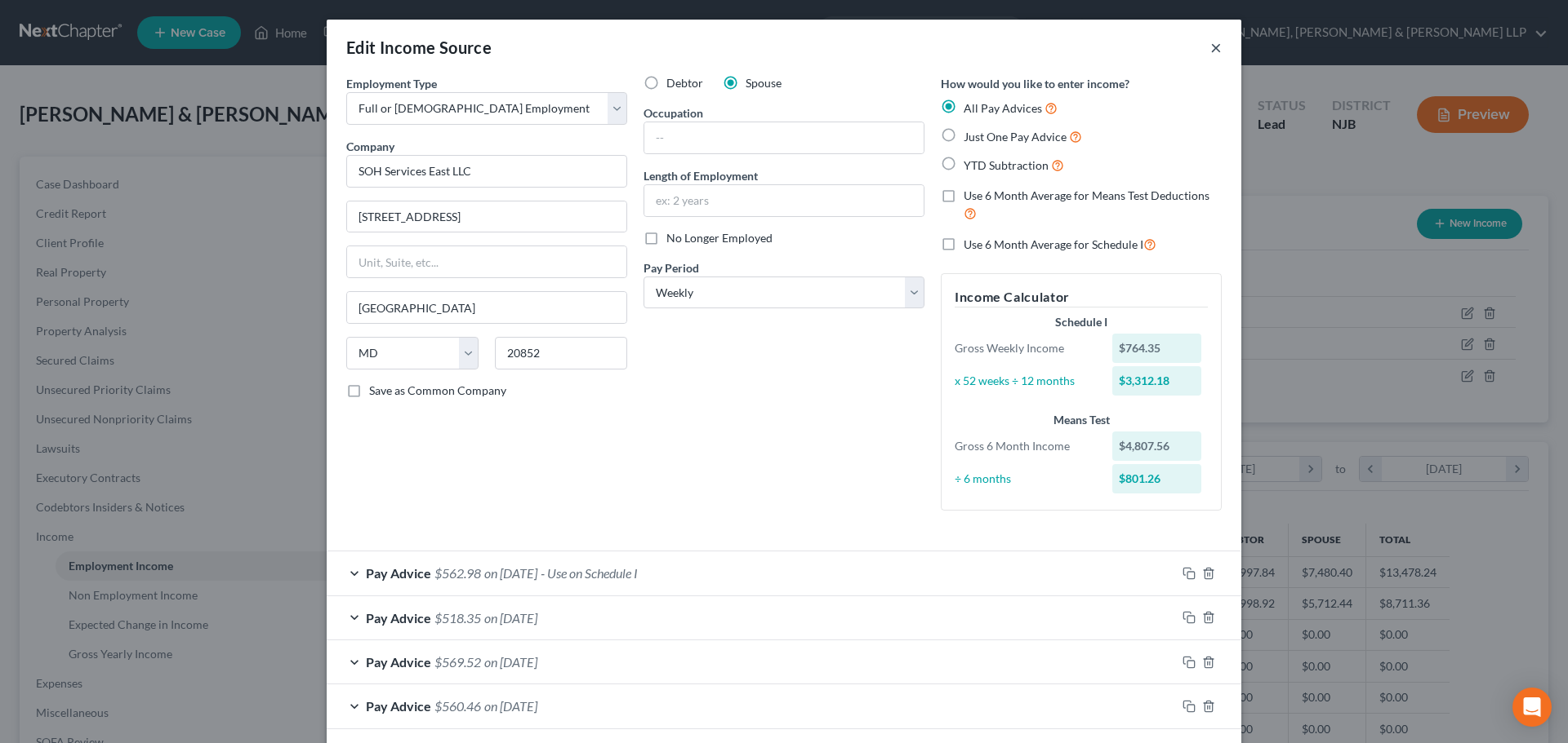
drag, startPoint x: 1205, startPoint y: 46, endPoint x: 1272, endPoint y: 118, distance: 98.4
click at [1210, 46] on button "×" at bounding box center [1215, 47] width 12 height 20
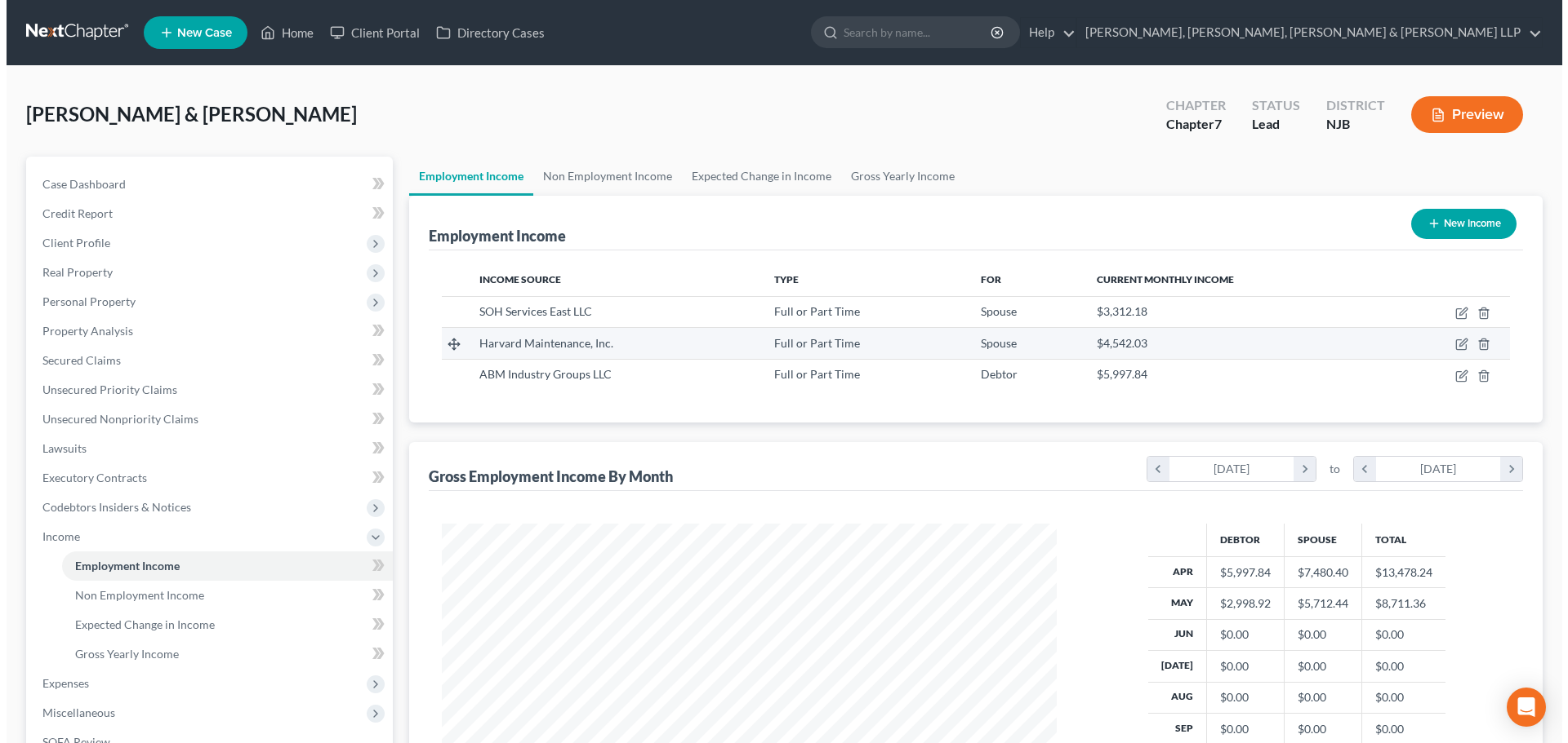
scroll to position [815647, 815793]
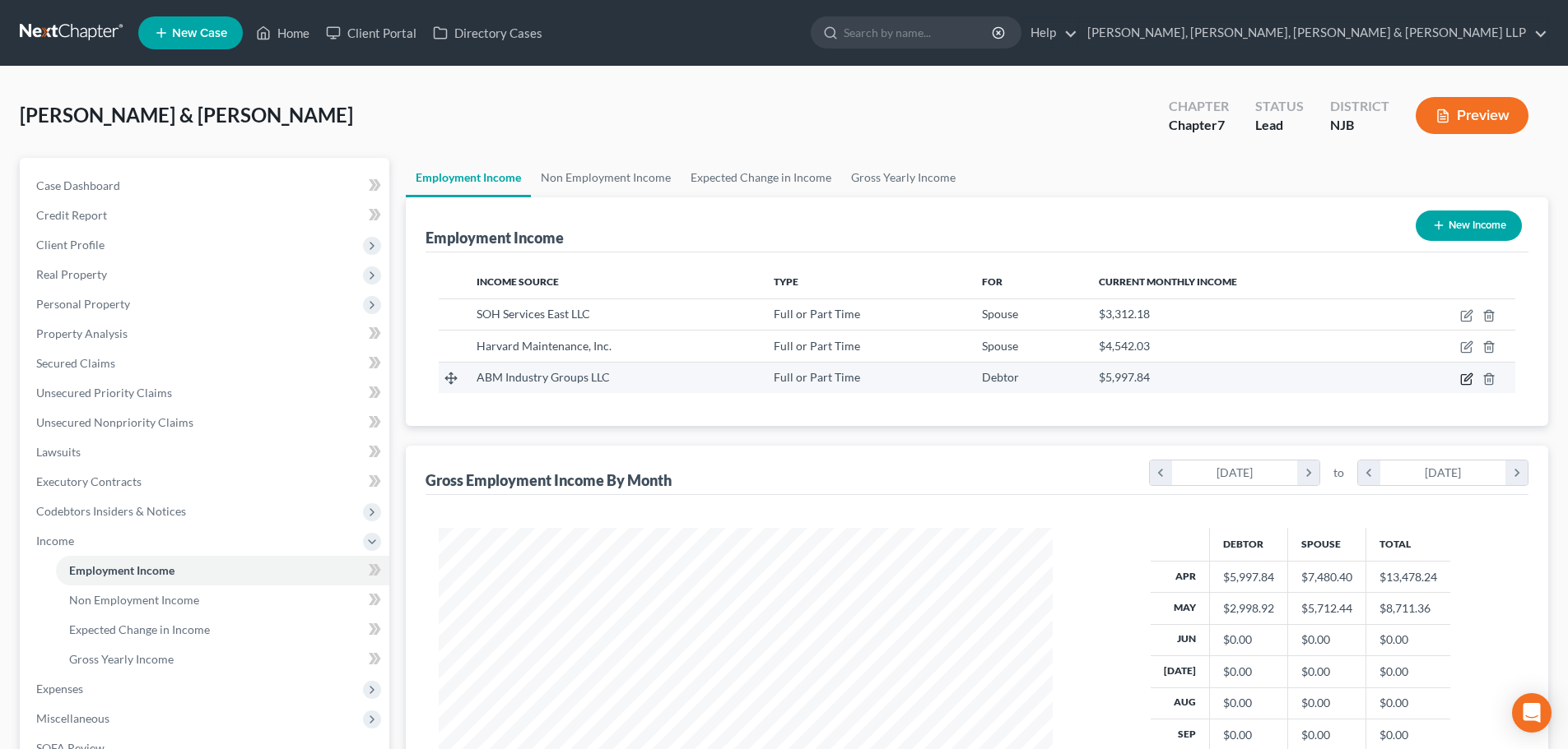
click at [1464, 378] on icon "button" at bounding box center [1466, 379] width 13 height 13
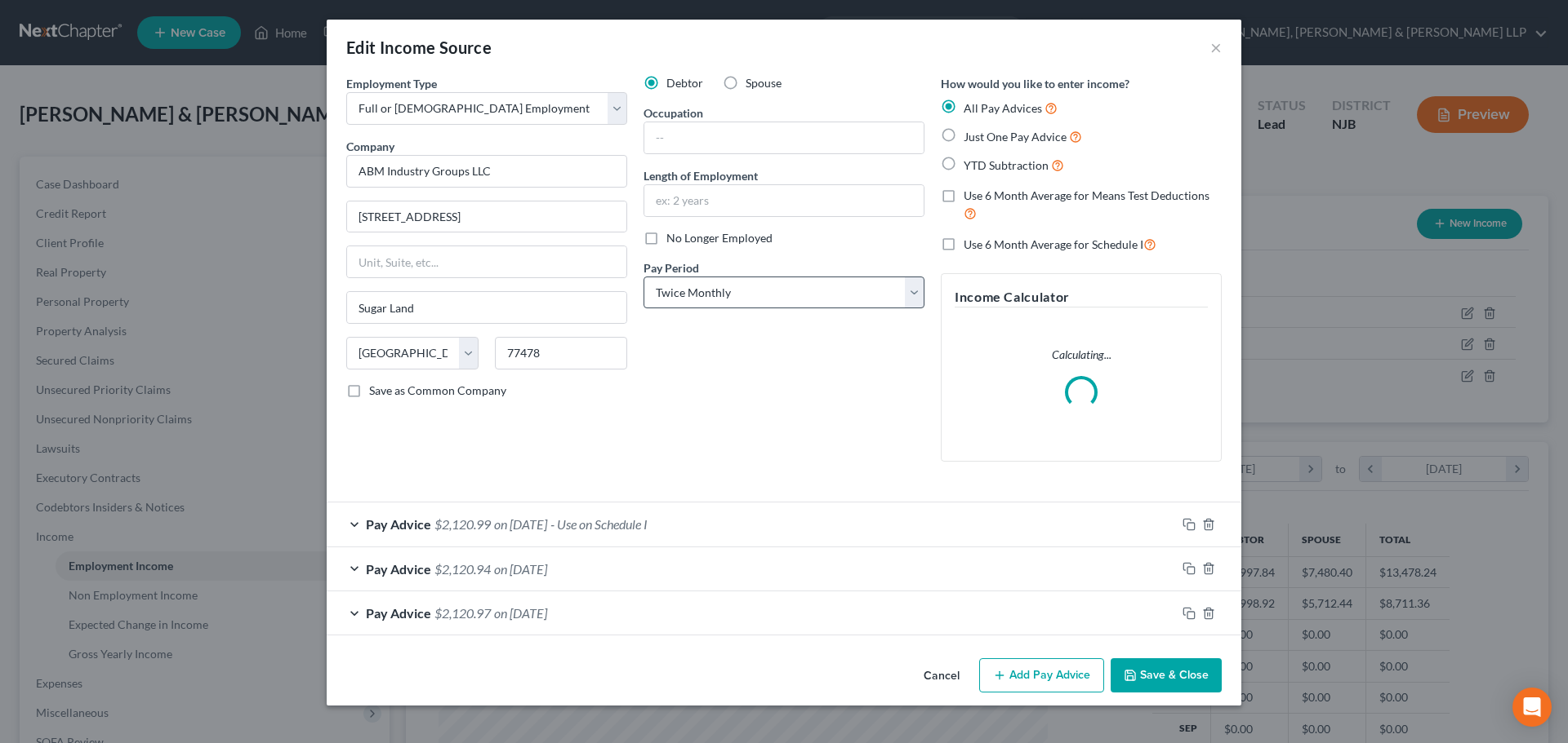
scroll to position [306, 647]
drag, startPoint x: 526, startPoint y: 169, endPoint x: 325, endPoint y: 172, distance: 201.0
click at [345, 167] on div "Employment Type * Select Full or [DEMOGRAPHIC_DATA] Employment Self Employment …" at bounding box center [486, 274] width 297 height 400
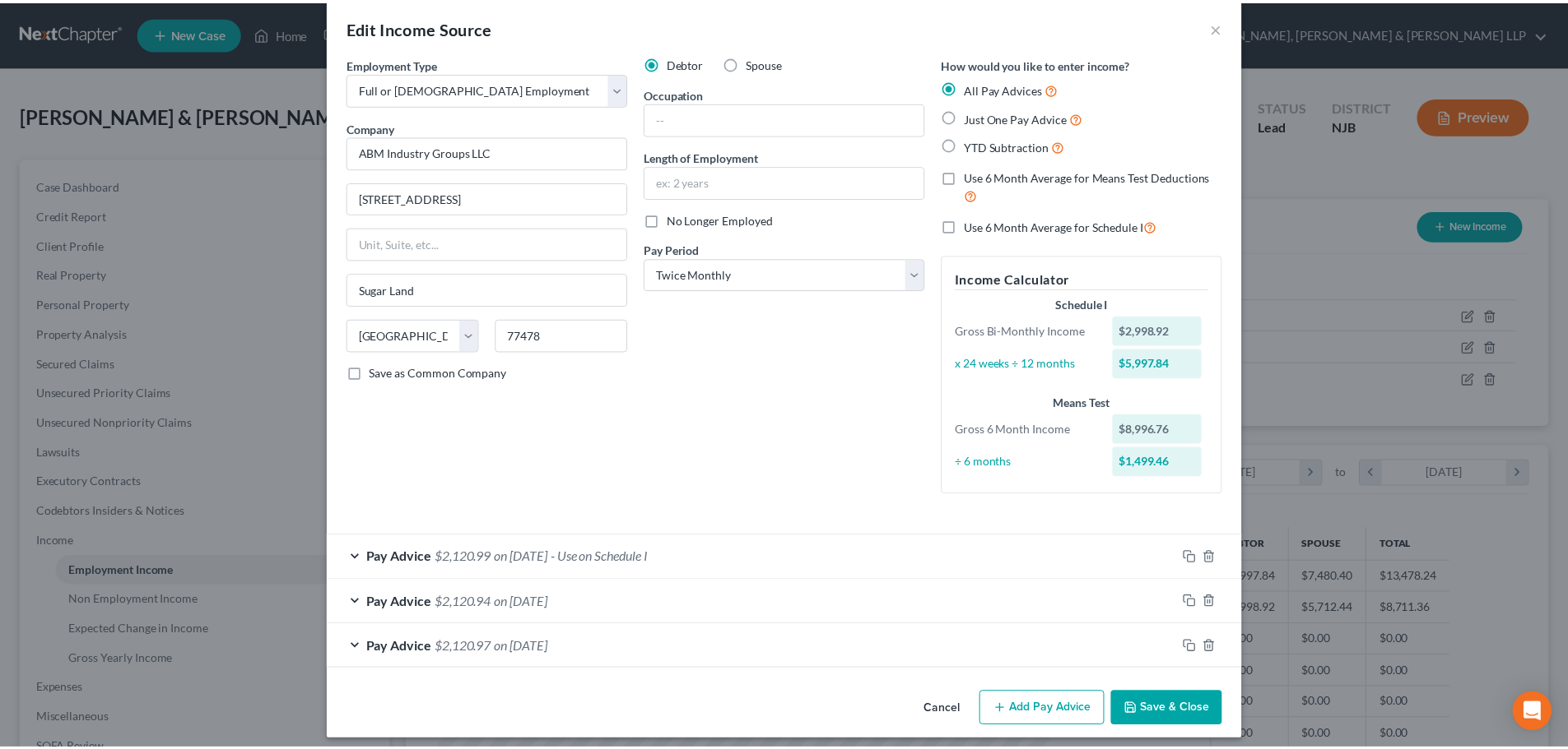
scroll to position [31, 0]
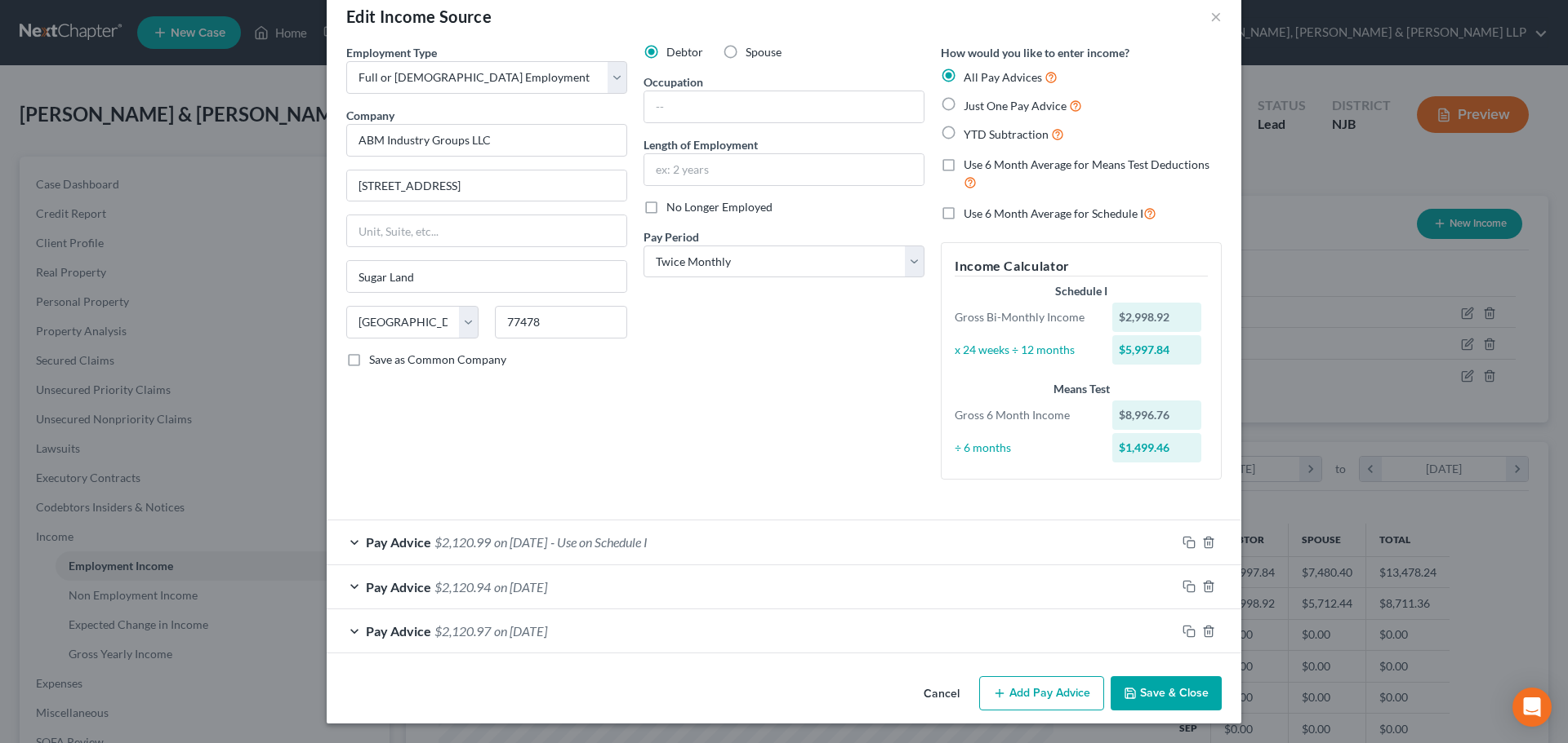
click at [1131, 693] on icon "button" at bounding box center [1129, 693] width 13 height 13
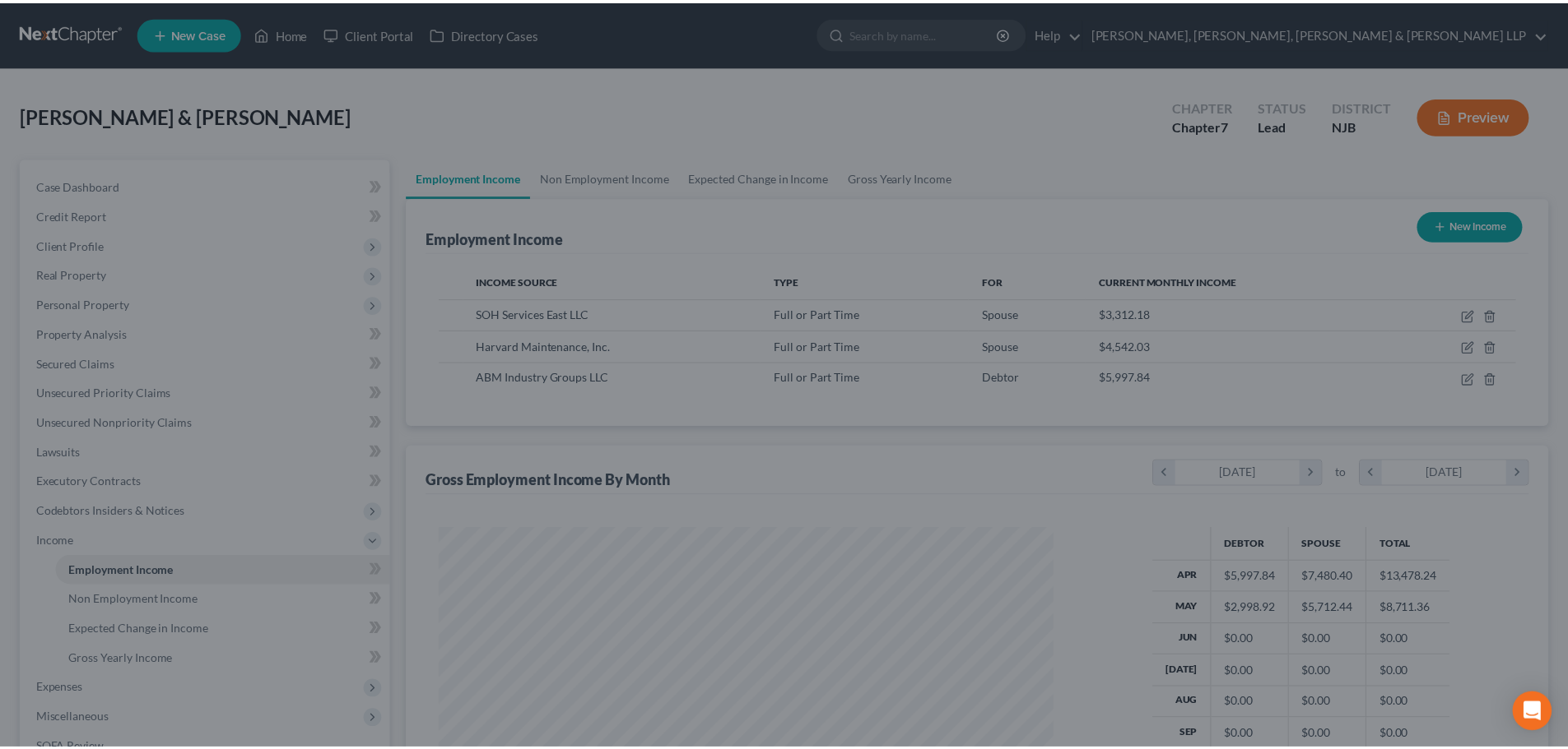
scroll to position [822233, 822338]
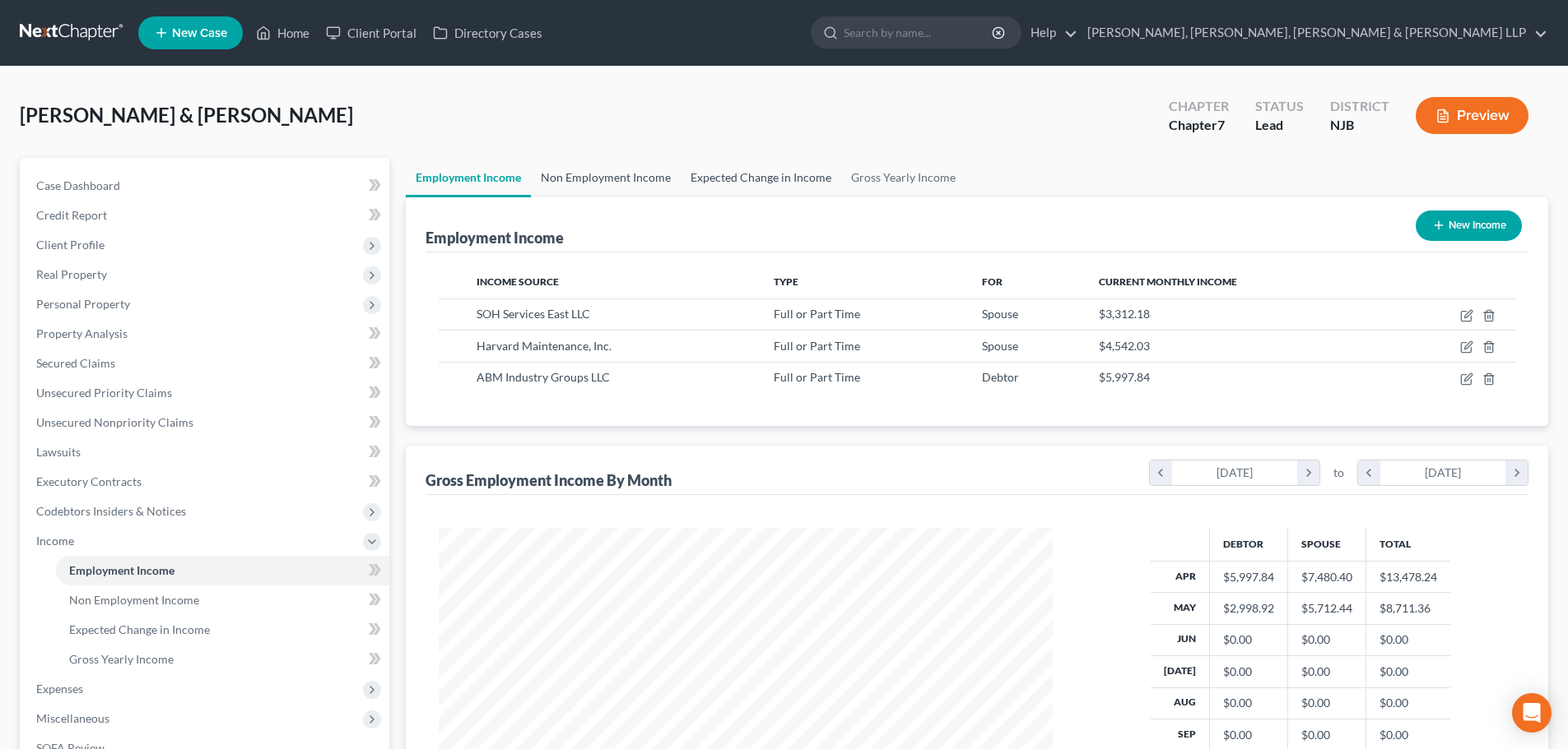
drag, startPoint x: 630, startPoint y: 180, endPoint x: 747, endPoint y: 182, distance: 117.0
click at [630, 180] on link "Non Employment Income" at bounding box center [606, 178] width 150 height 40
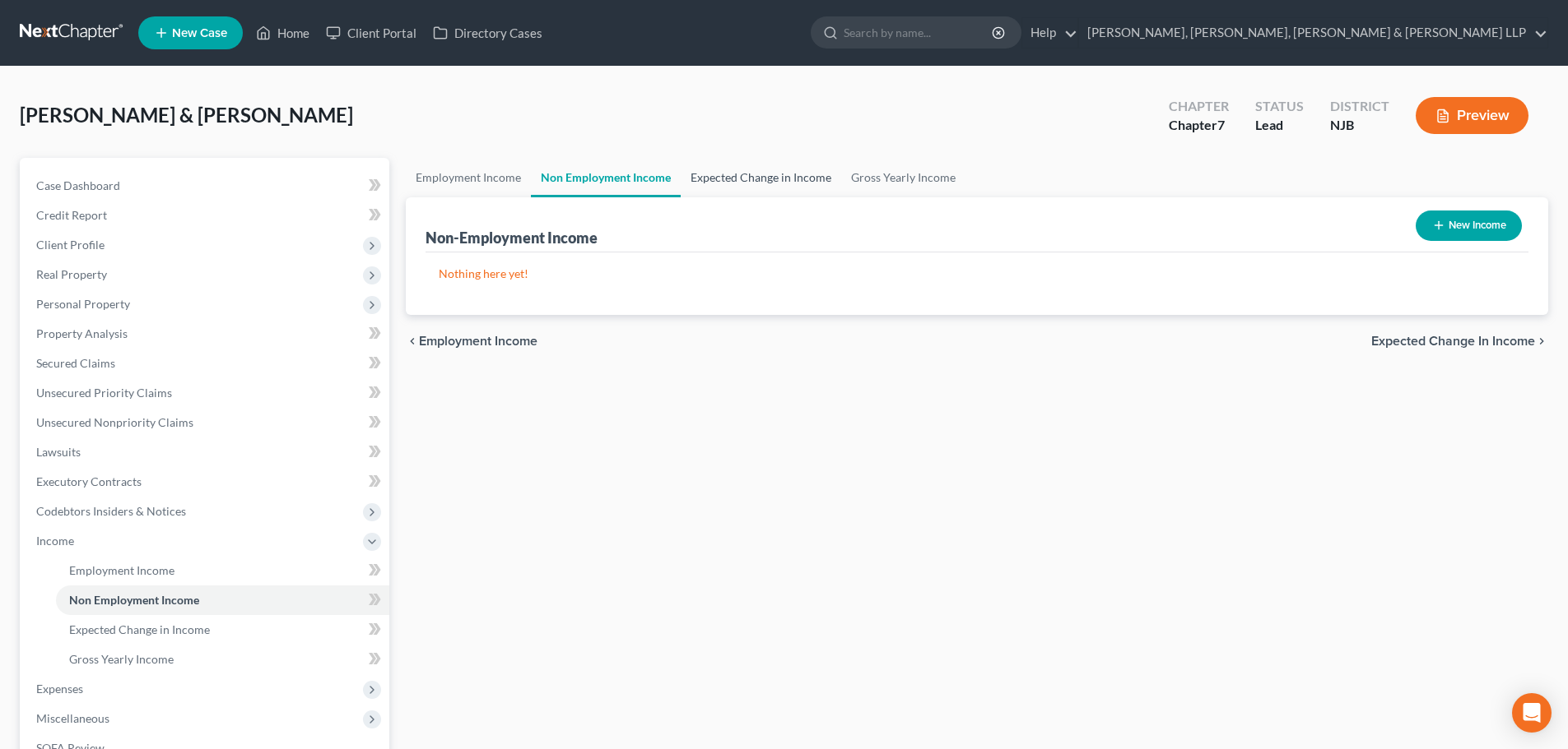
drag, startPoint x: 751, startPoint y: 182, endPoint x: 833, endPoint y: 181, distance: 82.0
click at [751, 182] on link "Expected Change in Income" at bounding box center [760, 178] width 161 height 40
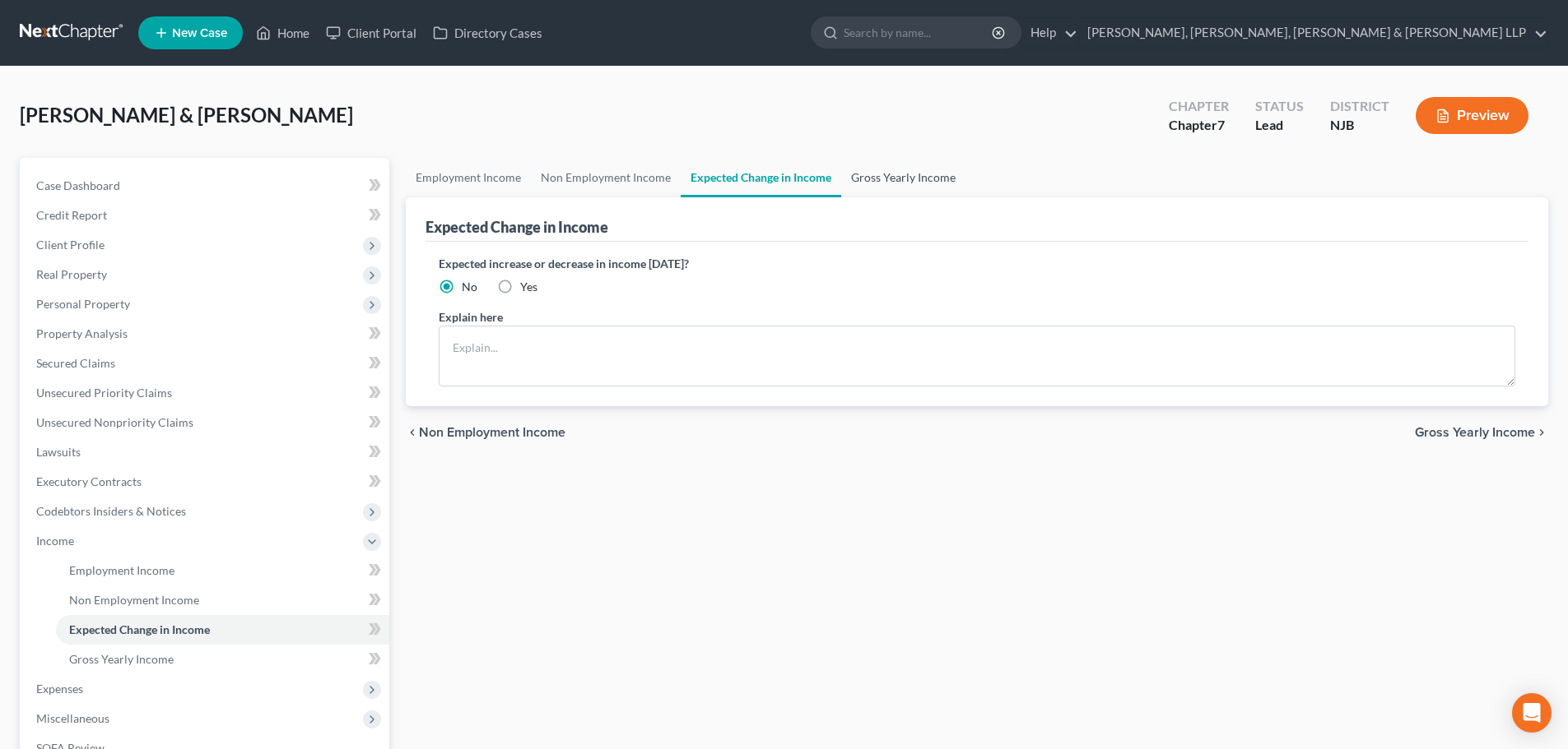
click at [868, 183] on link "Gross Yearly Income" at bounding box center [903, 178] width 124 height 40
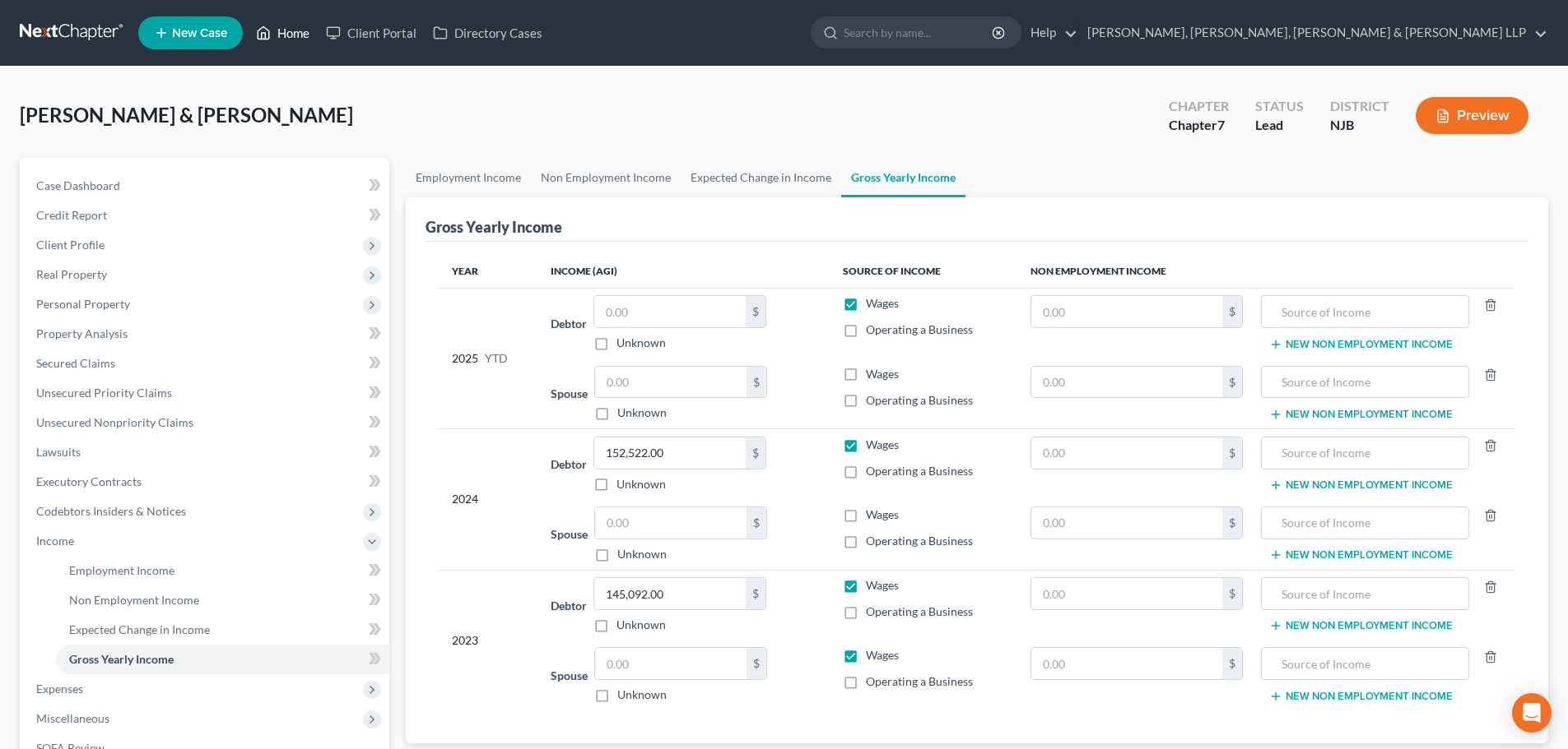
click at [292, 34] on link "Home" at bounding box center [283, 32] width 70 height 30
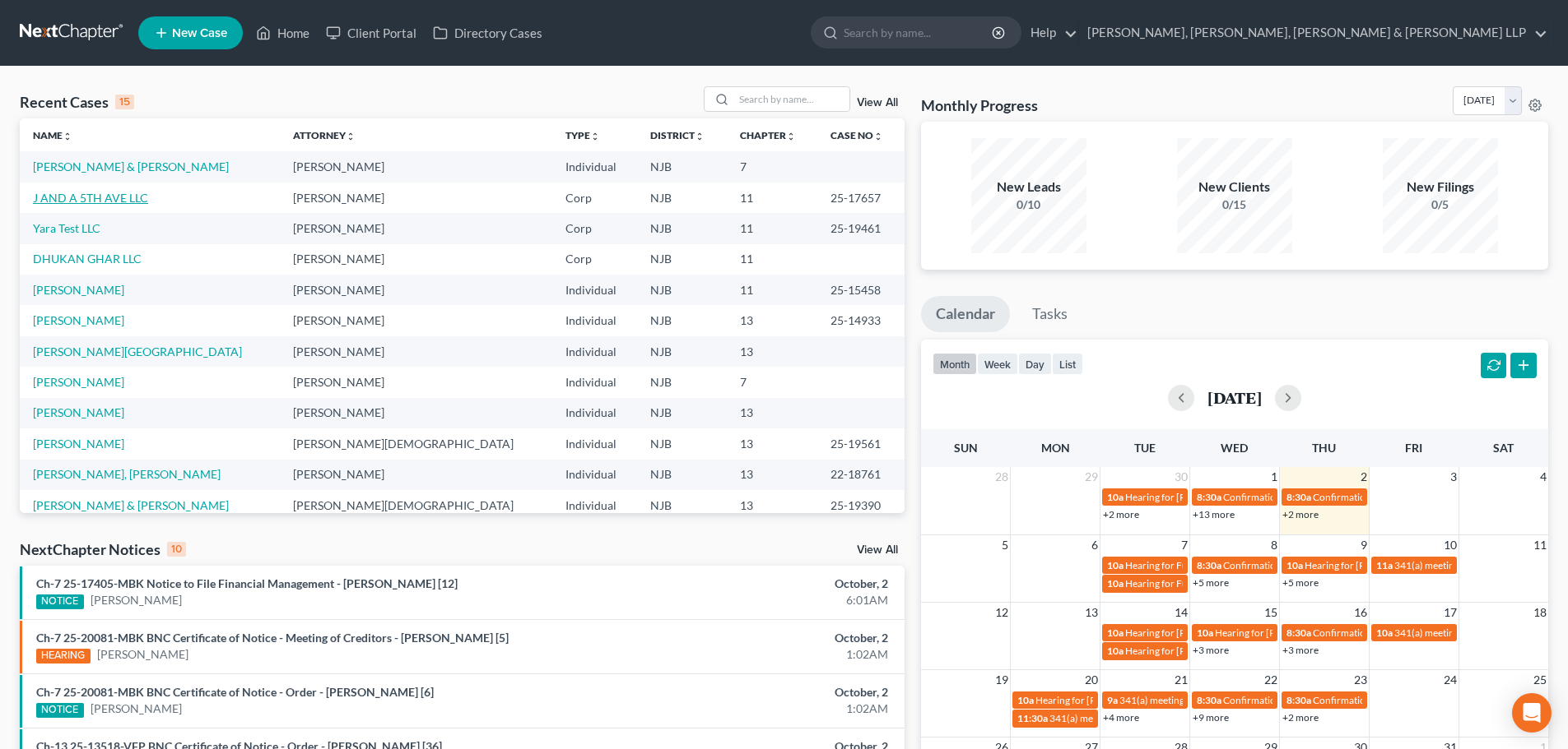
click at [109, 199] on link "J AND A 5TH AVE LLC" at bounding box center [91, 198] width 115 height 14
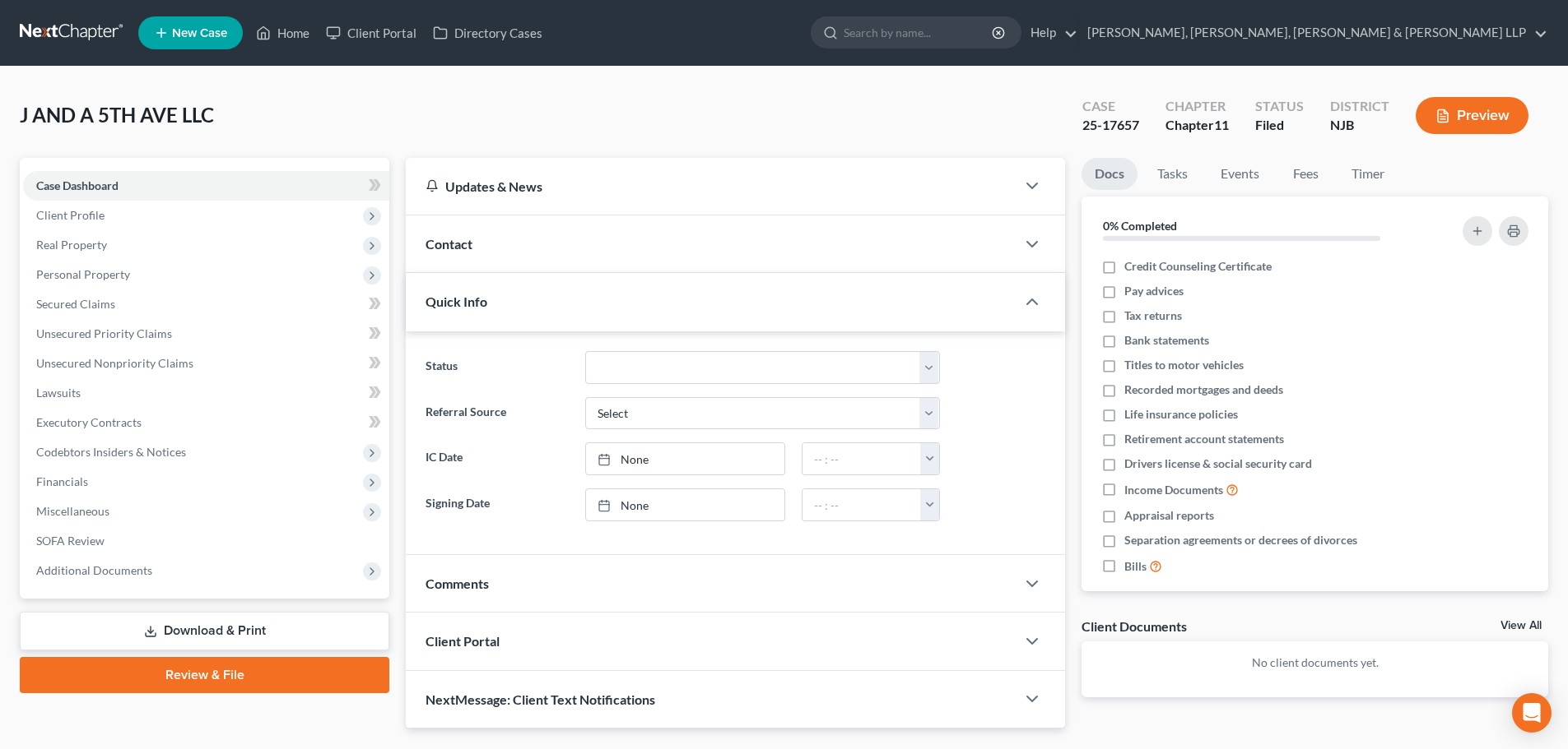
click at [180, 639] on link "Download & Print" at bounding box center [204, 630] width 369 height 39
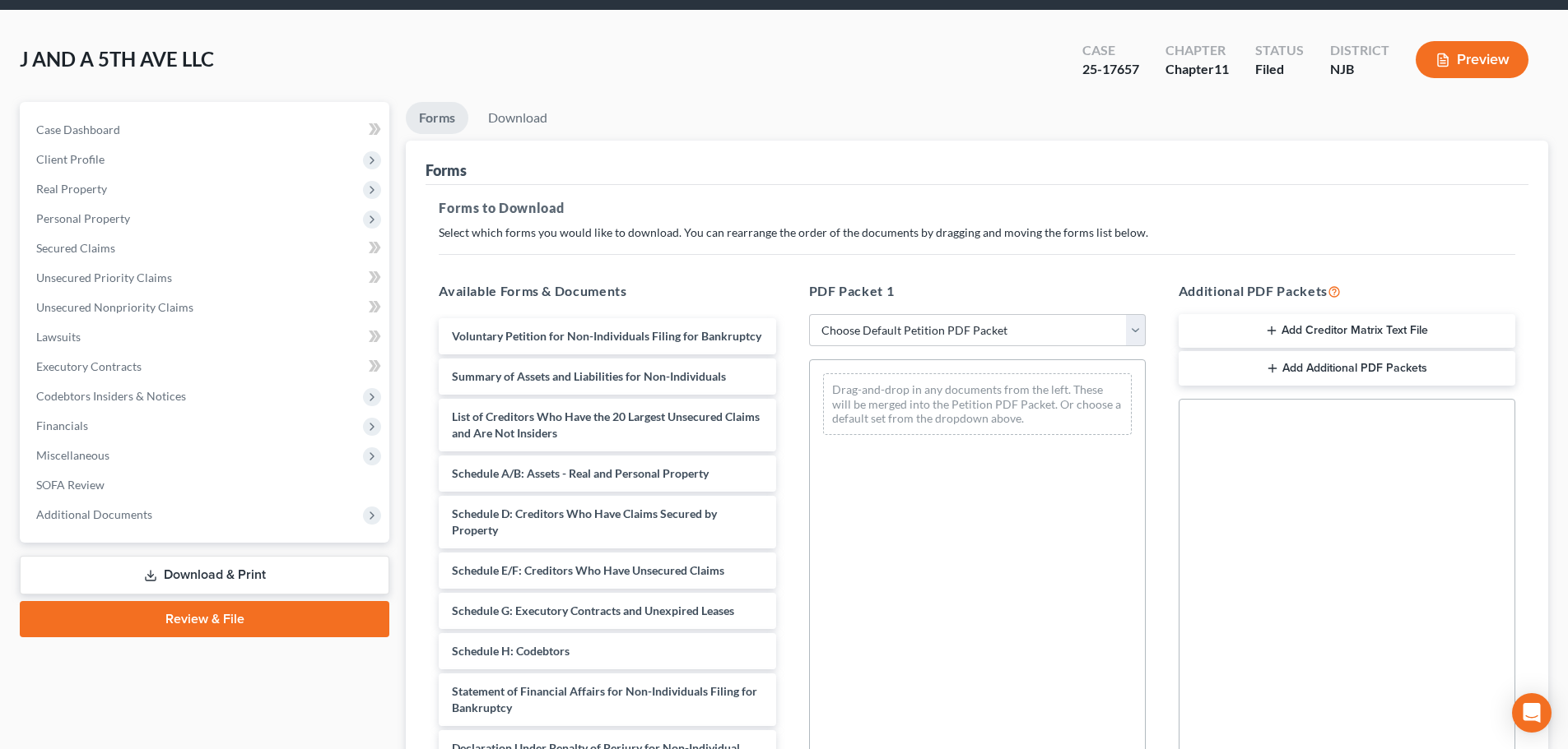
scroll to position [83, 0]
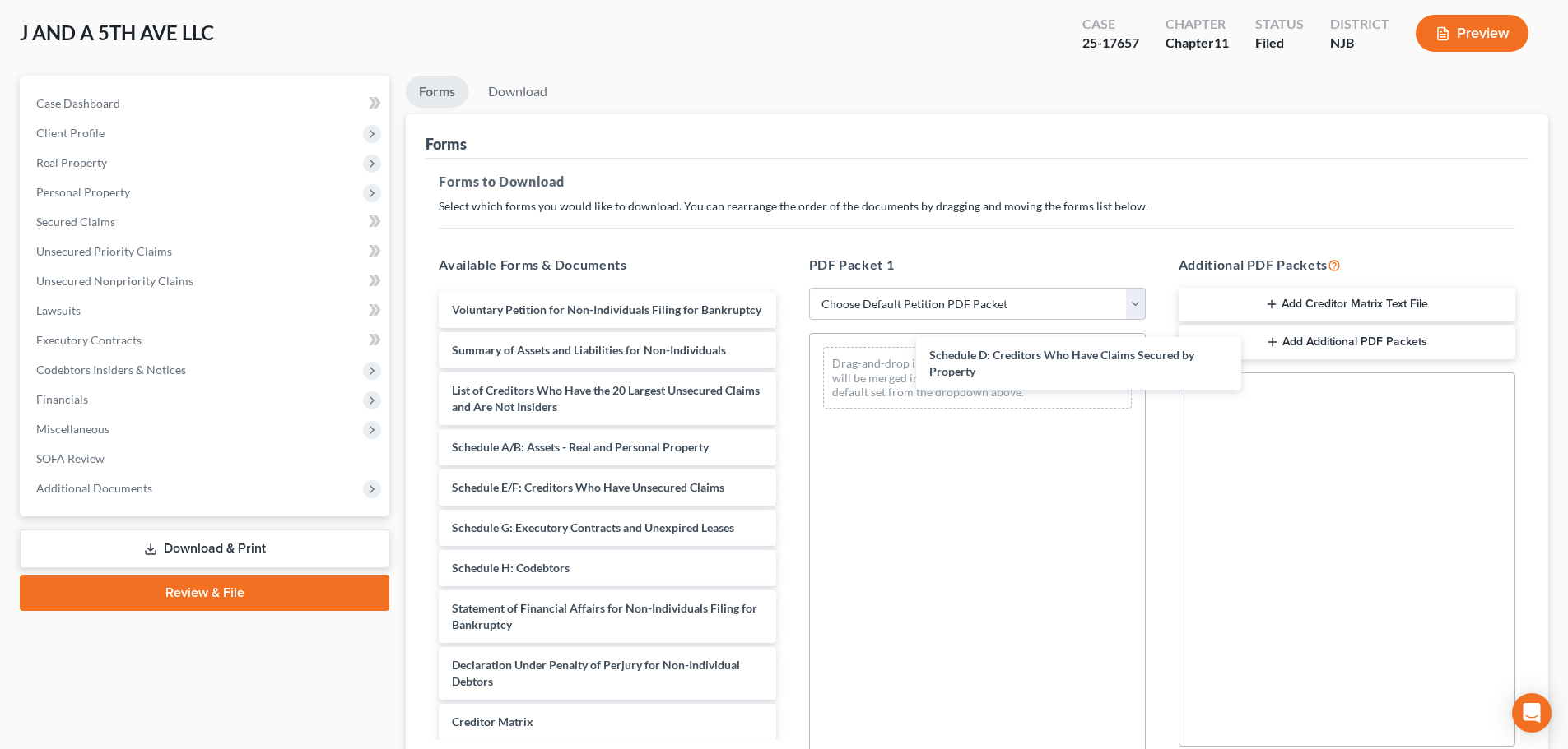
drag, startPoint x: 549, startPoint y: 509, endPoint x: 855, endPoint y: 357, distance: 341.7
click at [788, 357] on div "Schedule D: Creditors Who Have Claims Secured by Property Voluntary Petition fo…" at bounding box center [607, 577] width 363 height 569
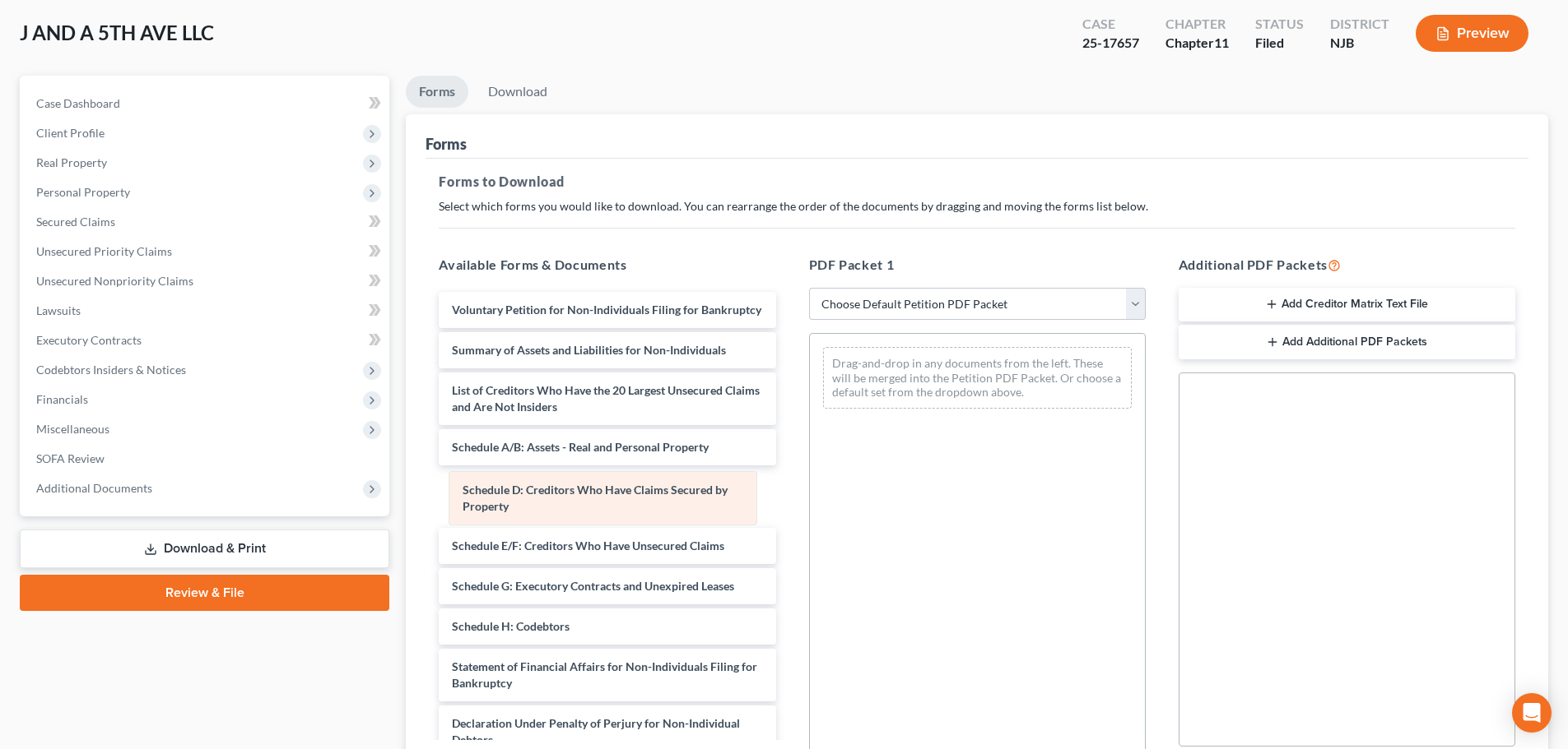
drag, startPoint x: 897, startPoint y: 375, endPoint x: 523, endPoint y: 503, distance: 395.3
click at [810, 422] on div "Schedule D: Creditors Who Have Claims Secured by Property Schedule D: Creditors…" at bounding box center [977, 378] width 335 height 88
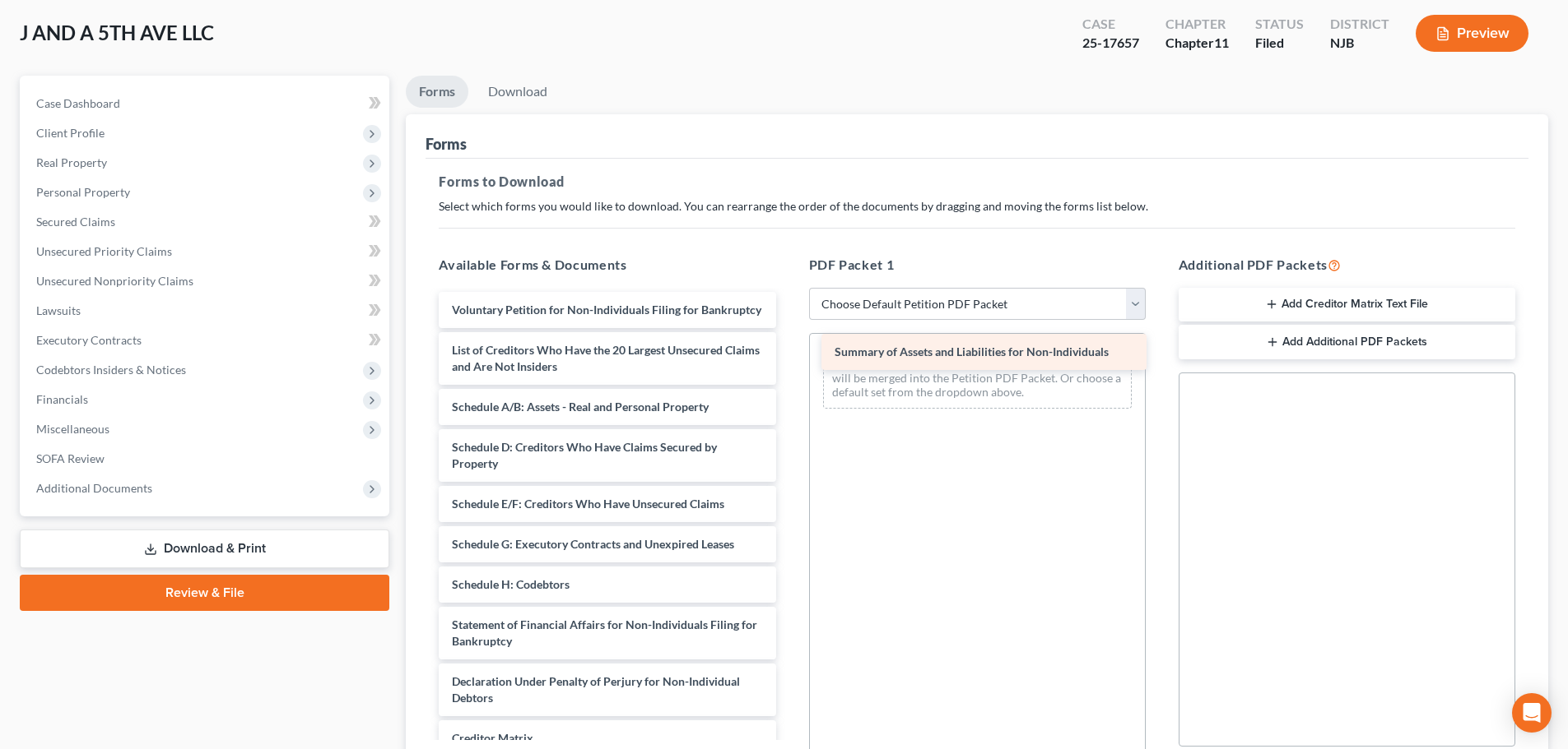
drag, startPoint x: 592, startPoint y: 370, endPoint x: 950, endPoint y: 354, distance: 358.4
click at [788, 354] on div "Summary of Assets and Liabilities for Non-Individuals Voluntary Petition for No…" at bounding box center [607, 585] width 363 height 586
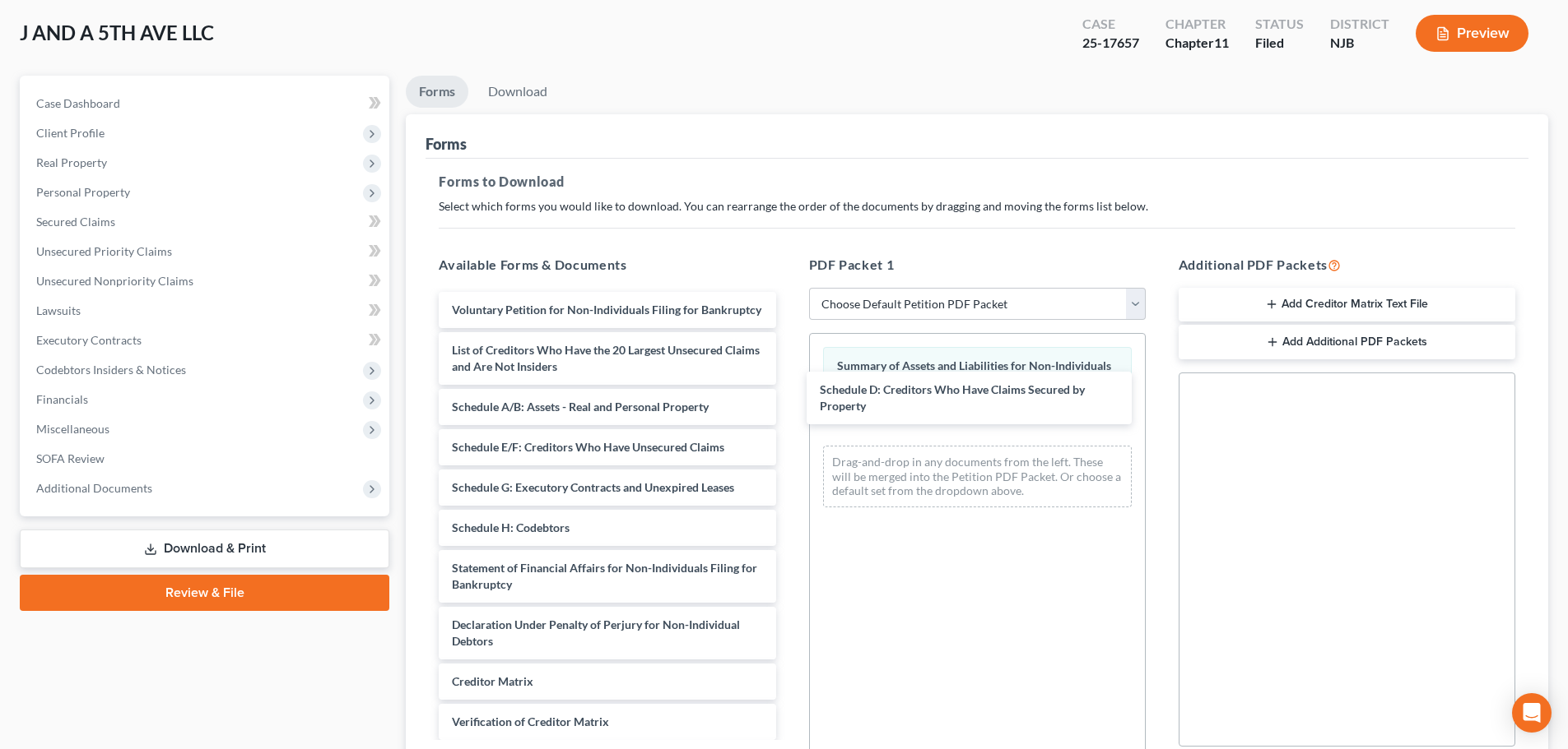
drag, startPoint x: 519, startPoint y: 487, endPoint x: 862, endPoint y: 432, distance: 347.4
click at [788, 414] on div "Schedule D: Creditors Who Have Claims Secured by Property Voluntary Petition fo…" at bounding box center [607, 556] width 363 height 529
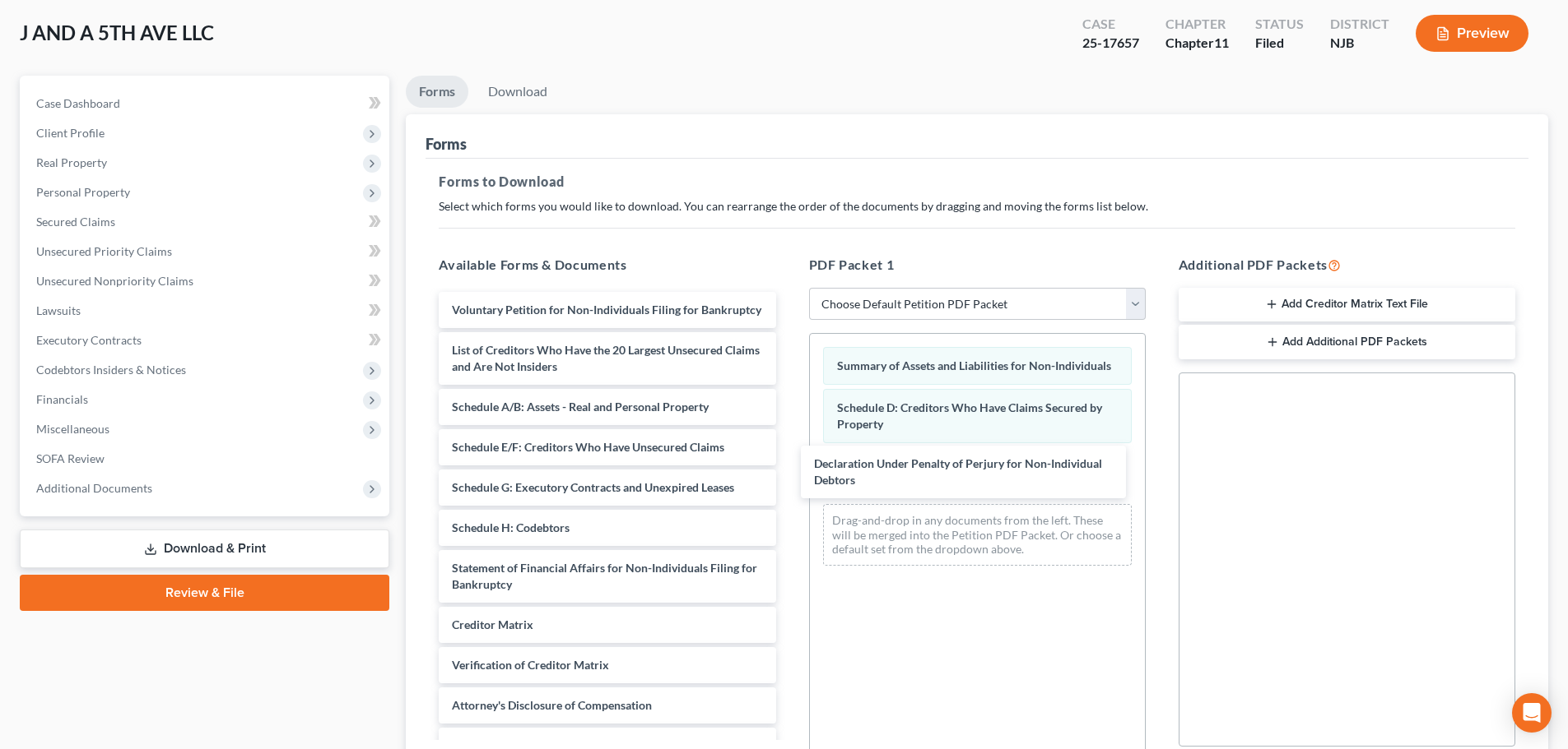
drag, startPoint x: 553, startPoint y: 651, endPoint x: 789, endPoint y: 506, distance: 277.0
click at [788, 474] on div "Declaration Under Penalty of Perjury for Non-Individual Debtors Voluntary Petit…" at bounding box center [607, 528] width 363 height 472
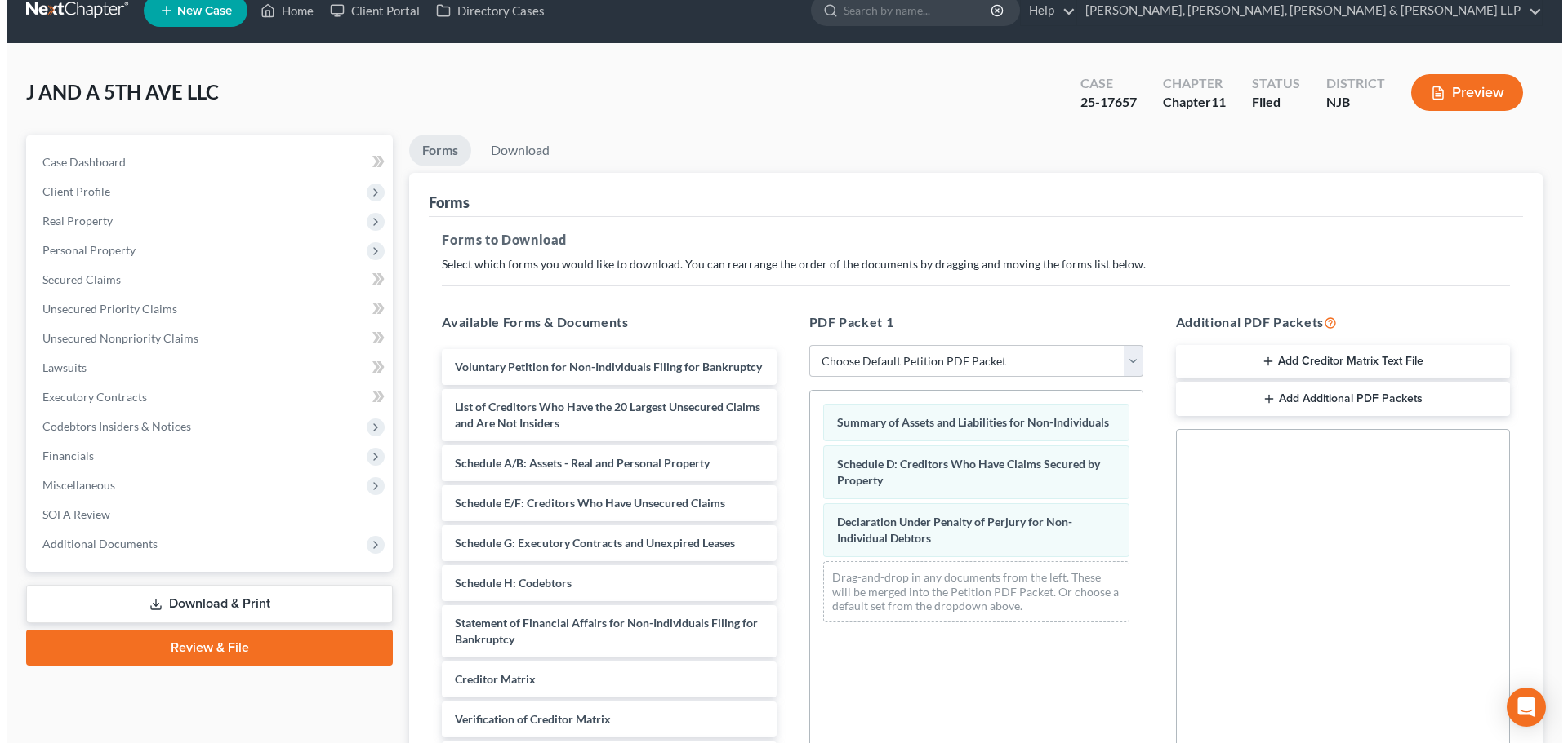
scroll to position [0, 0]
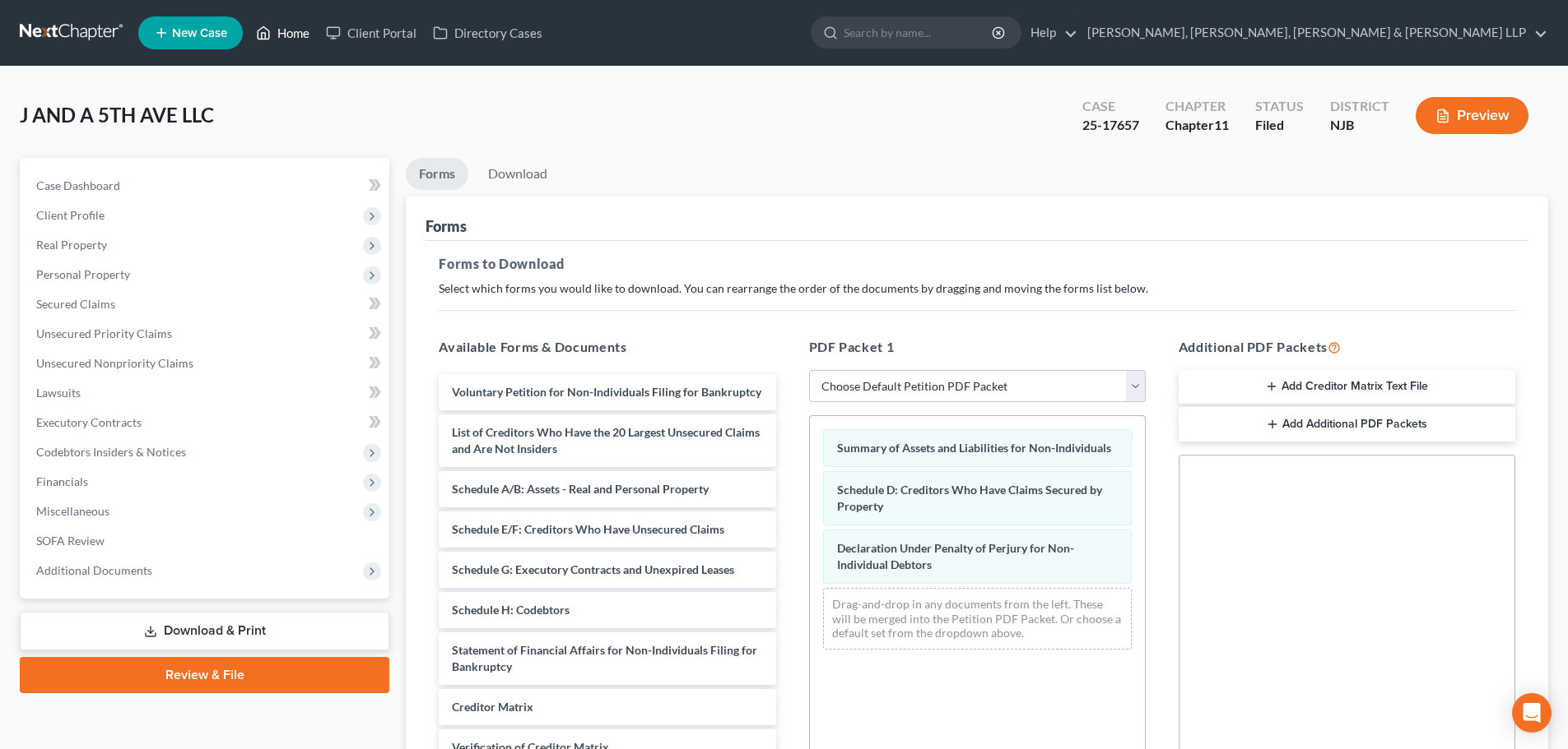
click at [279, 36] on link "Home" at bounding box center [283, 32] width 70 height 30
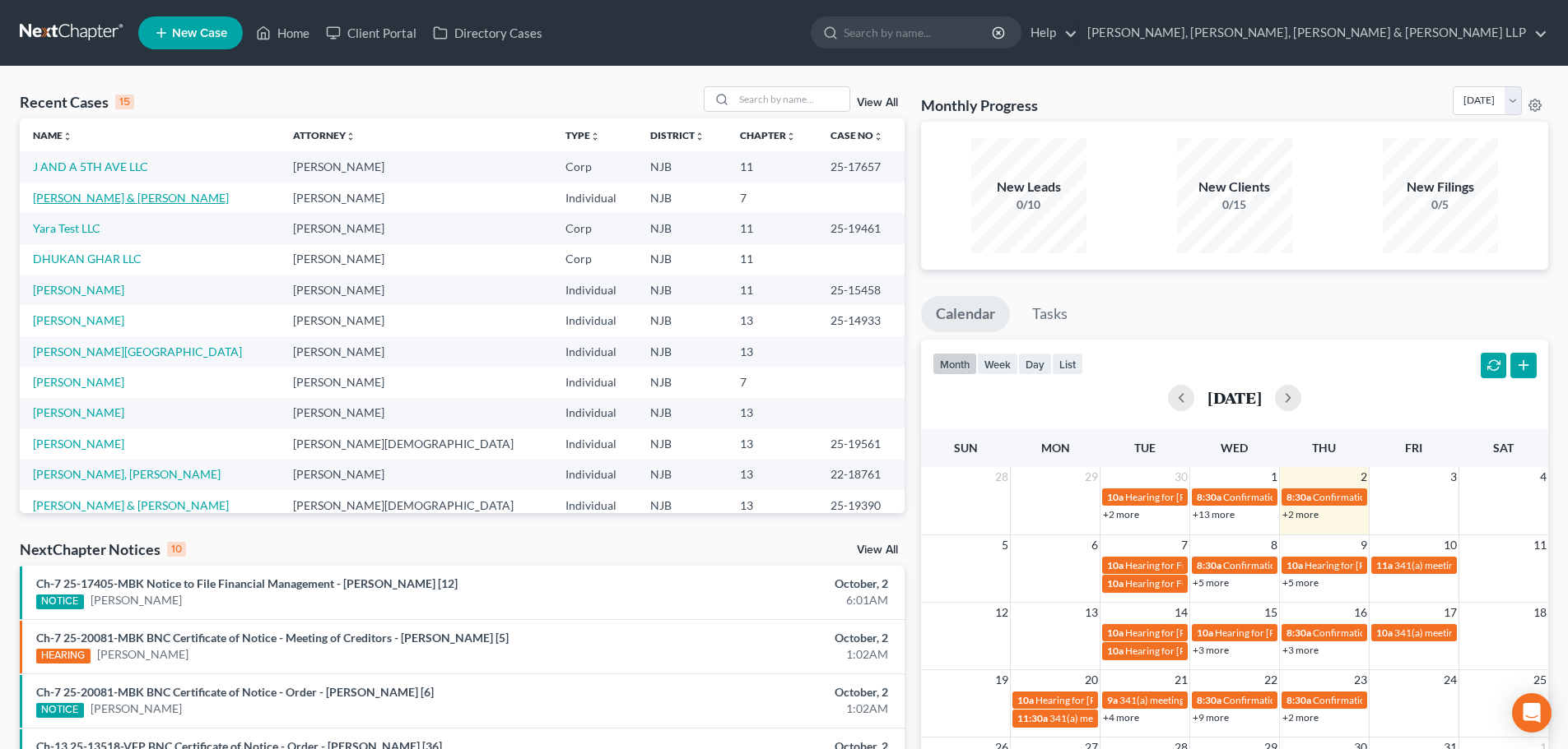
click at [111, 198] on link "[PERSON_NAME] & [PERSON_NAME]" at bounding box center [131, 198] width 196 height 14
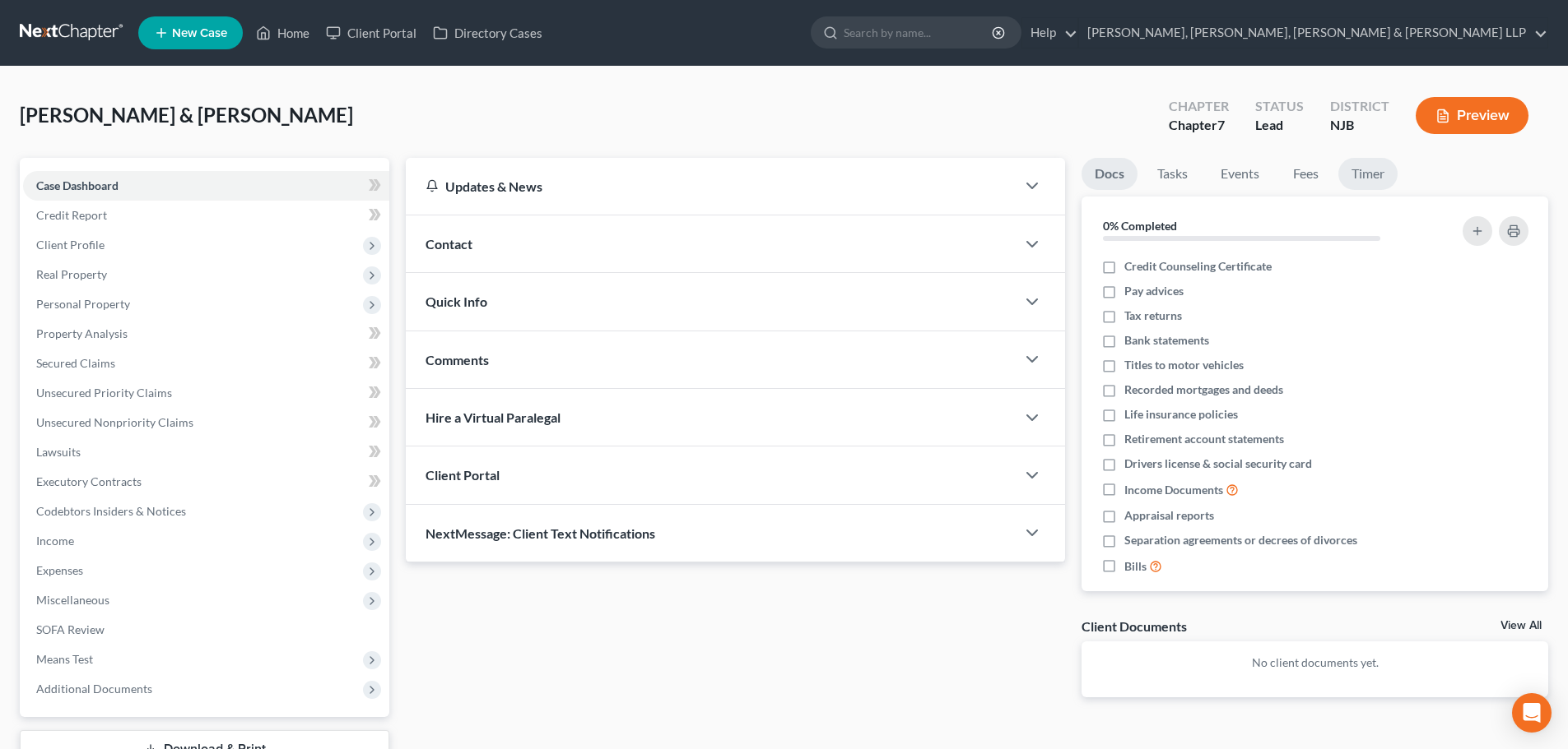
drag, startPoint x: 1361, startPoint y: 175, endPoint x: 657, endPoint y: 242, distance: 707.2
click at [1361, 175] on link "Timer" at bounding box center [1368, 174] width 59 height 32
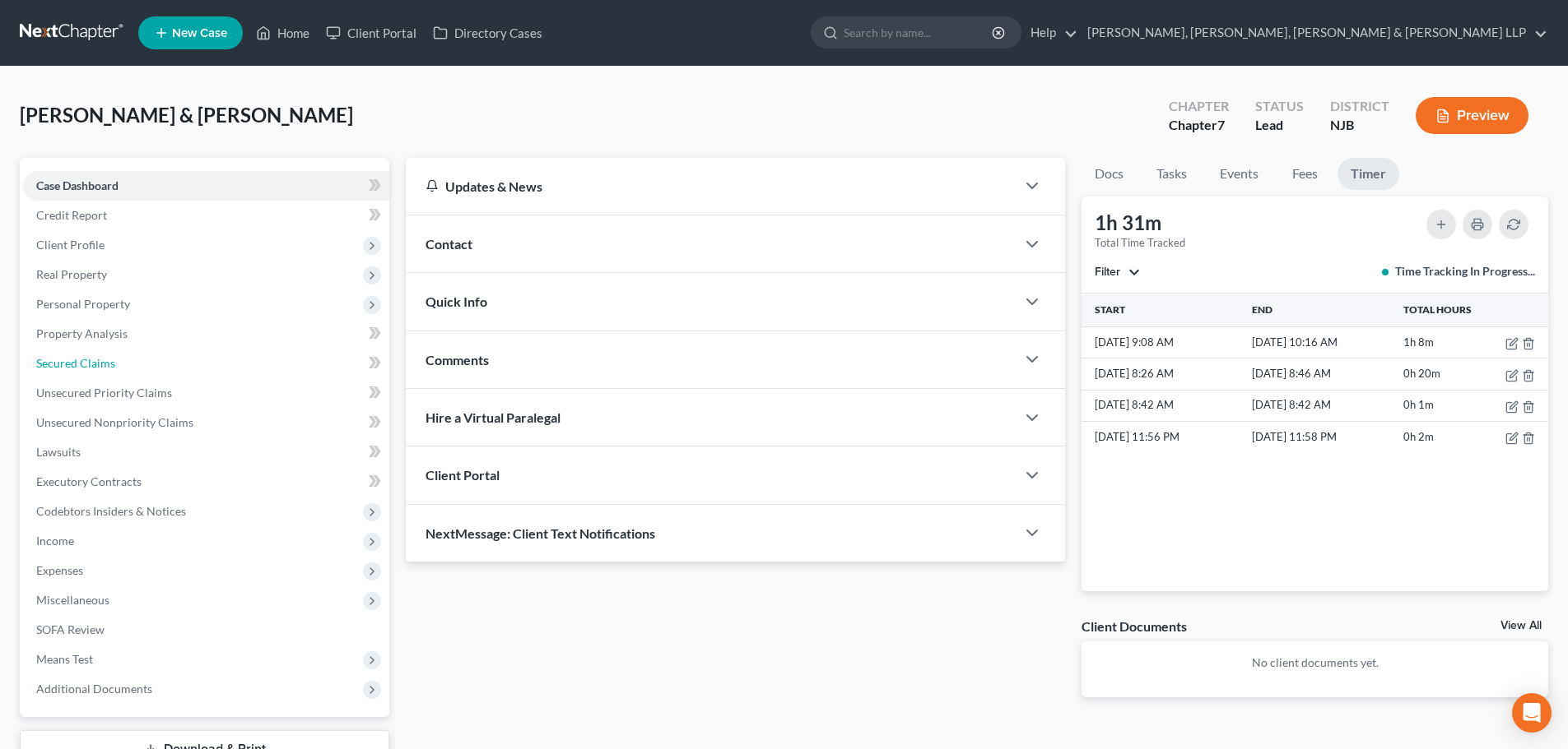
drag, startPoint x: 98, startPoint y: 359, endPoint x: 8, endPoint y: 357, distance: 90.0
click at [98, 359] on span "Secured Claims" at bounding box center [75, 364] width 79 height 14
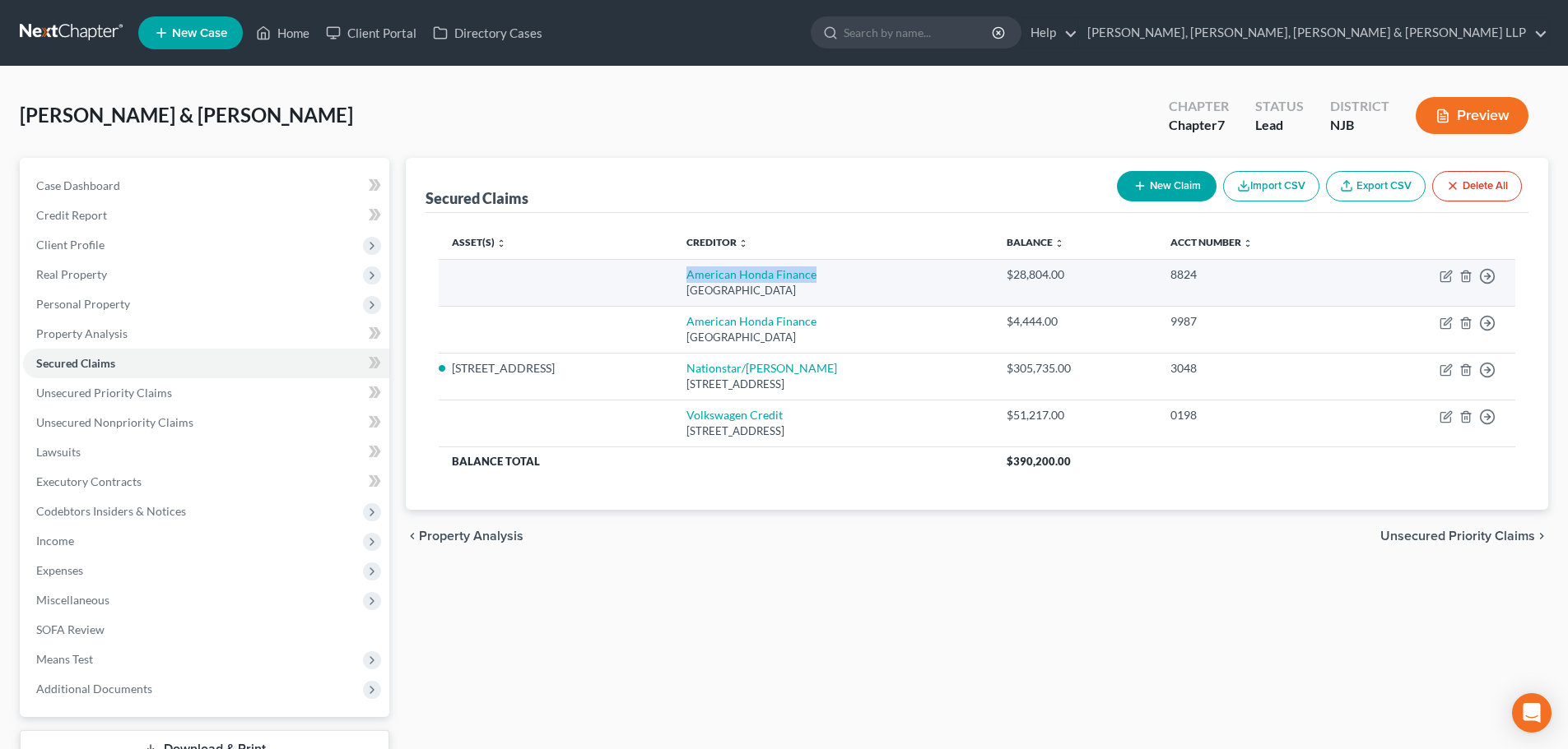
drag, startPoint x: 744, startPoint y: 276, endPoint x: 599, endPoint y: 280, distance: 145.1
click at [673, 280] on td "American Honda Finance Po Box [GEOGRAPHIC_DATA]" at bounding box center [833, 283] width 320 height 47
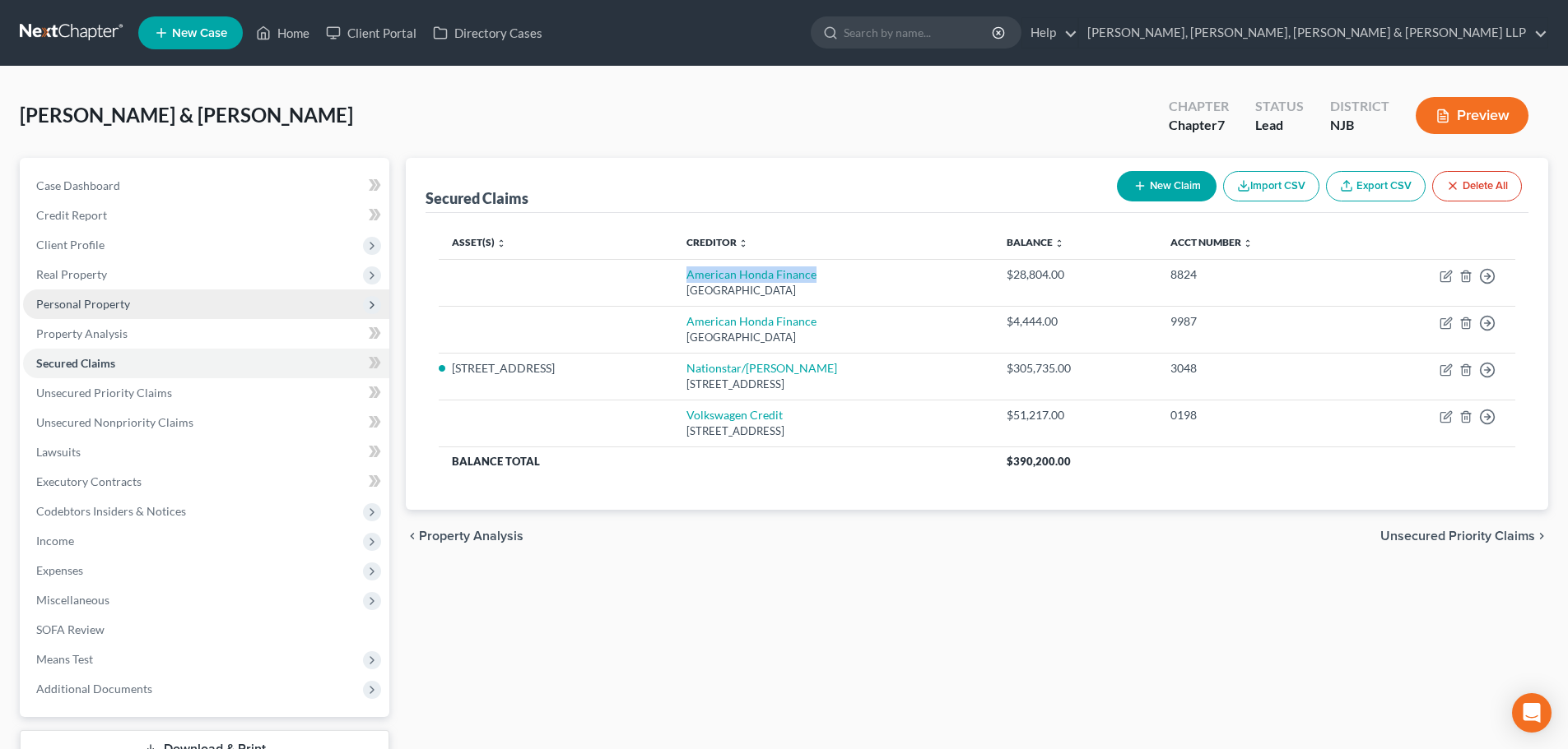
copy link "American Honda Finance"
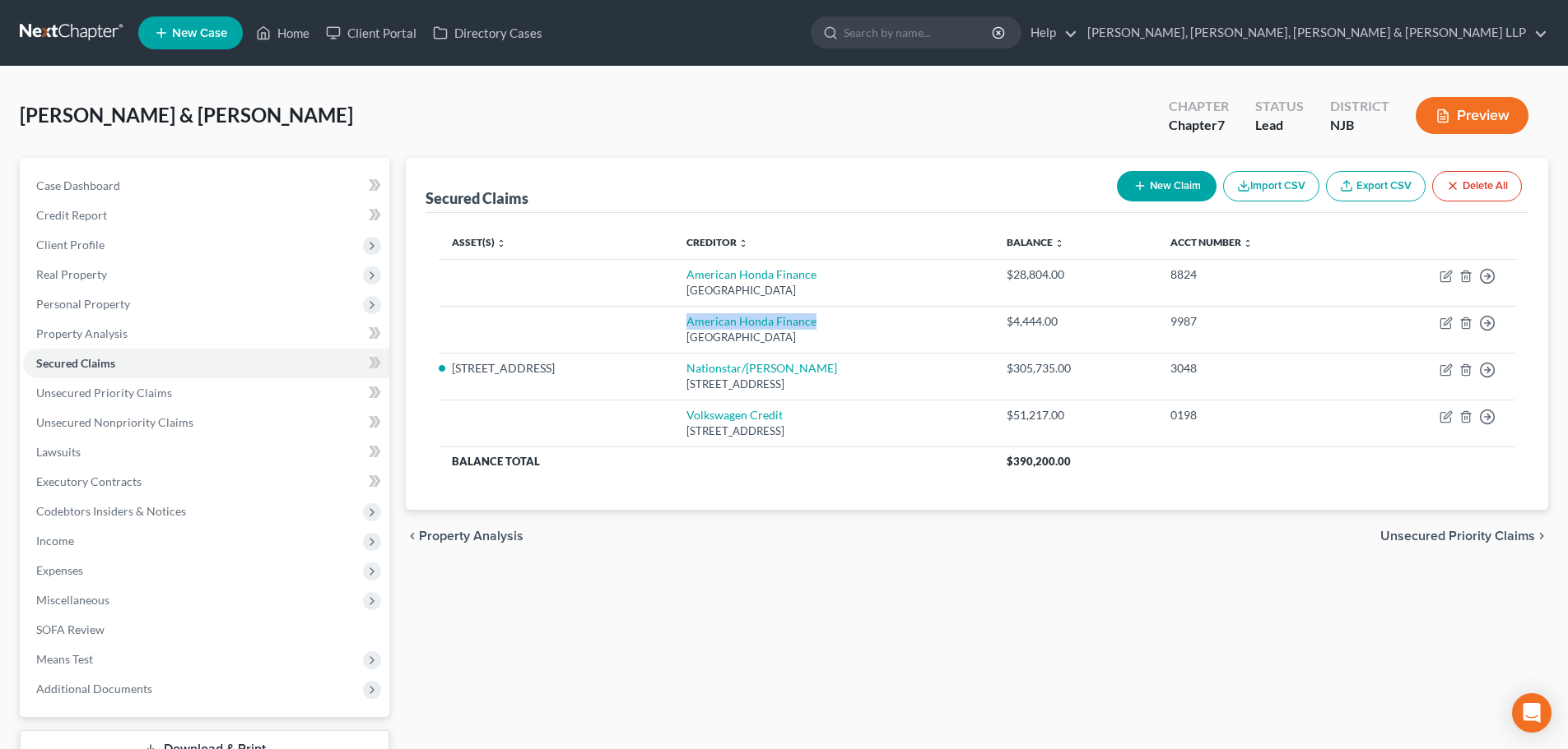
drag, startPoint x: 730, startPoint y: 324, endPoint x: 425, endPoint y: 354, distance: 306.5
click at [673, 323] on td "American Honda Finance Po Box [GEOGRAPHIC_DATA]" at bounding box center [833, 330] width 320 height 47
copy link "American Honda Finance"
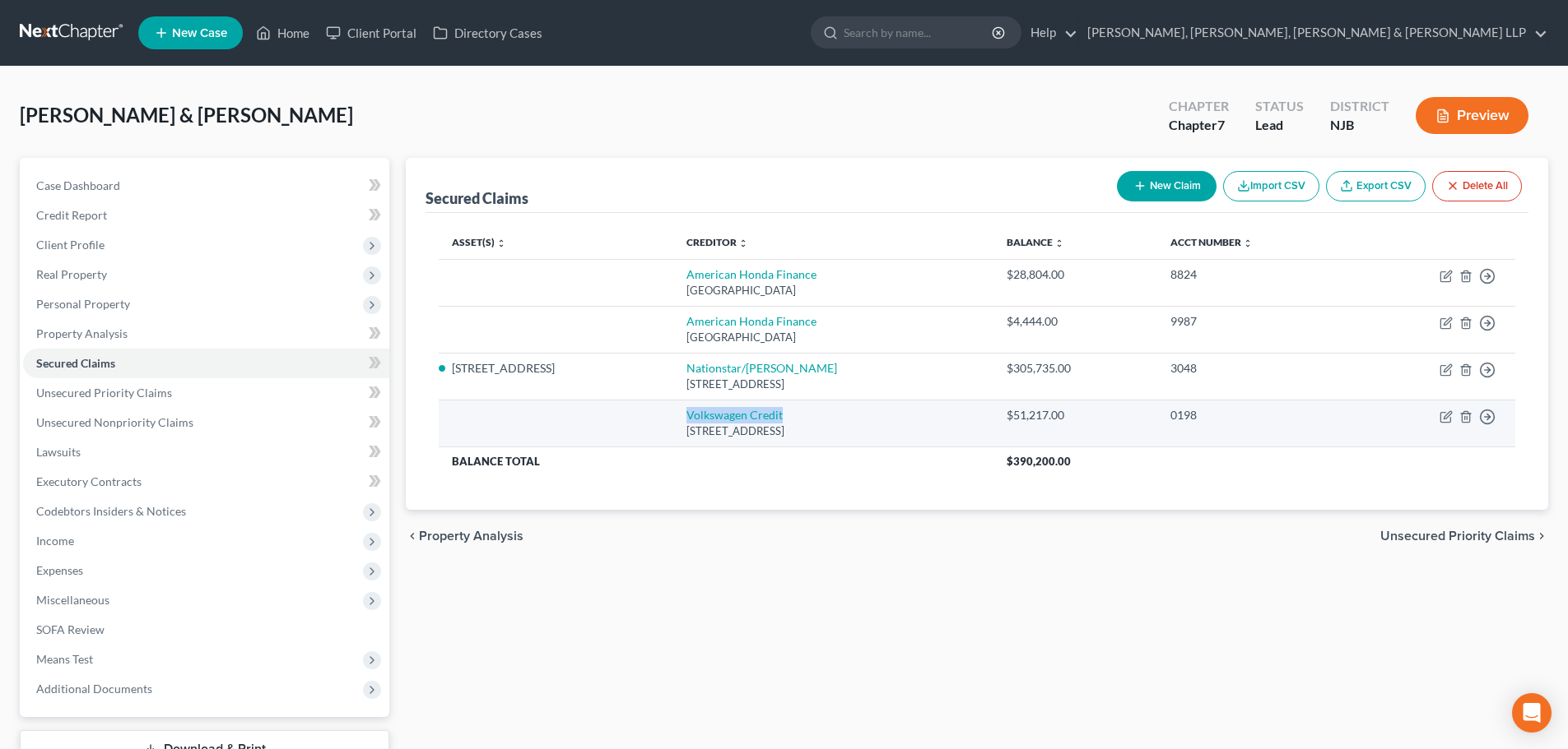
drag, startPoint x: 660, startPoint y: 412, endPoint x: 602, endPoint y: 414, distance: 58.0
click at [673, 414] on td "Volkswagen Credit [STREET_ADDRESS]" at bounding box center [833, 423] width 320 height 47
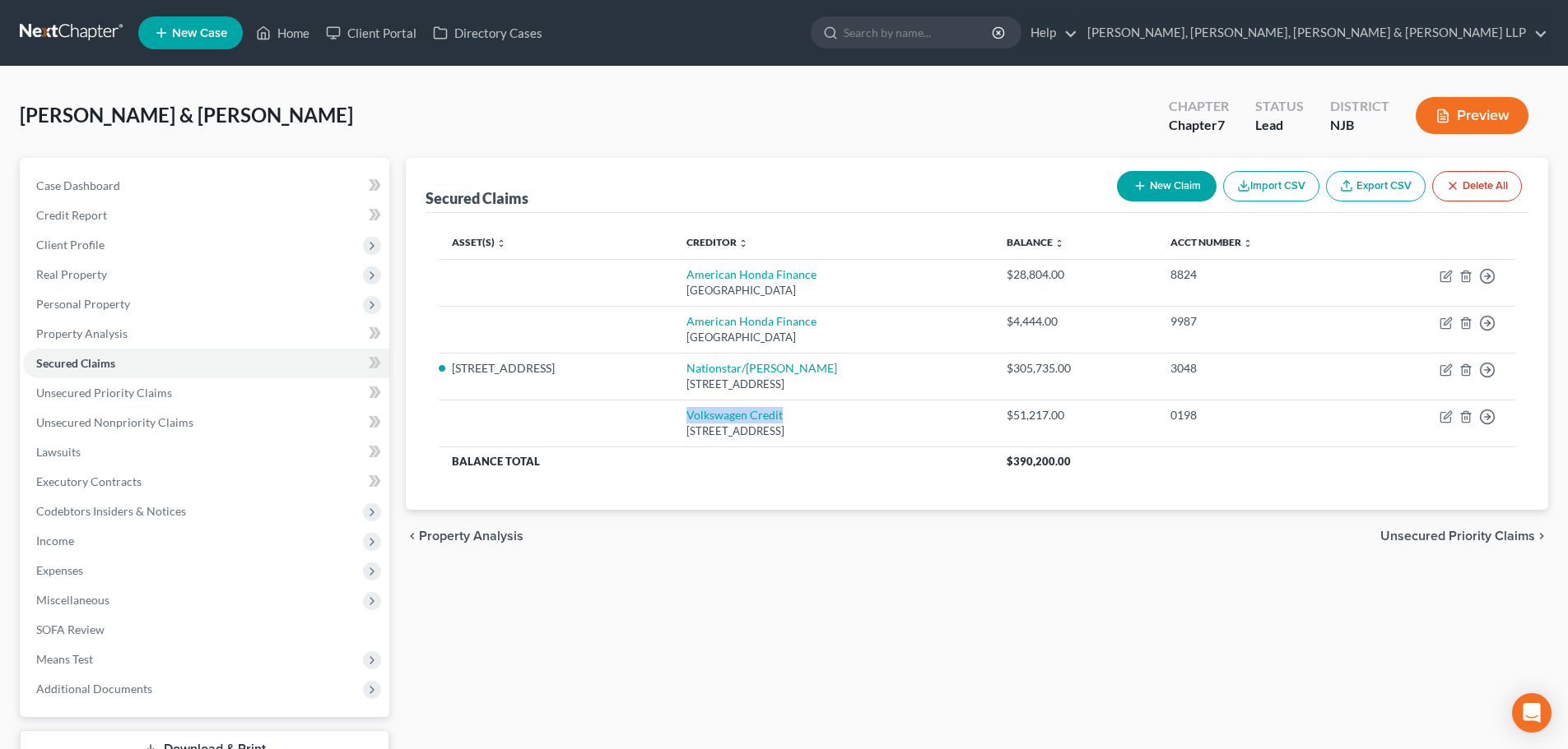
copy link "Volkswagen Credit"
drag, startPoint x: 99, startPoint y: 112, endPoint x: 7, endPoint y: 112, distance: 92.0
click at [7, 112] on div "[PERSON_NAME] & [PERSON_NAME] Upgraded Chapter Chapter 7 Status [GEOGRAPHIC_DAT…" at bounding box center [784, 455] width 1568 height 778
copy span "Zouroum"
click at [182, 425] on span "Unsecured Nonpriority Claims" at bounding box center [114, 423] width 157 height 14
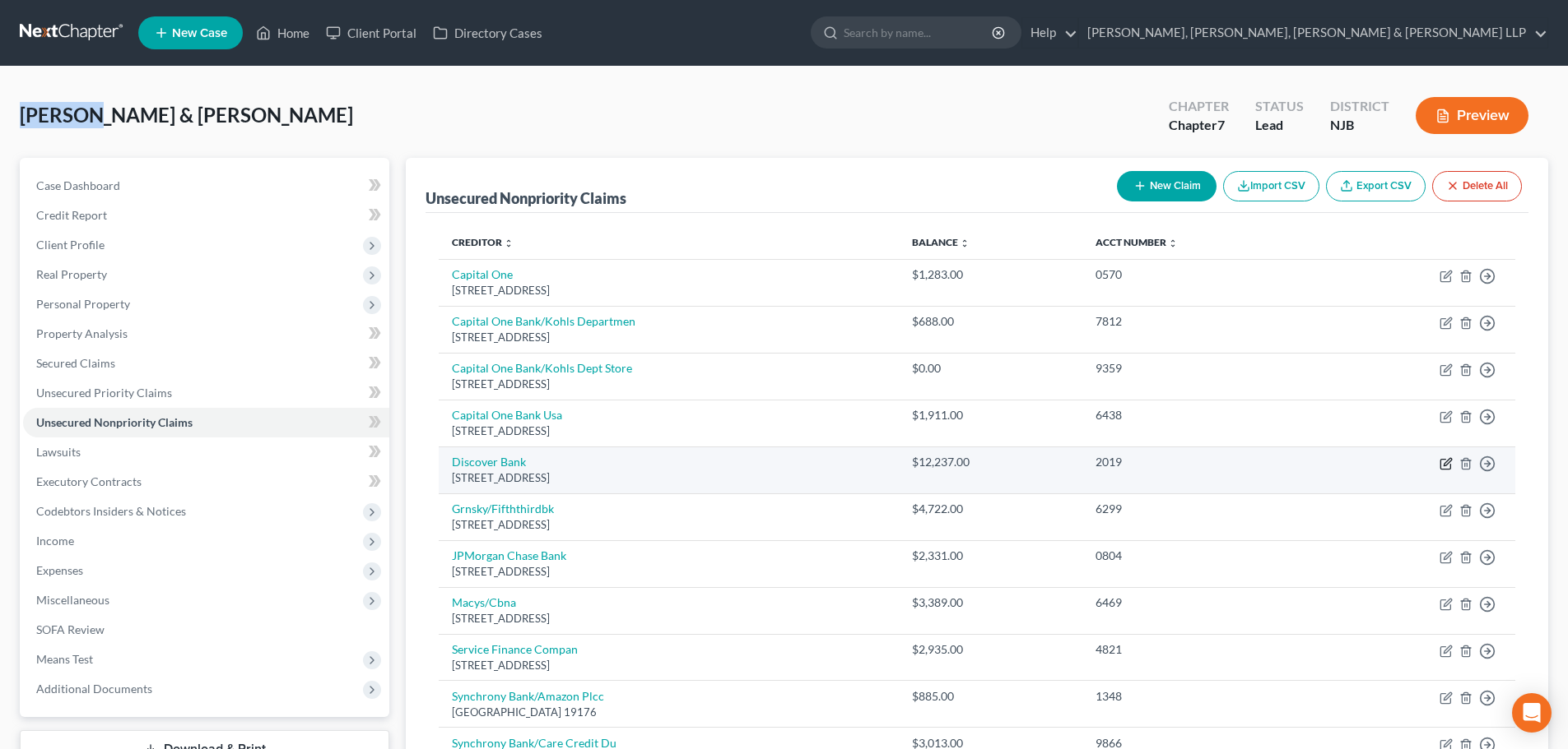
click at [1443, 464] on icon "button" at bounding box center [1446, 463] width 13 height 13
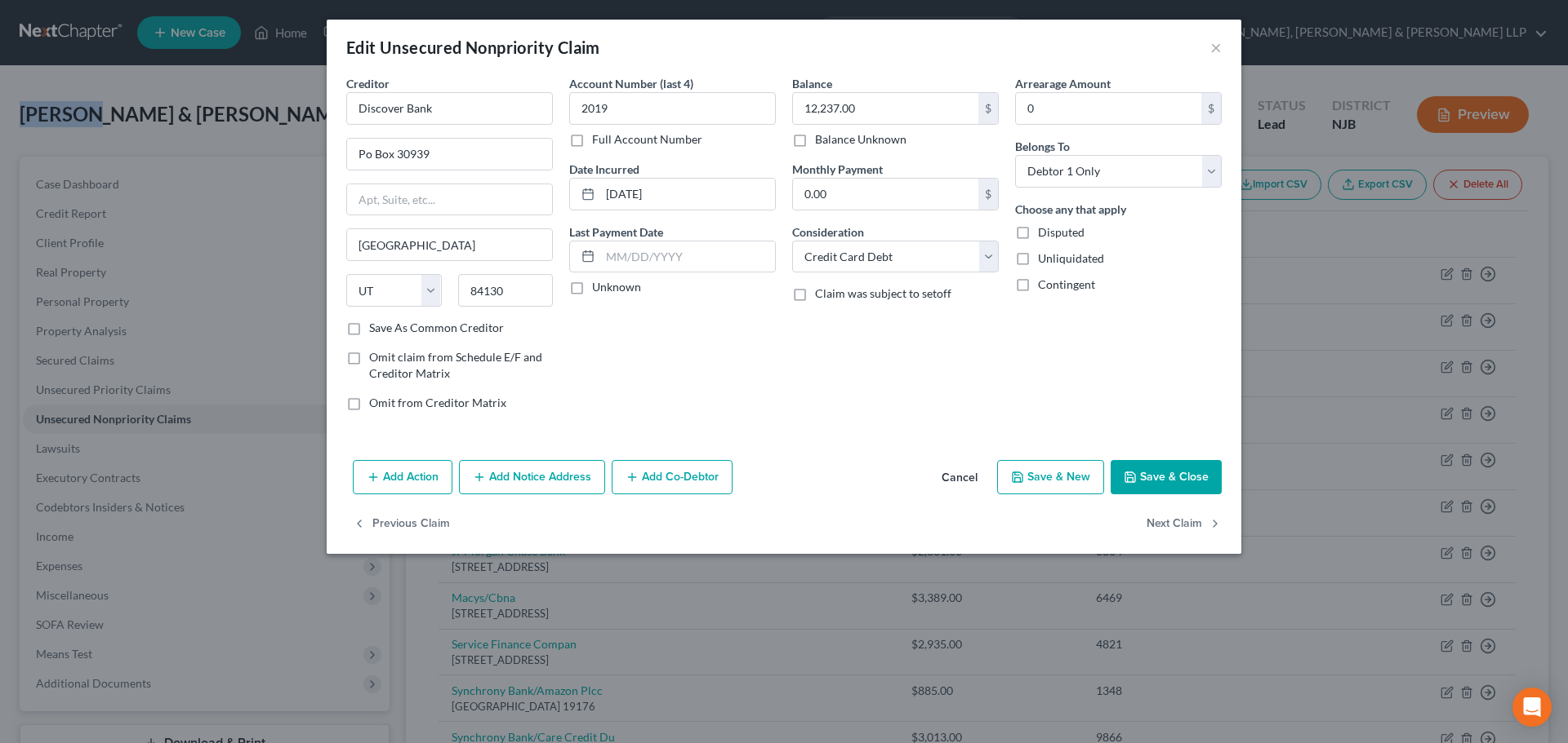
click at [568, 466] on button "Add Notice Address" at bounding box center [532, 478] width 146 height 34
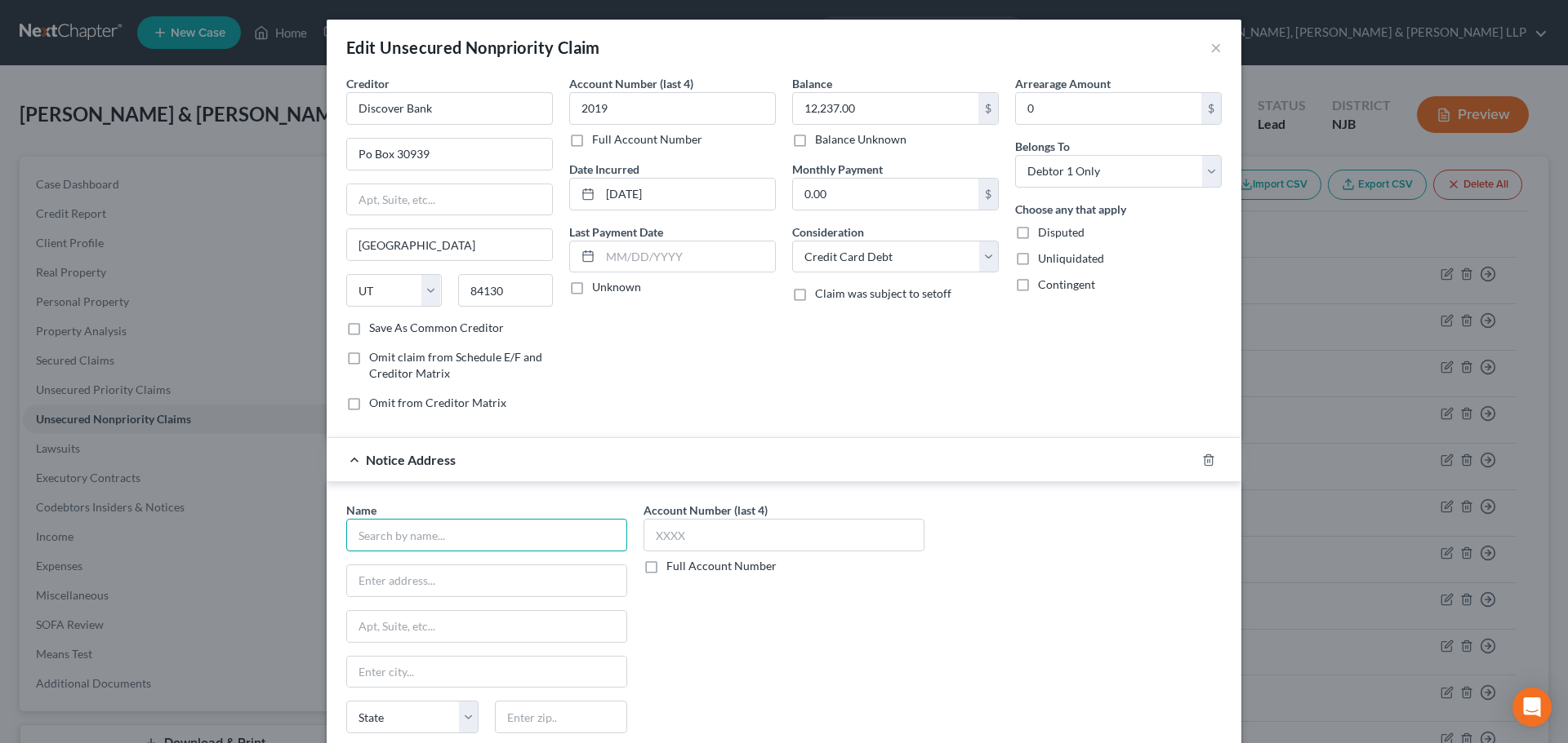
click at [462, 538] on input "text" at bounding box center [486, 535] width 281 height 33
click at [418, 577] on input "text" at bounding box center [486, 581] width 279 height 31
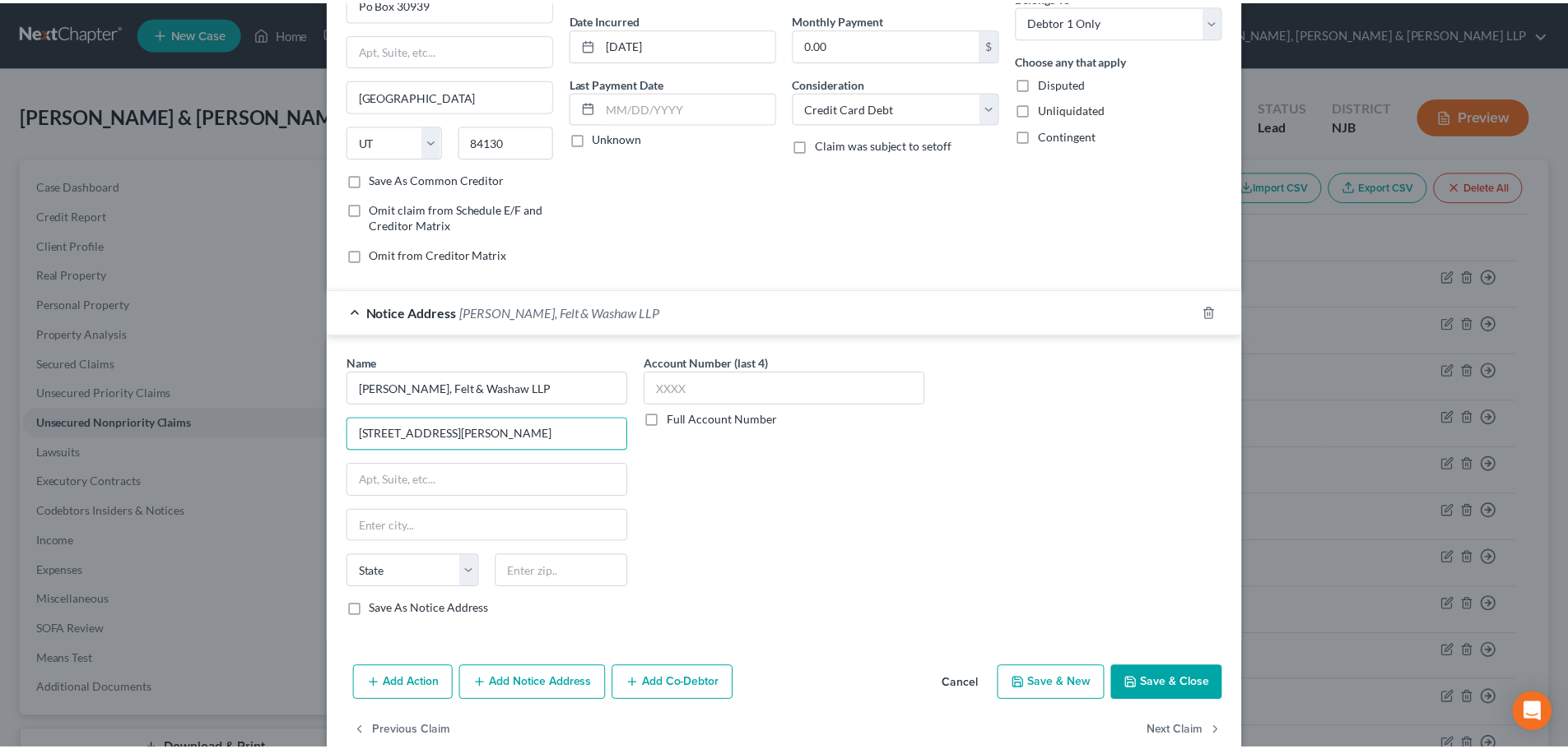
scroll to position [164, 0]
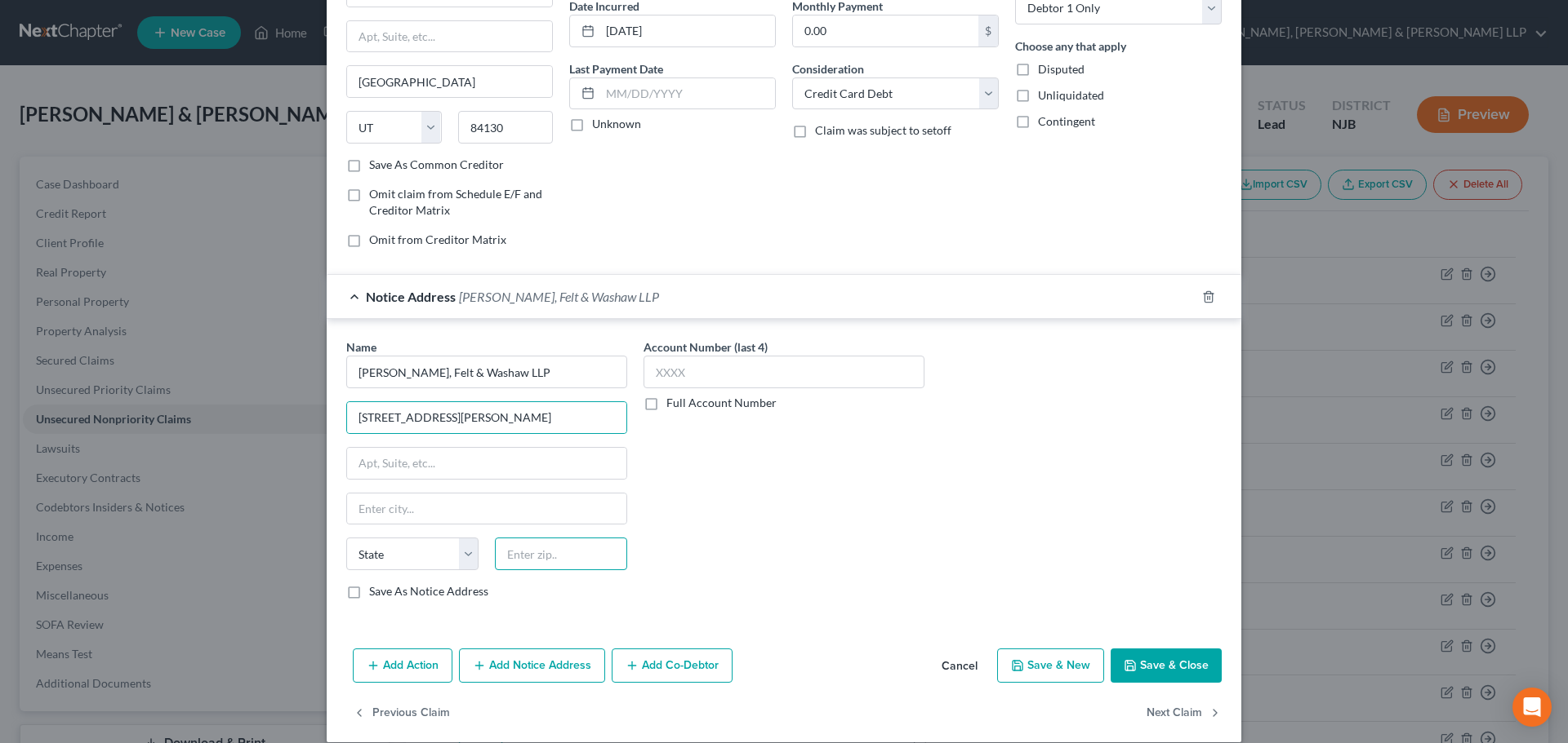
click at [525, 560] on input "text" at bounding box center [561, 554] width 132 height 33
click at [523, 502] on input "text" at bounding box center [486, 509] width 279 height 31
click at [1175, 671] on button "Save & Close" at bounding box center [1166, 665] width 111 height 34
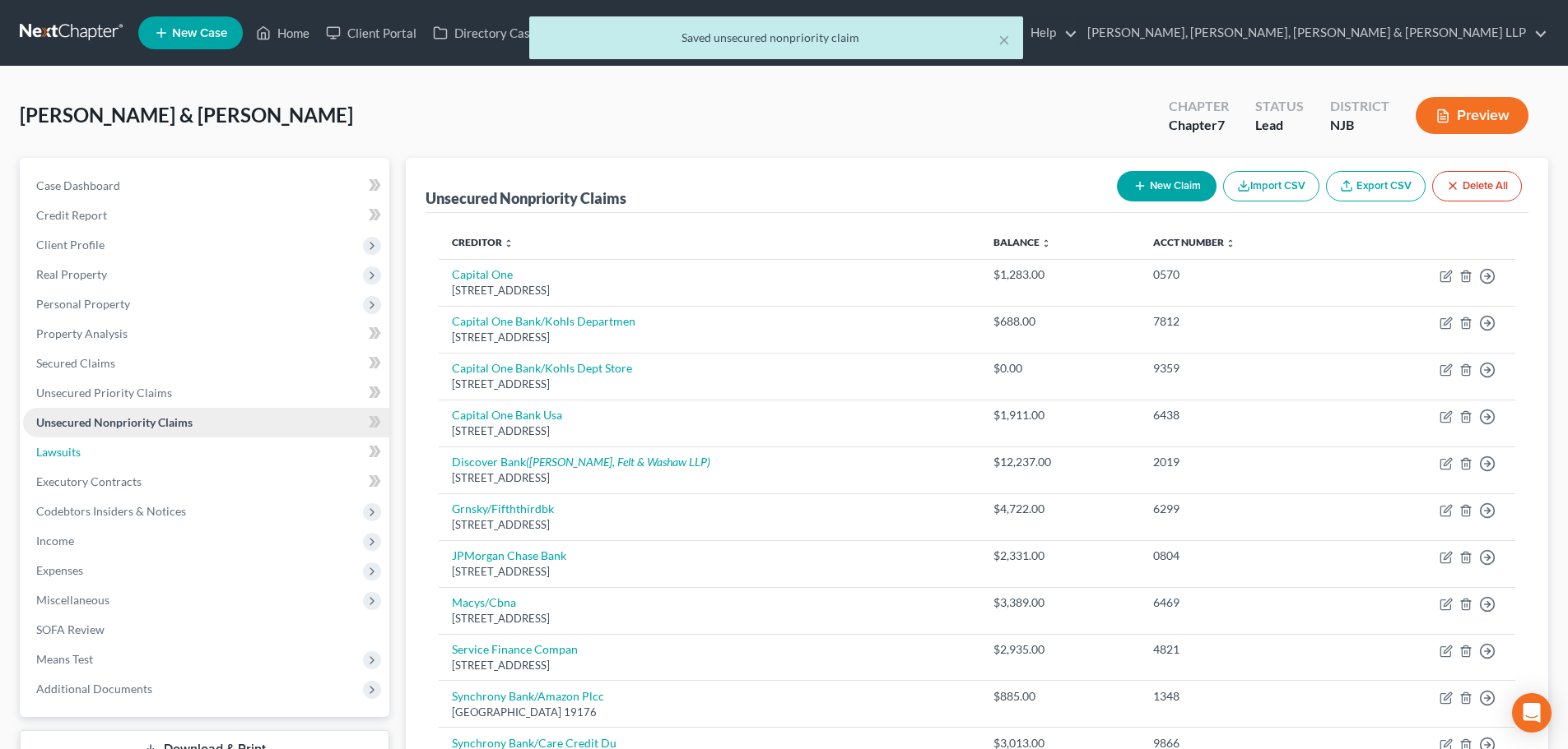
drag, startPoint x: 128, startPoint y: 454, endPoint x: 309, endPoint y: 426, distance: 183.2
click at [128, 454] on link "Lawsuits" at bounding box center [207, 452] width 367 height 30
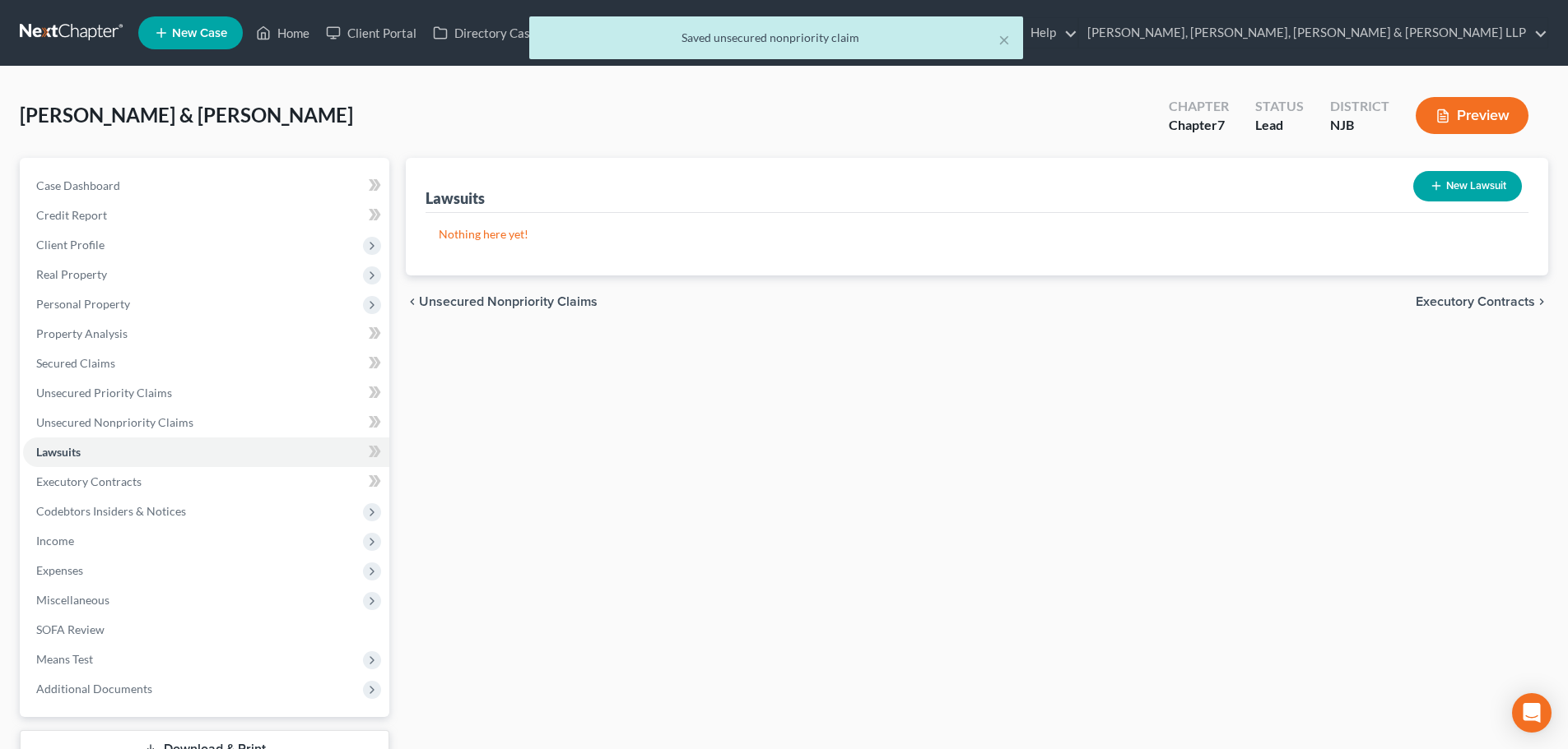
click at [1466, 187] on button "New Lawsuit" at bounding box center [1467, 187] width 109 height 31
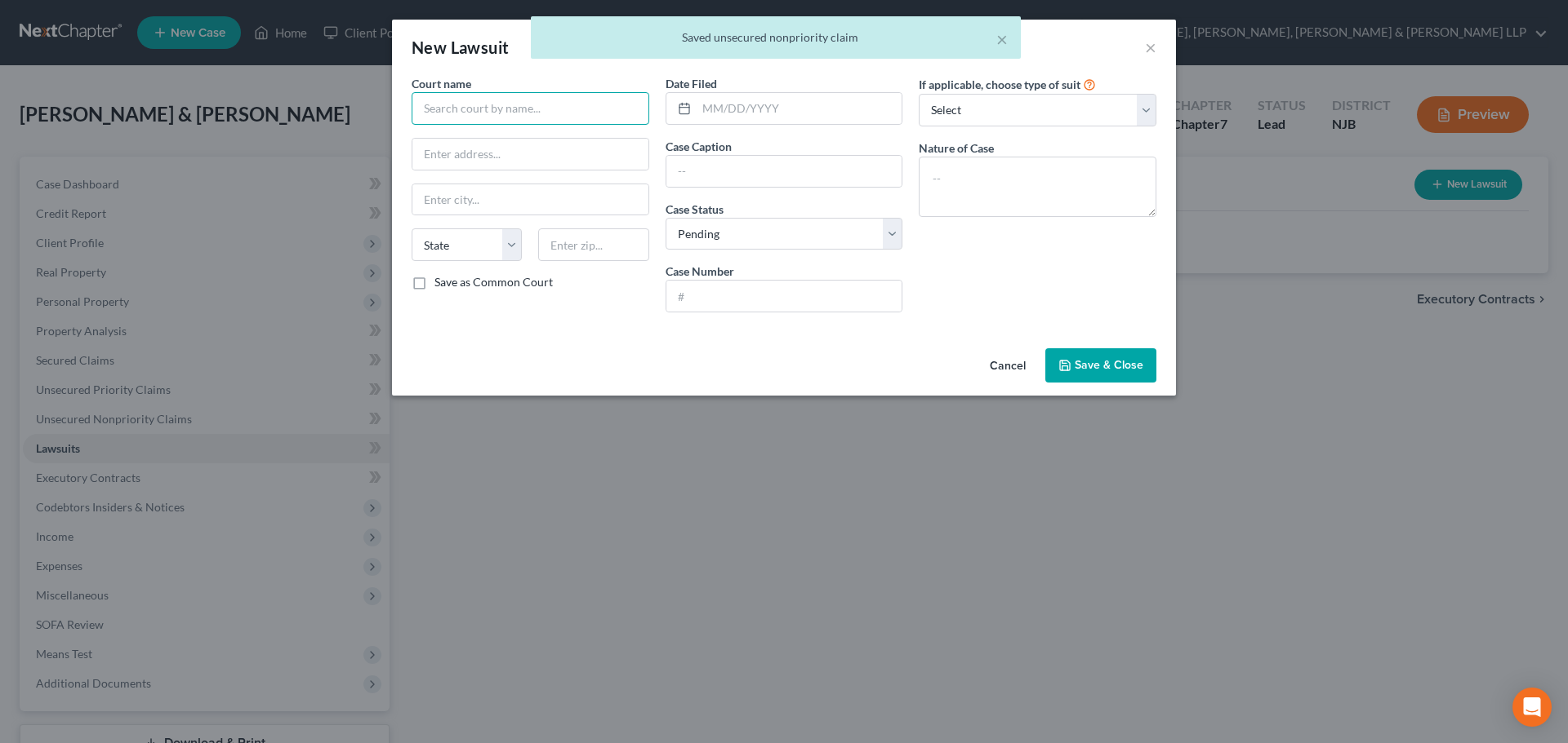
click at [482, 112] on input "text" at bounding box center [530, 108] width 238 height 33
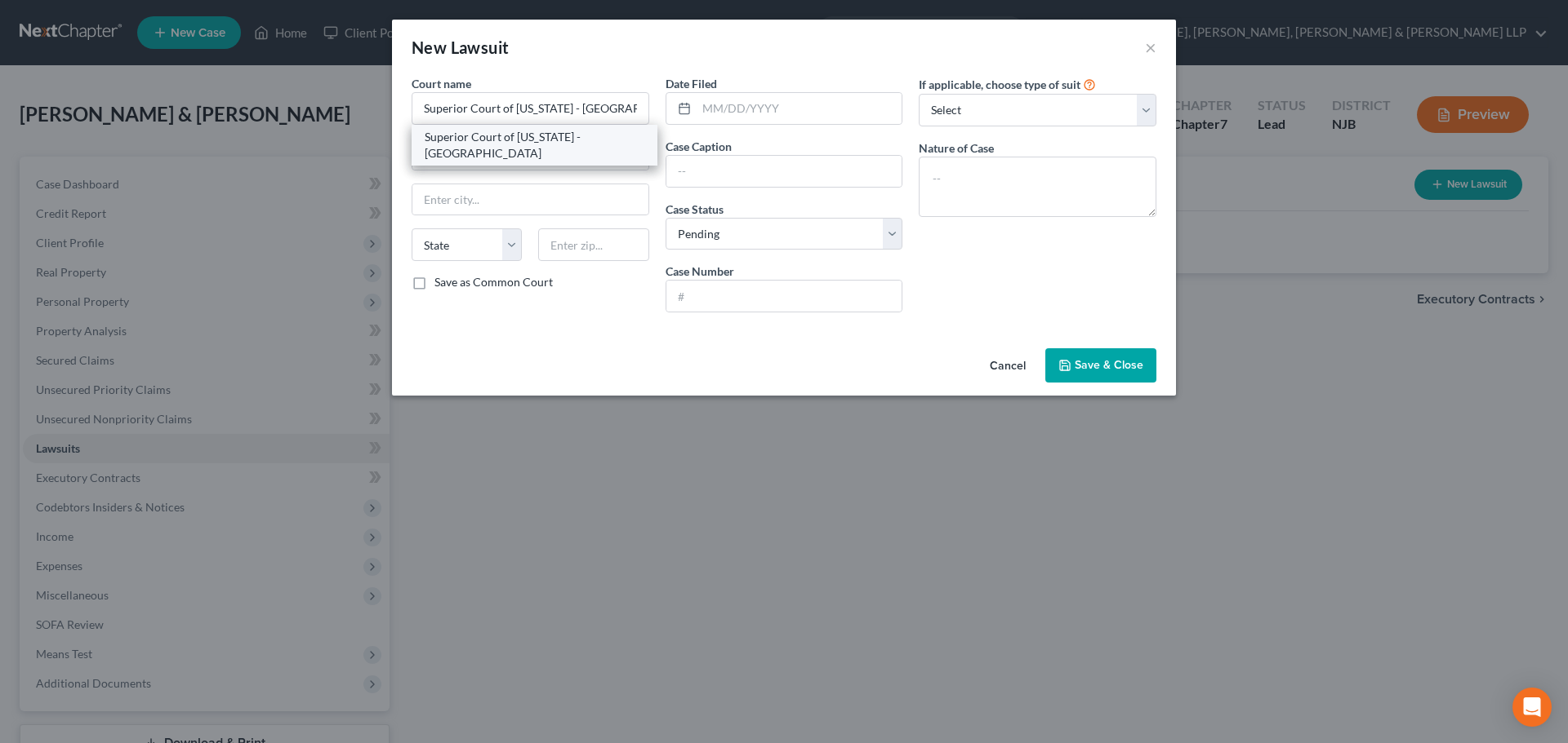
click at [596, 135] on div "Superior Court of [US_STATE] - [GEOGRAPHIC_DATA]" at bounding box center [534, 145] width 219 height 33
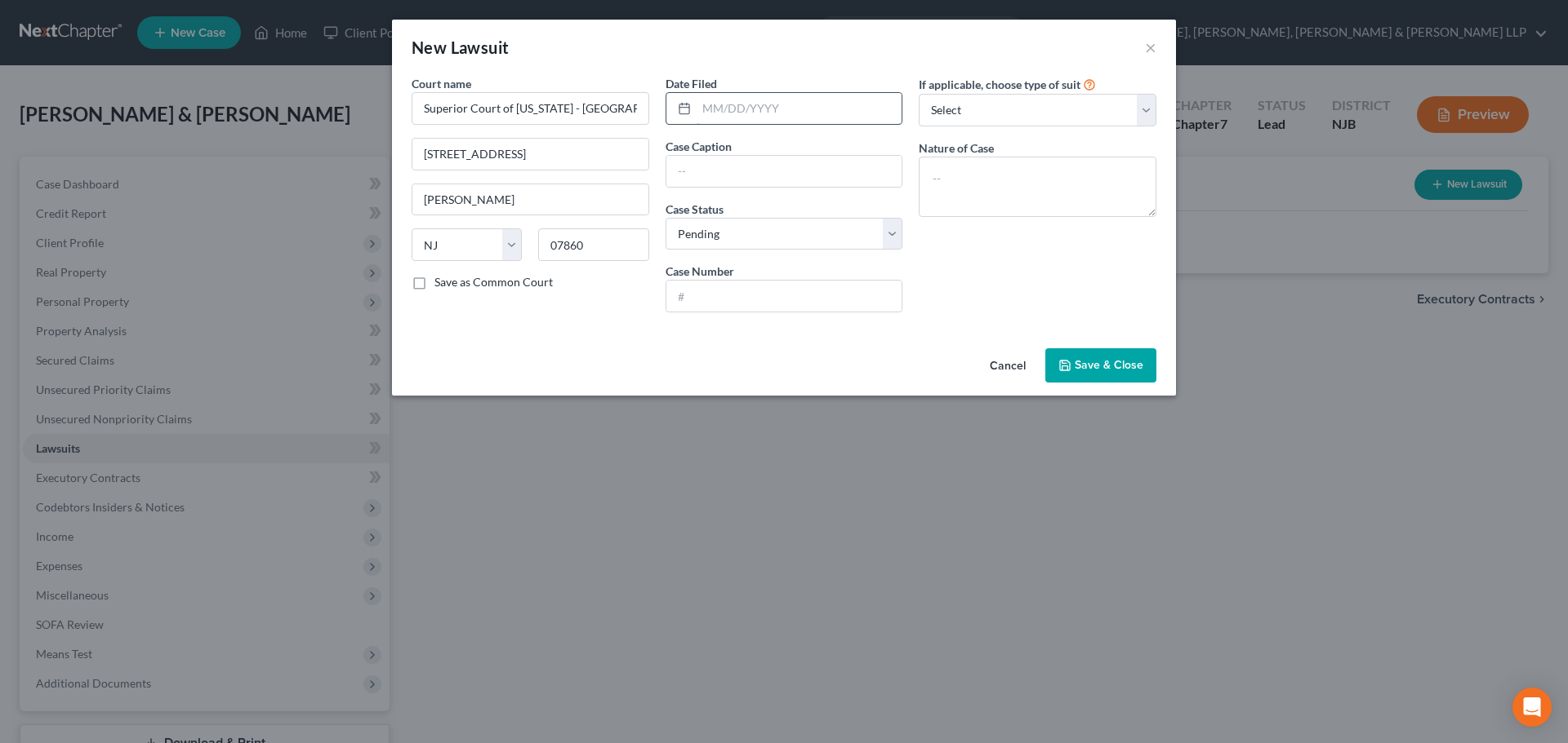
click at [721, 106] on input "text" at bounding box center [799, 108] width 206 height 31
click at [720, 179] on input "text" at bounding box center [784, 171] width 236 height 31
click at [750, 176] on input "Capital One" at bounding box center [784, 171] width 236 height 31
click at [719, 302] on input "text" at bounding box center [784, 296] width 236 height 31
click at [1034, 214] on textarea at bounding box center [1037, 187] width 238 height 61
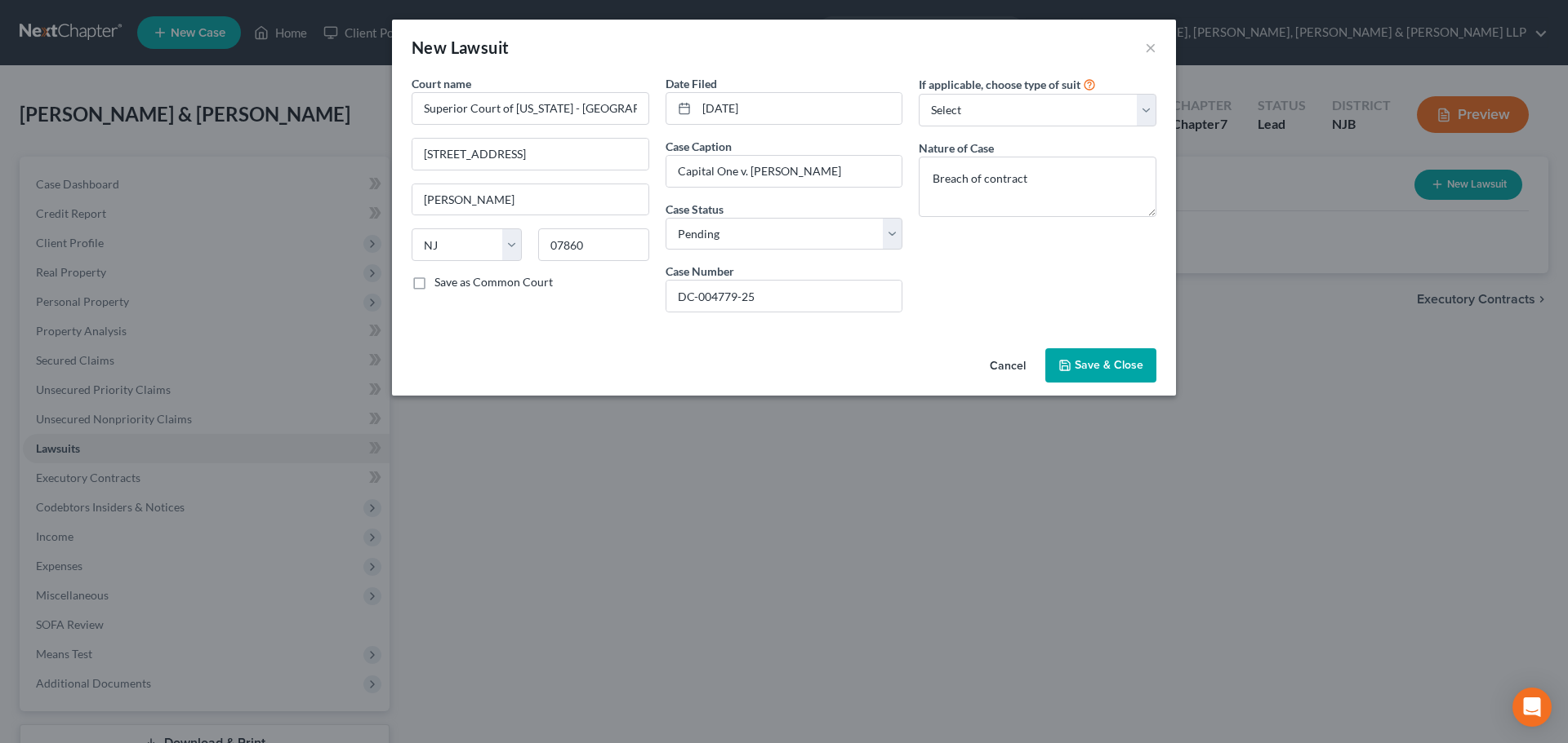
click at [1105, 369] on span "Save & Close" at bounding box center [1108, 365] width 69 height 14
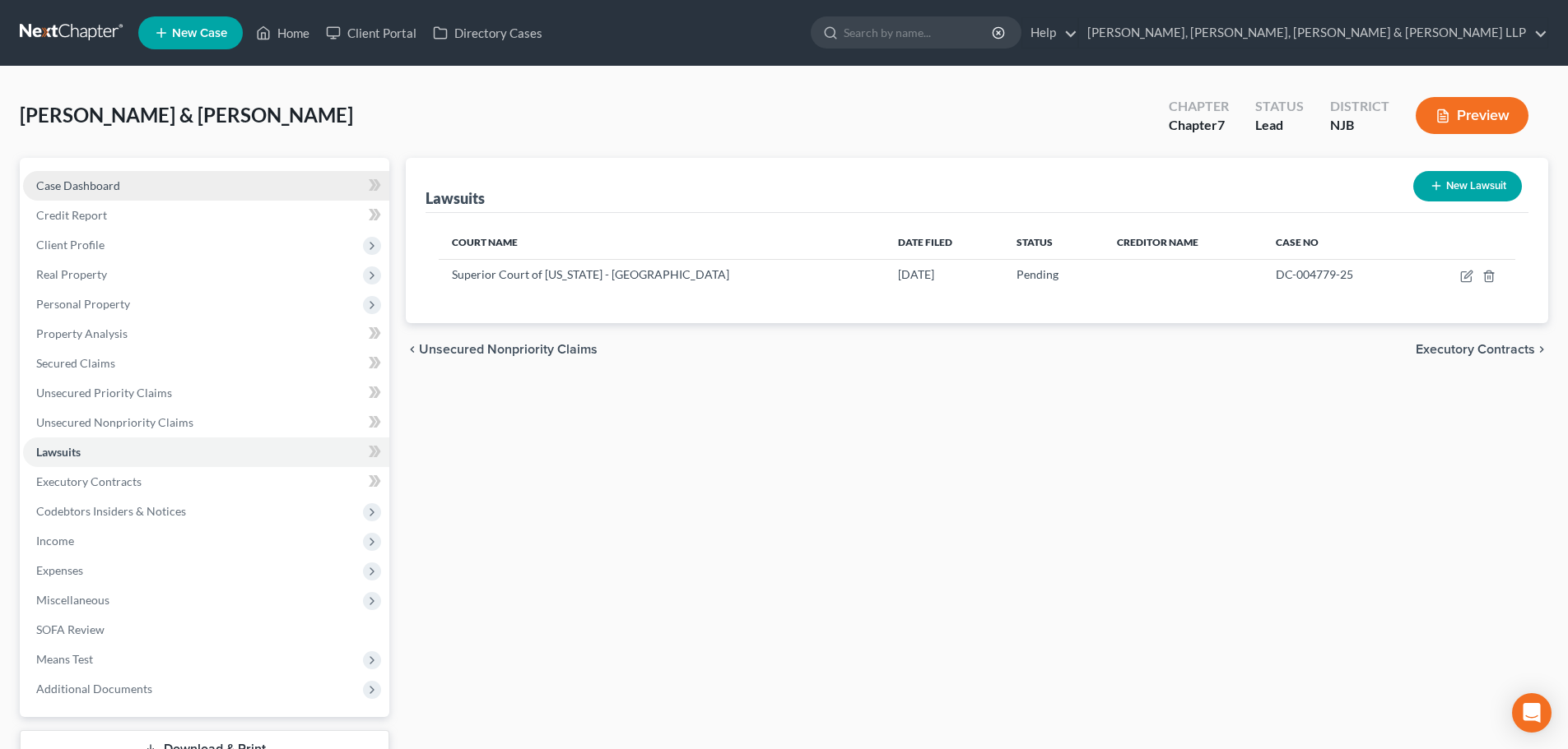
drag, startPoint x: 190, startPoint y: 189, endPoint x: 263, endPoint y: 189, distance: 73.0
click at [190, 189] on link "Case Dashboard" at bounding box center [207, 186] width 367 height 30
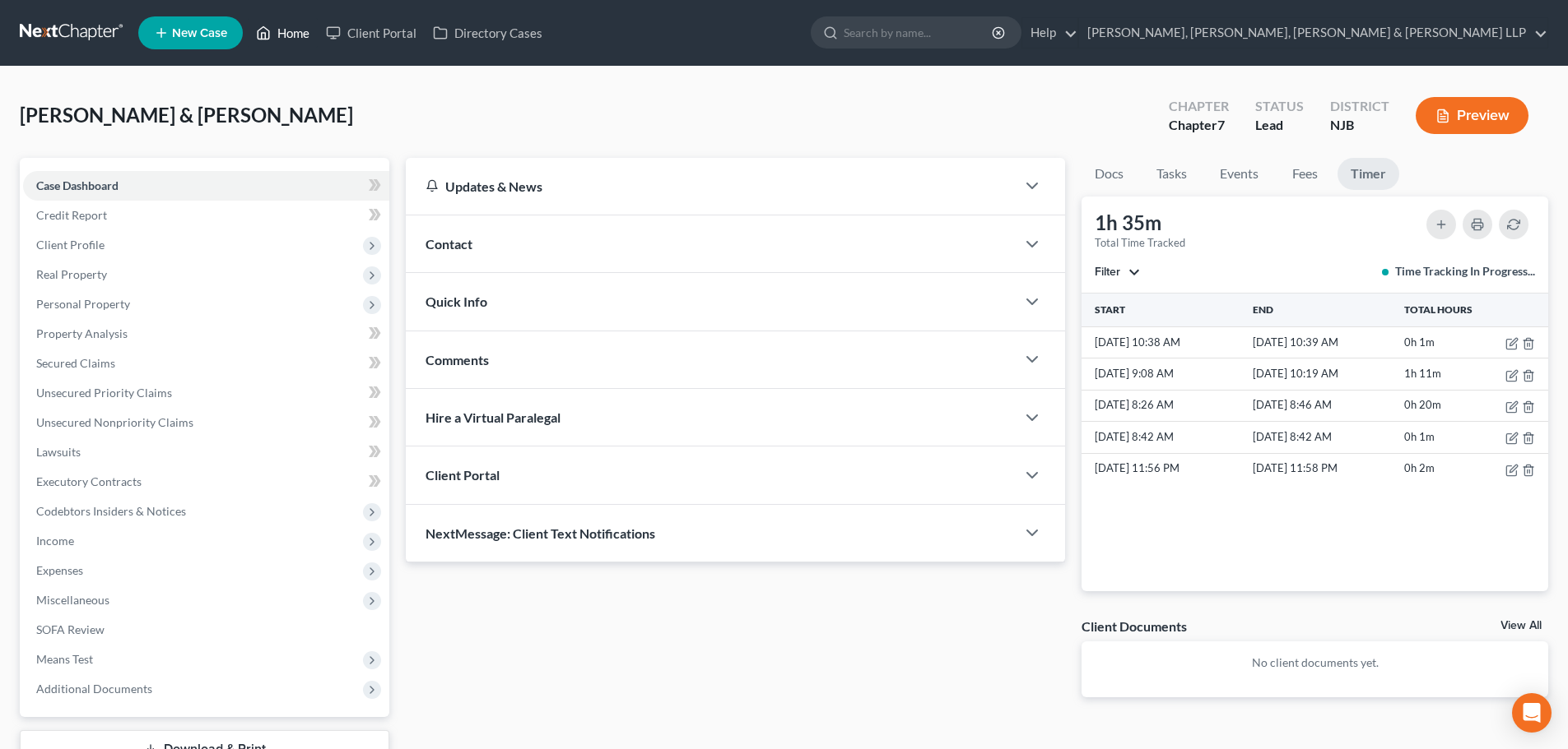
click at [304, 31] on link "Home" at bounding box center [283, 32] width 70 height 30
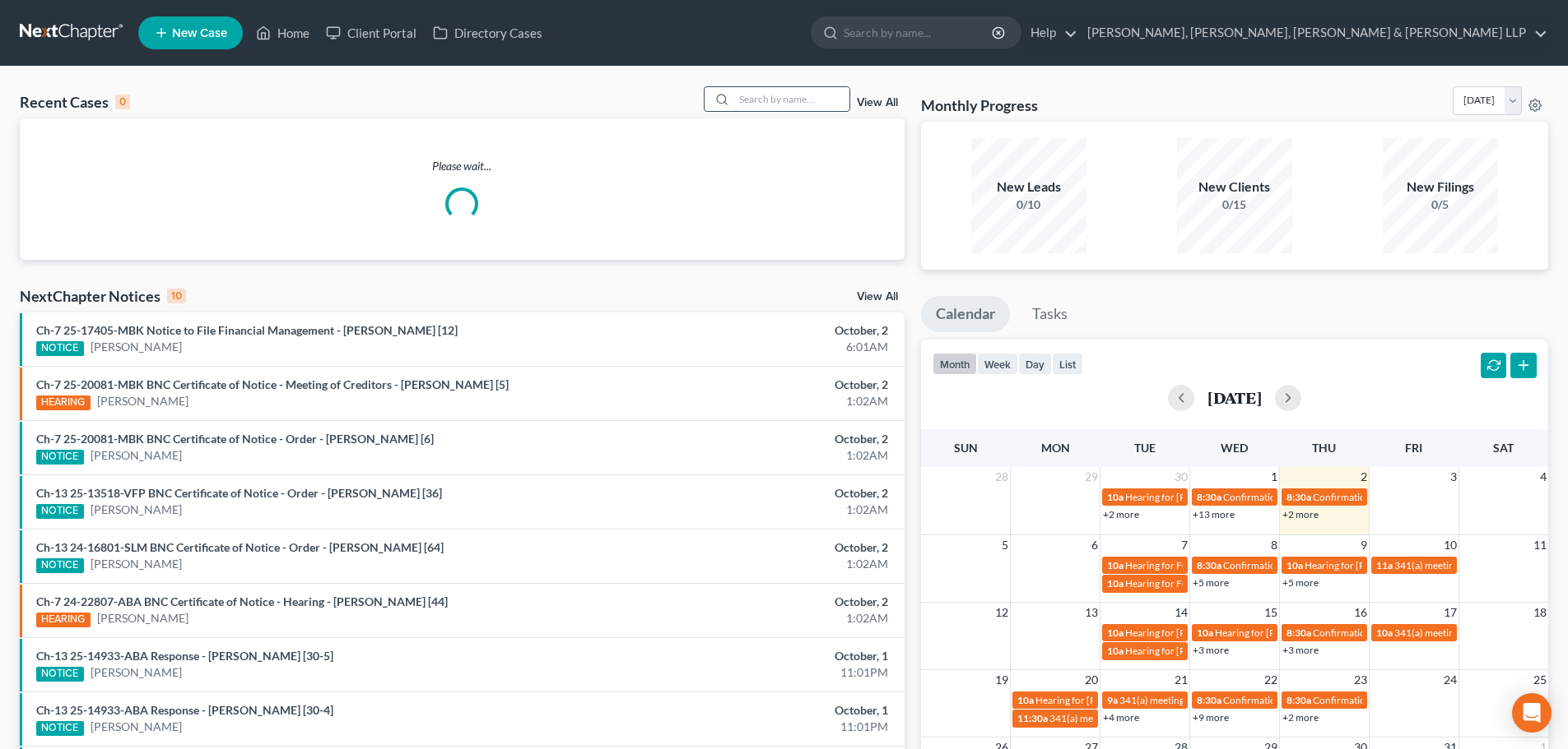
click at [742, 99] on input "search" at bounding box center [792, 99] width 115 height 24
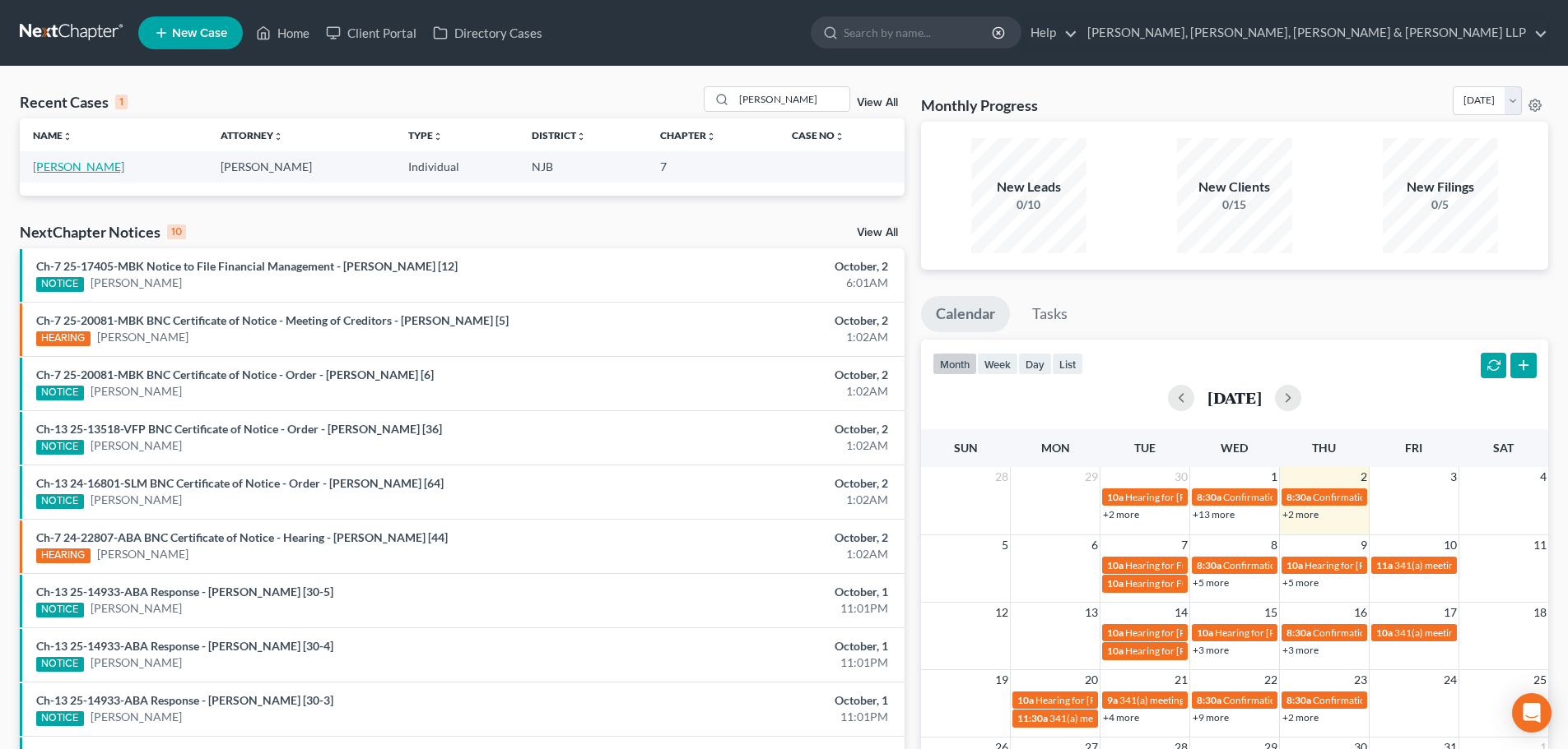
click at [88, 168] on link "[PERSON_NAME]" at bounding box center [79, 167] width 92 height 14
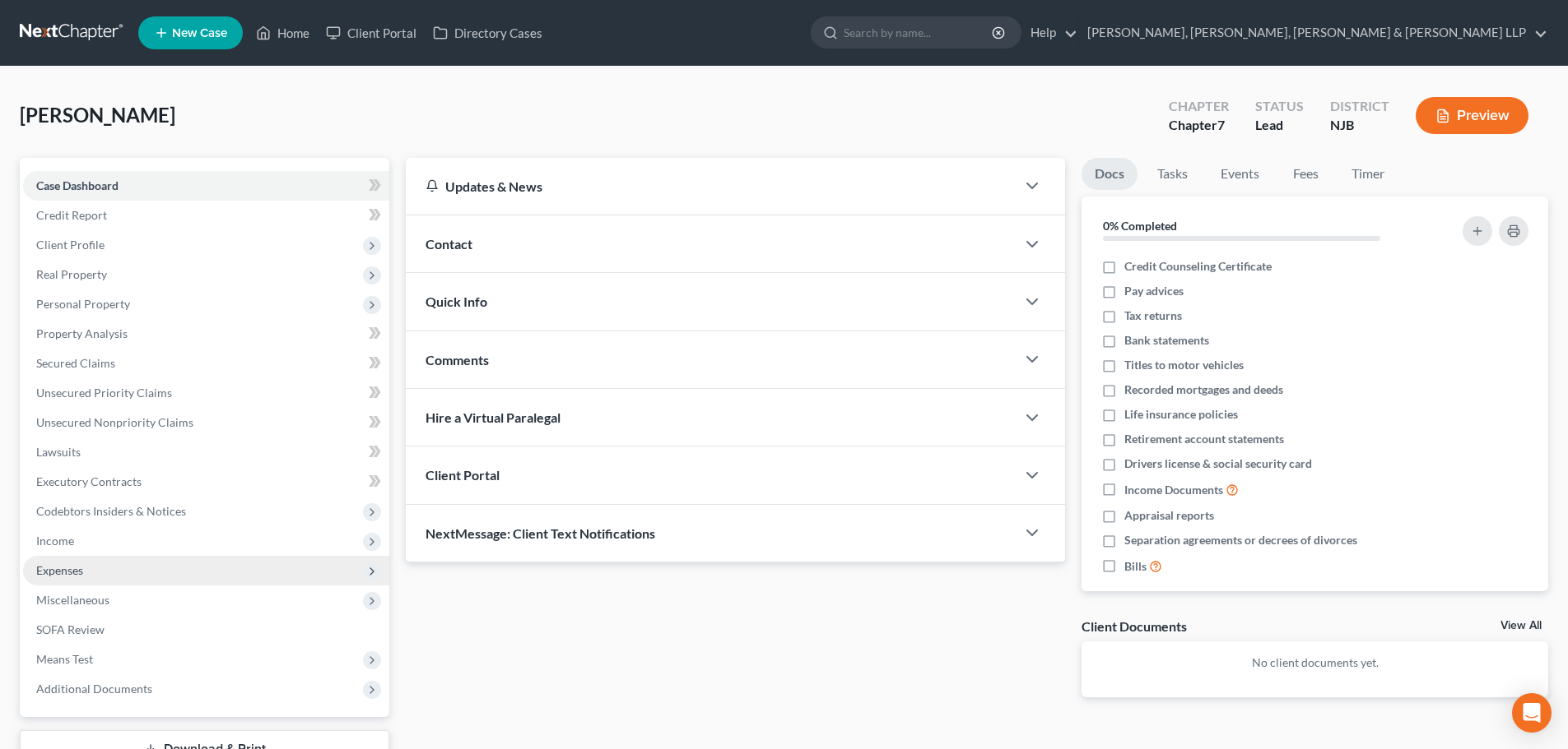
drag, startPoint x: 74, startPoint y: 543, endPoint x: 116, endPoint y: 563, distance: 46.5
click at [75, 542] on span "Income" at bounding box center [207, 541] width 367 height 30
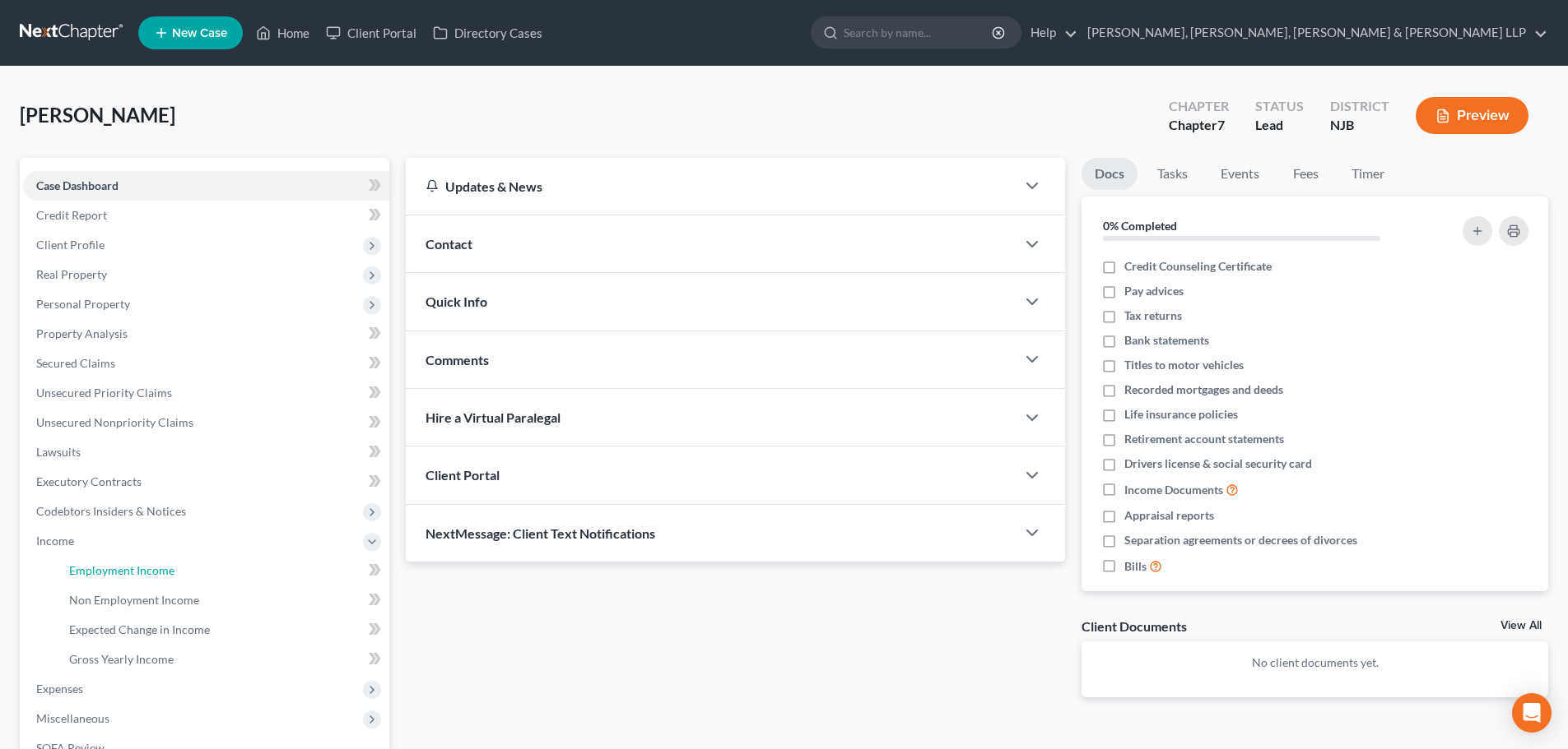
click at [120, 566] on span "Employment Income" at bounding box center [121, 570] width 105 height 14
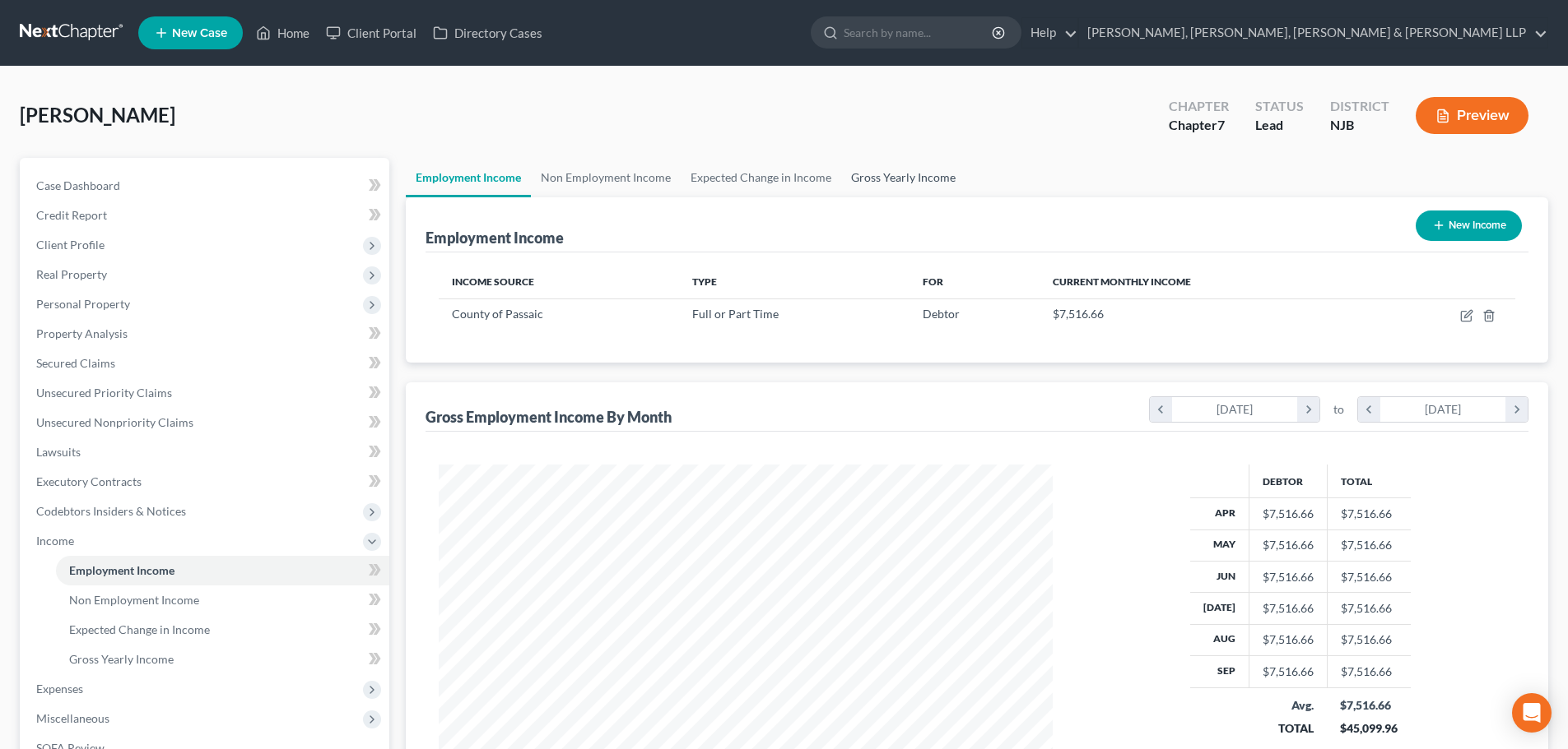
scroll to position [307, 647]
click at [877, 178] on link "Gross Yearly Income" at bounding box center [903, 178] width 124 height 40
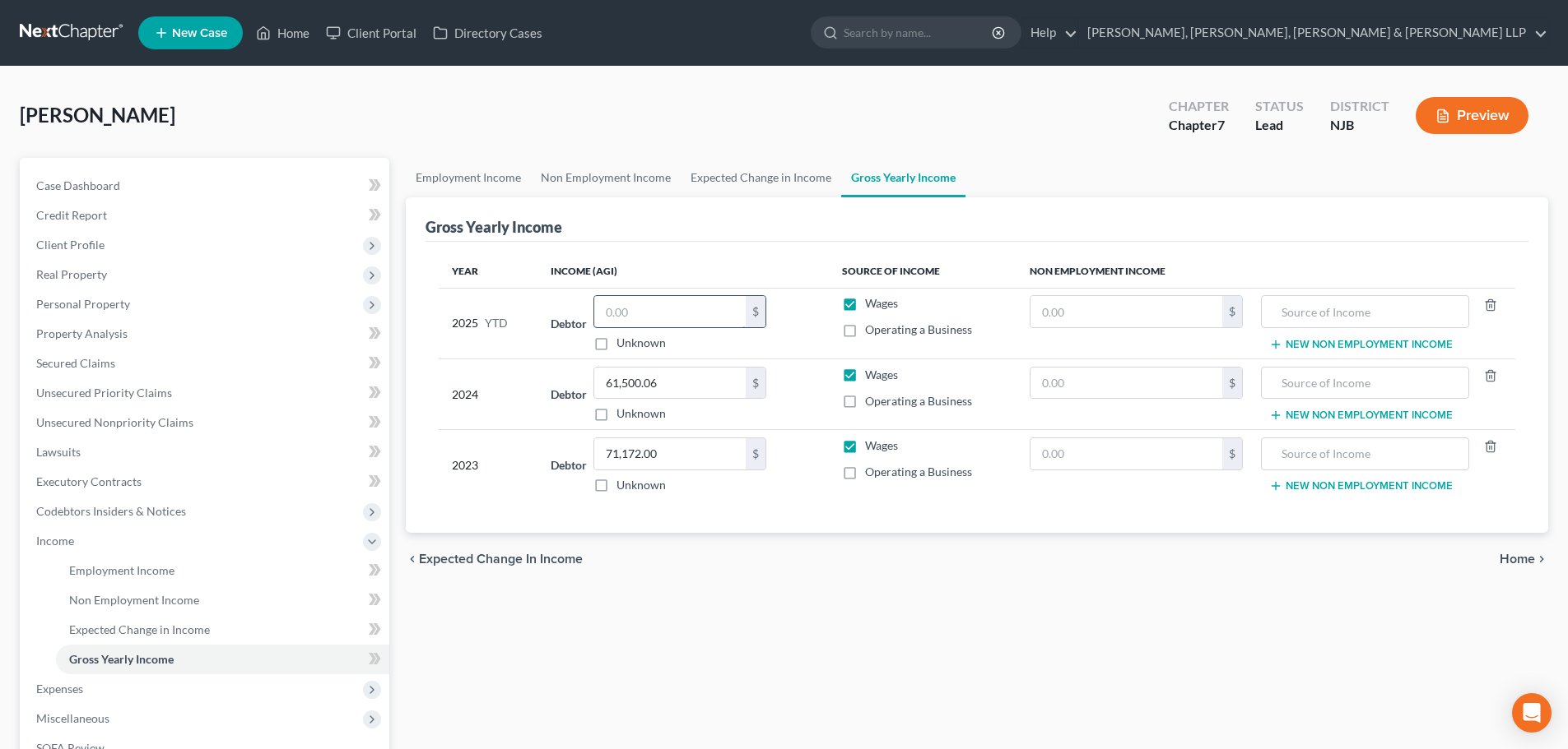
click at [666, 308] on input "text" at bounding box center [669, 312] width 152 height 31
click at [768, 170] on link "Expected Change in Income" at bounding box center [760, 178] width 161 height 40
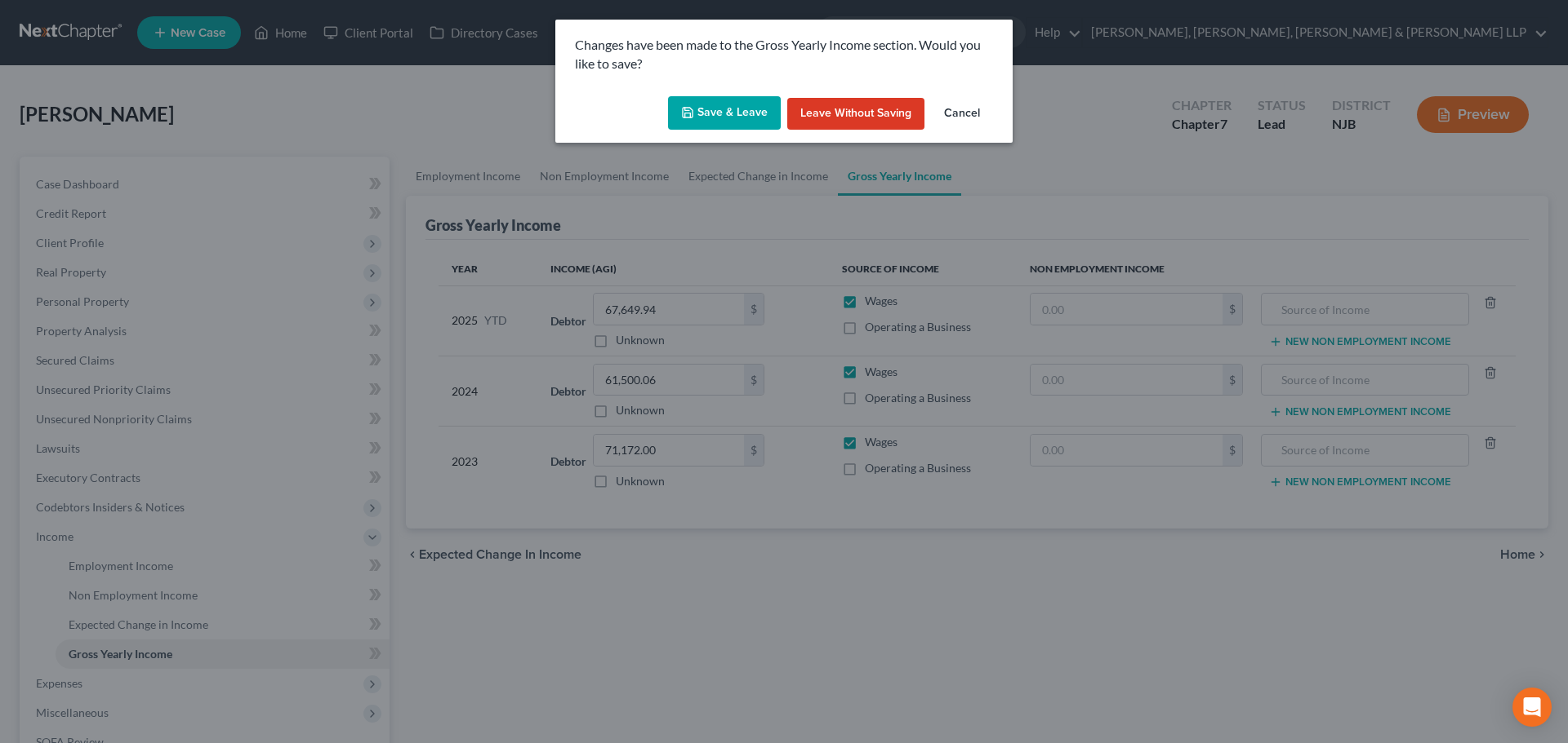
click at [765, 123] on button "Save & Leave" at bounding box center [724, 113] width 112 height 34
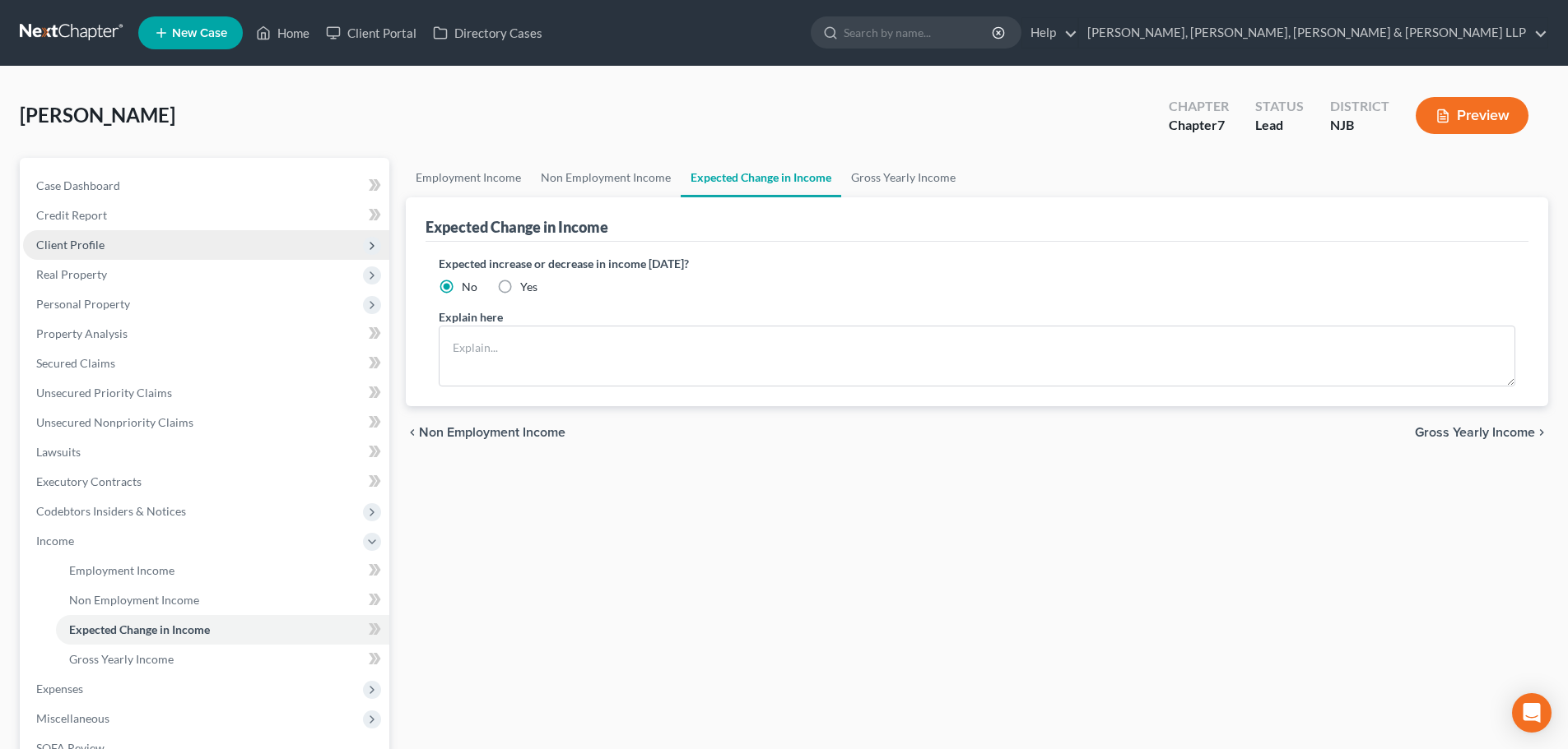
click at [124, 233] on span "Client Profile" at bounding box center [207, 244] width 367 height 30
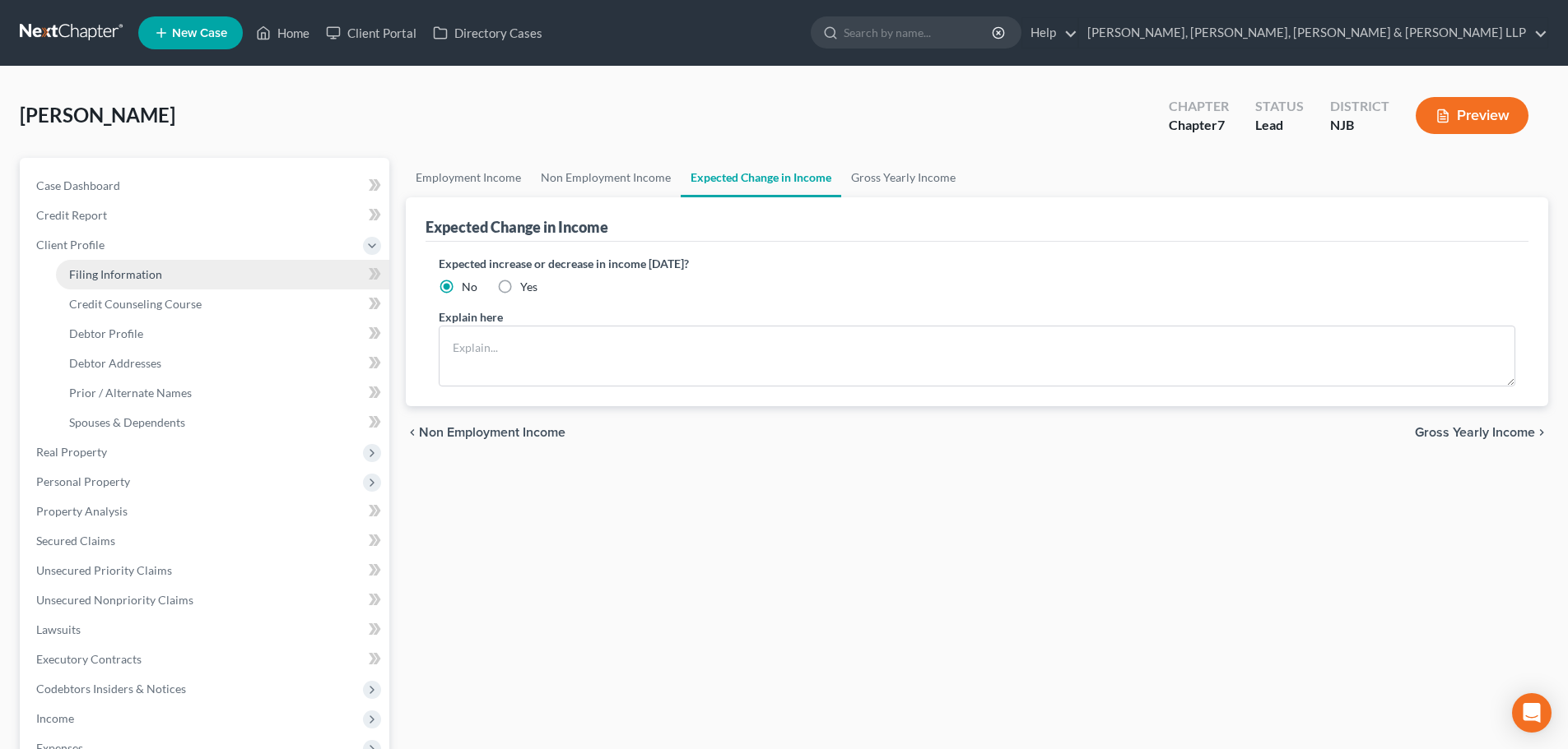
click at [134, 272] on span "Filing Information" at bounding box center [115, 275] width 93 height 14
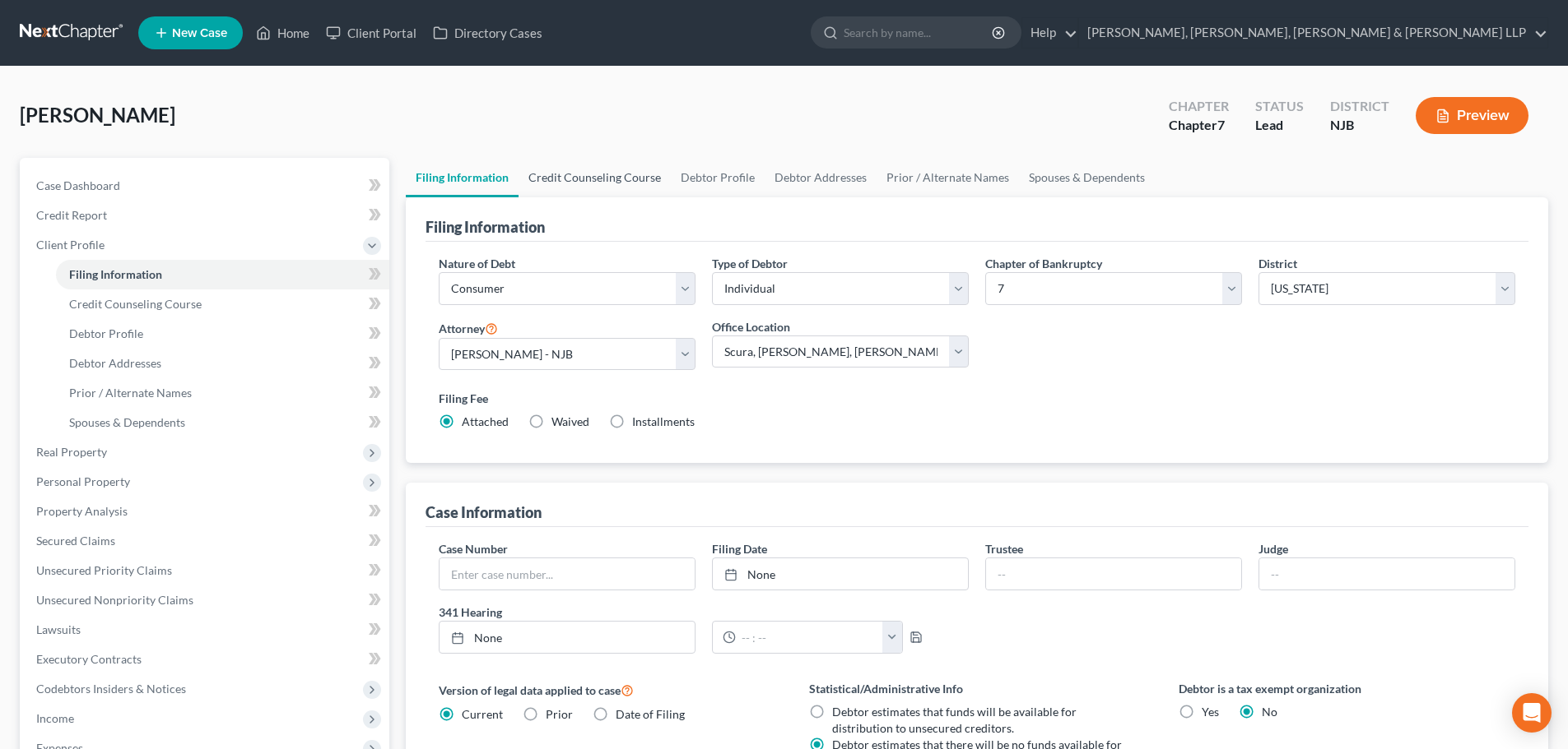
click at [648, 177] on link "Credit Counseling Course" at bounding box center [594, 178] width 152 height 40
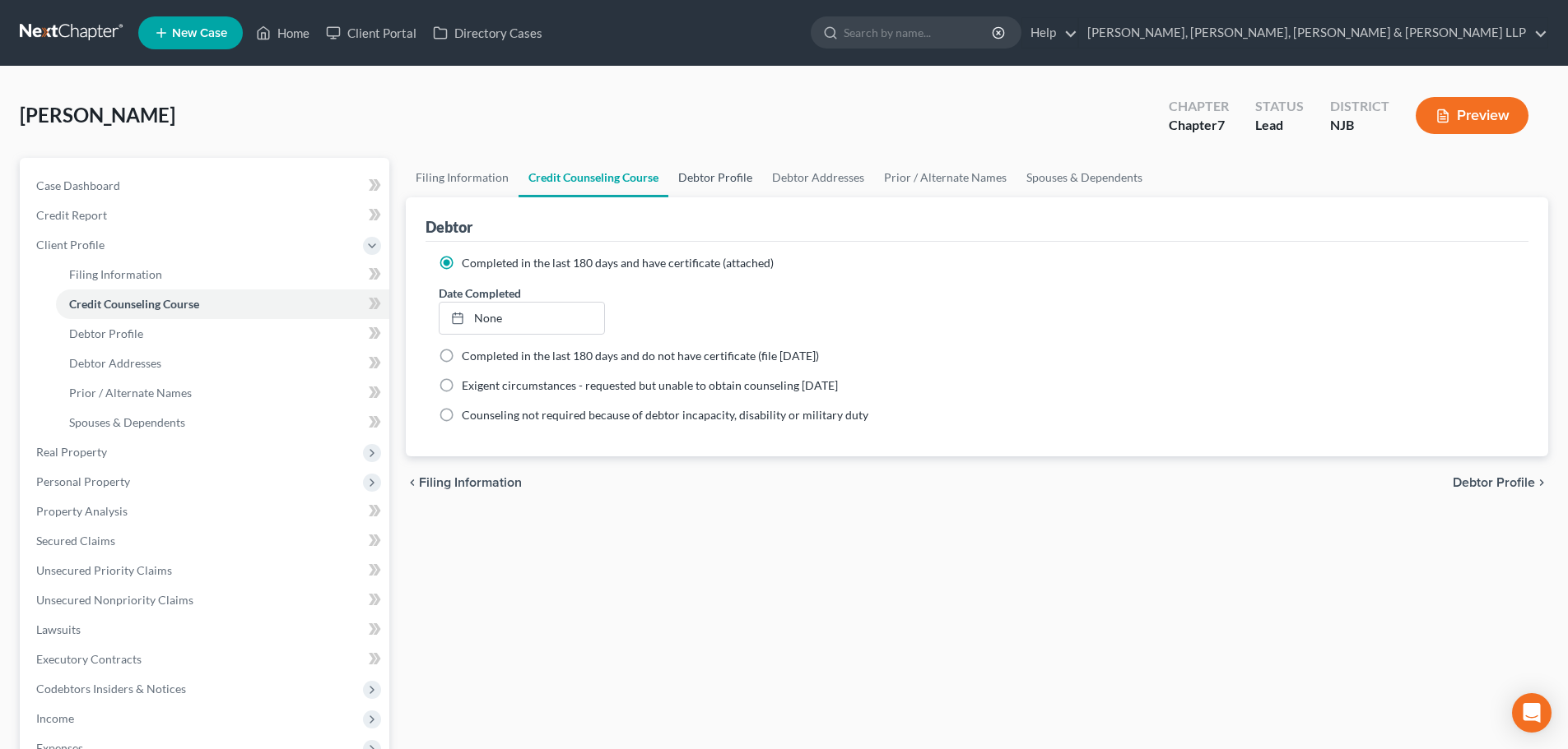
click at [693, 185] on link "Debtor Profile" at bounding box center [715, 178] width 93 height 40
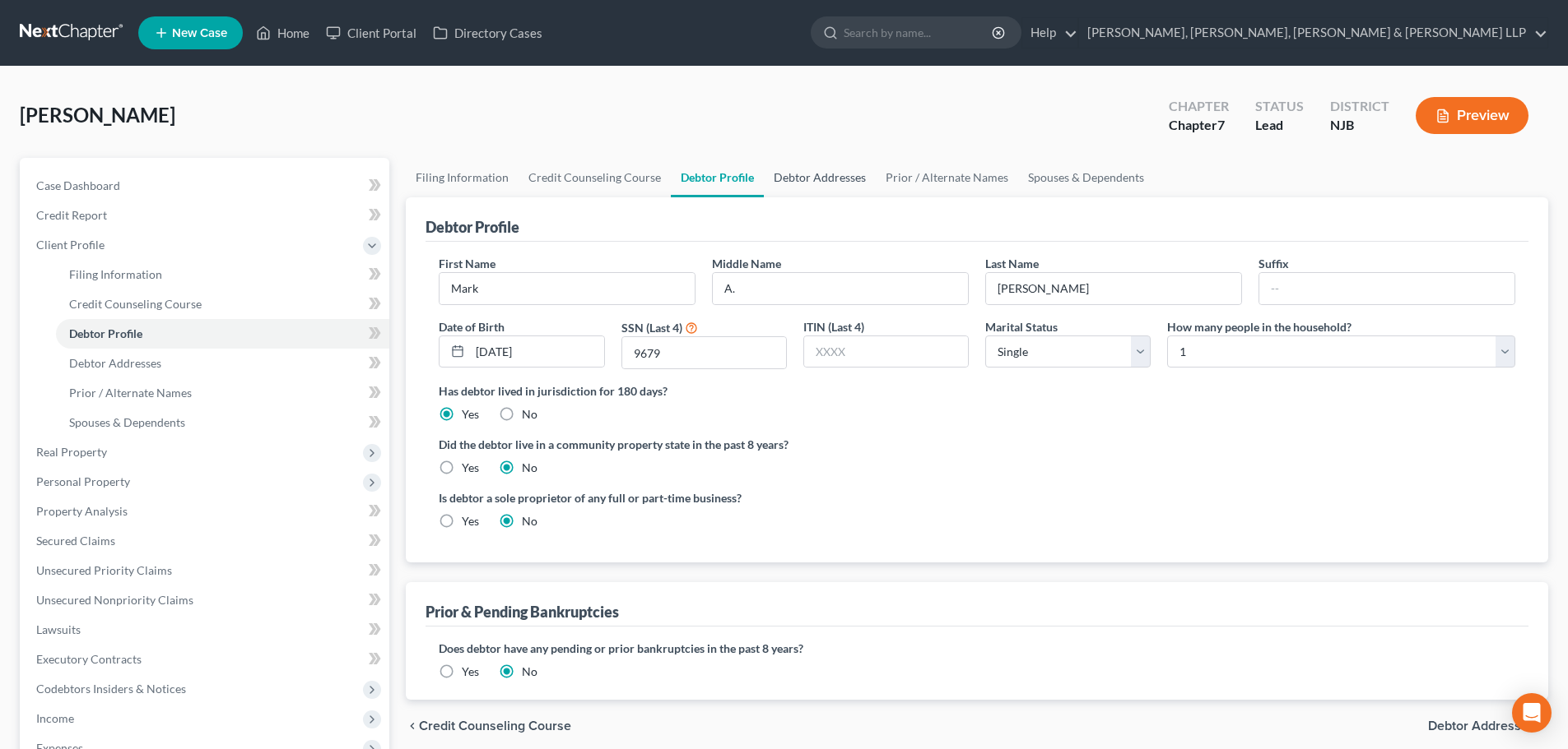
click at [811, 181] on link "Debtor Addresses" at bounding box center [819, 178] width 112 height 40
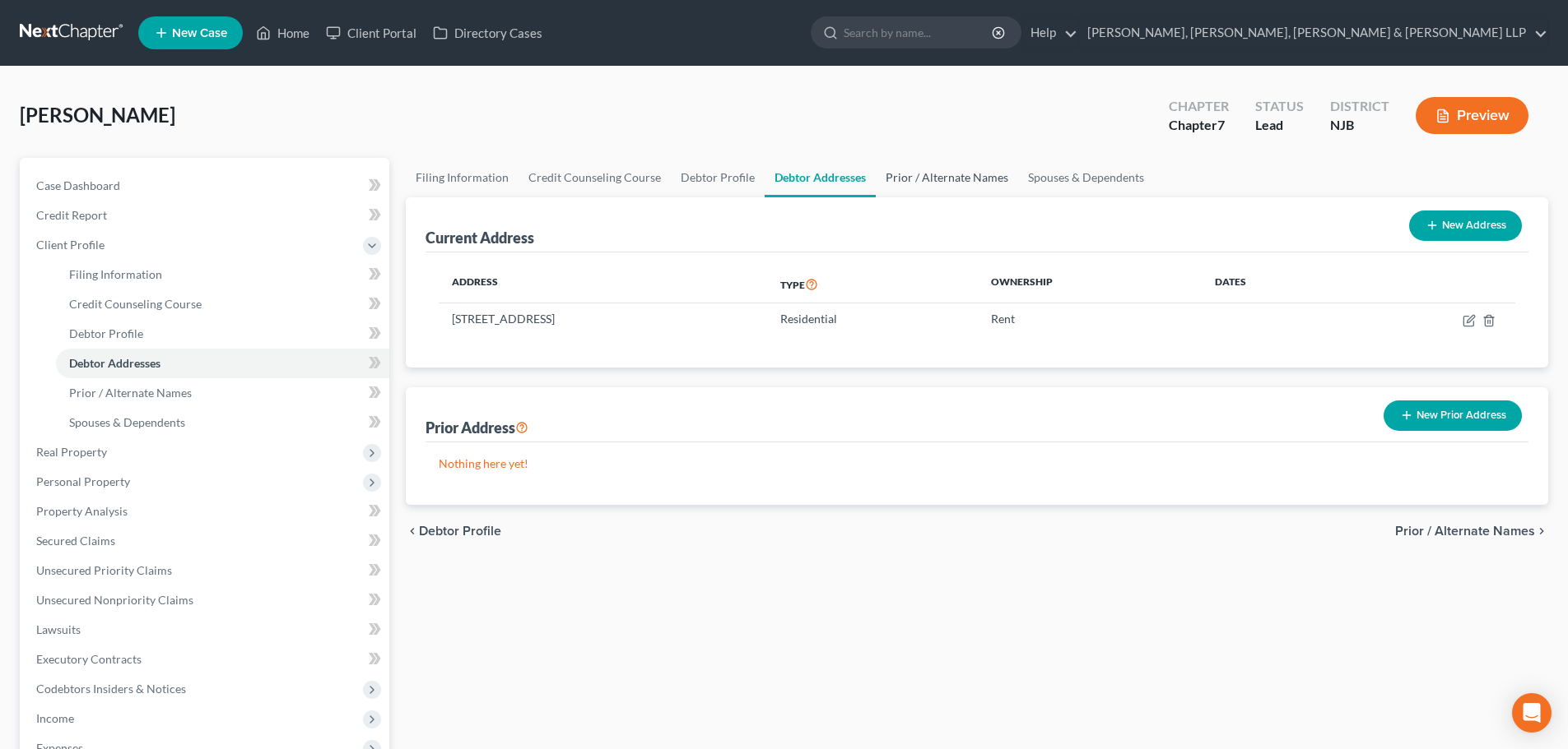
click at [931, 179] on link "Prior / Alternate Names" at bounding box center [947, 178] width 142 height 40
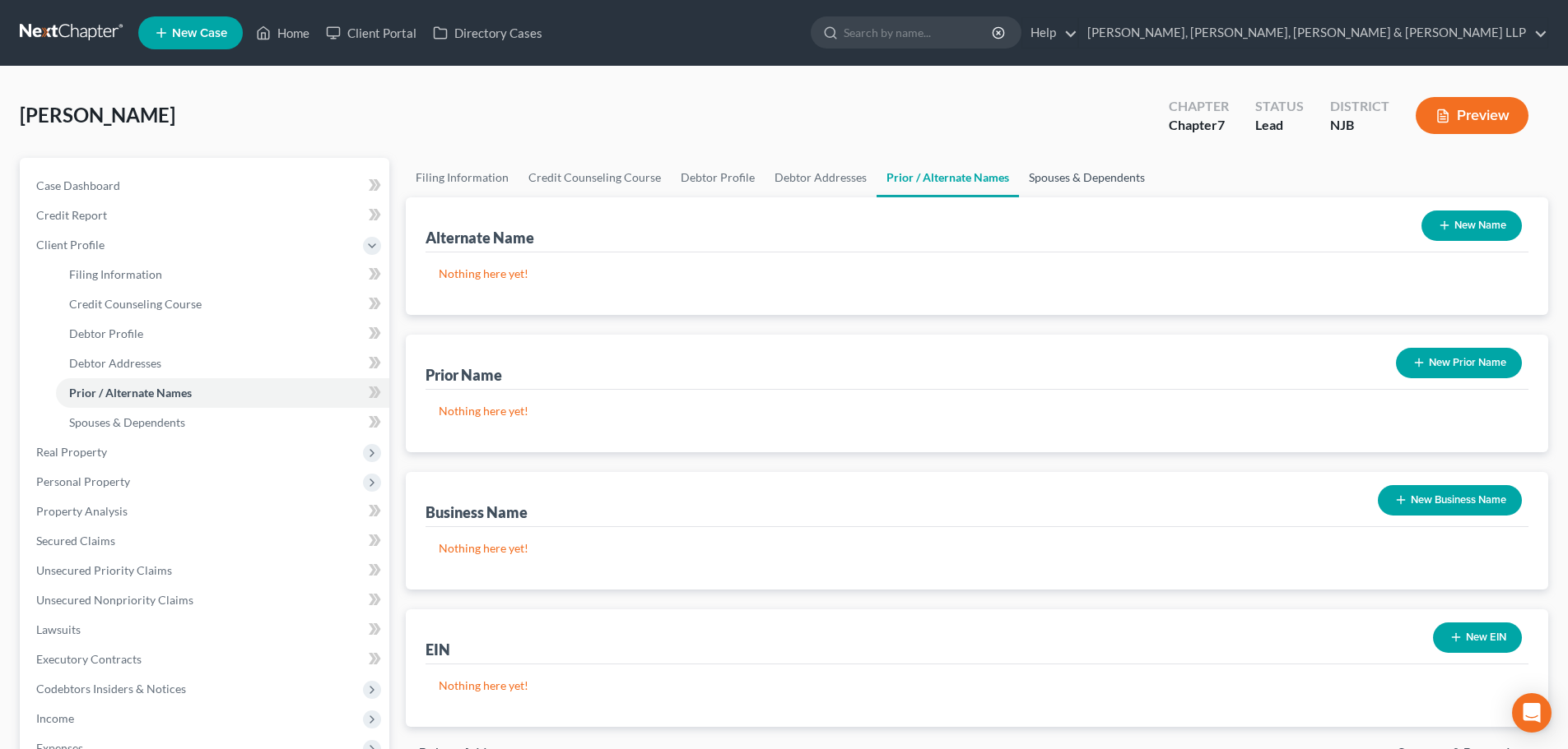
click at [1033, 175] on link "Spouses & Dependents" at bounding box center [1086, 178] width 136 height 40
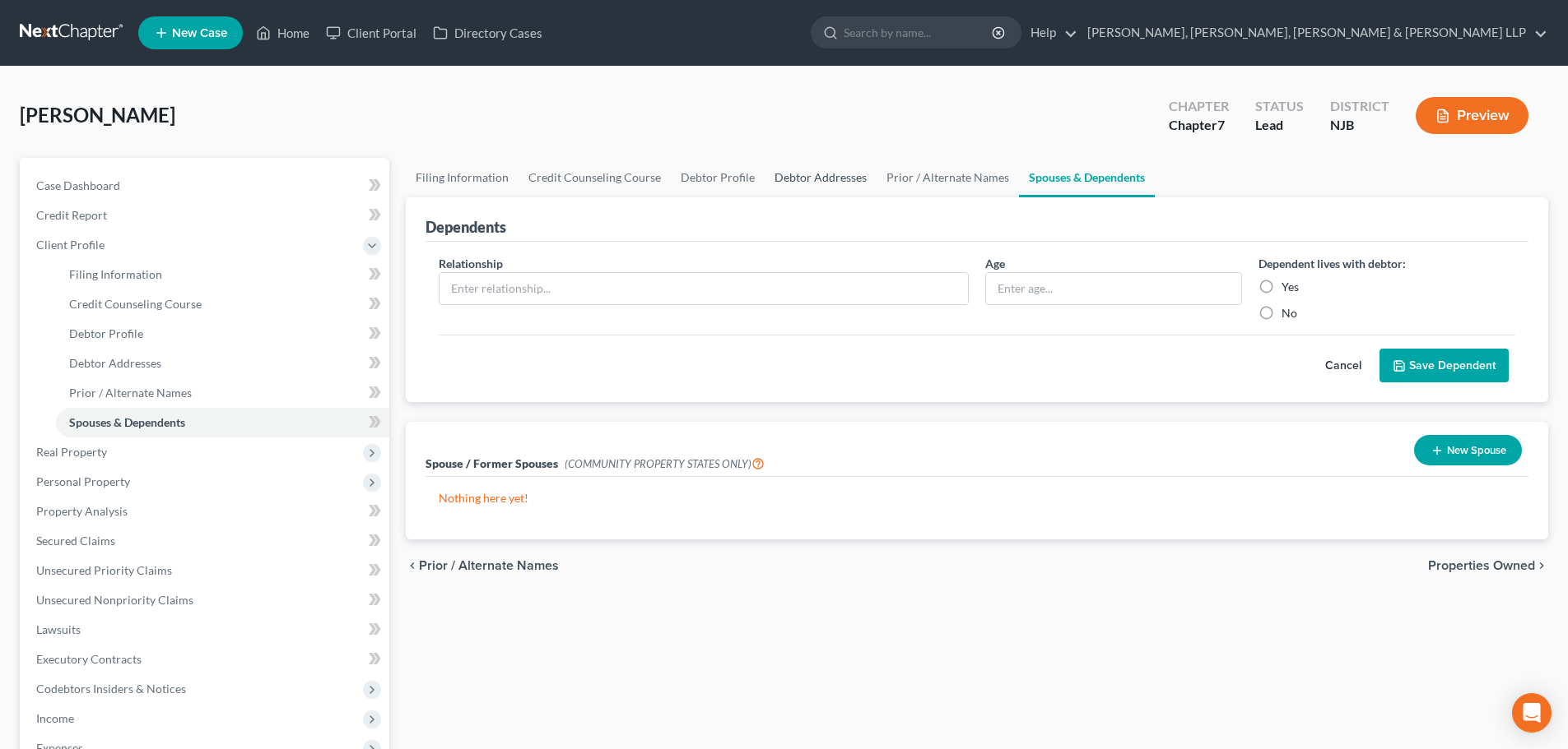
click at [837, 177] on link "Debtor Addresses" at bounding box center [820, 178] width 112 height 40
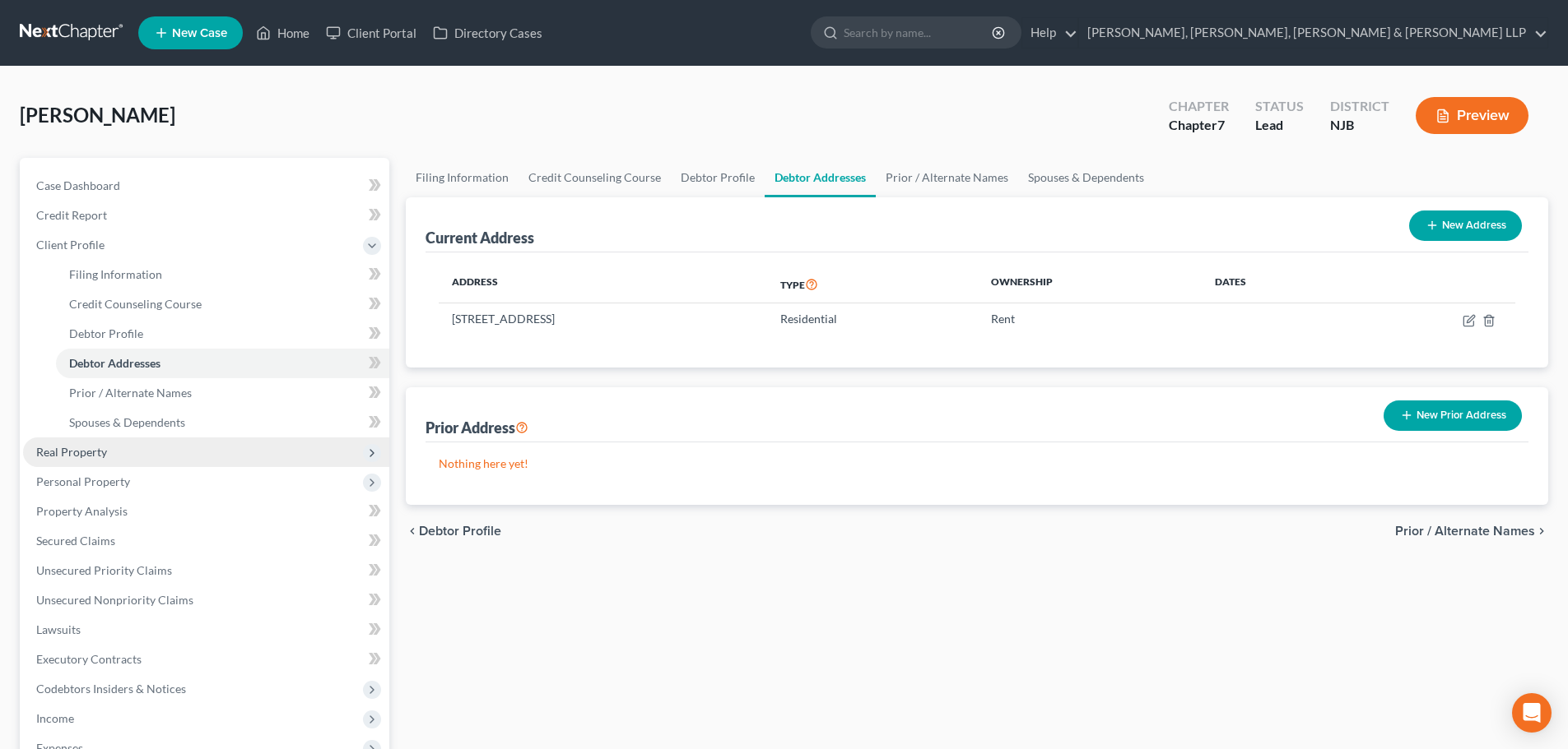
click at [101, 458] on span "Real Property" at bounding box center [71, 452] width 71 height 14
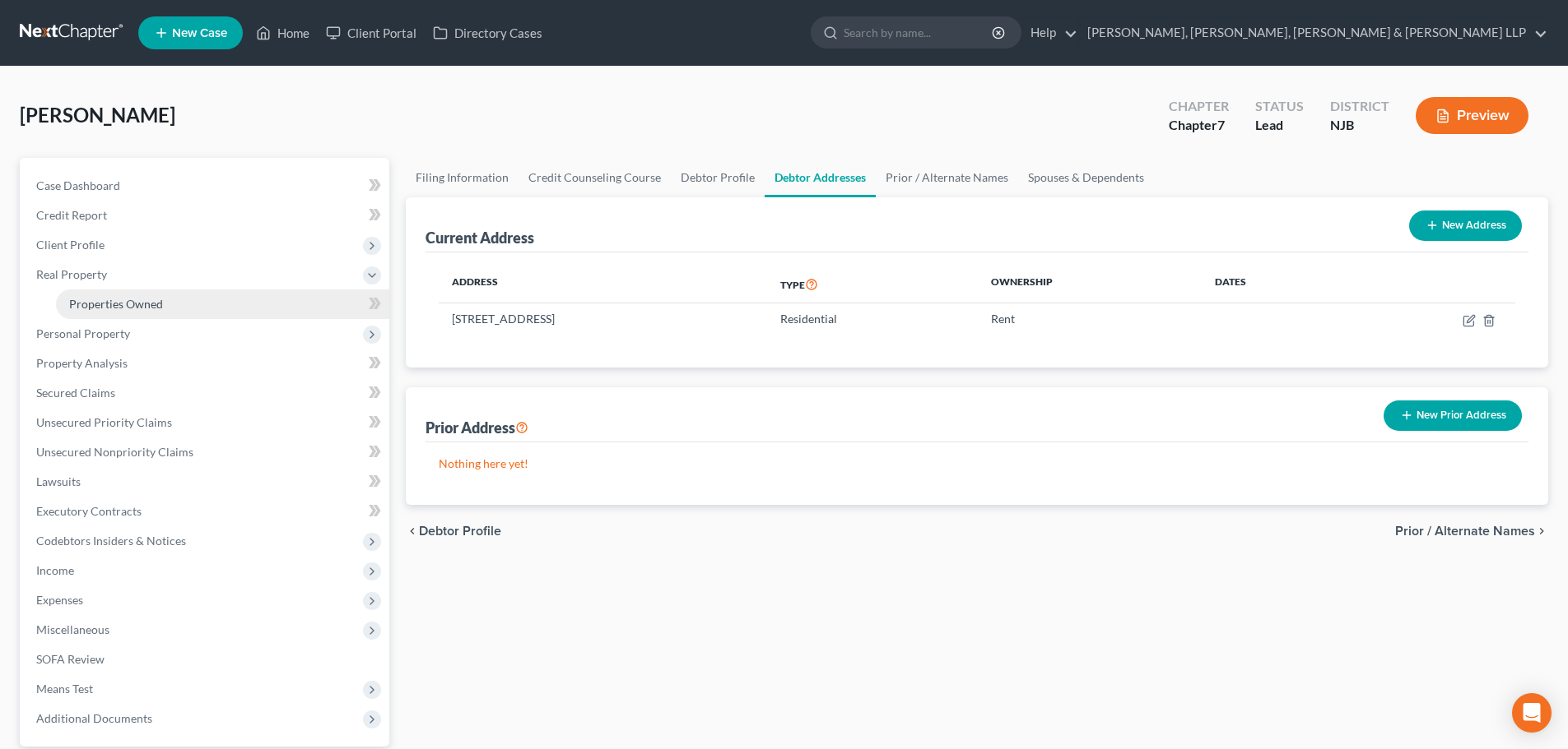
click at [138, 295] on link "Properties Owned" at bounding box center [222, 304] width 333 height 30
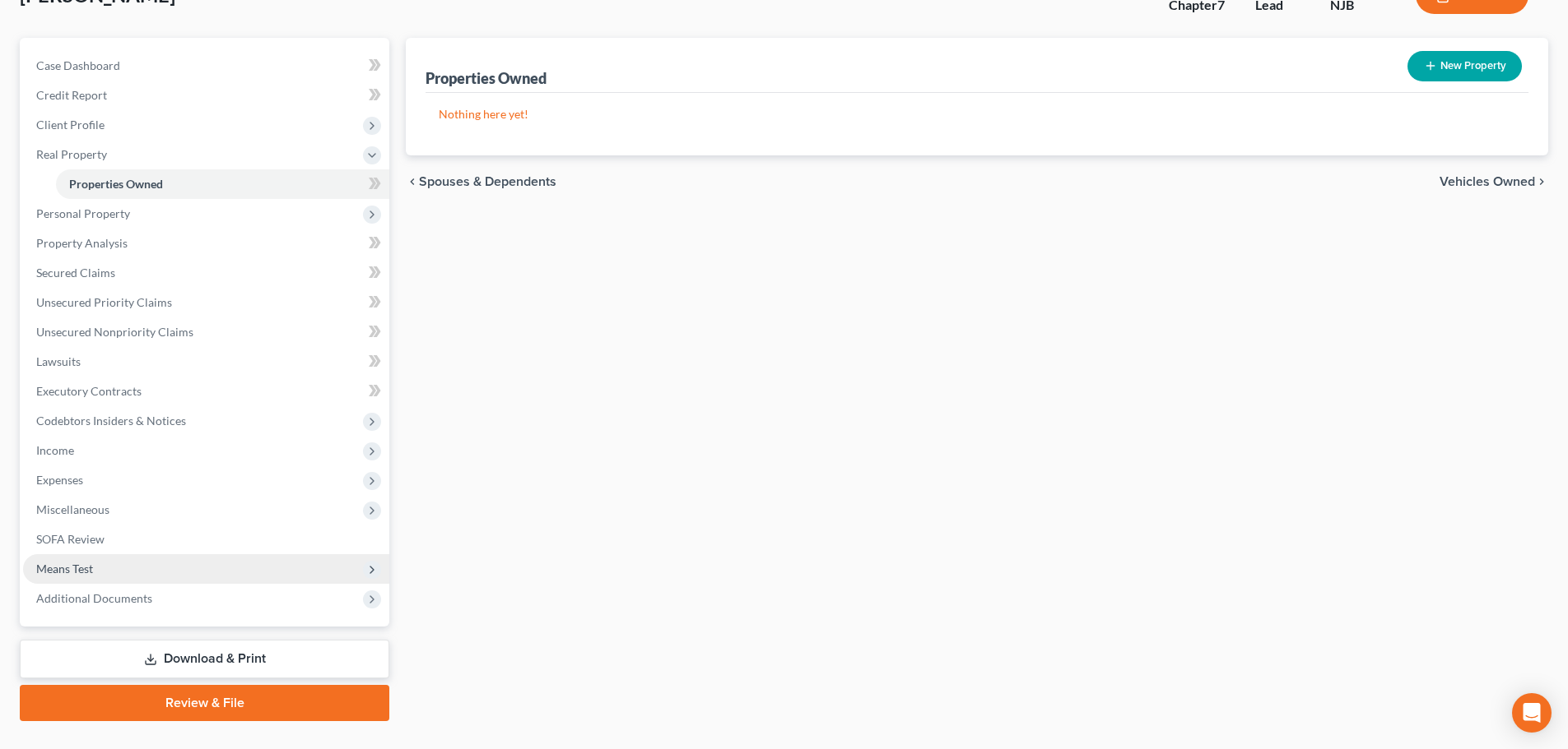
scroll to position [154, 0]
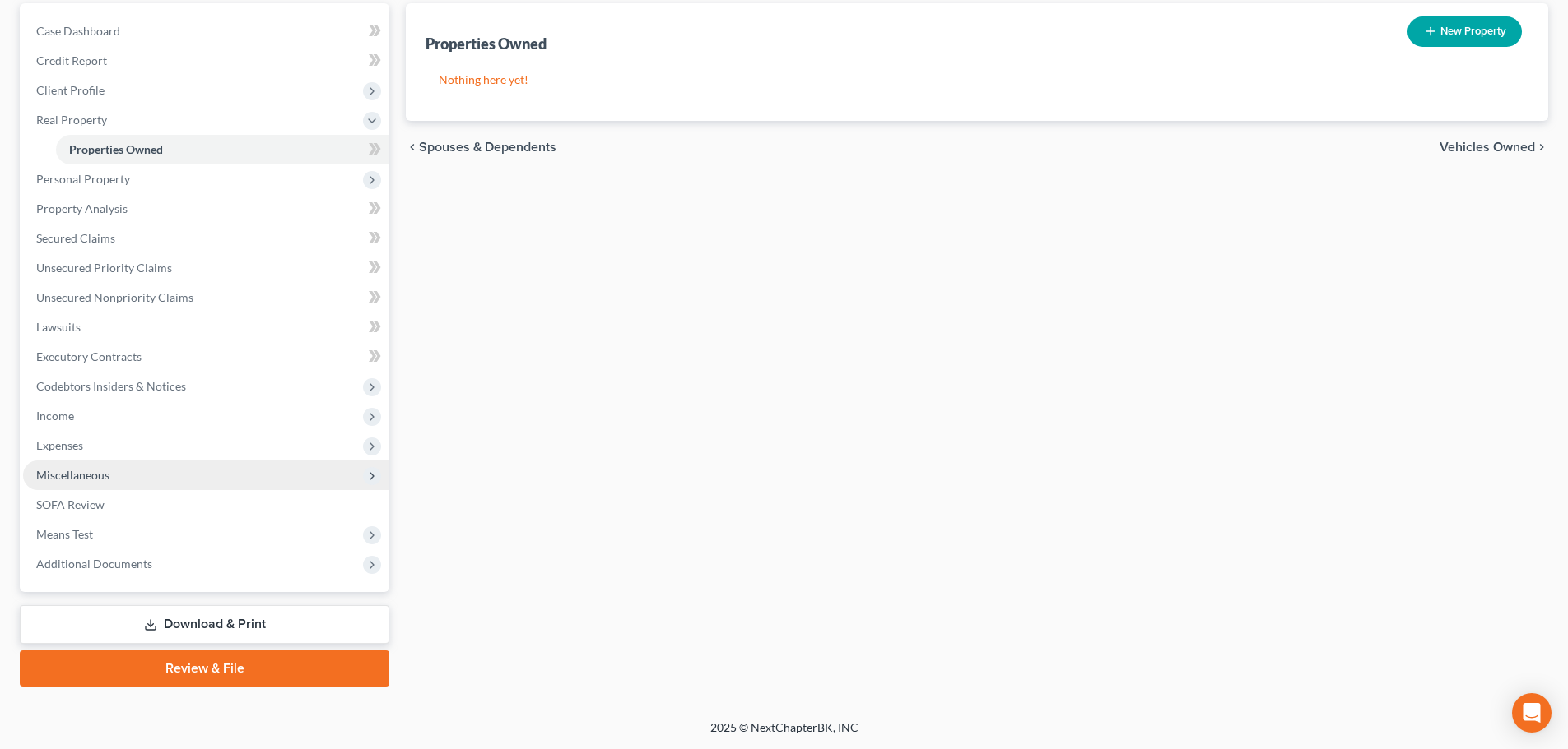
drag, startPoint x: 81, startPoint y: 438, endPoint x: 95, endPoint y: 463, distance: 28.7
click at [81, 438] on span "Expenses" at bounding box center [59, 445] width 47 height 14
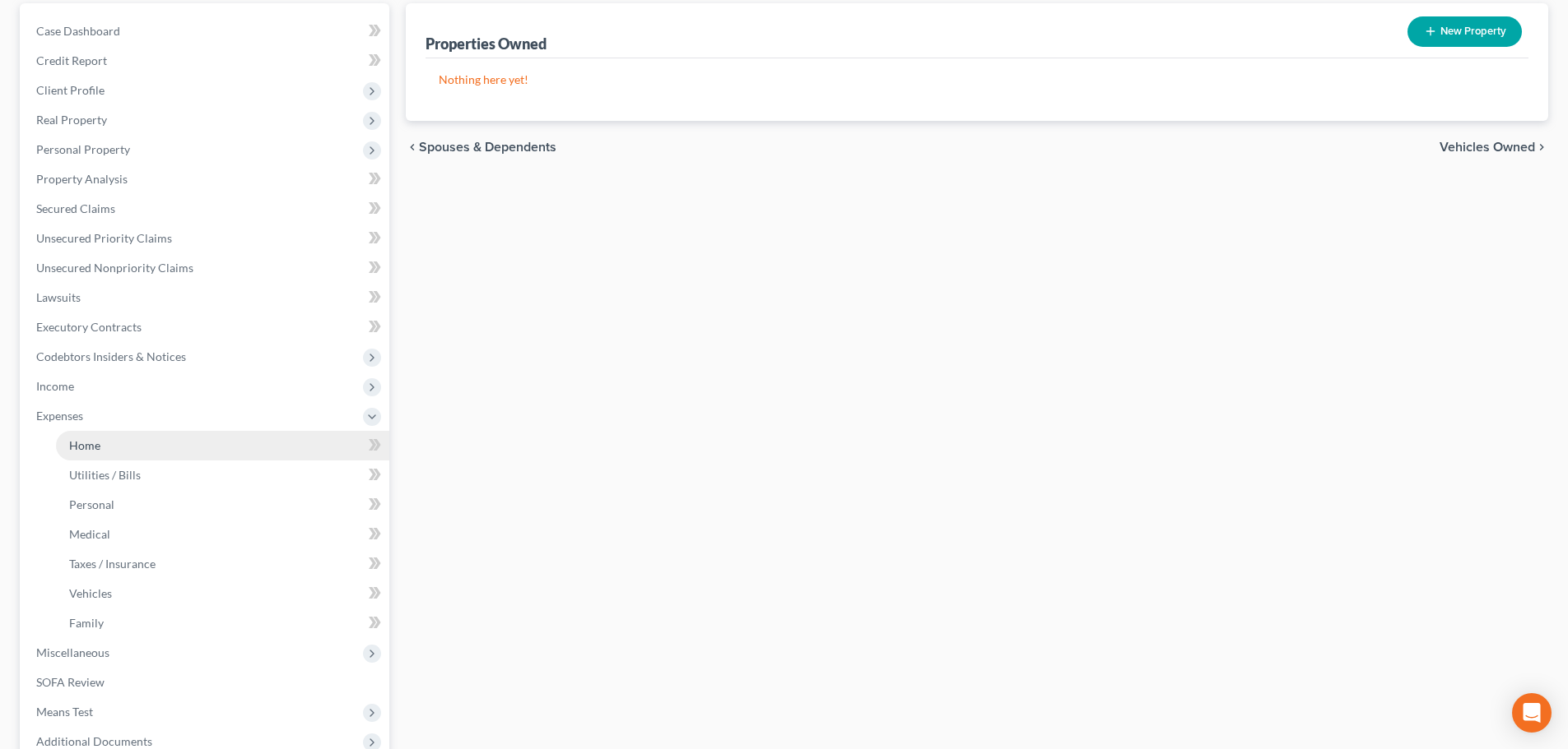
click at [93, 441] on span "Home" at bounding box center [84, 445] width 31 height 14
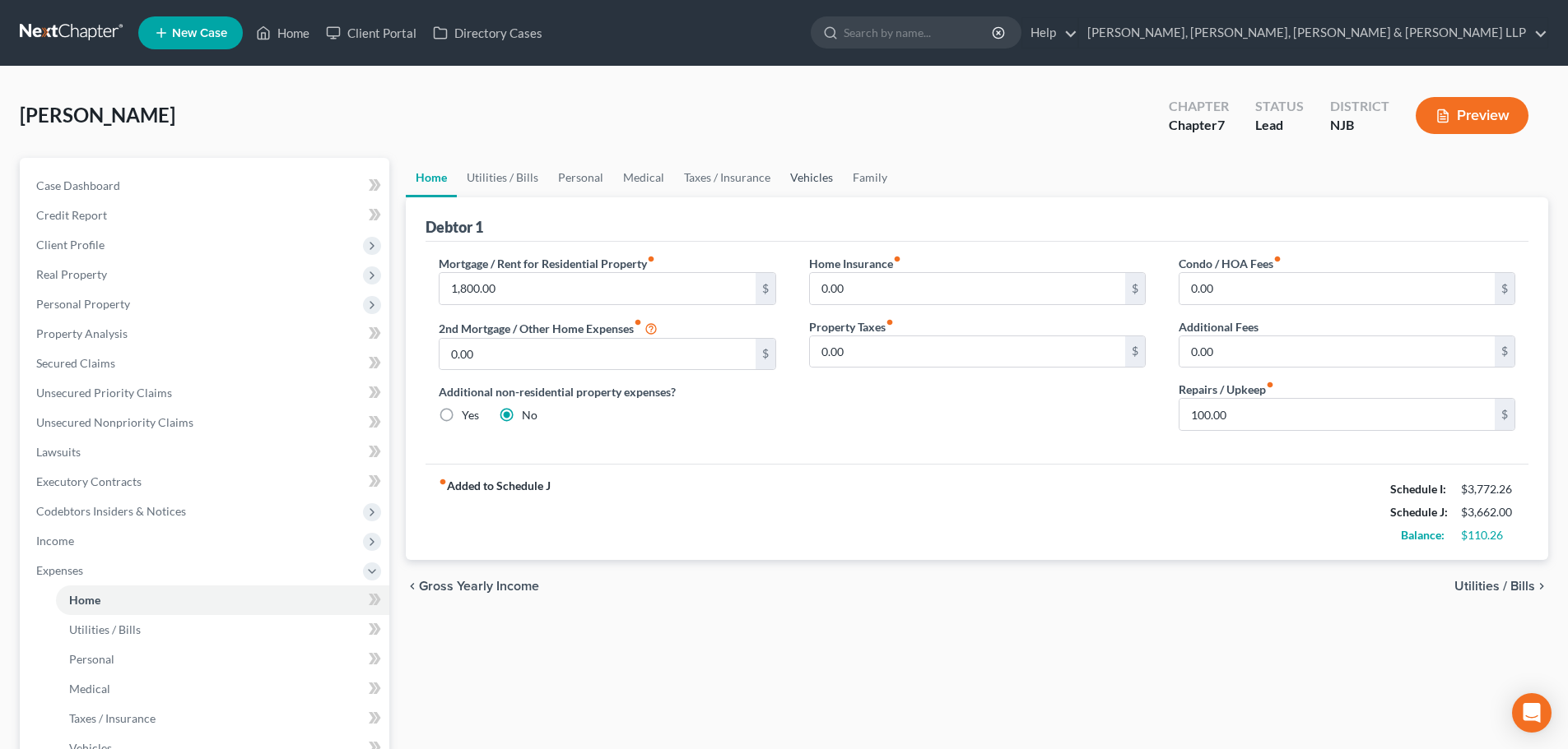
click at [807, 171] on link "Vehicles" at bounding box center [811, 178] width 63 height 40
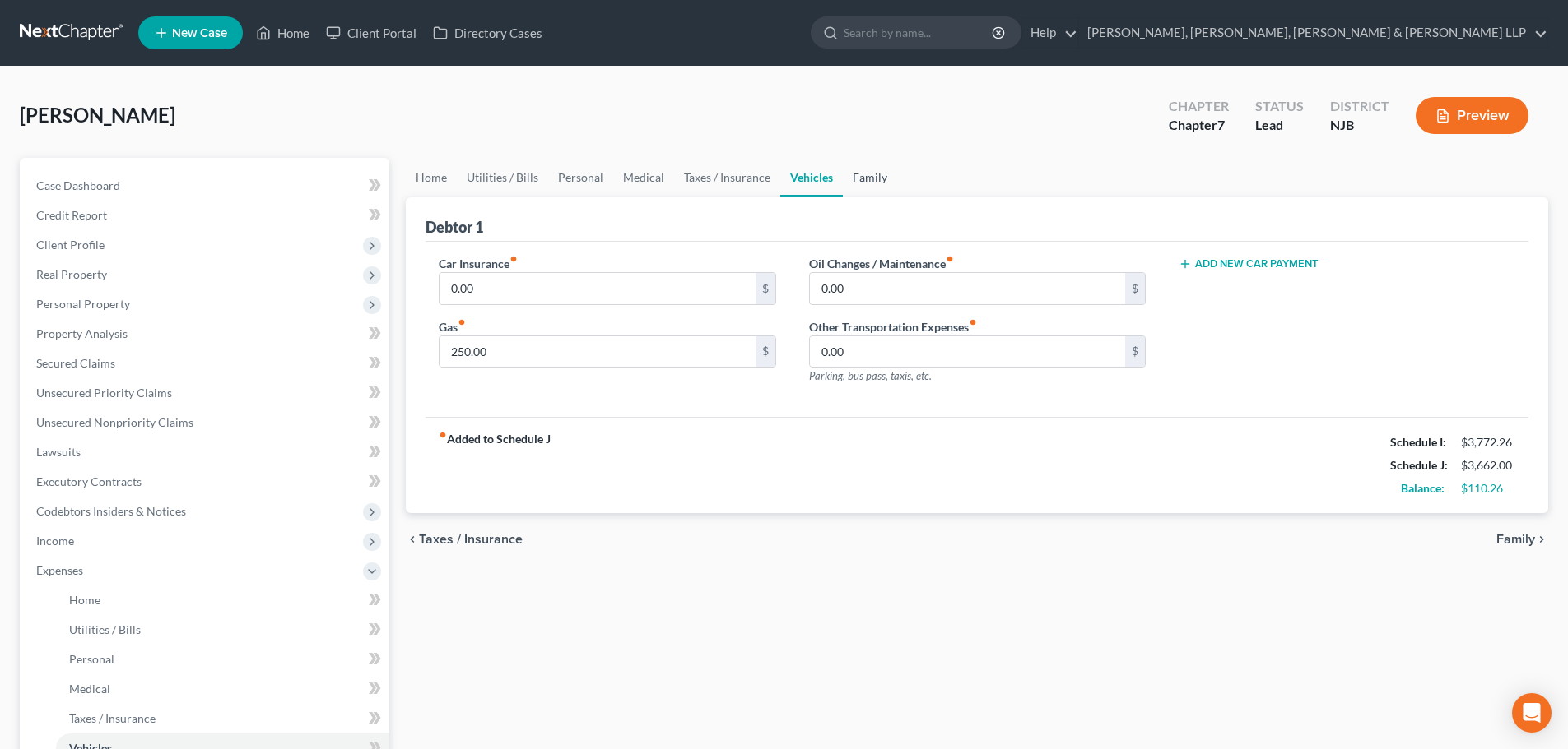
click at [879, 177] on link "Family" at bounding box center [870, 178] width 54 height 40
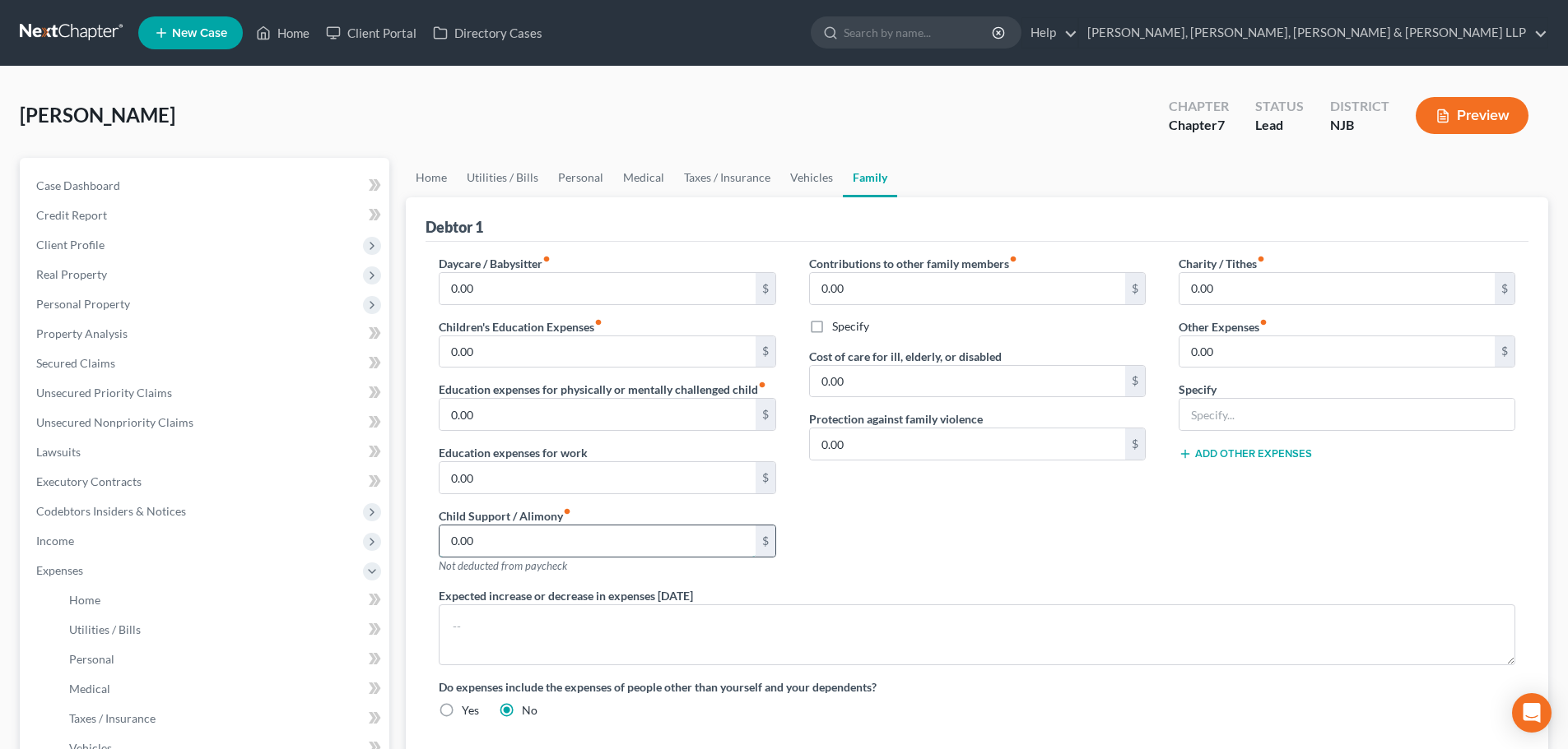
click at [504, 532] on input "0.00" at bounding box center [597, 541] width 315 height 31
click at [114, 238] on span "Client Profile" at bounding box center [207, 244] width 367 height 30
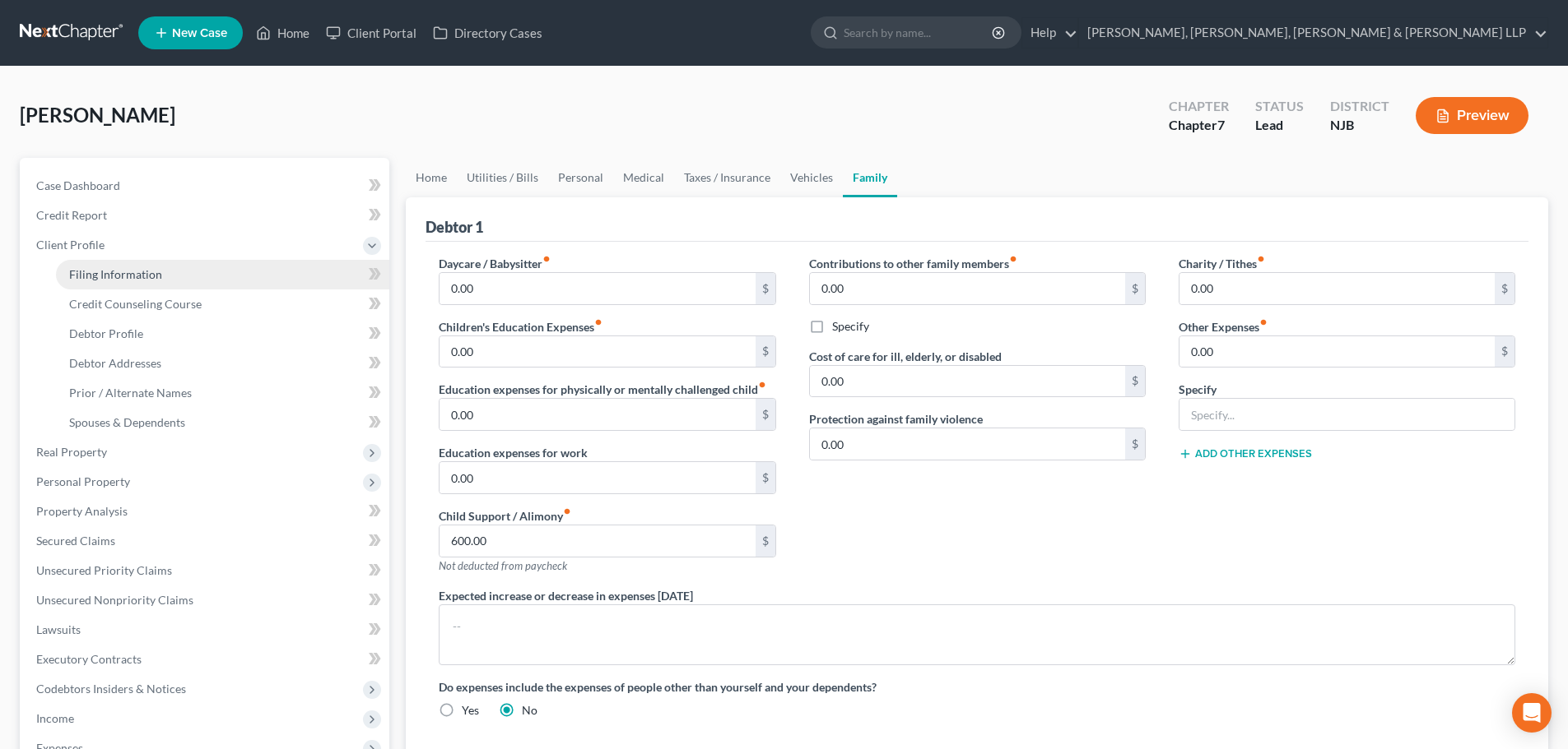
click at [113, 269] on span "Filing Information" at bounding box center [115, 275] width 93 height 14
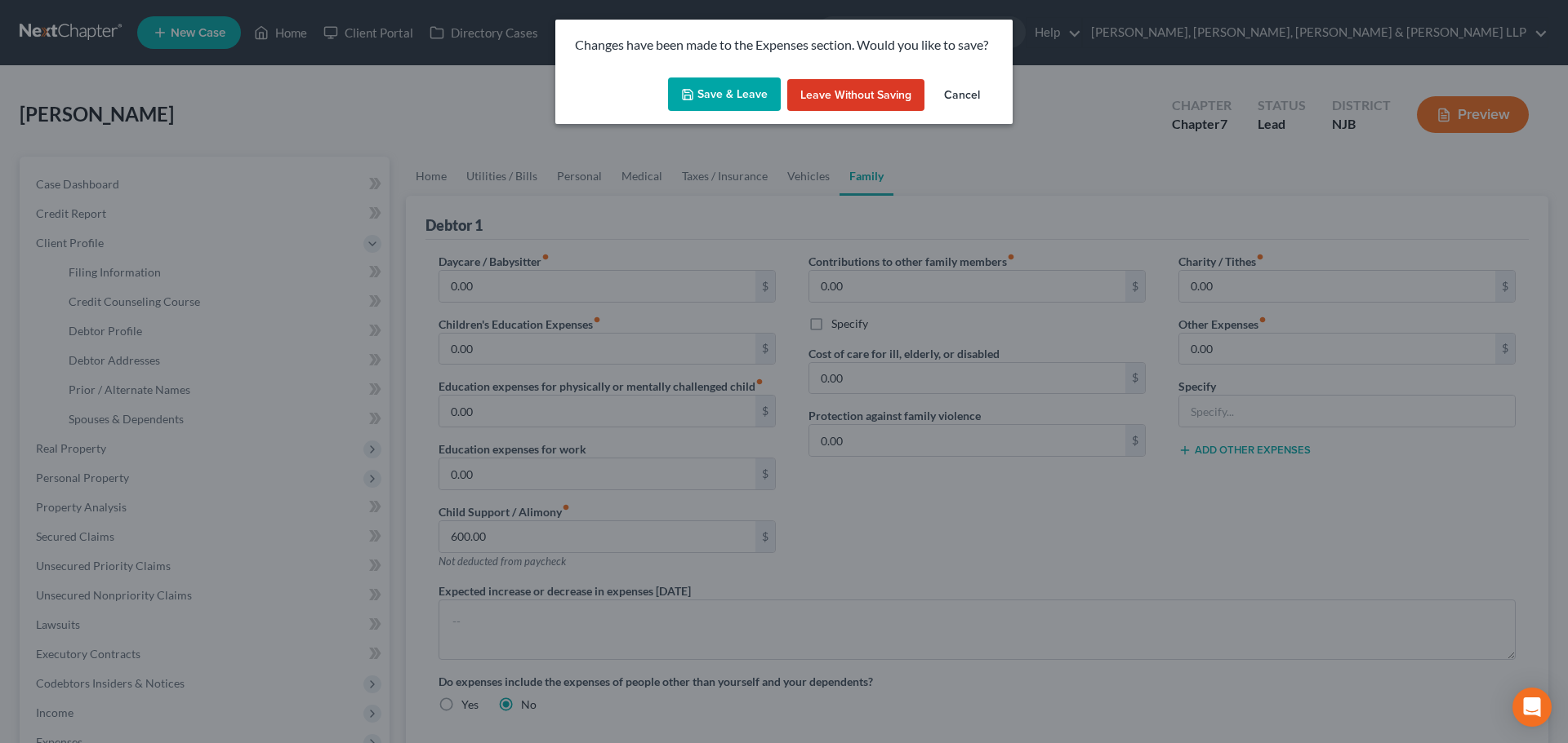
click at [713, 101] on button "Save & Leave" at bounding box center [724, 94] width 112 height 34
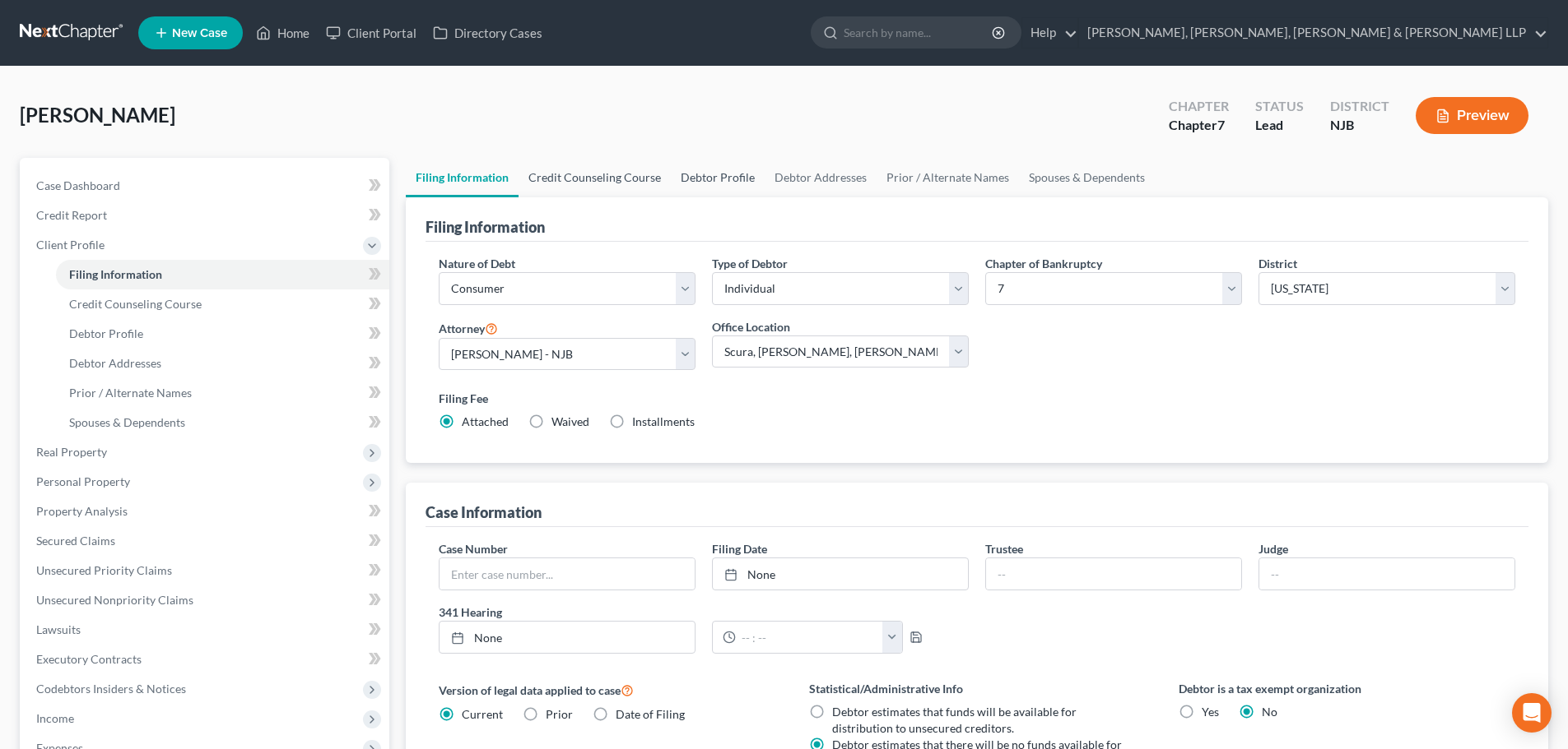
click at [583, 182] on link "Credit Counseling Course" at bounding box center [594, 178] width 152 height 40
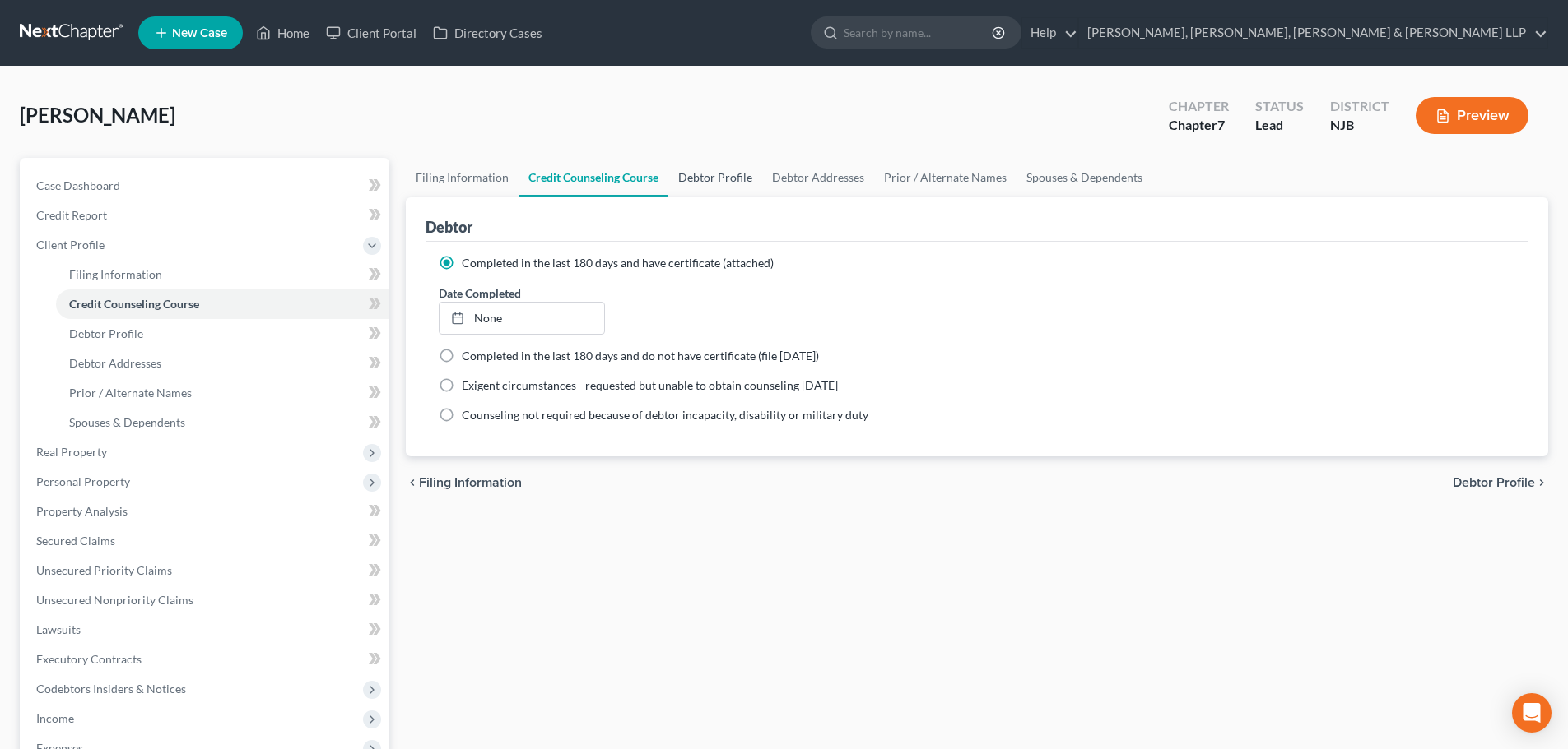
click at [690, 184] on link "Debtor Profile" at bounding box center [715, 178] width 93 height 40
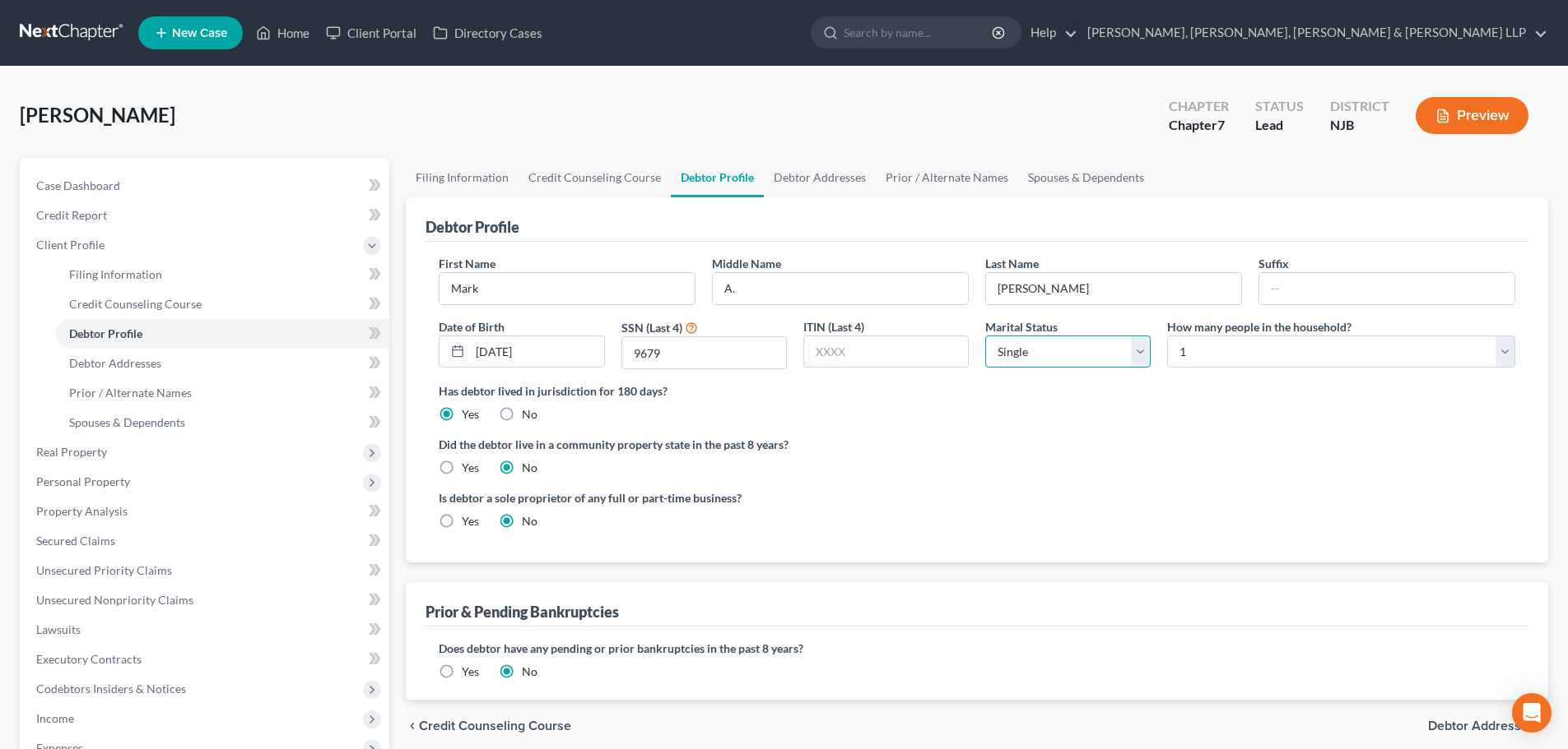
click at [1023, 361] on select "Select Single Married Separated Divorced Widowed" at bounding box center [1067, 352] width 165 height 33
click at [985, 336] on select "Select Single Married Separated Divorced Widowed" at bounding box center [1067, 352] width 165 height 33
click at [1185, 354] on select "Select 1 2 3 4 5 6 7 8 9 10 11 12 13 14 15 16 17 18 19 20" at bounding box center [1341, 352] width 348 height 33
click at [1167, 336] on select "Select 1 2 3 4 5 6 7 8 9 10 11 12 13 14 15 16 17 18 19 20" at bounding box center [1341, 352] width 348 height 33
drag, startPoint x: 807, startPoint y: 180, endPoint x: 943, endPoint y: 179, distance: 136.0
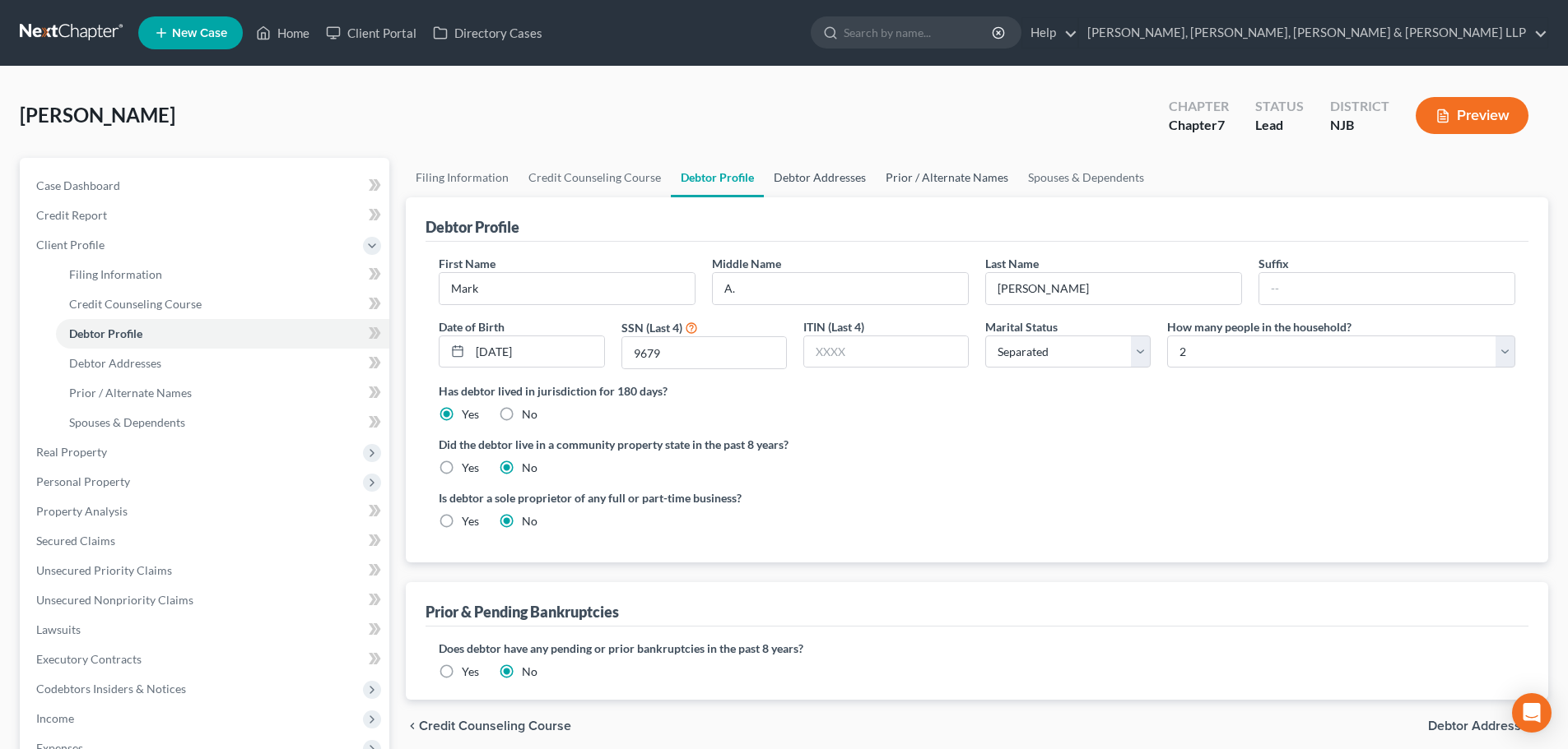
click at [807, 181] on link "Debtor Addresses" at bounding box center [819, 178] width 112 height 40
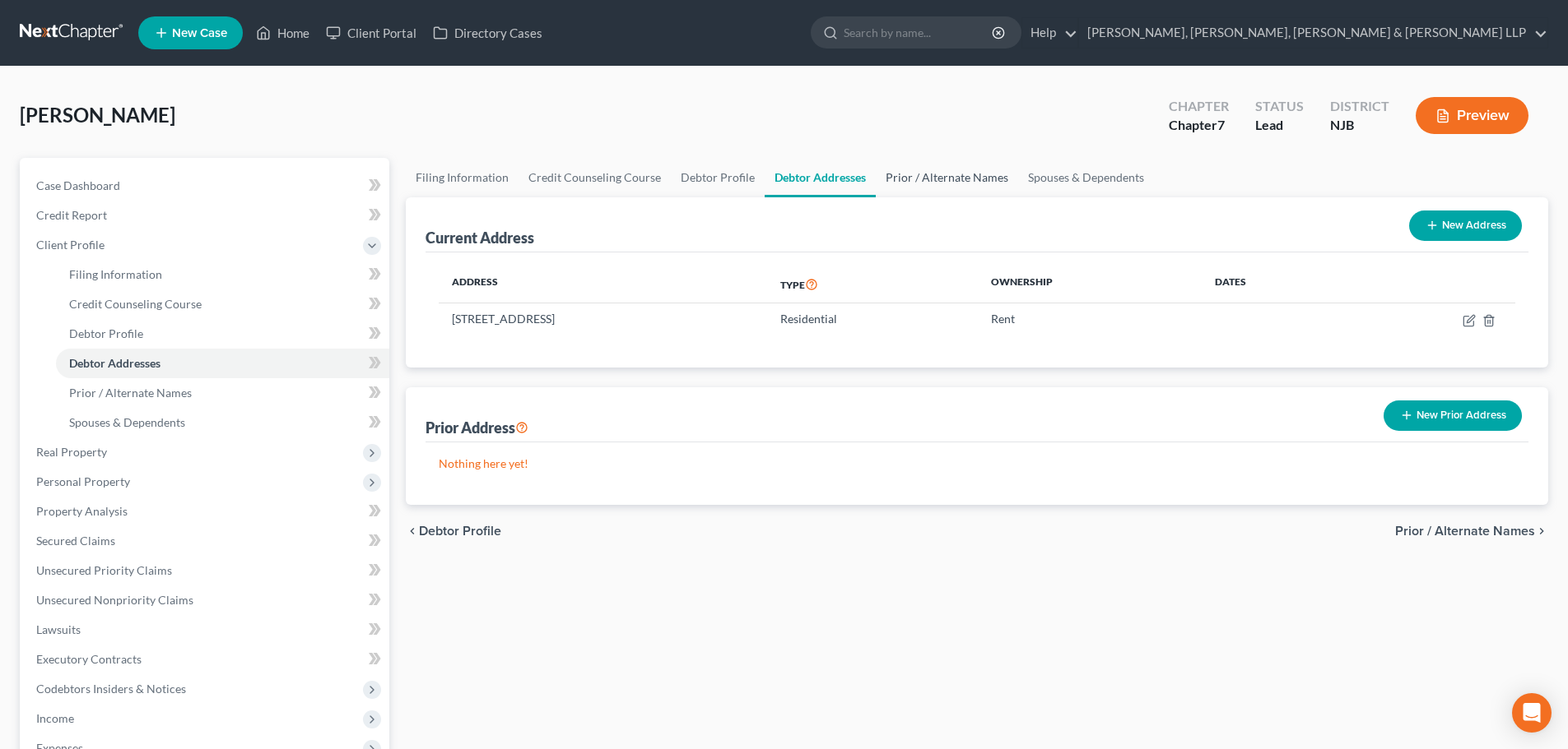
drag, startPoint x: 943, startPoint y: 179, endPoint x: 1050, endPoint y: 180, distance: 107.0
click at [943, 179] on link "Prior / Alternate Names" at bounding box center [947, 178] width 142 height 40
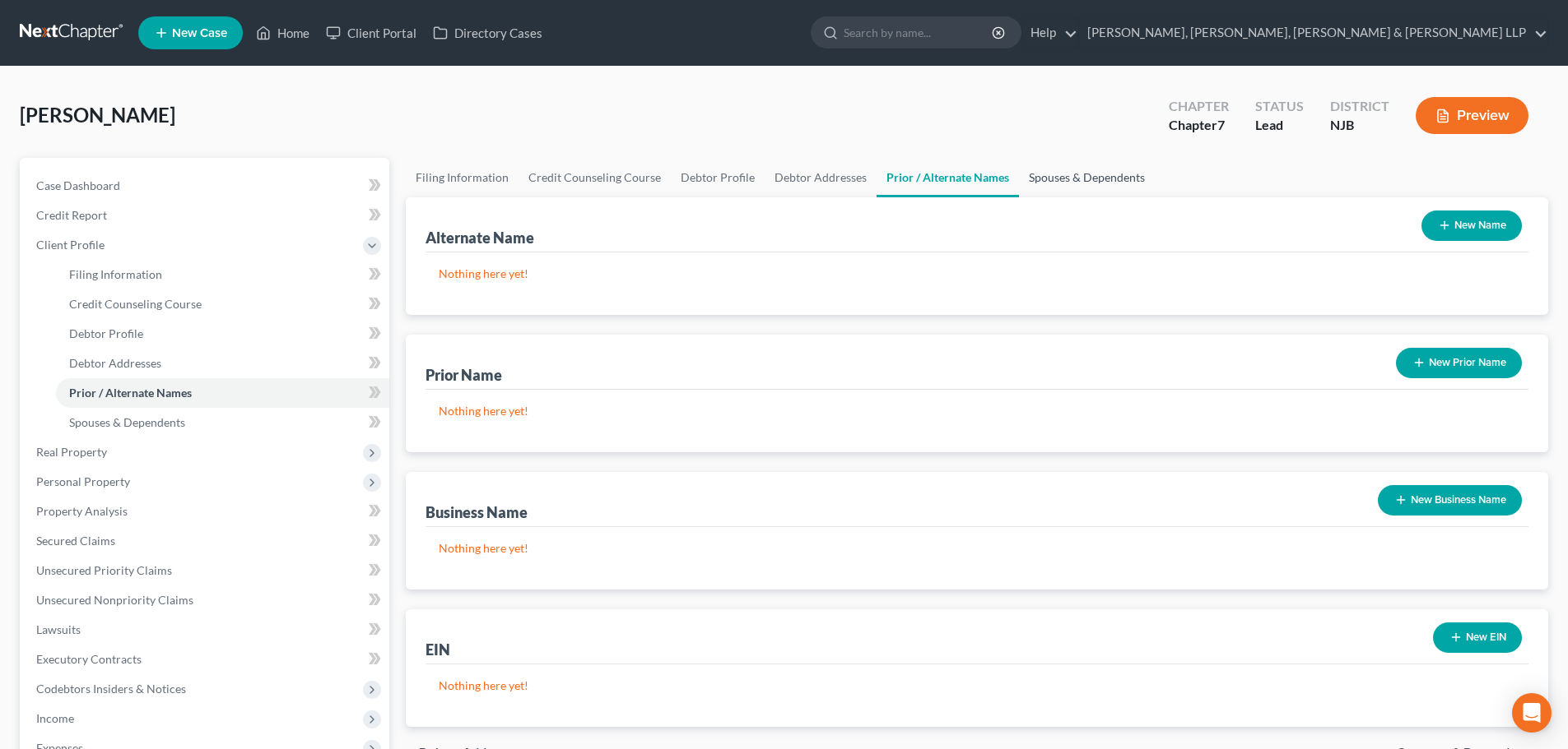
click at [1054, 180] on link "Spouses & Dependents" at bounding box center [1086, 178] width 136 height 40
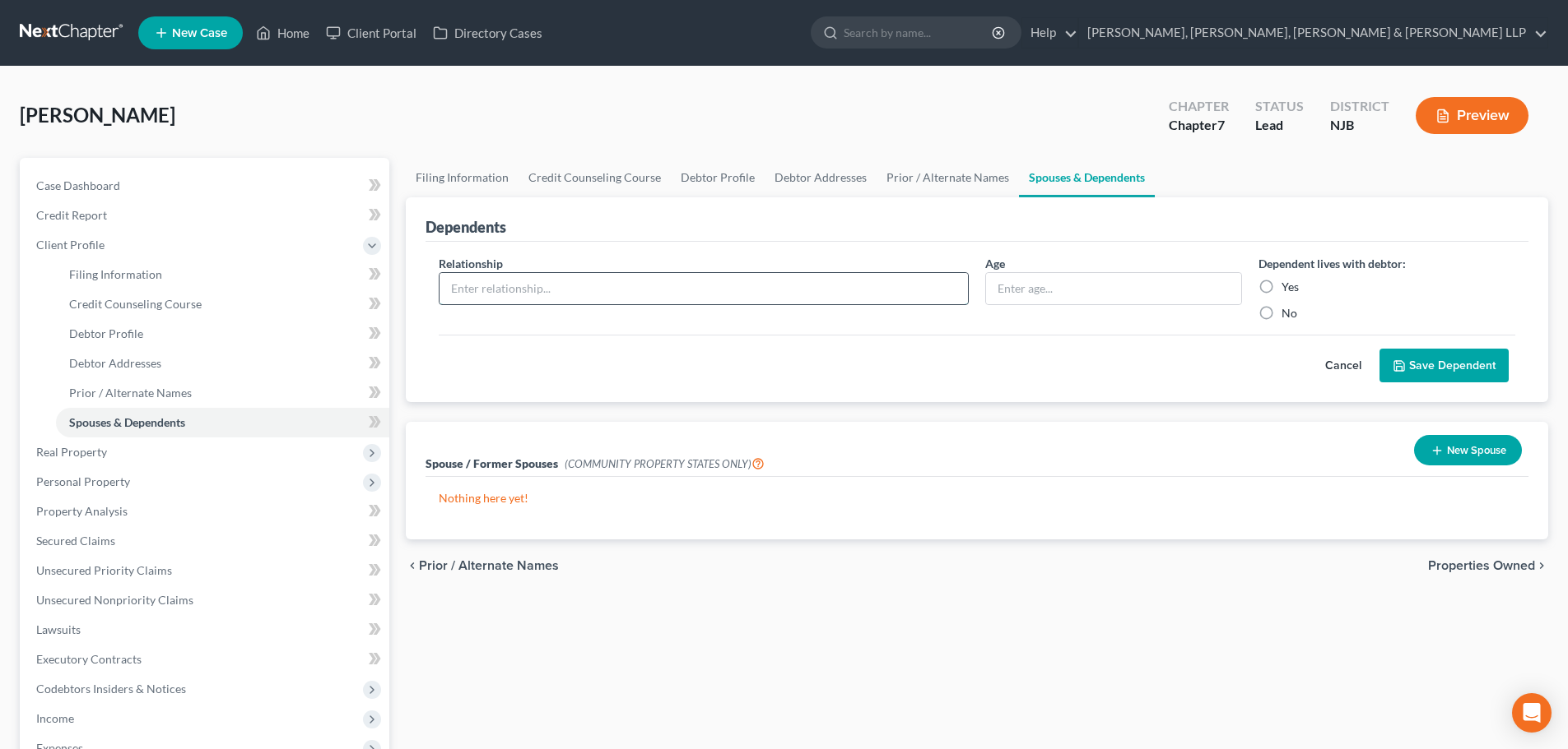
drag, startPoint x: 668, startPoint y: 278, endPoint x: 602, endPoint y: 298, distance: 69.0
click at [668, 279] on input "text" at bounding box center [704, 288] width 528 height 31
drag, startPoint x: 1267, startPoint y: 313, endPoint x: 1469, endPoint y: 361, distance: 207.6
click at [1281, 313] on label "No" at bounding box center [1289, 313] width 15 height 16
click at [1288, 313] on input "No" at bounding box center [1293, 311] width 11 height 11
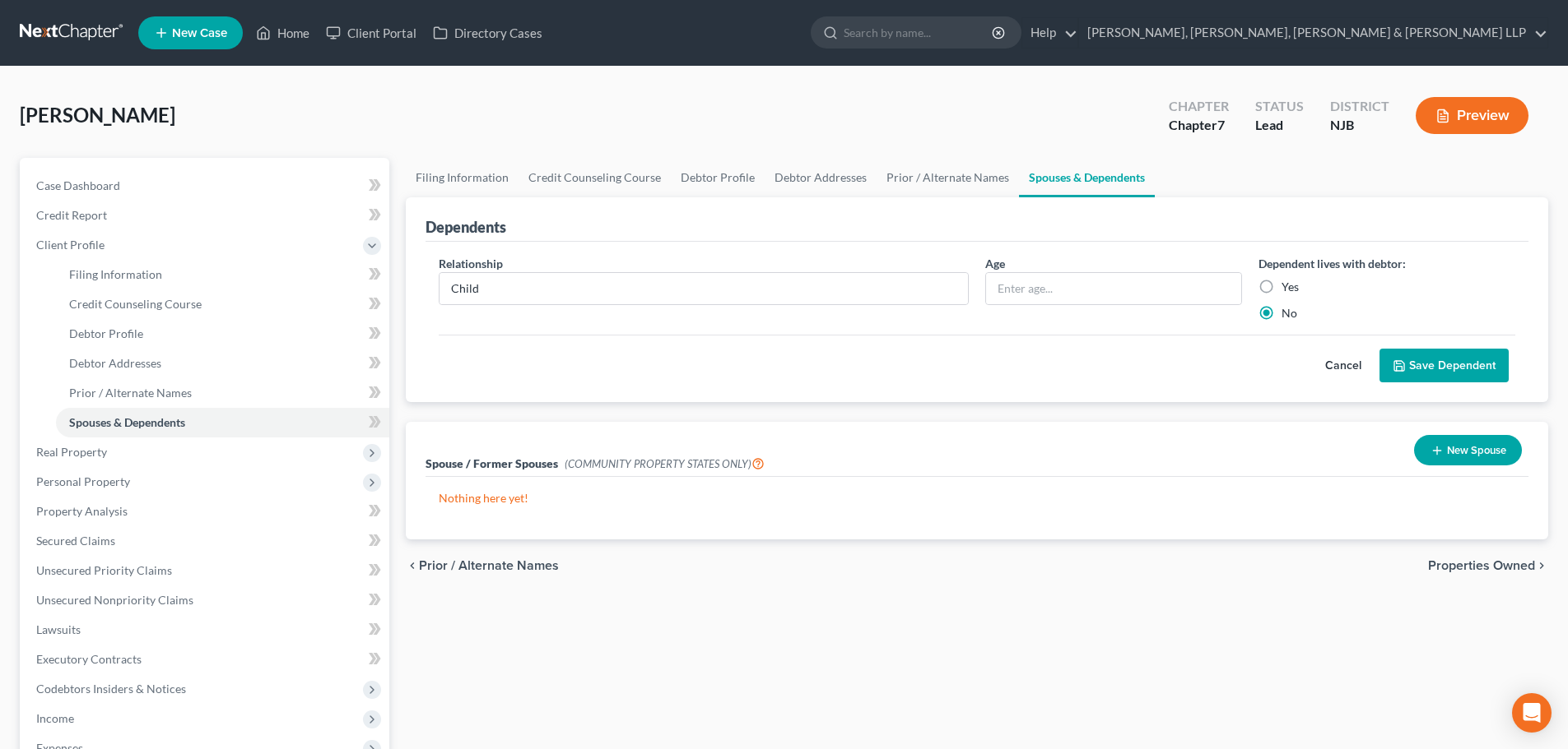
click at [1469, 361] on button "Save Dependent" at bounding box center [1444, 366] width 129 height 34
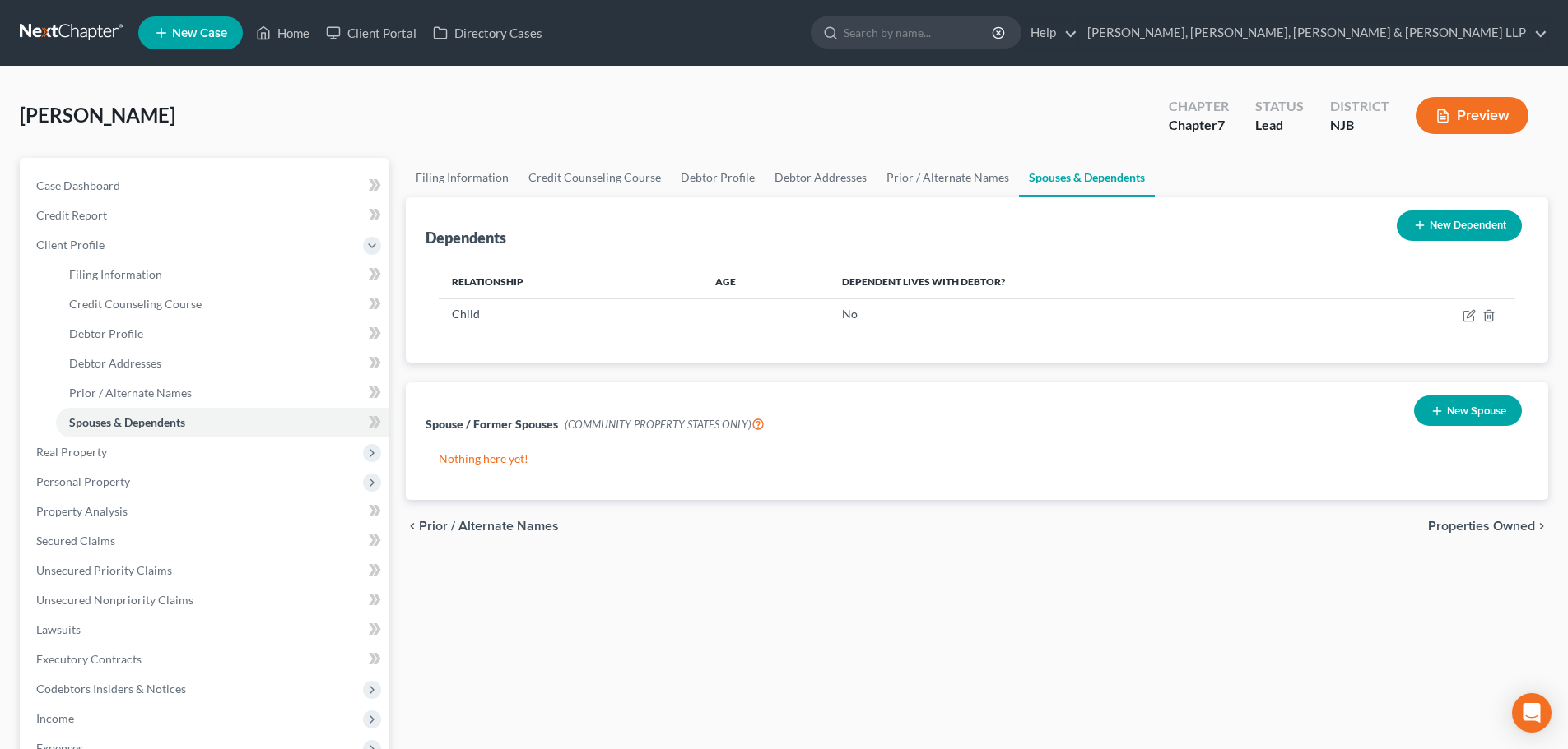
click at [1456, 230] on button "New Dependent" at bounding box center [1458, 225] width 125 height 31
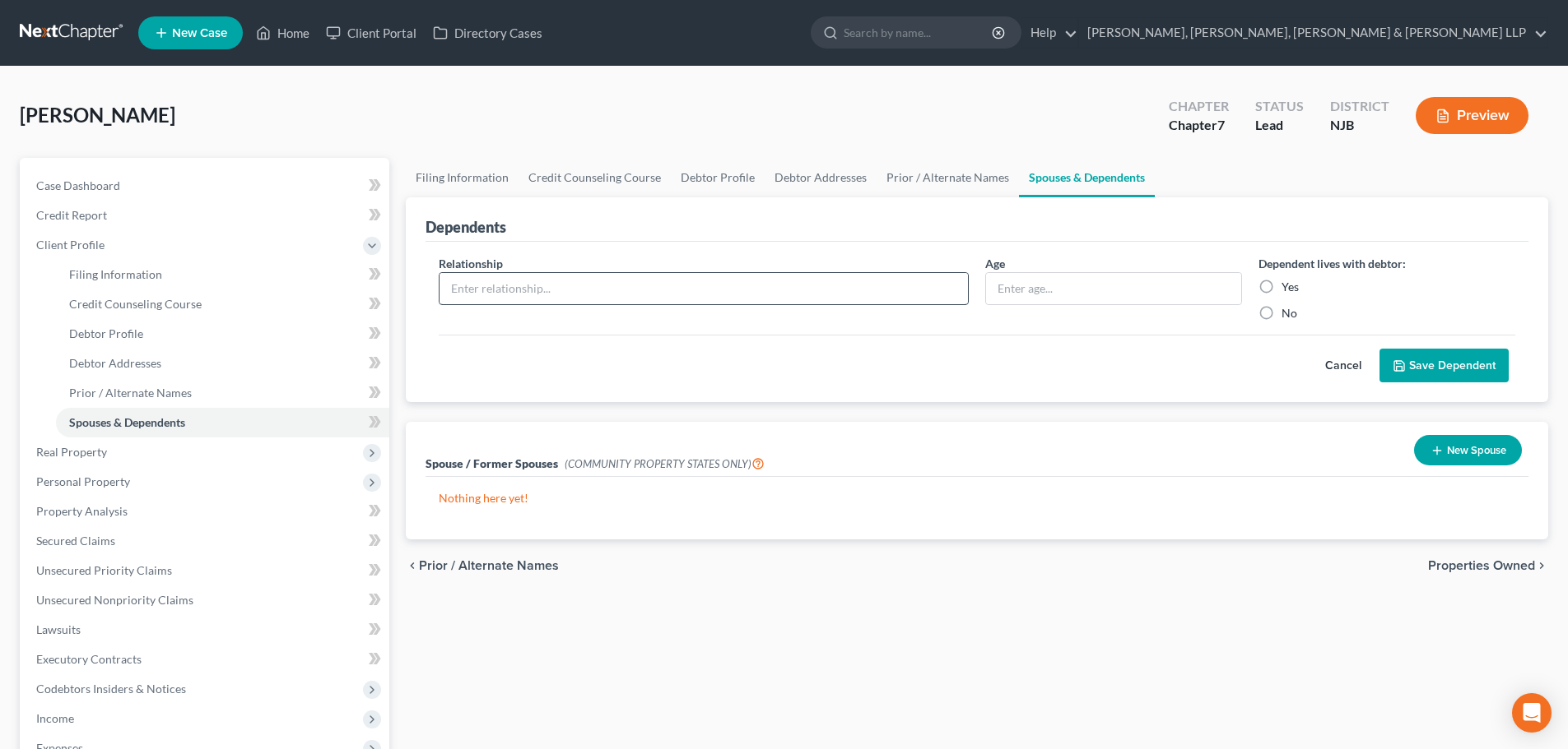
click at [556, 302] on input "text" at bounding box center [704, 288] width 528 height 31
click at [1281, 283] on label "Yes" at bounding box center [1289, 286] width 17 height 16
click at [1288, 283] on input "Yes" at bounding box center [1293, 284] width 11 height 11
click at [1452, 377] on button "Save Dependent" at bounding box center [1444, 366] width 129 height 34
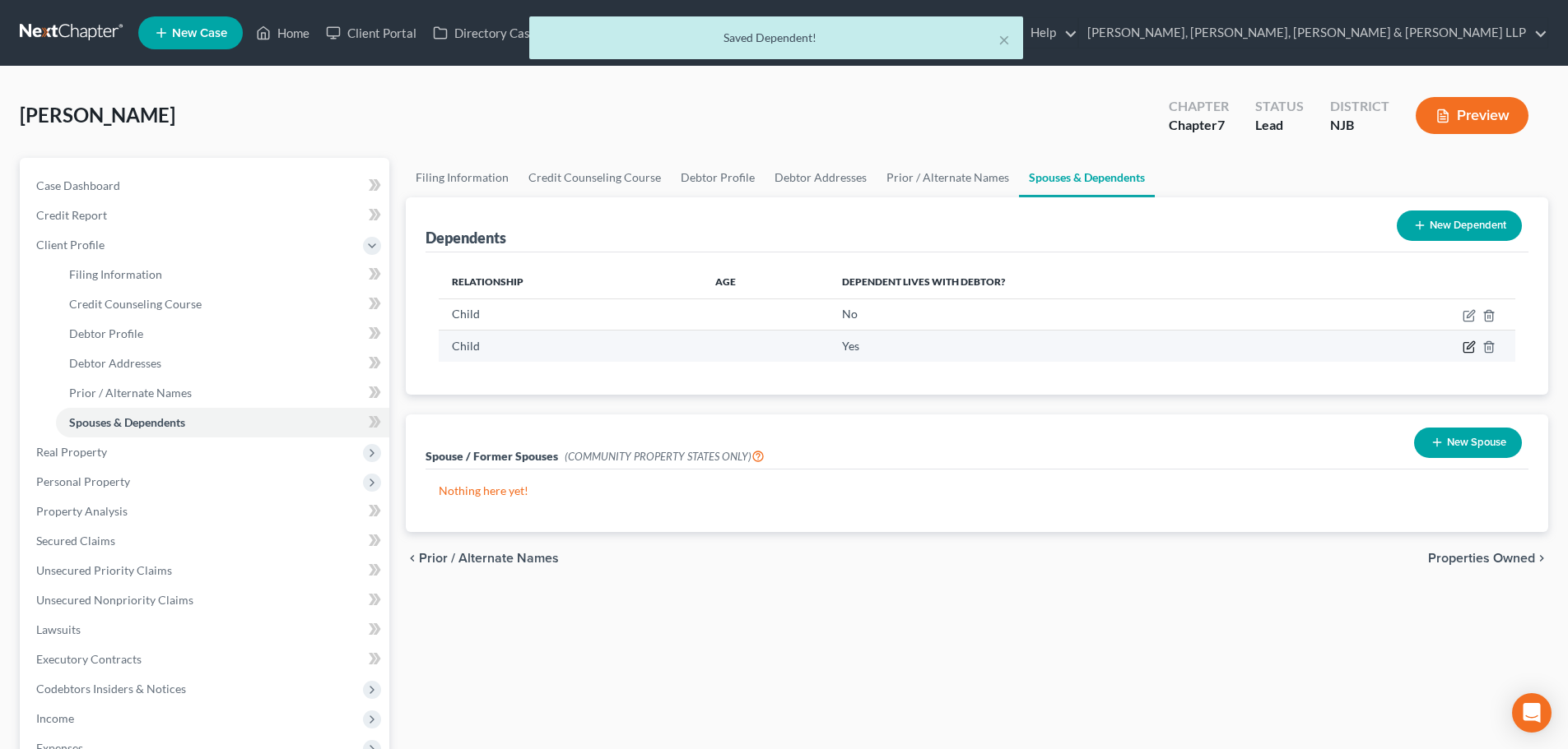
click at [1472, 343] on icon "button" at bounding box center [1469, 347] width 13 height 13
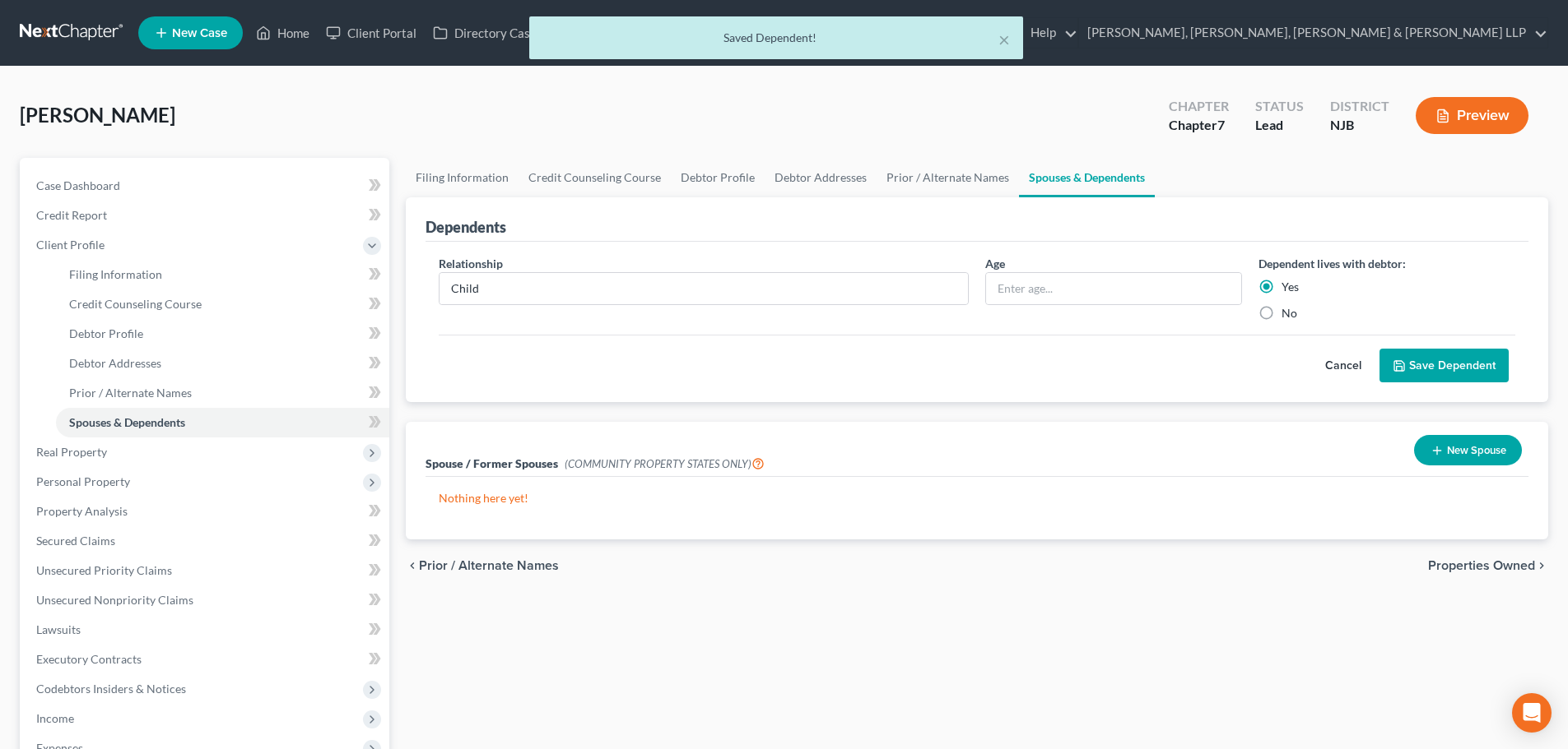
click at [1281, 313] on label "No" at bounding box center [1289, 313] width 15 height 16
click at [1288, 313] on input "No" at bounding box center [1293, 311] width 11 height 11
click at [1435, 366] on button "Save Dependent" at bounding box center [1444, 366] width 129 height 34
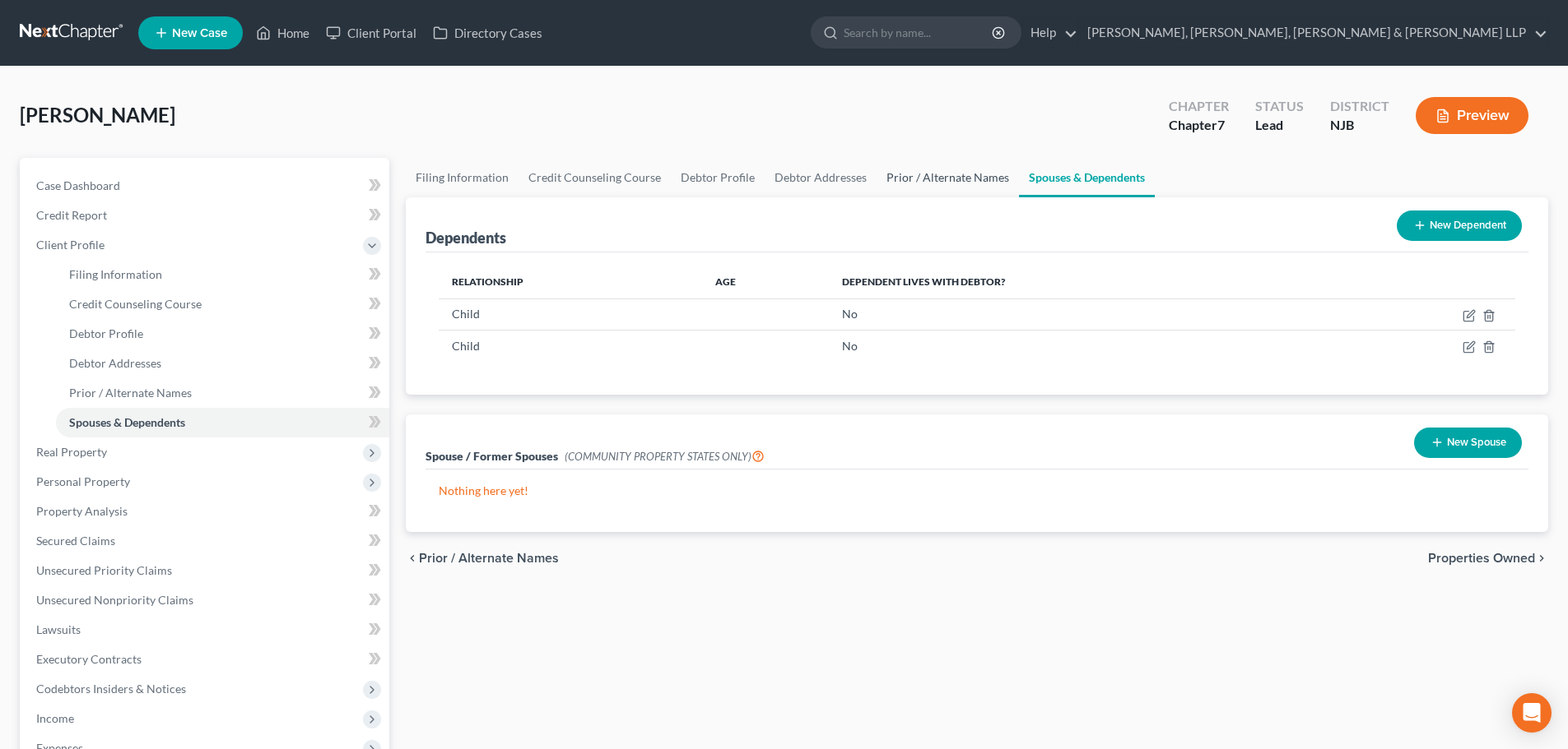
click at [954, 170] on link "Prior / Alternate Names" at bounding box center [947, 178] width 142 height 40
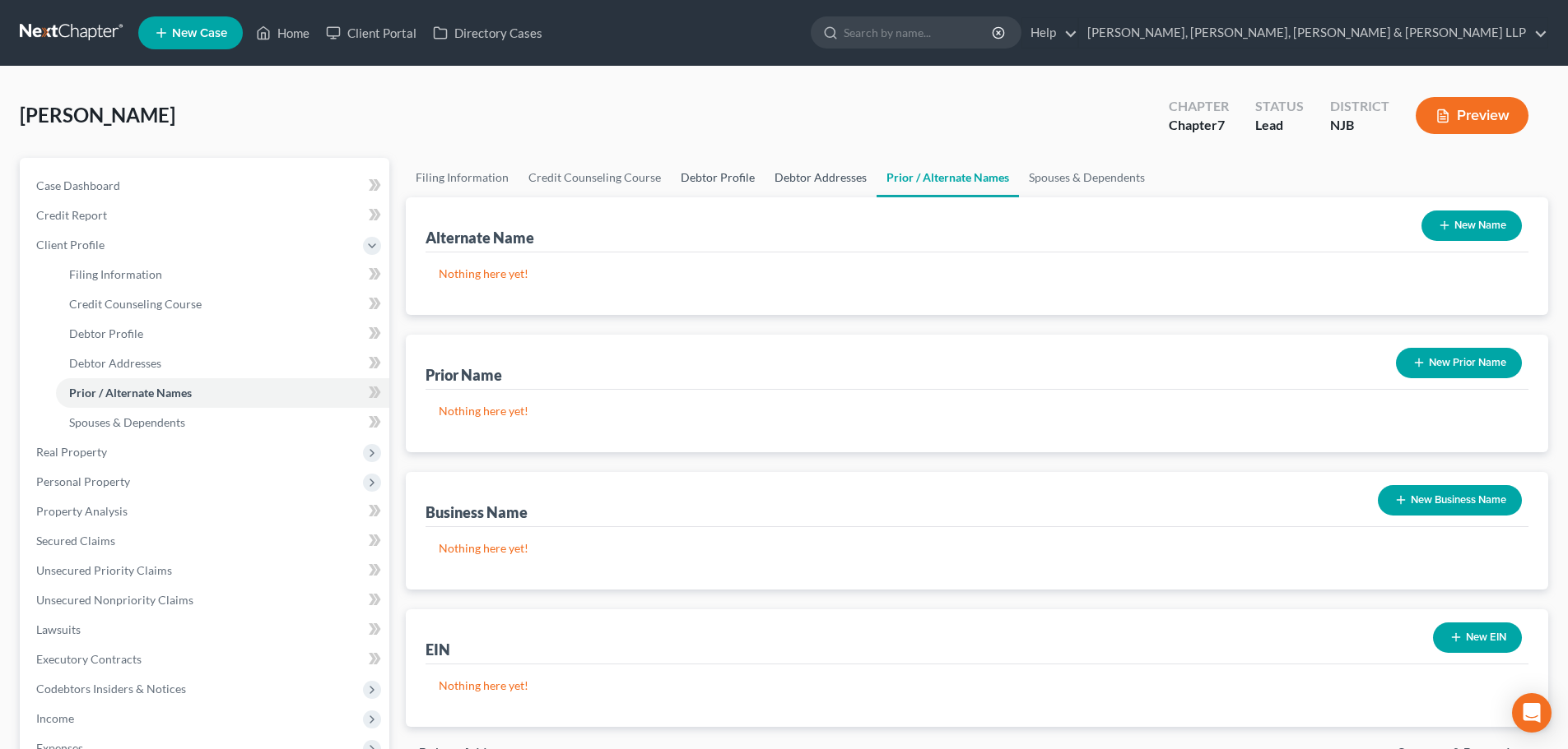
drag, startPoint x: 795, startPoint y: 183, endPoint x: 719, endPoint y: 183, distance: 76.0
click at [794, 183] on link "Debtor Addresses" at bounding box center [820, 178] width 112 height 40
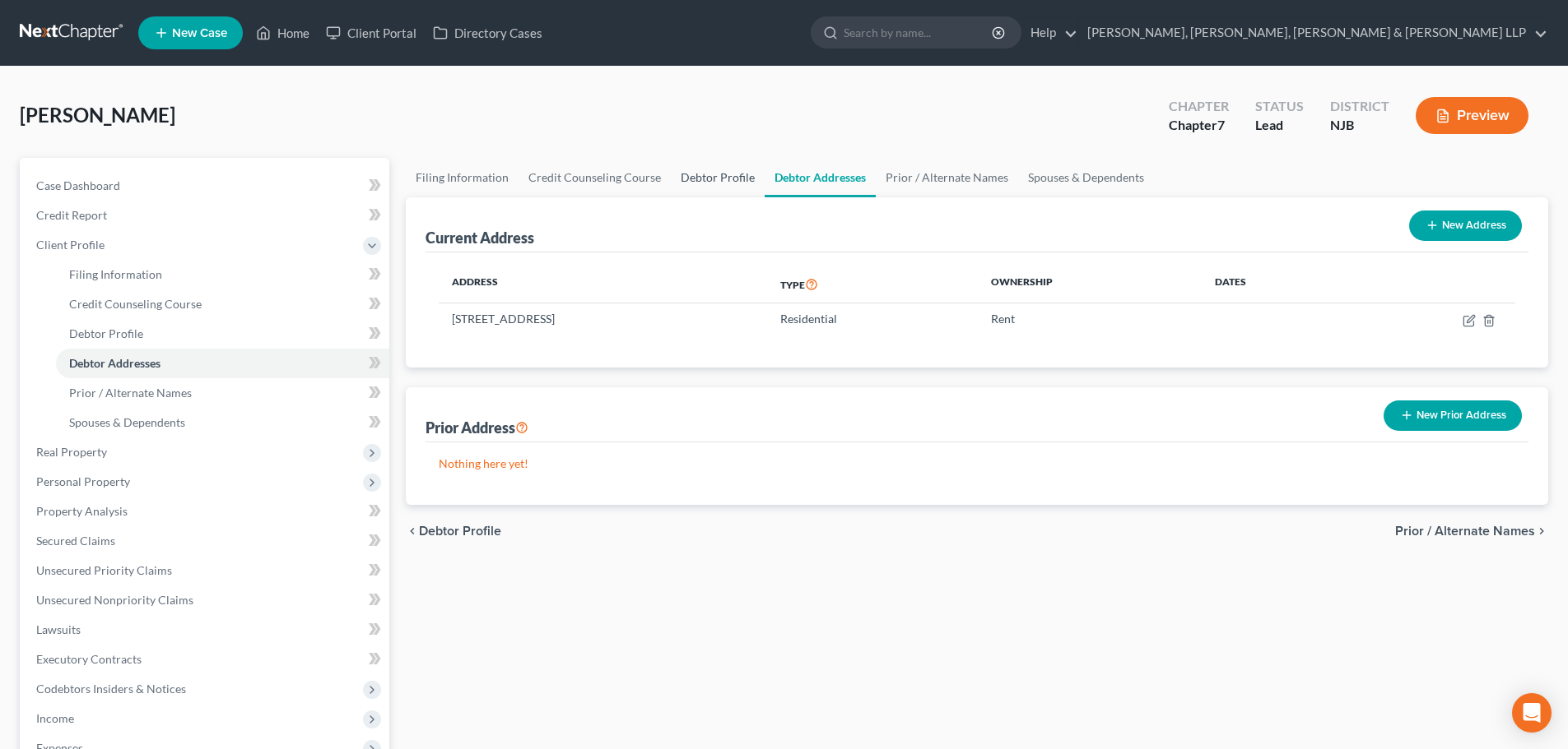
click at [716, 182] on link "Debtor Profile" at bounding box center [717, 178] width 93 height 40
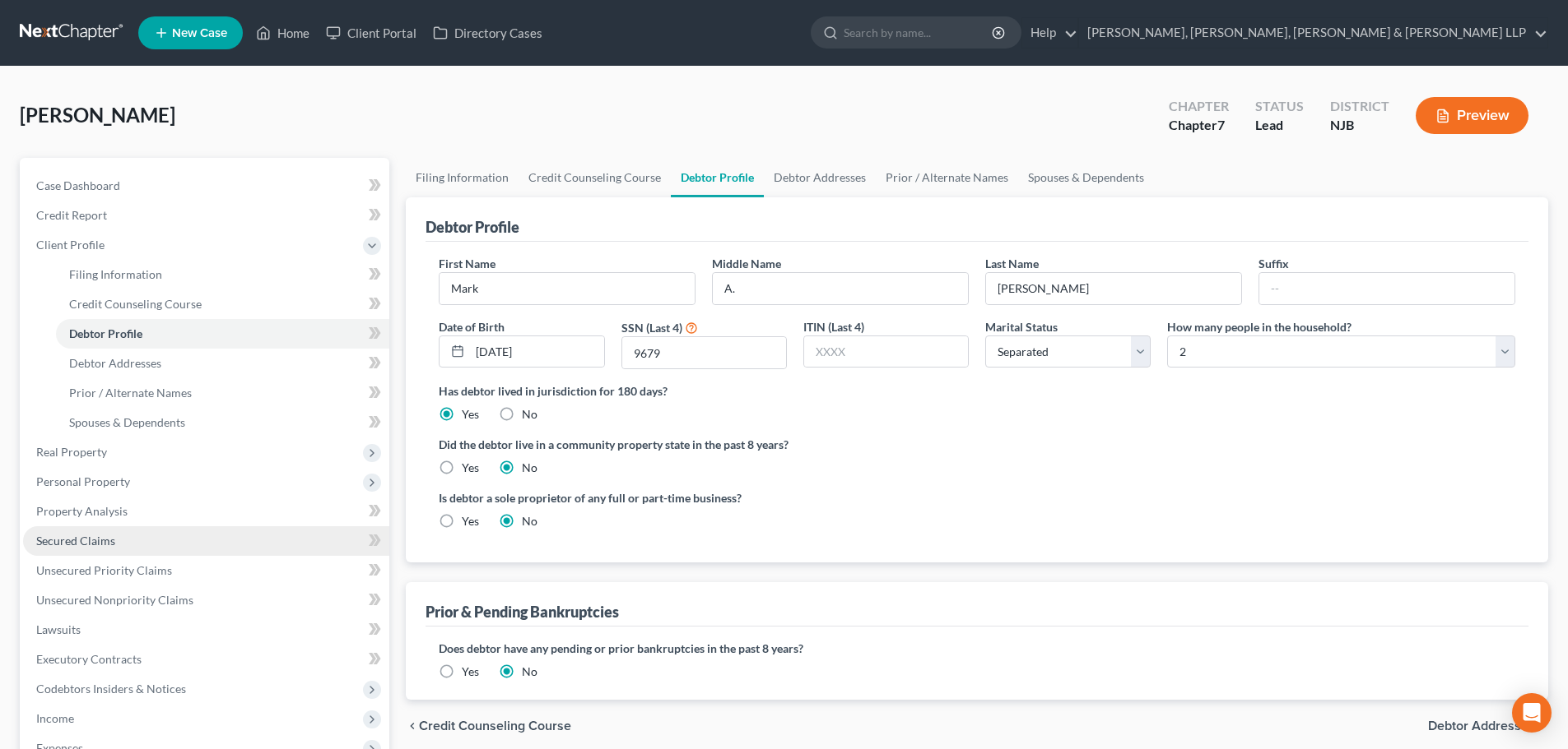
click at [88, 549] on link "Secured Claims" at bounding box center [207, 541] width 367 height 30
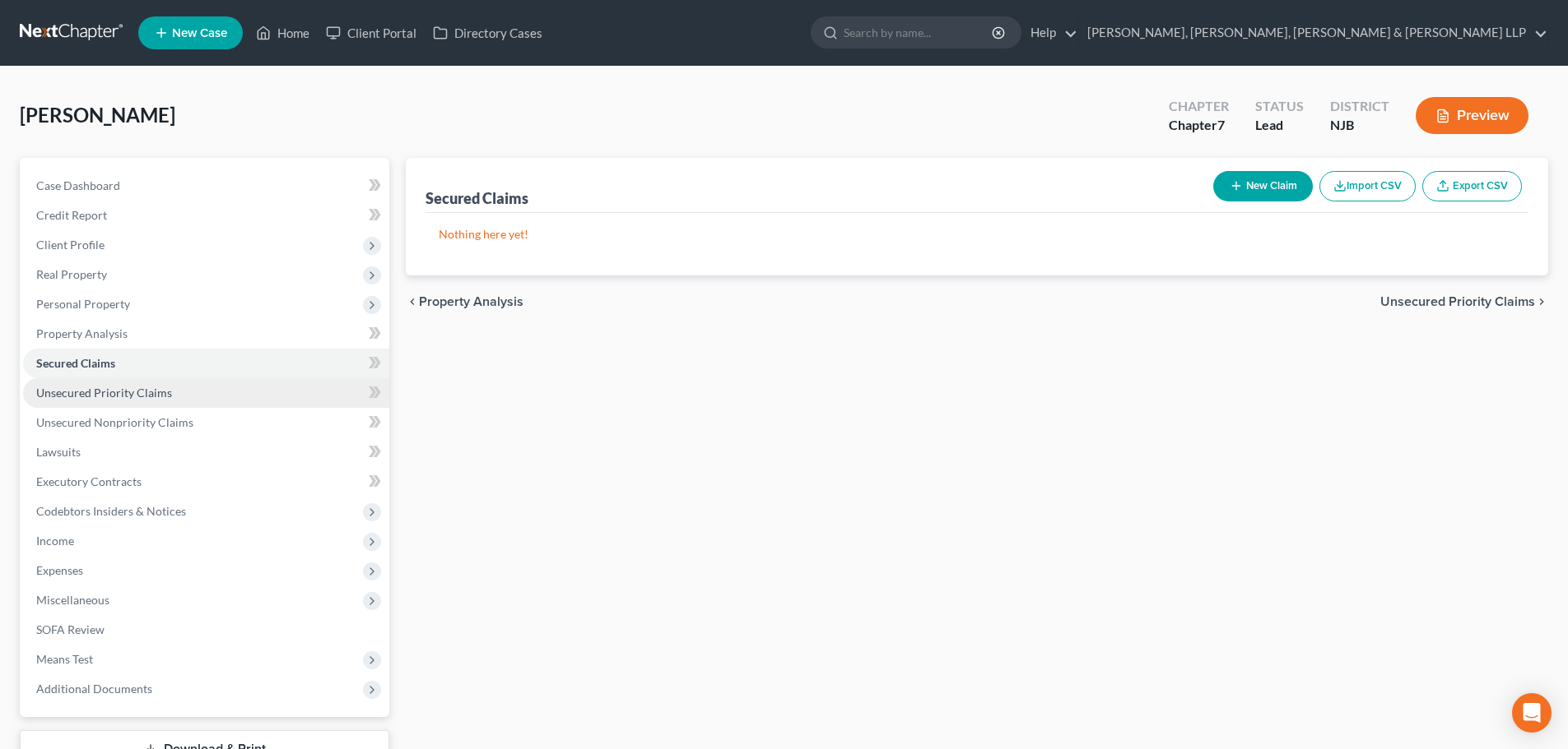
click at [109, 384] on link "Unsecured Priority Claims" at bounding box center [207, 392] width 367 height 30
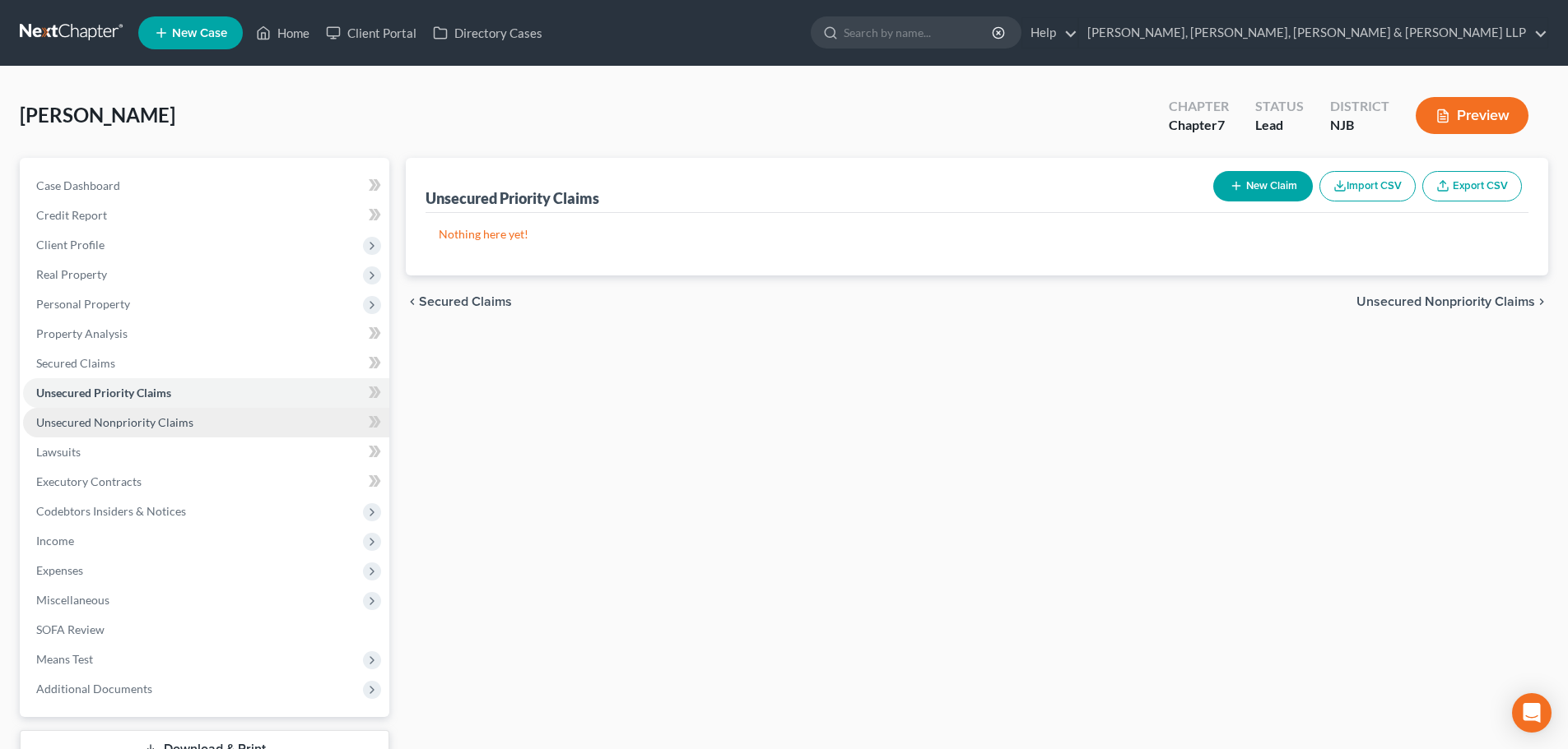
click at [109, 410] on link "Unsecured Nonpriority Claims" at bounding box center [207, 422] width 367 height 30
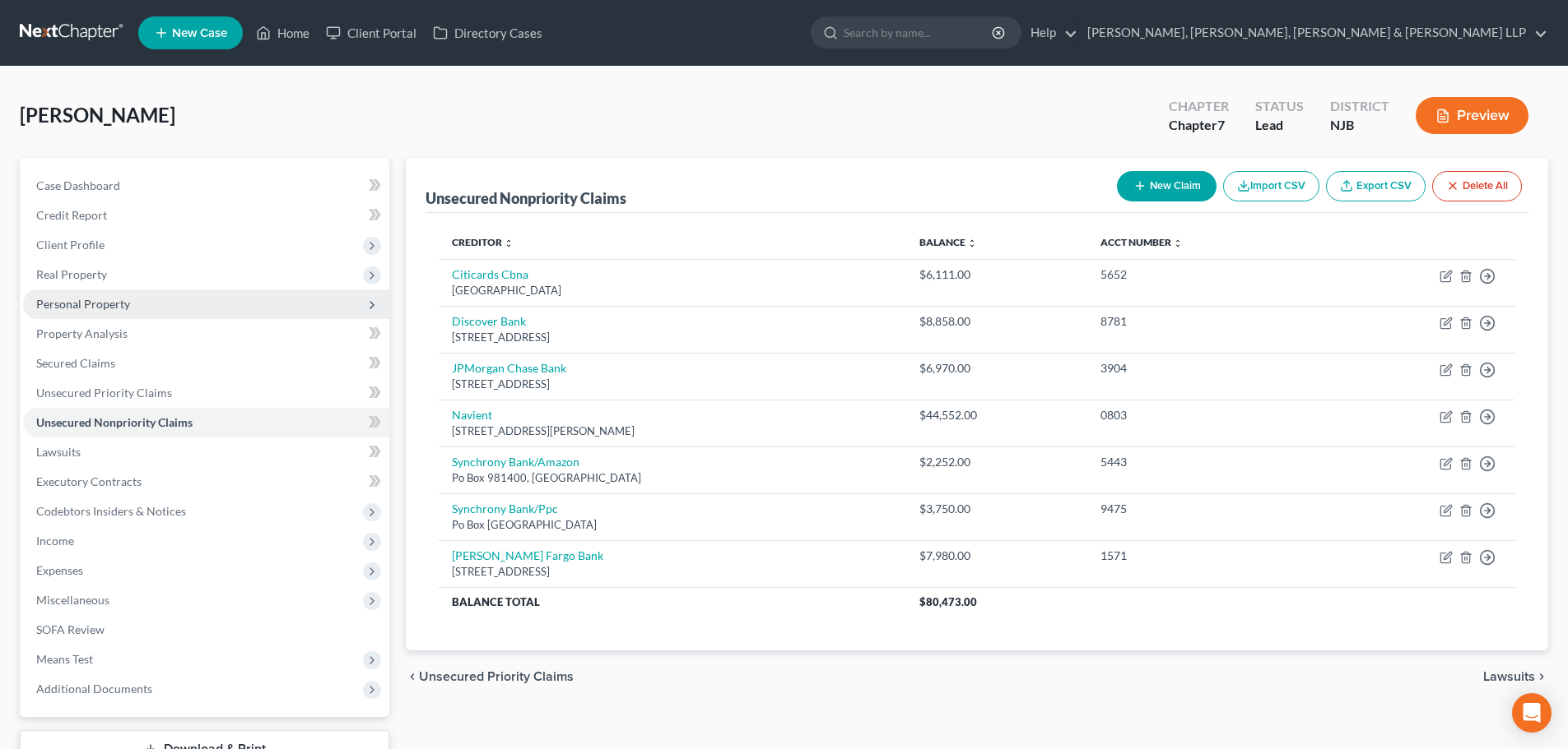
click at [120, 313] on span "Personal Property" at bounding box center [207, 304] width 367 height 30
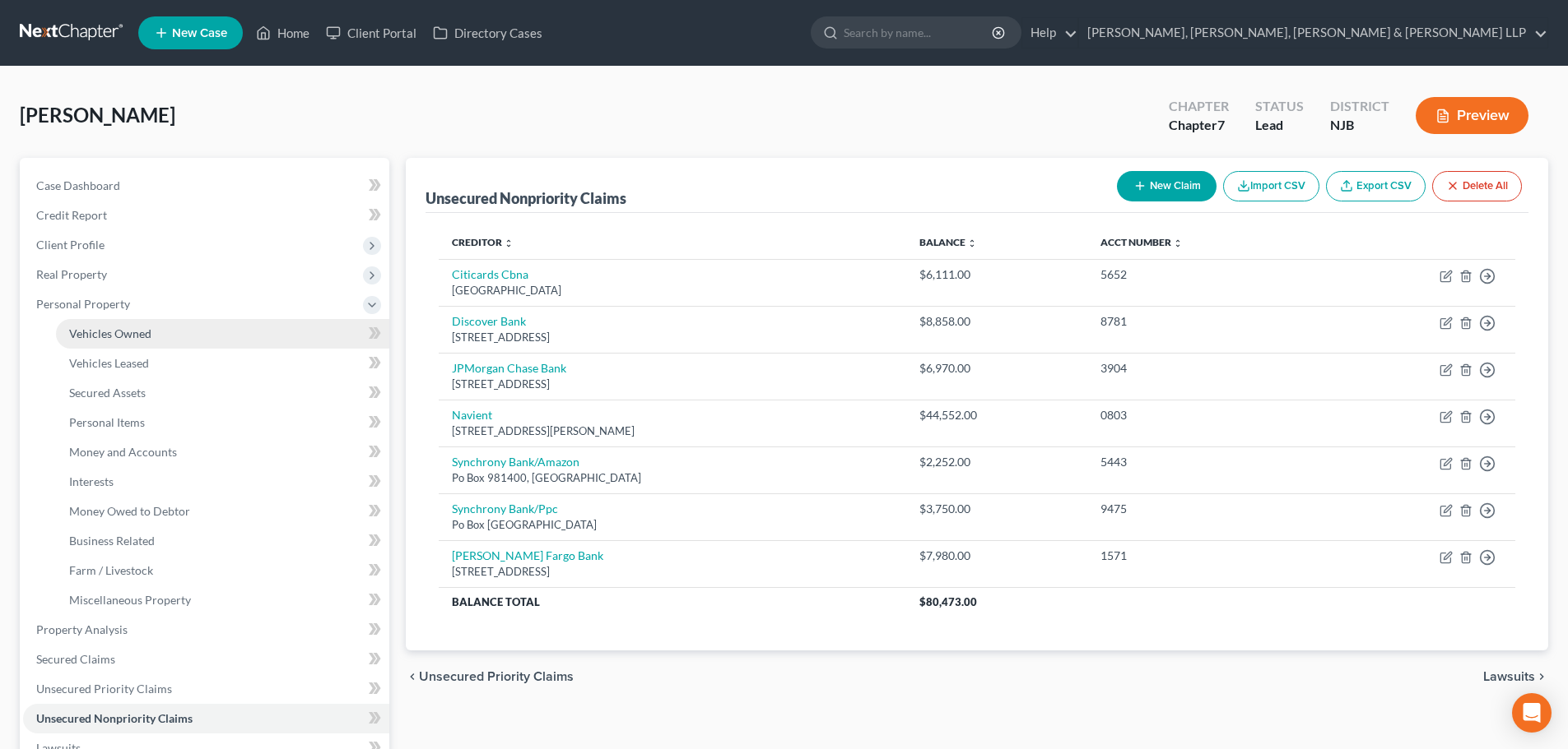
click at [125, 332] on span "Vehicles Owned" at bounding box center [111, 334] width 83 height 14
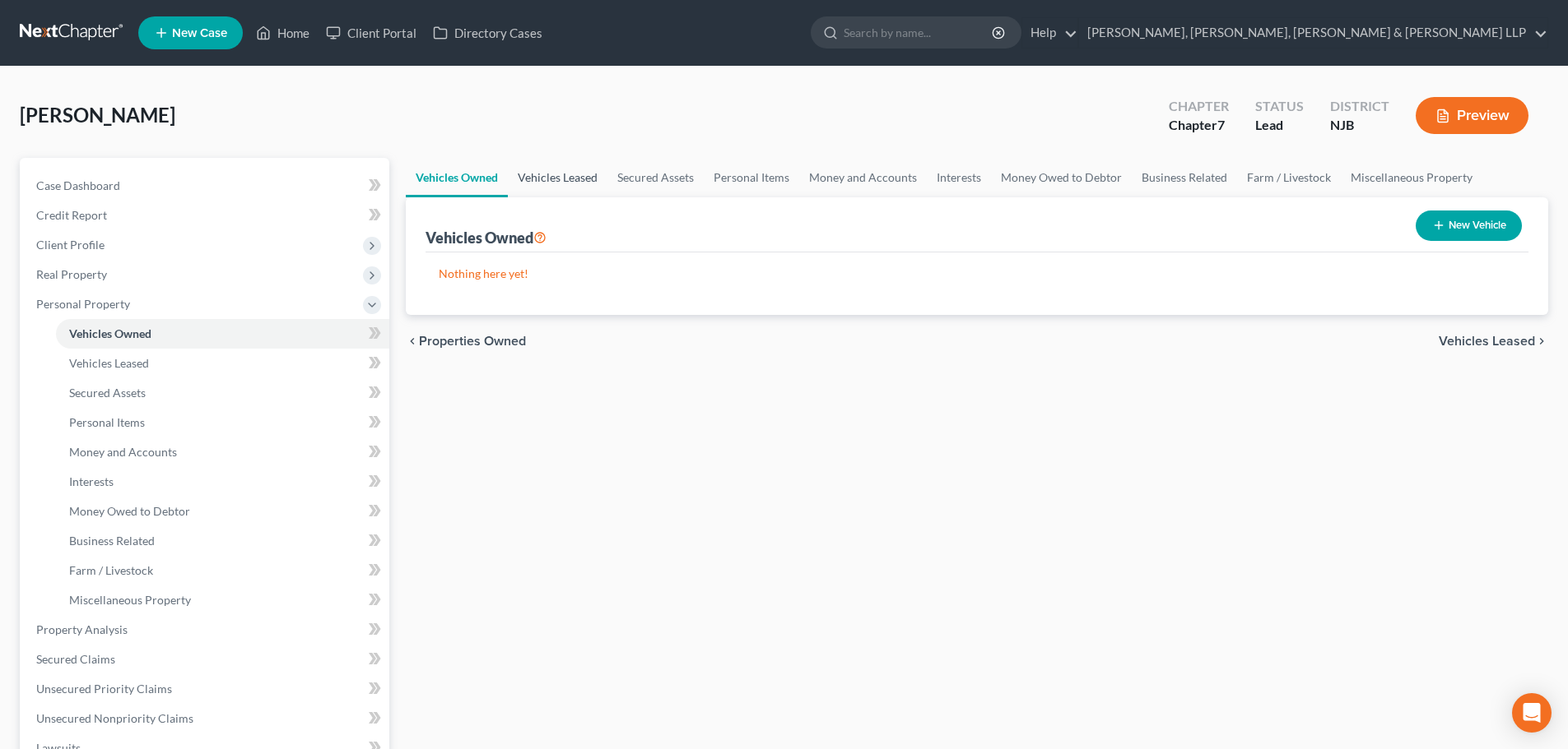
click at [583, 187] on link "Vehicles Leased" at bounding box center [557, 178] width 100 height 40
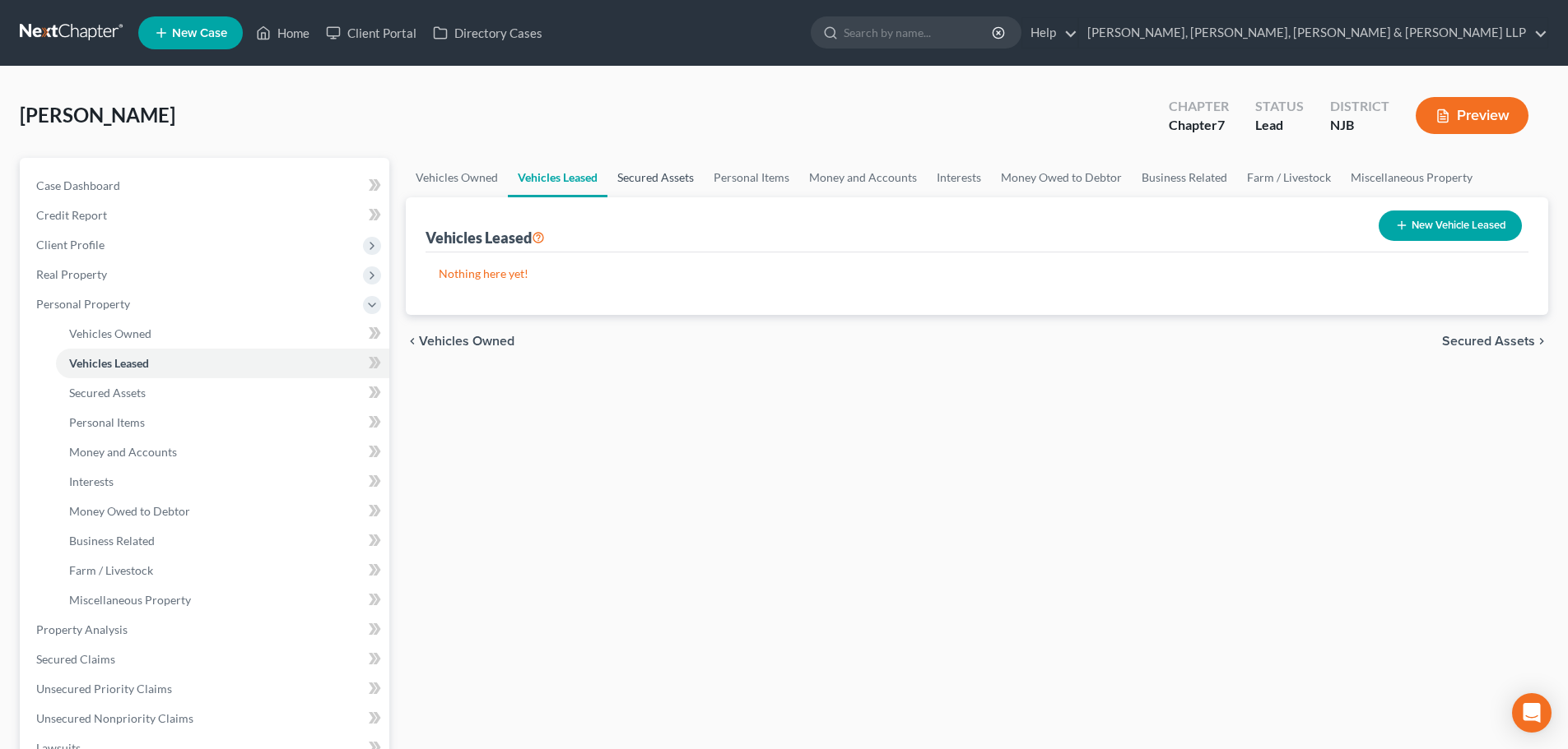
click at [641, 177] on link "Secured Assets" at bounding box center [655, 178] width 96 height 40
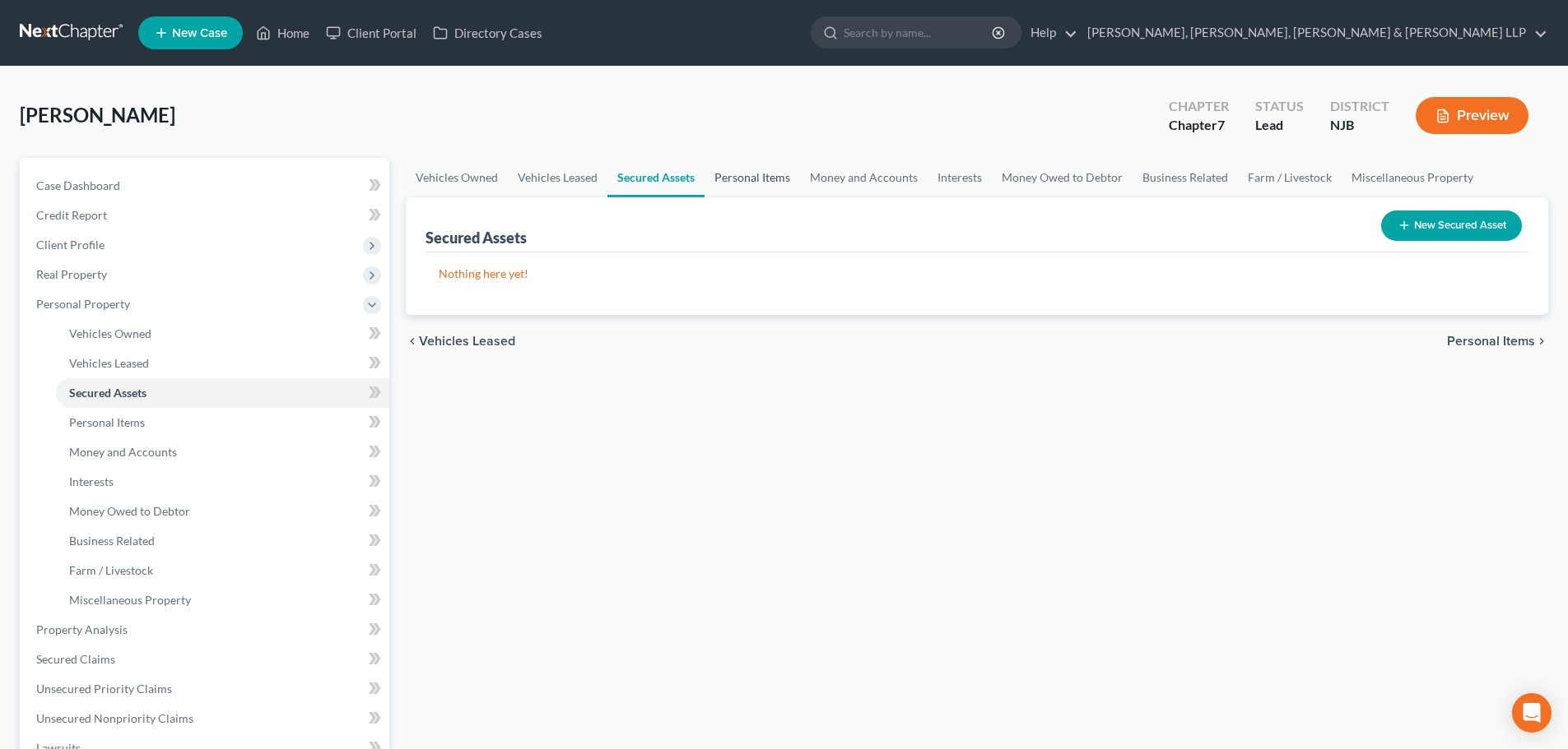
click at [746, 177] on link "Personal Items" at bounding box center [752, 178] width 95 height 40
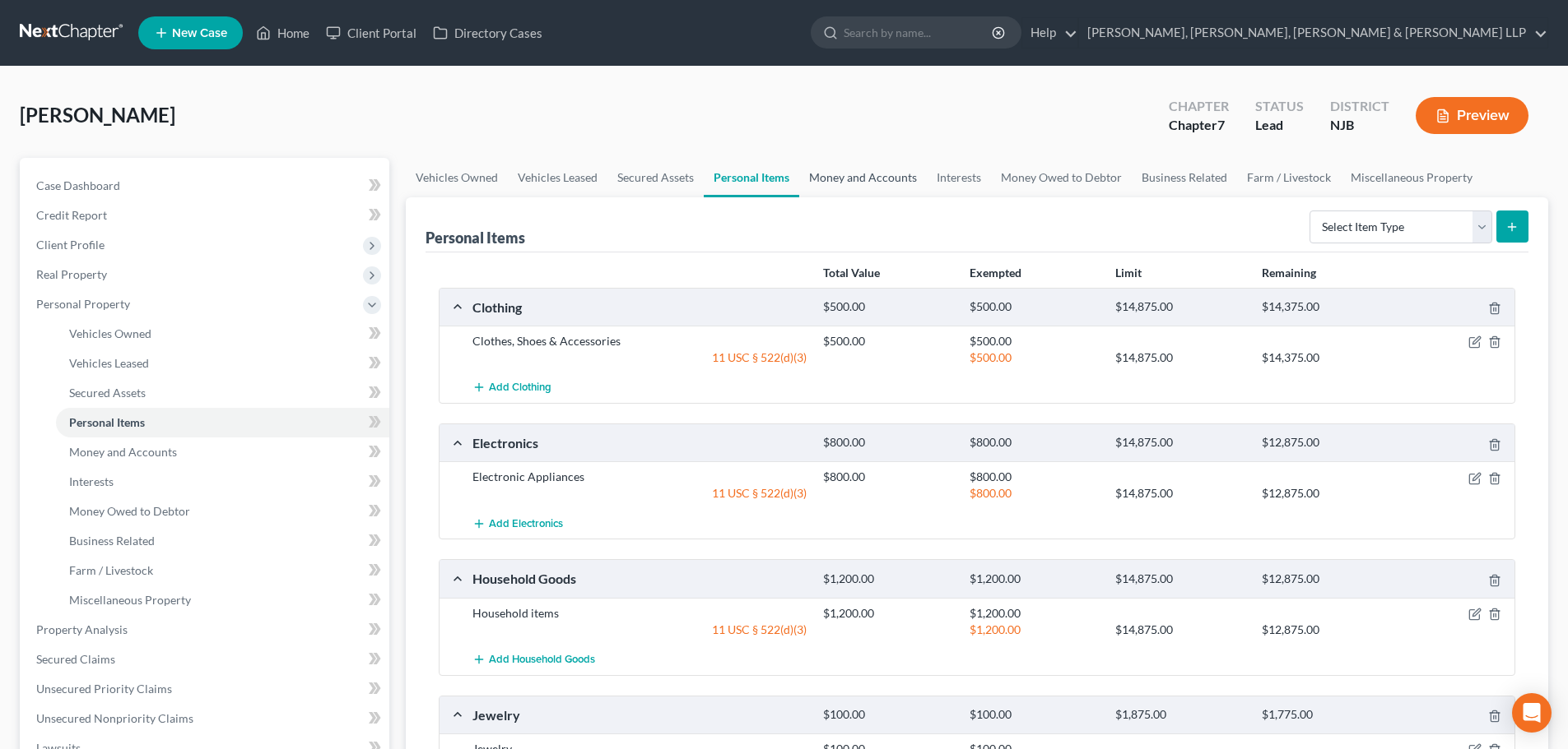
click at [821, 177] on link "Money and Accounts" at bounding box center [863, 178] width 128 height 40
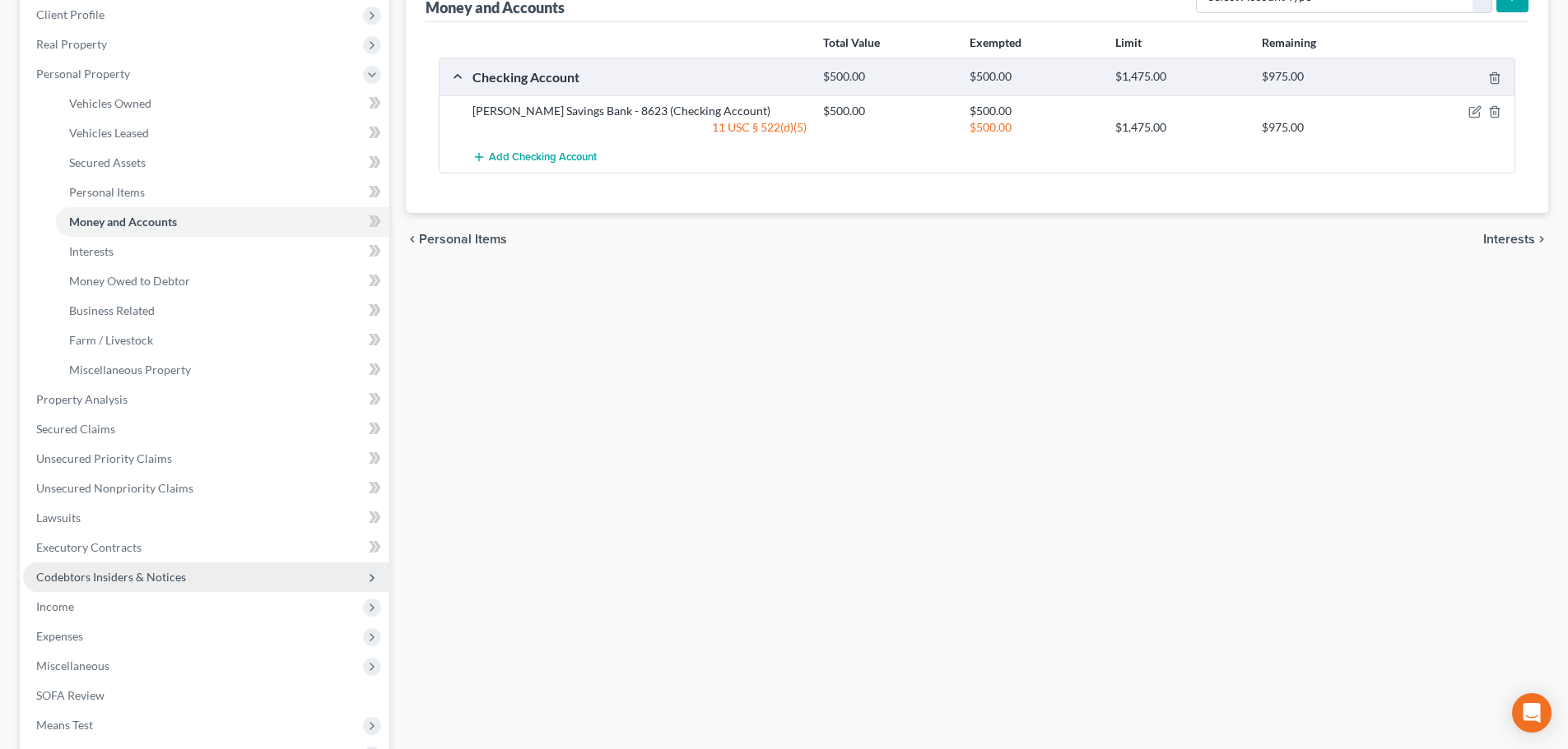
scroll to position [247, 0]
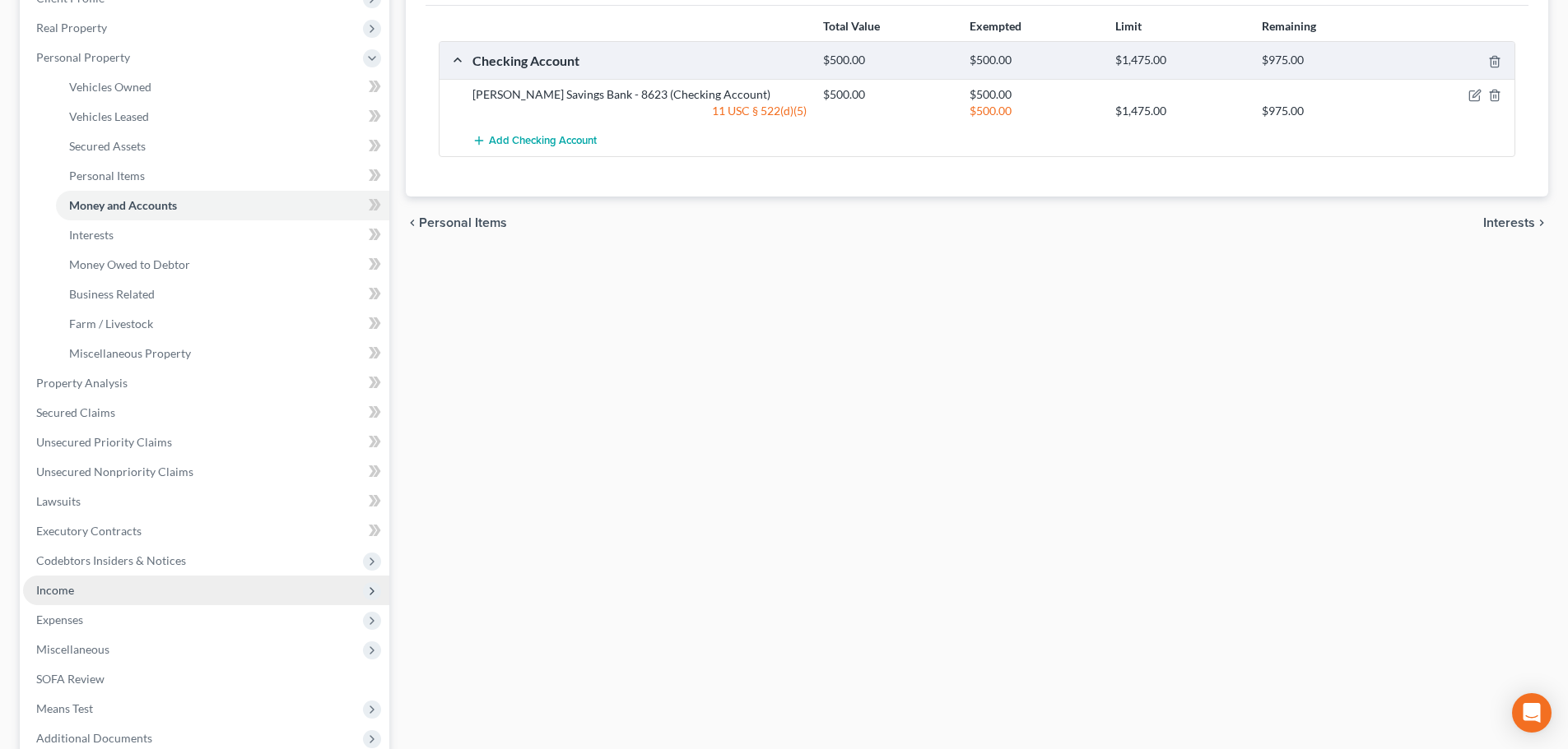
click at [73, 591] on span "Income" at bounding box center [55, 590] width 38 height 14
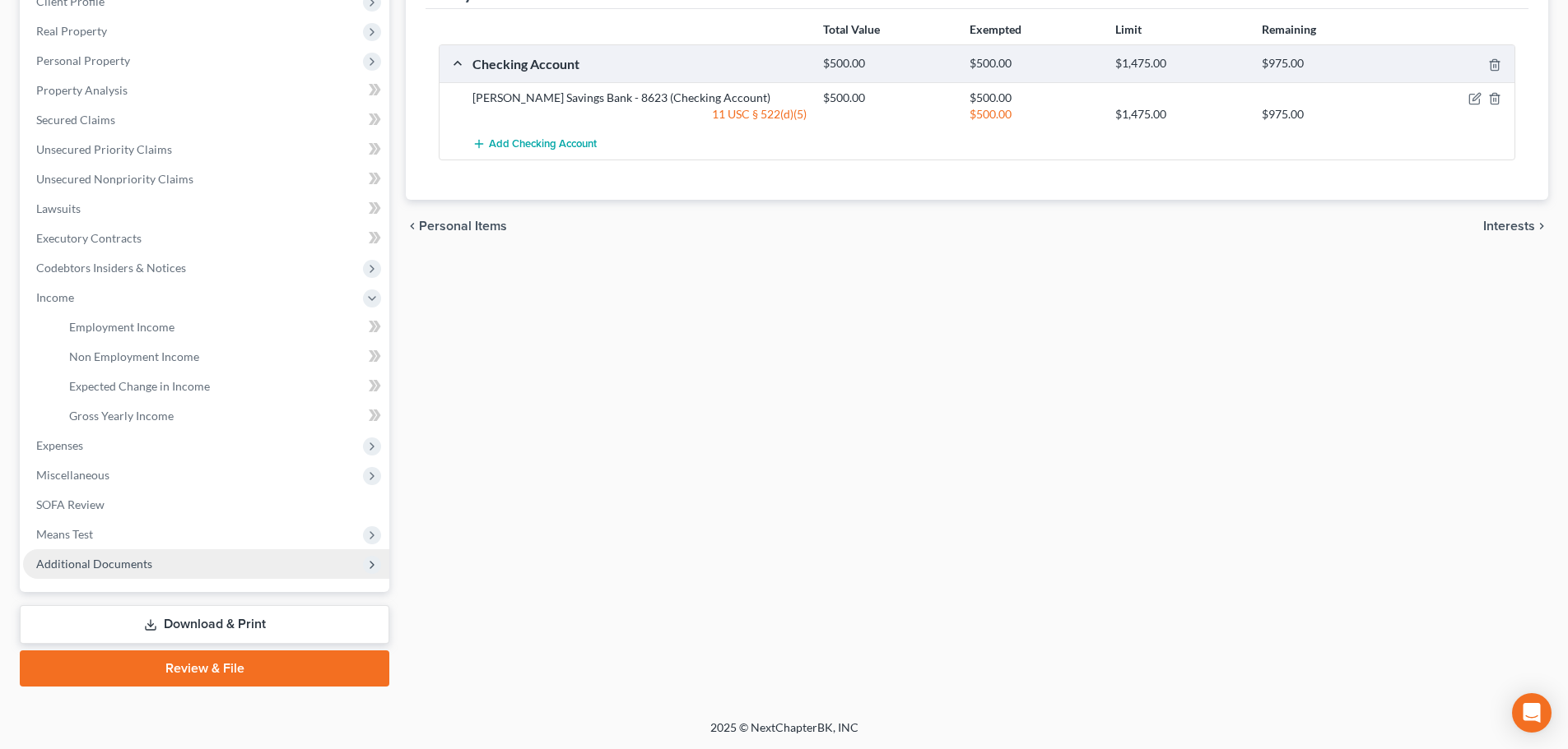
scroll to position [243, 0]
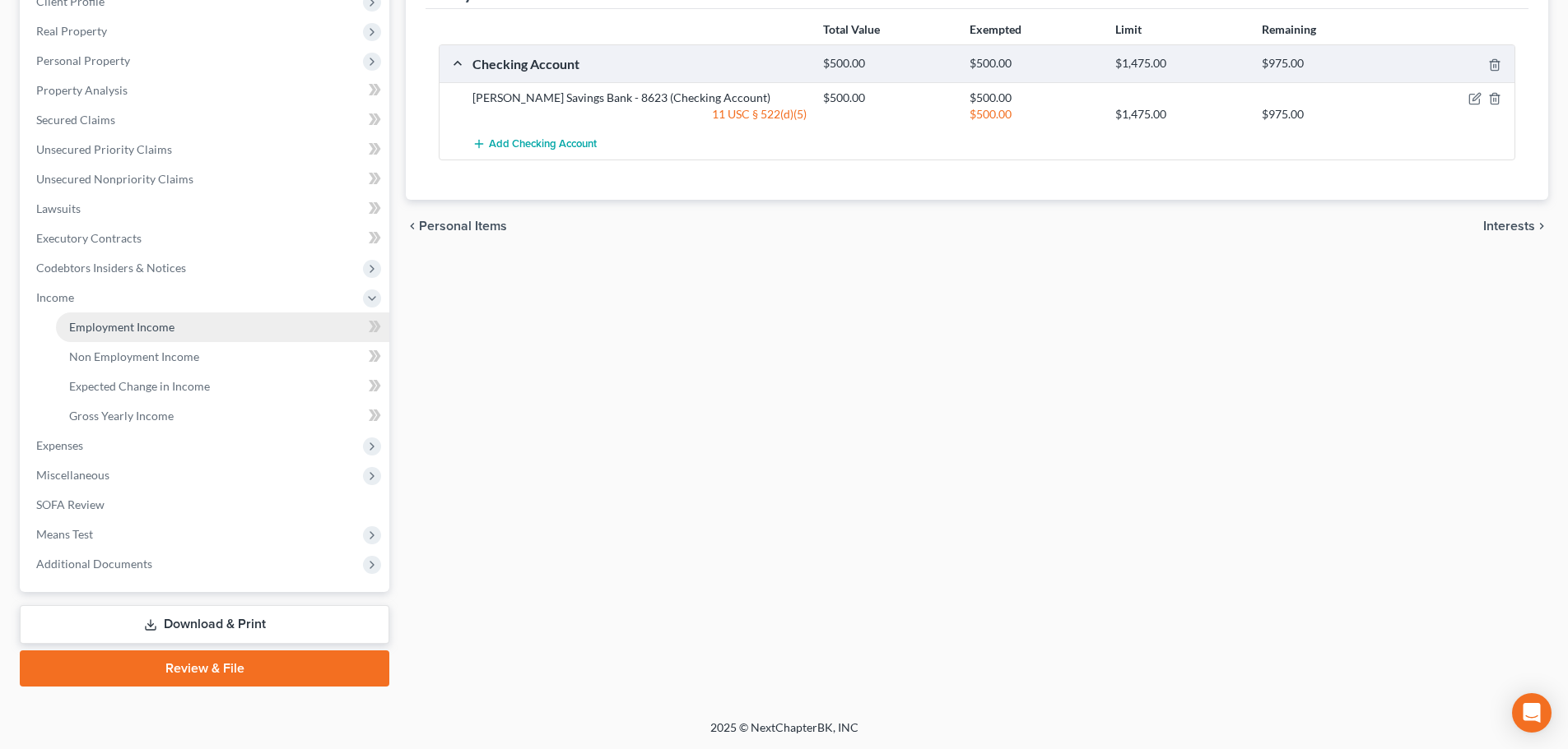
click at [177, 332] on link "Employment Income" at bounding box center [222, 327] width 333 height 30
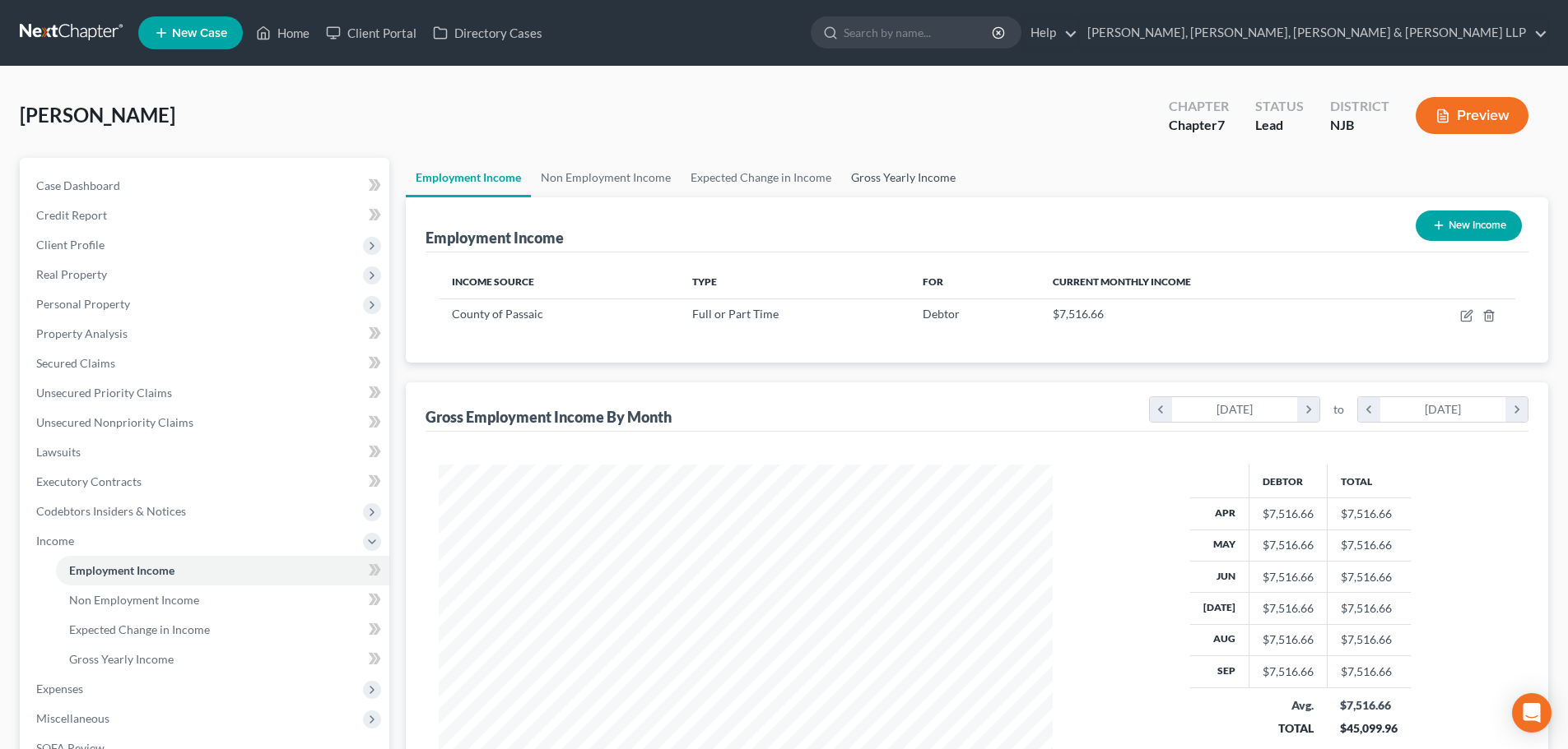
scroll to position [307, 647]
click at [906, 177] on link "Gross Yearly Income" at bounding box center [903, 178] width 124 height 40
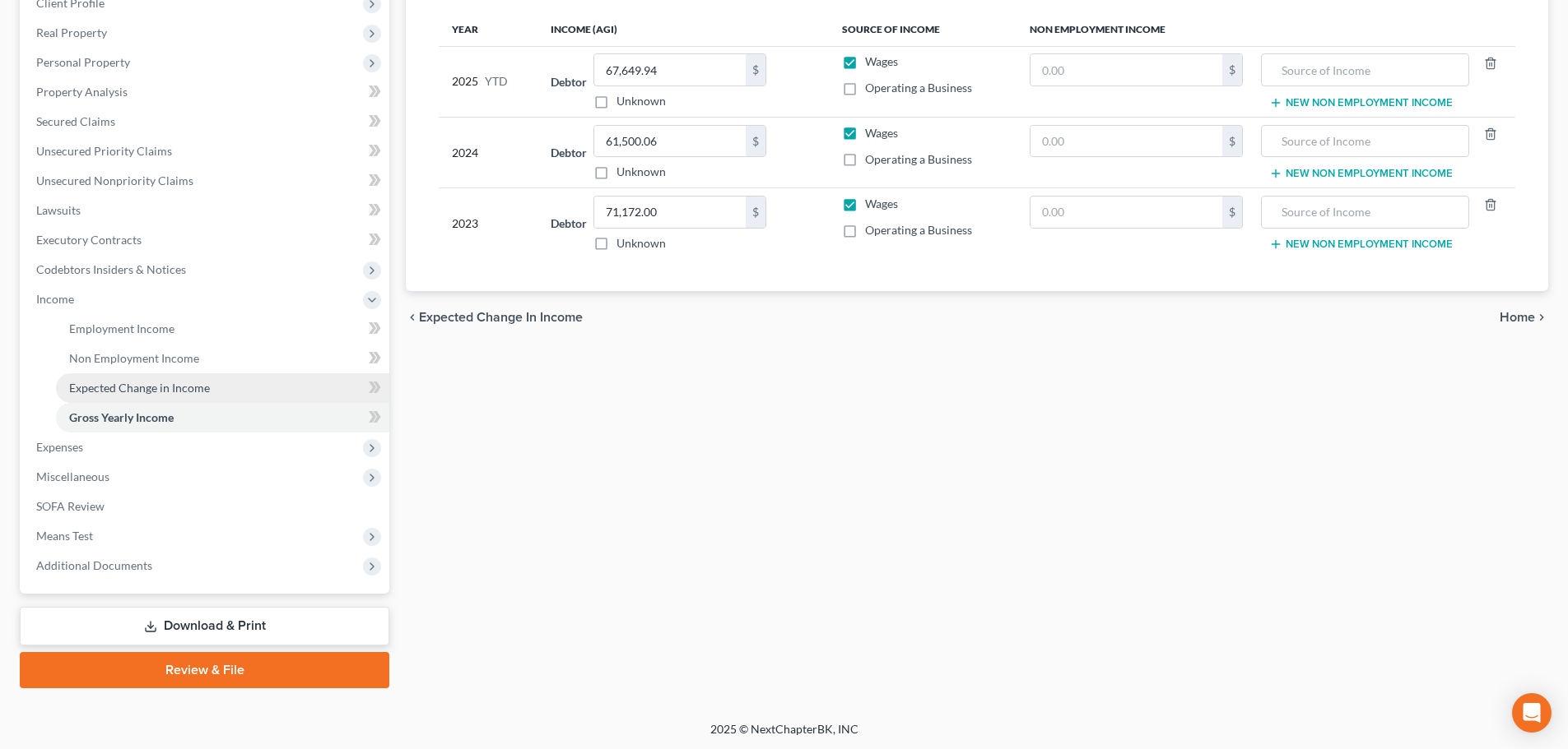
scroll to position [243, 0]
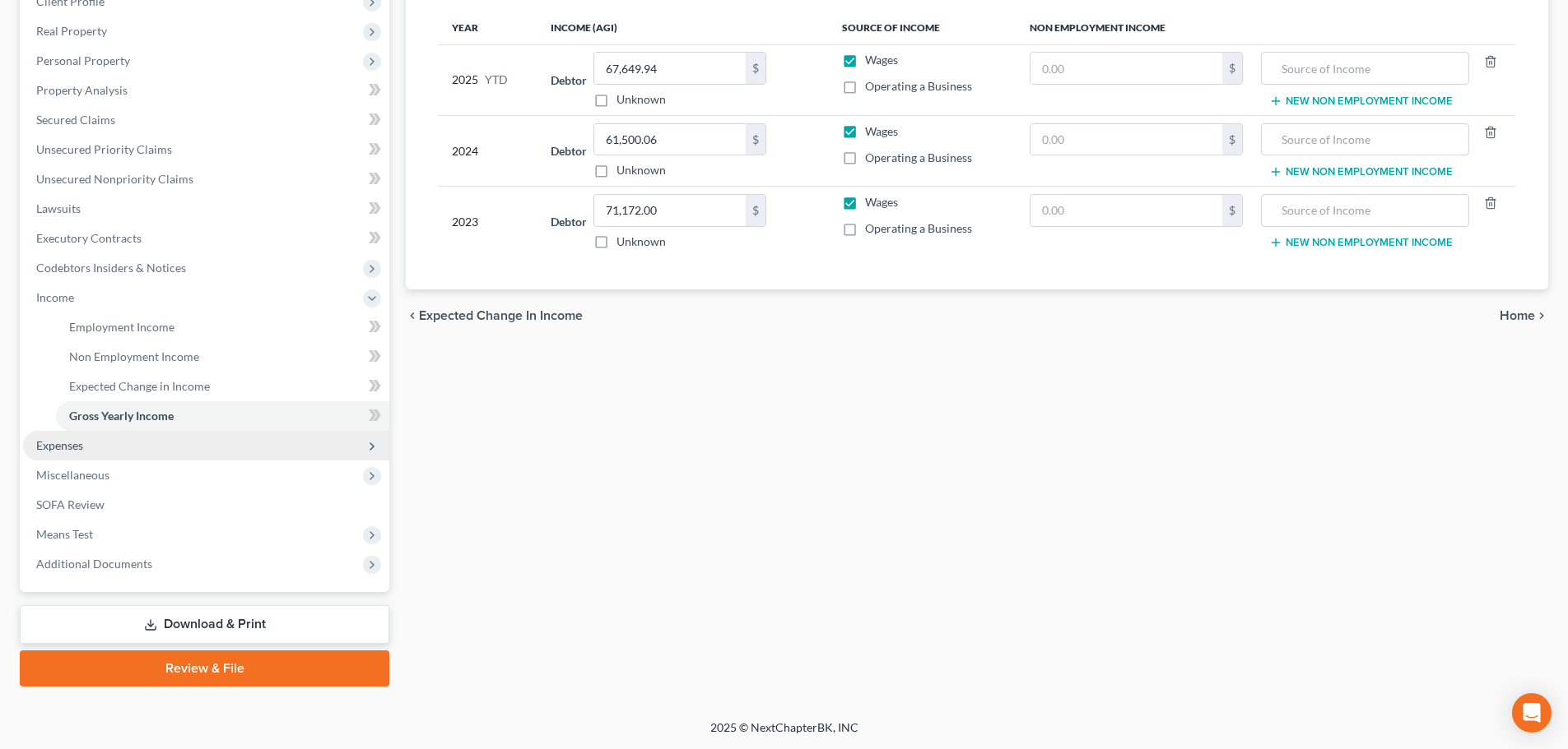
click at [104, 439] on span "Expenses" at bounding box center [207, 445] width 367 height 30
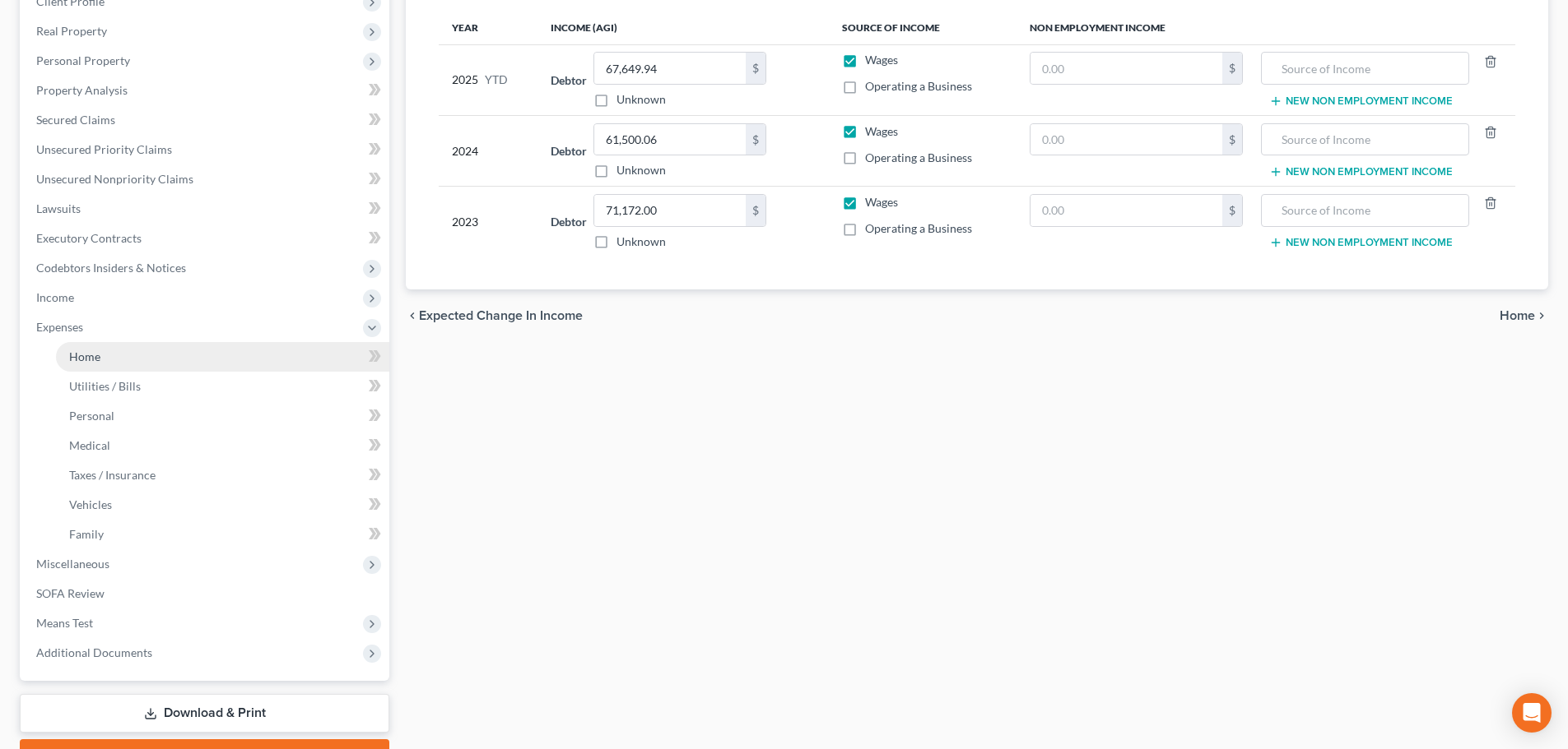
click at [110, 358] on link "Home" at bounding box center [222, 357] width 333 height 30
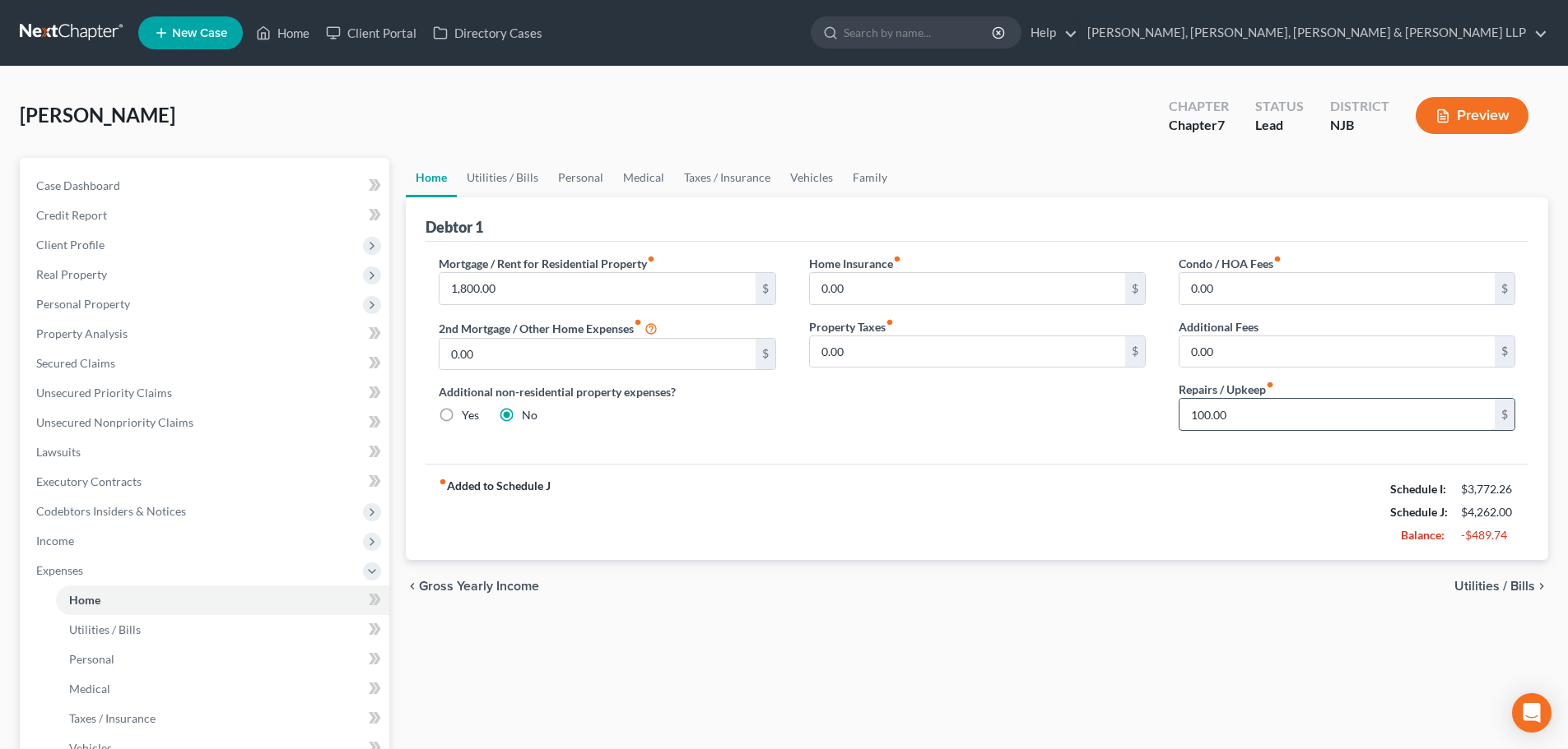
click at [1246, 422] on input "100.00" at bounding box center [1336, 414] width 315 height 31
click at [107, 551] on span "Income" at bounding box center [207, 541] width 367 height 30
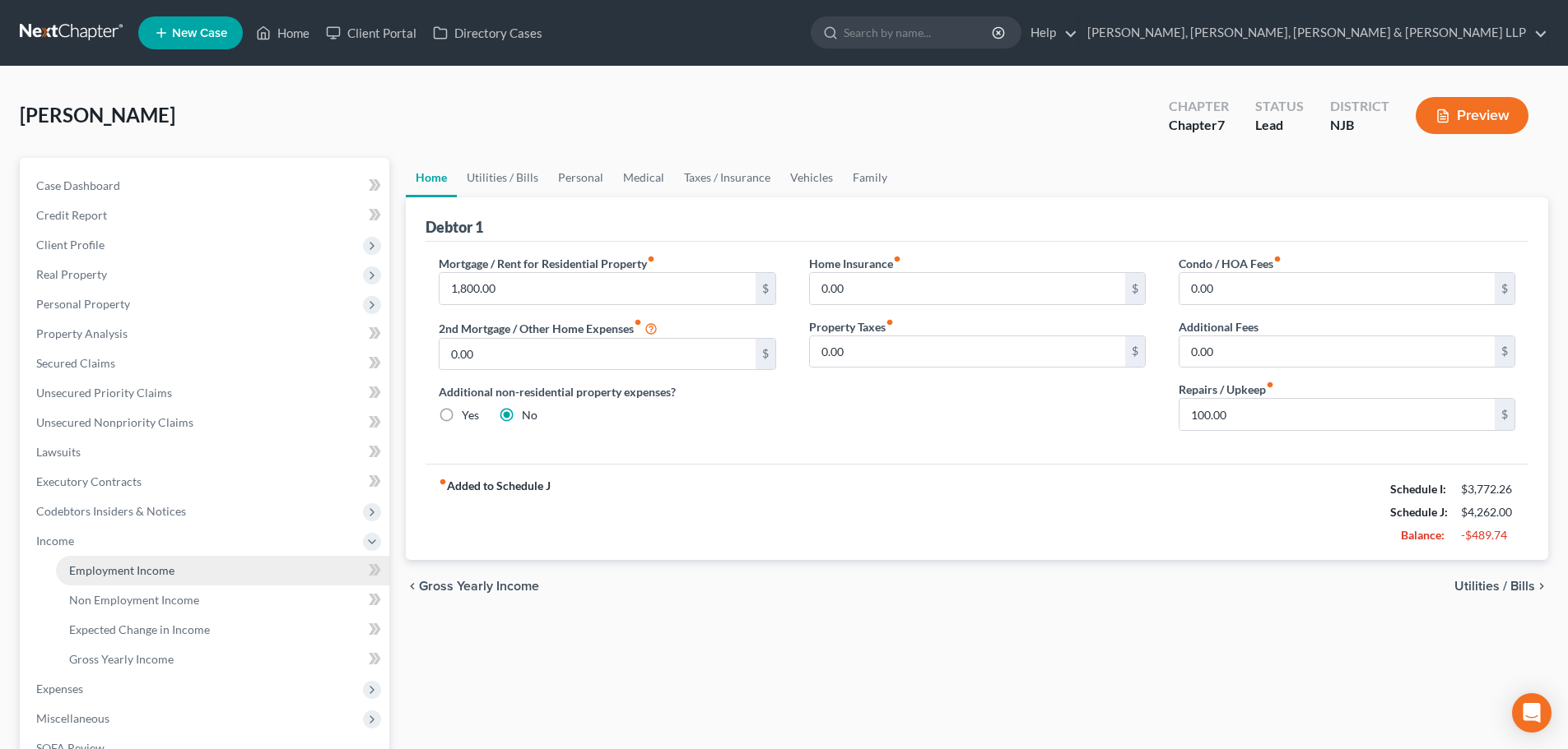
click at [116, 563] on span "Employment Income" at bounding box center [121, 570] width 105 height 14
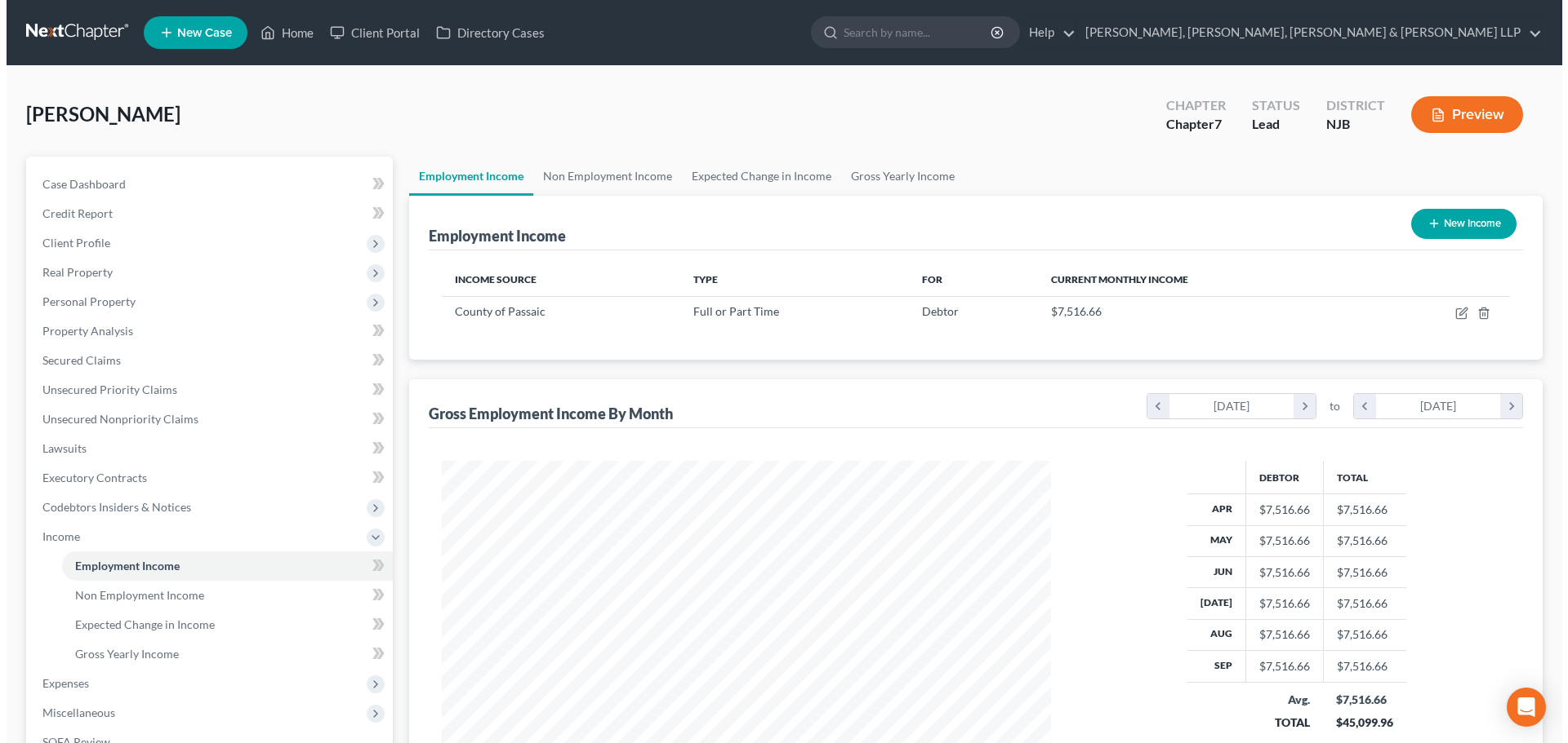
scroll to position [305, 642]
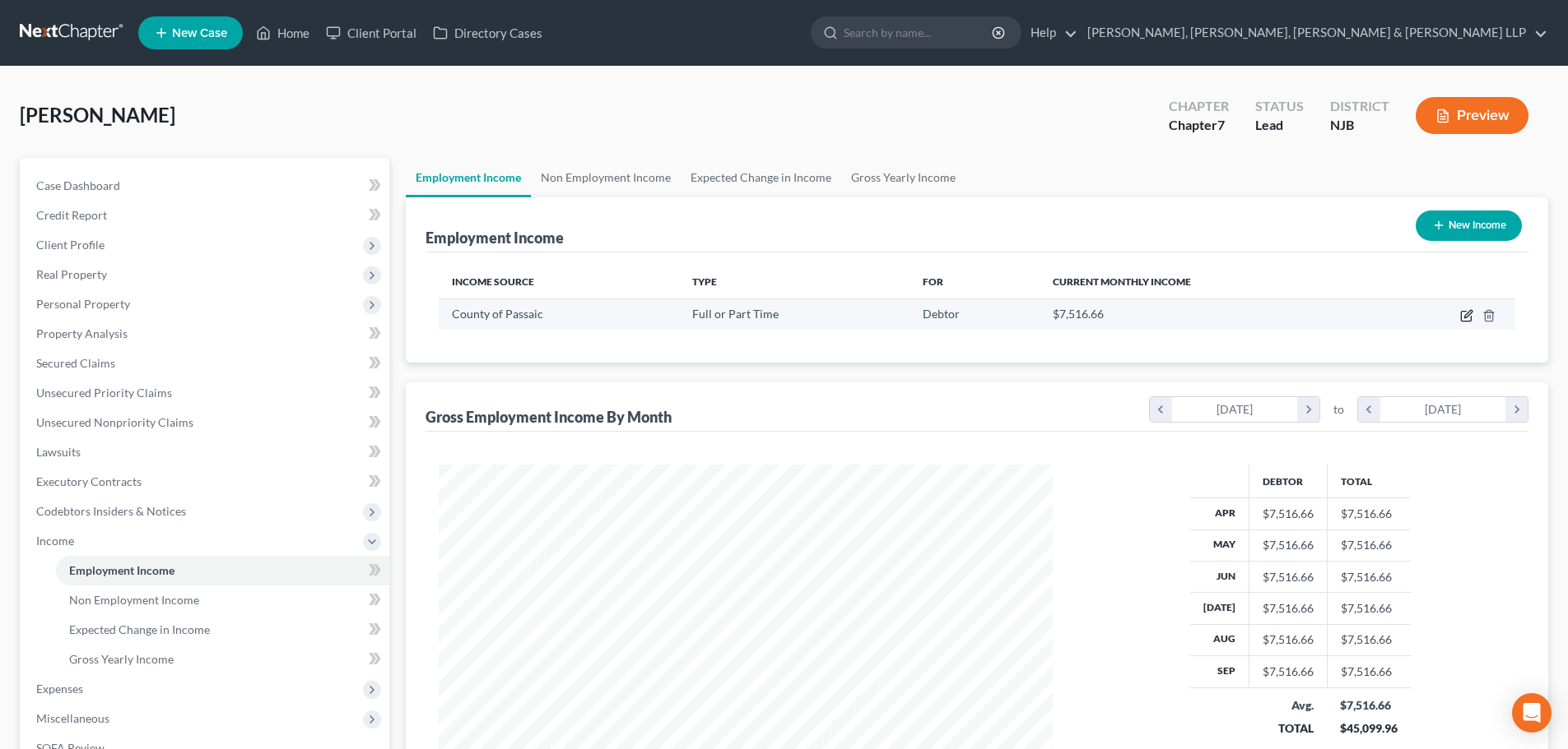
click at [1466, 309] on icon "button" at bounding box center [1466, 315] width 13 height 13
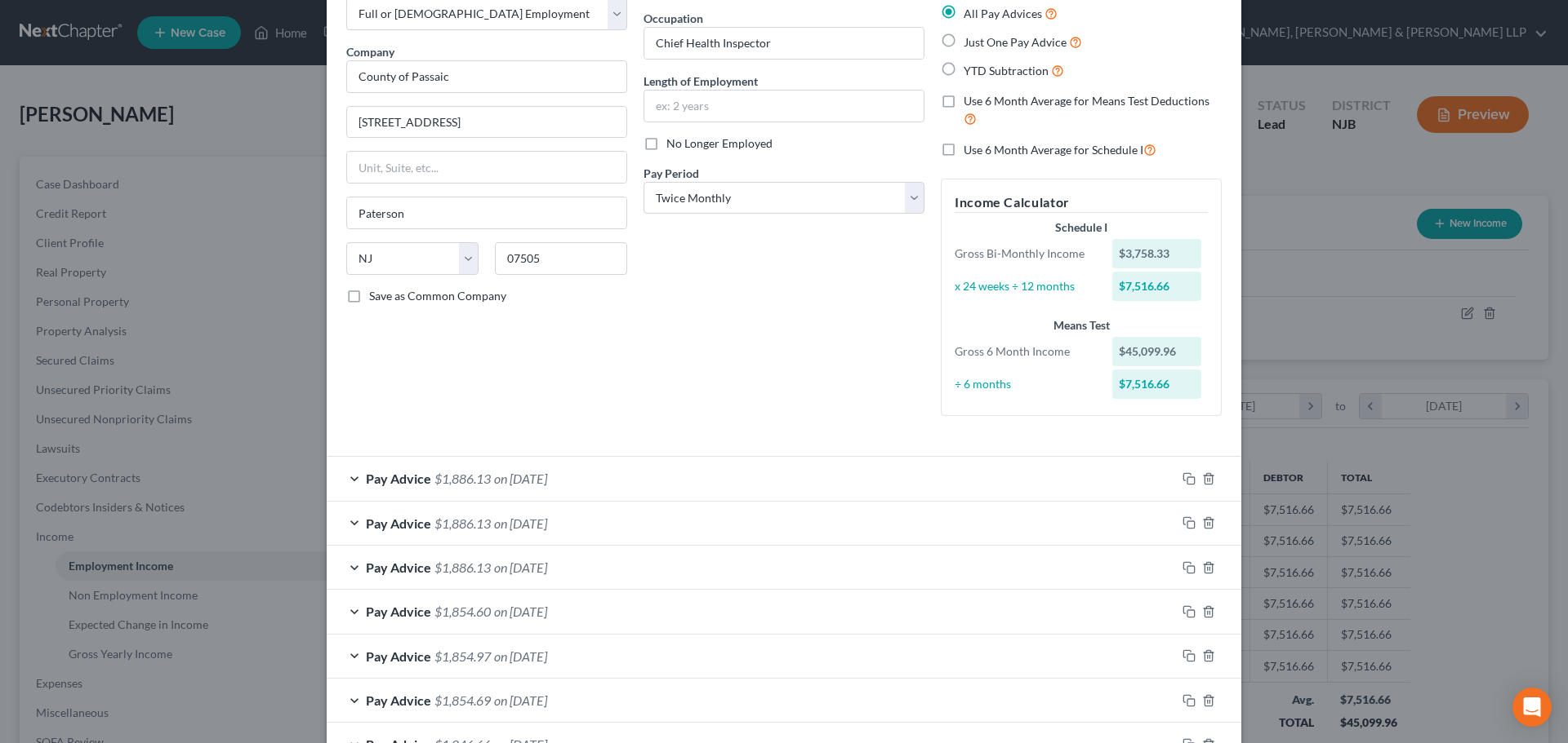
scroll to position [245, 0]
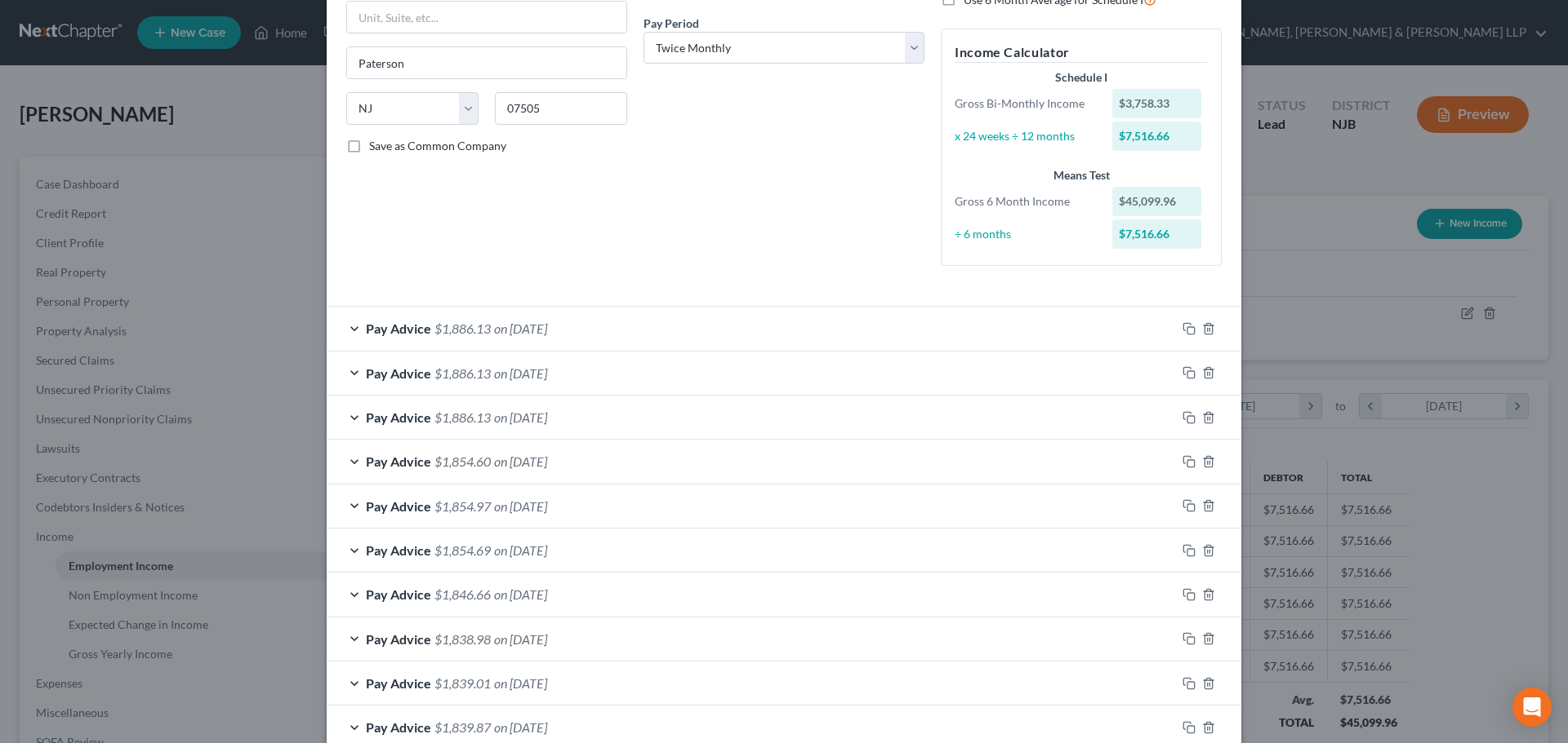
drag, startPoint x: 497, startPoint y: 338, endPoint x: 488, endPoint y: 430, distance: 92.4
click at [497, 337] on div "Pay Advice $1,886.13 on [DATE]" at bounding box center [751, 328] width 850 height 44
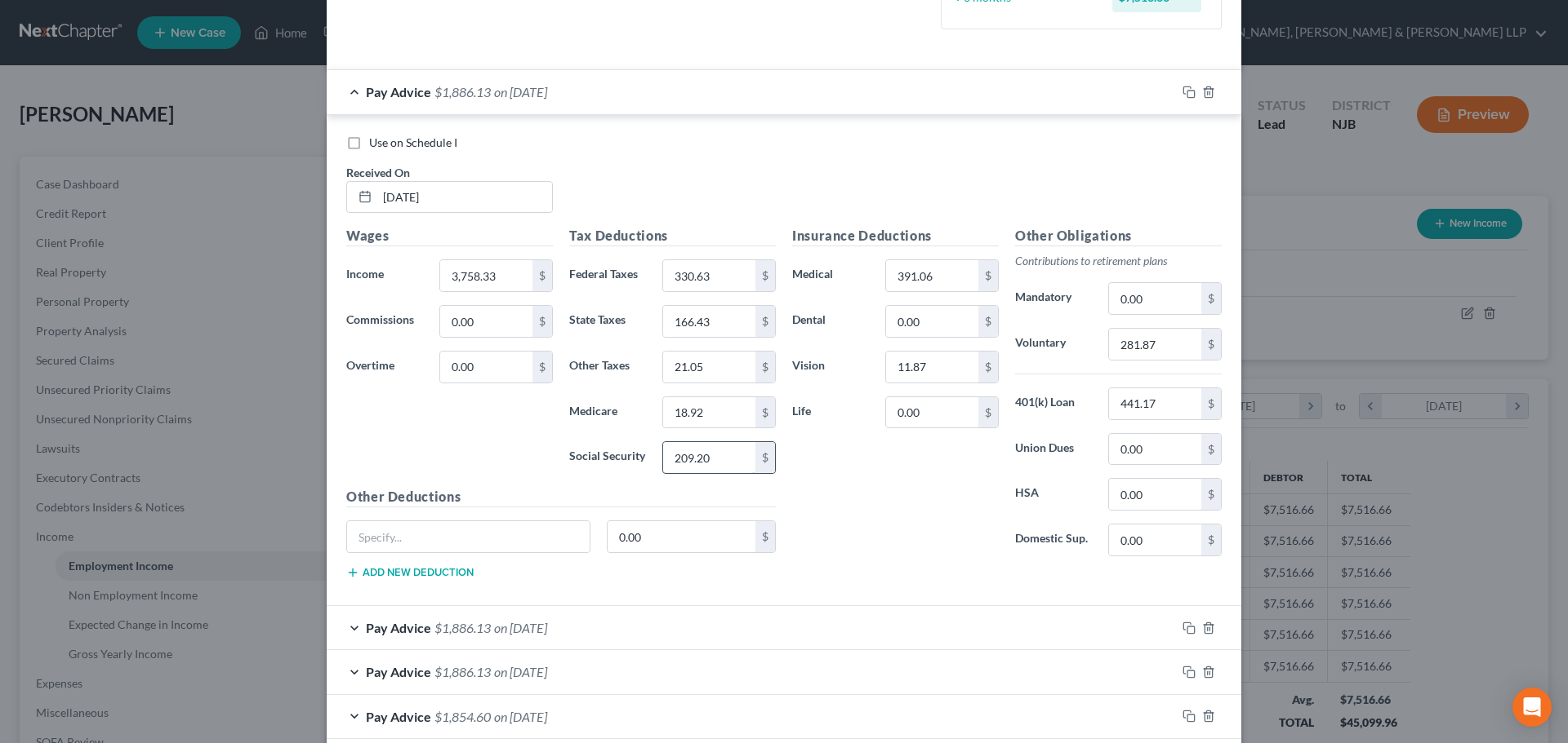
scroll to position [490, 0]
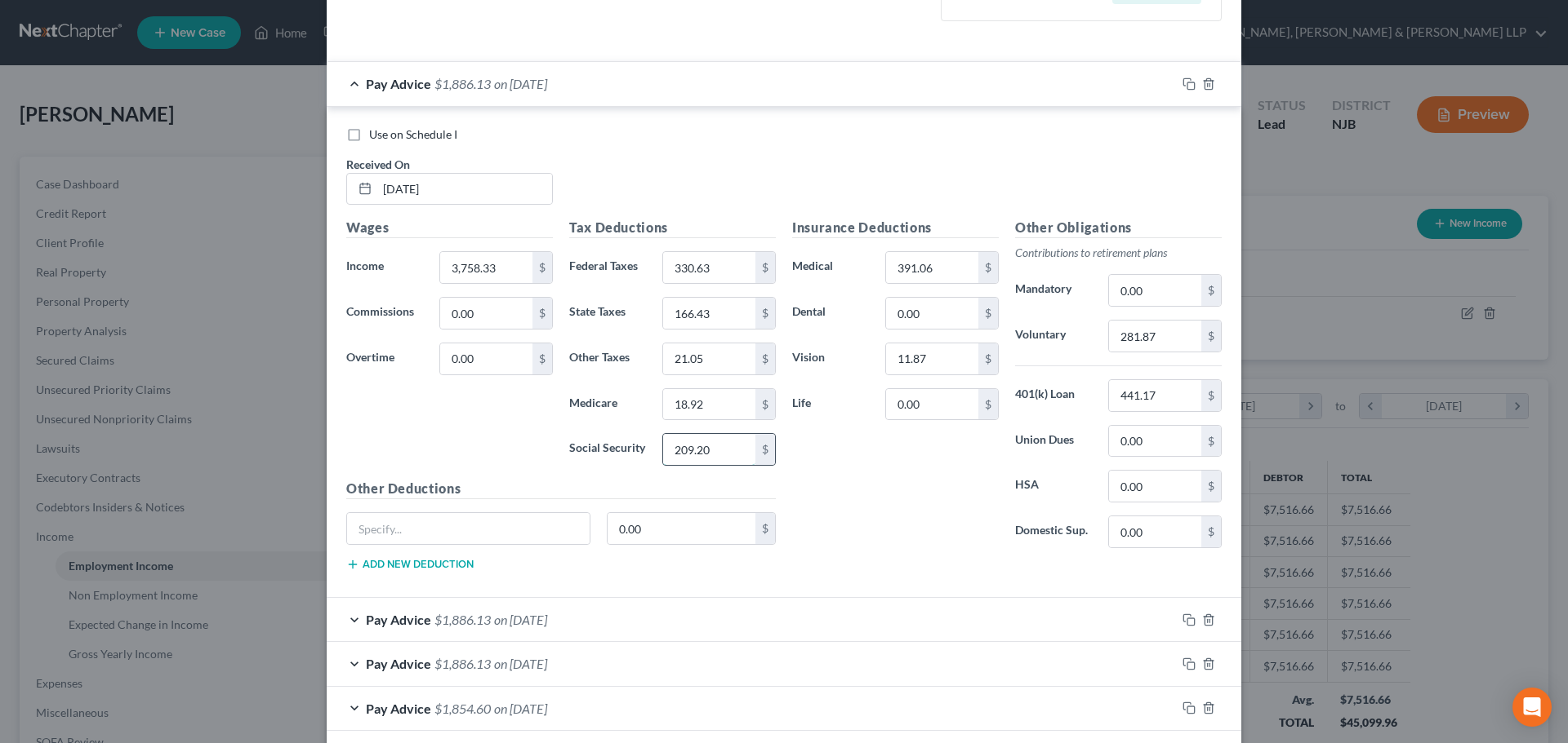
click at [719, 453] on input "209.20" at bounding box center [709, 449] width 92 height 31
click at [722, 448] on input "209.20" at bounding box center [709, 449] width 92 height 31
click at [725, 411] on input "18.92" at bounding box center [709, 404] width 92 height 31
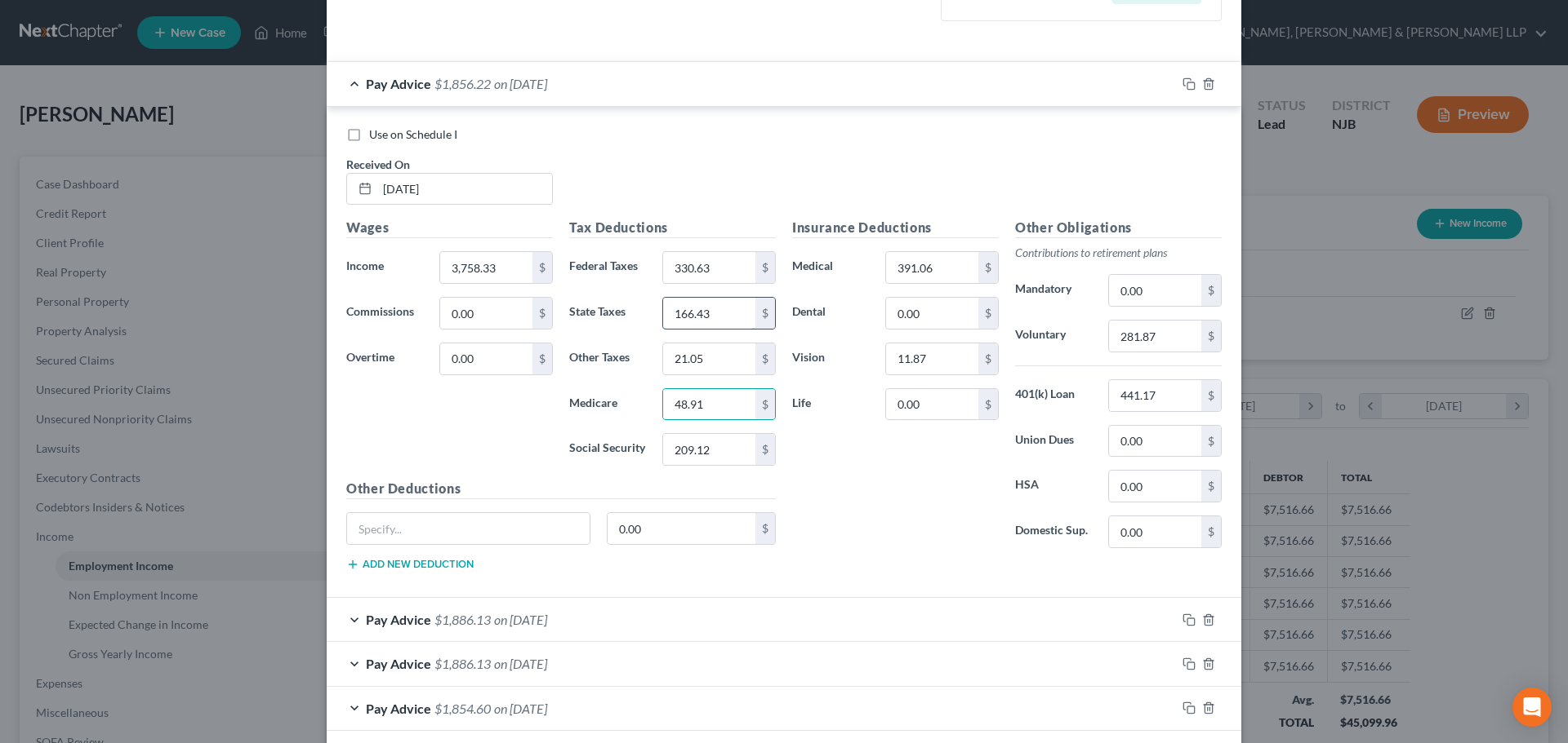
click at [712, 315] on input "166.43" at bounding box center [709, 313] width 92 height 31
click at [936, 272] on input "391.06" at bounding box center [932, 267] width 92 height 31
click at [929, 320] on input "0.00" at bounding box center [932, 313] width 92 height 31
click at [705, 357] on input "21.05" at bounding box center [709, 359] width 92 height 31
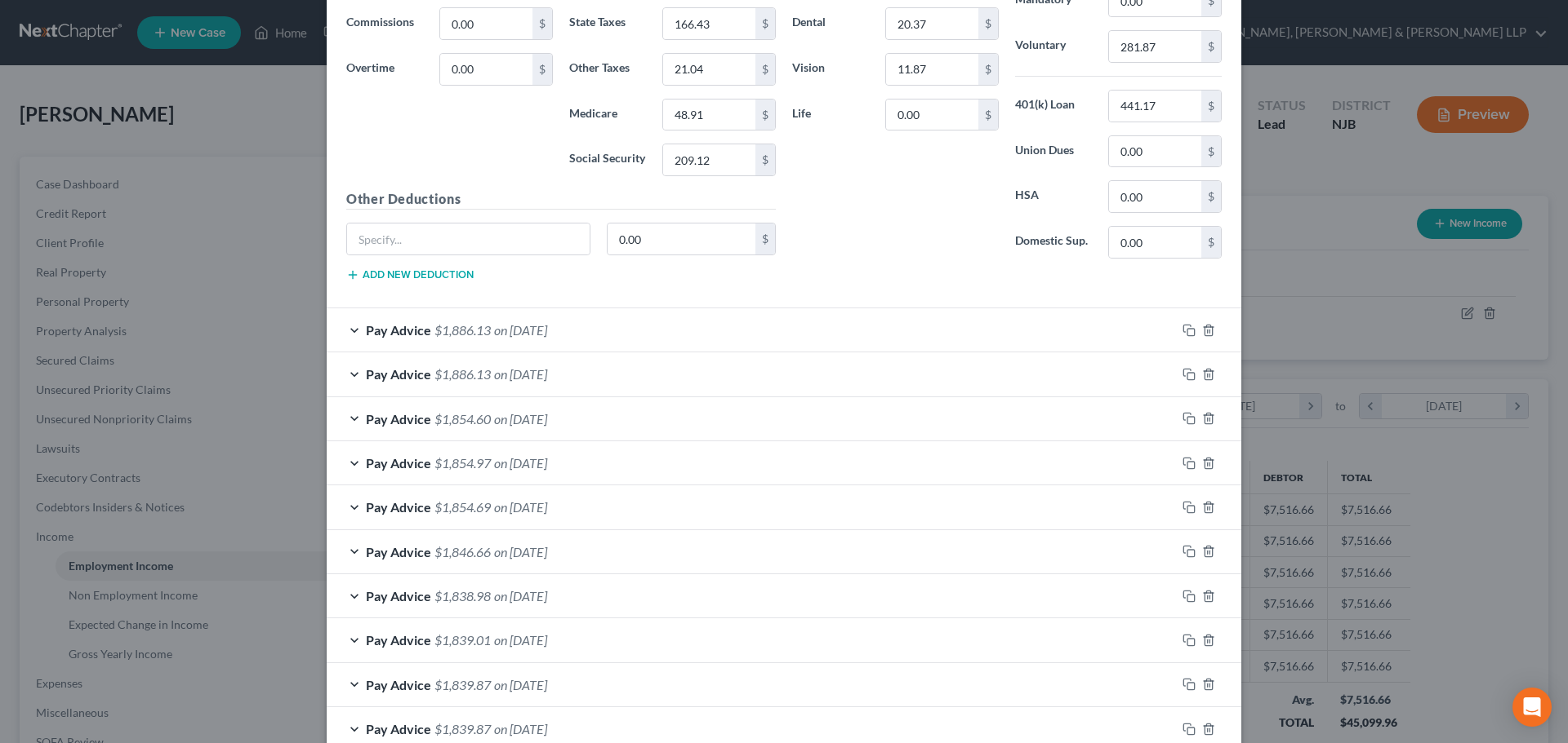
scroll to position [816, 0]
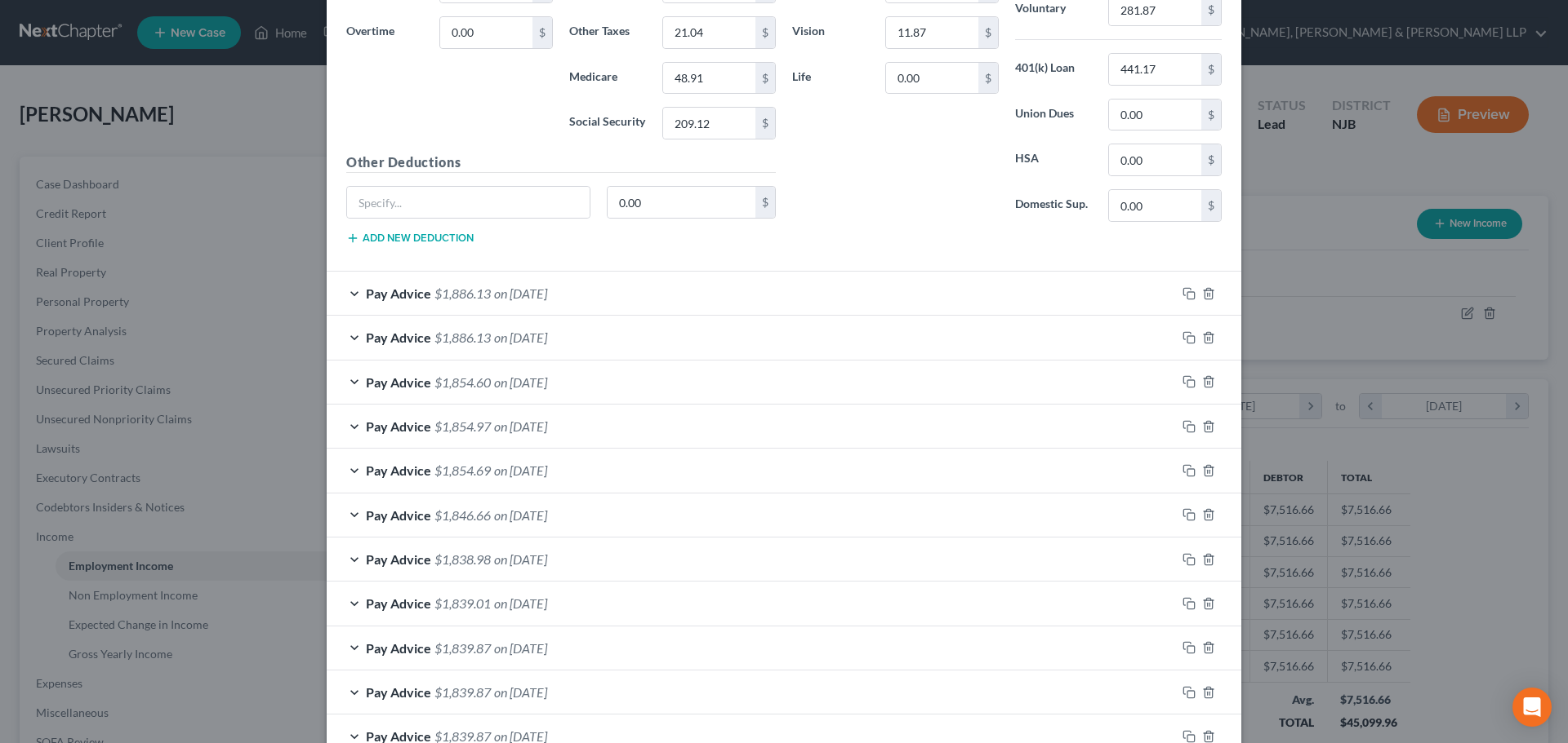
click at [476, 298] on span "$1,886.13" at bounding box center [462, 293] width 56 height 15
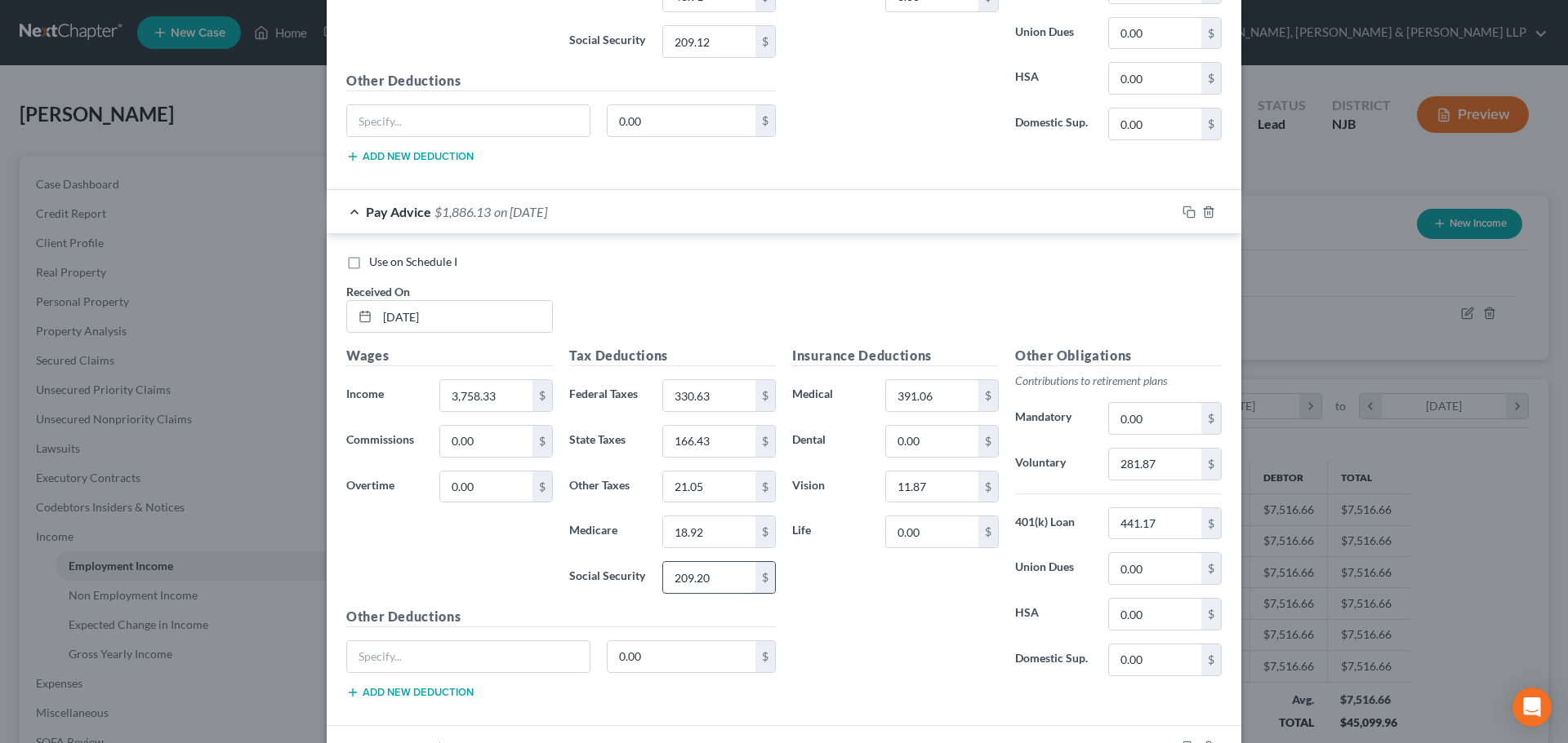
scroll to position [1061, 0]
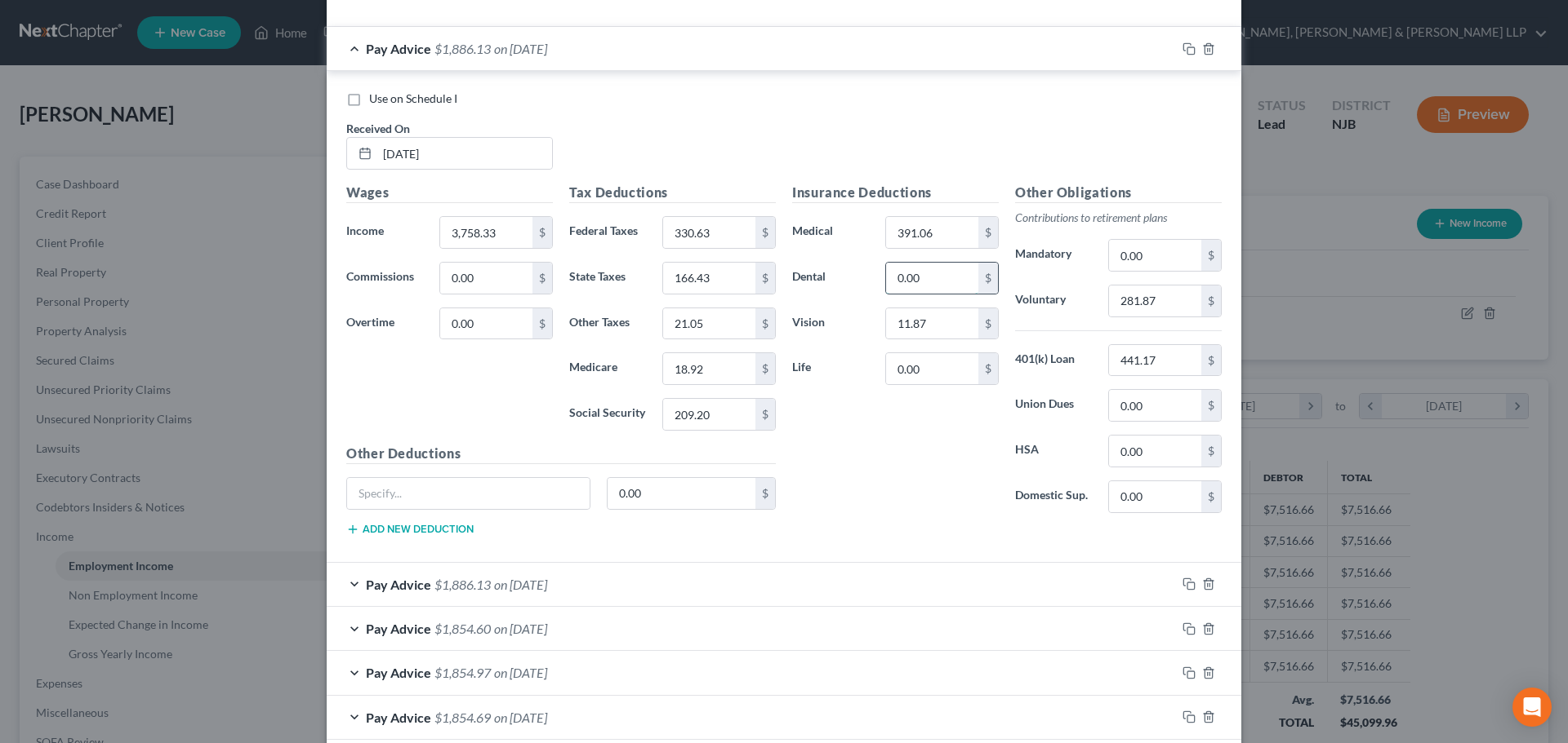
click at [926, 286] on input "0.00" at bounding box center [932, 278] width 92 height 31
click at [706, 325] on input "21.05" at bounding box center [709, 323] width 92 height 31
click at [945, 238] on input "391.06" at bounding box center [932, 233] width 92 height 31
click at [712, 364] on input "18.92" at bounding box center [709, 369] width 92 height 31
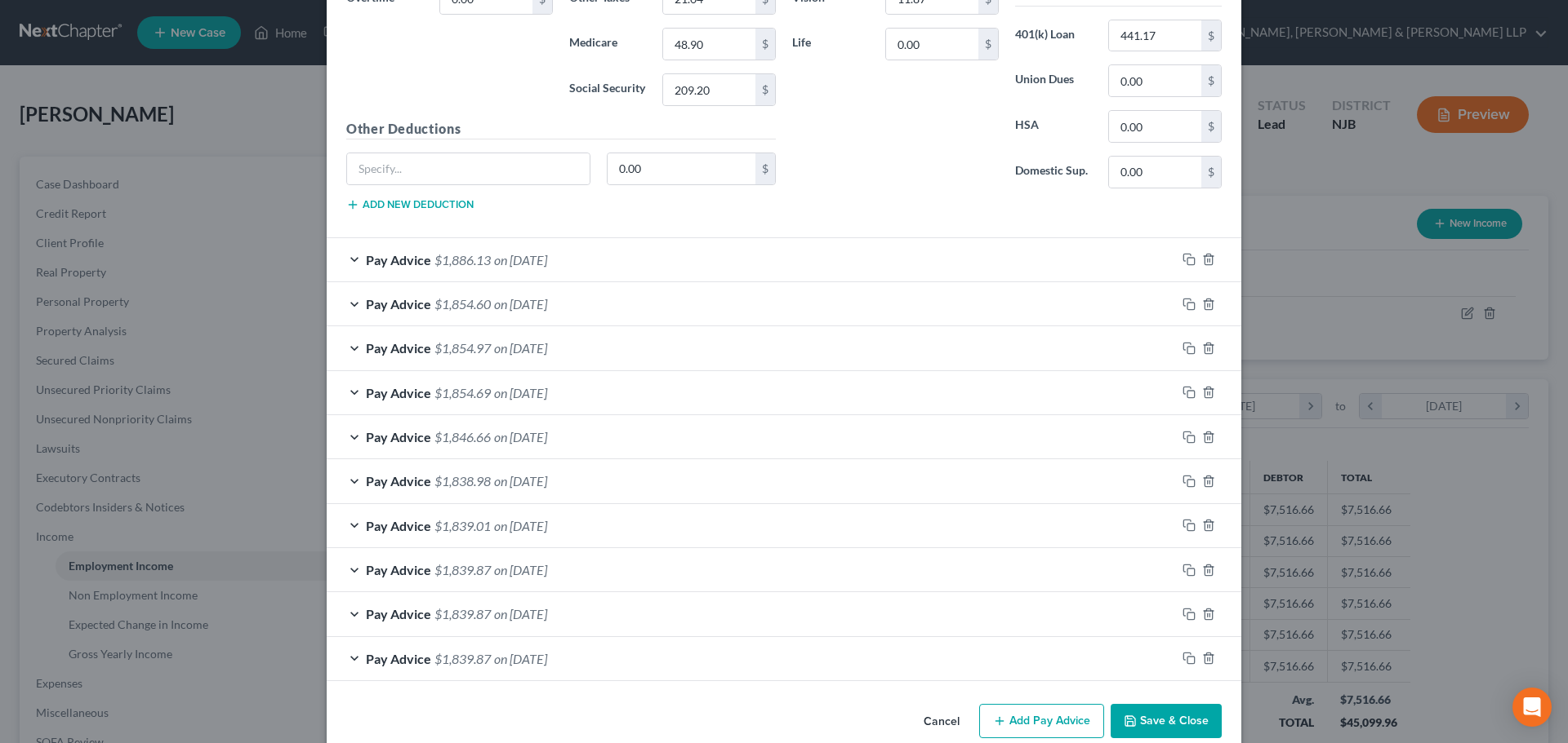
scroll to position [1387, 0]
drag, startPoint x: 501, startPoint y: 265, endPoint x: 484, endPoint y: 359, distance: 95.5
click at [501, 265] on span "on [DATE]" at bounding box center [521, 257] width 53 height 15
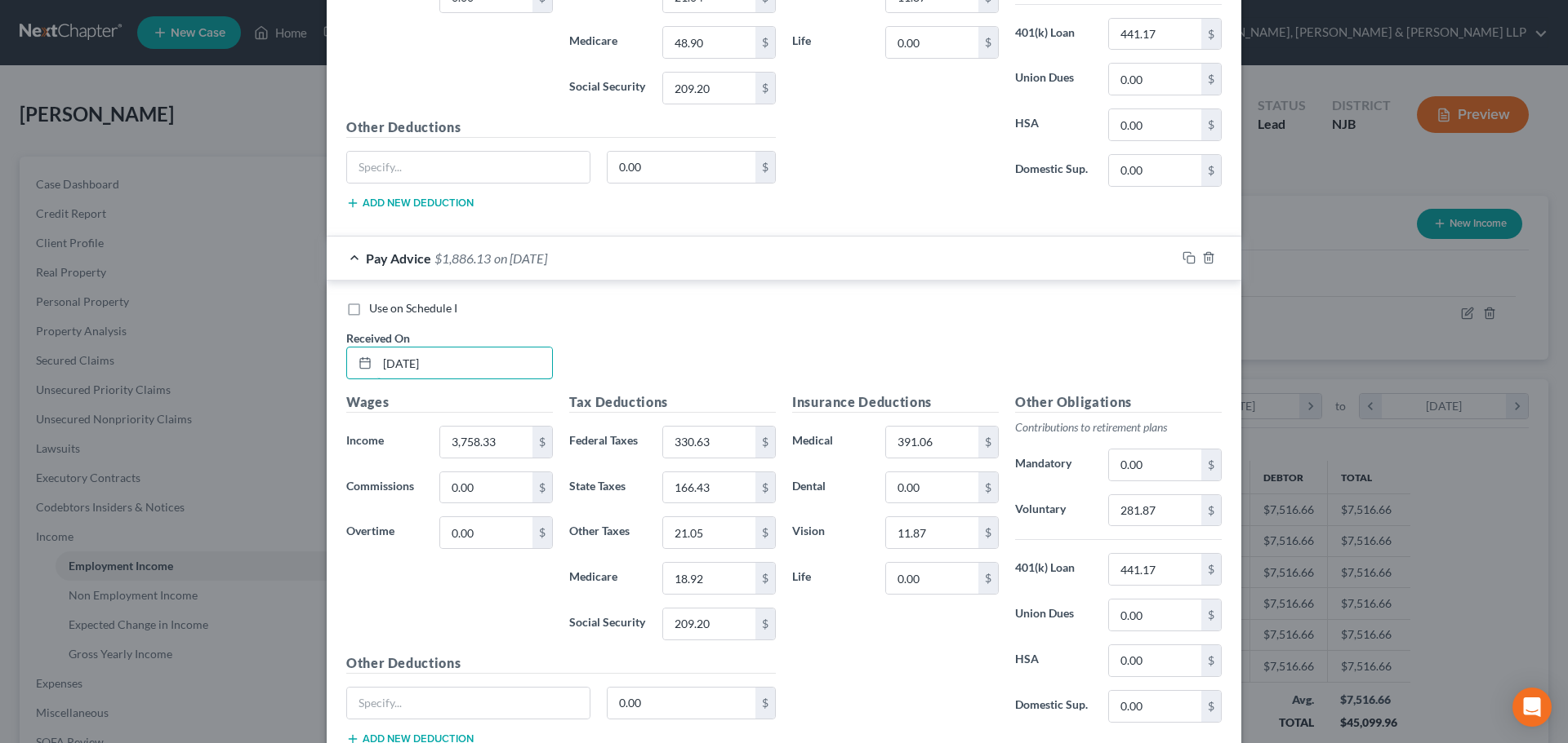
drag, startPoint x: 456, startPoint y: 369, endPoint x: 323, endPoint y: 368, distance: 133.0
click at [326, 368] on div "Use on Schedule I Received On * [DATE] Wages Income * 3,758.33 $ Commissions 0.…" at bounding box center [784, 526] width 915 height 491
click at [710, 579] on input "18.92" at bounding box center [709, 578] width 92 height 31
click at [940, 447] on input "391.06" at bounding box center [932, 442] width 92 height 31
click at [936, 473] on input "0.00" at bounding box center [932, 487] width 92 height 31
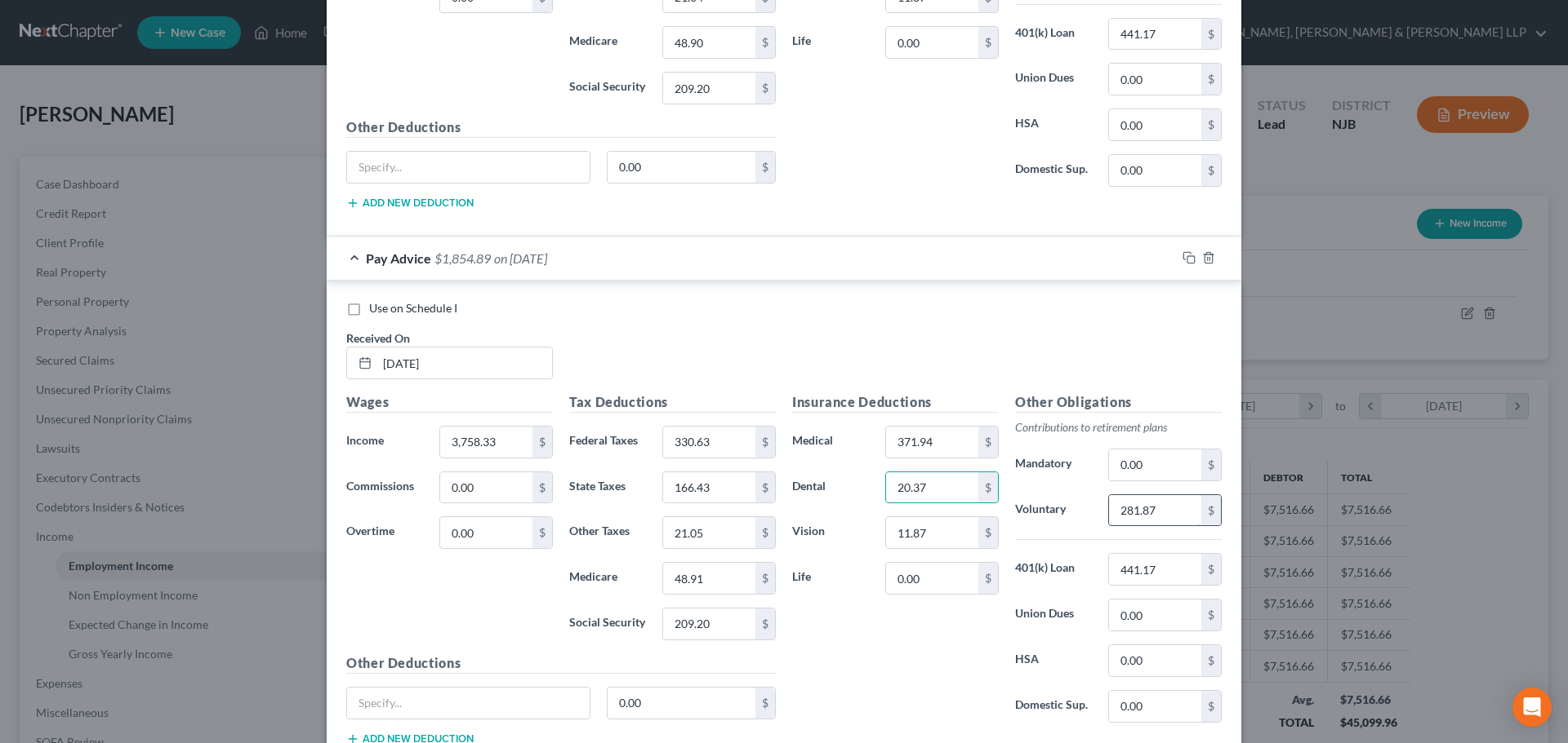
click at [1170, 519] on input "281.87" at bounding box center [1154, 510] width 92 height 31
click at [972, 625] on div "Insurance Deductions Medical 371.94 $ Dental 20.37 $ Vision 11.87 $ Life 0.00 $" at bounding box center [895, 565] width 223 height 344
click at [1167, 508] on input "252.38" at bounding box center [1154, 510] width 92 height 31
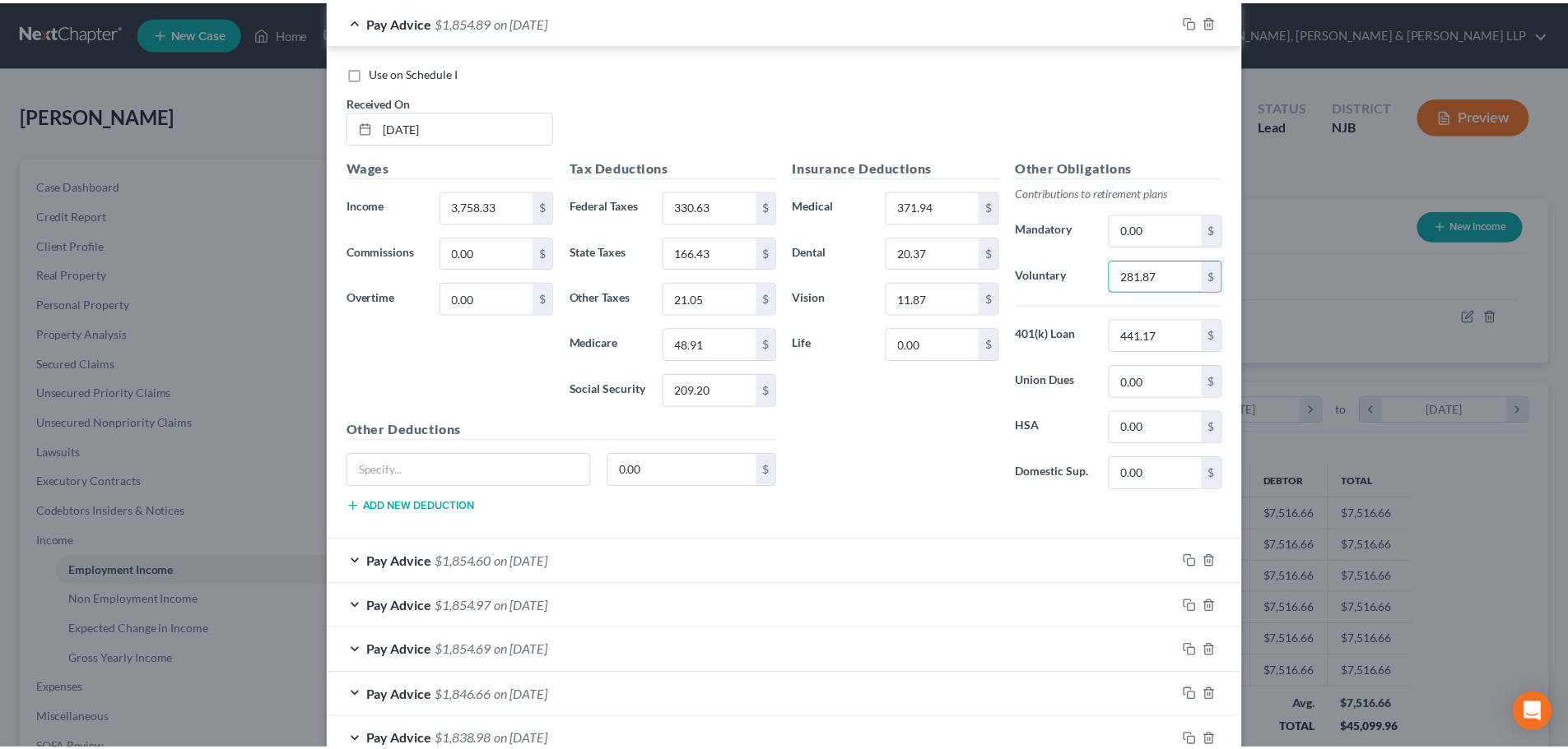
scroll to position [1920, 0]
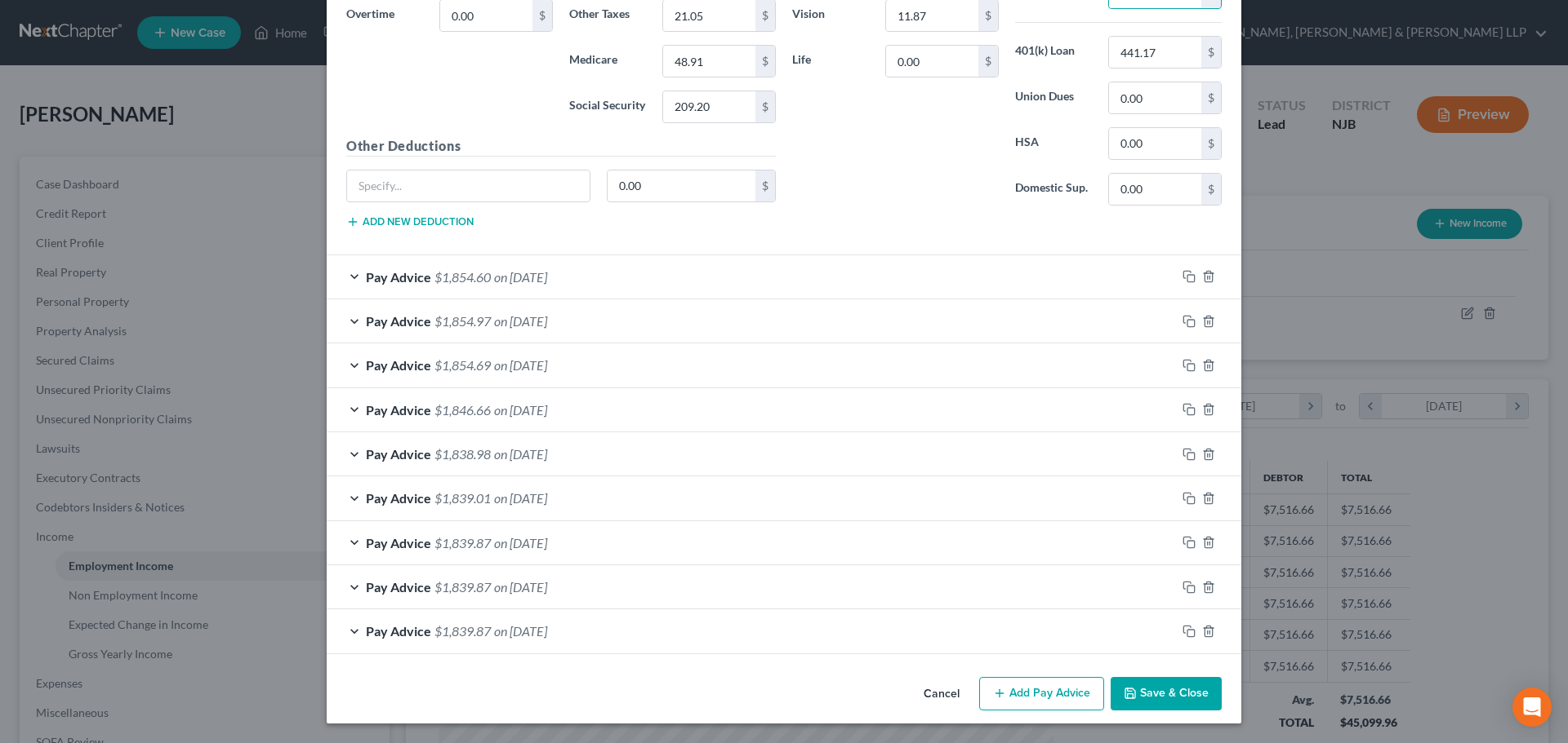
click at [1186, 694] on button "Save & Close" at bounding box center [1166, 694] width 111 height 34
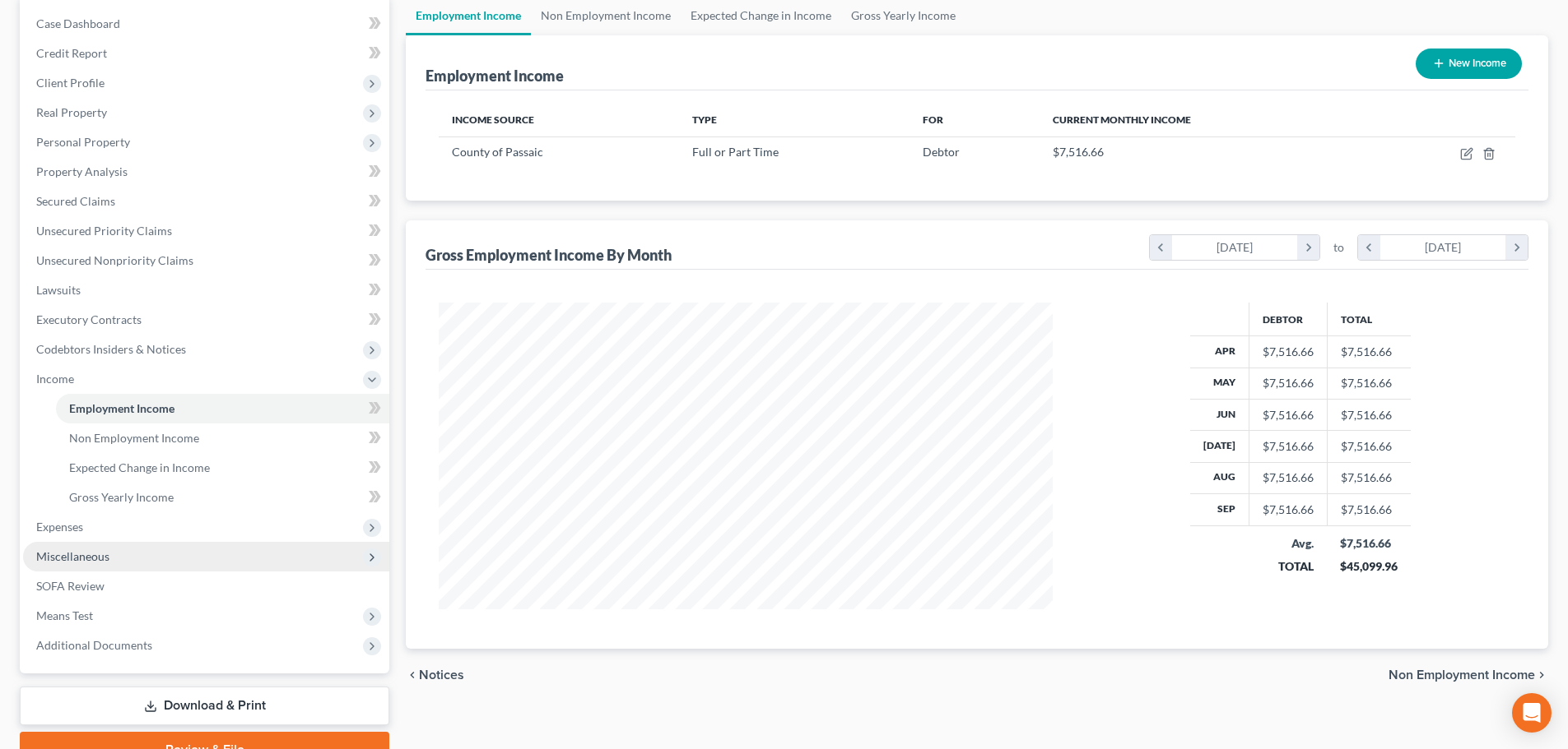
scroll to position [164, 0]
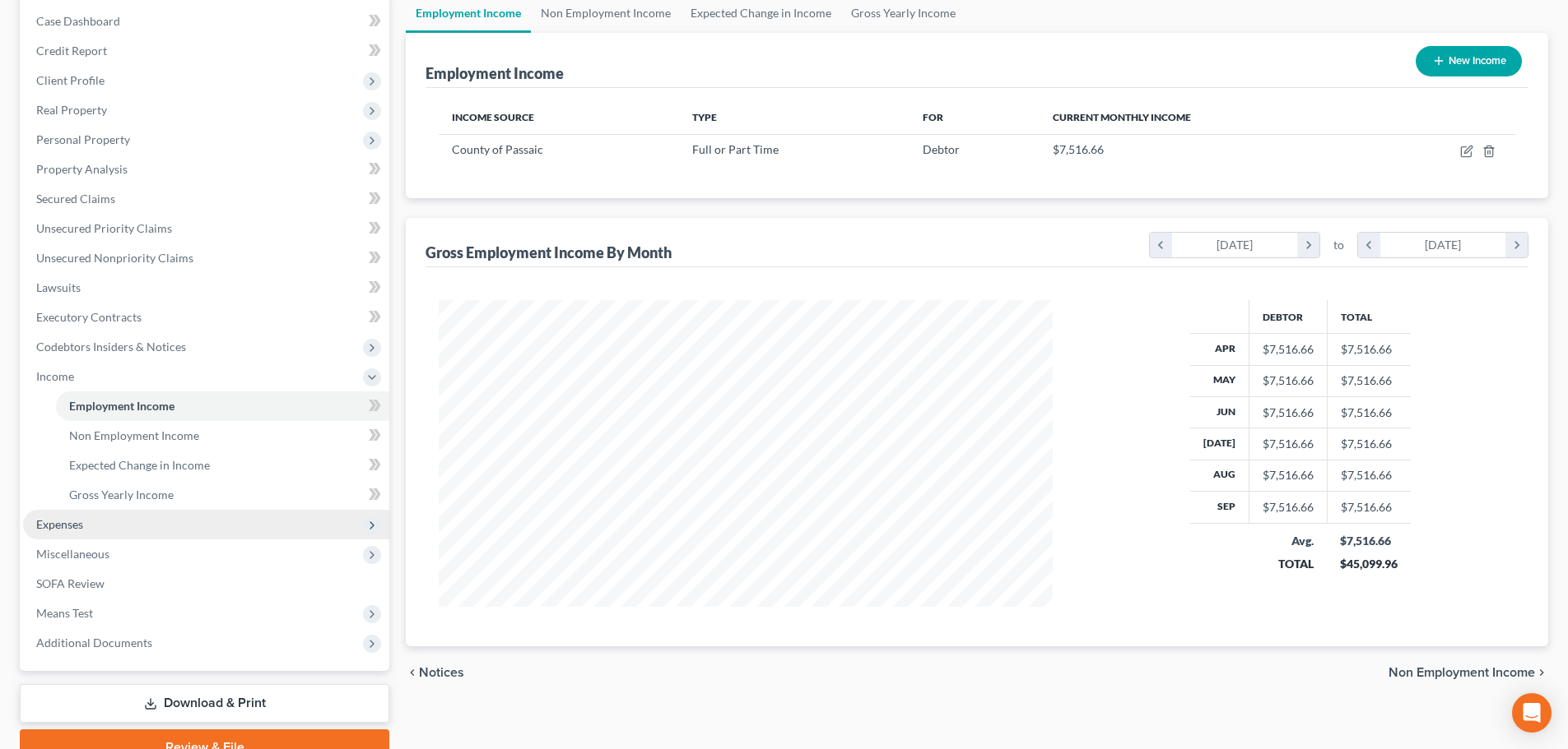
click at [86, 533] on span "Expenses" at bounding box center [207, 524] width 367 height 30
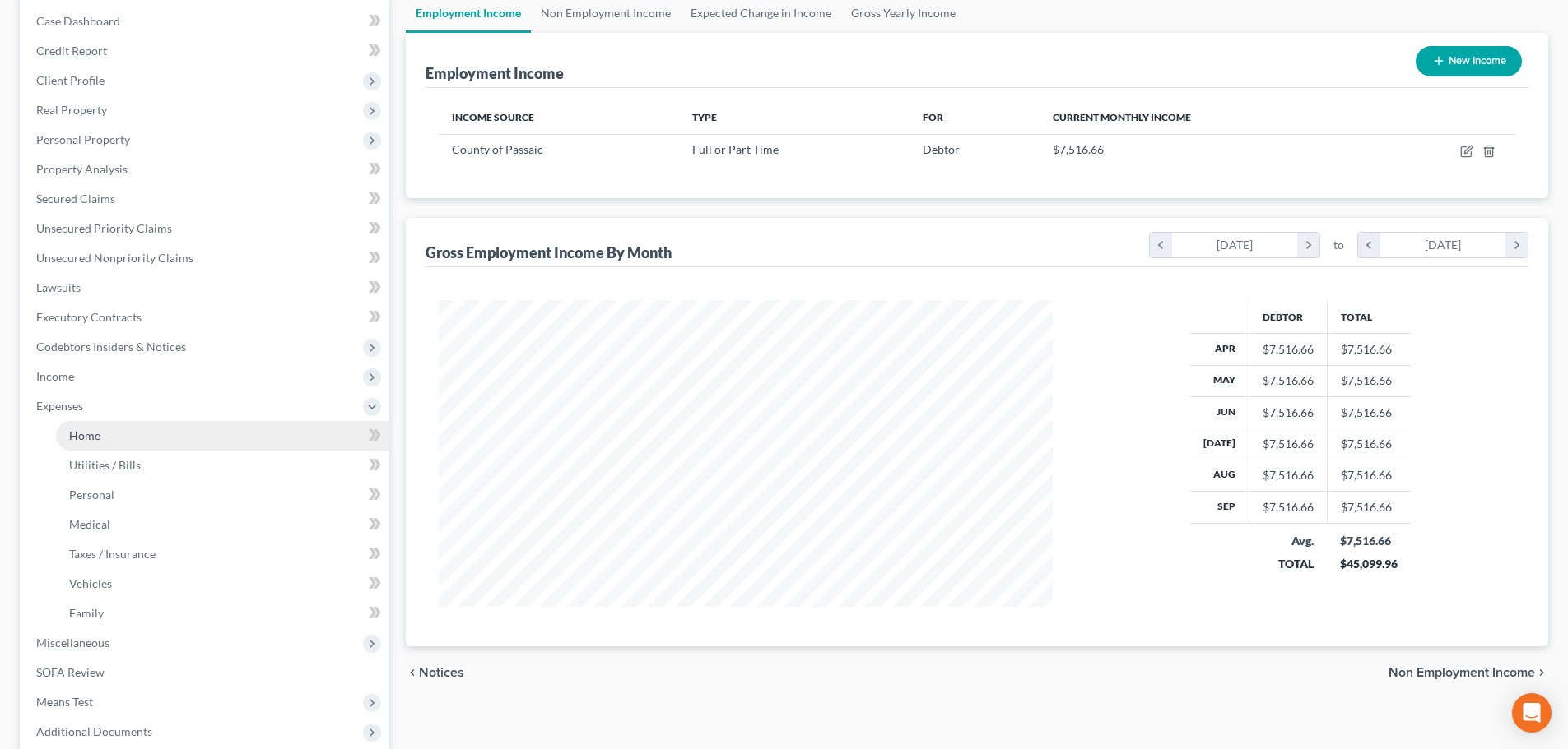
click at [102, 438] on link "Home" at bounding box center [222, 436] width 333 height 30
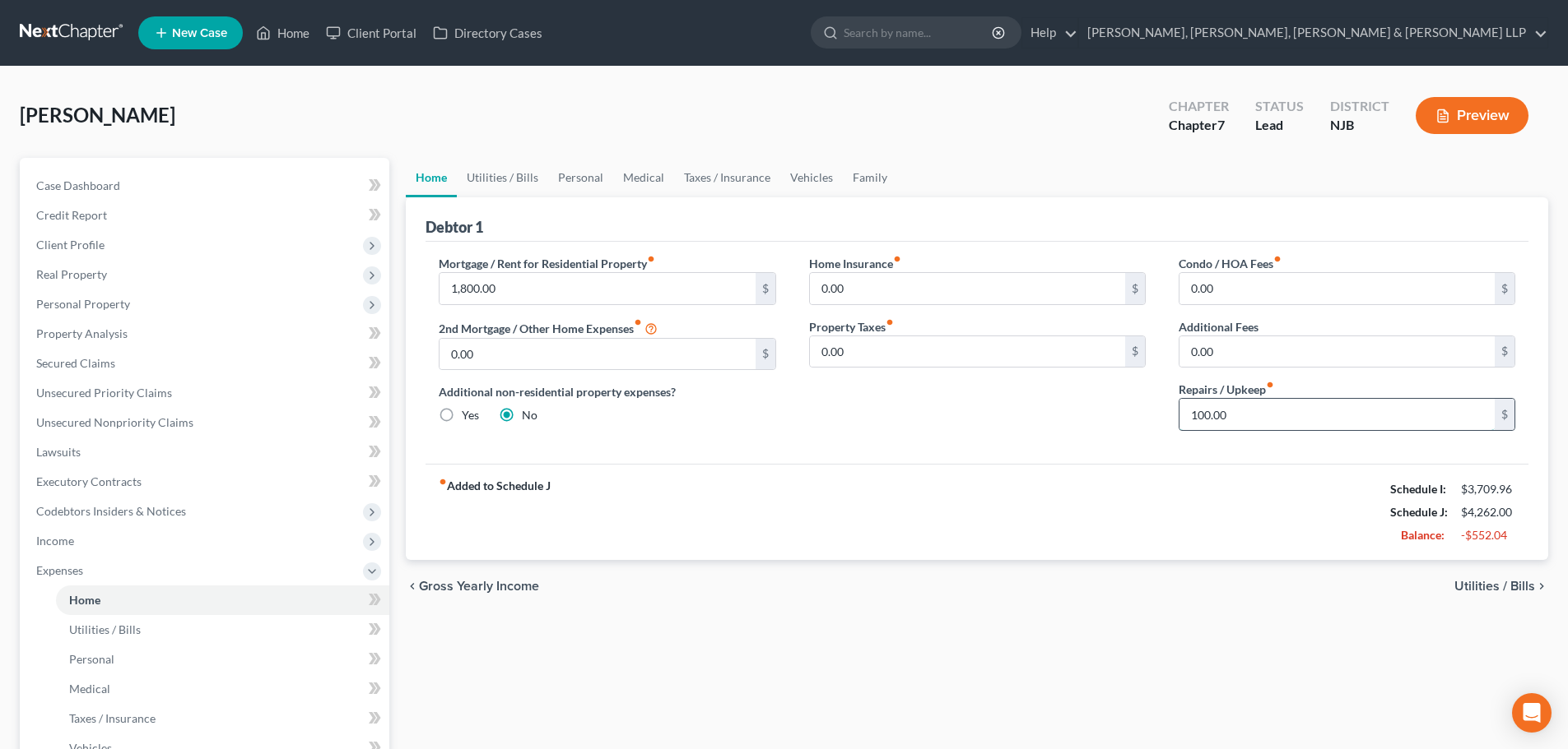
click at [1236, 415] on input "100.00" at bounding box center [1336, 414] width 315 height 31
click at [508, 182] on link "Utilities / Bills" at bounding box center [502, 178] width 92 height 40
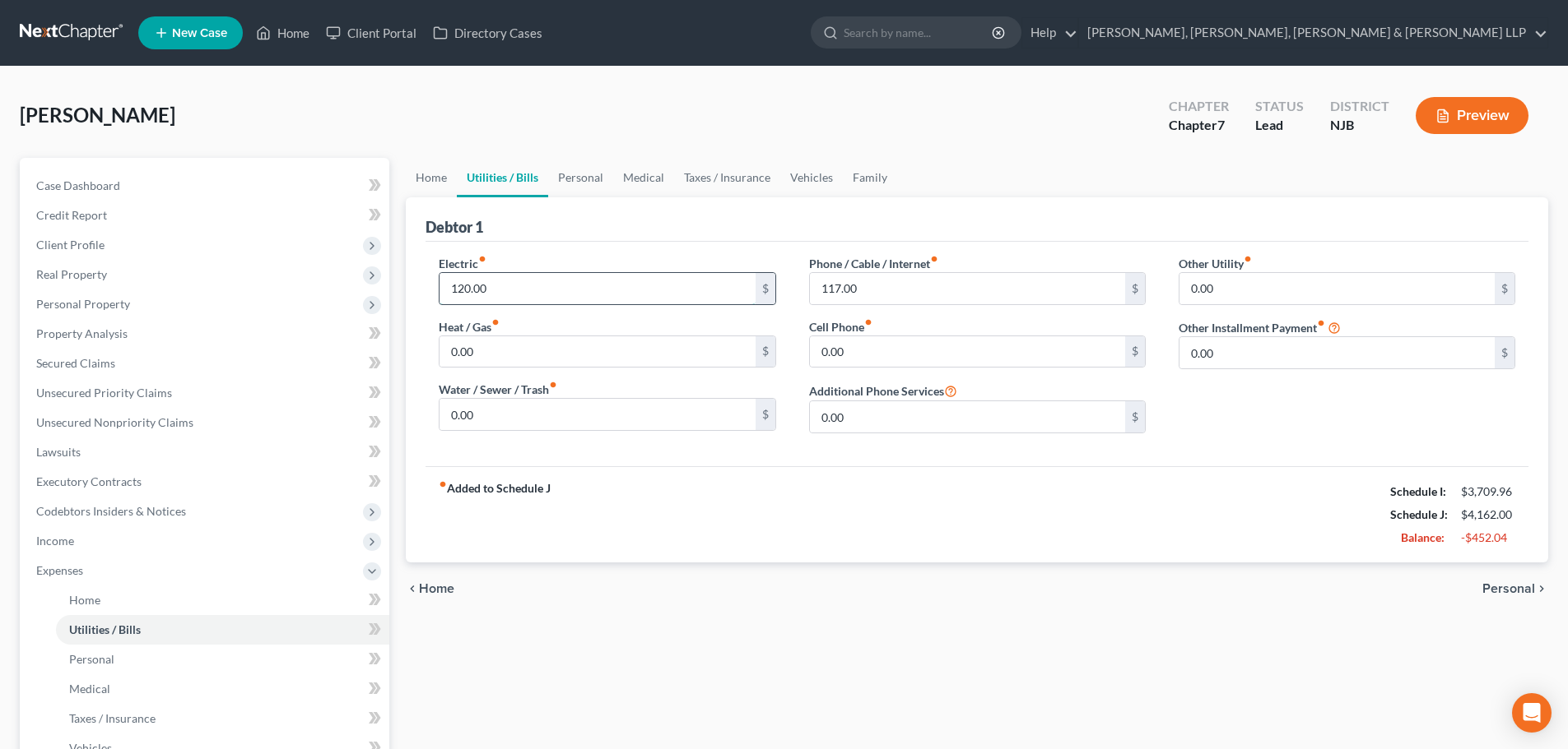
click at [503, 280] on input "120.00" at bounding box center [597, 288] width 315 height 31
click at [572, 189] on link "Personal" at bounding box center [580, 178] width 65 height 40
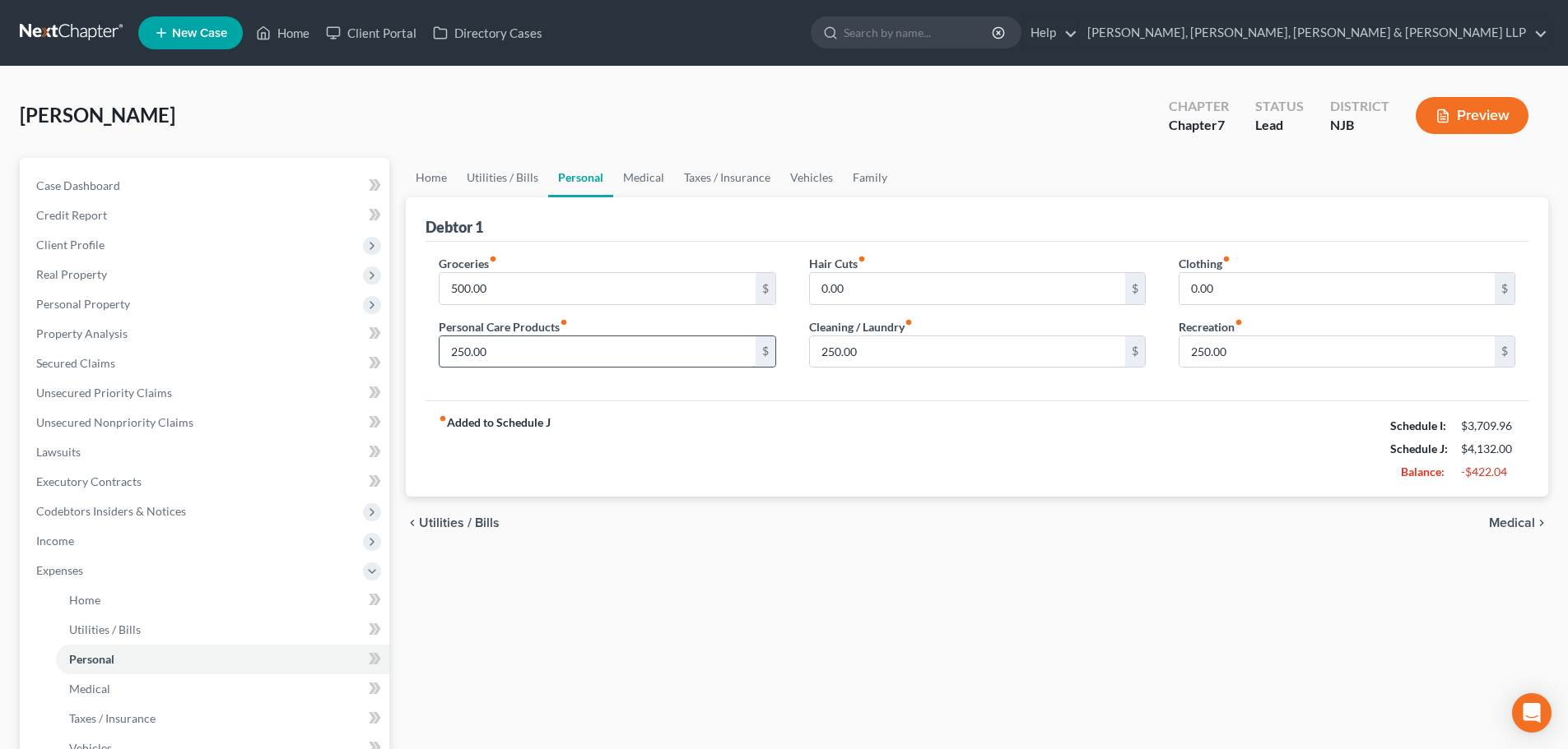
click at [536, 357] on input "250.00" at bounding box center [597, 352] width 315 height 31
drag, startPoint x: 902, startPoint y: 354, endPoint x: 1024, endPoint y: 378, distance: 124.3
click at [902, 354] on input "250.00" at bounding box center [967, 352] width 315 height 31
click at [1254, 356] on input "250.00" at bounding box center [1336, 352] width 315 height 31
click at [634, 183] on link "Medical" at bounding box center [643, 178] width 61 height 40
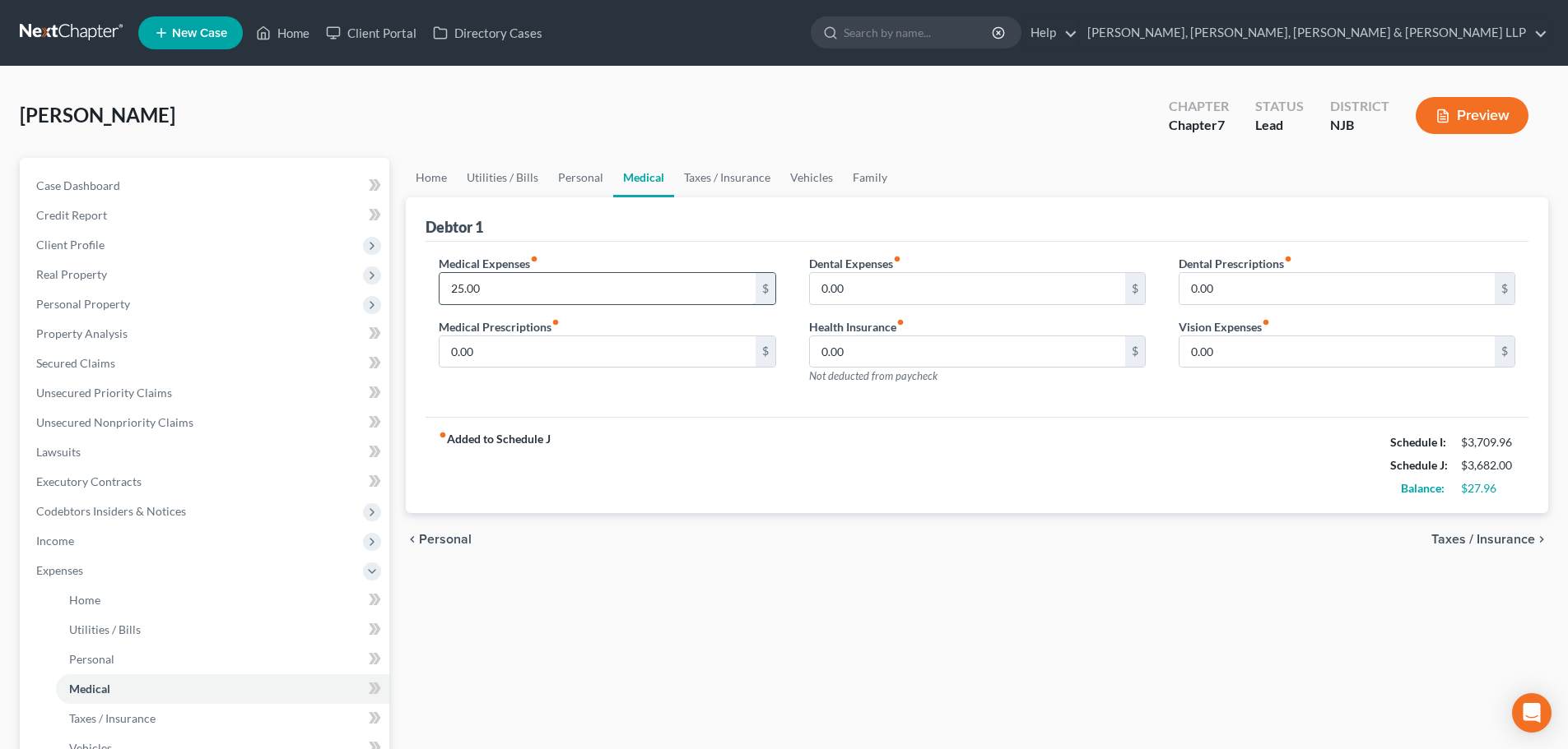
click at [543, 284] on input "25.00" at bounding box center [597, 288] width 315 height 31
click at [713, 170] on link "Taxes / Insurance" at bounding box center [727, 178] width 106 height 40
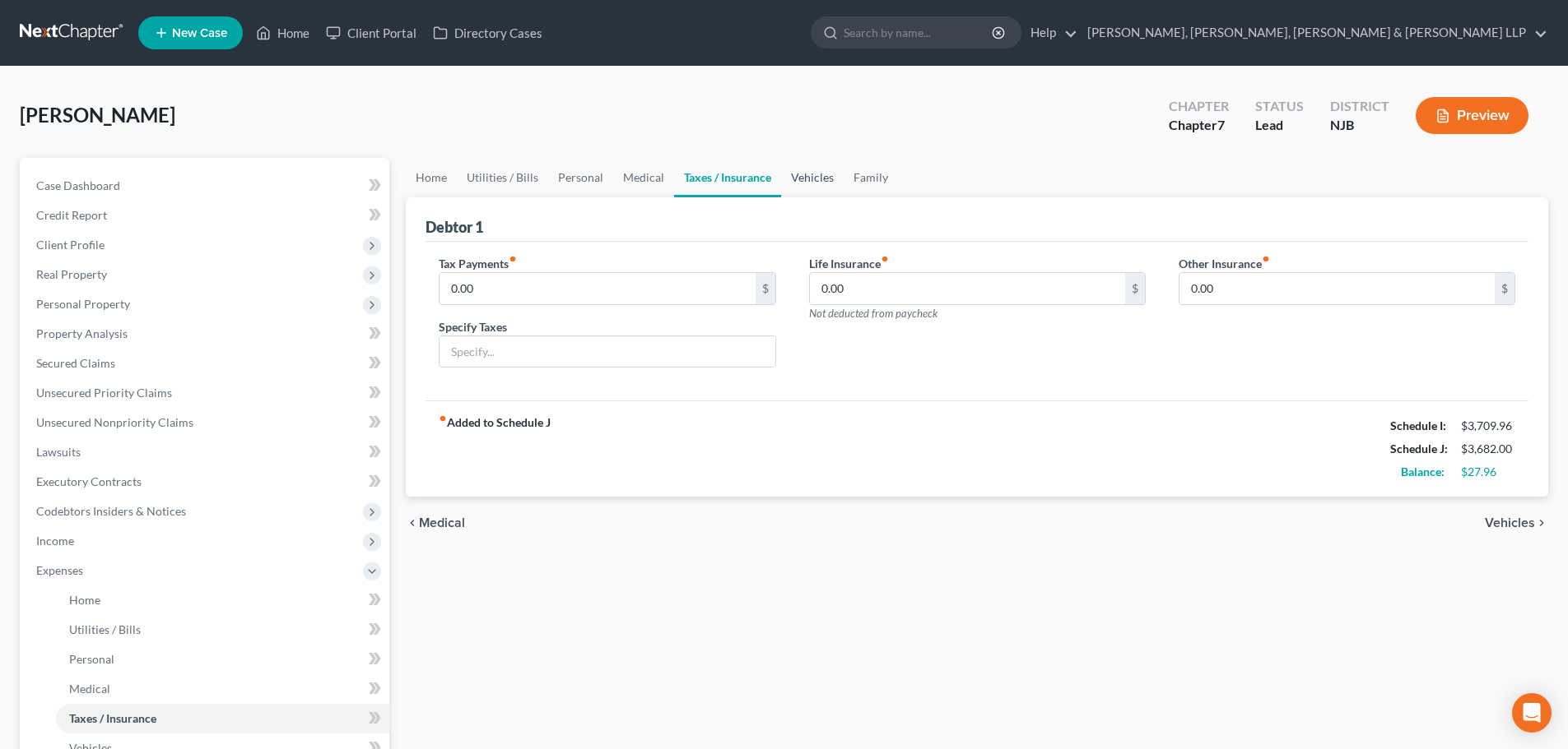
click at [821, 172] on link "Vehicles" at bounding box center [812, 178] width 63 height 40
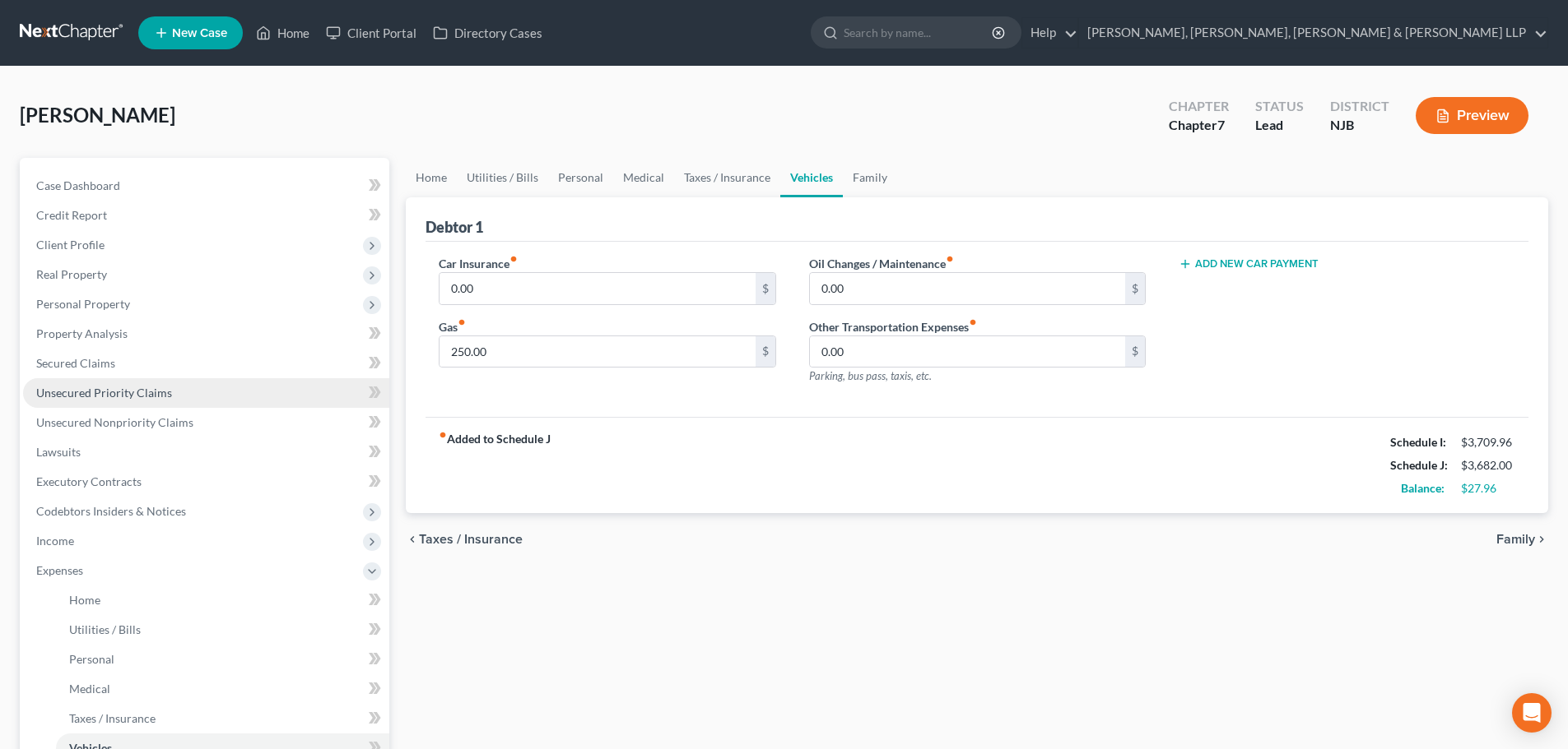
click at [132, 401] on link "Unsecured Priority Claims" at bounding box center [207, 392] width 367 height 30
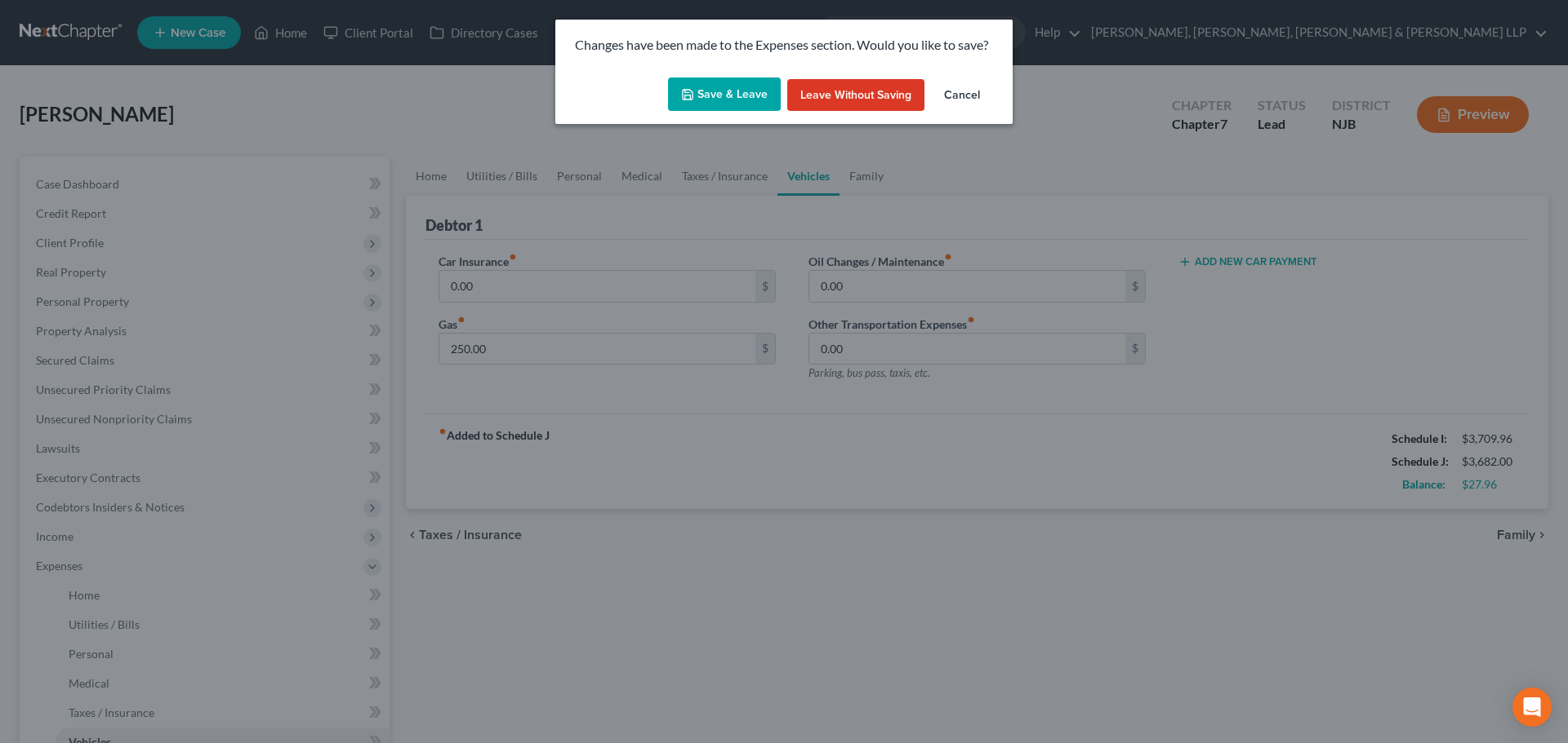
drag, startPoint x: 140, startPoint y: 418, endPoint x: 579, endPoint y: 225, distance: 479.6
click at [140, 419] on div "Changes have been made to the Expenses section. Would you like to save? Save & …" at bounding box center [784, 372] width 1568 height 743
click at [739, 93] on button "Save & Leave" at bounding box center [724, 94] width 112 height 34
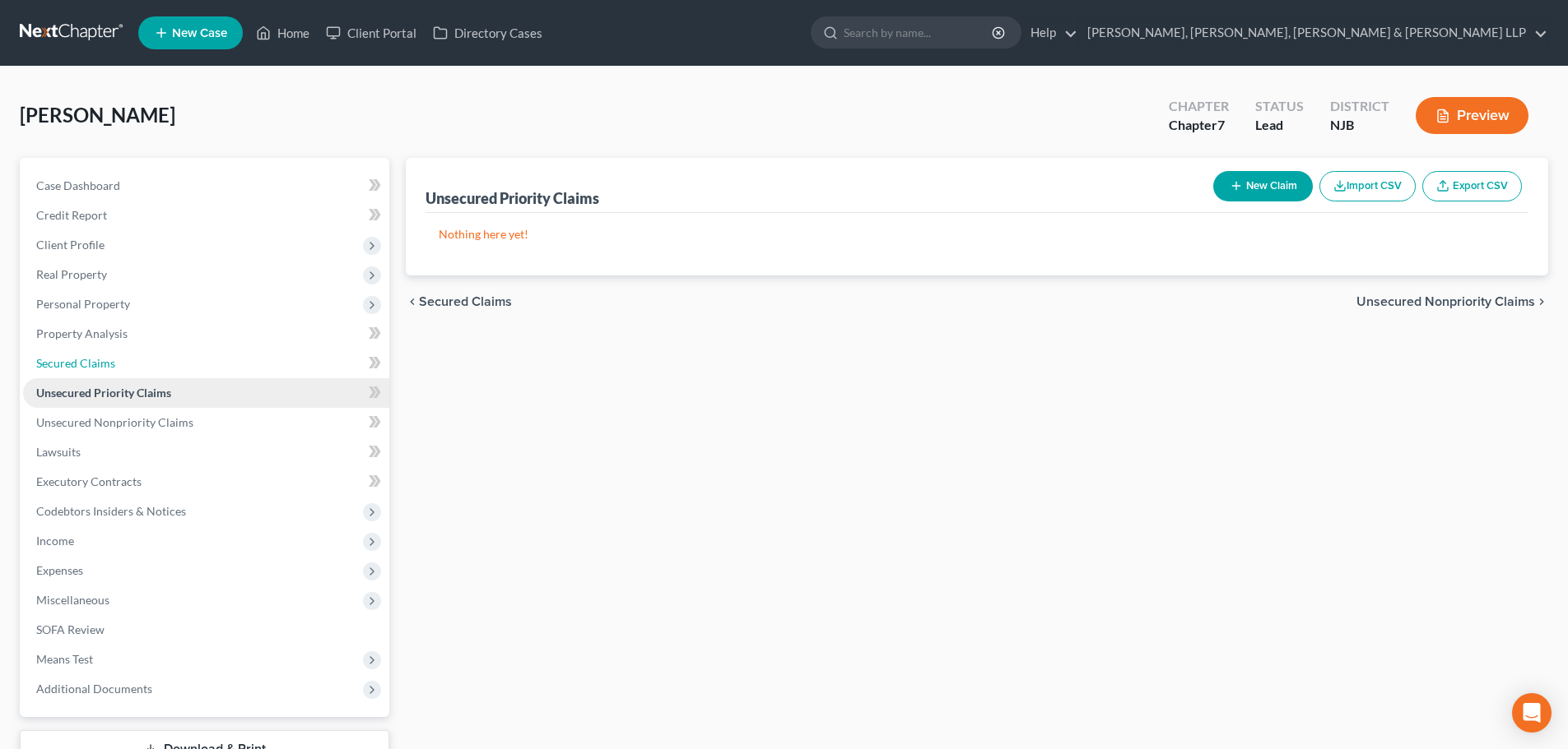
drag, startPoint x: 127, startPoint y: 356, endPoint x: 151, endPoint y: 400, distance: 50.1
click at [127, 356] on link "Secured Claims" at bounding box center [207, 363] width 367 height 30
click at [151, 400] on link "Unsecured Priority Claims" at bounding box center [207, 392] width 367 height 30
click at [152, 410] on link "Unsecured Nonpriority Claims" at bounding box center [207, 422] width 367 height 30
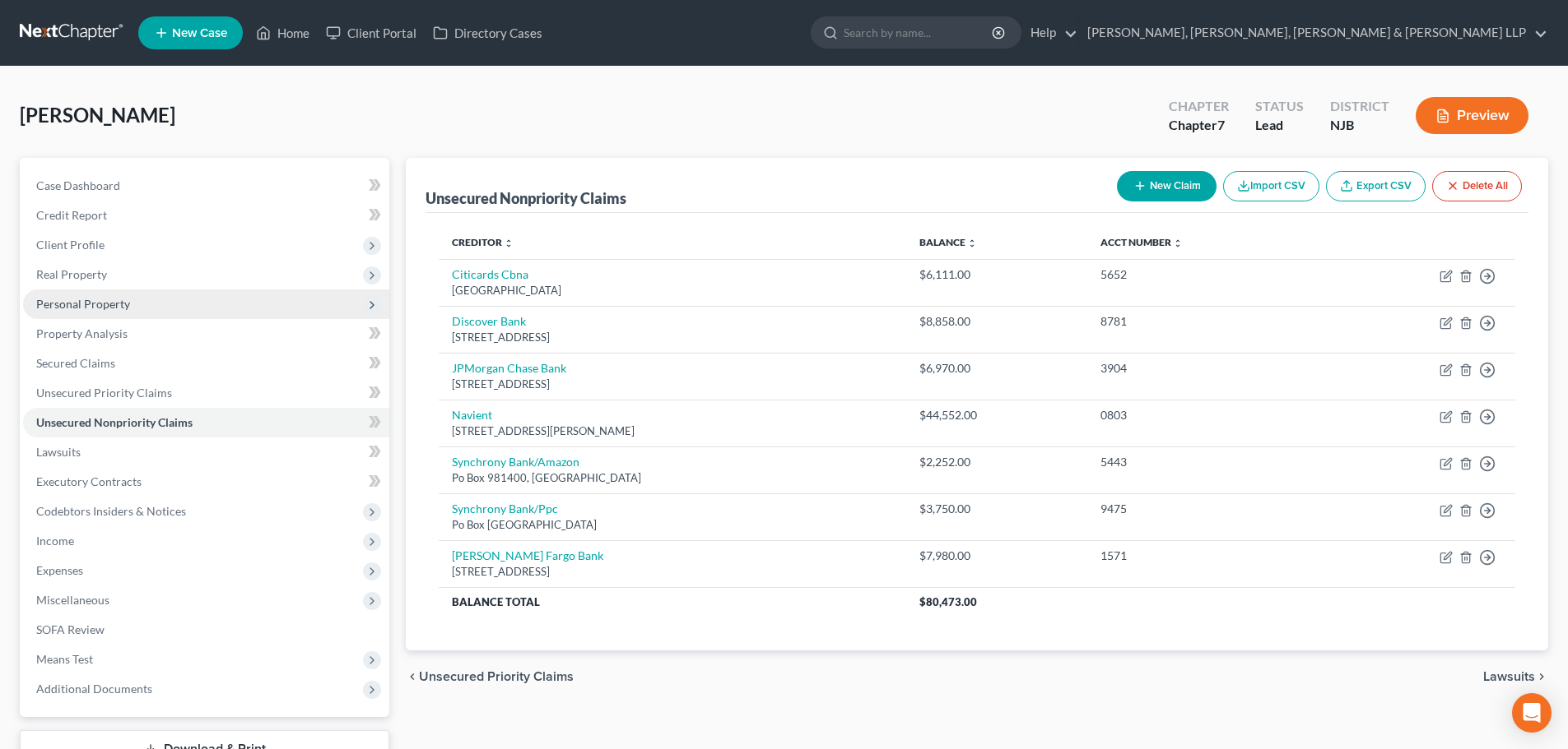
click at [140, 306] on span "Personal Property" at bounding box center [207, 304] width 367 height 30
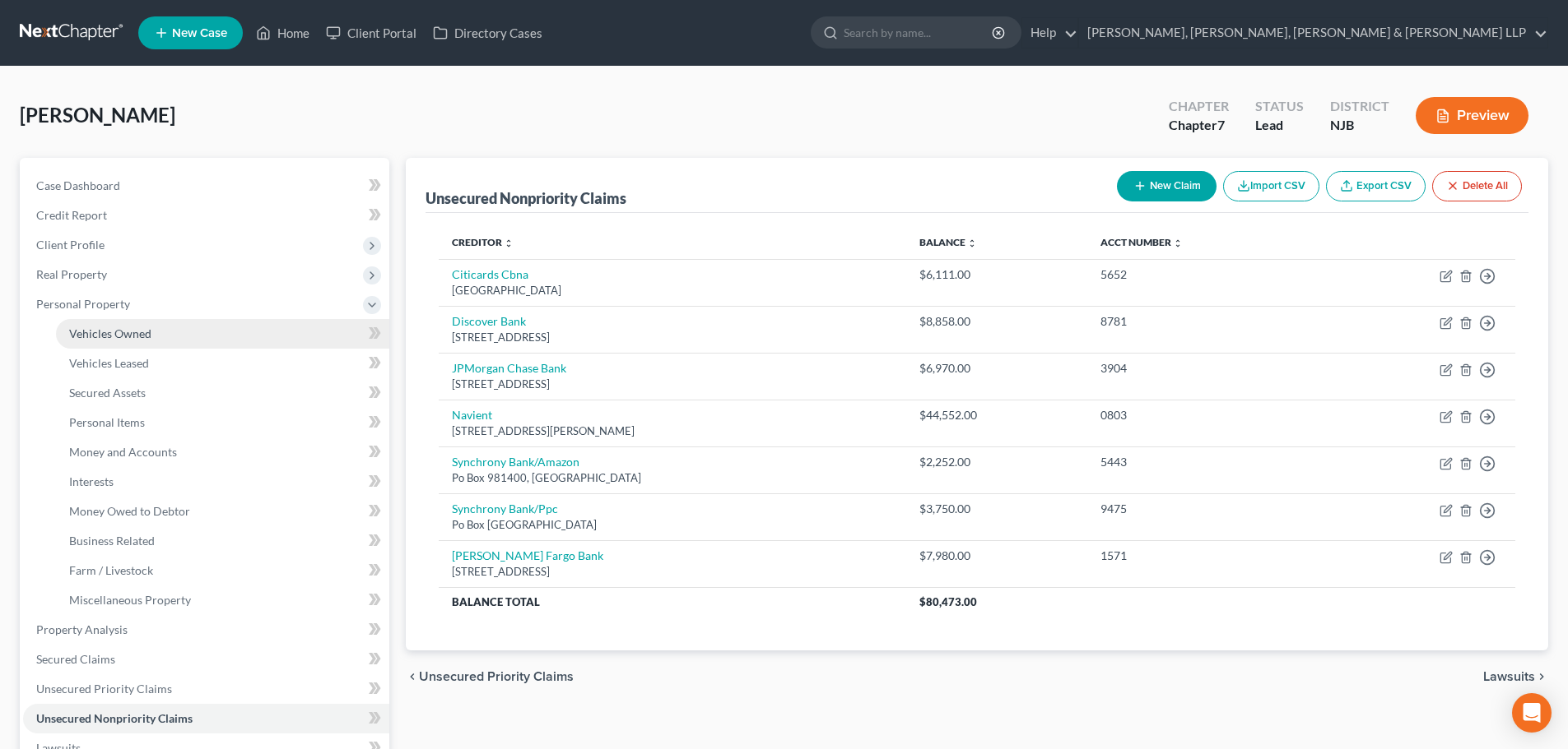
click at [143, 324] on link "Vehicles Owned" at bounding box center [222, 333] width 333 height 30
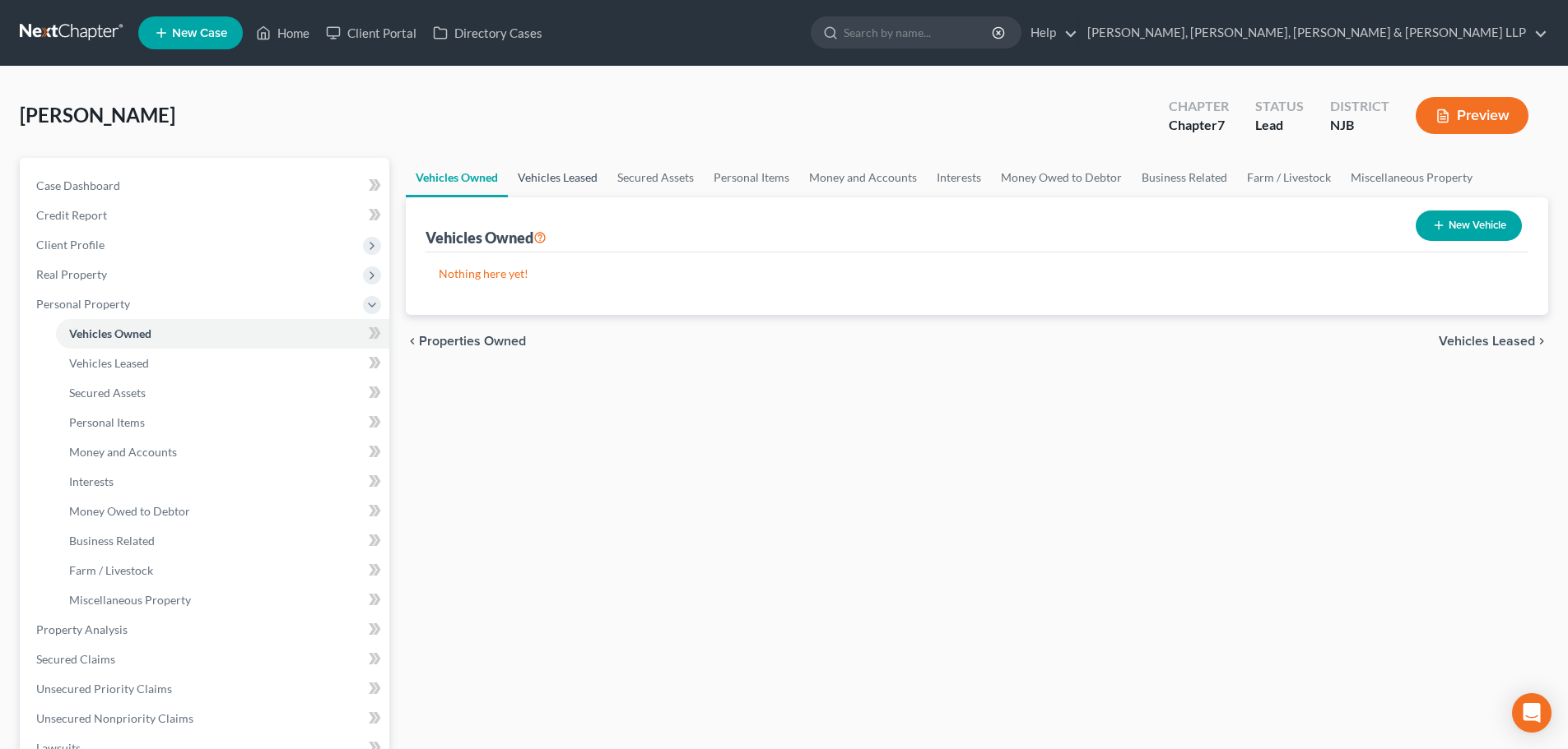
click at [549, 175] on link "Vehicles Leased" at bounding box center [557, 178] width 100 height 40
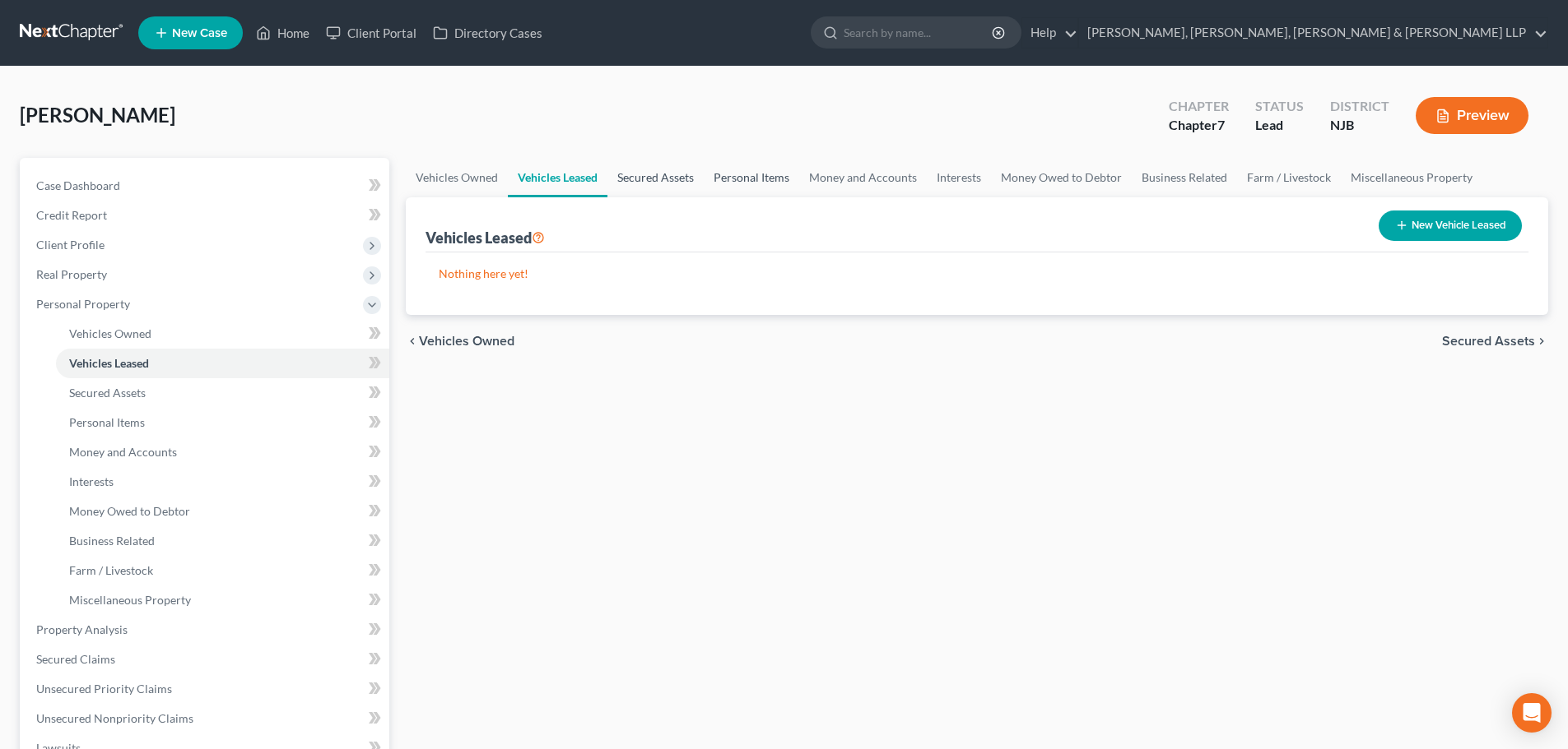
click at [660, 175] on link "Secured Assets" at bounding box center [655, 178] width 96 height 40
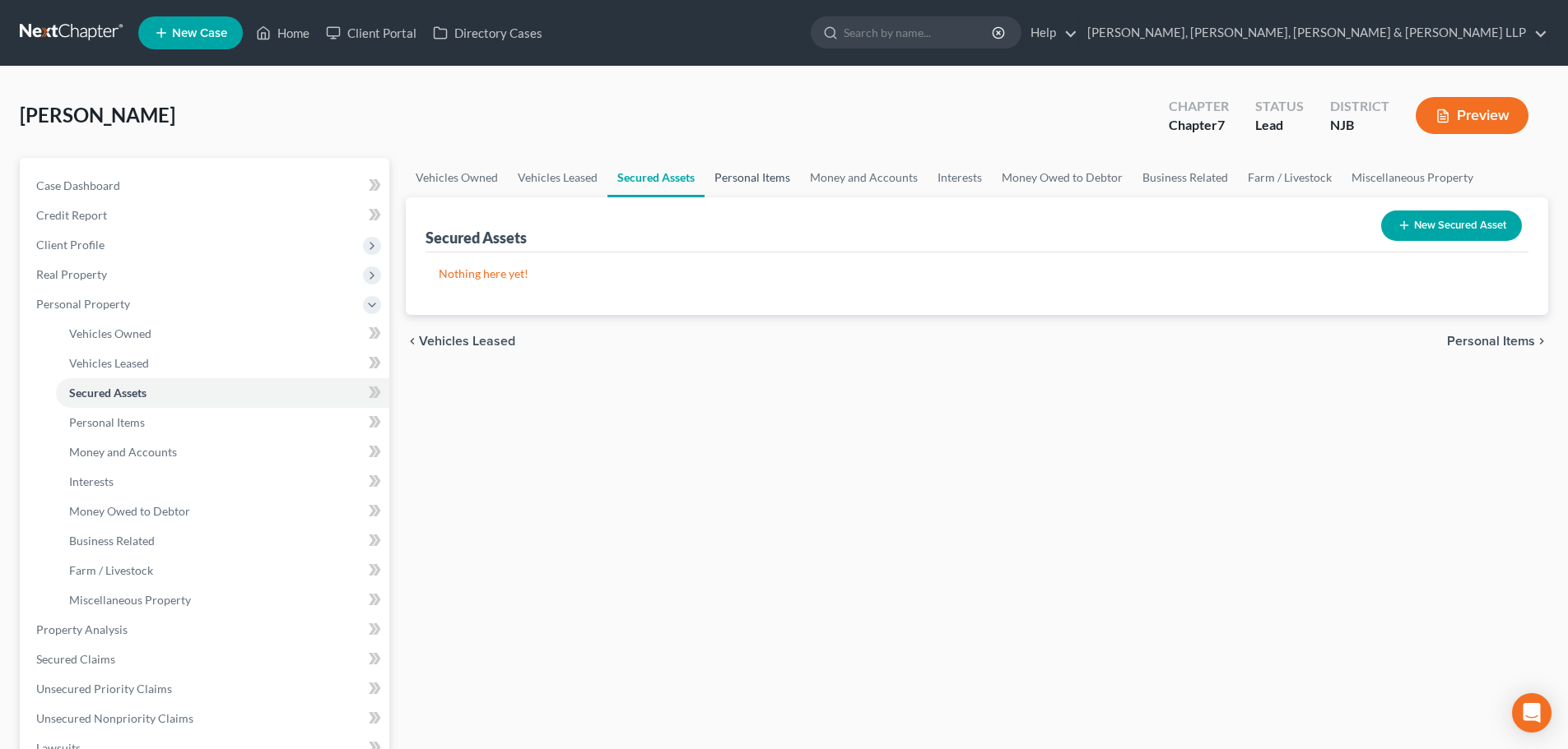
click at [724, 178] on link "Personal Items" at bounding box center [752, 178] width 95 height 40
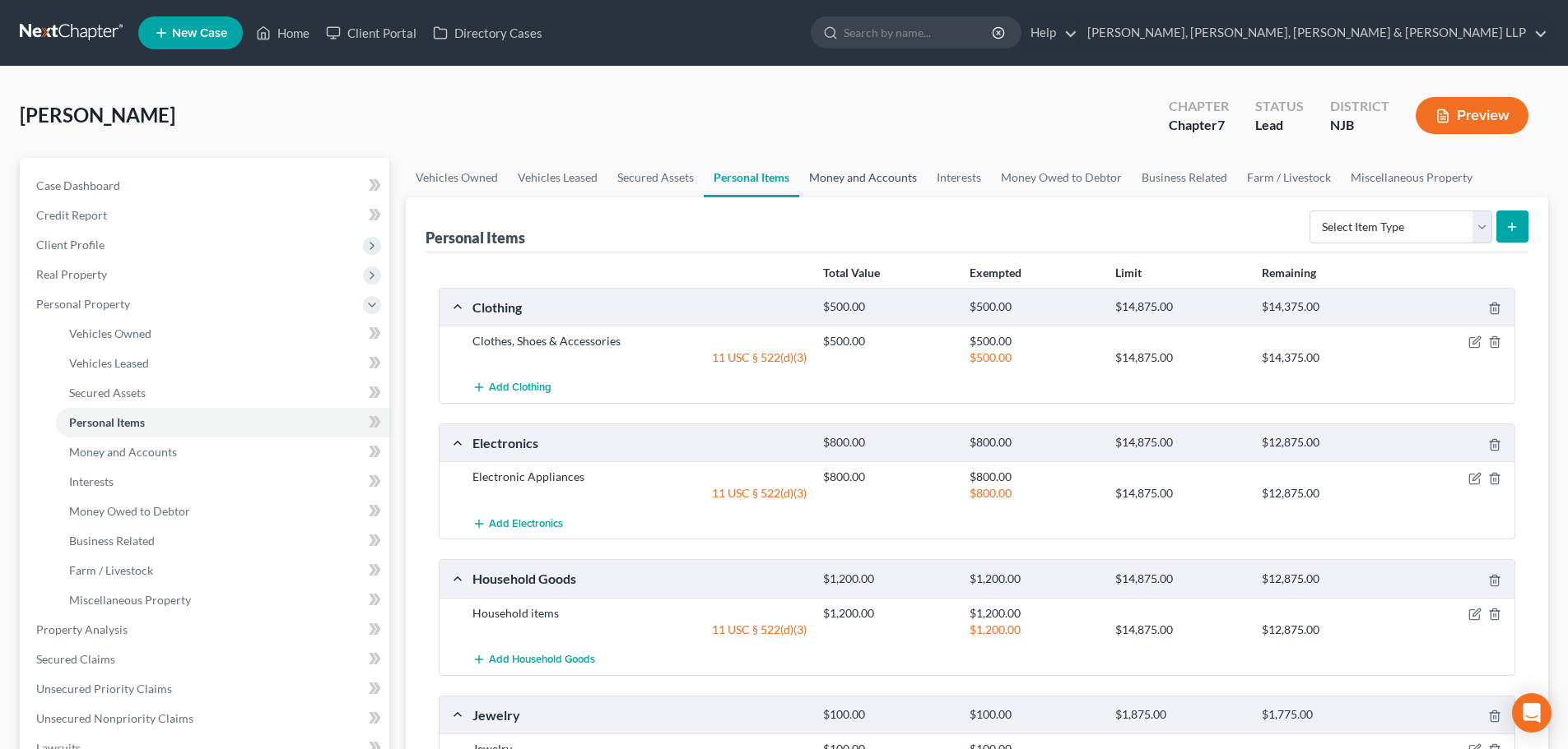
click at [822, 180] on link "Money and Accounts" at bounding box center [863, 178] width 128 height 40
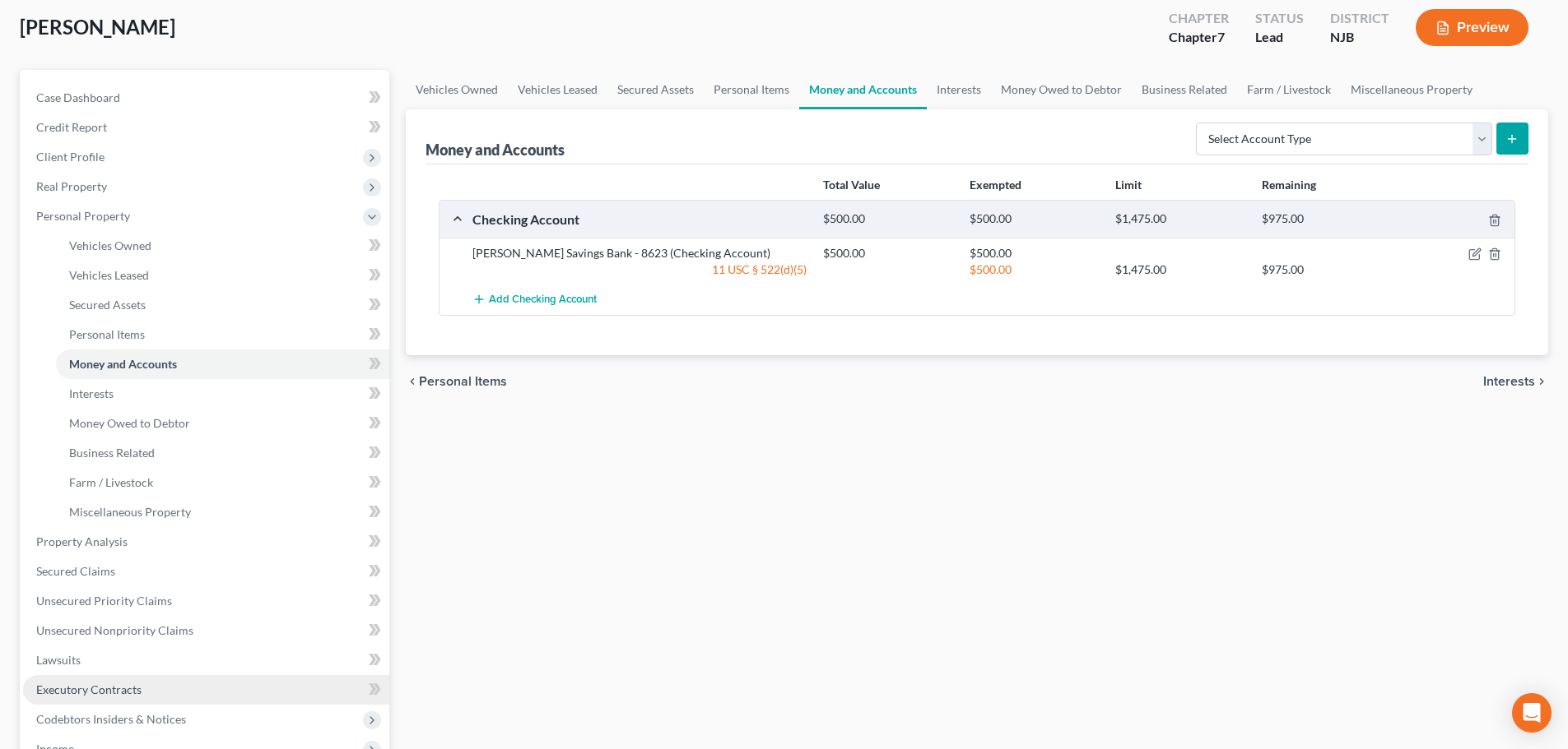
scroll to position [247, 0]
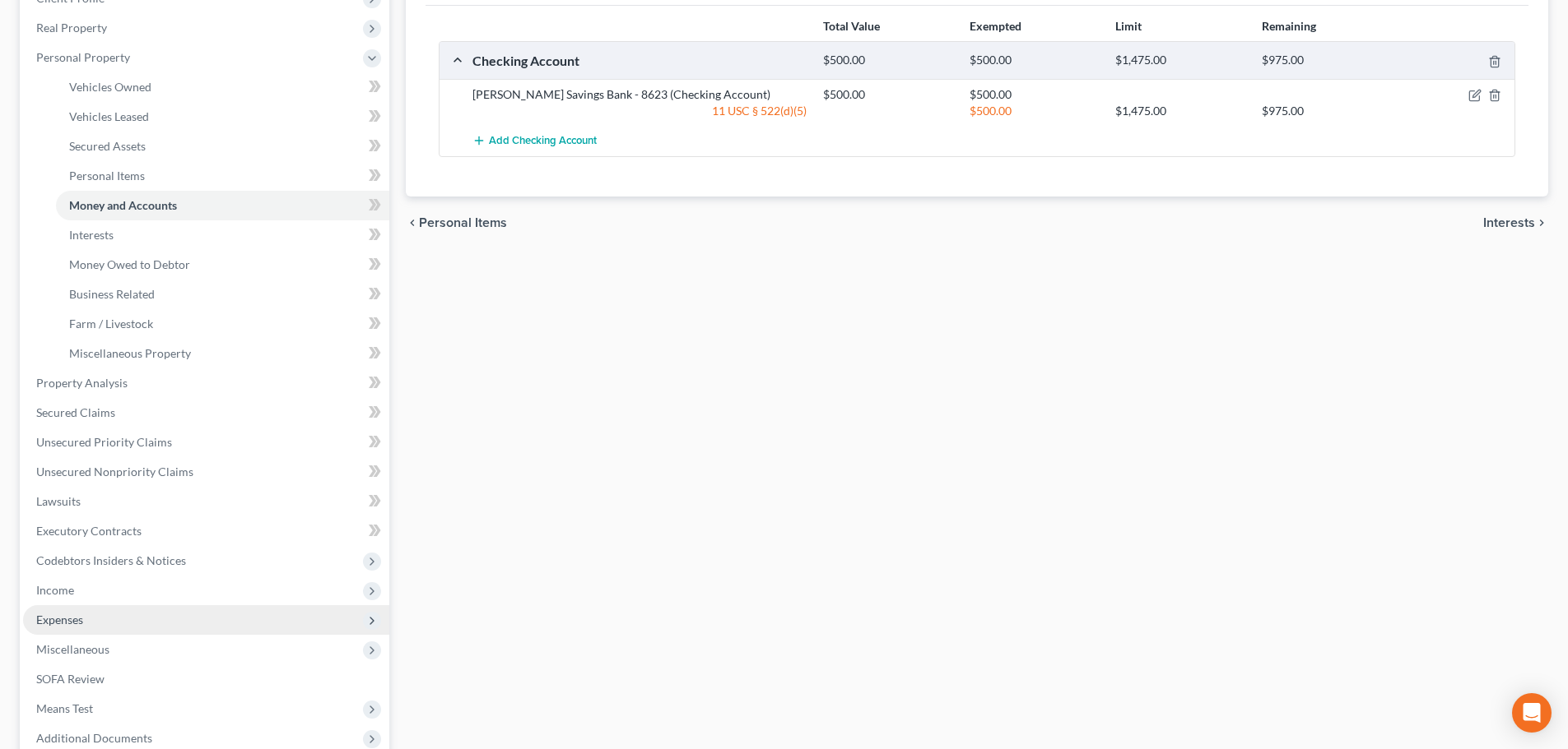
click at [95, 611] on span "Expenses" at bounding box center [207, 620] width 367 height 30
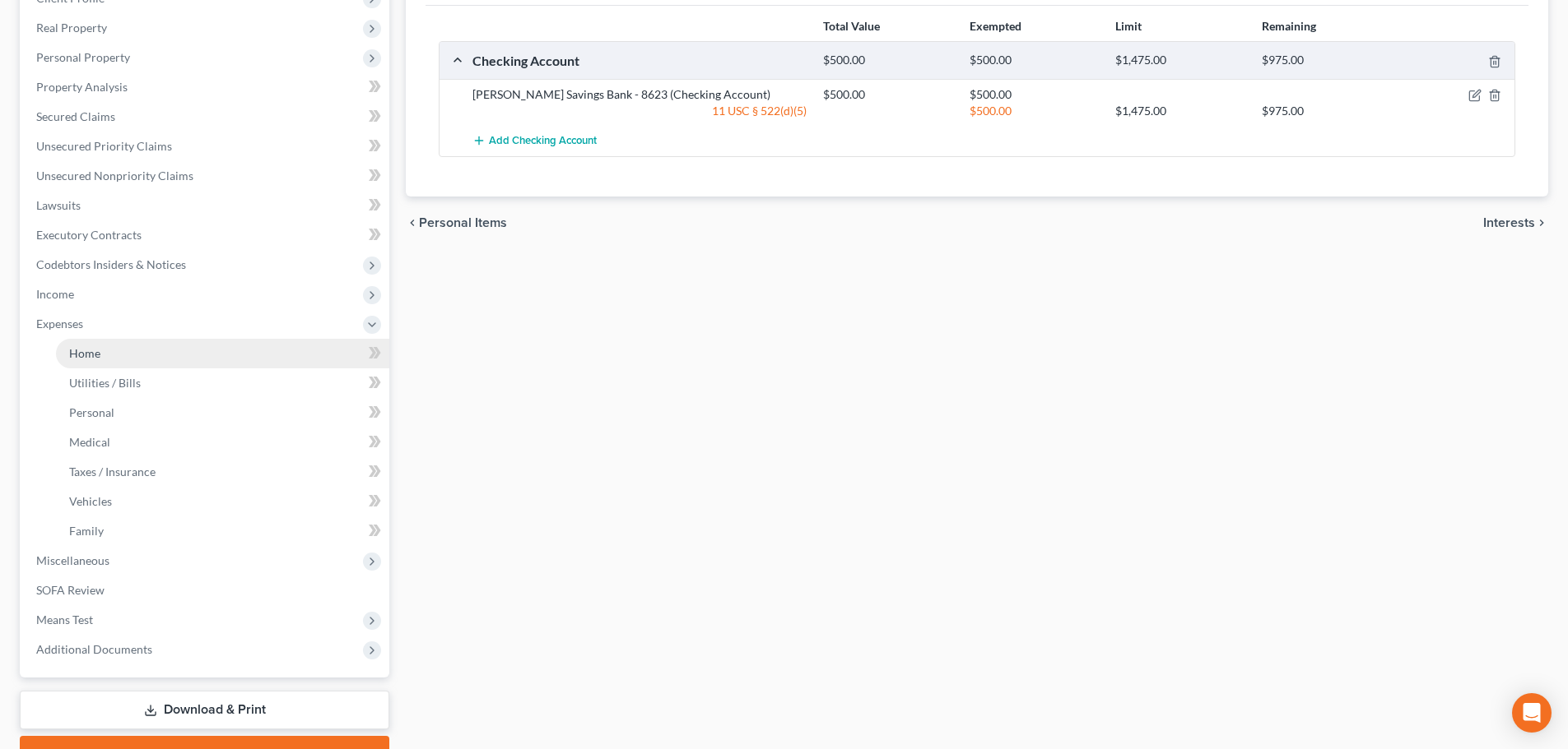
click at [106, 358] on link "Home" at bounding box center [222, 353] width 333 height 30
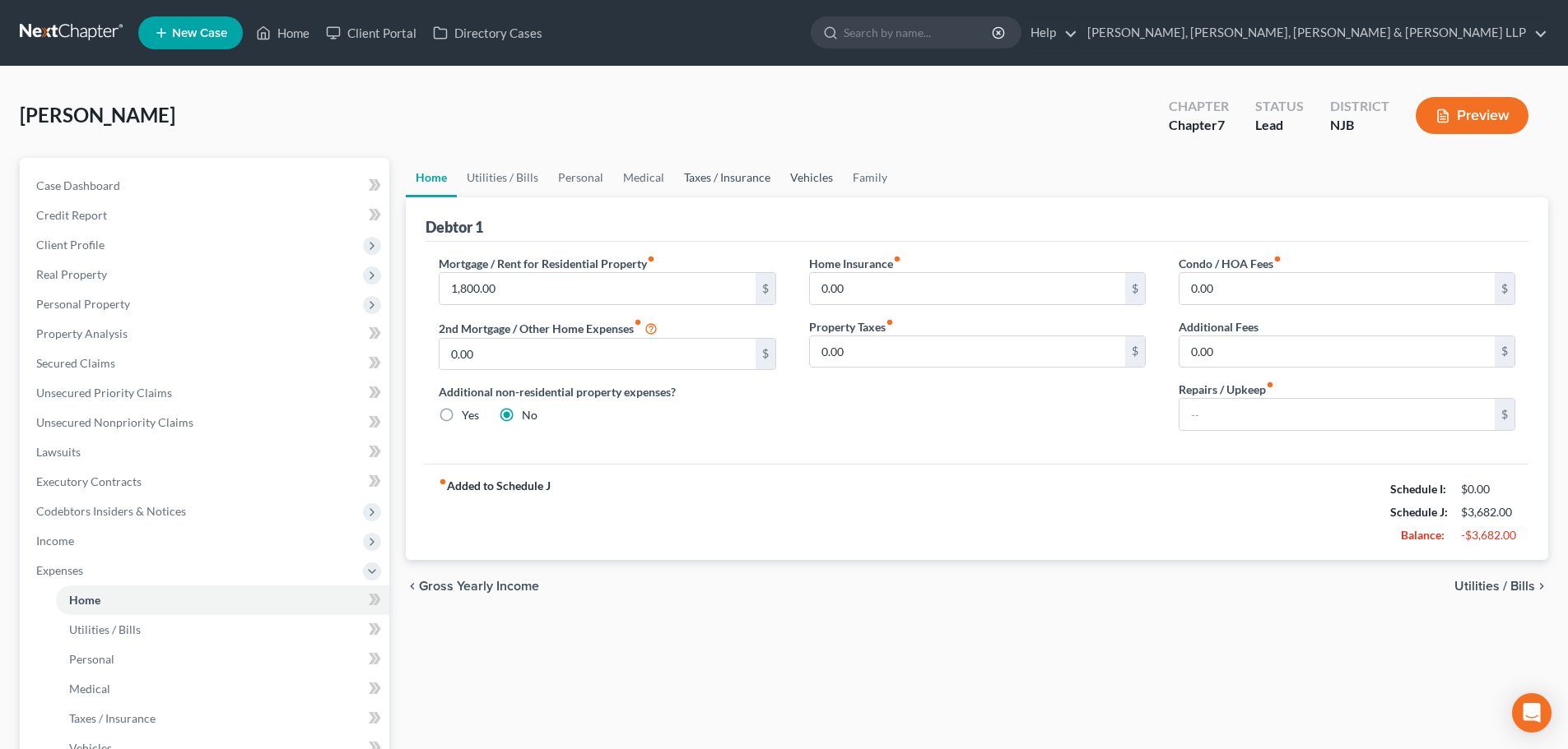
drag, startPoint x: 771, startPoint y: 178, endPoint x: 793, endPoint y: 178, distance: 22.0
click at [773, 178] on link "Taxes / Insurance" at bounding box center [727, 178] width 106 height 40
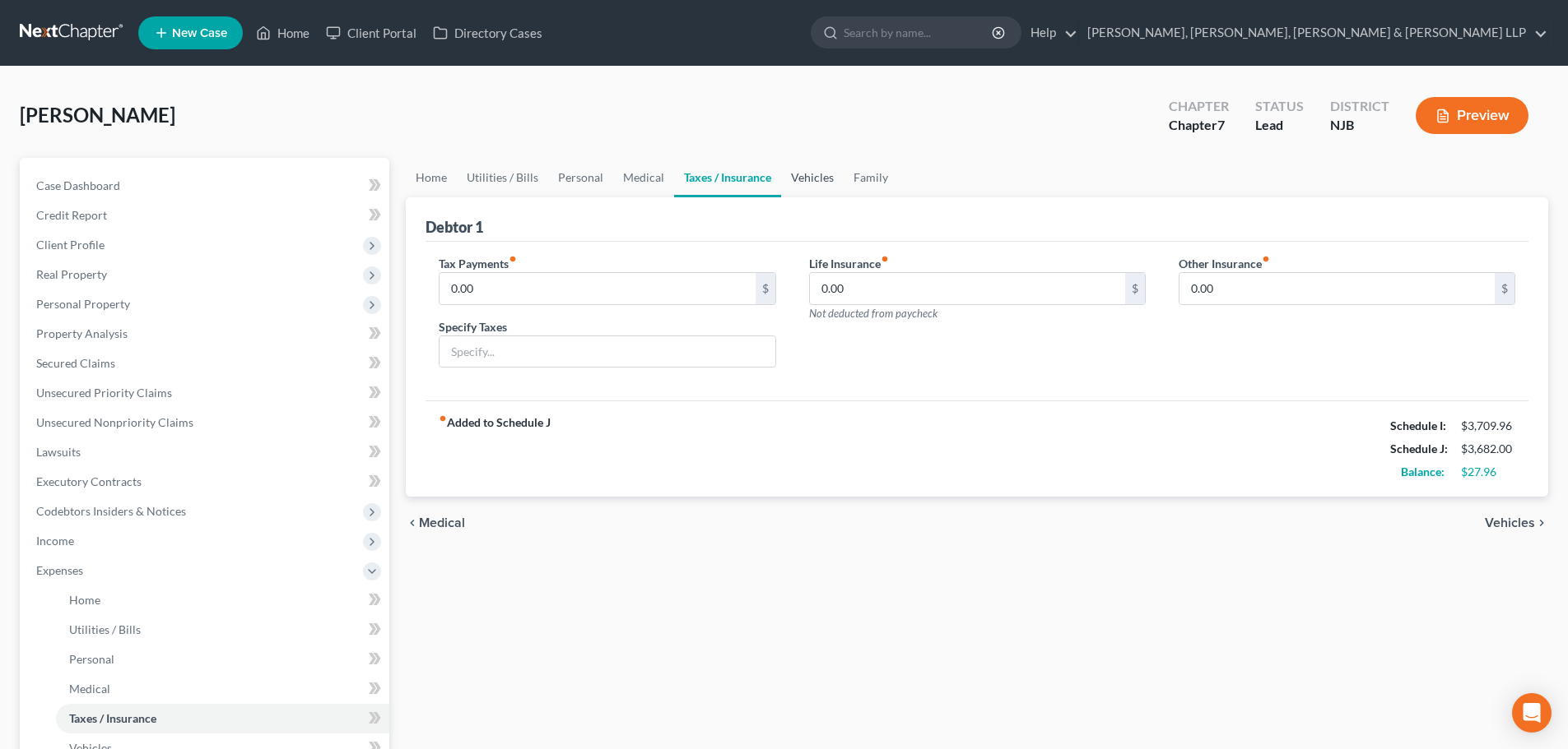
click at [789, 184] on link "Vehicles" at bounding box center [812, 178] width 63 height 40
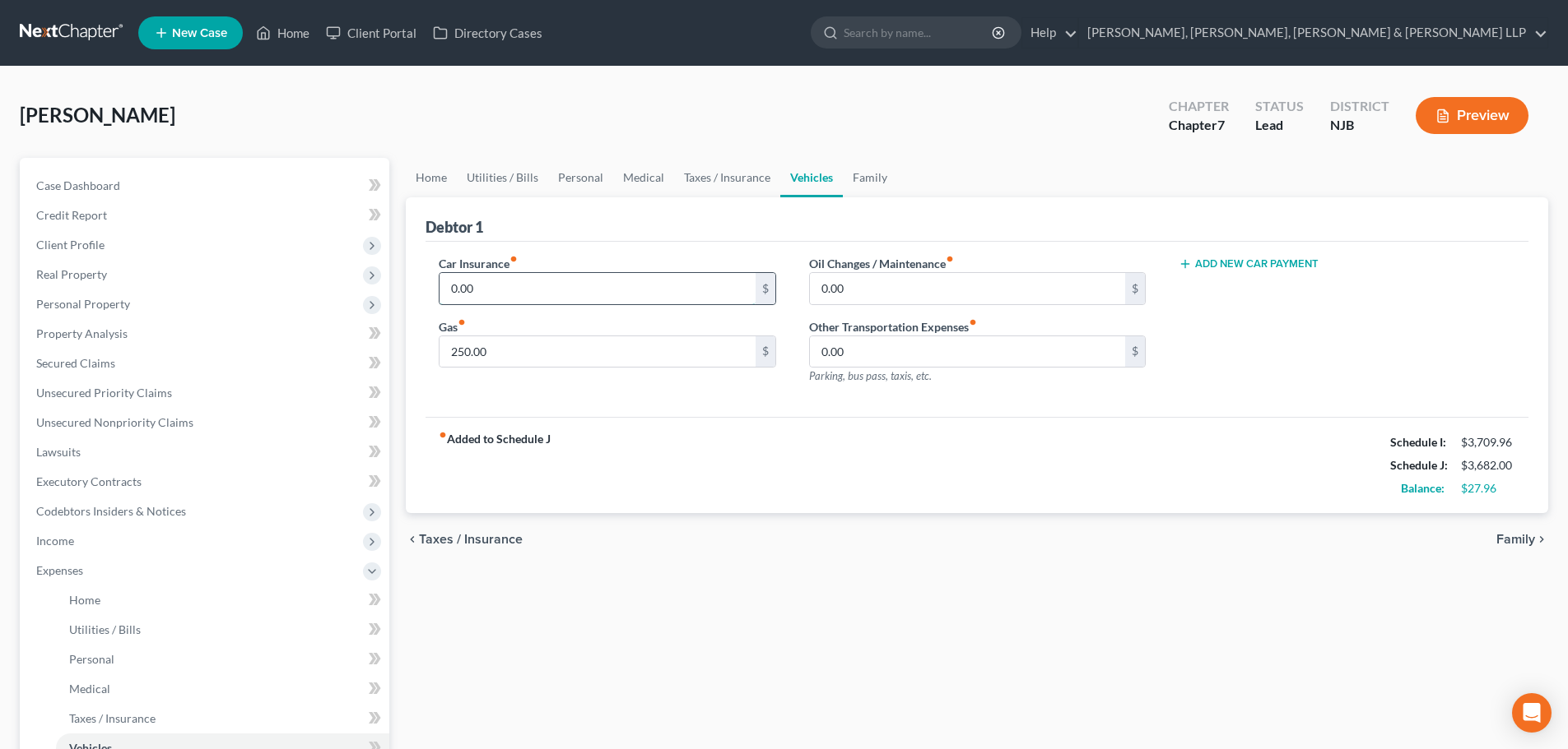
click at [530, 290] on input "0.00" at bounding box center [597, 288] width 315 height 31
drag, startPoint x: 157, startPoint y: 248, endPoint x: 96, endPoint y: 266, distance: 63.6
click at [158, 249] on span "Client Profile" at bounding box center [207, 244] width 367 height 30
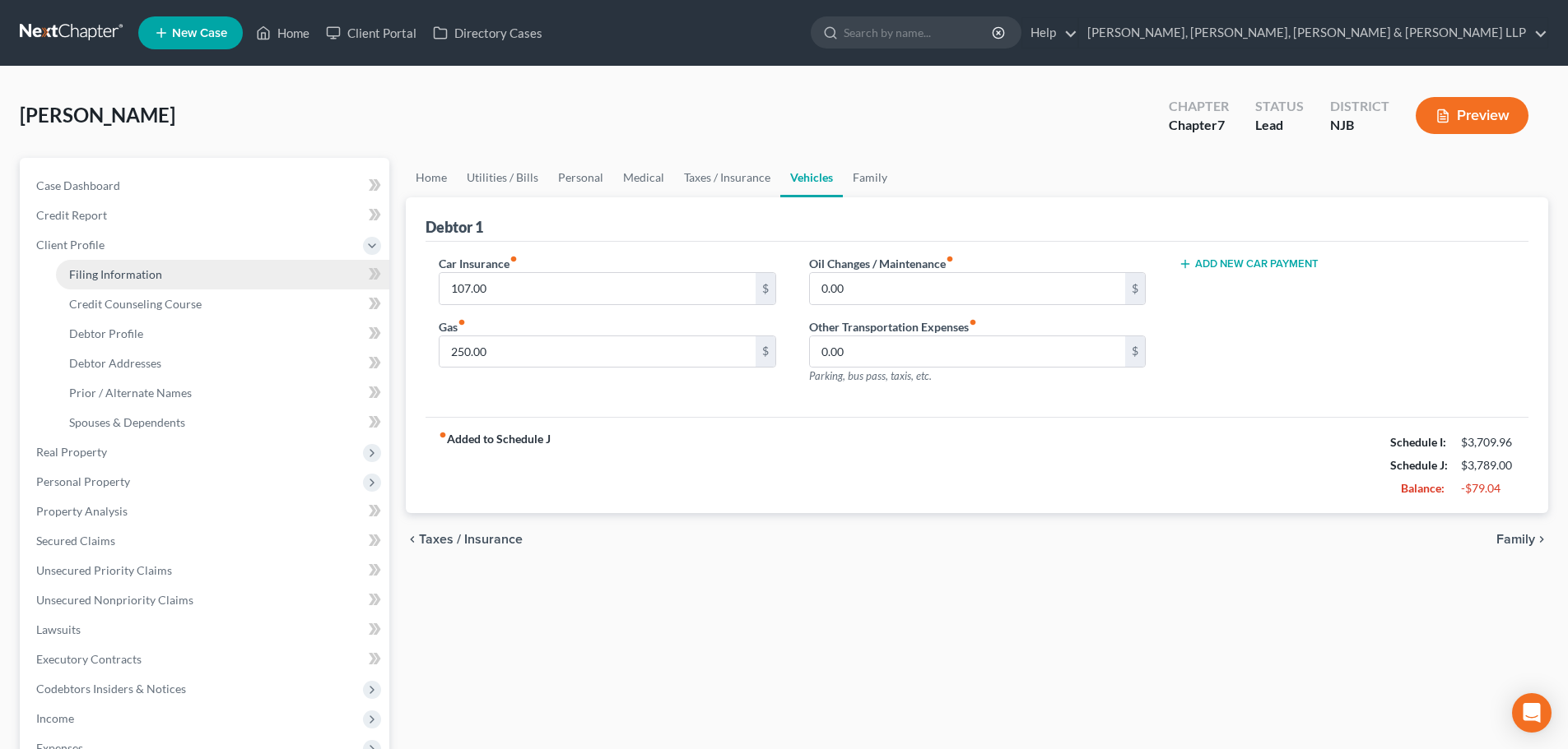
click at [95, 266] on link "Filing Information" at bounding box center [222, 274] width 333 height 30
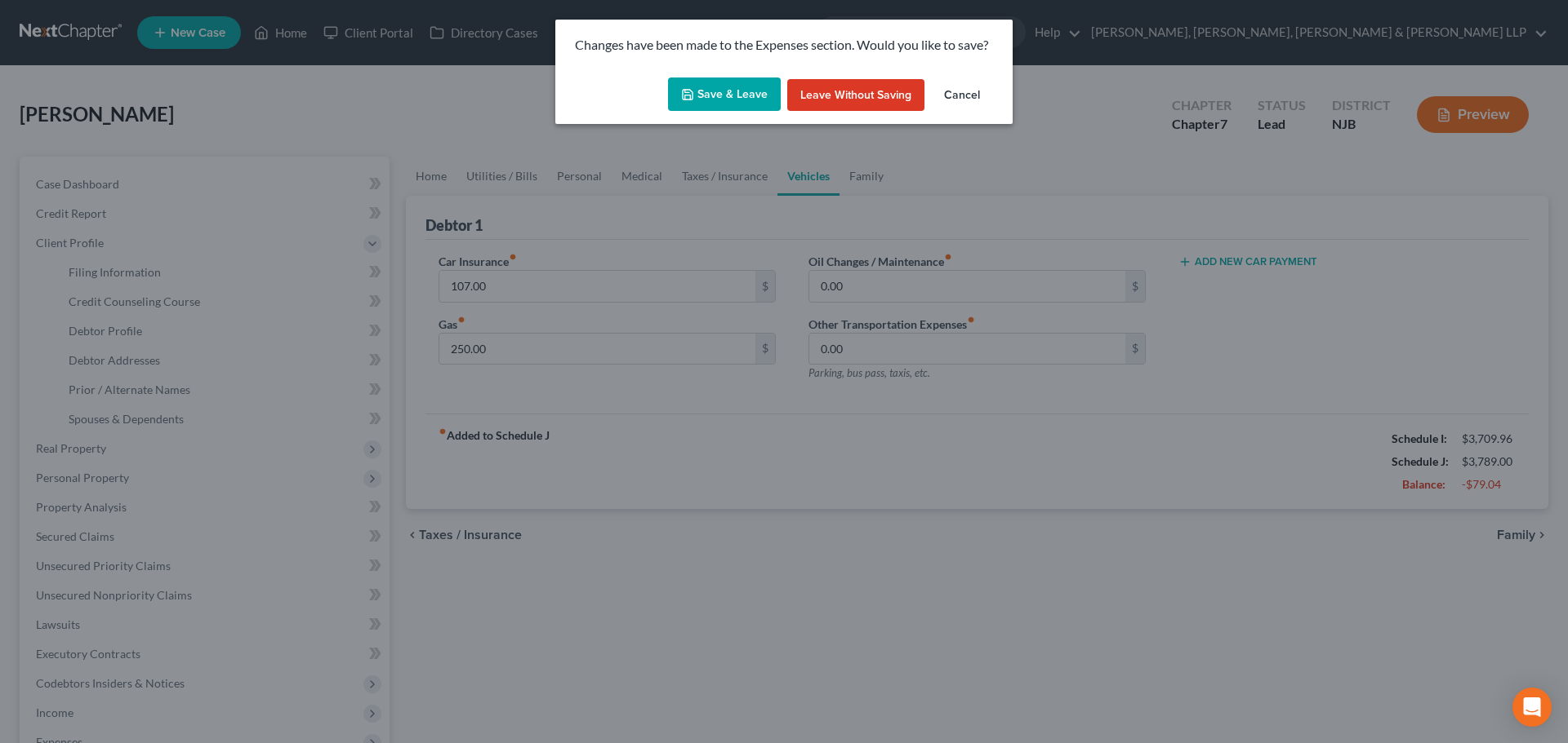
click at [710, 106] on button "Save & Leave" at bounding box center [724, 94] width 112 height 34
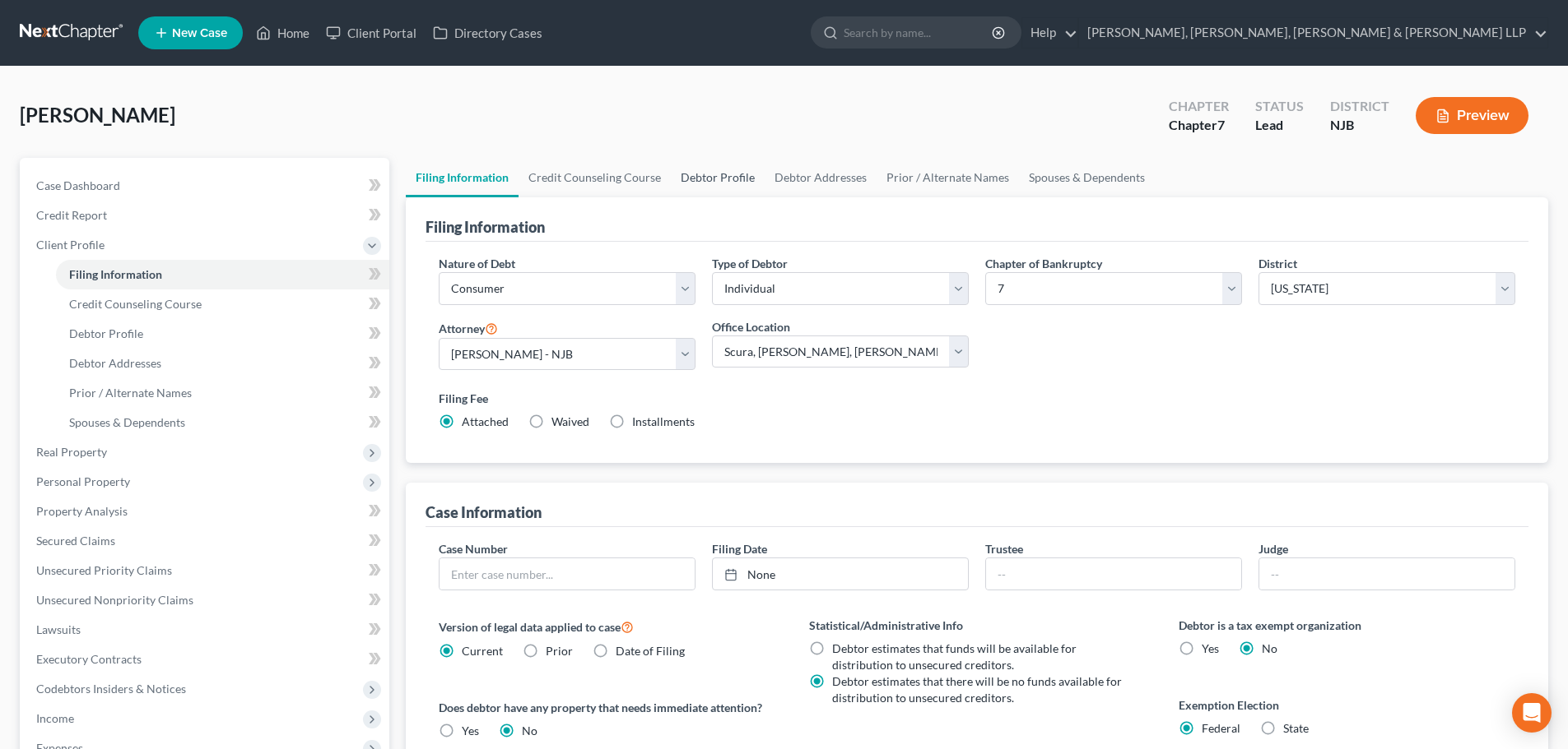
click at [494, 181] on link "Filing Information" at bounding box center [462, 178] width 112 height 40
click at [571, 179] on link "Credit Counseling Course" at bounding box center [594, 178] width 152 height 40
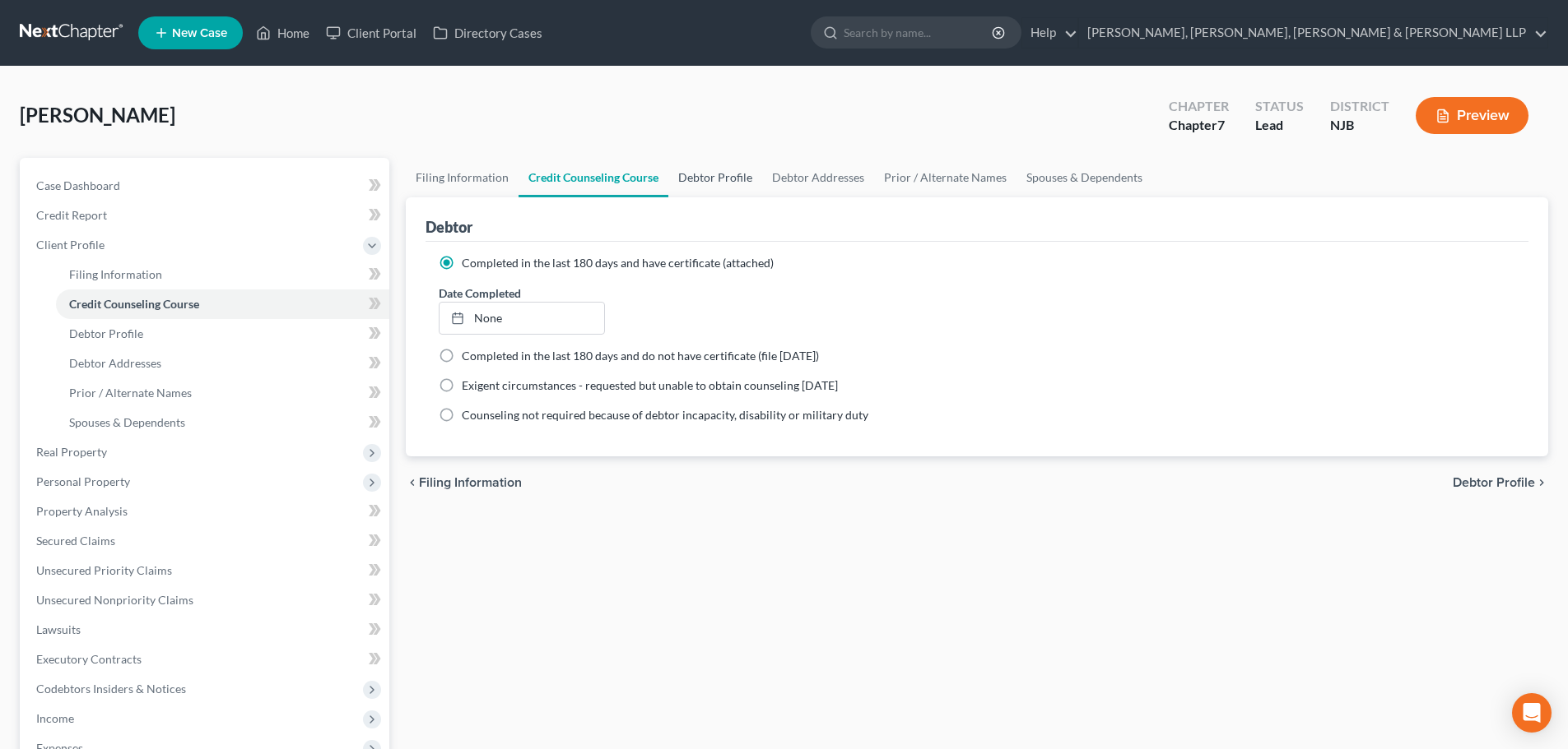
click at [687, 181] on link "Debtor Profile" at bounding box center [715, 178] width 93 height 40
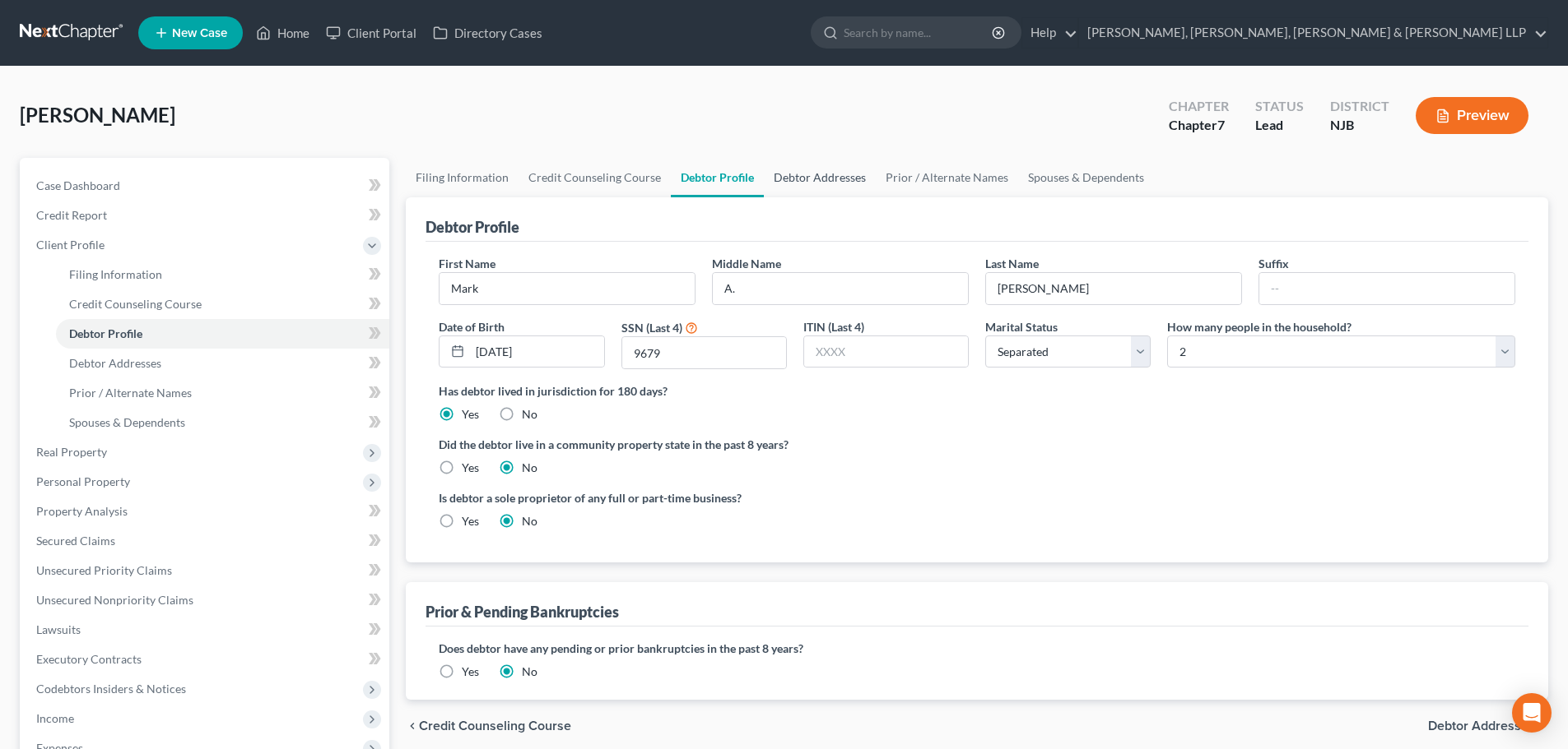
click at [798, 185] on link "Debtor Addresses" at bounding box center [819, 178] width 112 height 40
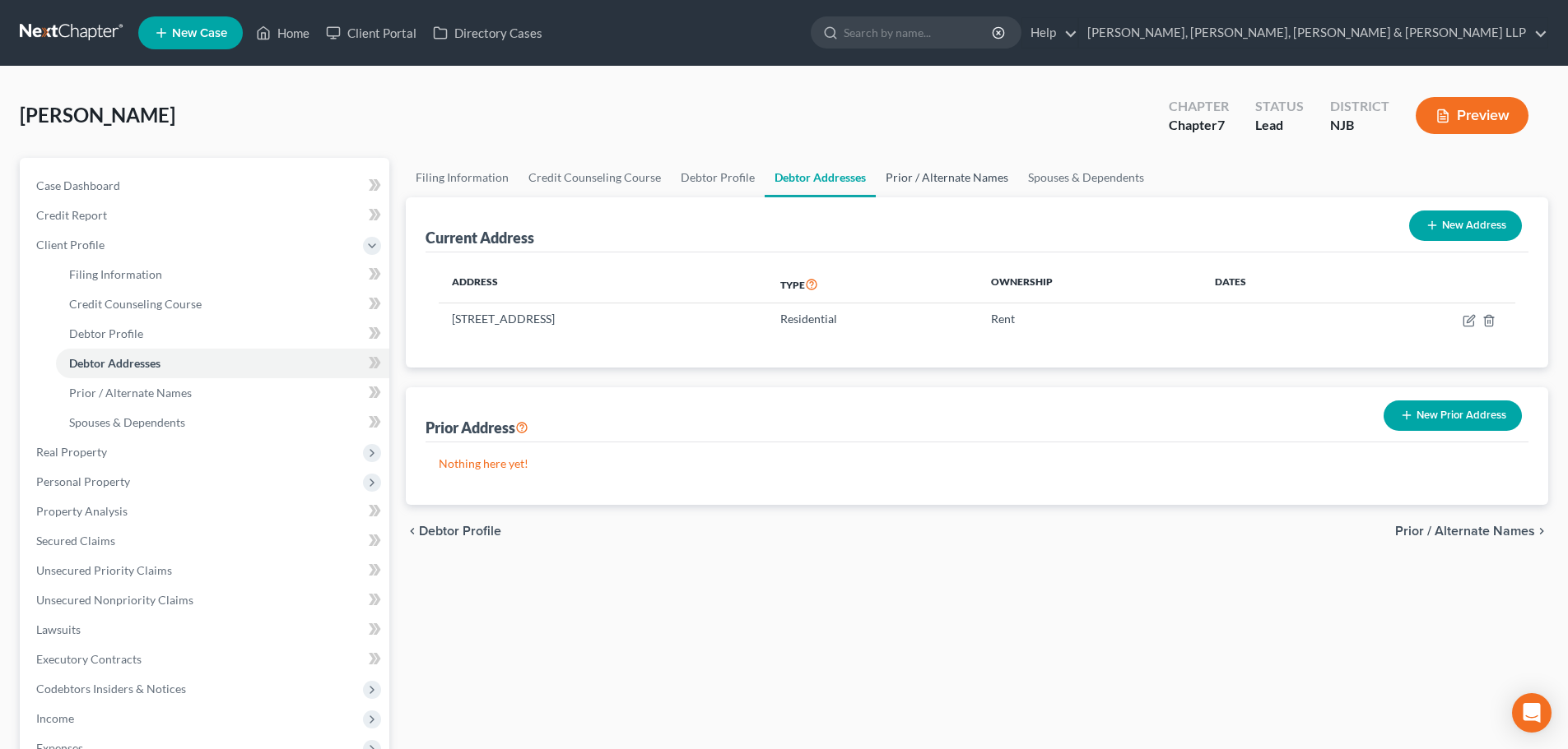
click at [885, 183] on link "Prior / Alternate Names" at bounding box center [947, 178] width 142 height 40
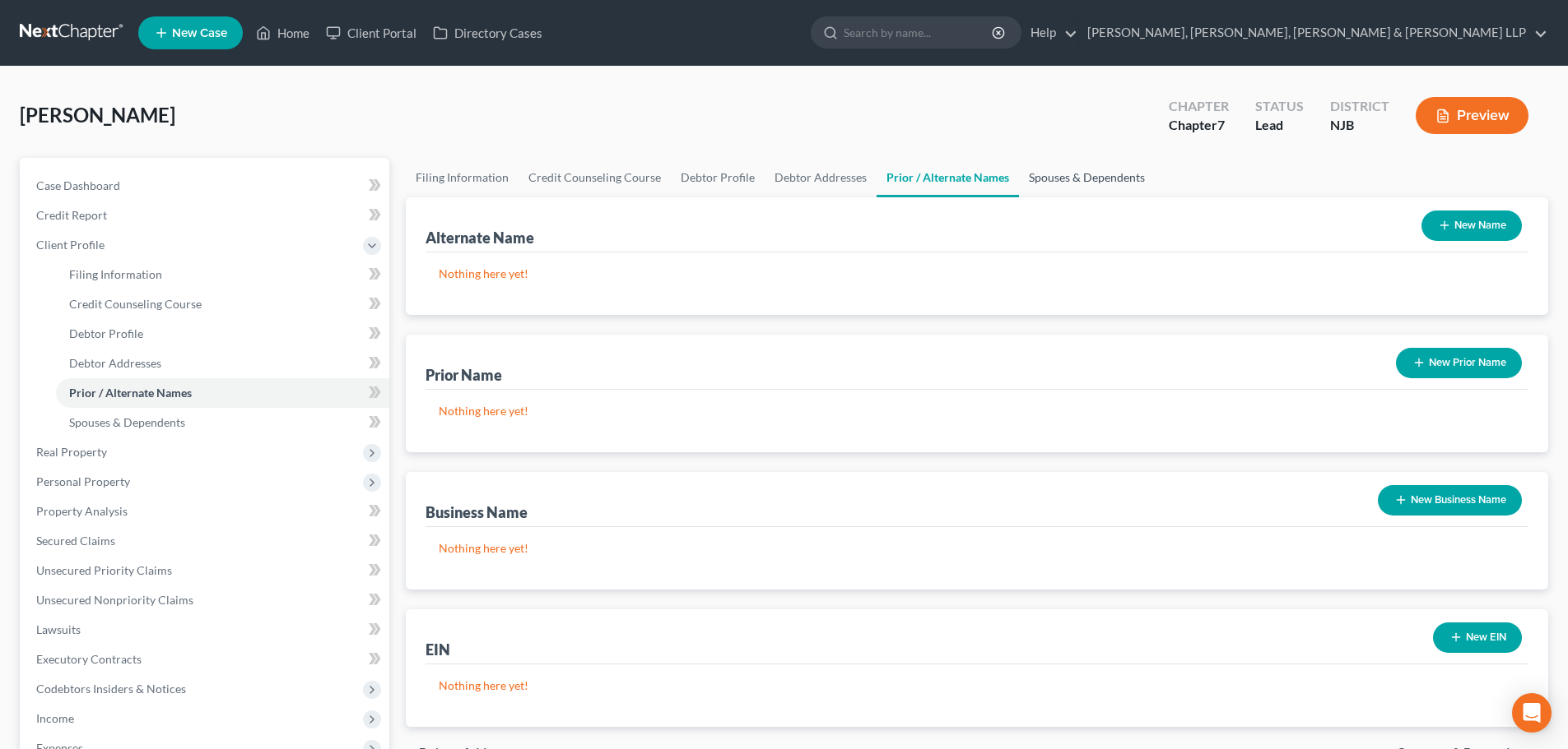
drag, startPoint x: 1078, startPoint y: 187, endPoint x: 1033, endPoint y: 204, distance: 48.1
click at [1080, 187] on link "Spouses & Dependents" at bounding box center [1086, 178] width 136 height 40
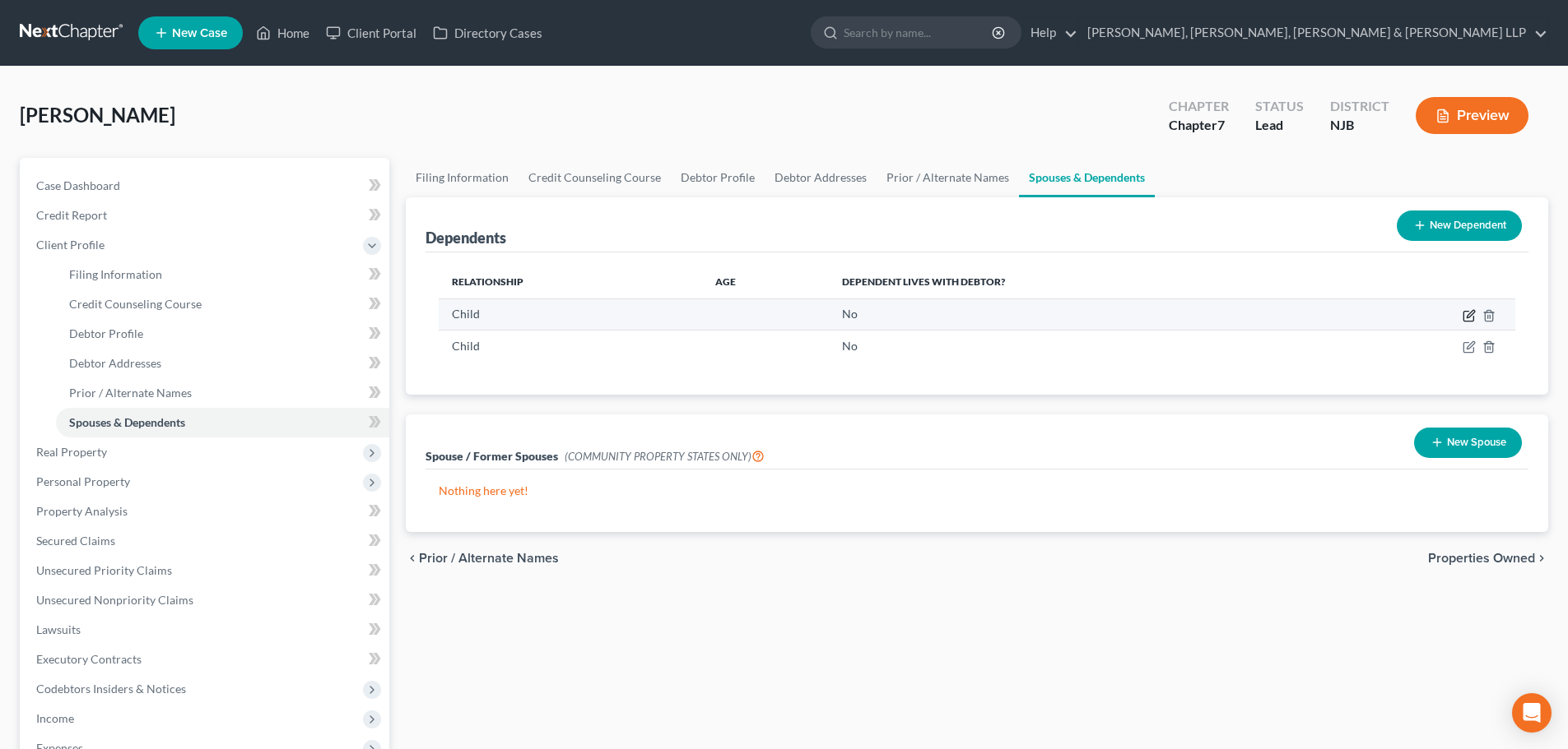
click at [1469, 316] on icon "button" at bounding box center [1469, 315] width 13 height 13
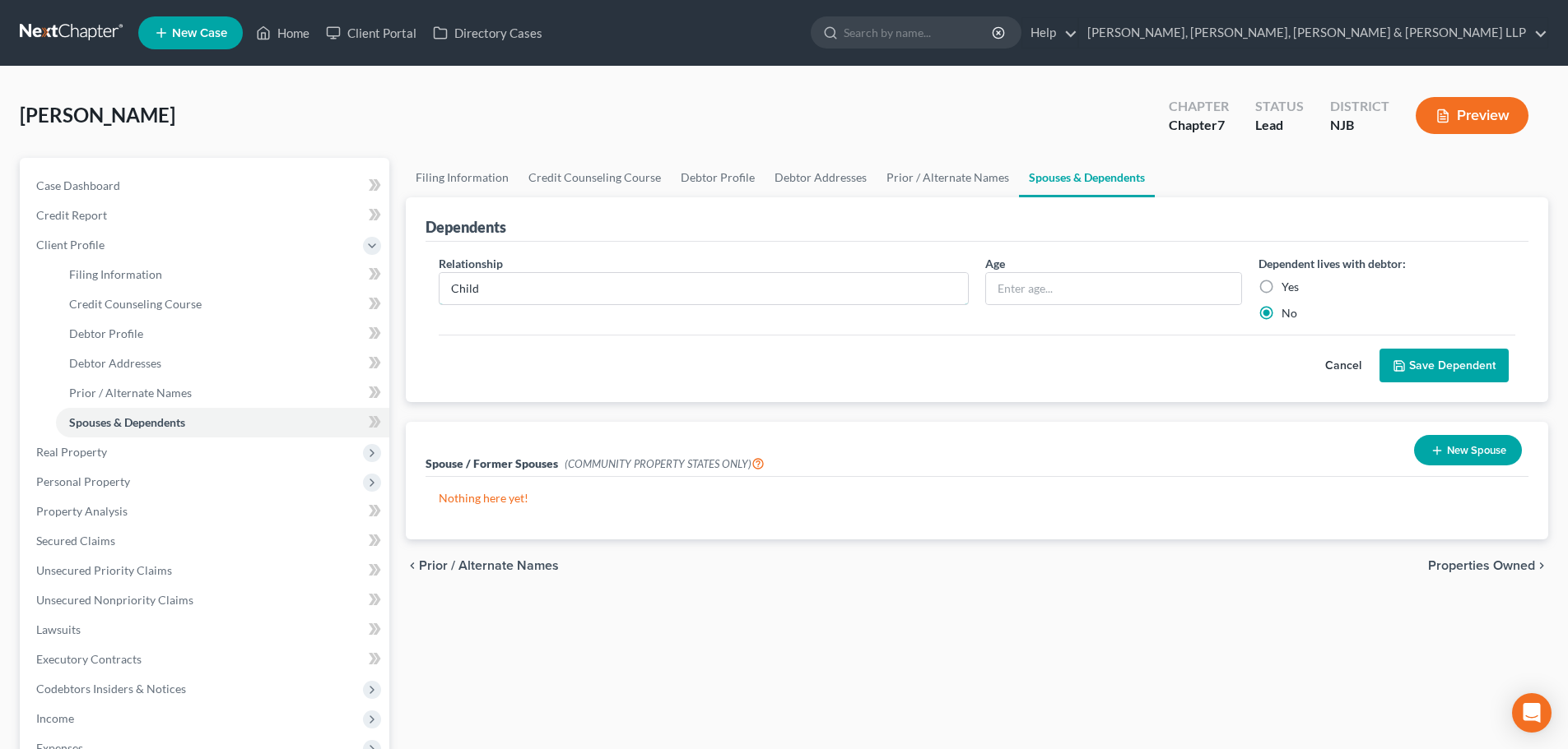
drag, startPoint x: 426, startPoint y: 296, endPoint x: 386, endPoint y: 296, distance: 40.0
click at [386, 296] on div "Petition Navigation Case Dashboard Payments Invoices Payments Payments Credit R…" at bounding box center [784, 574] width 1545 height 832
click at [1042, 268] on div "Age" at bounding box center [1113, 288] width 273 height 66
click at [1018, 287] on input "text" at bounding box center [1113, 288] width 255 height 31
click at [1420, 357] on button "Save Dependent" at bounding box center [1444, 366] width 129 height 34
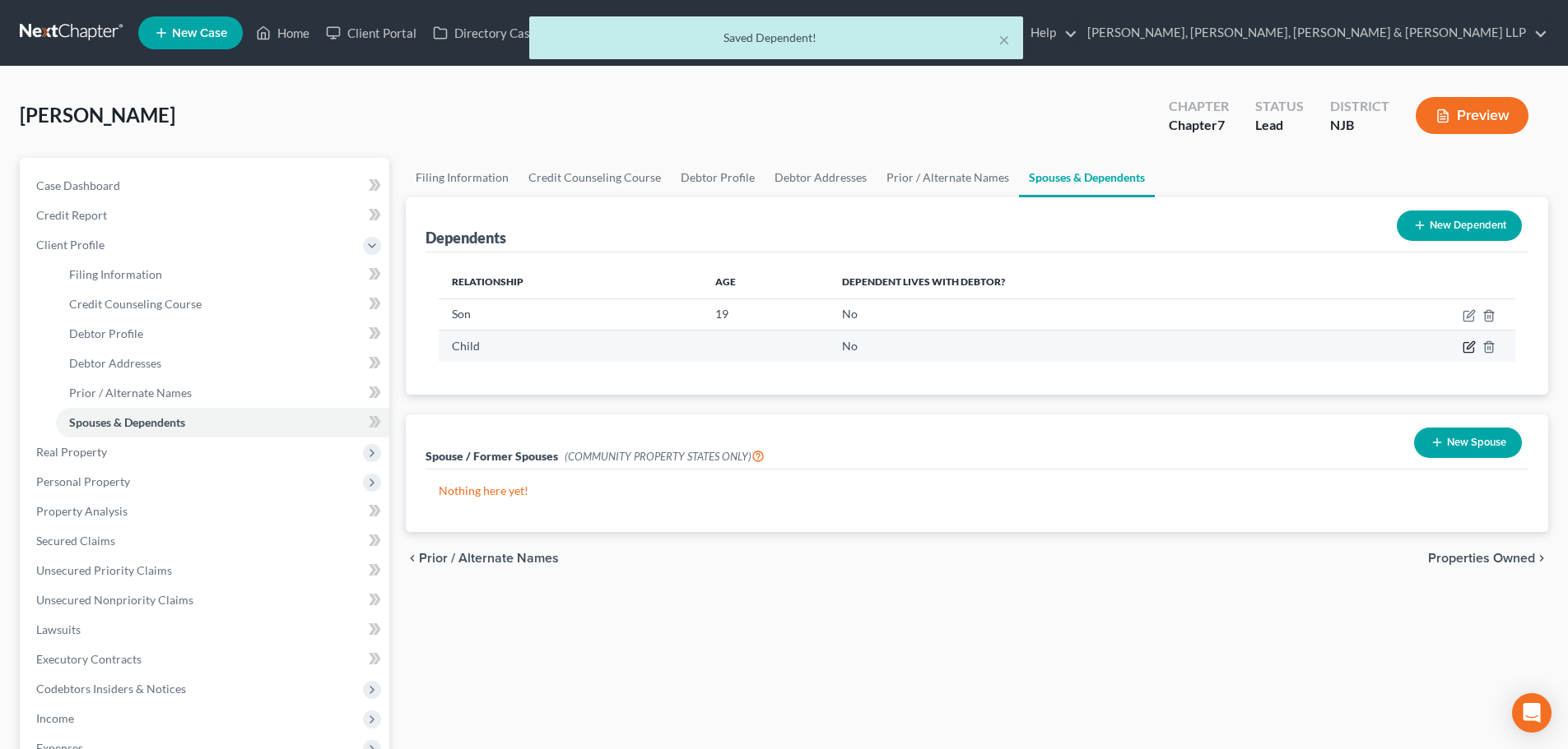
click at [1463, 348] on icon "button" at bounding box center [1469, 347] width 13 height 13
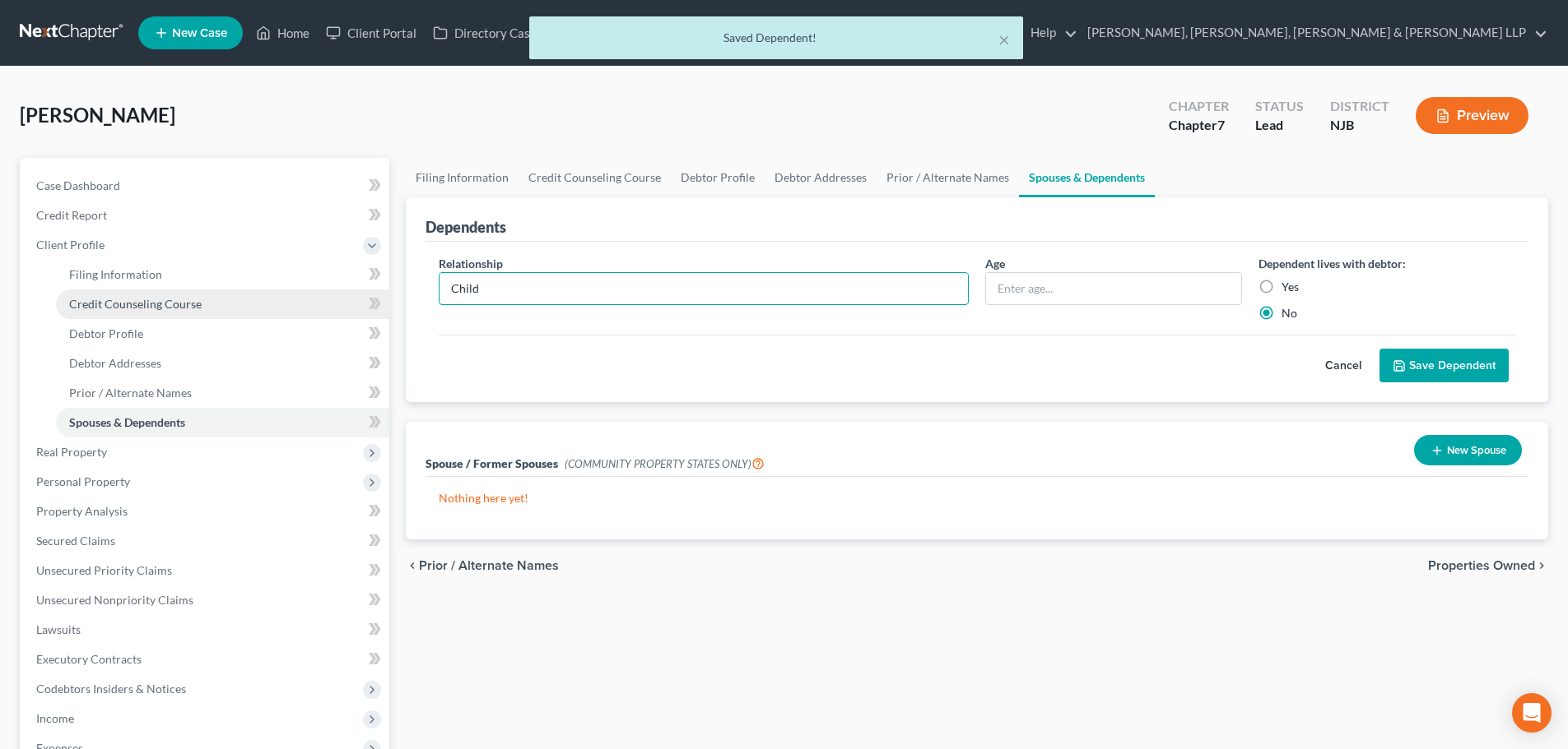
drag, startPoint x: 646, startPoint y: 295, endPoint x: 357, endPoint y: 301, distance: 289.1
click at [359, 300] on div "Petition Navigation Case Dashboard Payments Invoices Payments Payments Credit R…" at bounding box center [784, 574] width 1545 height 832
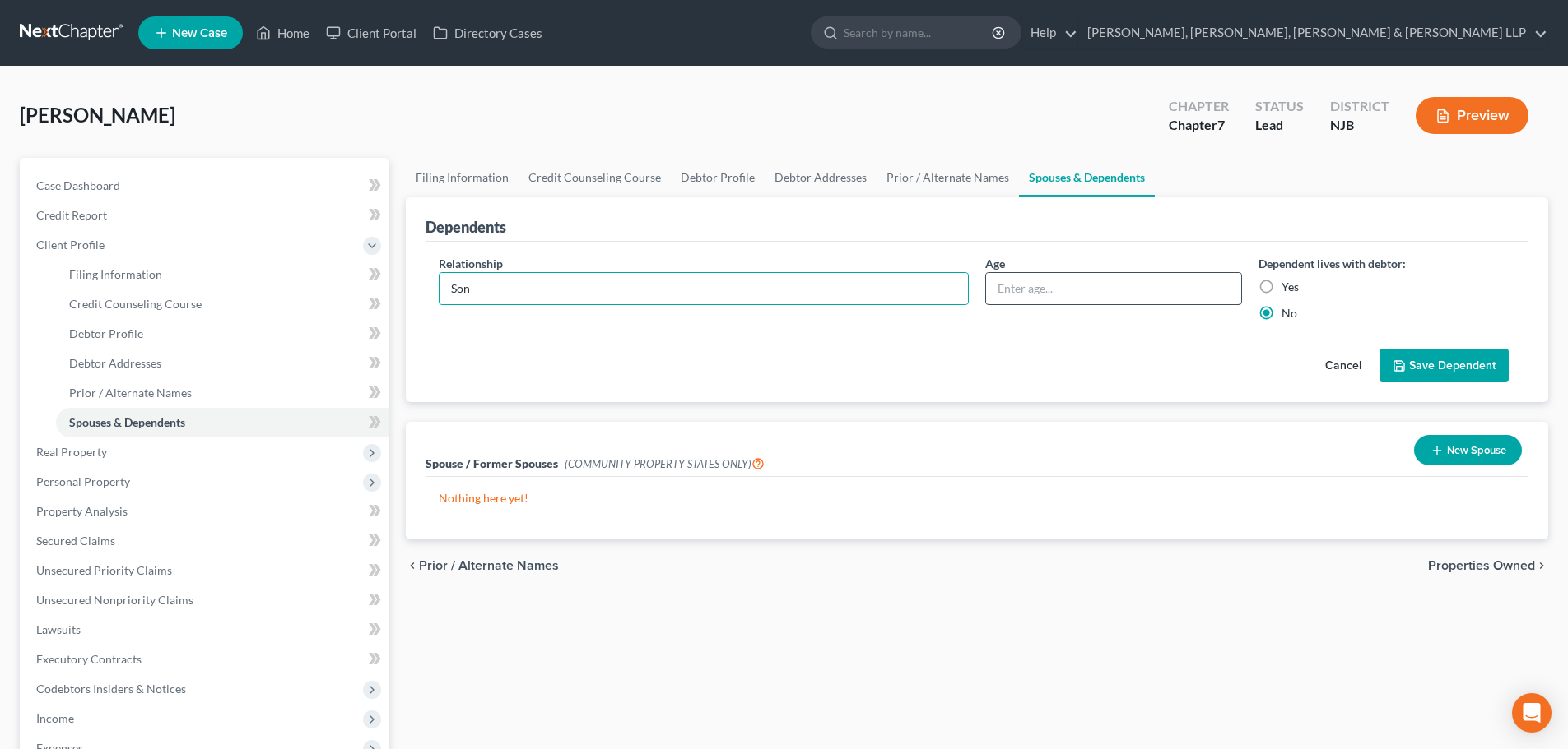
click at [1037, 292] on input "text" at bounding box center [1113, 288] width 255 height 31
click at [1412, 366] on button "Save Dependent" at bounding box center [1444, 366] width 129 height 34
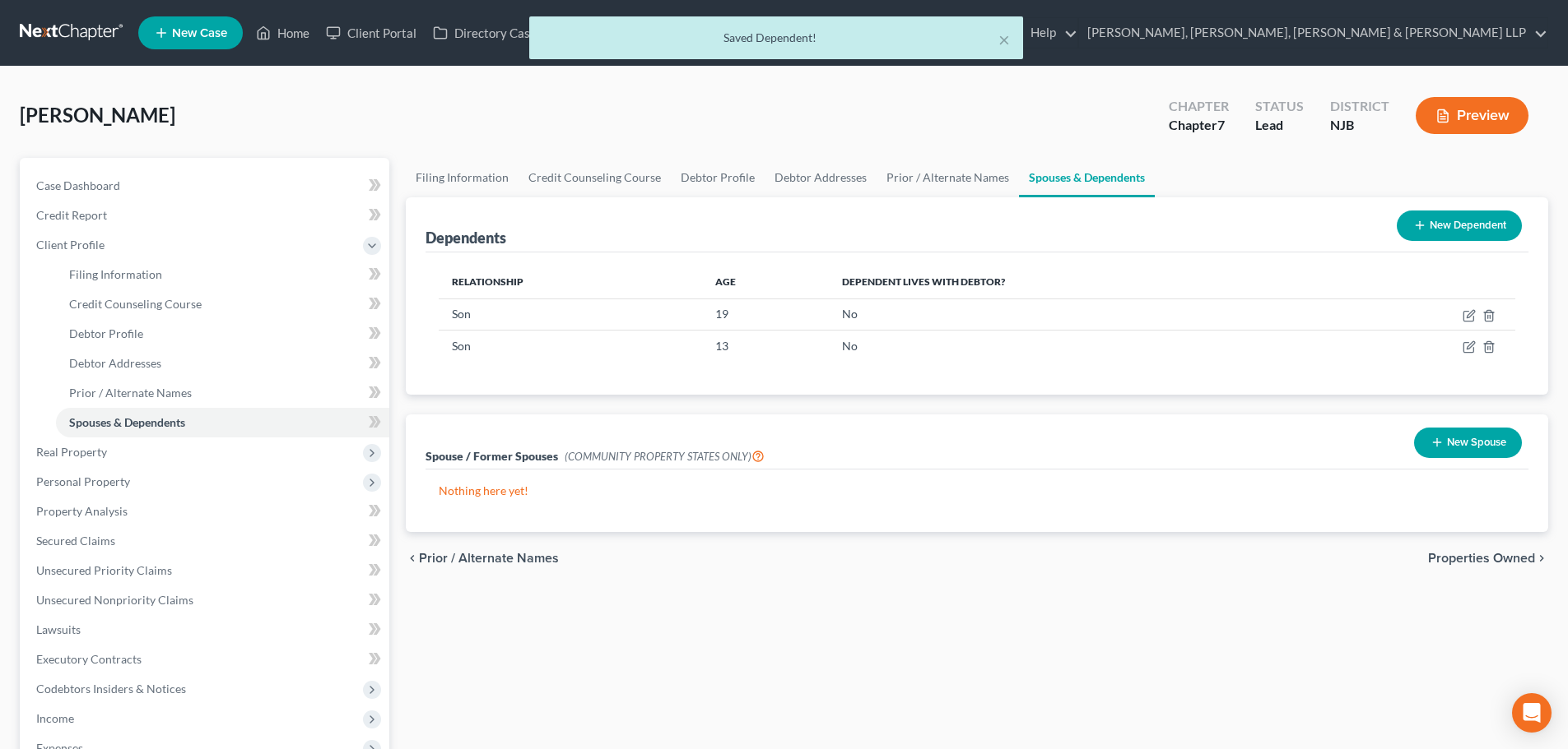
click at [953, 198] on div "Dependents New Dependent" at bounding box center [977, 225] width 1103 height 55
click at [824, 170] on link "Debtor Addresses" at bounding box center [820, 178] width 112 height 40
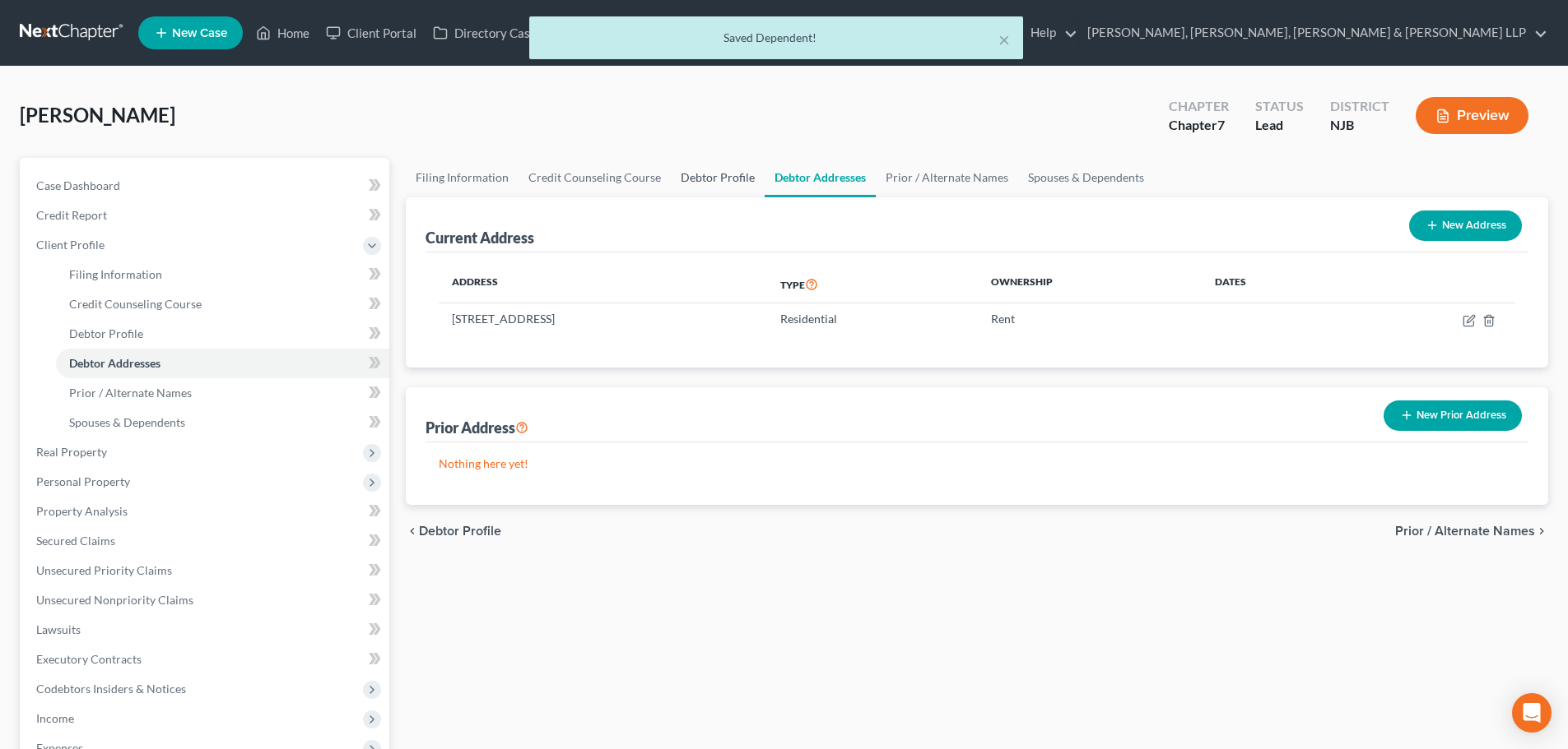
drag, startPoint x: 737, startPoint y: 172, endPoint x: 740, endPoint y: 180, distance: 8.5
click at [737, 170] on link "Debtor Profile" at bounding box center [717, 178] width 93 height 40
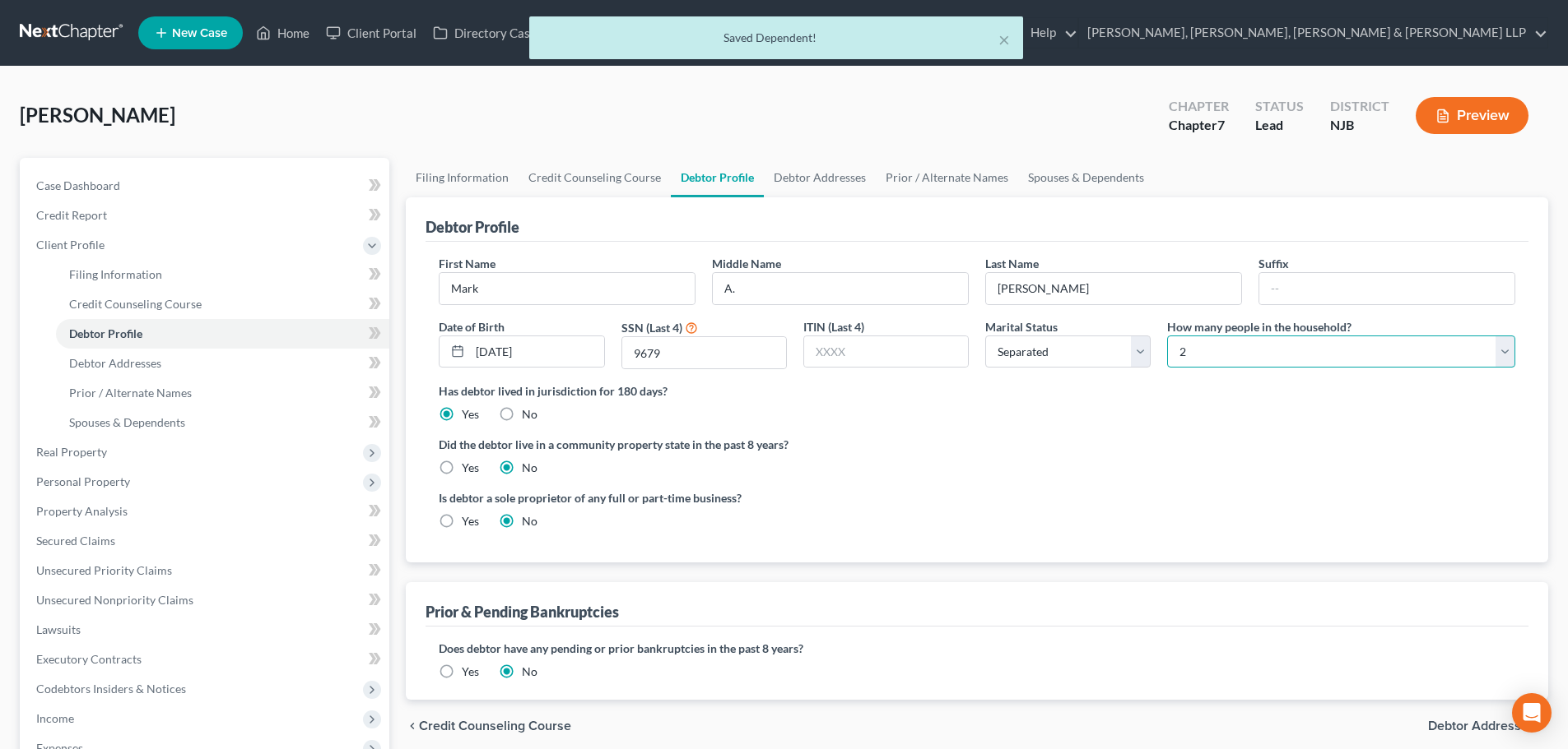
click at [1190, 352] on select "Select 1 2 3 4 5 6 7 8 9 10 11 12 13 14 15 16 17 18 19 20" at bounding box center [1341, 352] width 348 height 33
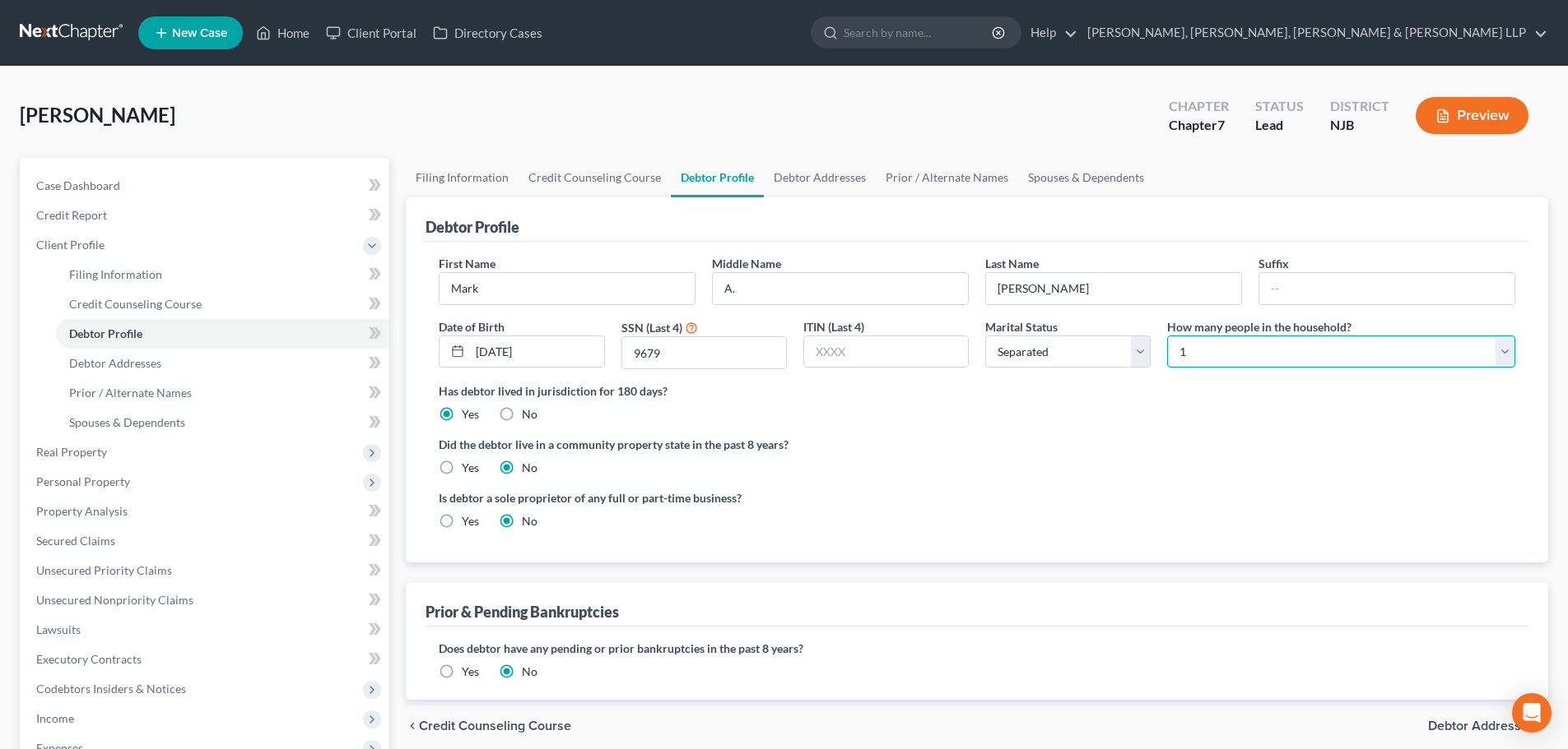
click at [1167, 336] on select "Select 1 2 3 4 5 6 7 8 9 10 11 12 13 14 15 16 17 18 19 20" at bounding box center [1341, 352] width 348 height 33
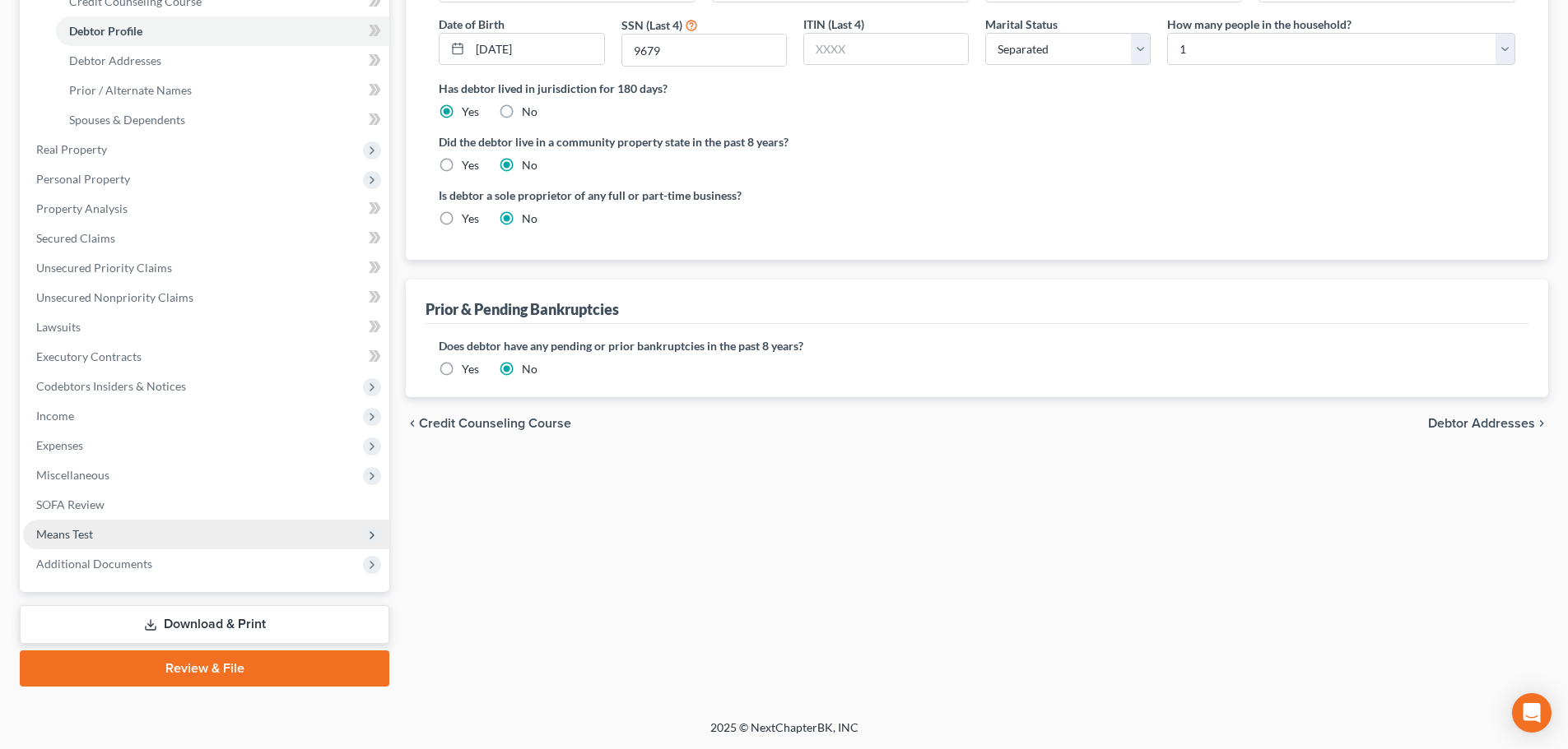
click at [116, 536] on span "Means Test" at bounding box center [207, 534] width 367 height 30
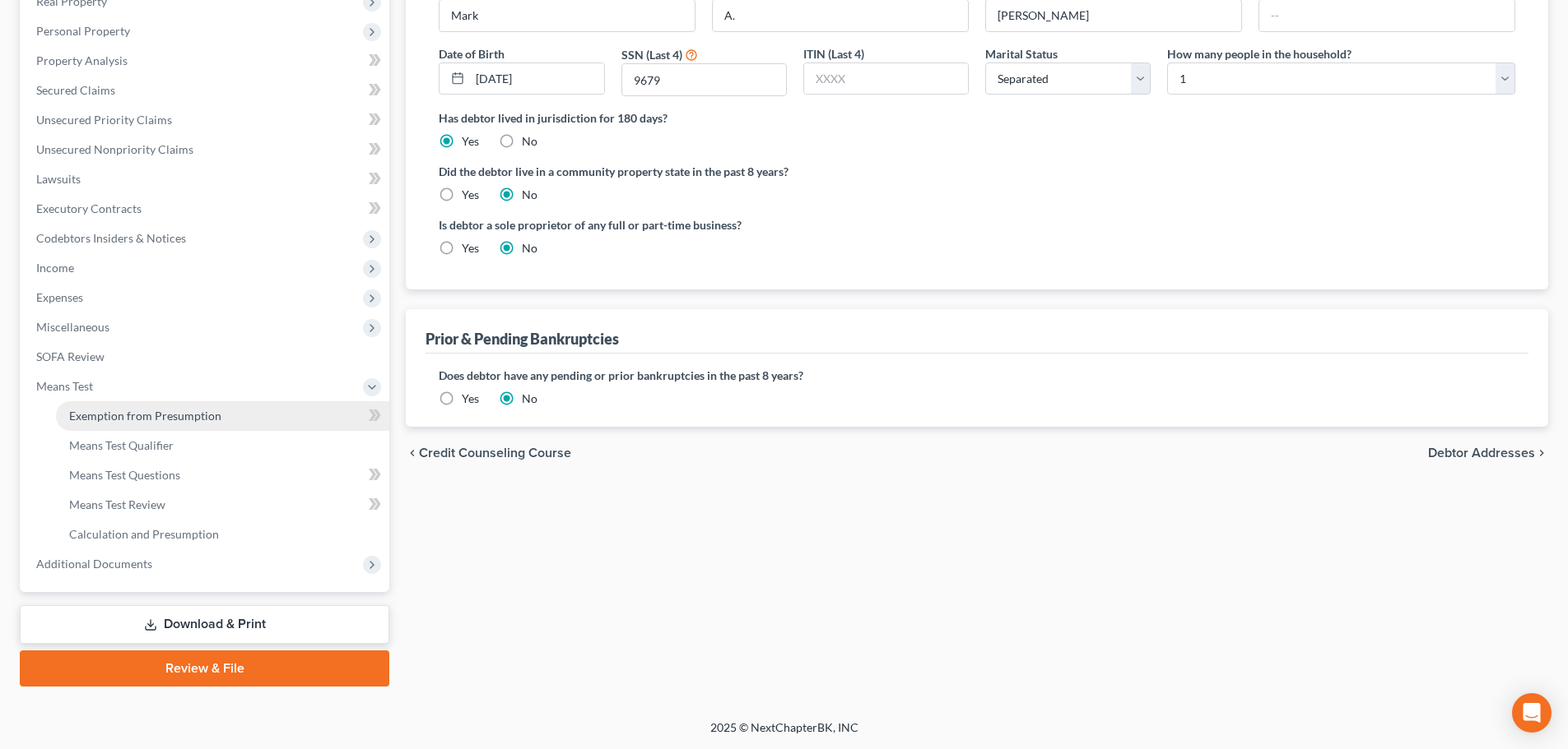
click at [170, 419] on span "Exemption from Presumption" at bounding box center [145, 416] width 152 height 14
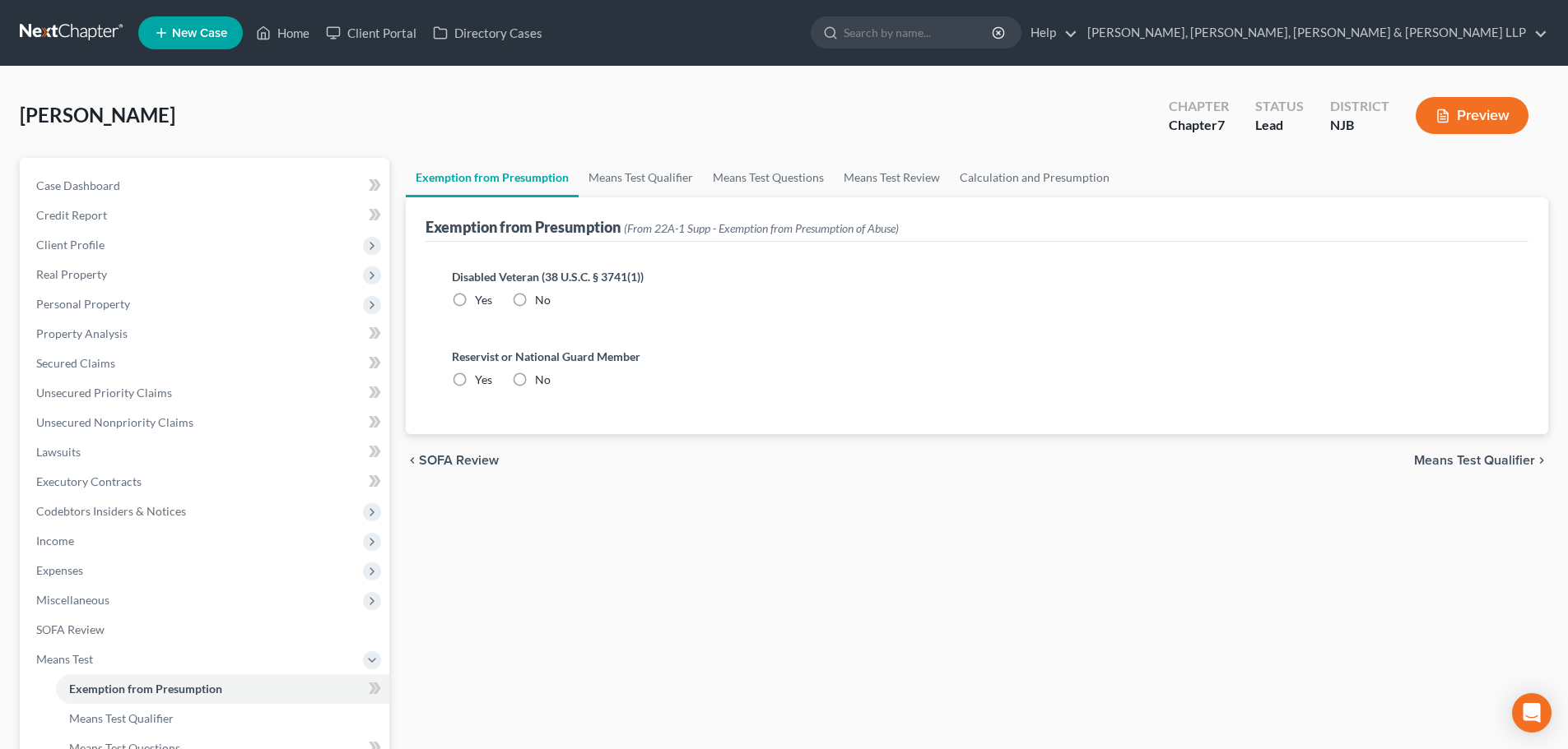
drag, startPoint x: 523, startPoint y: 302, endPoint x: 516, endPoint y: 365, distance: 63.4
click at [535, 302] on label "No" at bounding box center [542, 300] width 15 height 16
click at [542, 302] on input "No" at bounding box center [547, 297] width 11 height 11
click at [535, 377] on label "No" at bounding box center [542, 380] width 15 height 16
click at [542, 377] on input "No" at bounding box center [547, 377] width 11 height 11
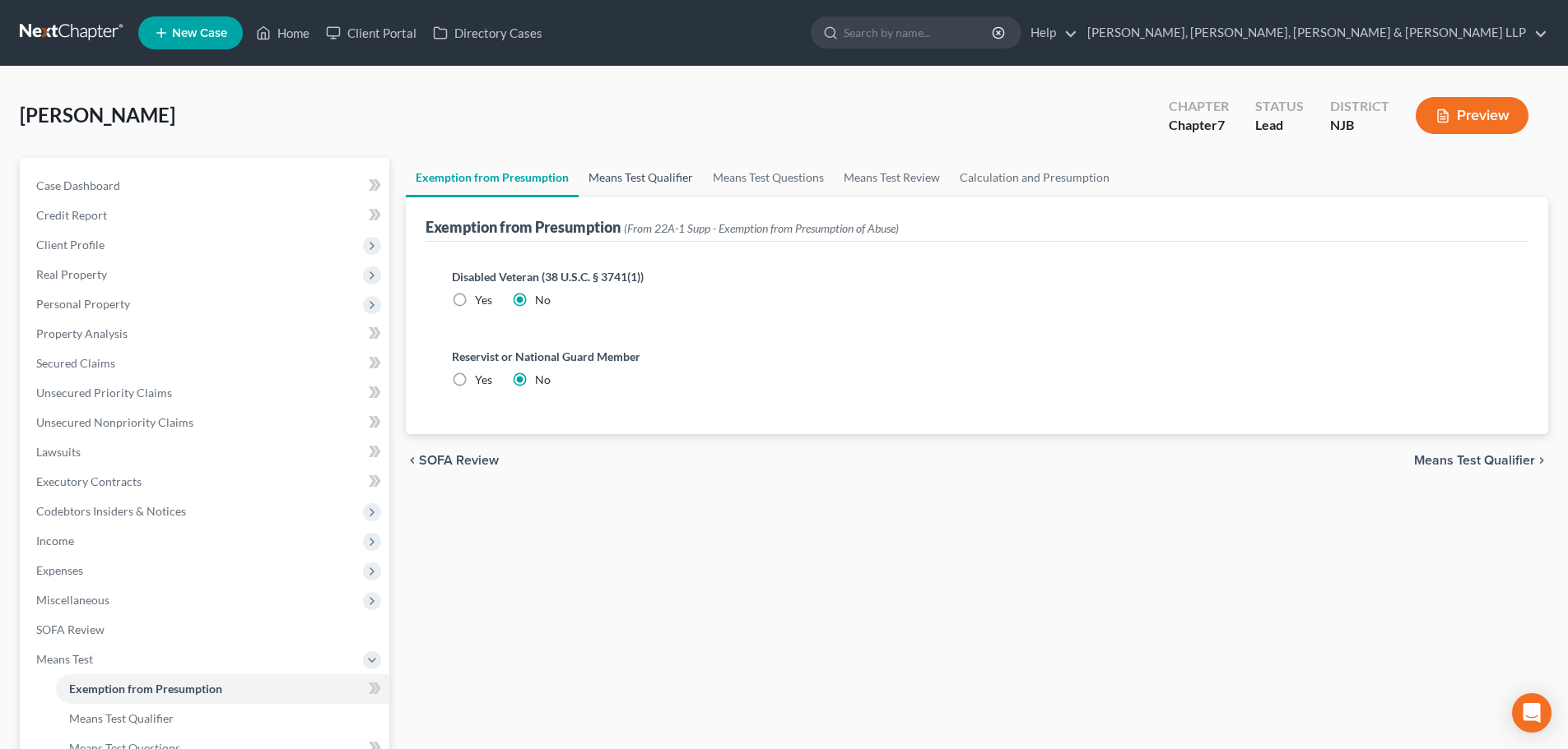
click at [638, 177] on link "Means Test Qualifier" at bounding box center [641, 178] width 124 height 40
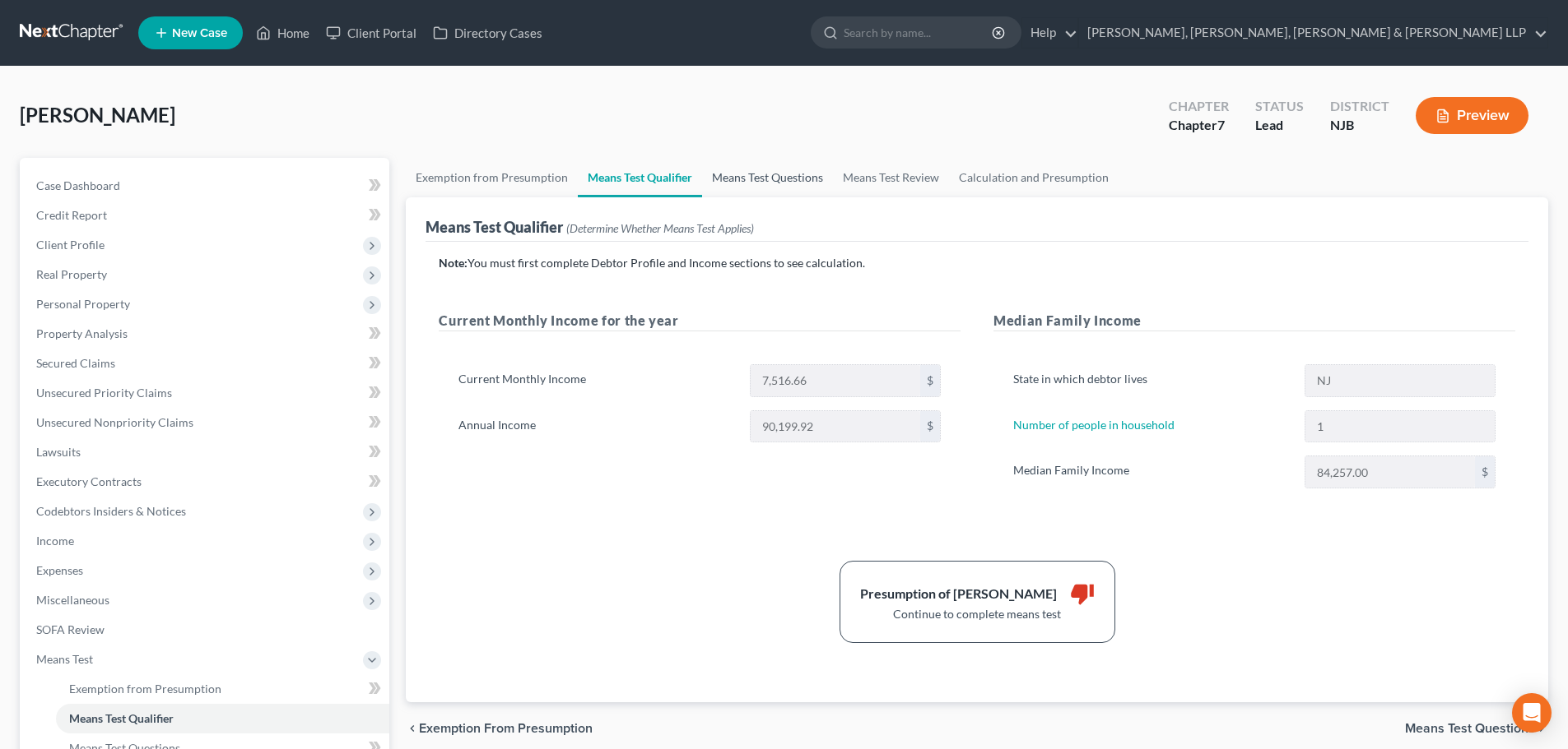
click at [759, 177] on link "Means Test Questions" at bounding box center [767, 178] width 131 height 40
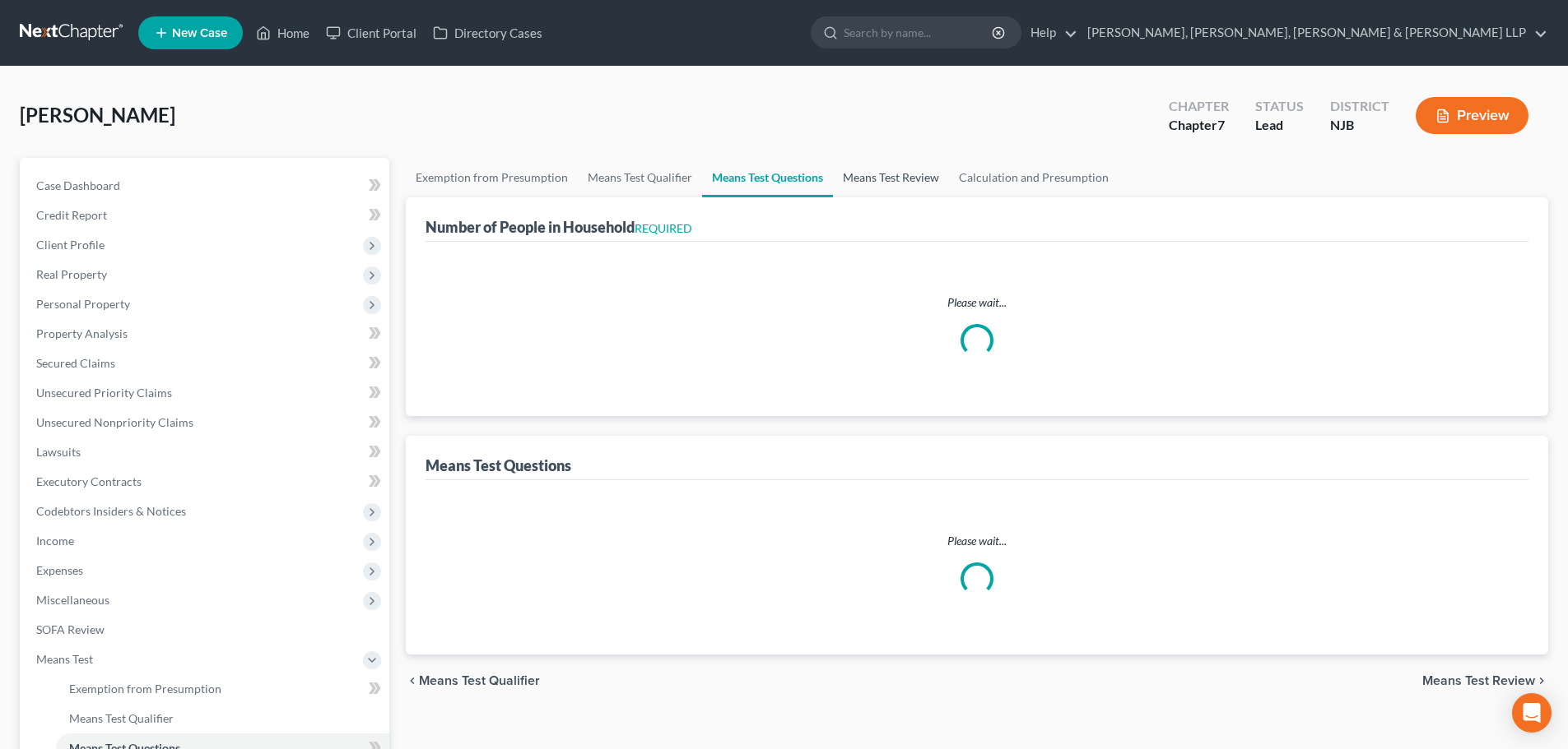
click at [881, 180] on link "Means Test Review" at bounding box center [890, 178] width 116 height 40
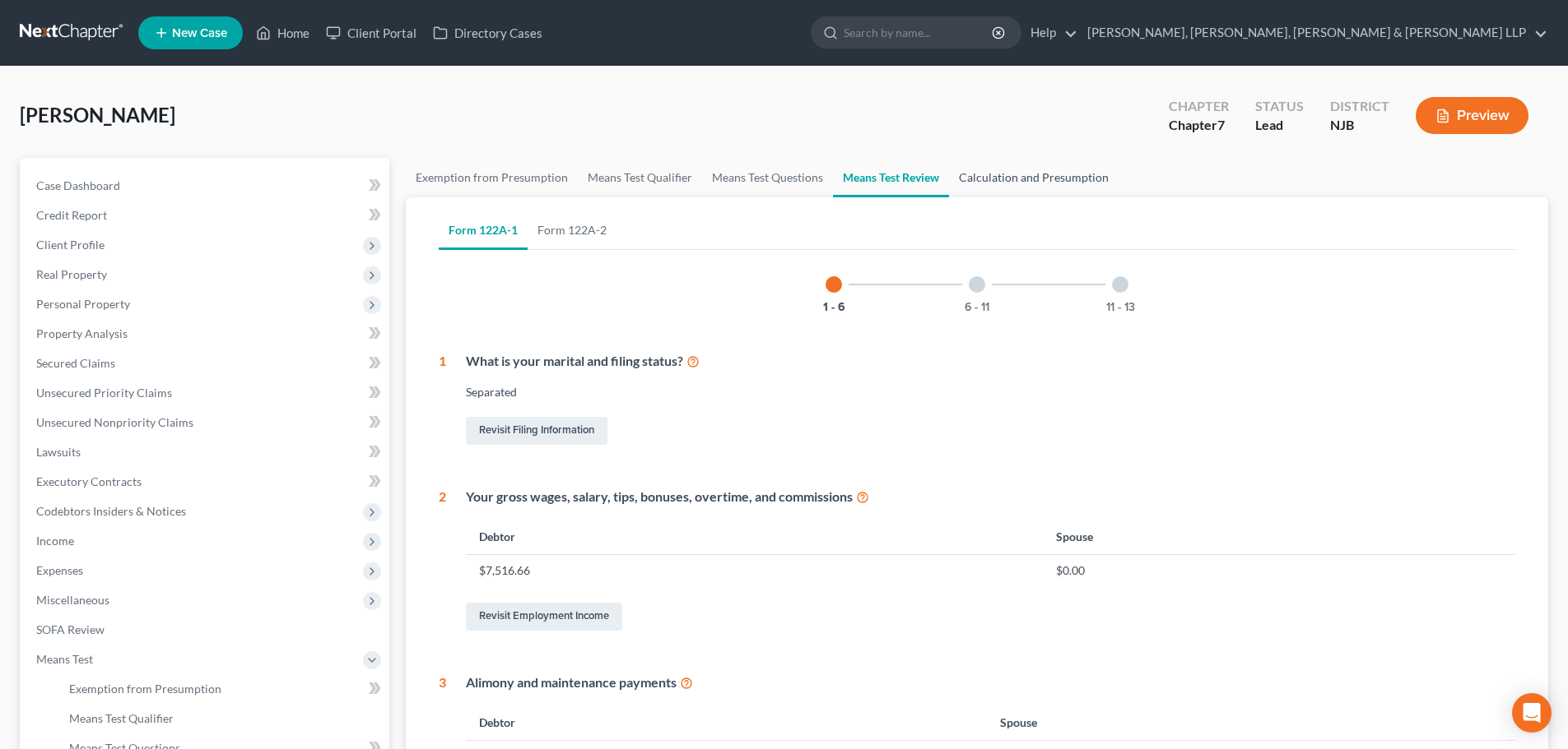
click at [1029, 178] on link "Calculation and Presumption" at bounding box center [1033, 178] width 170 height 40
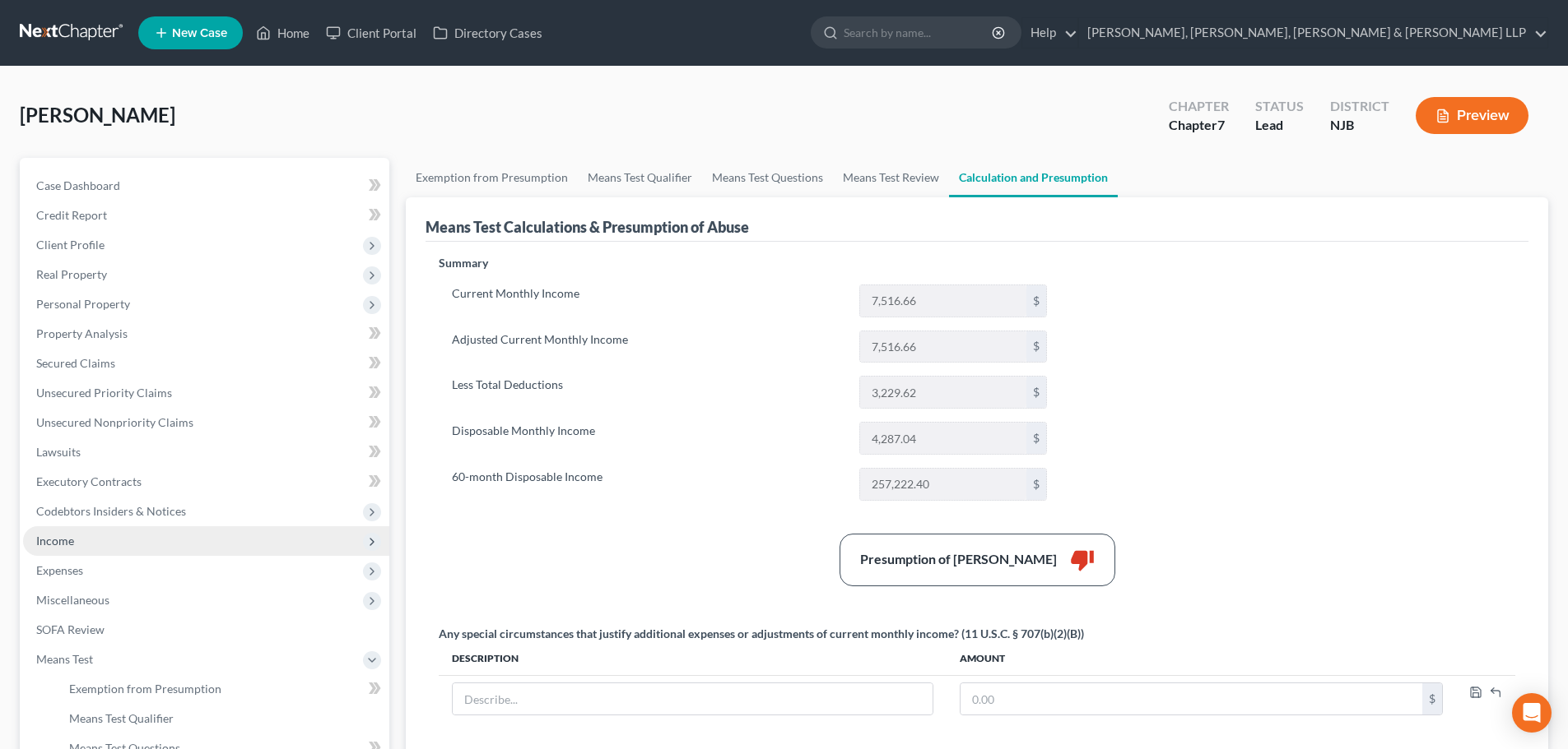
click at [68, 533] on span "Income" at bounding box center [55, 541] width 38 height 14
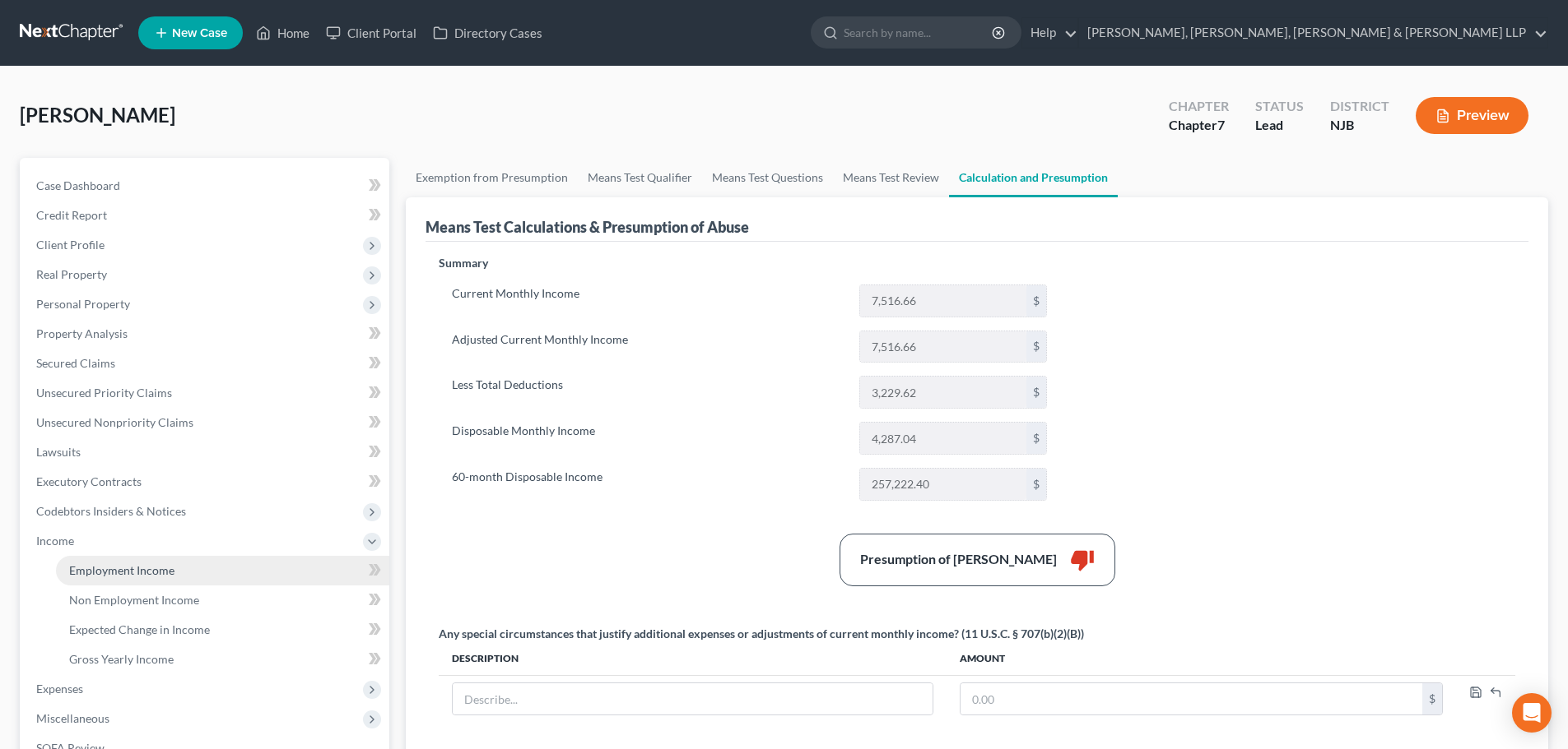
click at [136, 568] on span "Employment Income" at bounding box center [121, 570] width 105 height 14
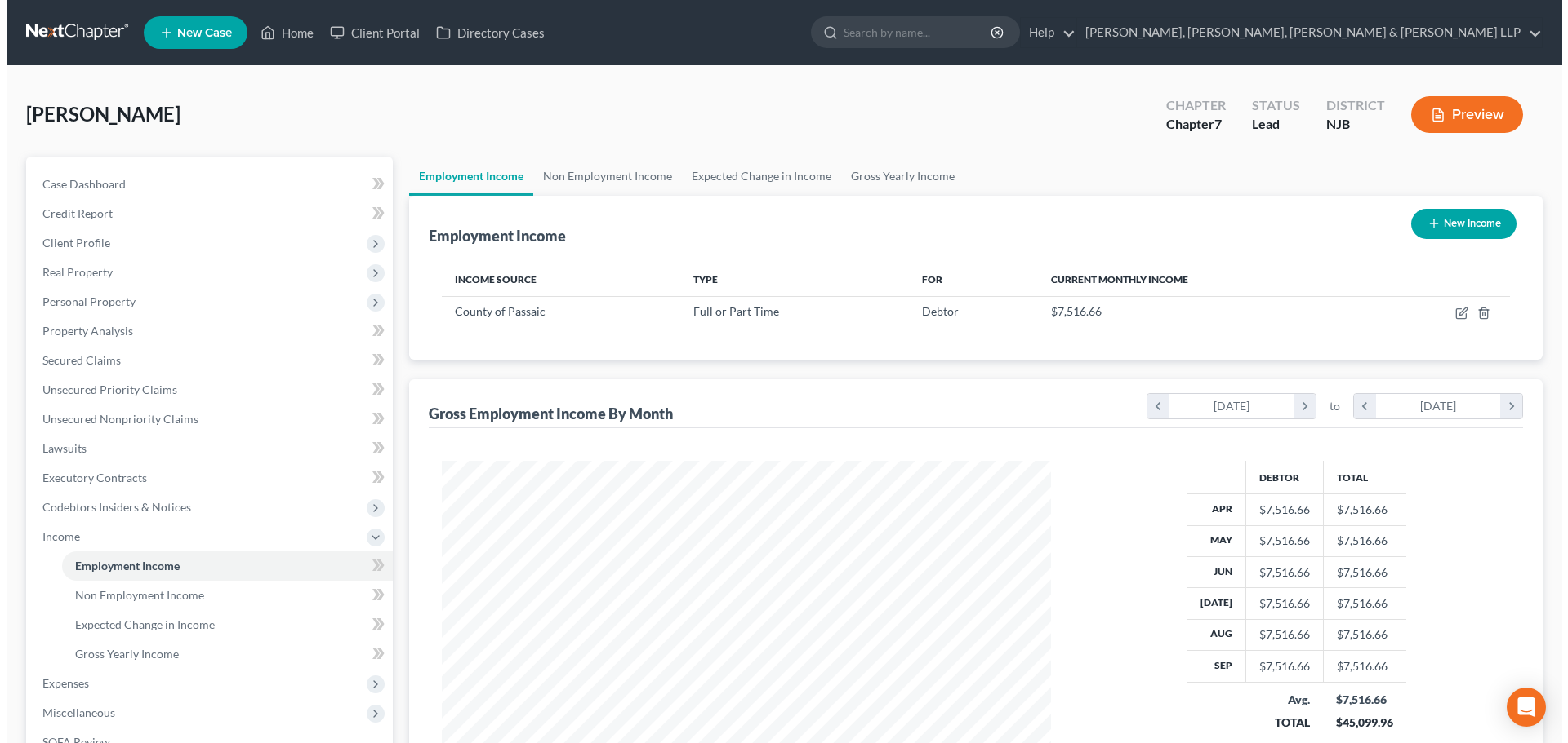
scroll to position [305, 642]
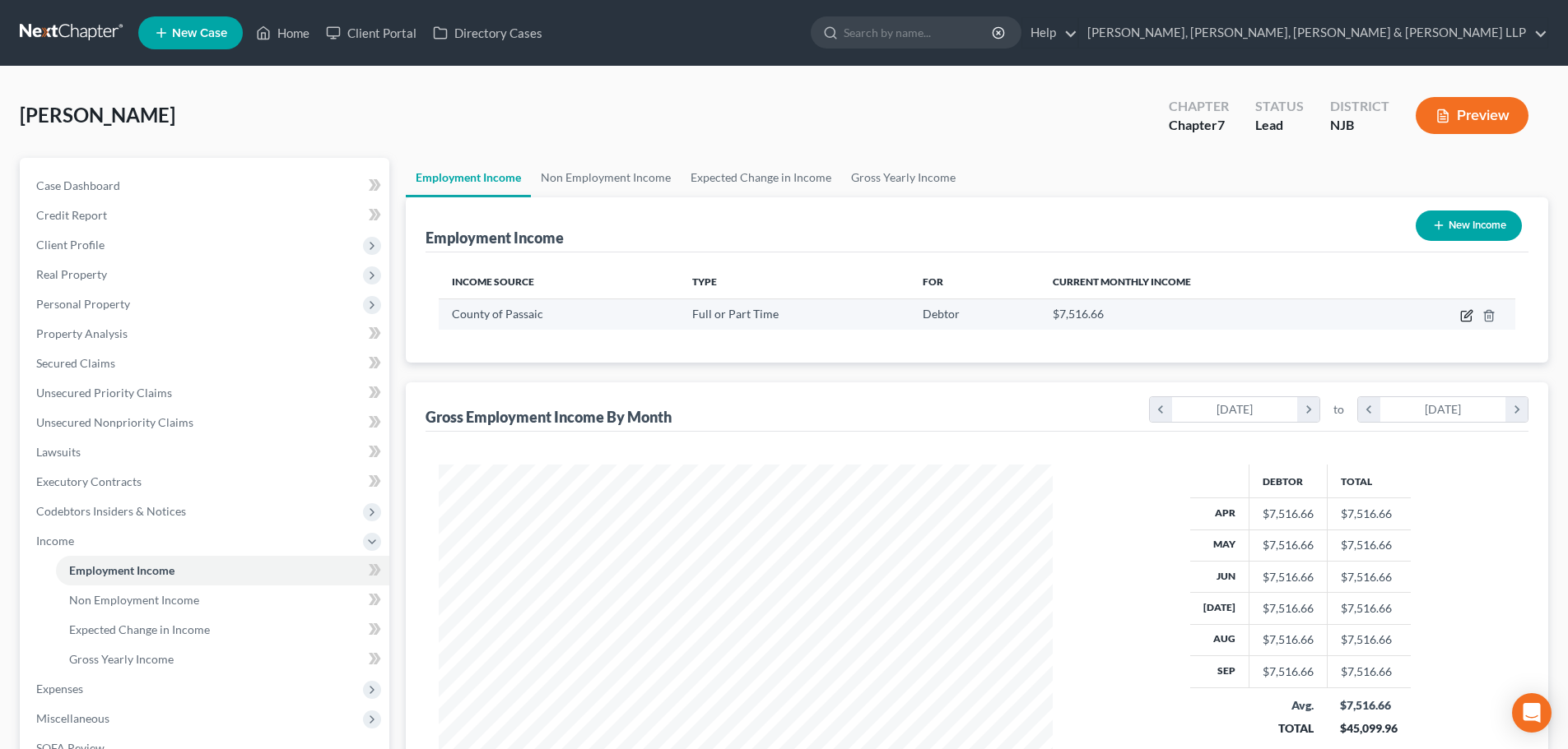
click at [1466, 317] on icon "button" at bounding box center [1466, 315] width 13 height 13
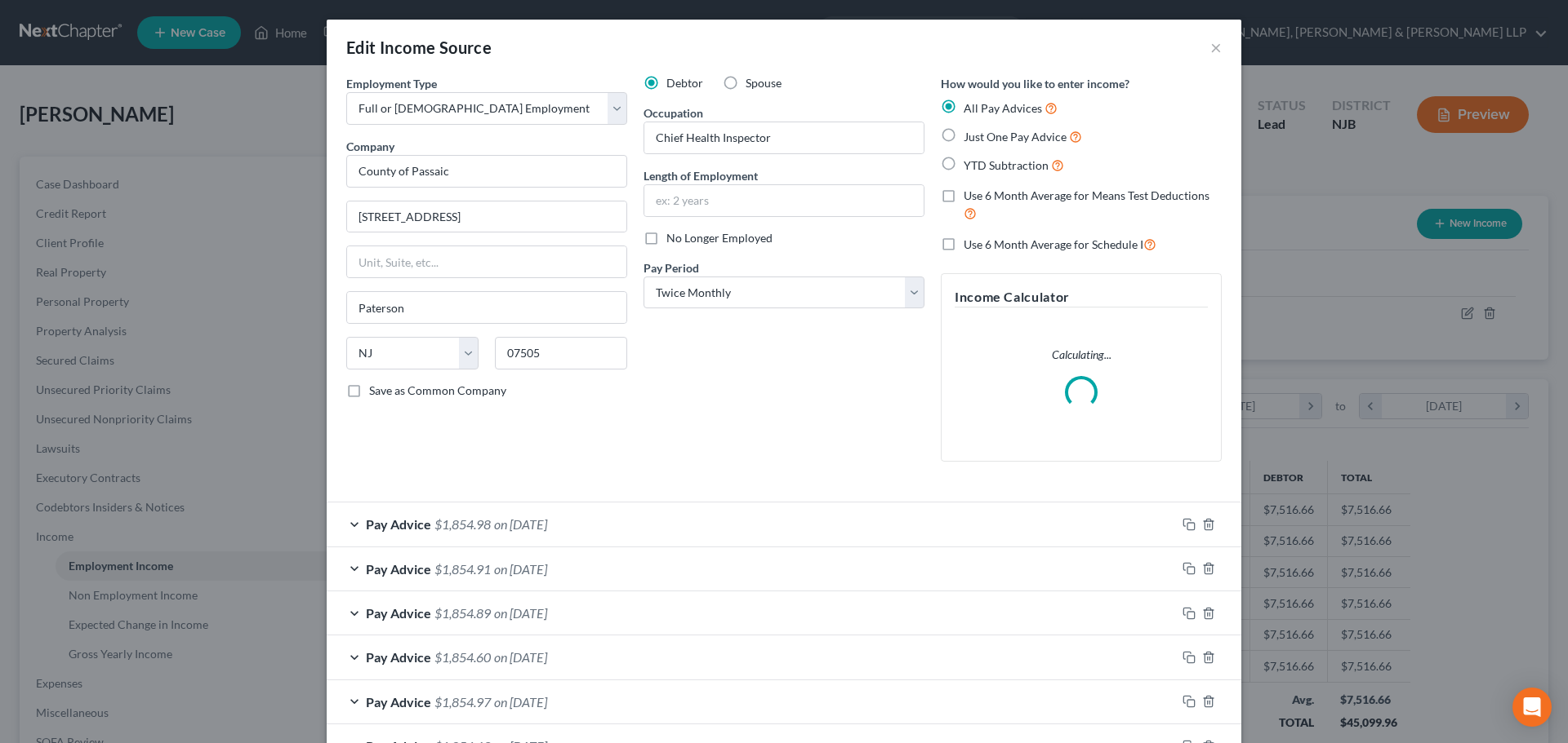
scroll to position [306, 647]
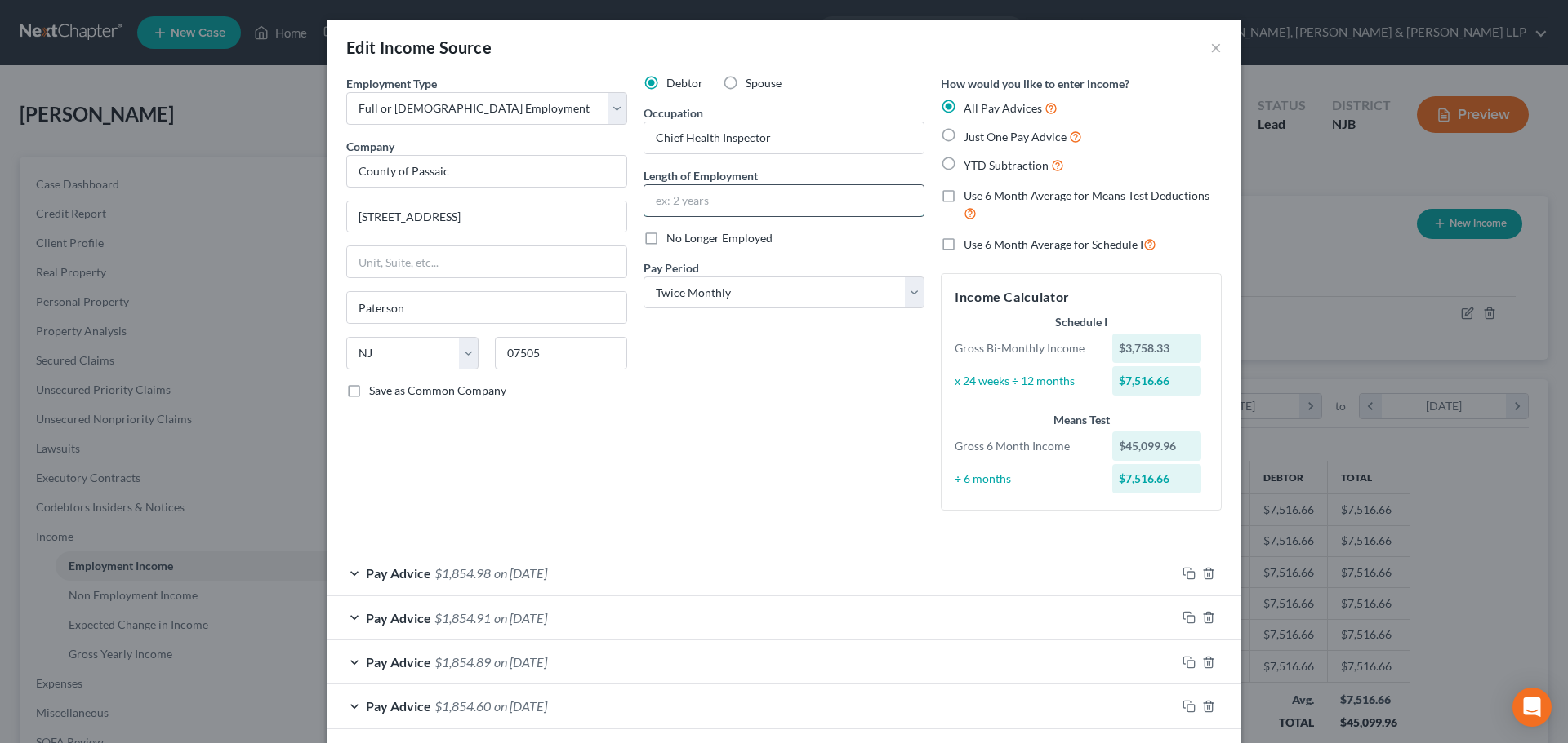
click at [694, 206] on input "text" at bounding box center [784, 200] width 279 height 31
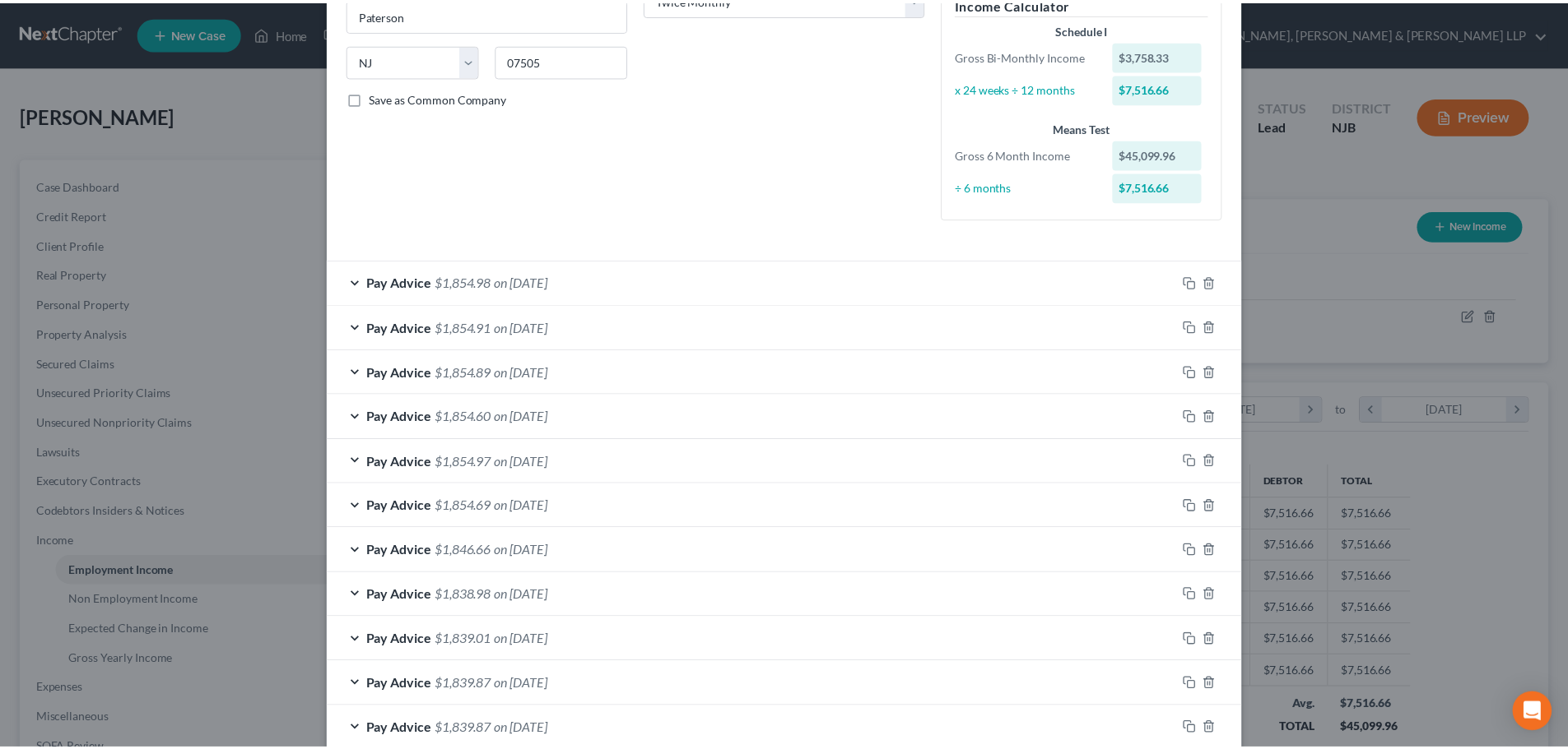
scroll to position [434, 0]
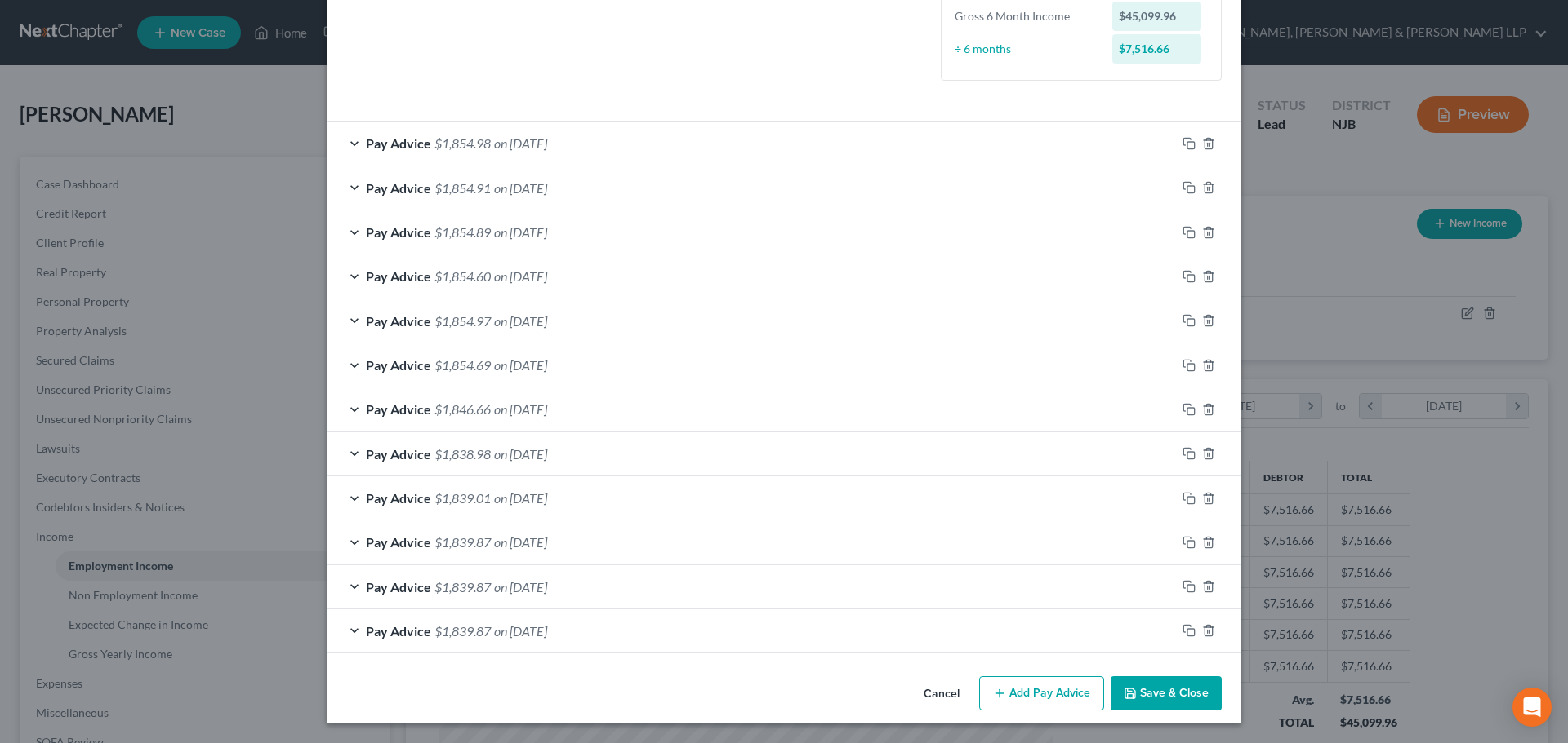
click at [1169, 673] on div "Cancel Add Pay Advice Save & Close" at bounding box center [784, 697] width 915 height 53
click at [1170, 689] on button "Save & Close" at bounding box center [1166, 693] width 111 height 34
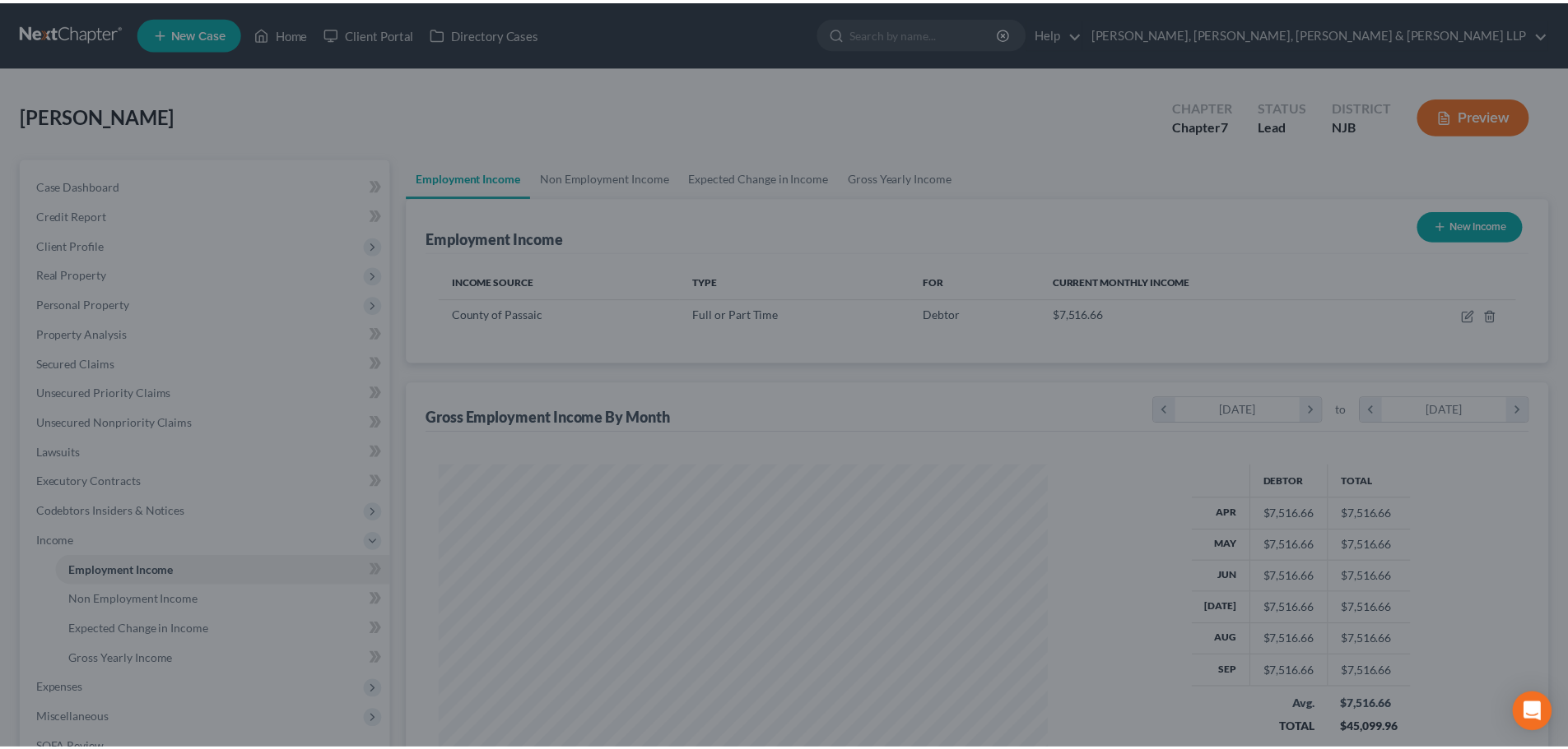
scroll to position [822233, 822338]
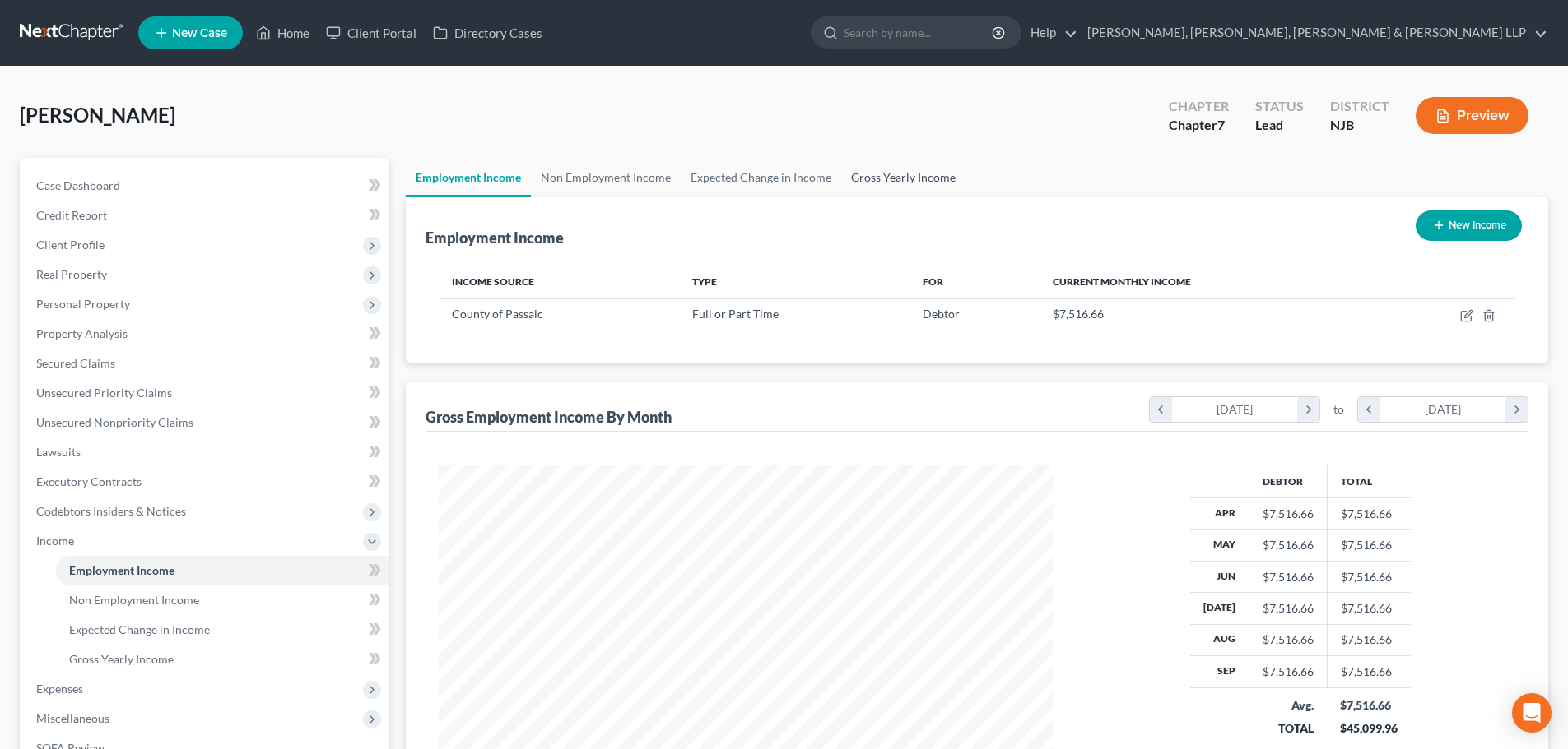
click at [873, 185] on link "Gross Yearly Income" at bounding box center [903, 178] width 124 height 40
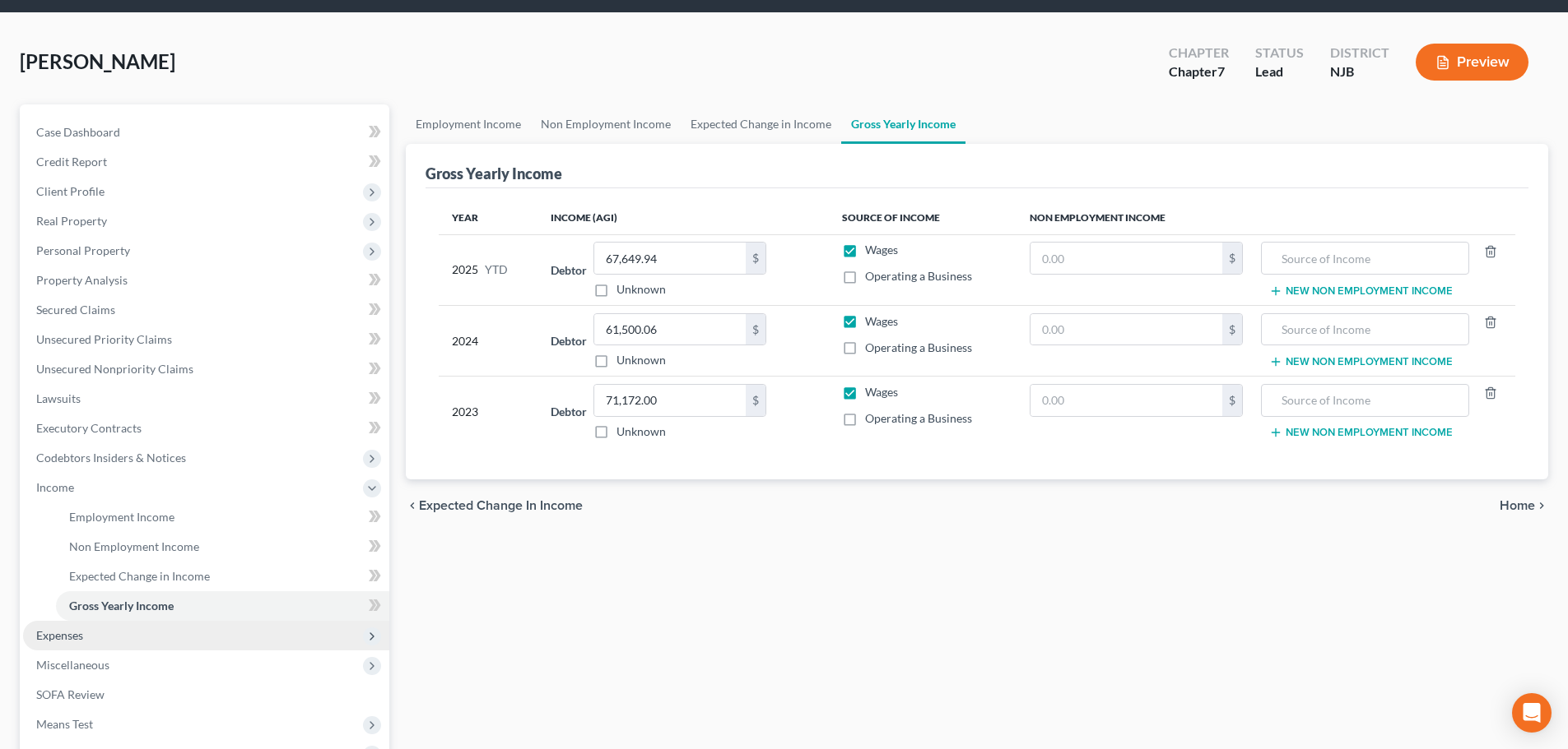
scroll to position [83, 0]
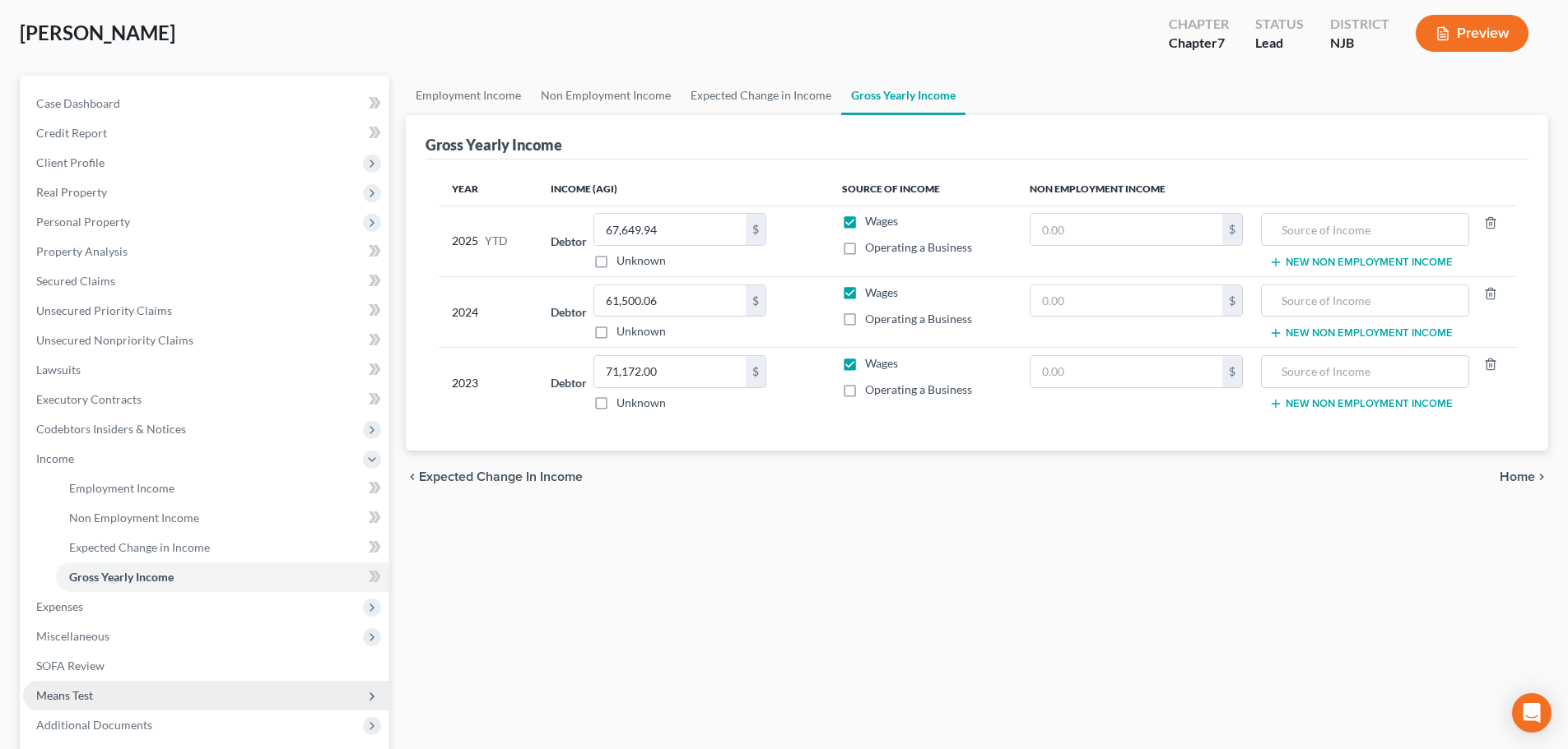
click at [93, 691] on span "Means Test" at bounding box center [207, 695] width 367 height 30
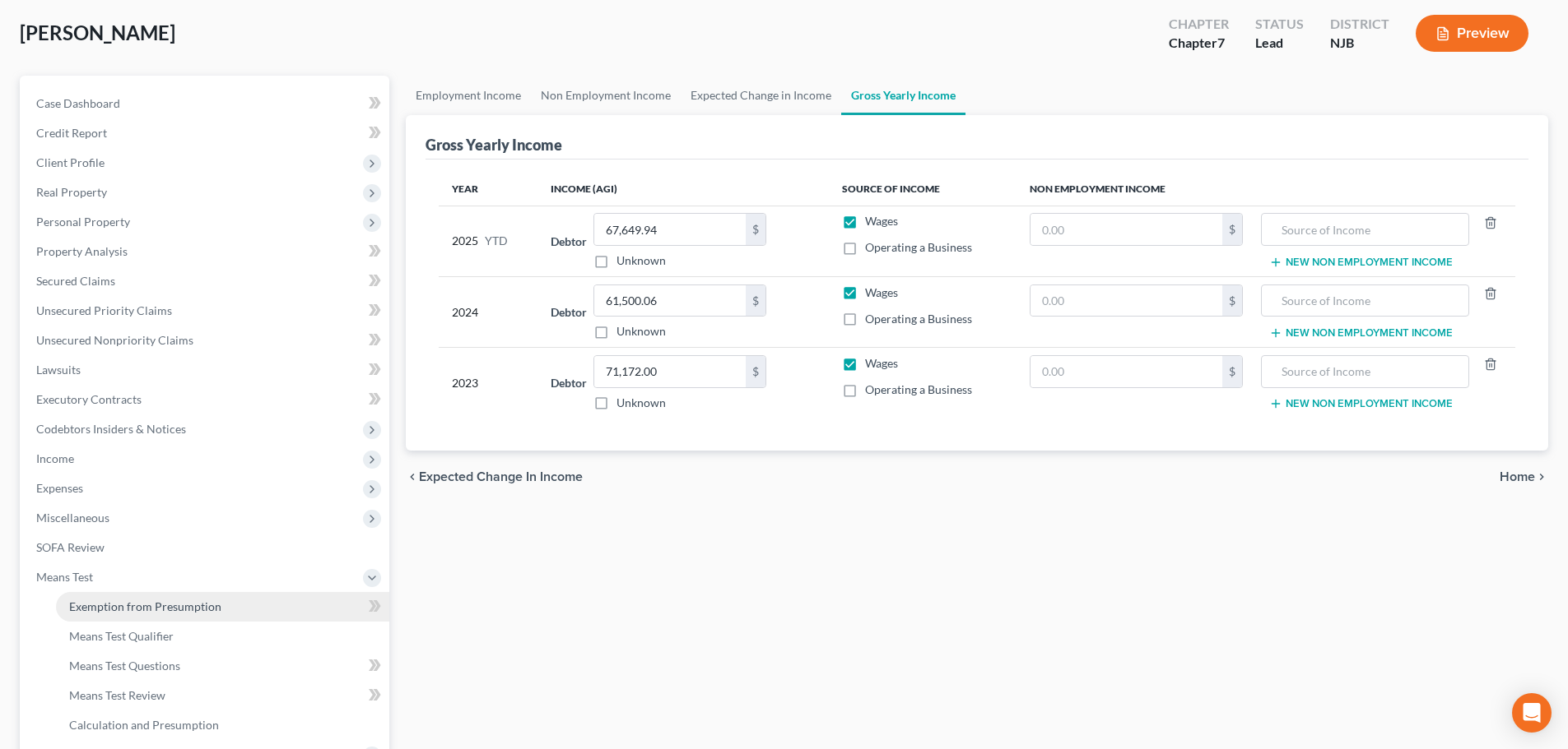
click at [168, 602] on span "Exemption from Presumption" at bounding box center [145, 607] width 152 height 14
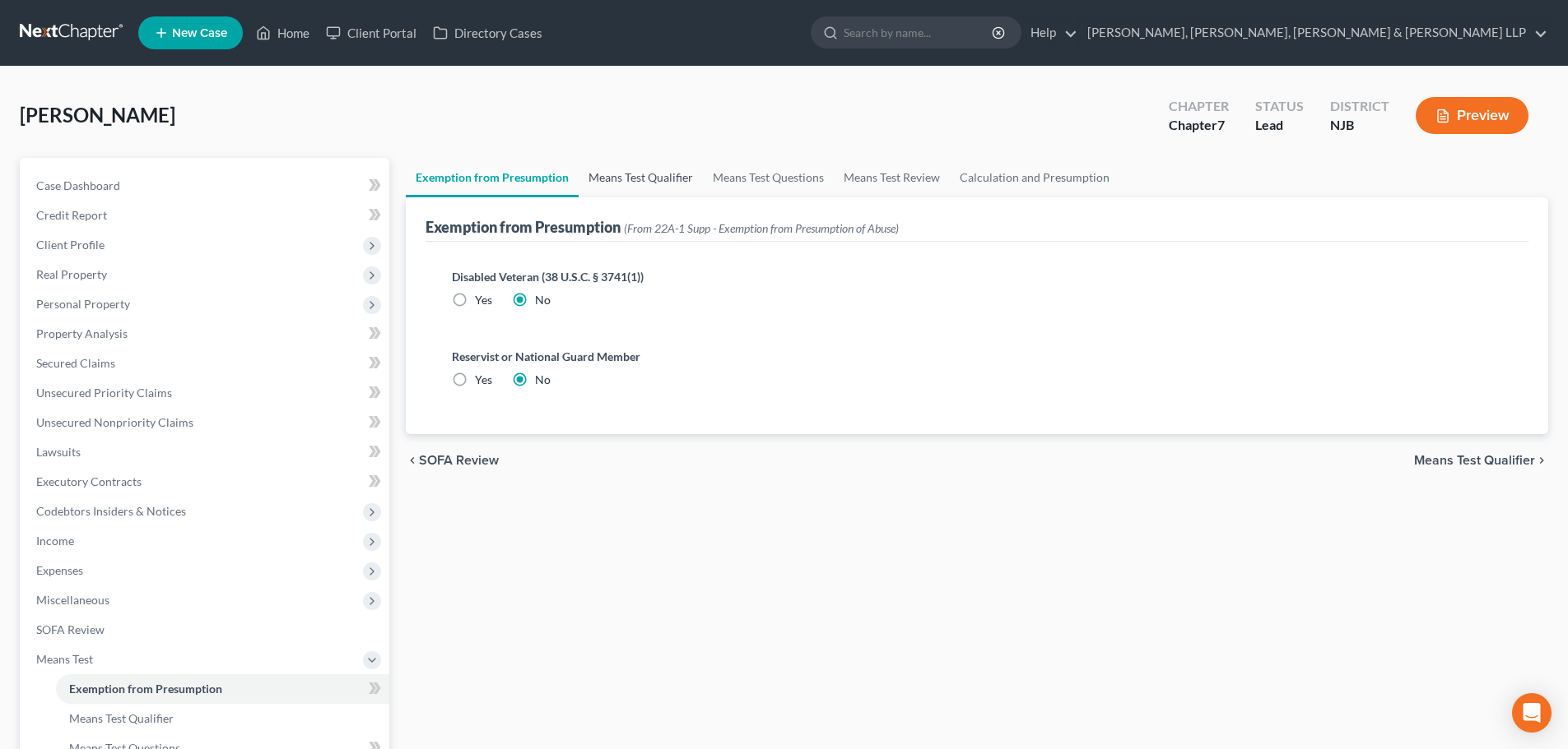
click at [604, 174] on link "Means Test Qualifier" at bounding box center [641, 178] width 124 height 40
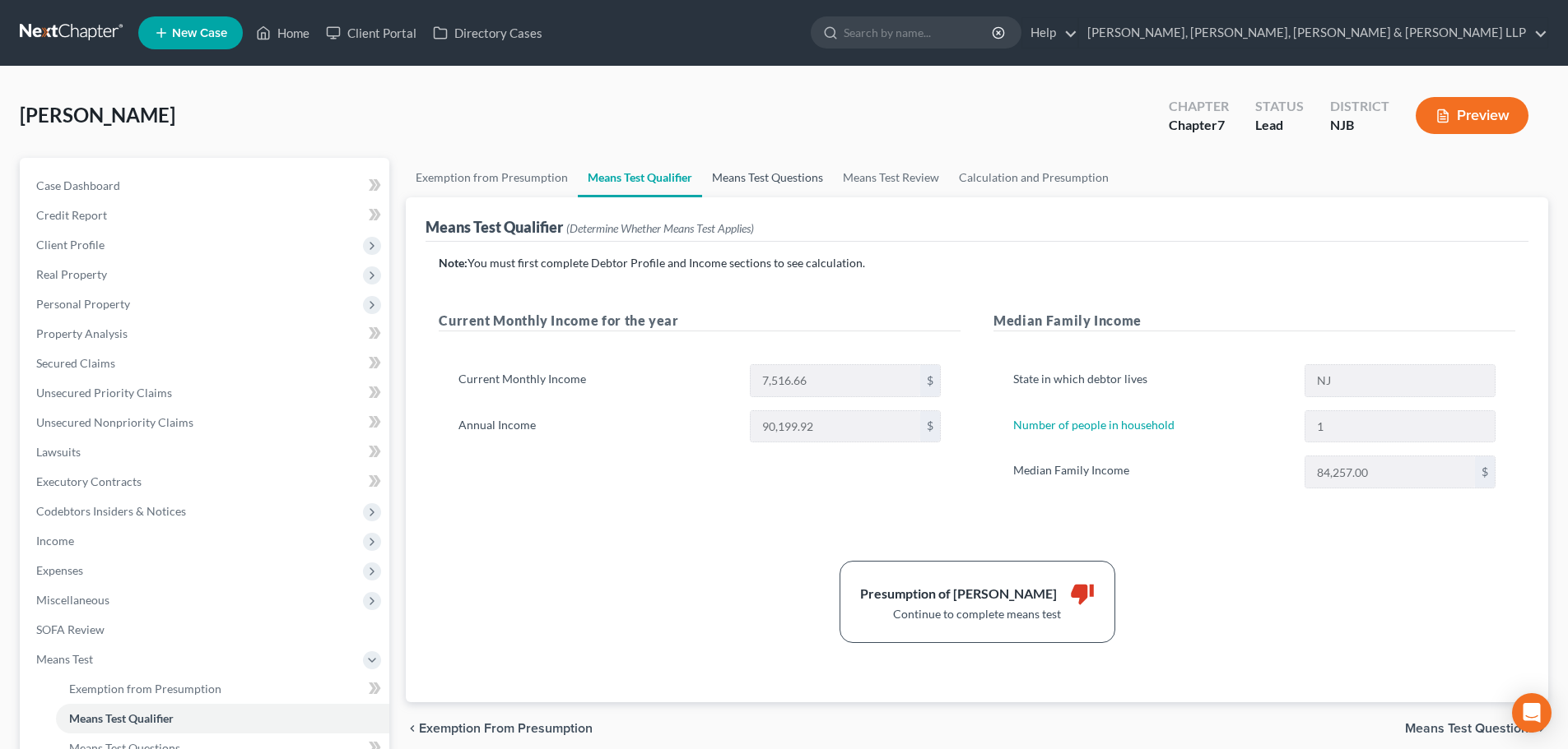
click at [792, 181] on link "Means Test Questions" at bounding box center [767, 178] width 131 height 40
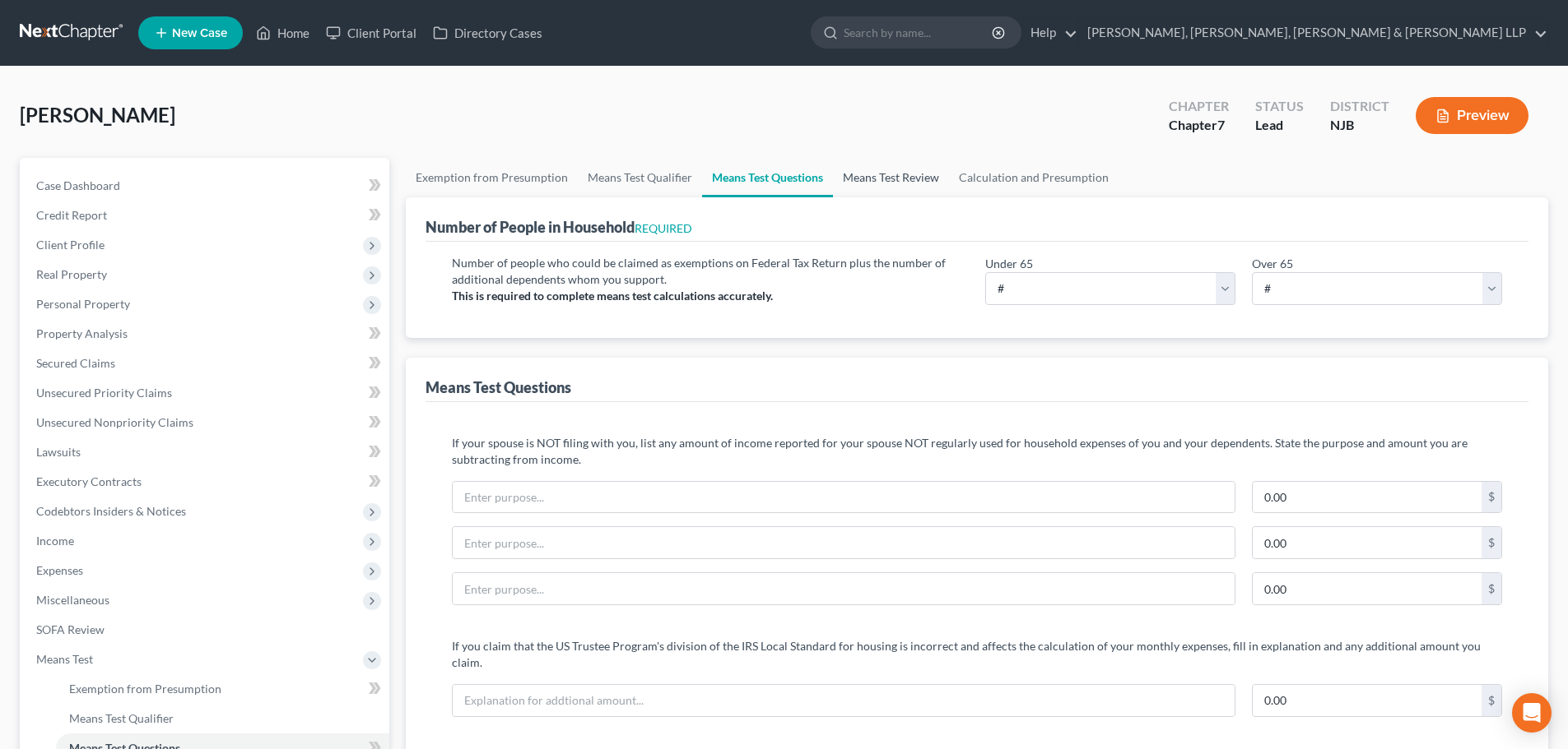
click at [918, 184] on link "Means Test Review" at bounding box center [890, 178] width 116 height 40
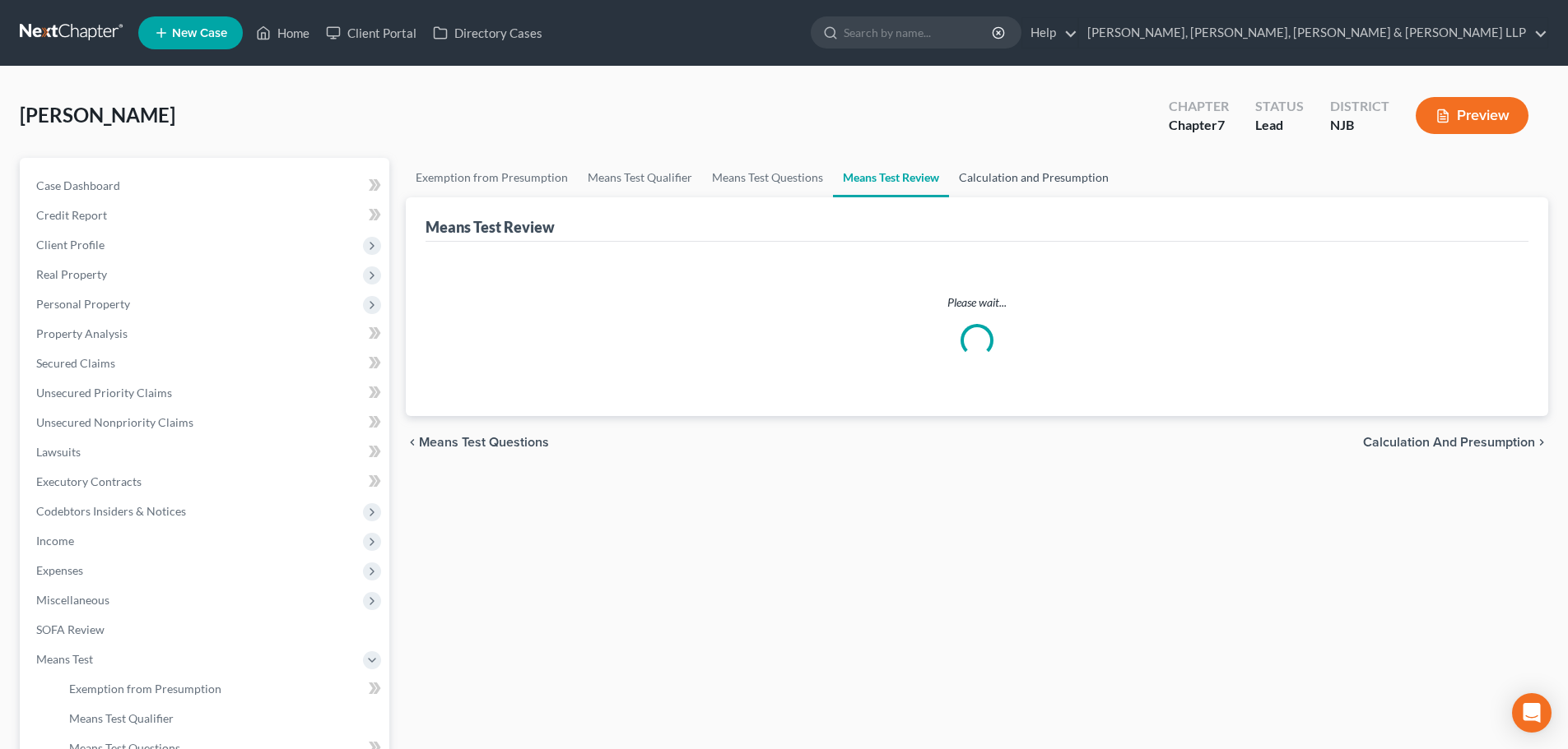
click at [1004, 181] on link "Calculation and Presumption" at bounding box center [1033, 178] width 170 height 40
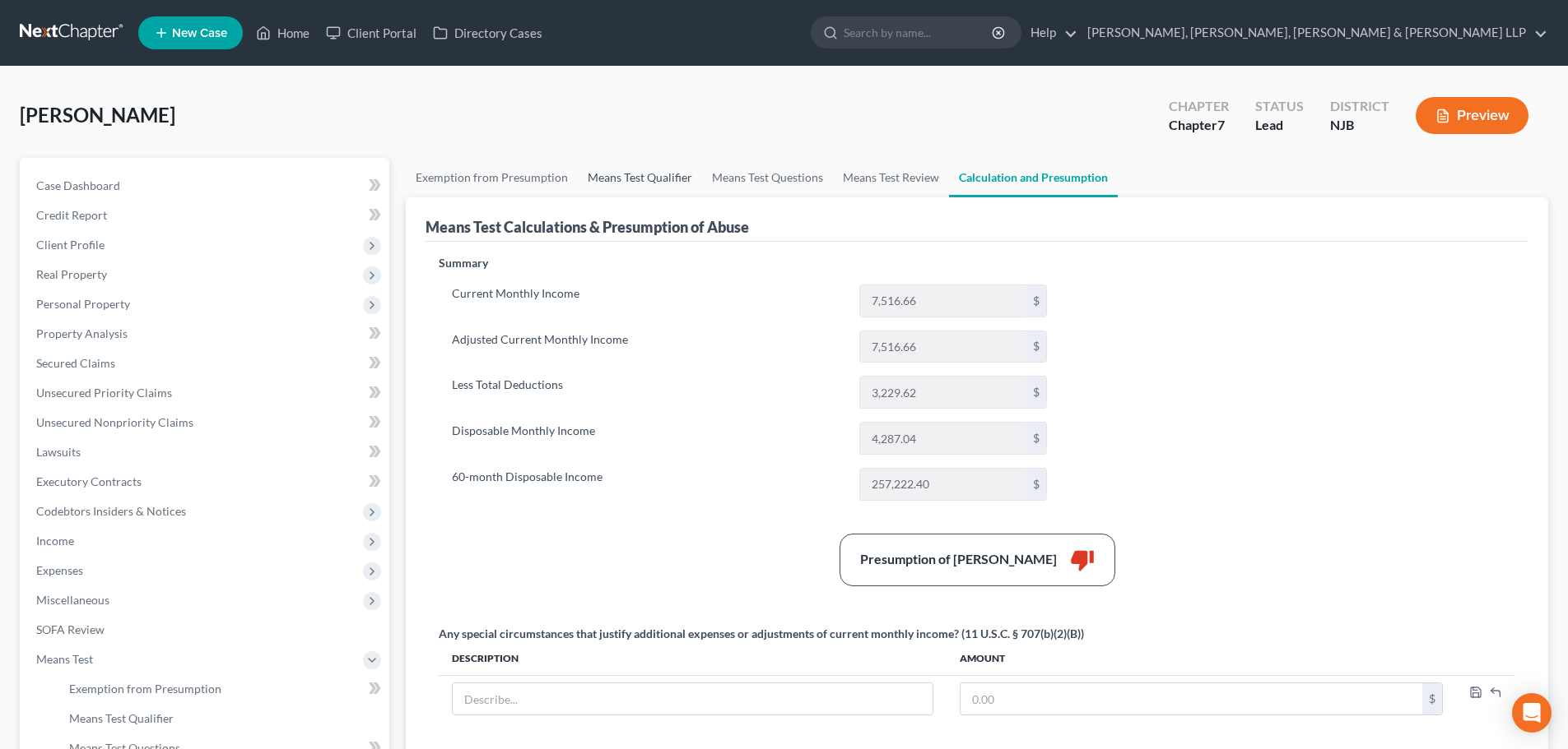
click at [661, 179] on link "Means Test Qualifier" at bounding box center [640, 178] width 124 height 40
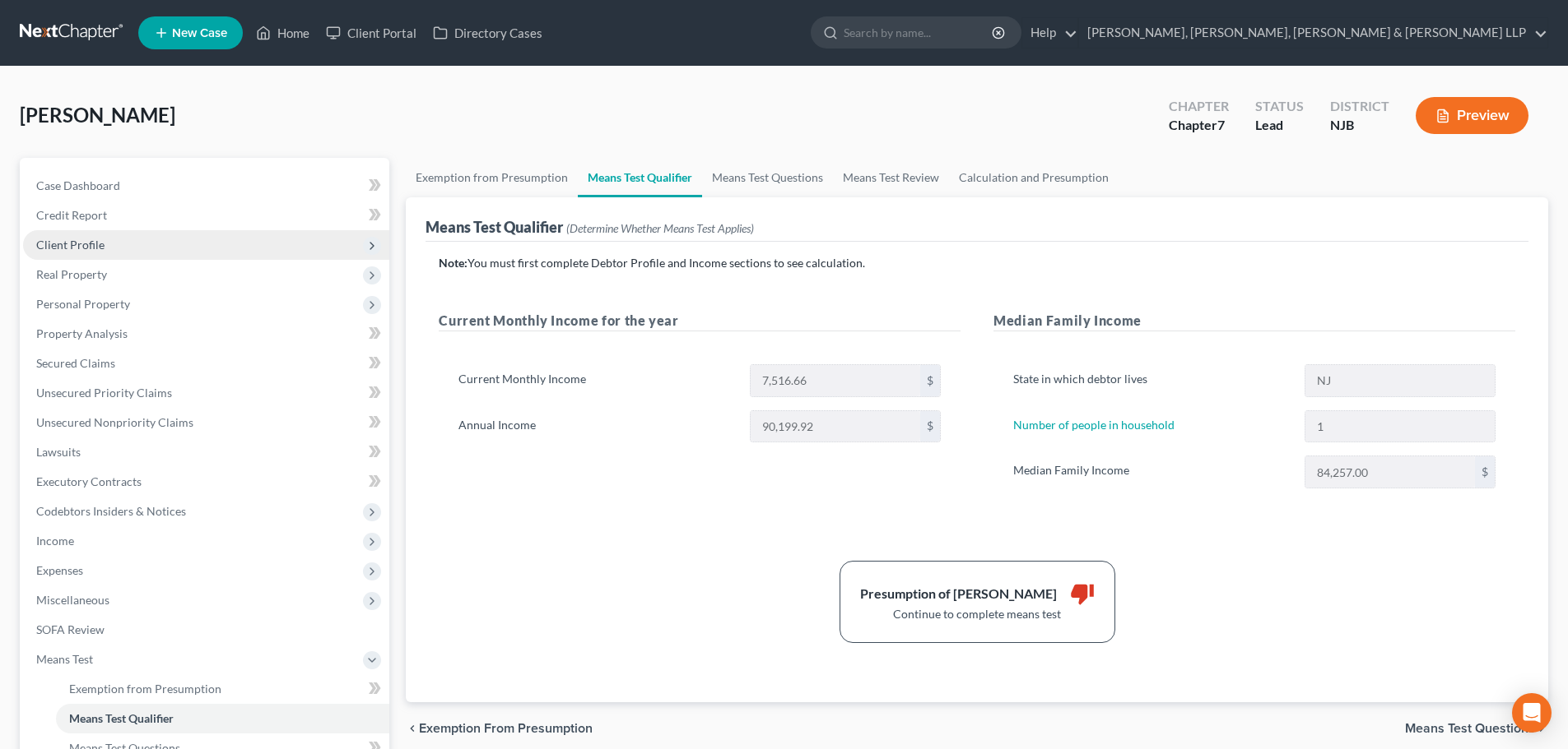
click at [109, 250] on span "Client Profile" at bounding box center [207, 244] width 367 height 30
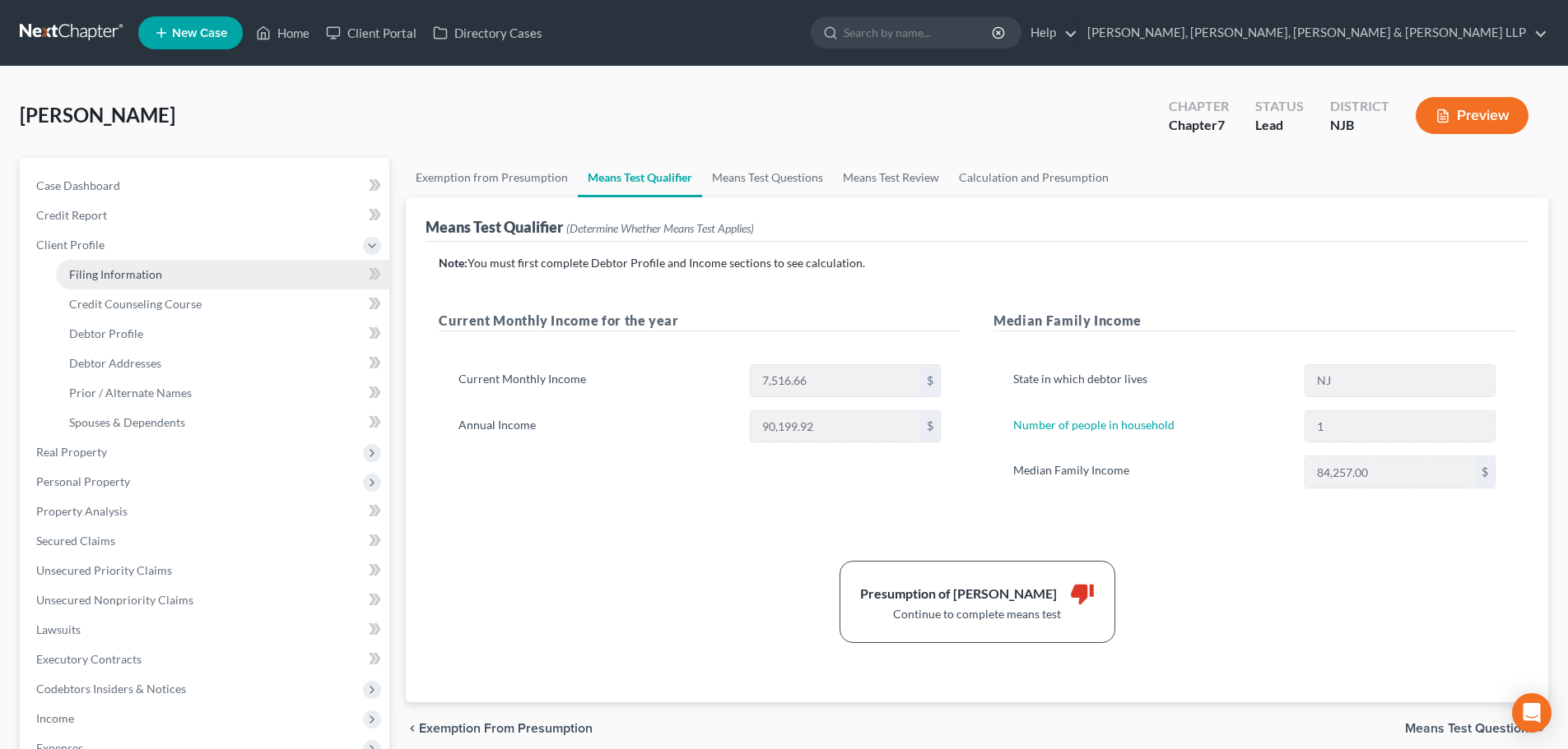
click at [116, 280] on span "Filing Information" at bounding box center [115, 275] width 93 height 14
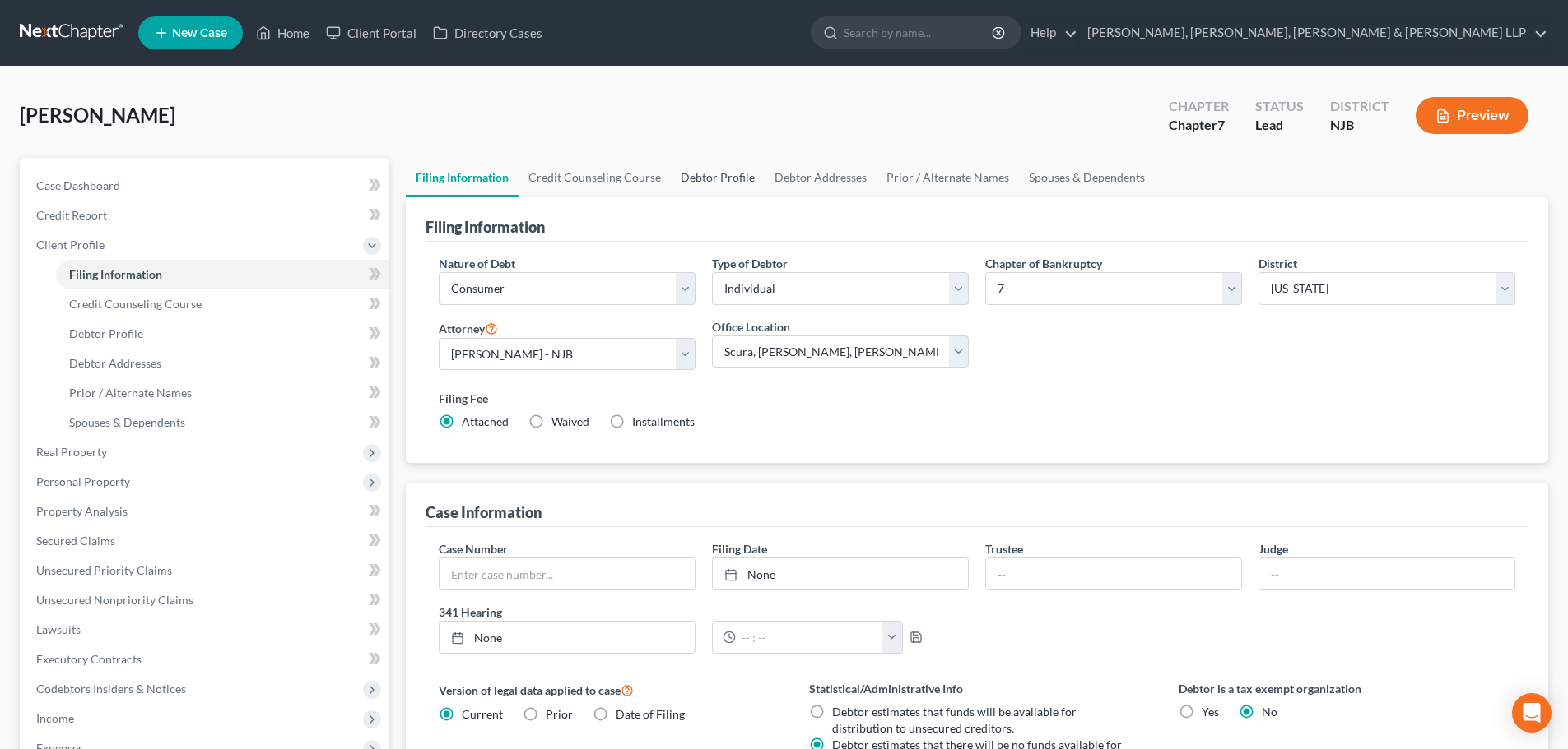
click at [697, 180] on link "Debtor Profile" at bounding box center [717, 178] width 93 height 40
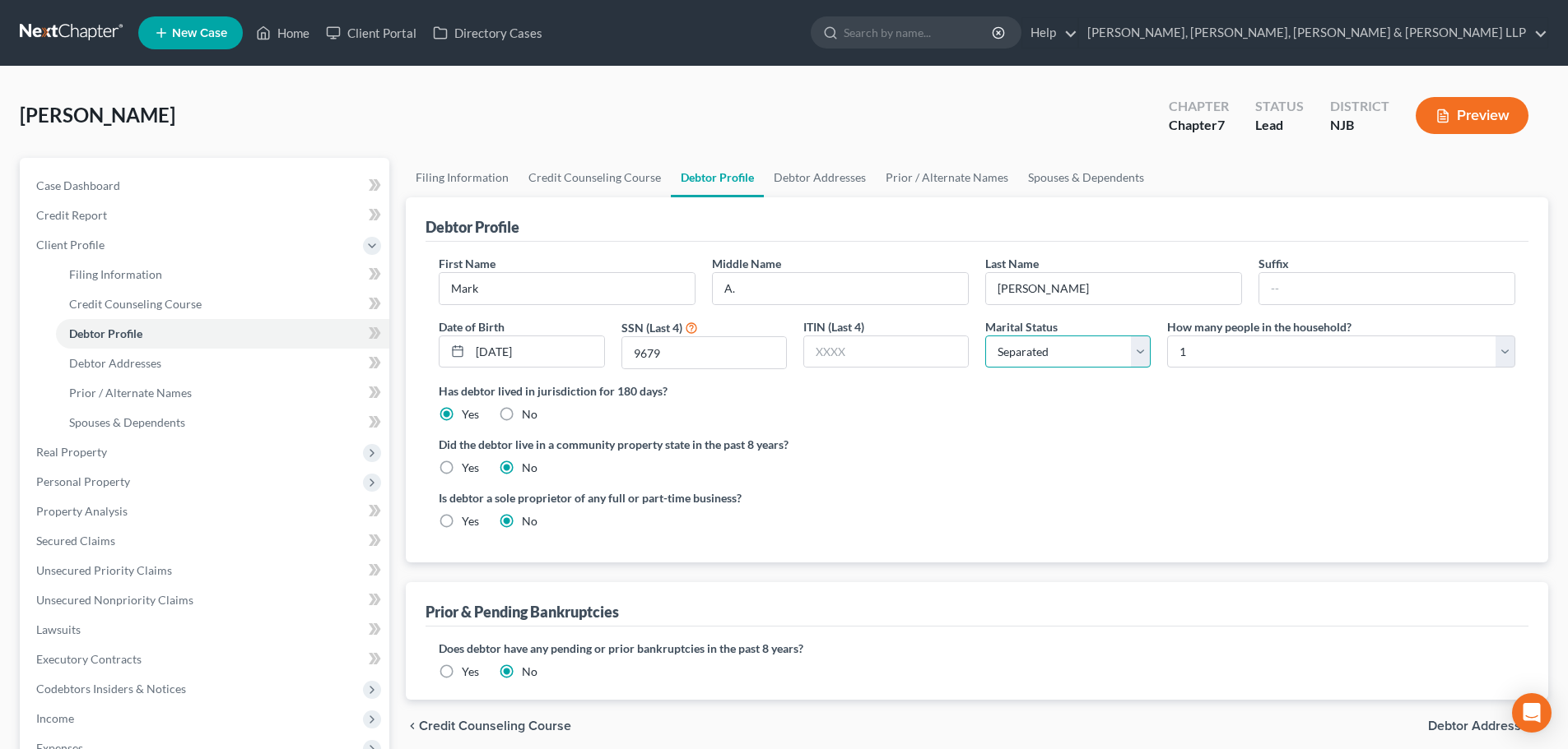
drag, startPoint x: 1092, startPoint y: 350, endPoint x: 1173, endPoint y: 354, distance: 81.1
click at [1092, 350] on select "Select Single Married Separated Divorced Widowed" at bounding box center [1067, 352] width 165 height 33
click at [1209, 357] on select "Select 1 2 3 4 5 6 7 8 9 10 11 12 13 14 15 16 17 18 19 20" at bounding box center [1341, 352] width 348 height 33
click at [1167, 336] on select "Select 1 2 3 4 5 6 7 8 9 10 11 12 13 14 15 16 17 18 19 20" at bounding box center [1341, 352] width 348 height 33
drag, startPoint x: 298, startPoint y: 29, endPoint x: 319, endPoint y: 32, distance: 21.2
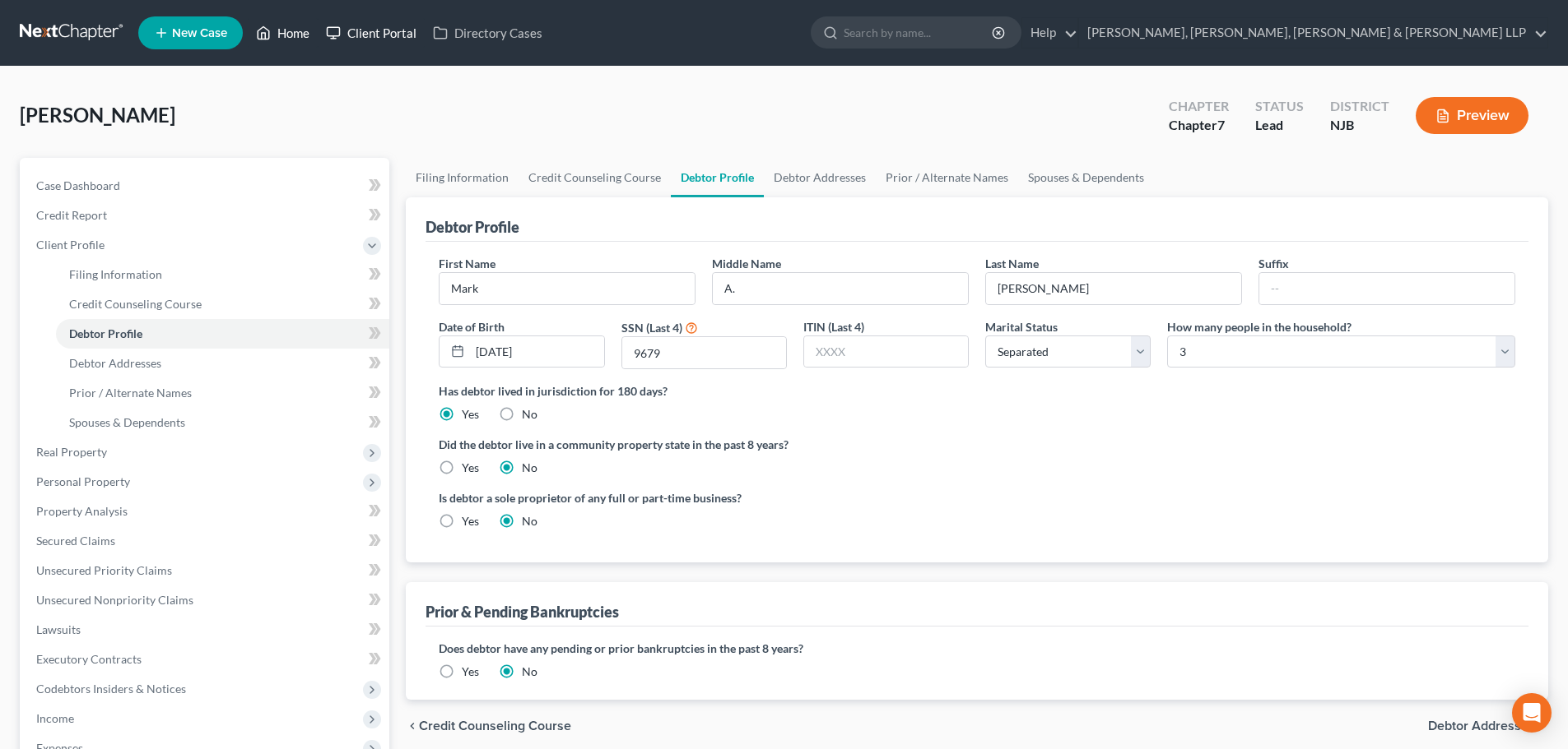
click at [298, 29] on link "Home" at bounding box center [283, 32] width 70 height 30
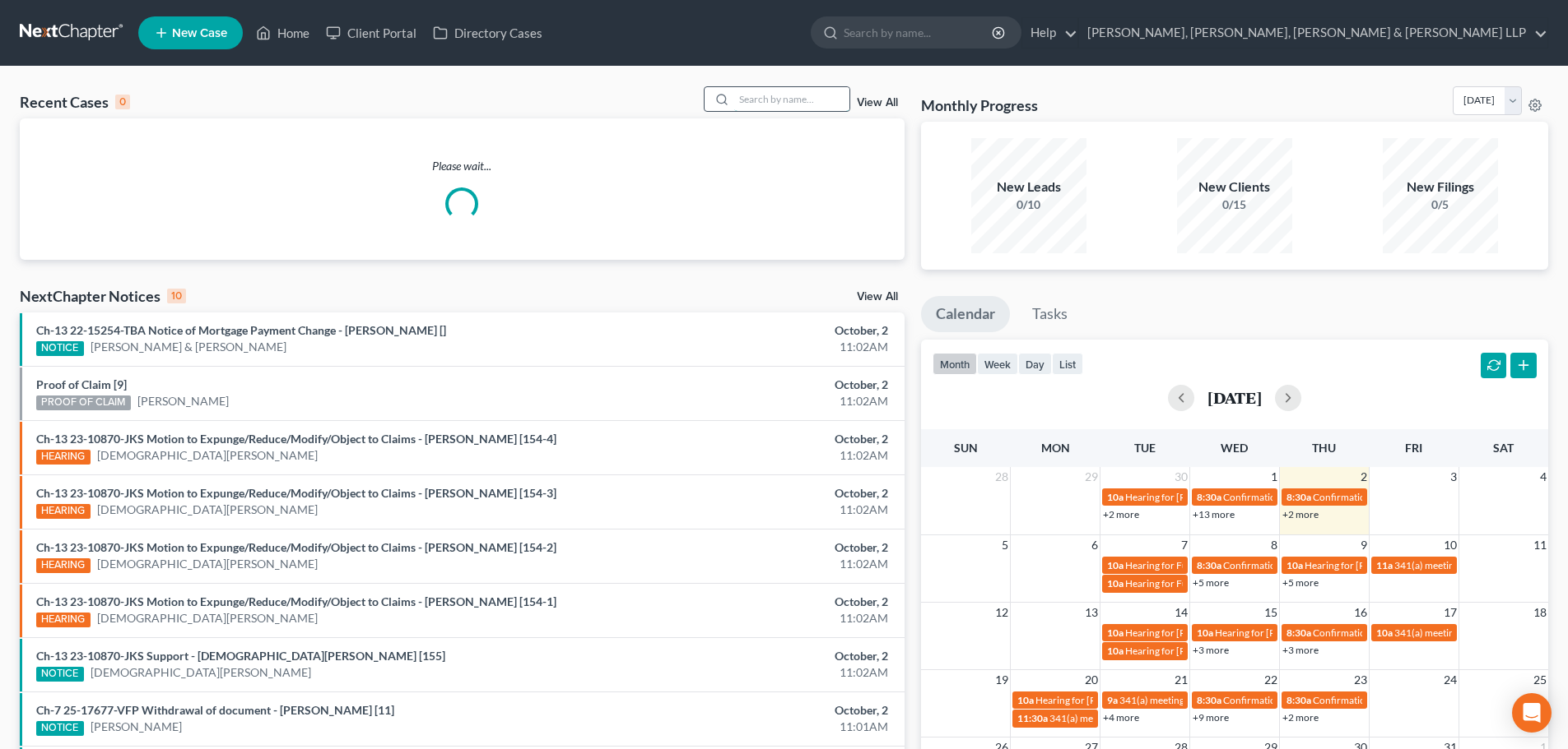
click at [769, 93] on input "search" at bounding box center [792, 99] width 115 height 24
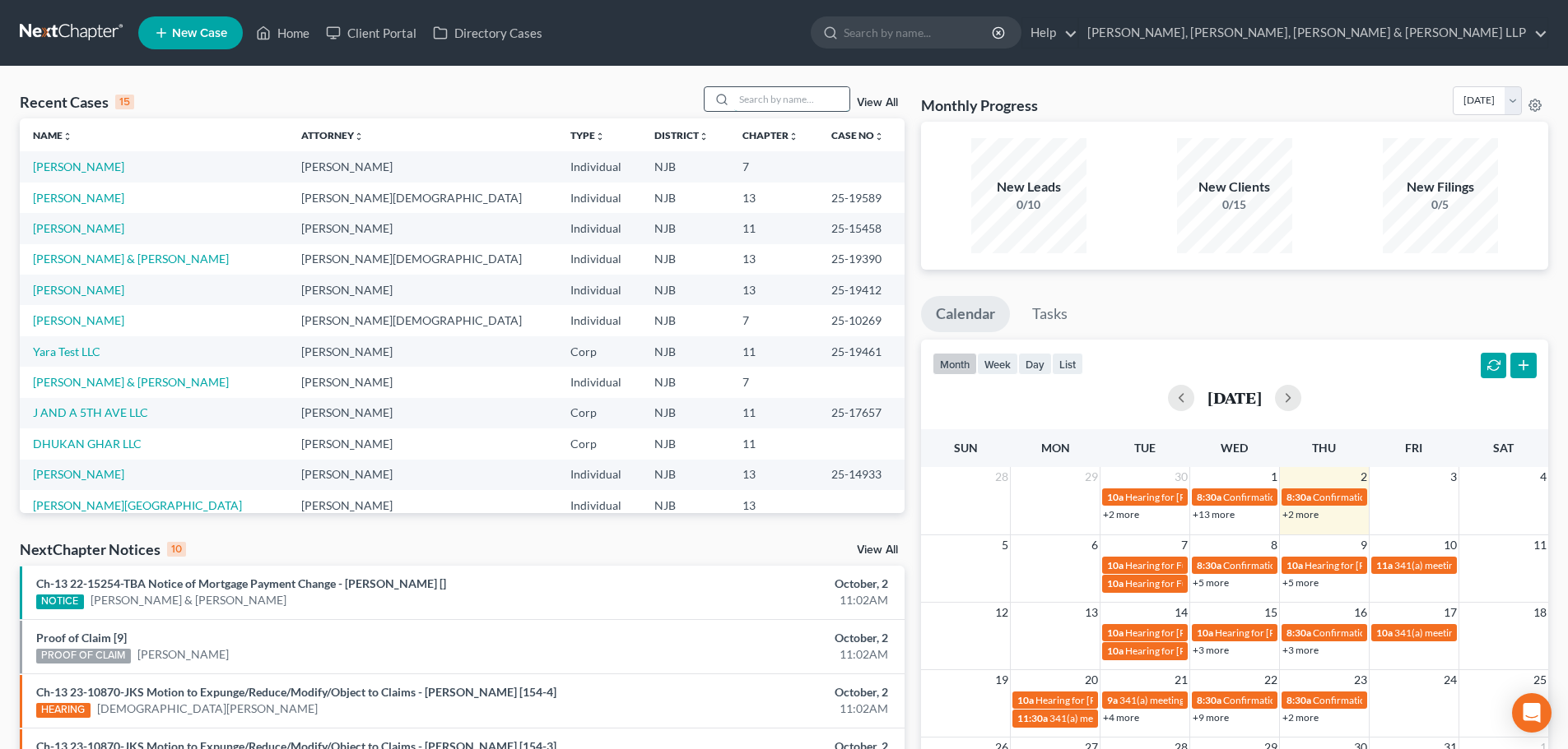
click at [843, 101] on input "search" at bounding box center [792, 99] width 115 height 24
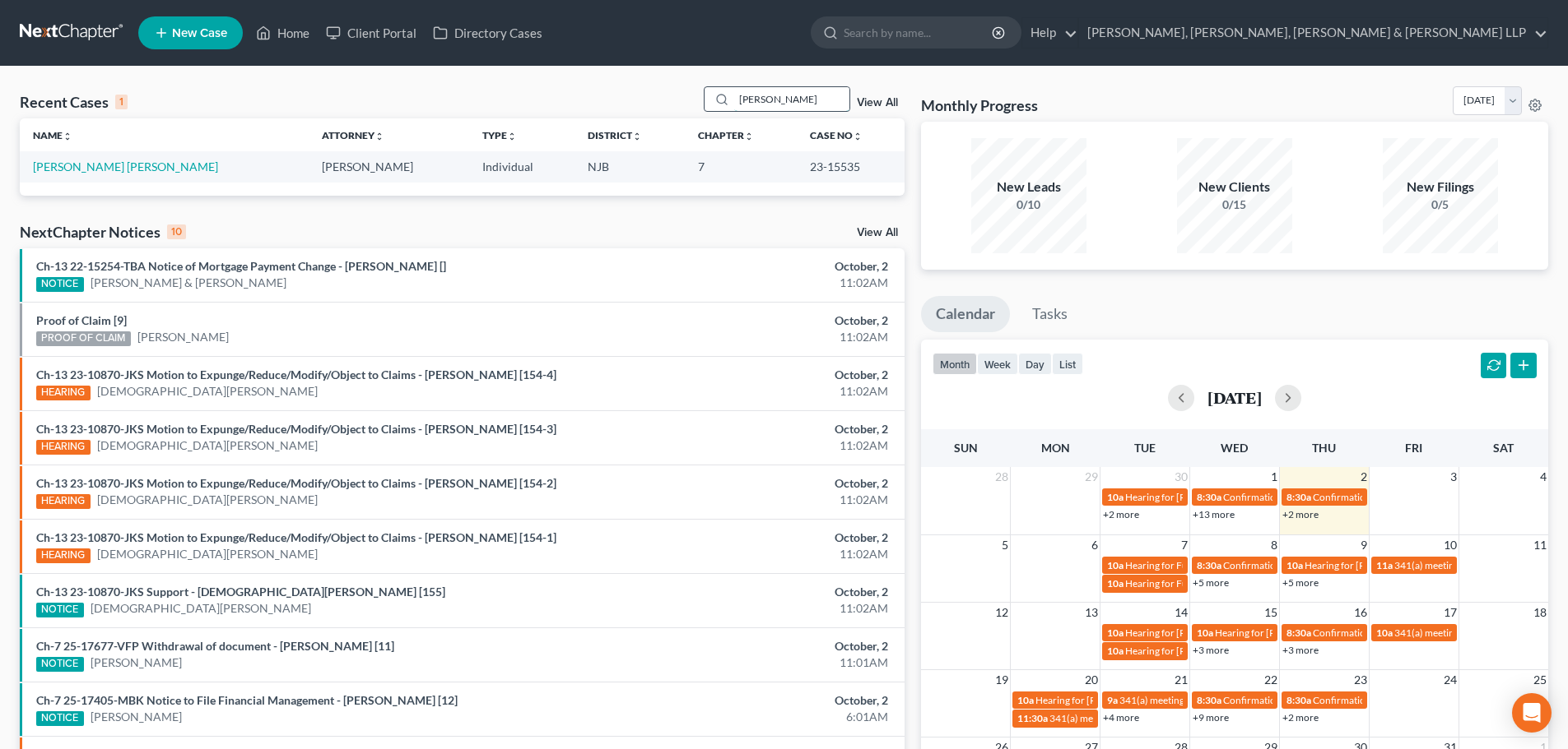
drag, startPoint x: 796, startPoint y: 101, endPoint x: 776, endPoint y: 102, distance: 20.0
click at [776, 102] on input "[PERSON_NAME]" at bounding box center [792, 99] width 115 height 24
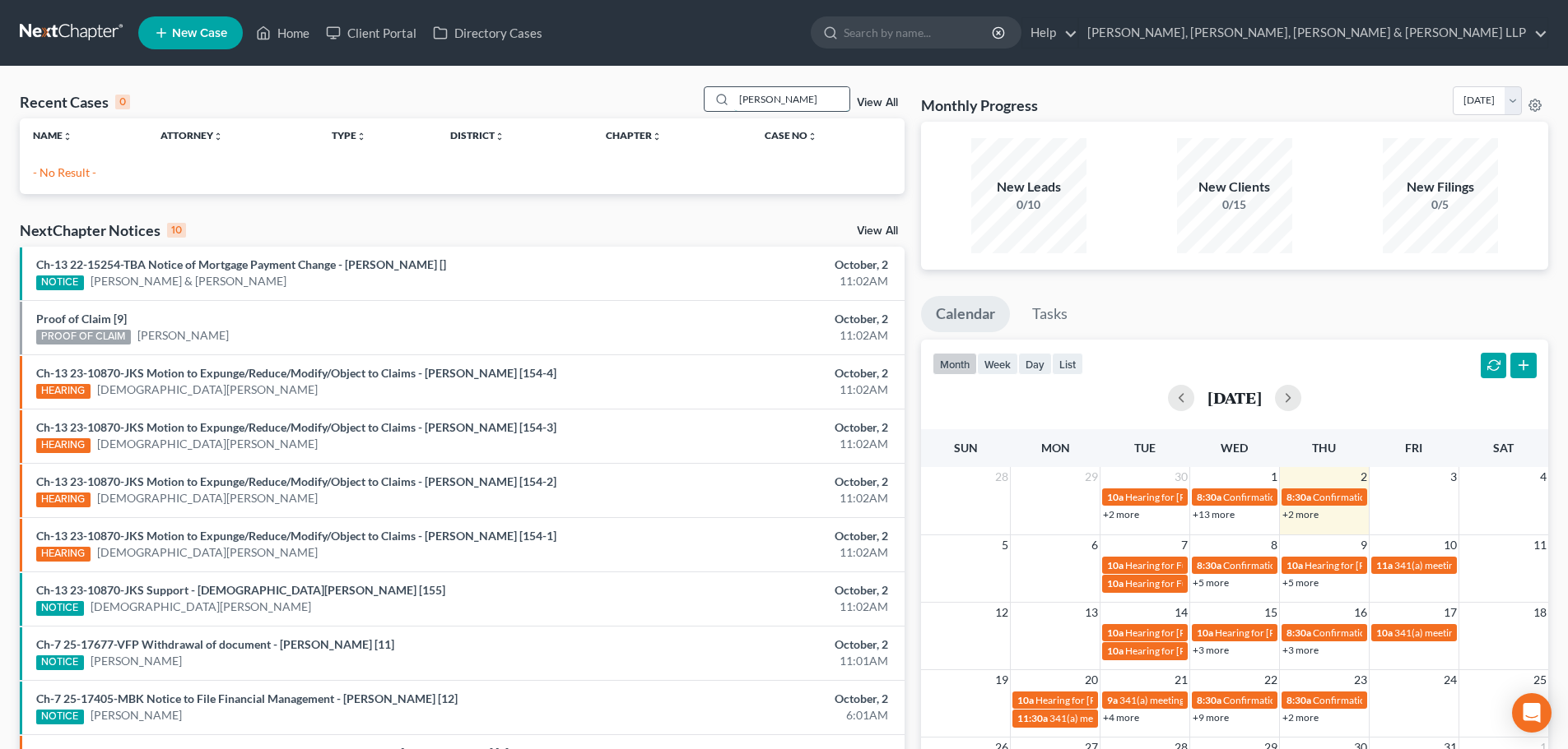
drag, startPoint x: 803, startPoint y: 99, endPoint x: 763, endPoint y: 103, distance: 40.2
click at [763, 103] on input "[PERSON_NAME]" at bounding box center [792, 99] width 115 height 24
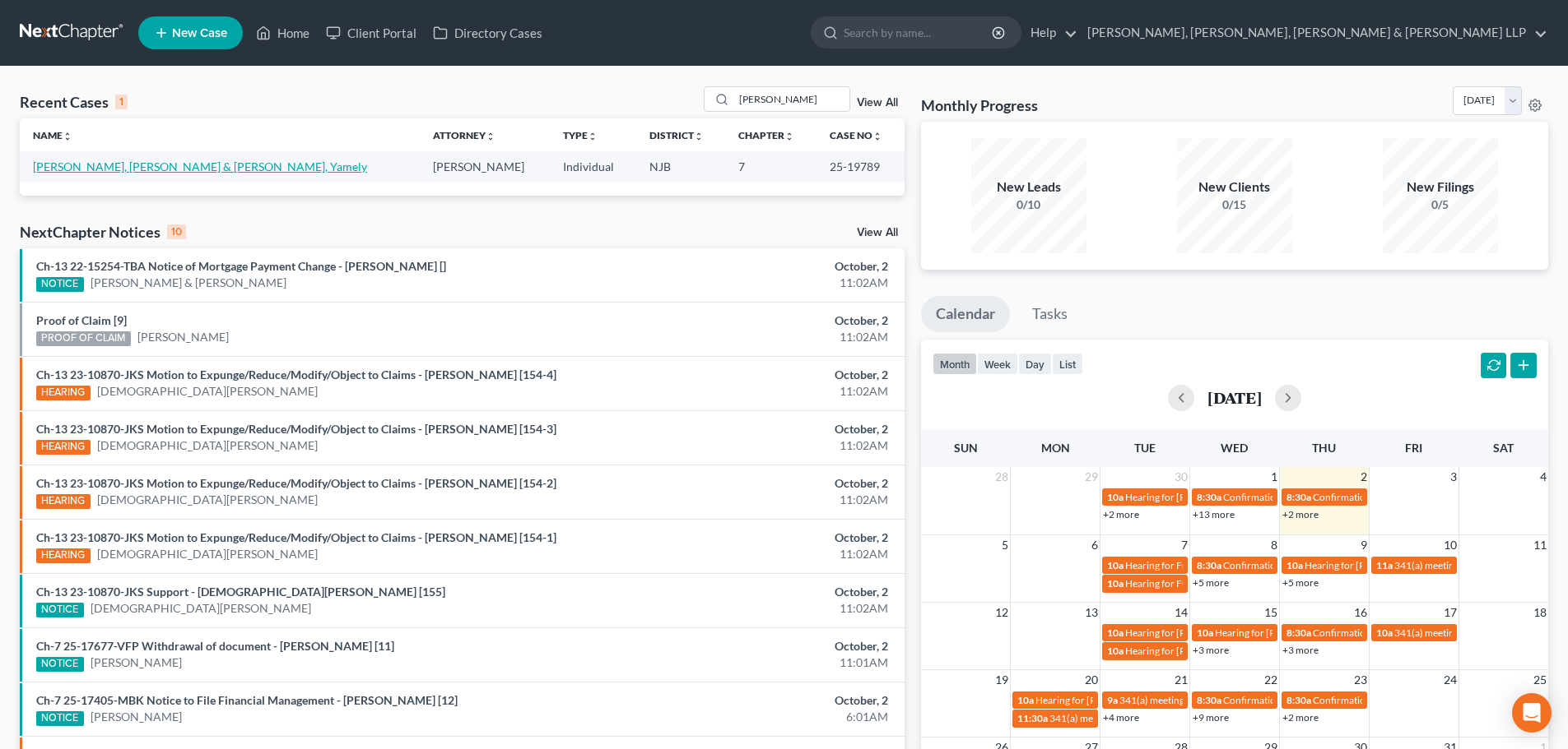
click at [125, 168] on link "[PERSON_NAME], [PERSON_NAME] & [PERSON_NAME], Yamely" at bounding box center [200, 167] width 334 height 14
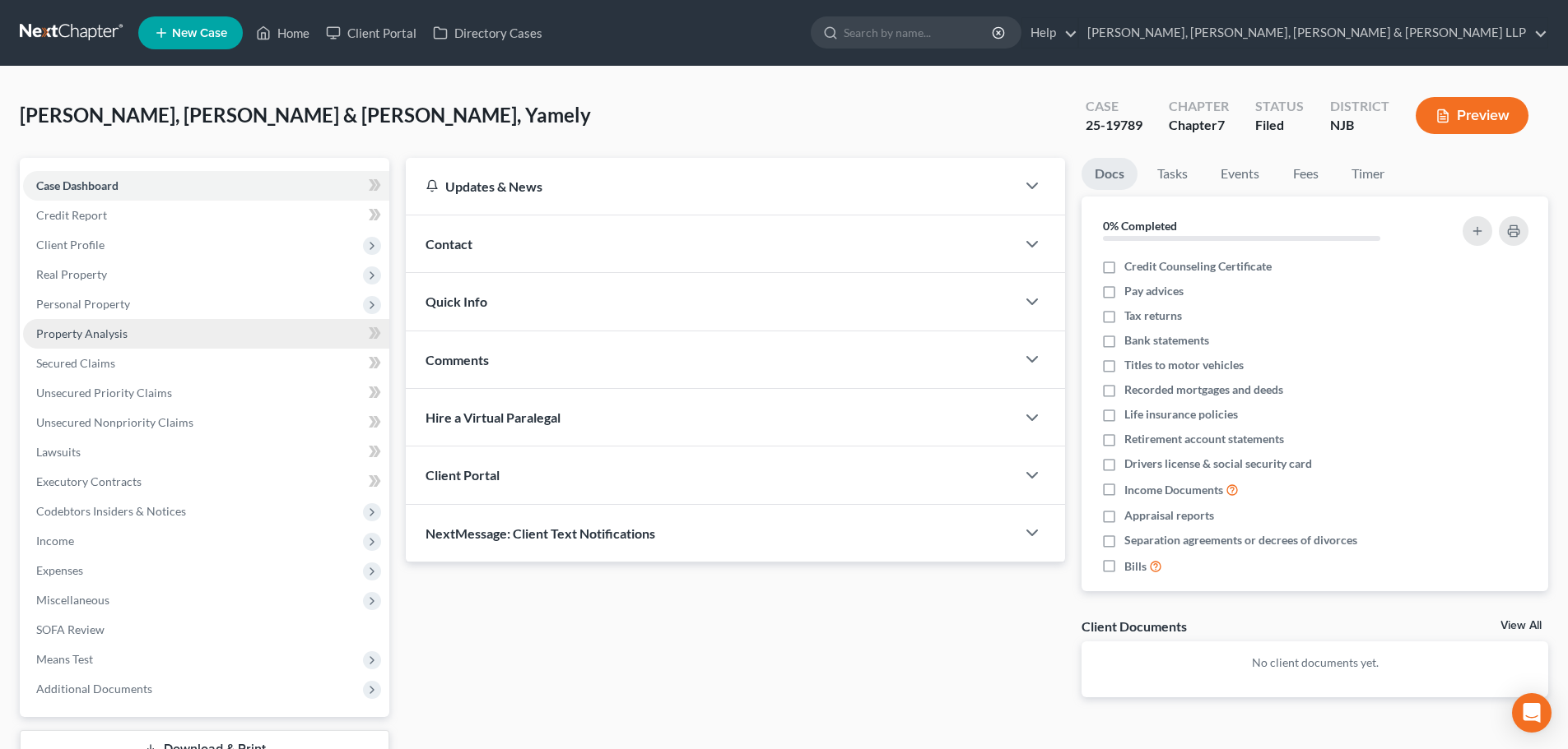
drag, startPoint x: 114, startPoint y: 303, endPoint x: 133, endPoint y: 329, distance: 32.2
click at [117, 303] on span "Personal Property" at bounding box center [83, 304] width 93 height 14
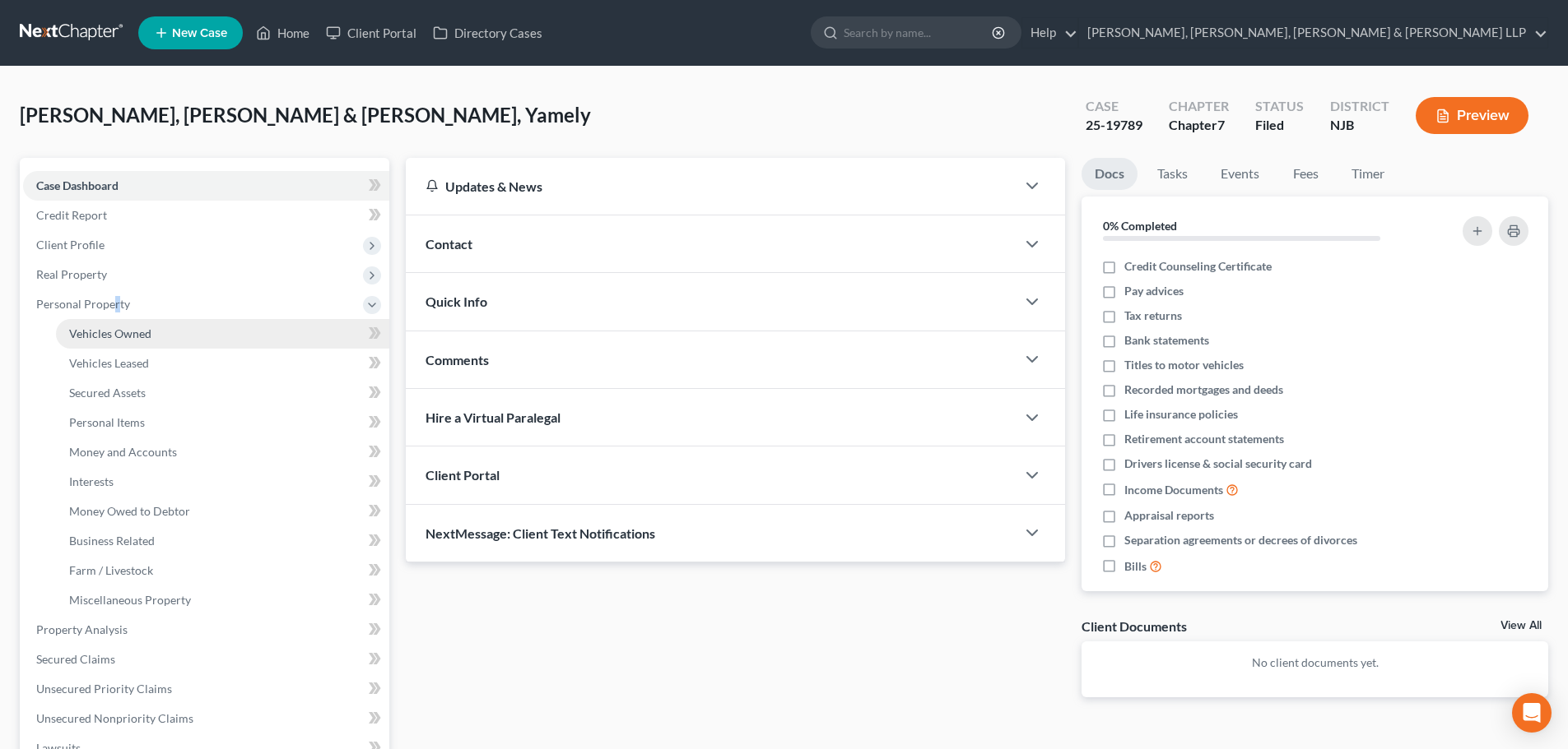
click at [138, 324] on link "Vehicles Owned" at bounding box center [222, 333] width 333 height 30
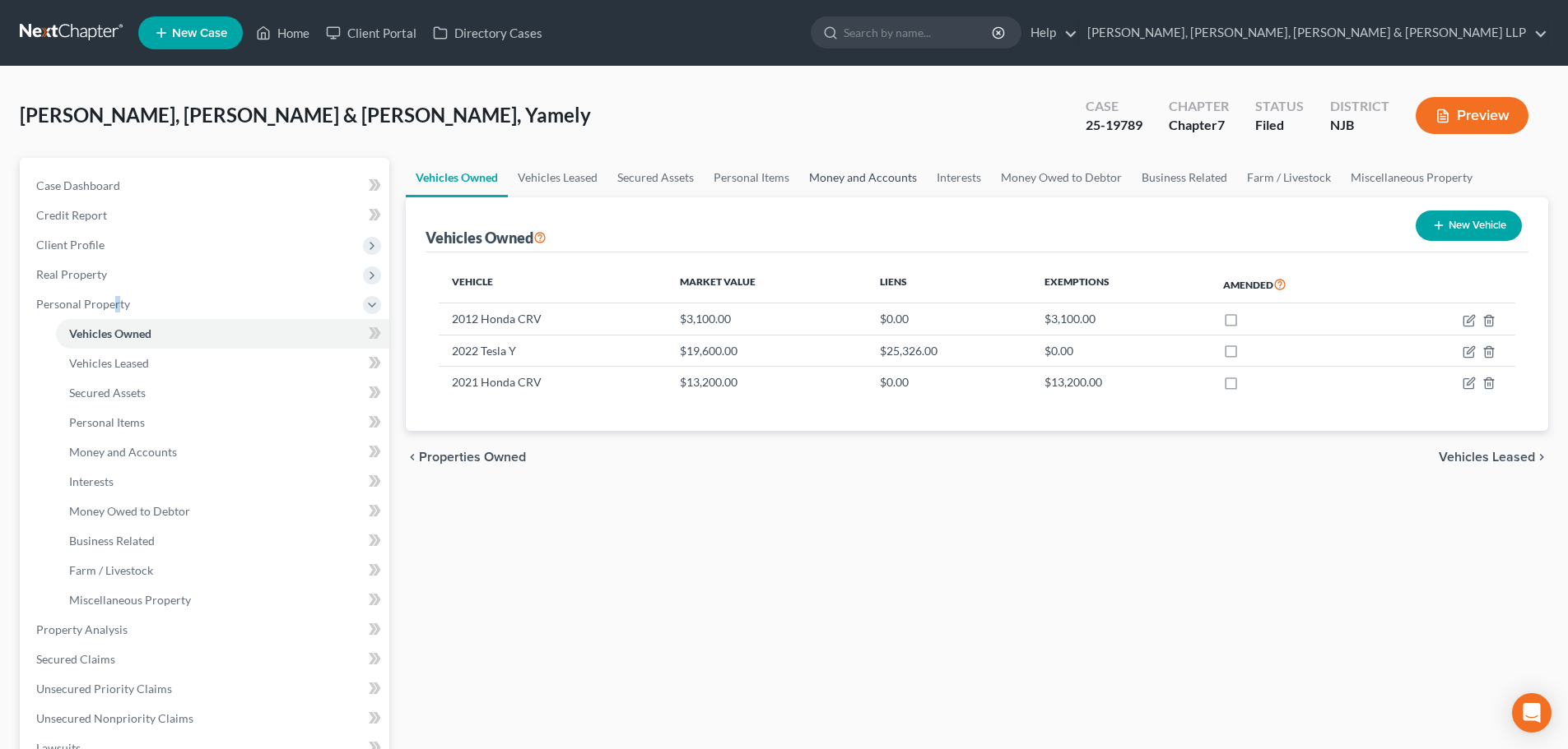
drag, startPoint x: 822, startPoint y: 173, endPoint x: 871, endPoint y: 183, distance: 50.0
click at [822, 172] on link "Money and Accounts" at bounding box center [863, 178] width 128 height 40
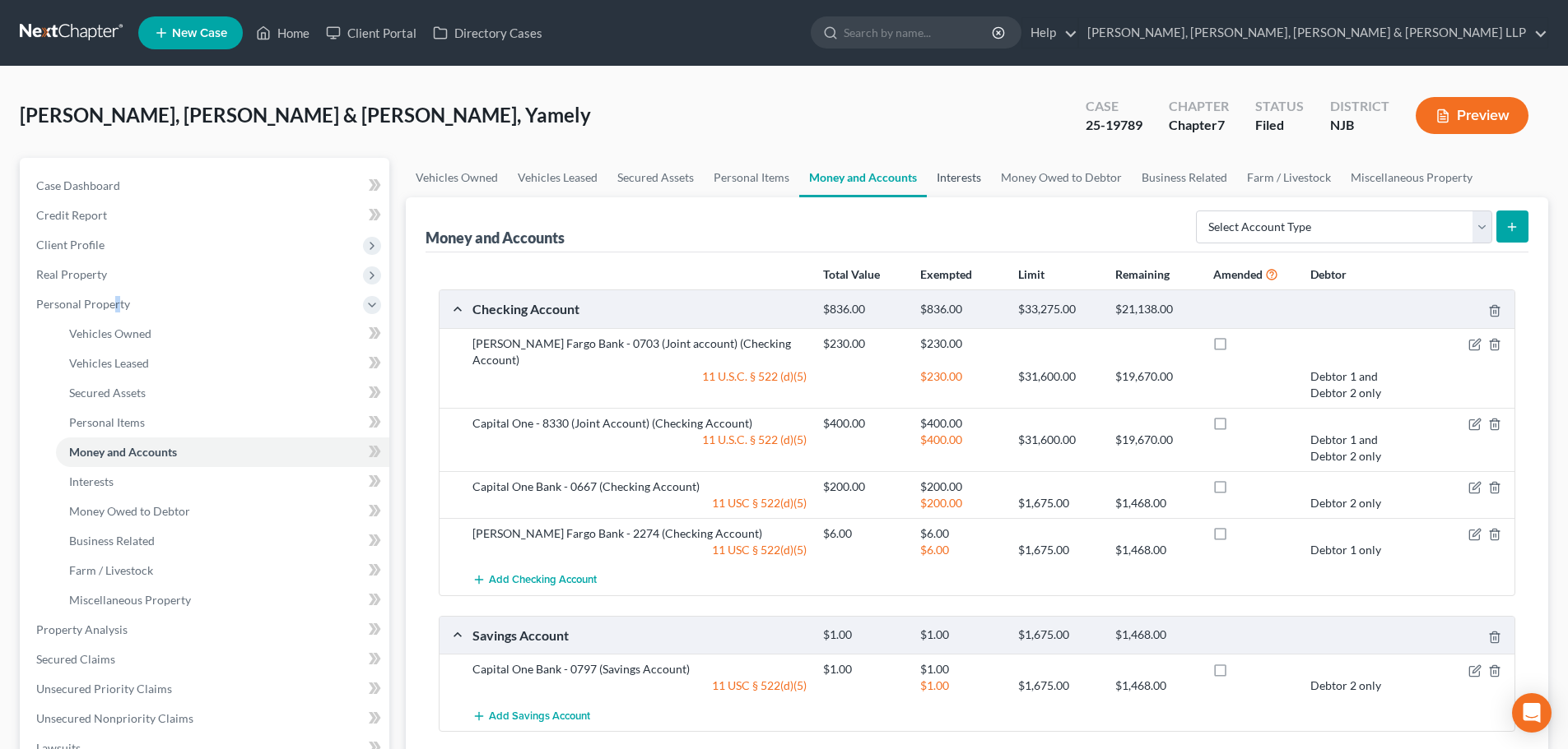
click at [959, 175] on link "Interests" at bounding box center [958, 178] width 64 height 40
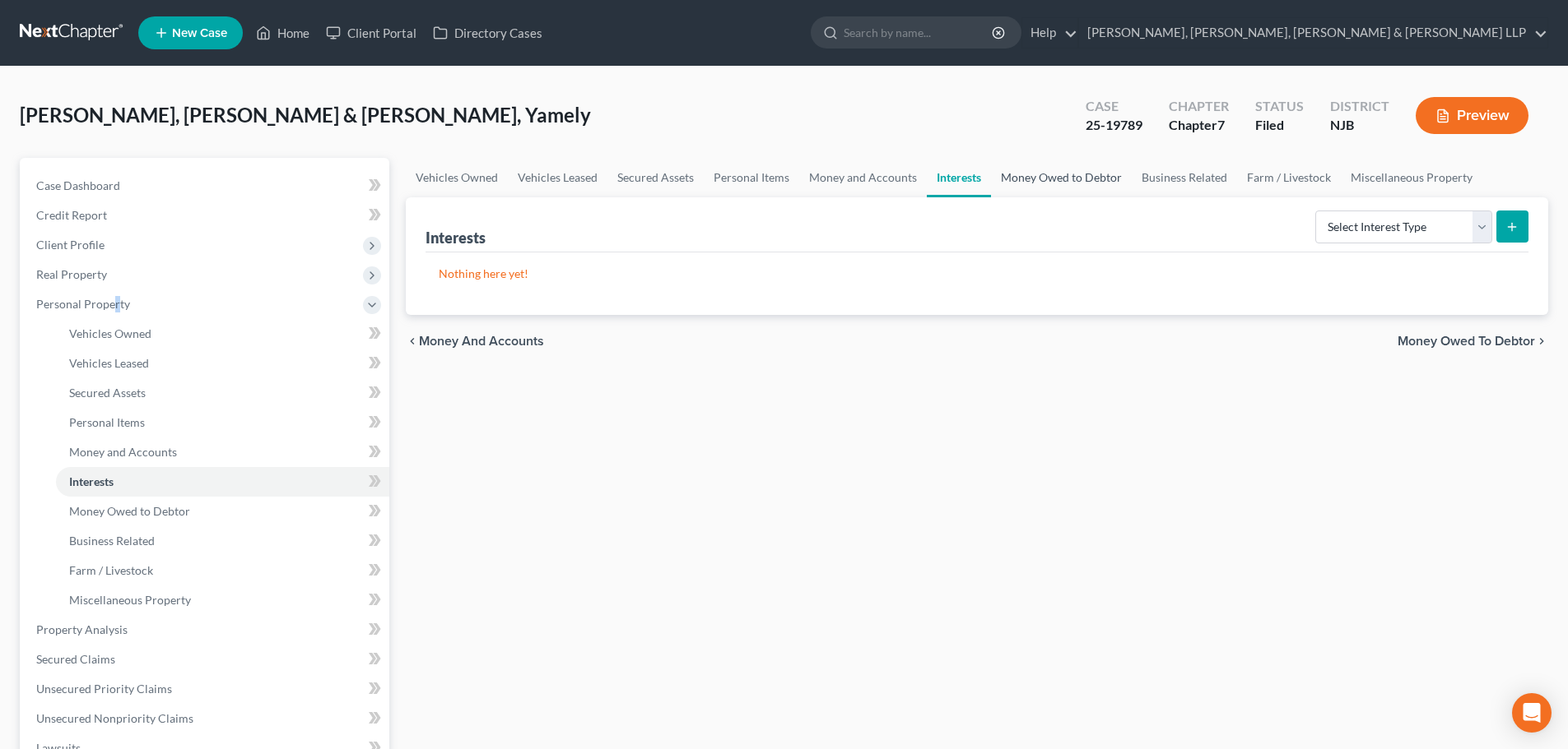
click at [1037, 179] on link "Money Owed to Debtor" at bounding box center [1061, 178] width 141 height 40
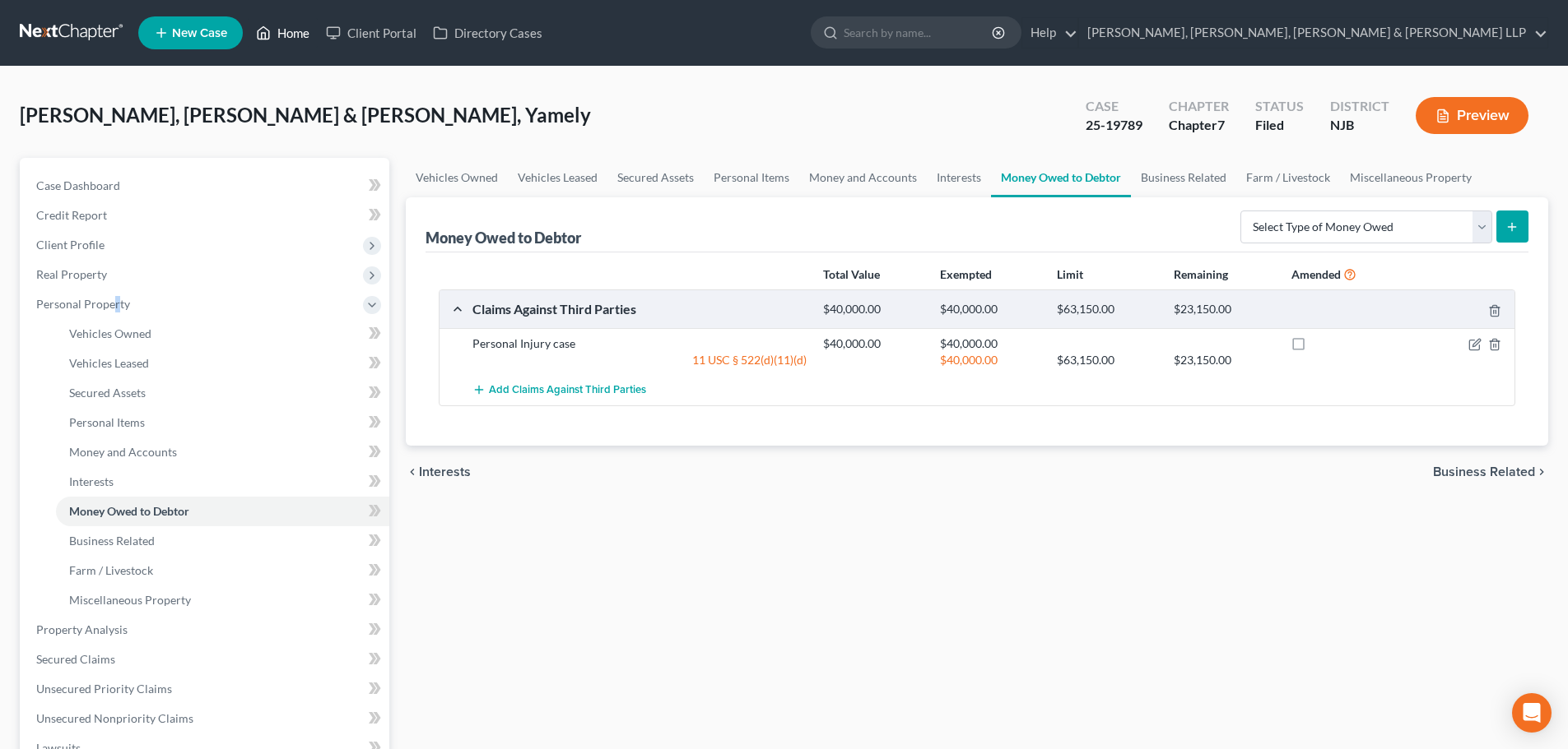
drag, startPoint x: 286, startPoint y: 34, endPoint x: 173, endPoint y: 62, distance: 116.4
click at [287, 34] on link "Home" at bounding box center [283, 32] width 70 height 30
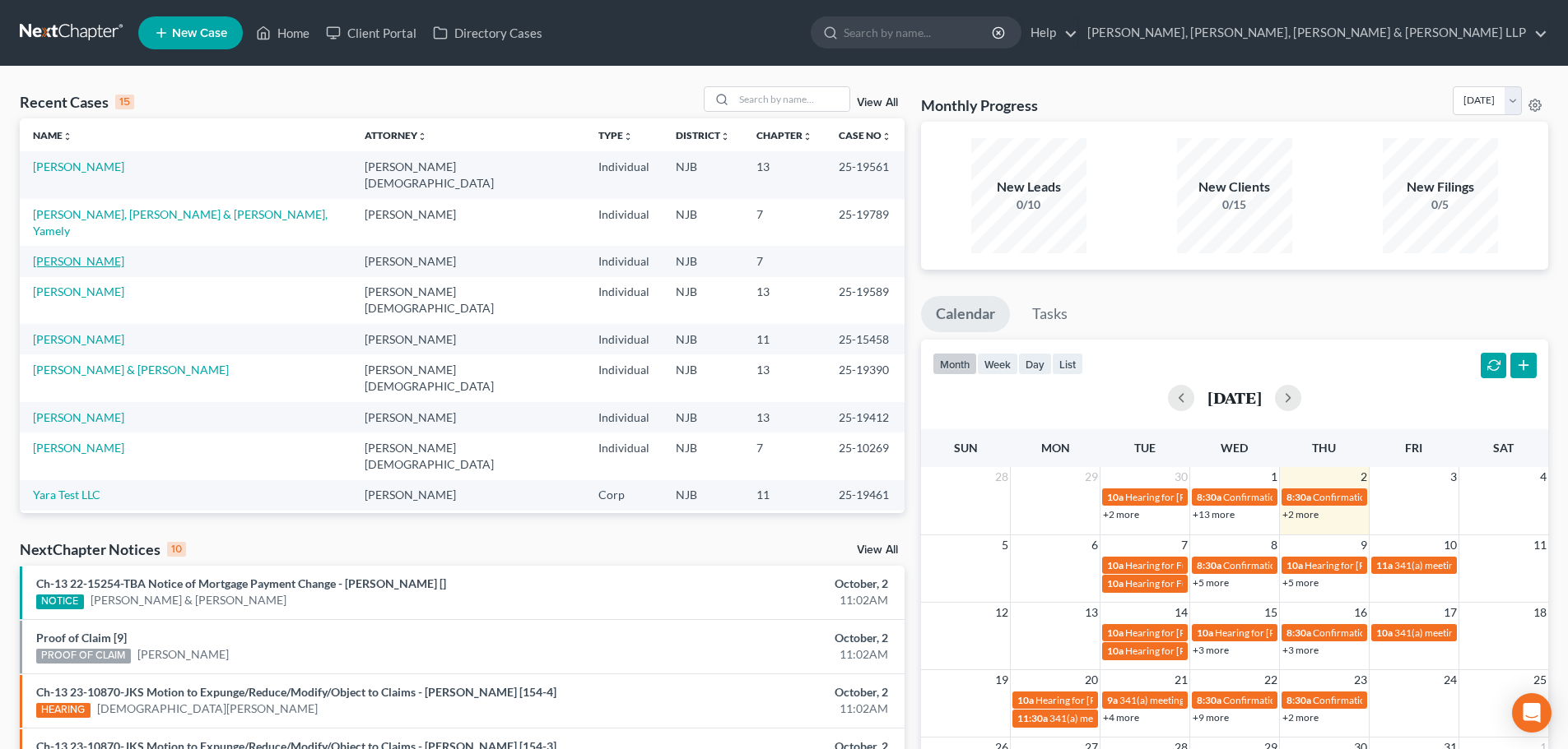
click at [82, 254] on link "[PERSON_NAME]" at bounding box center [79, 261] width 92 height 14
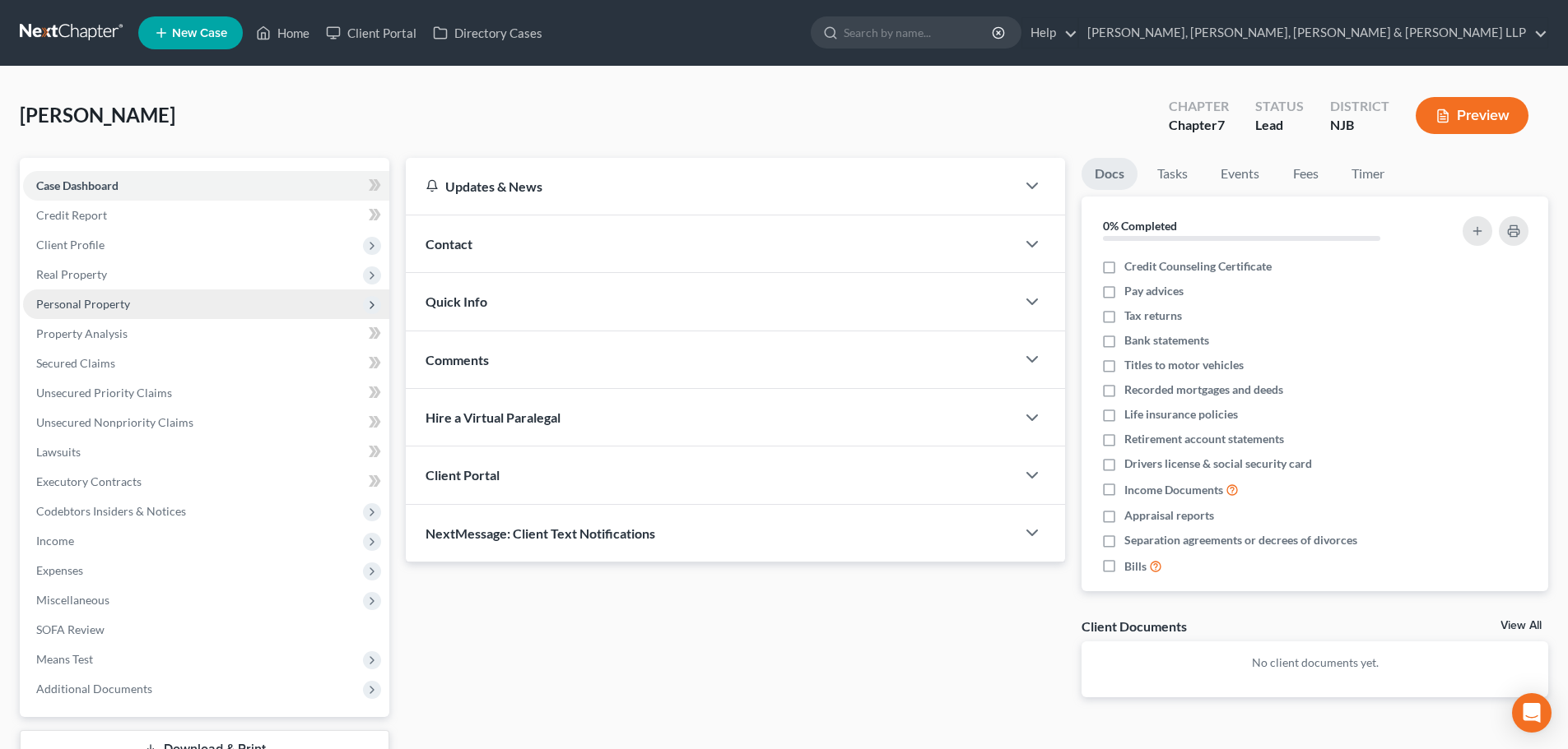
click at [111, 298] on span "Personal Property" at bounding box center [83, 304] width 93 height 14
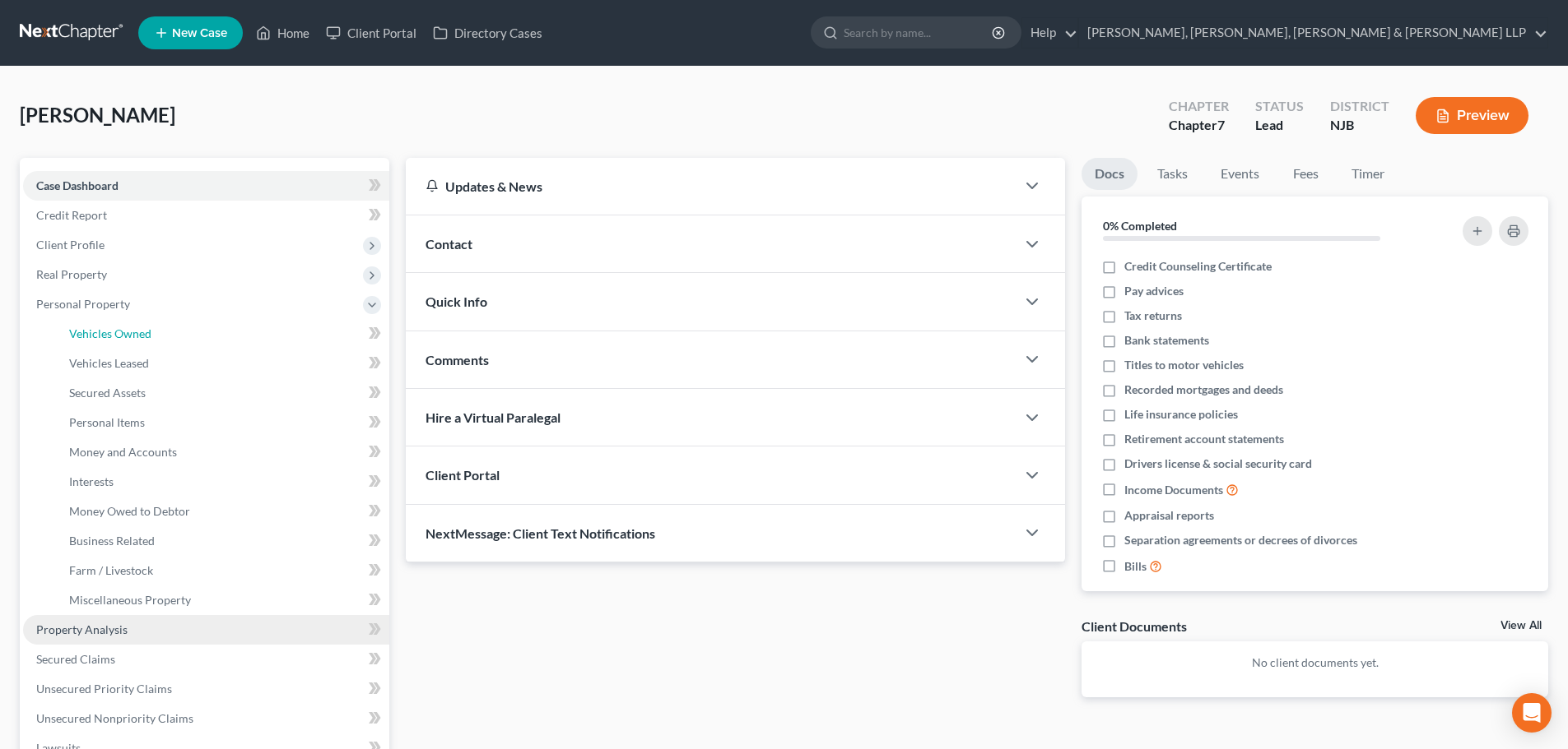
click at [123, 336] on span "Vehicles Owned" at bounding box center [111, 334] width 83 height 14
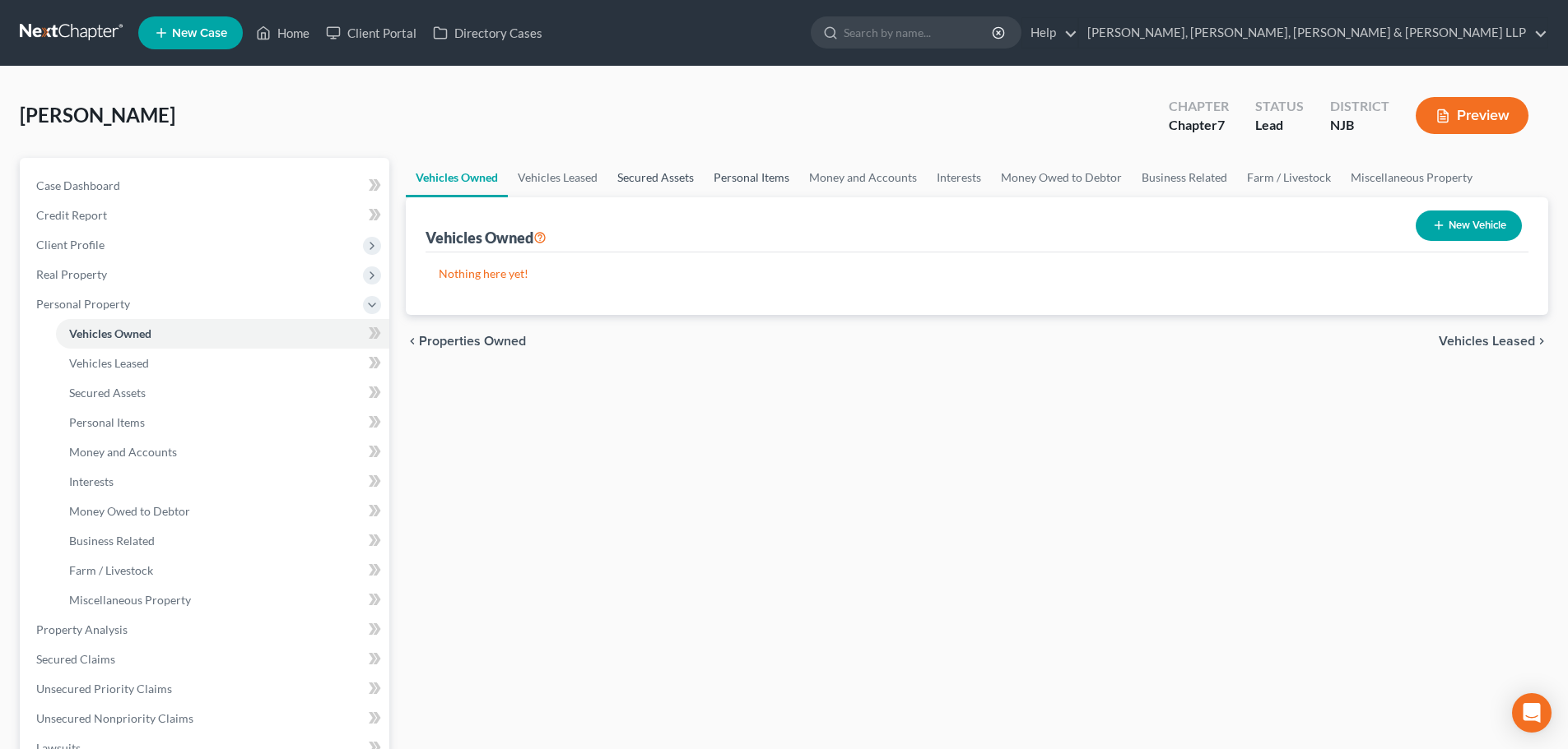
click at [655, 184] on link "Secured Assets" at bounding box center [655, 178] width 96 height 40
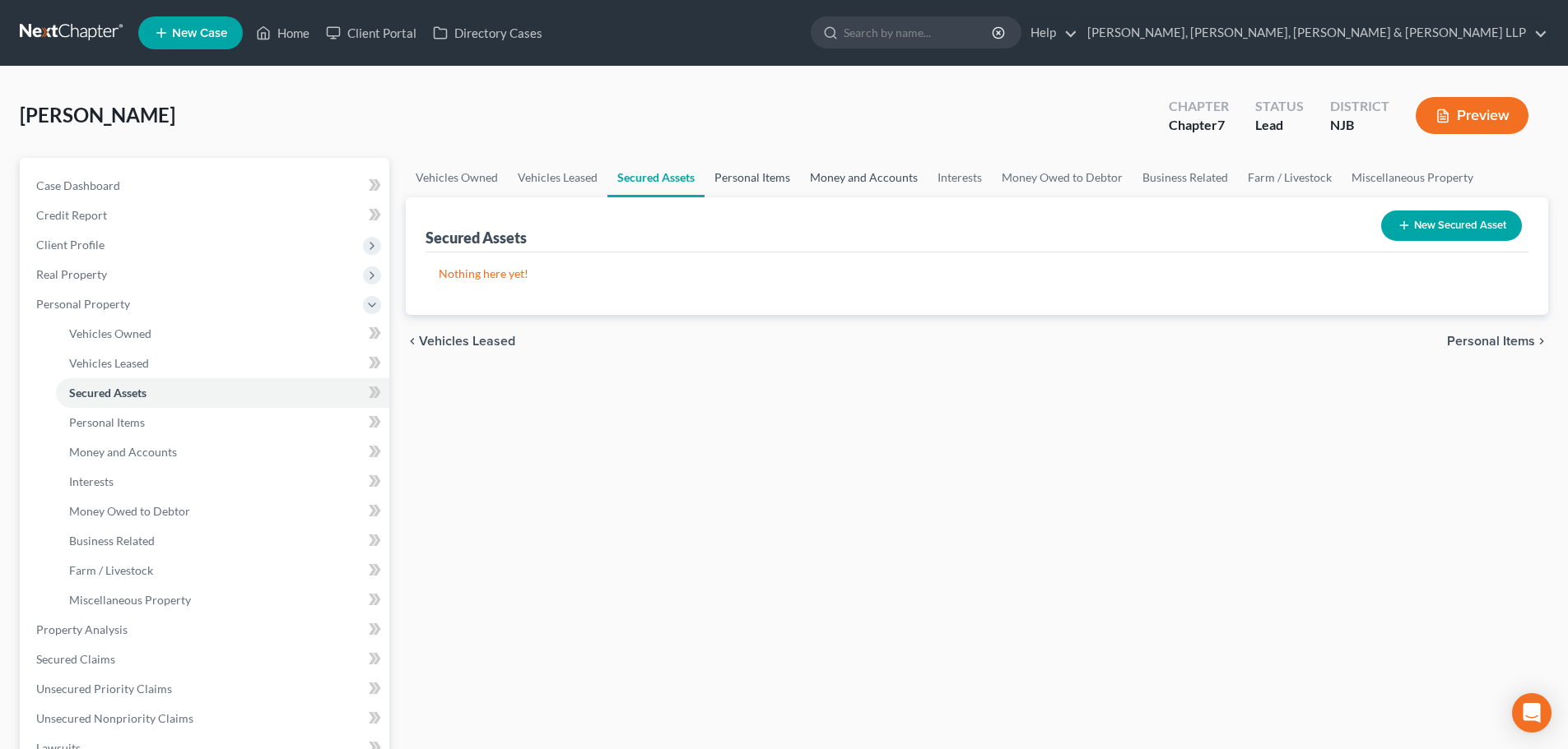
click at [766, 181] on link "Personal Items" at bounding box center [752, 178] width 95 height 40
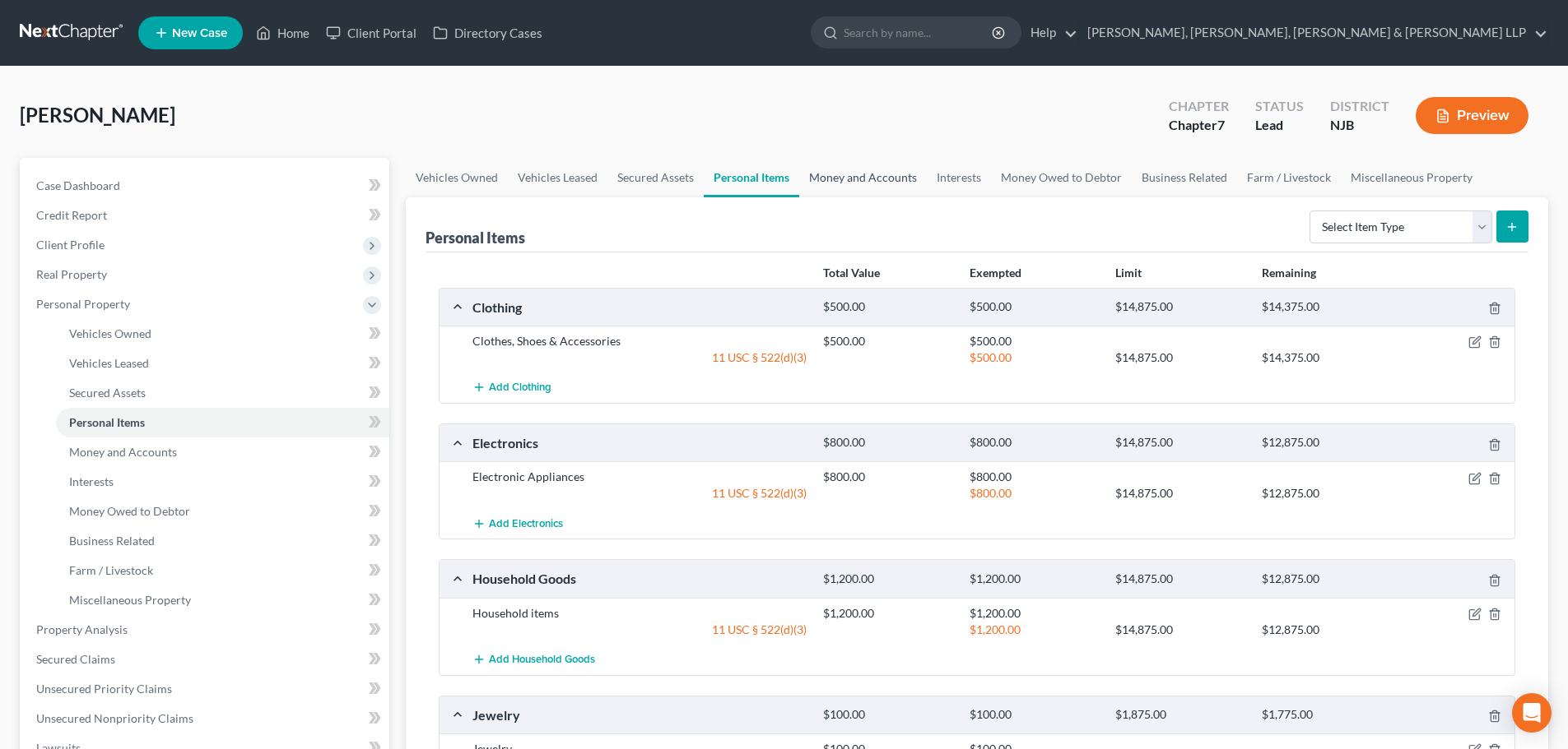
click at [837, 181] on link "Money and Accounts" at bounding box center [863, 178] width 128 height 40
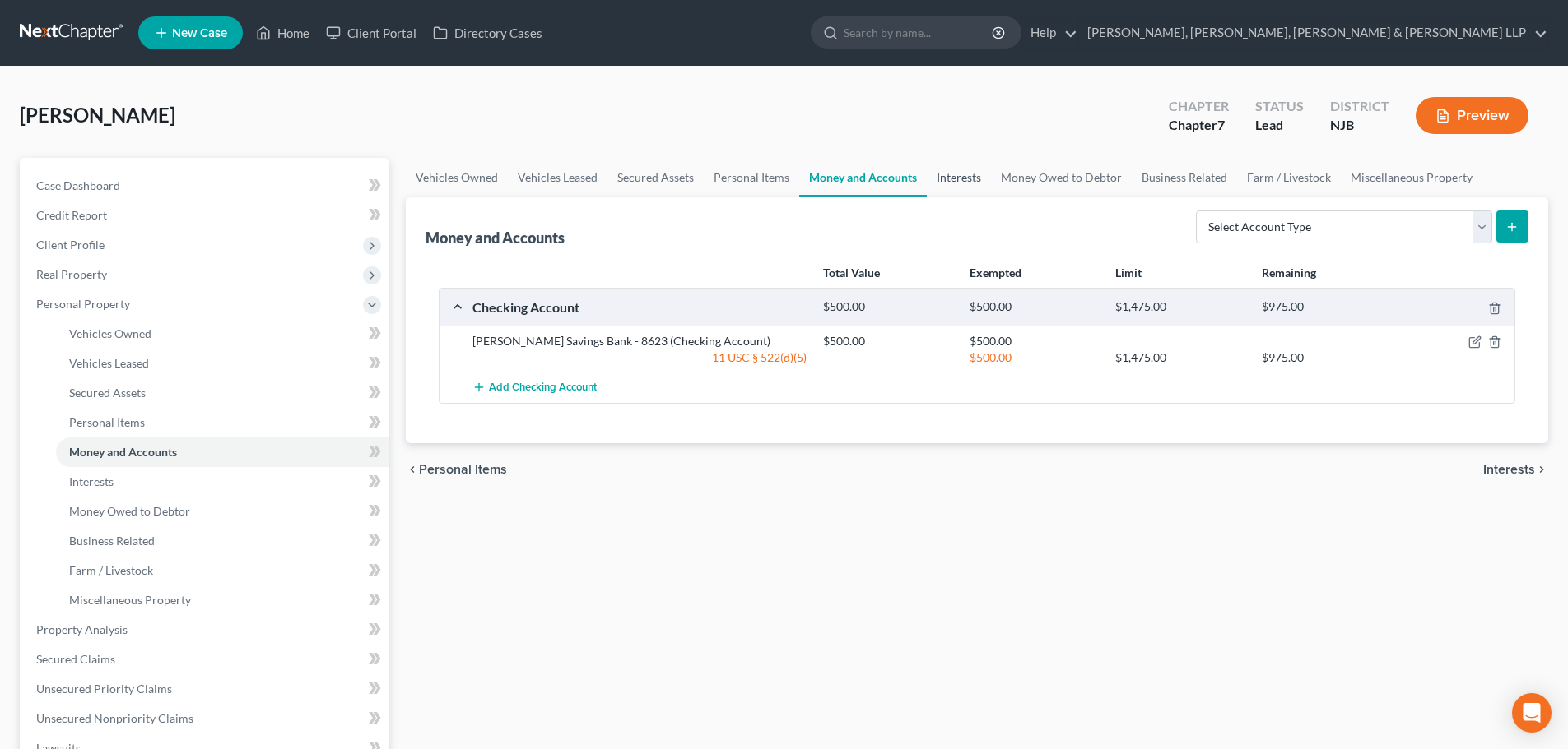
click at [961, 190] on link "Interests" at bounding box center [958, 178] width 64 height 40
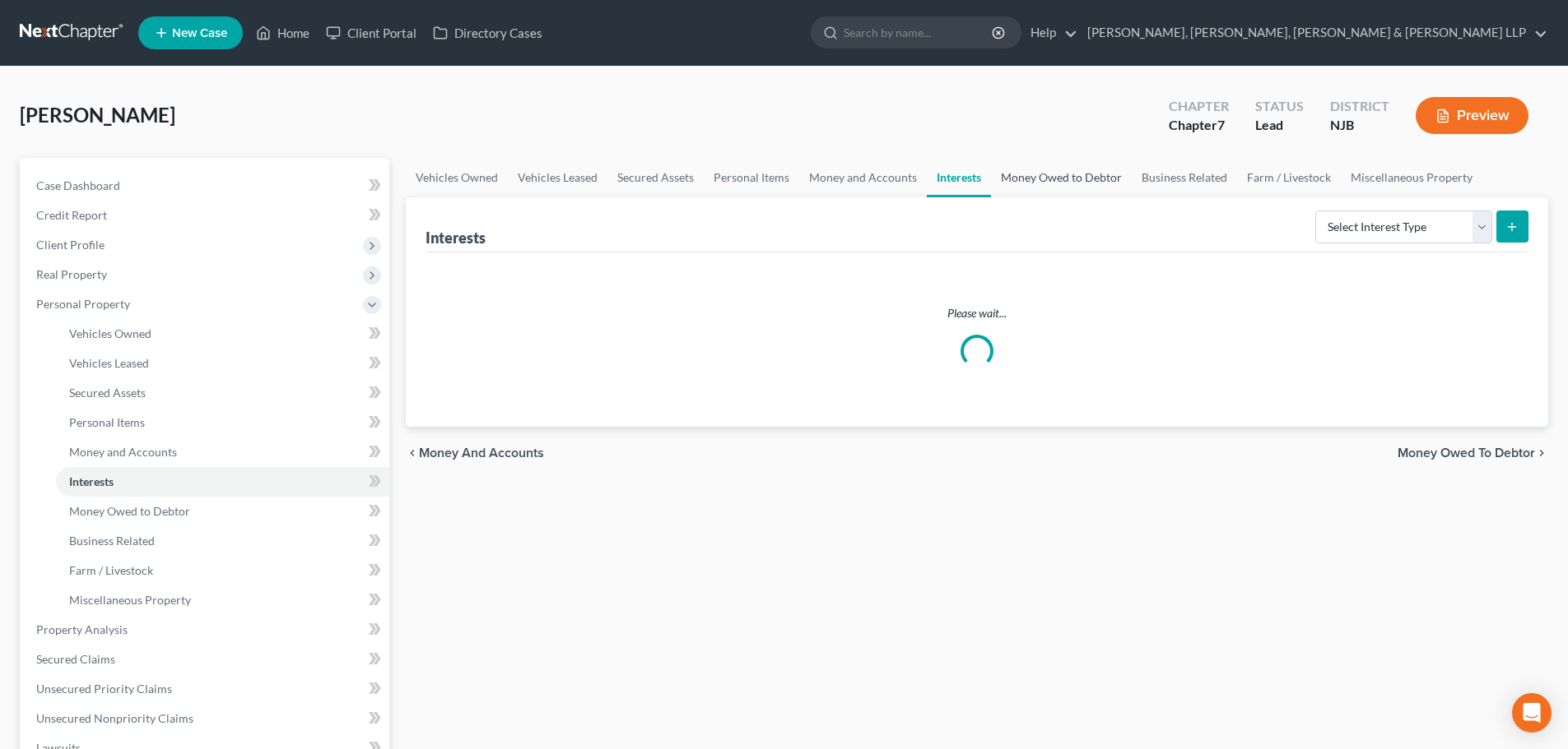
click at [1032, 176] on link "Money Owed to Debtor" at bounding box center [1061, 178] width 141 height 40
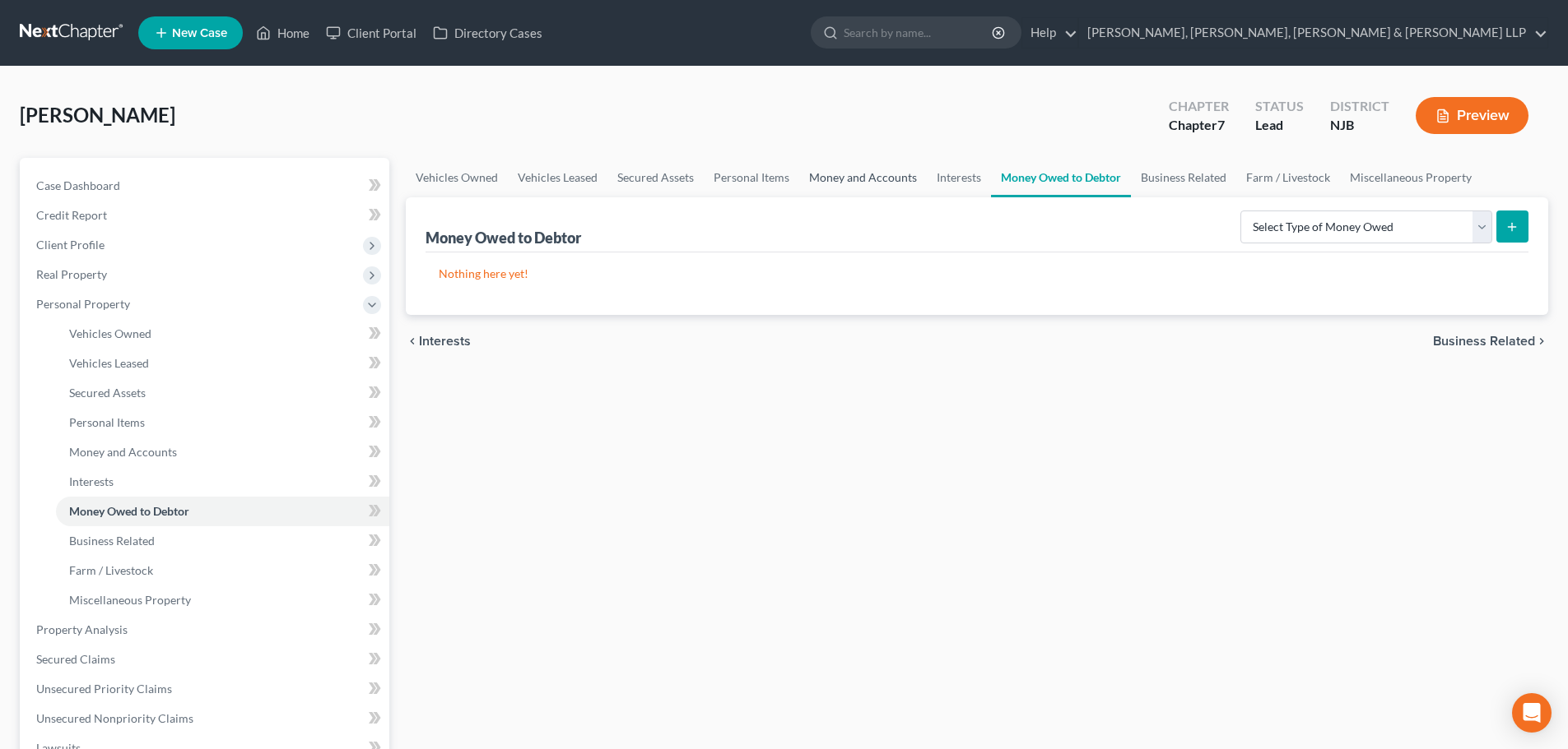
drag, startPoint x: 840, startPoint y: 170, endPoint x: 849, endPoint y: 172, distance: 9.2
click at [839, 170] on link "Money and Accounts" at bounding box center [863, 178] width 128 height 40
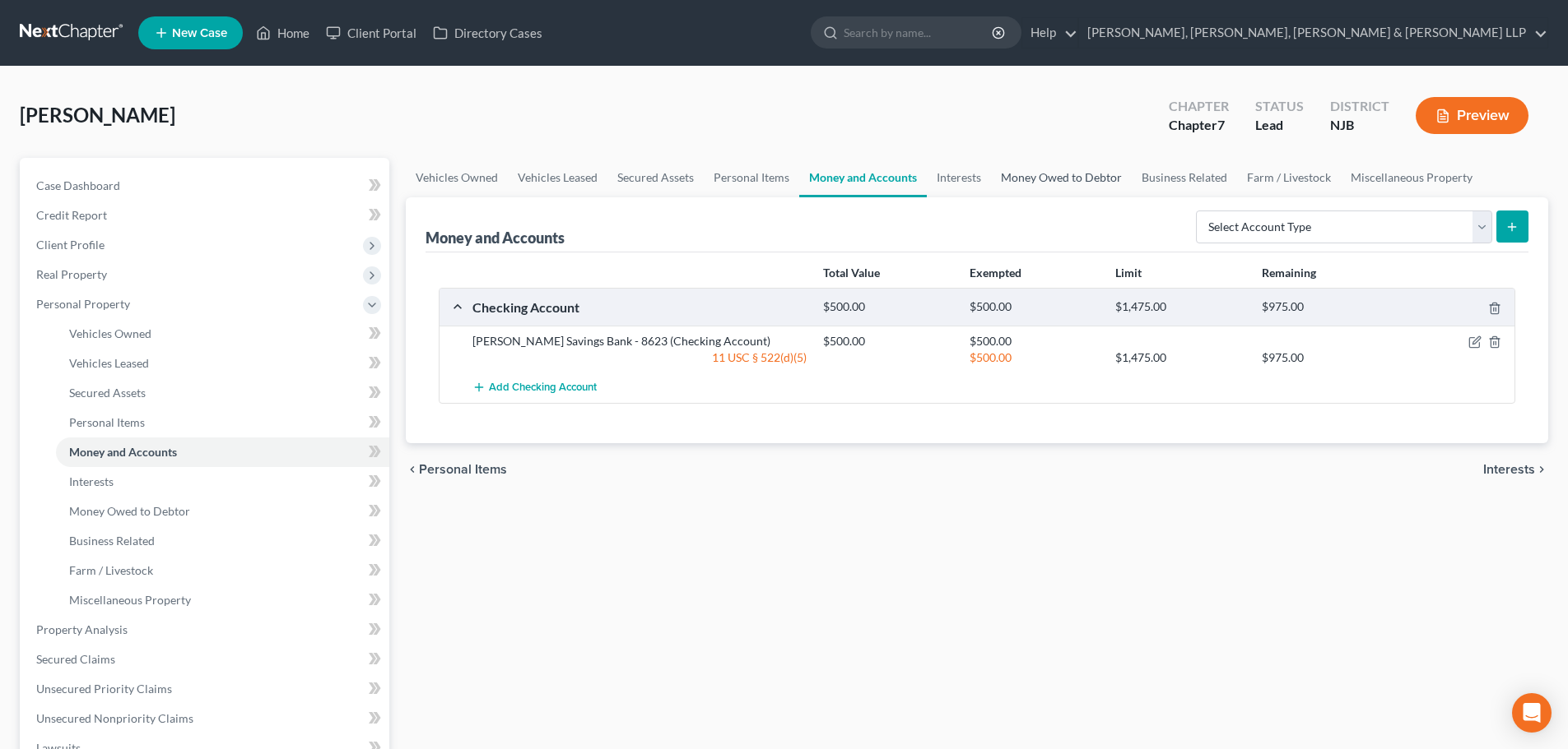
click at [1075, 187] on link "Money Owed to Debtor" at bounding box center [1061, 178] width 141 height 40
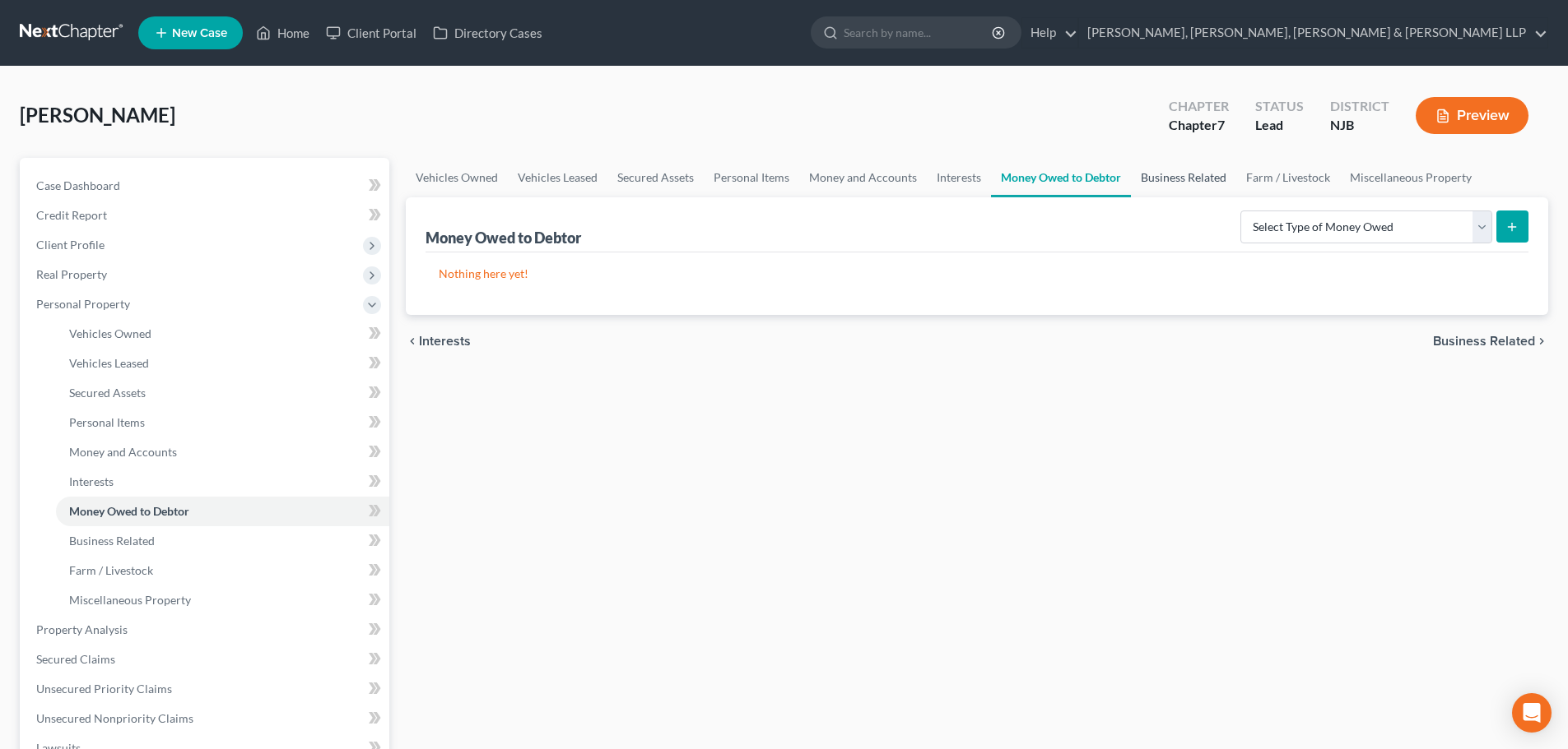
click at [1181, 181] on link "Business Related" at bounding box center [1183, 178] width 105 height 40
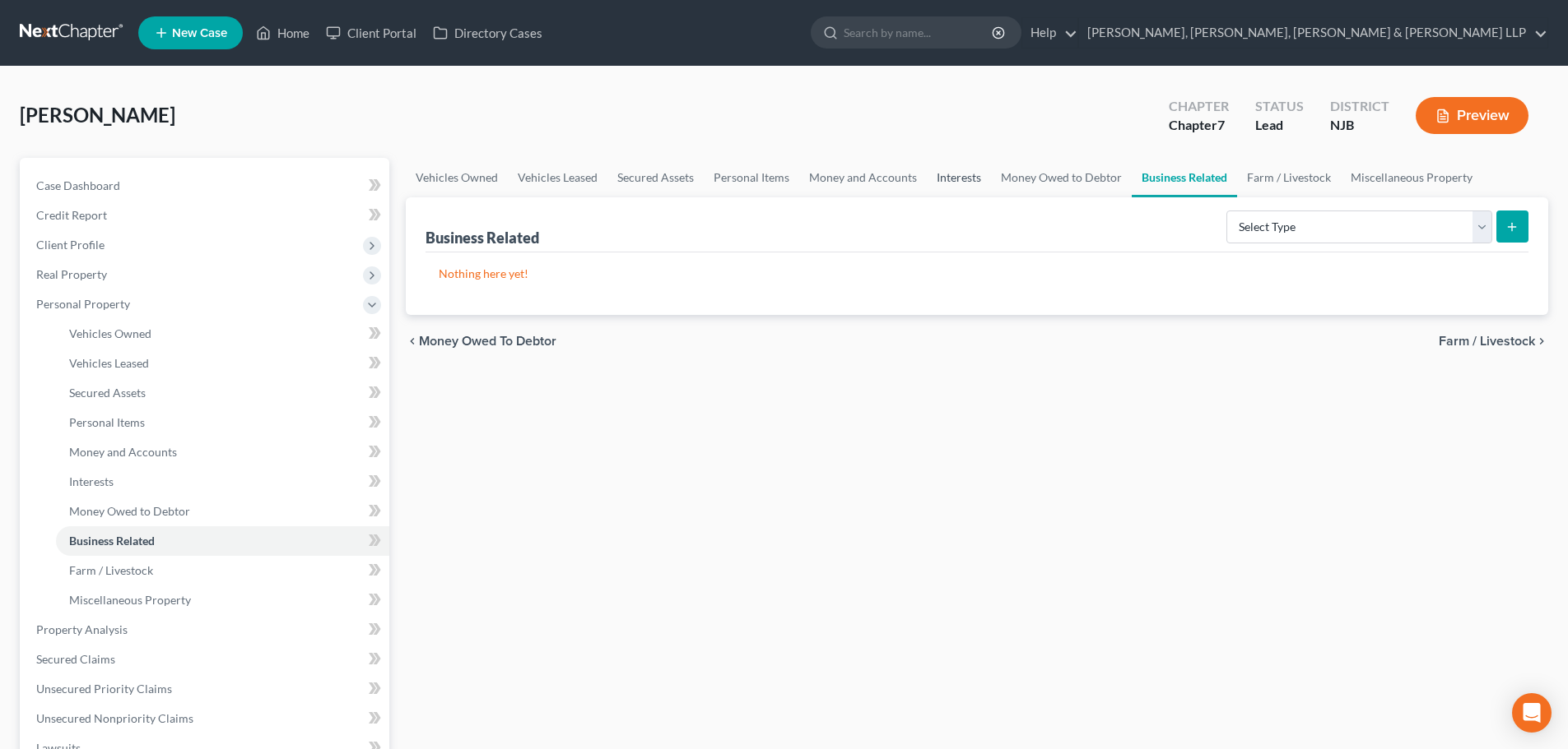
click at [964, 176] on link "Interests" at bounding box center [958, 178] width 64 height 40
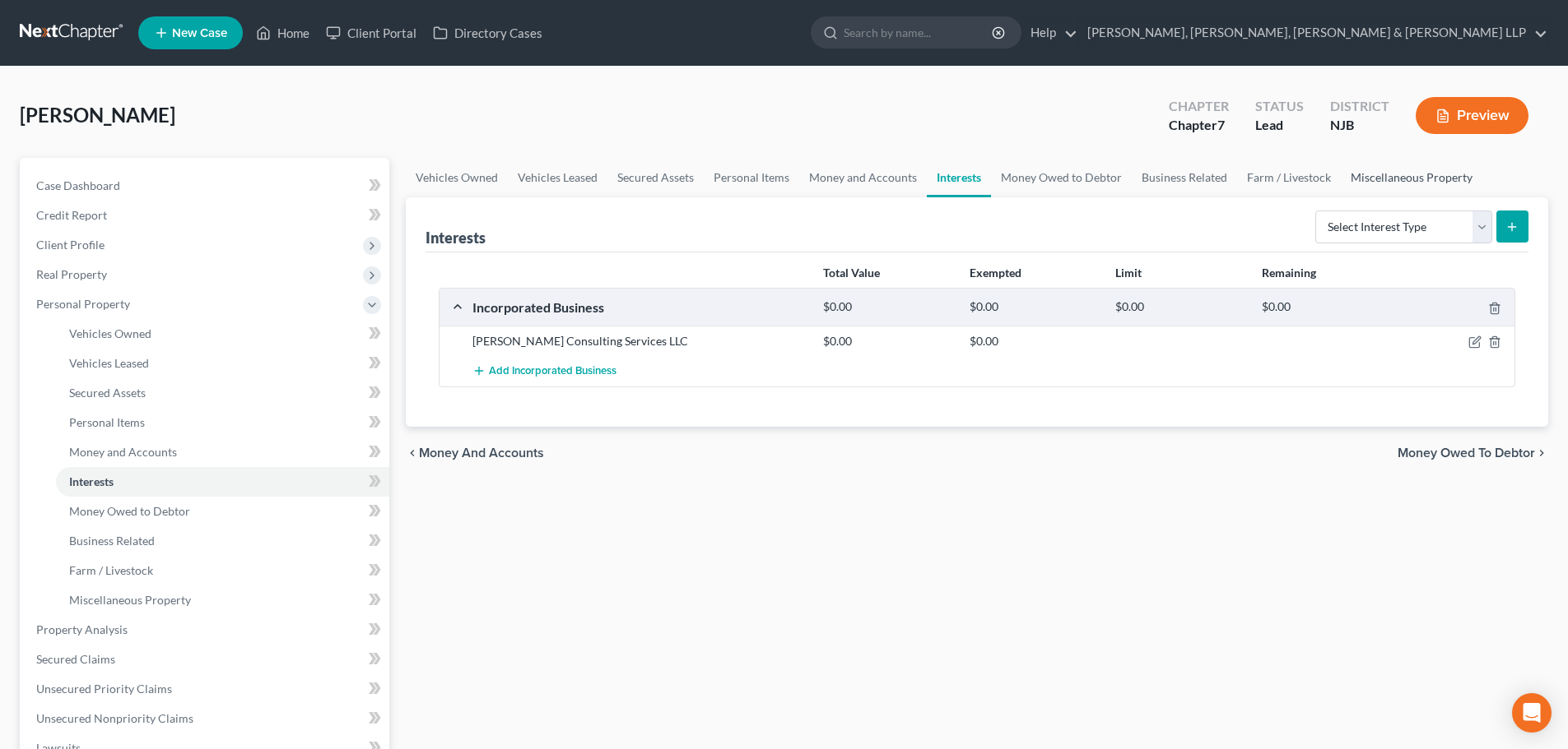
click at [1377, 172] on link "Miscellaneous Property" at bounding box center [1412, 178] width 142 height 40
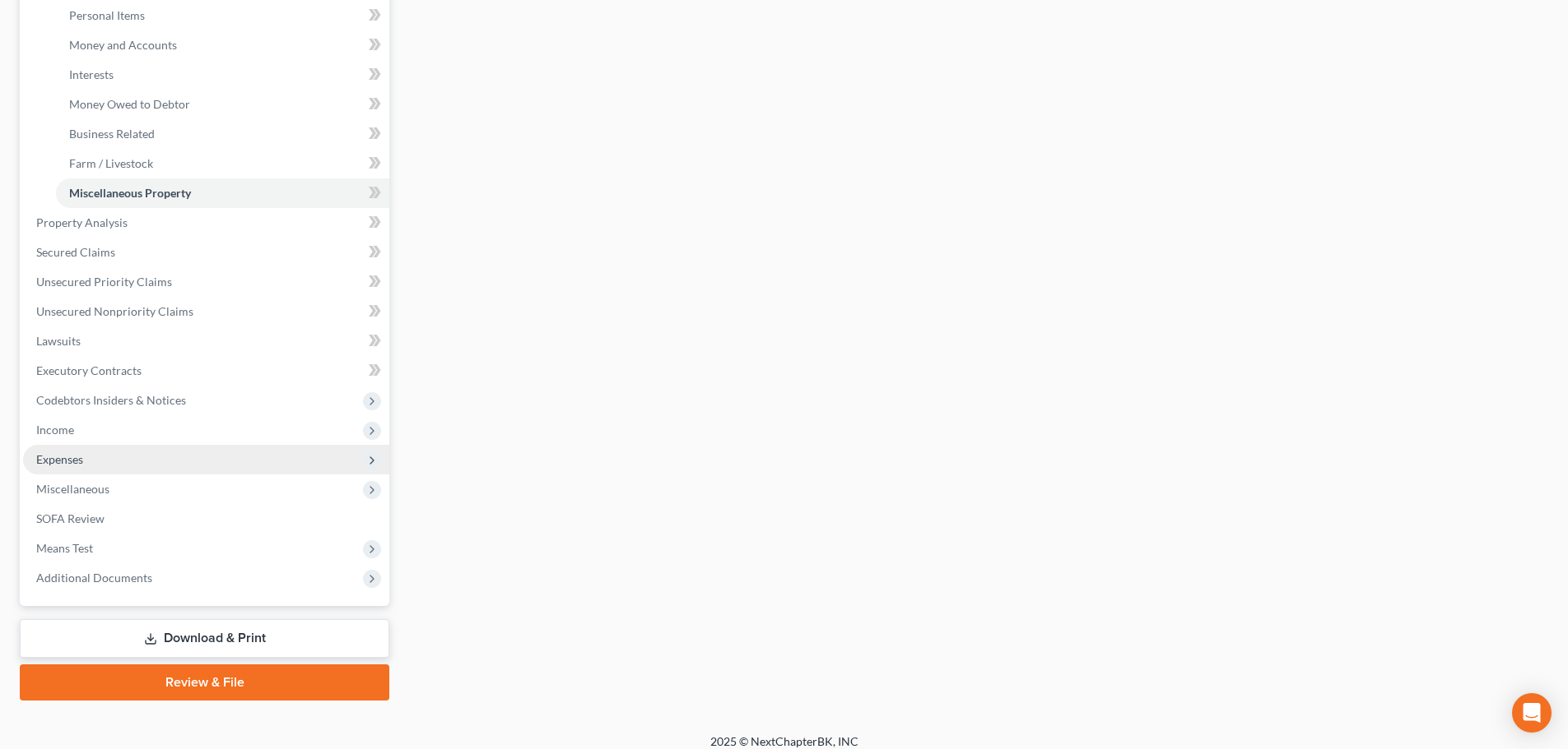
scroll to position [411, 0]
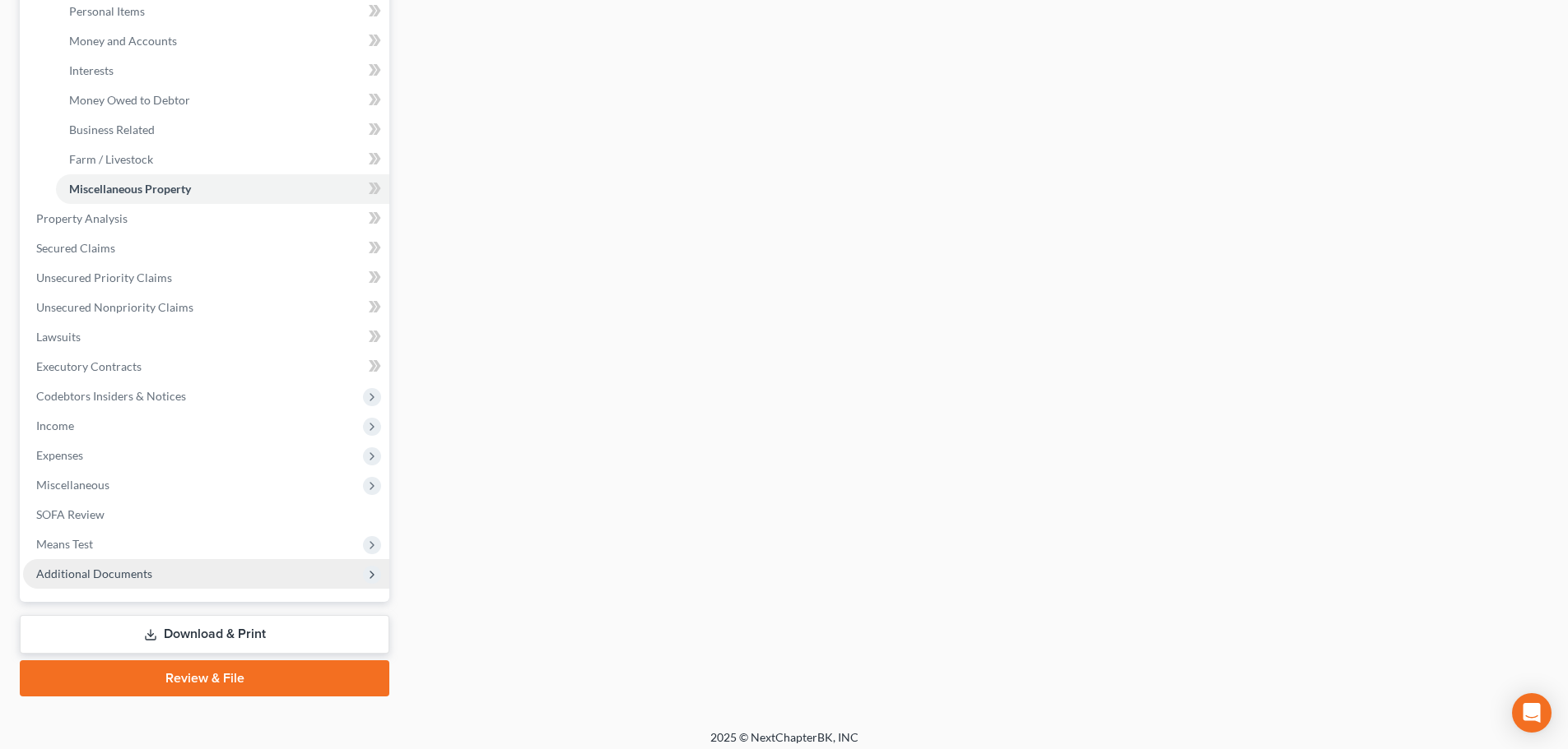
click at [148, 568] on span "Additional Documents" at bounding box center [93, 574] width 116 height 14
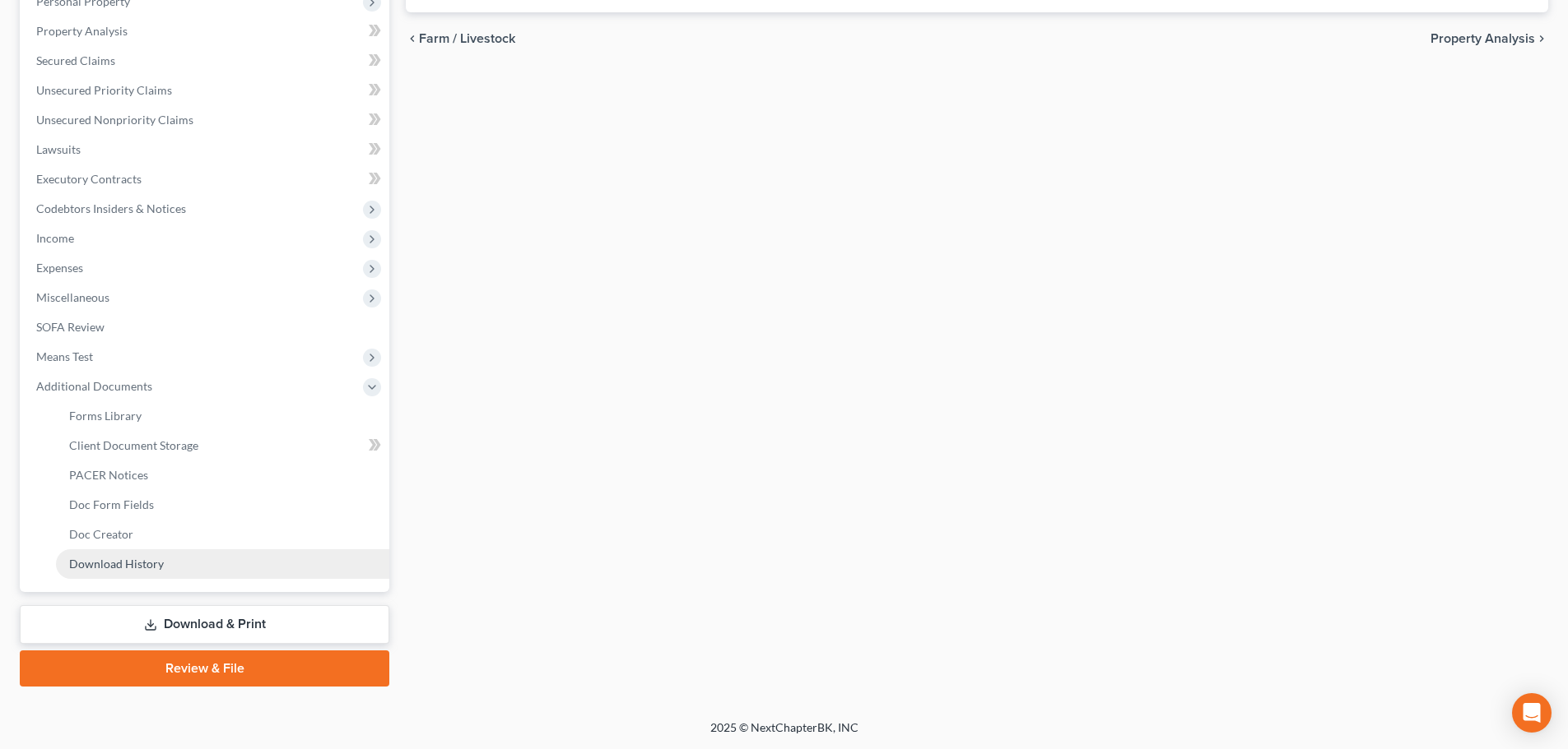
scroll to position [303, 0]
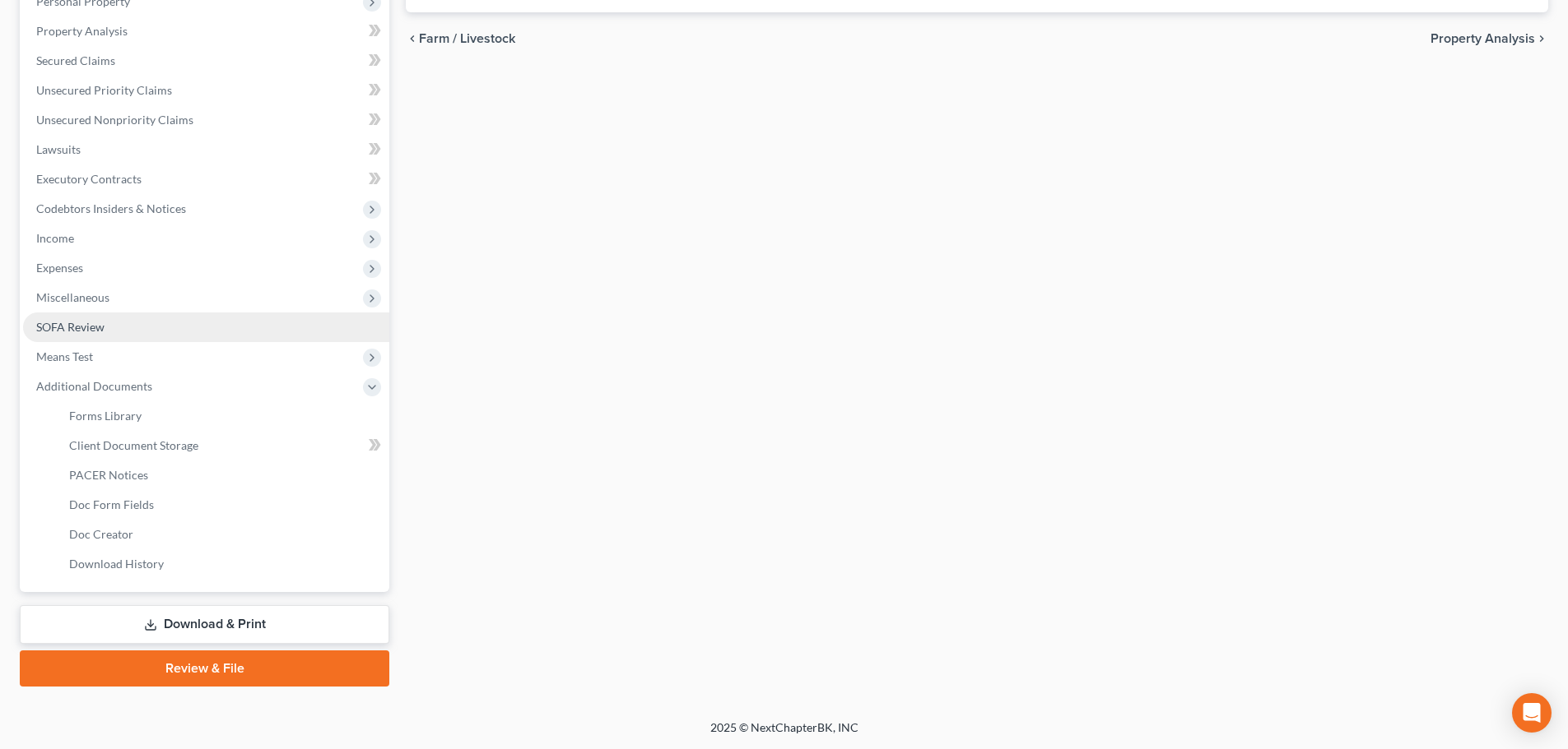
click at [106, 321] on link "SOFA Review" at bounding box center [207, 327] width 367 height 30
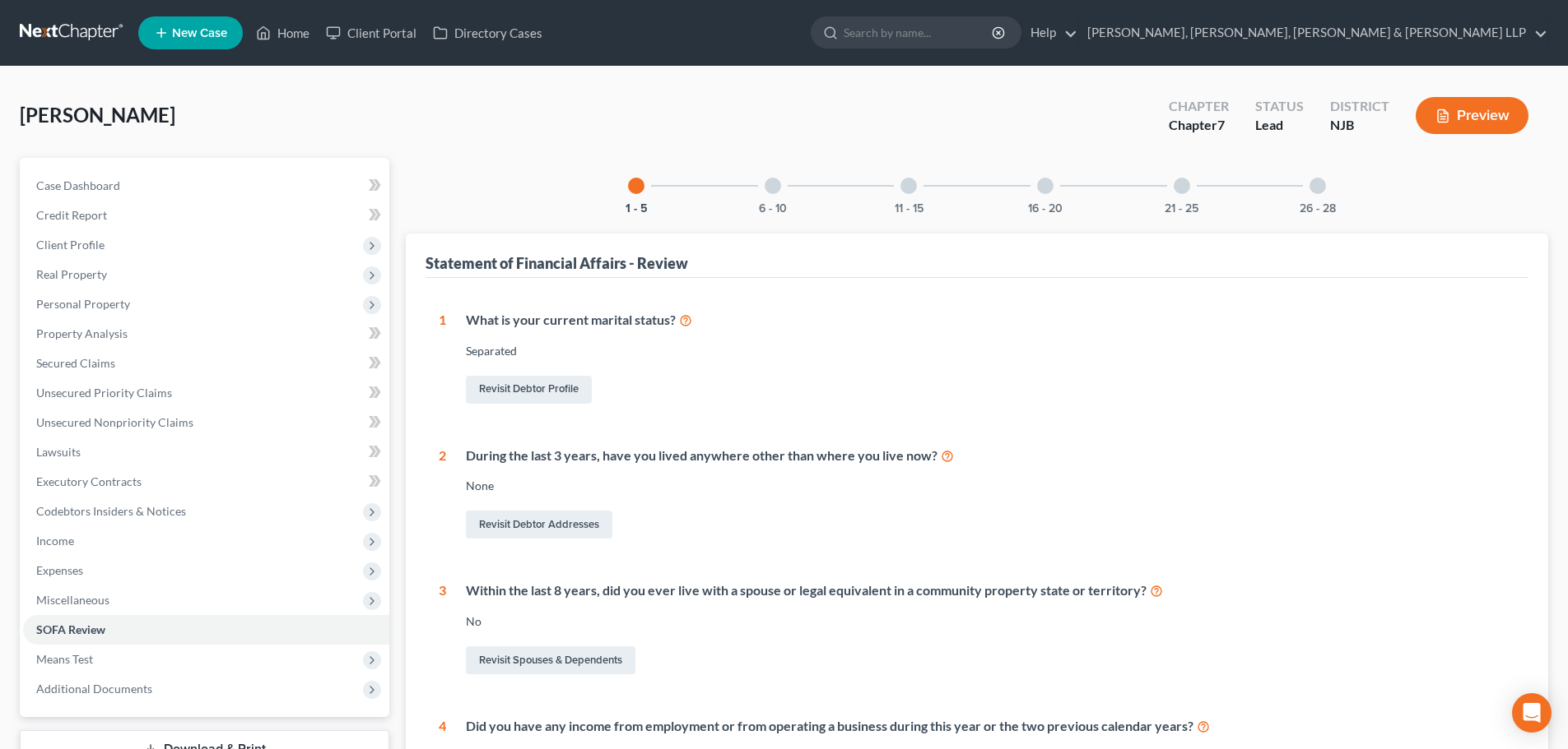
click at [1316, 186] on div at bounding box center [1317, 186] width 16 height 16
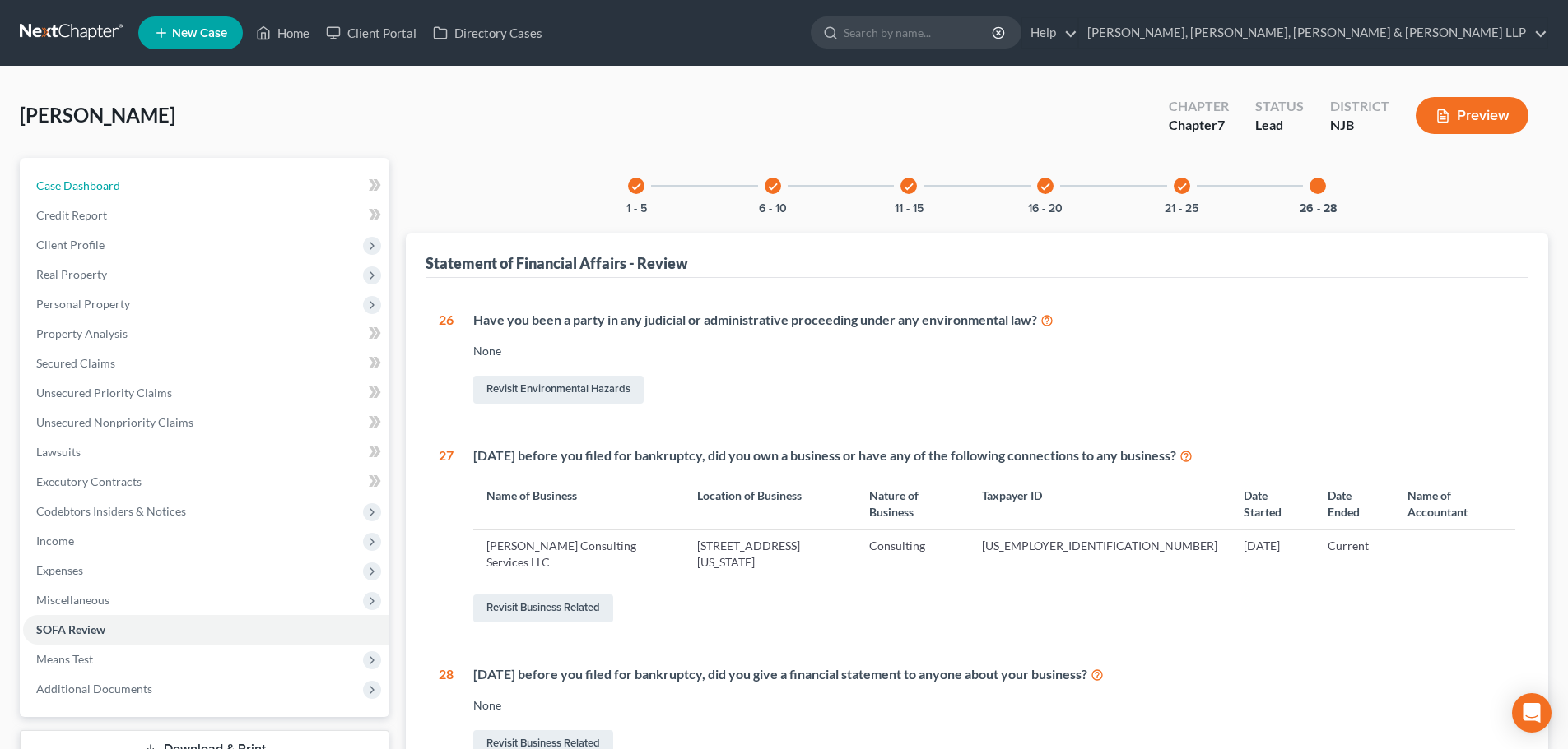
drag, startPoint x: 79, startPoint y: 176, endPoint x: 1444, endPoint y: 173, distance: 1365.0
click at [79, 177] on link "Case Dashboard" at bounding box center [207, 186] width 367 height 30
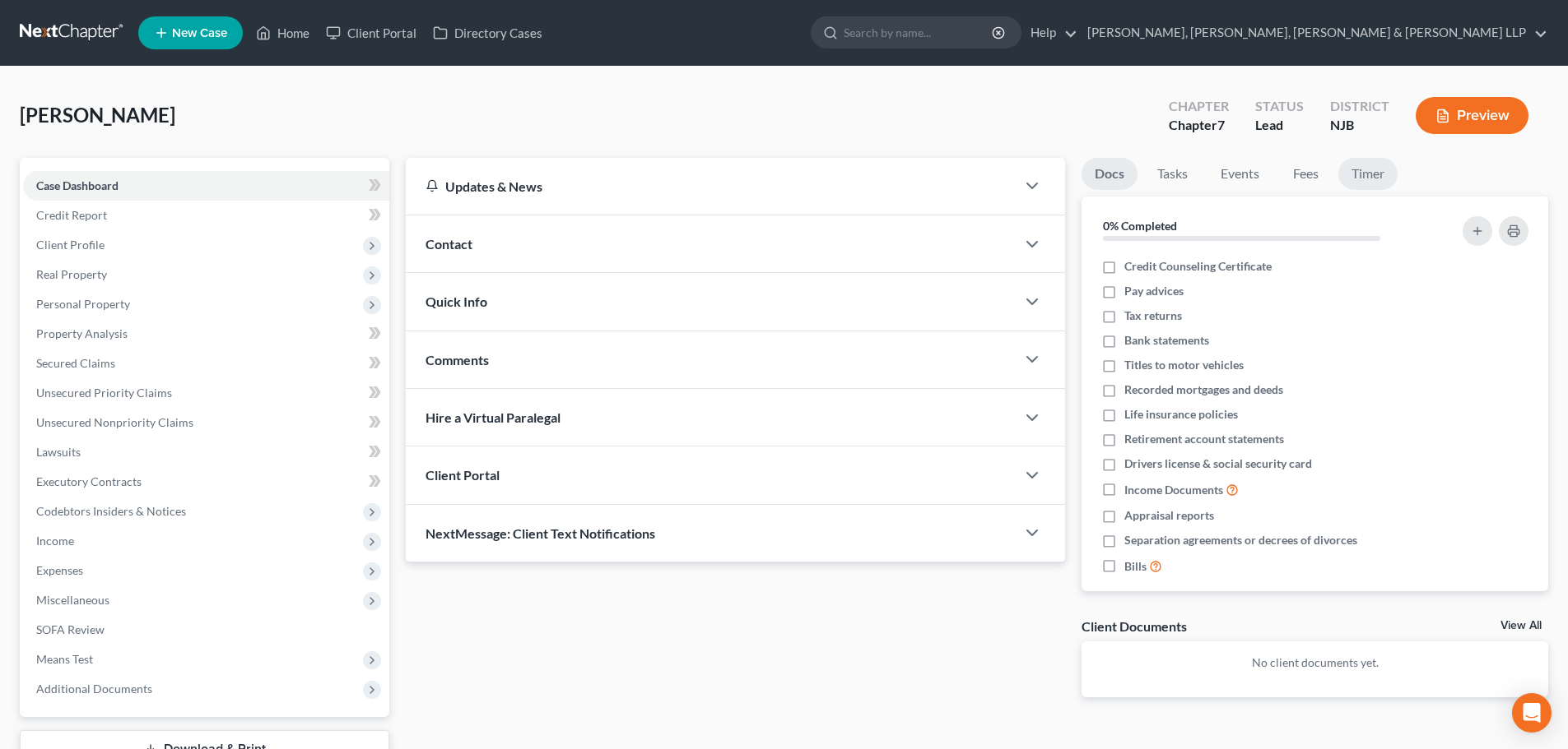
click at [1375, 173] on ul "Docs Tasks Events Fees Timer" at bounding box center [1314, 177] width 466 height 39
click at [1375, 173] on link "Timer" at bounding box center [1368, 174] width 59 height 32
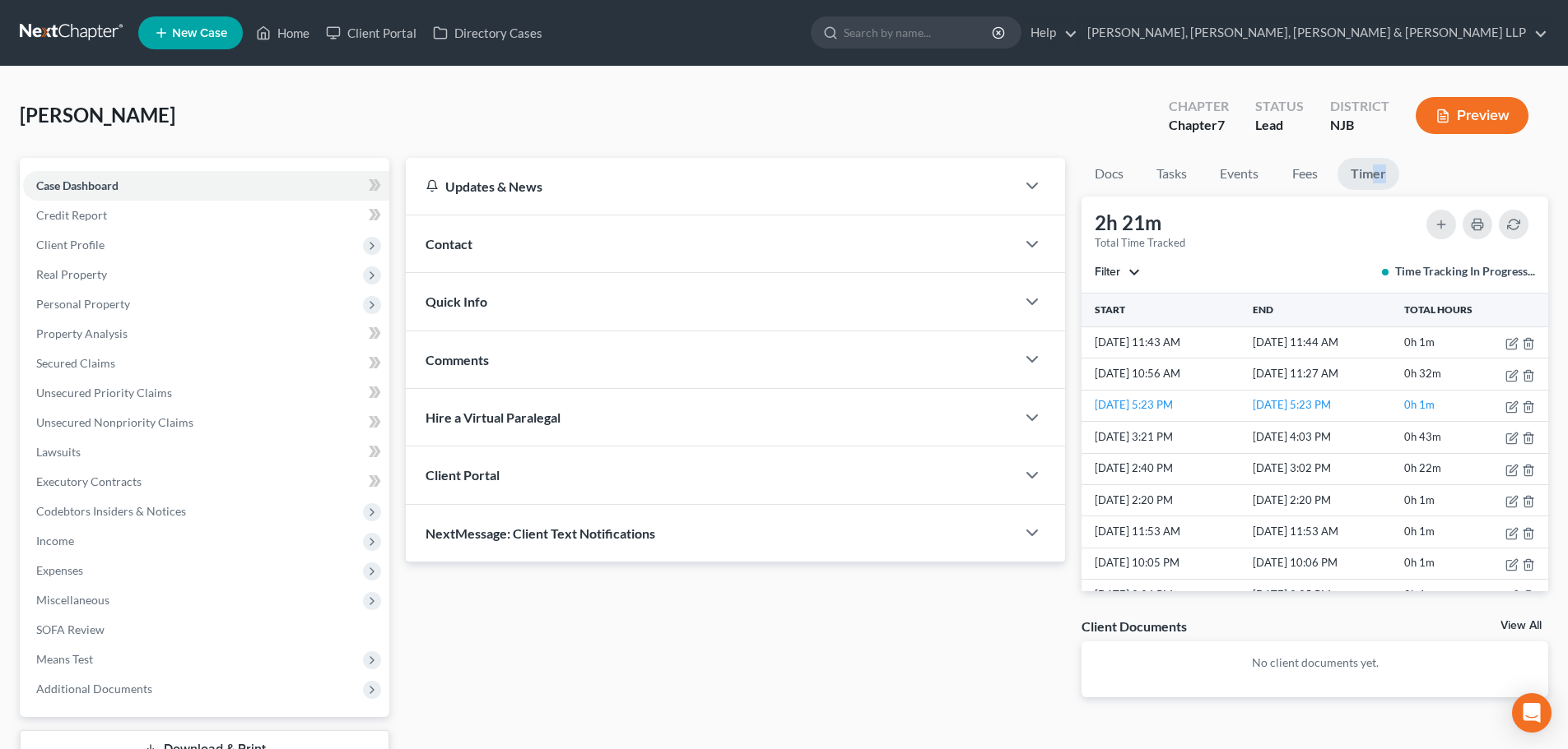
click at [1372, 170] on link "Timer" at bounding box center [1368, 174] width 62 height 32
click at [291, 30] on link "Home" at bounding box center [283, 32] width 70 height 30
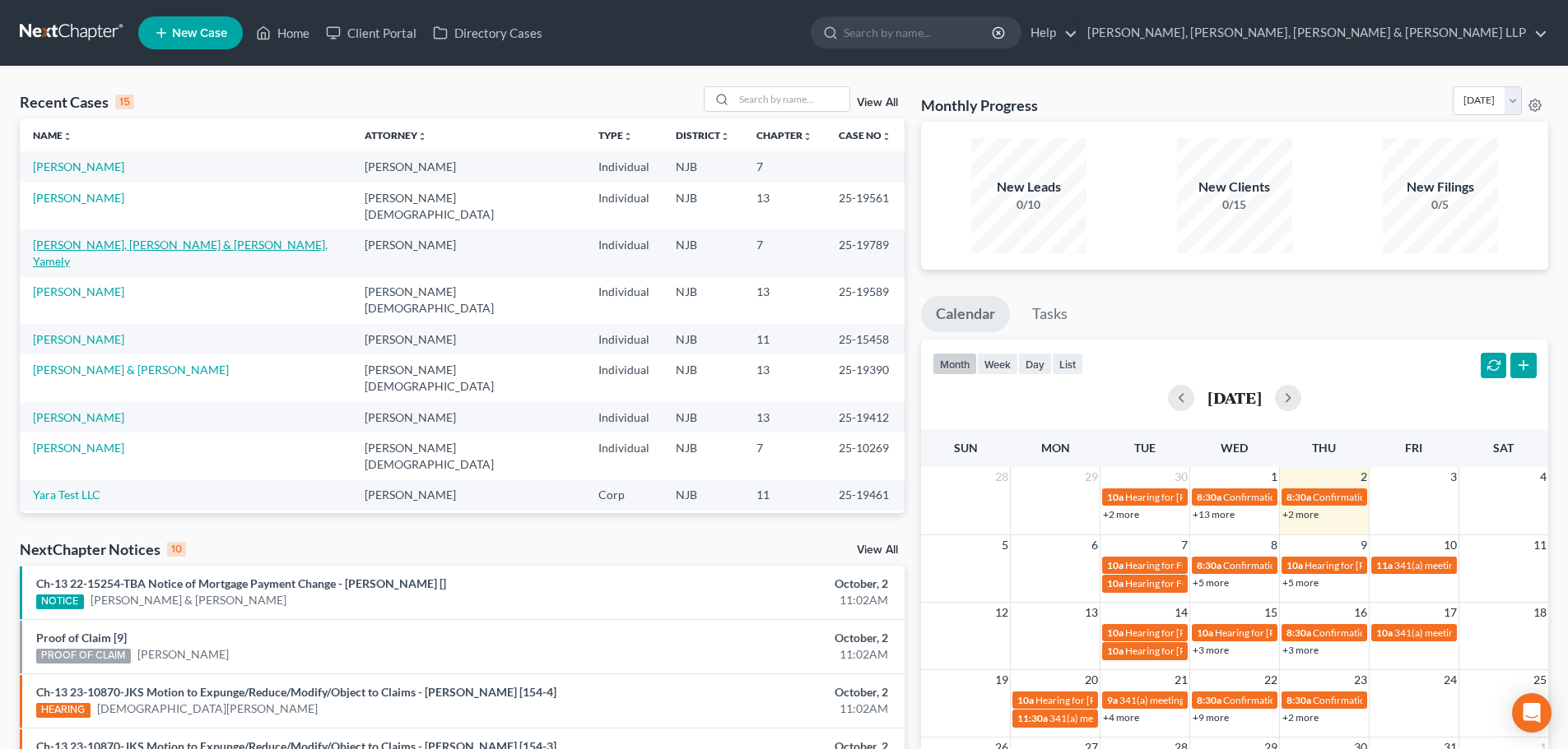
click at [188, 238] on link "[PERSON_NAME], [PERSON_NAME] & [PERSON_NAME], Yamely" at bounding box center [181, 253] width 295 height 31
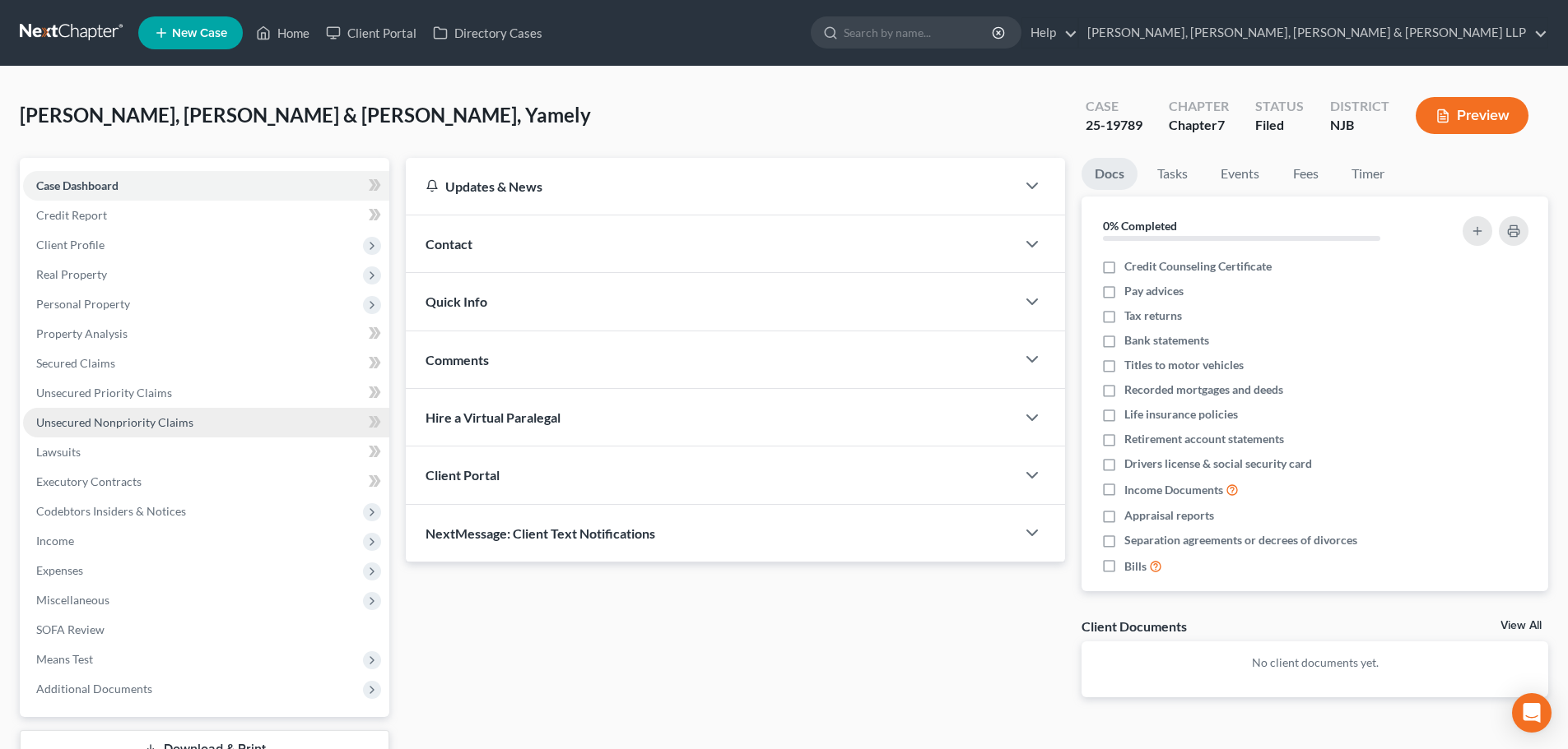
click at [137, 416] on span "Unsecured Nonpriority Claims" at bounding box center [114, 423] width 157 height 14
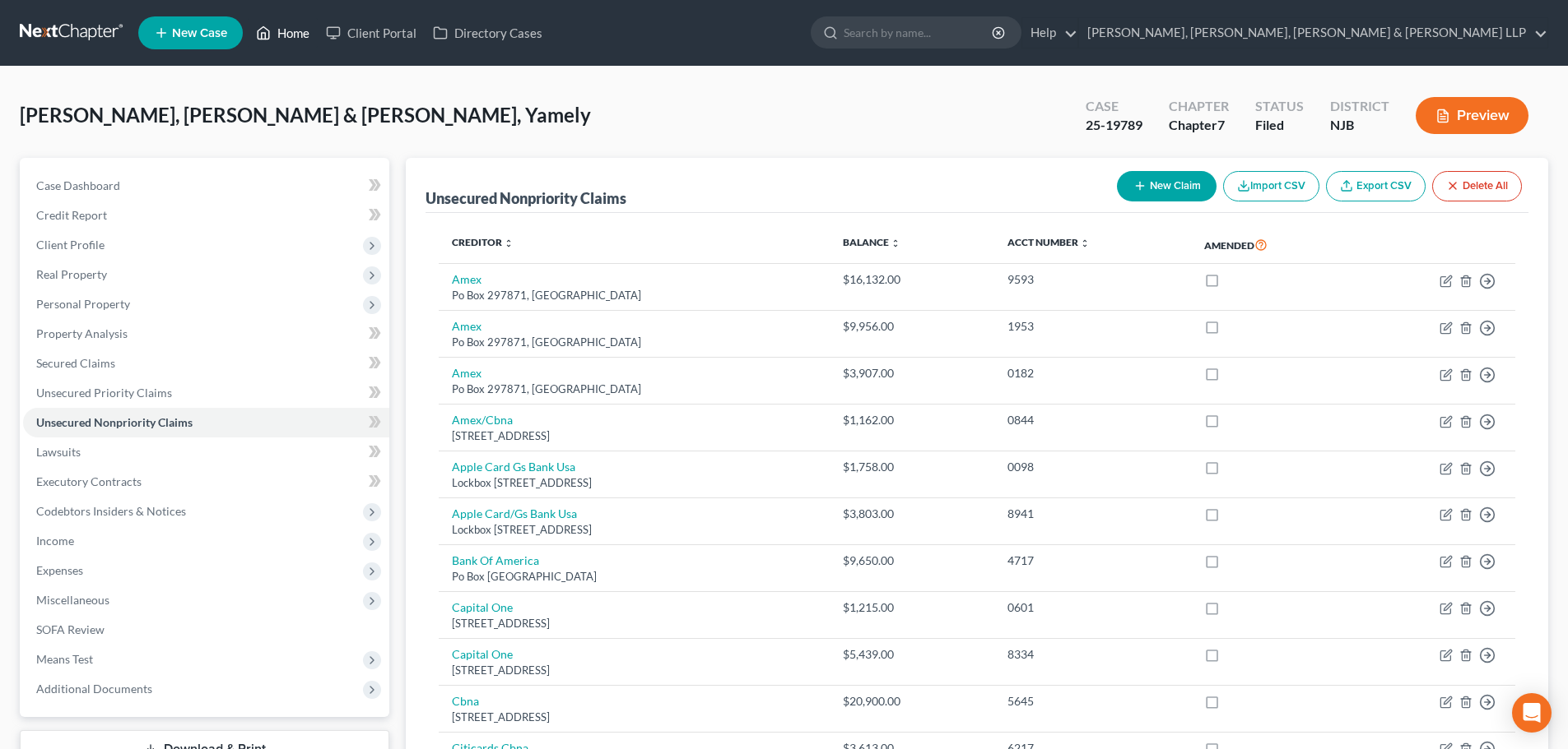
drag, startPoint x: 282, startPoint y: 32, endPoint x: 346, endPoint y: 52, distance: 67.1
click at [283, 31] on link "Home" at bounding box center [283, 32] width 70 height 30
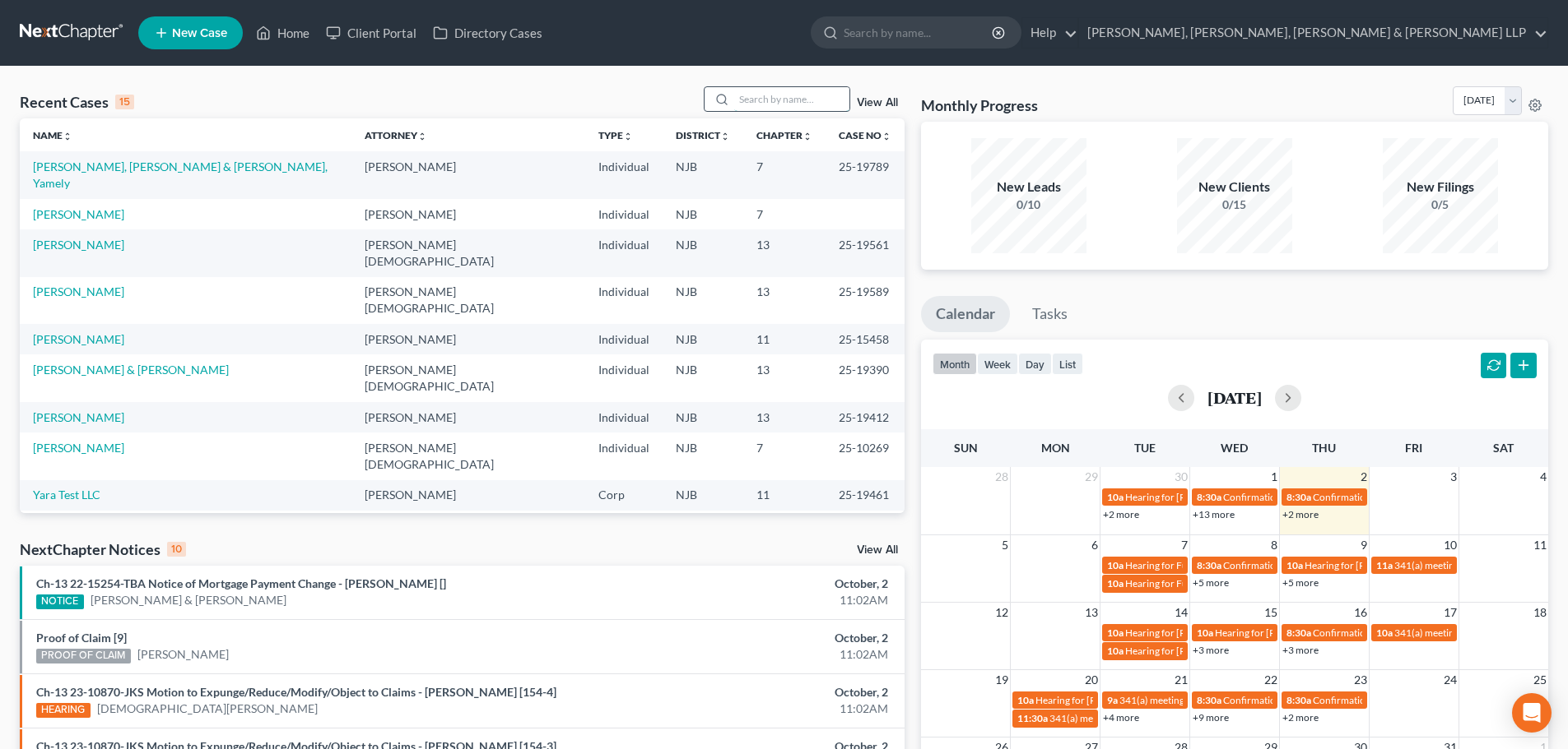
click at [774, 93] on input "search" at bounding box center [792, 99] width 115 height 24
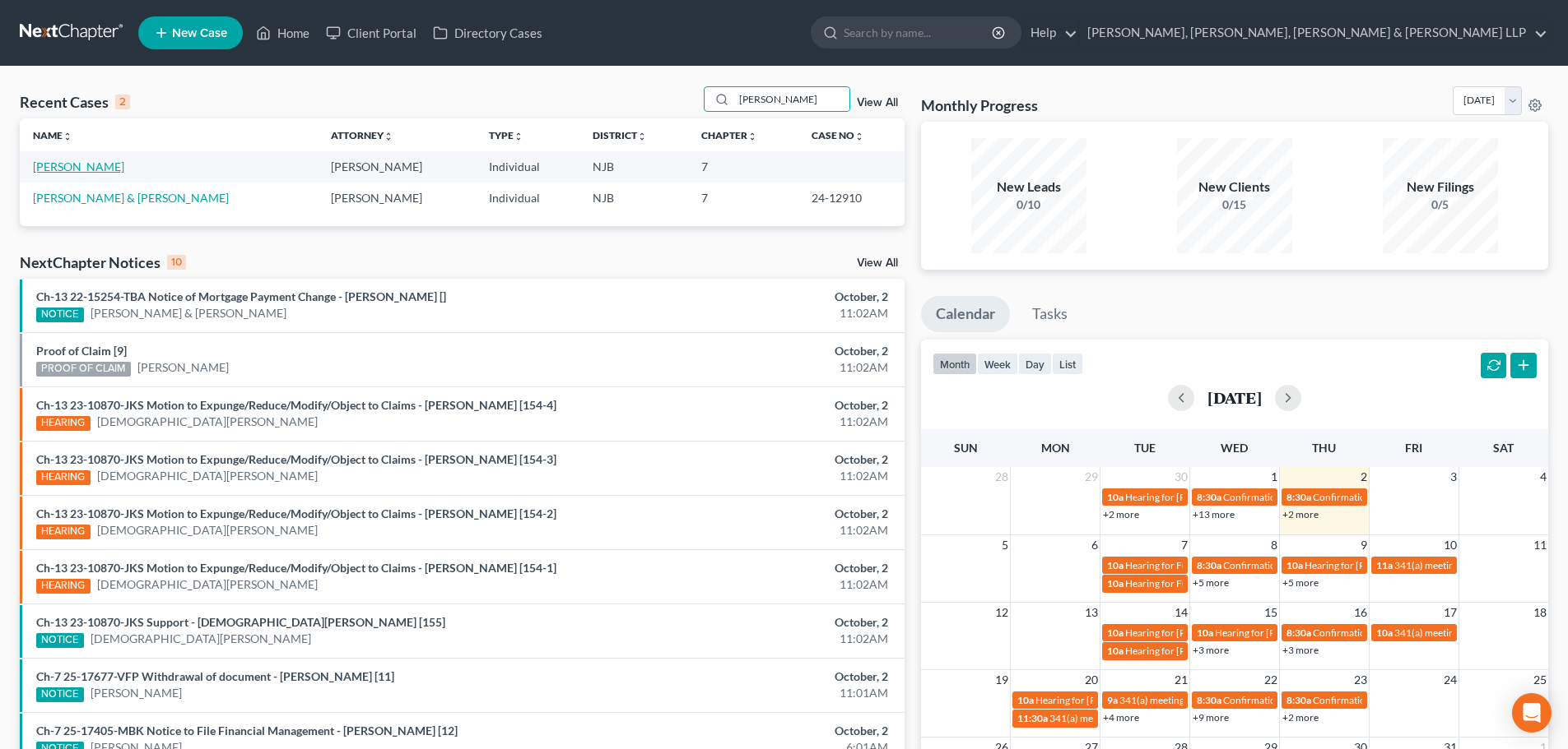
click at [57, 168] on link "[PERSON_NAME]" at bounding box center [79, 167] width 92 height 14
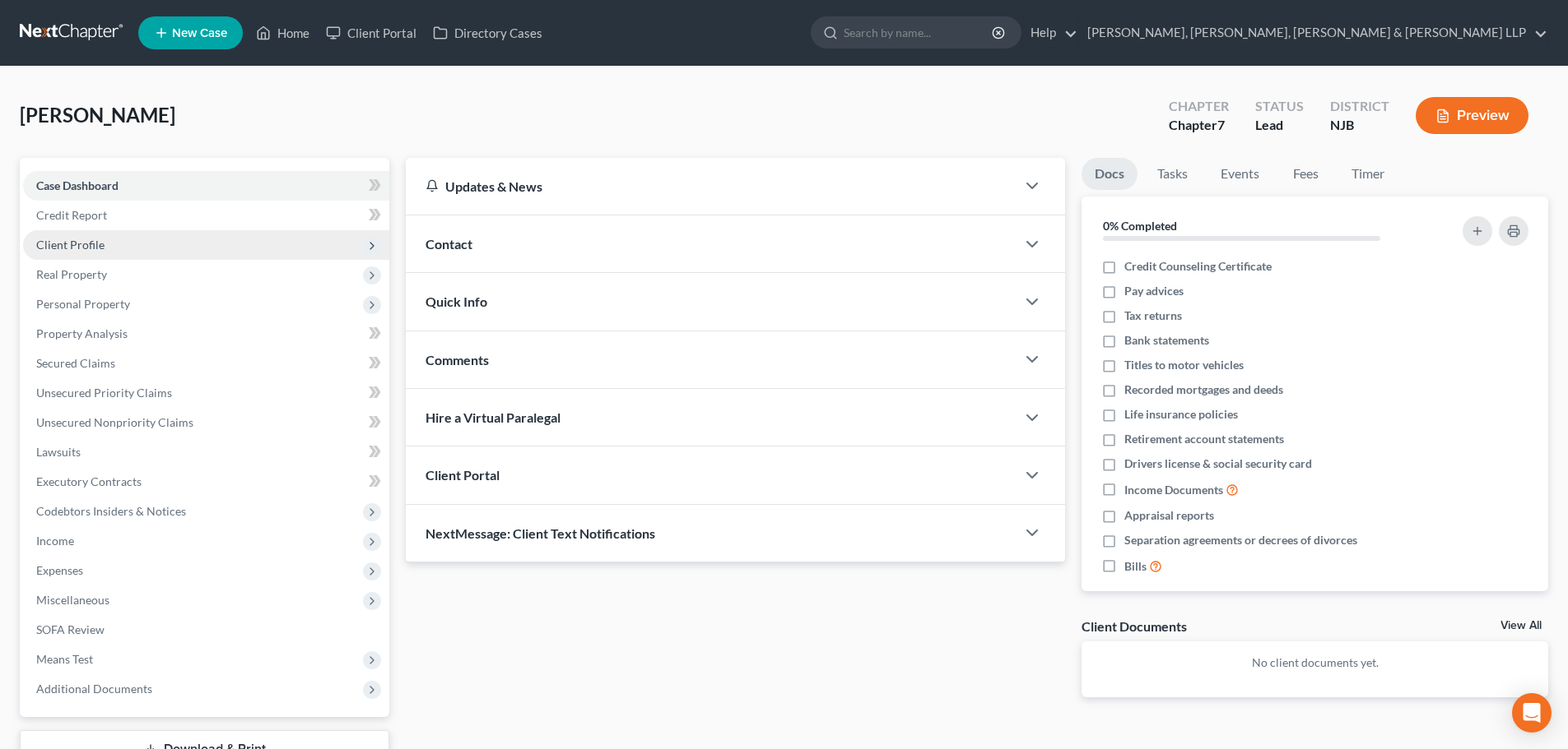
click at [74, 251] on span "Client Profile" at bounding box center [207, 244] width 367 height 30
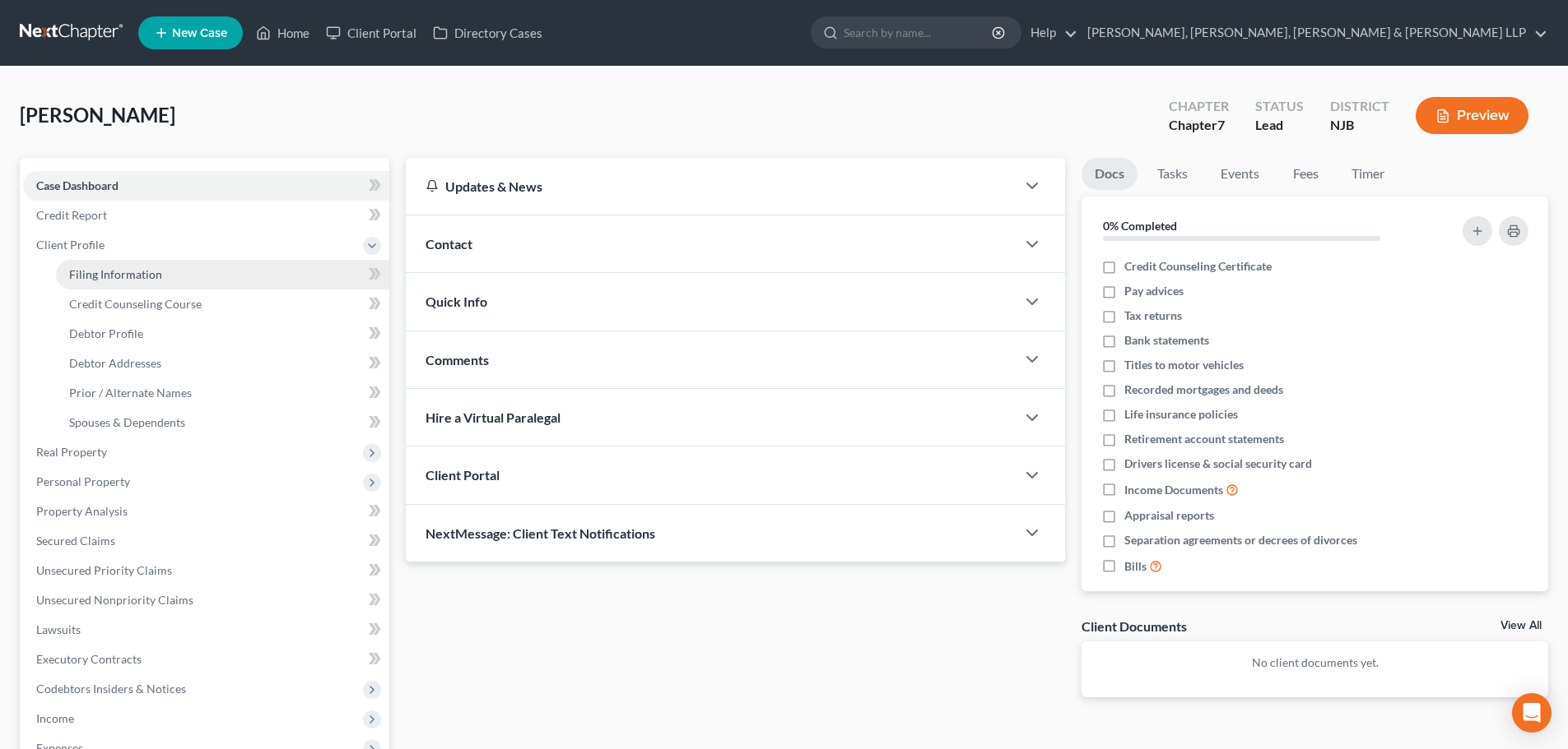
click at [98, 278] on span "Filing Information" at bounding box center [115, 275] width 93 height 14
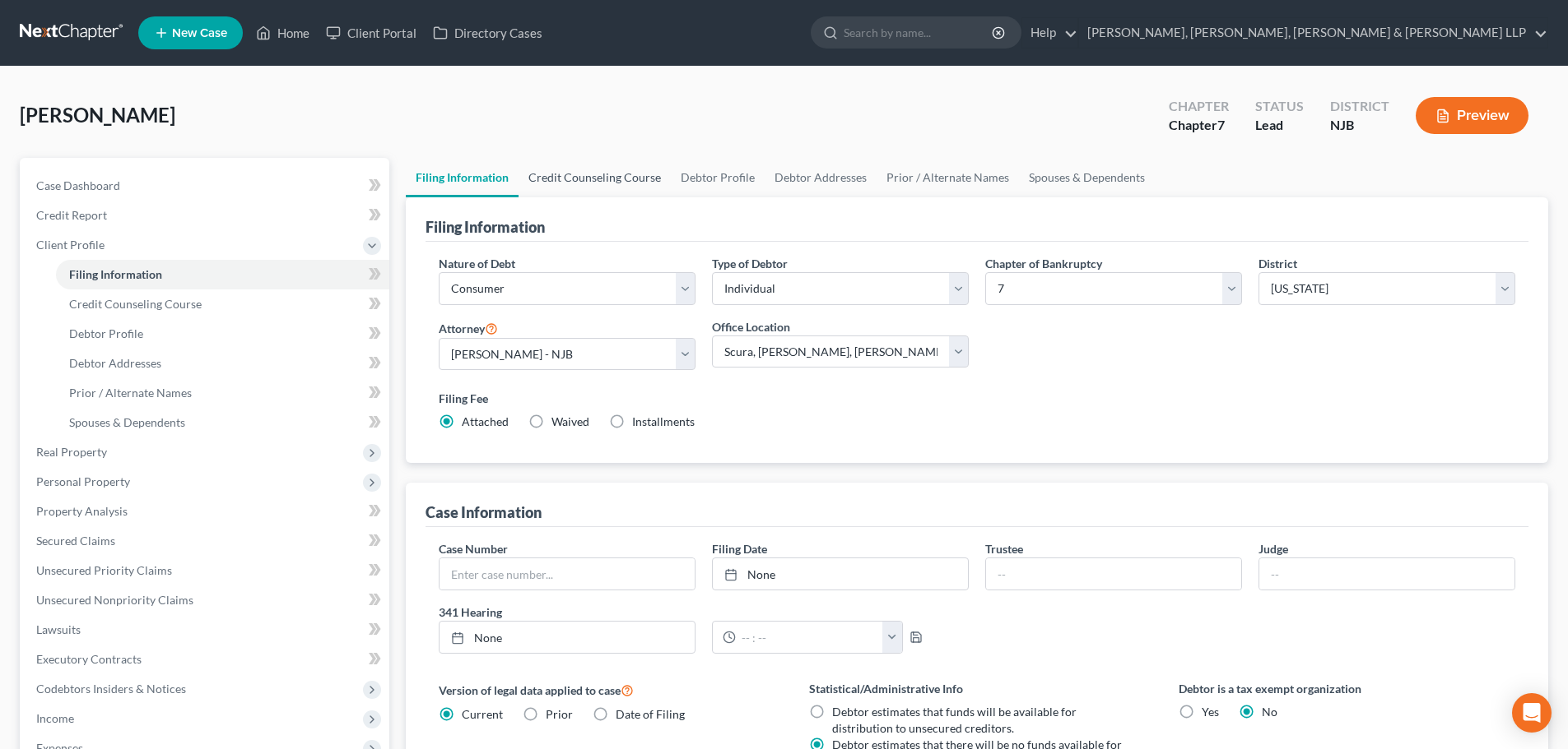
click at [587, 181] on link "Credit Counseling Course" at bounding box center [594, 178] width 152 height 40
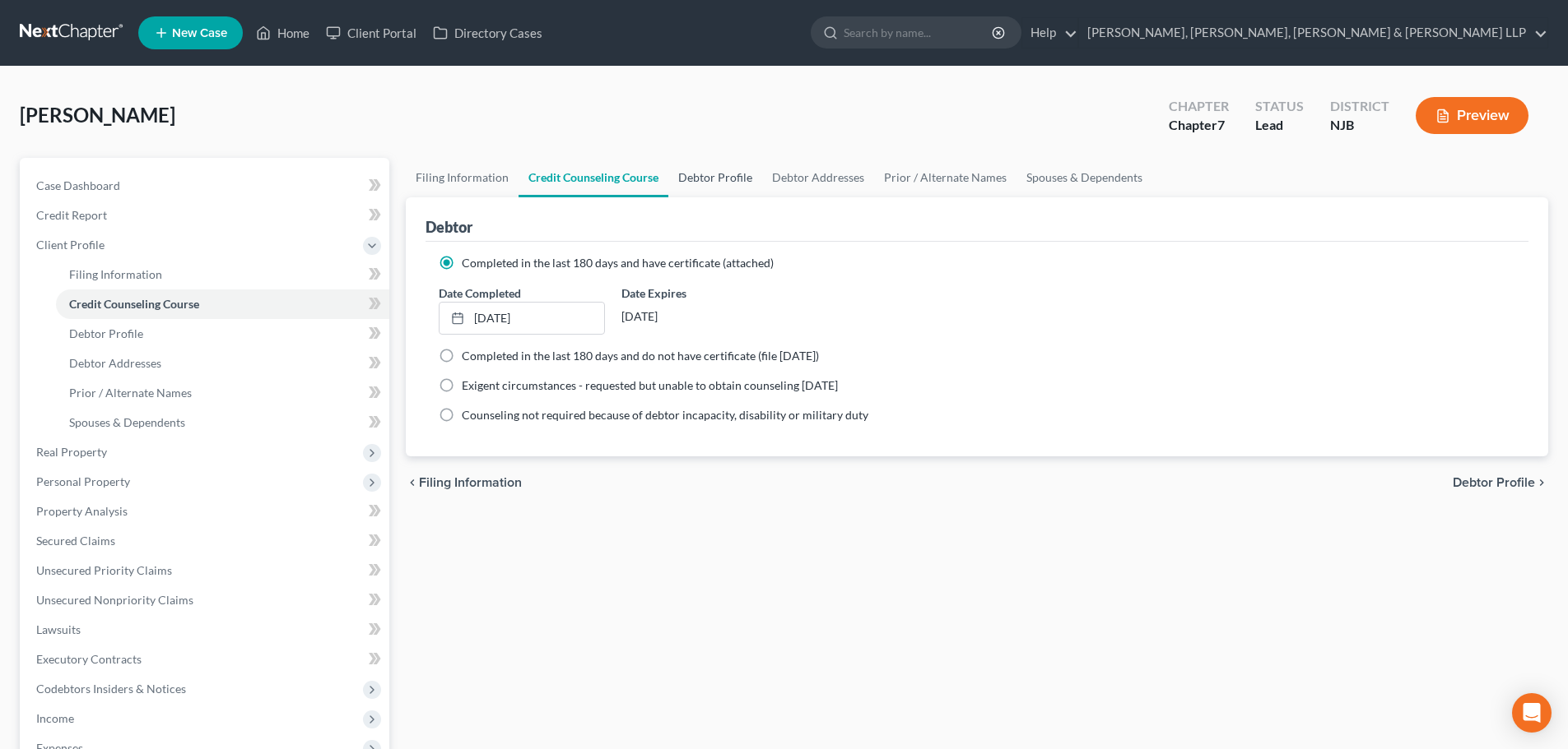
click at [713, 172] on link "Debtor Profile" at bounding box center [715, 178] width 93 height 40
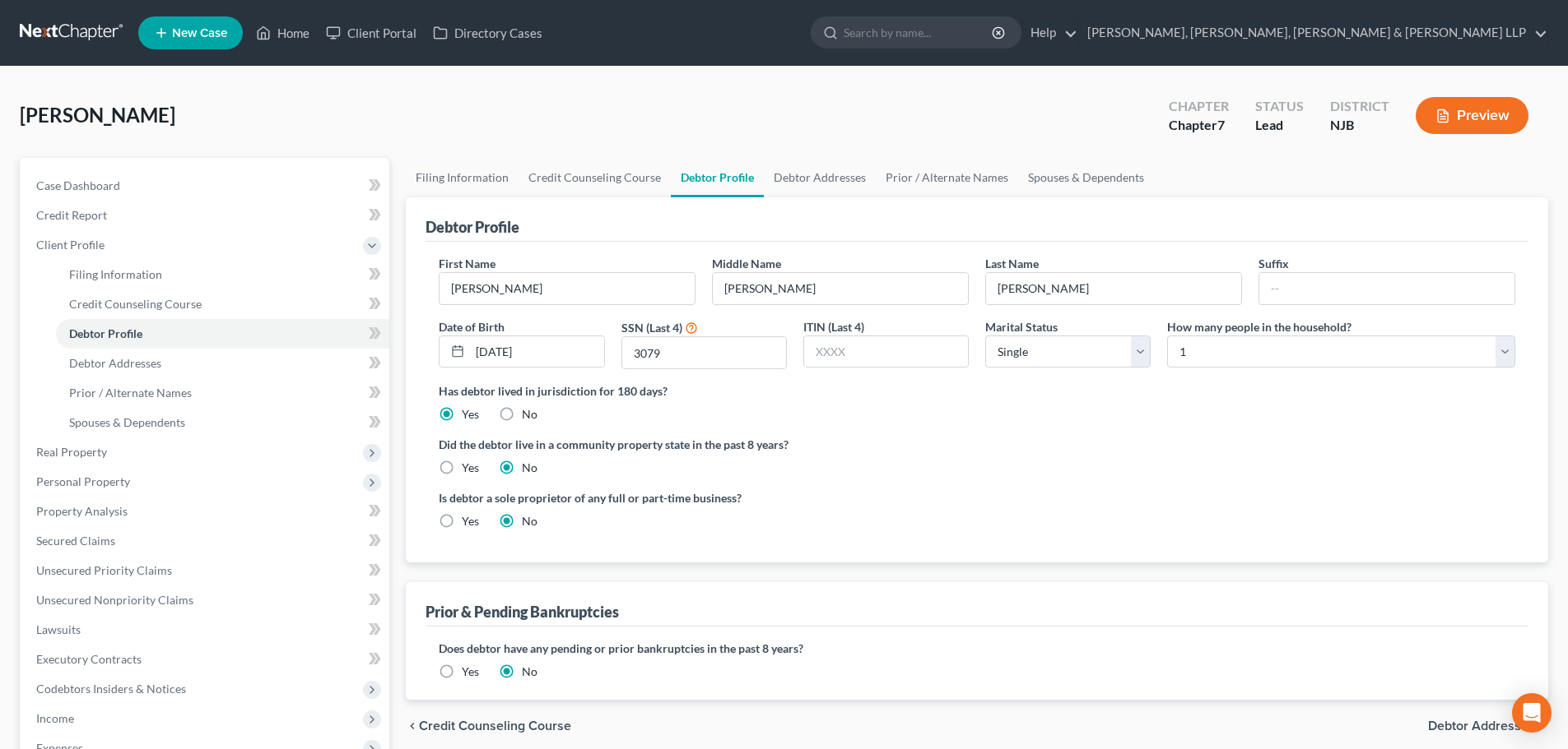
click at [462, 515] on label "Yes" at bounding box center [470, 522] width 17 height 16
click at [468, 515] on input "Yes" at bounding box center [474, 519] width 11 height 11
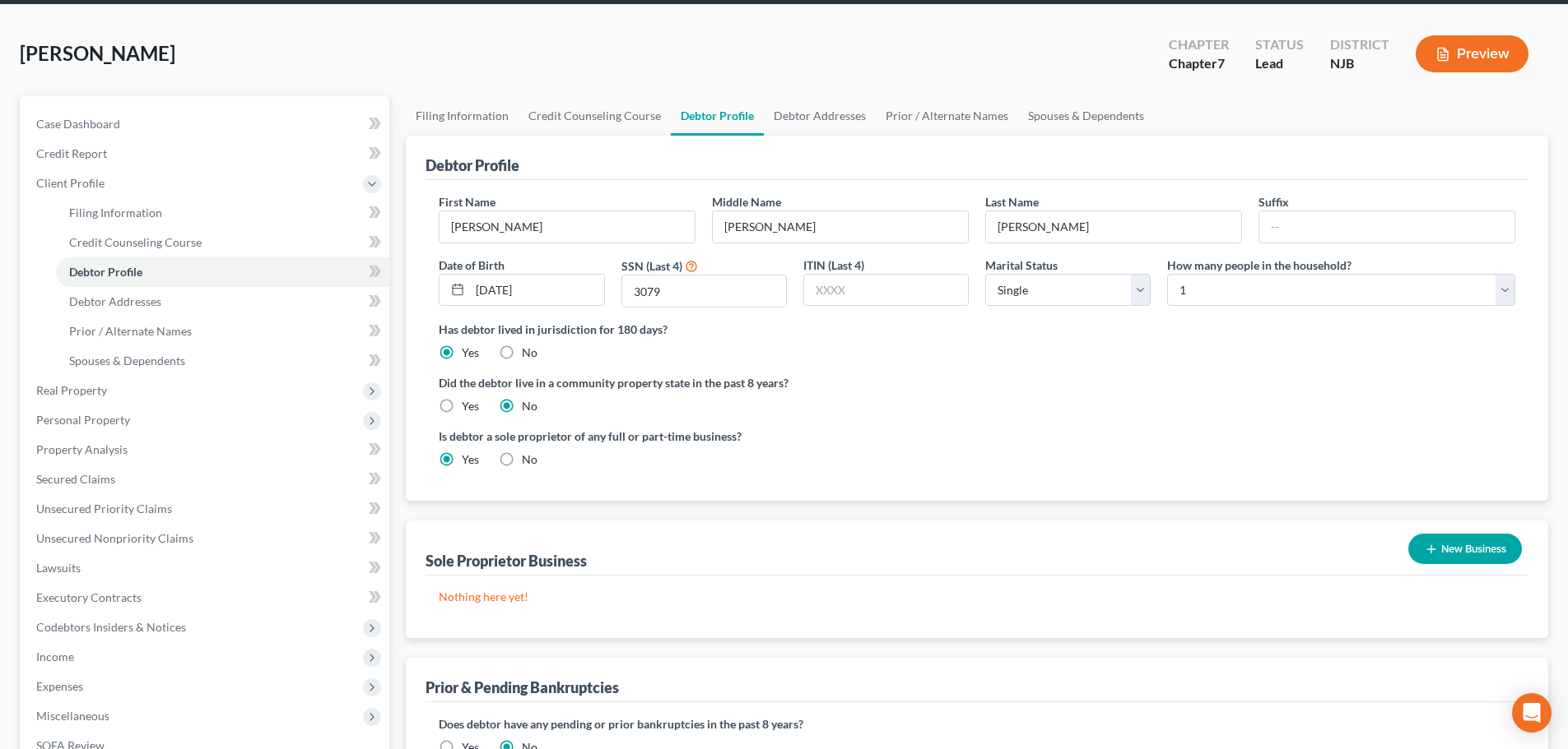
scroll to position [164, 0]
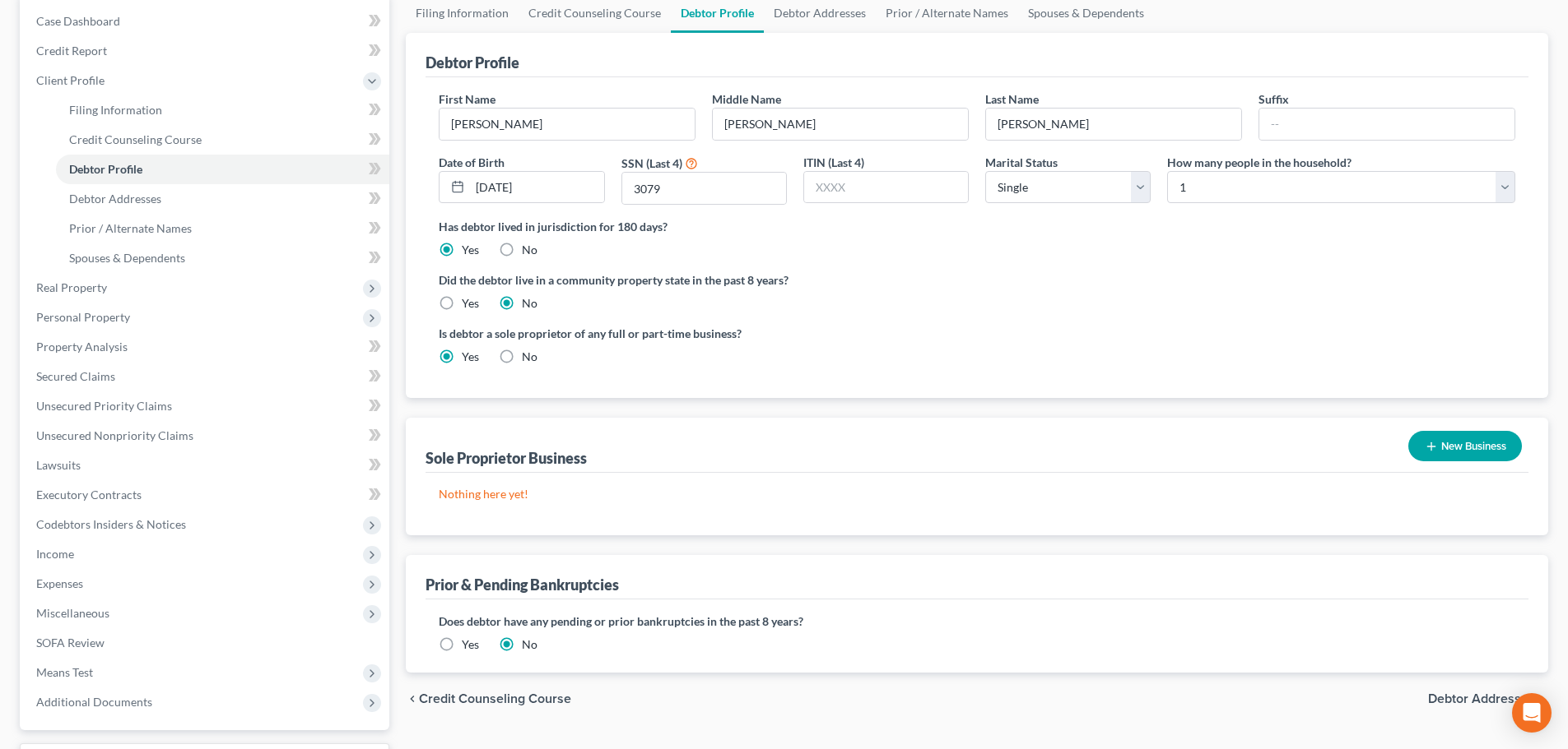
drag, startPoint x: 1474, startPoint y: 447, endPoint x: 1042, endPoint y: 396, distance: 435.0
click at [1473, 447] on button "New Business" at bounding box center [1465, 446] width 113 height 31
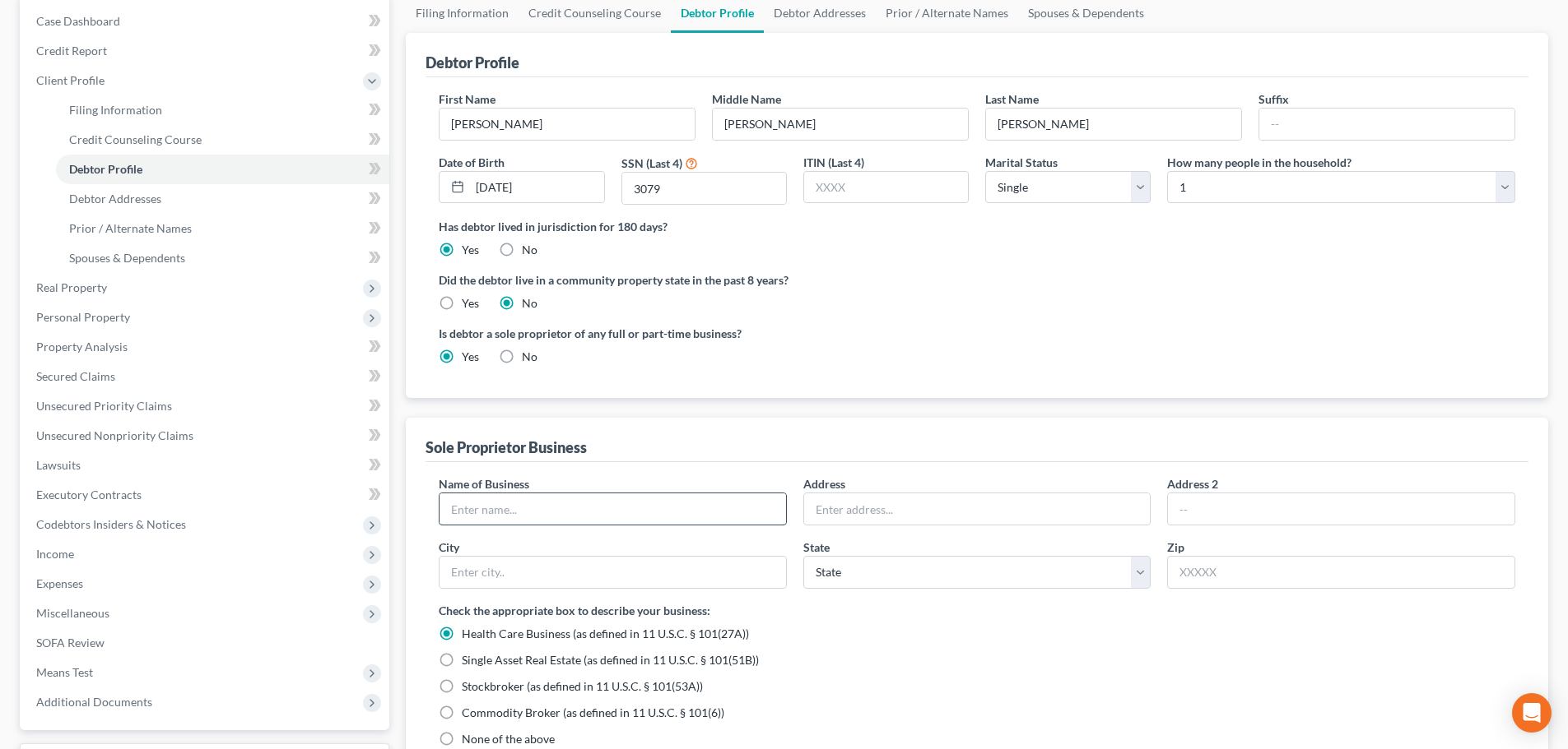
click at [543, 517] on input "text" at bounding box center [613, 509] width 347 height 31
click at [479, 507] on input "Everquest Recruiting" at bounding box center [613, 509] width 347 height 31
click at [817, 514] on input "text" at bounding box center [978, 509] width 347 height 31
click at [641, 580] on input "text" at bounding box center [613, 572] width 347 height 31
click at [1199, 588] on input "text" at bounding box center [1341, 572] width 348 height 33
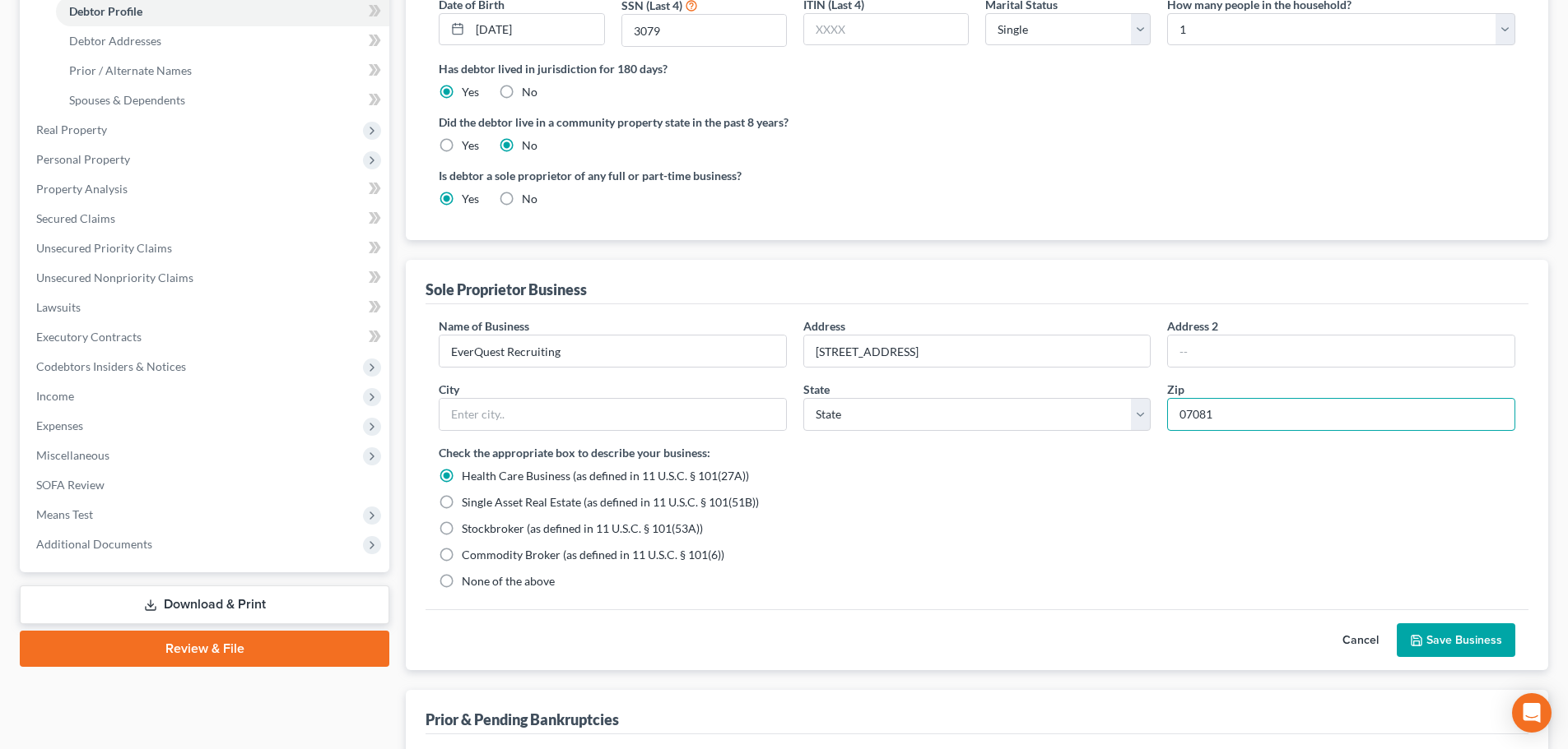
scroll to position [329, 0]
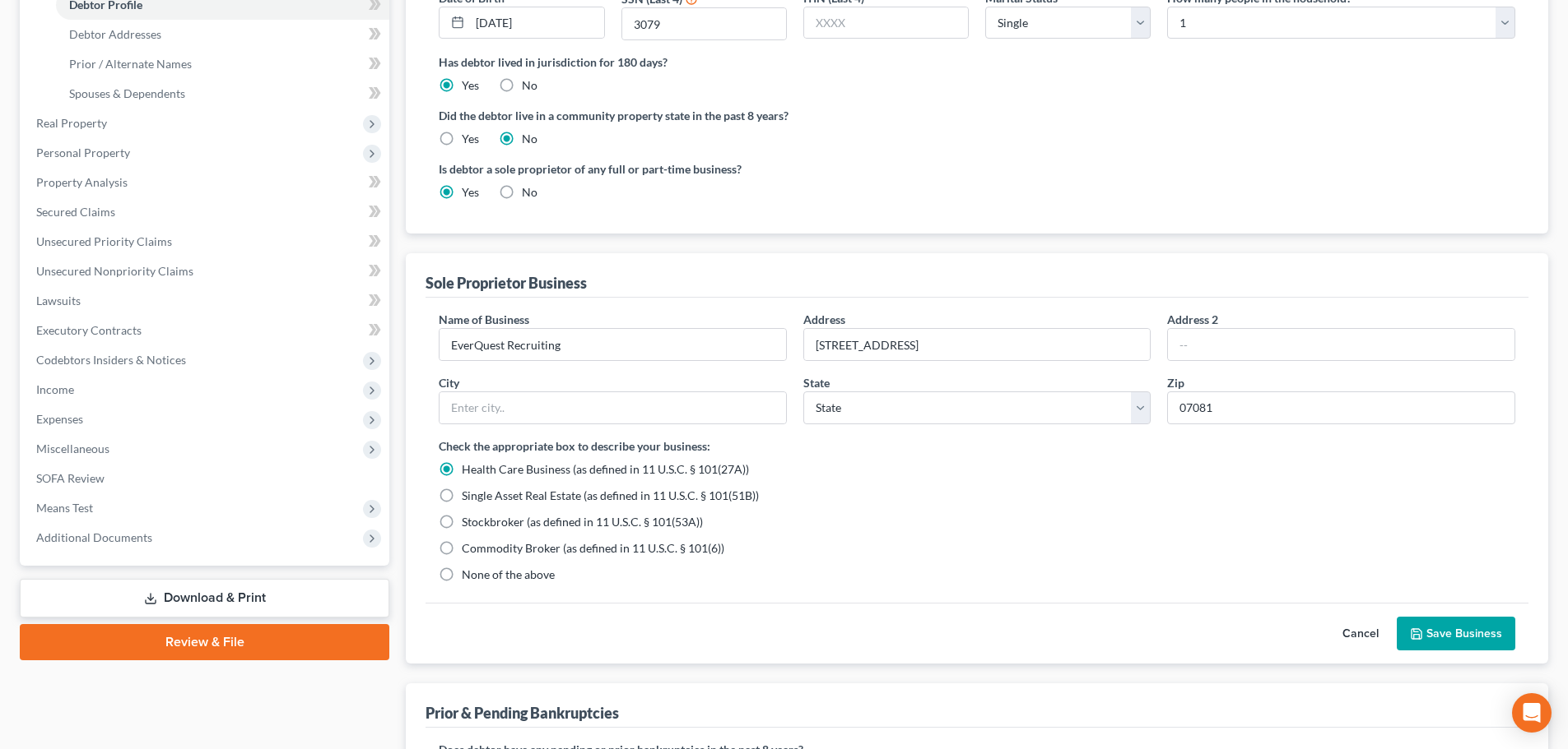
click at [502, 579] on span "None of the above" at bounding box center [508, 575] width 93 height 14
click at [479, 577] on input "None of the above" at bounding box center [474, 572] width 11 height 11
click at [504, 571] on span "None of the above" at bounding box center [508, 575] width 93 height 14
click at [479, 571] on input "None of the above" at bounding box center [474, 572] width 11 height 11
click at [1481, 627] on button "Save Business" at bounding box center [1456, 634] width 119 height 34
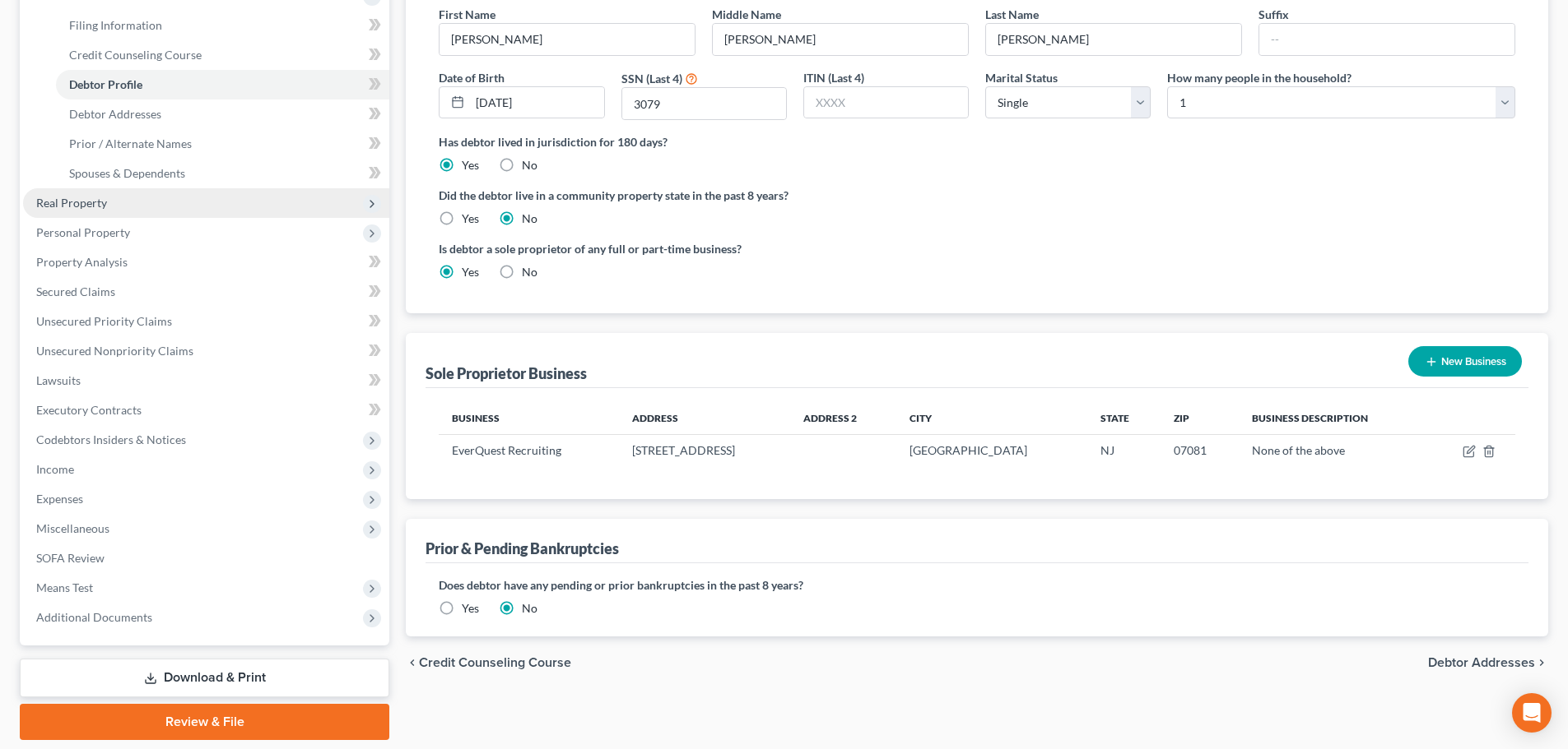
scroll to position [220, 0]
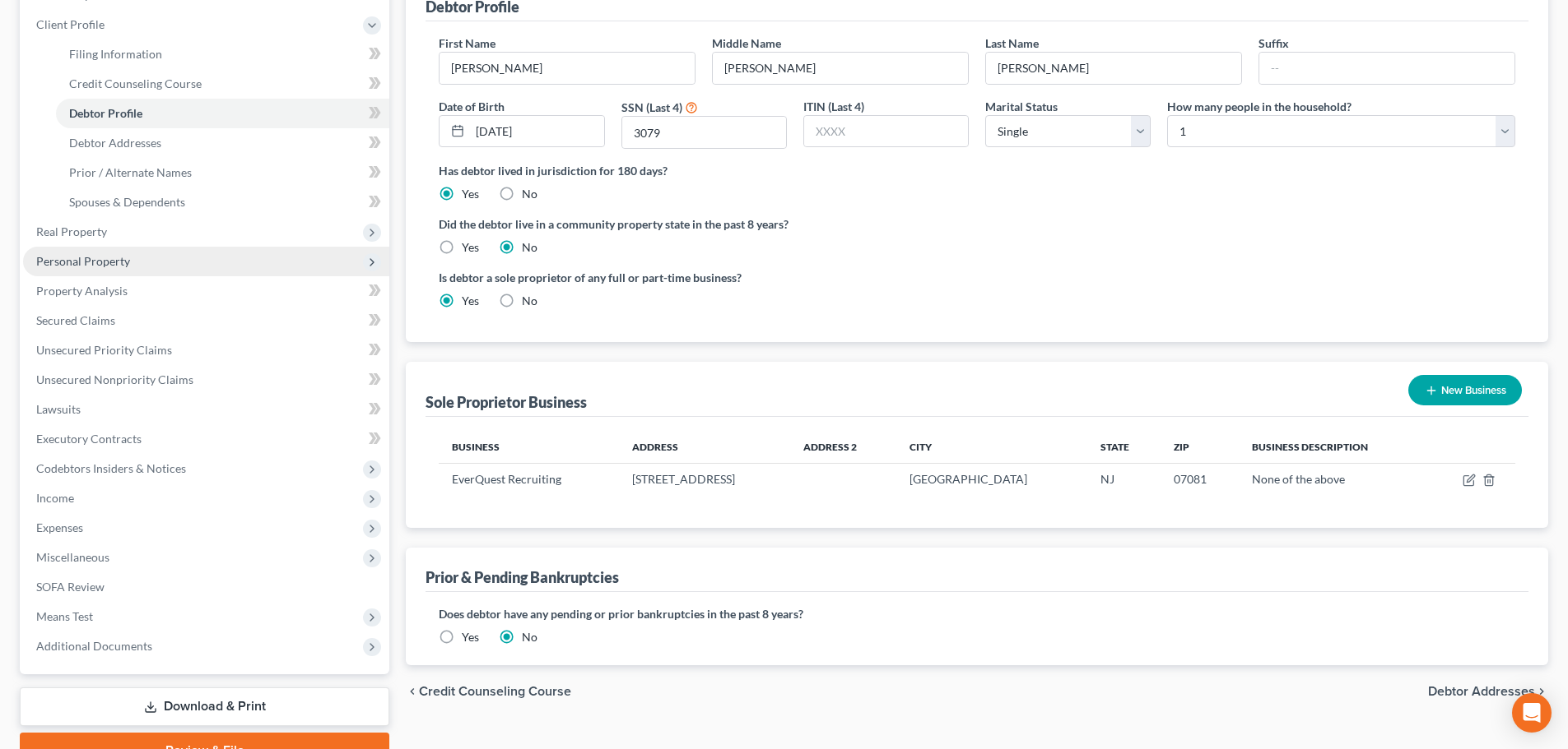
click at [155, 250] on span "Personal Property" at bounding box center [207, 261] width 367 height 30
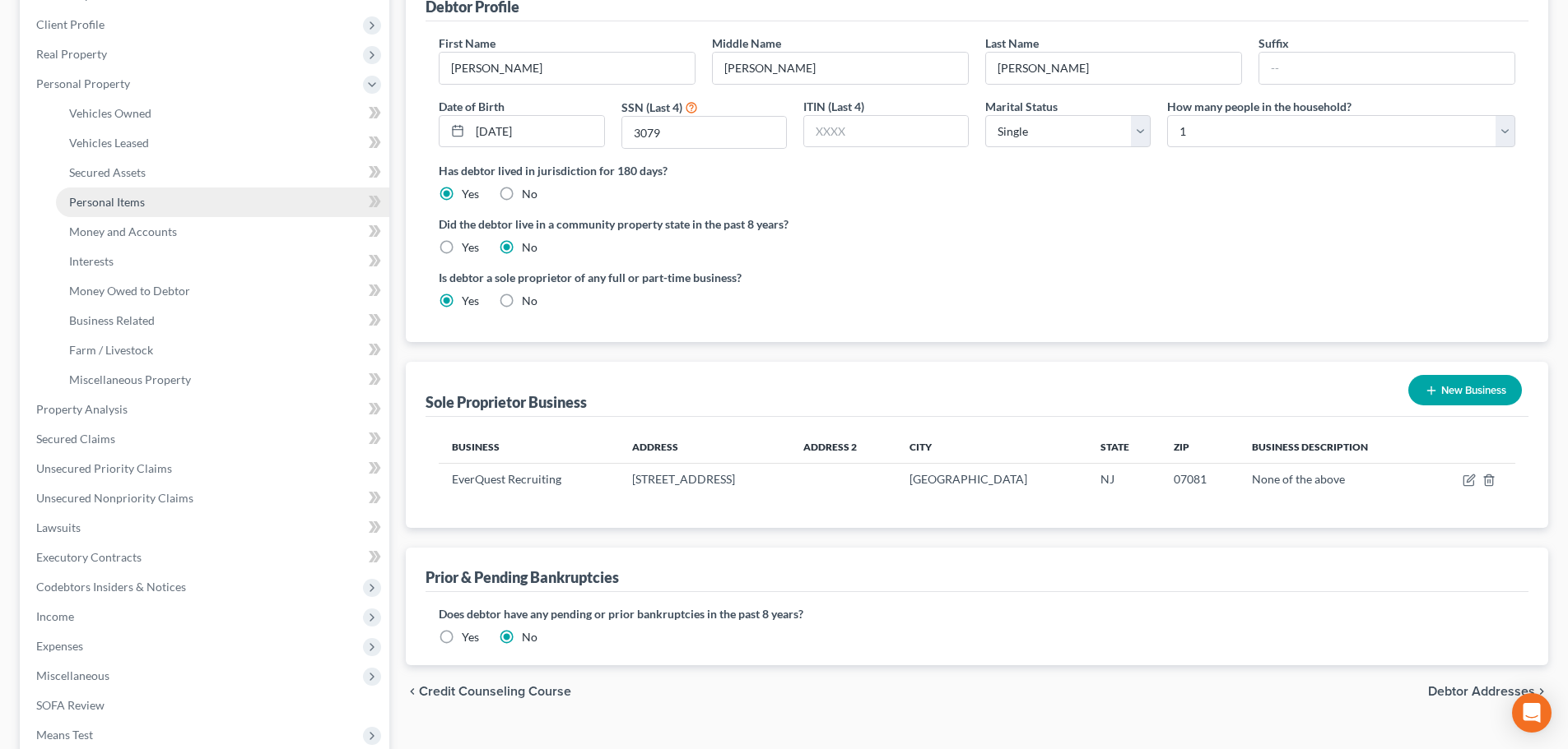
click at [137, 207] on span "Personal Items" at bounding box center [107, 202] width 75 height 14
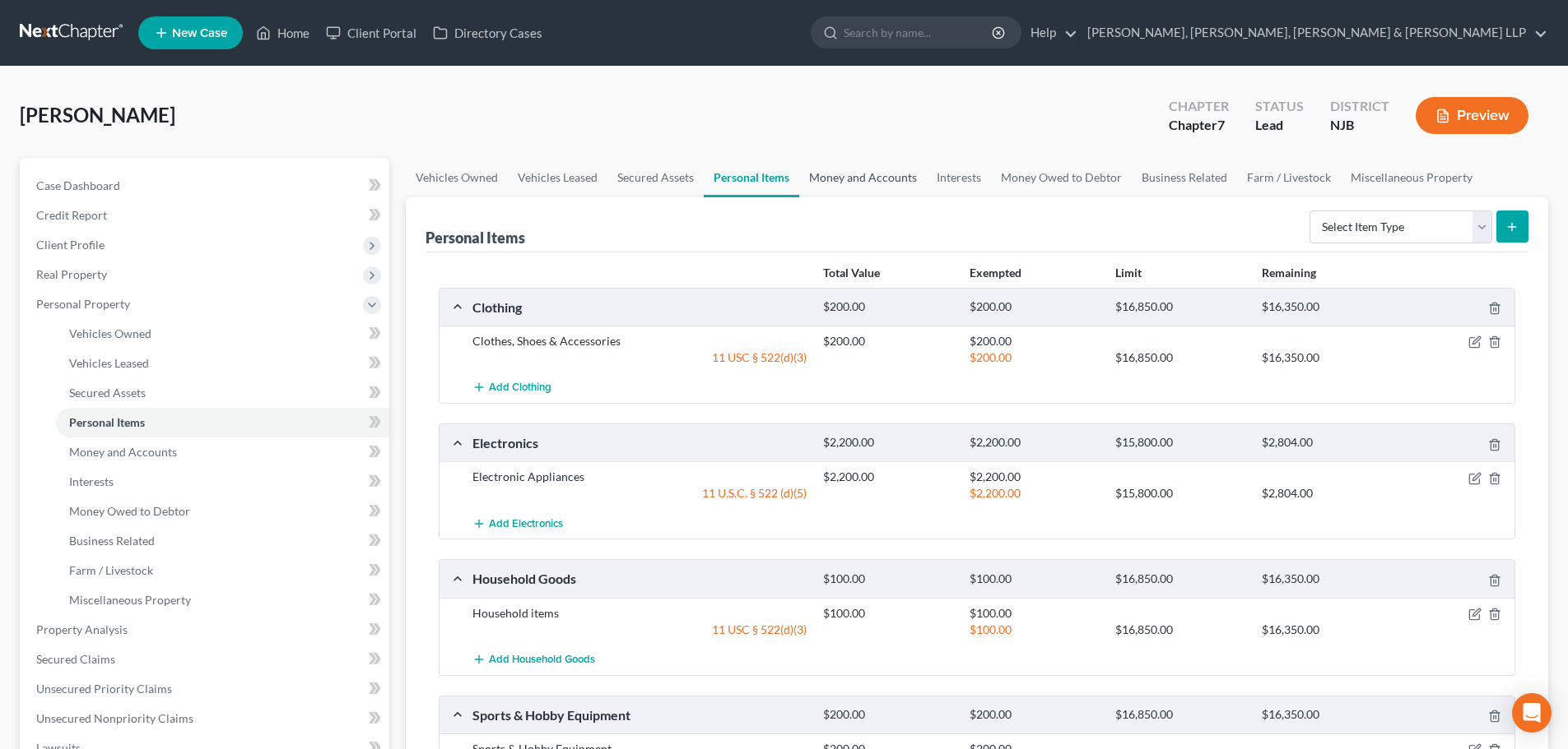
click at [837, 176] on link "Money and Accounts" at bounding box center [863, 178] width 128 height 40
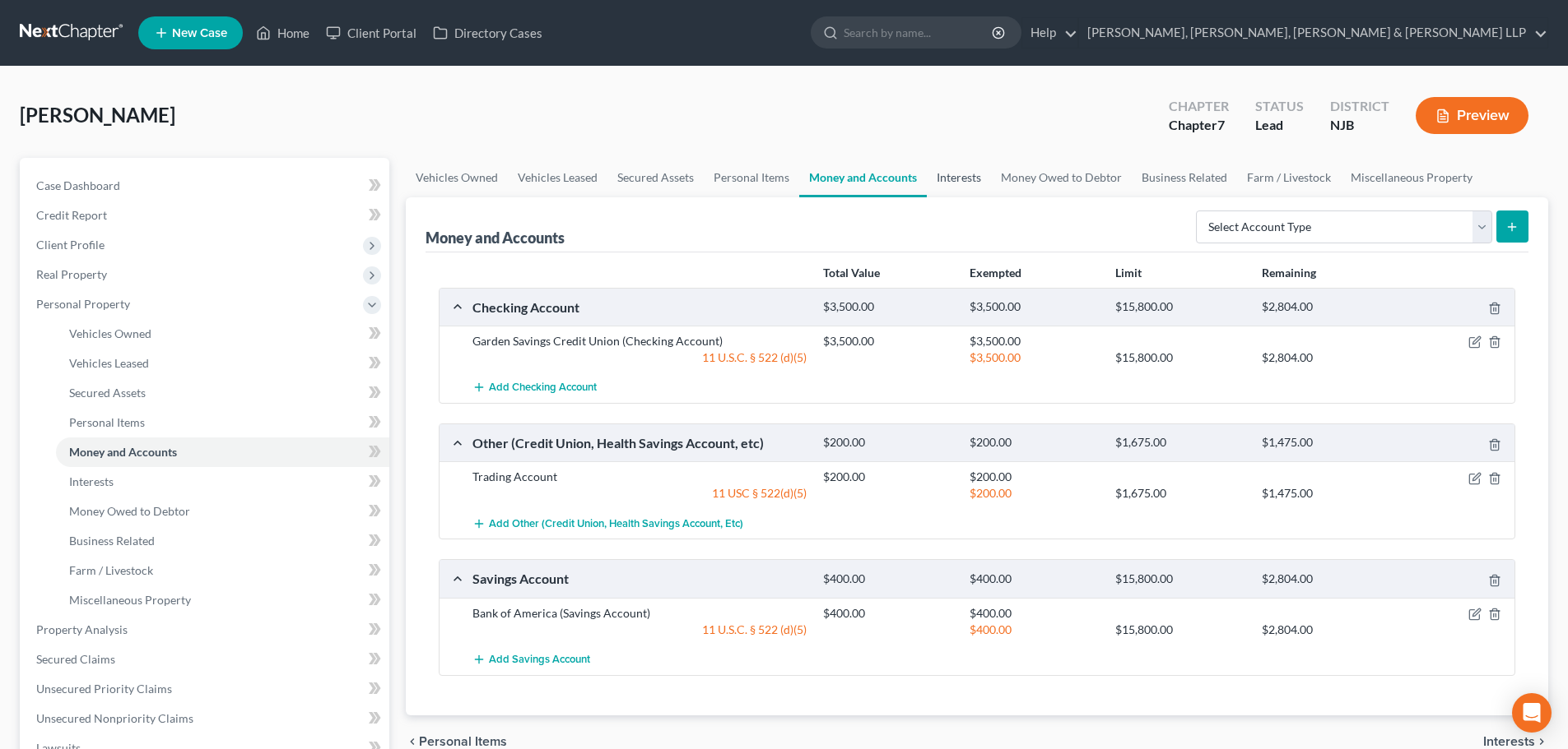
click at [945, 182] on link "Interests" at bounding box center [958, 178] width 64 height 40
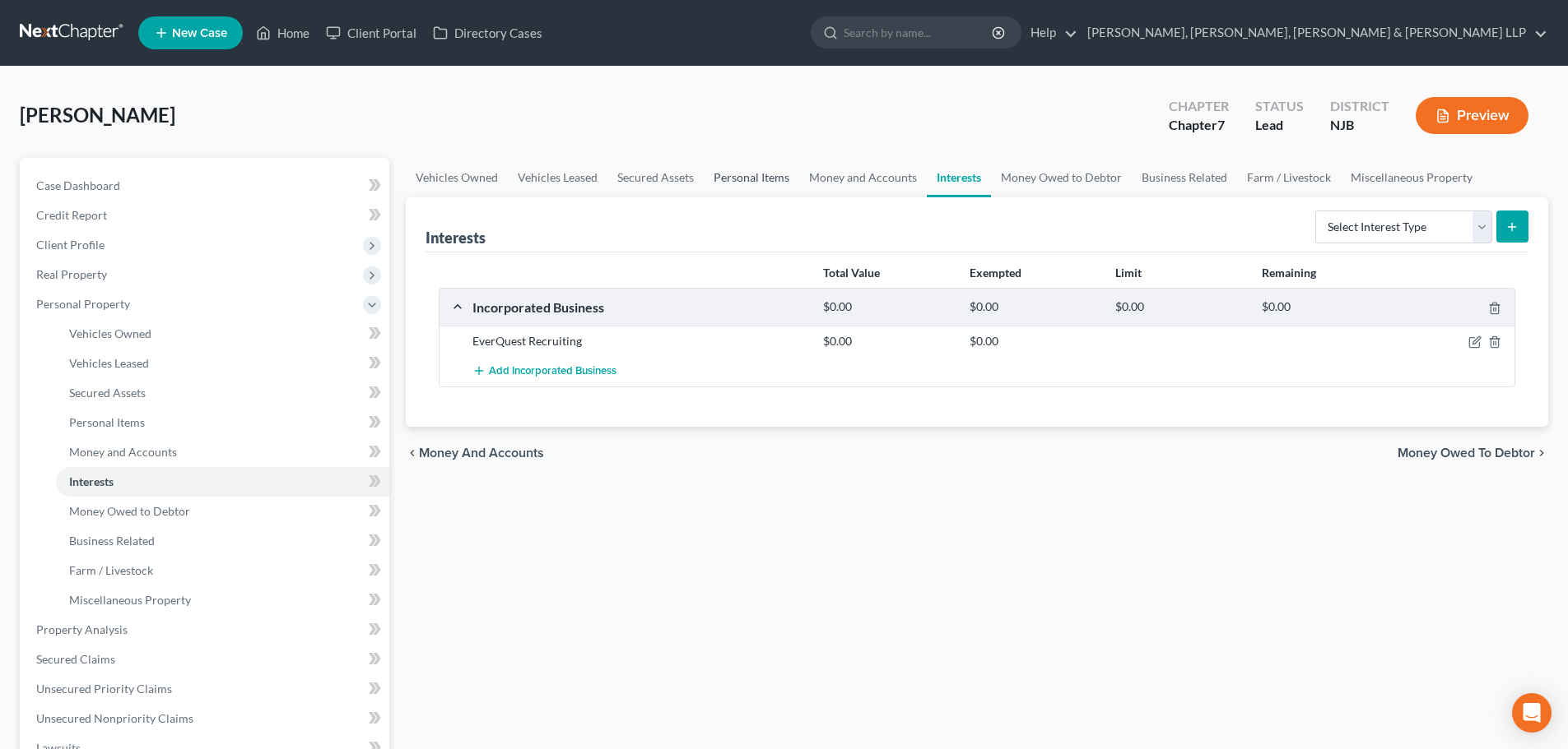
drag, startPoint x: 742, startPoint y: 181, endPoint x: 1502, endPoint y: 304, distance: 769.9
click at [744, 181] on link "Personal Items" at bounding box center [751, 178] width 95 height 40
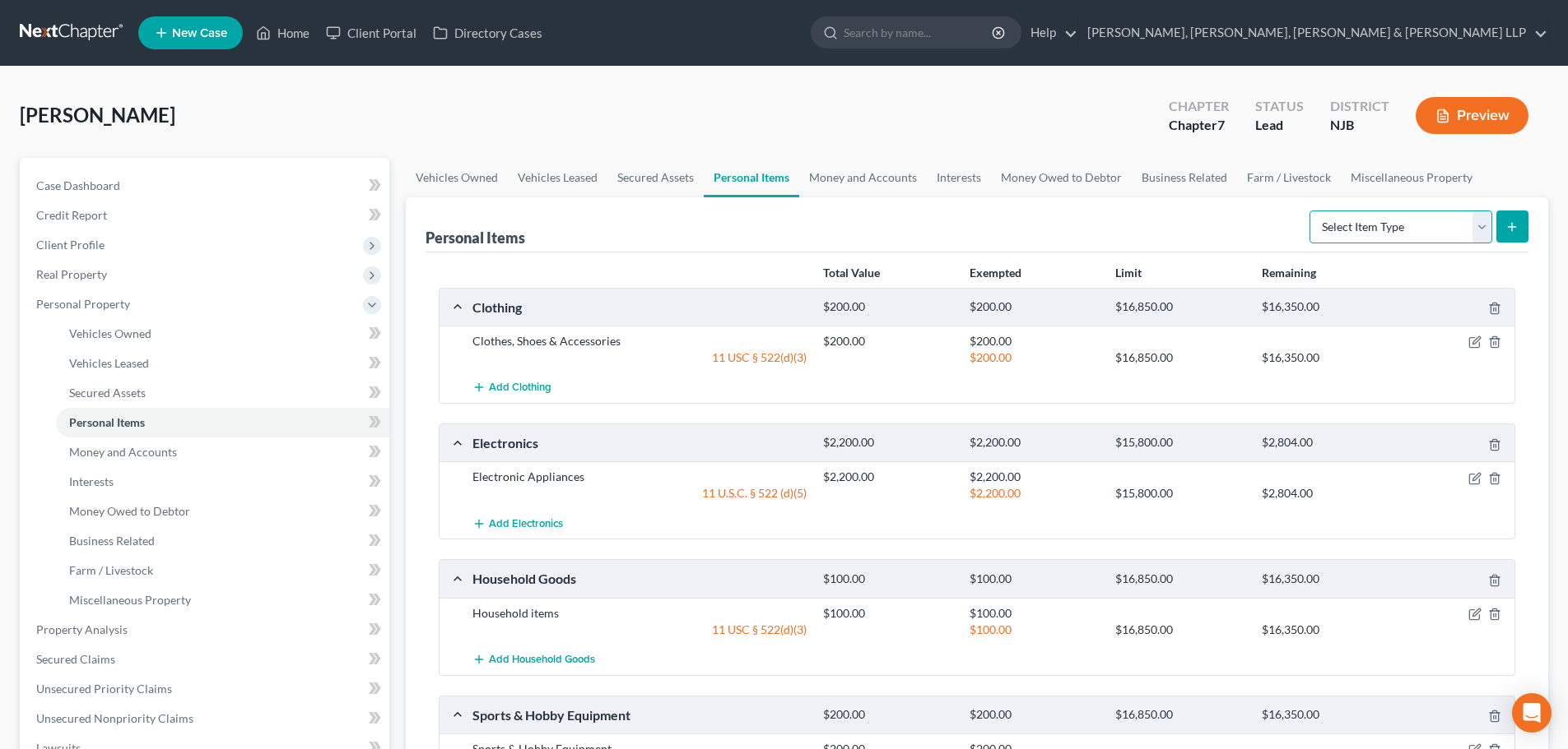
drag, startPoint x: 1379, startPoint y: 237, endPoint x: 1365, endPoint y: 242, distance: 14.9
click at [1379, 236] on select "Select Item Type Clothing Collectibles Of Value Electronics Firearms Household …" at bounding box center [1400, 226] width 182 height 33
click at [1311, 210] on select "Select Item Type Clothing Collectibles Of Value Electronics Firearms Household …" at bounding box center [1400, 226] width 182 height 33
drag, startPoint x: 1383, startPoint y: 232, endPoint x: 1383, endPoint y: 242, distance: 10.0
click at [1383, 232] on select "Select Item Type Clothing Collectibles Of Value Electronics Firearms Household …" at bounding box center [1400, 226] width 182 height 33
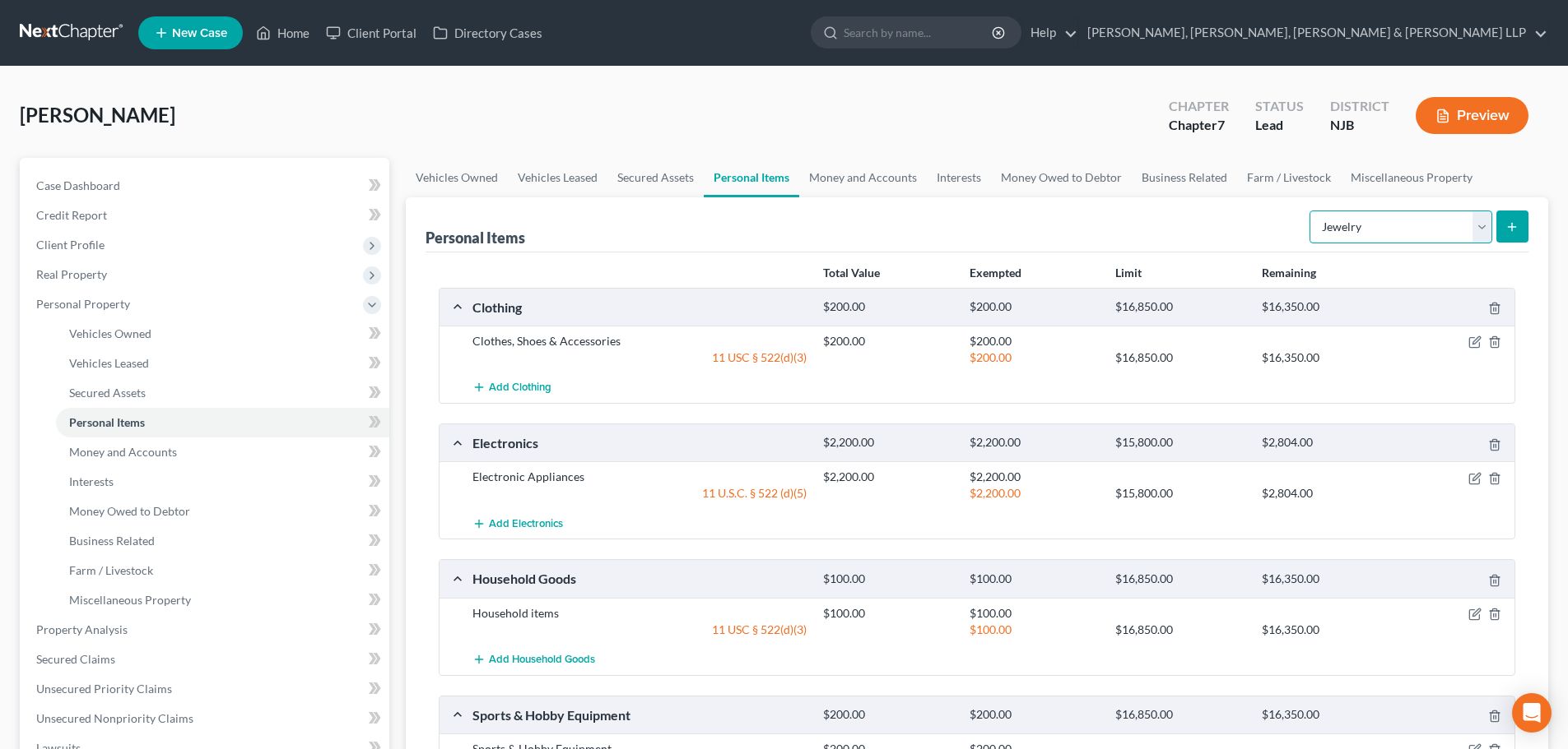
click at [1311, 210] on select "Select Item Type Clothing Collectibles Of Value Electronics Firearms Household …" at bounding box center [1400, 226] width 182 height 33
click at [1500, 226] on button "submit" at bounding box center [1512, 226] width 32 height 32
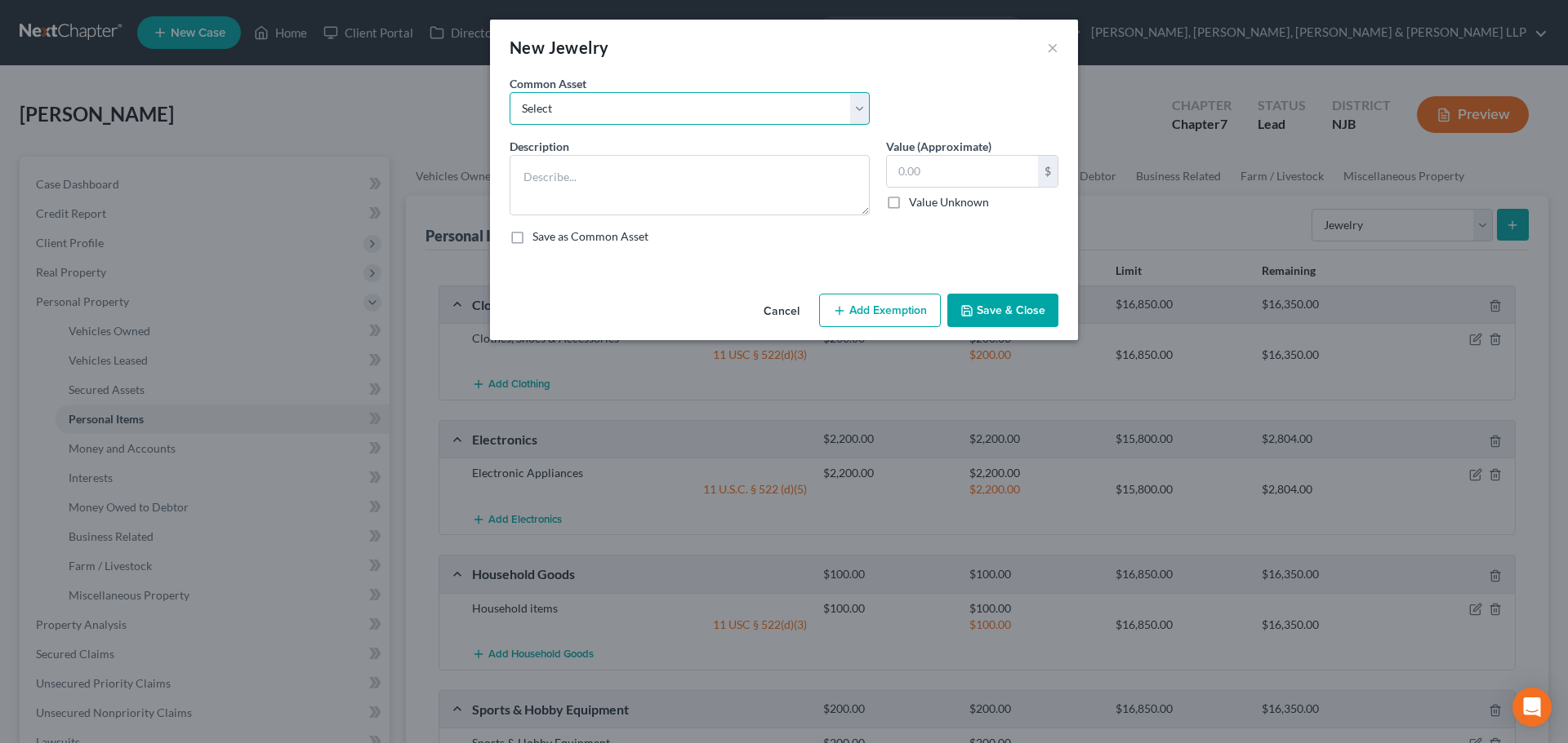
drag, startPoint x: 607, startPoint y: 115, endPoint x: 607, endPoint y: 124, distance: 9.0
click at [607, 115] on select "Select Jewelry" at bounding box center [690, 108] width 360 height 33
click at [510, 92] on select "Select Jewelry" at bounding box center [690, 108] width 360 height 33
click at [981, 167] on input "150.00" at bounding box center [962, 171] width 151 height 31
click at [874, 310] on button "Add Exemption" at bounding box center [880, 311] width 121 height 34
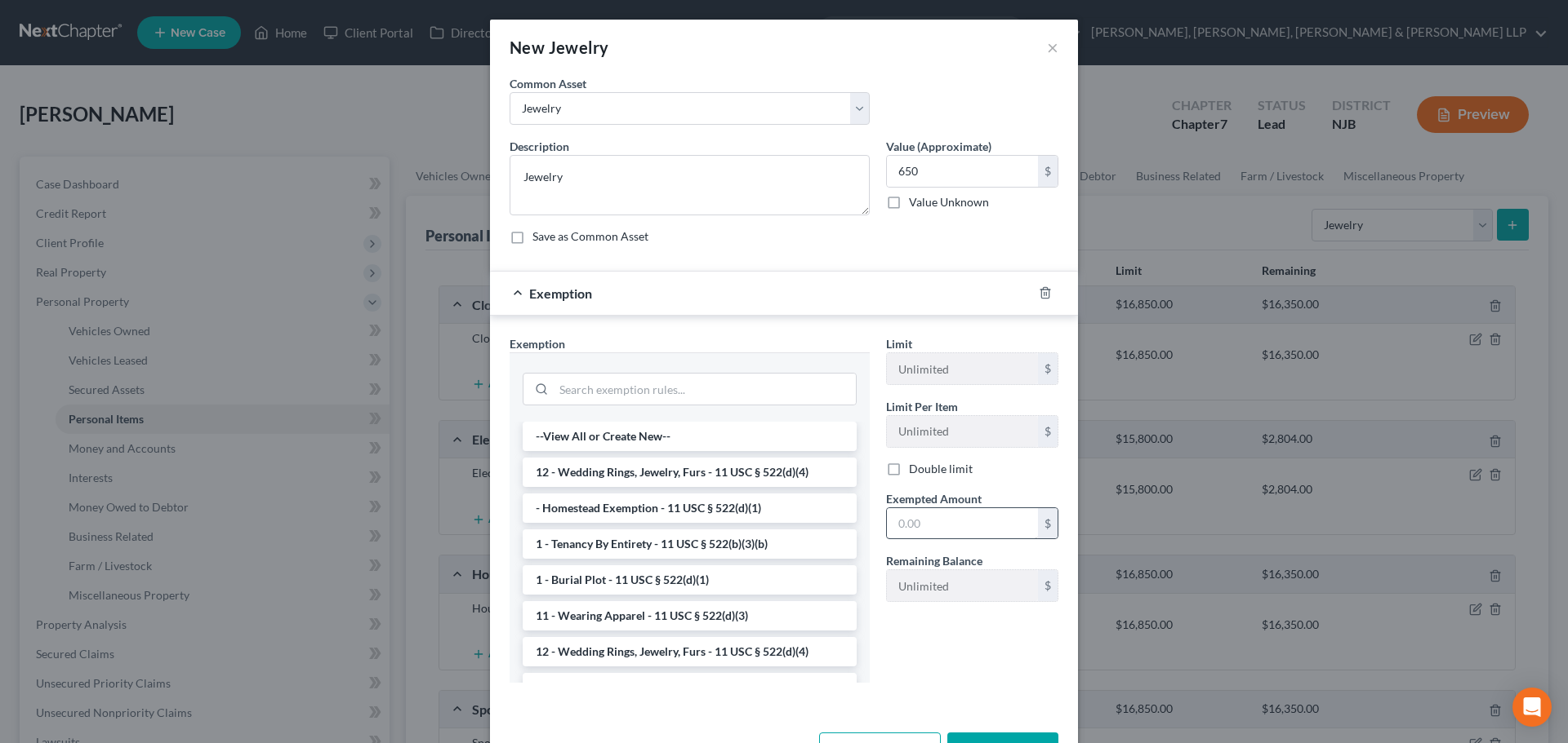
drag, startPoint x: 661, startPoint y: 475, endPoint x: 946, endPoint y: 519, distance: 288.4
click at [661, 474] on li "12 - Wedding Rings, Jewelry, Furs - 11 USC § 522(d)(4)" at bounding box center [689, 472] width 334 height 29
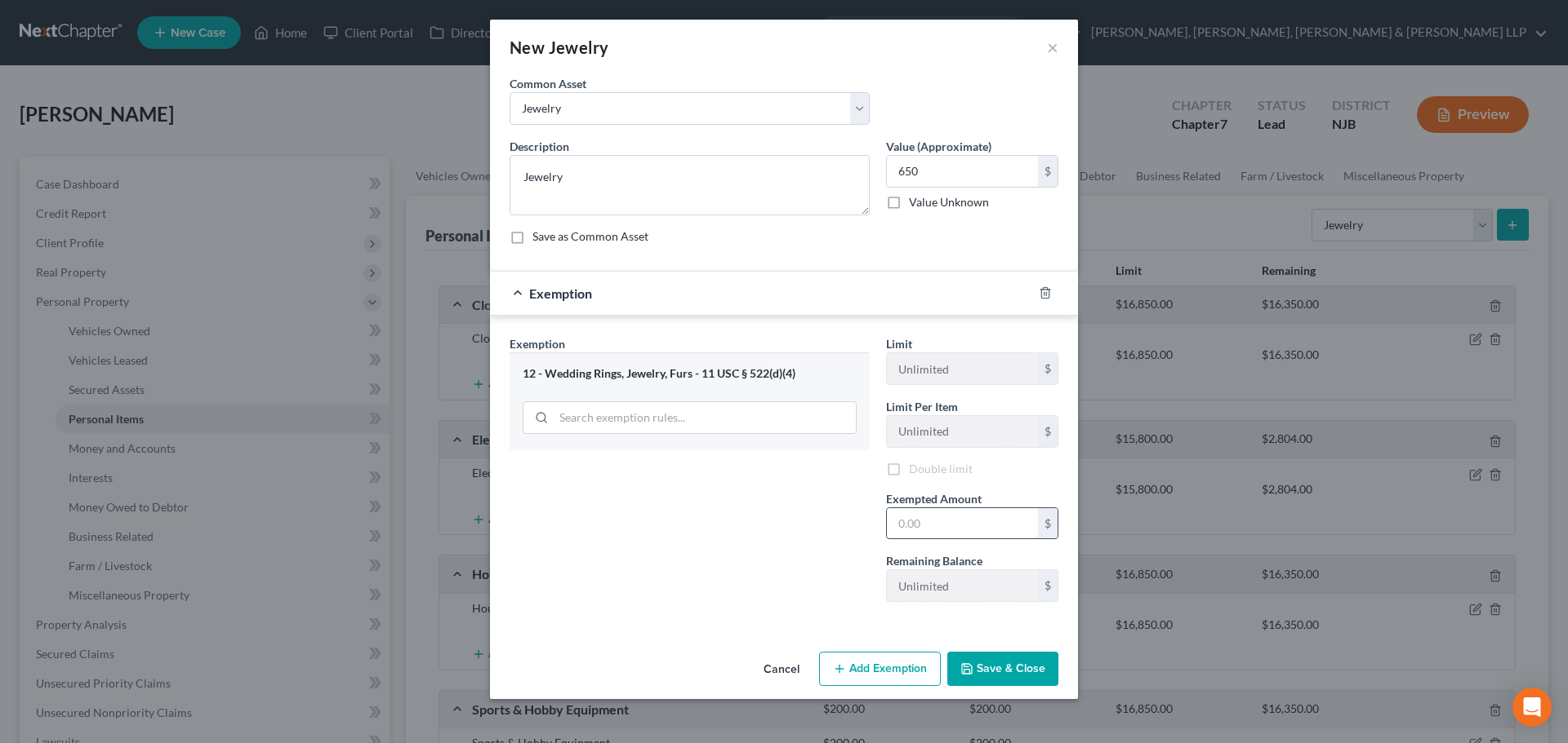
click at [947, 519] on input "text" at bounding box center [962, 524] width 151 height 31
click at [966, 656] on button "Save & Close" at bounding box center [1002, 669] width 111 height 34
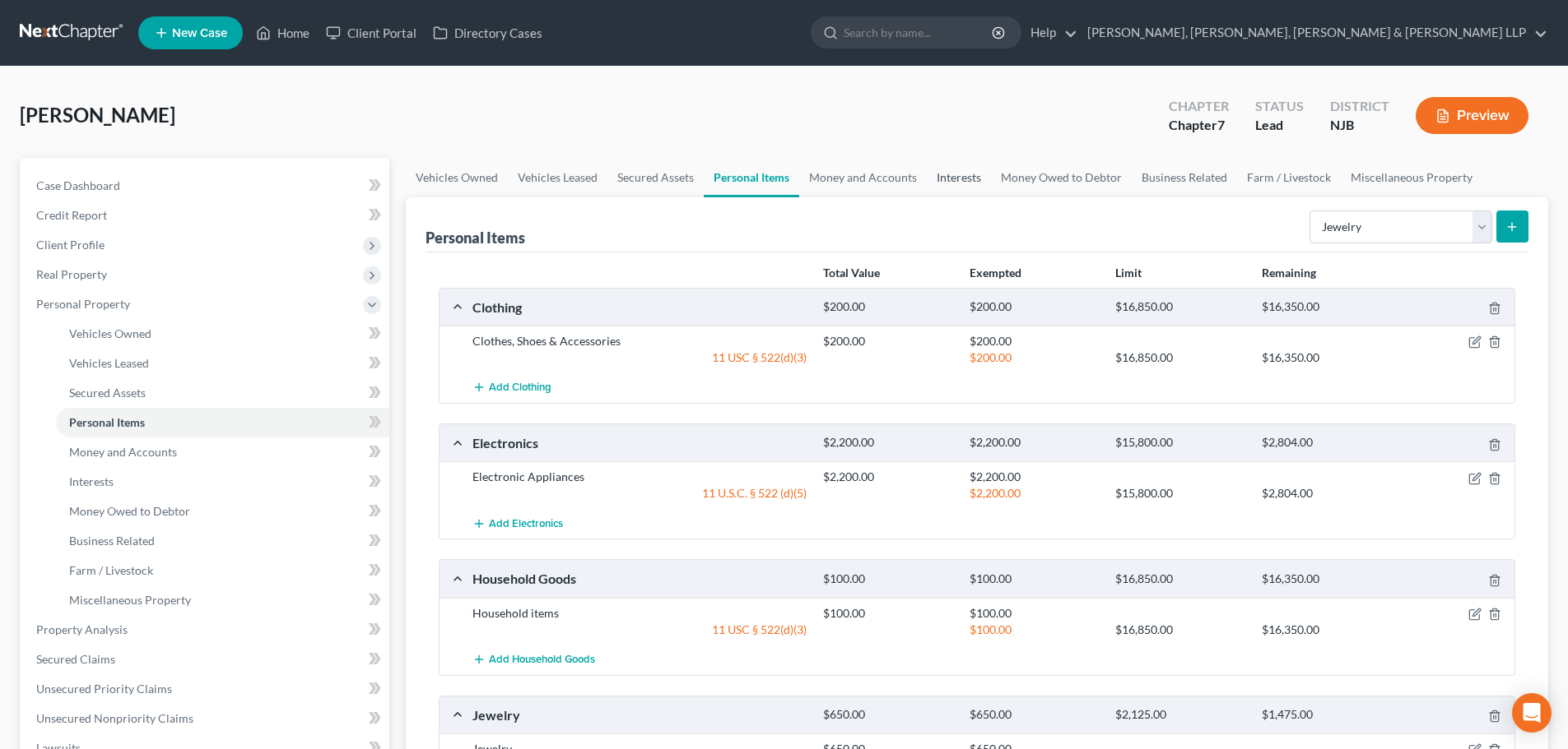
click at [967, 172] on link "Interests" at bounding box center [958, 178] width 64 height 40
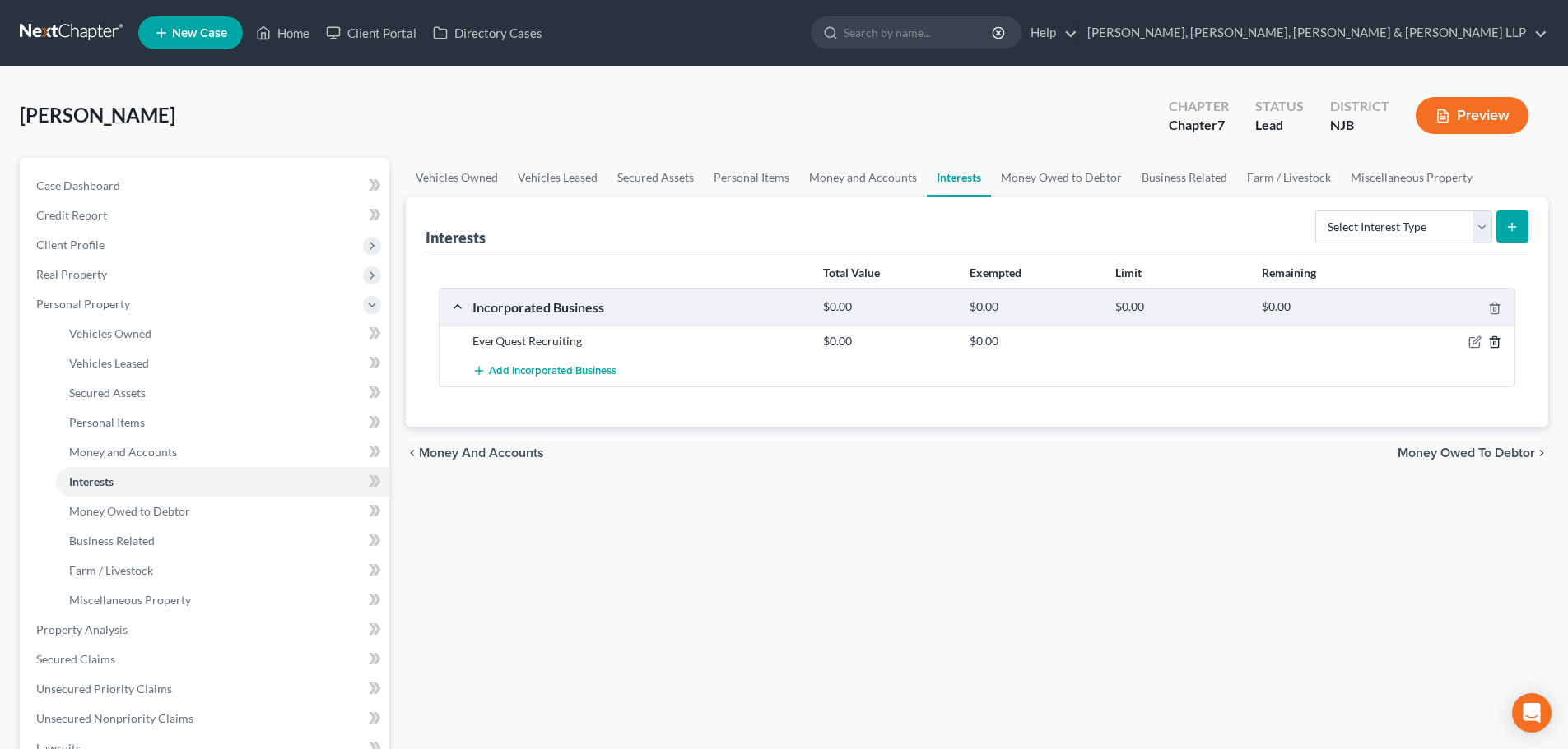
click at [1495, 343] on line "button" at bounding box center [1495, 344] width 0 height 4
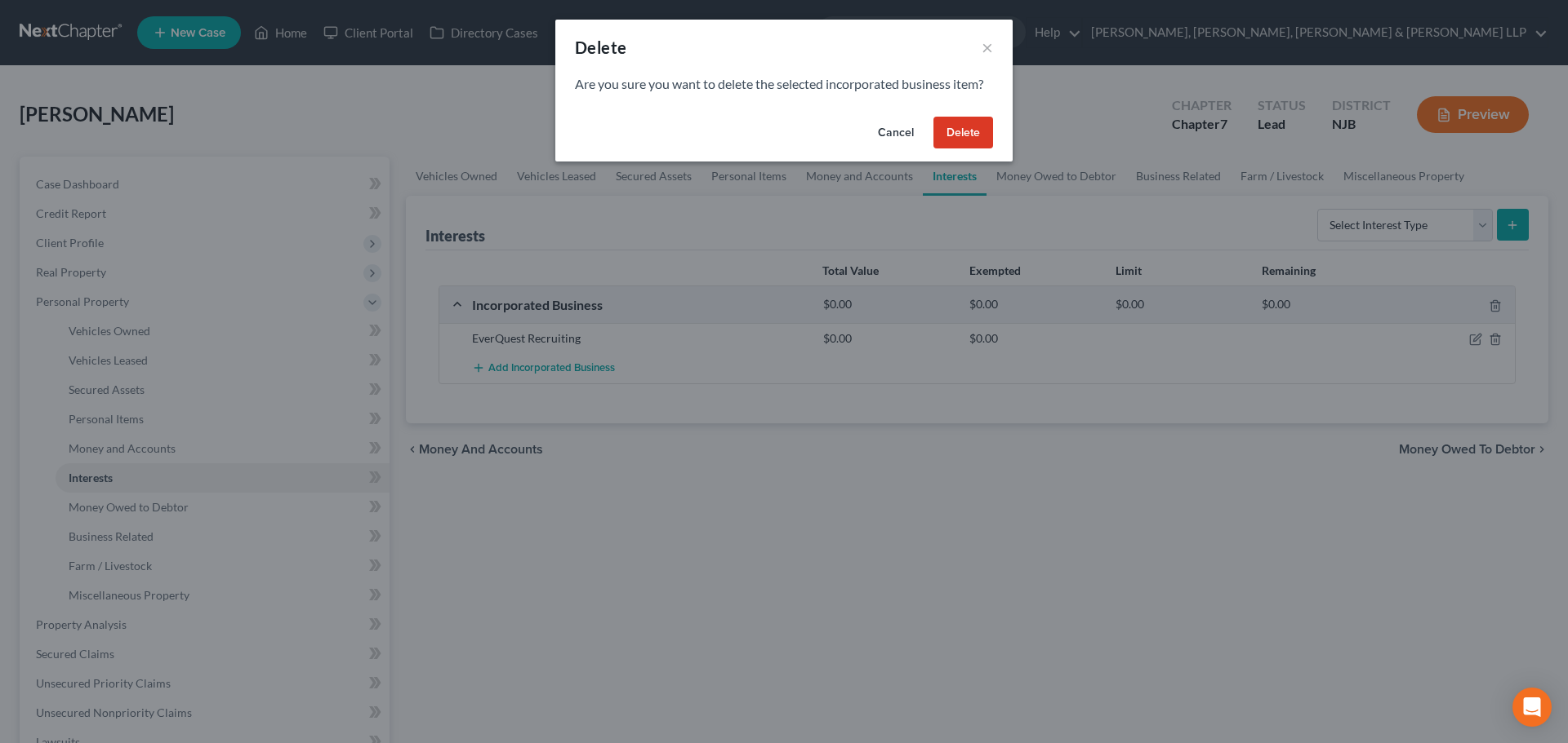
click at [980, 131] on button "Delete" at bounding box center [963, 133] width 60 height 33
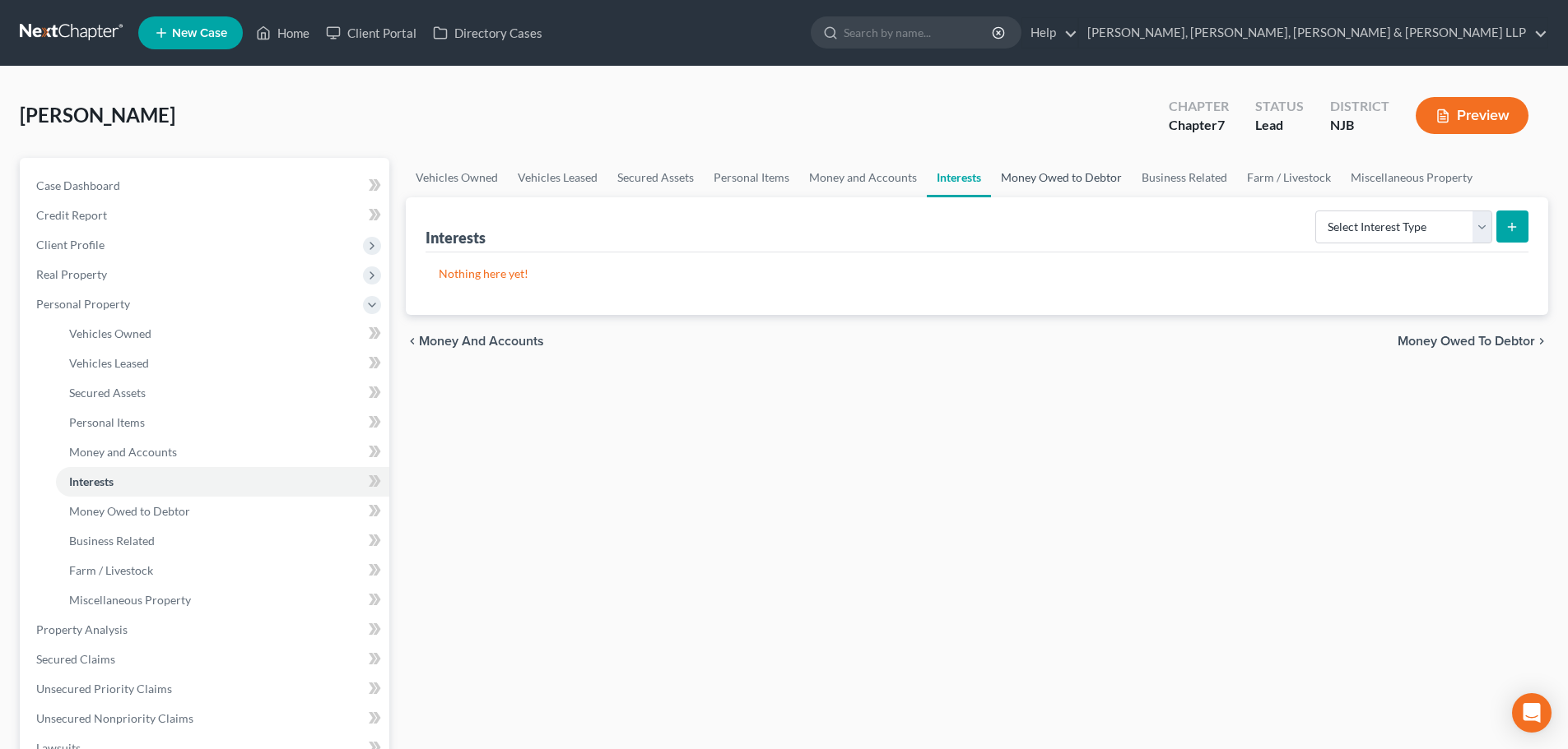
click at [1032, 178] on link "Money Owed to Debtor" at bounding box center [1061, 178] width 141 height 40
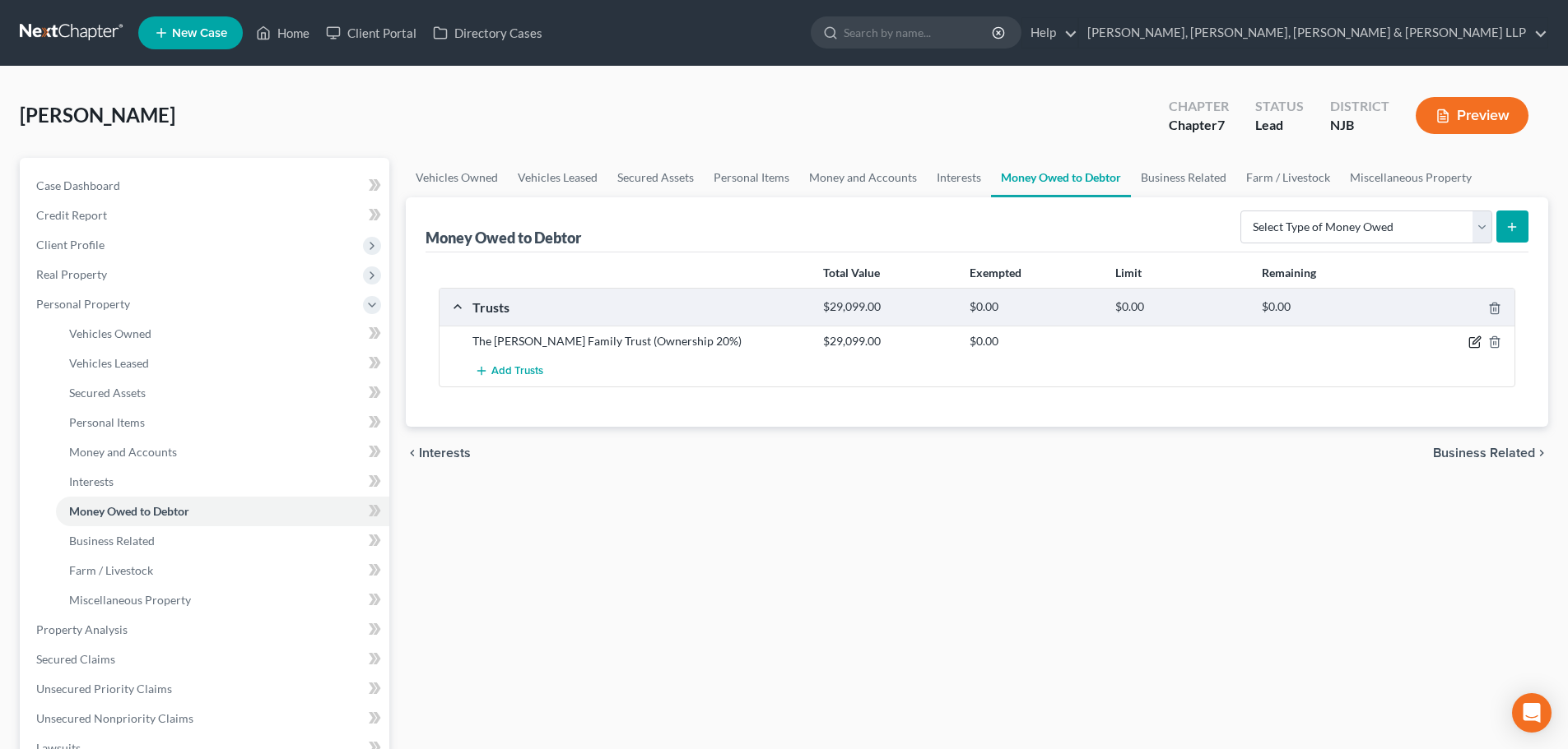
click at [1473, 339] on icon "button" at bounding box center [1475, 342] width 13 height 13
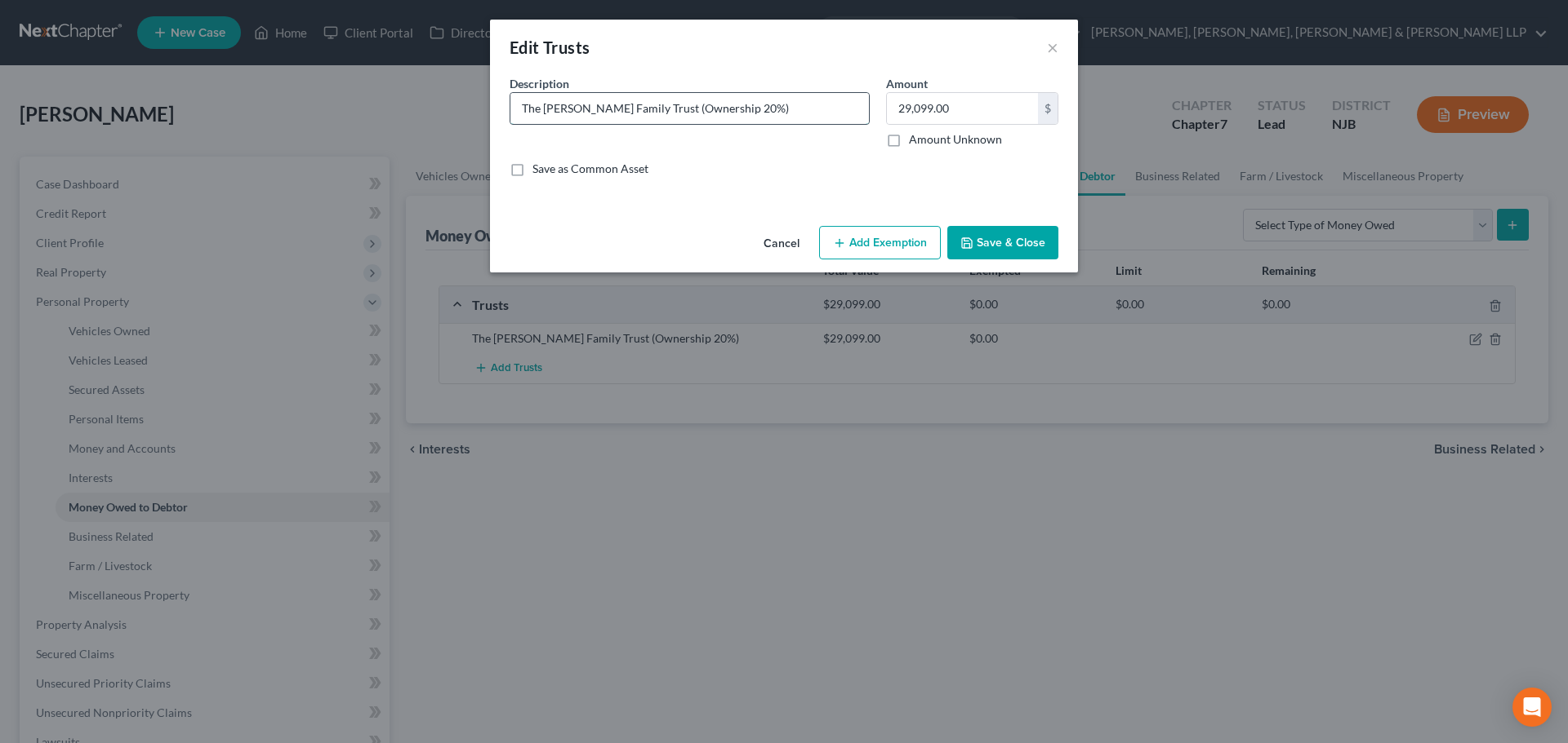
drag, startPoint x: 718, startPoint y: 110, endPoint x: 643, endPoint y: 115, distance: 75.2
click at [643, 115] on input "The [PERSON_NAME] Family Trust (Ownership 20%)" at bounding box center [689, 108] width 358 height 31
click at [1002, 240] on button "Save & Close" at bounding box center [1002, 243] width 111 height 34
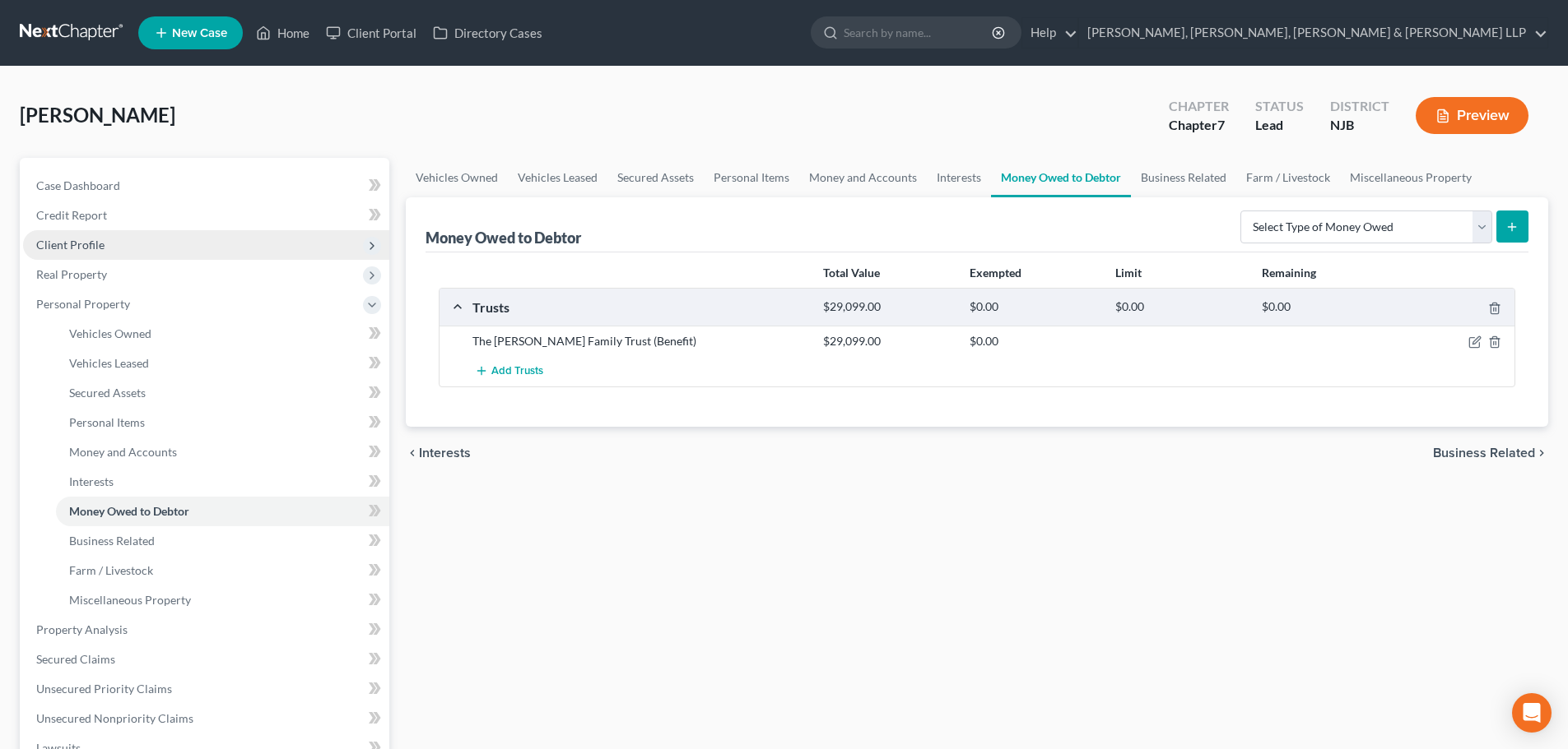
click at [199, 252] on span "Client Profile" at bounding box center [207, 244] width 367 height 30
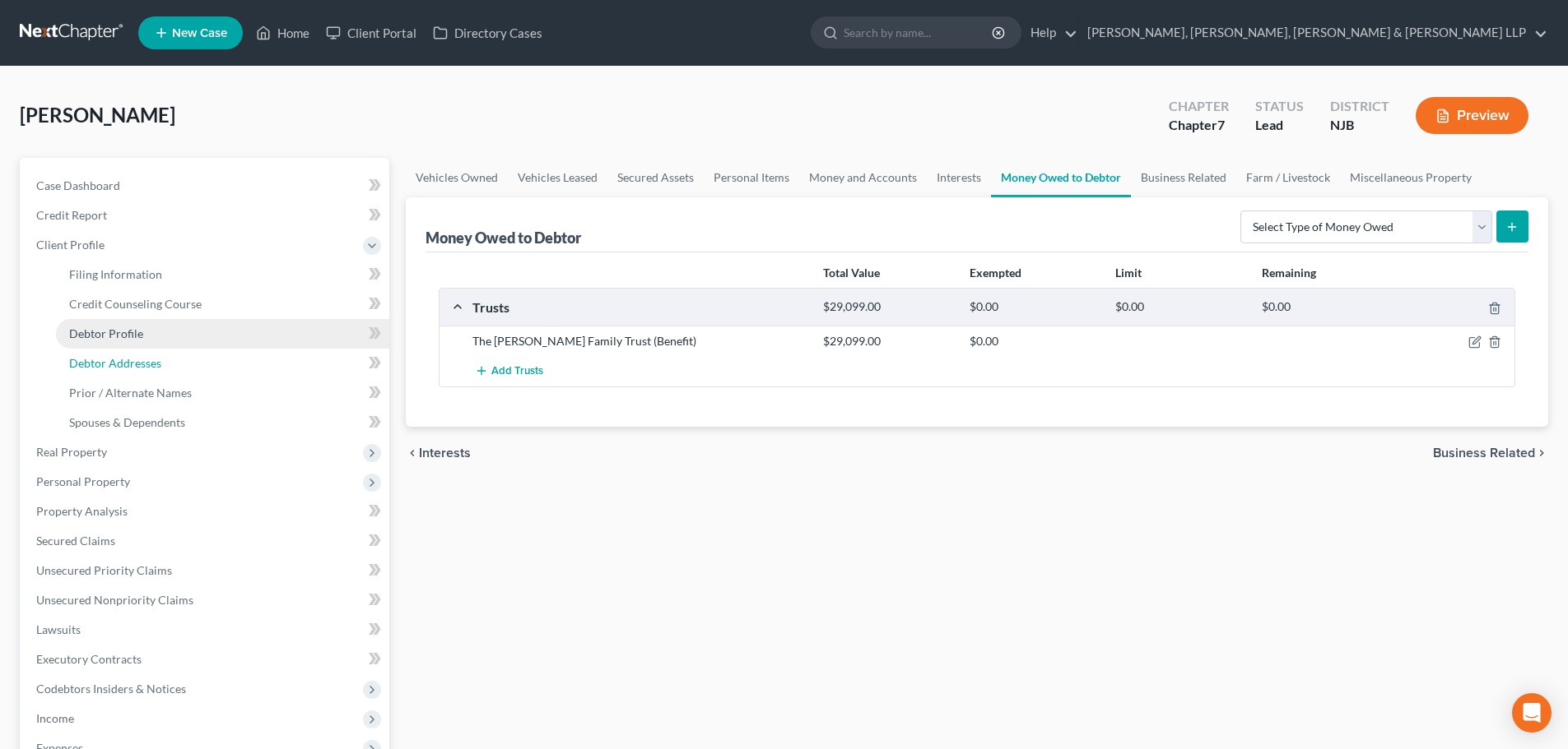
drag, startPoint x: 167, startPoint y: 369, endPoint x: 291, endPoint y: 340, distance: 127.3
click at [167, 369] on link "Debtor Addresses" at bounding box center [222, 363] width 333 height 30
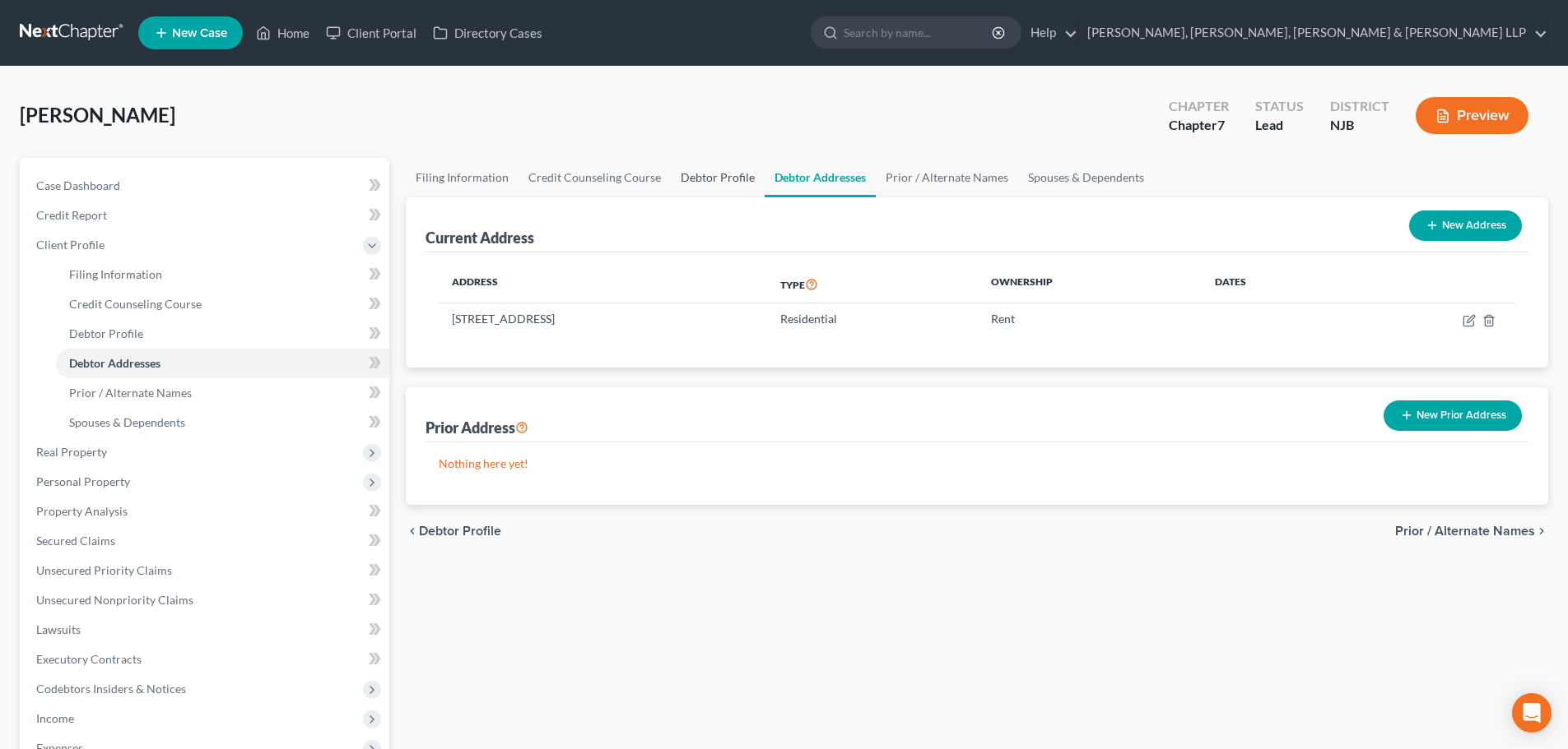
click at [718, 177] on link "Debtor Profile" at bounding box center [717, 178] width 93 height 40
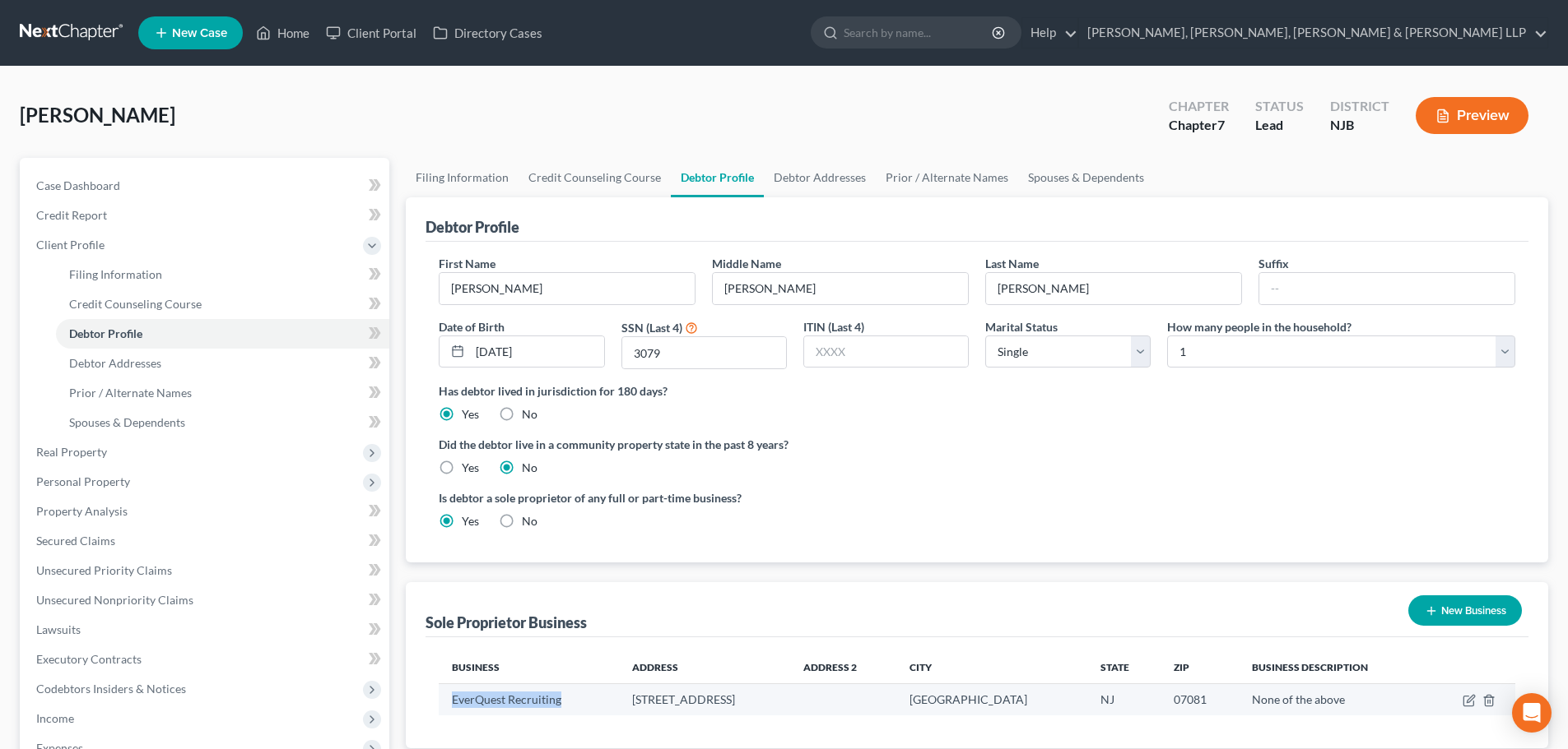
drag, startPoint x: 568, startPoint y: 701, endPoint x: 442, endPoint y: 696, distance: 126.1
click at [442, 696] on td "EverQuest Recruiting" at bounding box center [528, 700] width 181 height 31
copy td "EverQuest Recruiting"
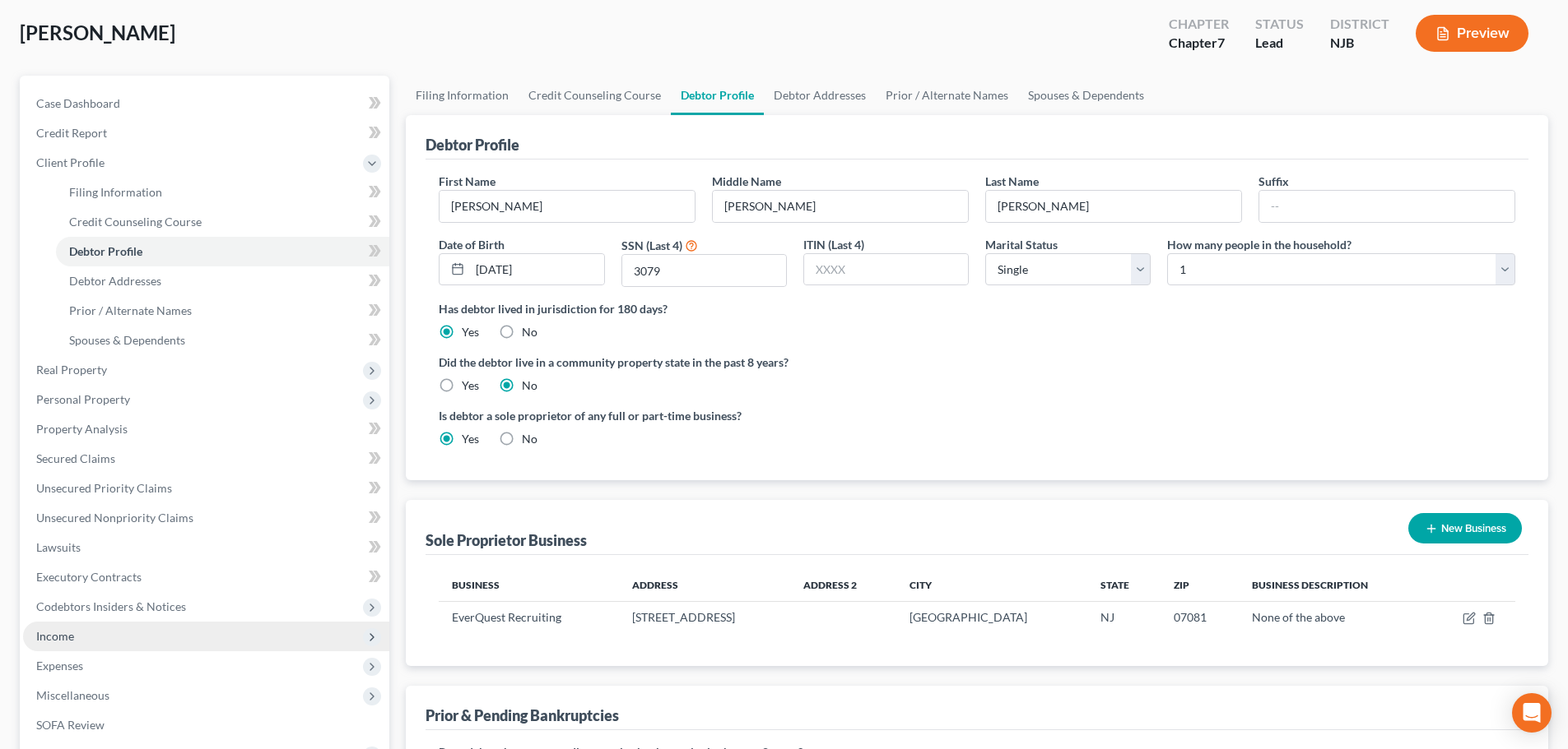
click at [89, 630] on span "Income" at bounding box center [207, 636] width 367 height 30
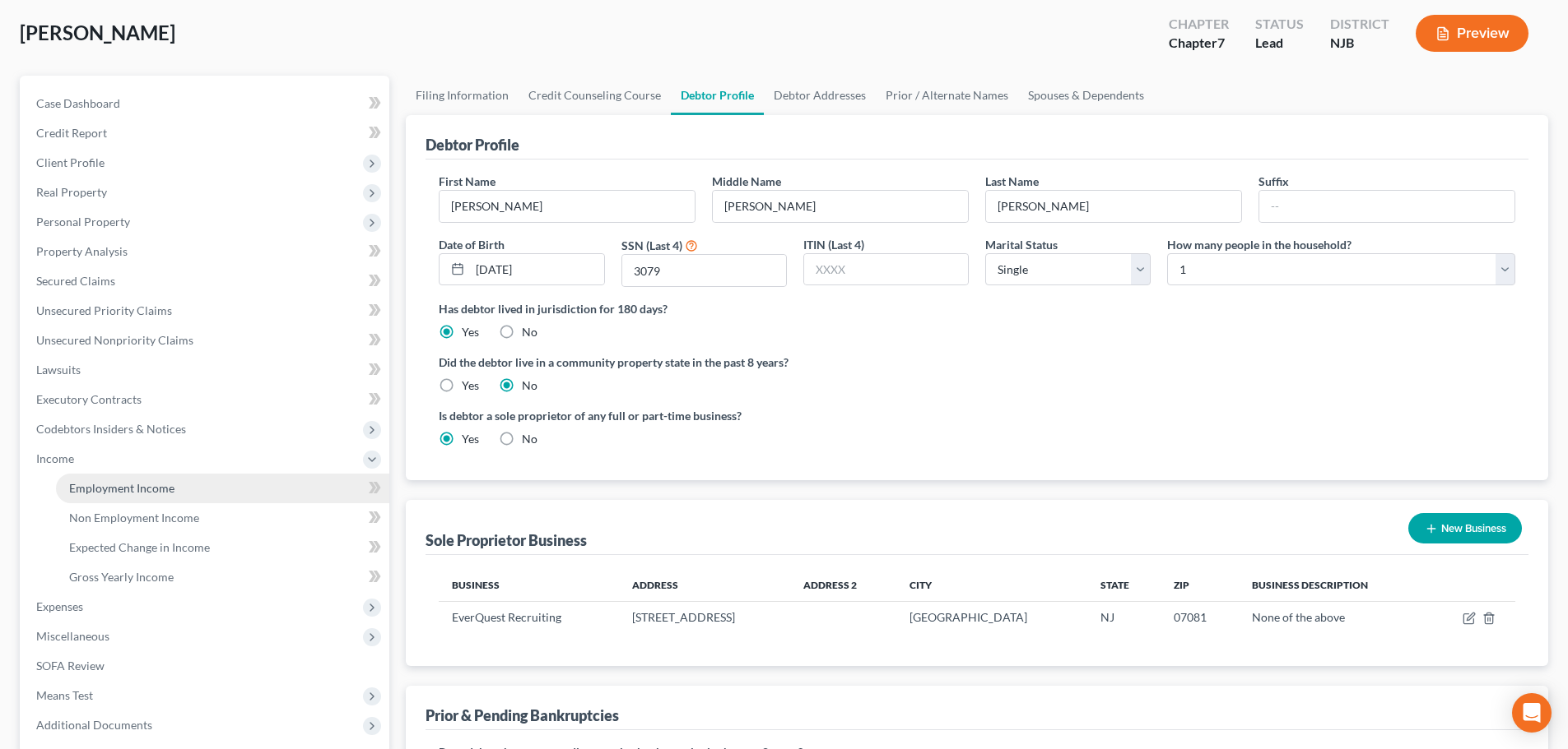
click at [104, 484] on span "Employment Income" at bounding box center [121, 489] width 105 height 14
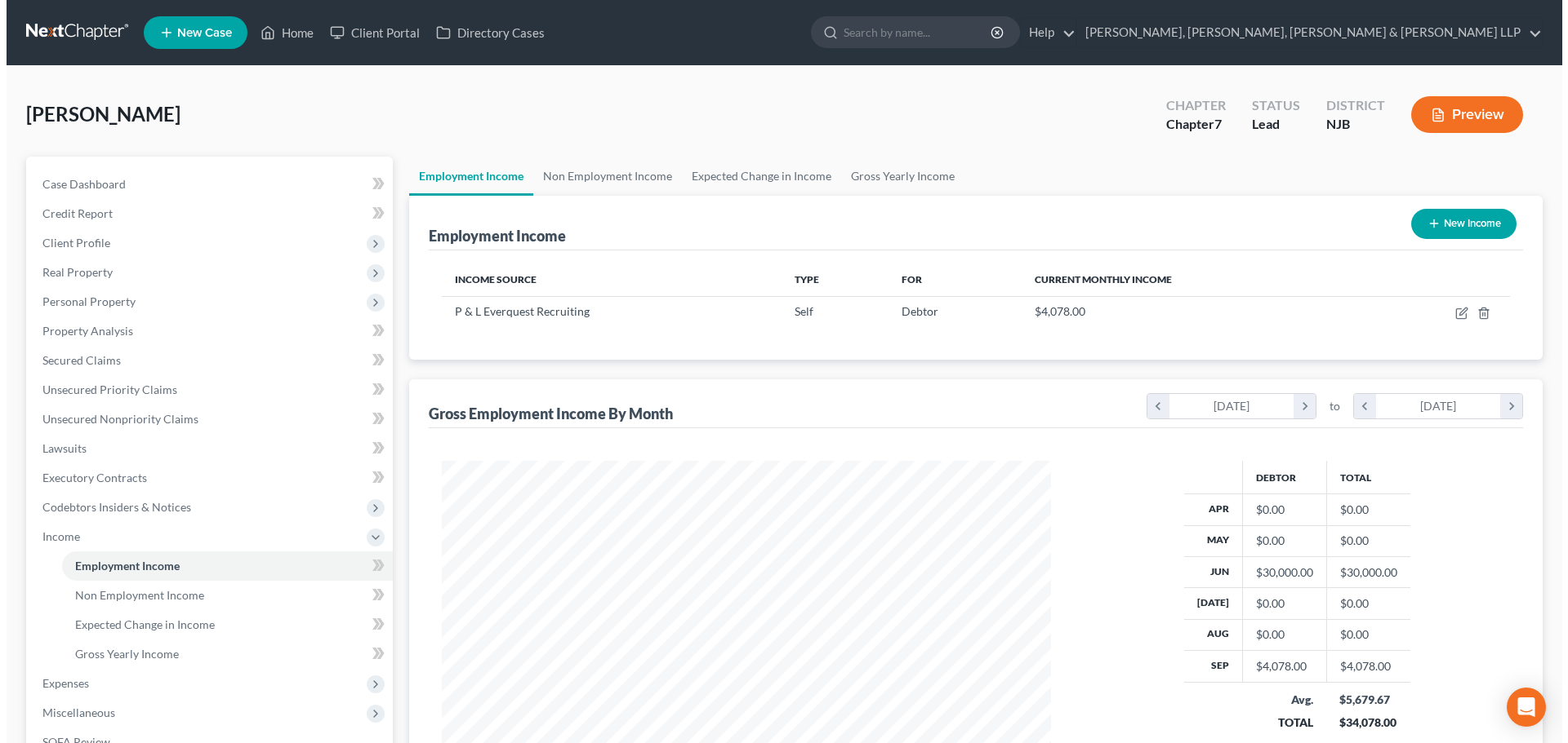
scroll to position [305, 642]
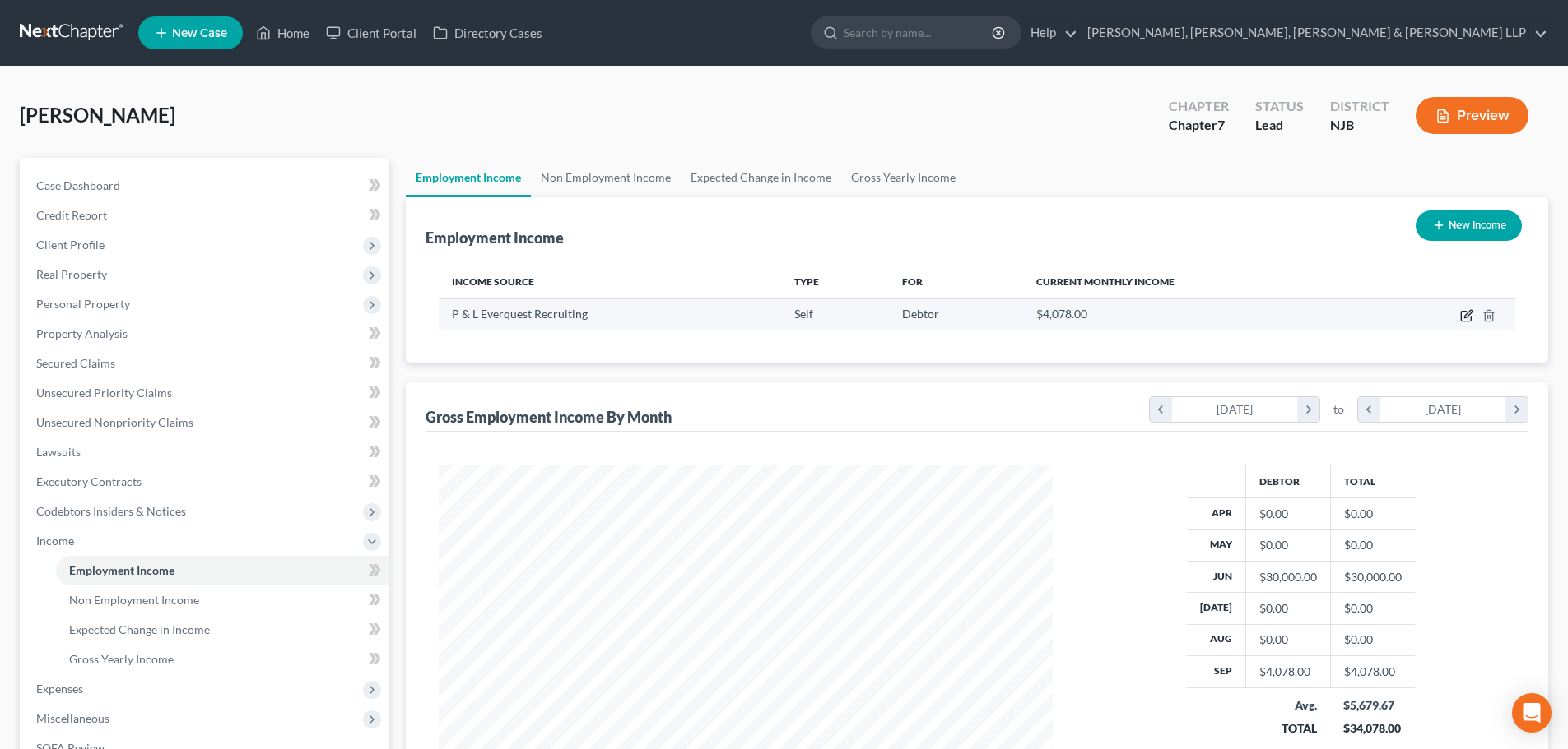
click at [1464, 310] on icon "button" at bounding box center [1466, 315] width 13 height 13
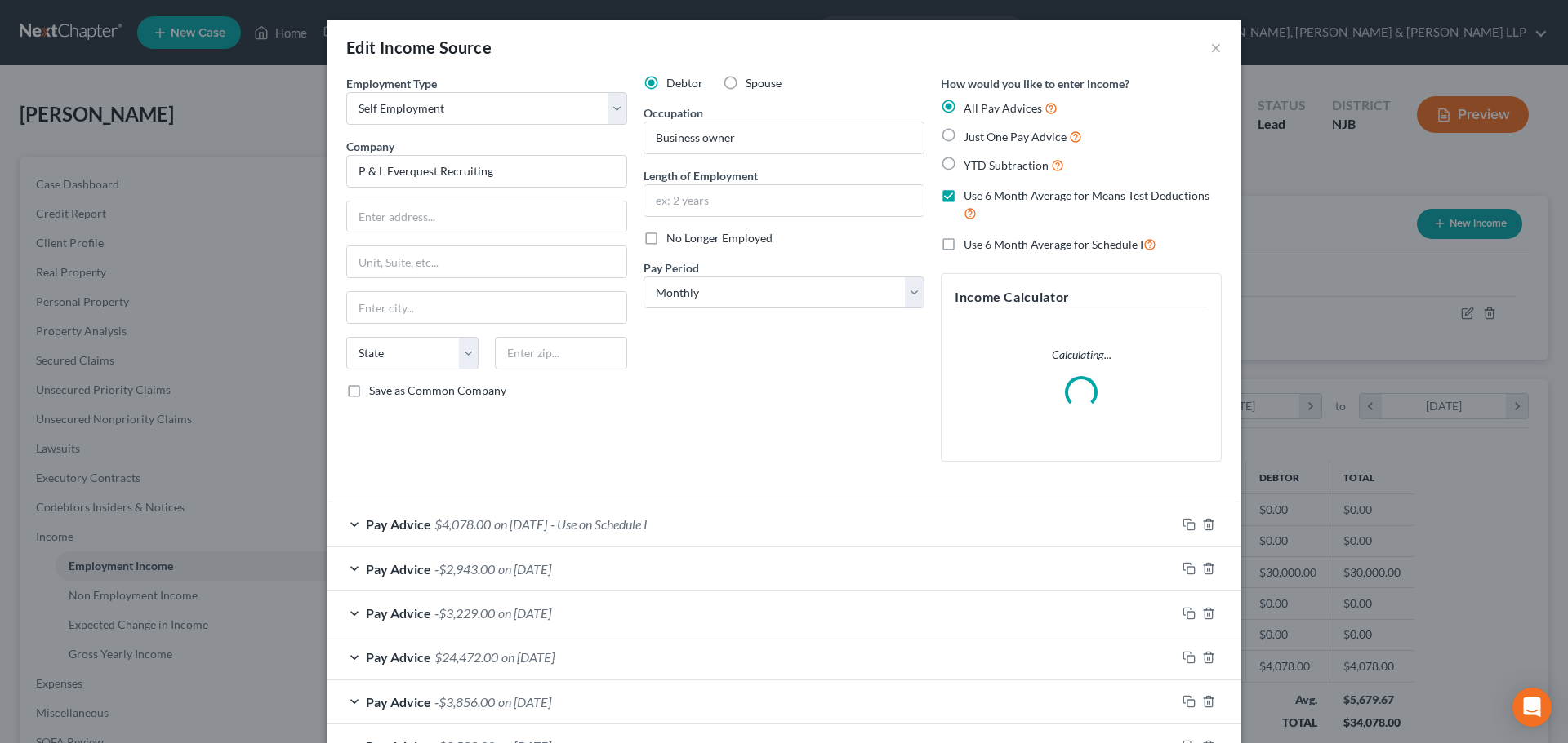
scroll to position [306, 647]
drag, startPoint x: 497, startPoint y: 174, endPoint x: 940, endPoint y: 373, distance: 485.6
click at [182, 171] on div "Edit Income Source × Employment Type * Select Full or [DEMOGRAPHIC_DATA] Employ…" at bounding box center [784, 372] width 1568 height 743
paste input "EverQ"
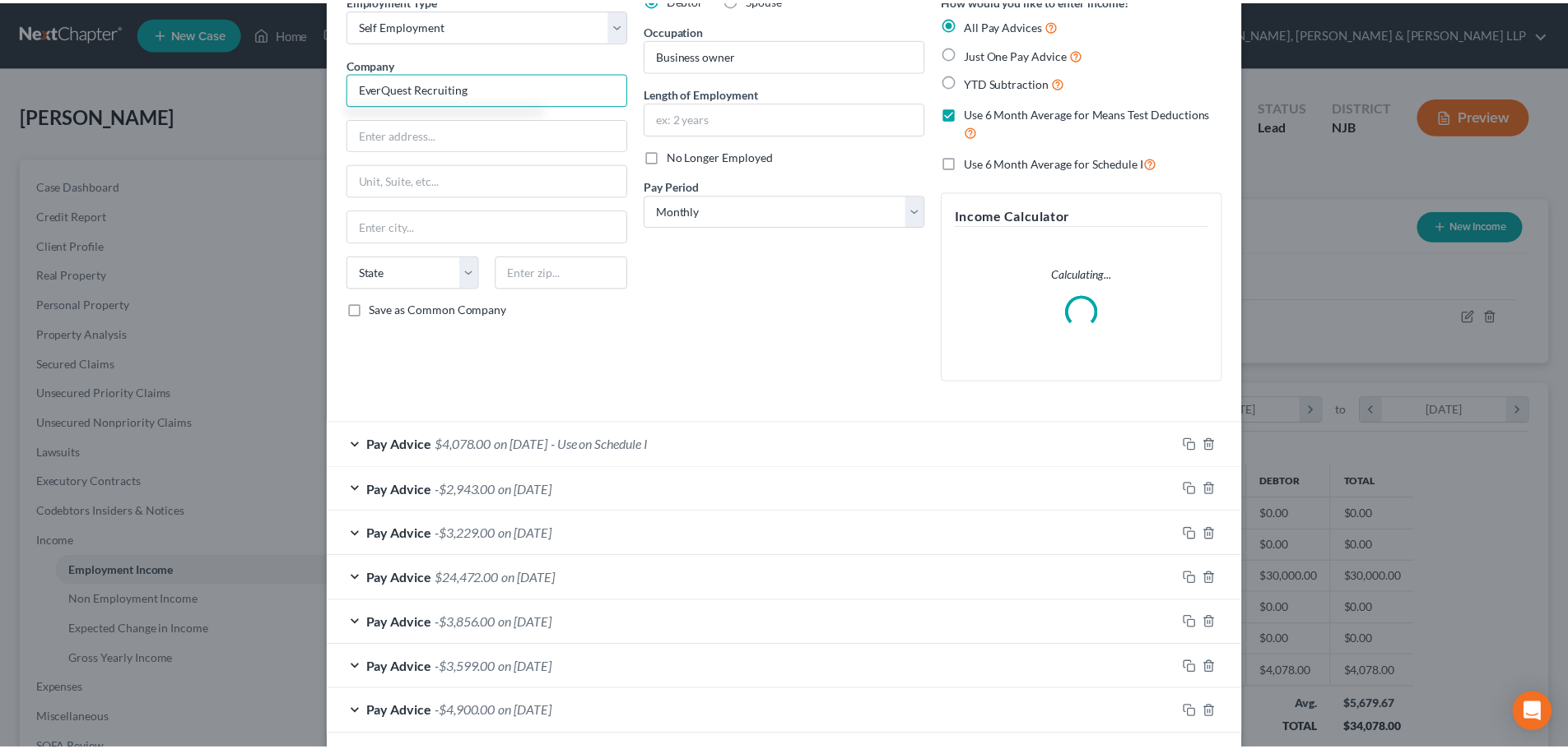
scroll to position [161, 0]
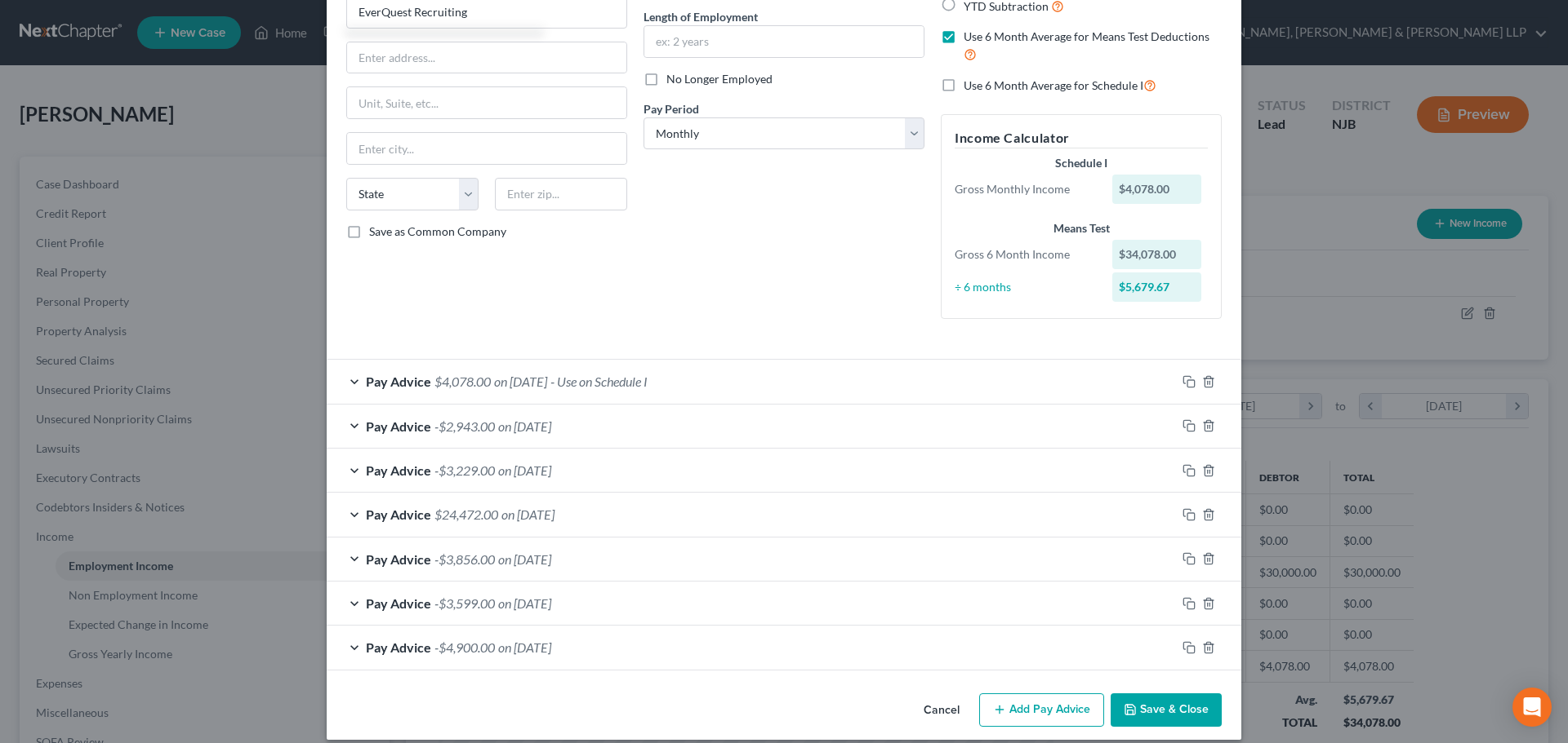
click at [1162, 712] on button "Save & Close" at bounding box center [1166, 711] width 111 height 34
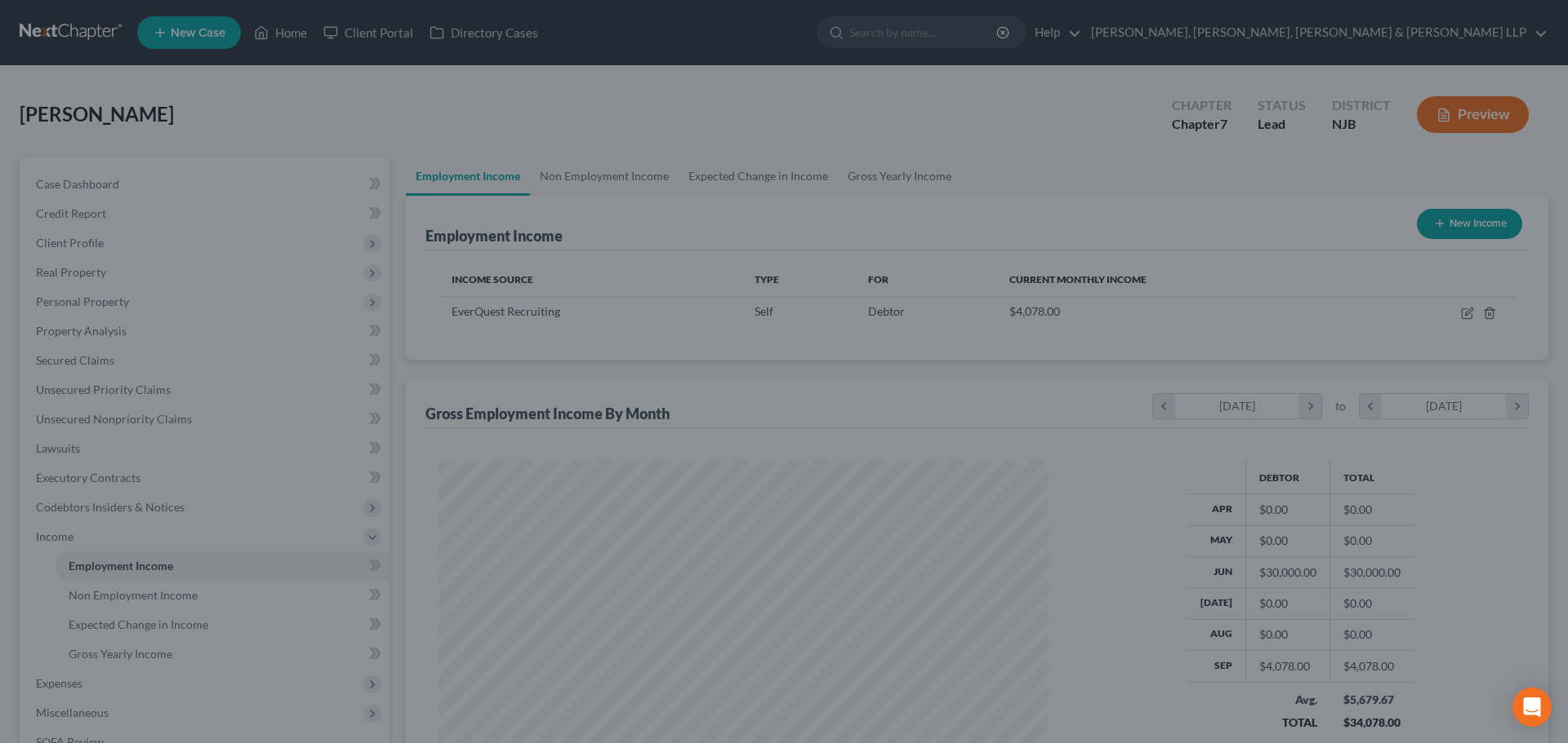
scroll to position [815647, 815793]
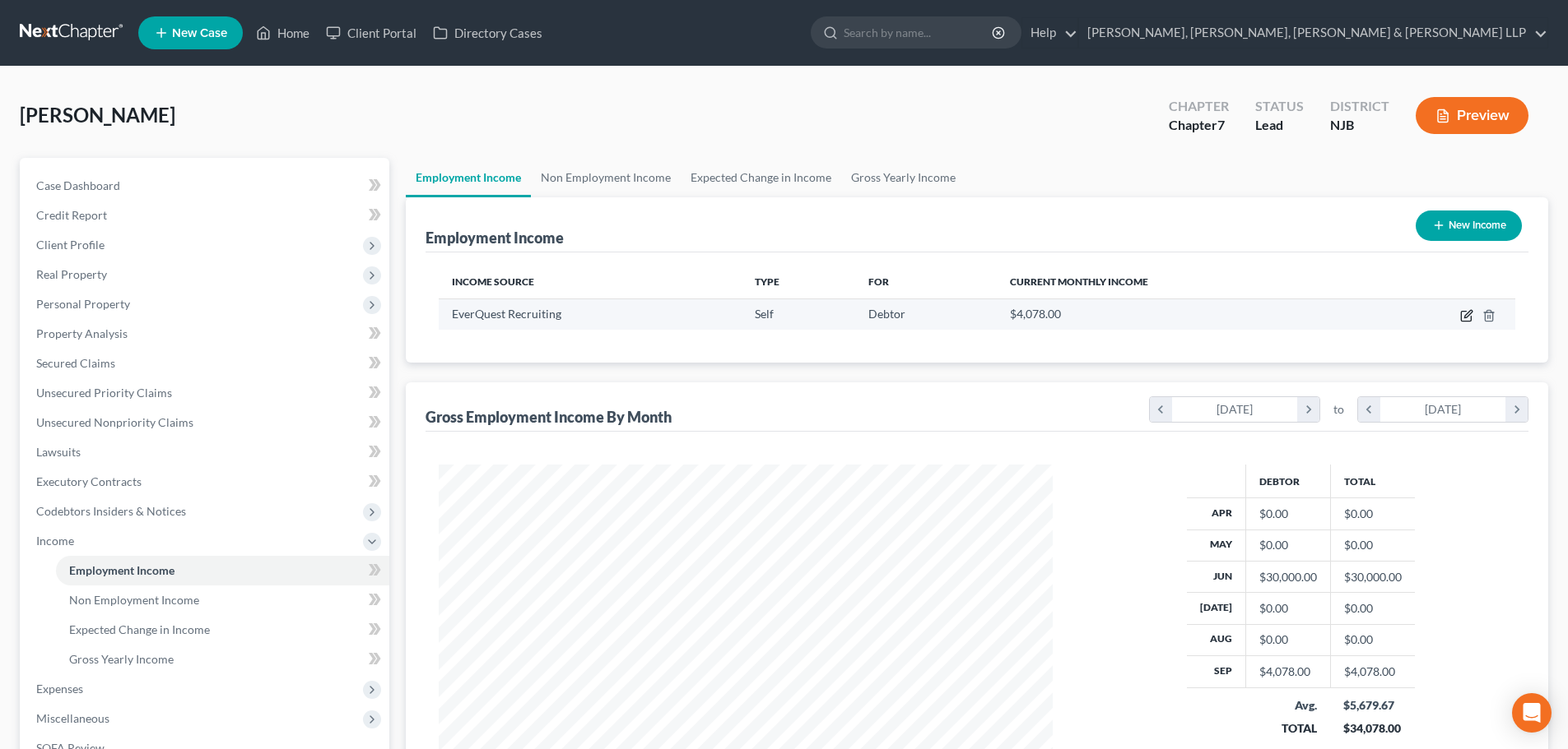
click at [1472, 316] on icon "button" at bounding box center [1466, 315] width 13 height 13
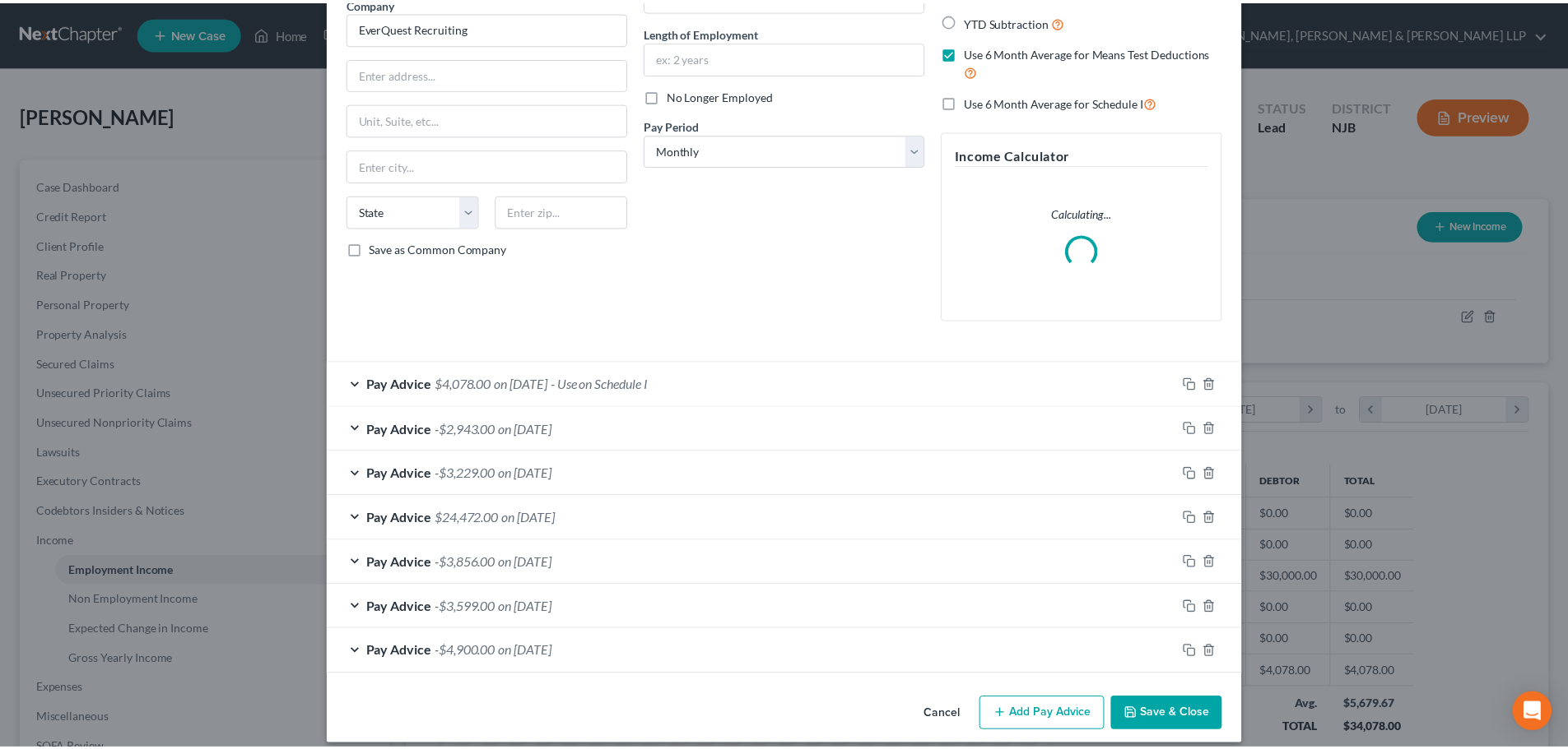
scroll to position [161, 0]
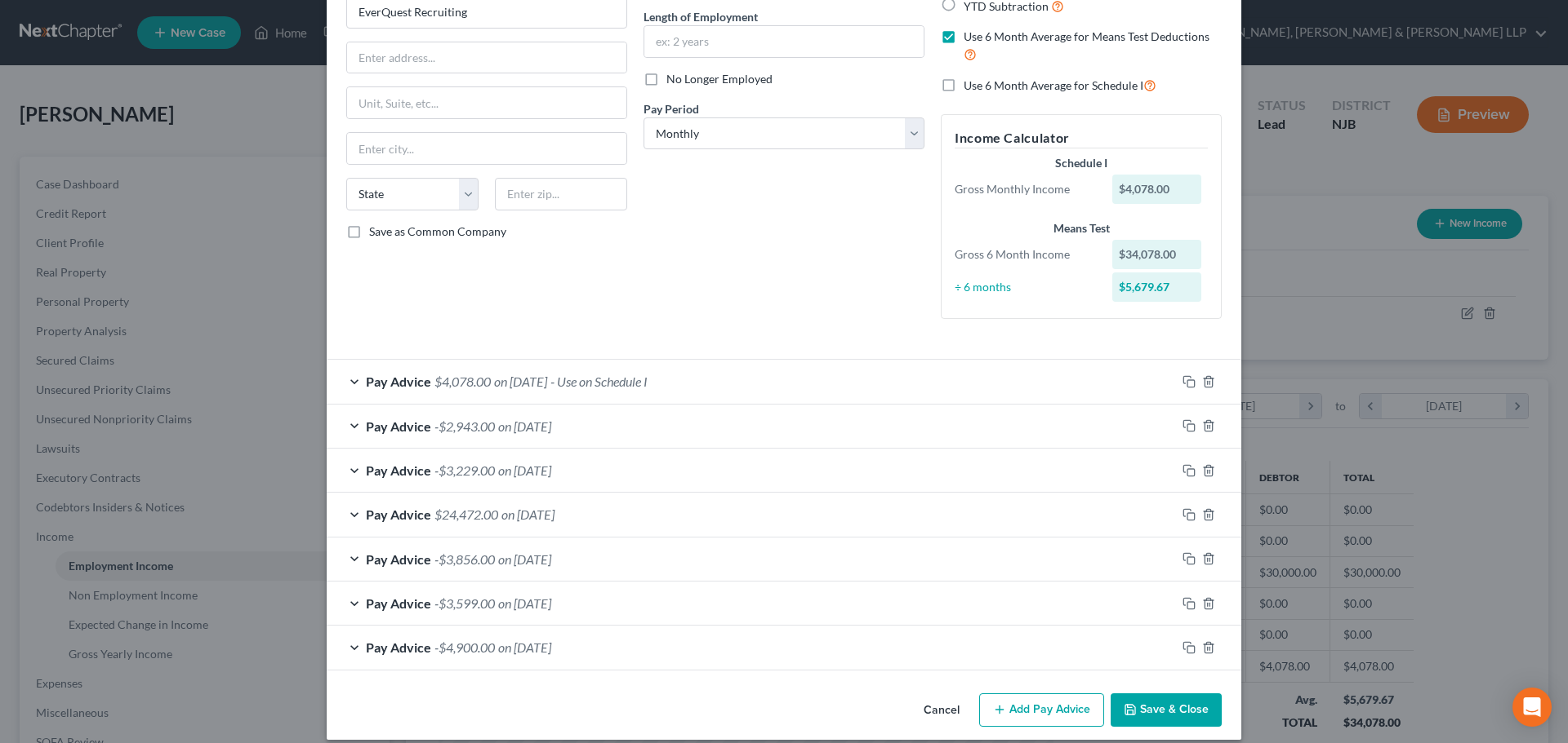
click at [1151, 696] on button "Save & Close" at bounding box center [1166, 711] width 111 height 34
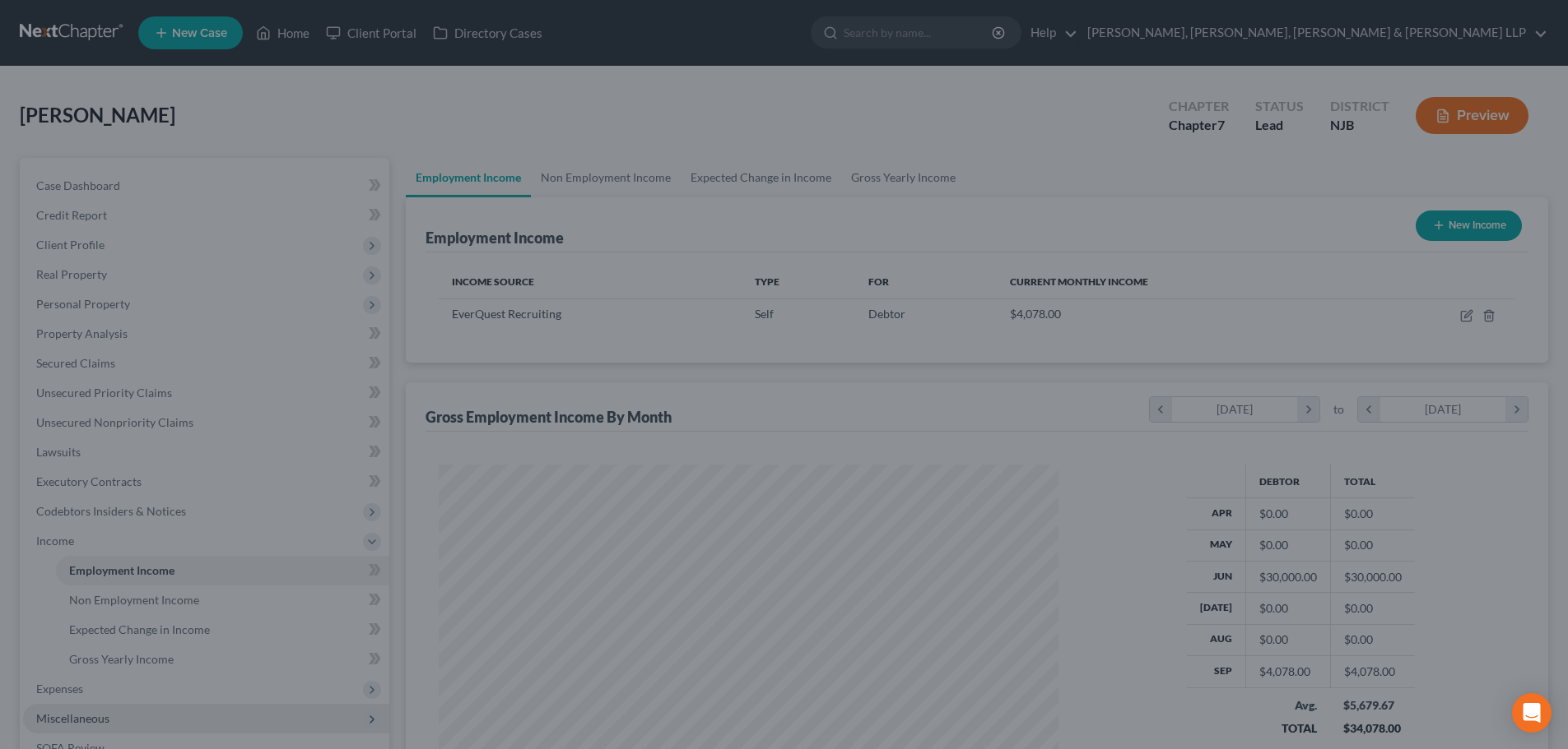
scroll to position [822233, 822338]
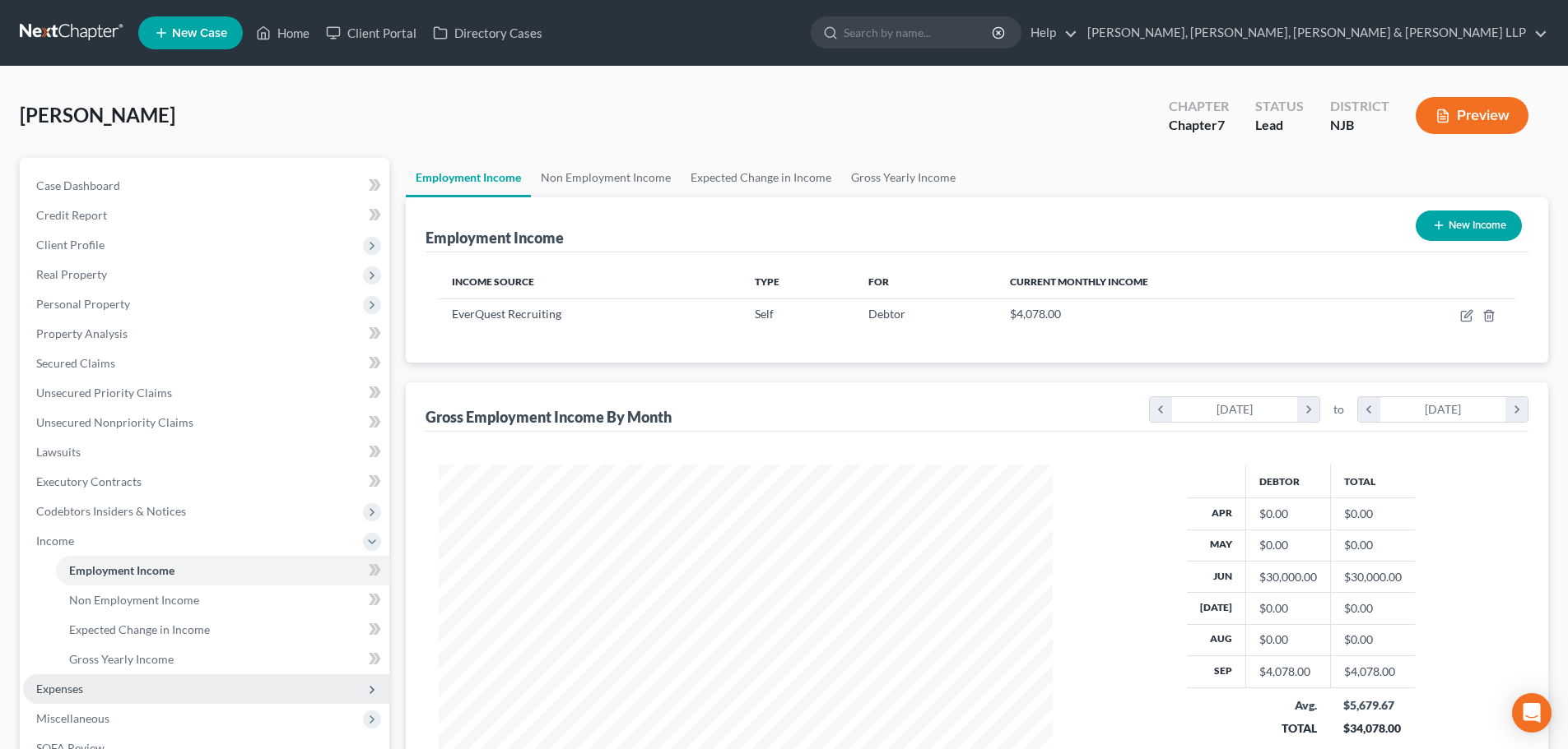
click at [120, 693] on span "Expenses" at bounding box center [207, 689] width 367 height 30
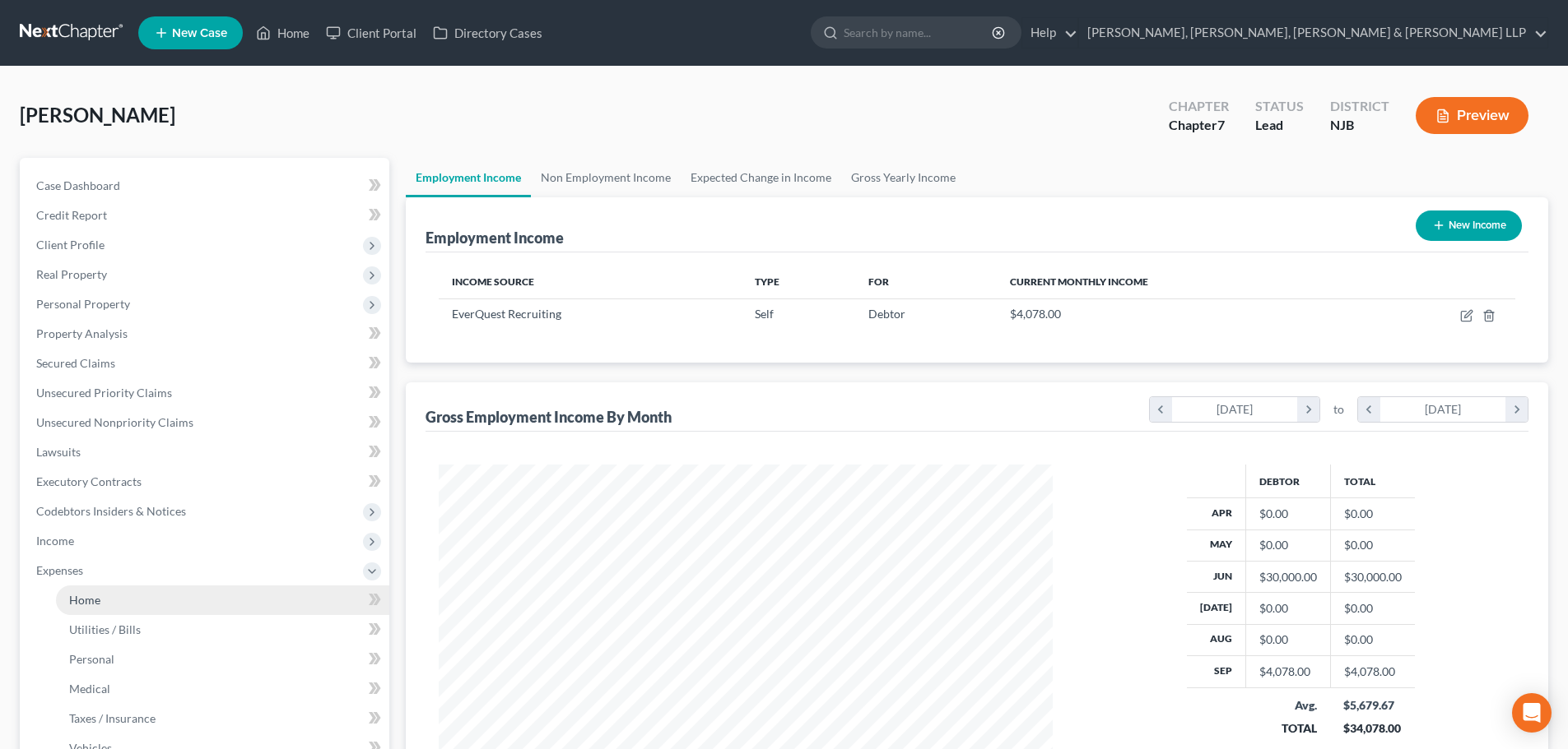
click at [97, 604] on span "Home" at bounding box center [84, 600] width 31 height 14
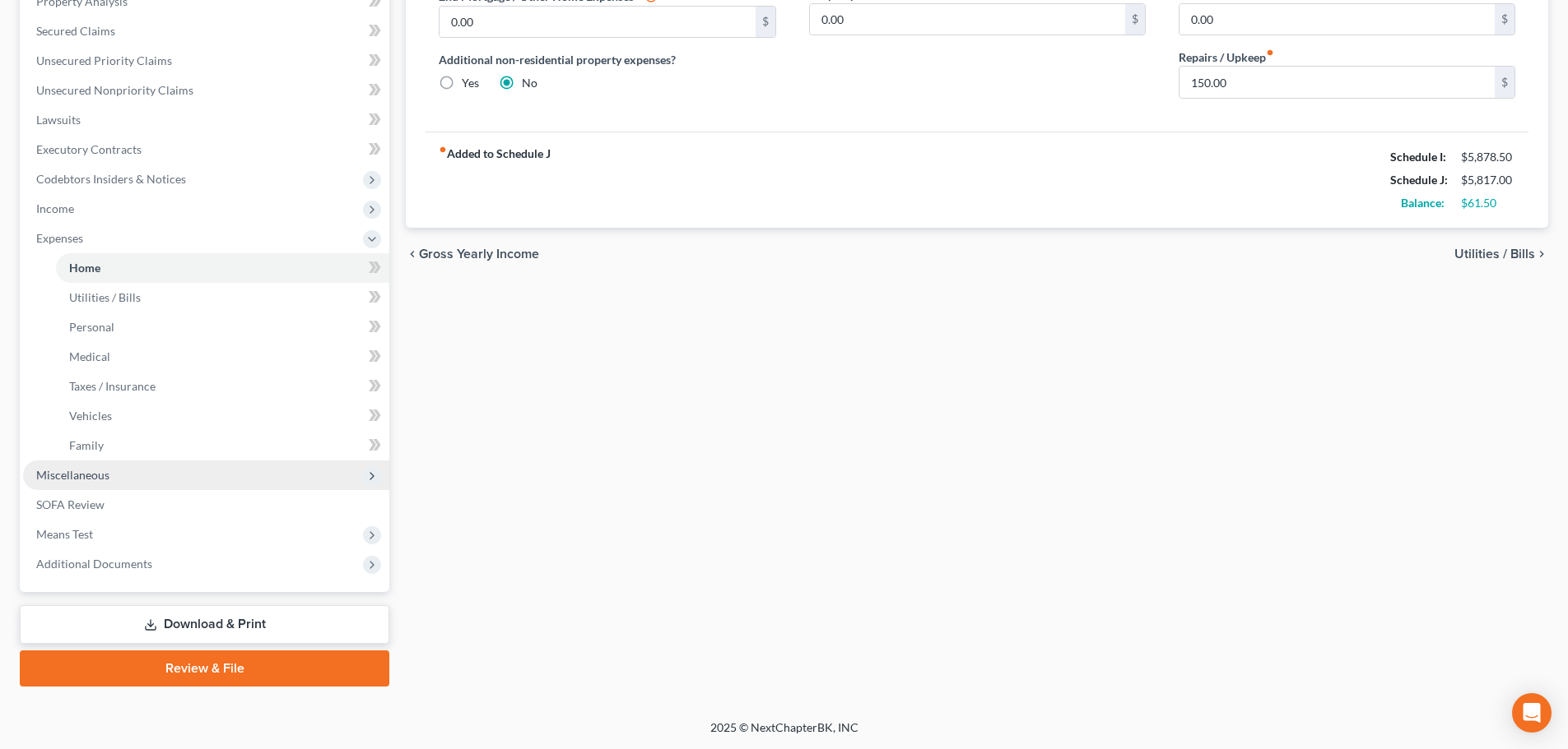
click at [106, 468] on span "Miscellaneous" at bounding box center [73, 475] width 74 height 14
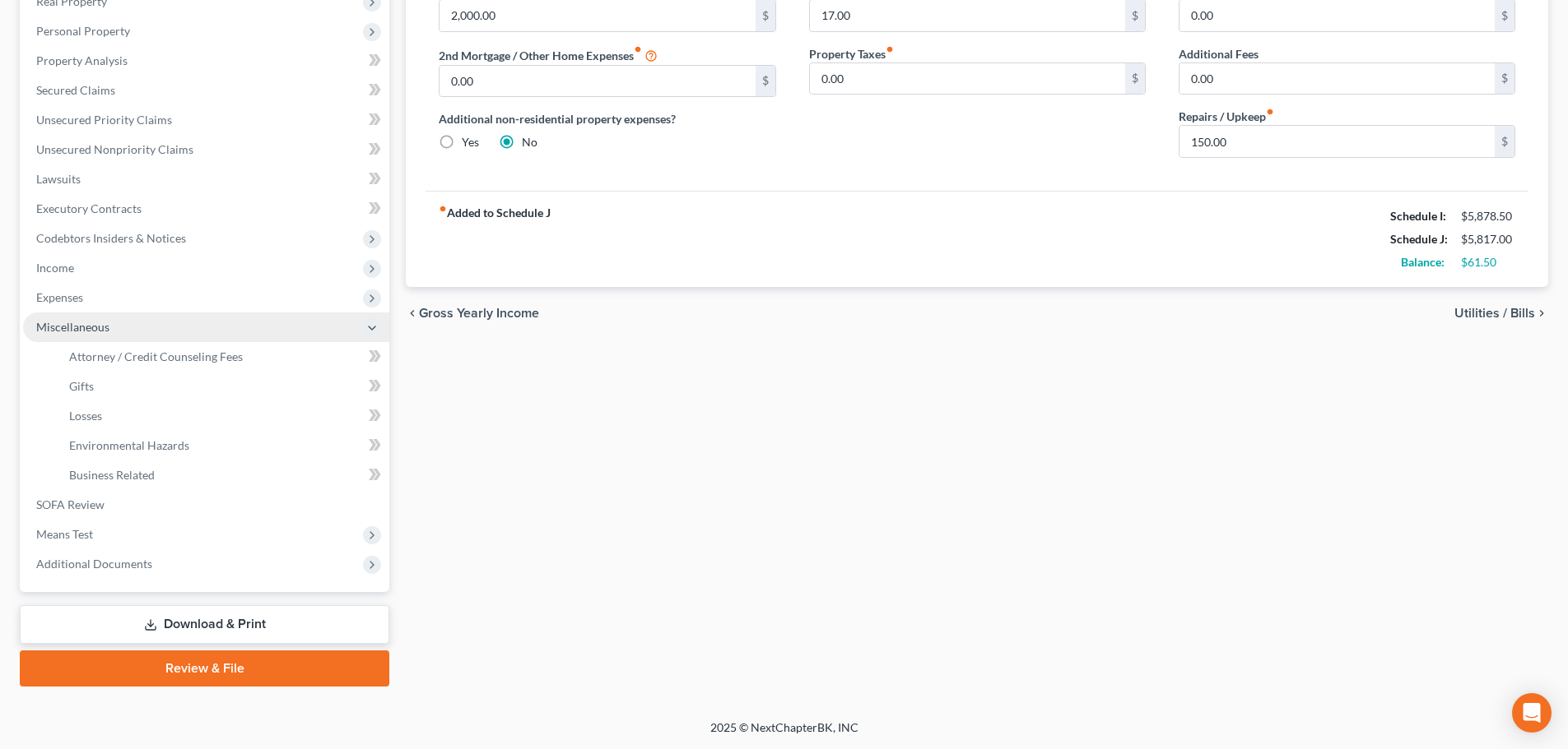
scroll to position [273, 0]
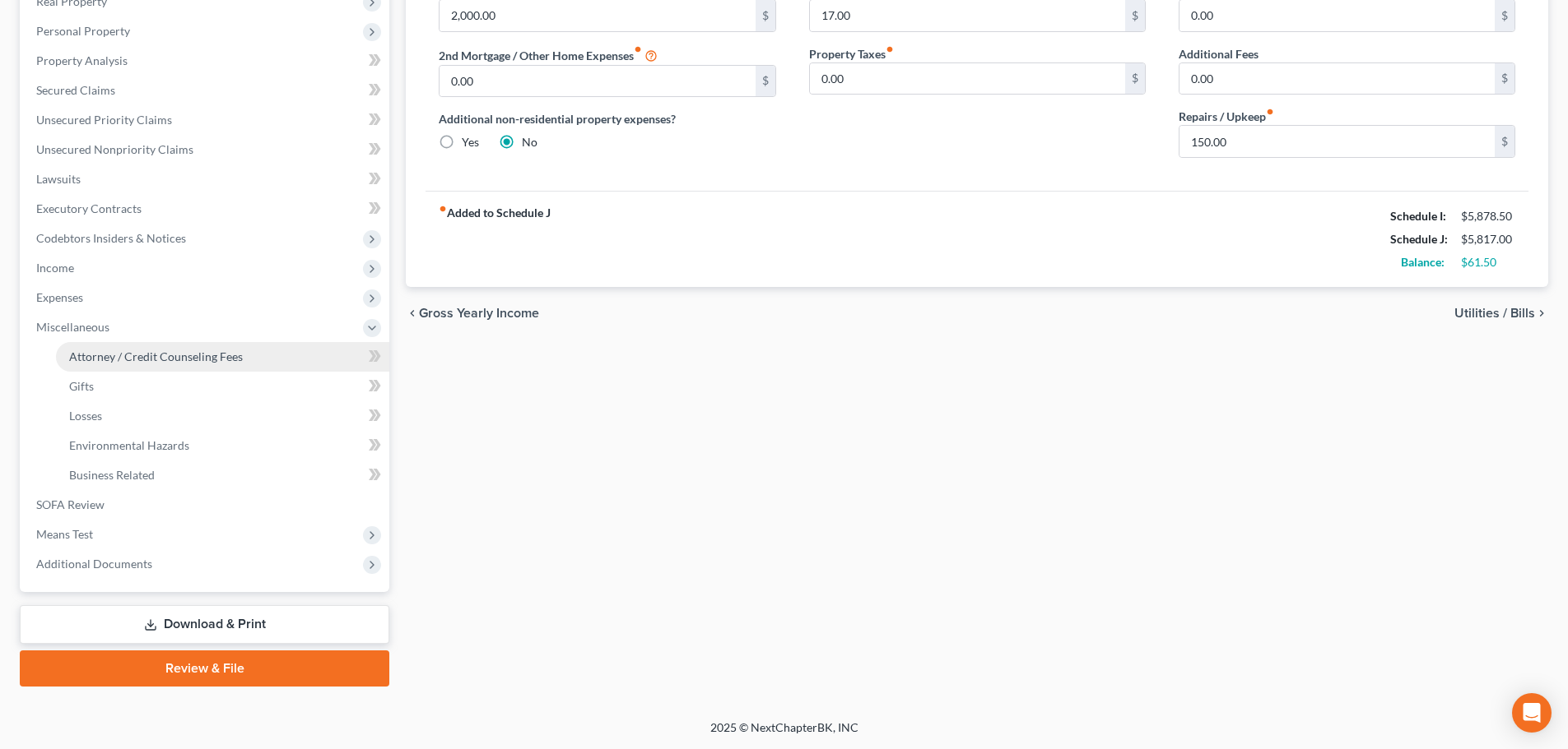
click at [185, 347] on link "Attorney / Credit Counseling Fees" at bounding box center [222, 357] width 333 height 30
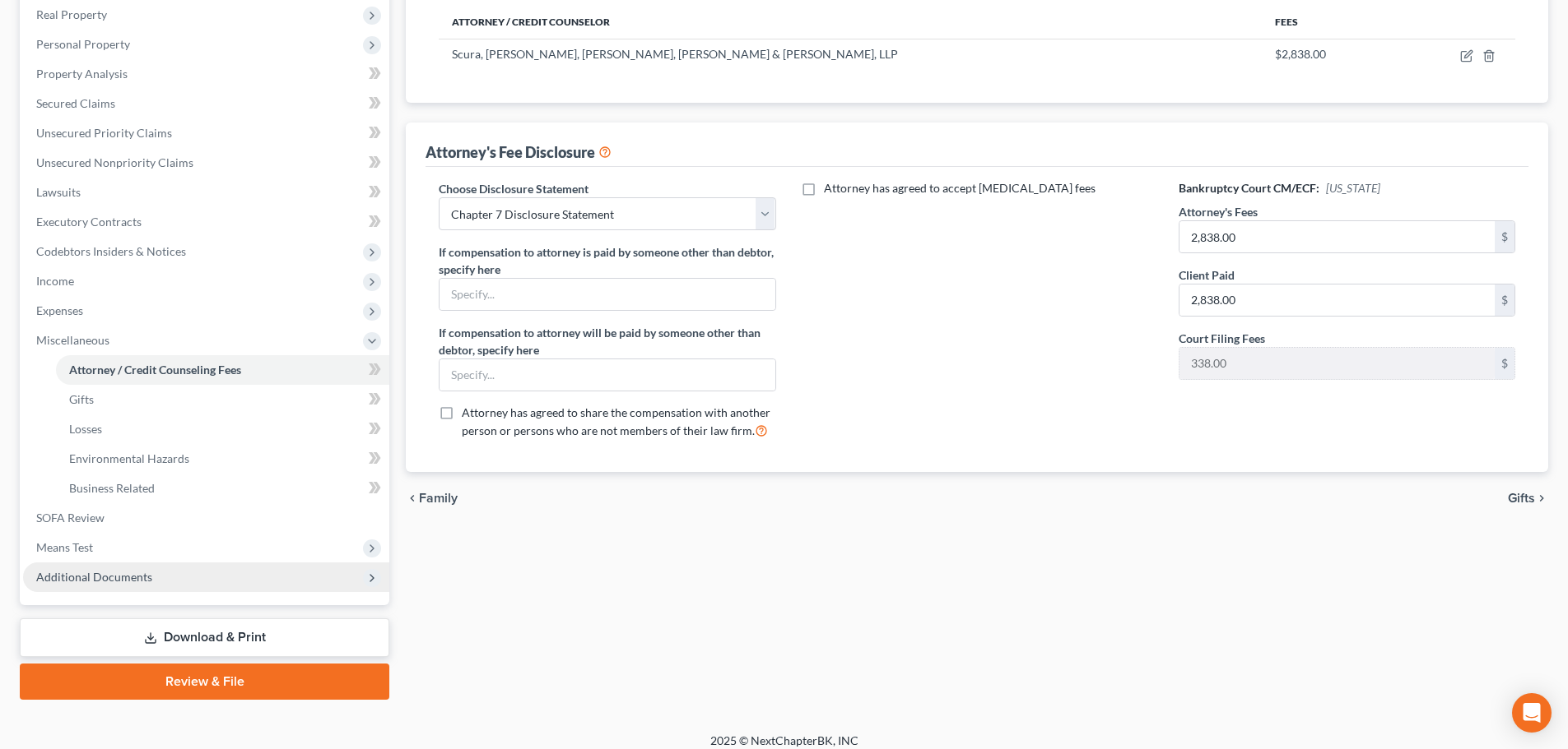
scroll to position [273, 0]
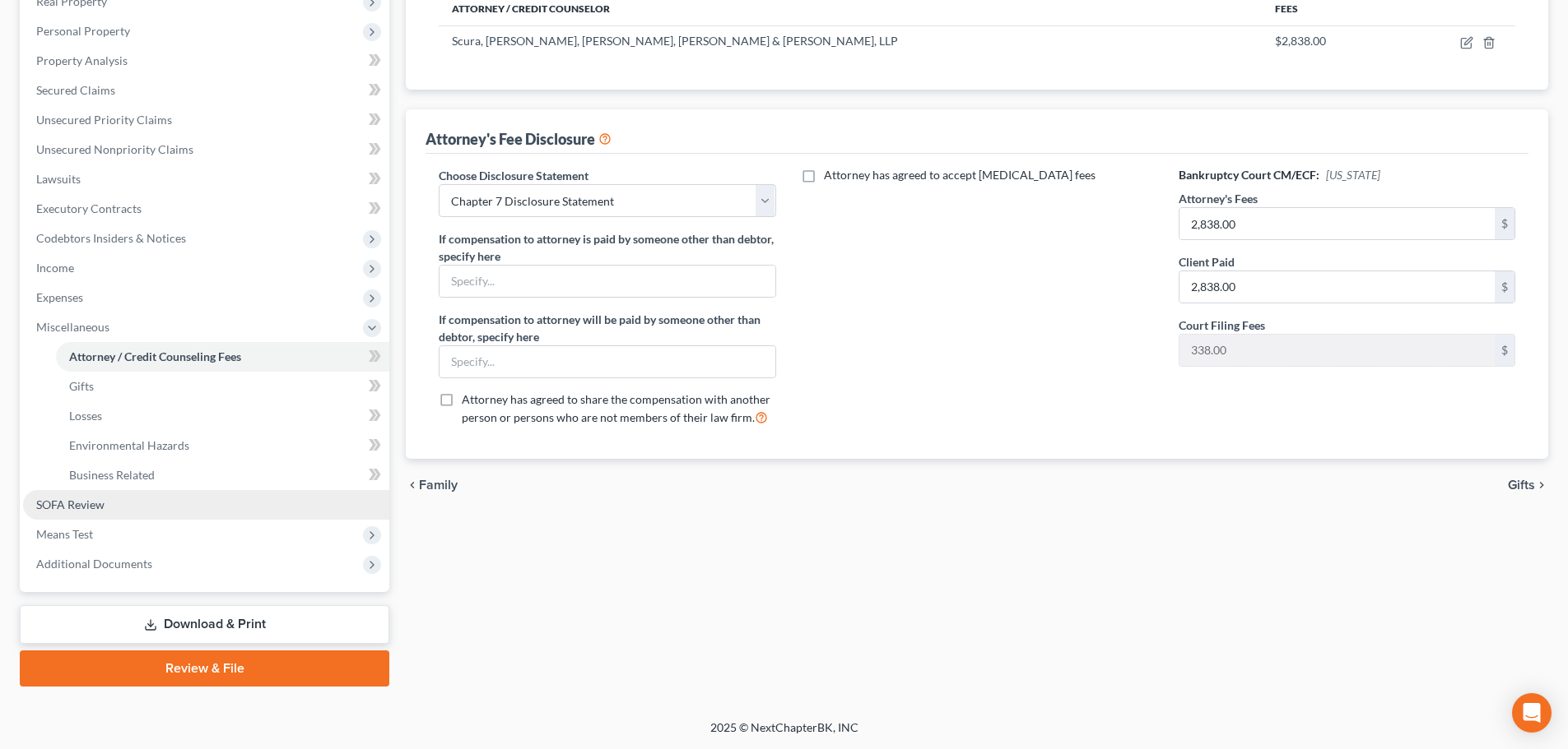
click at [108, 509] on link "SOFA Review" at bounding box center [207, 505] width 367 height 30
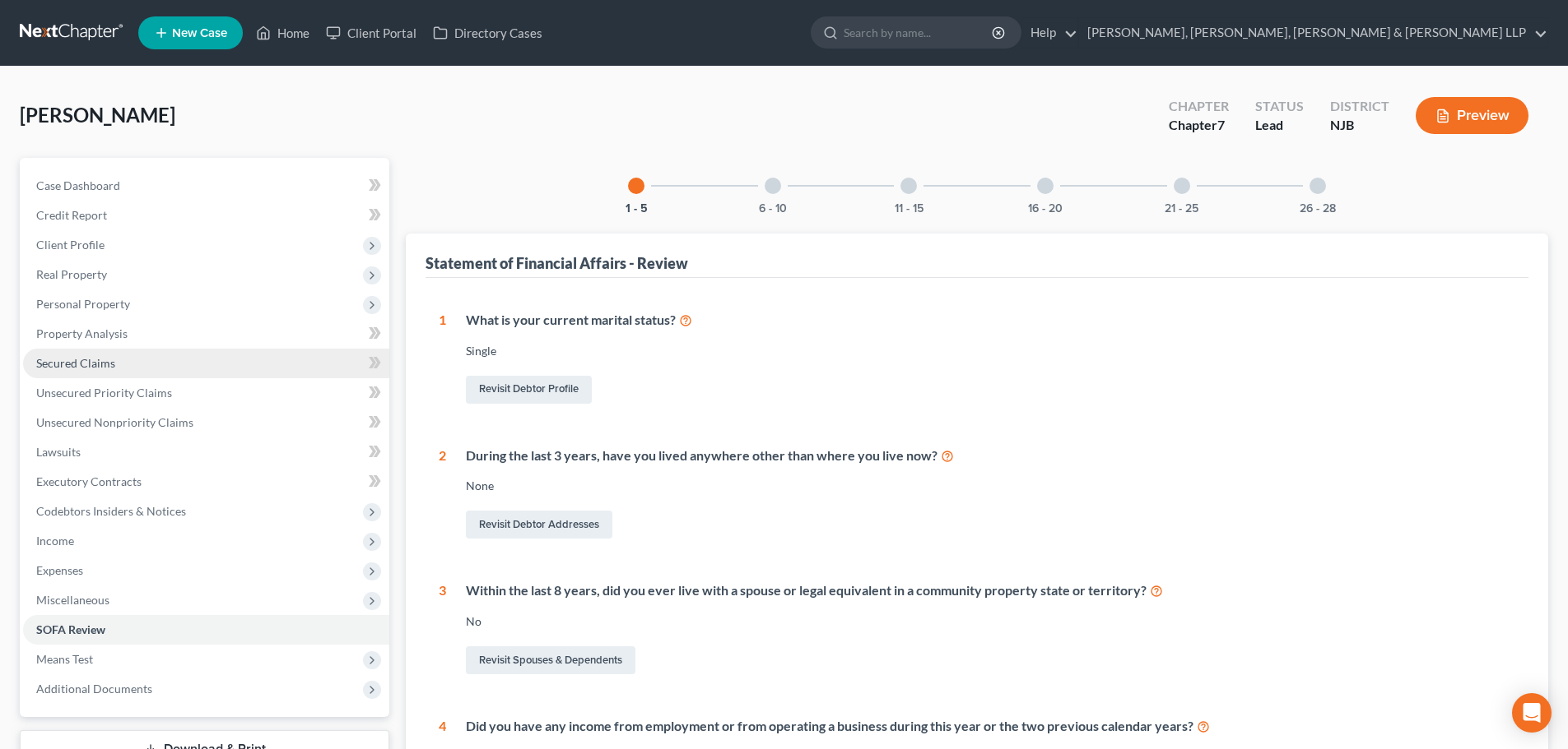
click at [115, 359] on link "Secured Claims" at bounding box center [207, 363] width 367 height 30
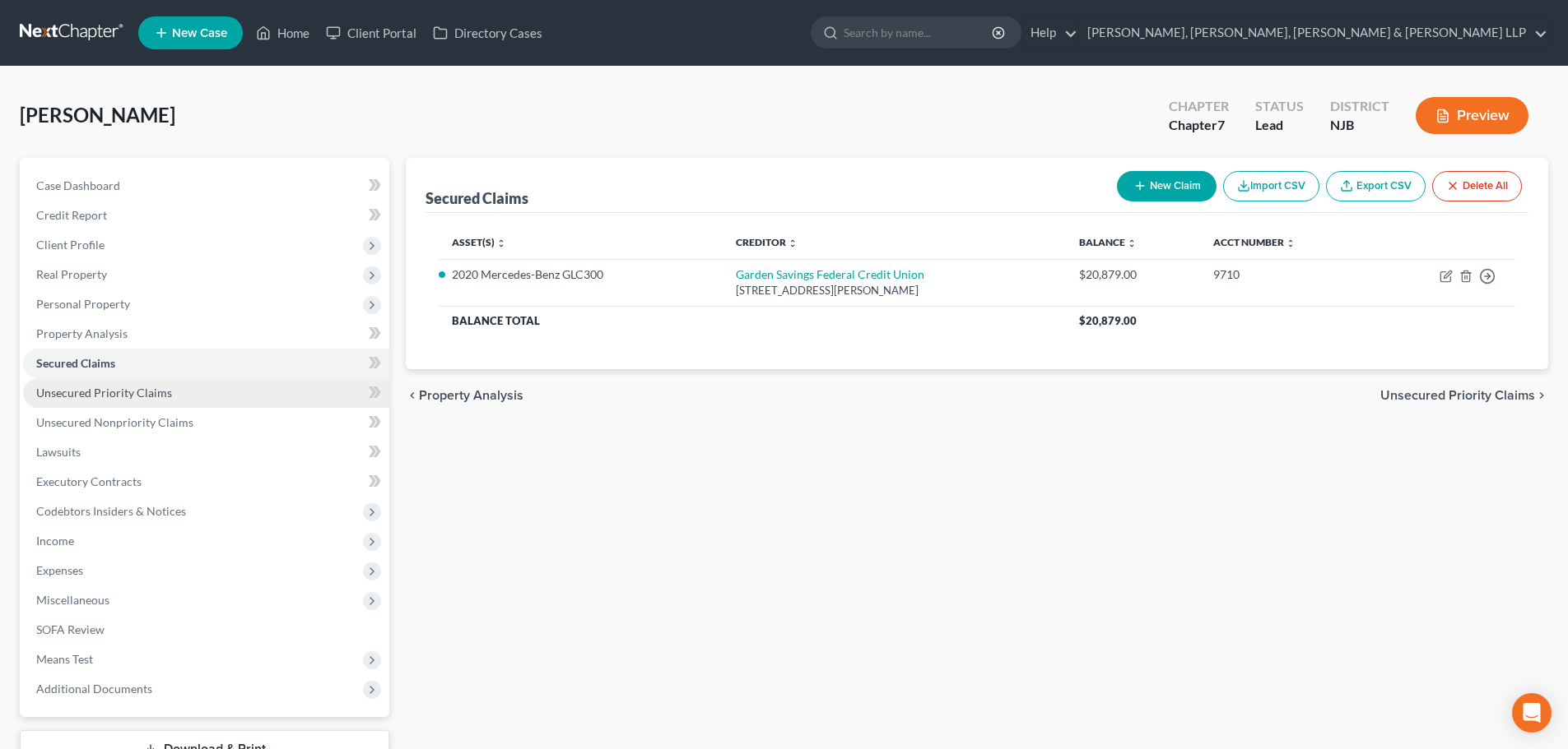
click at [142, 396] on span "Unsecured Priority Claims" at bounding box center [103, 393] width 136 height 14
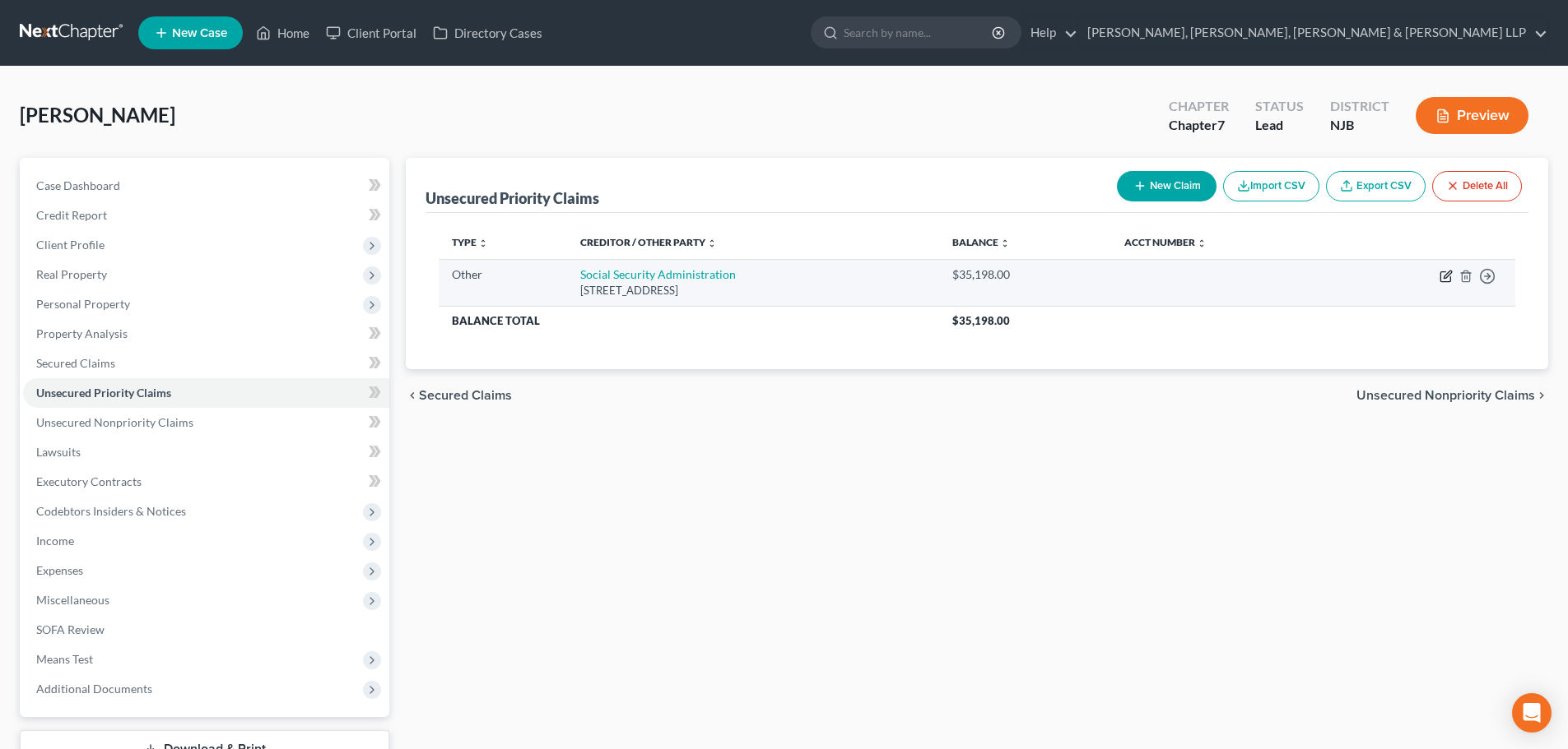
click at [1445, 277] on icon "button" at bounding box center [1446, 276] width 13 height 13
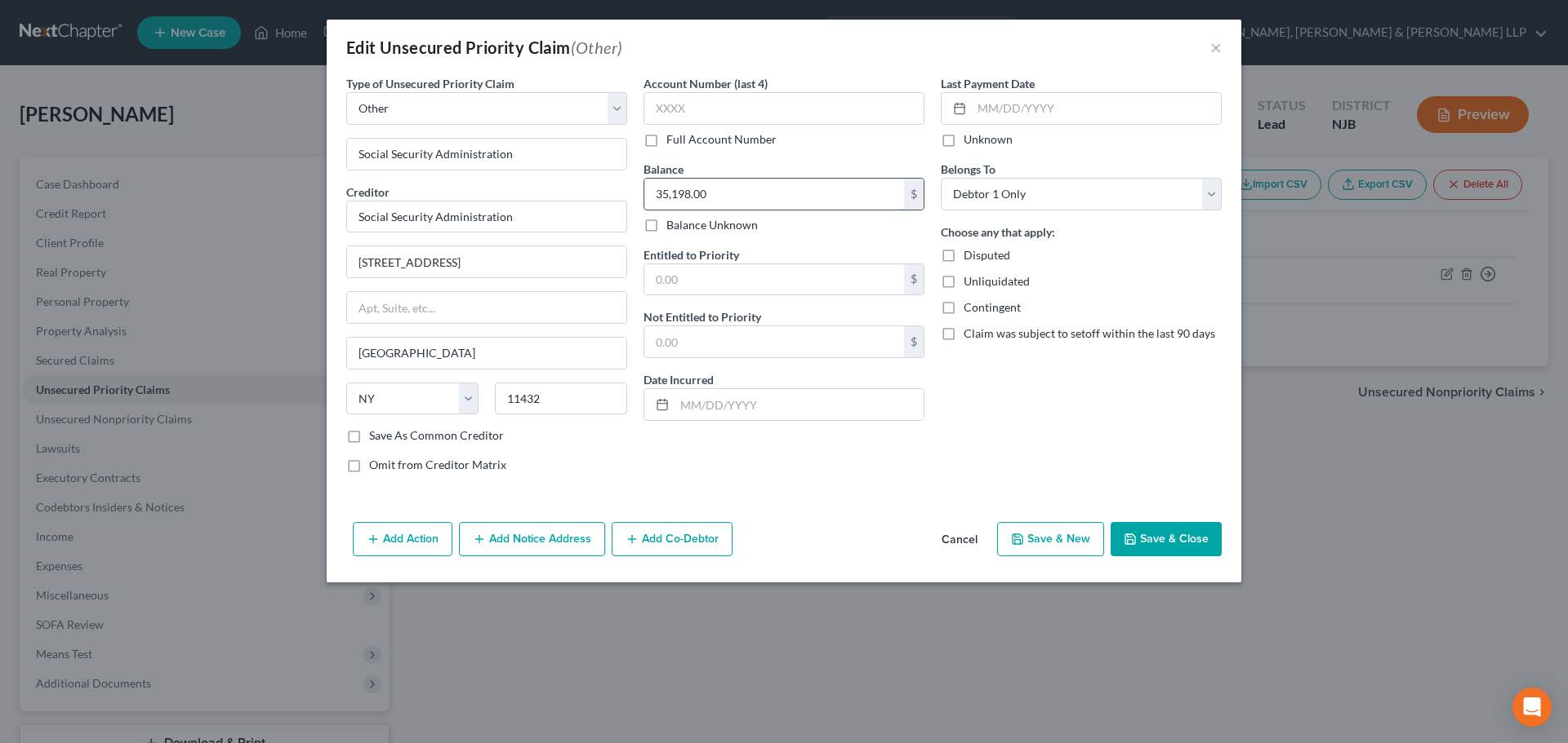
click at [717, 189] on input "35,198.00" at bounding box center [774, 194] width 259 height 31
click at [1218, 47] on button "×" at bounding box center [1215, 47] width 12 height 20
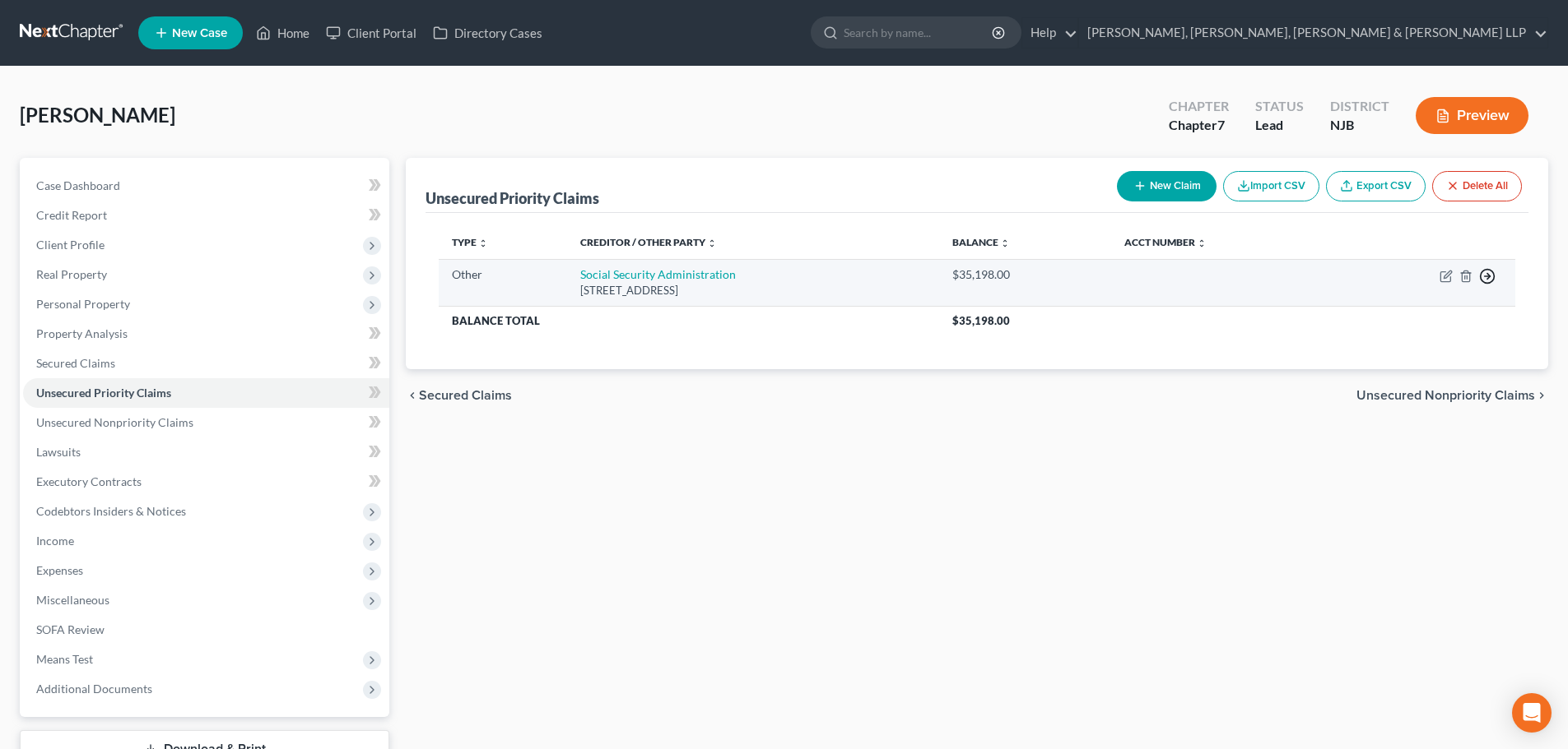
click at [1489, 278] on polyline "button" at bounding box center [1488, 277] width 3 height 5
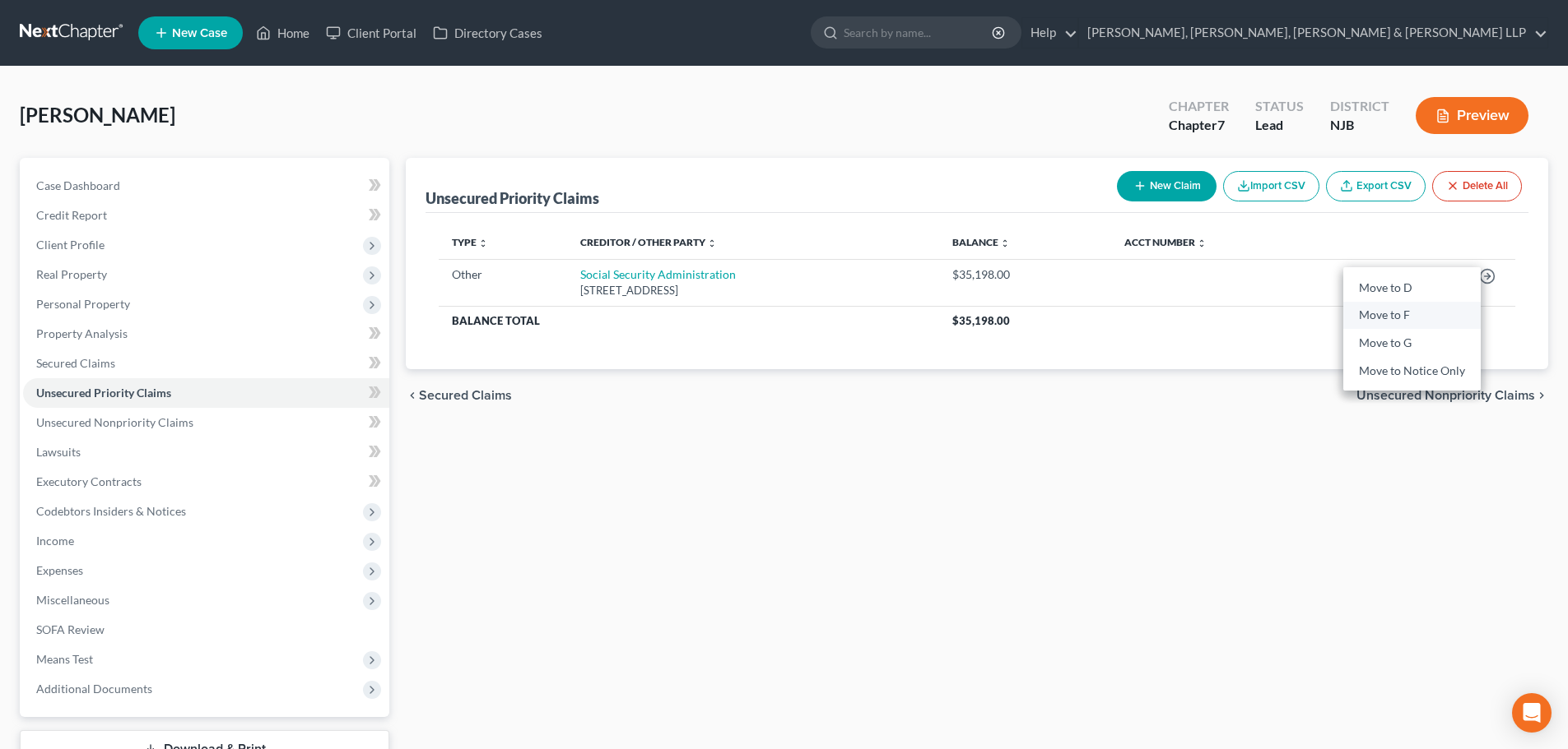
drag, startPoint x: 1406, startPoint y: 315, endPoint x: 514, endPoint y: 367, distance: 893.5
click at [1406, 315] on link "Move to F" at bounding box center [1412, 315] width 137 height 28
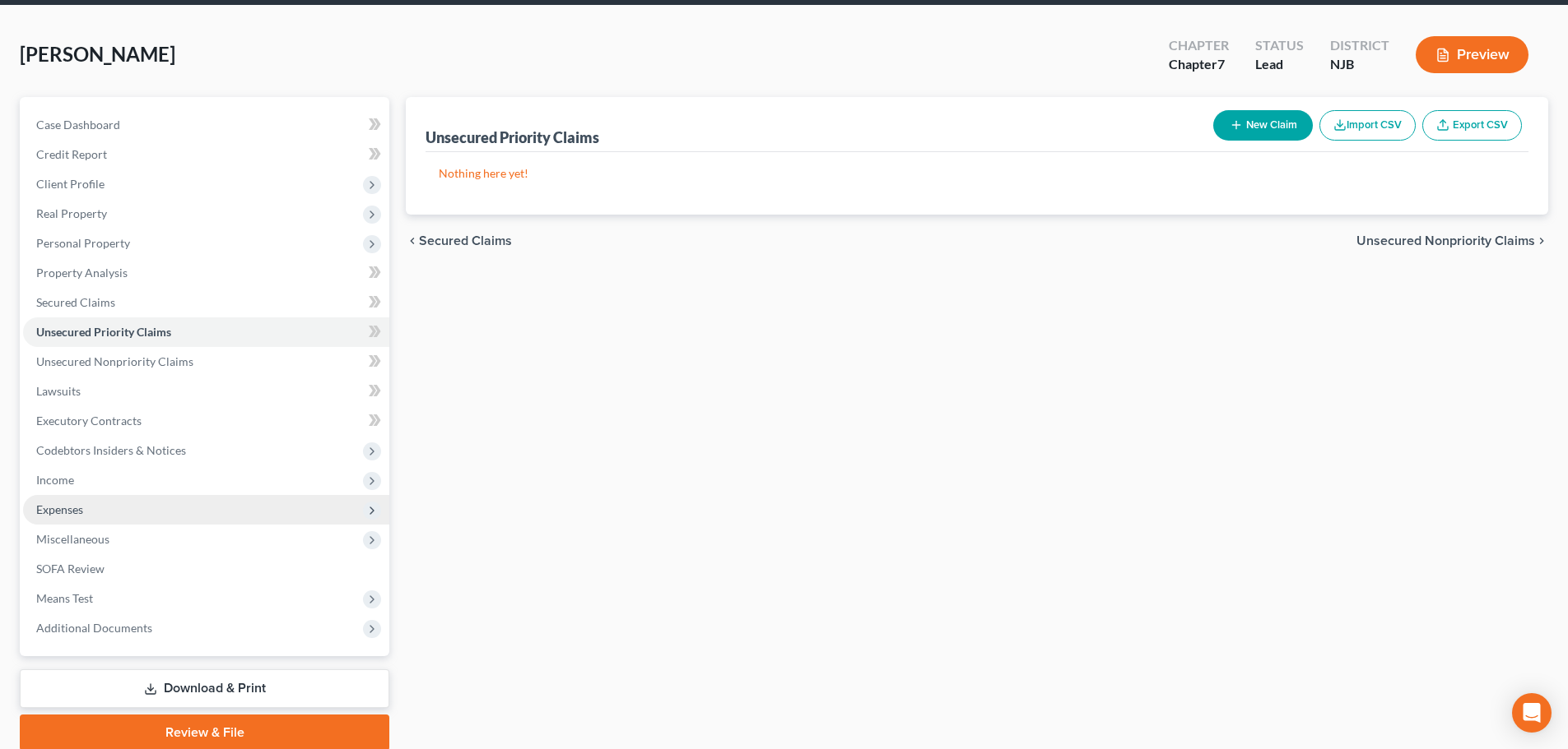
scroll to position [125, 0]
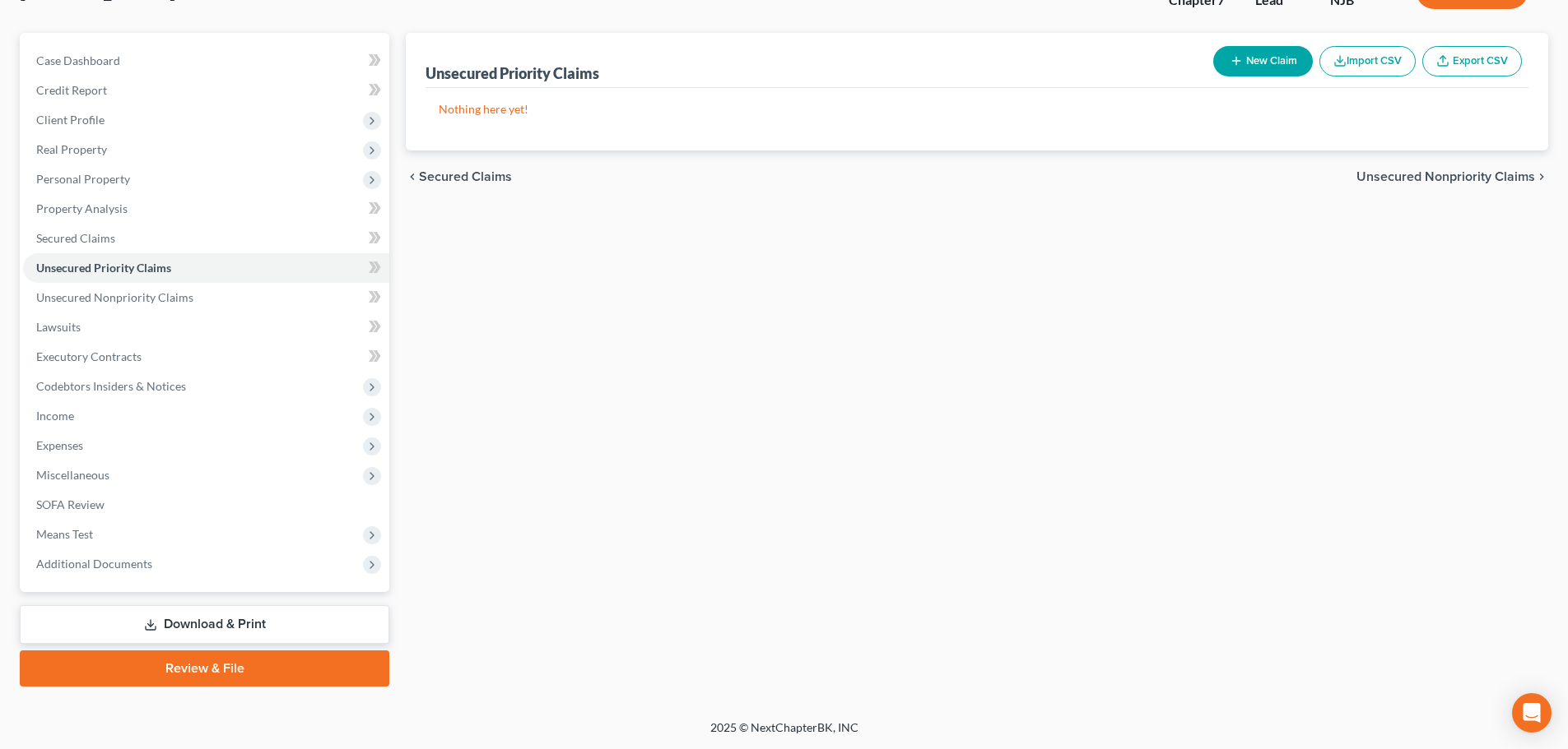
click at [200, 619] on link "Download & Print" at bounding box center [204, 624] width 369 height 39
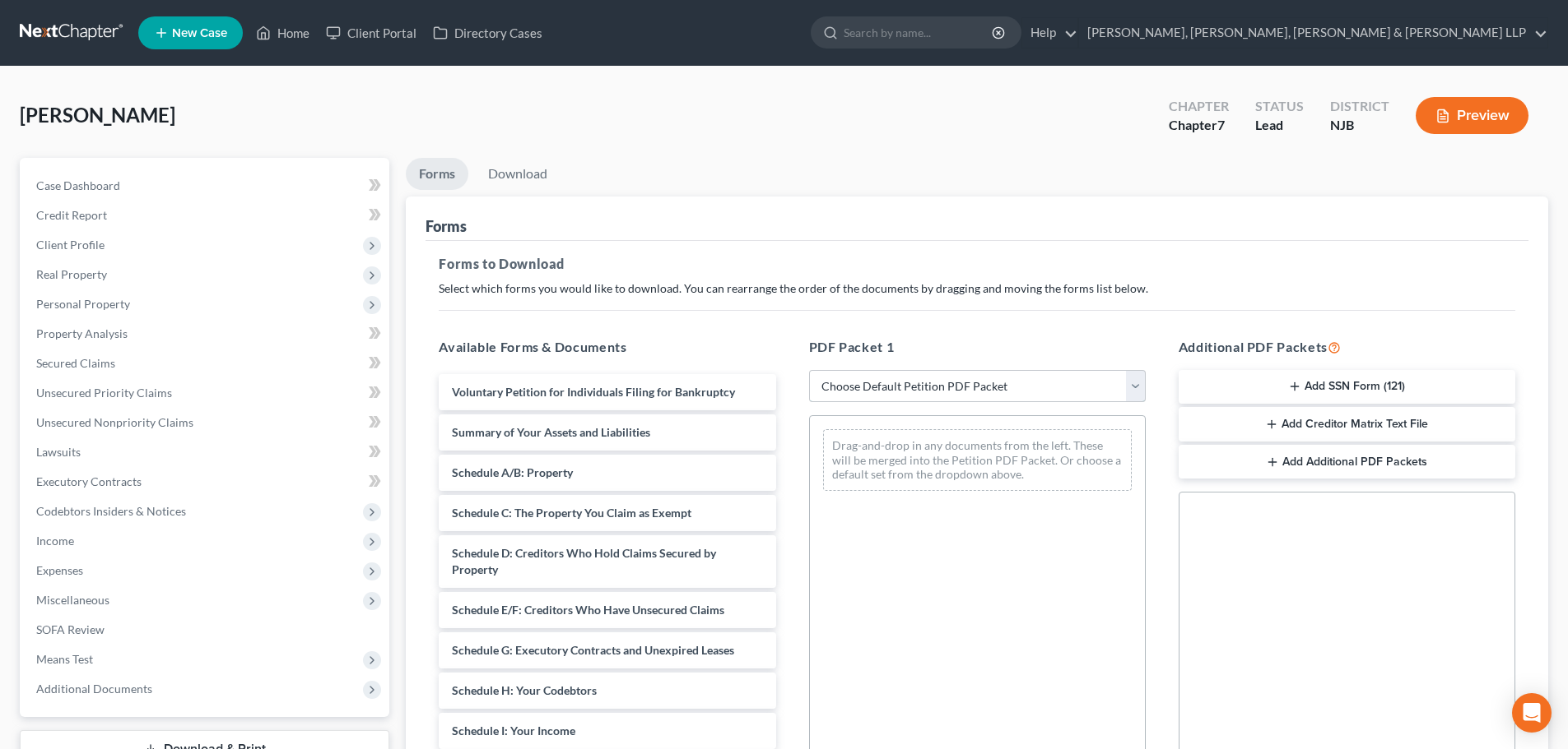
drag, startPoint x: 891, startPoint y: 382, endPoint x: 892, endPoint y: 401, distance: 19.0
click at [891, 382] on select "Choose Default Petition PDF Packet Complete Bankruptcy Petition (all forms and …" at bounding box center [977, 386] width 337 height 33
click at [809, 370] on select "Choose Default Petition PDF Packet Complete Bankruptcy Petition (all forms and …" at bounding box center [977, 386] width 337 height 33
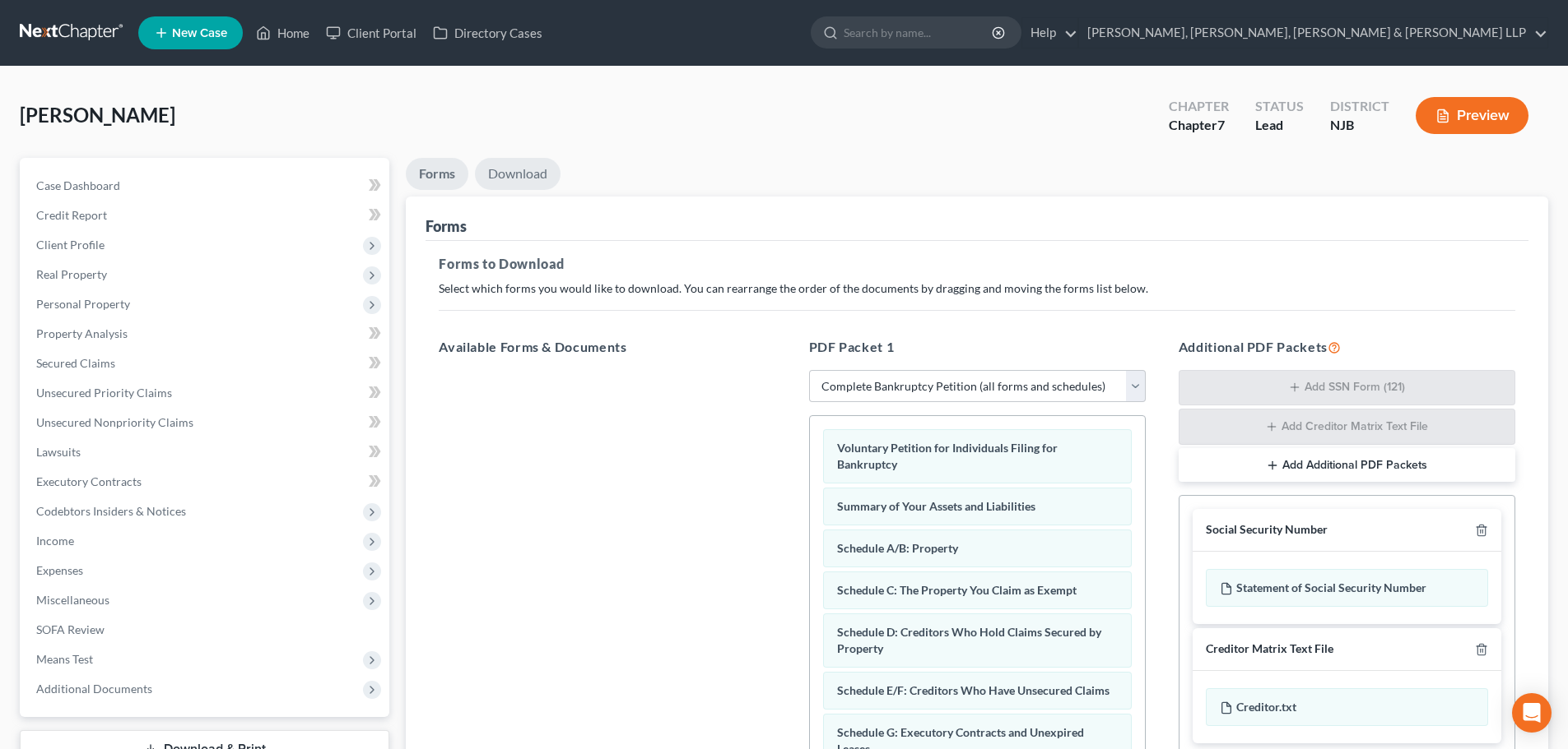
click at [523, 168] on link "Download" at bounding box center [517, 174] width 85 height 32
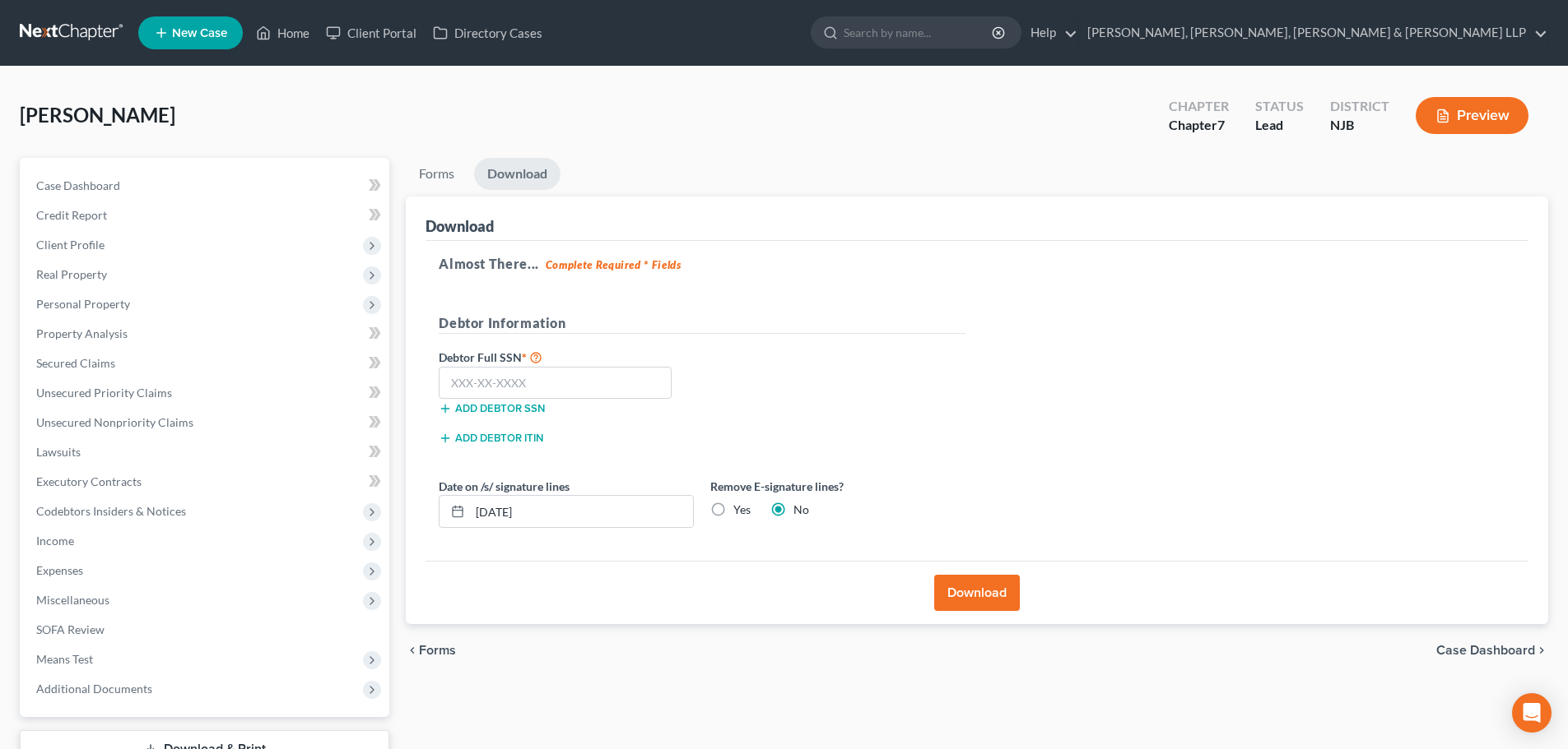
click at [733, 512] on label "Yes" at bounding box center [741, 510] width 17 height 16
click at [740, 512] on input "Yes" at bounding box center [745, 507] width 11 height 11
click at [111, 250] on span "Client Profile" at bounding box center [207, 244] width 367 height 30
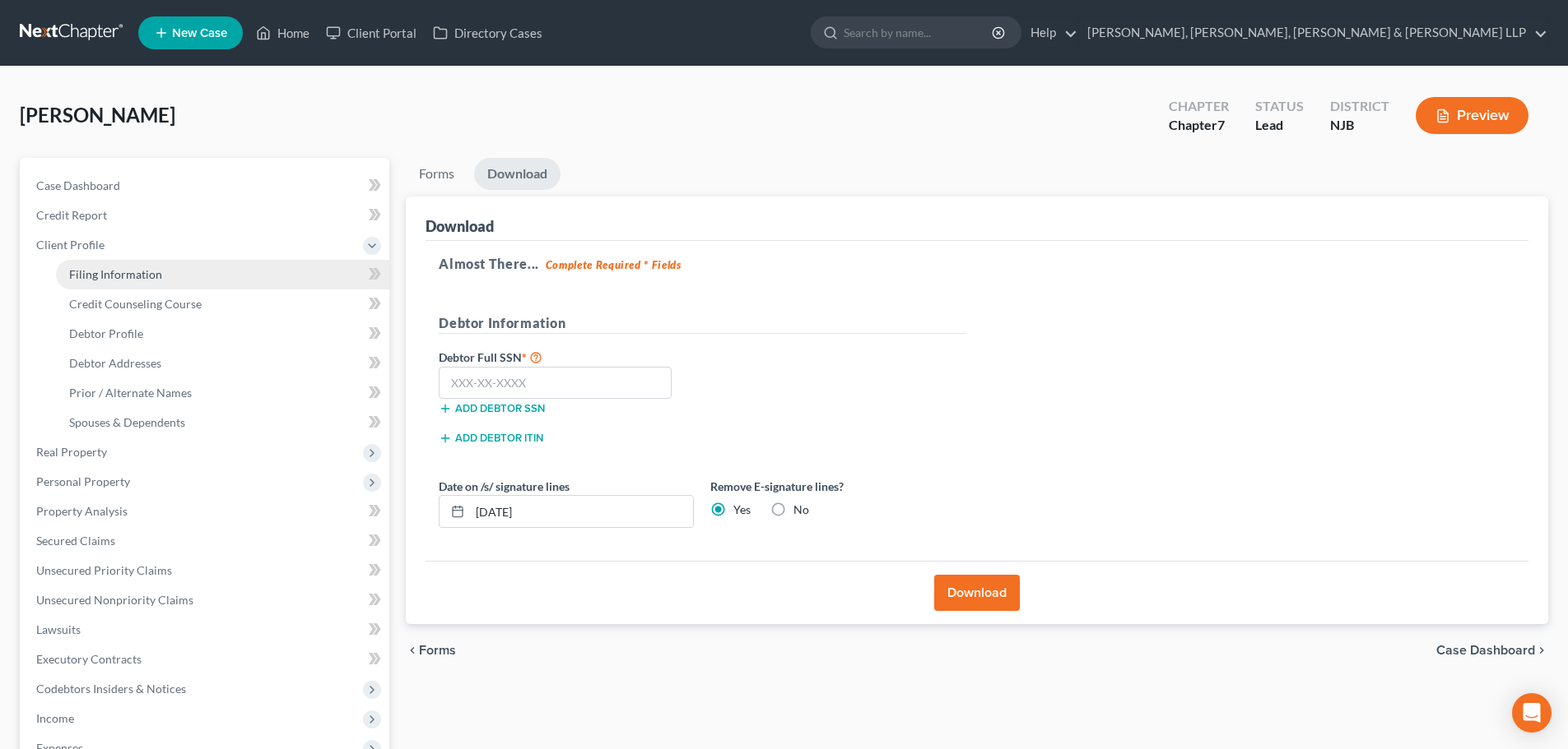
click at [106, 269] on span "Filing Information" at bounding box center [115, 275] width 93 height 14
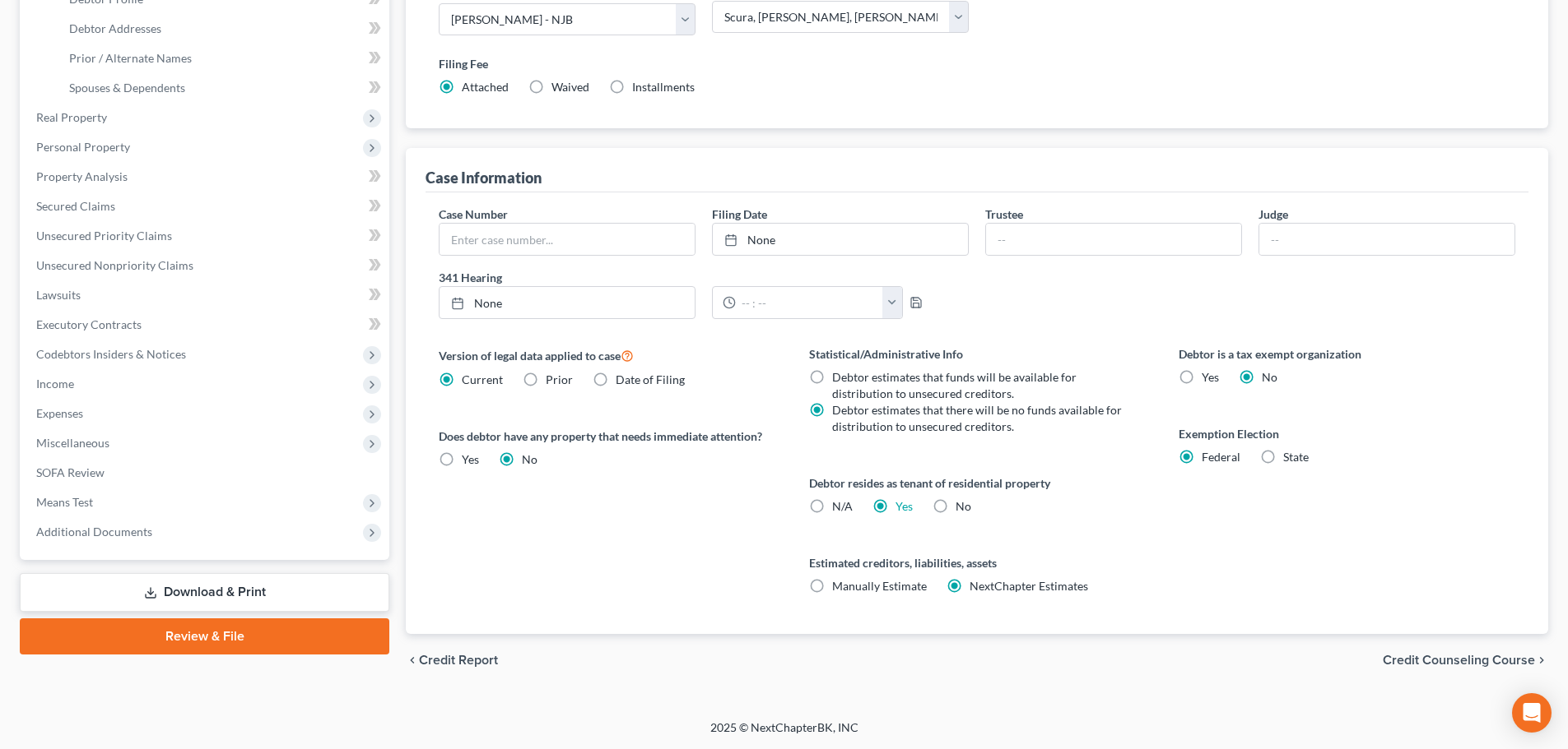
click at [267, 585] on link "Download & Print" at bounding box center [204, 592] width 369 height 39
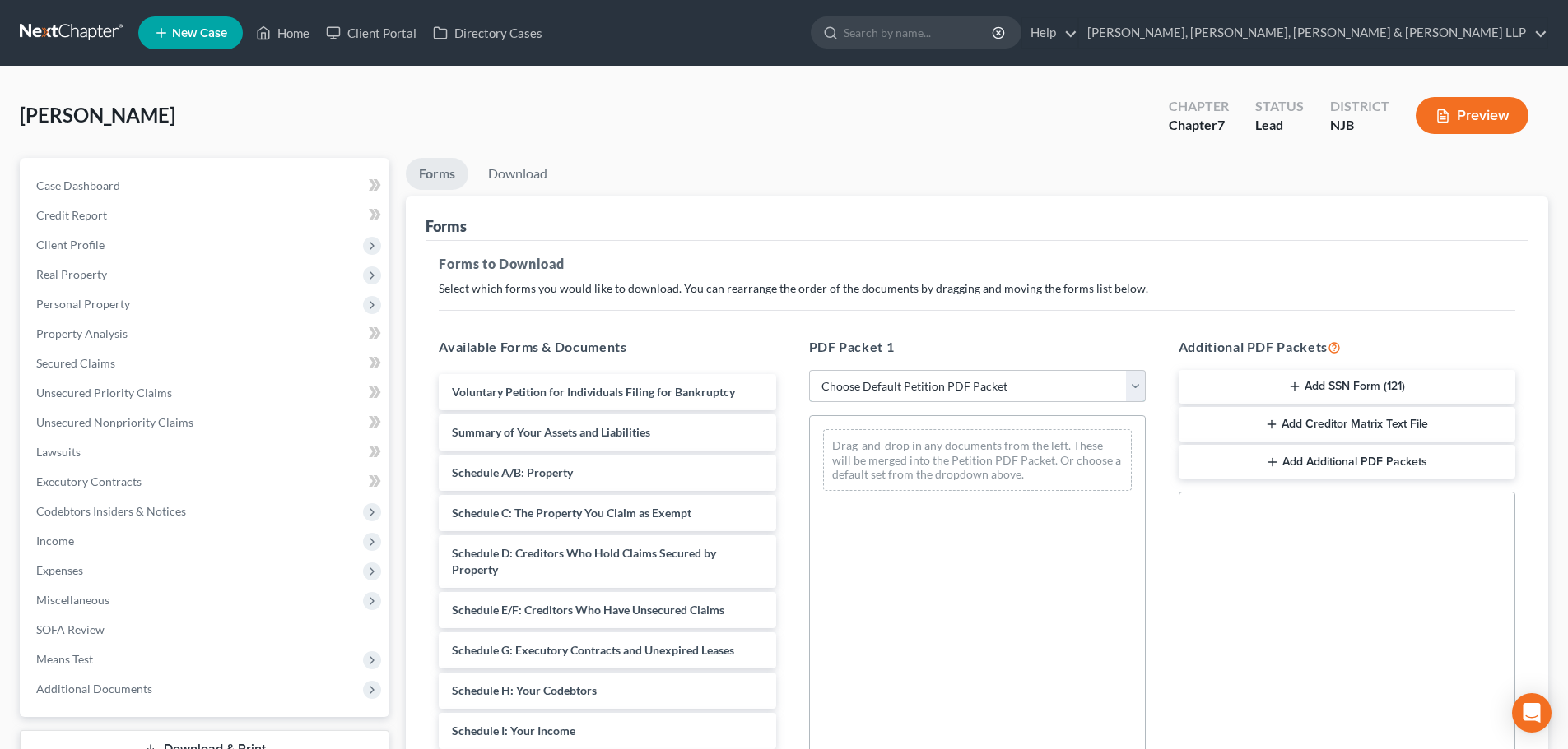
drag, startPoint x: 831, startPoint y: 380, endPoint x: 841, endPoint y: 401, distance: 23.3
click at [831, 381] on select "Choose Default Petition PDF Packet Complete Bankruptcy Petition (all forms and …" at bounding box center [977, 386] width 337 height 33
click at [809, 370] on select "Choose Default Petition PDF Packet Complete Bankruptcy Petition (all forms and …" at bounding box center [977, 386] width 337 height 33
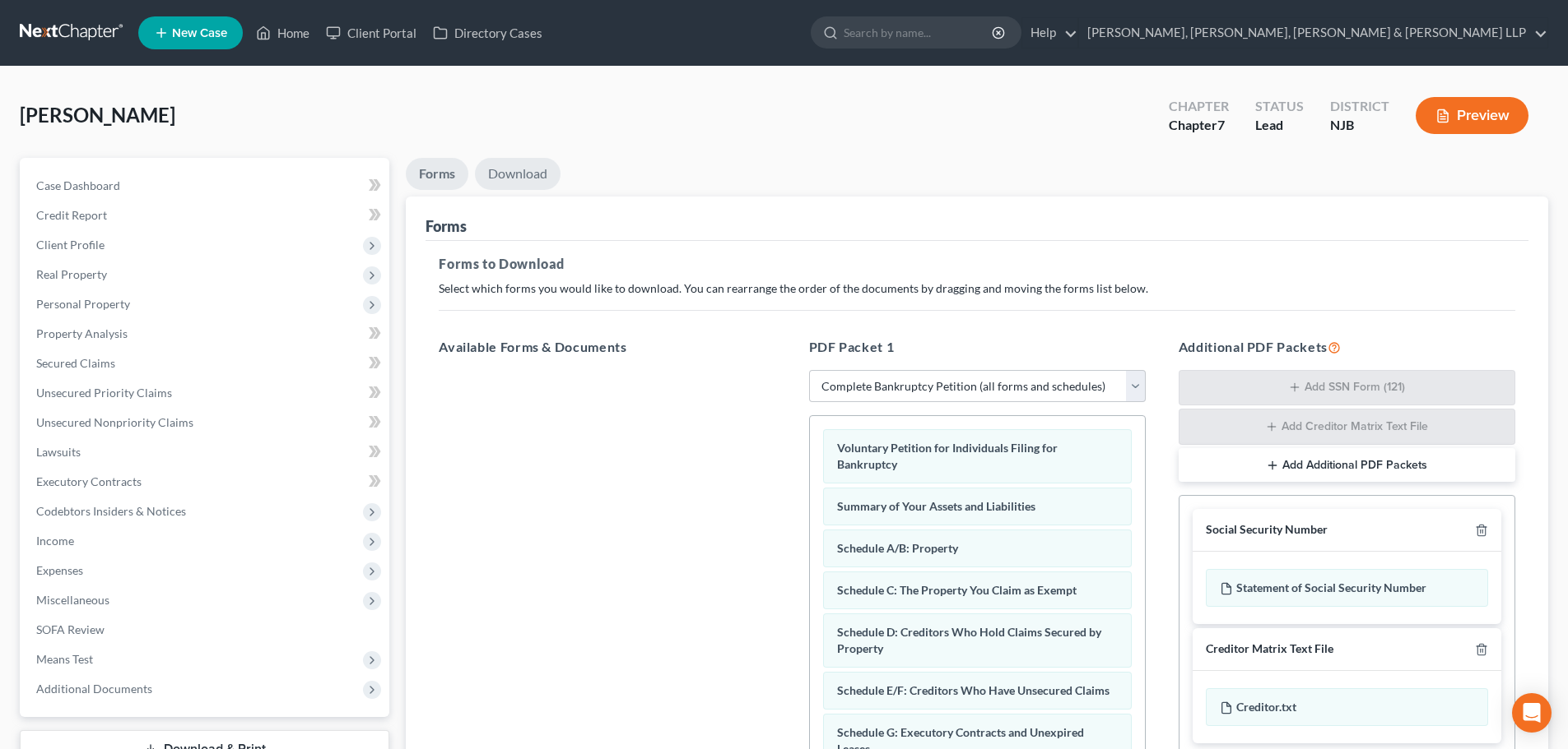
drag, startPoint x: 525, startPoint y: 151, endPoint x: 530, endPoint y: 180, distance: 29.4
click at [524, 151] on div "[PERSON_NAME] Upgraded Chapter Chapter 7 Status Lead District NJB Preview" at bounding box center [784, 122] width 1528 height 72
click at [530, 180] on link "Download" at bounding box center [517, 174] width 85 height 32
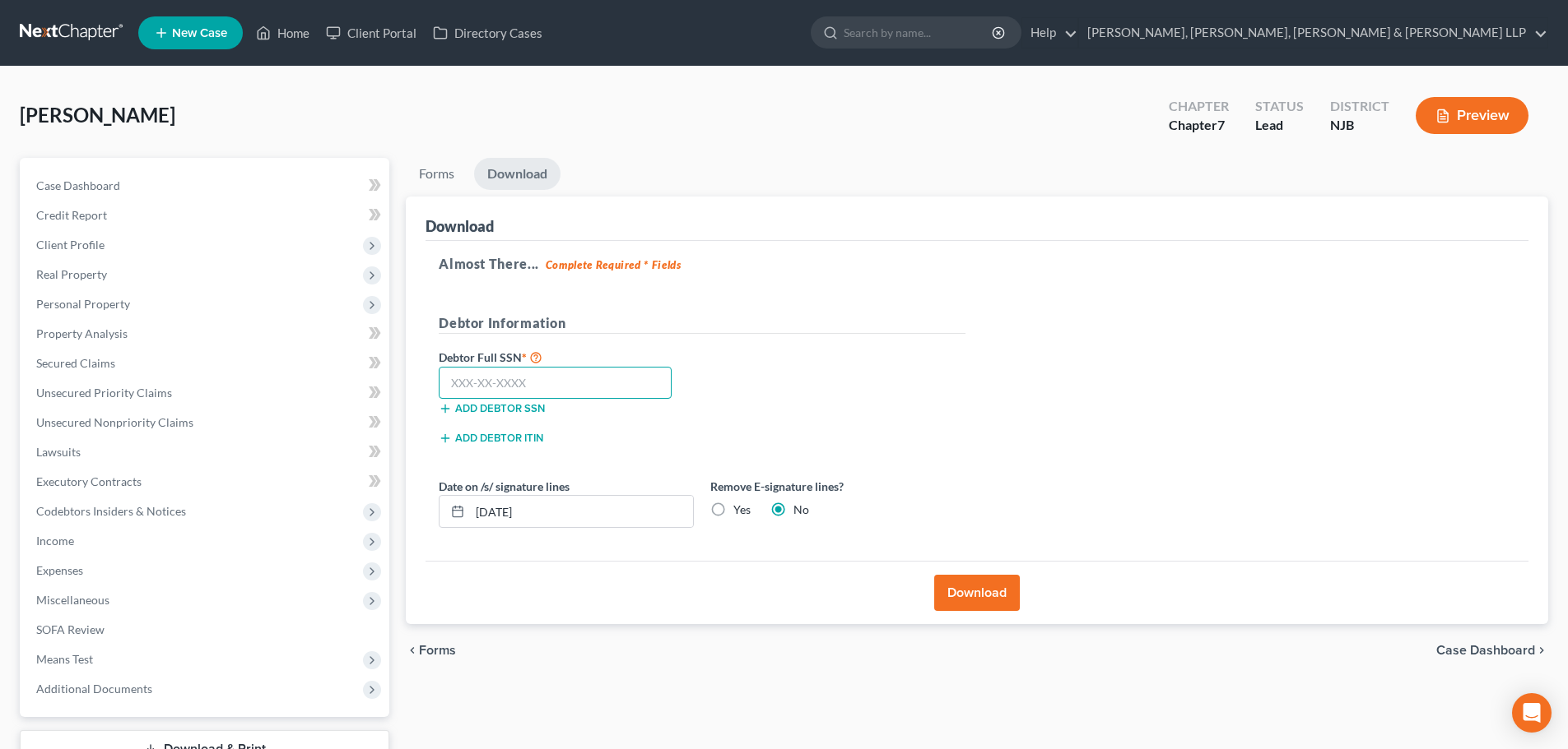
click at [494, 392] on input "text" at bounding box center [554, 383] width 233 height 33
click at [964, 596] on button "Download" at bounding box center [977, 593] width 85 height 36
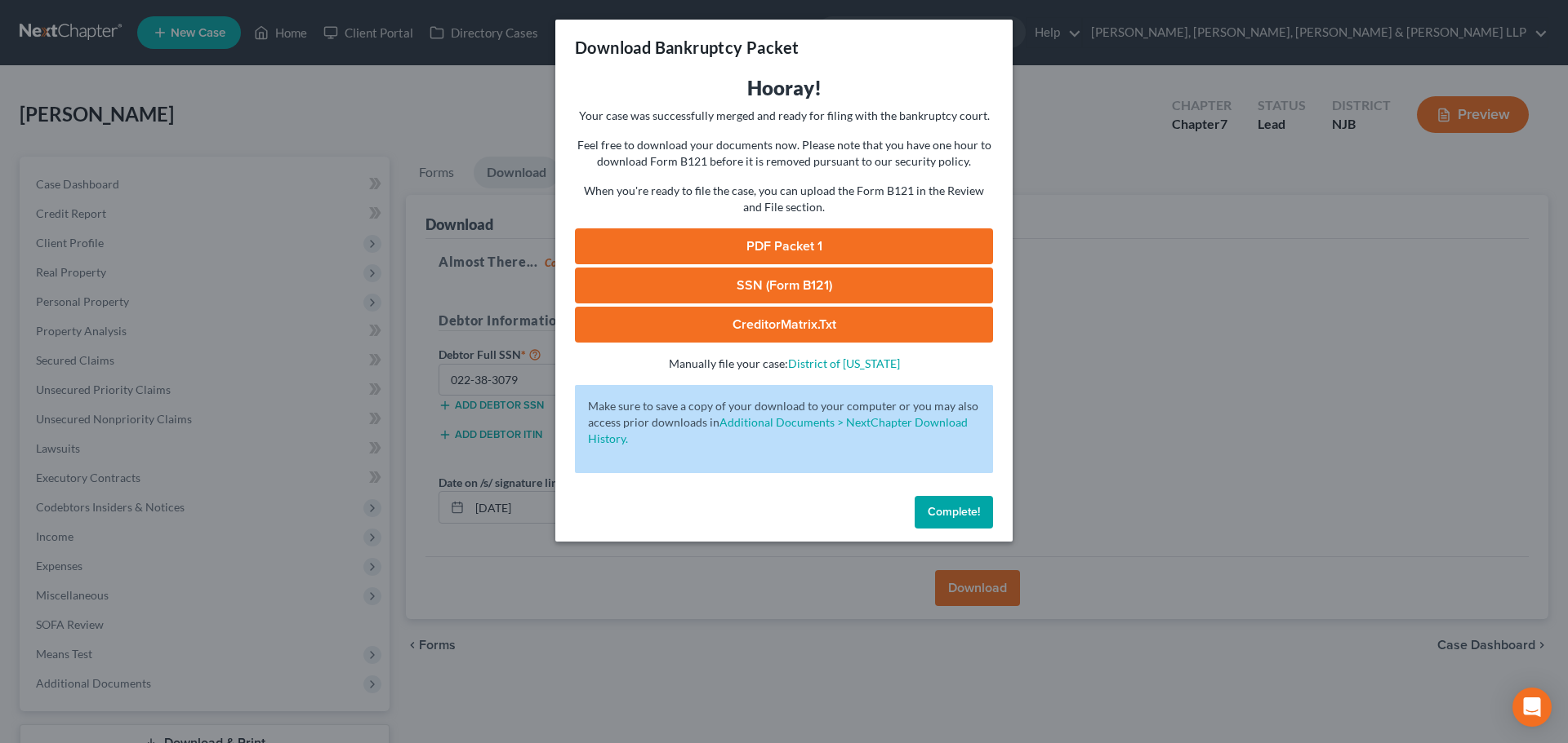
drag, startPoint x: 767, startPoint y: 247, endPoint x: 1481, endPoint y: 59, distance: 738.3
click at [767, 247] on link "PDF Packet 1" at bounding box center [784, 246] width 418 height 36
click at [338, 166] on div "Download Bankruptcy Packet Hooray! Your case was successfully merged and ready …" at bounding box center [784, 372] width 1568 height 743
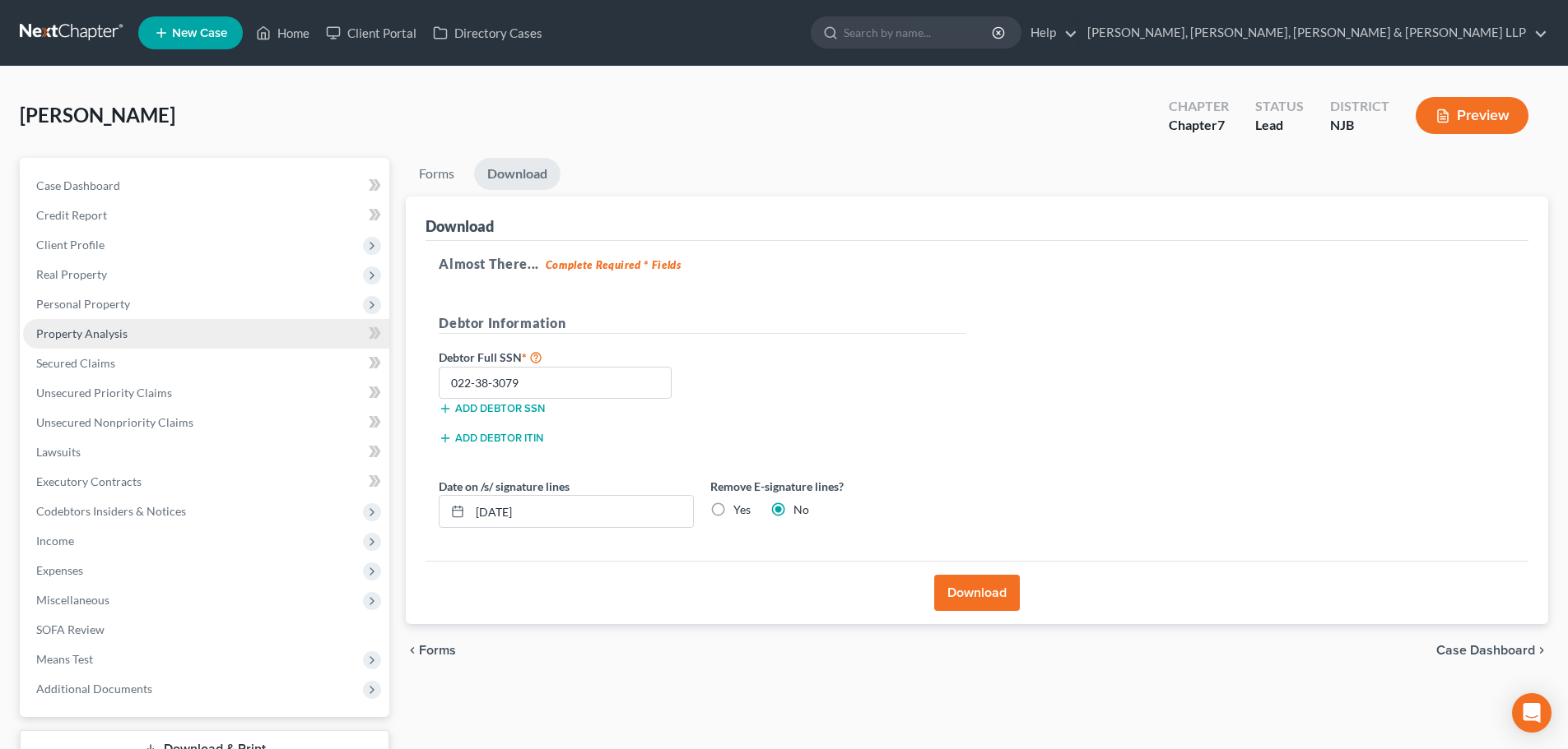
drag, startPoint x: 82, startPoint y: 254, endPoint x: 211, endPoint y: 344, distance: 157.3
click at [82, 253] on span "Client Profile" at bounding box center [207, 244] width 367 height 30
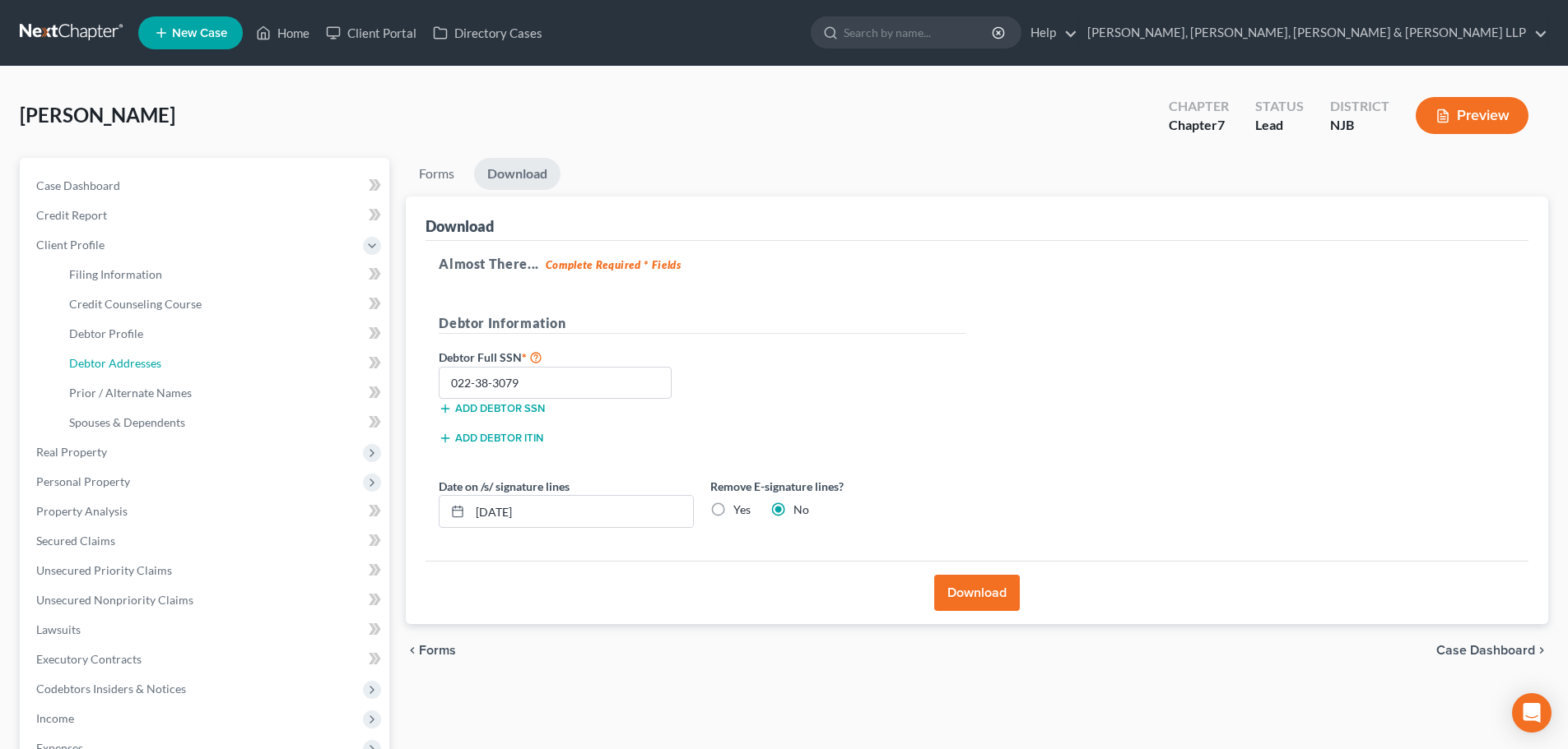
drag, startPoint x: 169, startPoint y: 368, endPoint x: 625, endPoint y: 350, distance: 456.4
click at [170, 368] on link "Debtor Addresses" at bounding box center [222, 363] width 333 height 30
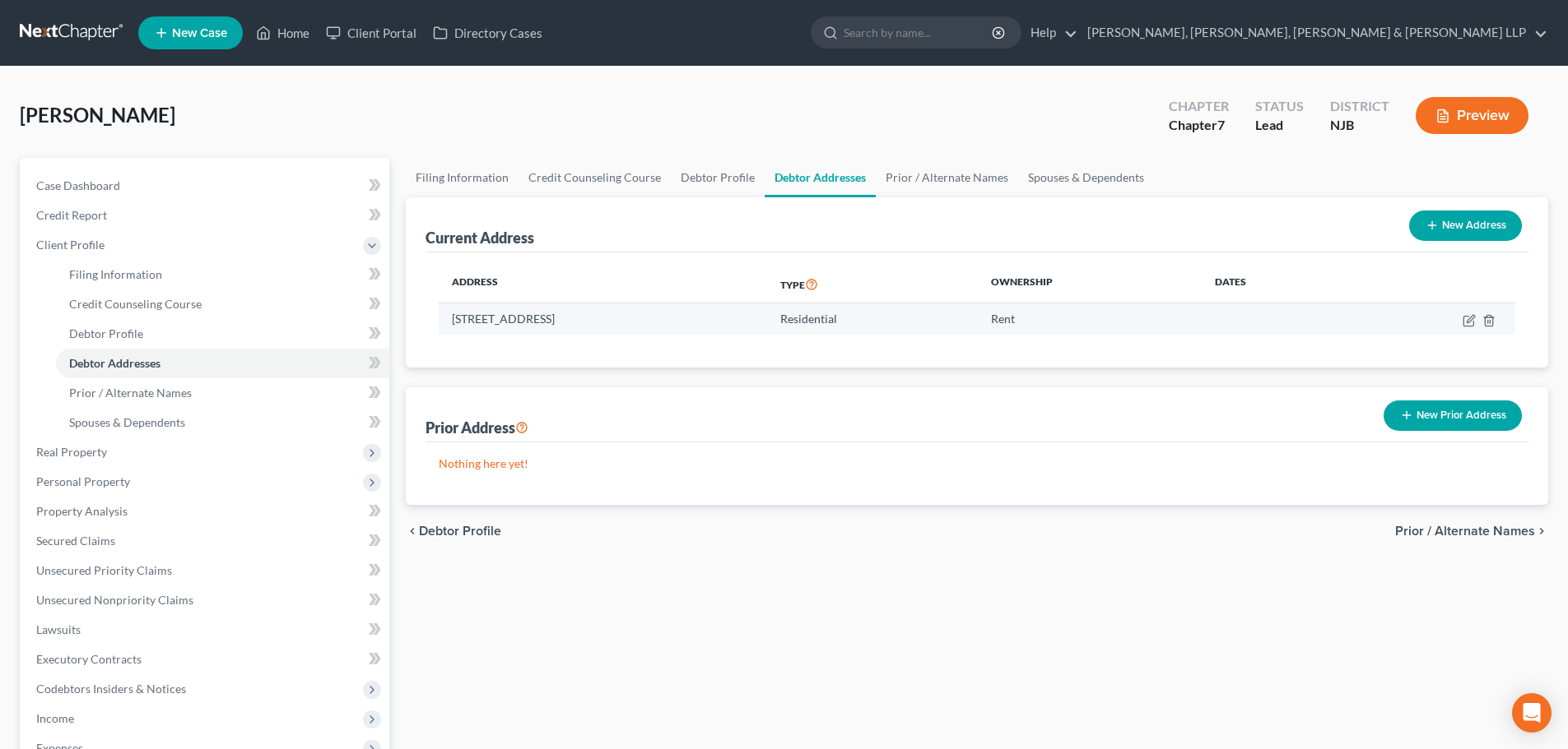
drag, startPoint x: 715, startPoint y: 322, endPoint x: 455, endPoint y: 322, distance: 260.0
click at [456, 322] on td "[STREET_ADDRESS]" at bounding box center [602, 319] width 328 height 31
drag, startPoint x: 467, startPoint y: 320, endPoint x: 719, endPoint y: 329, distance: 252.2
click at [719, 329] on td "[STREET_ADDRESS]" at bounding box center [602, 319] width 328 height 31
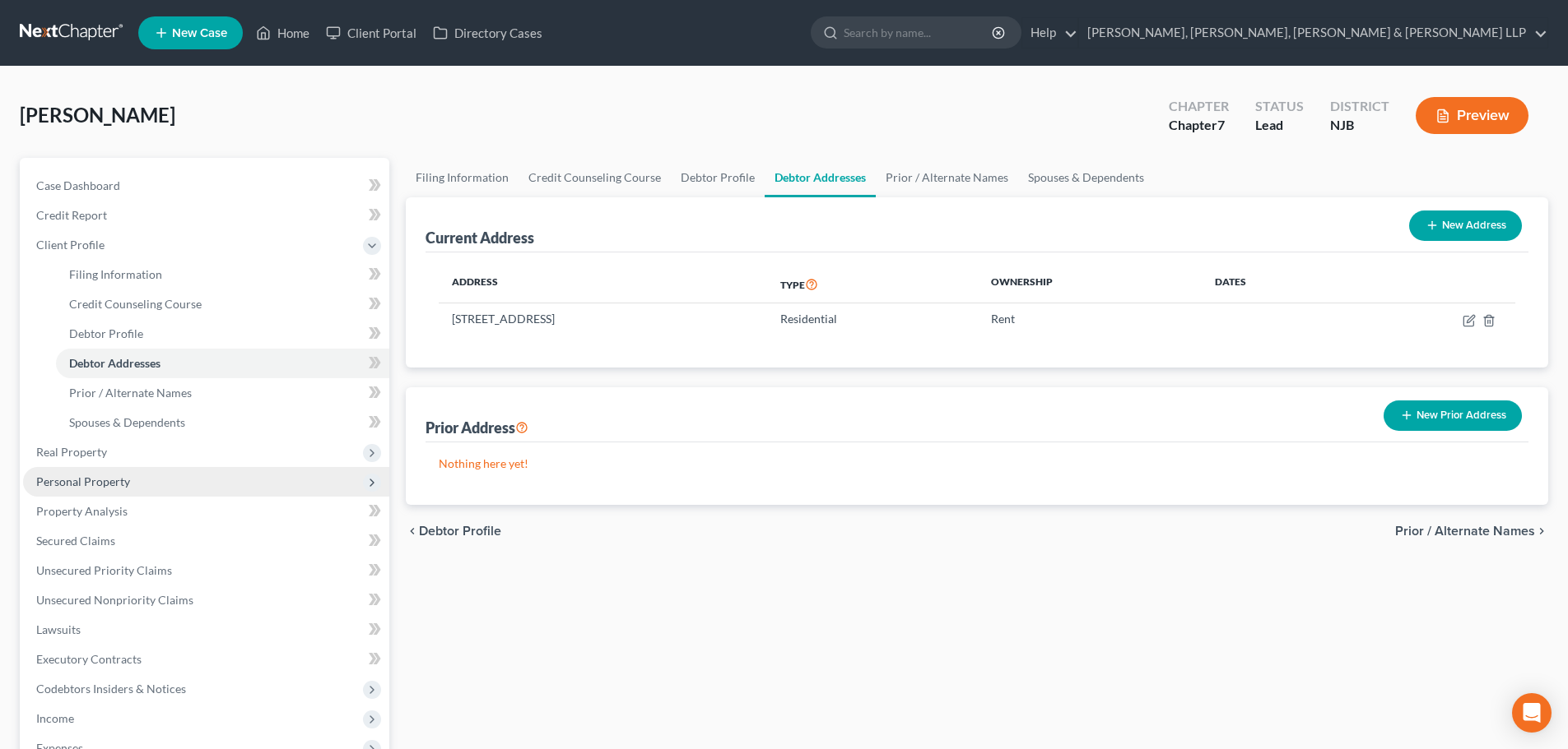
copy td "[STREET_ADDRESS]"
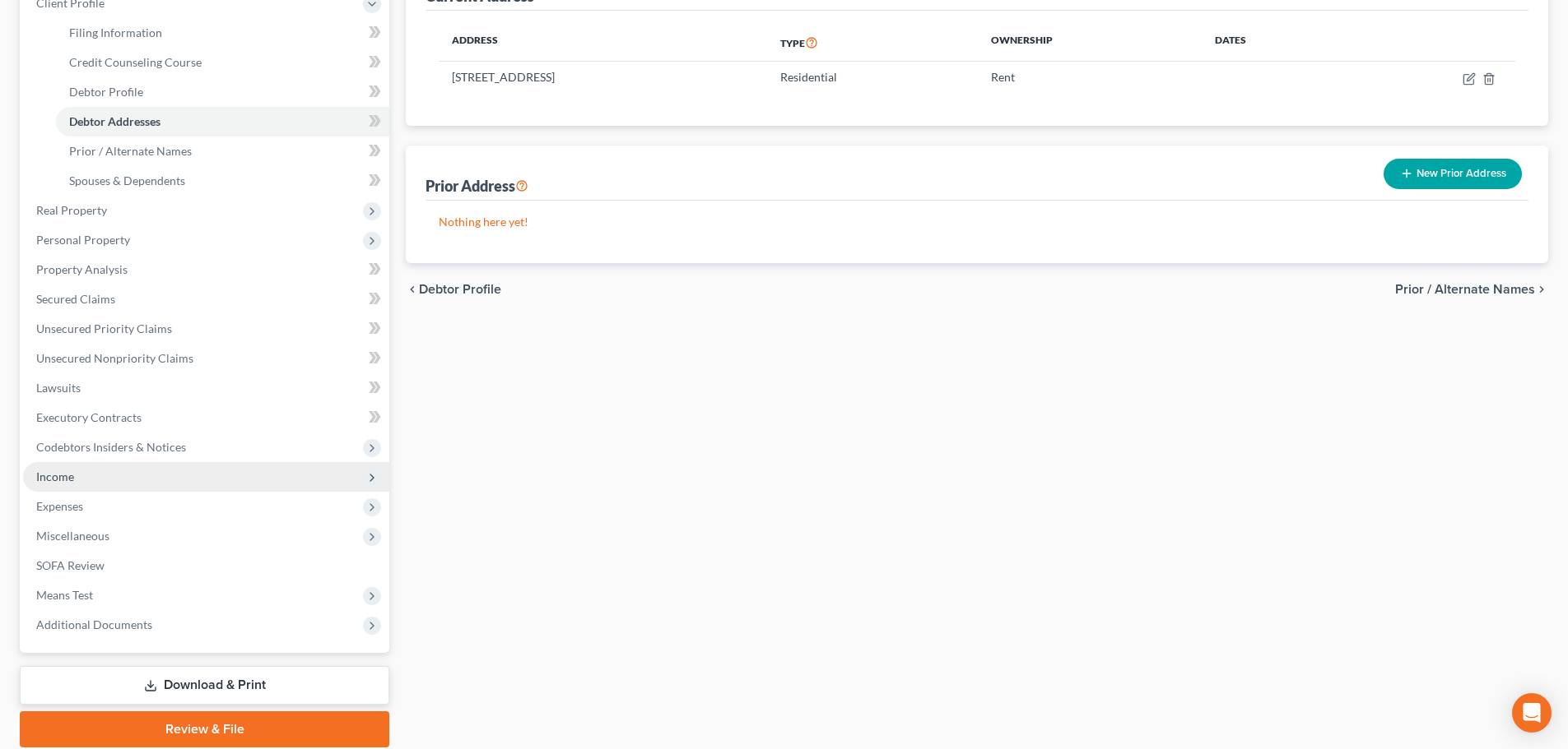
scroll to position [247, 0]
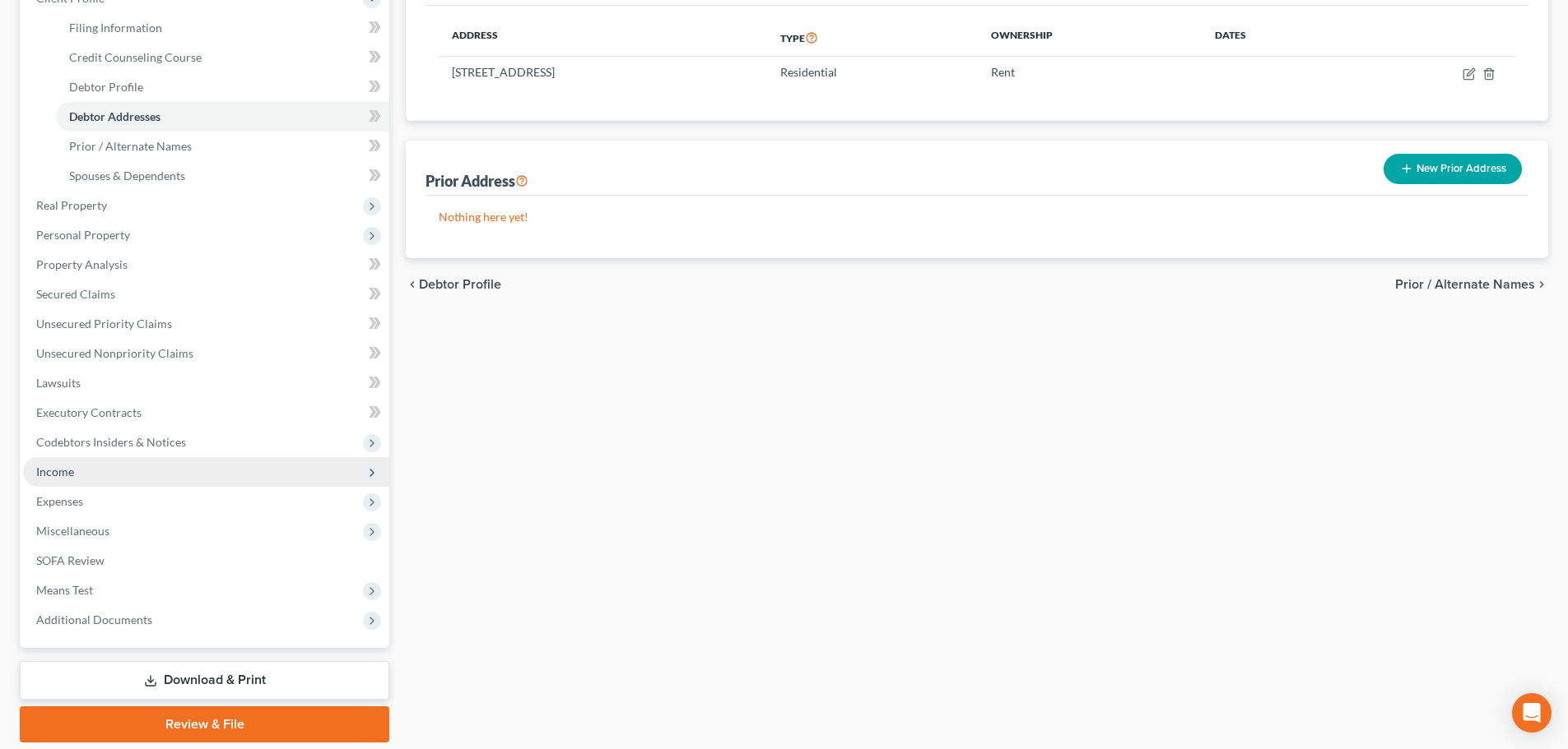
click at [101, 471] on span "Income" at bounding box center [207, 471] width 367 height 30
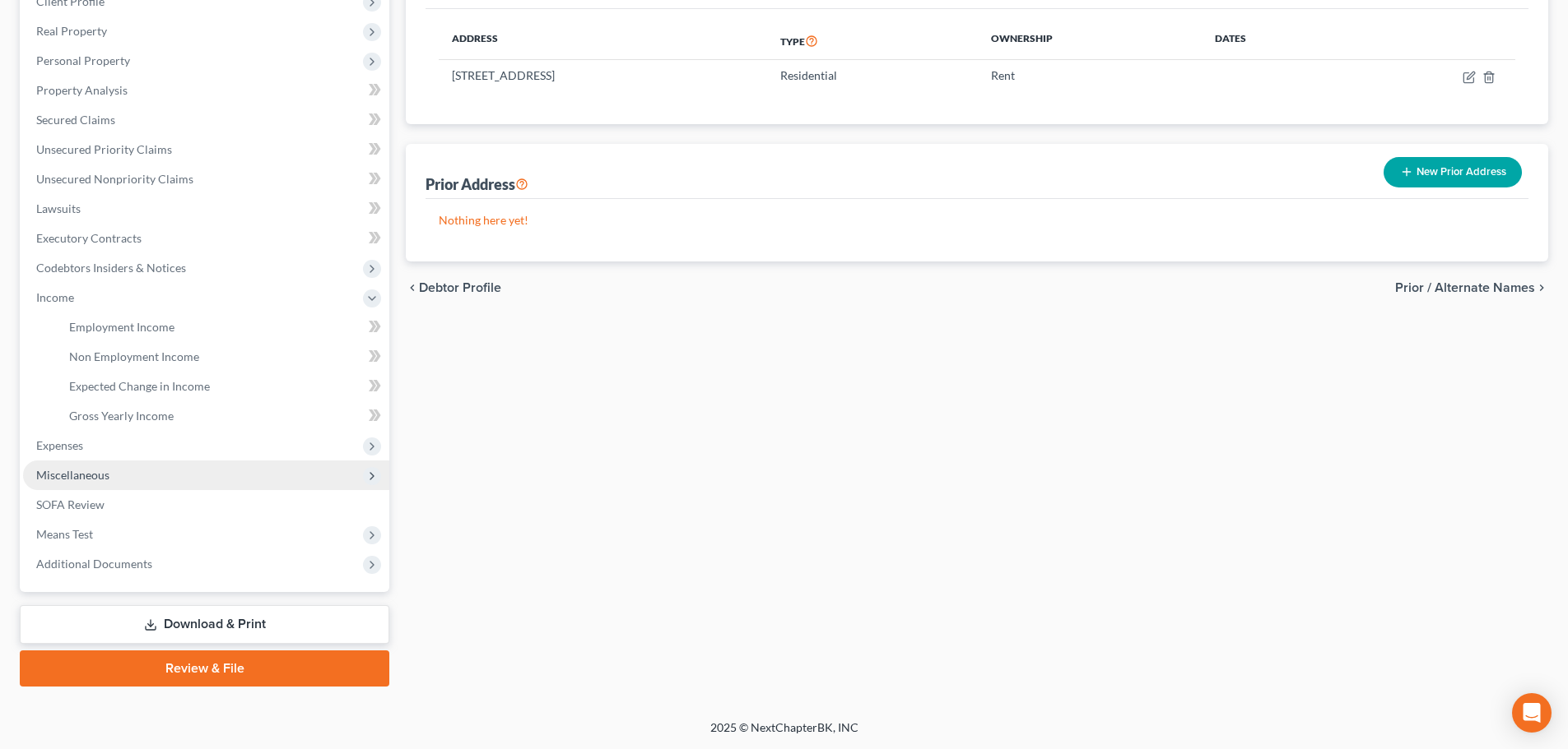
scroll to position [243, 0]
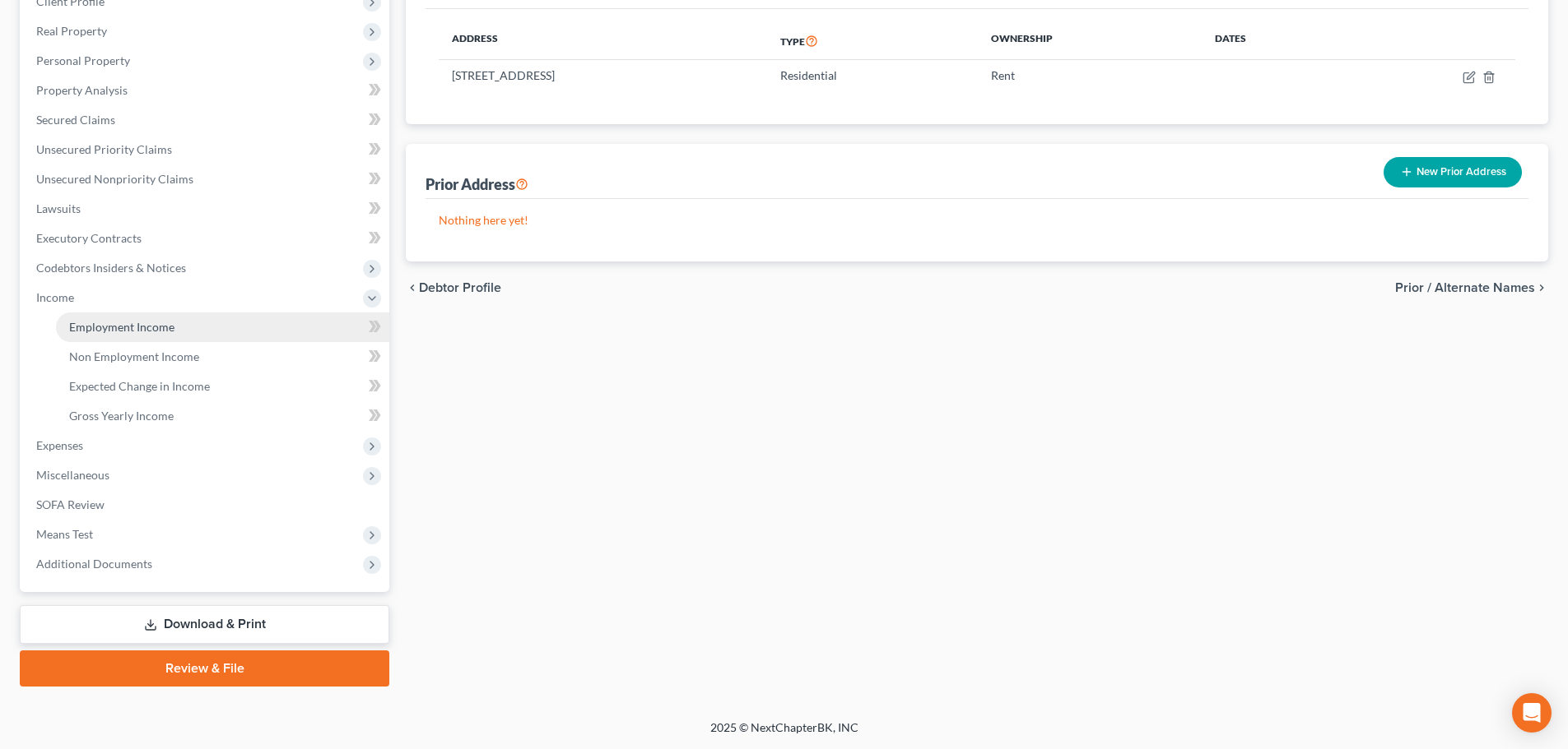
drag, startPoint x: 132, startPoint y: 328, endPoint x: 740, endPoint y: 269, distance: 610.9
click at [132, 328] on span "Employment Income" at bounding box center [121, 327] width 105 height 14
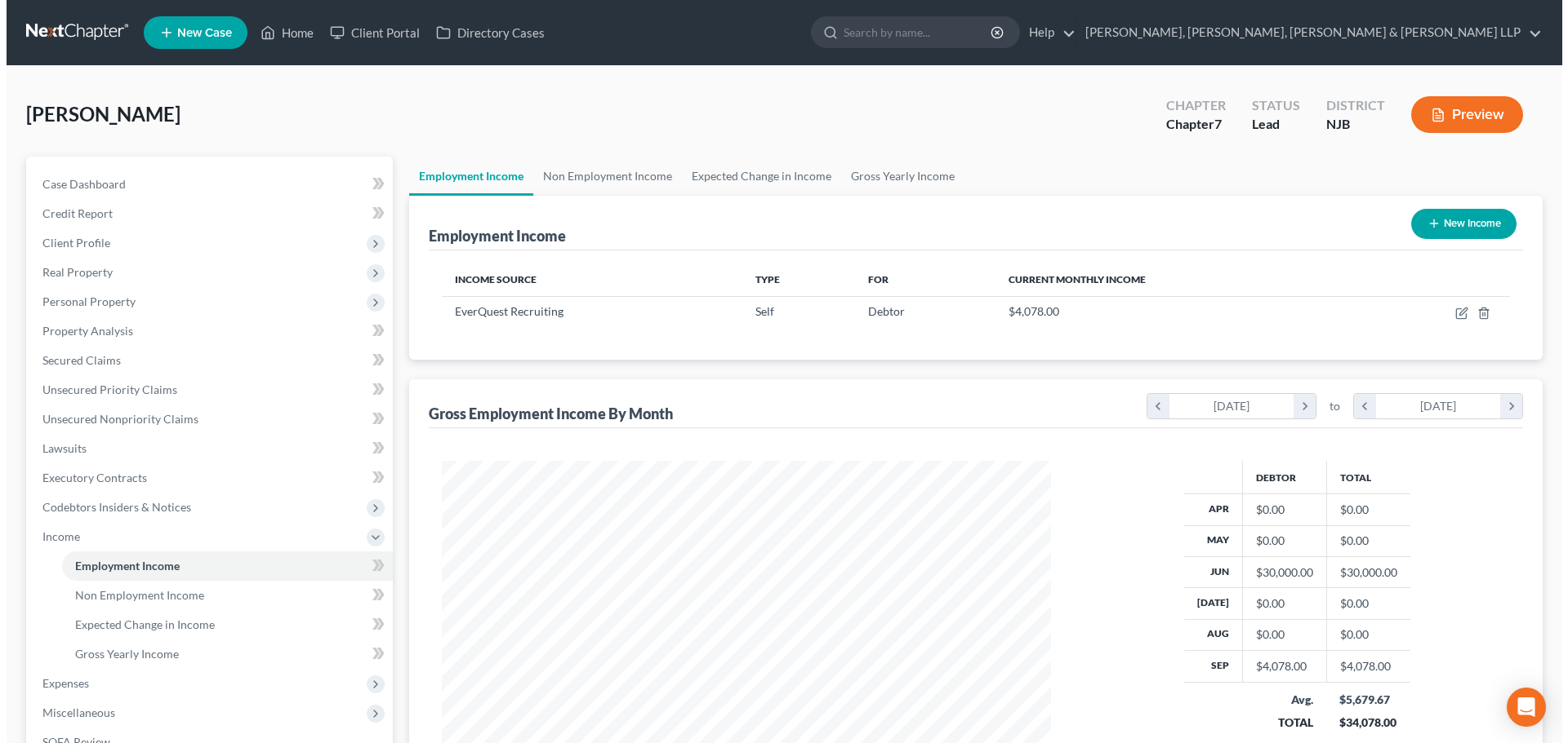
scroll to position [305, 642]
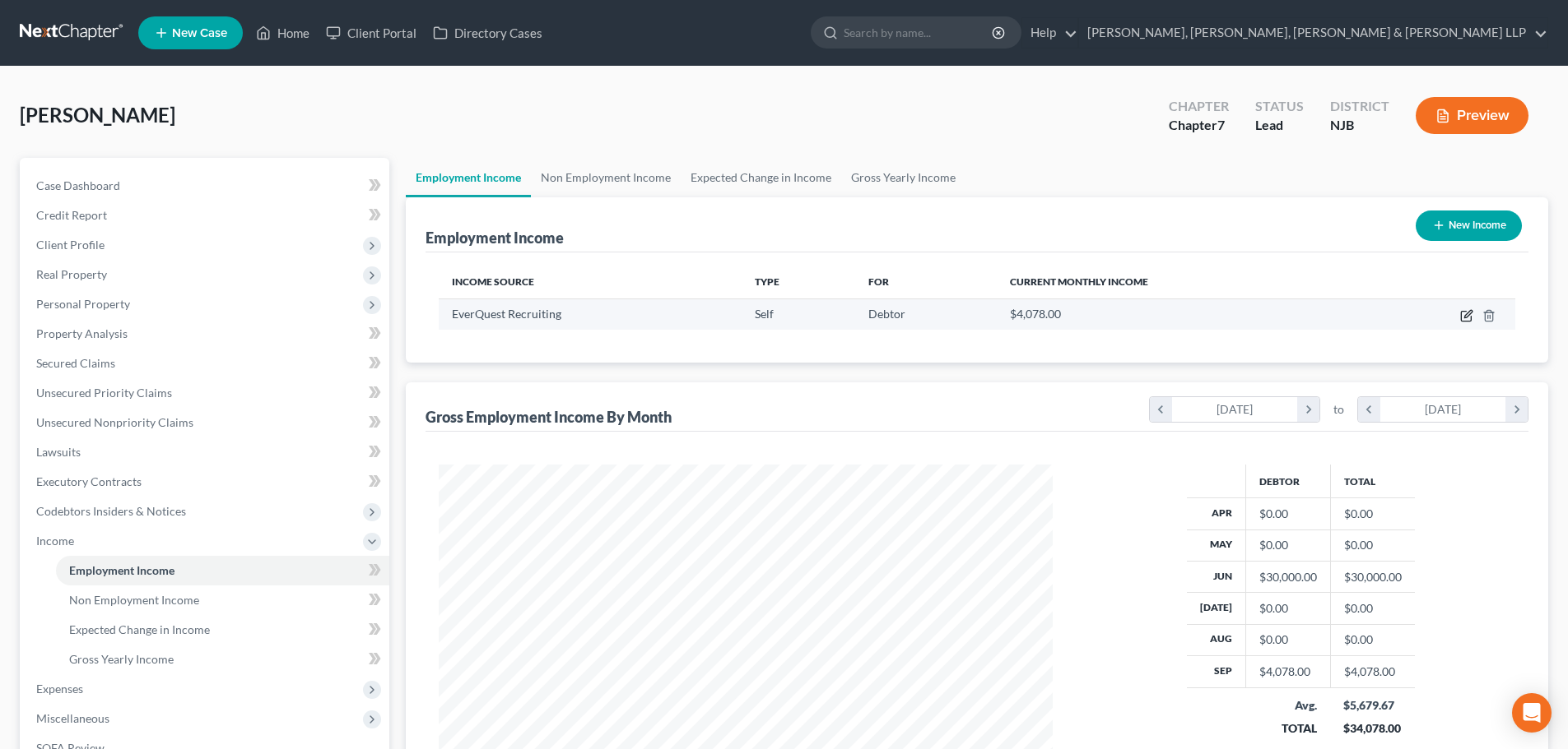
click at [1471, 314] on icon "button" at bounding box center [1467, 313] width 7 height 7
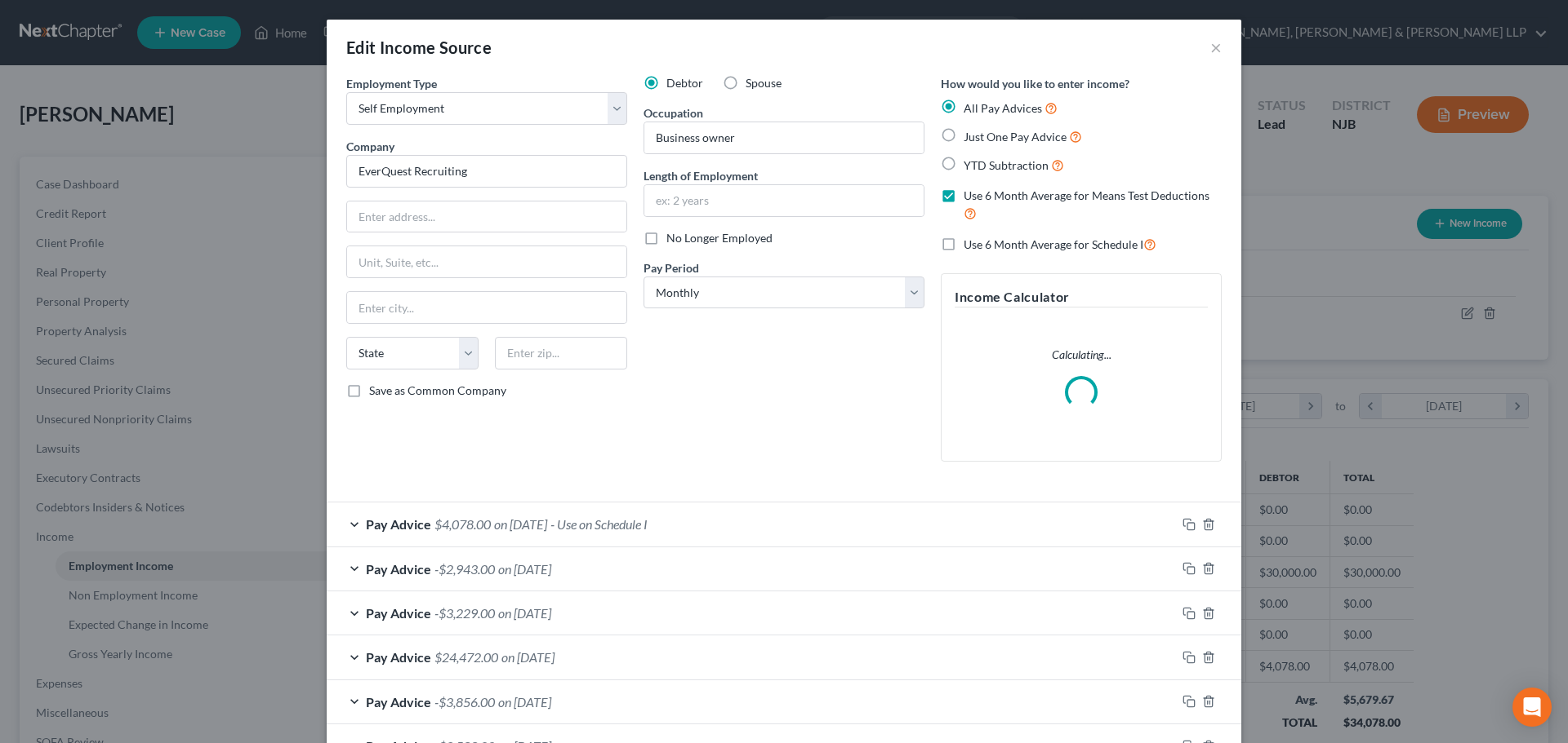
scroll to position [306, 647]
click at [483, 216] on input "text" at bounding box center [486, 216] width 279 height 31
paste input "[STREET_ADDRESS]"
drag, startPoint x: 573, startPoint y: 215, endPoint x: 511, endPoint y: 339, distance: 138.6
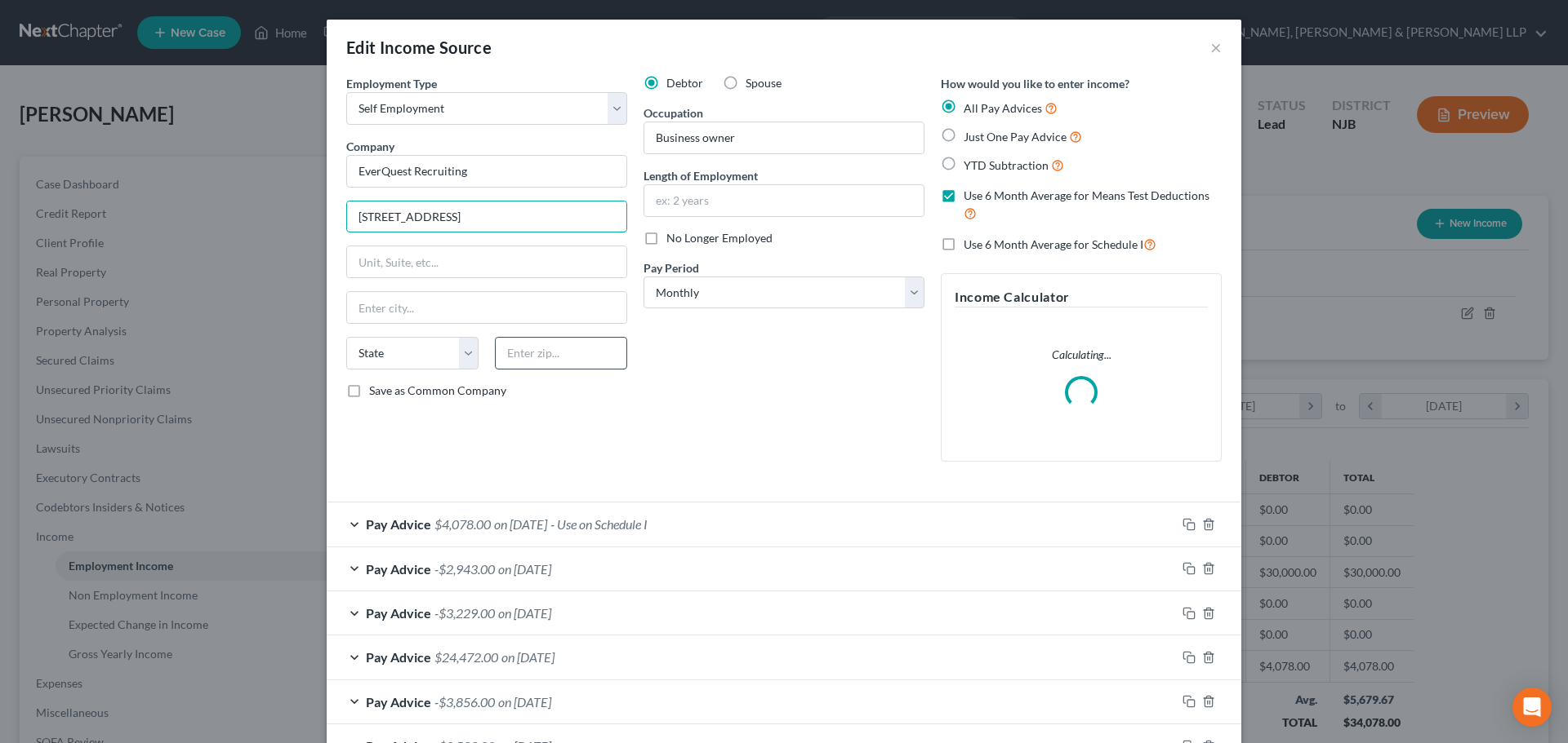
click at [675, 225] on div "Employment Type * Select Full or [DEMOGRAPHIC_DATA] Employment Self Employment …" at bounding box center [784, 282] width 891 height 413
click at [512, 356] on input "text" at bounding box center [561, 353] width 132 height 33
paste input "07081"
drag, startPoint x: 520, startPoint y: 307, endPoint x: 518, endPoint y: 256, distance: 51.0
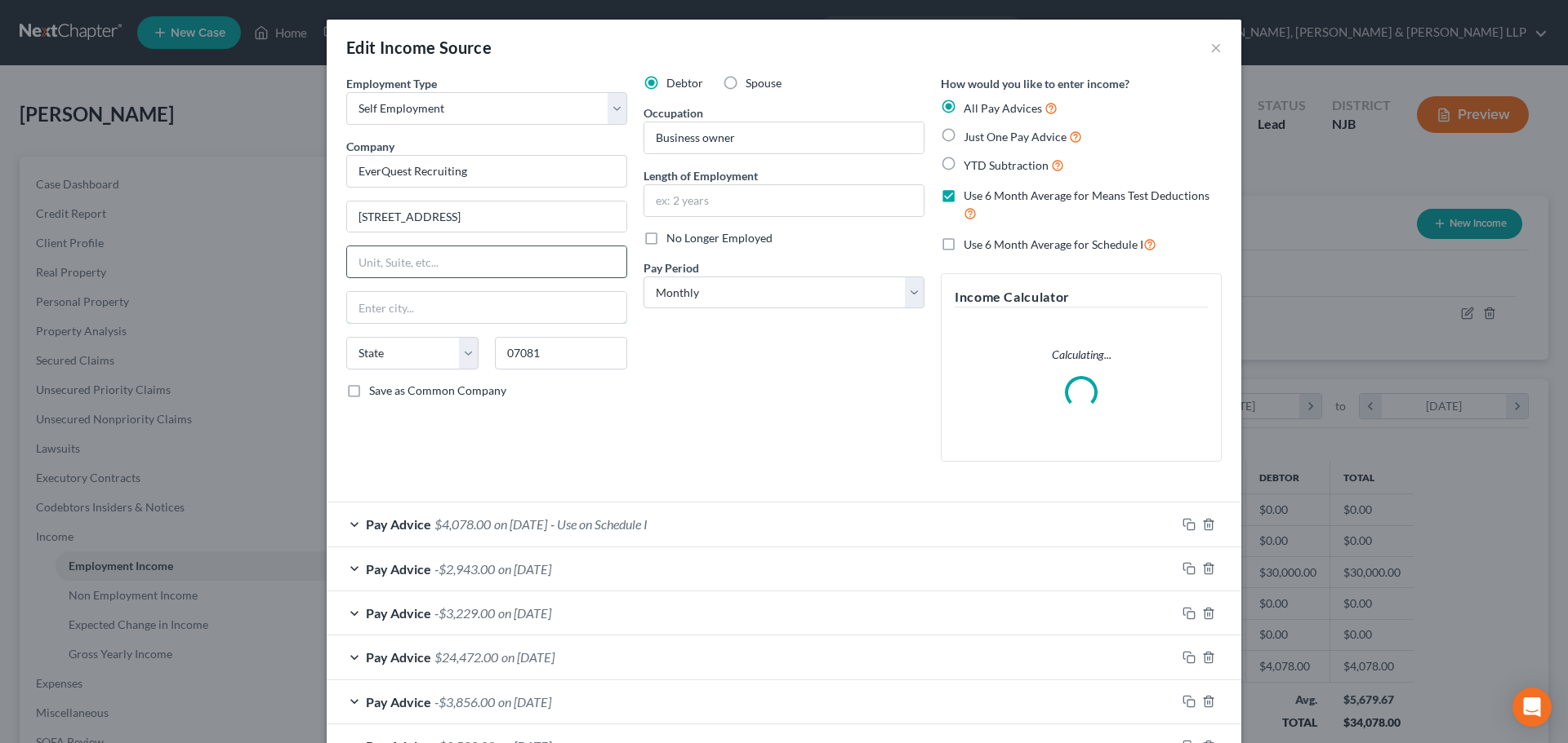
click at [520, 307] on input "text" at bounding box center [486, 307] width 279 height 31
drag, startPoint x: 503, startPoint y: 215, endPoint x: 801, endPoint y: 228, distance: 298.3
click at [801, 228] on div "Employment Type * Select Full or [DEMOGRAPHIC_DATA] Employment Self Employment …" at bounding box center [784, 282] width 891 height 413
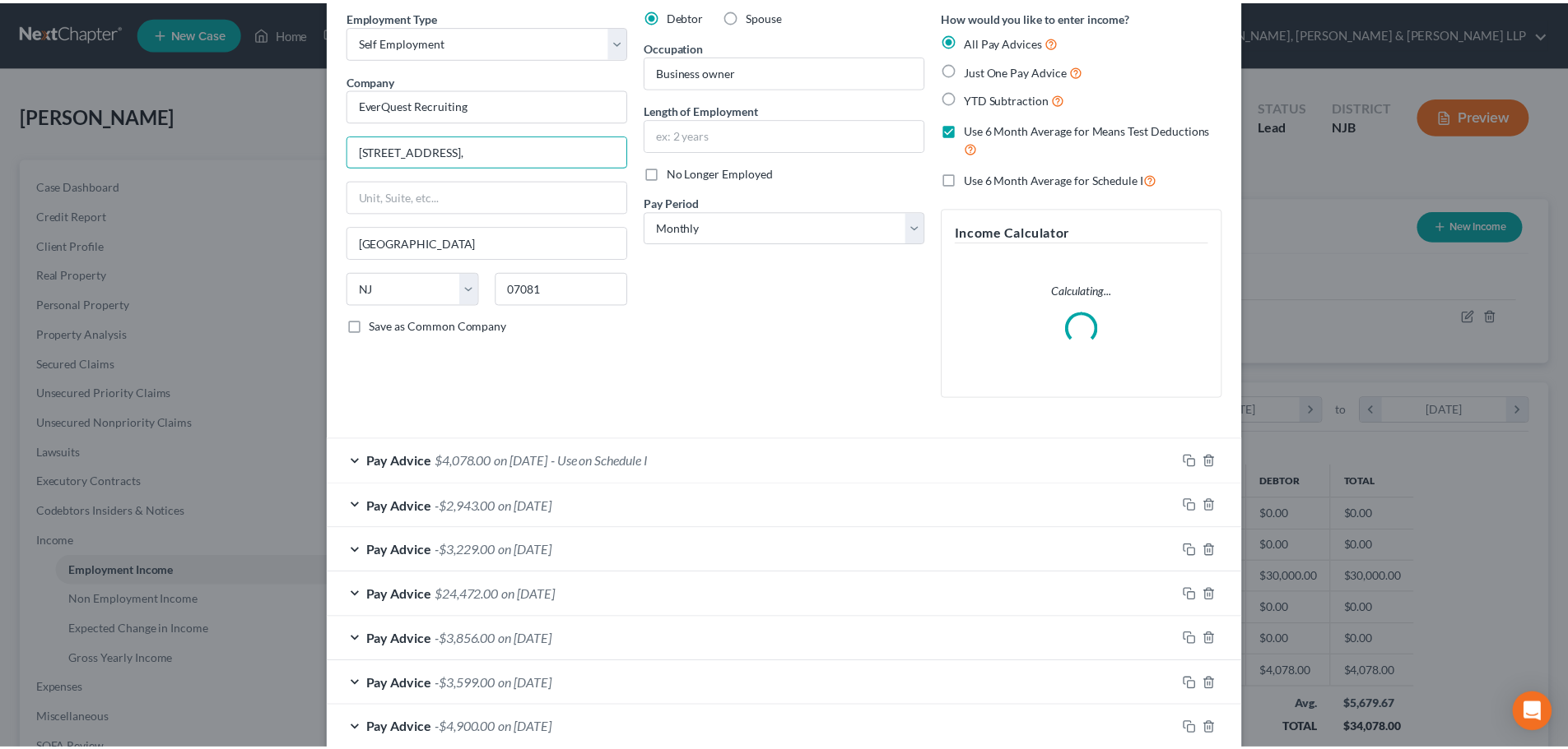
scroll to position [161, 0]
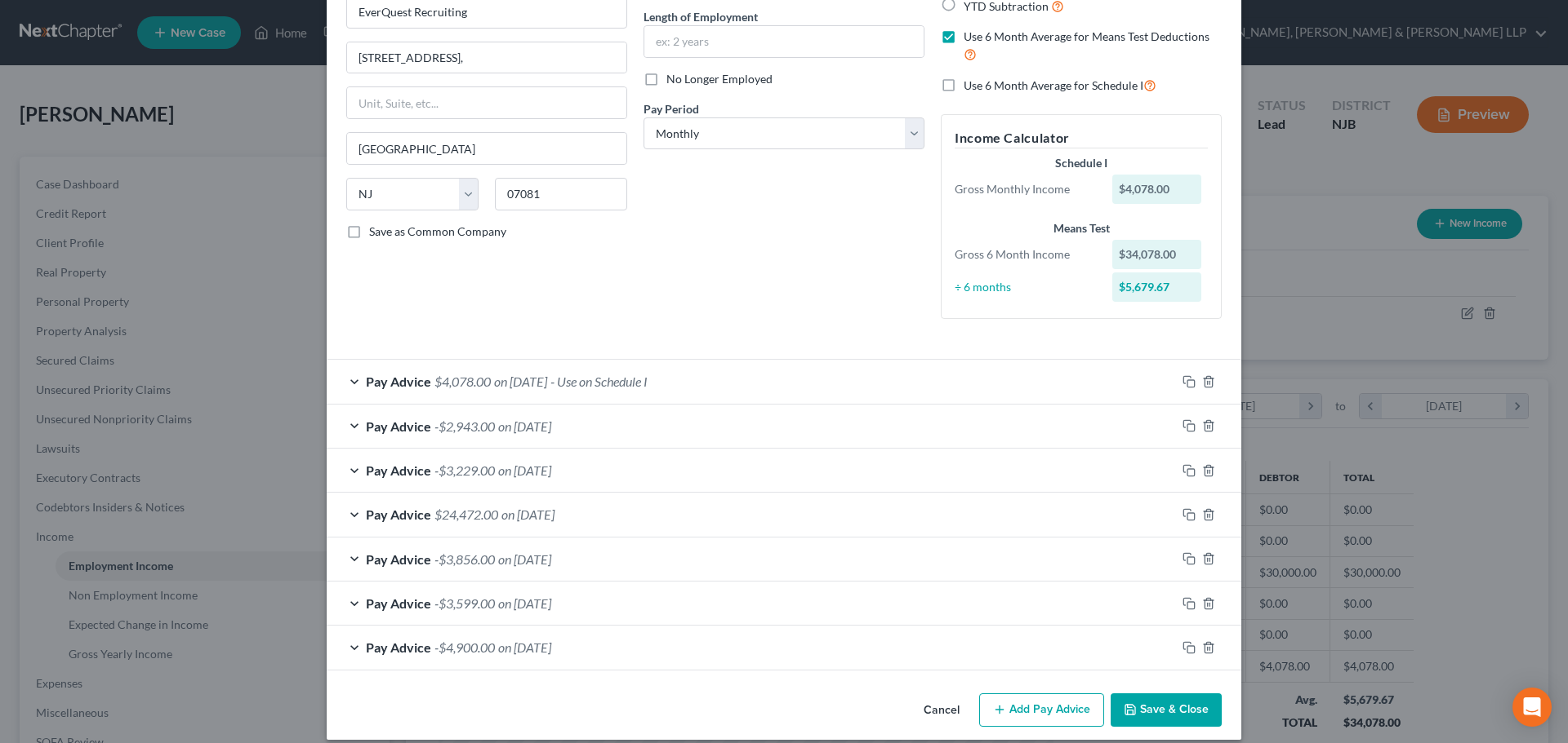
drag, startPoint x: 1124, startPoint y: 706, endPoint x: 1031, endPoint y: 705, distance: 93.0
click at [1124, 706] on icon "button" at bounding box center [1129, 709] width 13 height 13
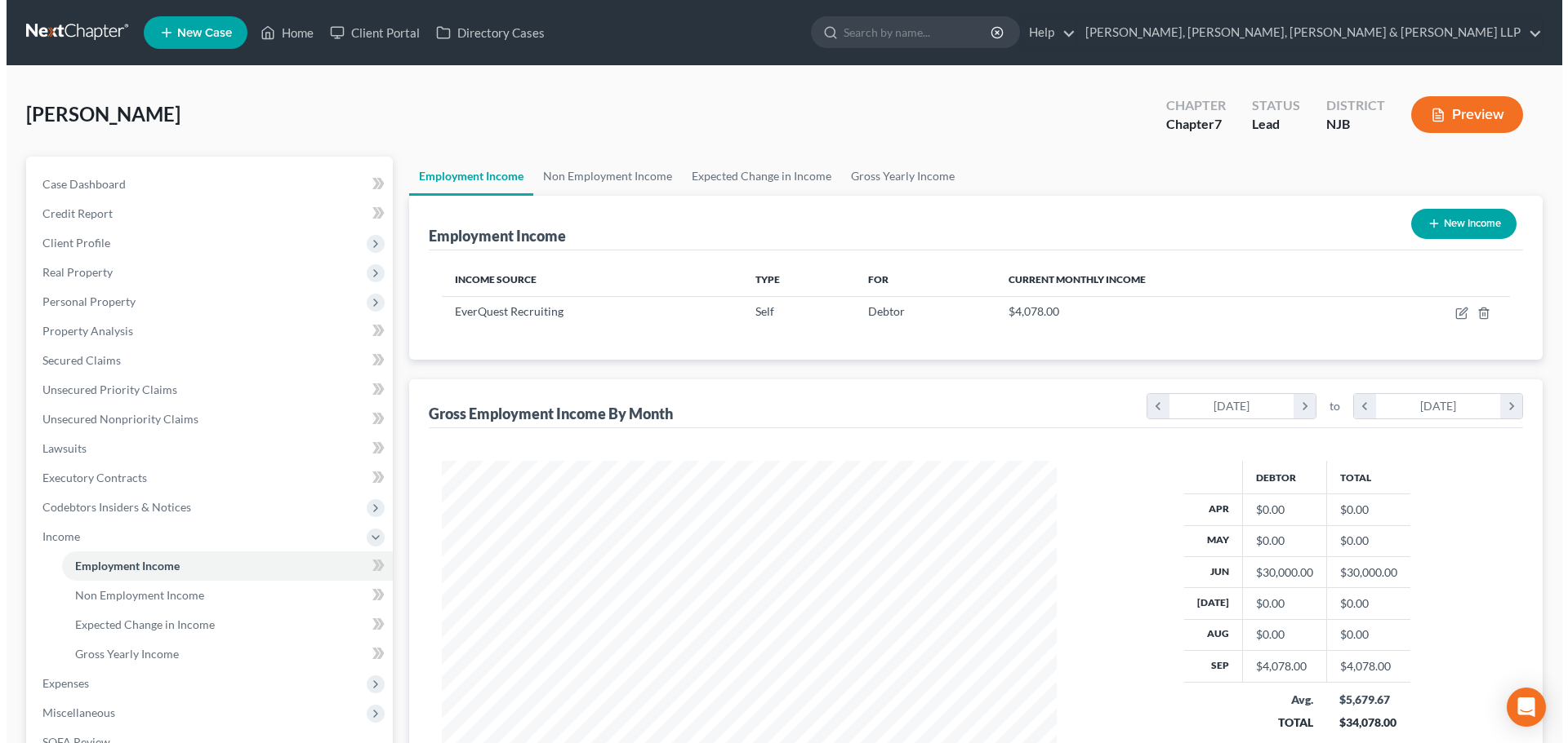
scroll to position [815647, 815793]
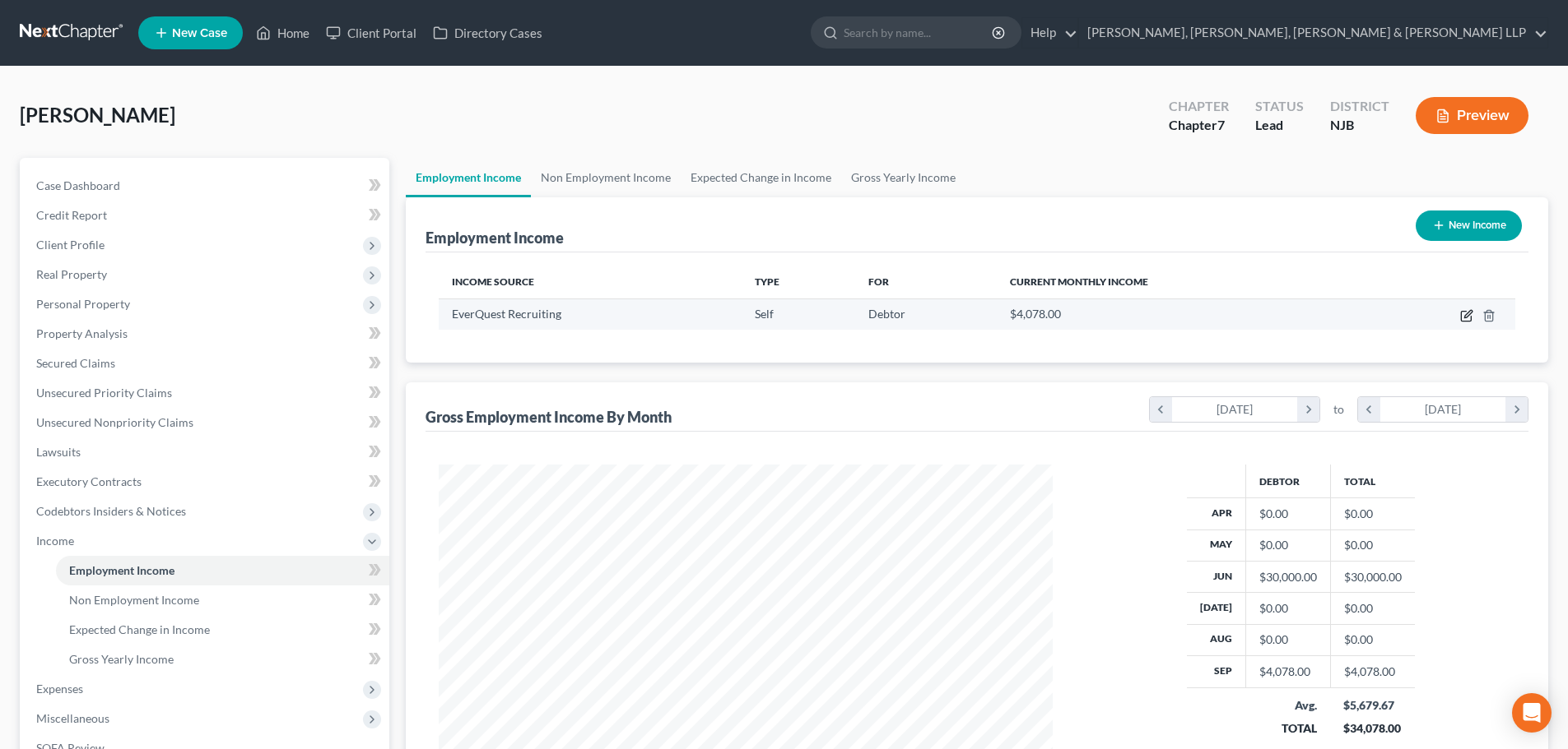
click at [1471, 318] on icon "button" at bounding box center [1466, 316] width 10 height 10
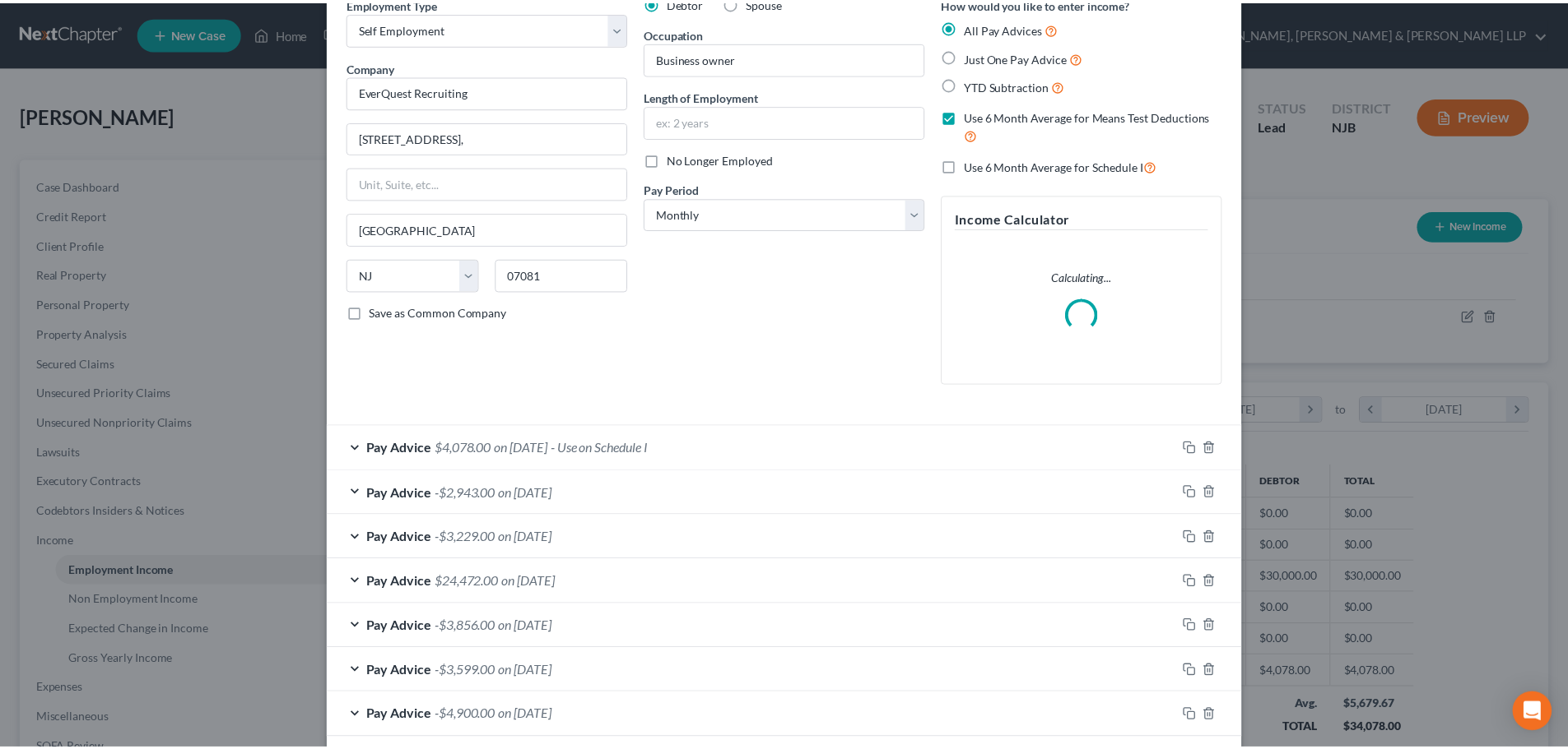
scroll to position [161, 0]
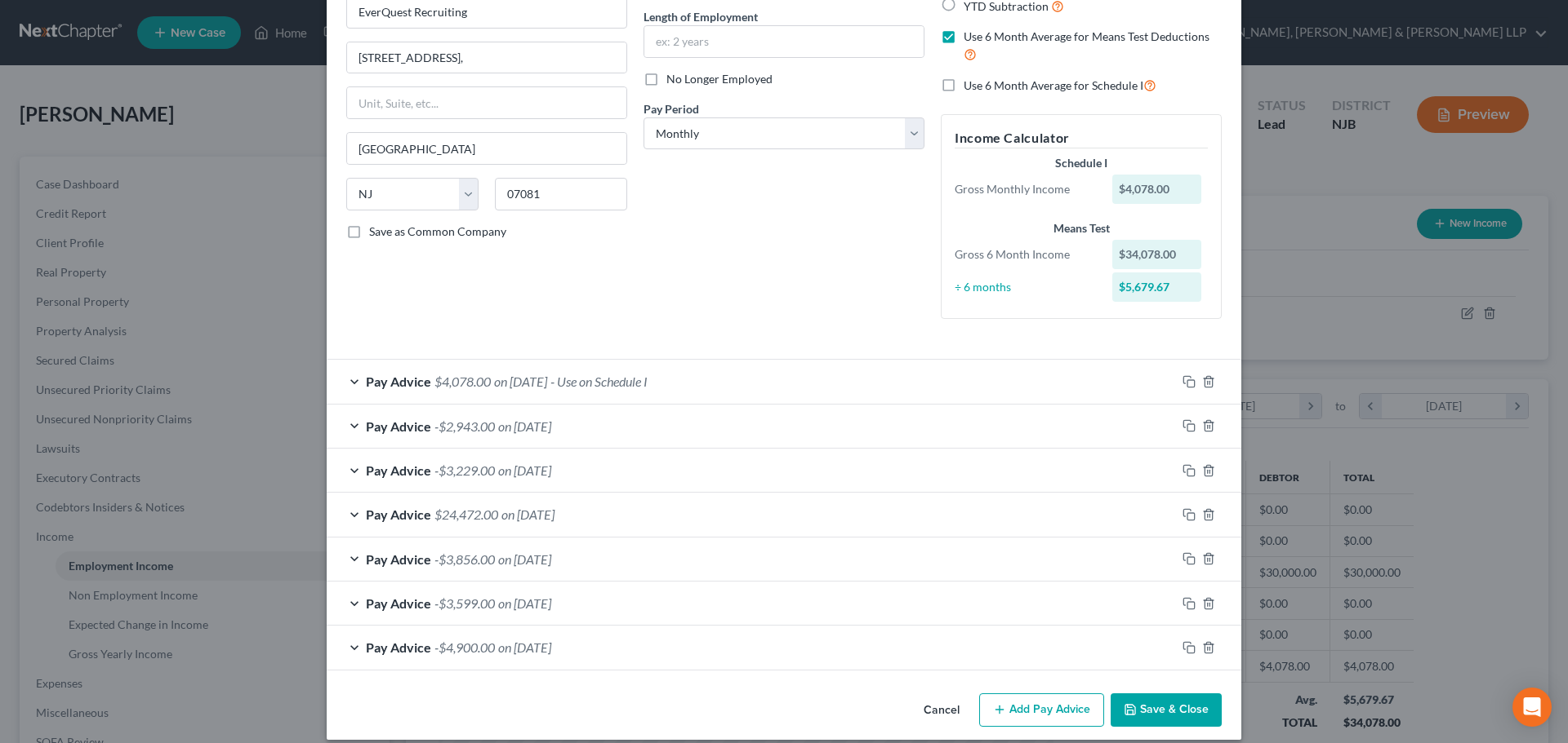
click at [1132, 703] on button "Save & Close" at bounding box center [1166, 711] width 111 height 34
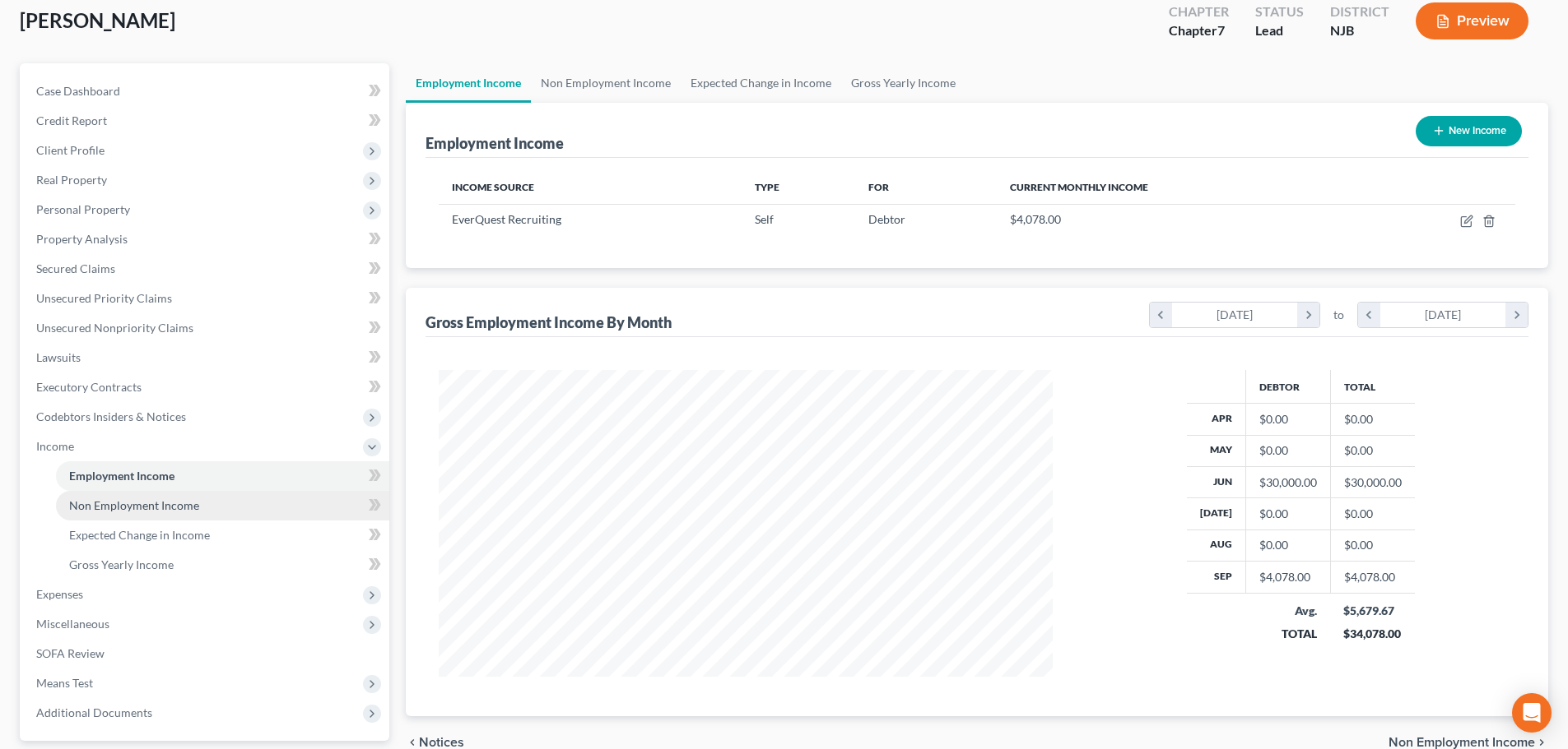
scroll to position [243, 0]
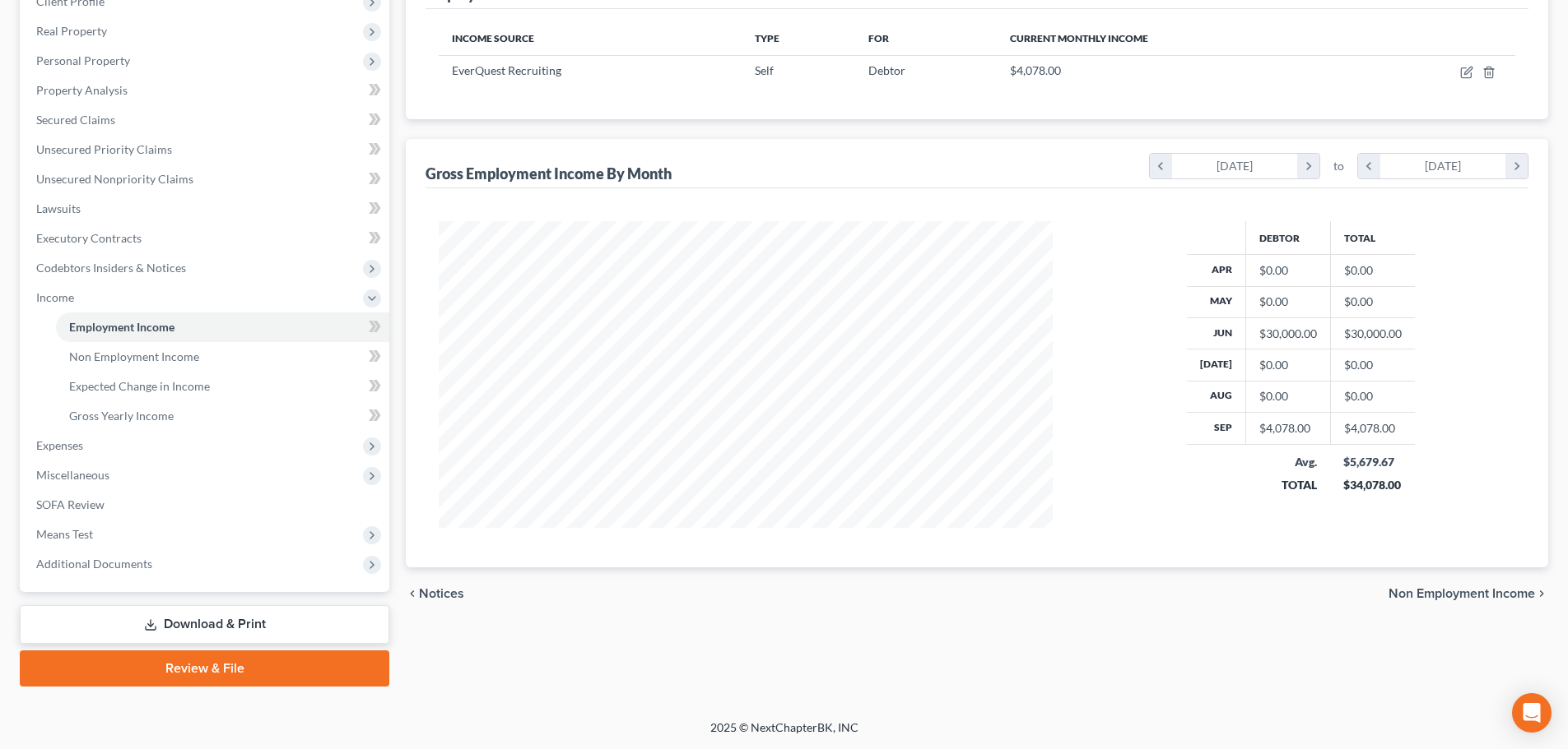
click at [177, 625] on link "Download & Print" at bounding box center [204, 624] width 369 height 39
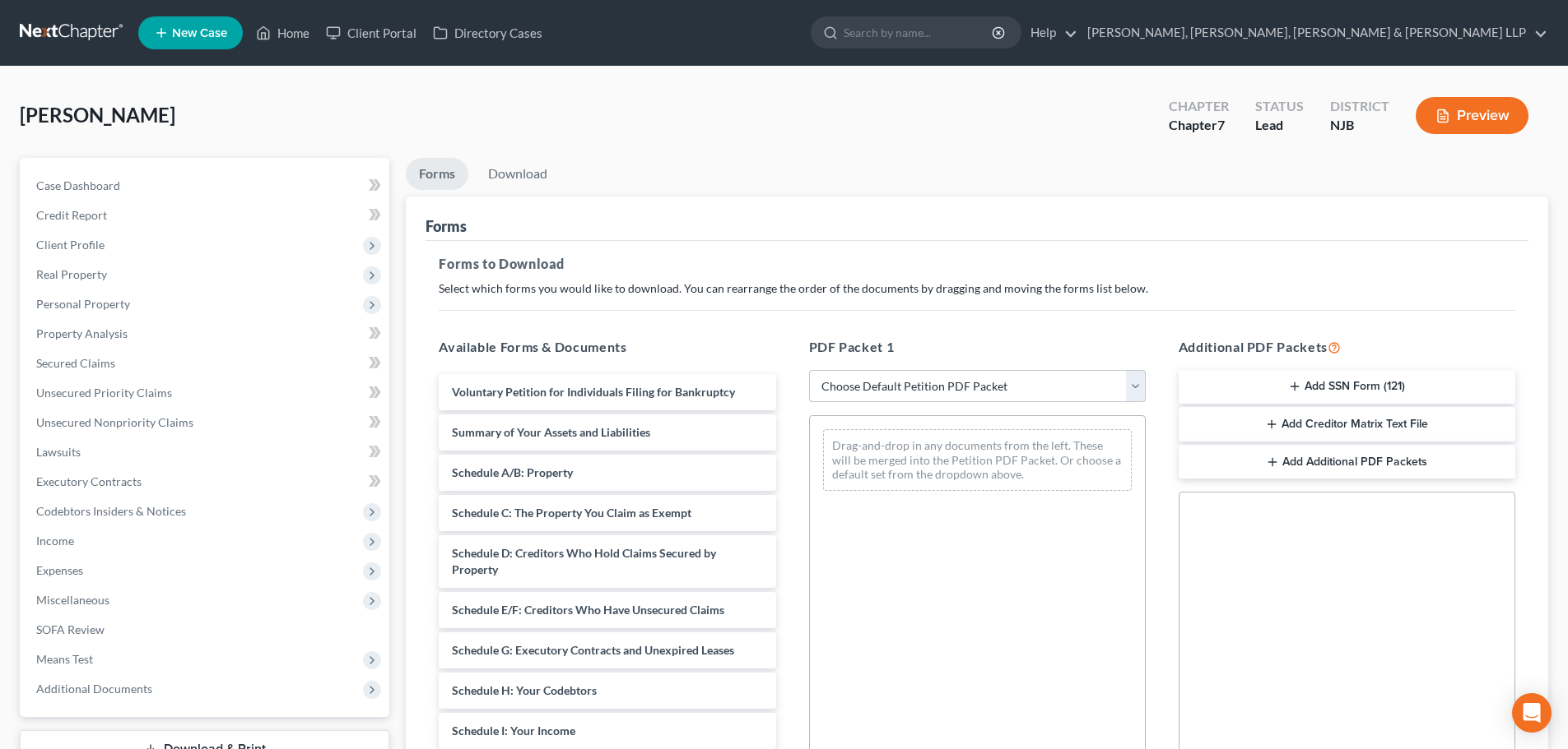
drag, startPoint x: 866, startPoint y: 385, endPoint x: 871, endPoint y: 401, distance: 16.8
click at [866, 385] on select "Choose Default Petition PDF Packet Complete Bankruptcy Petition (all forms and …" at bounding box center [977, 386] width 337 height 33
click at [809, 370] on select "Choose Default Petition PDF Packet Complete Bankruptcy Petition (all forms and …" at bounding box center [977, 386] width 337 height 33
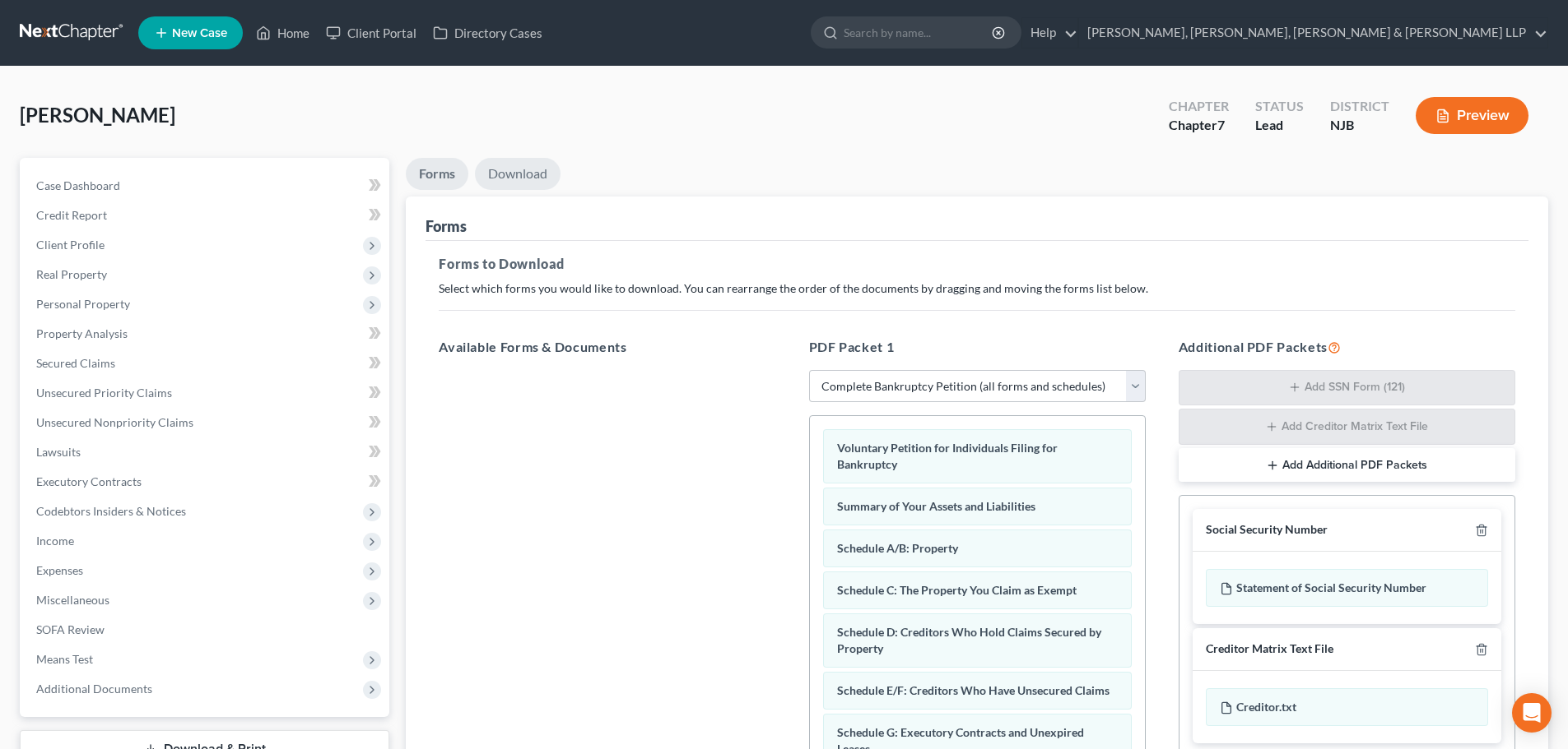
click at [506, 180] on link "Download" at bounding box center [517, 174] width 85 height 32
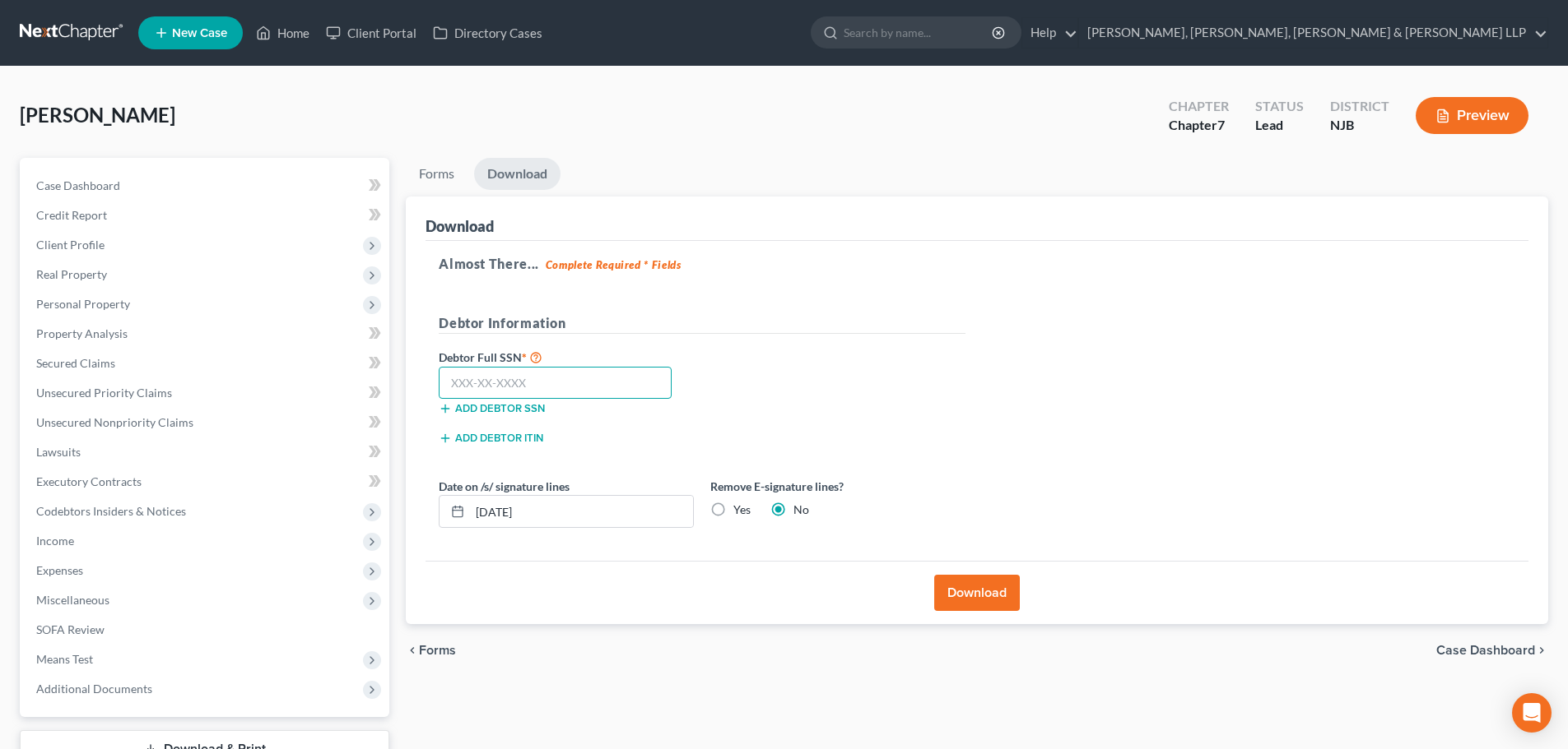
drag, startPoint x: 476, startPoint y: 383, endPoint x: 4, endPoint y: 388, distance: 472.0
click at [476, 383] on input "text" at bounding box center [554, 383] width 233 height 33
click at [995, 588] on button "Download" at bounding box center [977, 593] width 85 height 36
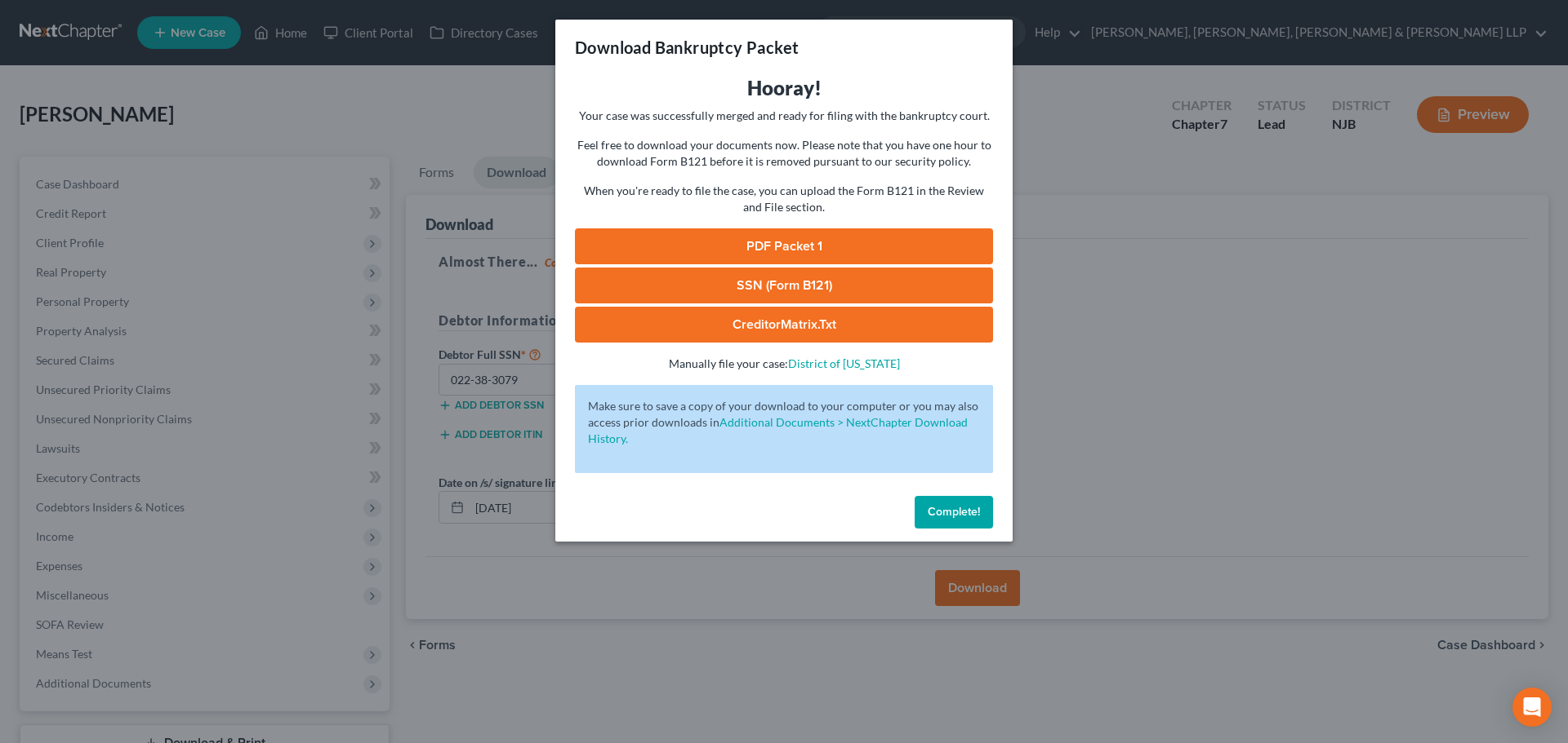
drag, startPoint x: 805, startPoint y: 237, endPoint x: 849, endPoint y: 242, distance: 44.3
click at [805, 237] on link "PDF Packet 1" at bounding box center [784, 246] width 418 height 36
click at [1068, 318] on div "Download Bankruptcy Packet Hooray! Your case was successfully merged and ready …" at bounding box center [784, 372] width 1568 height 743
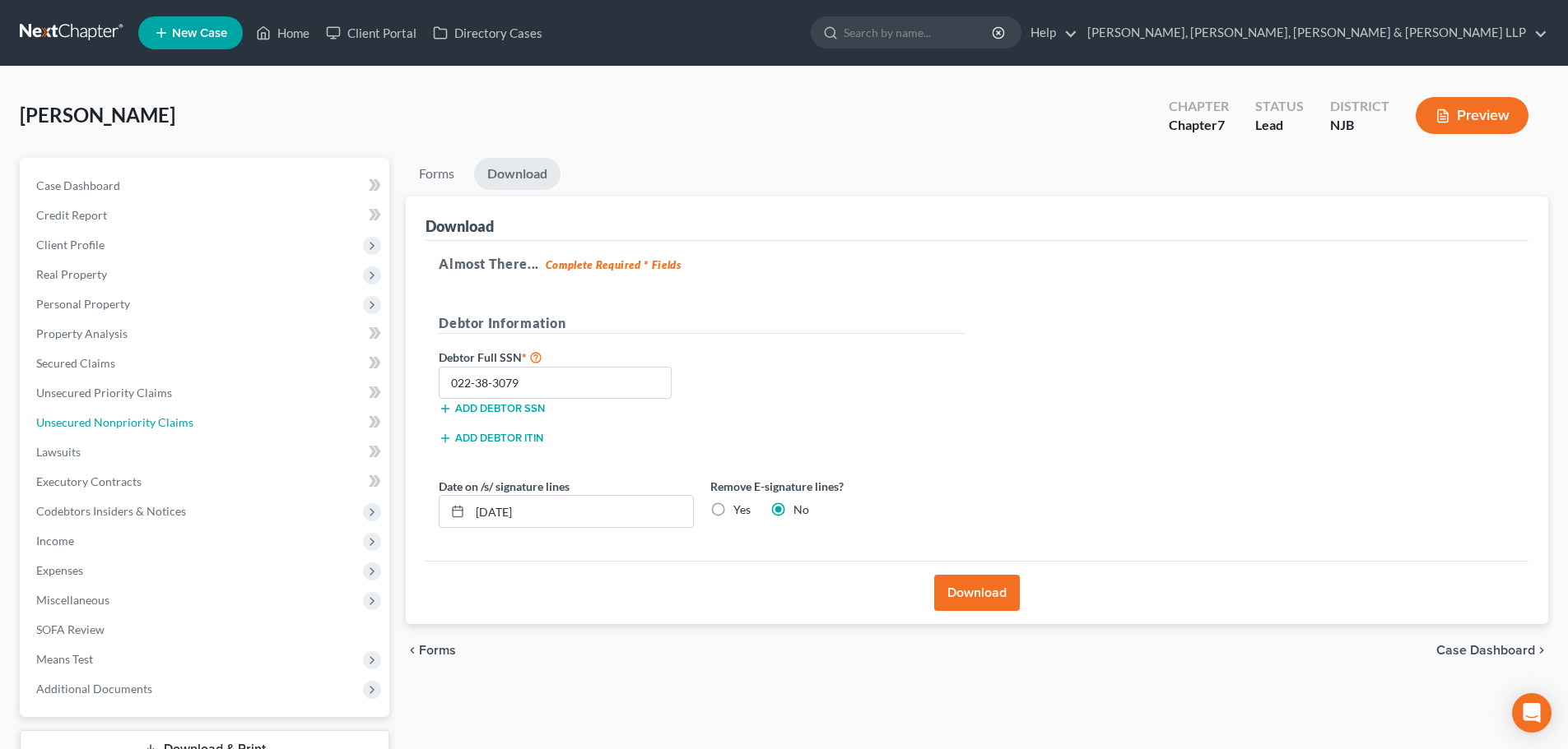
click at [160, 423] on span "Unsecured Nonpriority Claims" at bounding box center [114, 423] width 157 height 14
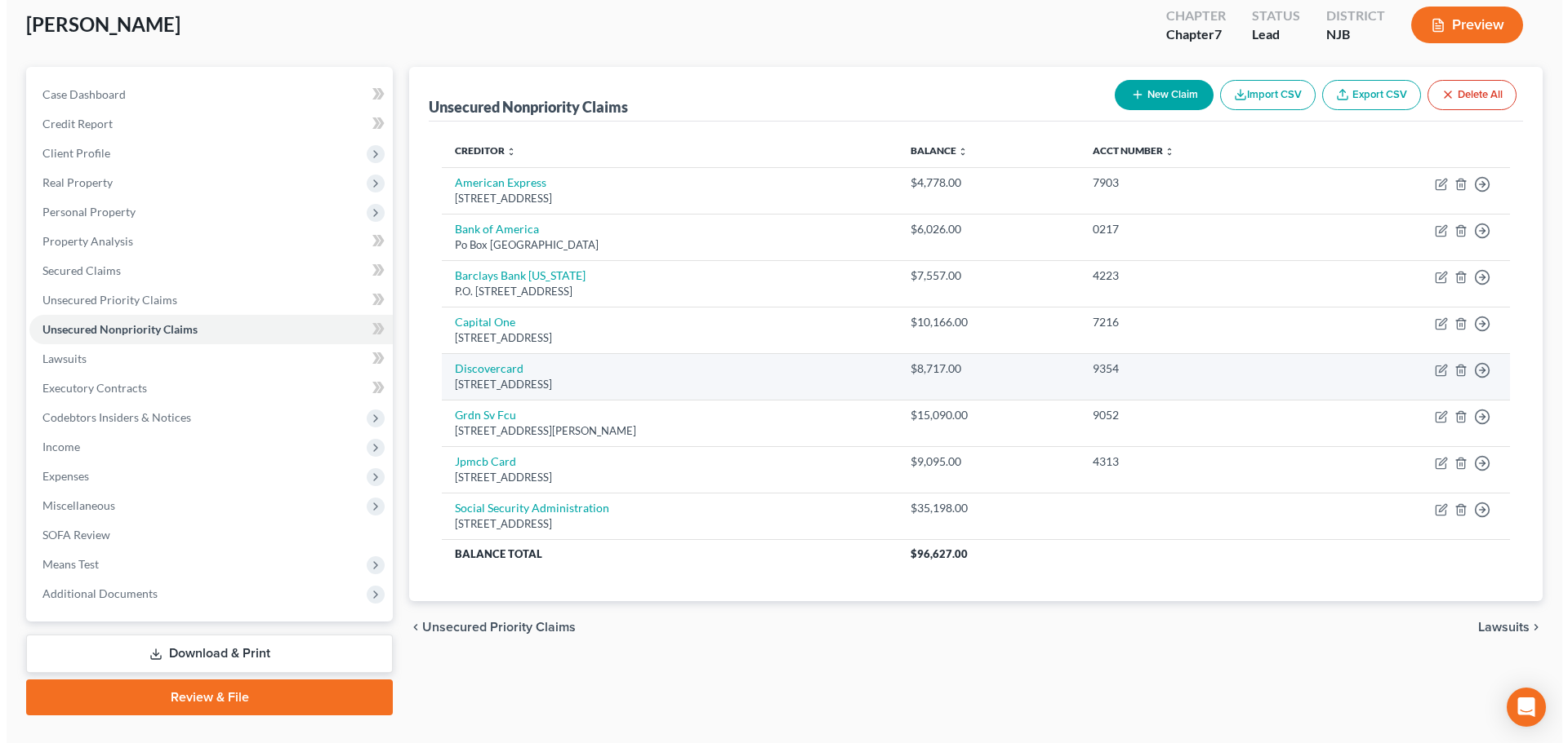
scroll to position [124, 0]
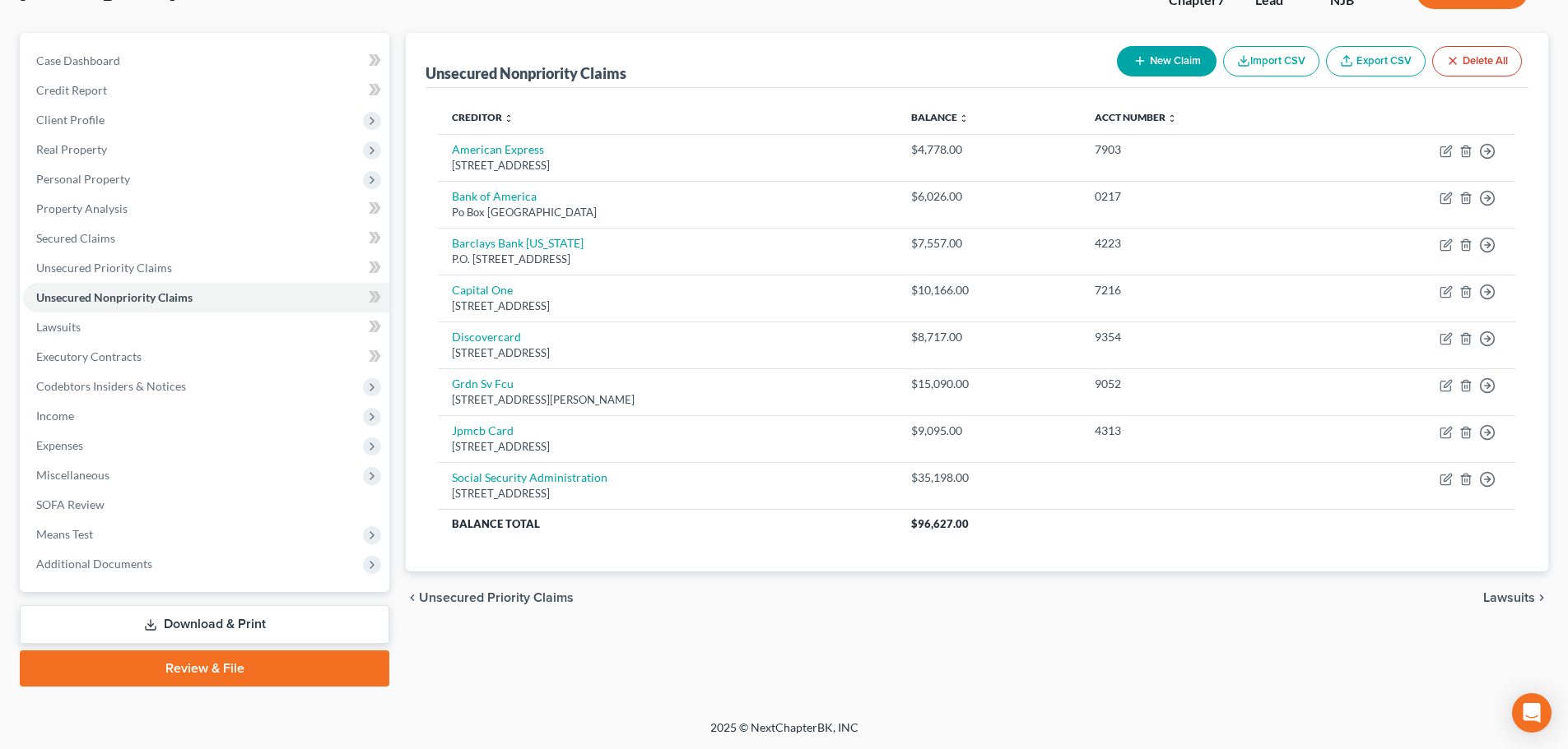
click at [1162, 58] on button "New Claim" at bounding box center [1166, 61] width 100 height 31
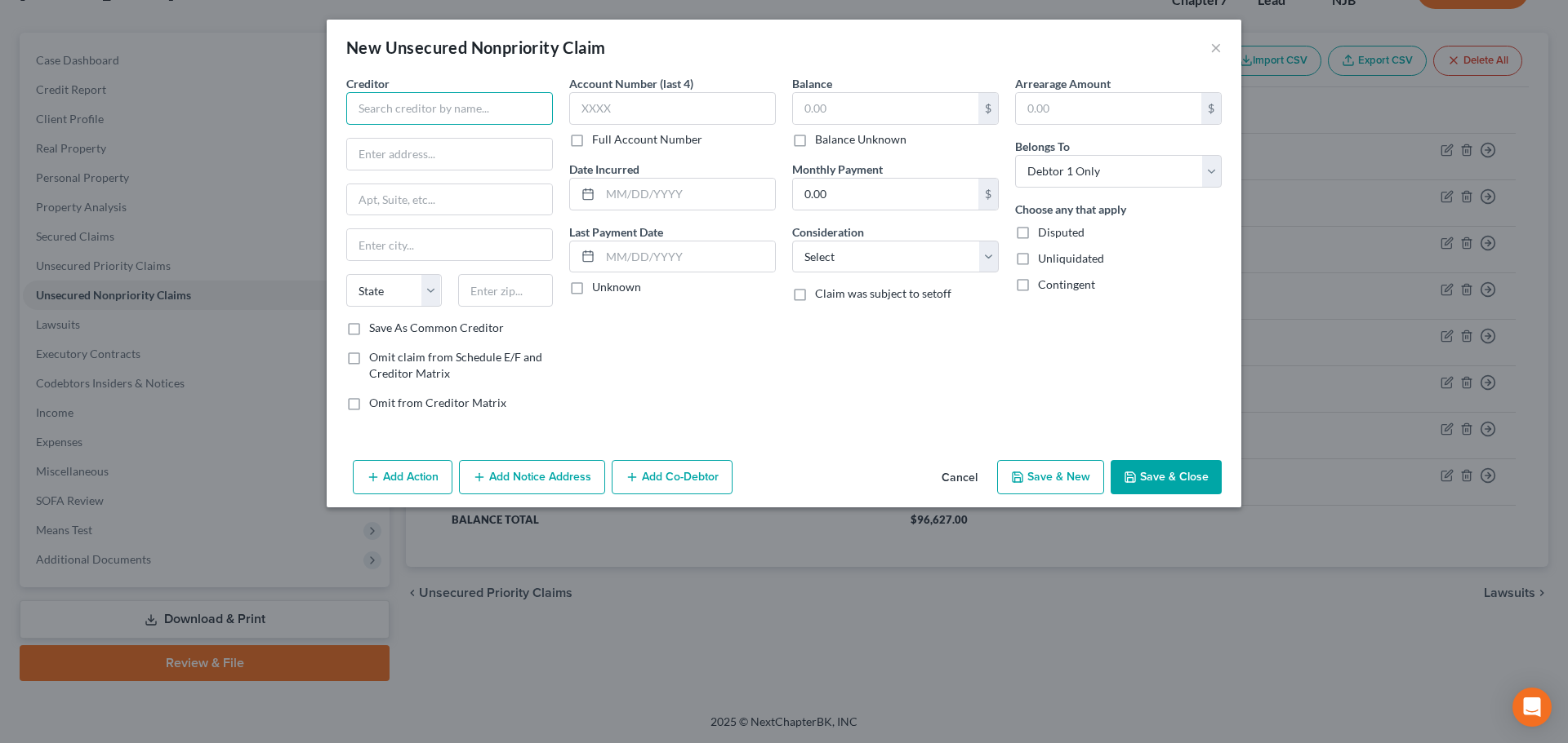
click at [480, 113] on input "text" at bounding box center [449, 108] width 207 height 33
click at [488, 144] on input "text" at bounding box center [449, 154] width 205 height 31
paste input "[STREET_ADDRESS][US_STATE]"
drag, startPoint x: 463, startPoint y: 155, endPoint x: 703, endPoint y: 169, distance: 240.4
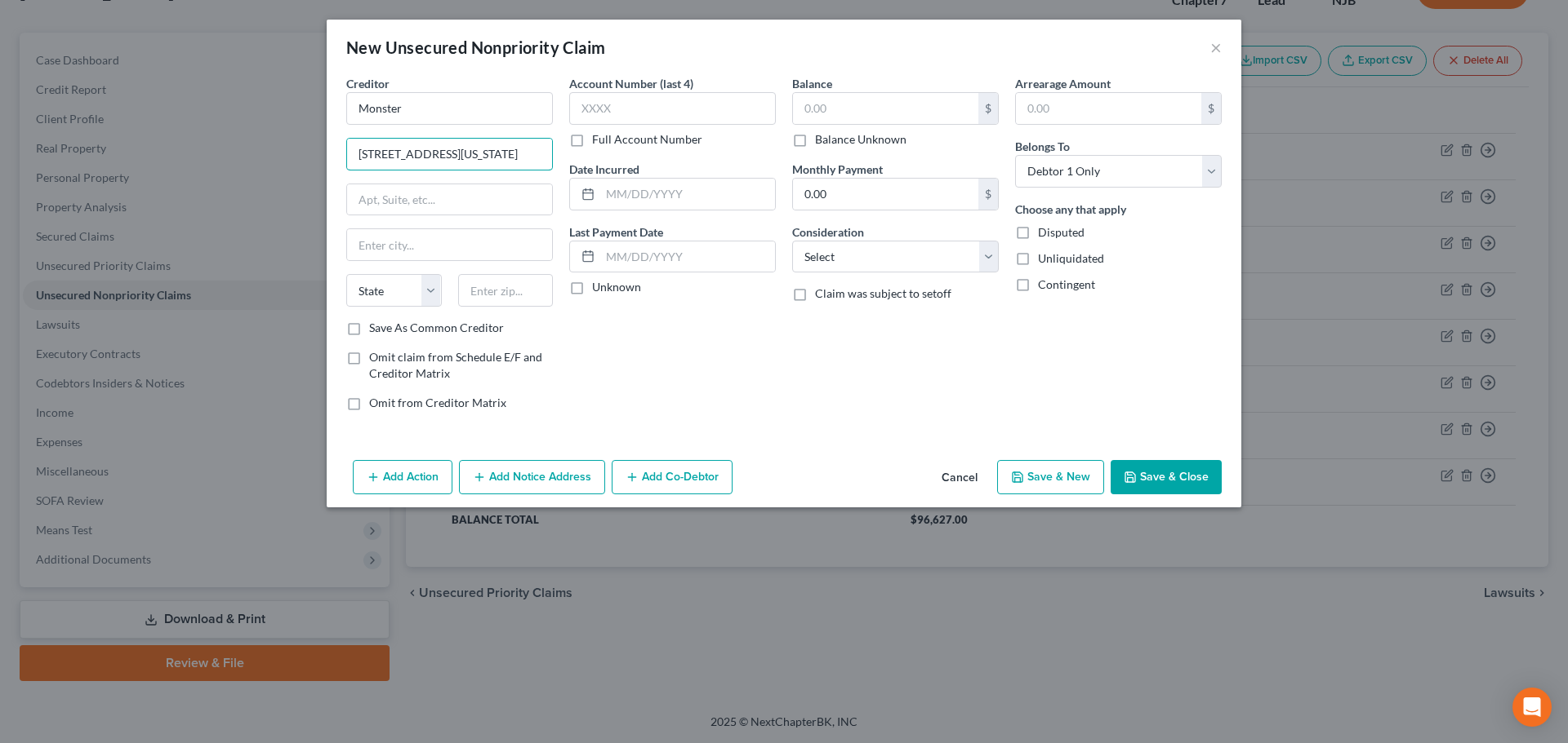
click at [703, 169] on div "Creditor * Monster [GEOGRAPHIC_DATA] [GEOGRAPHIC_DATA], [US_STATE][GEOGRAPHIC_D…" at bounding box center [784, 249] width 891 height 349
click at [520, 279] on input "text" at bounding box center [505, 290] width 95 height 33
paste input "02493"
click at [501, 253] on input "text" at bounding box center [449, 244] width 205 height 31
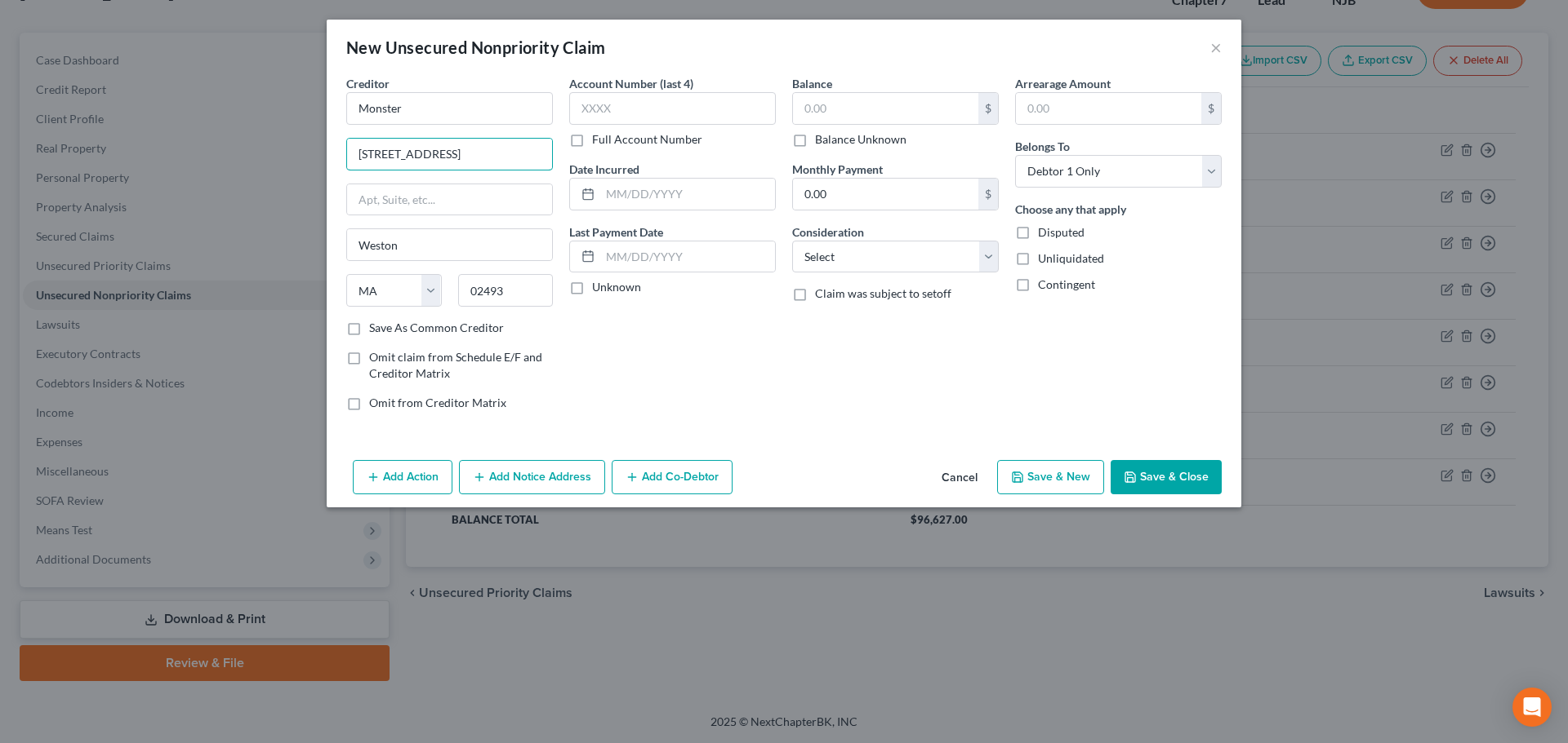
scroll to position [0, 29]
drag, startPoint x: 530, startPoint y: 151, endPoint x: 711, endPoint y: 161, distance: 181.3
click at [711, 161] on div "Creditor * Monster [GEOGRAPHIC_DATA] [GEOGRAPHIC_DATA][PERSON_NAME] [US_STATE][…" at bounding box center [784, 249] width 891 height 349
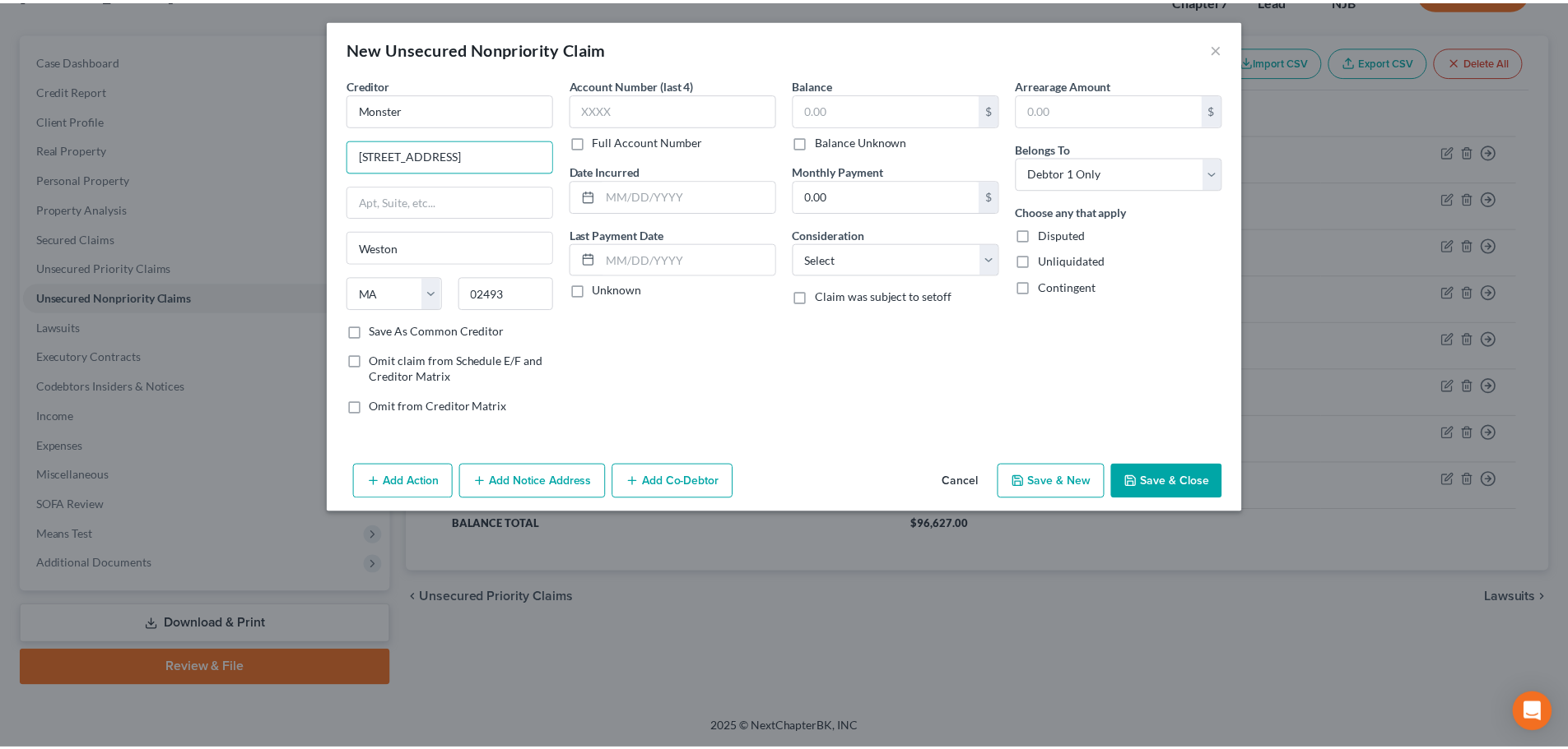
scroll to position [0, 0]
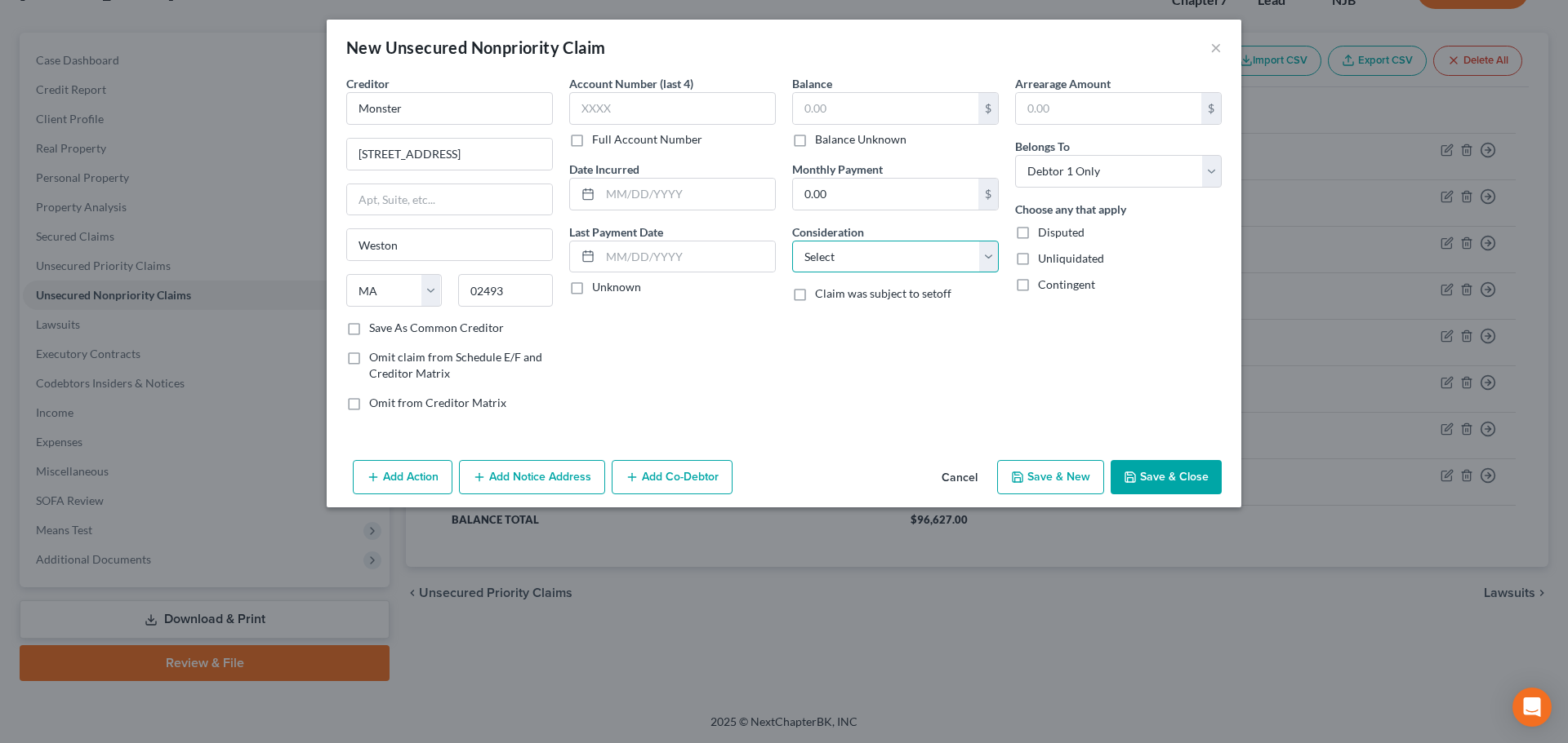
click at [870, 255] on select "Select Cable / Satellite Services Collection Agency Credit Card Debt Debt Couns…" at bounding box center [895, 257] width 207 height 33
click at [792, 241] on select "Select Cable / Satellite Services Collection Agency Credit Card Debt Debt Couns…" at bounding box center [895, 257] width 207 height 33
click at [838, 112] on input "text" at bounding box center [885, 108] width 185 height 31
click at [1161, 485] on button "Save & Close" at bounding box center [1166, 478] width 111 height 34
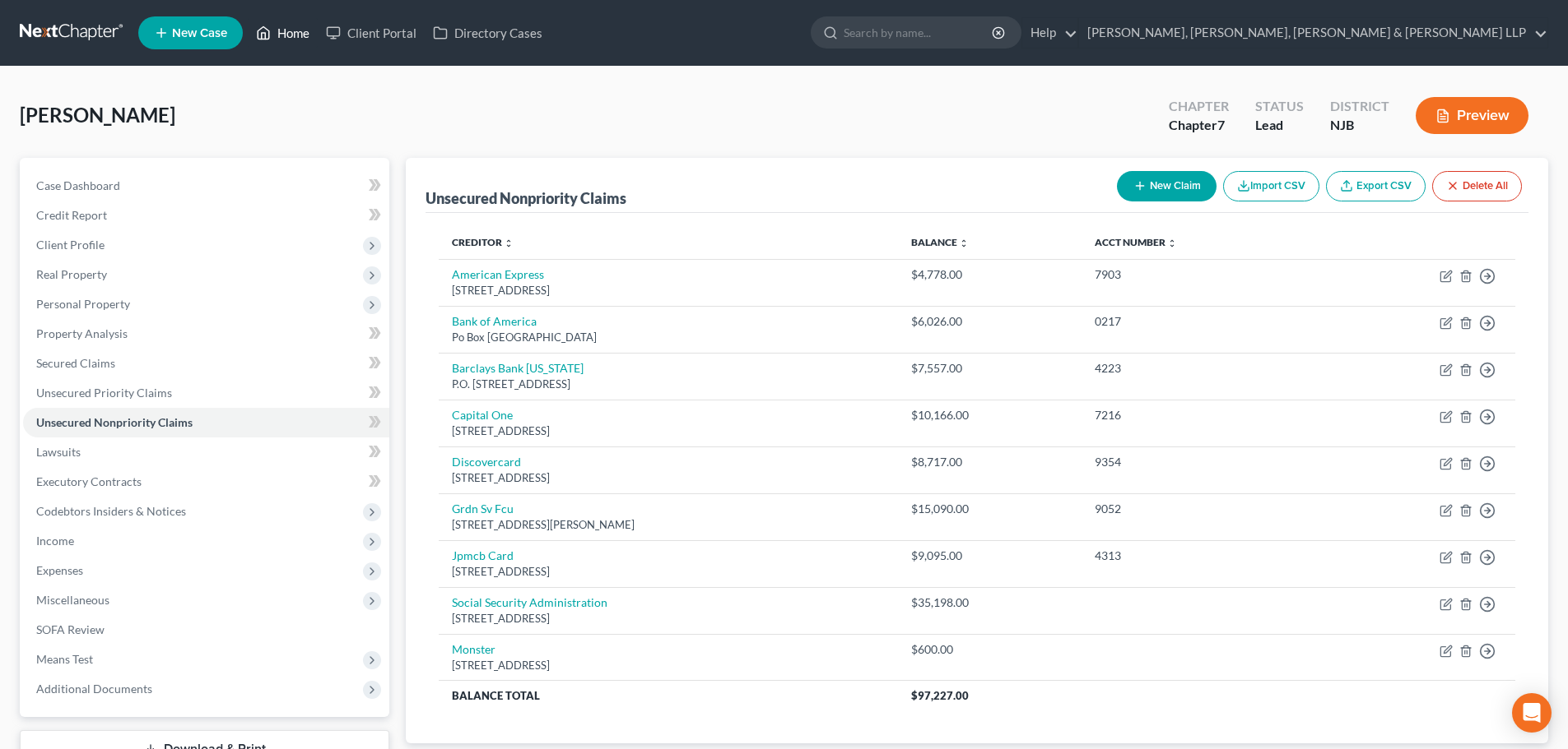
click at [303, 40] on link "Home" at bounding box center [283, 32] width 70 height 30
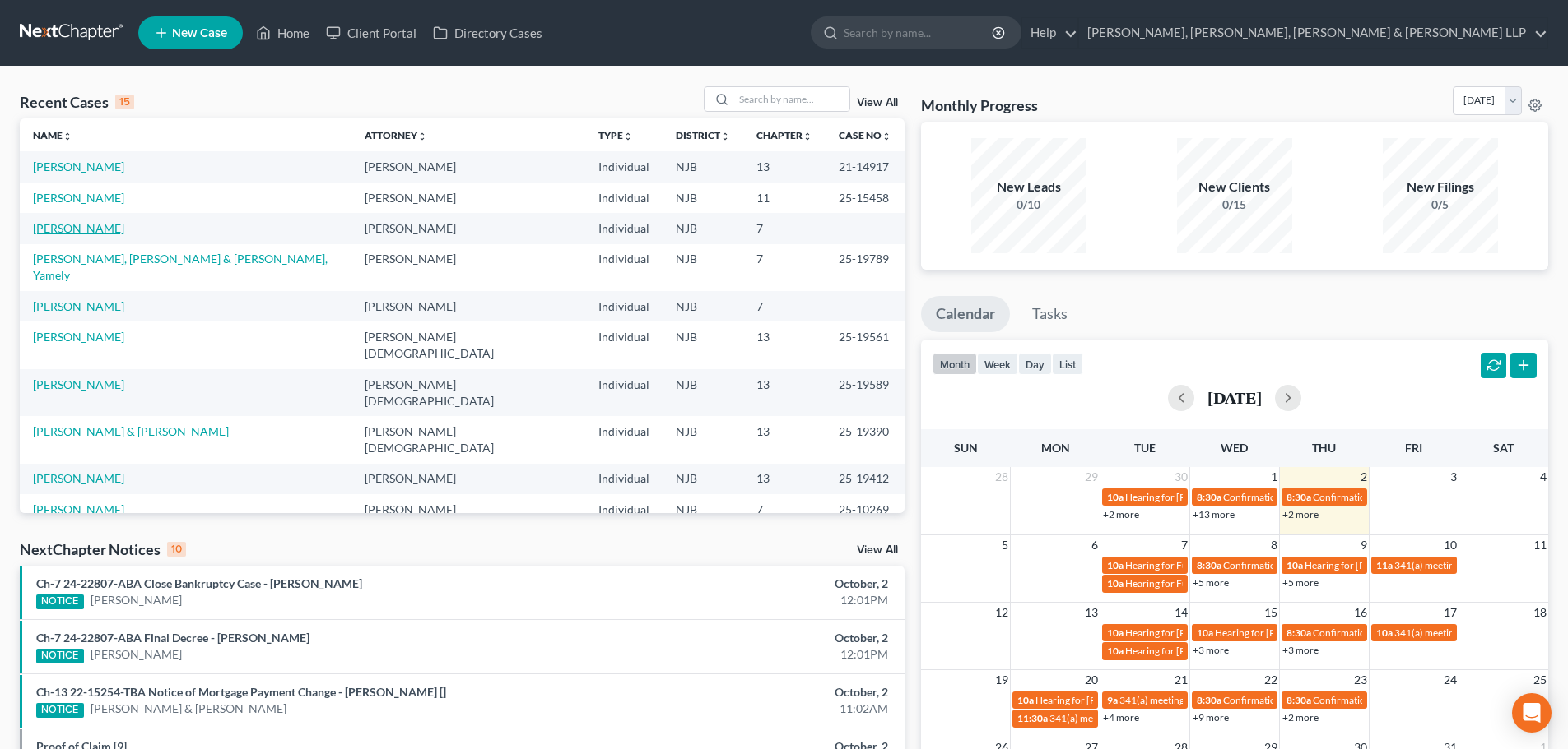
click at [94, 231] on link "[PERSON_NAME]" at bounding box center [79, 228] width 92 height 14
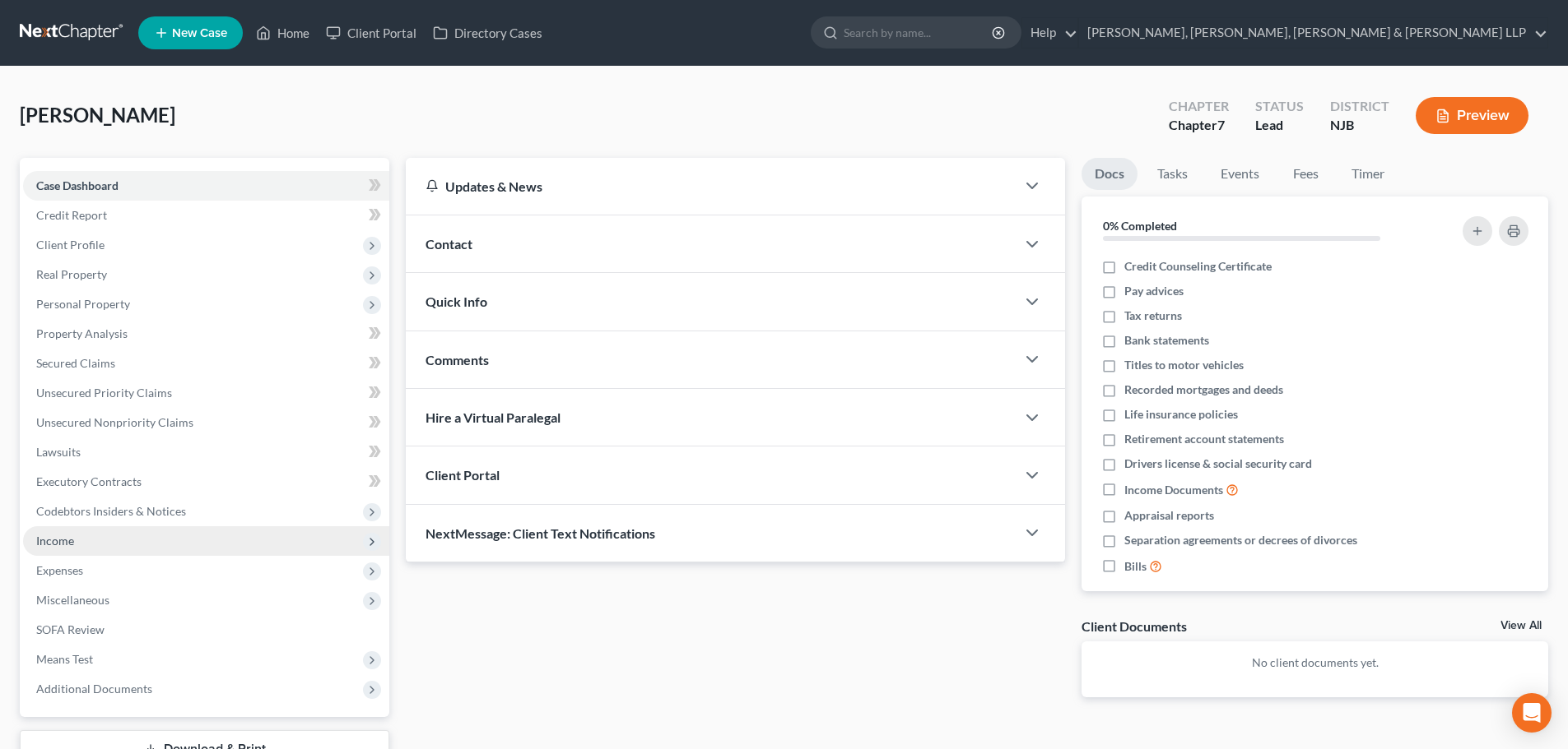
click at [110, 532] on span "Income" at bounding box center [207, 541] width 367 height 30
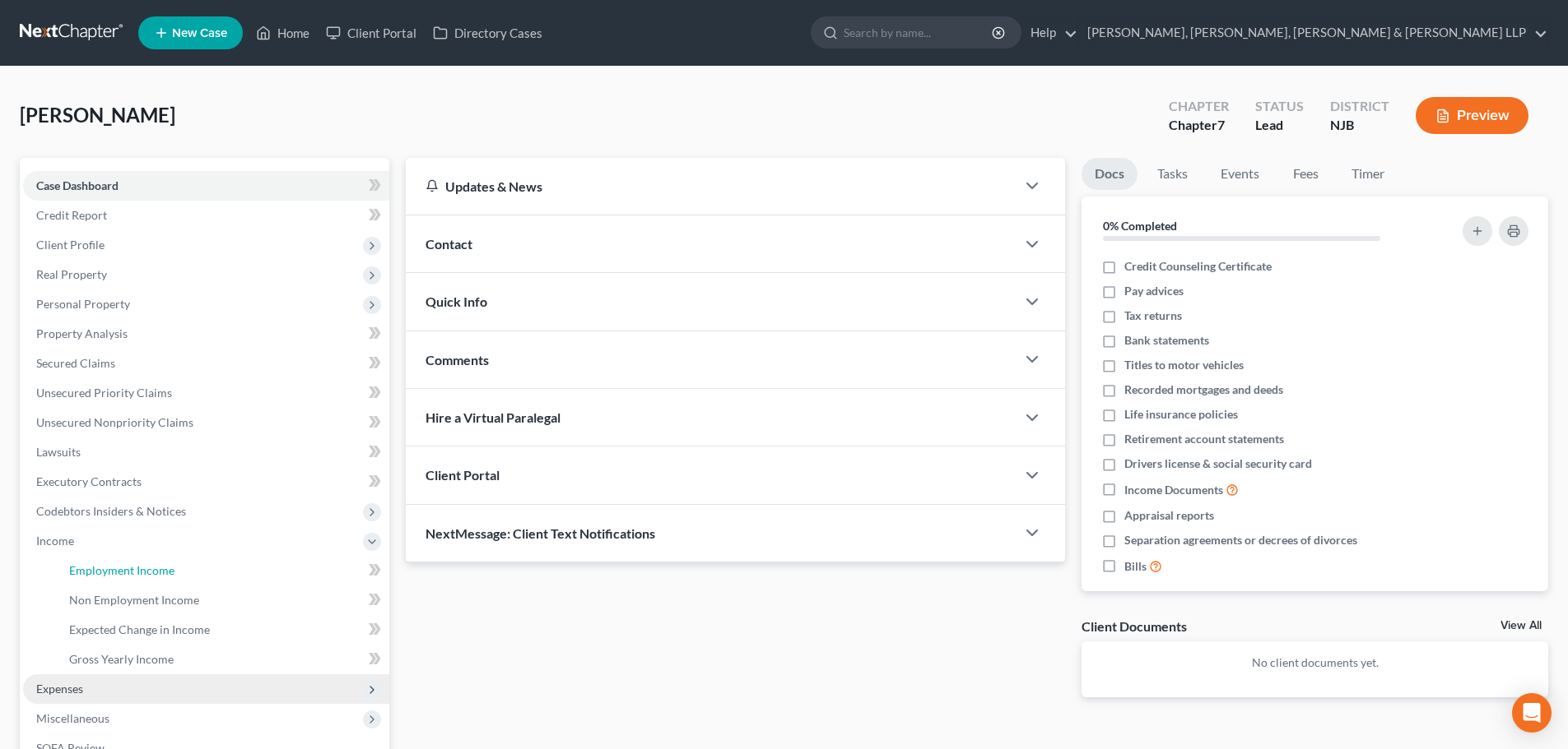
click at [125, 564] on span "Employment Income" at bounding box center [121, 570] width 105 height 14
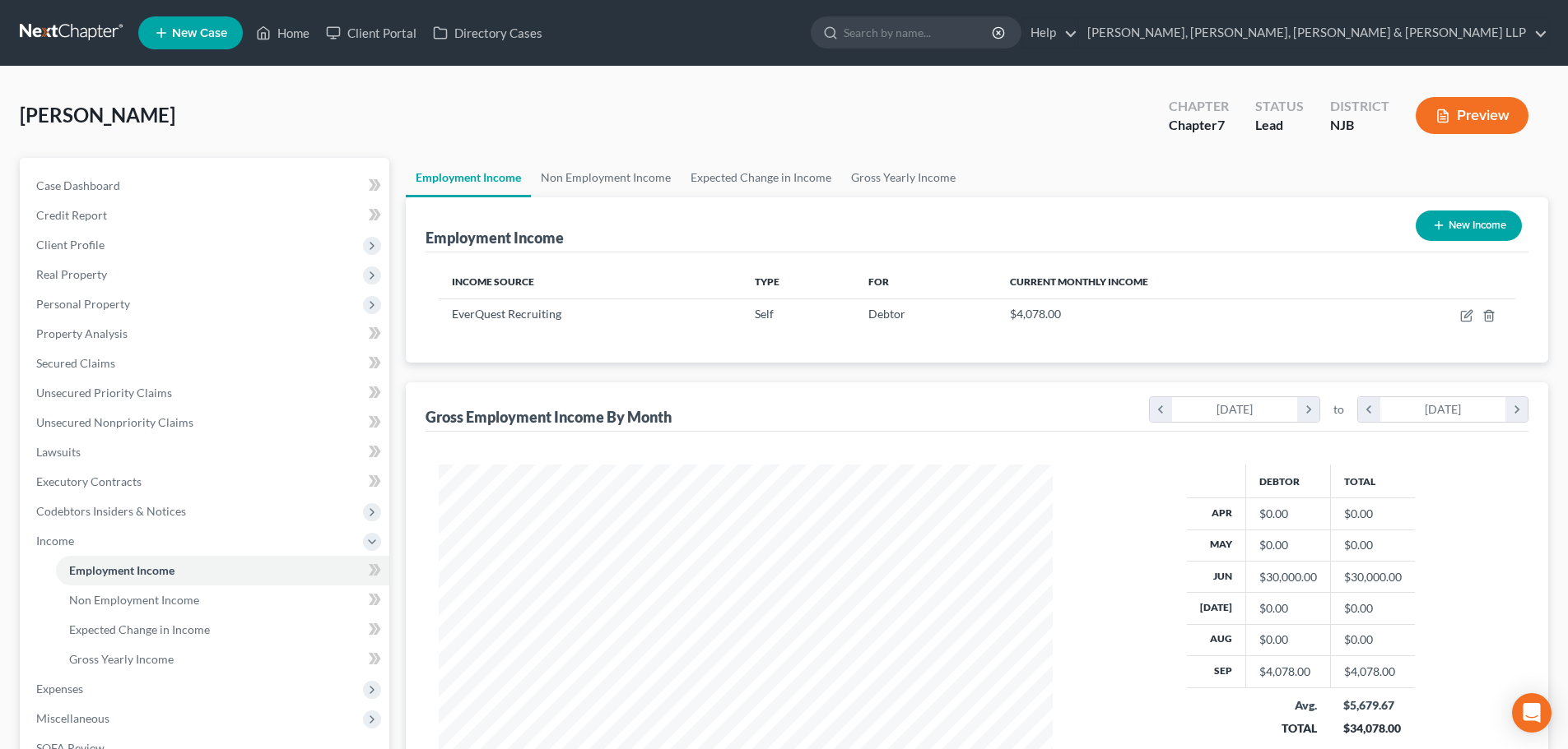
scroll to position [307, 647]
click at [609, 198] on div "Employment Income New Income" at bounding box center [977, 225] width 1103 height 55
click at [602, 185] on link "Non Employment Income" at bounding box center [606, 178] width 150 height 40
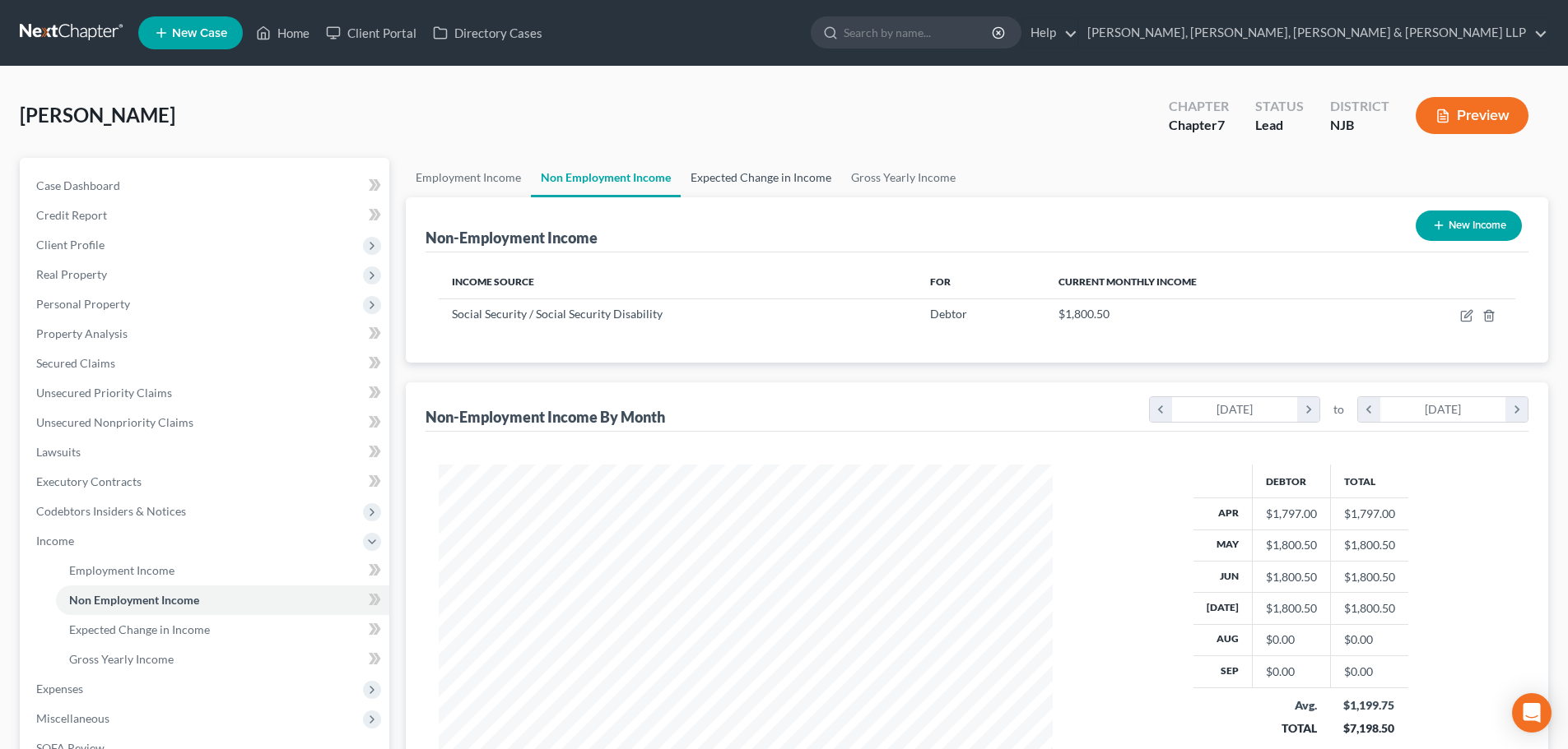
scroll to position [307, 647]
click at [737, 181] on link "Expected Change in Income" at bounding box center [760, 178] width 161 height 40
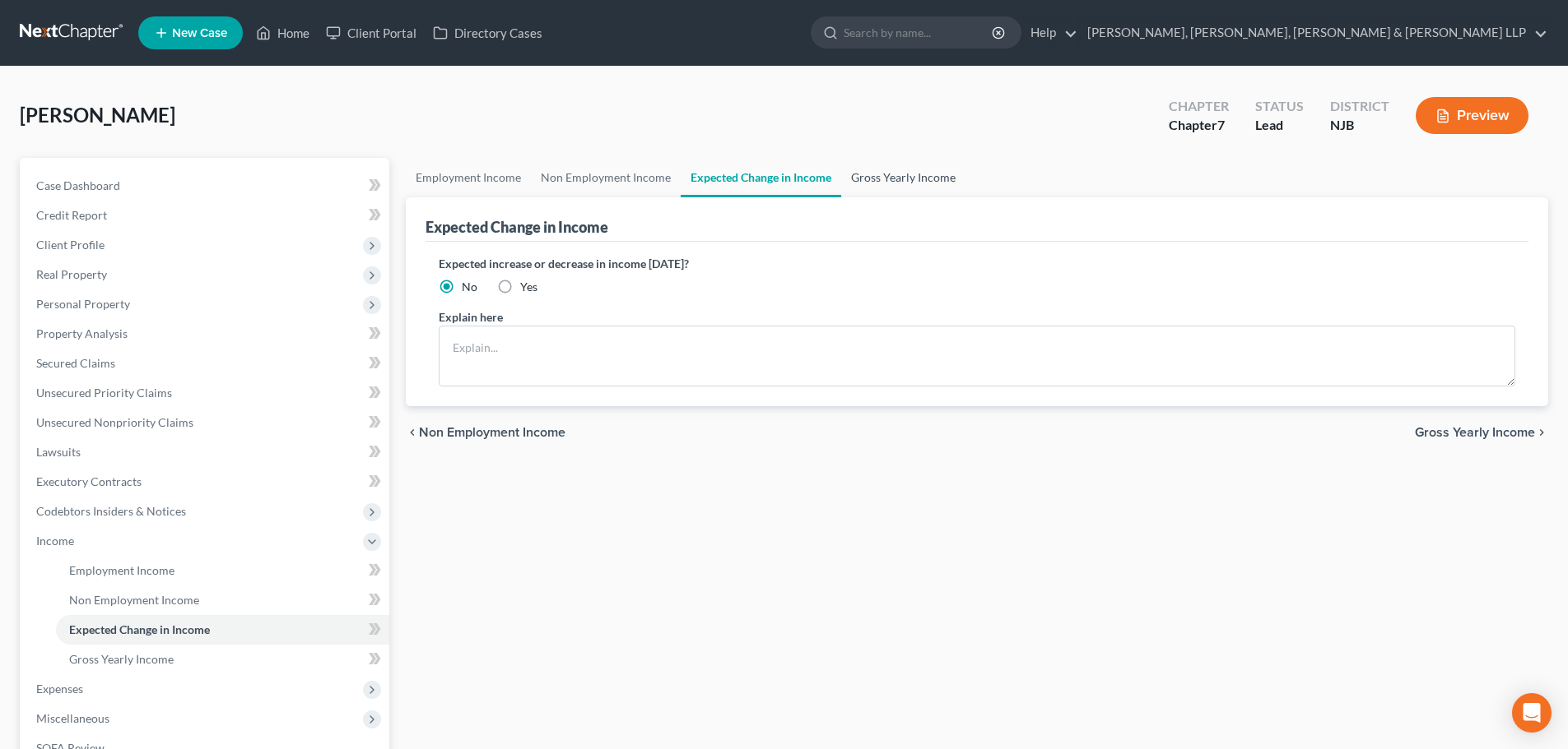
click at [897, 186] on link "Gross Yearly Income" at bounding box center [903, 178] width 124 height 40
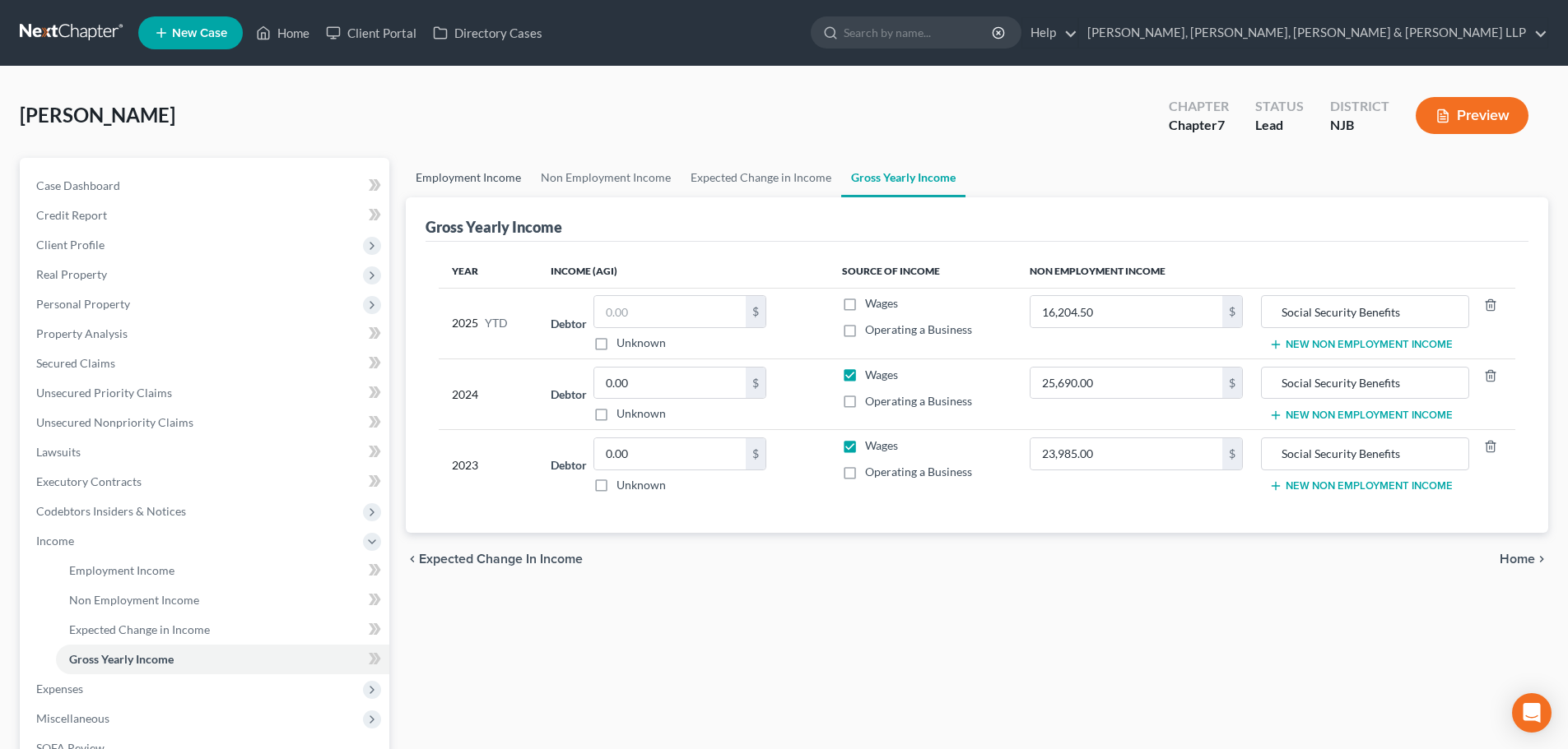
click at [494, 181] on link "Employment Income" at bounding box center [468, 178] width 125 height 40
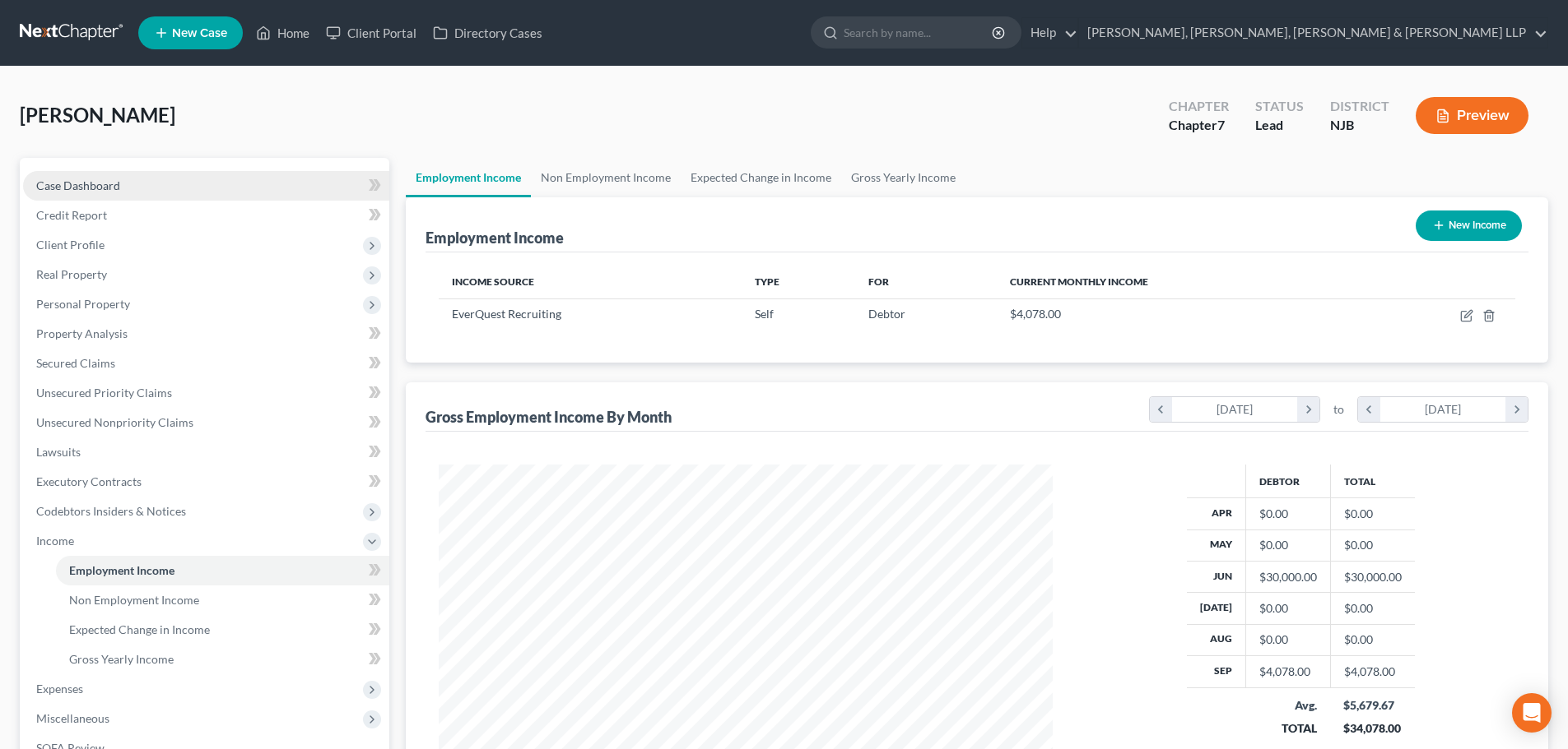
scroll to position [307, 647]
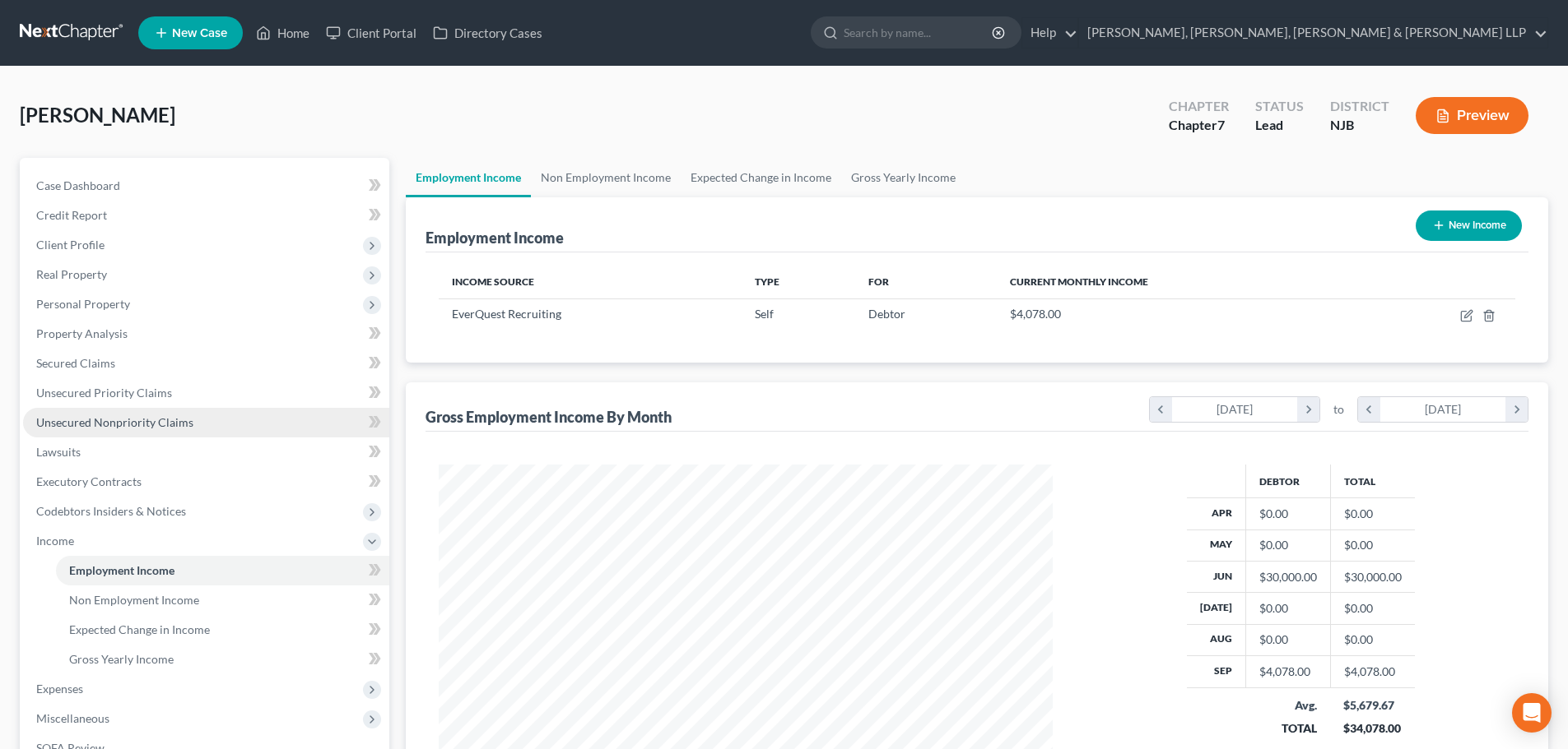
click at [140, 427] on span "Unsecured Nonpriority Claims" at bounding box center [114, 423] width 157 height 14
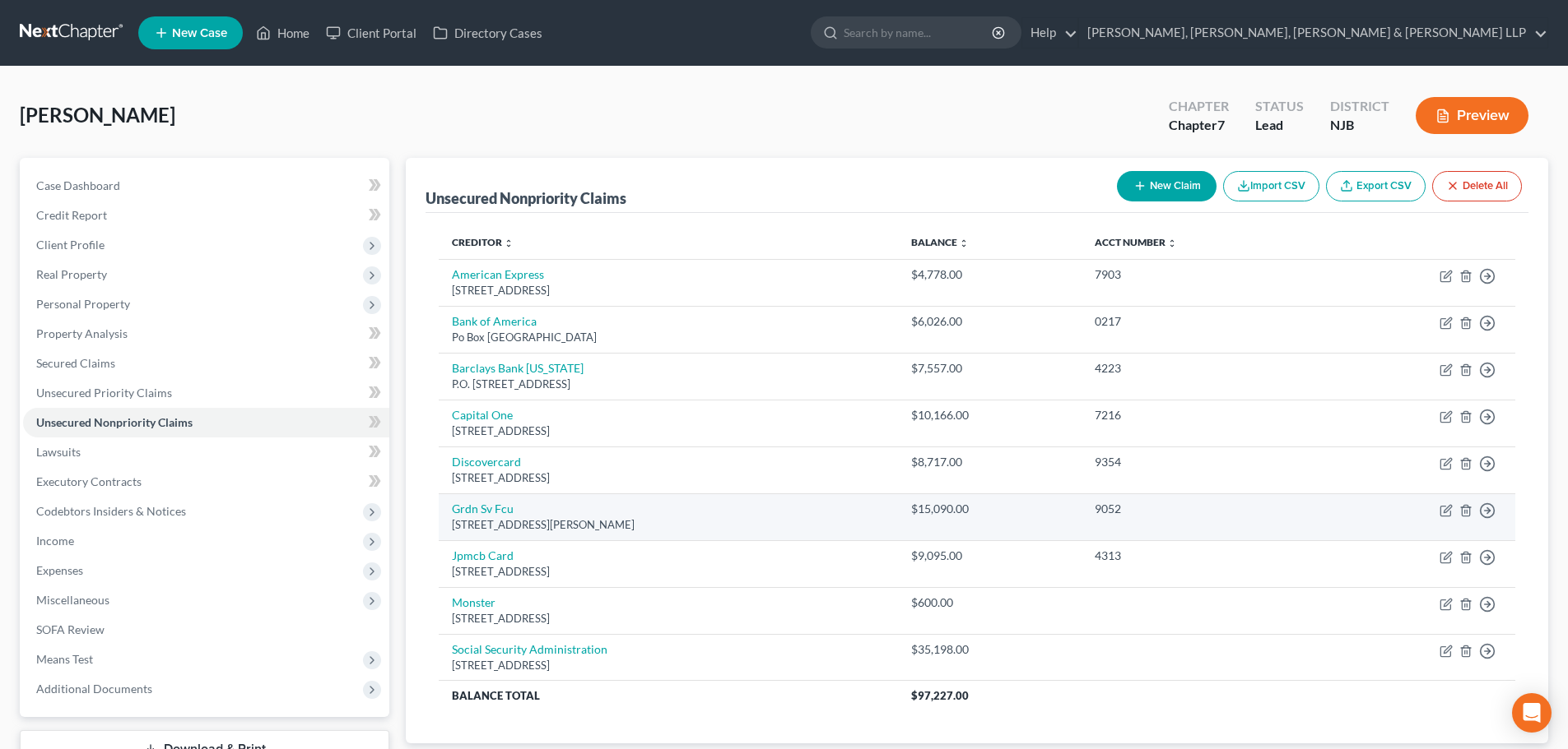
scroll to position [125, 0]
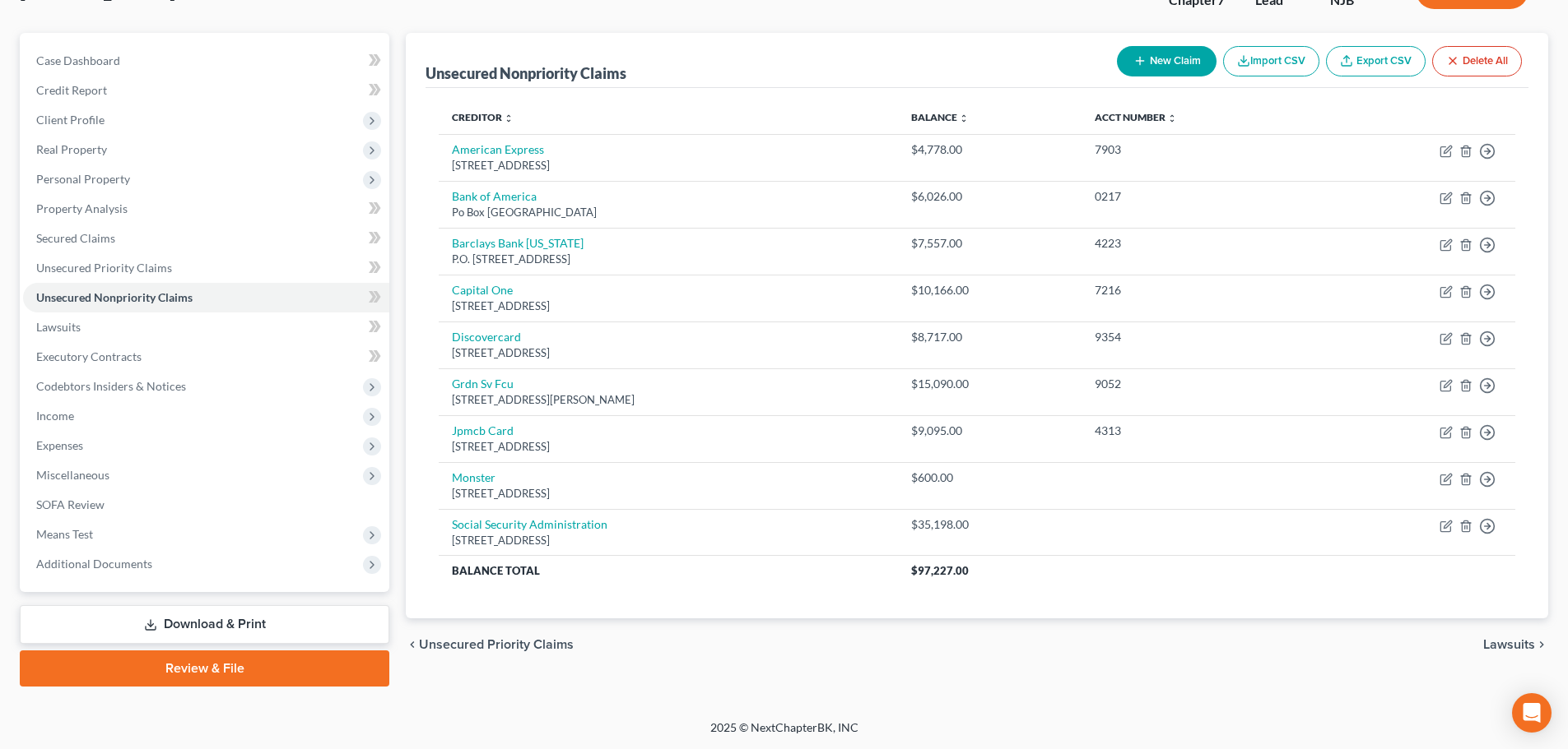
click at [1157, 59] on button "New Claim" at bounding box center [1166, 61] width 100 height 31
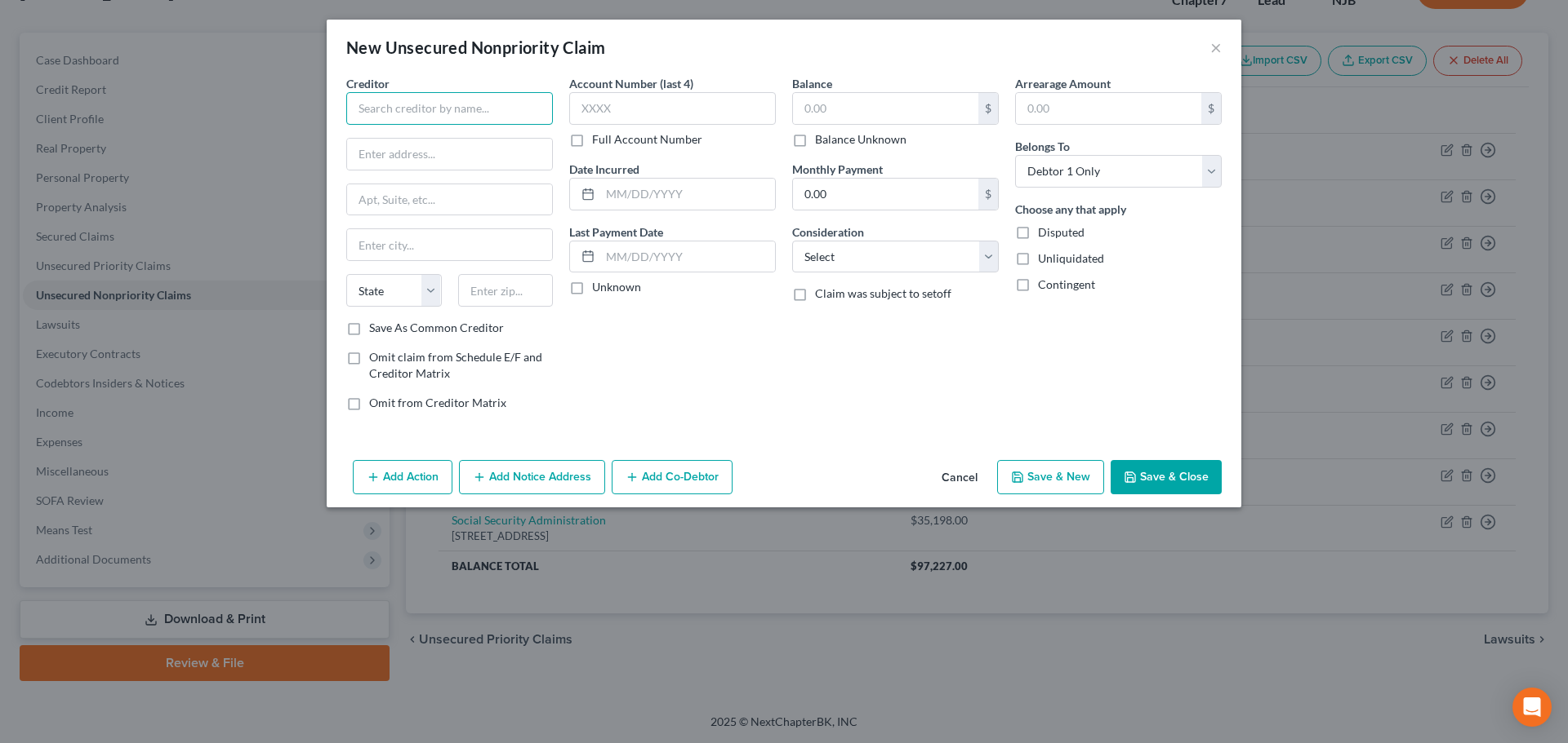
click at [443, 109] on input "text" at bounding box center [449, 108] width 207 height 33
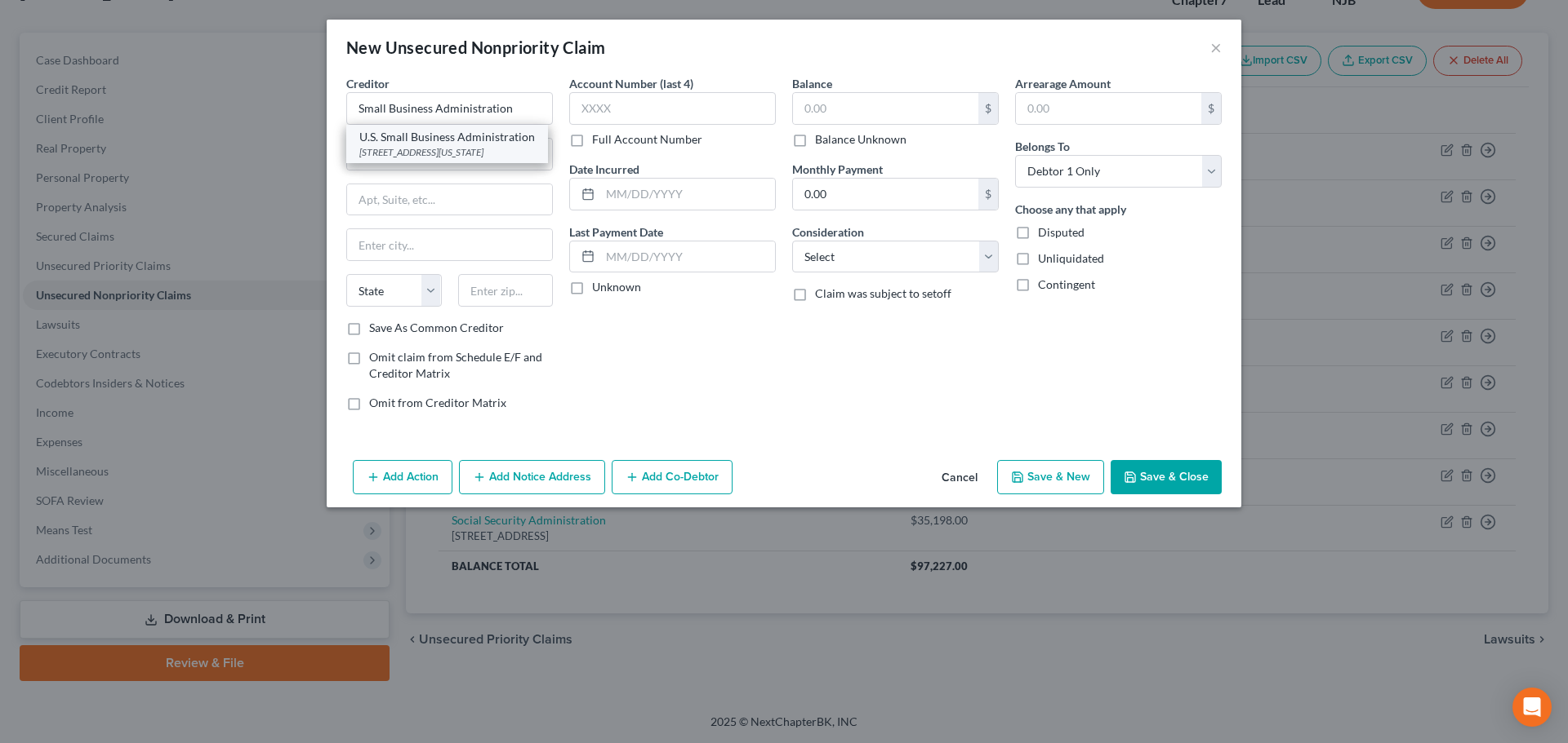
click at [470, 138] on div "U.S. Small Business Administration" at bounding box center [447, 137] width 176 height 16
click at [824, 115] on input "text" at bounding box center [885, 108] width 185 height 31
drag, startPoint x: 842, startPoint y: 260, endPoint x: 842, endPoint y: 272, distance: 12.0
click at [842, 260] on select "Select Cable / Satellite Services Collection Agency Credit Card Debt Debt Couns…" at bounding box center [895, 257] width 207 height 33
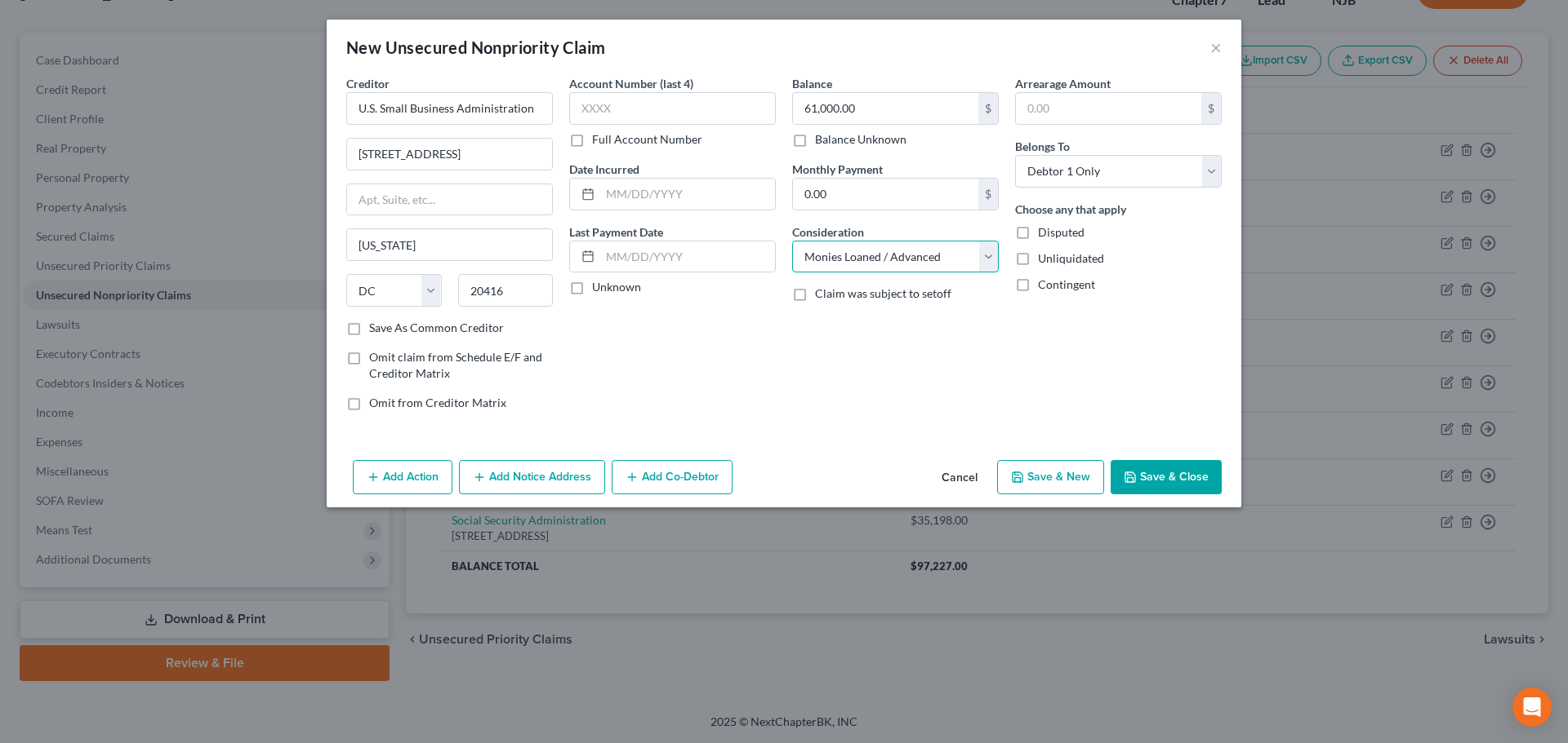
click at [792, 241] on select "Select Cable / Satellite Services Collection Agency Credit Card Debt Debt Couns…" at bounding box center [895, 257] width 207 height 33
click at [1176, 474] on button "Save & Close" at bounding box center [1166, 478] width 111 height 34
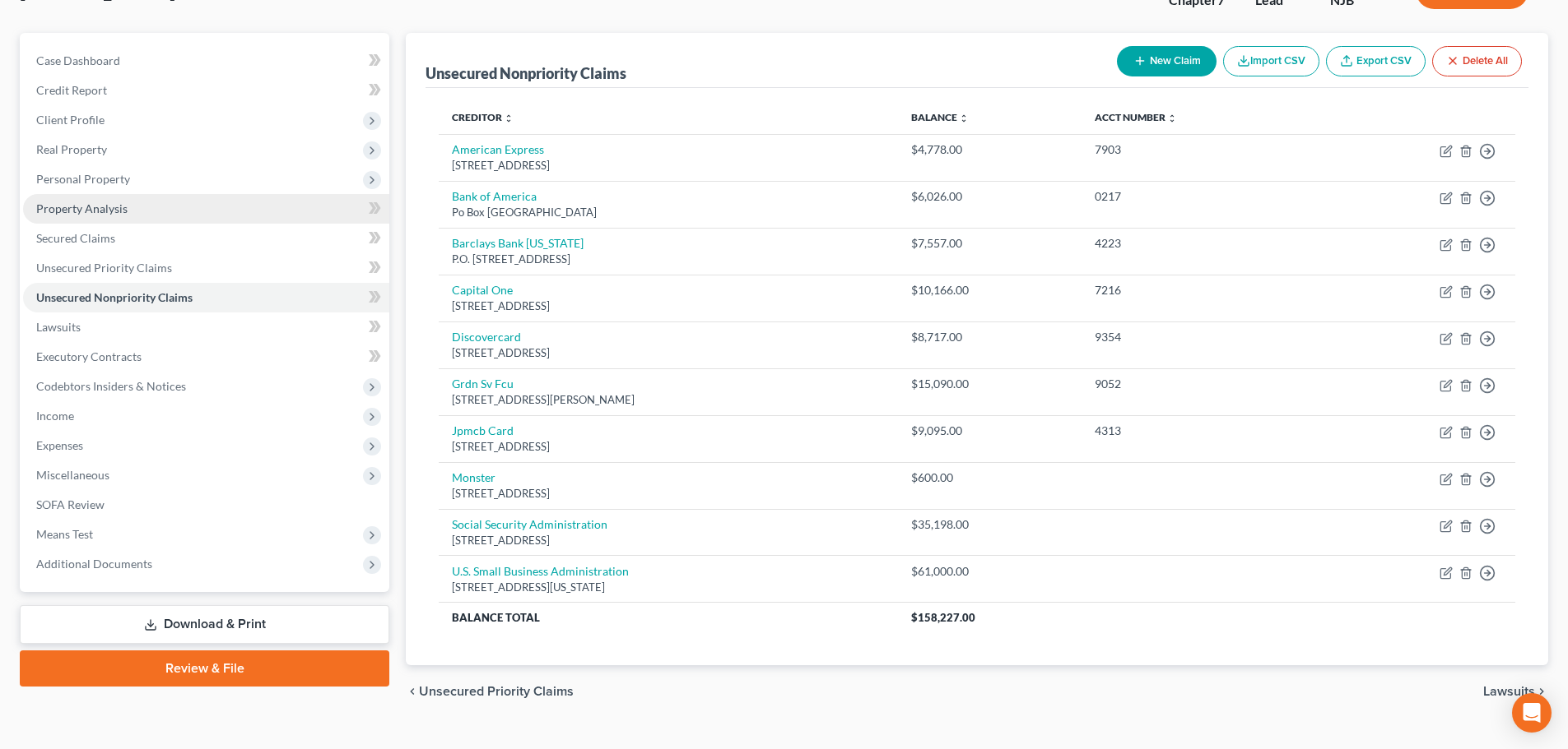
drag, startPoint x: 128, startPoint y: 187, endPoint x: 133, endPoint y: 208, distance: 21.6
click at [128, 186] on span "Personal Property" at bounding box center [207, 179] width 367 height 30
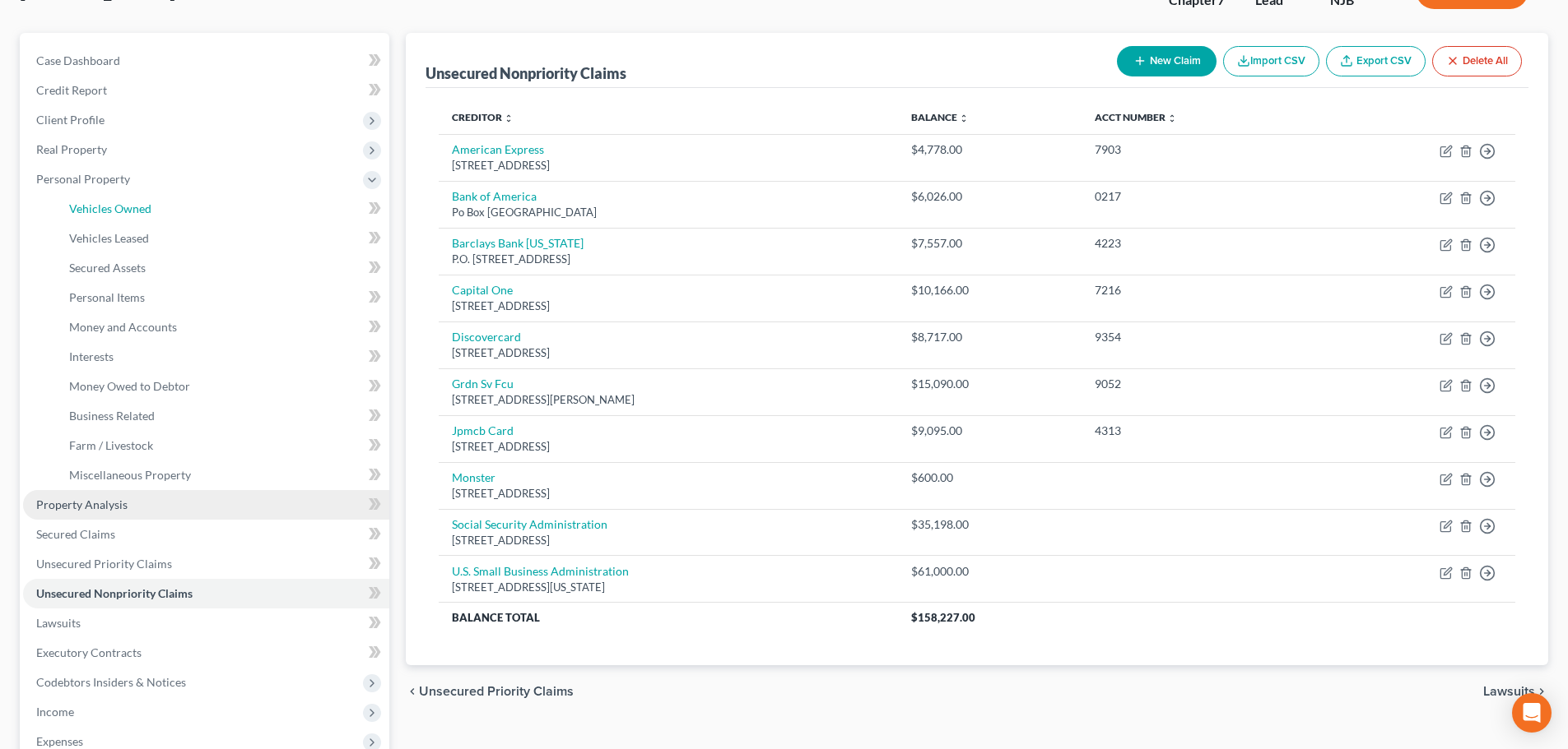
click at [133, 208] on span "Vehicles Owned" at bounding box center [111, 208] width 83 height 14
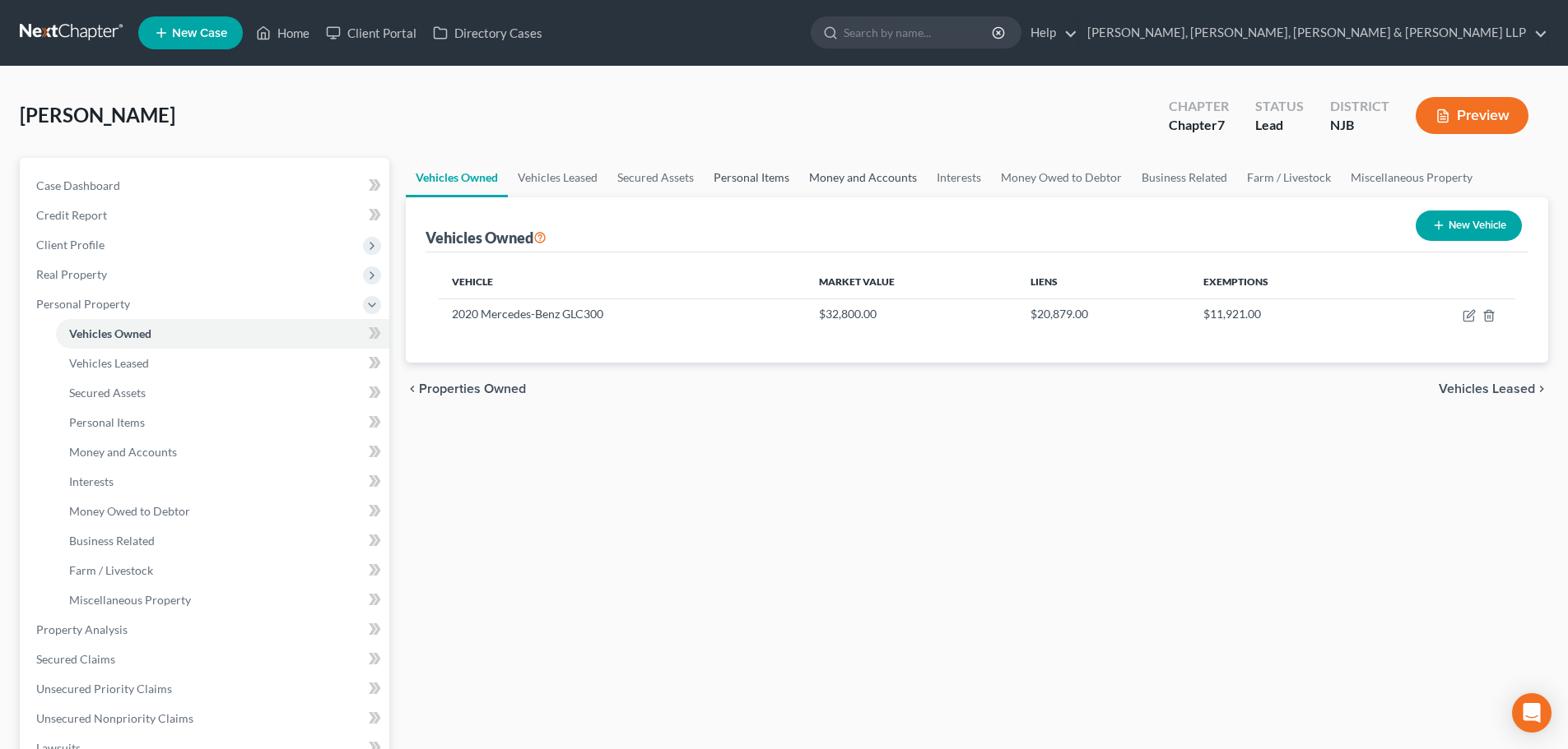
drag, startPoint x: 739, startPoint y: 181, endPoint x: 871, endPoint y: 183, distance: 132.0
click at [740, 182] on link "Personal Items" at bounding box center [751, 178] width 95 height 40
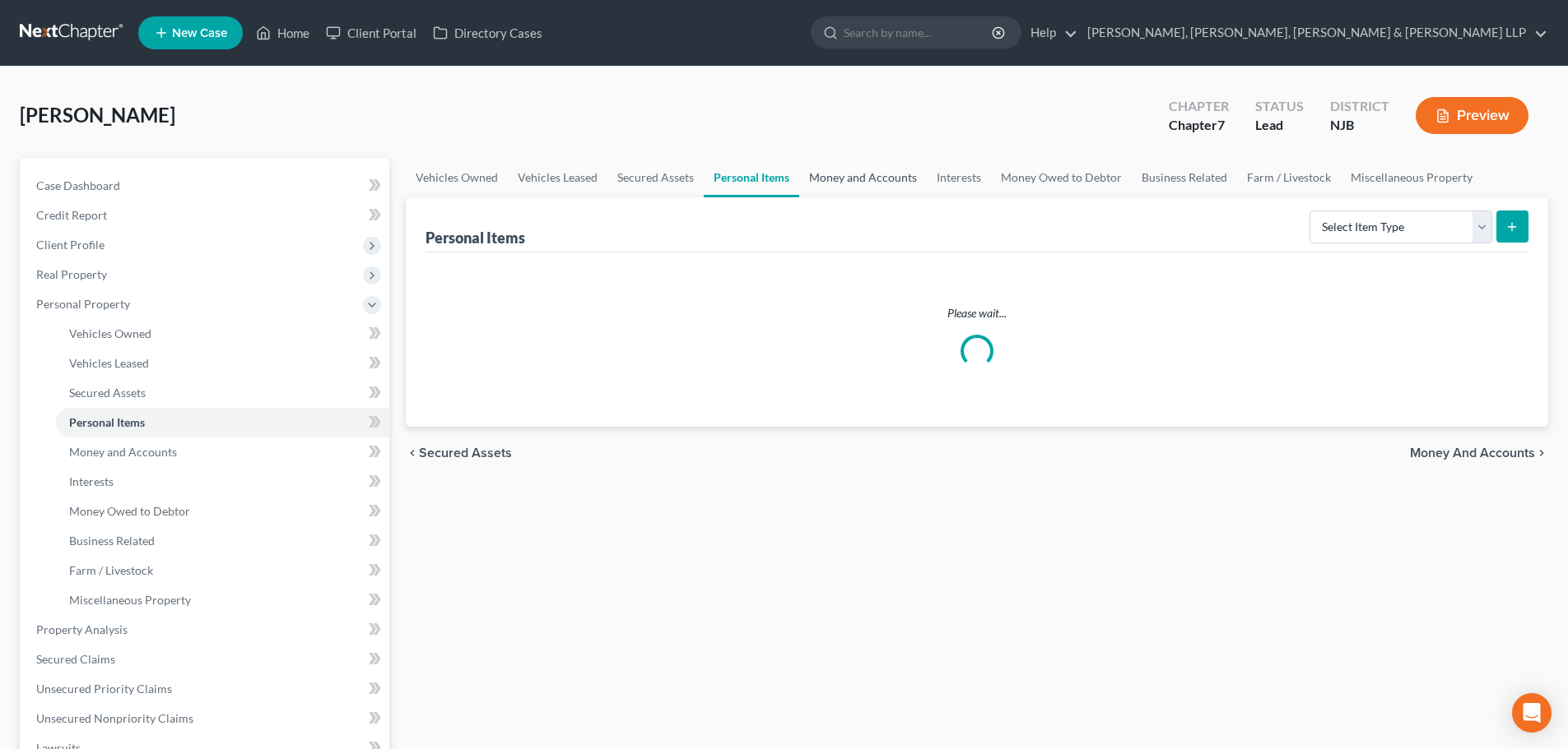
click at [871, 183] on link "Money and Accounts" at bounding box center [863, 178] width 128 height 40
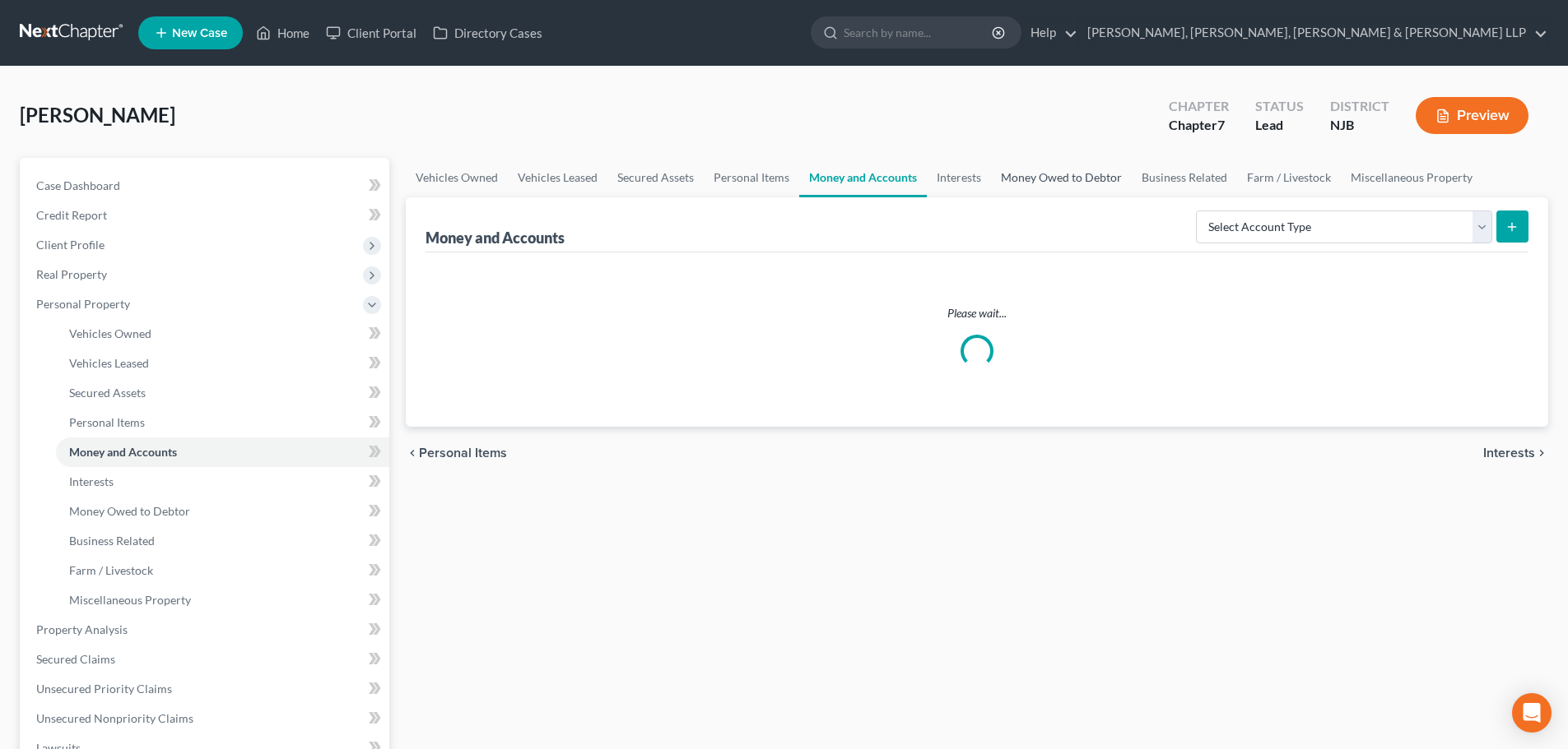
click at [956, 181] on link "Interests" at bounding box center [958, 178] width 64 height 40
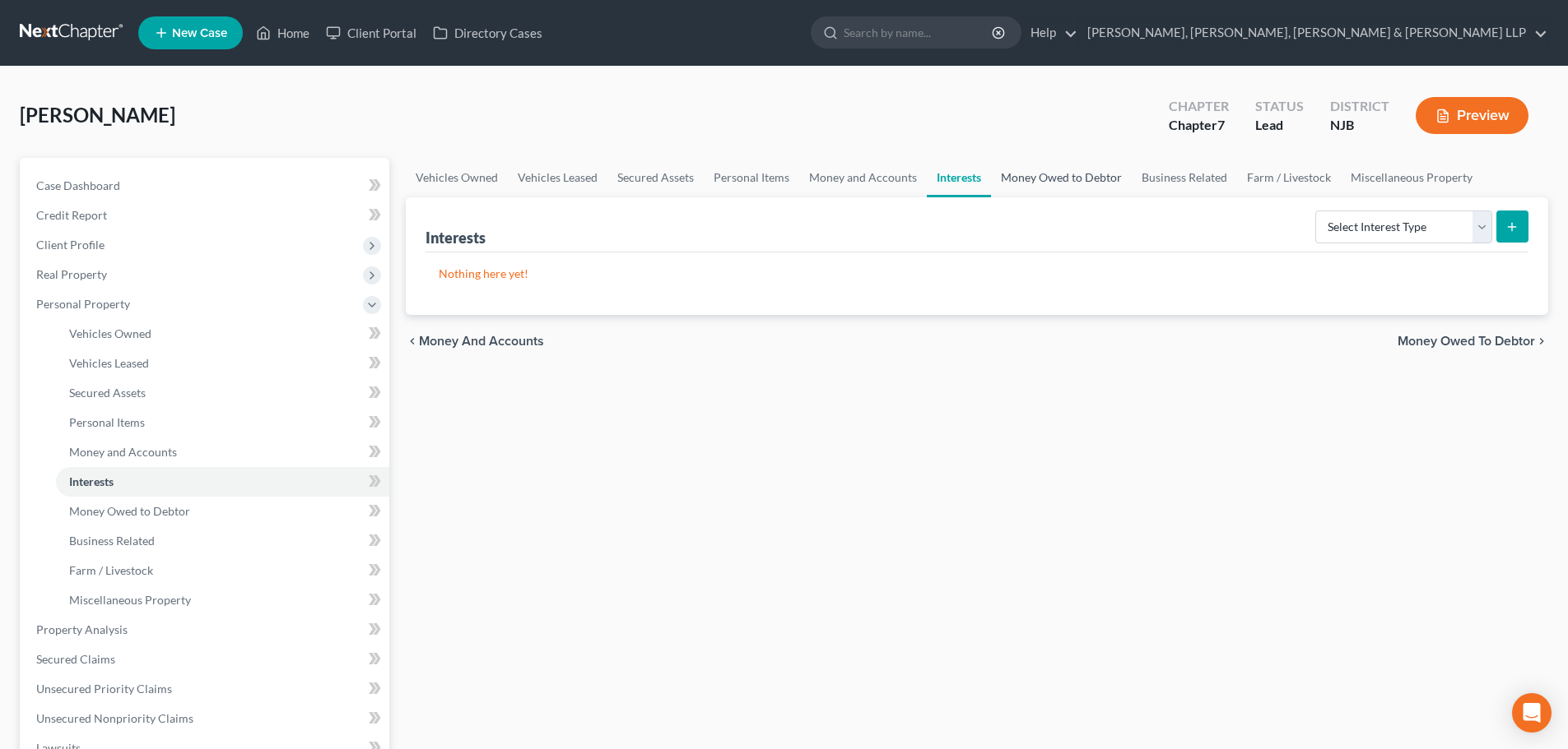
click at [1037, 181] on link "Money Owed to Debtor" at bounding box center [1061, 178] width 141 height 40
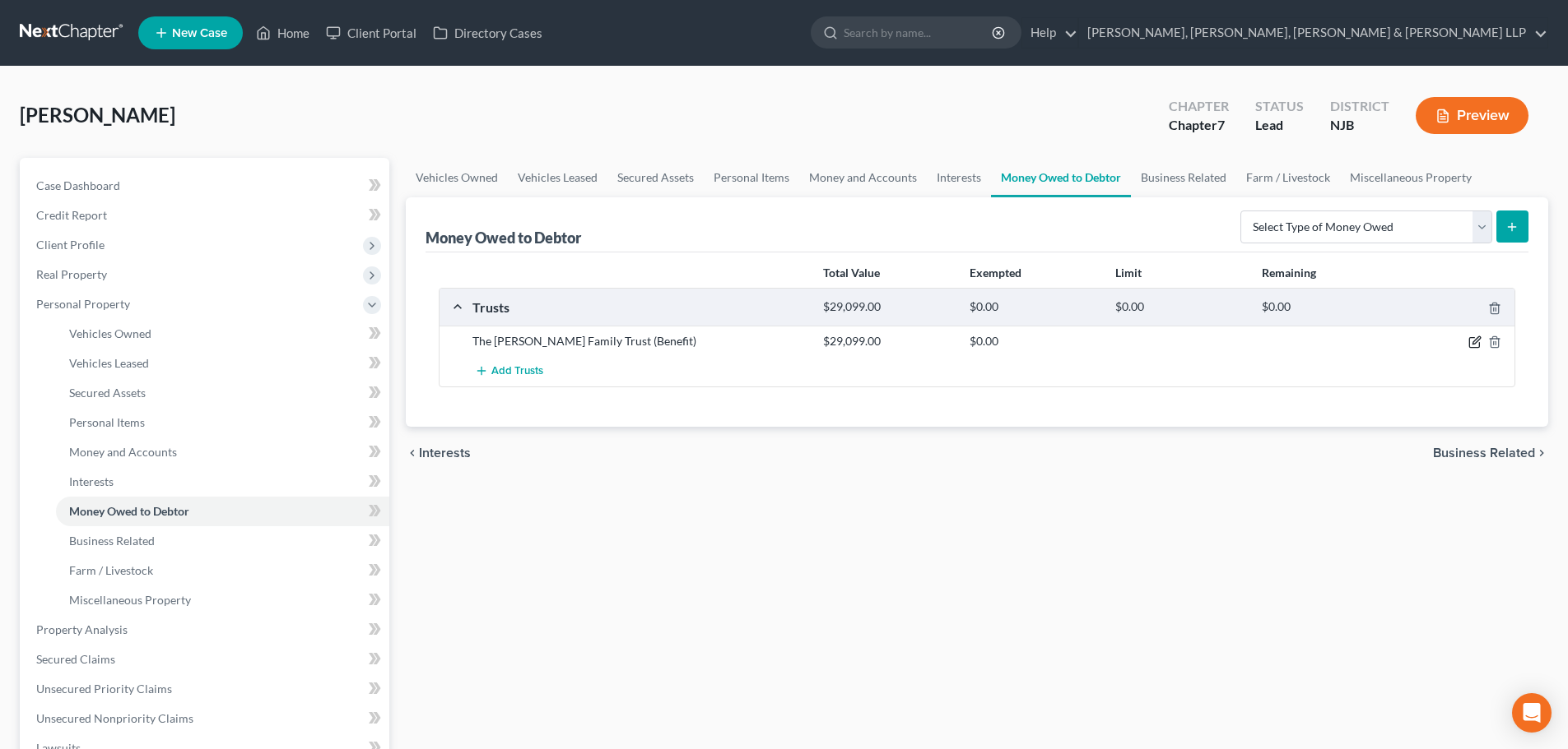
click at [1469, 342] on icon "button" at bounding box center [1474, 342] width 10 height 10
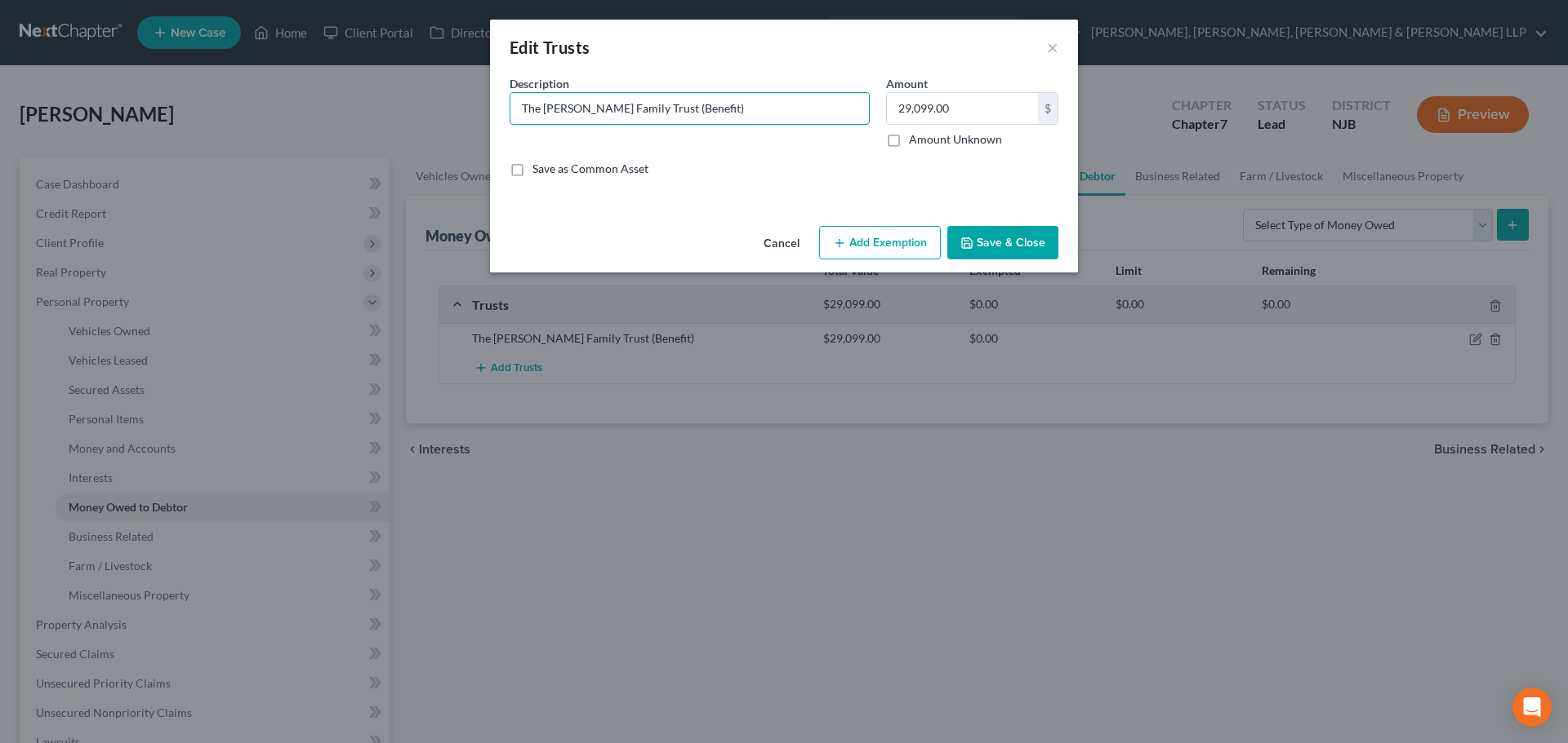
drag, startPoint x: 690, startPoint y: 120, endPoint x: 762, endPoint y: 135, distance: 73.5
click at [639, 113] on input "The [PERSON_NAME] Family Trust (Benefit)" at bounding box center [689, 108] width 358 height 31
paste input "Beneficiary of [PERSON_NAME] Family Trust"
click at [638, 103] on input "The [PERSON_NAME] Family Trust Beneficiary of [PERSON_NAME] Family Trust)" at bounding box center [689, 108] width 358 height 31
click at [984, 112] on input "text" at bounding box center [962, 108] width 151 height 31
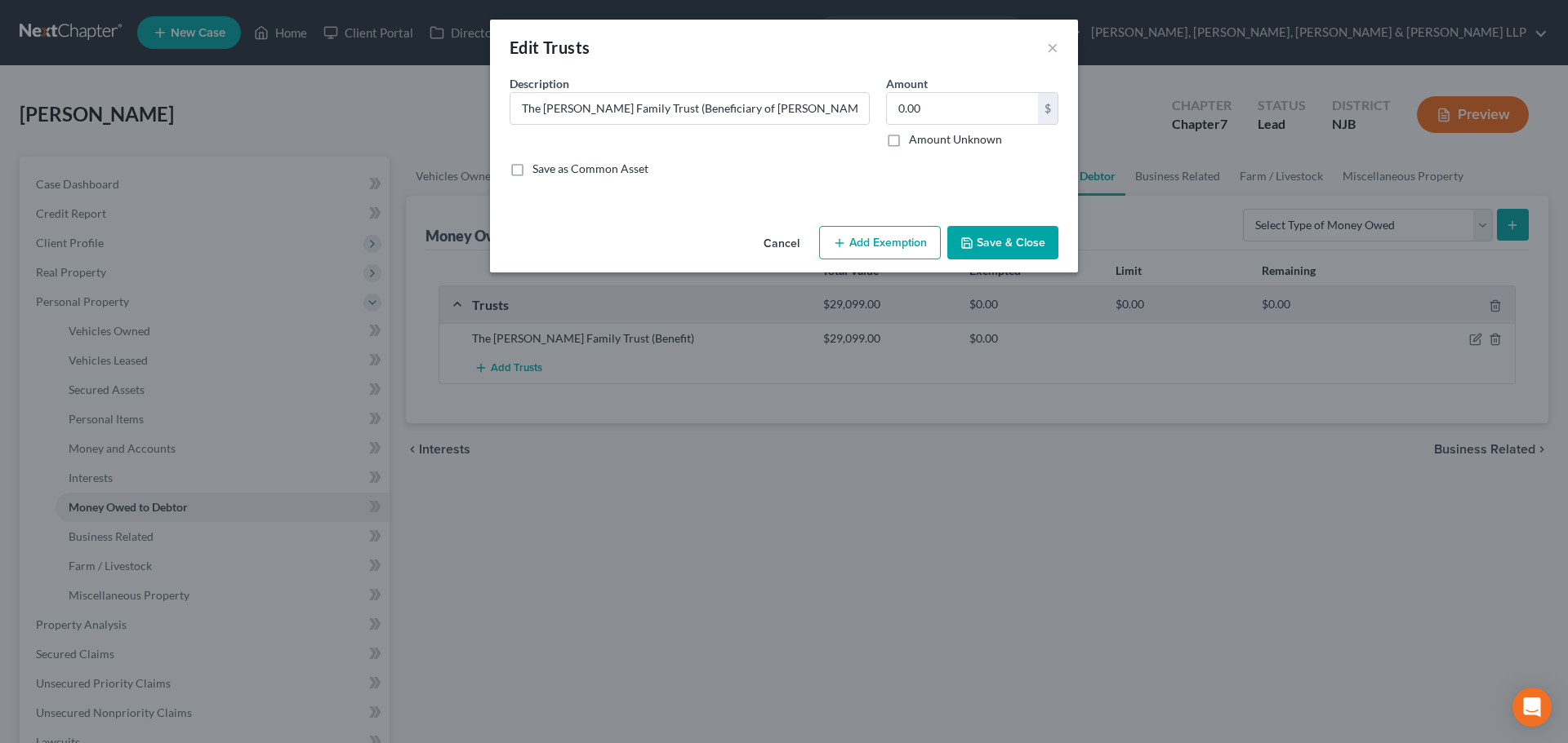
click at [997, 238] on button "Save & Close" at bounding box center [1002, 243] width 111 height 34
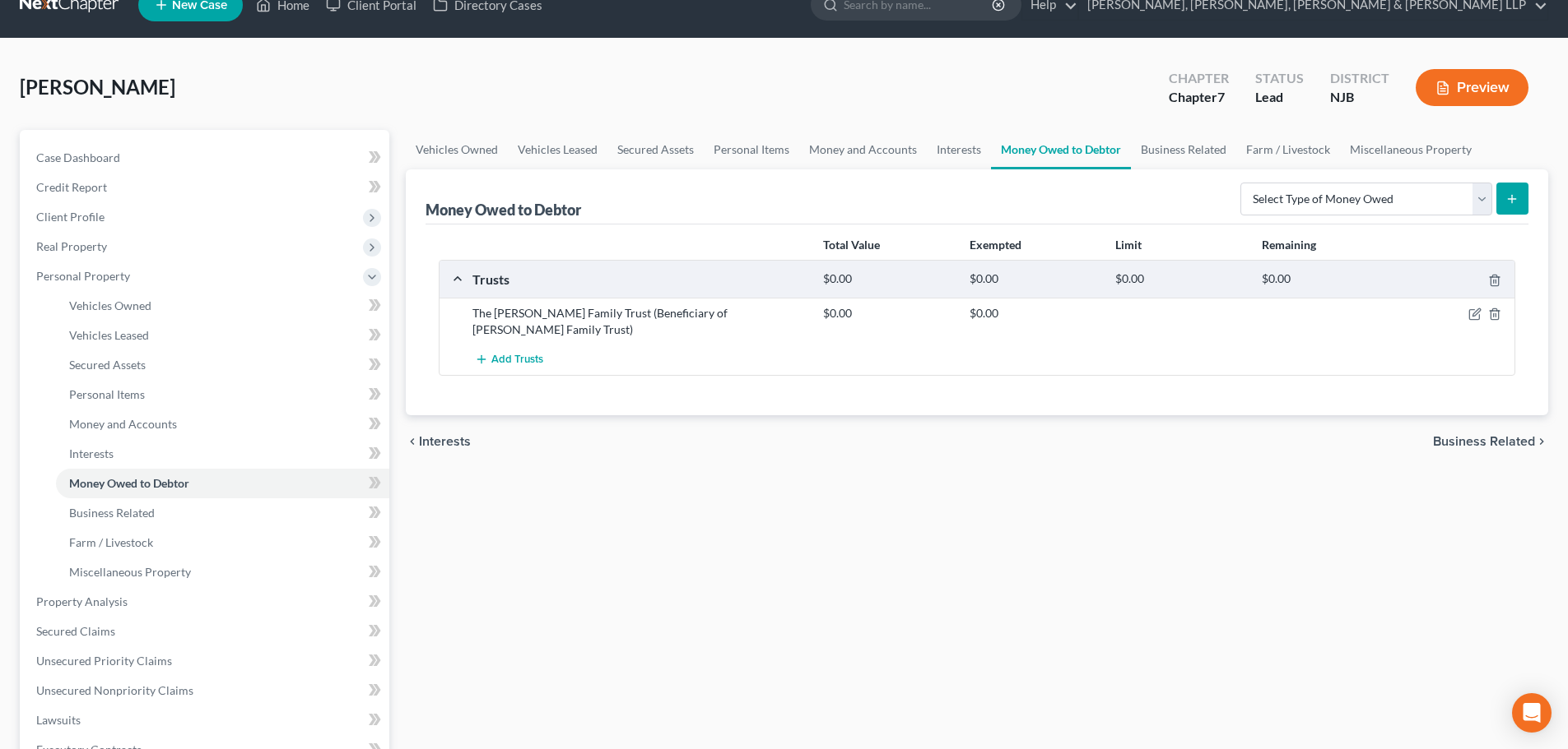
scroll to position [247, 0]
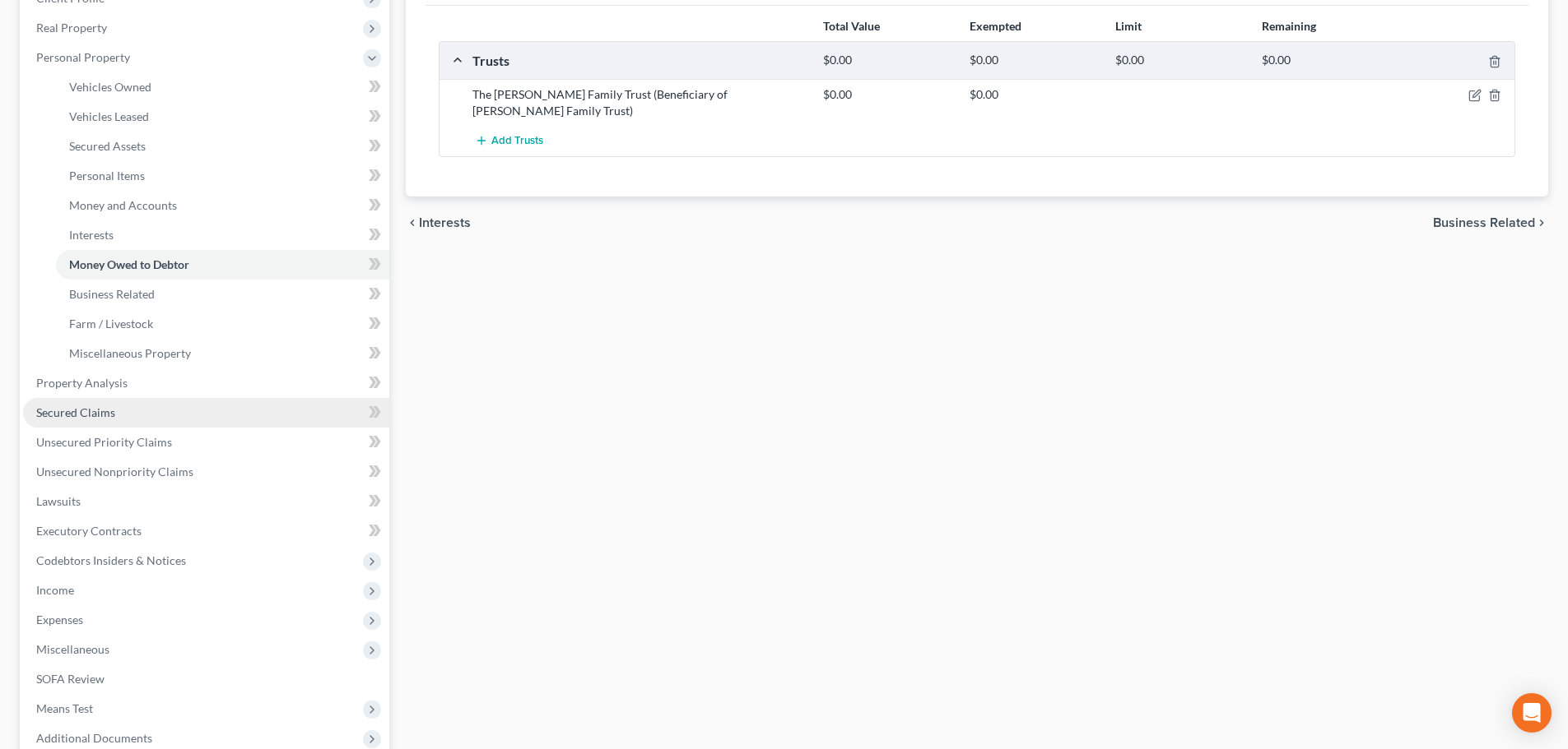
click at [106, 417] on span "Secured Claims" at bounding box center [75, 413] width 79 height 14
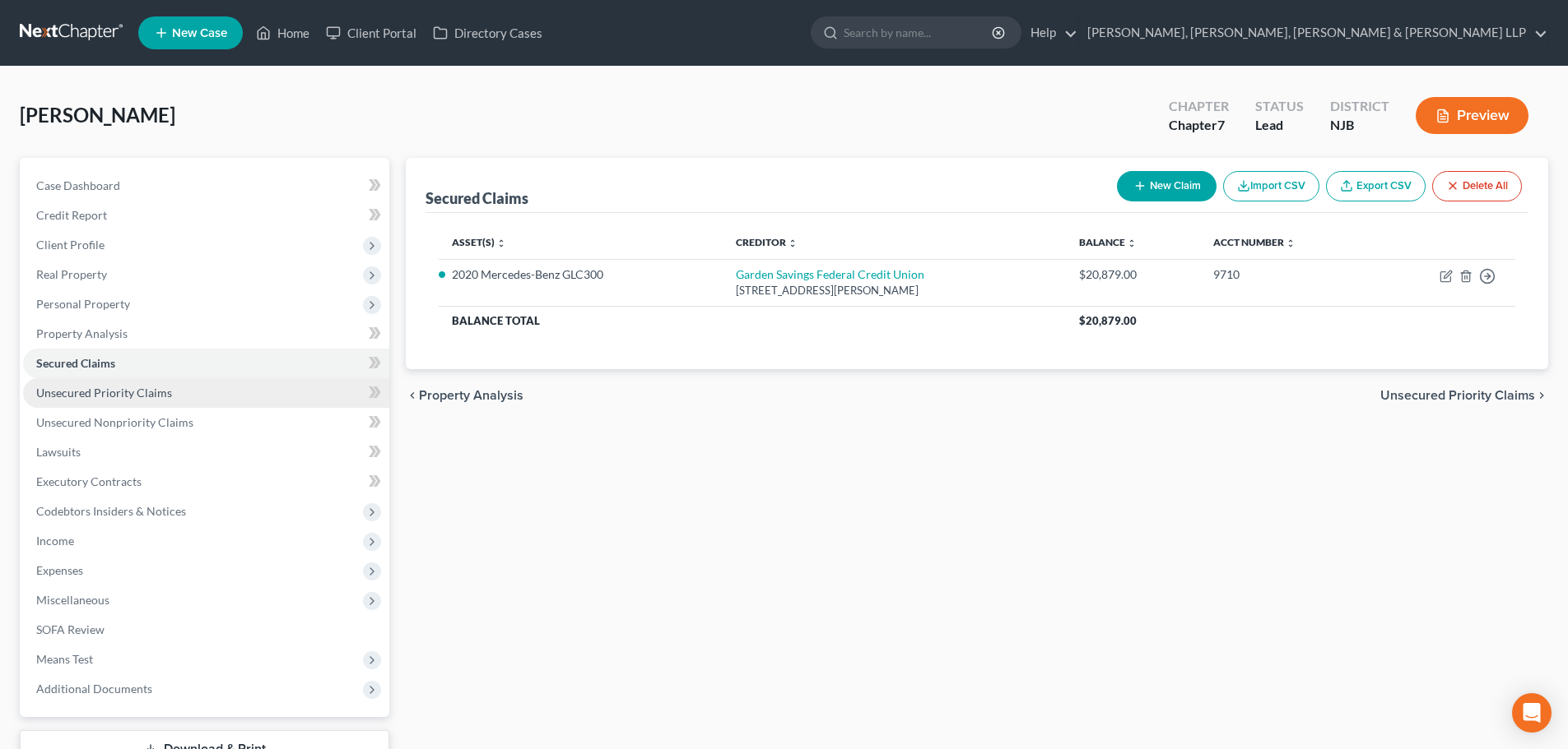
click at [128, 395] on span "Unsecured Priority Claims" at bounding box center [103, 393] width 136 height 14
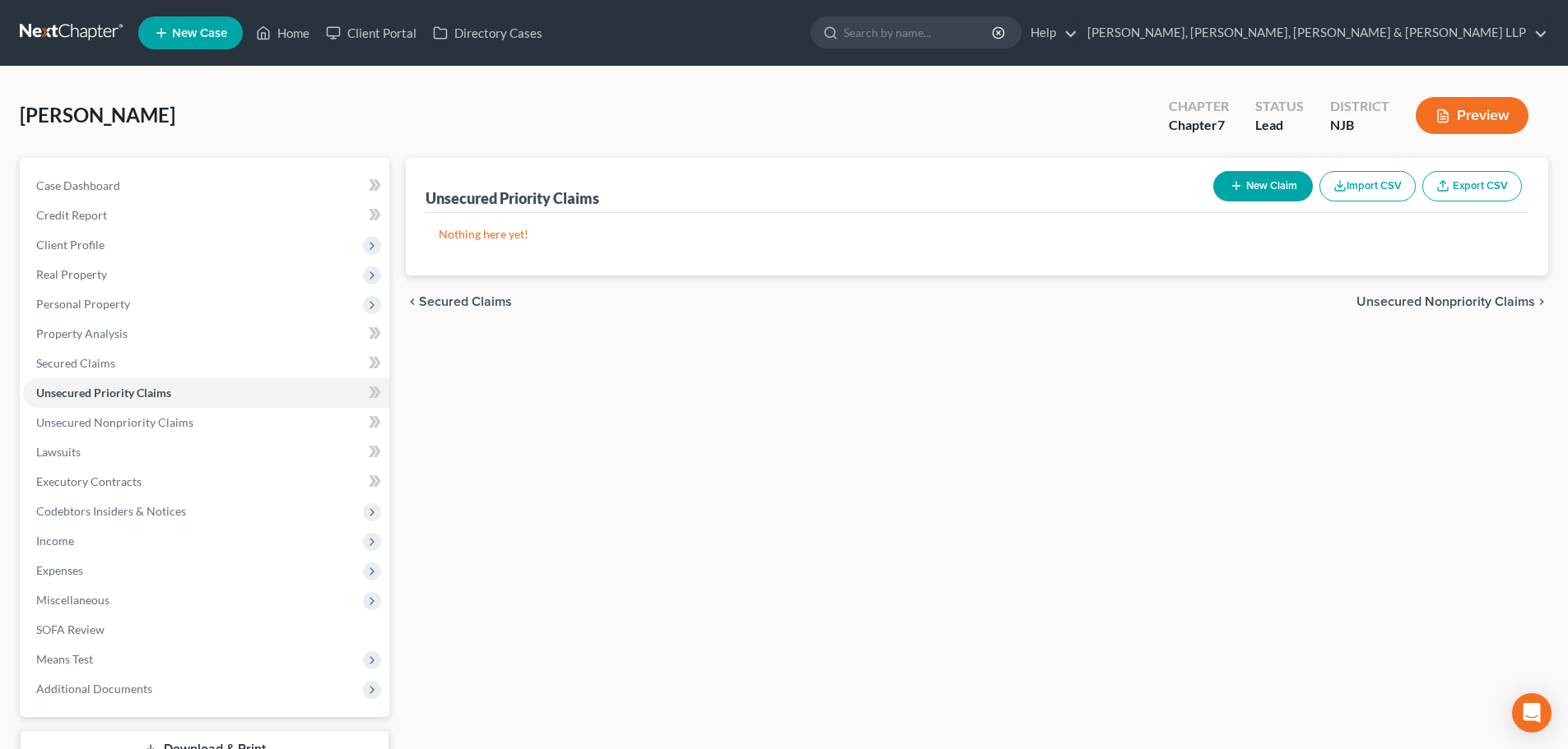
click at [1277, 181] on button "New Claim" at bounding box center [1262, 187] width 100 height 31
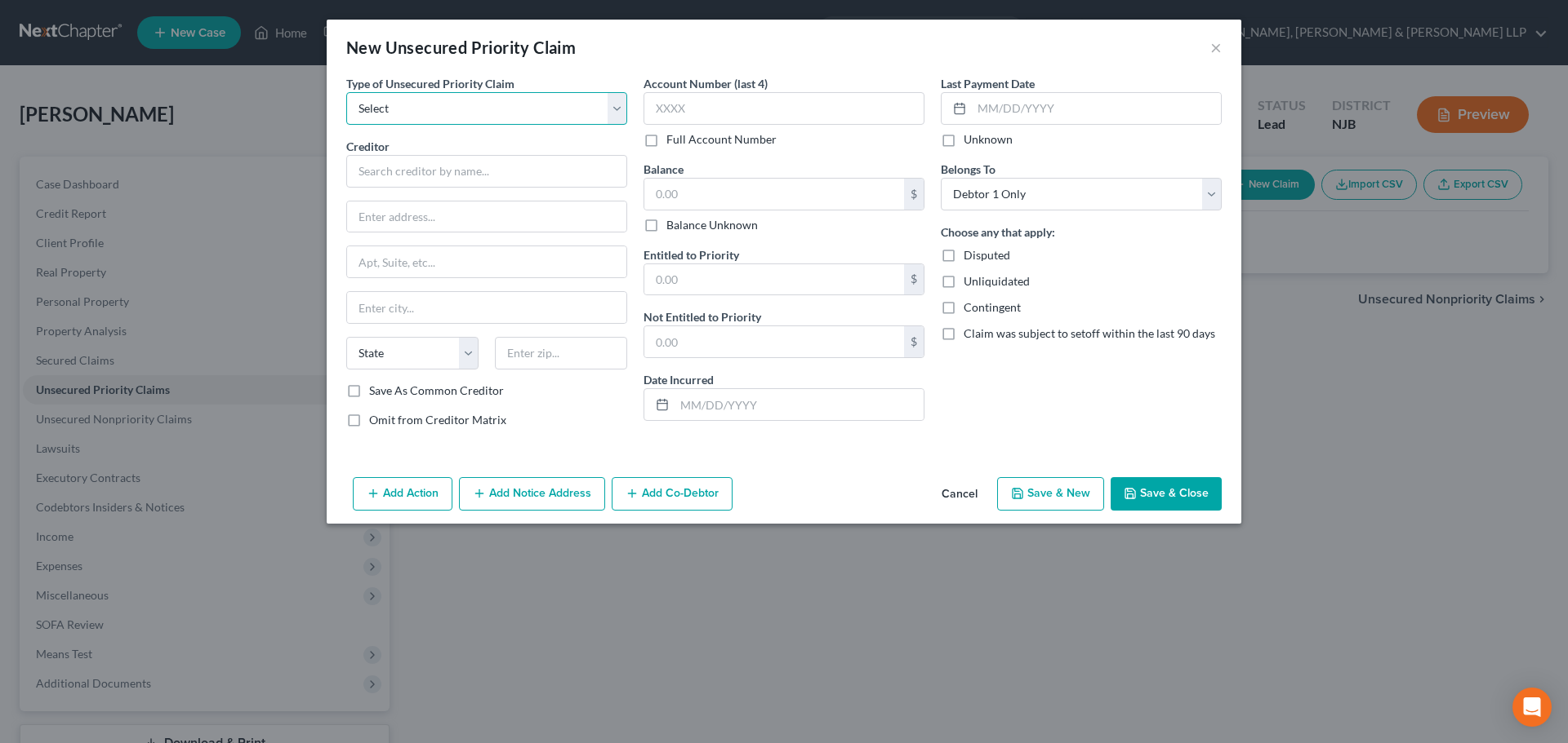
click at [438, 117] on select "Select Taxes & Other Government Units Domestic Support Obligations Extensions o…" at bounding box center [486, 108] width 281 height 33
click at [346, 92] on select "Select Taxes & Other Government Units Domestic Support Obligations Extensions o…" at bounding box center [486, 108] width 281 height 33
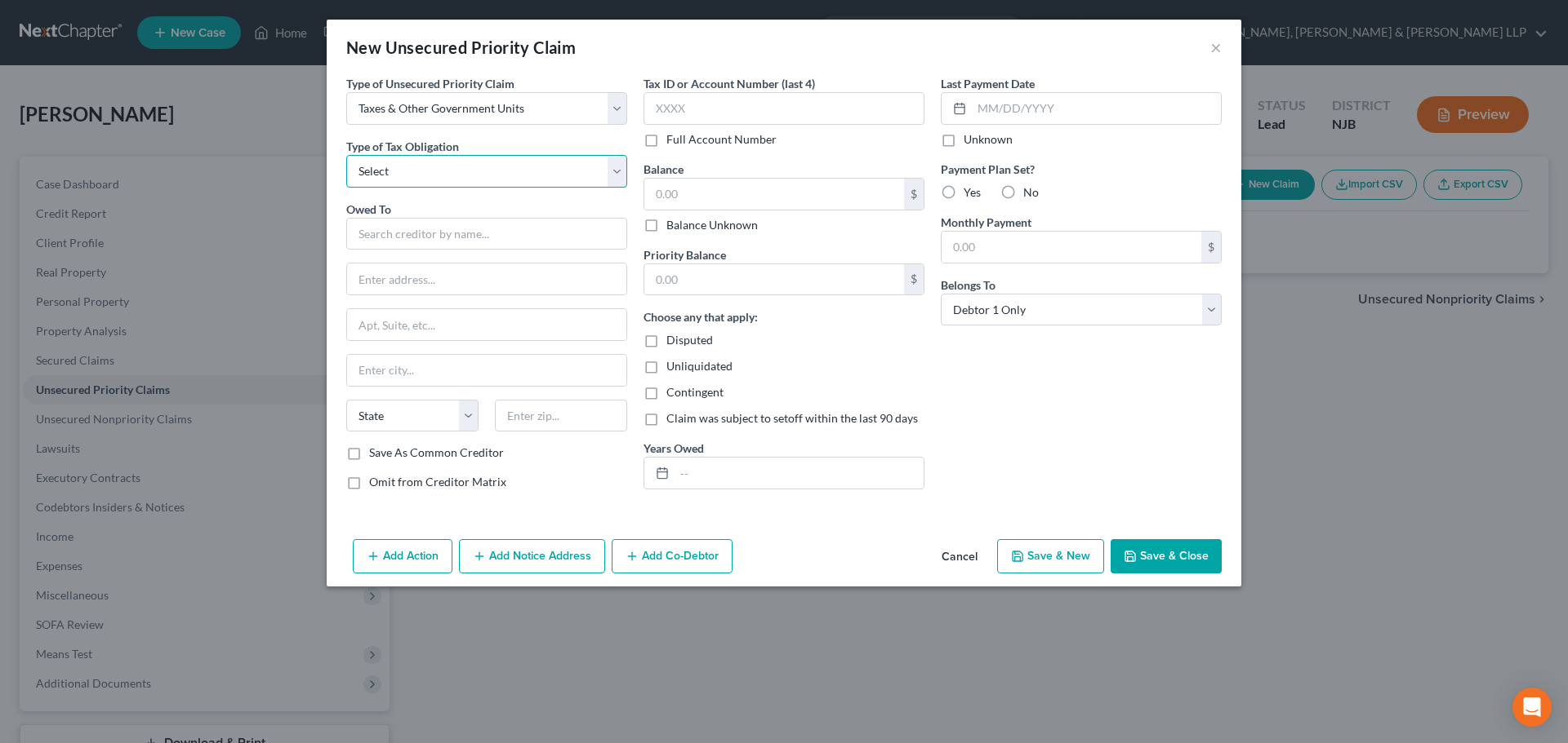
drag, startPoint x: 408, startPoint y: 171, endPoint x: 408, endPoint y: 187, distance: 16.0
click at [408, 171] on select "Select Federal City State Franchise Tax Board Other" at bounding box center [486, 171] width 281 height 33
click at [346, 155] on select "Select Federal City State Franchise Tax Board Other" at bounding box center [486, 171] width 281 height 33
click at [393, 228] on input "text" at bounding box center [486, 234] width 281 height 33
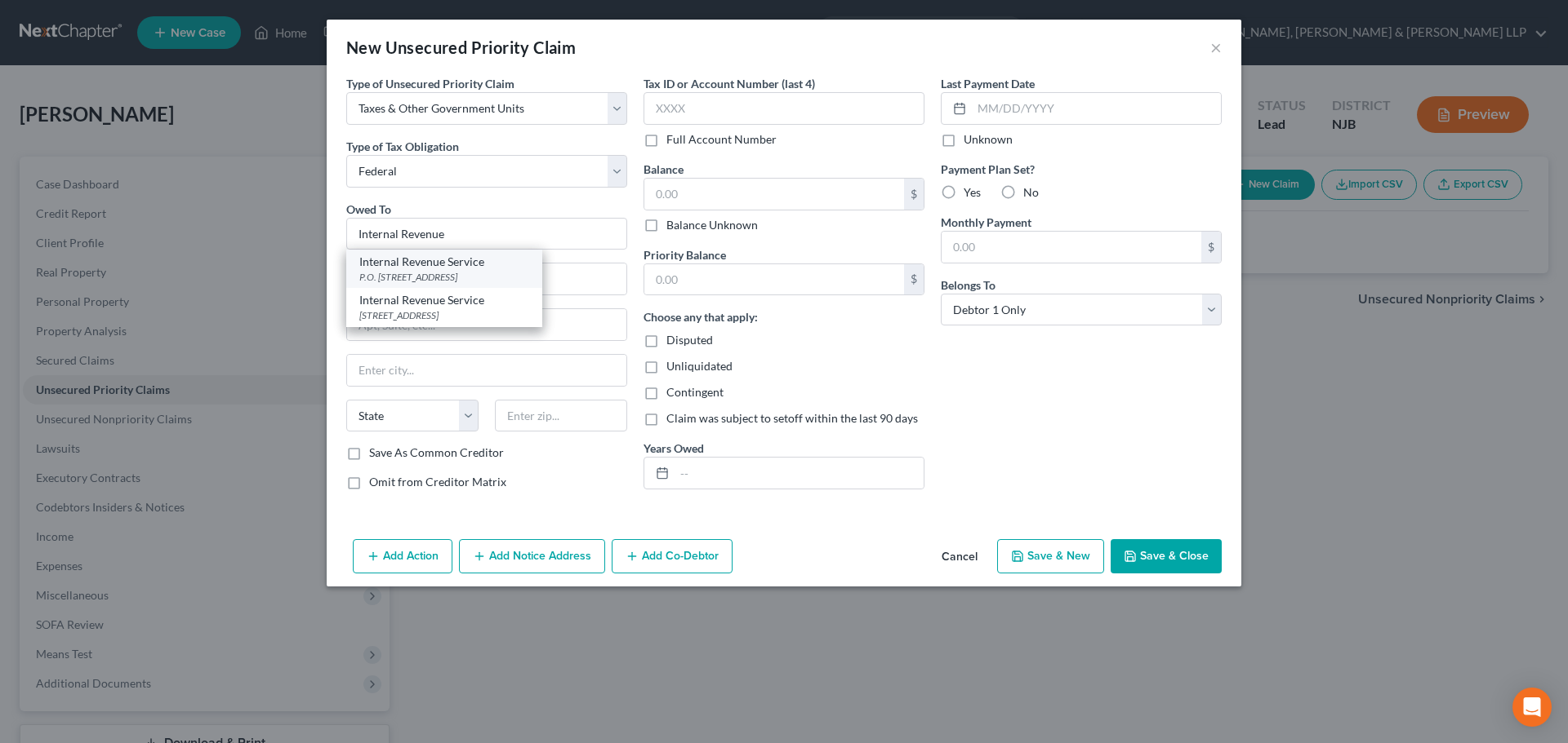
click at [480, 283] on div "P.O. [STREET_ADDRESS]" at bounding box center [444, 277] width 170 height 14
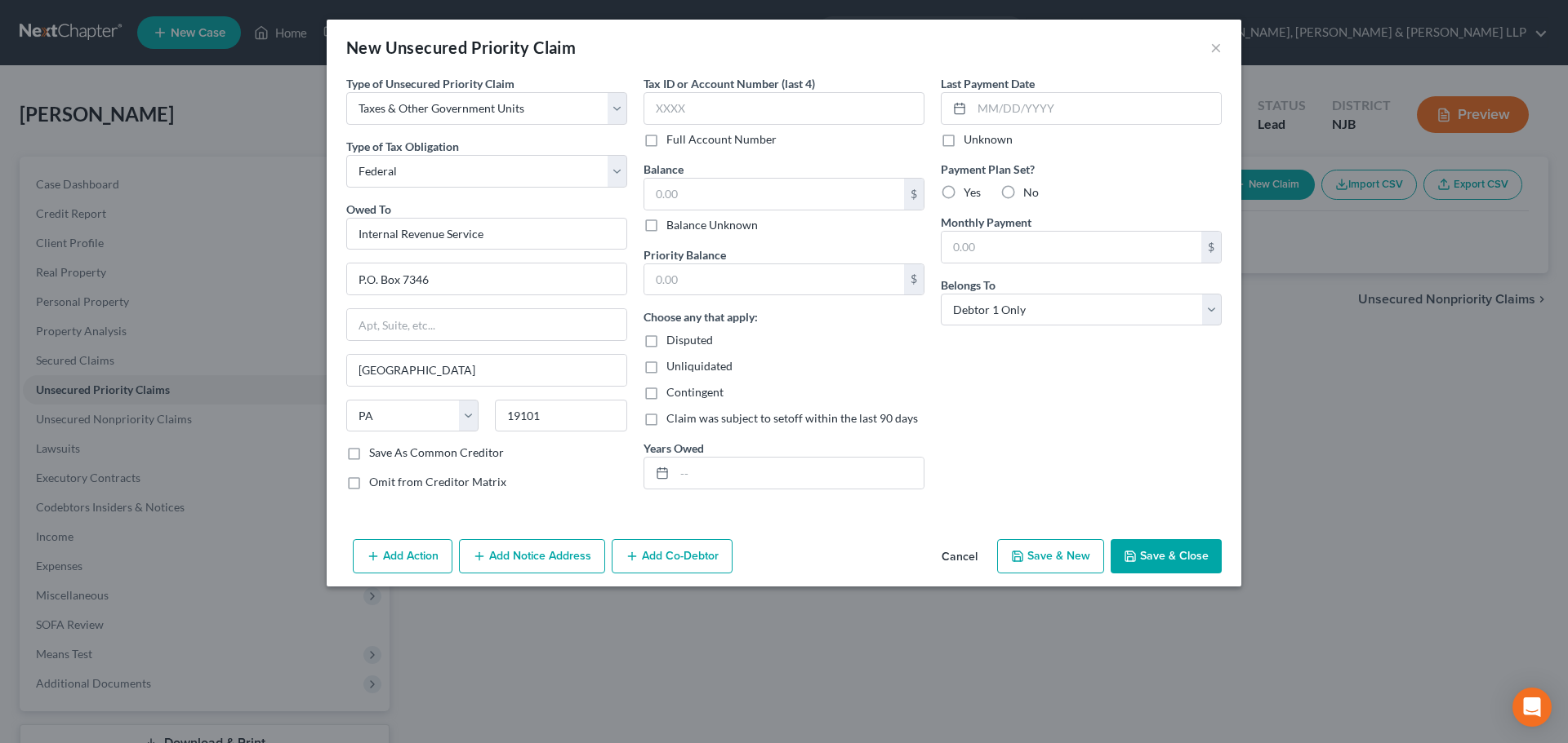
click at [1162, 558] on button "Save & Close" at bounding box center [1166, 556] width 111 height 34
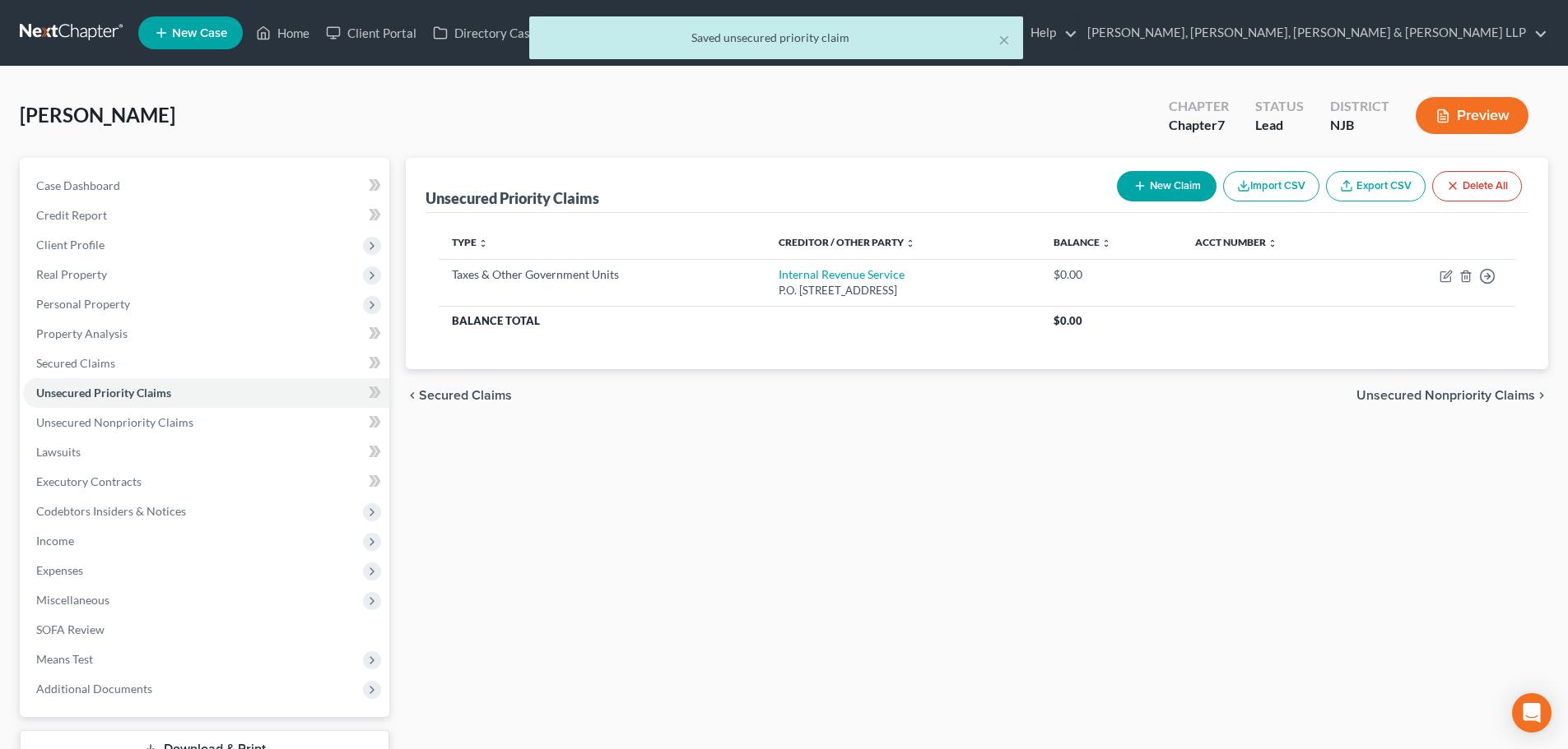
click at [1169, 188] on button "New Claim" at bounding box center [1166, 187] width 100 height 31
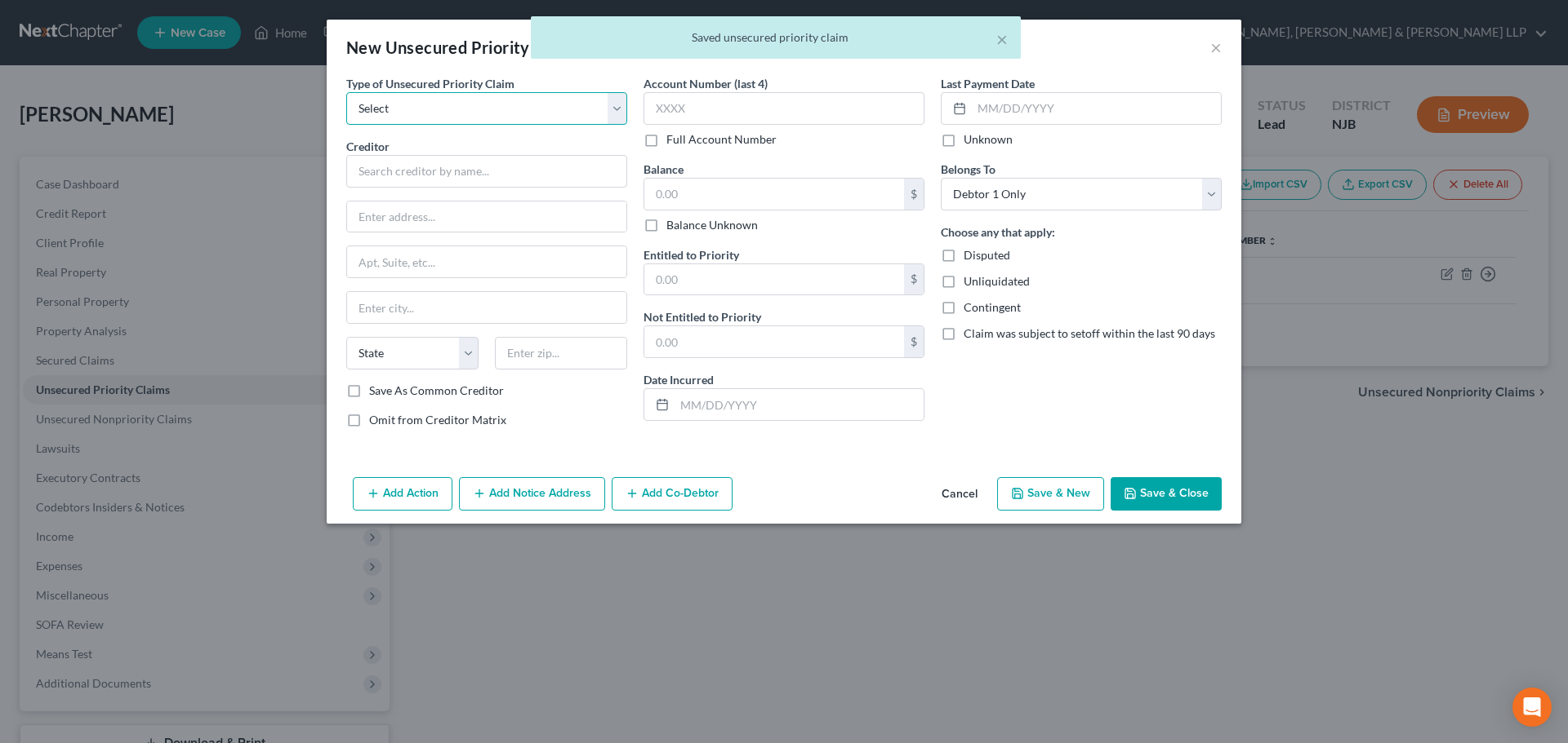
click at [447, 116] on select "Select Taxes & Other Government Units Domestic Support Obligations Extensions o…" at bounding box center [486, 108] width 281 height 33
click at [346, 92] on select "Select Taxes & Other Government Units Domestic Support Obligations Extensions o…" at bounding box center [486, 108] width 281 height 33
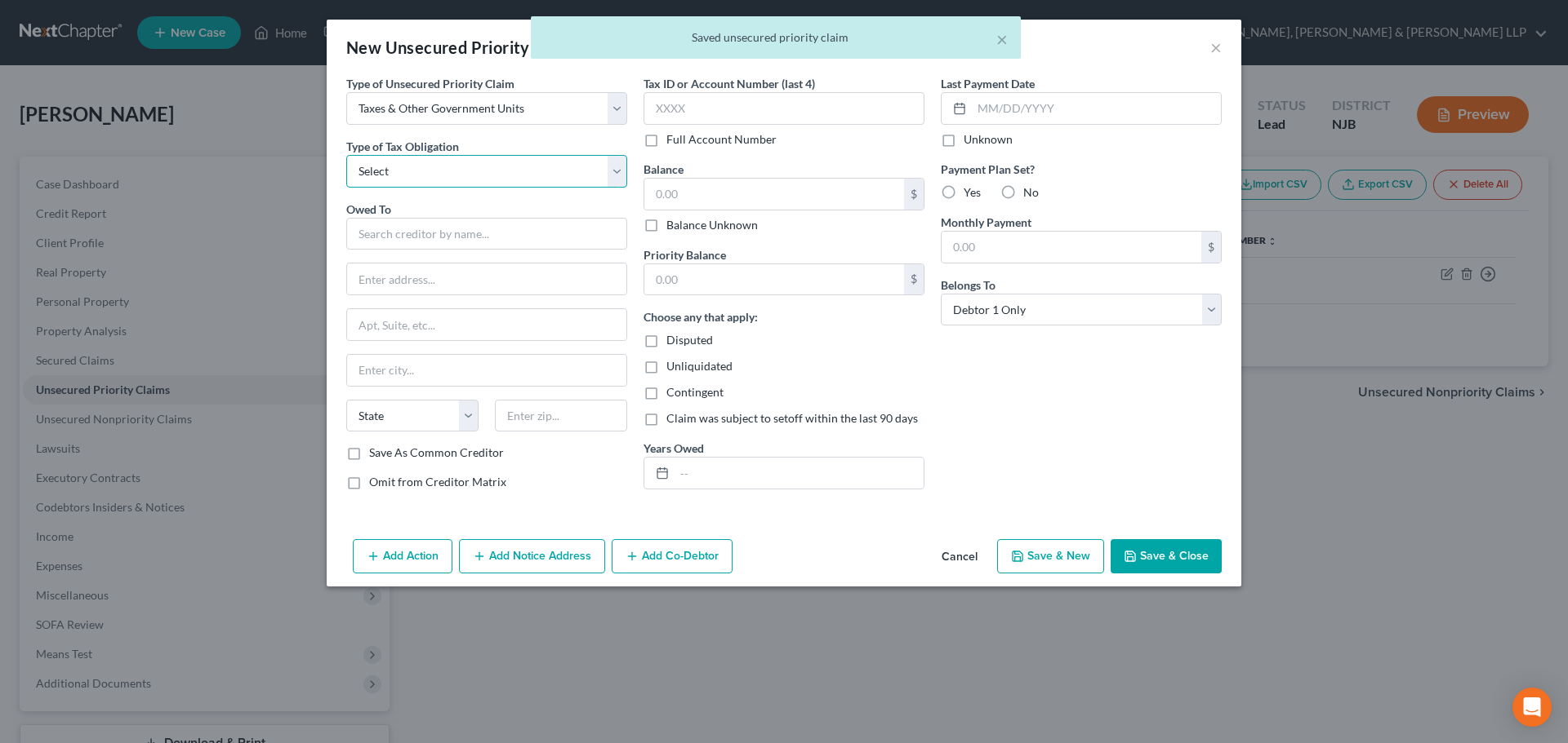
click at [427, 170] on select "Select Federal City State Franchise Tax Board Other" at bounding box center [486, 171] width 281 height 33
click at [346, 155] on select "Select Federal City State Franchise Tax Board Other" at bounding box center [486, 171] width 281 height 33
click at [413, 173] on select "Select Federal City State Franchise Tax Board Other" at bounding box center [486, 171] width 281 height 33
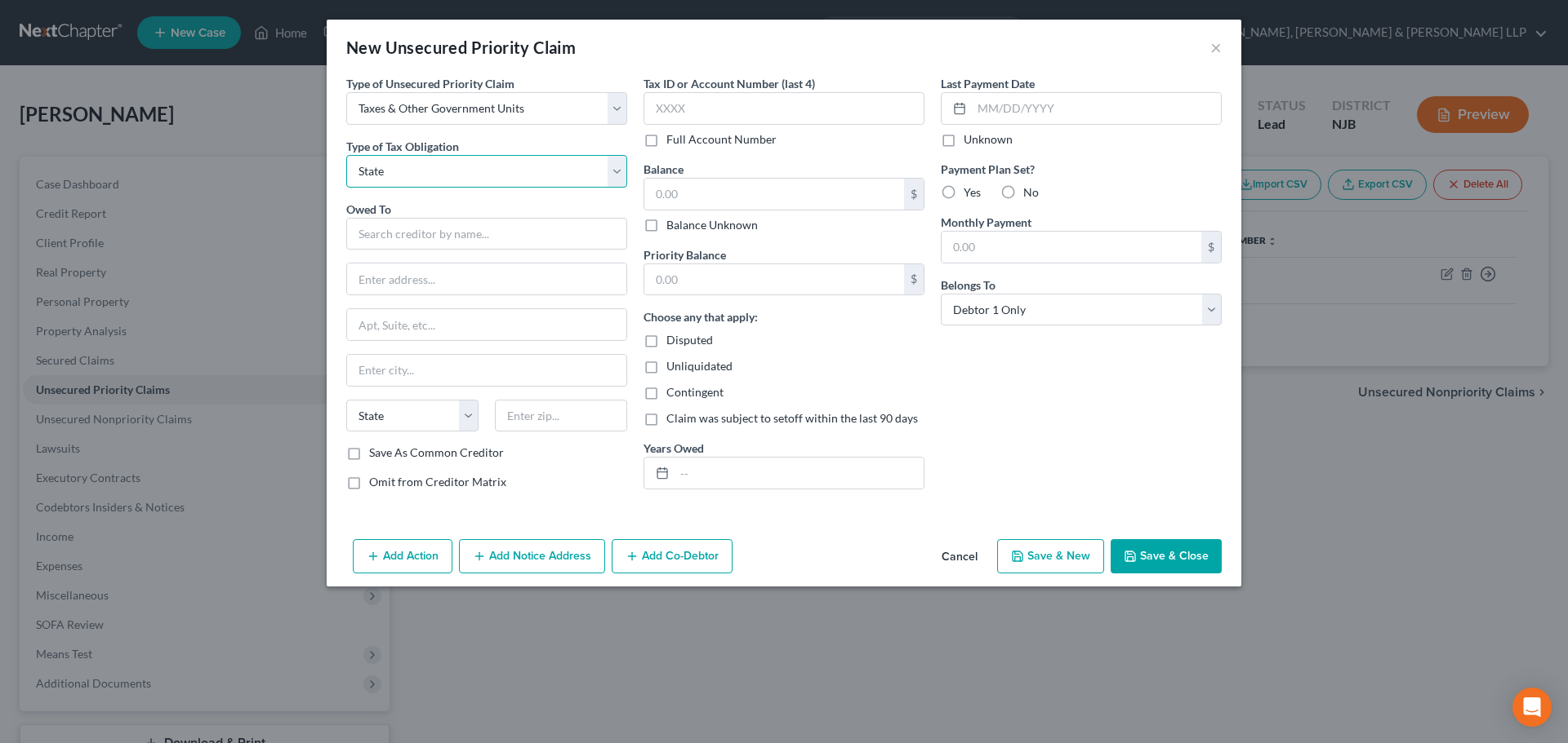
click at [346, 155] on select "Select Federal City State Franchise Tax Board Other" at bounding box center [486, 171] width 281 height 33
click at [408, 236] on input "text" at bounding box center [486, 234] width 281 height 33
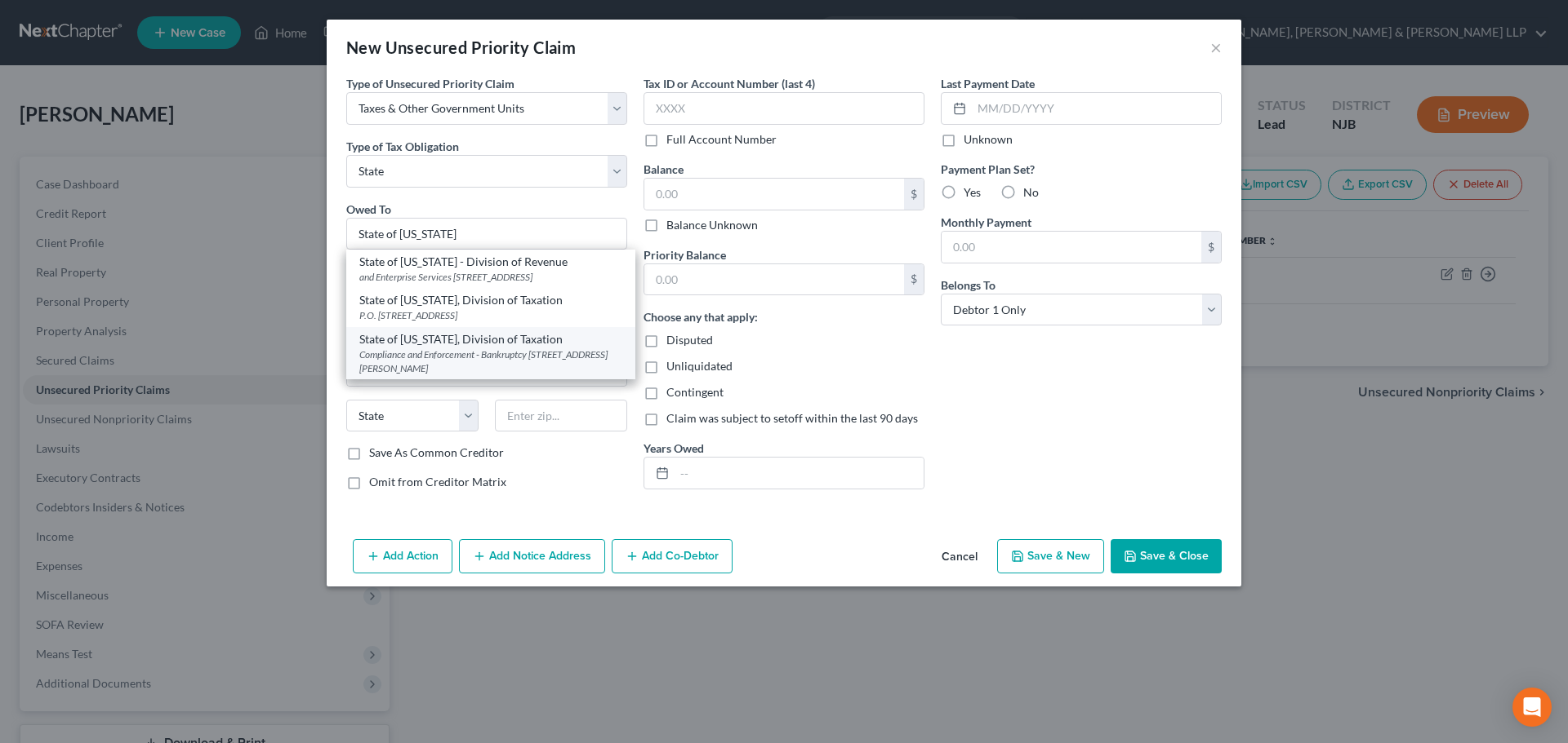
click at [513, 365] on div "Compliance and Enforcement - Bankruptcy [STREET_ADDRESS][PERSON_NAME]" at bounding box center [490, 361] width 263 height 28
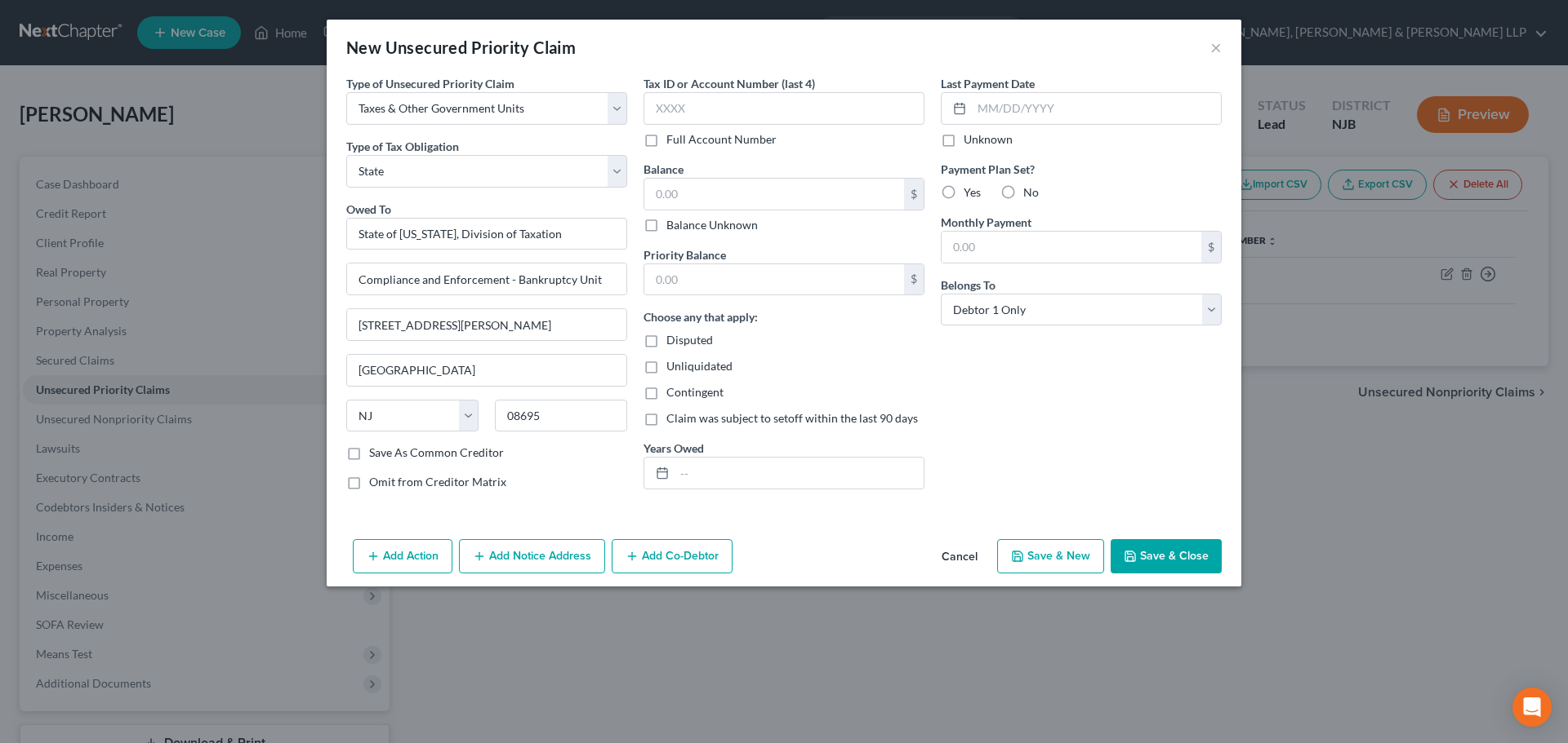
click at [1153, 554] on button "Save & Close" at bounding box center [1166, 556] width 111 height 34
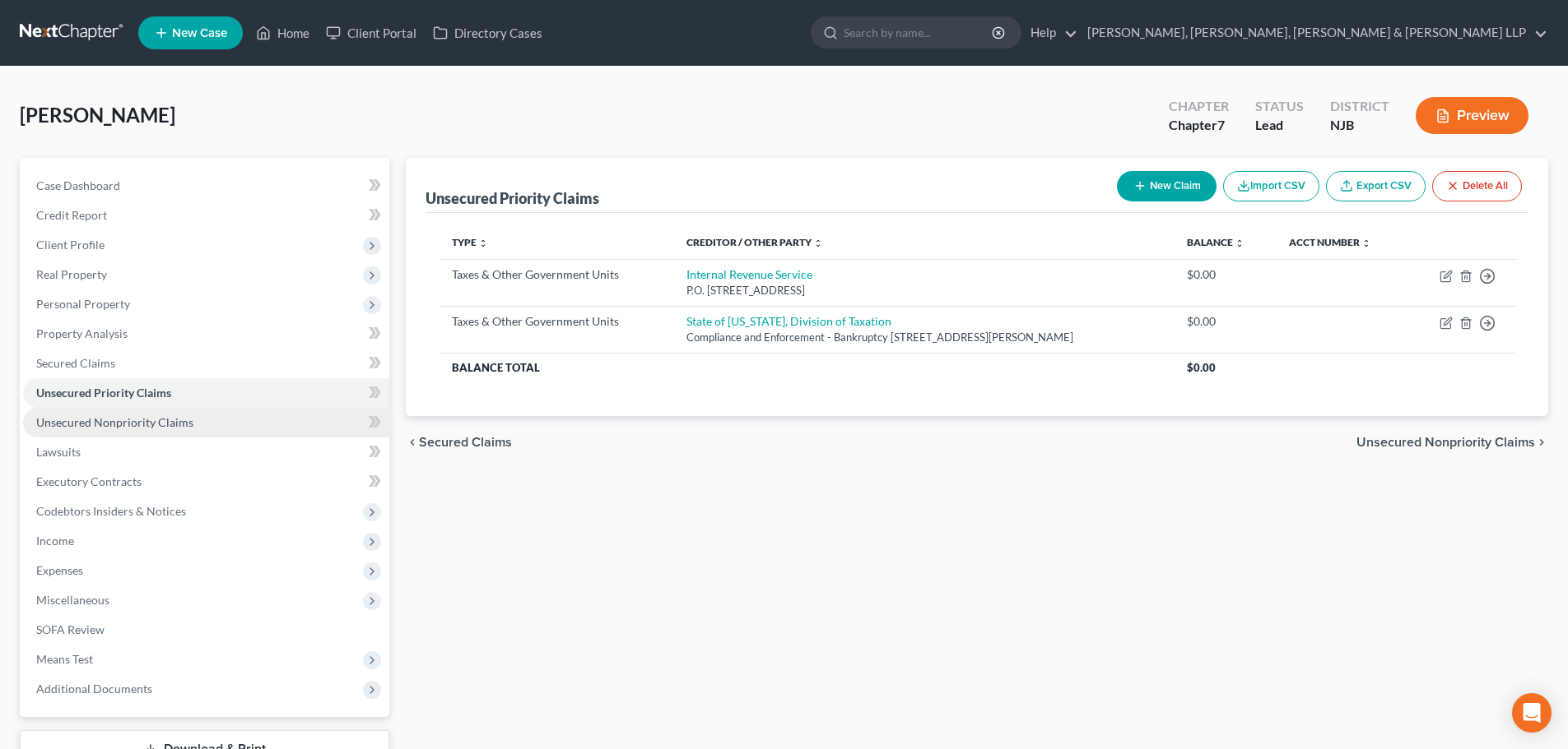
click at [156, 420] on span "Unsecured Nonpriority Claims" at bounding box center [114, 423] width 157 height 14
